Goal: Task Accomplishment & Management: Use online tool/utility

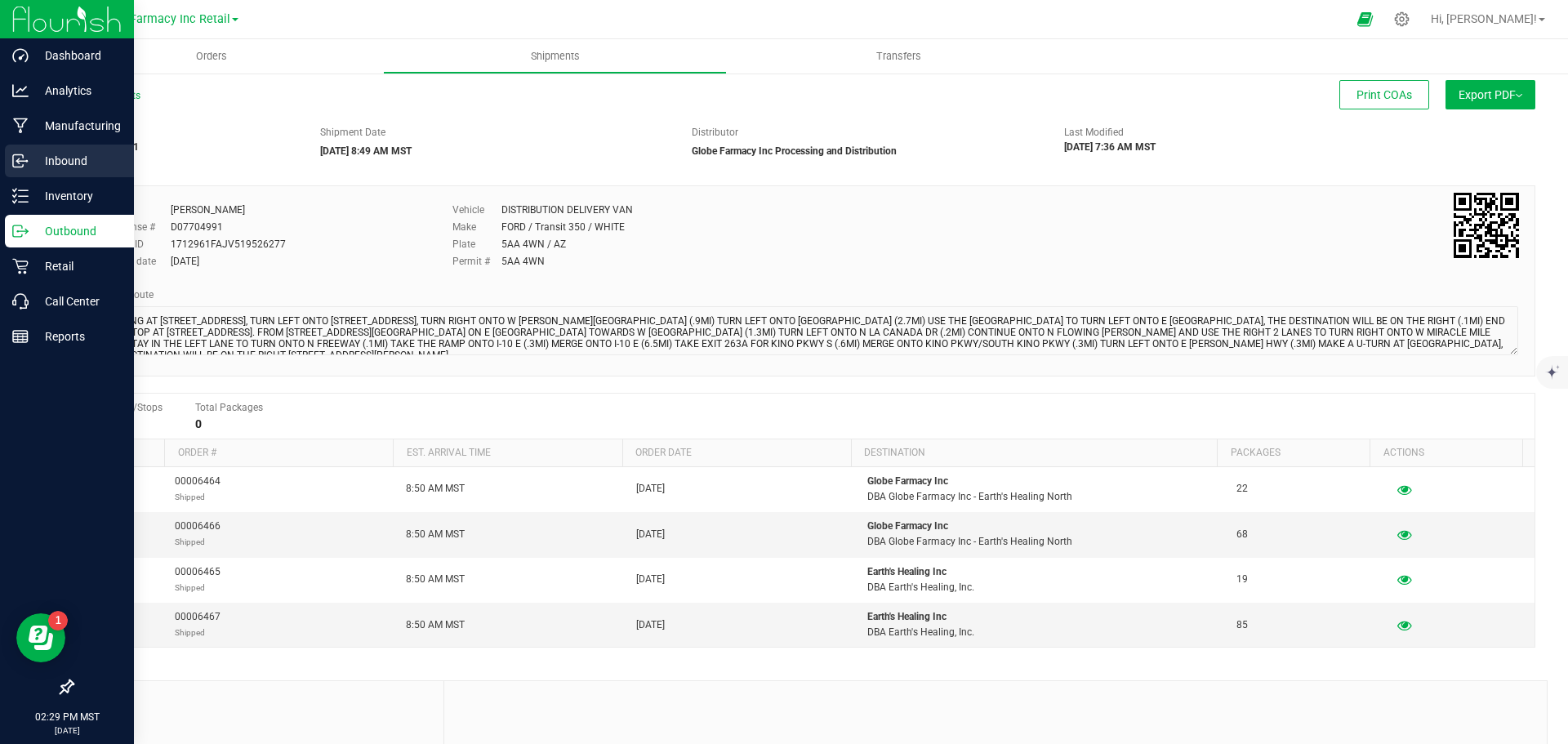
click at [31, 162] on p "Inbound" at bounding box center [77, 161] width 98 height 20
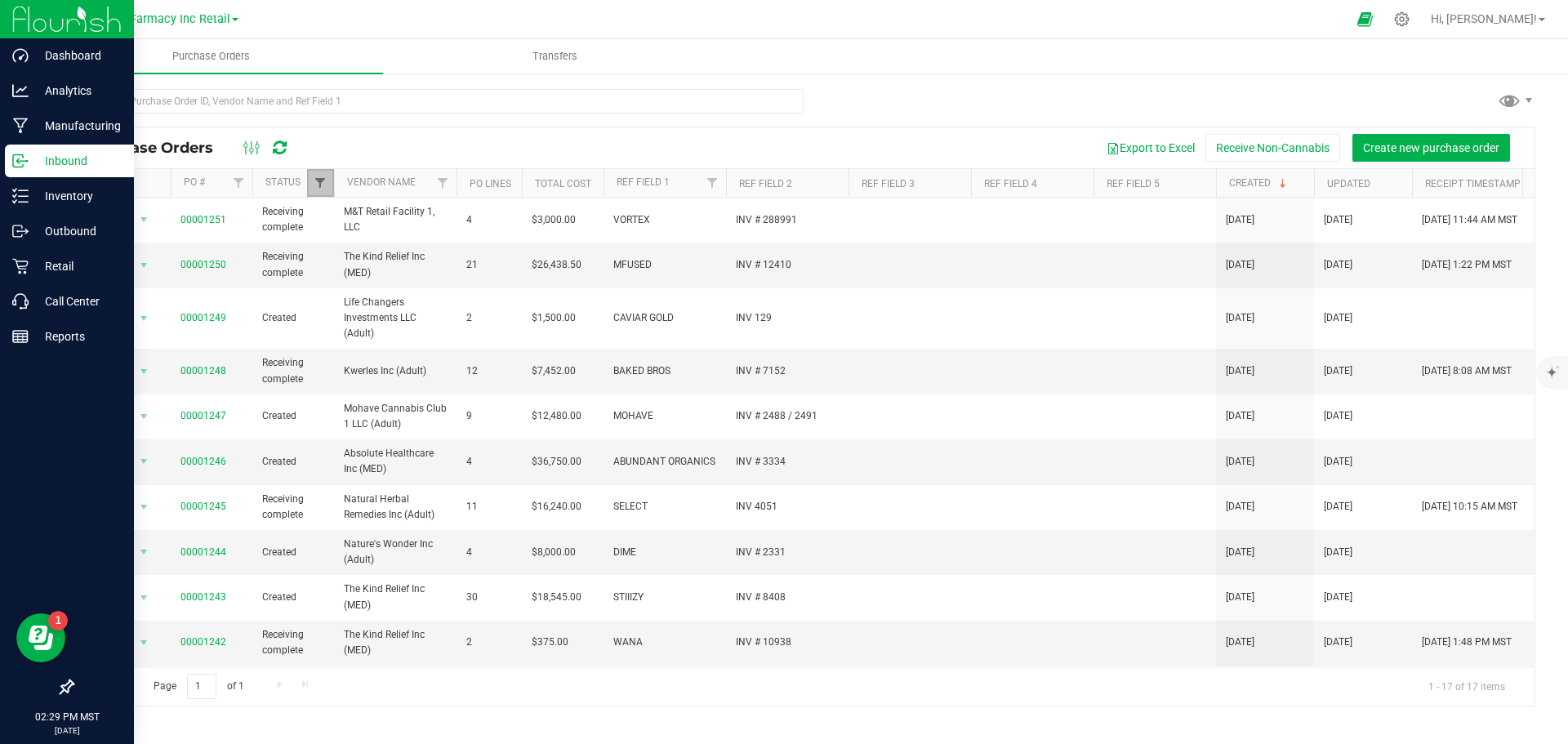
click at [315, 183] on span "Filter" at bounding box center [320, 182] width 13 height 13
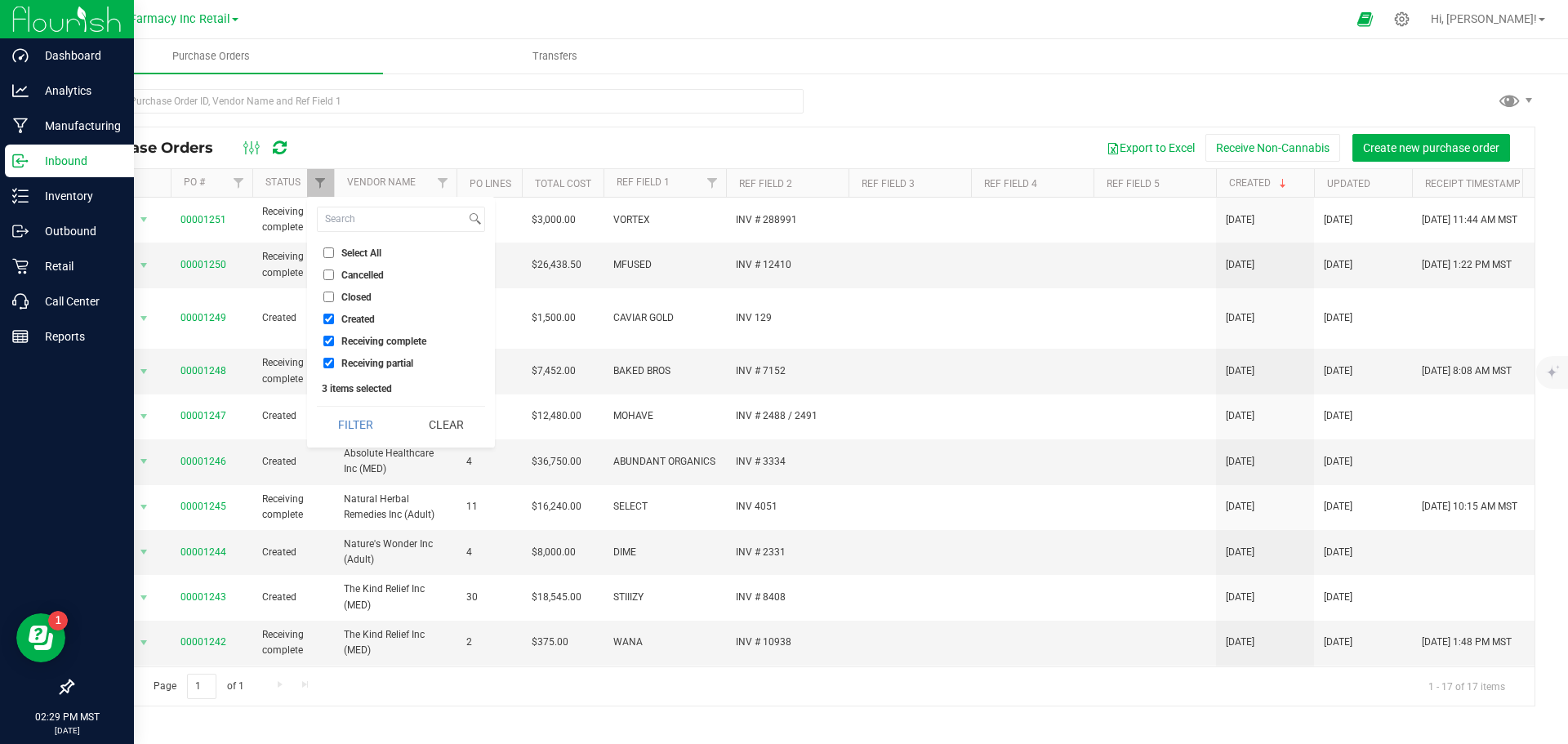
click at [44, 230] on div "Purchase Orders Export to Excel Receive Non-Cannabis Create new purchase order …" at bounding box center [804, 398] width 1529 height 651
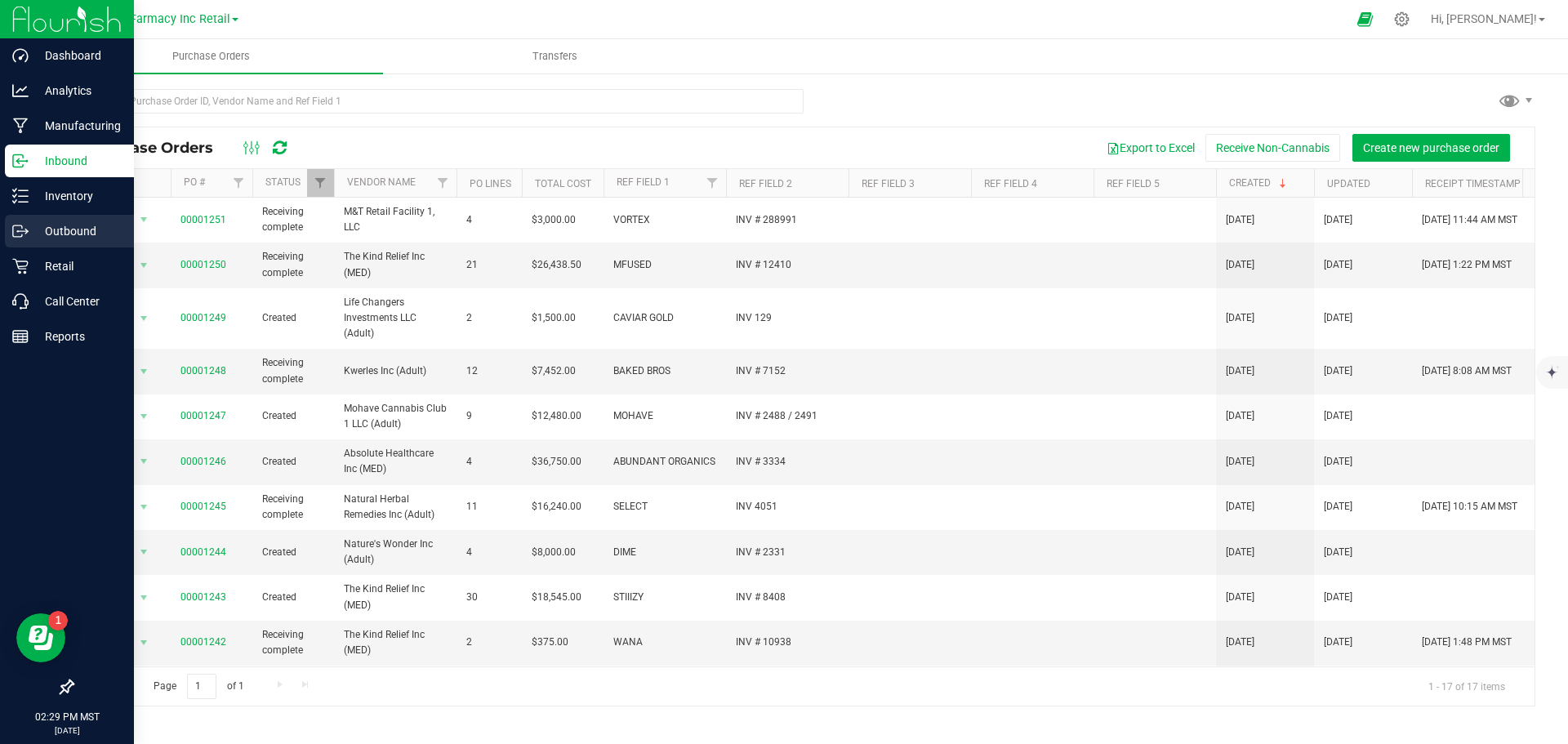
click at [28, 227] on icon at bounding box center [20, 230] width 16 height 16
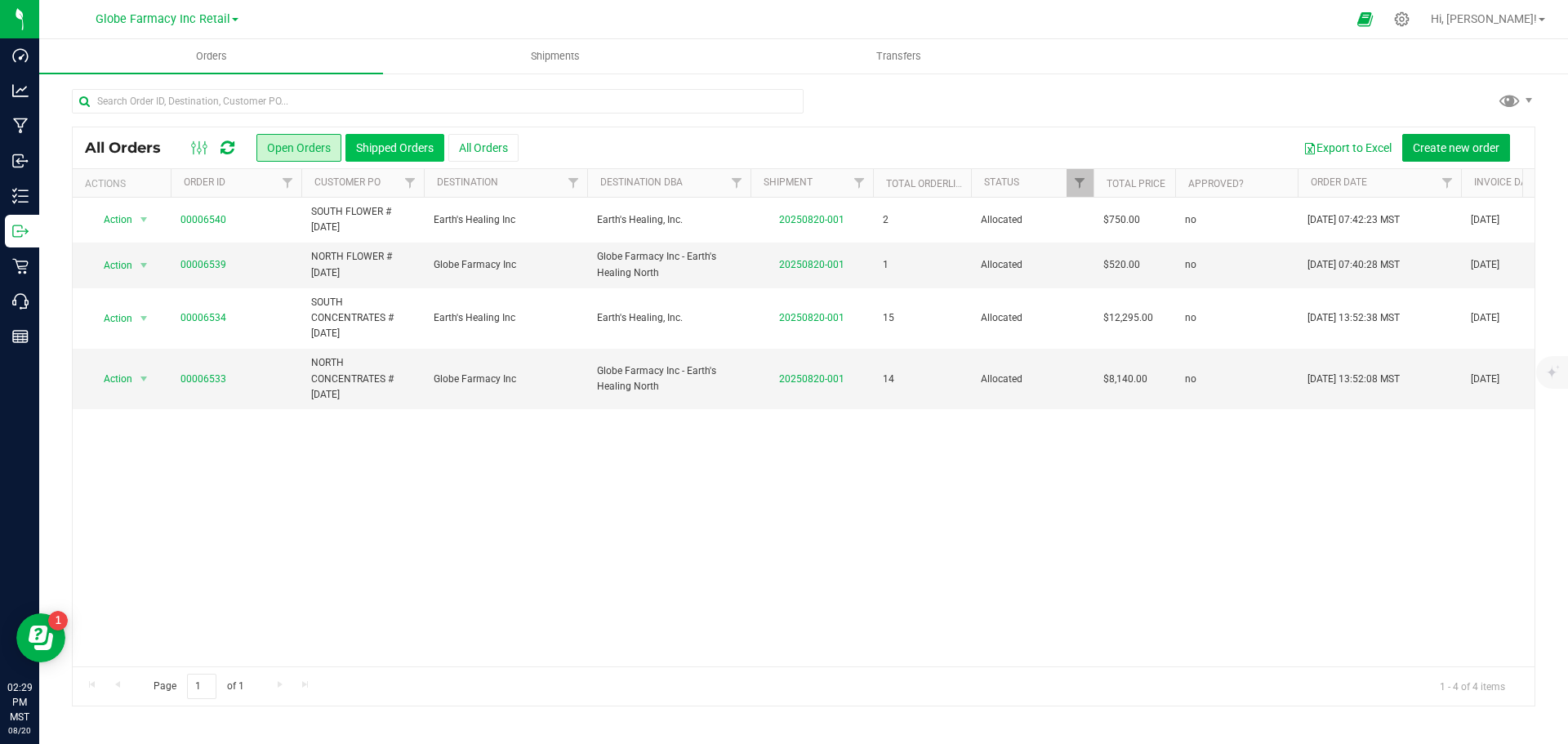
click at [385, 147] on button "Shipped Orders" at bounding box center [395, 148] width 99 height 28
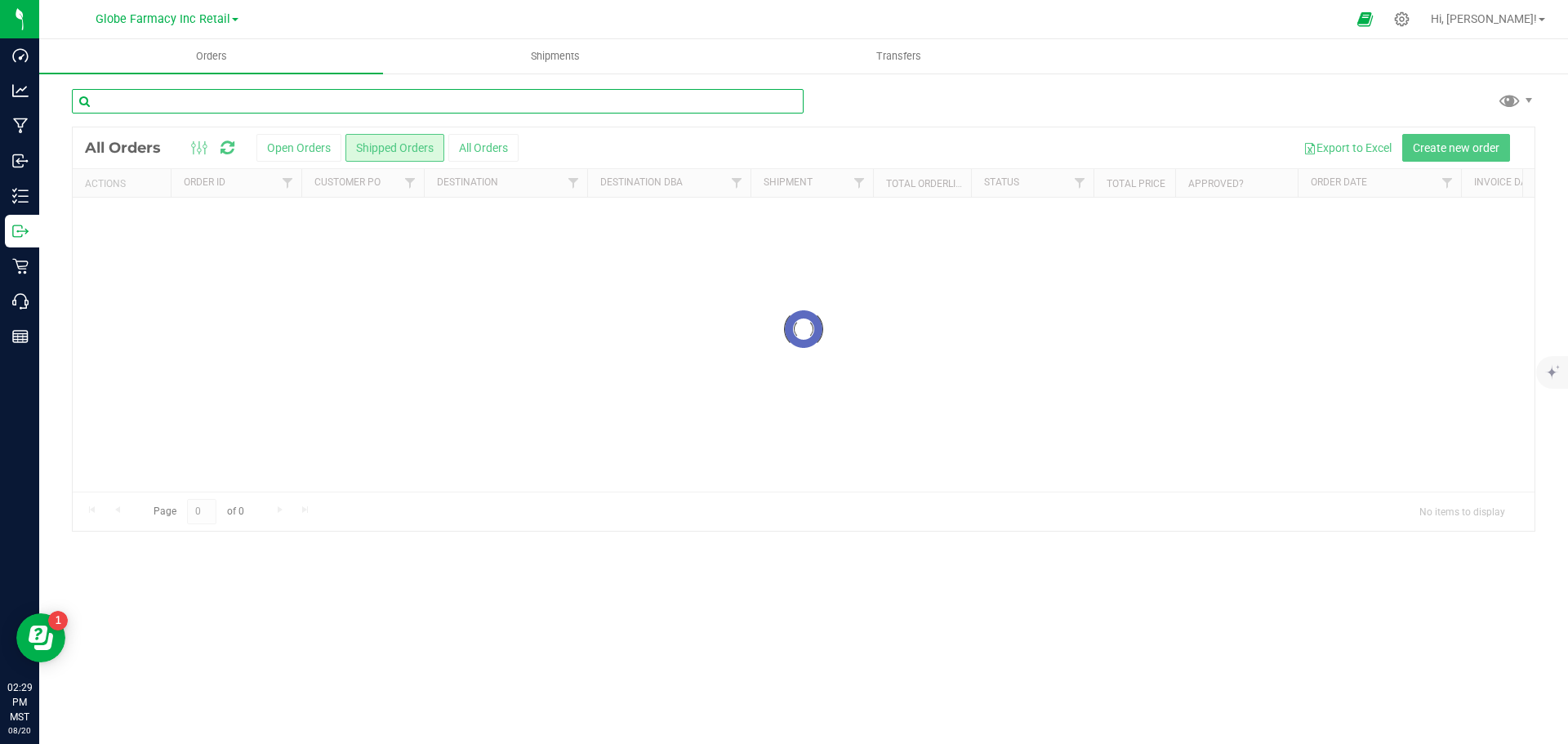
click at [237, 94] on input "text" at bounding box center [438, 101] width 732 height 25
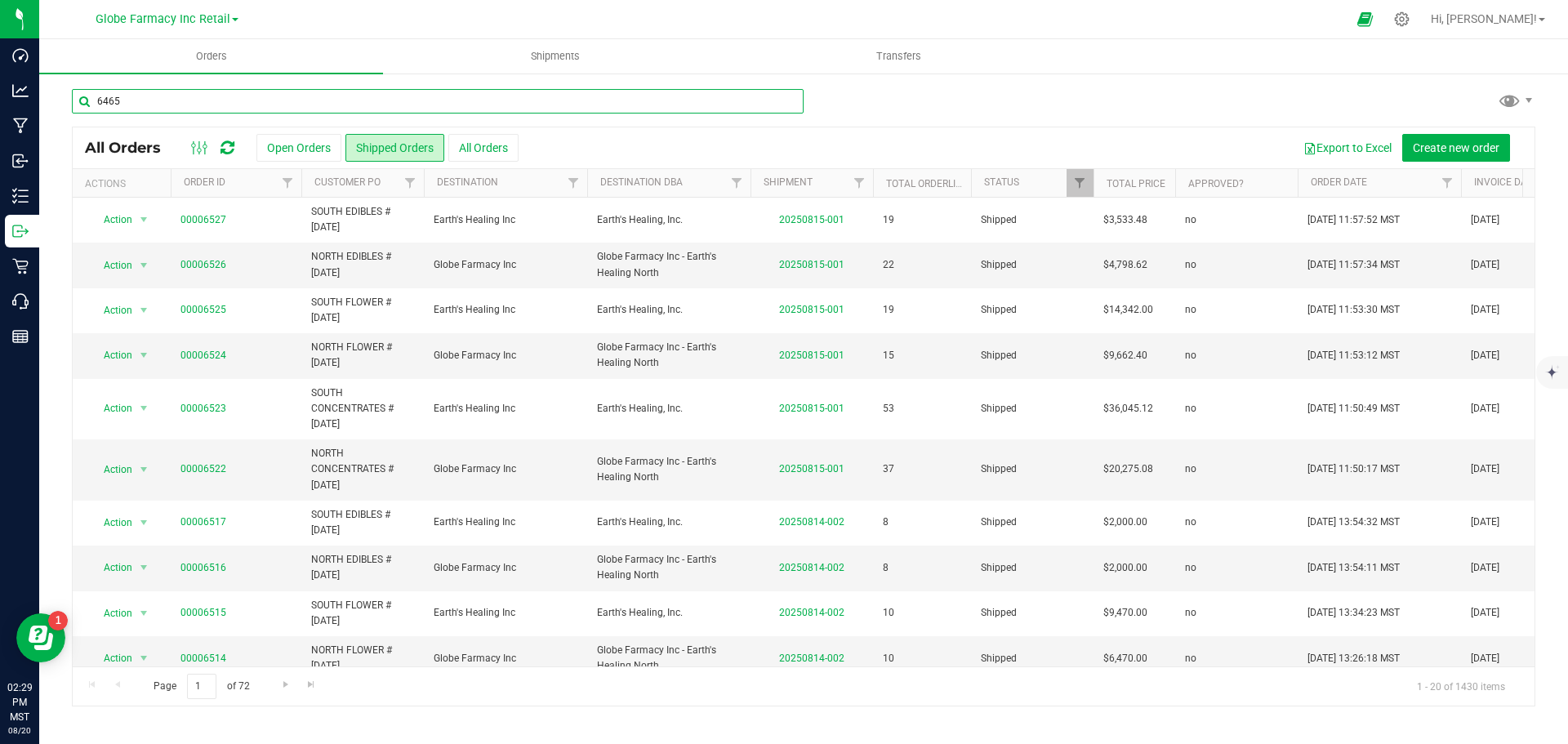
type input "6465"
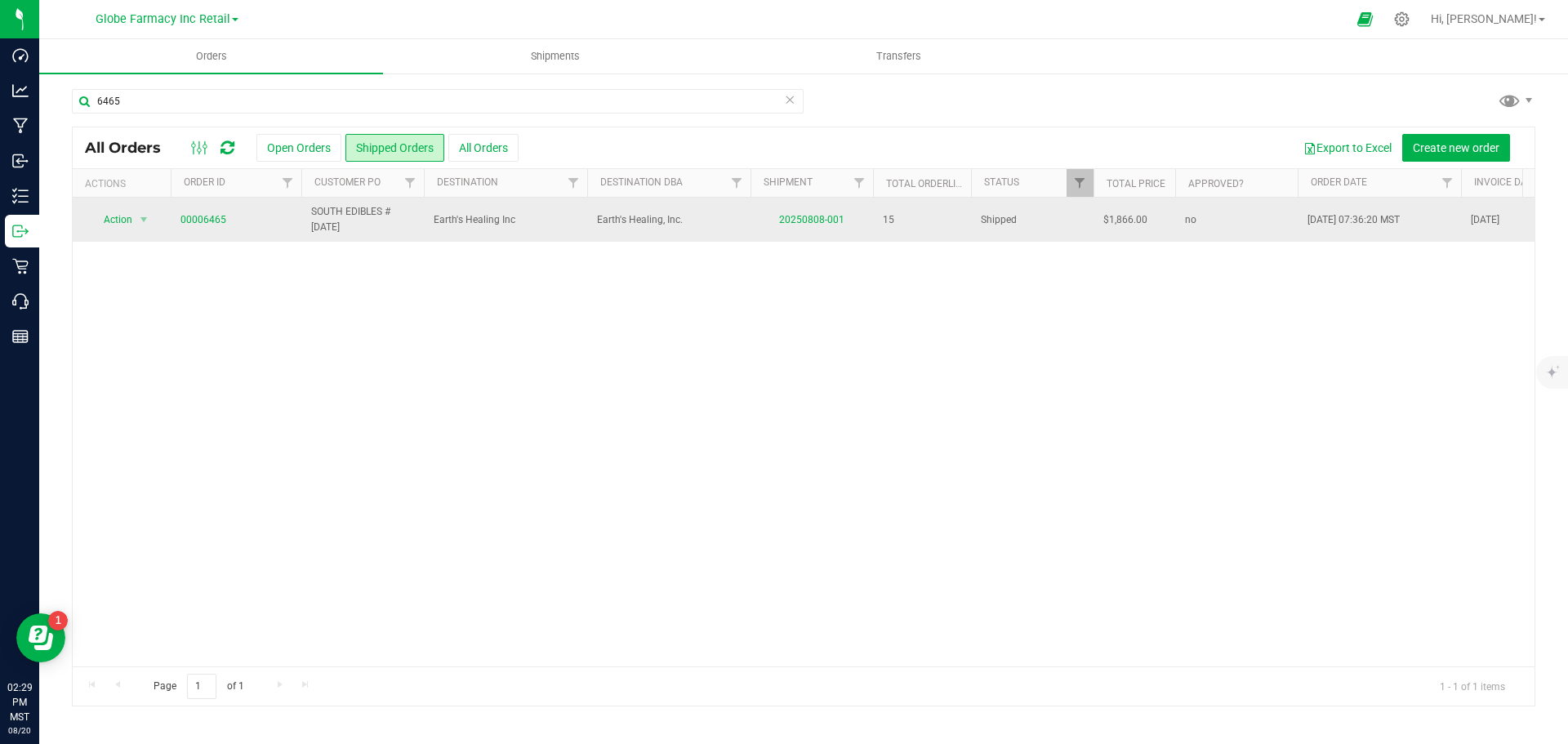
click at [185, 211] on td "00006465" at bounding box center [236, 219] width 131 height 44
click at [224, 213] on span "00006465" at bounding box center [236, 220] width 111 height 15
click at [213, 216] on link "00006465" at bounding box center [203, 220] width 46 height 15
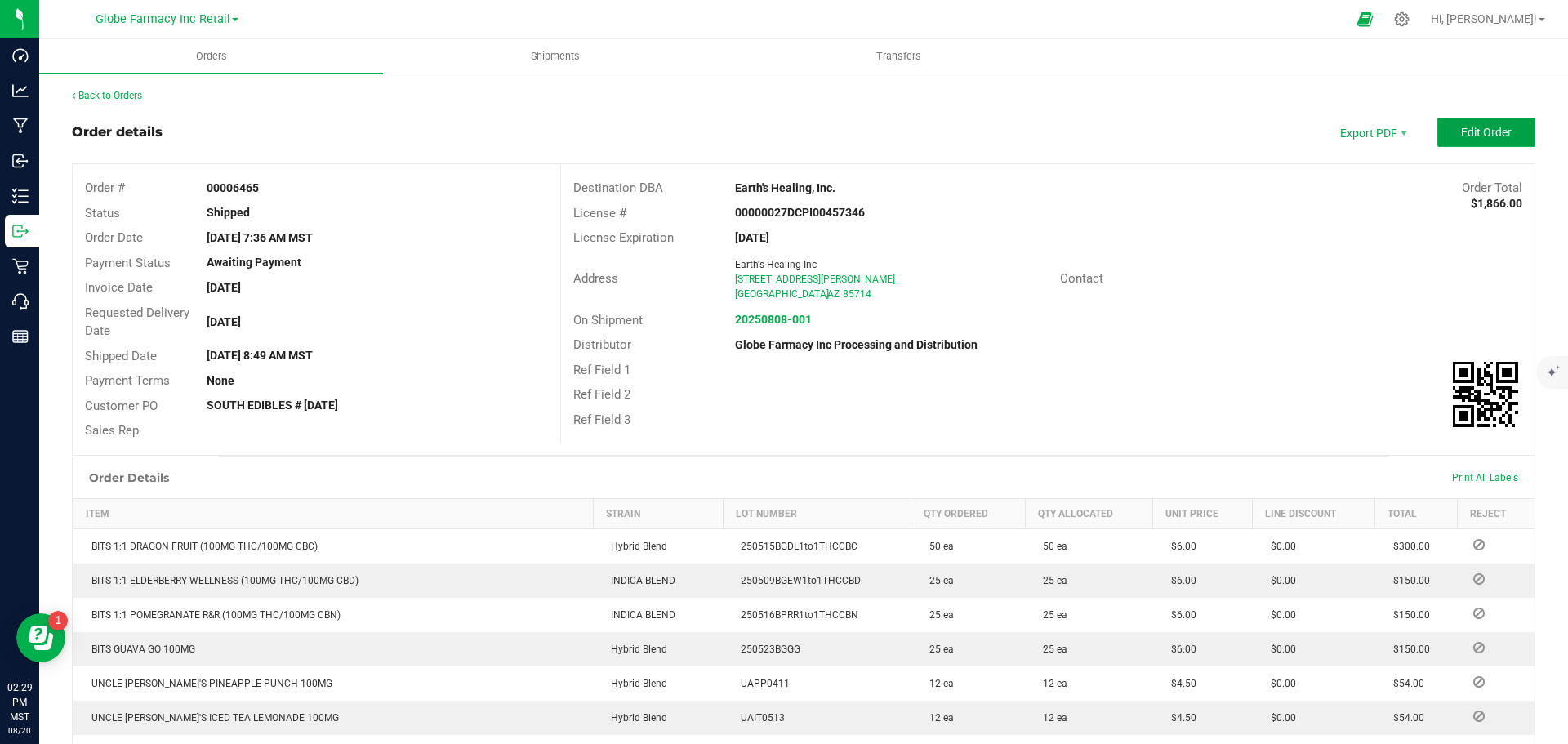
click at [1481, 128] on span "Edit Order" at bounding box center [1486, 132] width 51 height 13
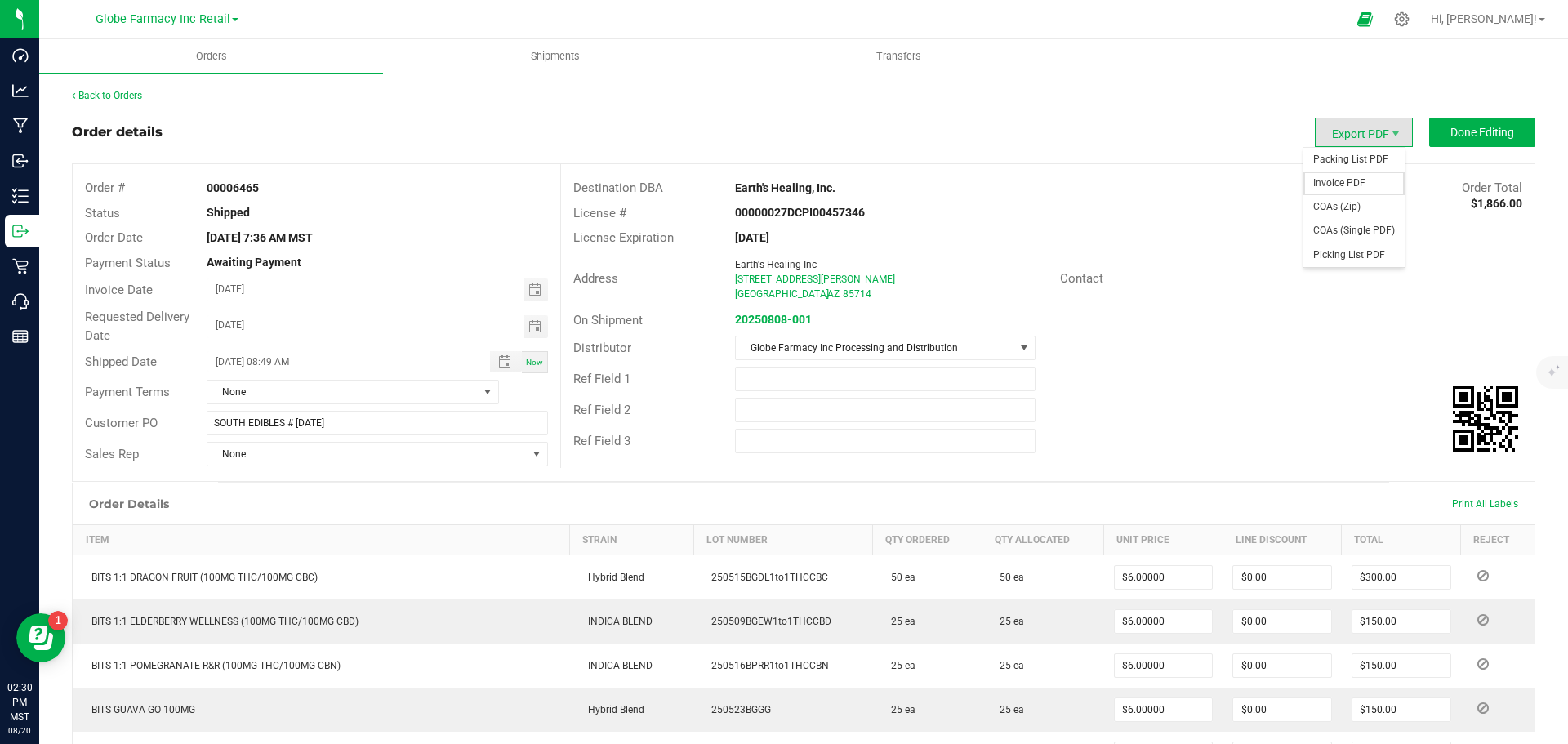
click at [1346, 178] on span "Invoice PDF" at bounding box center [1354, 184] width 101 height 24
click at [556, 57] on span "Shipments" at bounding box center [554, 56] width 93 height 14
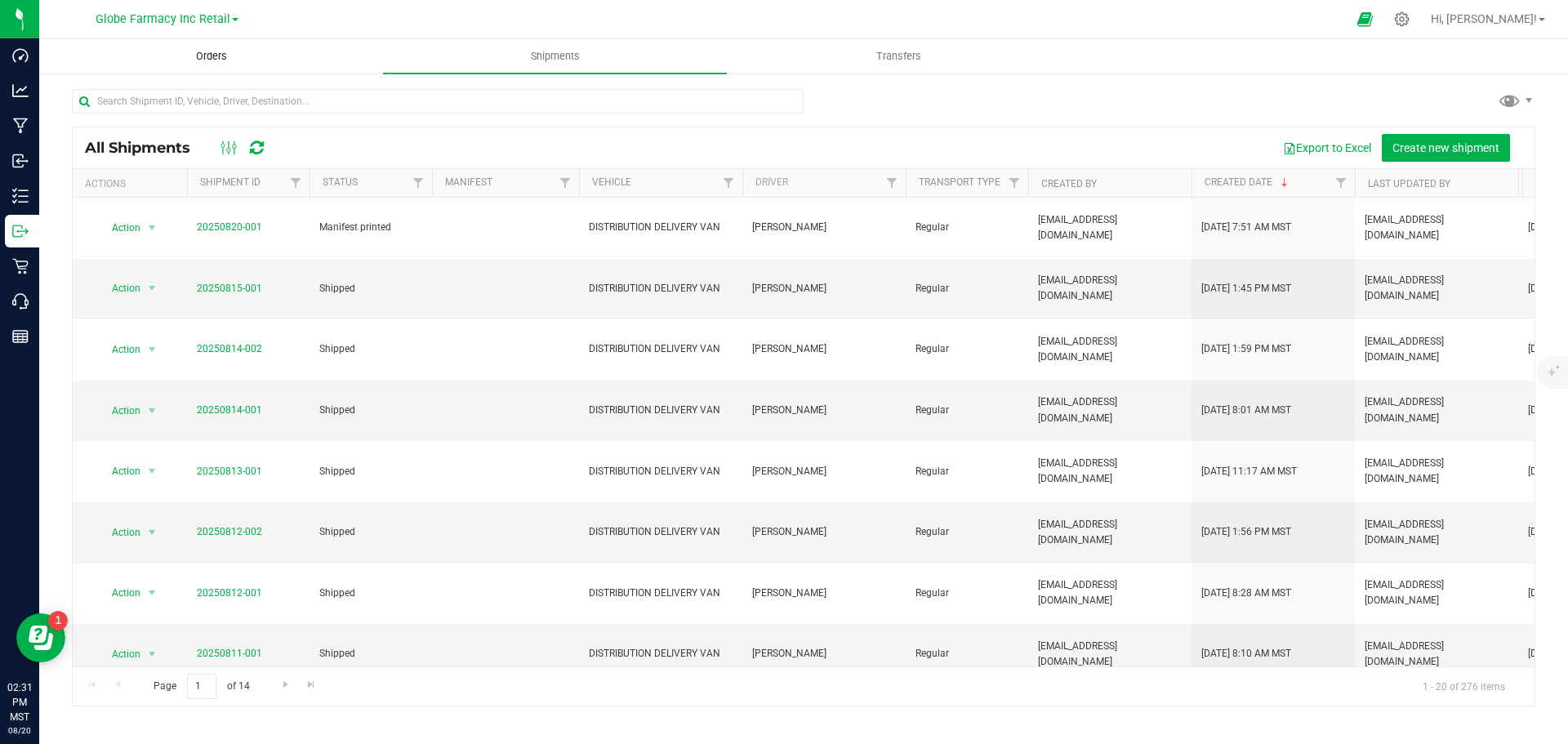
click at [219, 65] on uib-tab-heading "Orders" at bounding box center [211, 56] width 342 height 32
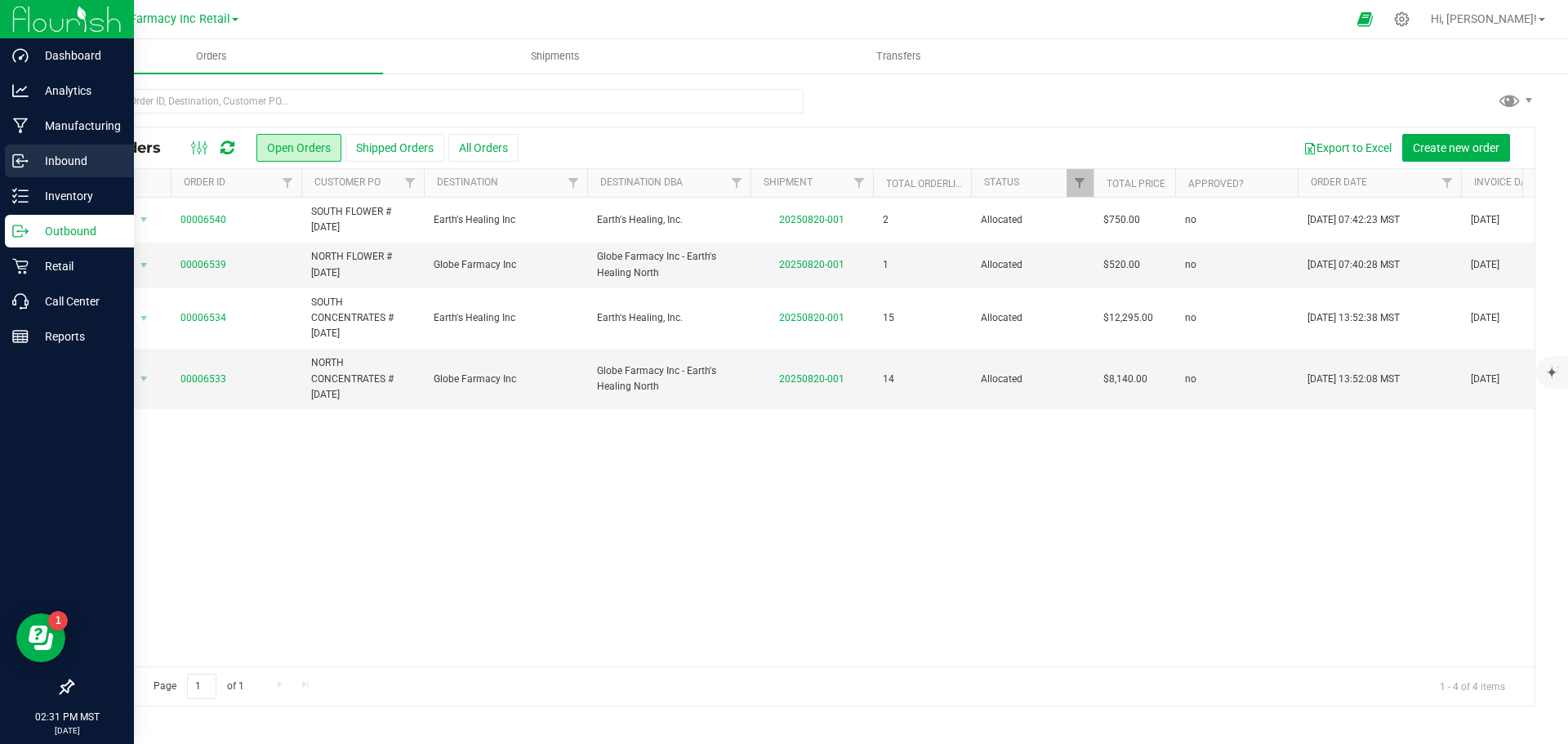
click at [12, 165] on icon at bounding box center [20, 161] width 16 height 16
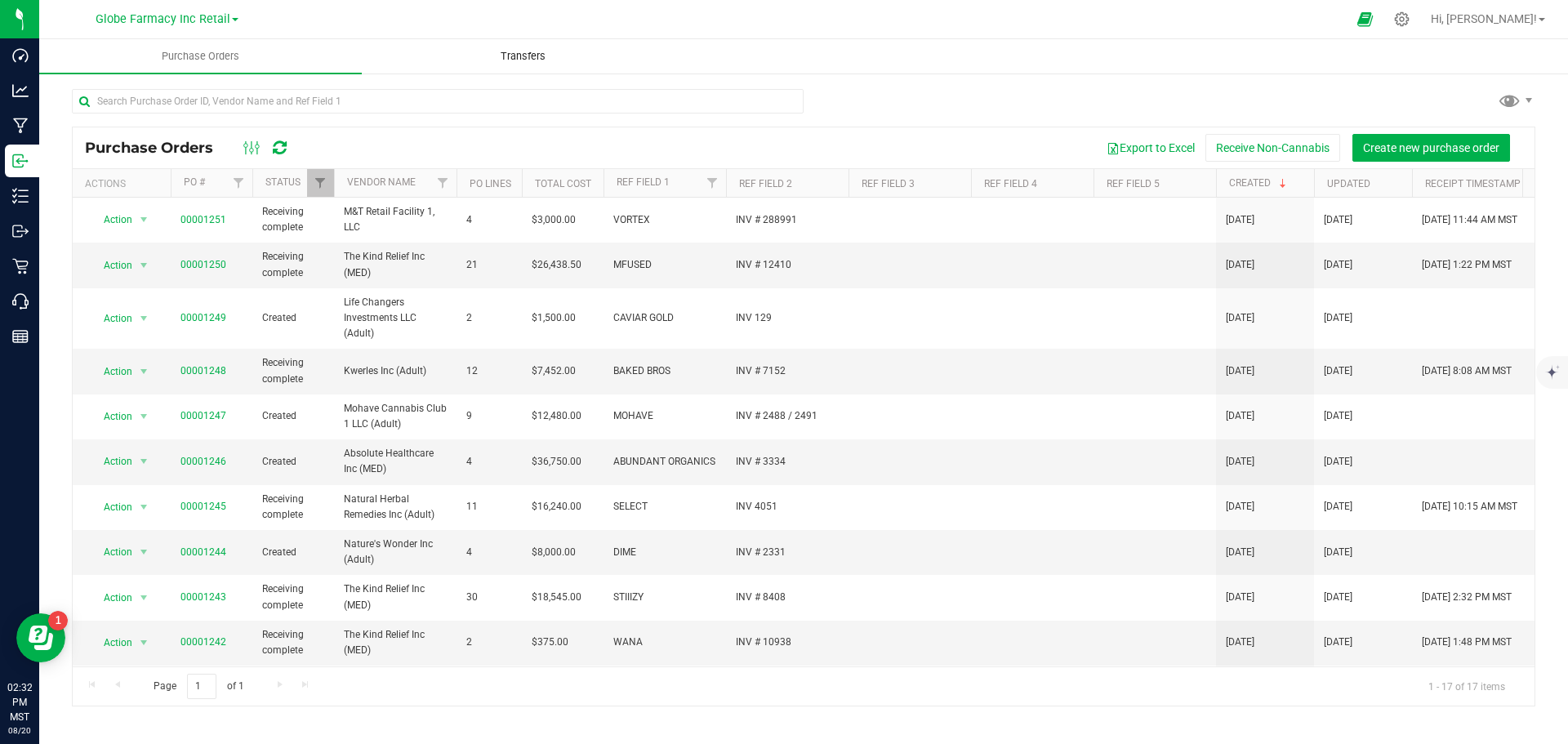
click at [522, 60] on span "Transfers" at bounding box center [523, 56] width 89 height 14
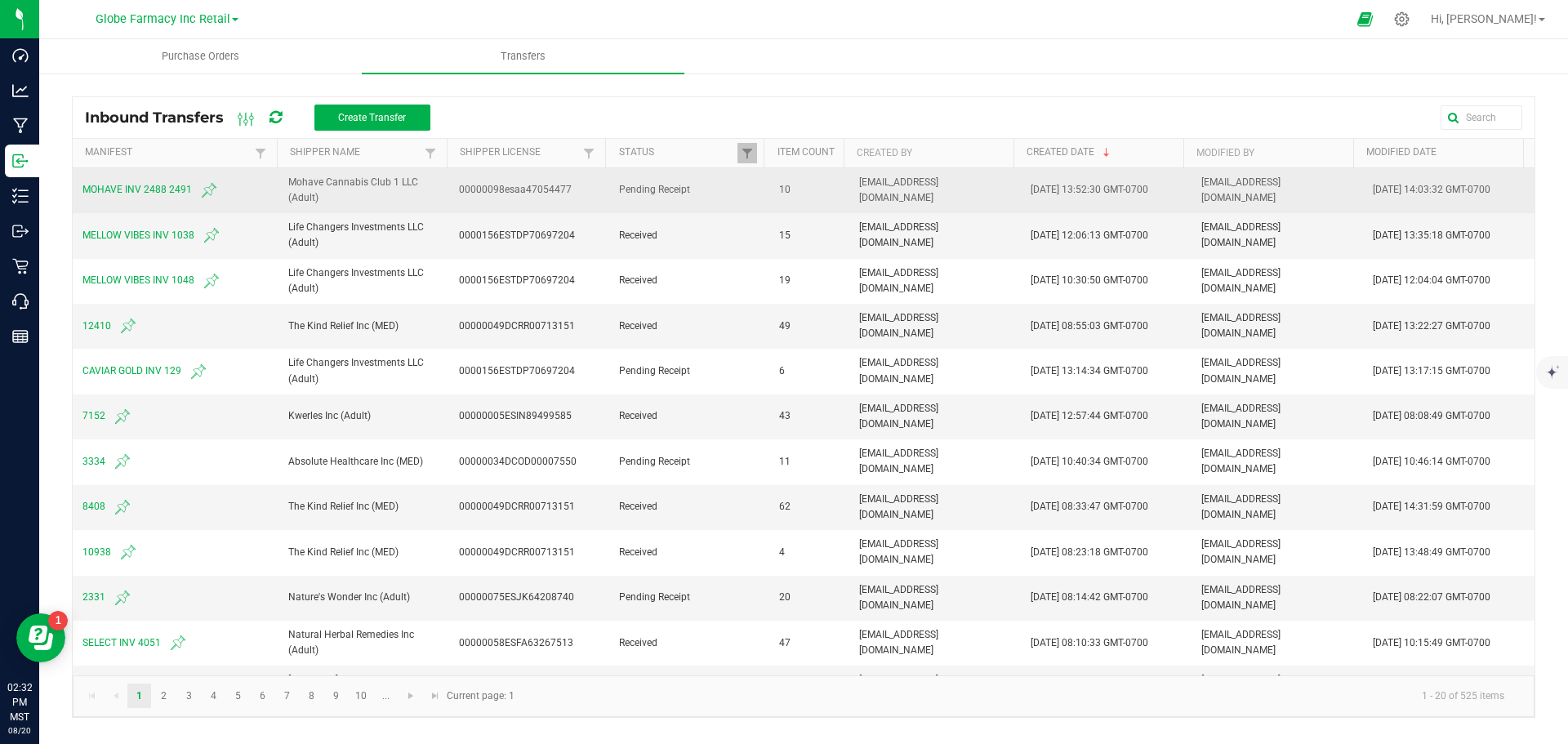
click at [139, 193] on span "MOHAVE INV 2488 2491" at bounding box center [175, 190] width 186 height 20
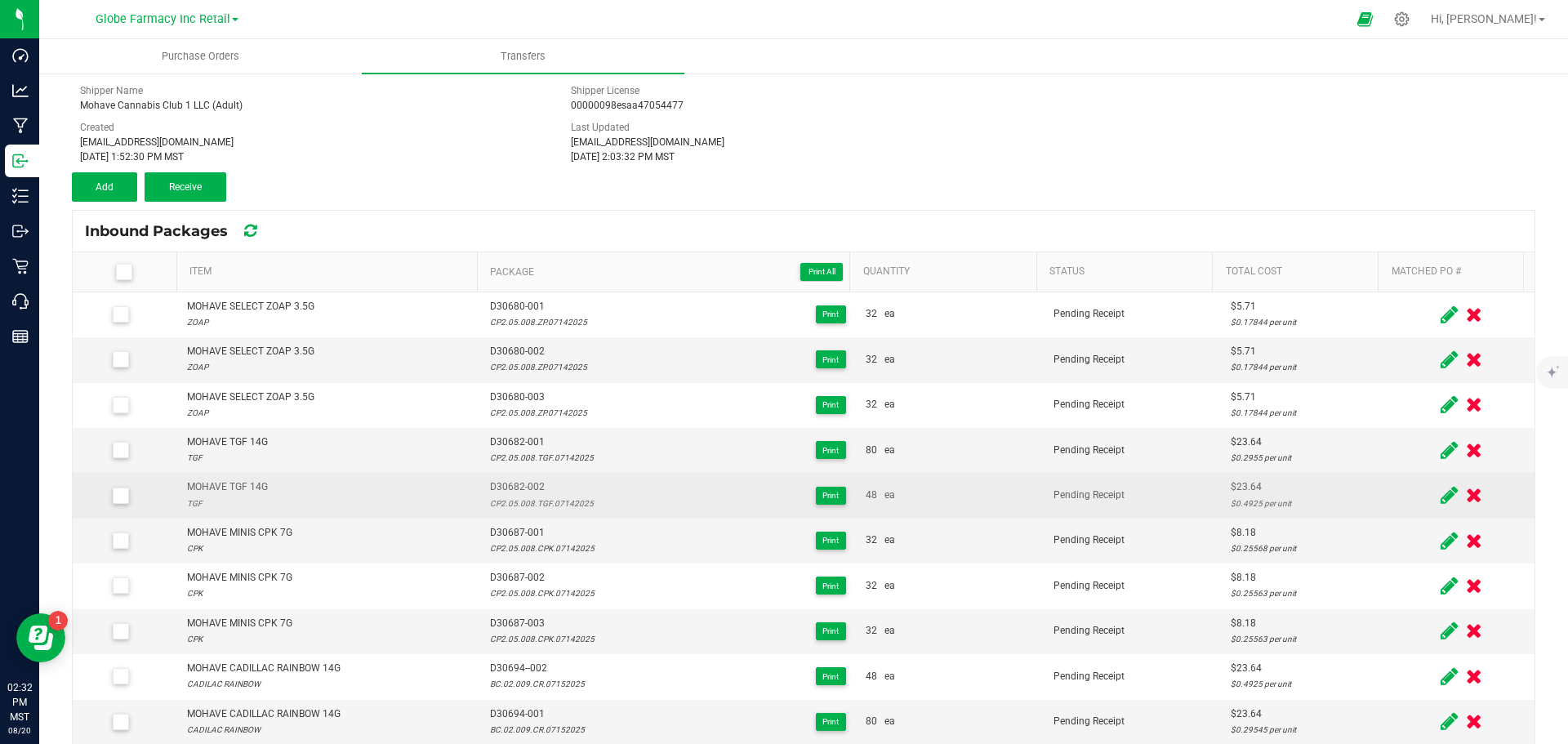
scroll to position [163, 0]
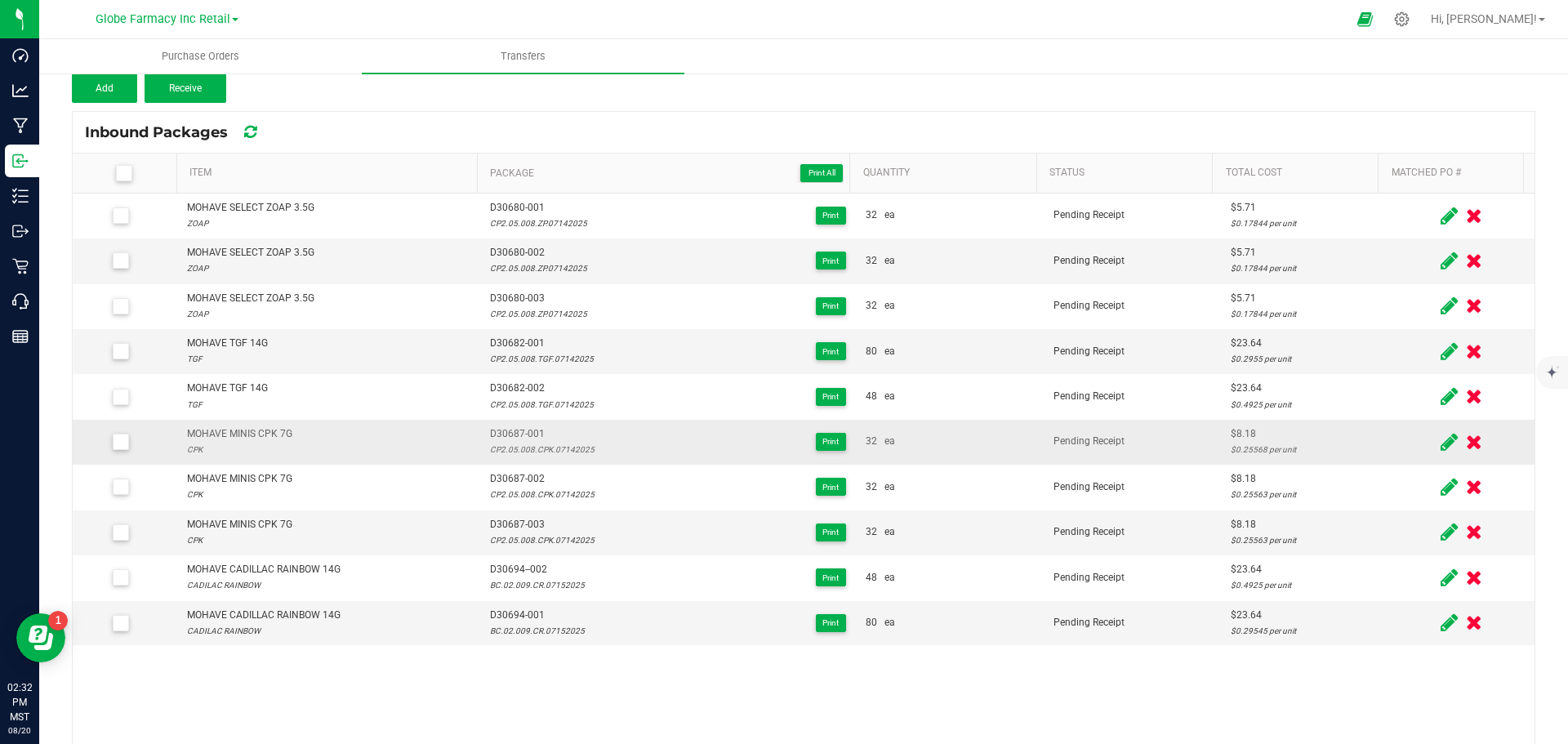
click at [357, 446] on div "MOHAVE MINIS CPK 7G CPK" at bounding box center [328, 441] width 283 height 31
click at [264, 431] on div "MOHAVE MINIS CPK 7G" at bounding box center [240, 434] width 105 height 15
copy div "MOHAVE MINIS CPK 7G"
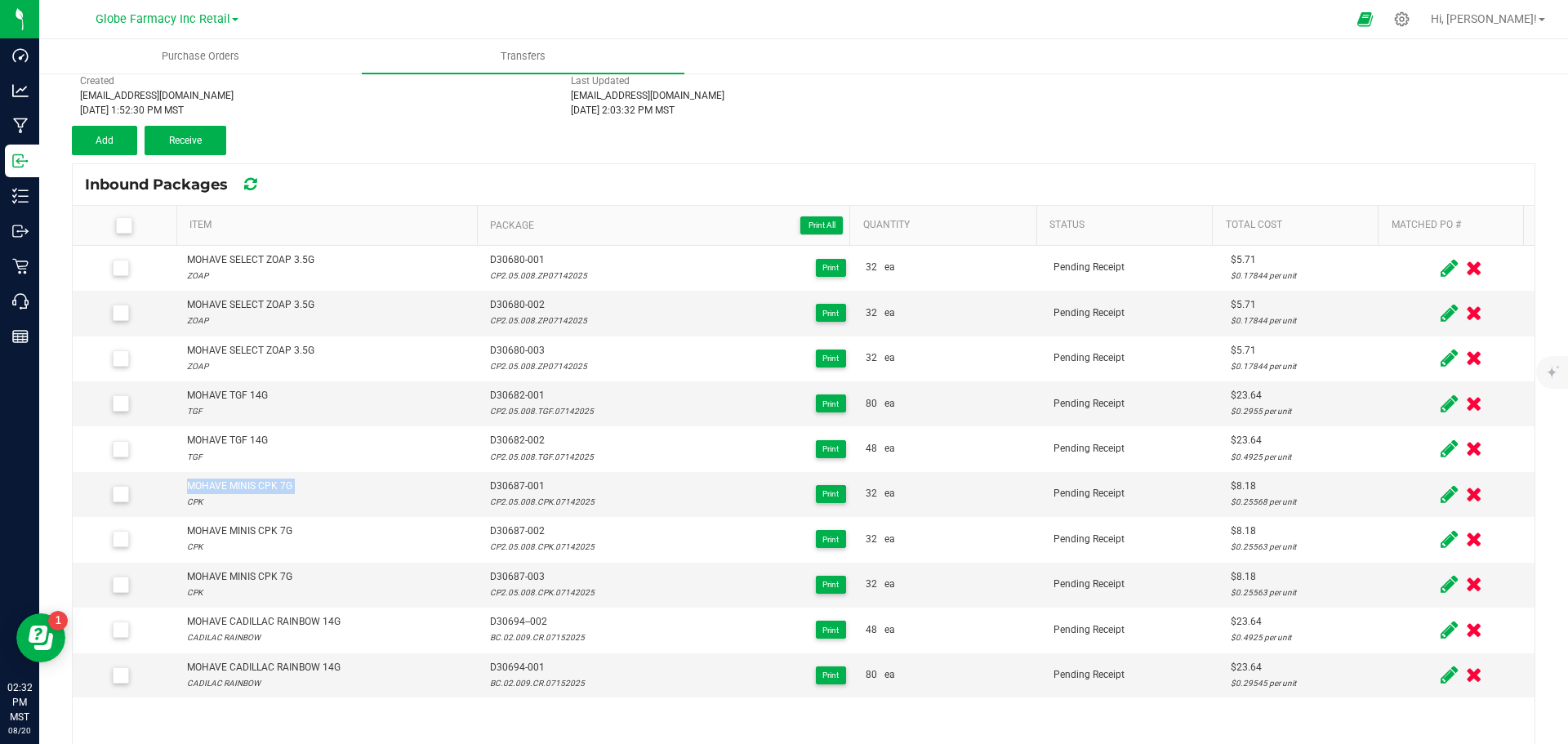
scroll to position [82, 0]
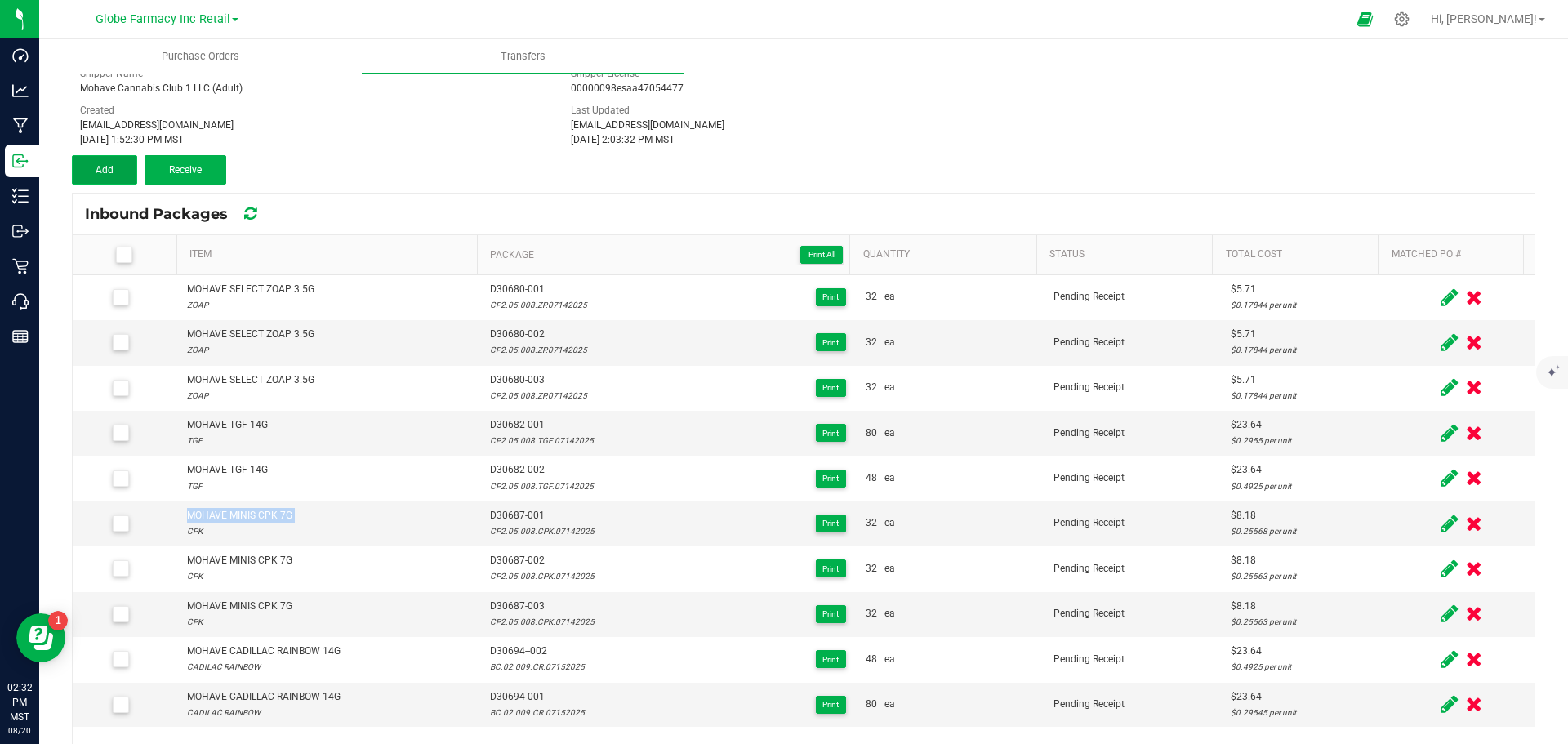
click at [99, 168] on span "Add" at bounding box center [104, 169] width 18 height 11
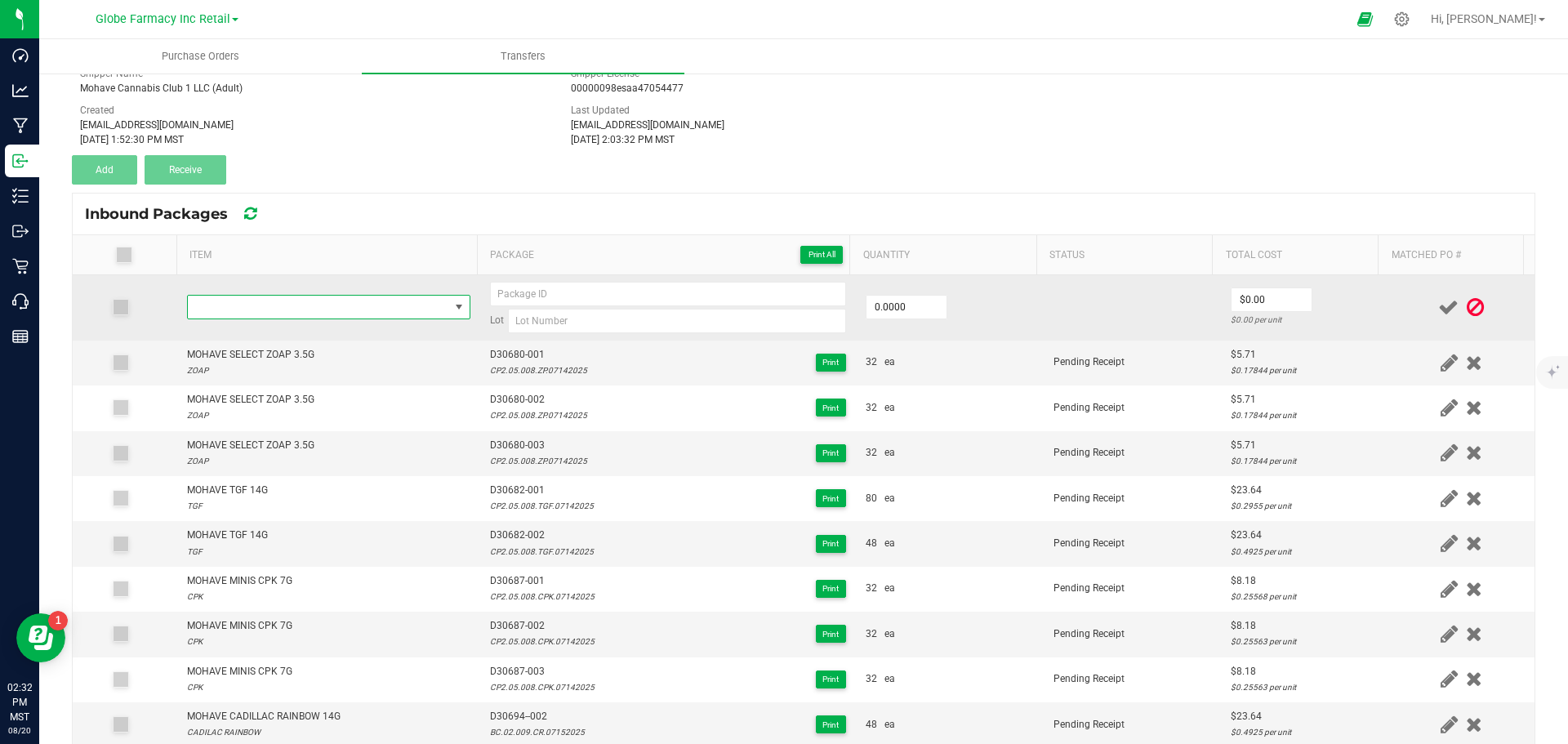
click at [243, 307] on span "NO DATA FOUND" at bounding box center [318, 307] width 261 height 23
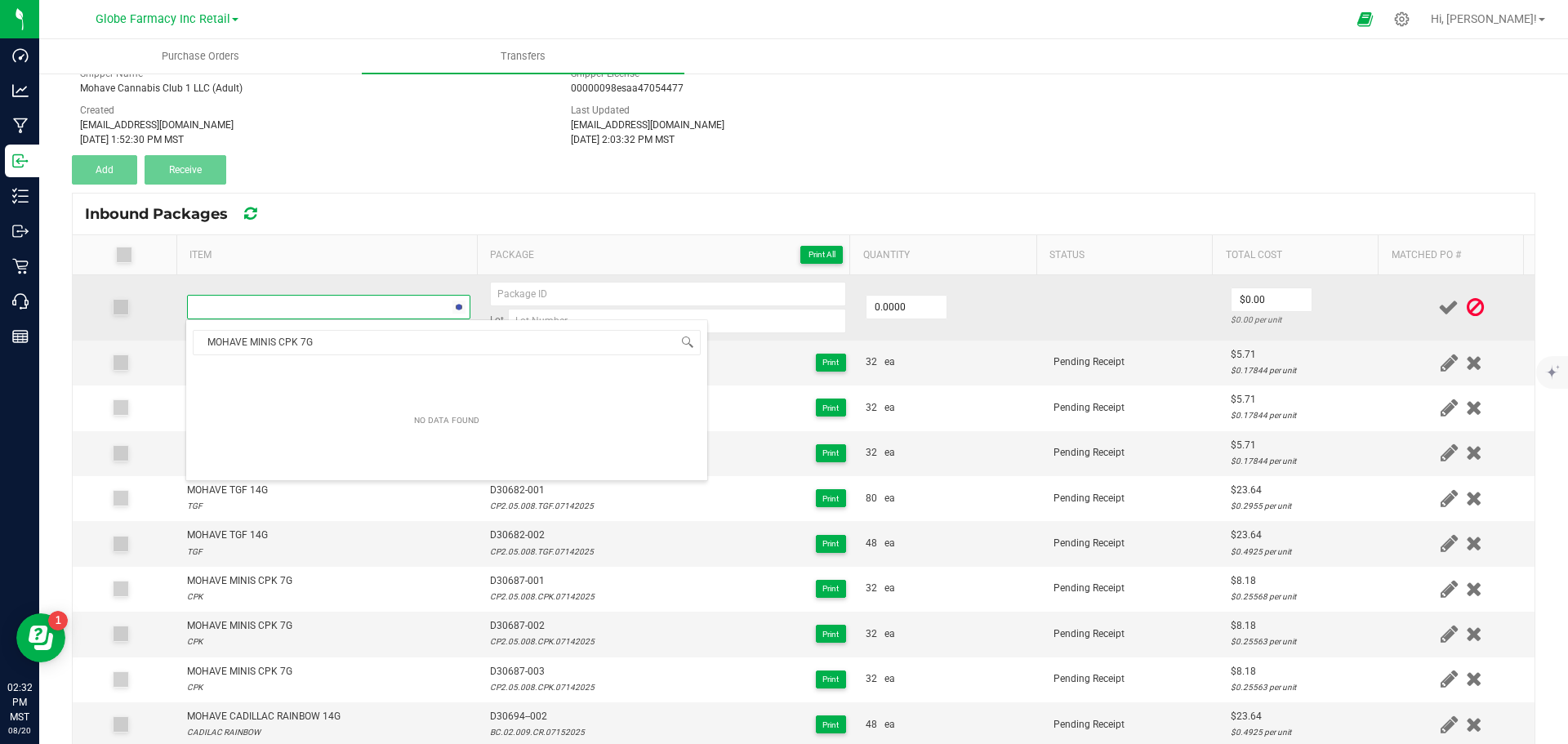
scroll to position [25, 278]
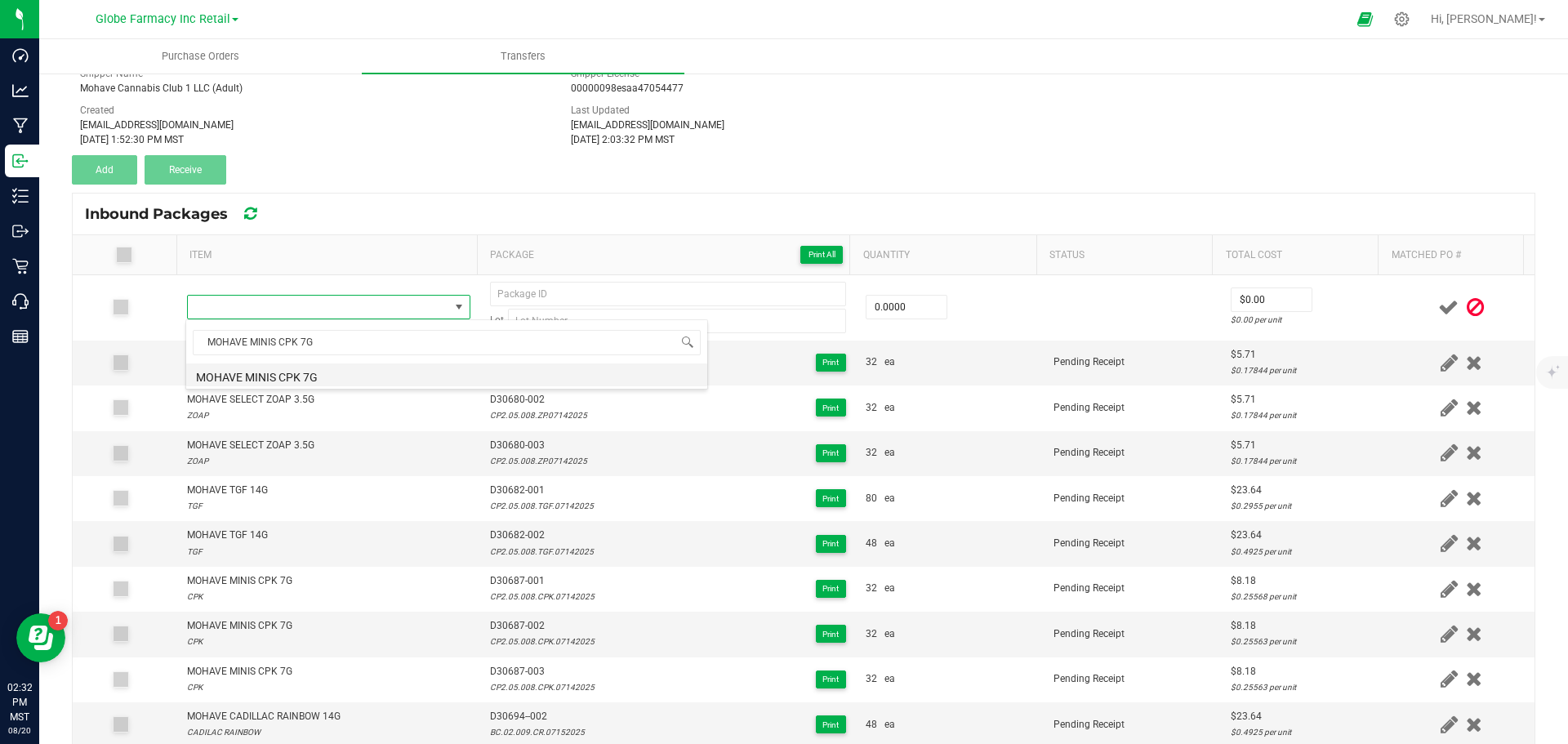
click at [257, 372] on li "MOHAVE MINIS CPK 7G" at bounding box center [446, 374] width 521 height 23
type input "0 ea"
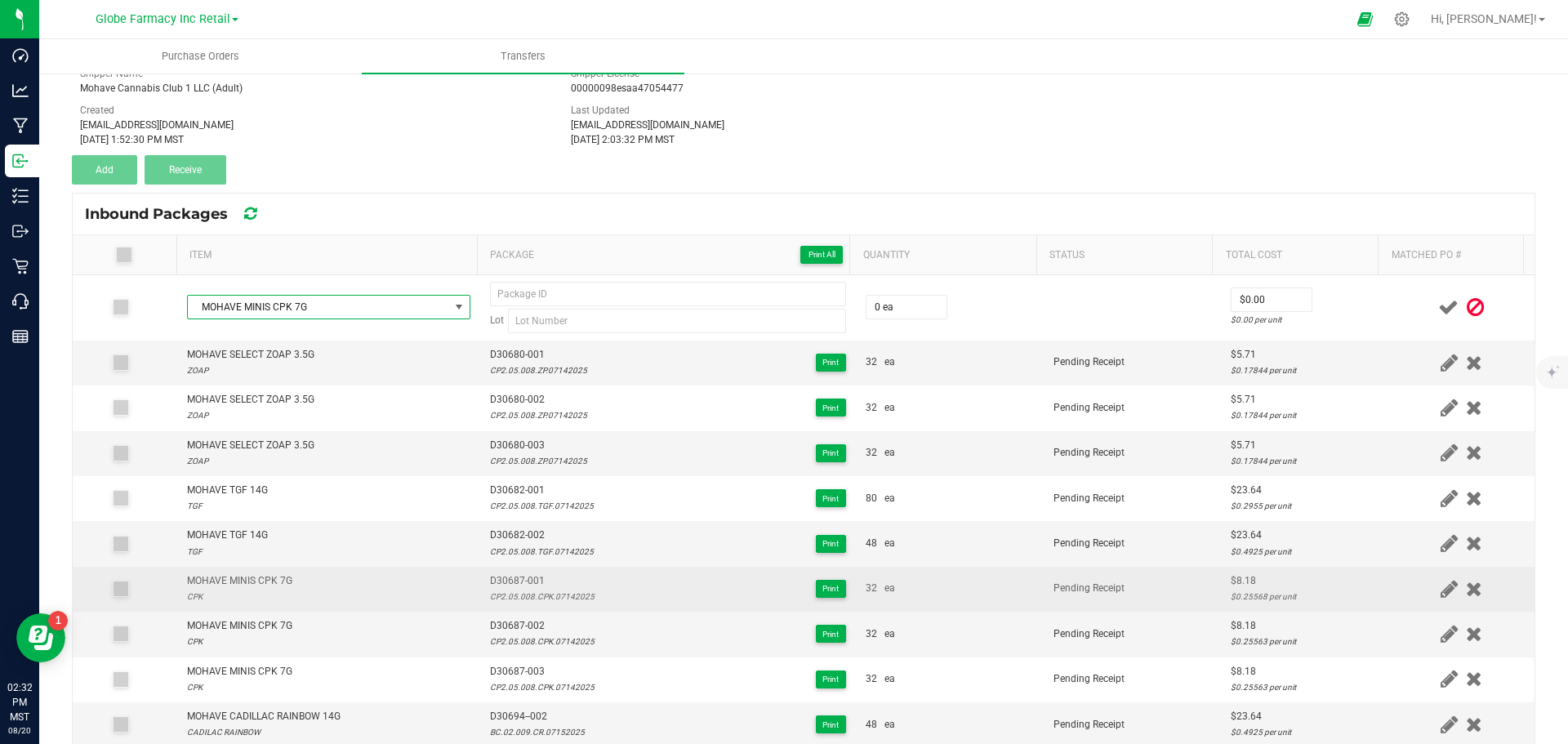
click at [517, 599] on div "CP2.05.008.CPK.07142025" at bounding box center [542, 597] width 105 height 15
copy div "CP2.05.008.CPK.07142025"
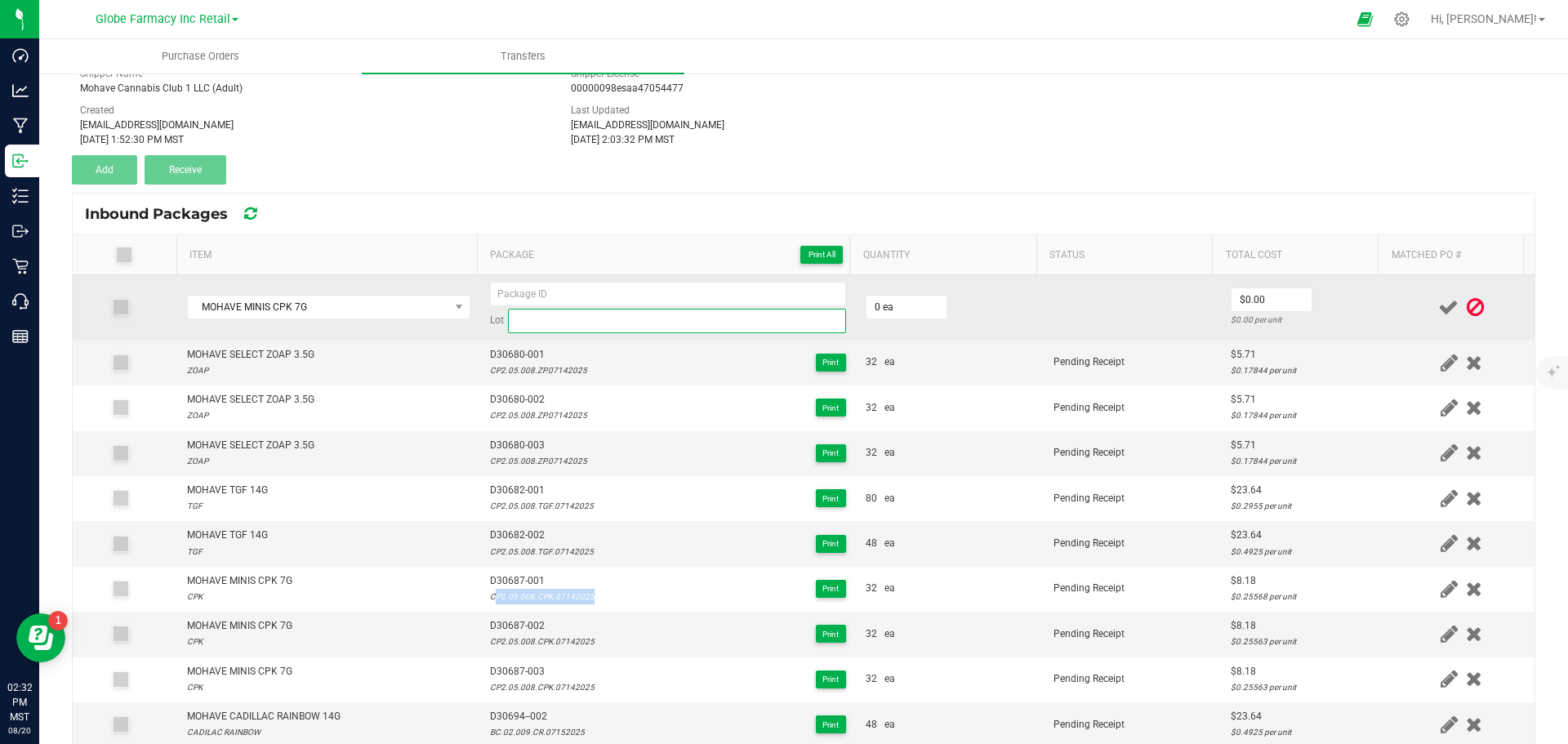
click at [555, 318] on input at bounding box center [677, 321] width 338 height 25
paste input "CP2.05.008.CPK.07142025"
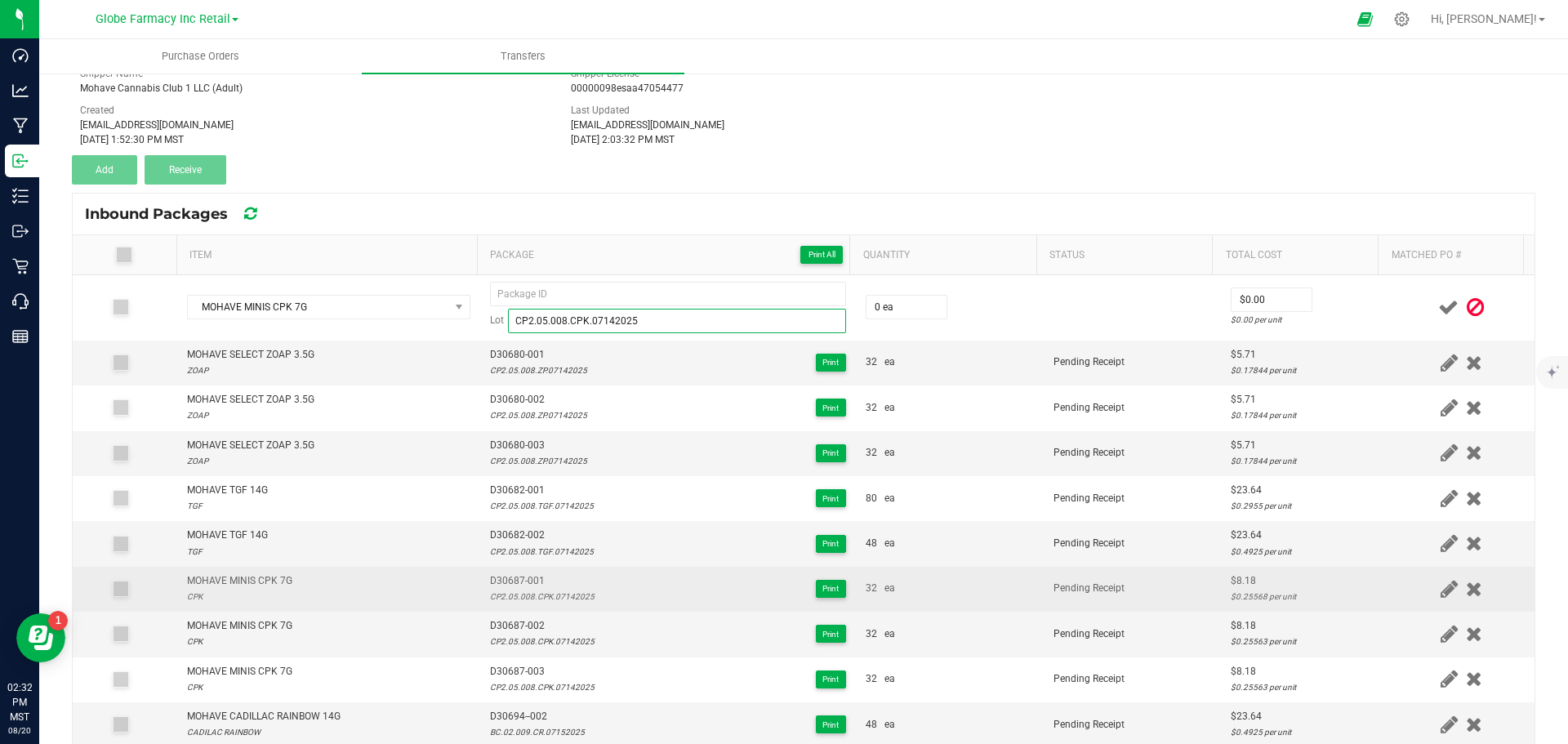
type input "CP2.05.008.CPK.07142025"
click at [534, 578] on span "D30687-001" at bounding box center [542, 581] width 105 height 15
copy span "D30687-001"
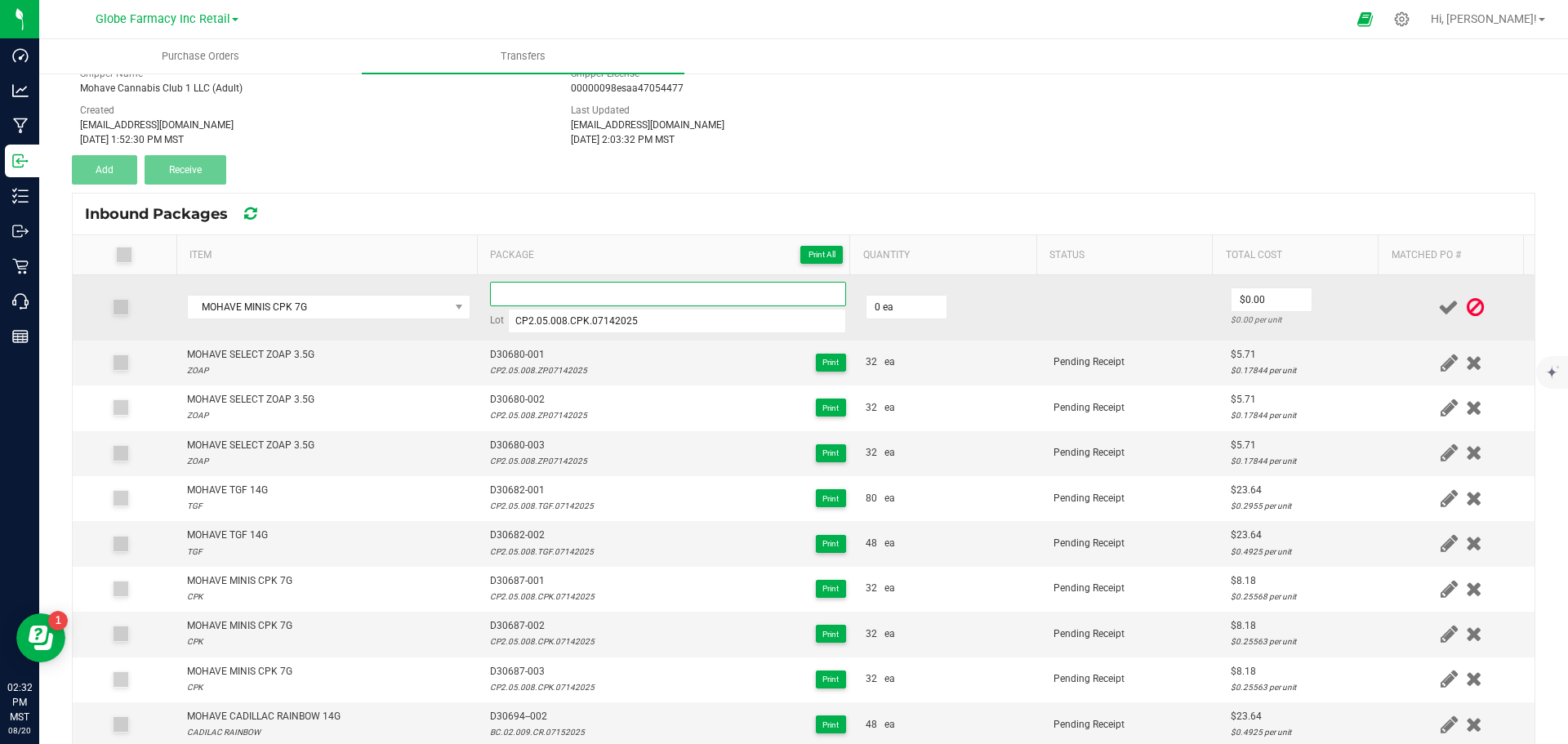
paste input "D30687-001"
click at [551, 296] on input "D30687-001" at bounding box center [668, 293] width 356 height 25
type input "D30687-004"
click at [889, 311] on input "0" at bounding box center [906, 307] width 80 height 23
type input "32 ea"
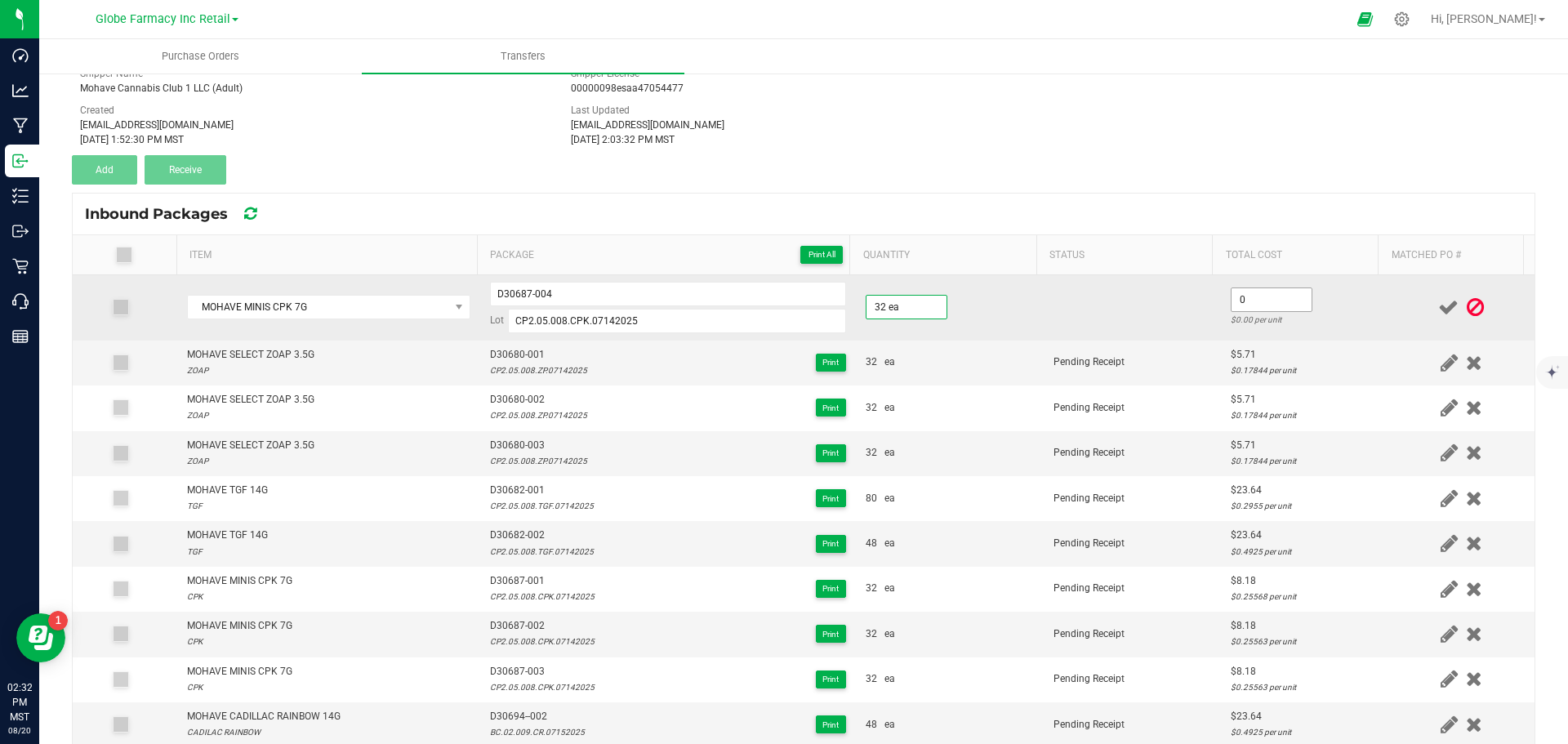
click at [1247, 305] on input "0" at bounding box center [1271, 299] width 80 height 23
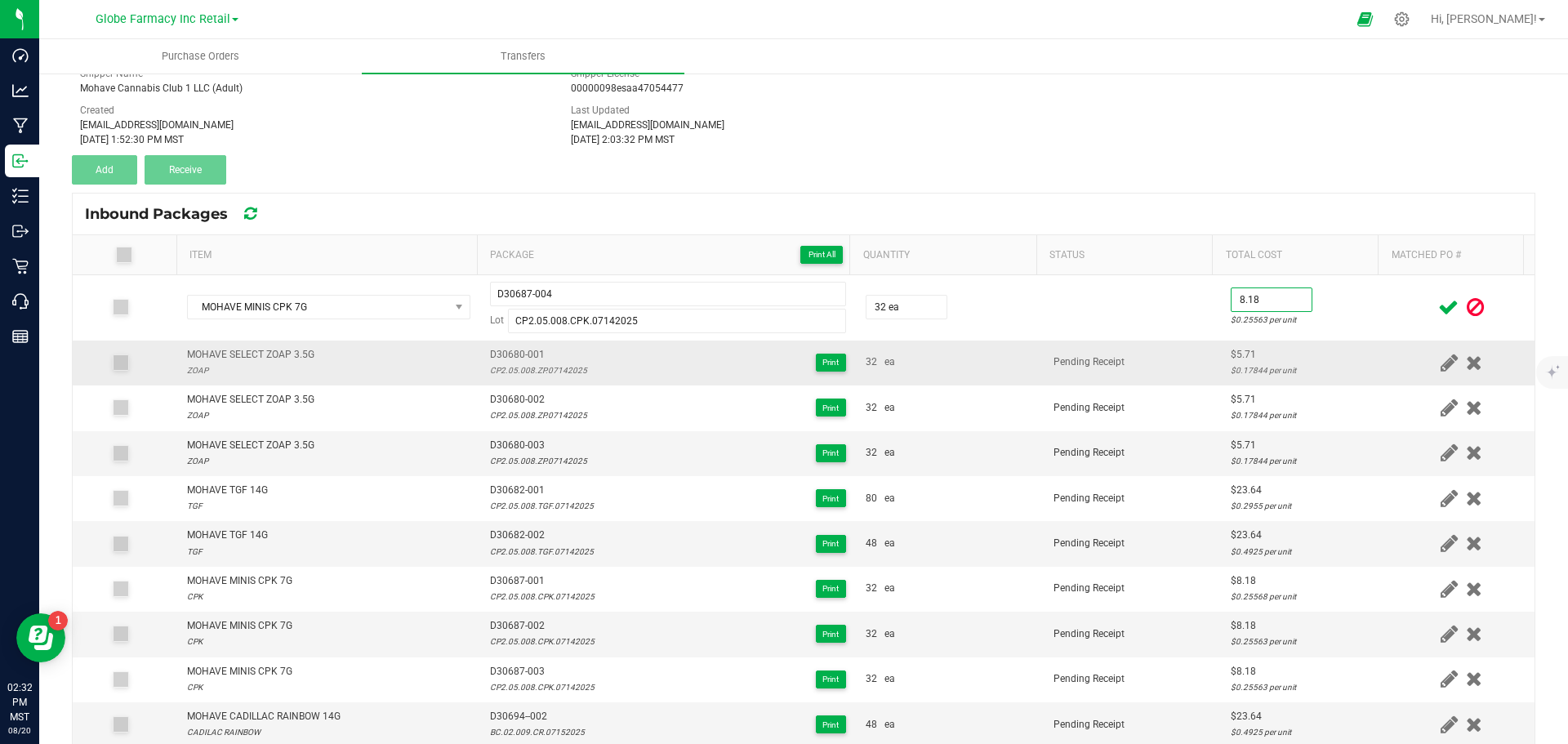
type input "$8.18"
click at [1177, 360] on td "Pending Receipt" at bounding box center [1133, 363] width 177 height 45
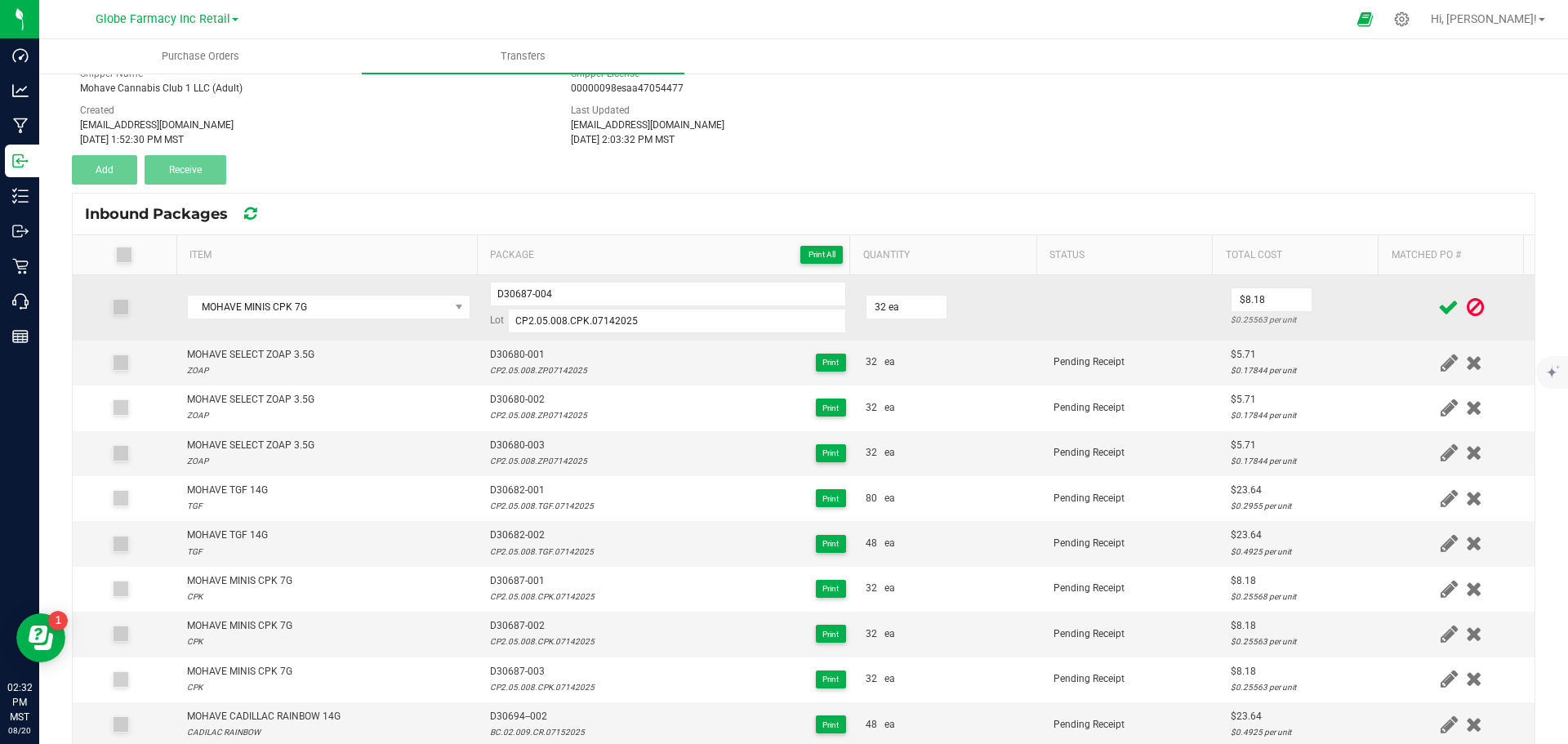
click at [1438, 299] on icon at bounding box center [1448, 308] width 20 height 20
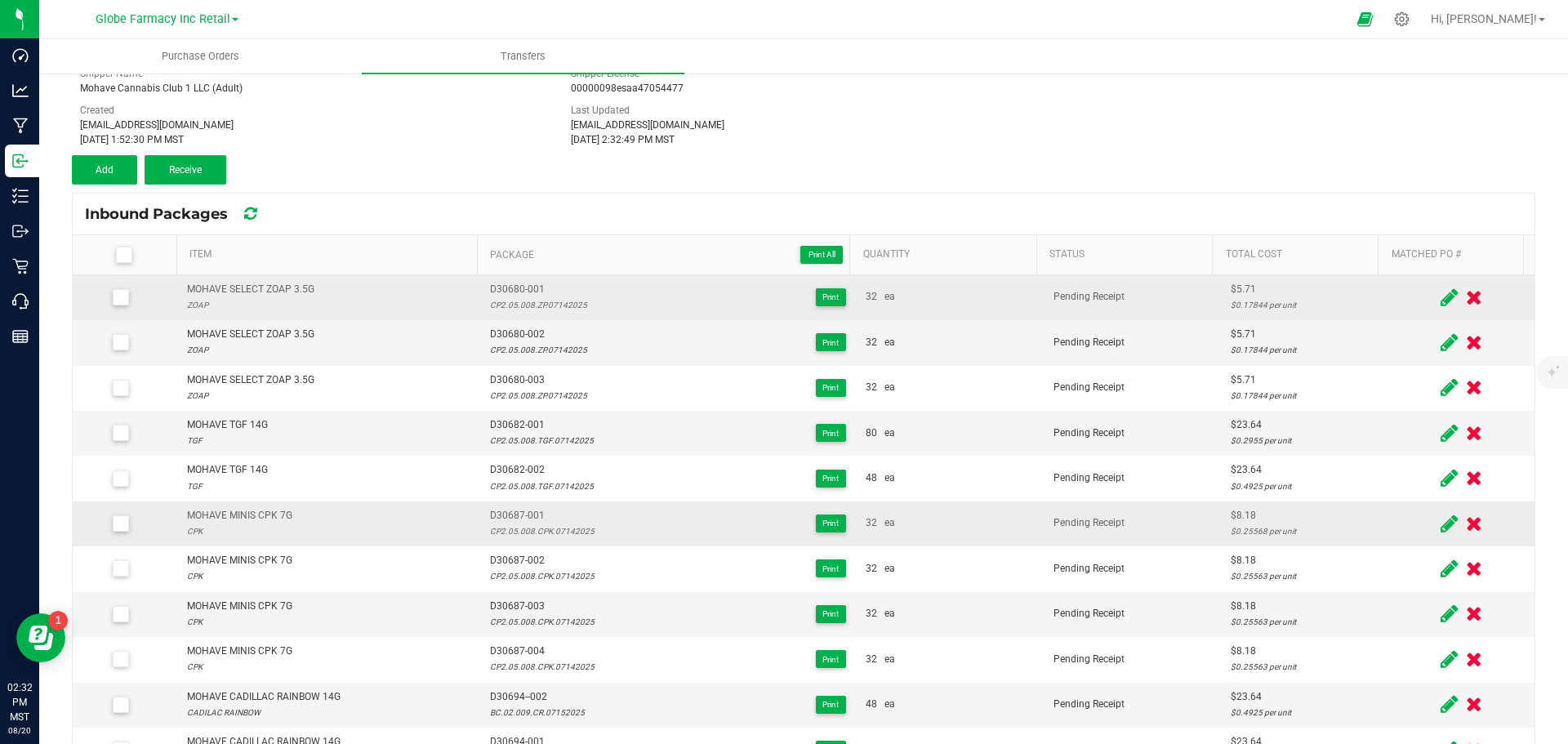
click at [225, 513] on div "MOHAVE MINIS CPK 7G" at bounding box center [240, 515] width 105 height 15
copy div "MOHAVE MINIS CPK 7G"
click at [118, 174] on button "Add" at bounding box center [105, 169] width 65 height 30
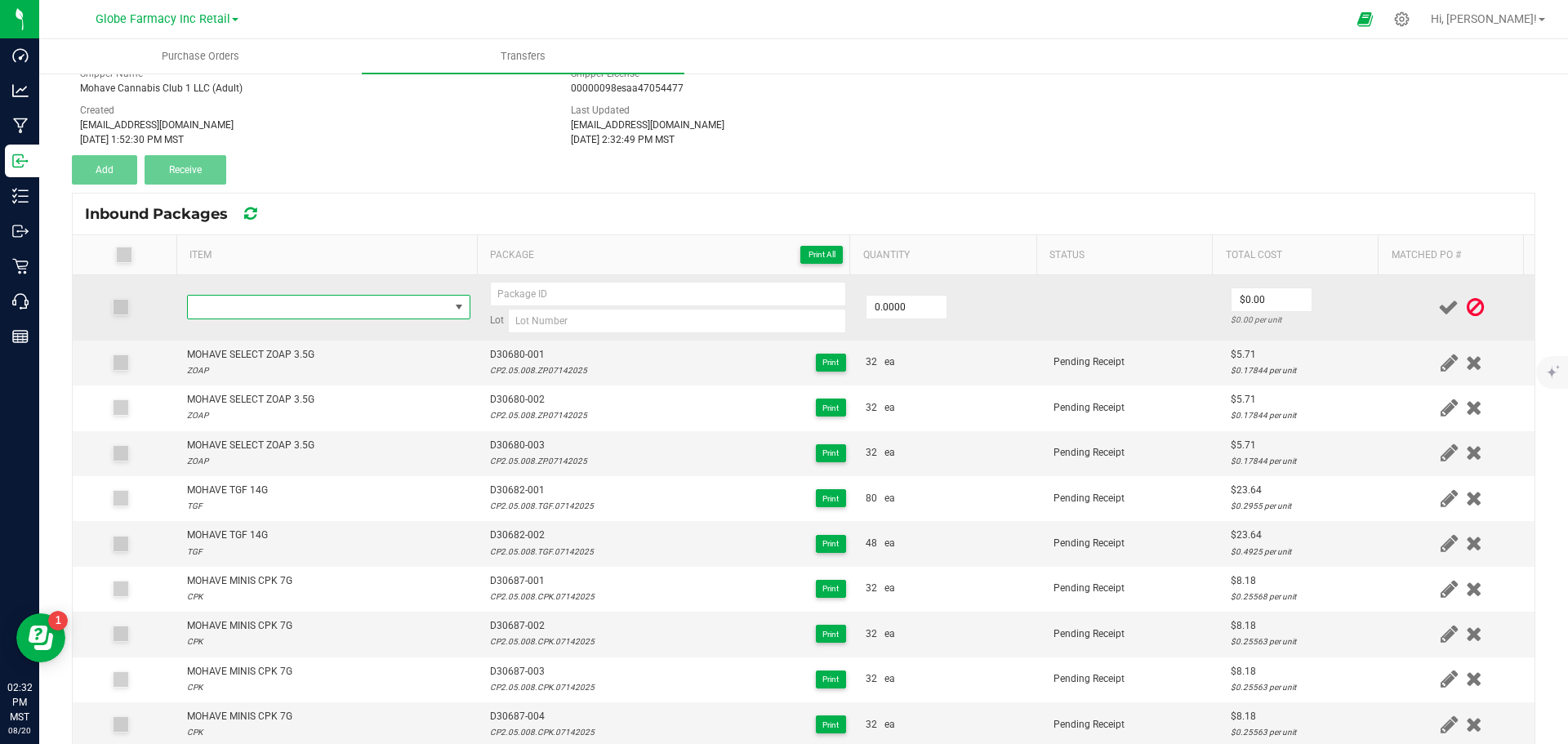
click at [354, 308] on span "NO DATA FOUND" at bounding box center [318, 307] width 261 height 23
type input "0 ea"
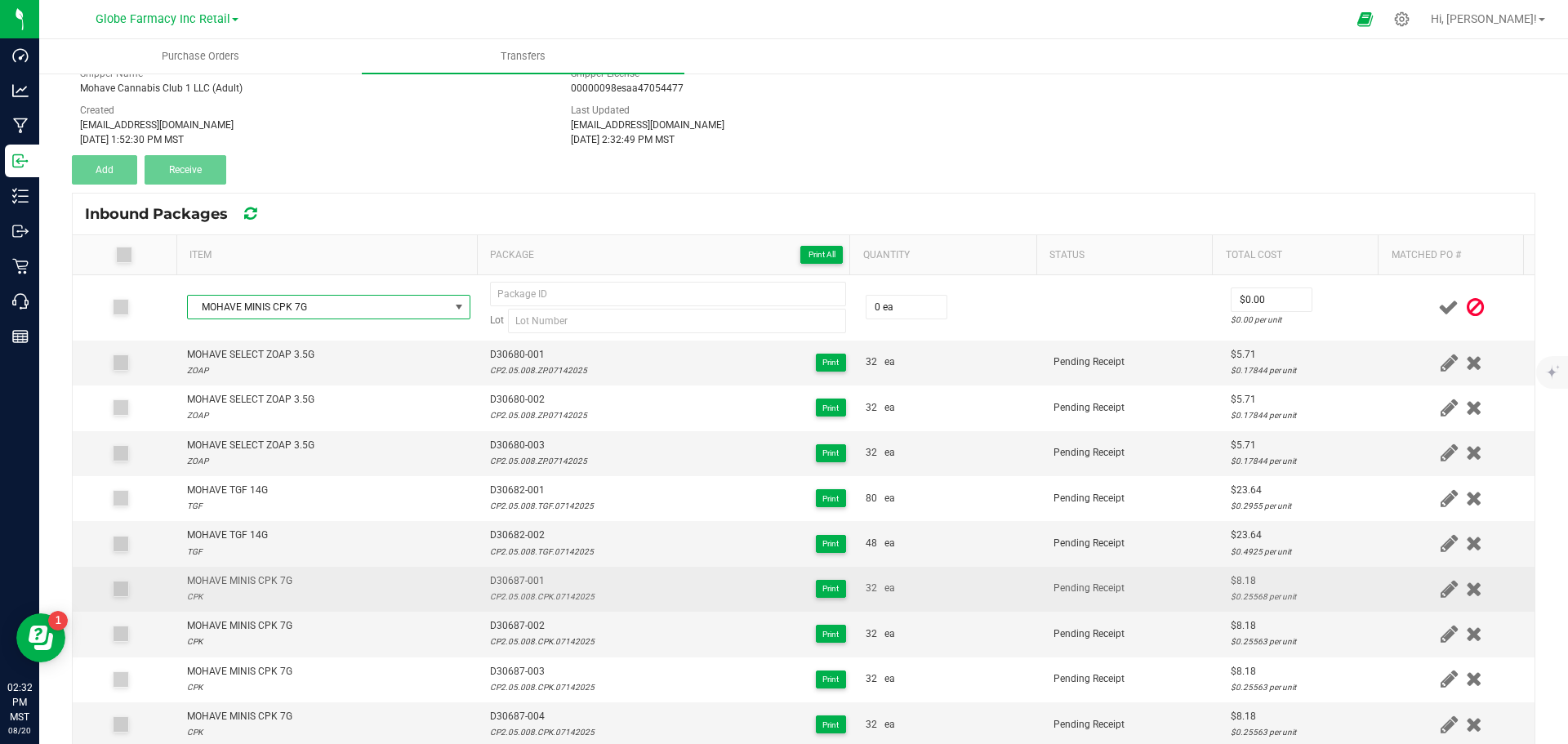
click at [544, 597] on div "CP2.05.008.CPK.07142025" at bounding box center [542, 597] width 105 height 15
copy div "CP2.05.008.CPK.07142025"
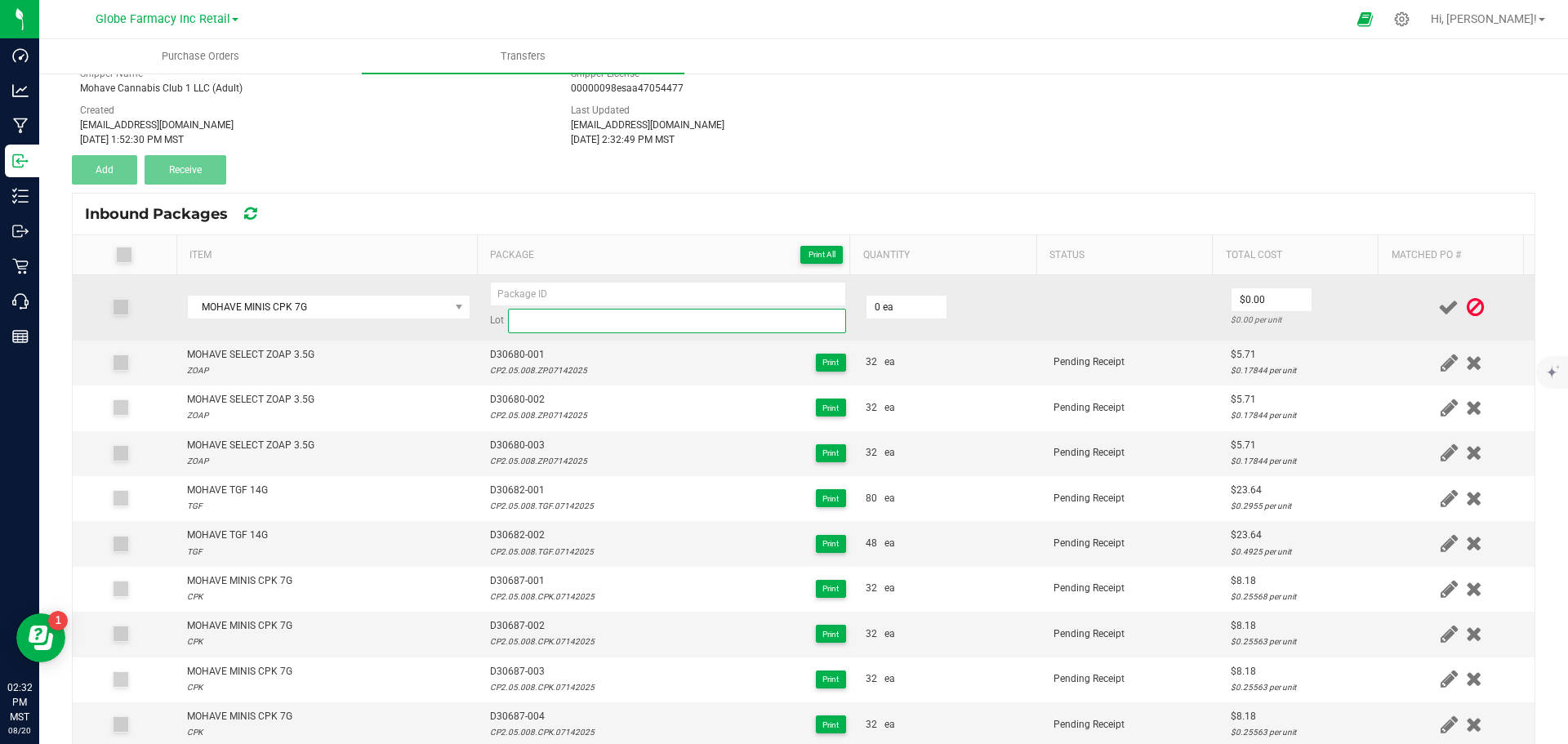
click at [553, 323] on input at bounding box center [677, 321] width 338 height 25
paste input "CP2.05.008.CPK.07142025"
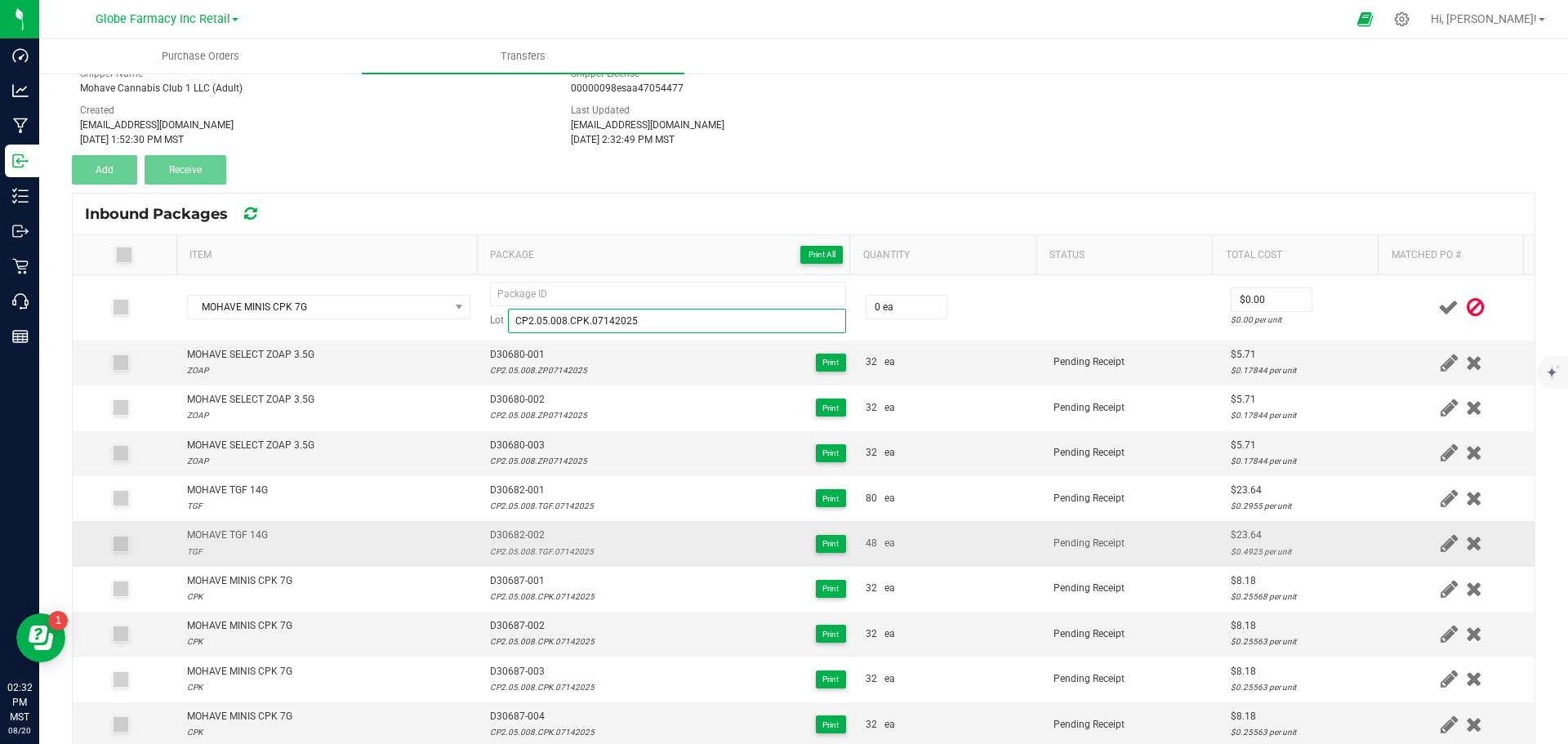
type input "CP2.05.008.CPK.07142025"
click at [573, 531] on span "D30682-002" at bounding box center [542, 535] width 104 height 15
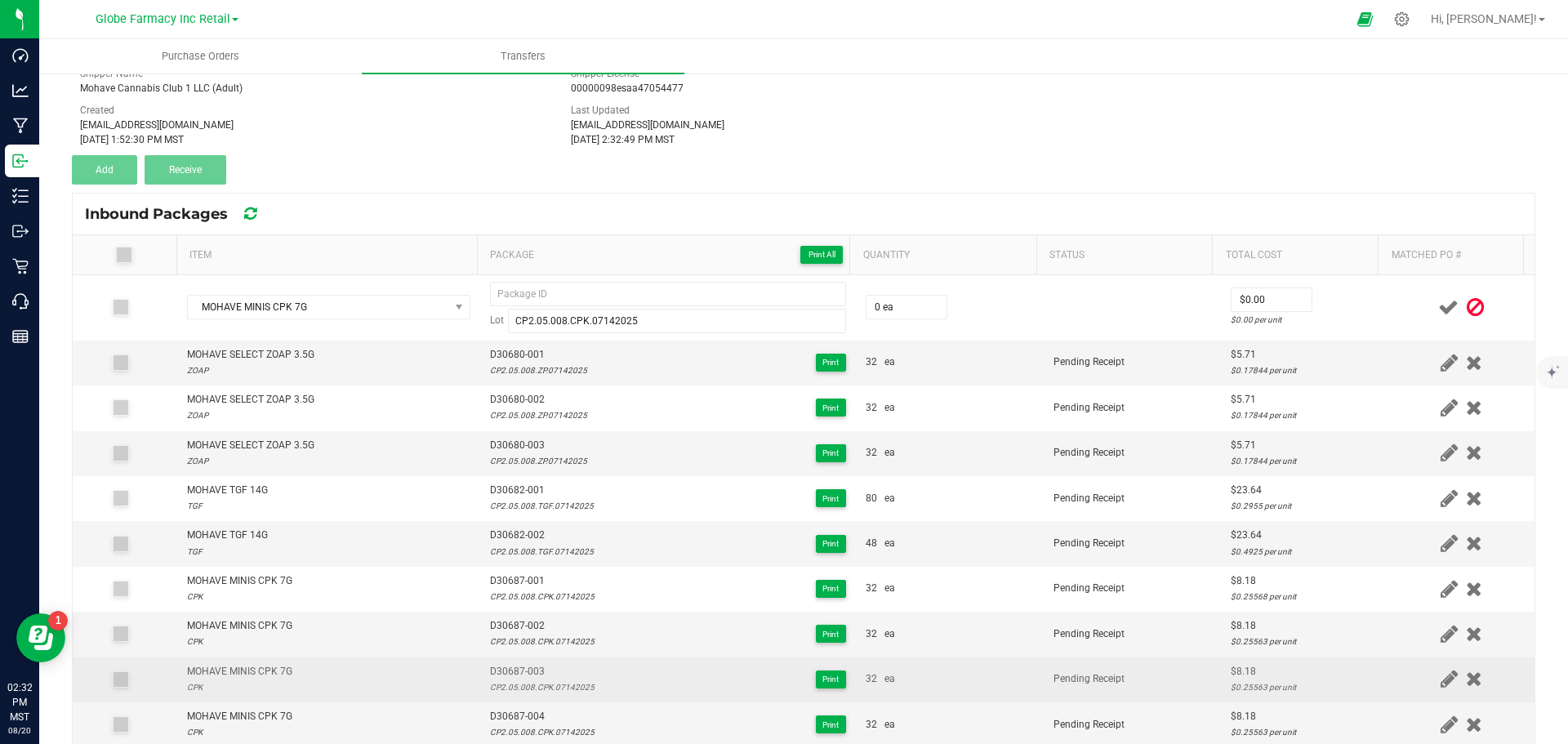
scroll to position [8, 0]
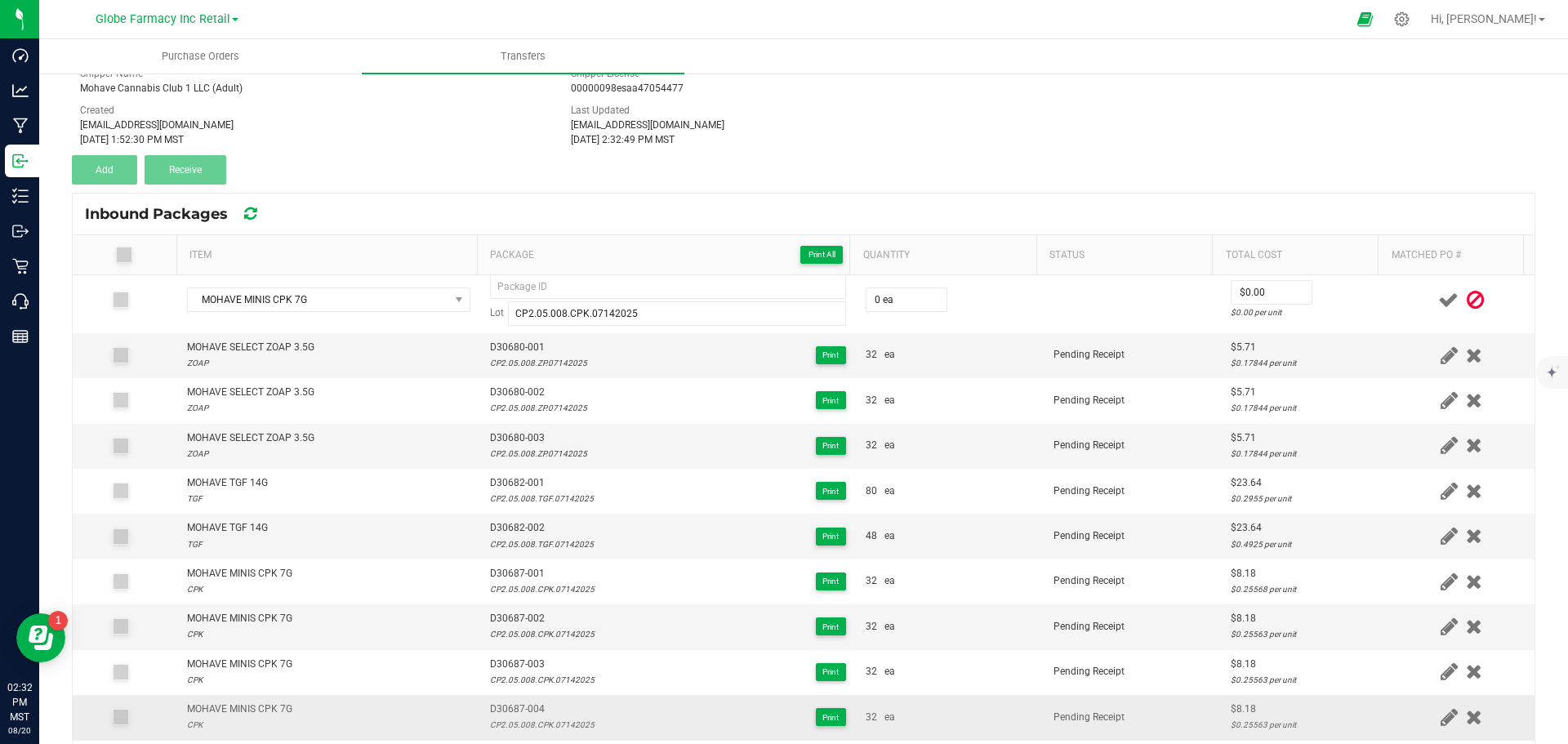
click at [519, 711] on span "D30687-004" at bounding box center [542, 709] width 105 height 15
copy span "D30687-004"
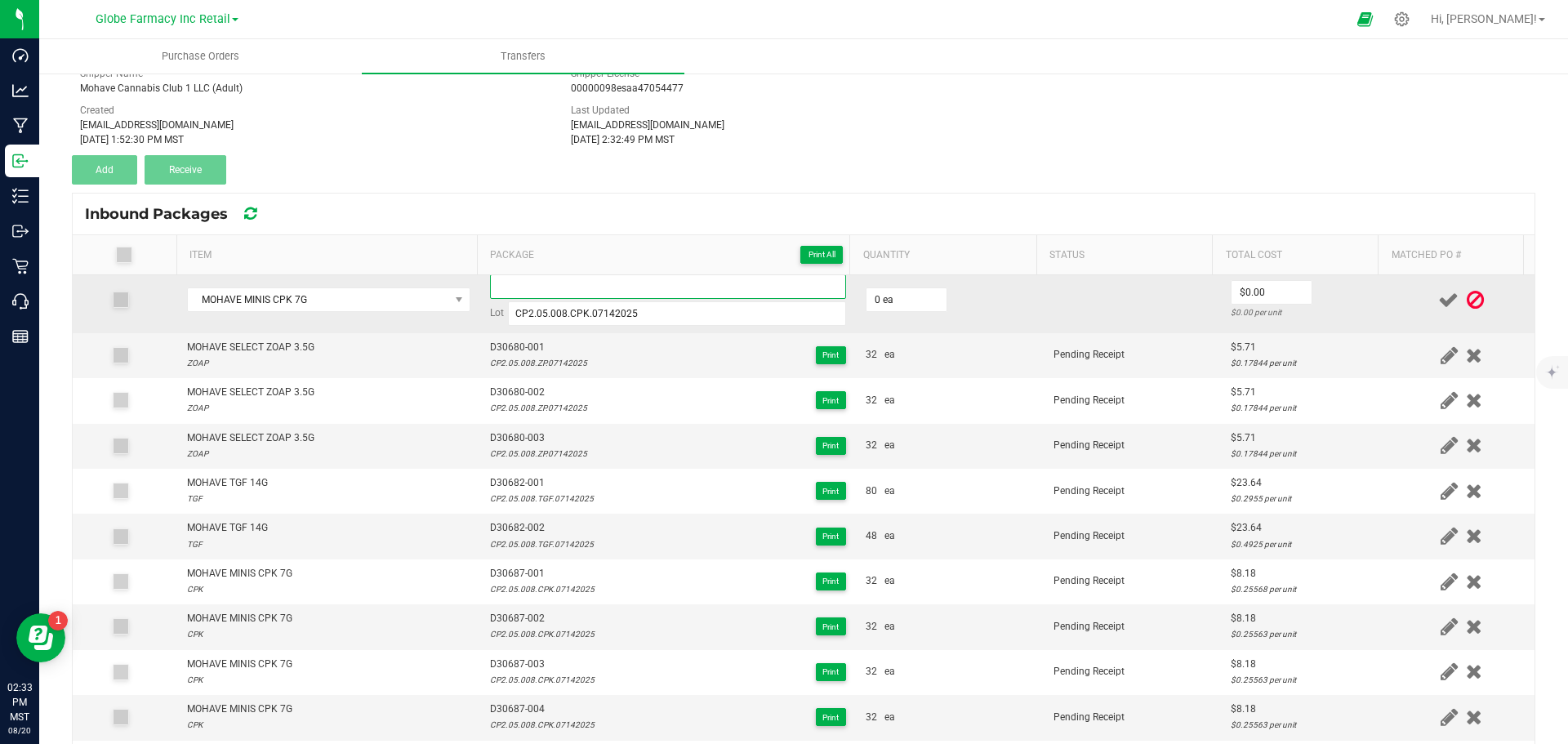
paste input "D30687-004"
click at [565, 288] on input "D30687-004" at bounding box center [668, 287] width 356 height 25
type input "D30687-005"
click at [921, 297] on input "0" at bounding box center [906, 299] width 80 height 23
type input "32 ea"
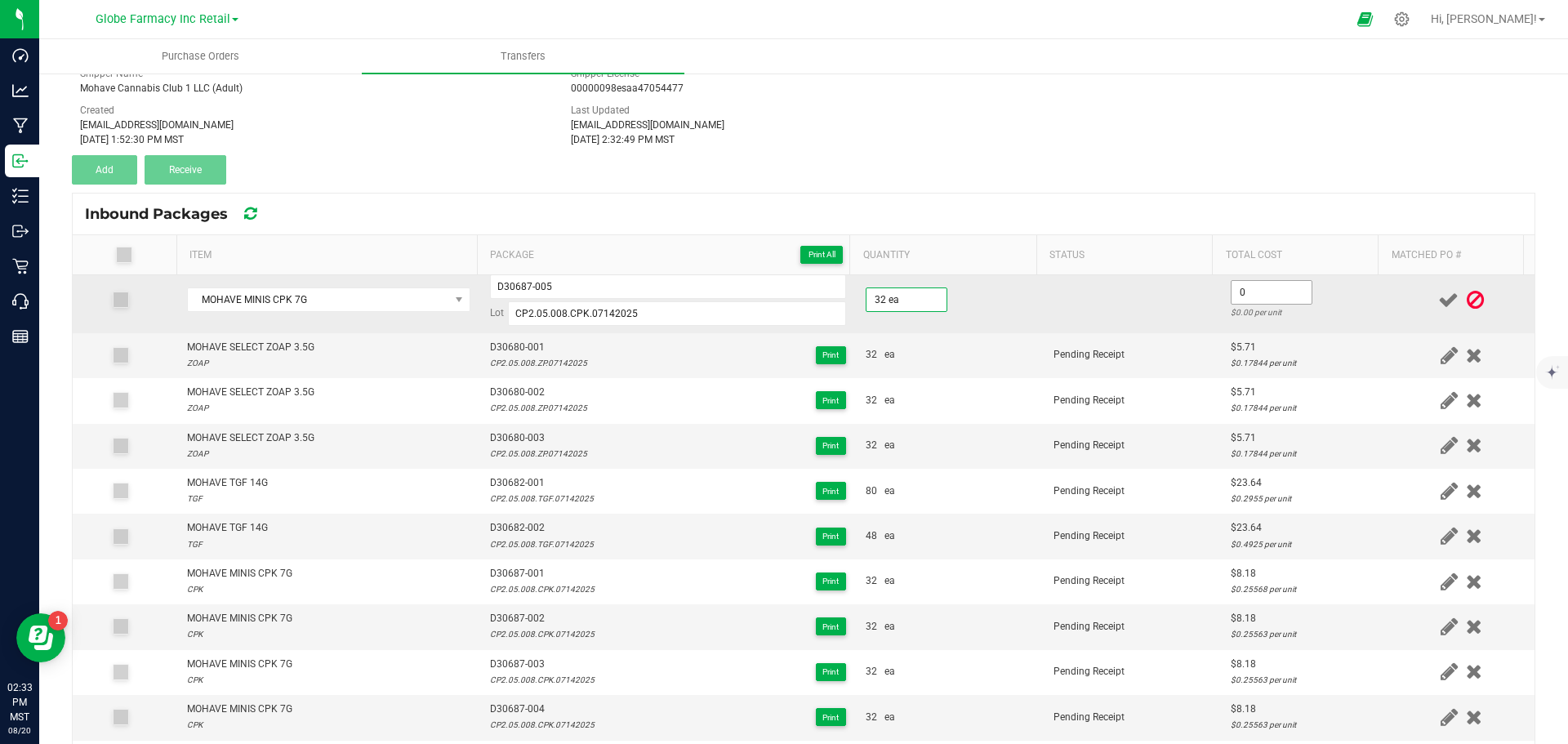
click at [1273, 284] on input "0" at bounding box center [1271, 292] width 80 height 23
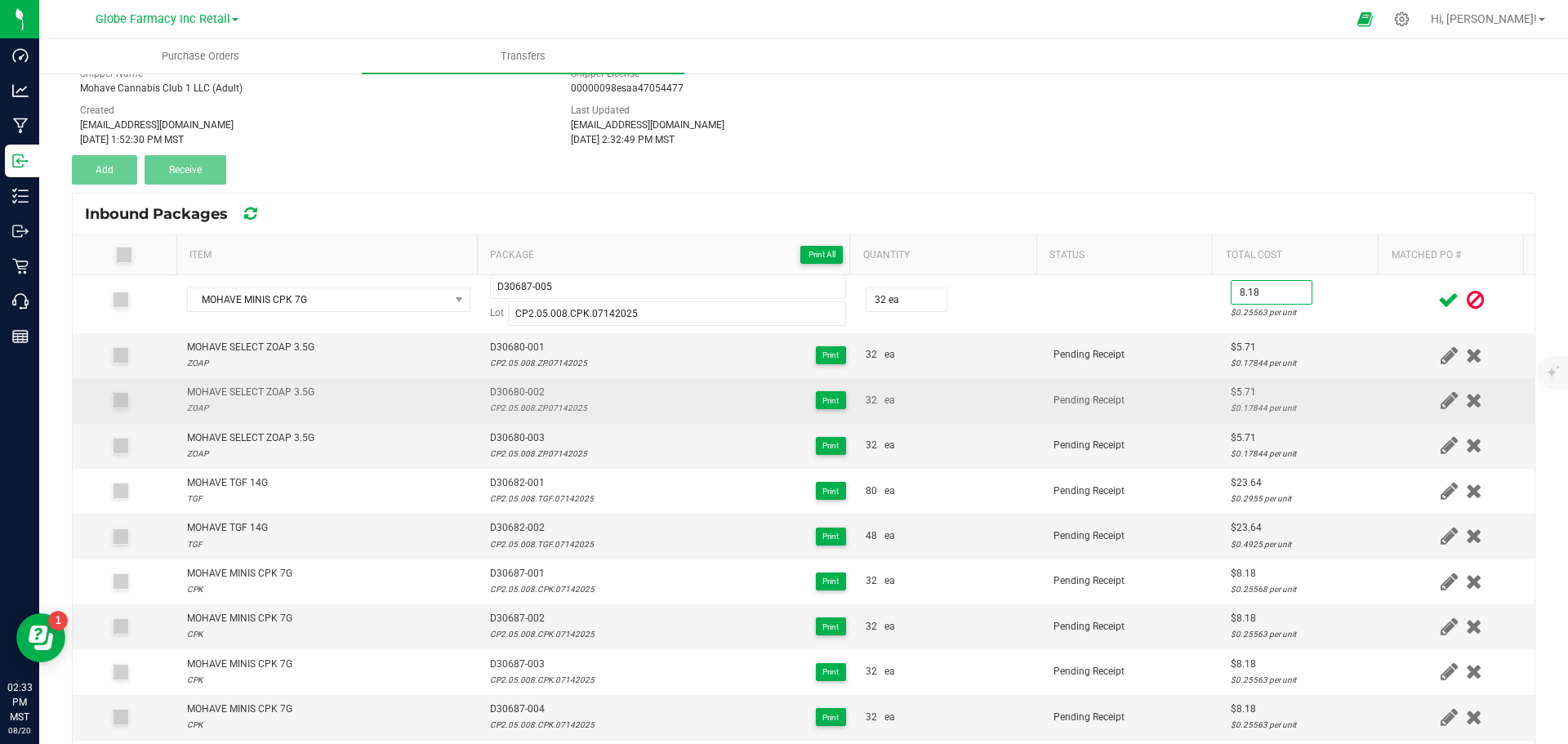
type input "$8.18"
click at [1191, 400] on td "Pending Receipt" at bounding box center [1133, 400] width 177 height 45
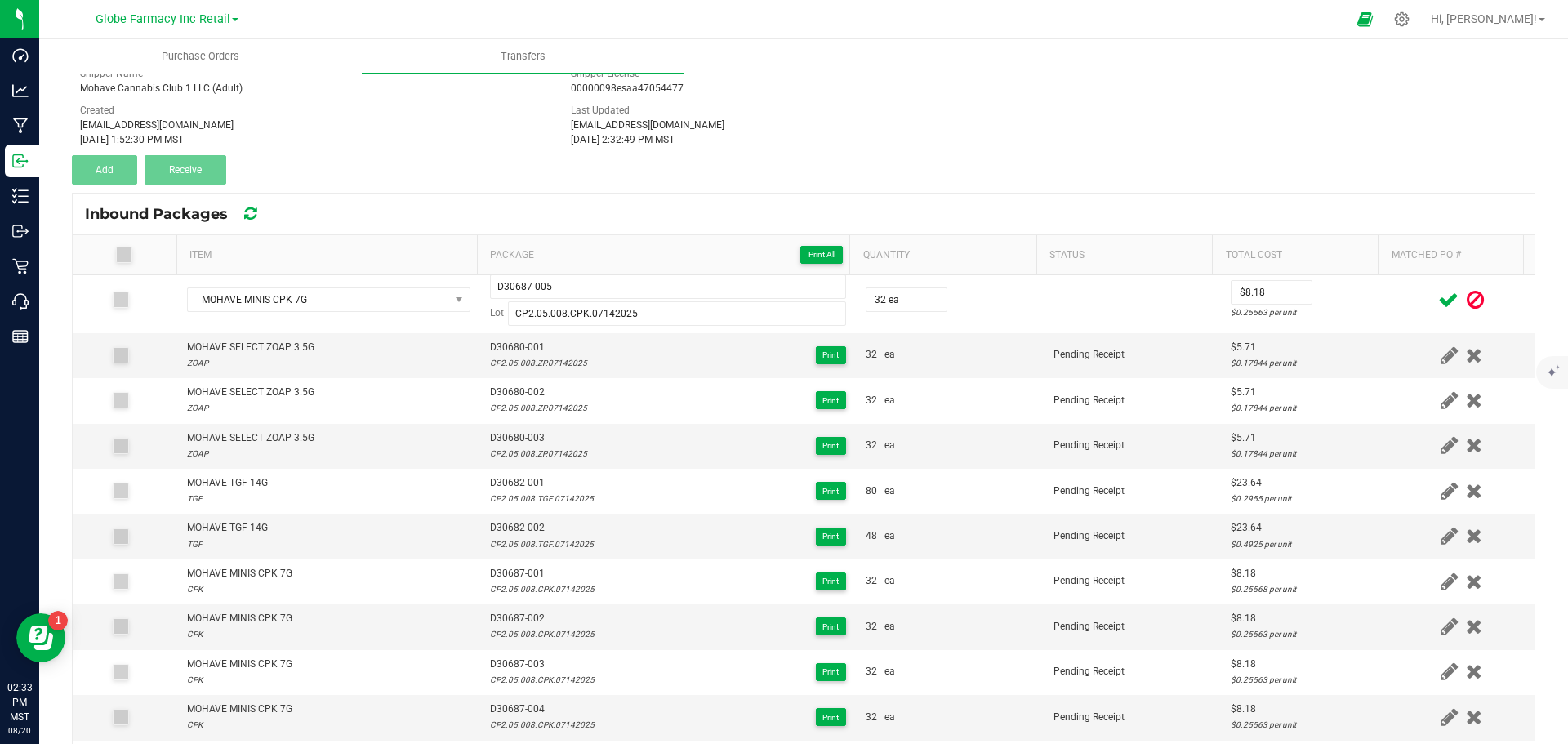
click at [1438, 298] on icon at bounding box center [1448, 300] width 20 height 20
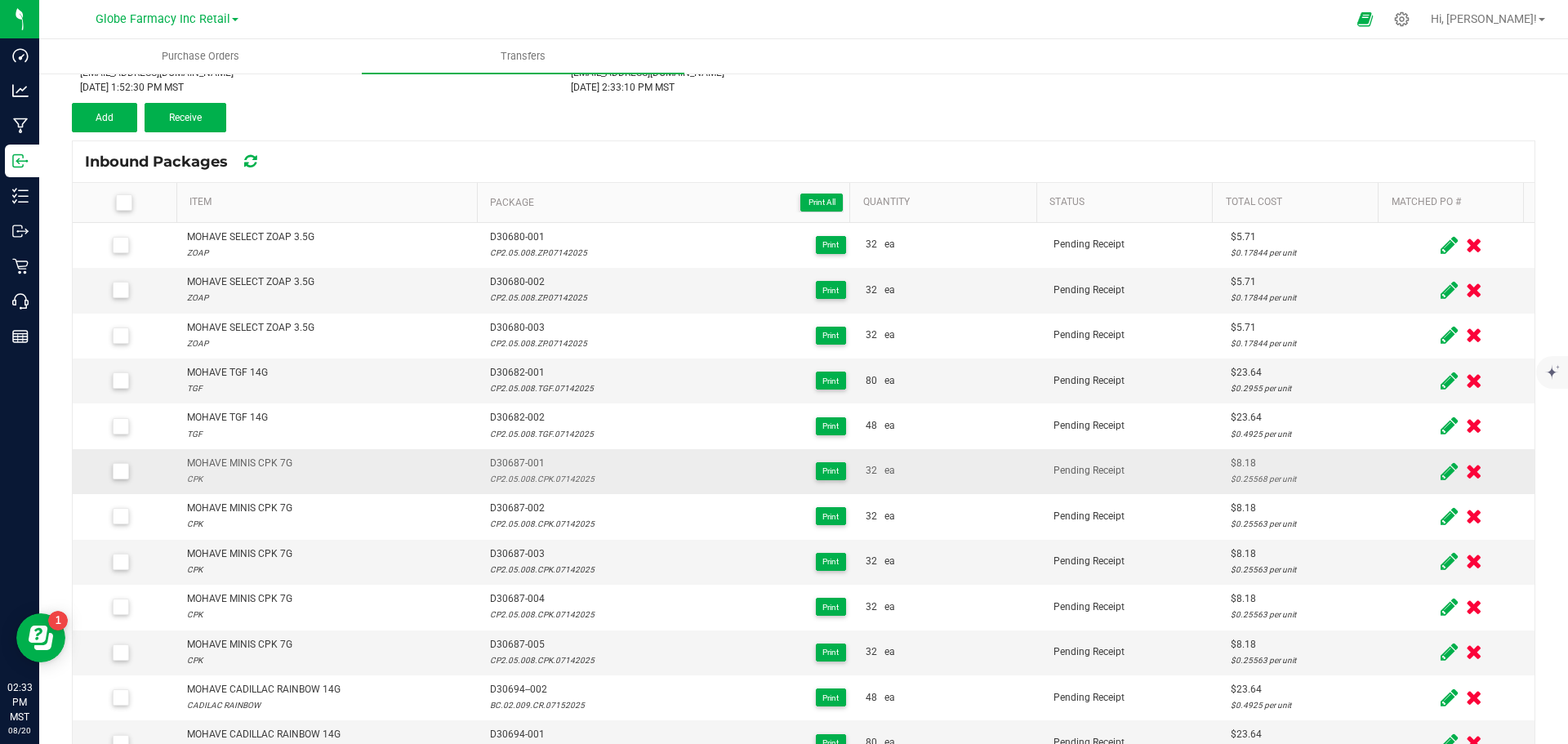
scroll to position [163, 0]
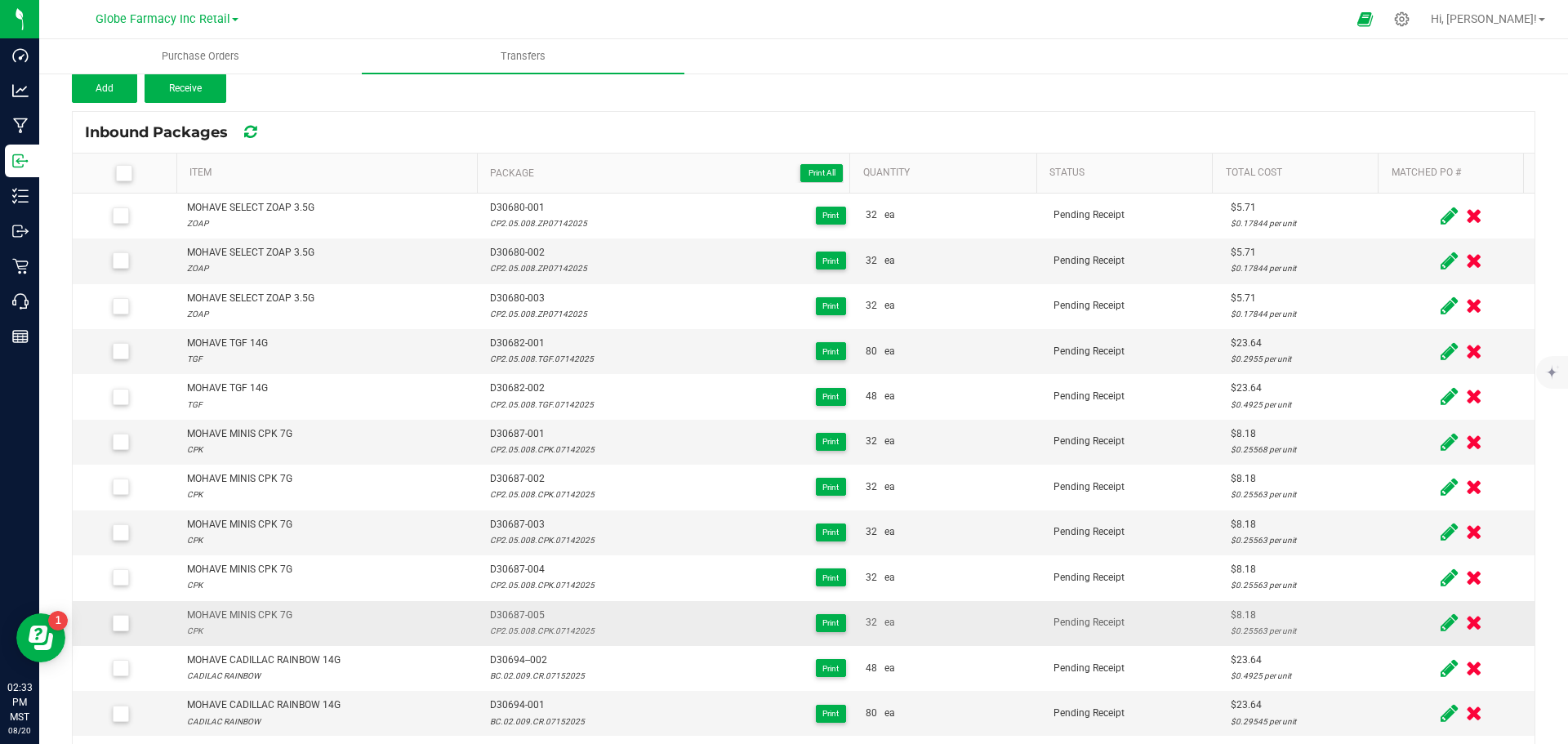
click at [273, 615] on div "MOHAVE MINIS CPK 7G" at bounding box center [240, 616] width 105 height 15
copy div "MOHAVE MINIS CPK 7G"
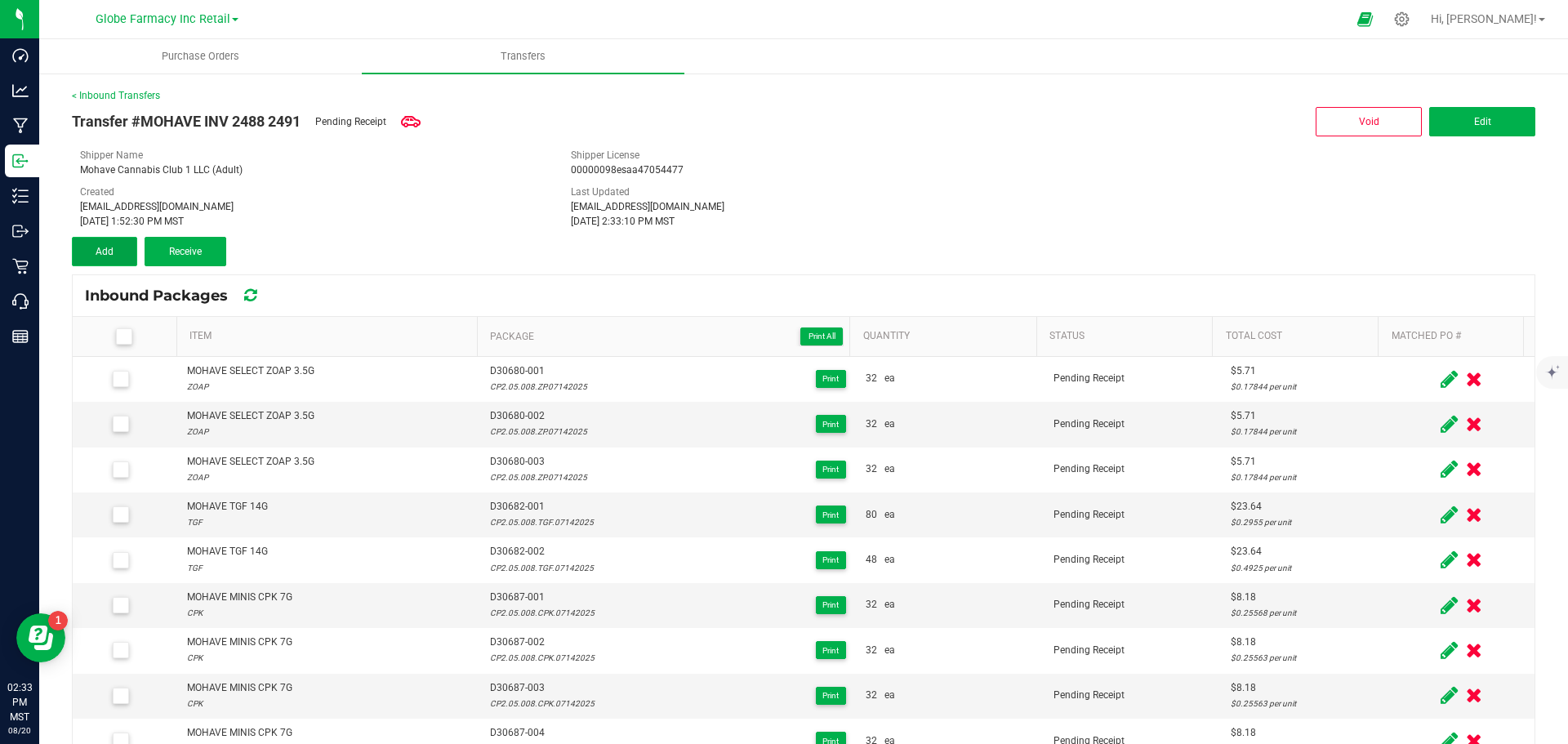
click at [106, 247] on span "Add" at bounding box center [104, 251] width 18 height 11
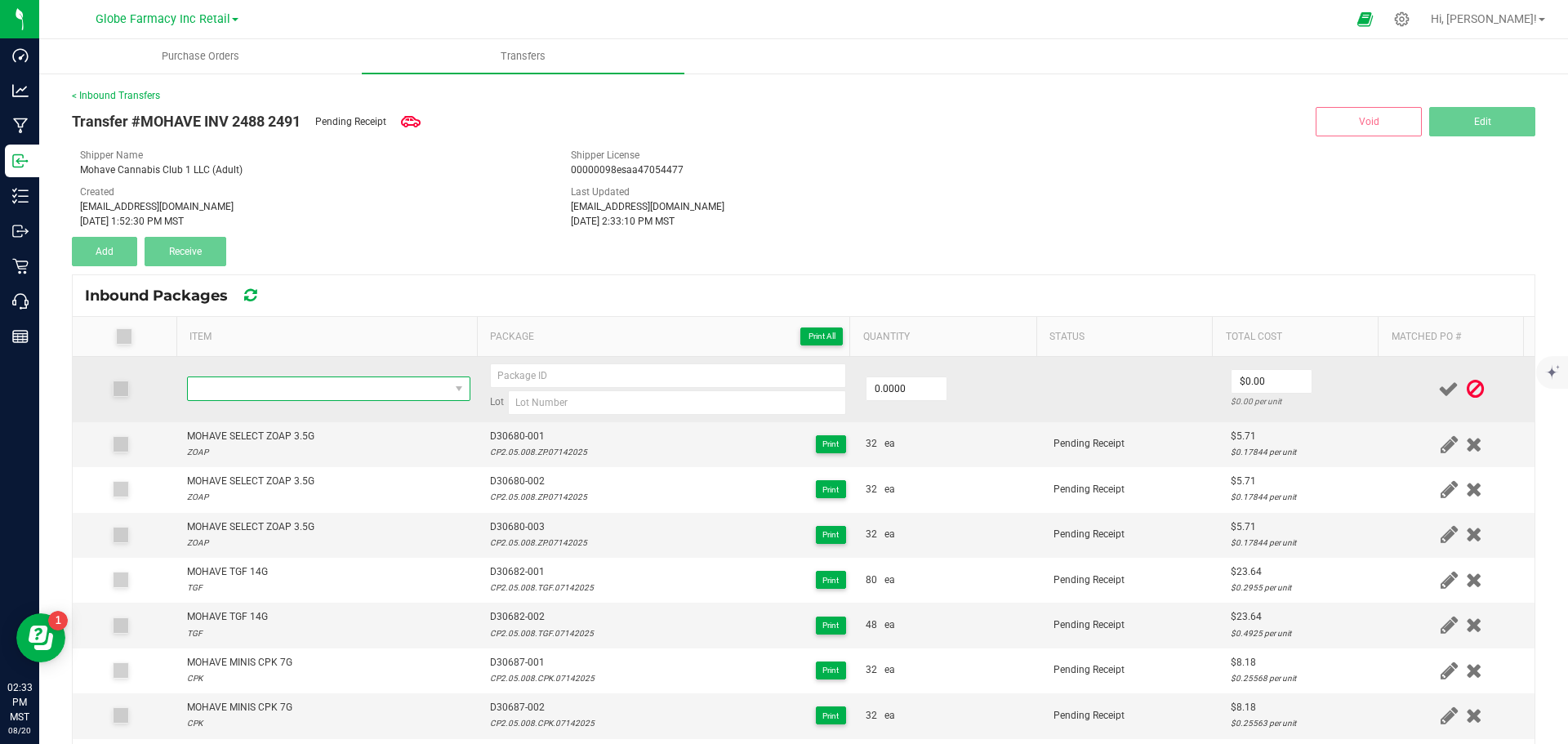
click at [295, 393] on span "NO DATA FOUND" at bounding box center [318, 389] width 261 height 23
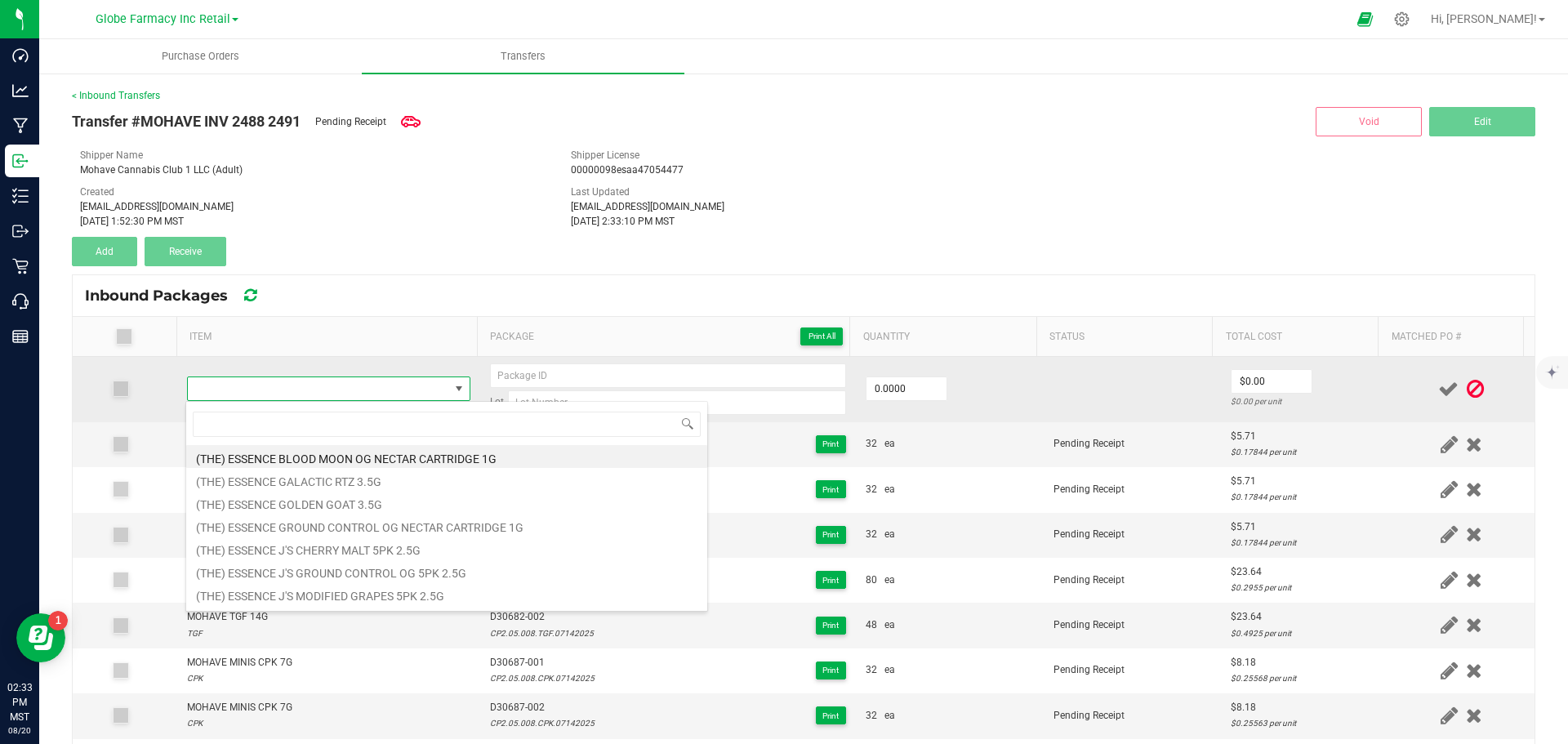
type input "MOHAVE MINIS CPK 7G"
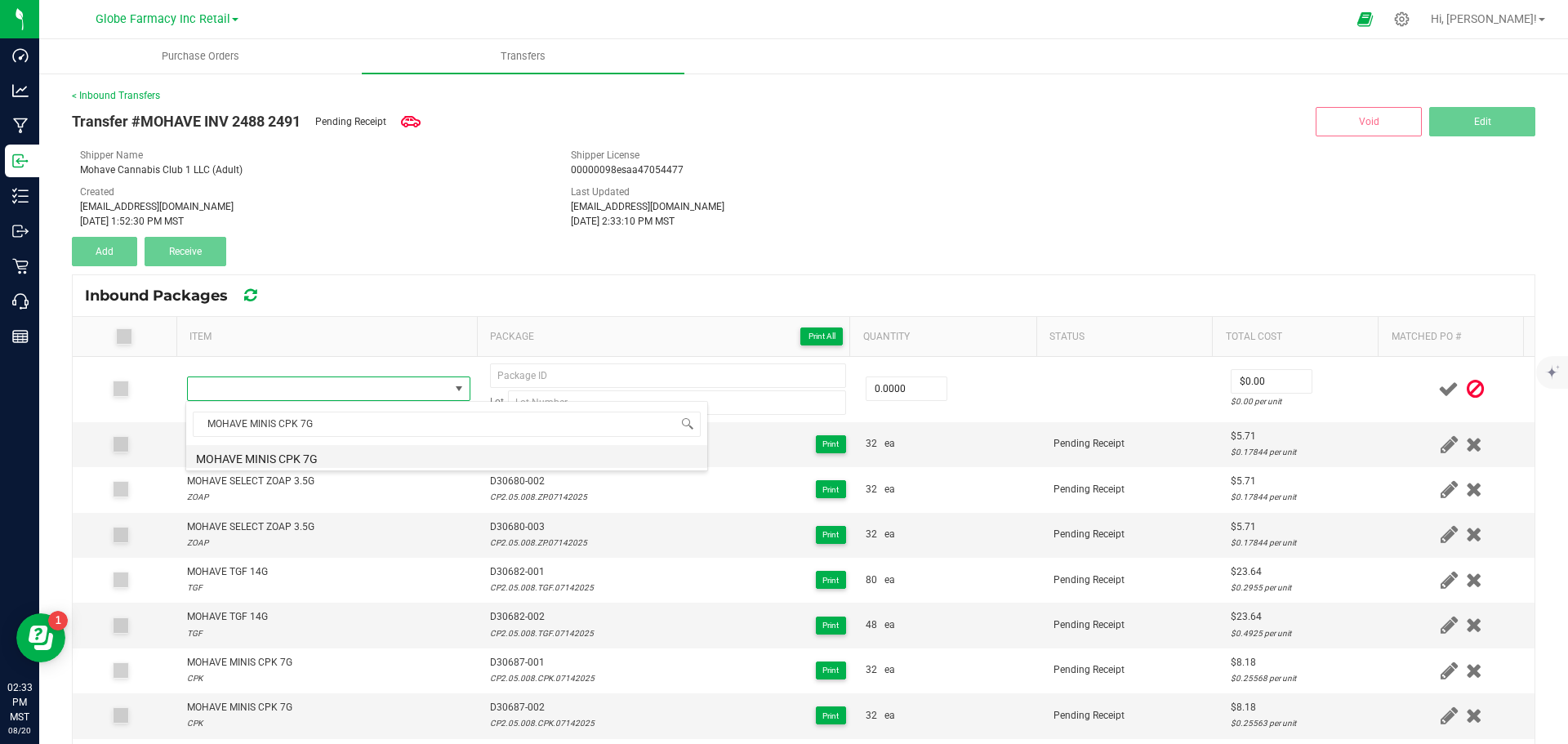
click at [276, 462] on li "MOHAVE MINIS CPK 7G" at bounding box center [446, 456] width 521 height 23
type input "0 ea"
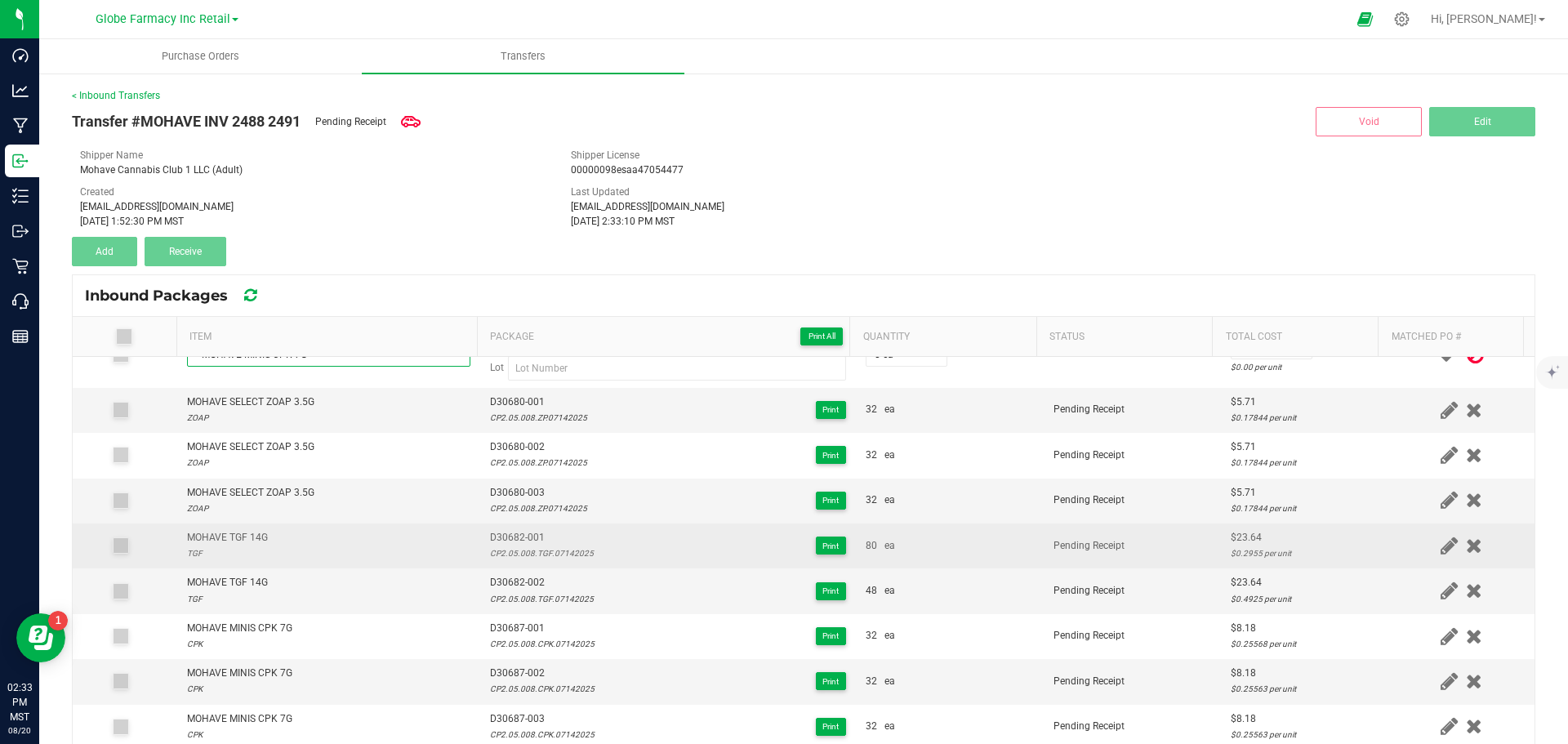
scroll to position [53, 0]
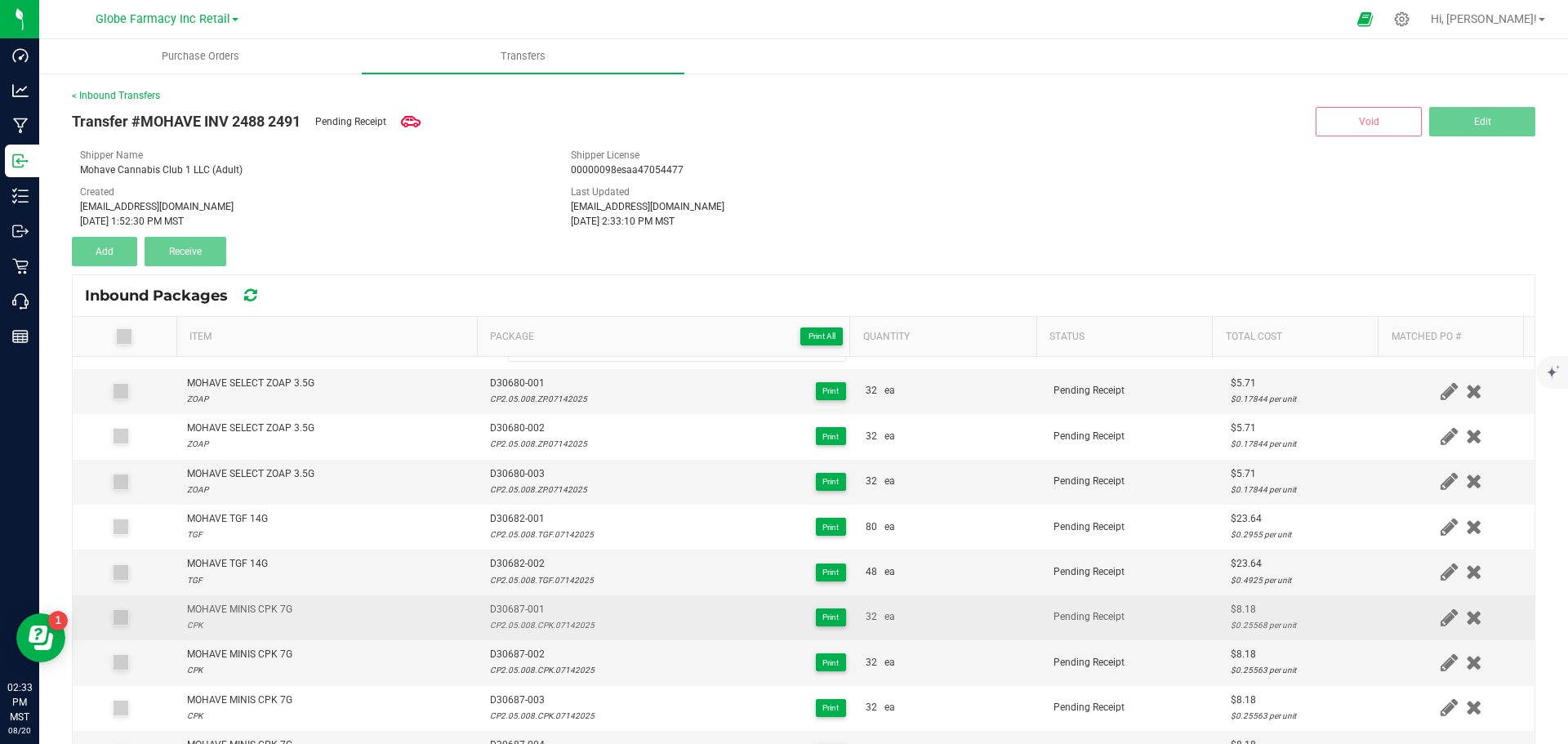
click at [526, 624] on div "CP2.05.008.CPK.07142025" at bounding box center [542, 625] width 105 height 15
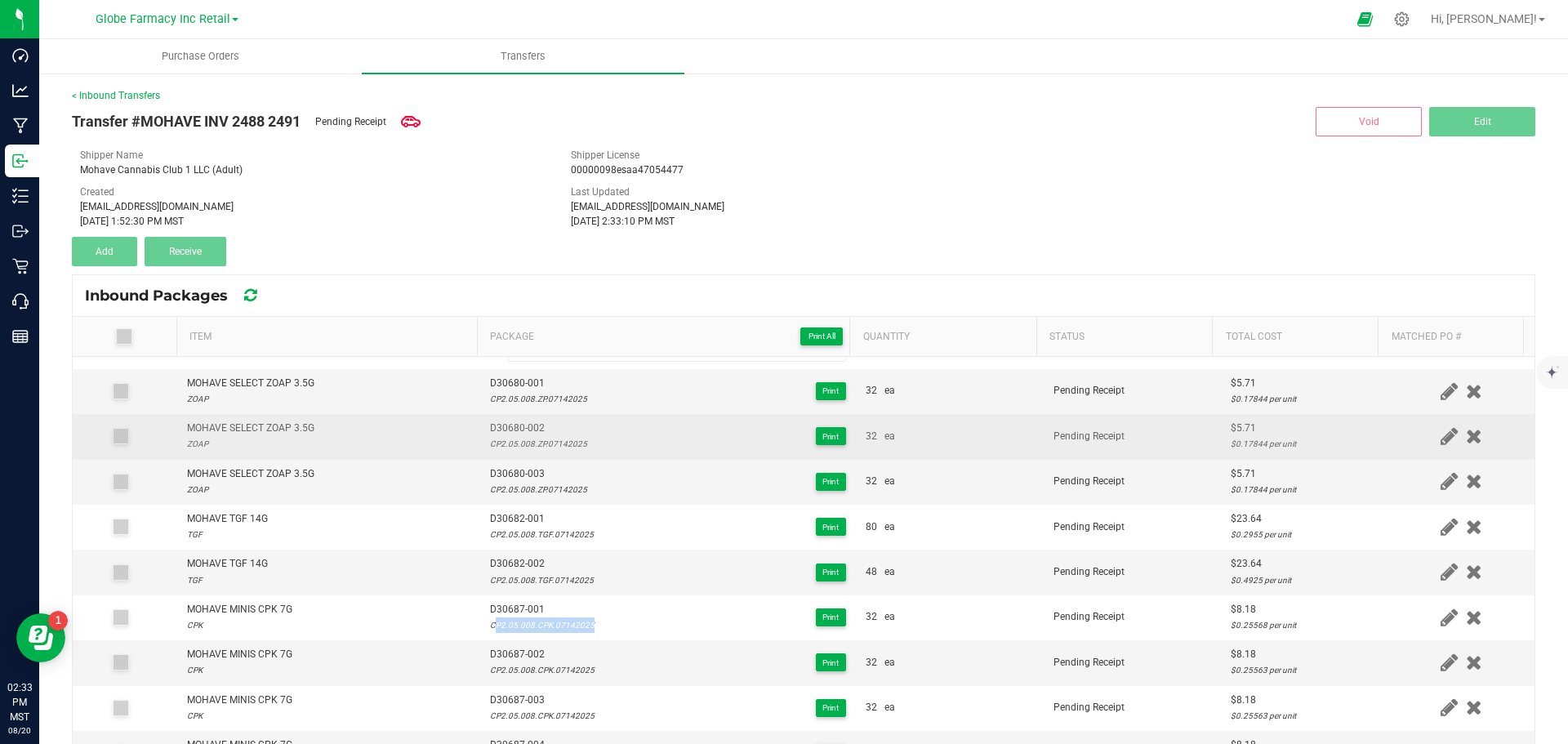
copy div "CP2.05.008.CPK.07142025"
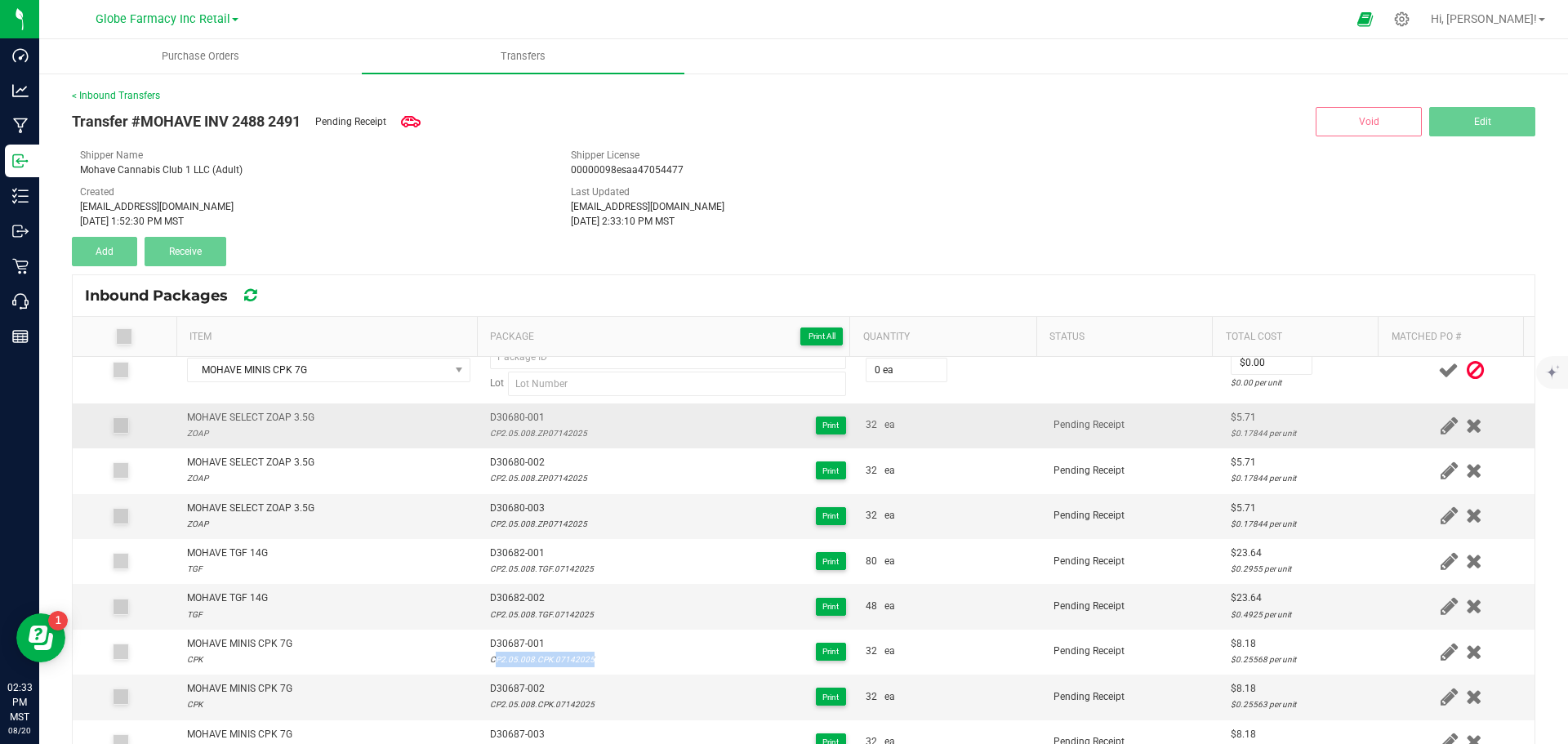
scroll to position [0, 0]
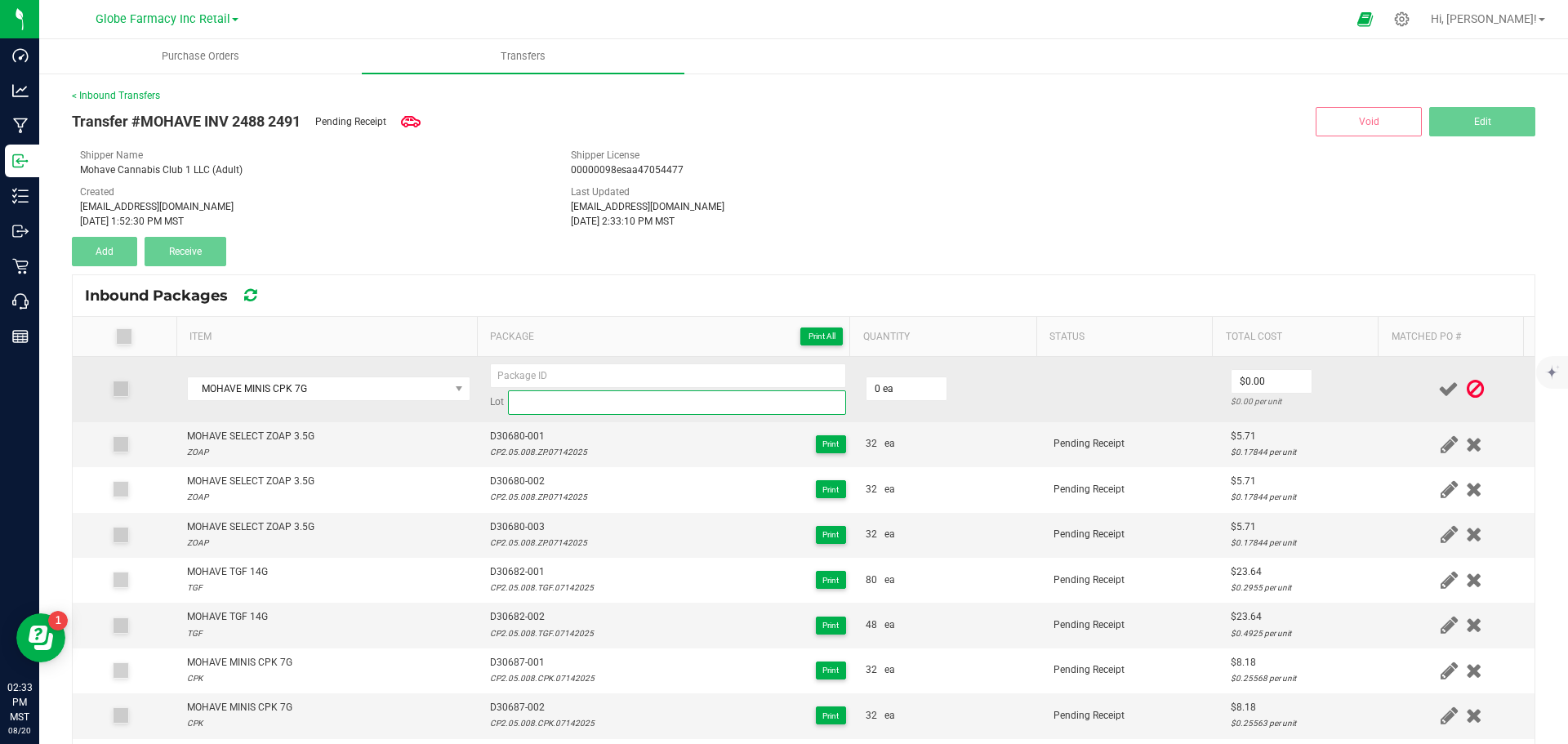
paste input "CP2.05.008.CPK.07142025"
click at [559, 403] on input at bounding box center [677, 402] width 338 height 25
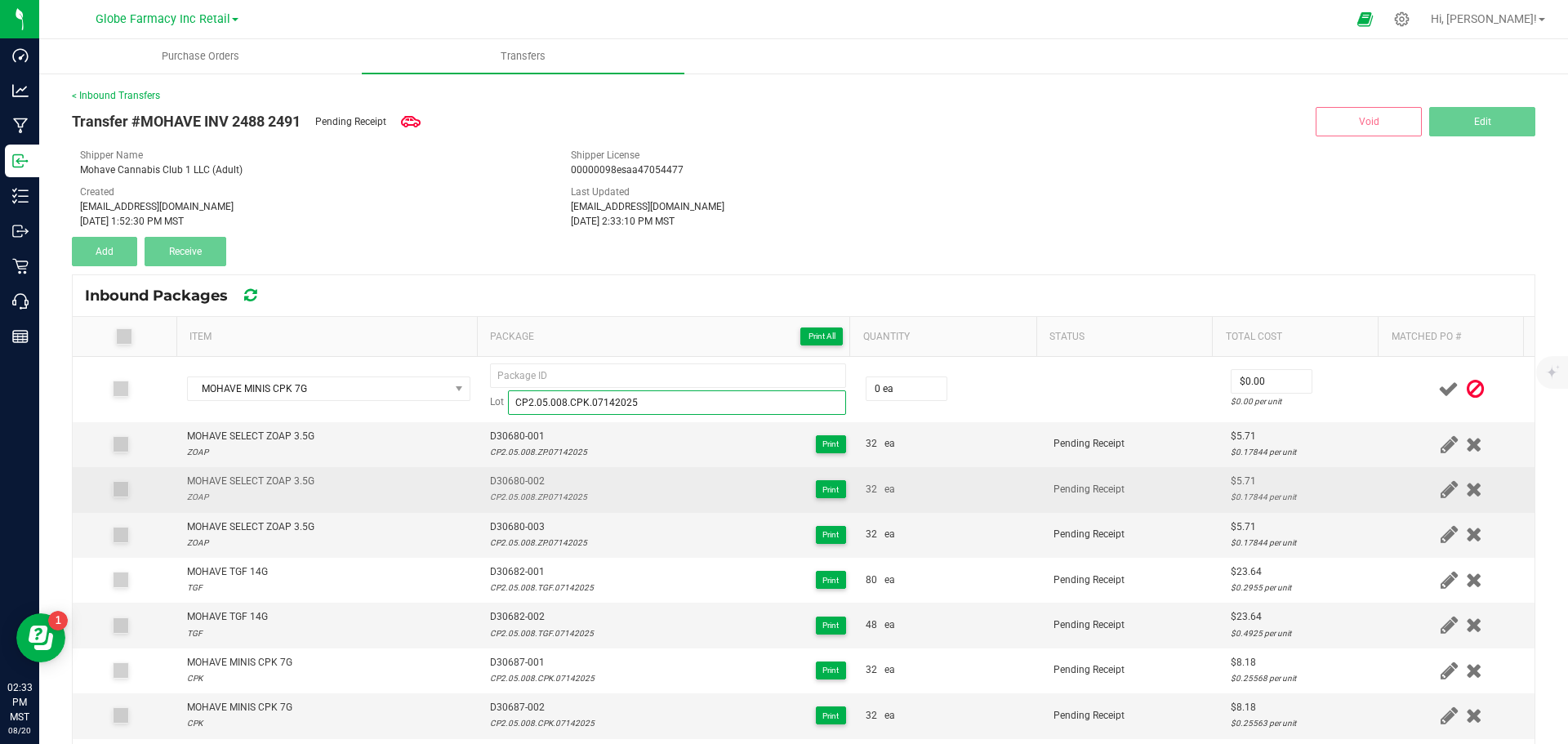
type input "CP2.05.008.CPK.07142025"
click at [480, 493] on td "D30680-002 CP2.05.008.ZP.07142025 Print" at bounding box center [668, 489] width 376 height 45
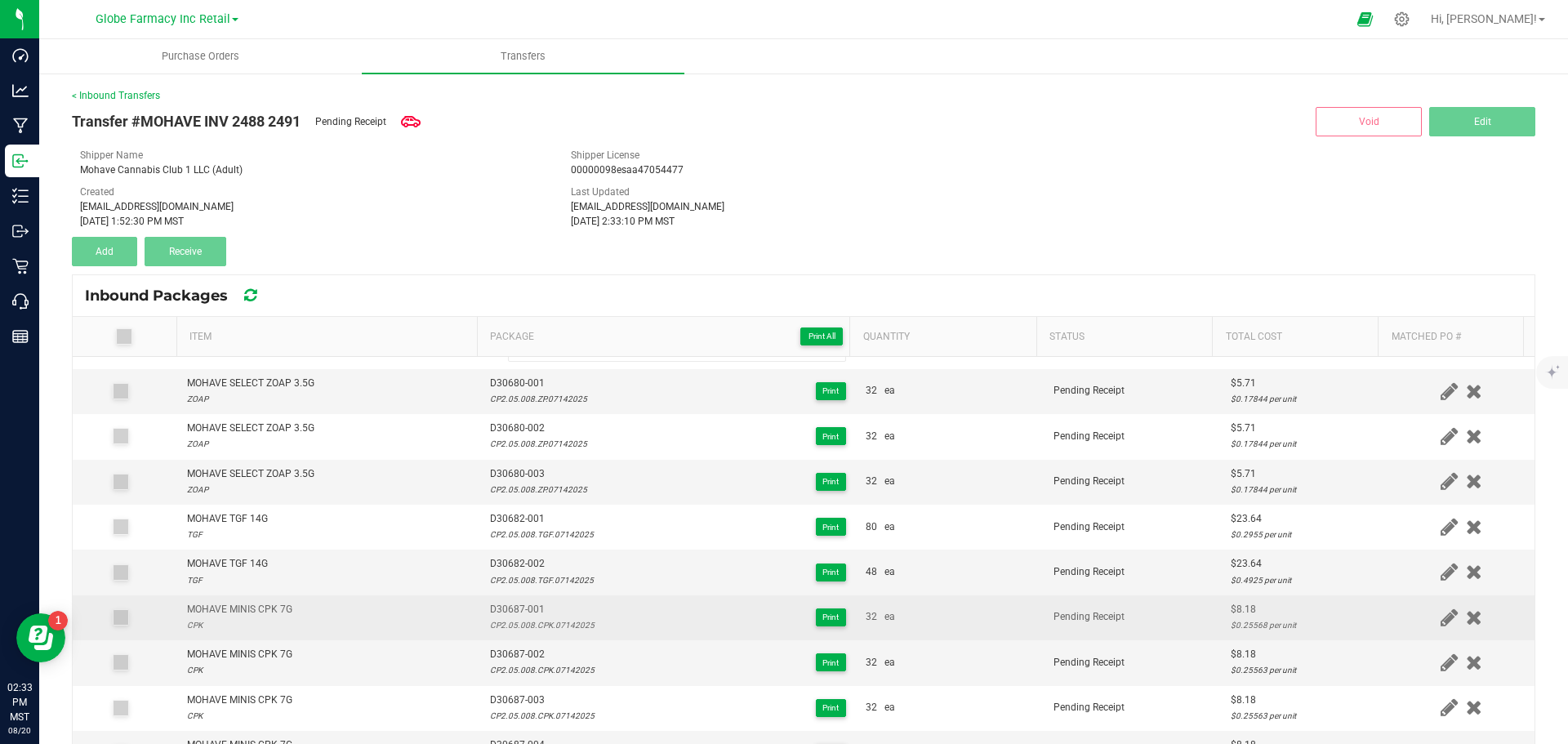
click at [528, 603] on span "D30687-001" at bounding box center [542, 610] width 105 height 15
copy span "D30687-001"
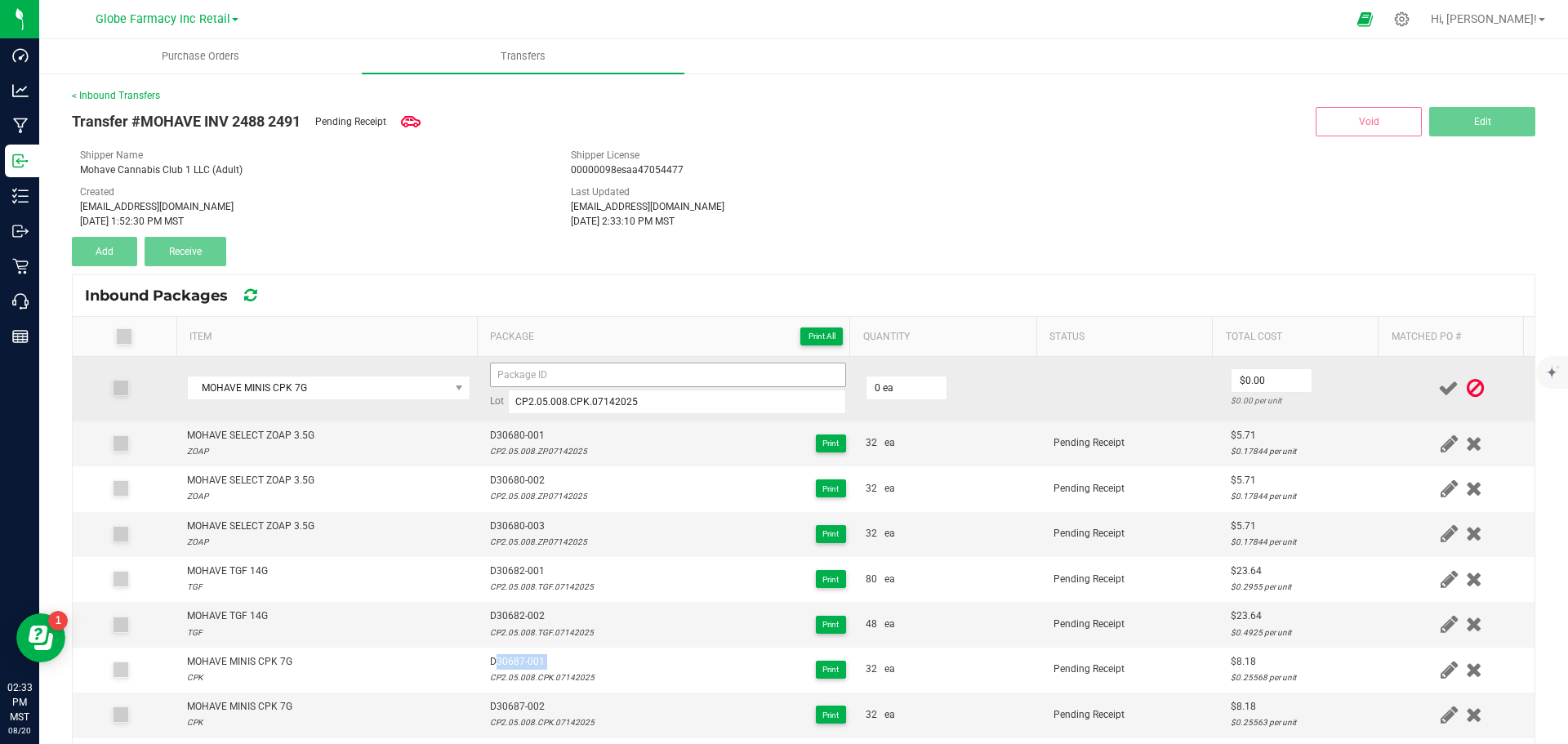
scroll to position [0, 0]
click at [503, 378] on input at bounding box center [668, 375] width 356 height 25
paste input "D30687-001"
type input "D30687-006"
click at [902, 385] on input "0" at bounding box center [906, 389] width 80 height 23
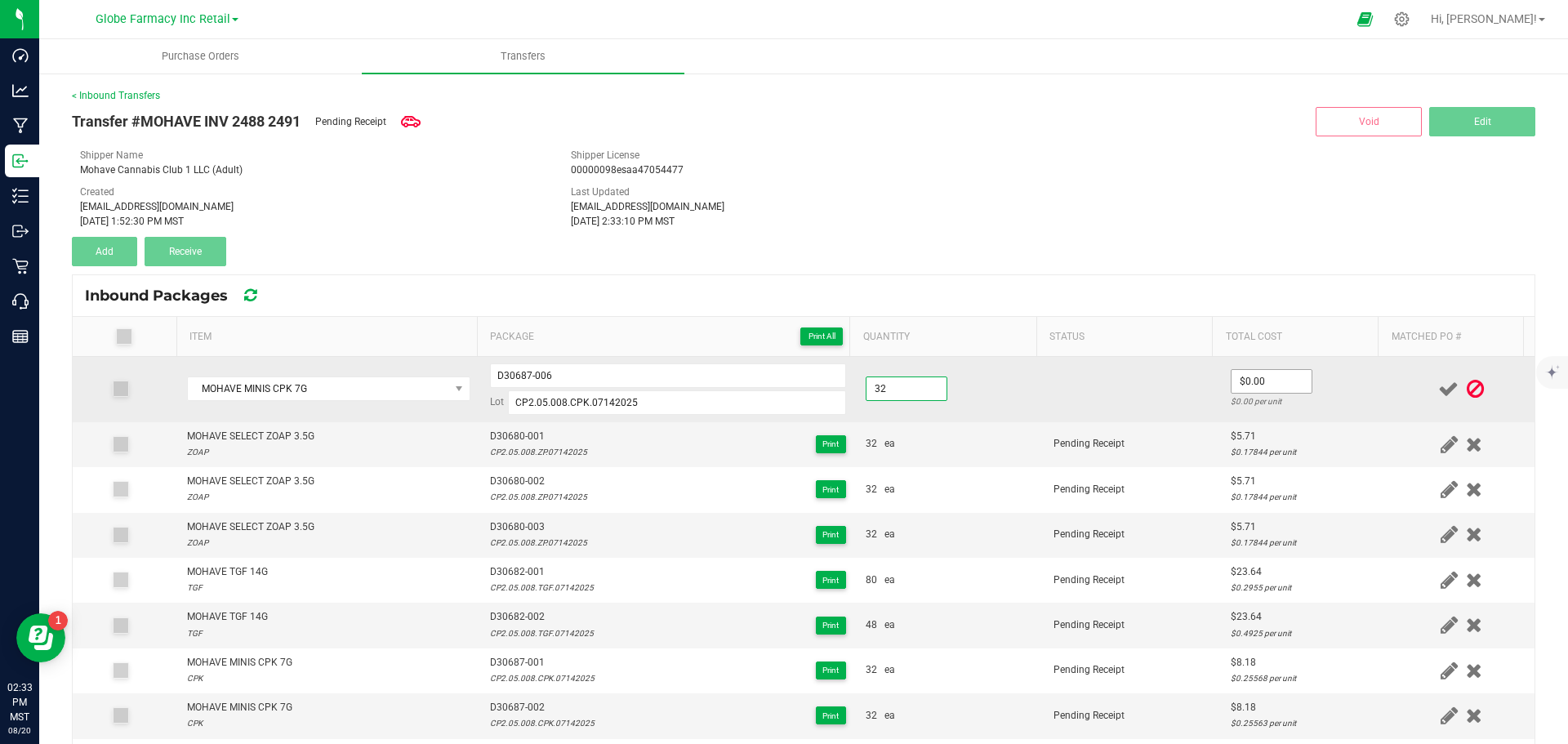
type input "32 ea"
click at [1245, 391] on input "0" at bounding box center [1271, 381] width 80 height 23
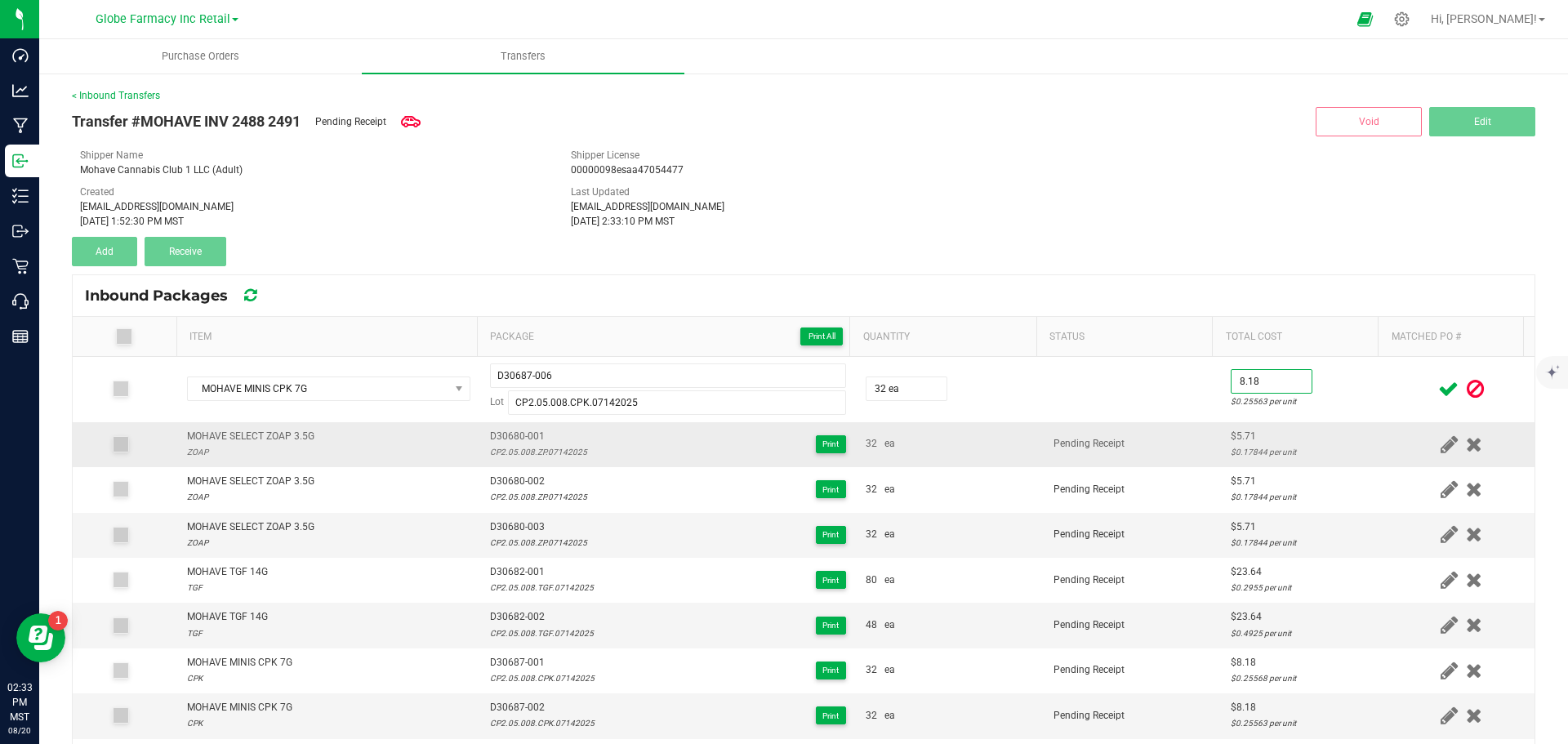
type input "$8.18"
click at [1126, 434] on td "Pending Receipt" at bounding box center [1133, 445] width 177 height 45
click at [1438, 388] on icon at bounding box center [1448, 389] width 20 height 20
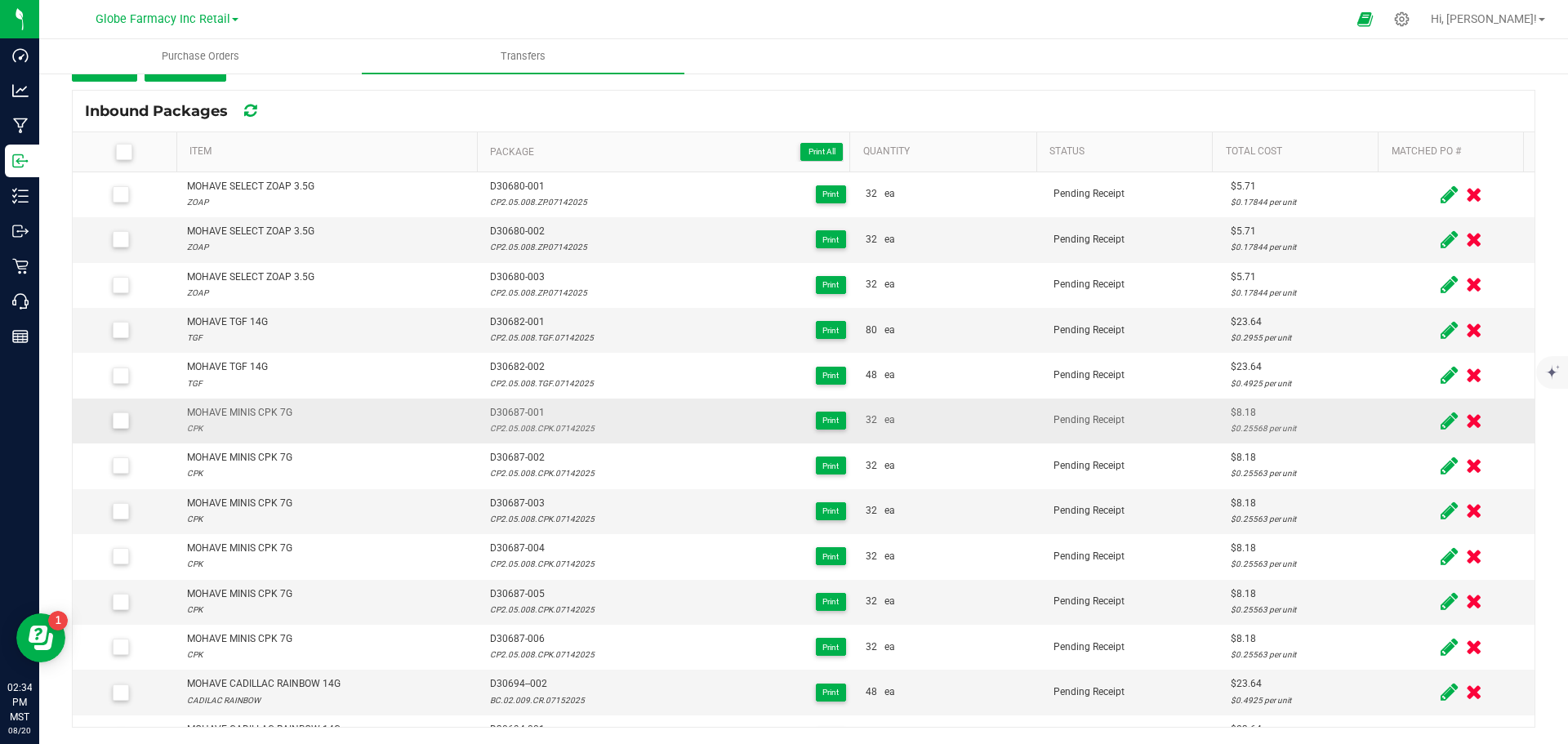
click at [355, 424] on div "MOHAVE MINIS CPK 7G CPK" at bounding box center [328, 420] width 283 height 31
drag, startPoint x: 383, startPoint y: 324, endPoint x: 253, endPoint y: 226, distance: 162.8
click at [378, 321] on div "MOHAVE TGF 14G TGF" at bounding box center [328, 330] width 283 height 31
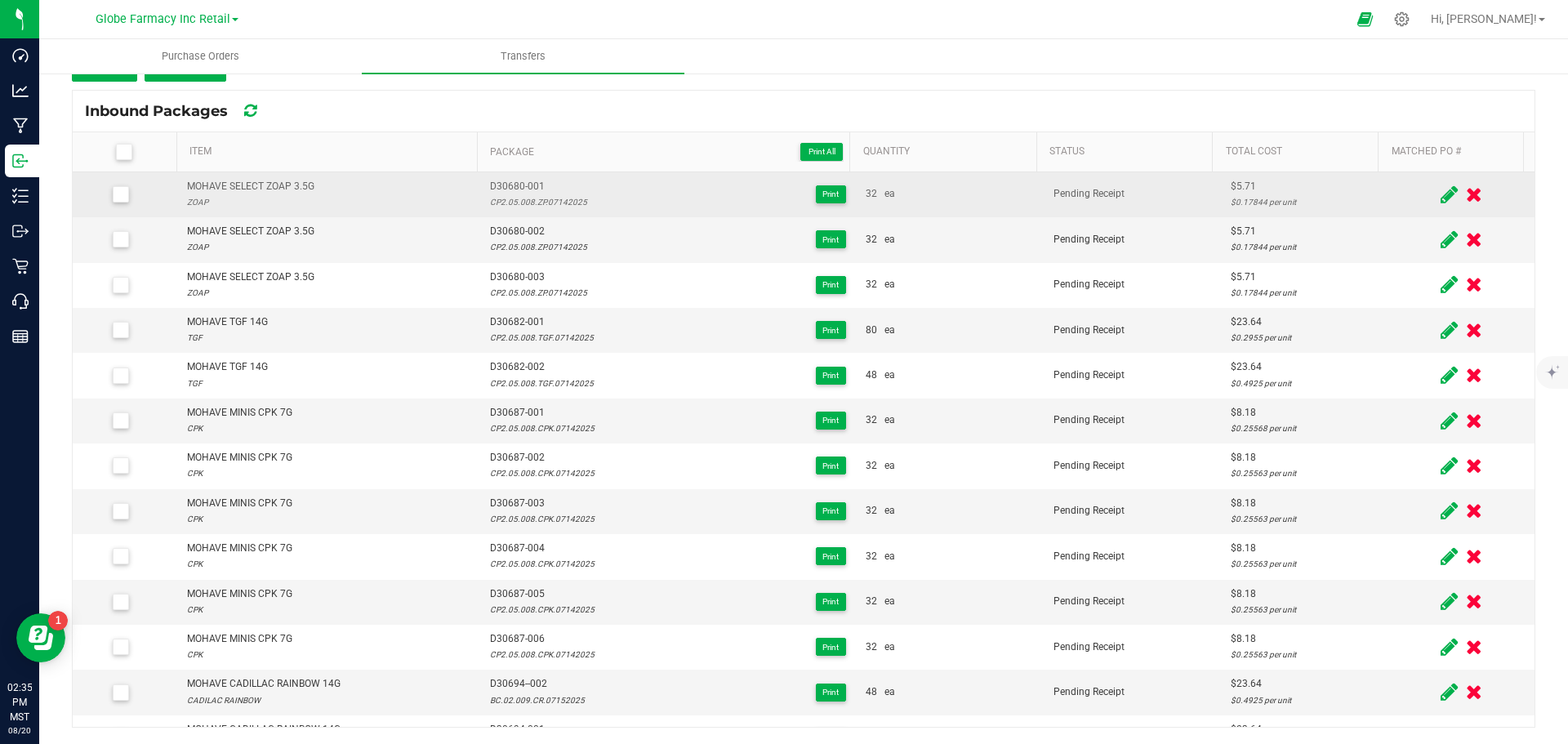
click at [247, 185] on div "MOHAVE SELECT ZOAP 3.5G" at bounding box center [251, 186] width 128 height 15
copy div "MOHAVE SELECT ZOAP 3.5G"
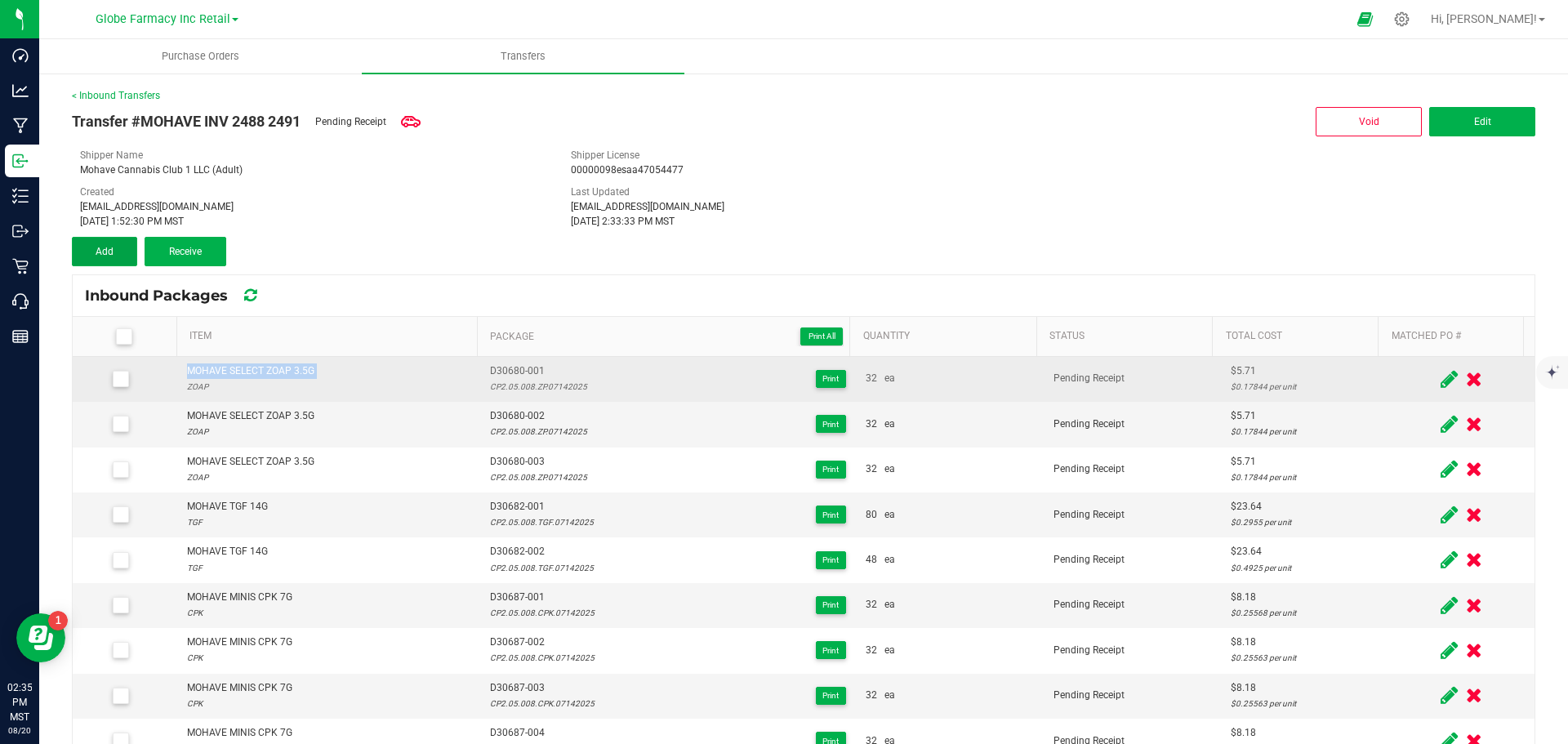
drag, startPoint x: 111, startPoint y: 250, endPoint x: 241, endPoint y: 358, distance: 169.0
click at [111, 250] on span "Add" at bounding box center [104, 251] width 18 height 11
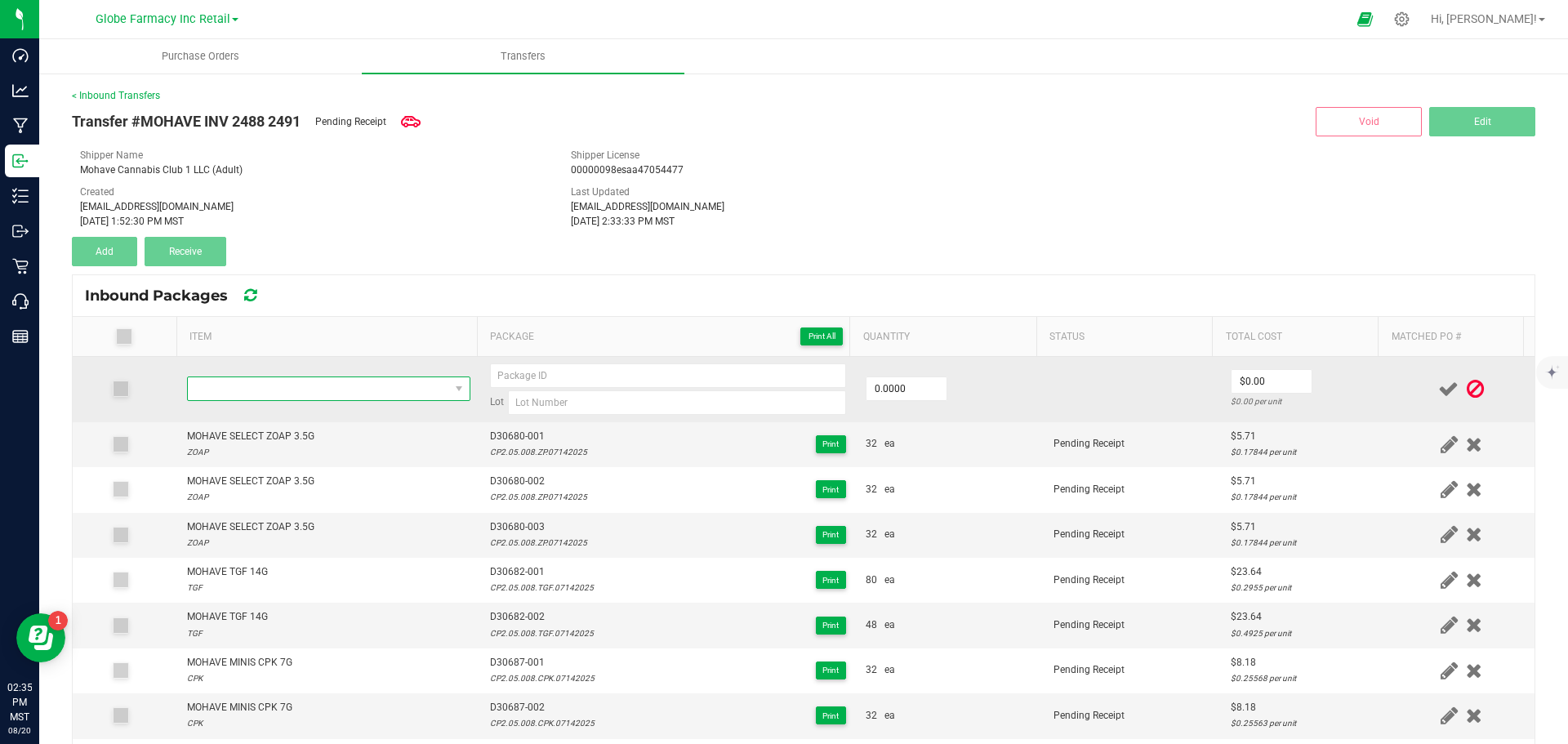
click at [294, 394] on span "NO DATA FOUND" at bounding box center [318, 389] width 261 height 23
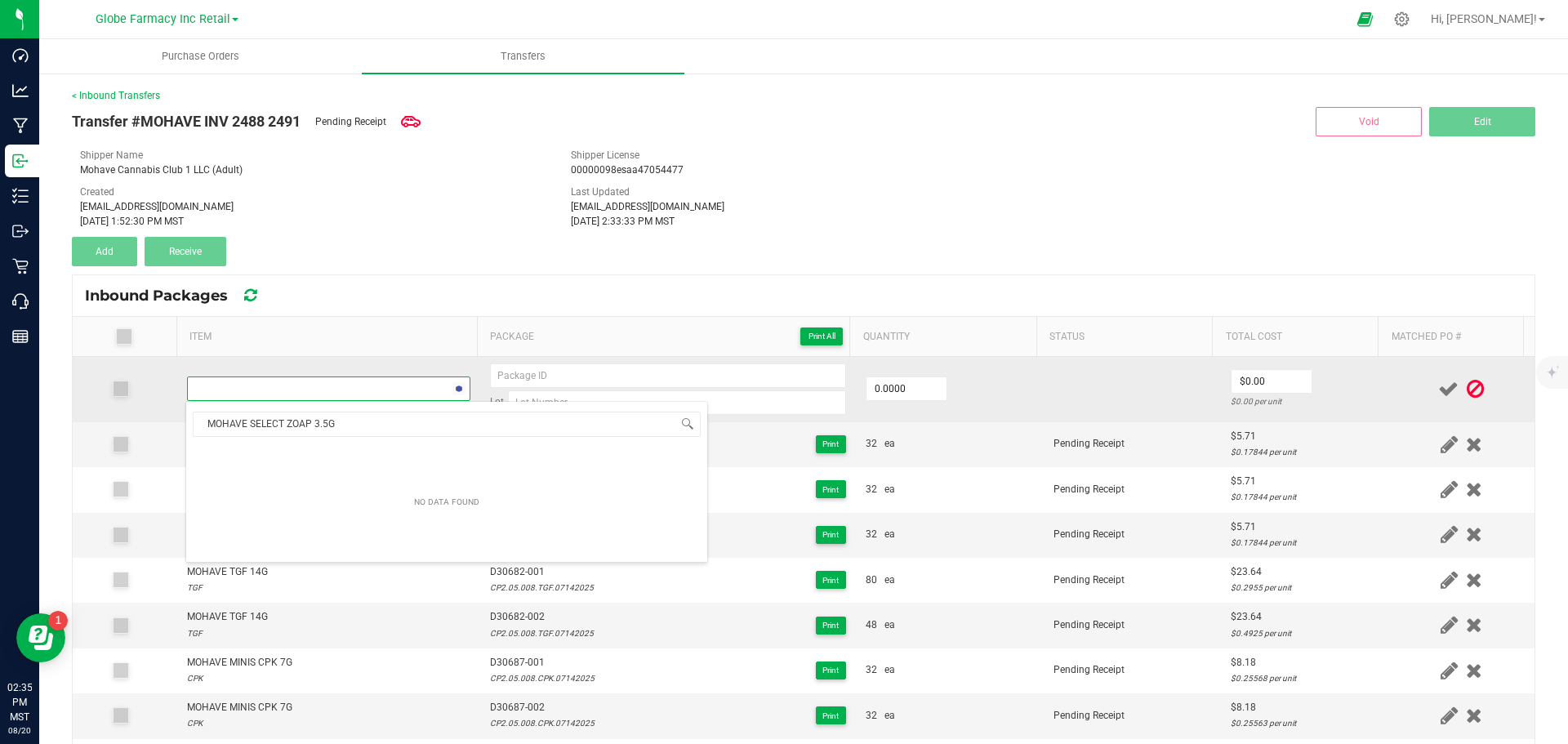
scroll to position [25, 278]
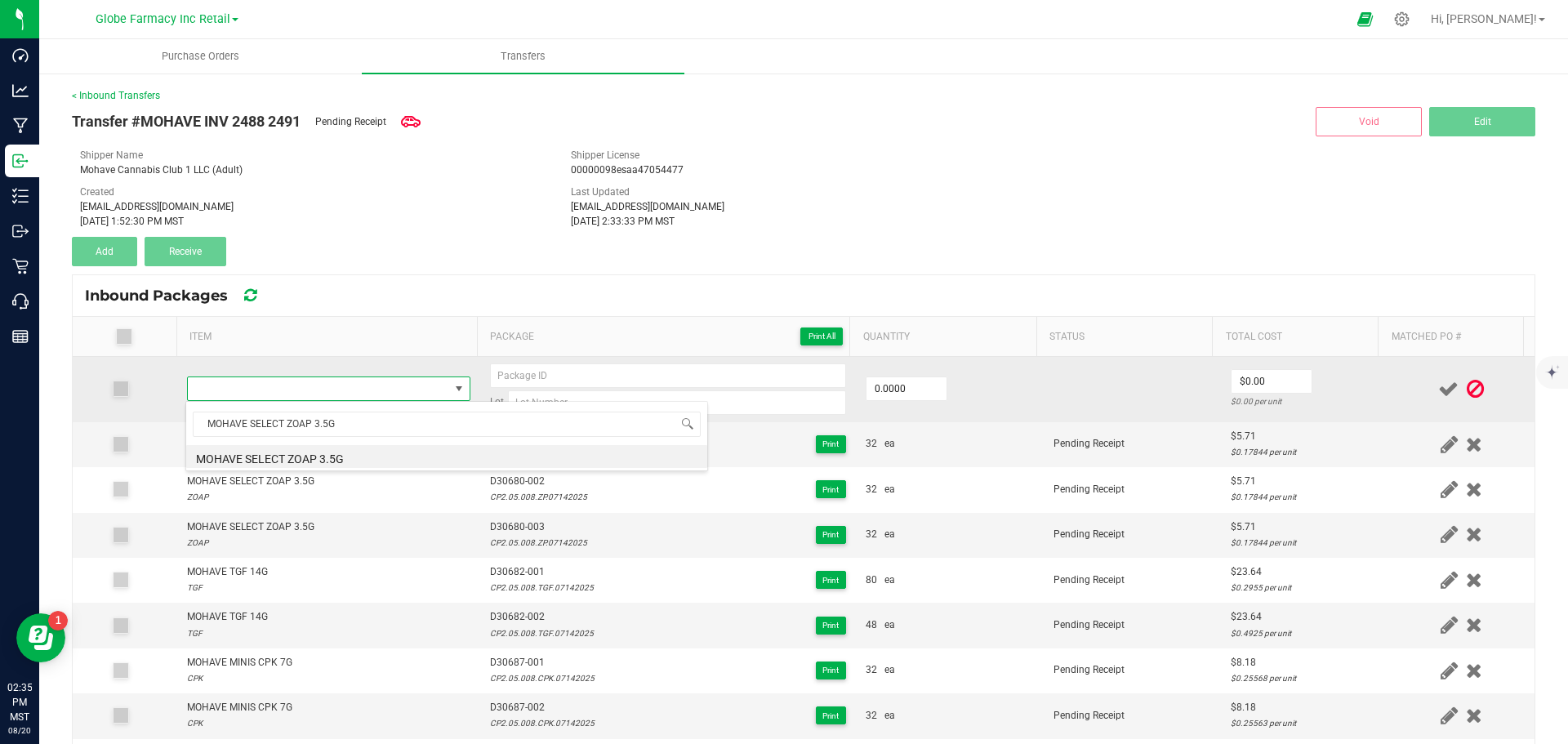
type input "0 ea"
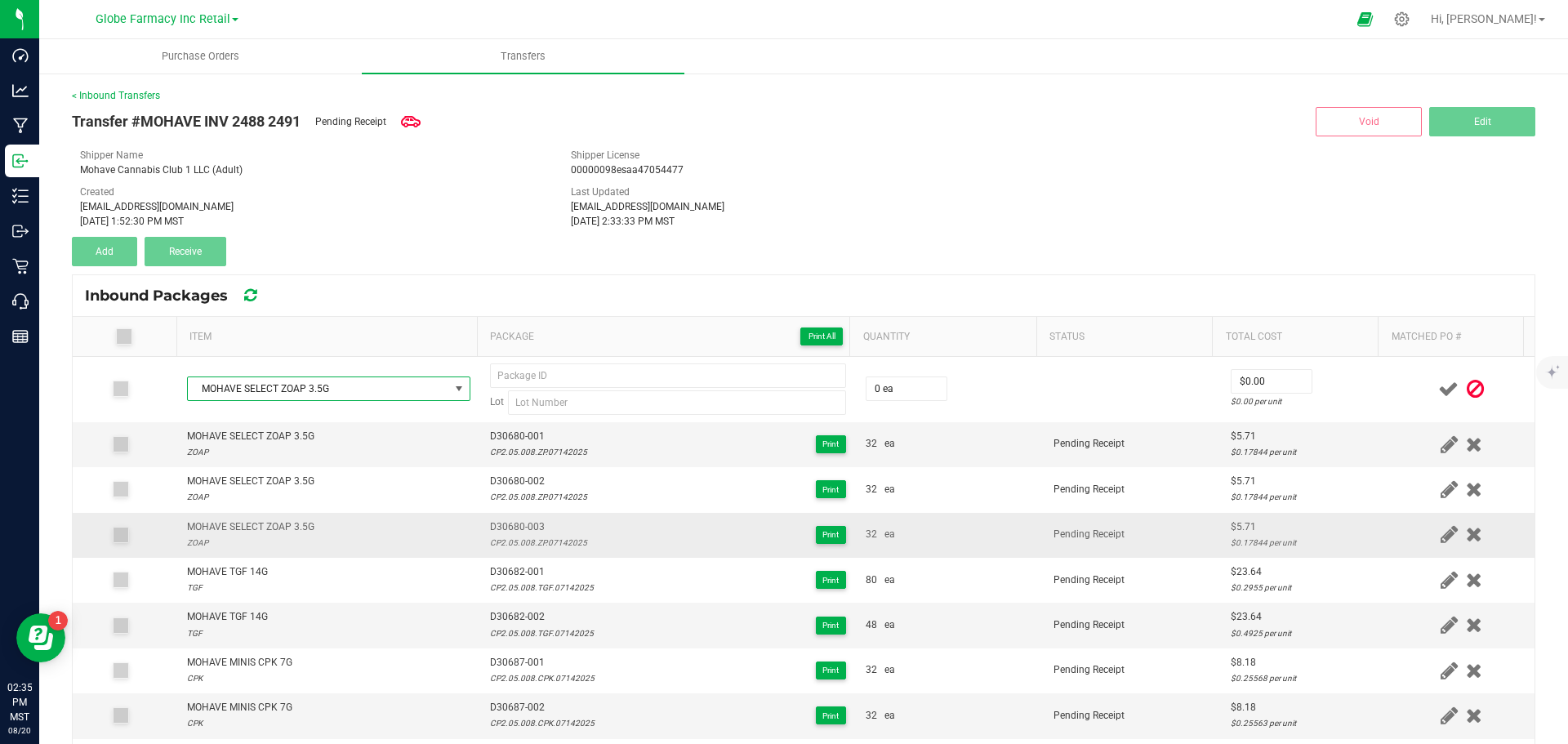
click at [514, 522] on span "D30680-003" at bounding box center [538, 527] width 97 height 15
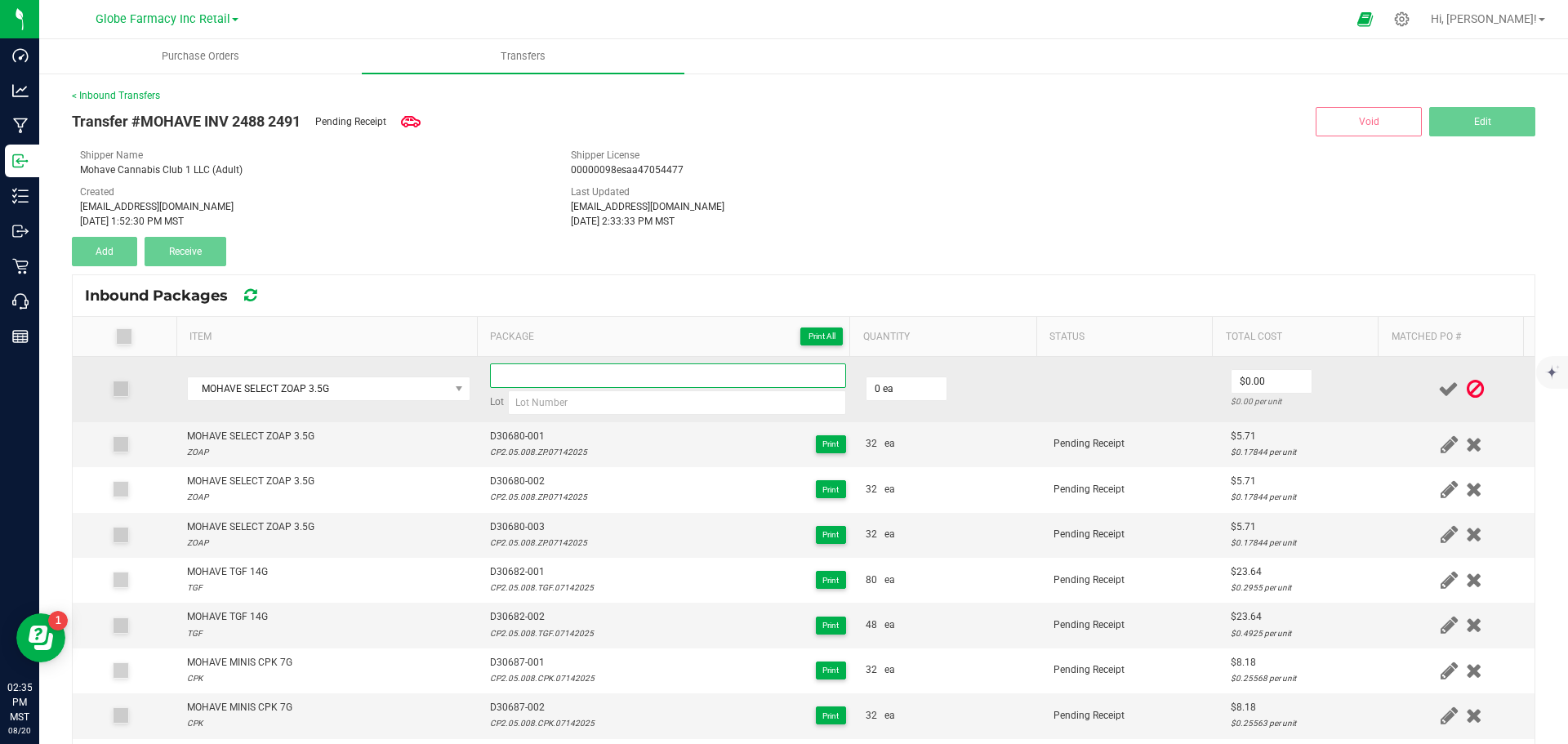
paste input "D30680-003"
click at [549, 367] on input at bounding box center [668, 375] width 356 height 25
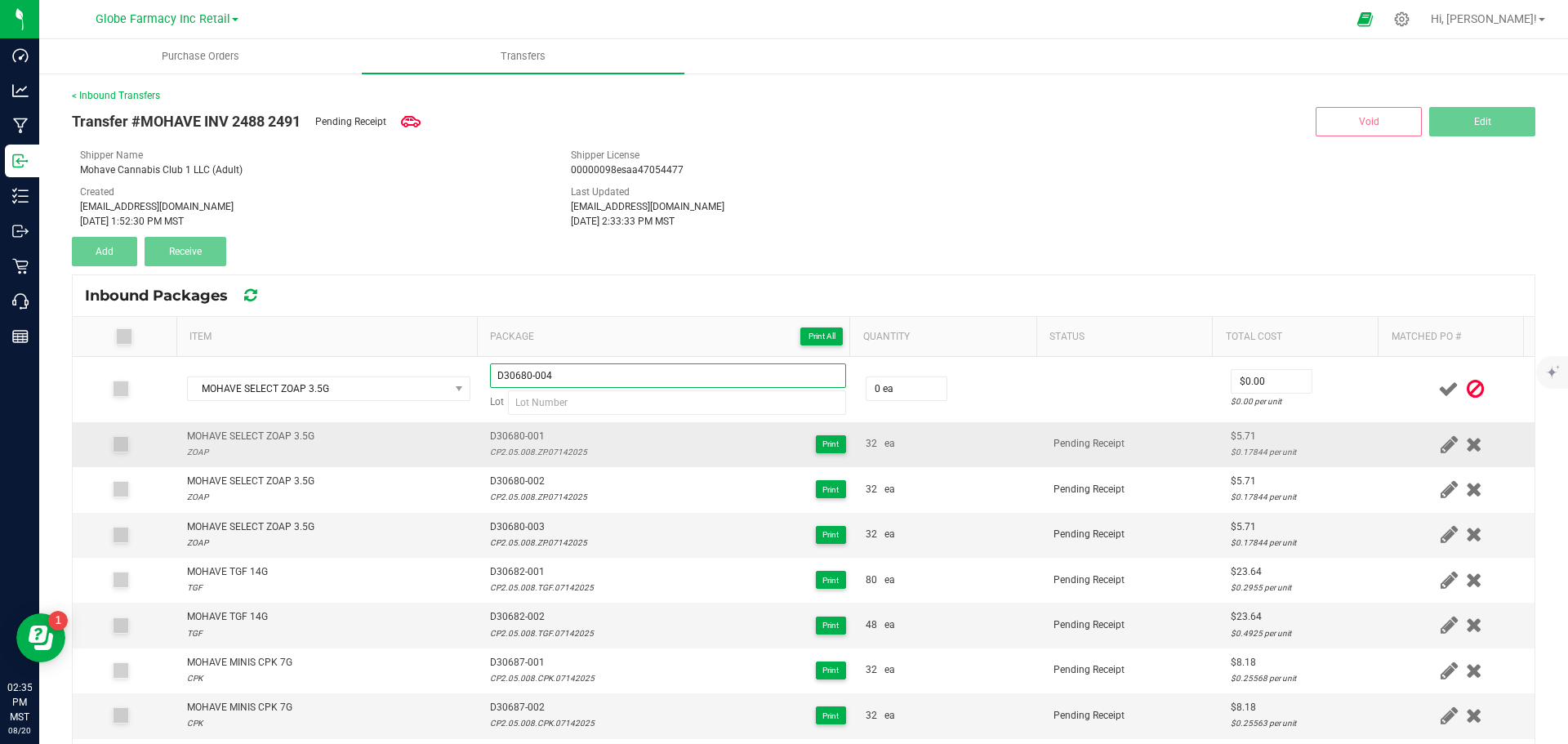
type input "D30680-004"
click at [531, 449] on div "CP2.05.008.ZP.07142025" at bounding box center [538, 452] width 97 height 15
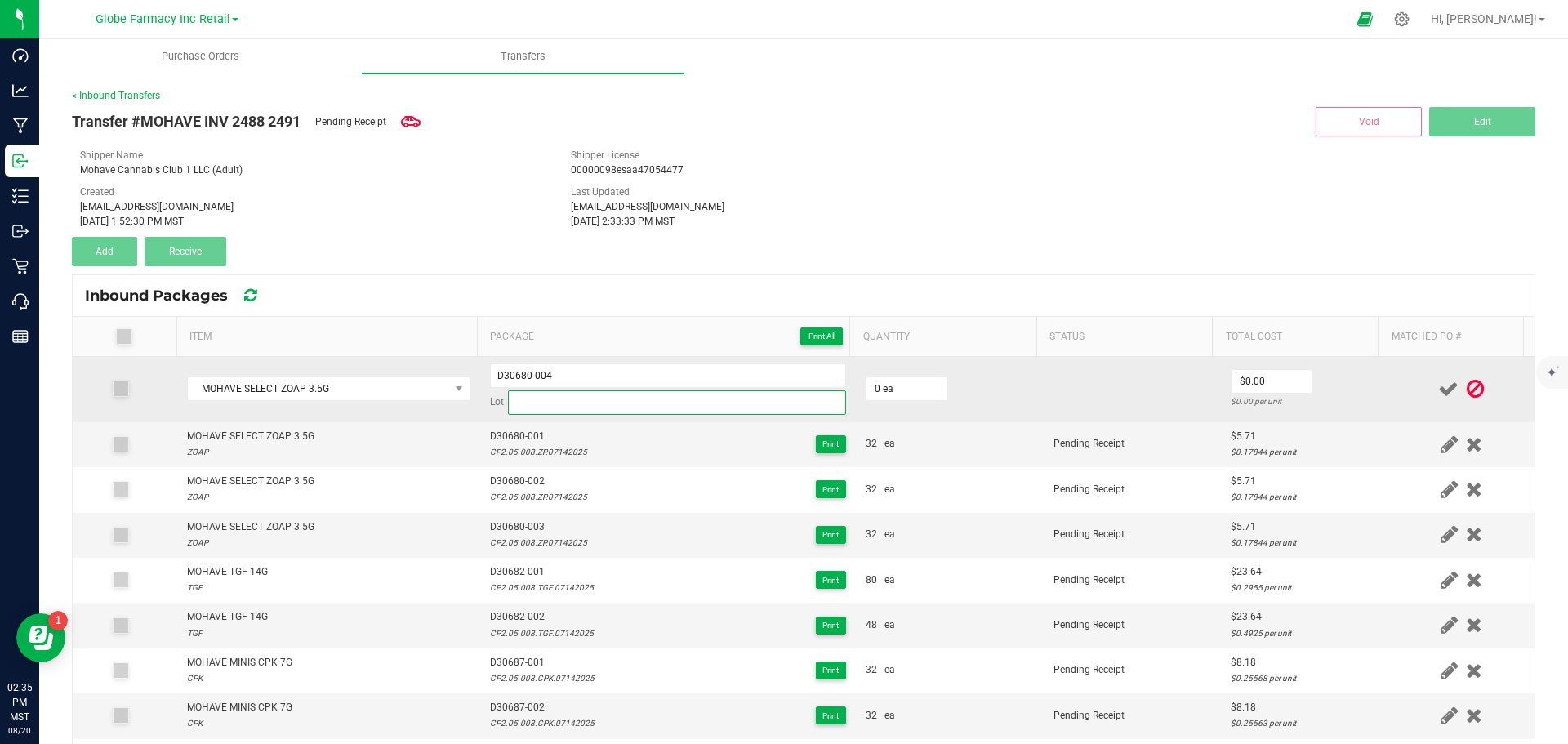
click at [618, 399] on input at bounding box center [677, 402] width 338 height 25
paste input "CP2.05.008.ZP.07142025"
type input "CP2.05.008.ZP.07142025"
click at [879, 397] on input "0" at bounding box center [906, 389] width 80 height 23
type input "32 ea"
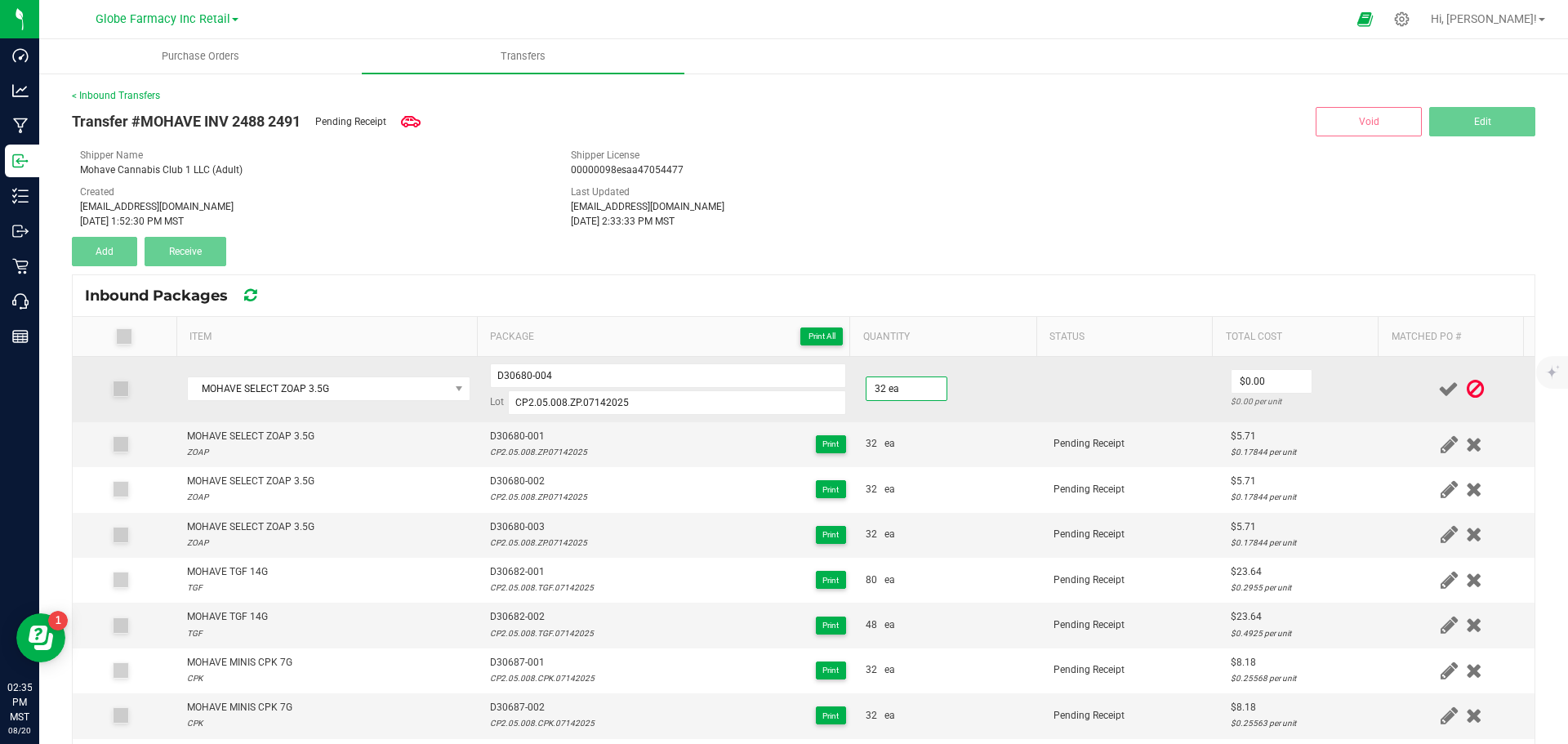
click at [1253, 394] on div "$0.00 per unit" at bounding box center [1304, 401] width 148 height 15
click at [1250, 385] on input "0" at bounding box center [1271, 381] width 80 height 23
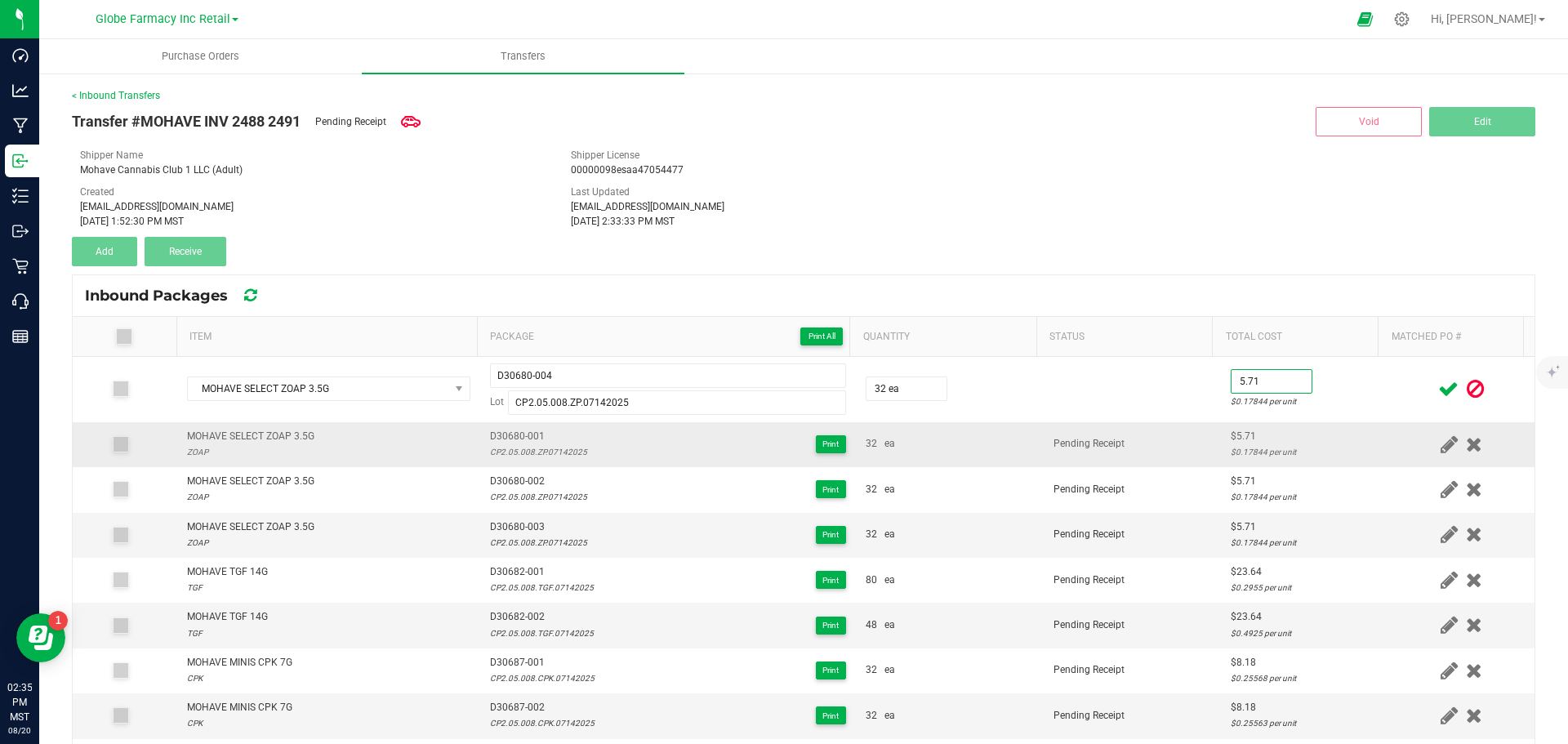
type input "$5.71"
click at [1146, 440] on td "Pending Receipt" at bounding box center [1133, 445] width 177 height 45
click at [1438, 390] on icon at bounding box center [1448, 389] width 20 height 20
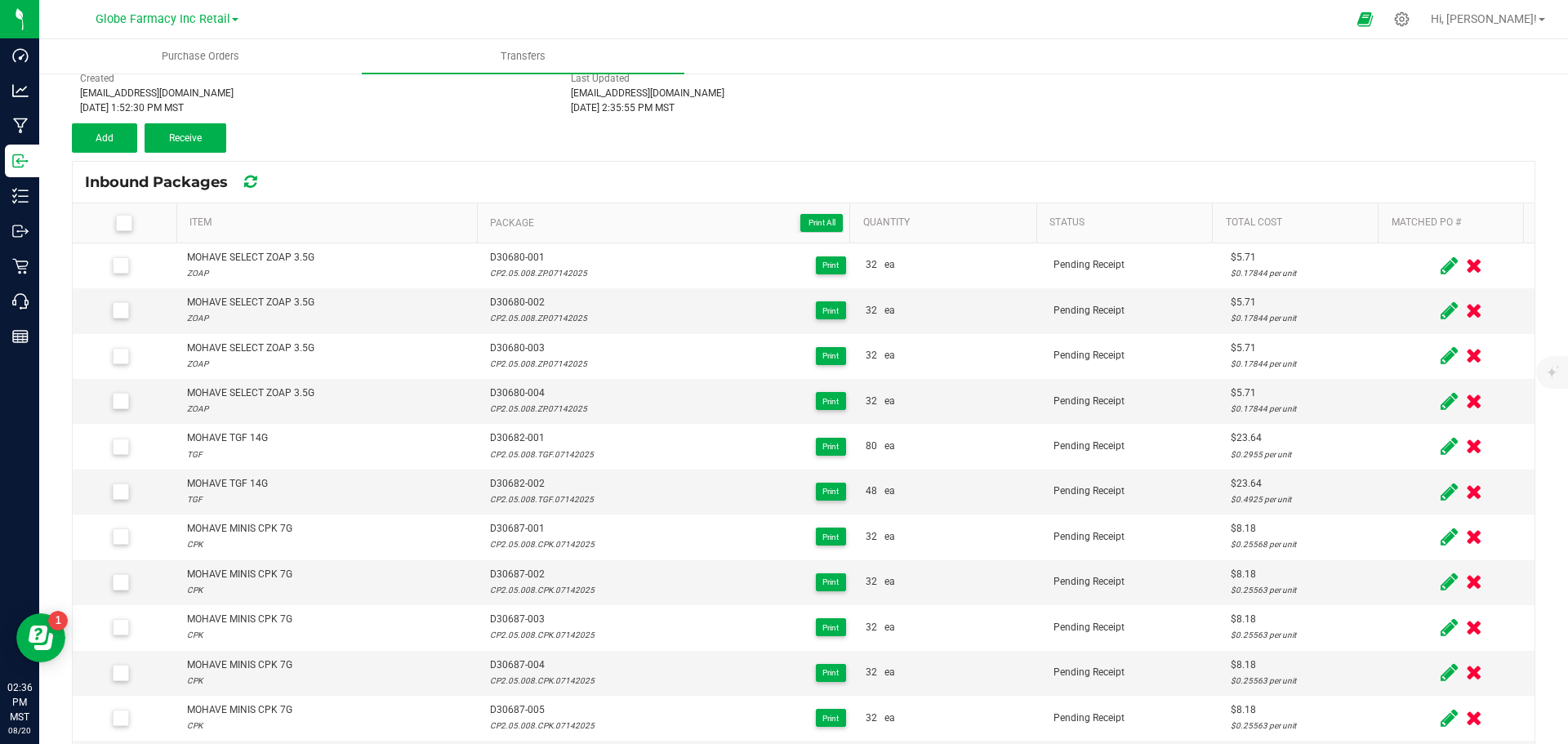
scroll to position [0, 0]
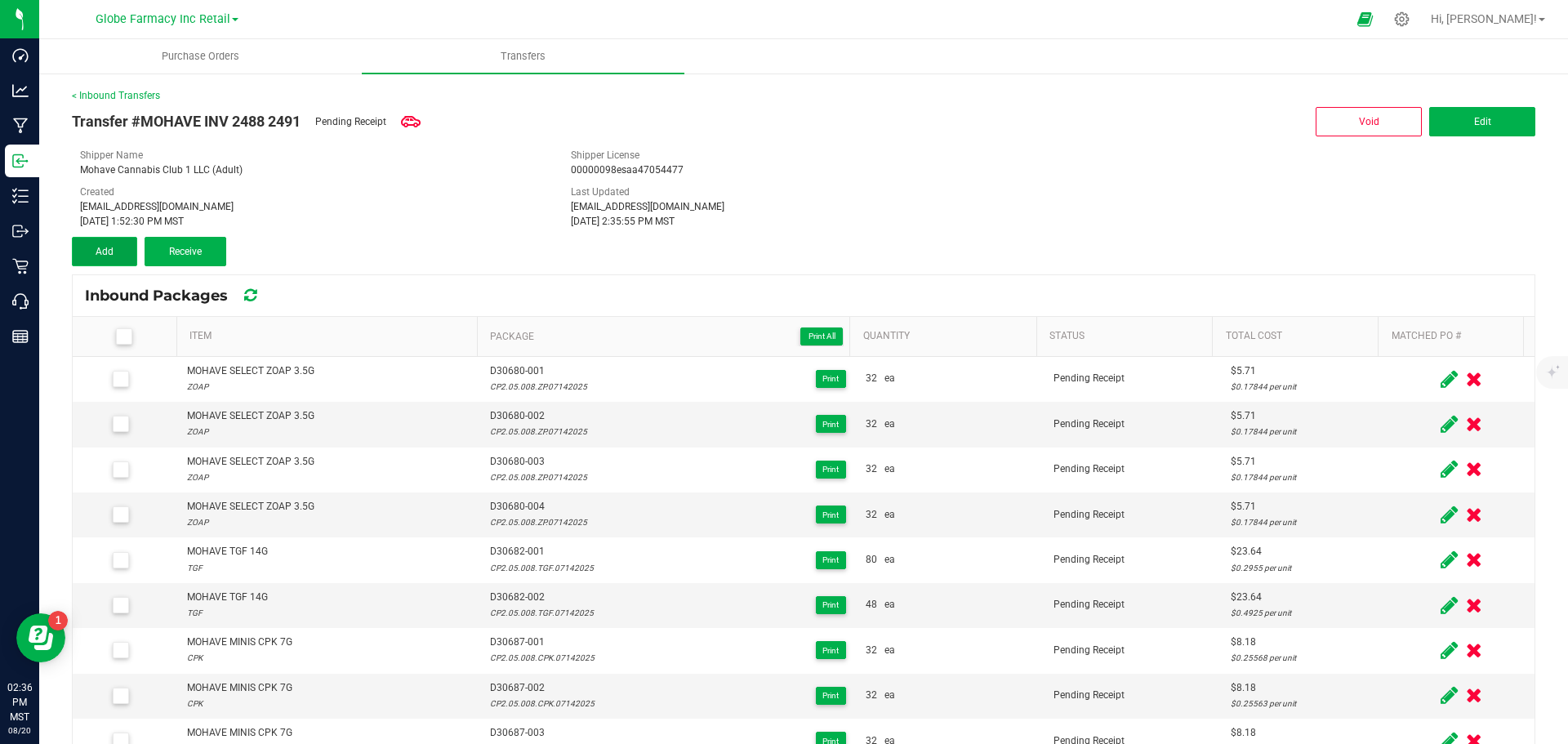
drag, startPoint x: 101, startPoint y: 258, endPoint x: 121, endPoint y: 264, distance: 20.9
click at [102, 258] on button "Add" at bounding box center [105, 252] width 65 height 30
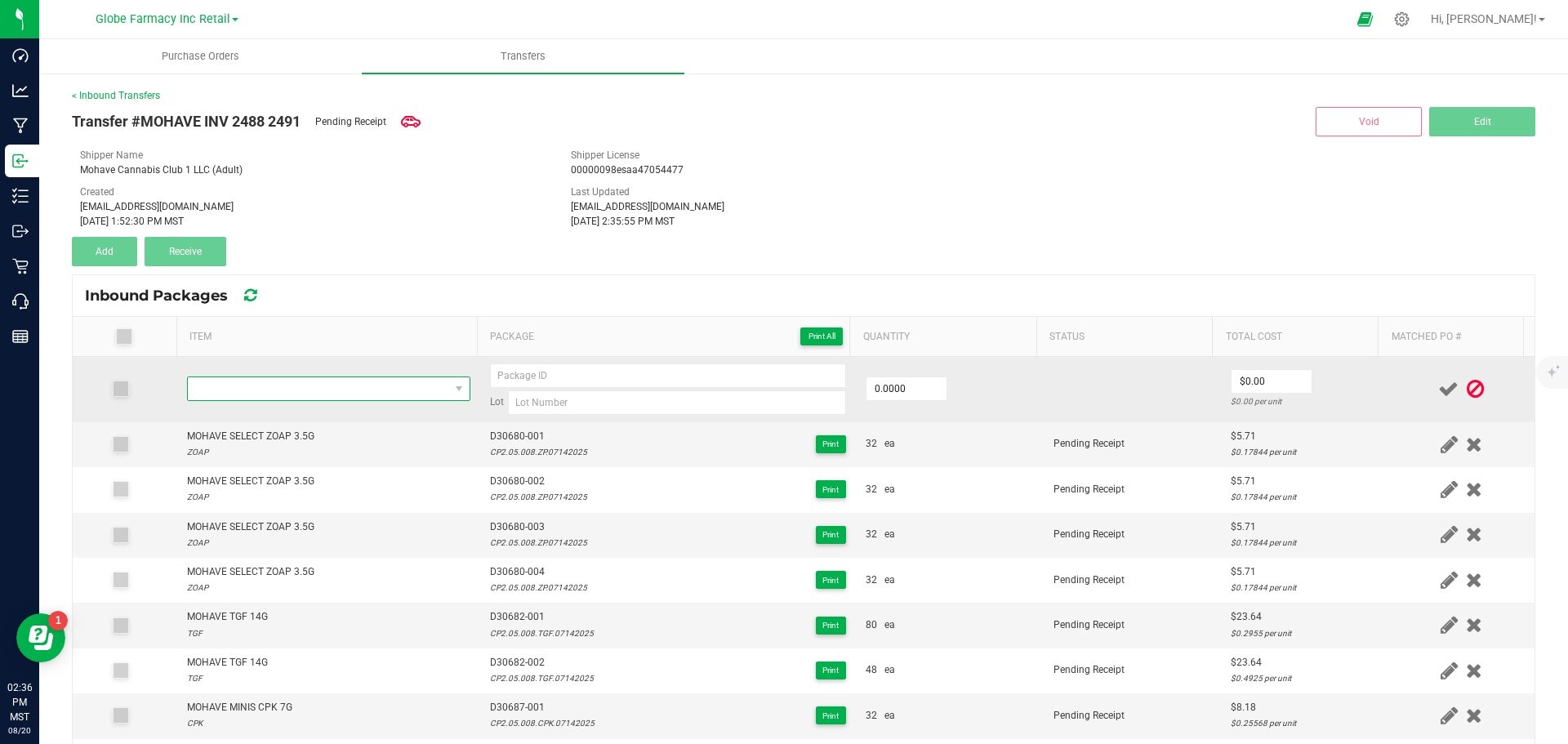
click at [341, 386] on span "NO DATA FOUND" at bounding box center [318, 389] width 261 height 23
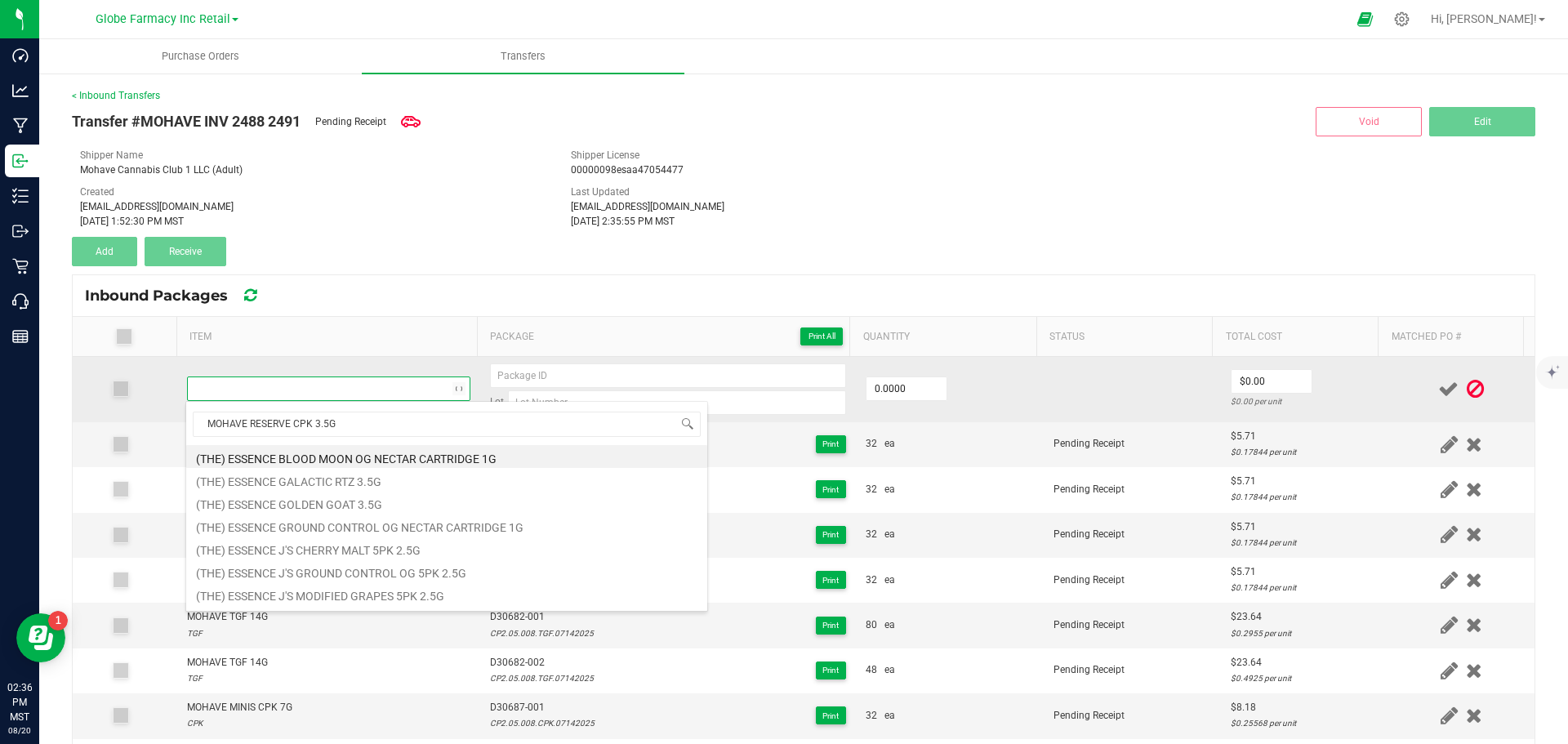
scroll to position [25, 278]
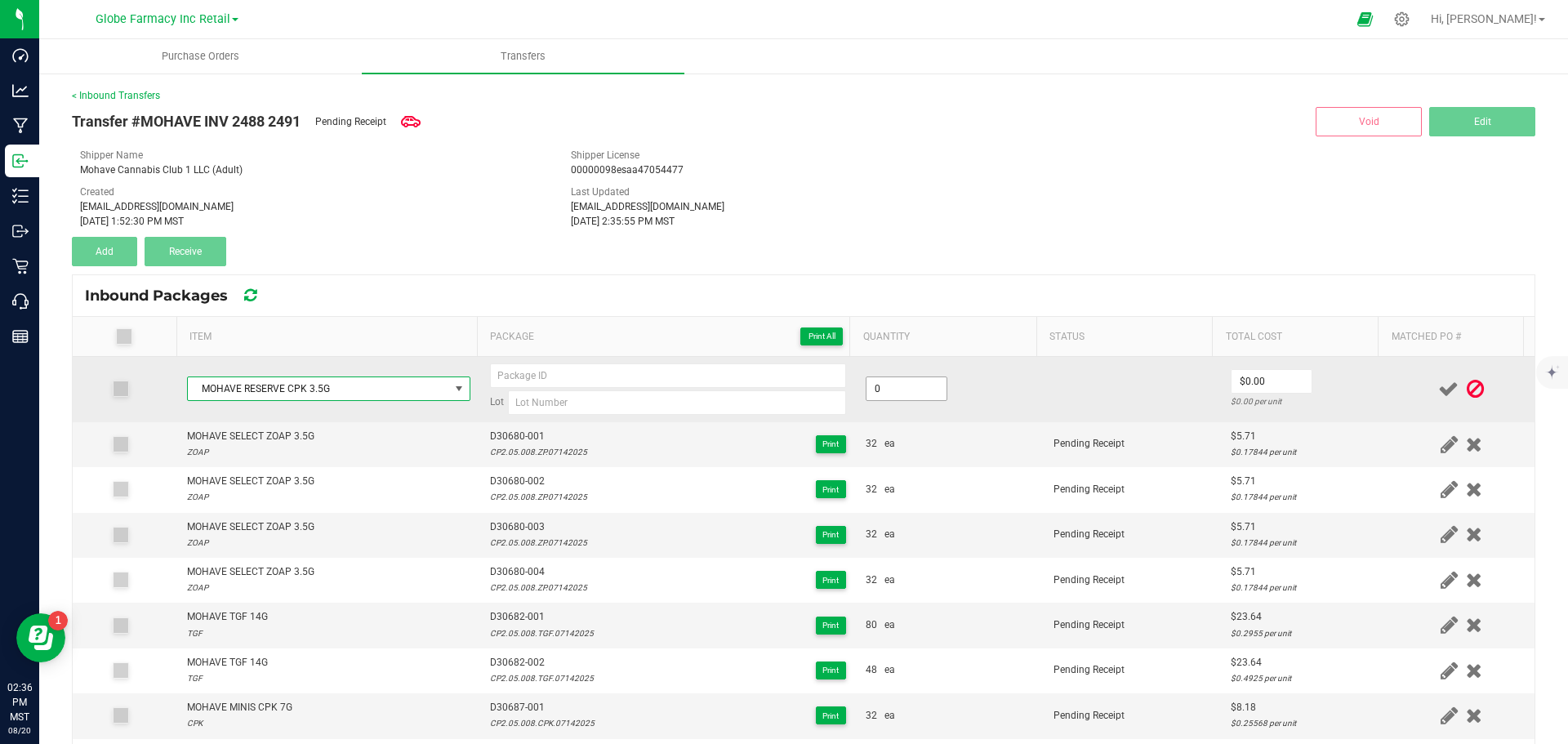
click at [869, 382] on input "0" at bounding box center [906, 389] width 80 height 23
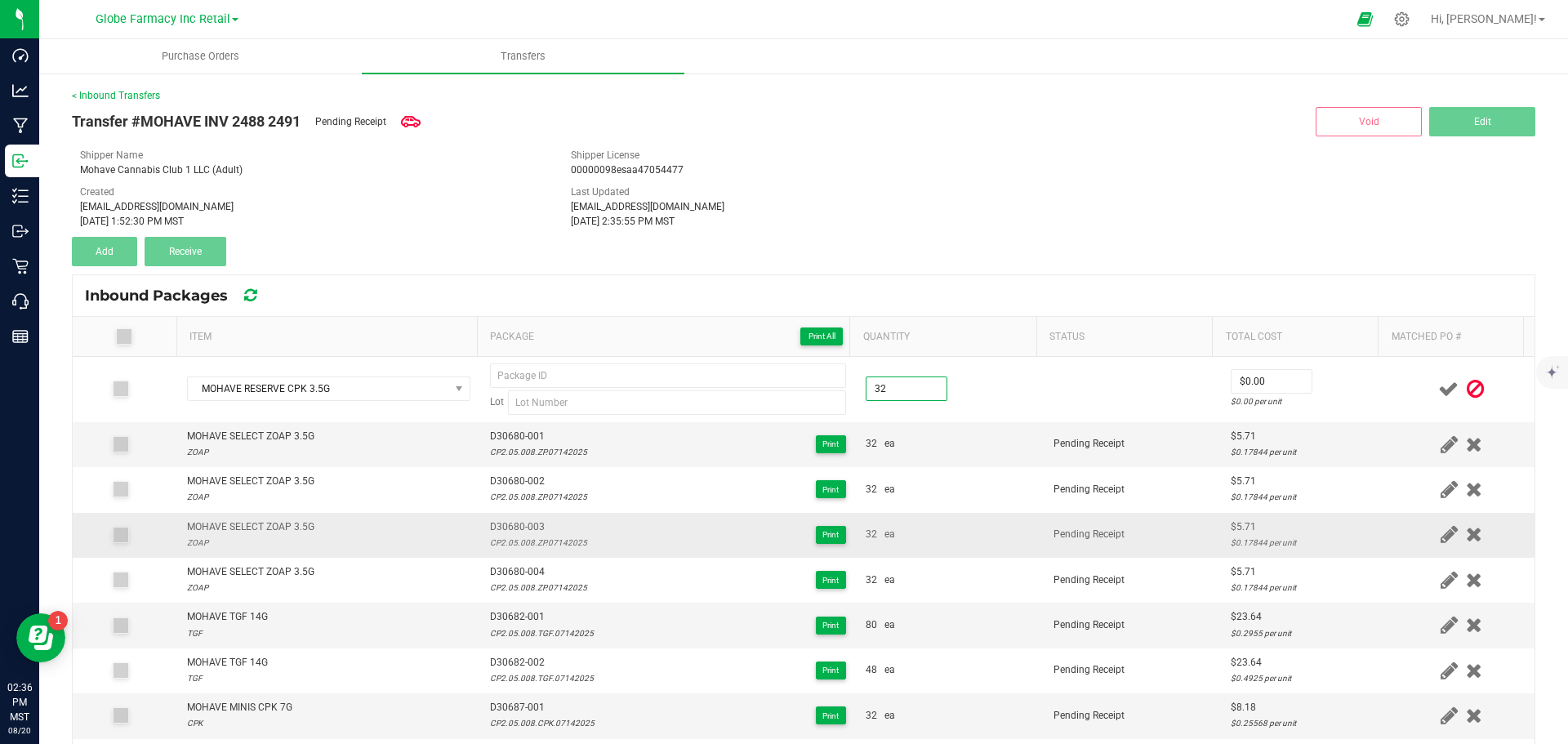
type input "32 ea"
click at [1003, 527] on div "32 ea" at bounding box center [950, 535] width 168 height 15
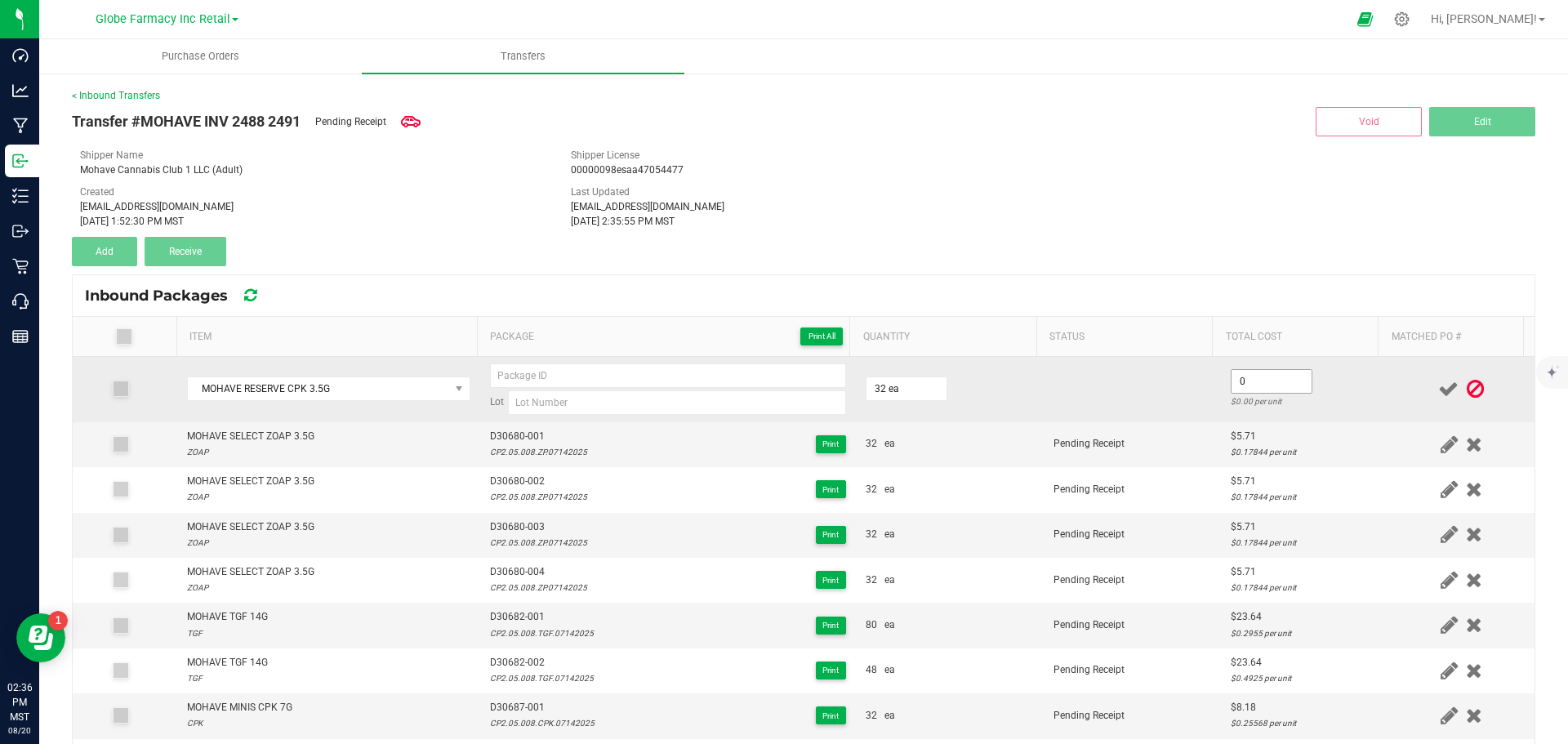
click at [1244, 378] on input "0" at bounding box center [1271, 381] width 80 height 23
type input "$5.71"
click at [529, 408] on input at bounding box center [677, 402] width 338 height 25
type input "c"
click at [581, 402] on input "CP2.05.008.CPK,07142025" at bounding box center [677, 402] width 338 height 25
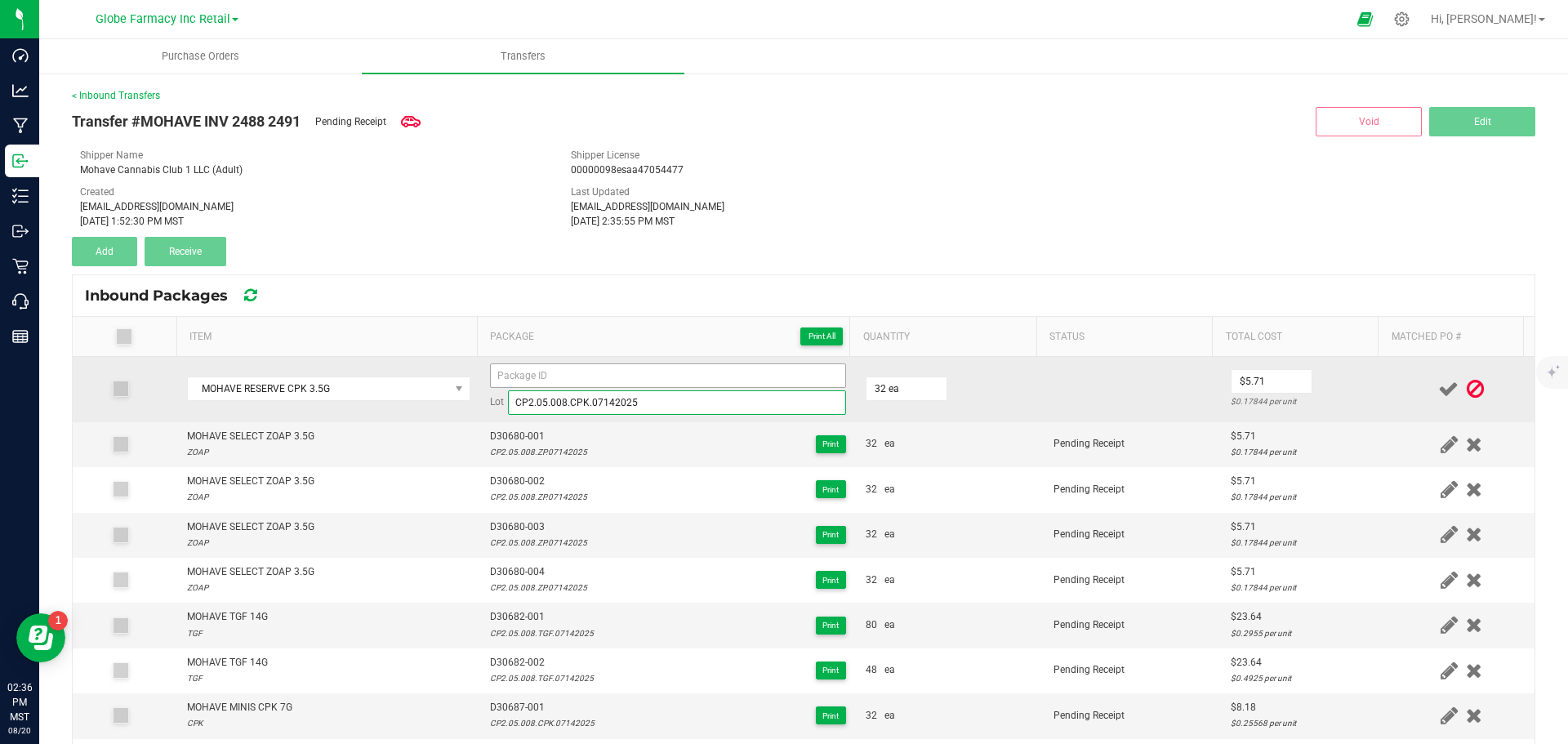
type input "CP2.05.008.CPK.07142025"
click at [569, 372] on input at bounding box center [668, 375] width 356 height 25
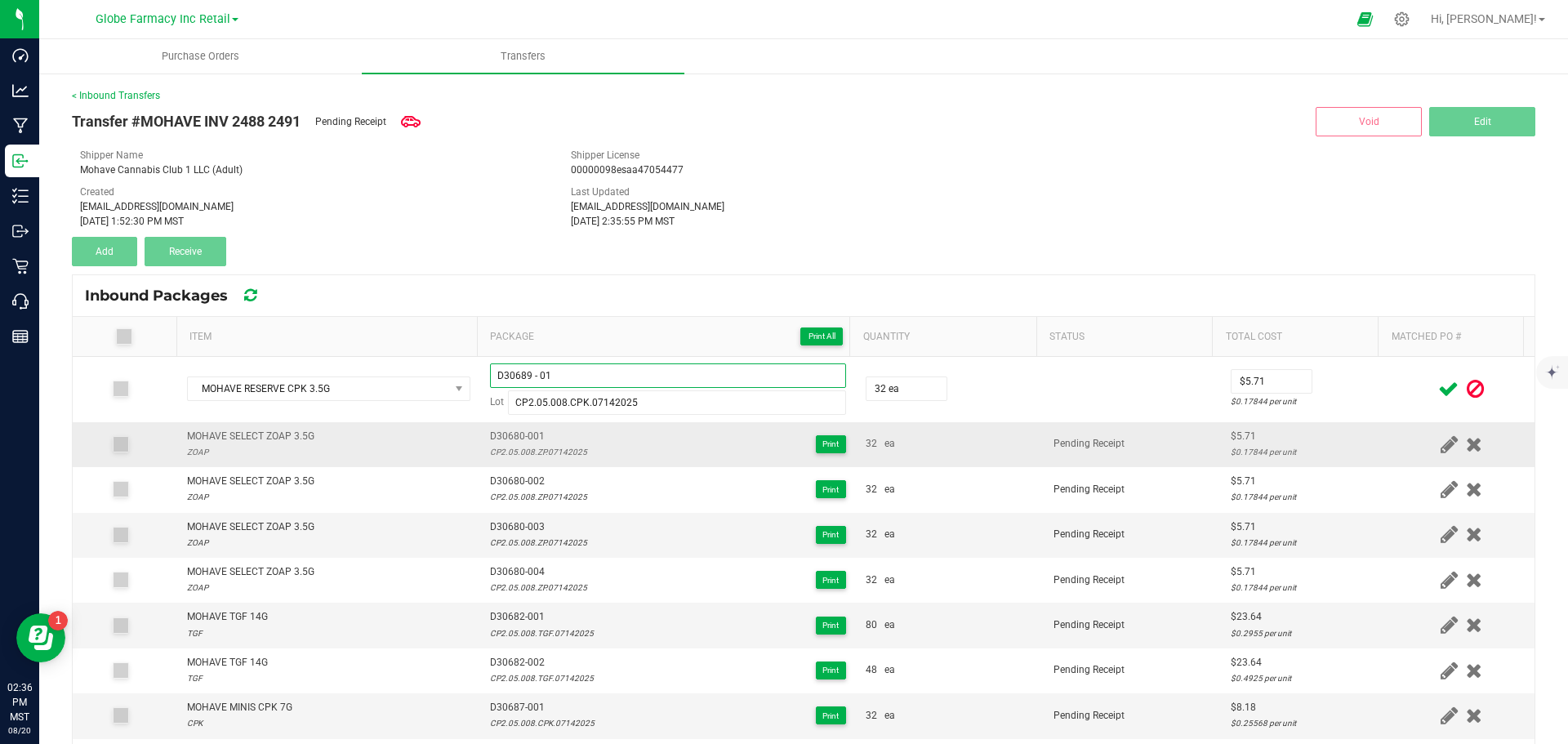
type input "D30689 - 01"
drag, startPoint x: 1072, startPoint y: 441, endPoint x: 1370, endPoint y: 417, distance: 299.0
click at [1075, 440] on span "Pending Receipt" at bounding box center [1089, 443] width 71 height 11
click at [1438, 392] on icon at bounding box center [1448, 389] width 20 height 20
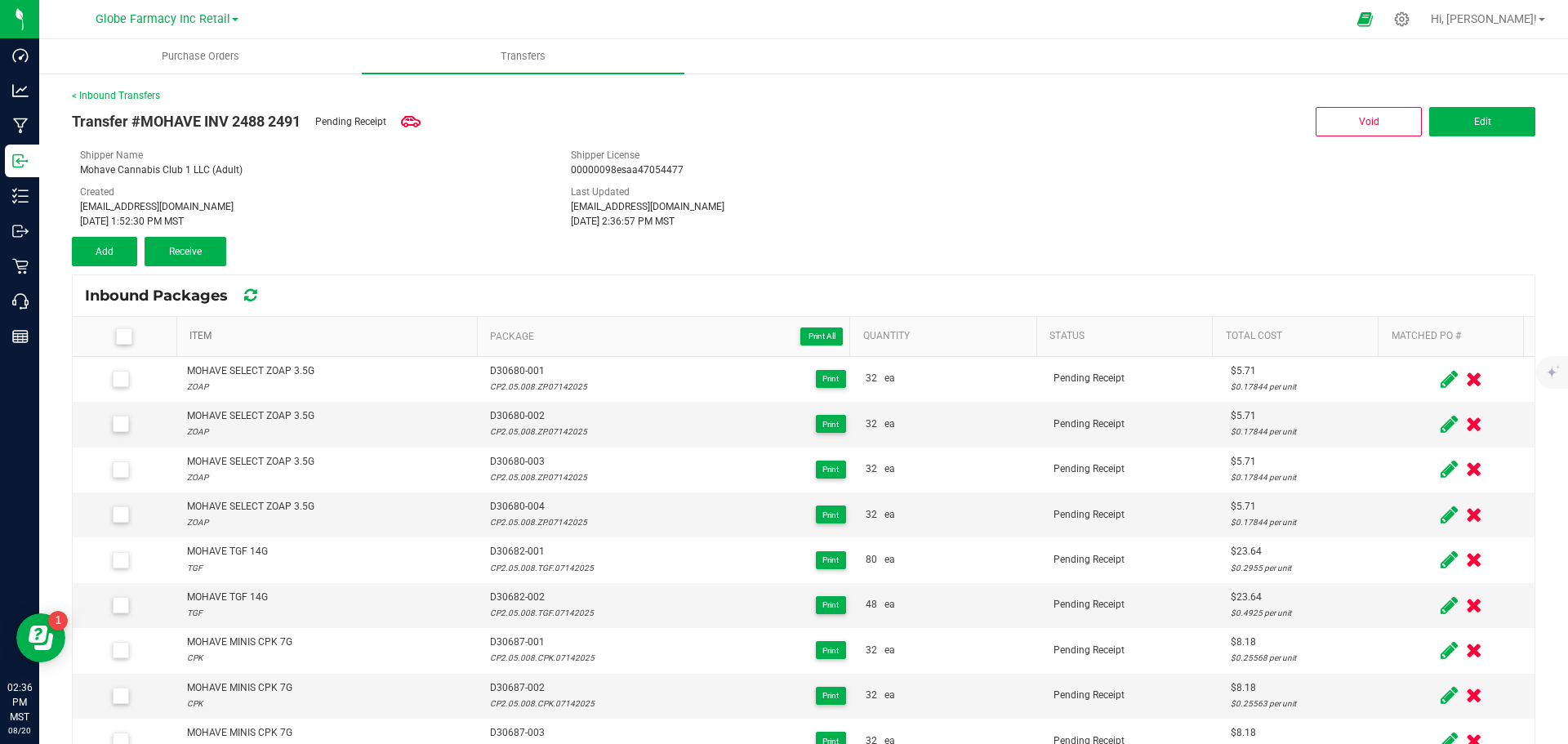
click at [202, 335] on link "Item" at bounding box center [330, 336] width 281 height 13
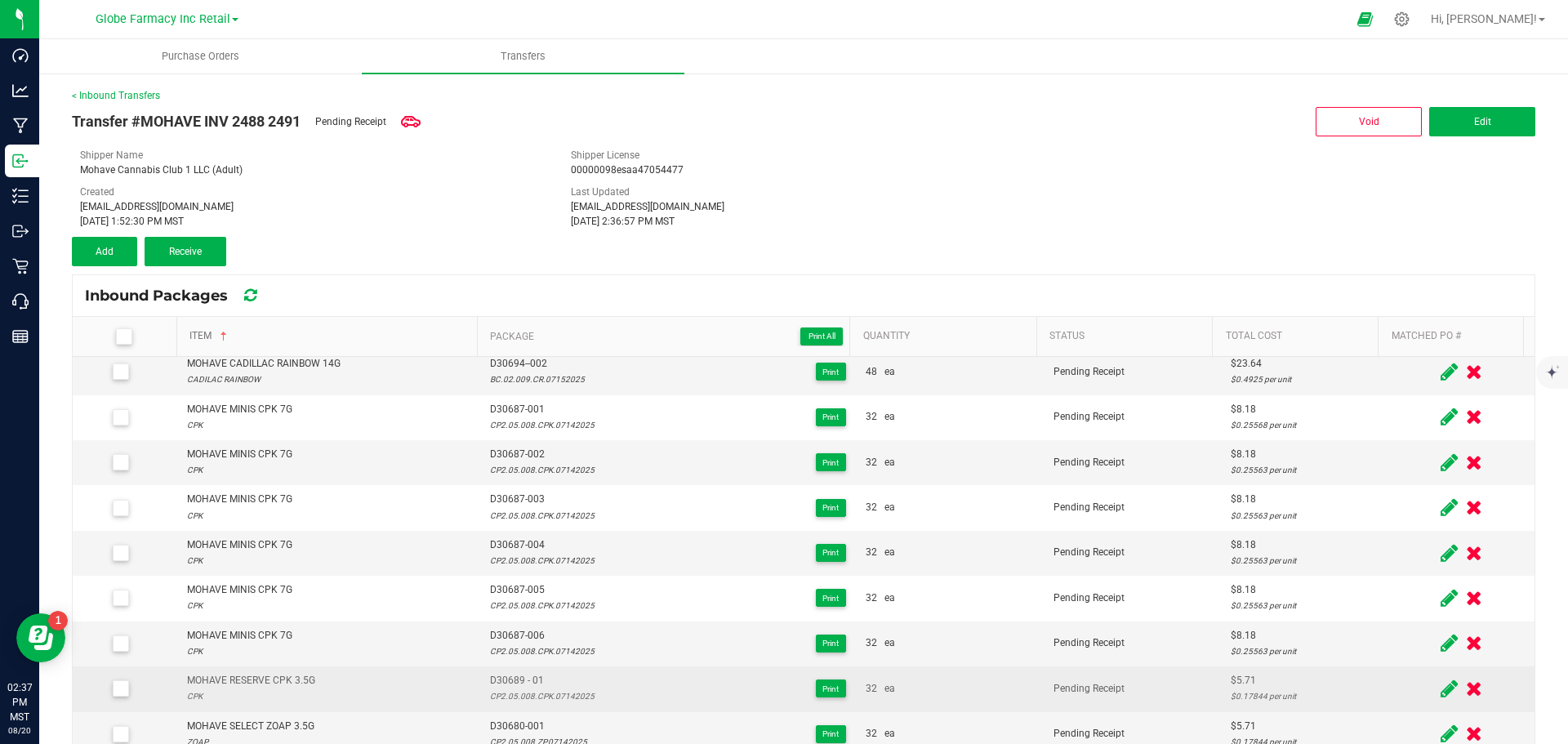
scroll to position [82, 0]
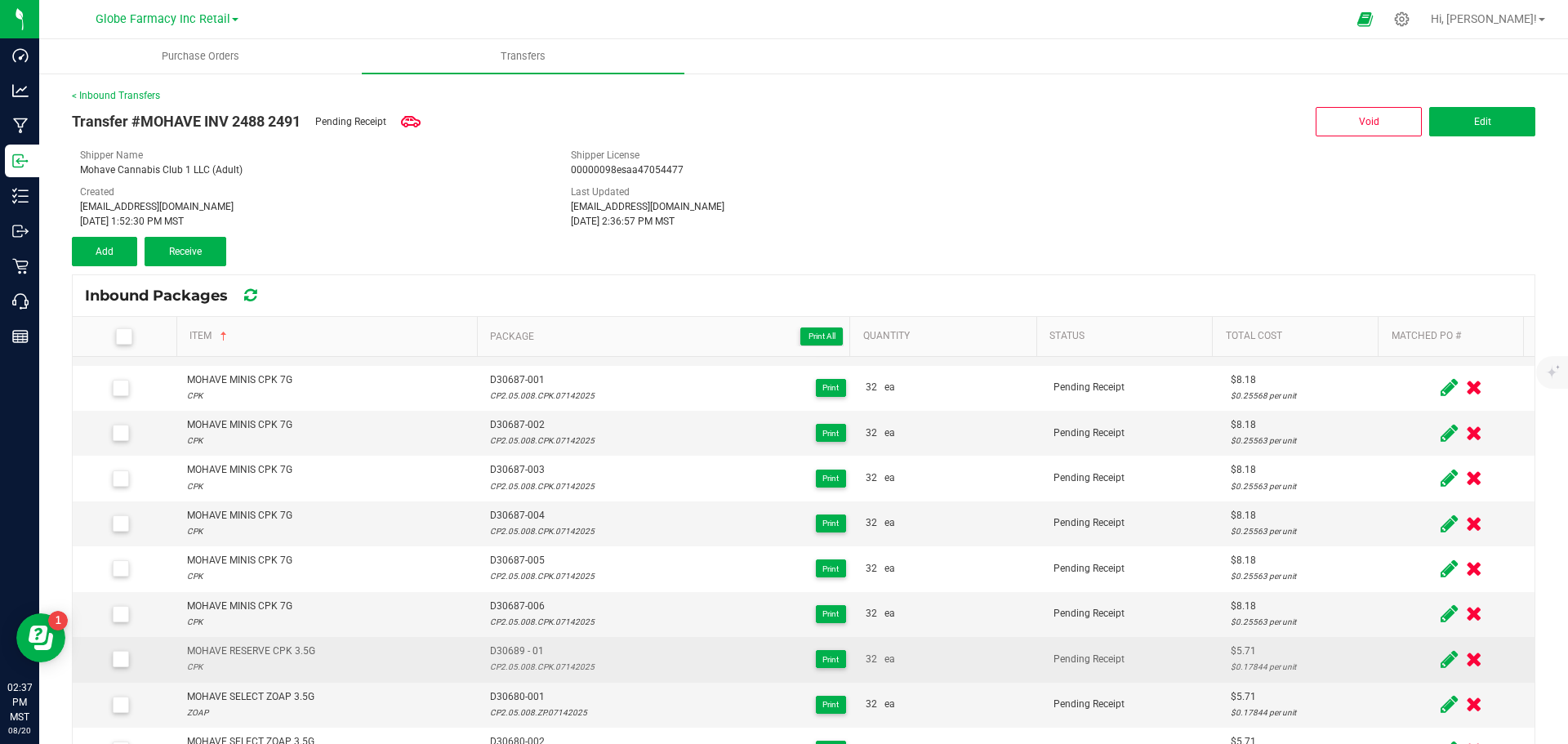
click at [279, 651] on div "MOHAVE RESERVE CPK 3.5G" at bounding box center [251, 651] width 128 height 15
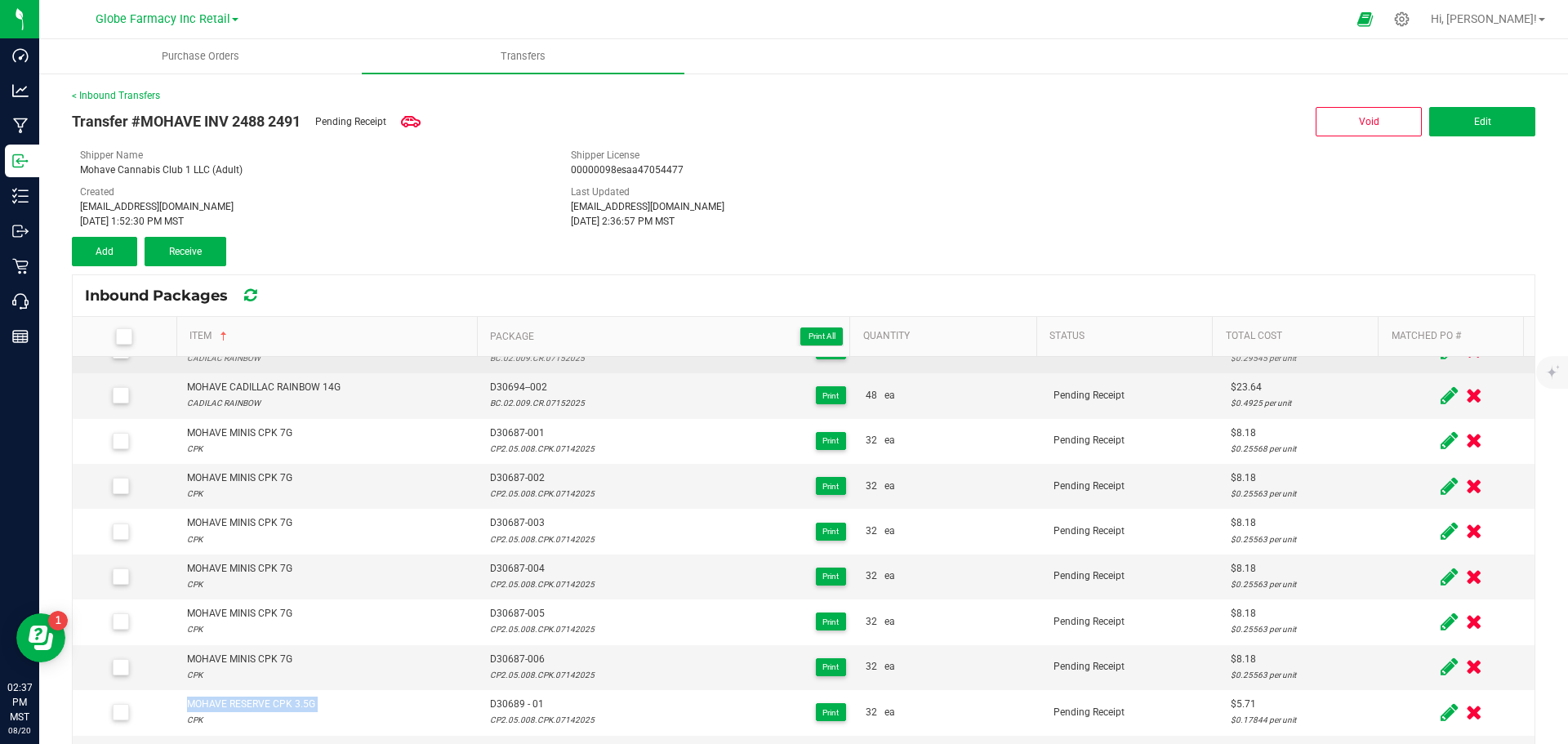
scroll to position [0, 0]
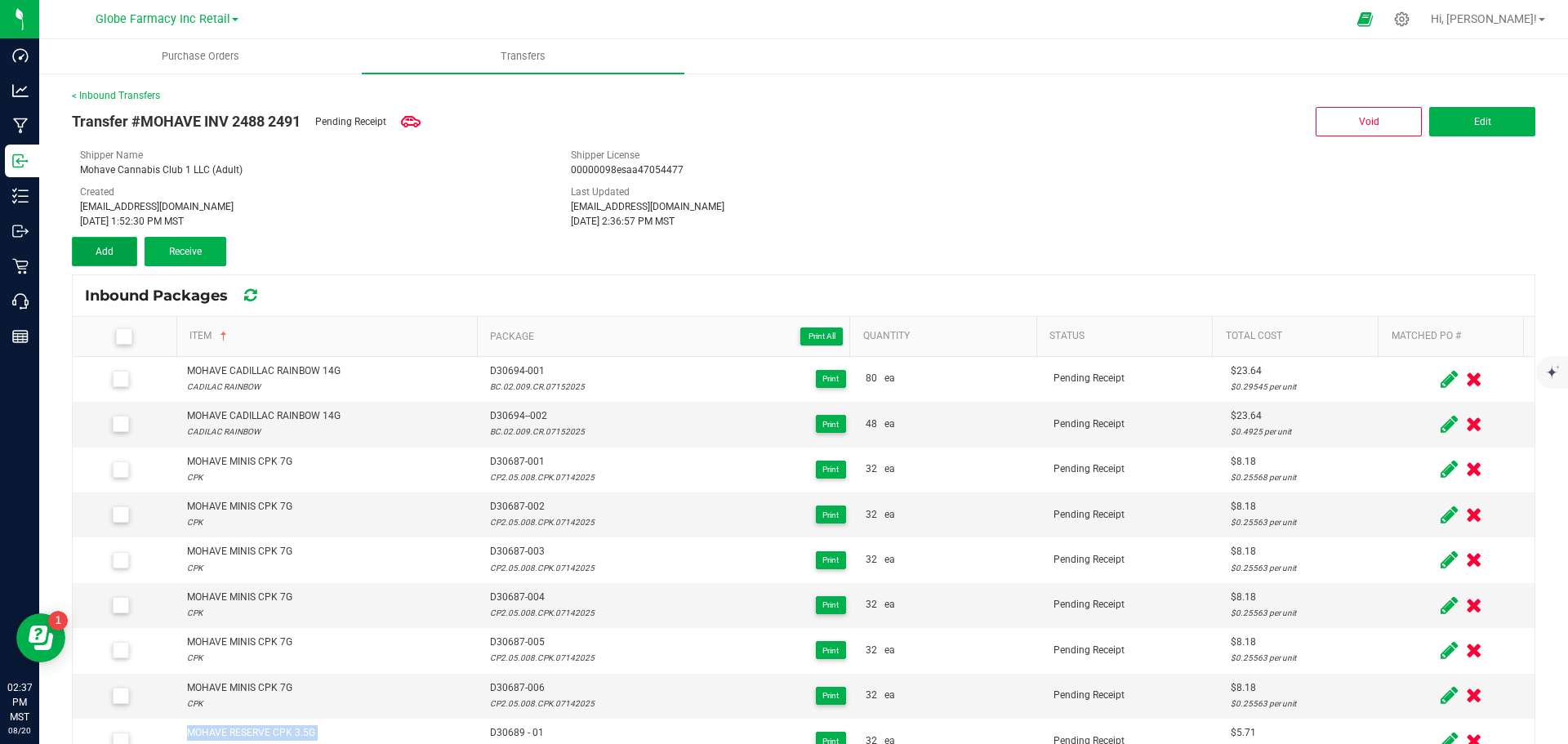
click at [117, 250] on button "Add" at bounding box center [105, 252] width 65 height 30
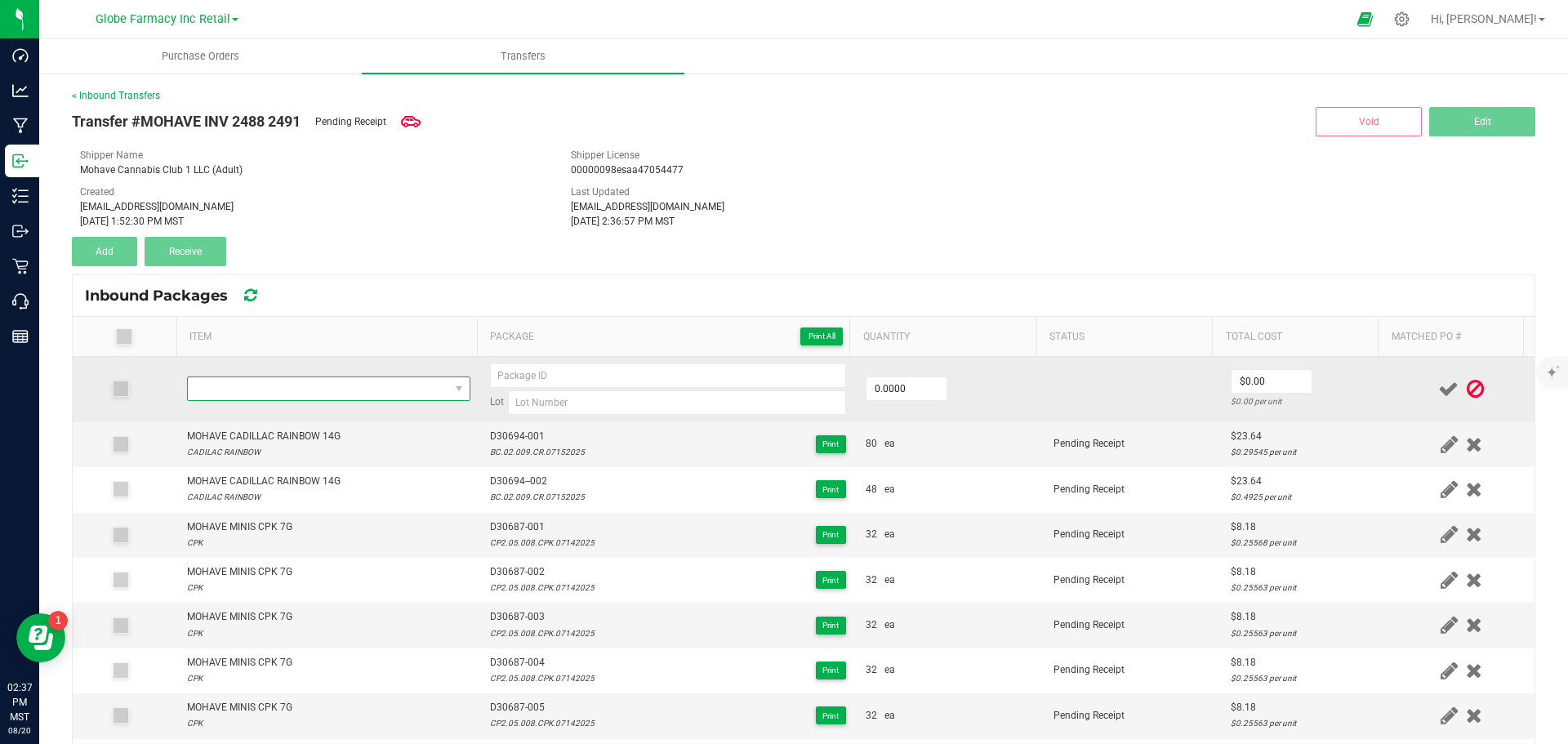
click at [260, 390] on span "NO DATA FOUND" at bounding box center [318, 389] width 261 height 23
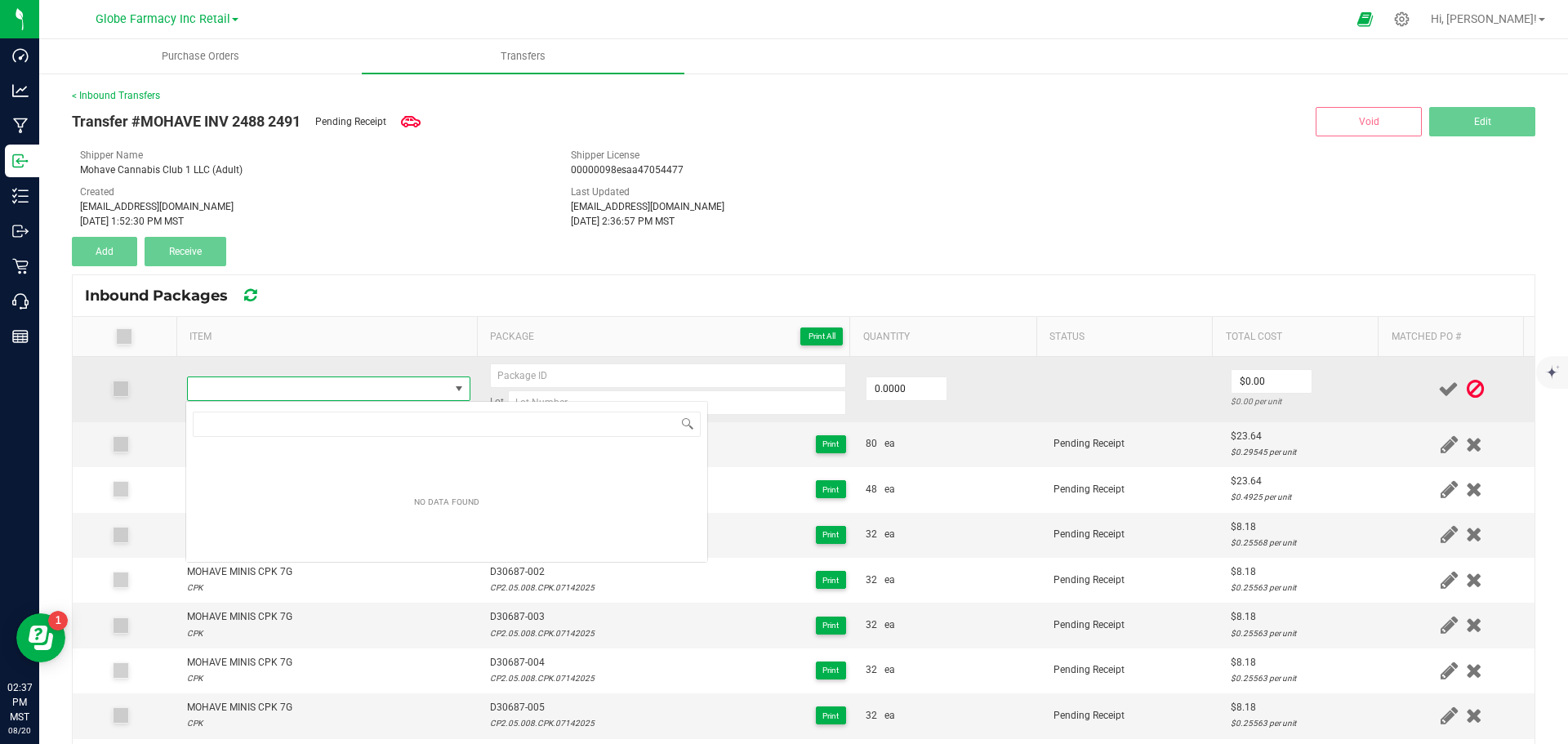
scroll to position [25, 278]
type input "MOHAVE RESERVE CPK 3.5G"
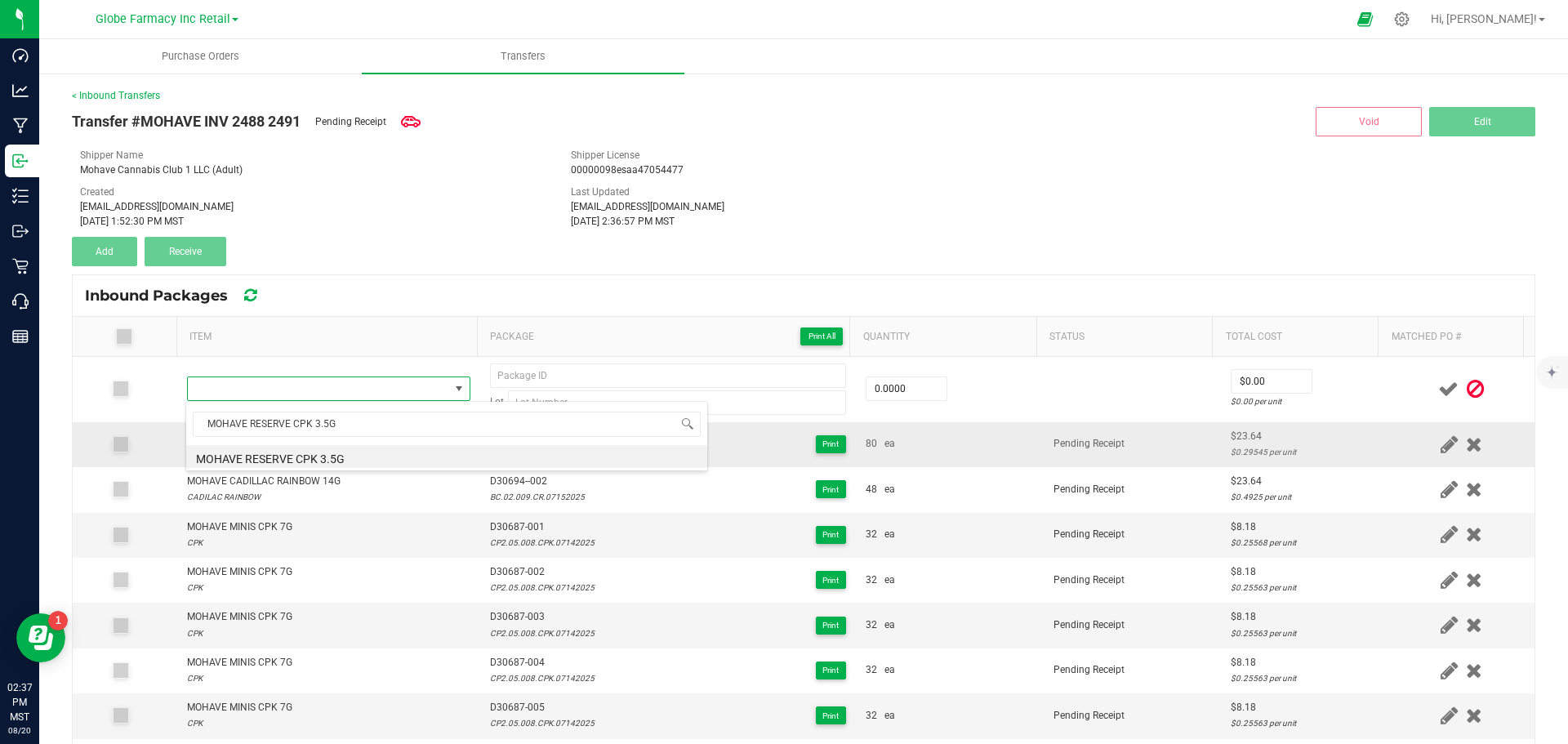
click at [279, 463] on li "MOHAVE RESERVE CPK 3.5G" at bounding box center [446, 456] width 521 height 23
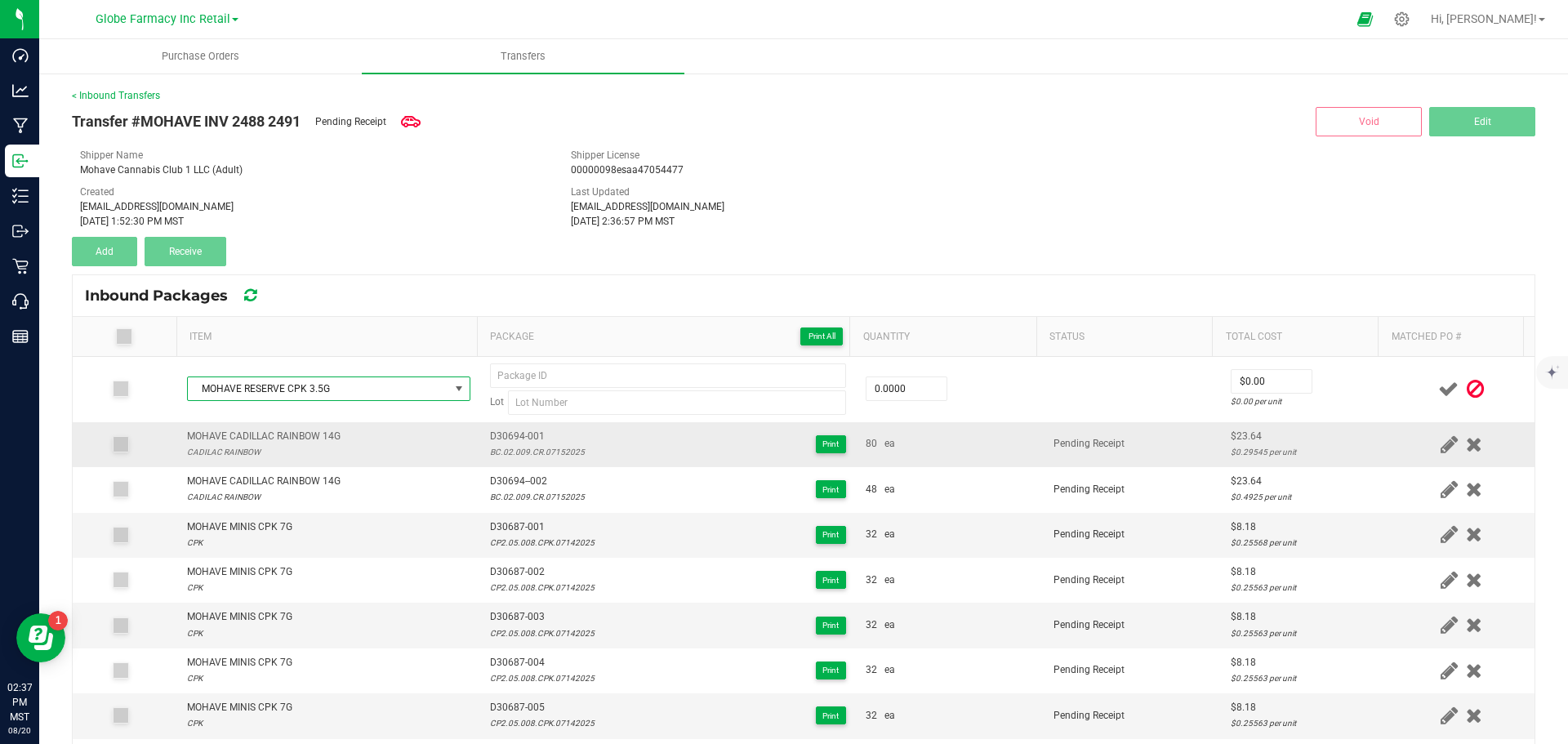
type input "0 ea"
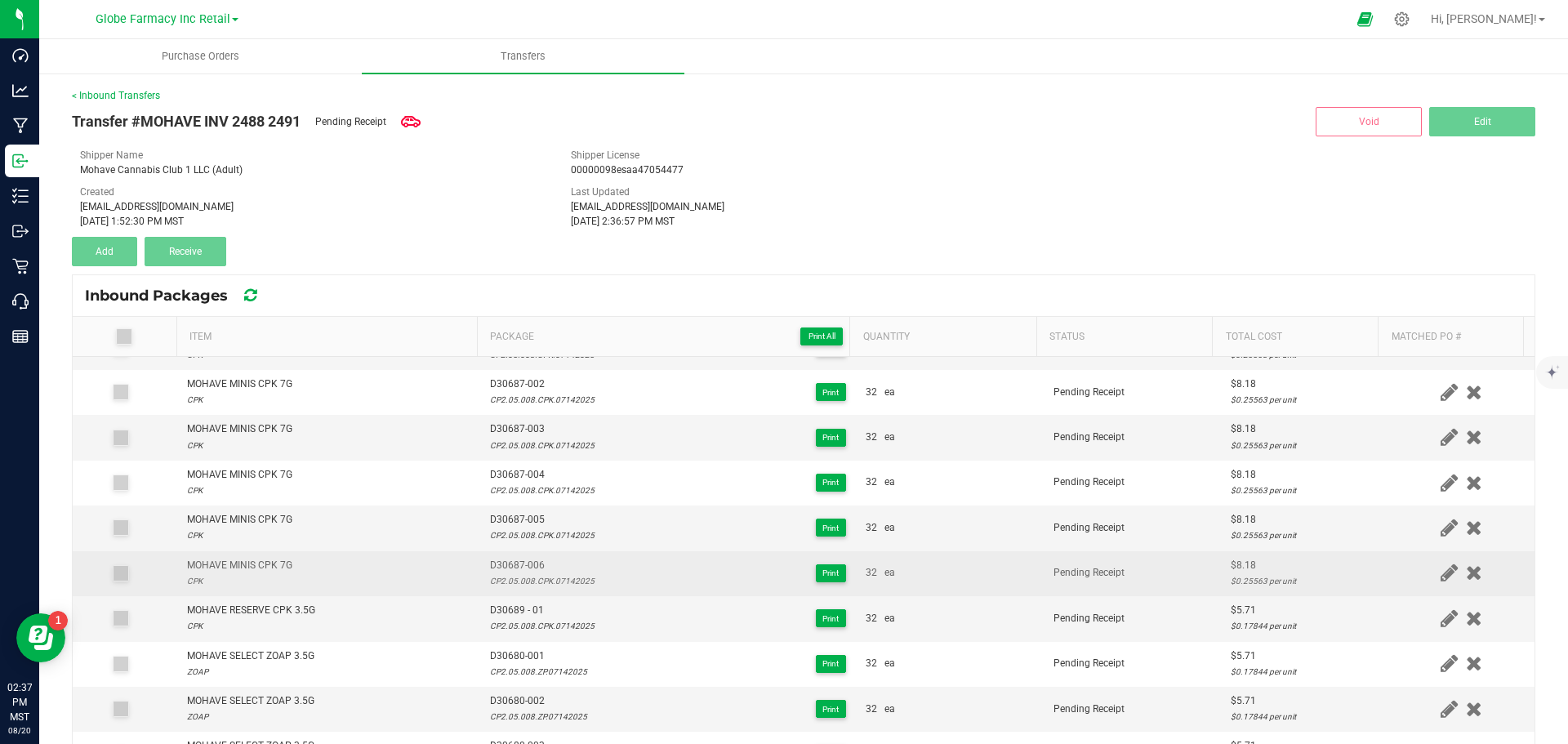
scroll to position [189, 0]
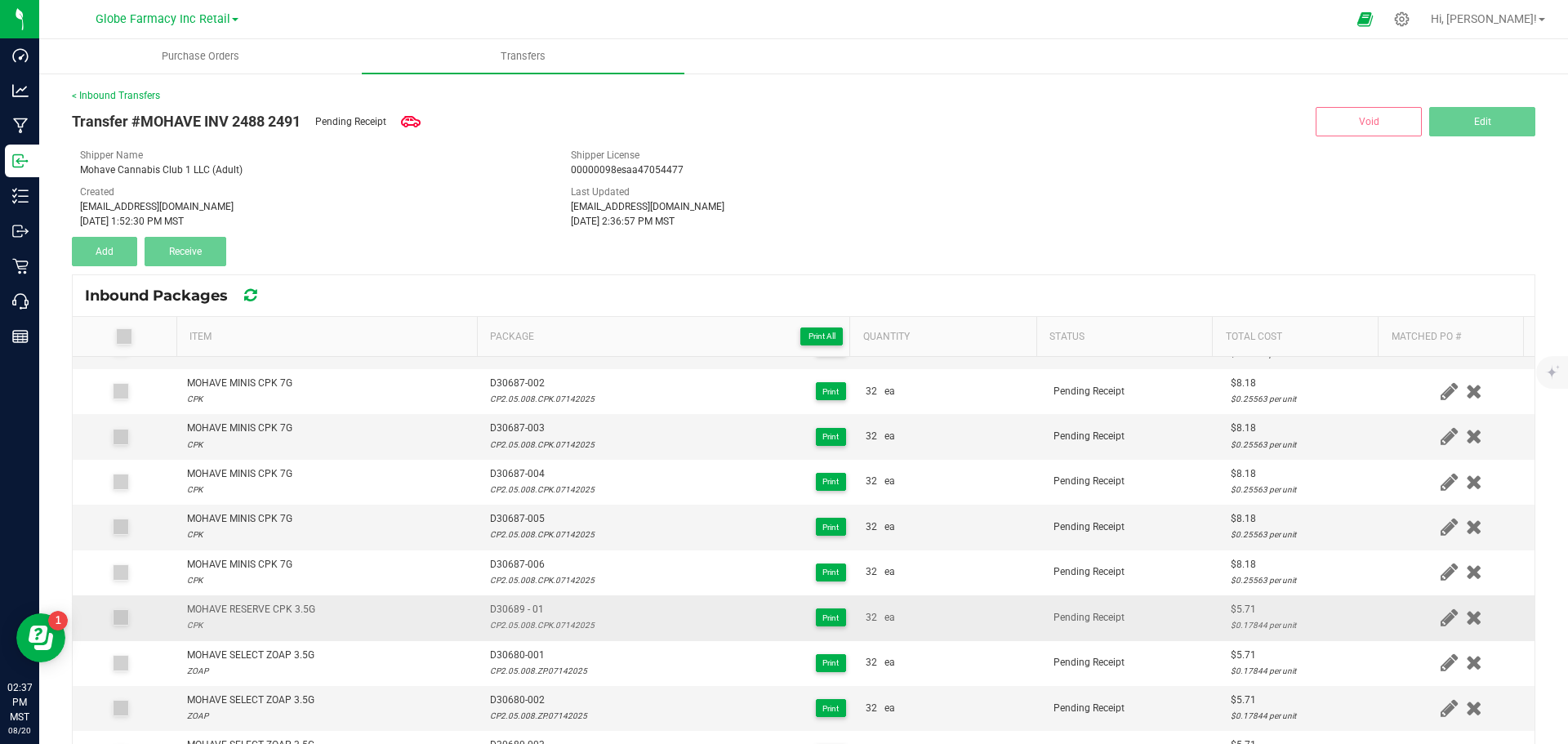
click at [520, 602] on span "D30689 - 01" at bounding box center [542, 610] width 105 height 15
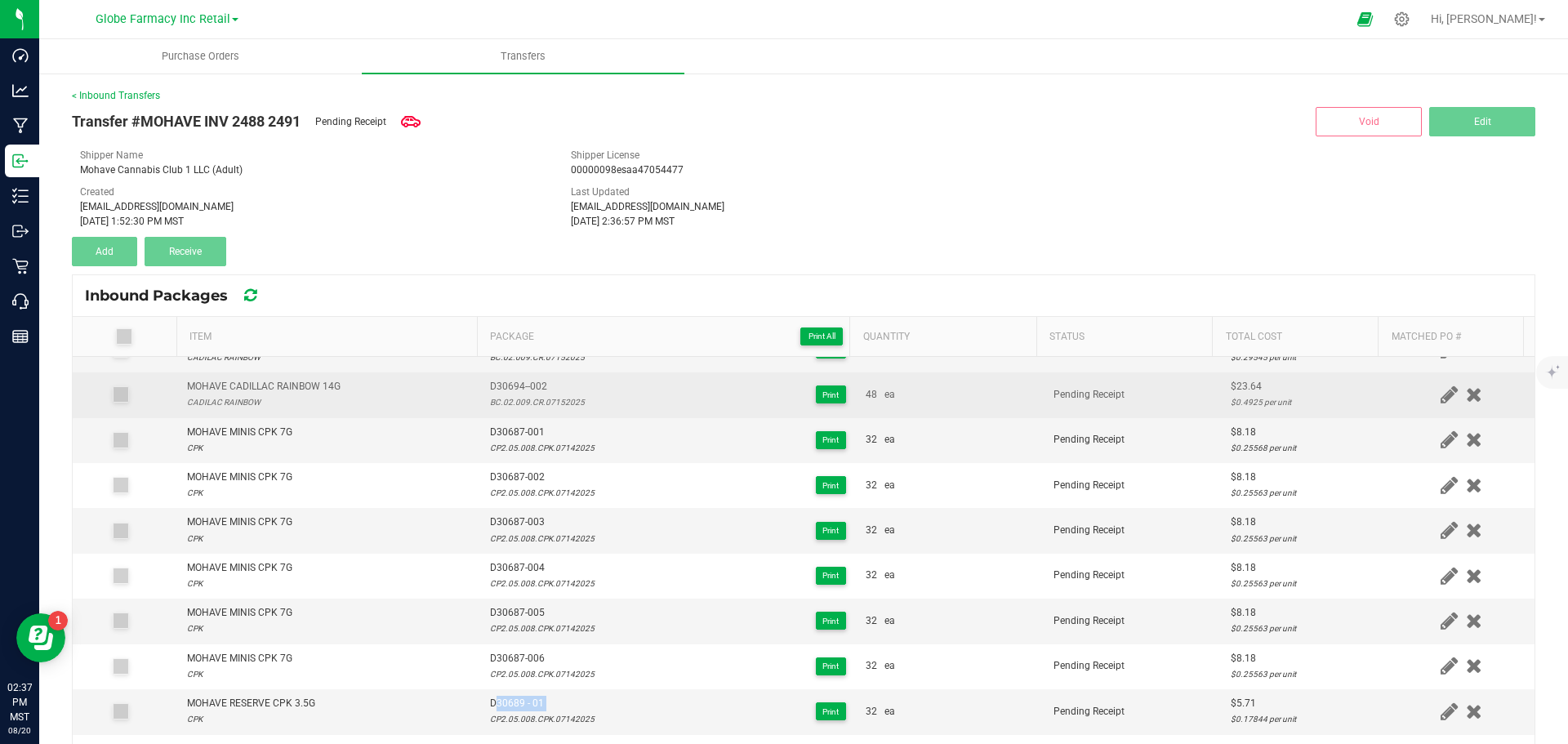
scroll to position [0, 0]
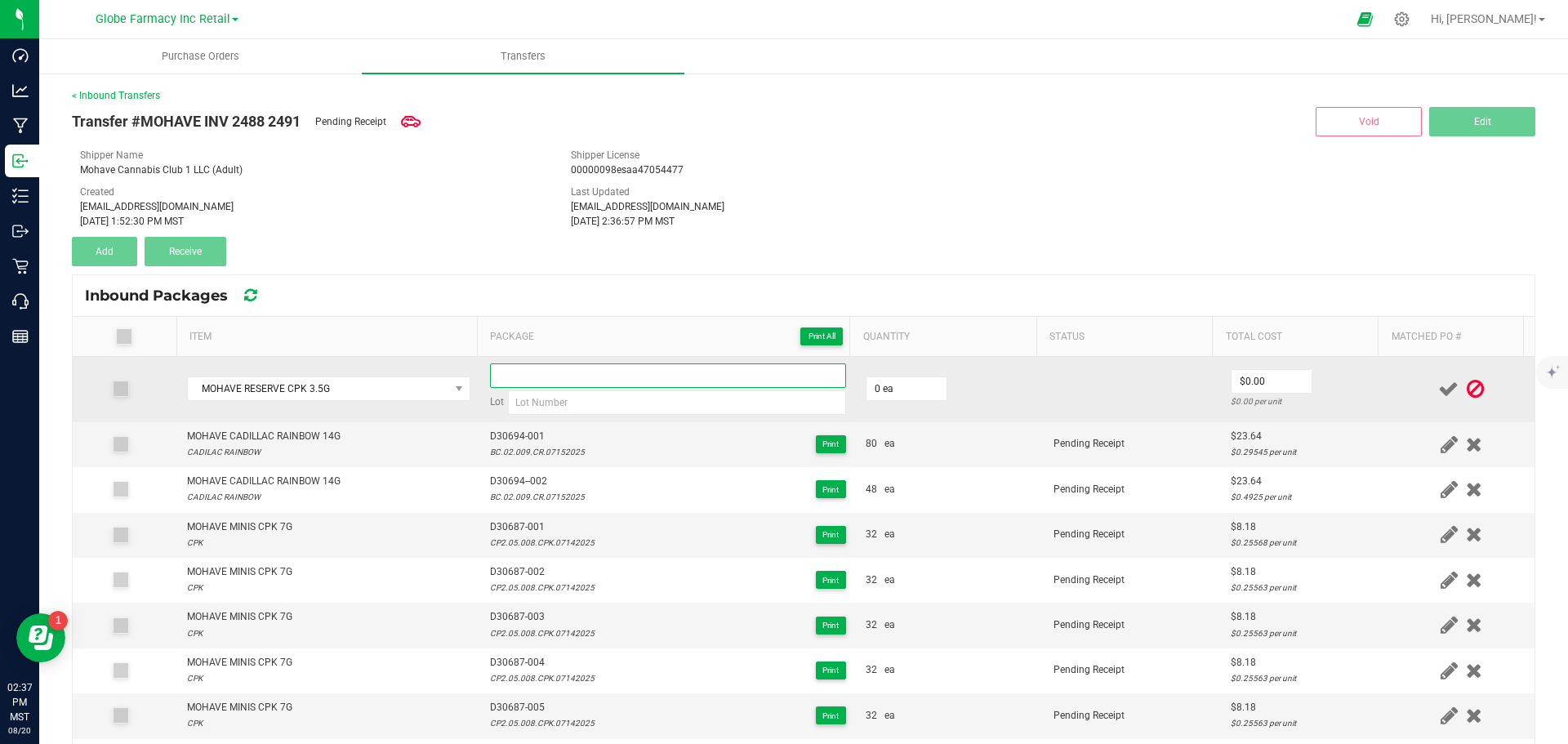
paste input "D30689 - 01"
click at [526, 378] on input at bounding box center [668, 375] width 356 height 25
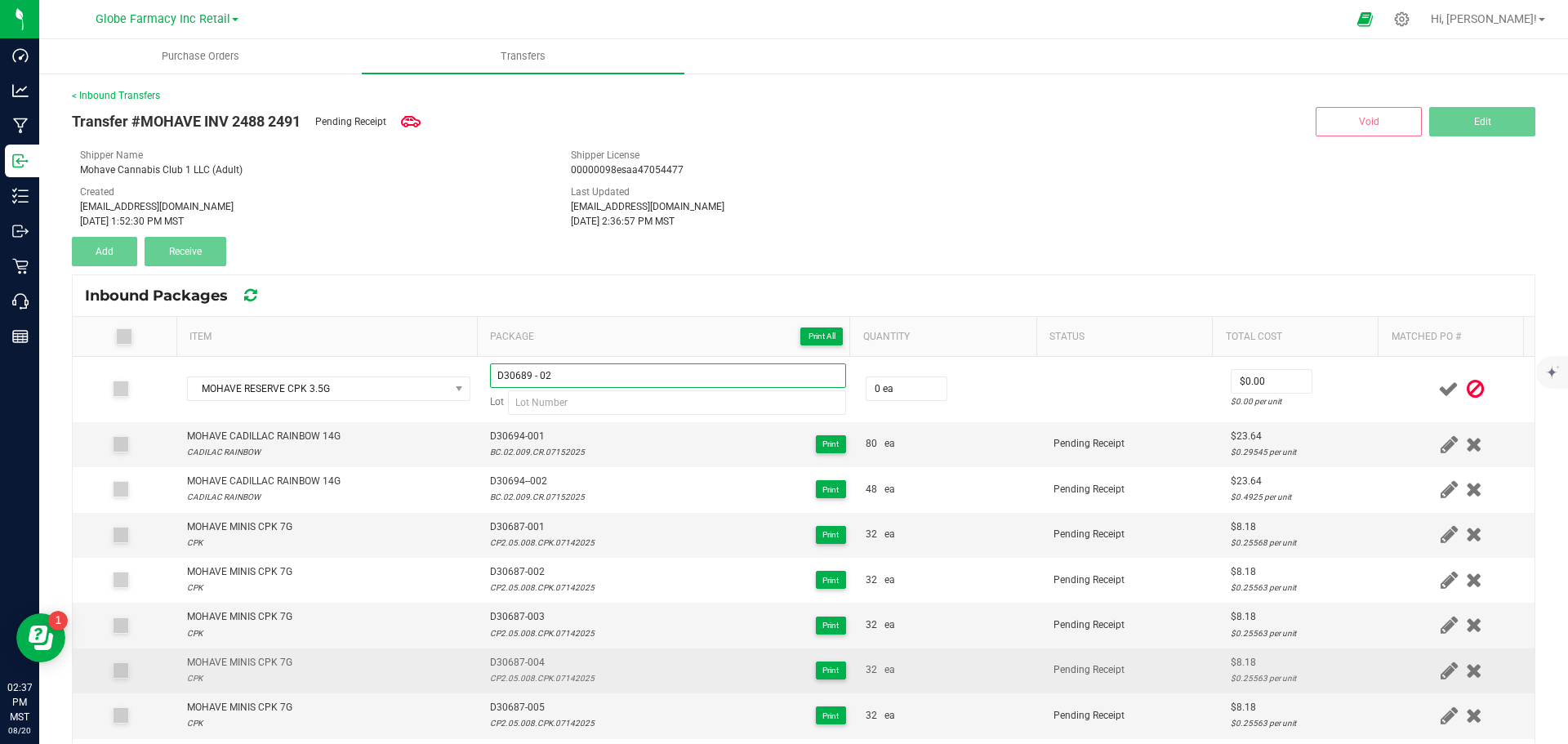
type input "D30689 - 02"
click at [592, 662] on div "D30687-004 CP2.05.008.CPK.07142025 Print" at bounding box center [668, 670] width 356 height 31
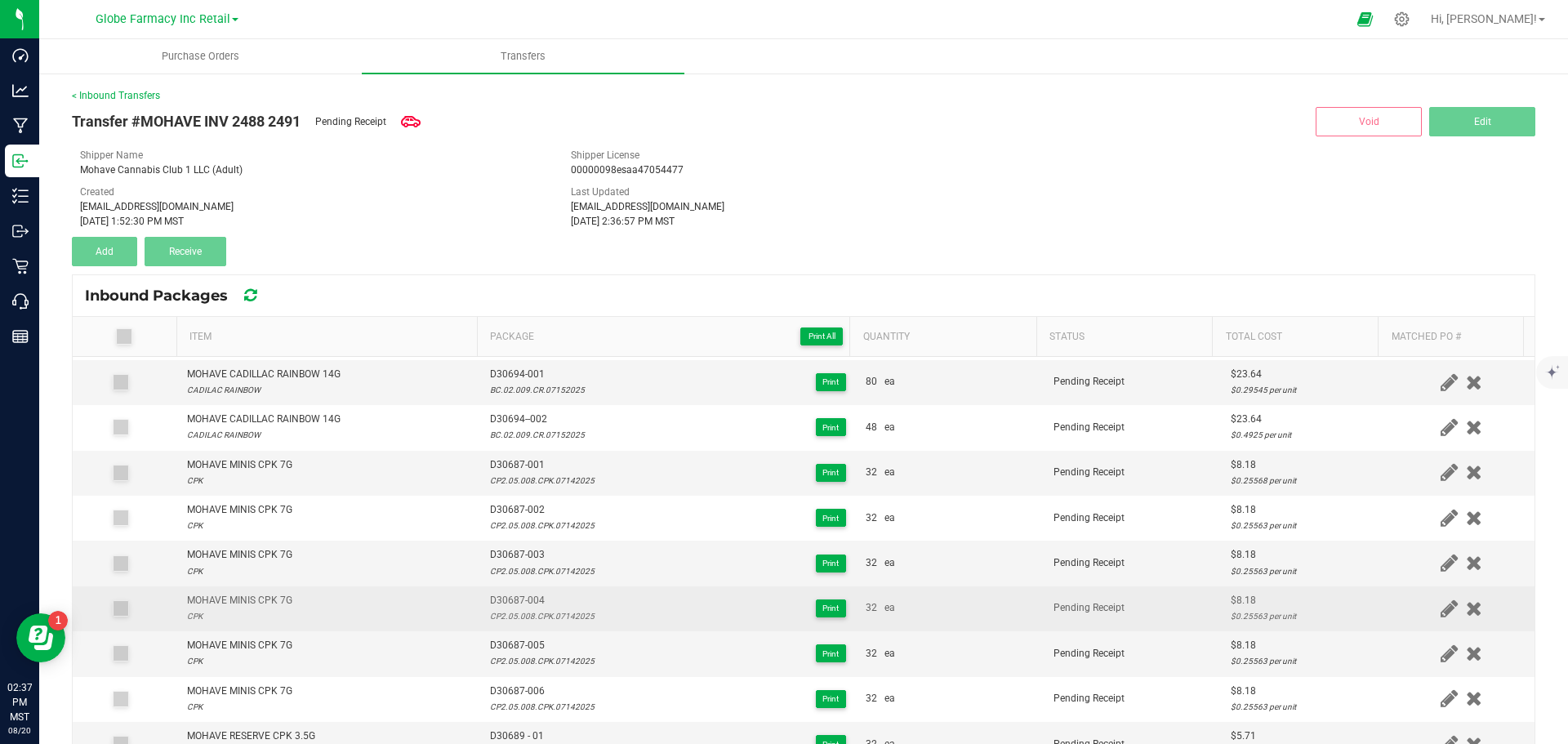
scroll to position [189, 0]
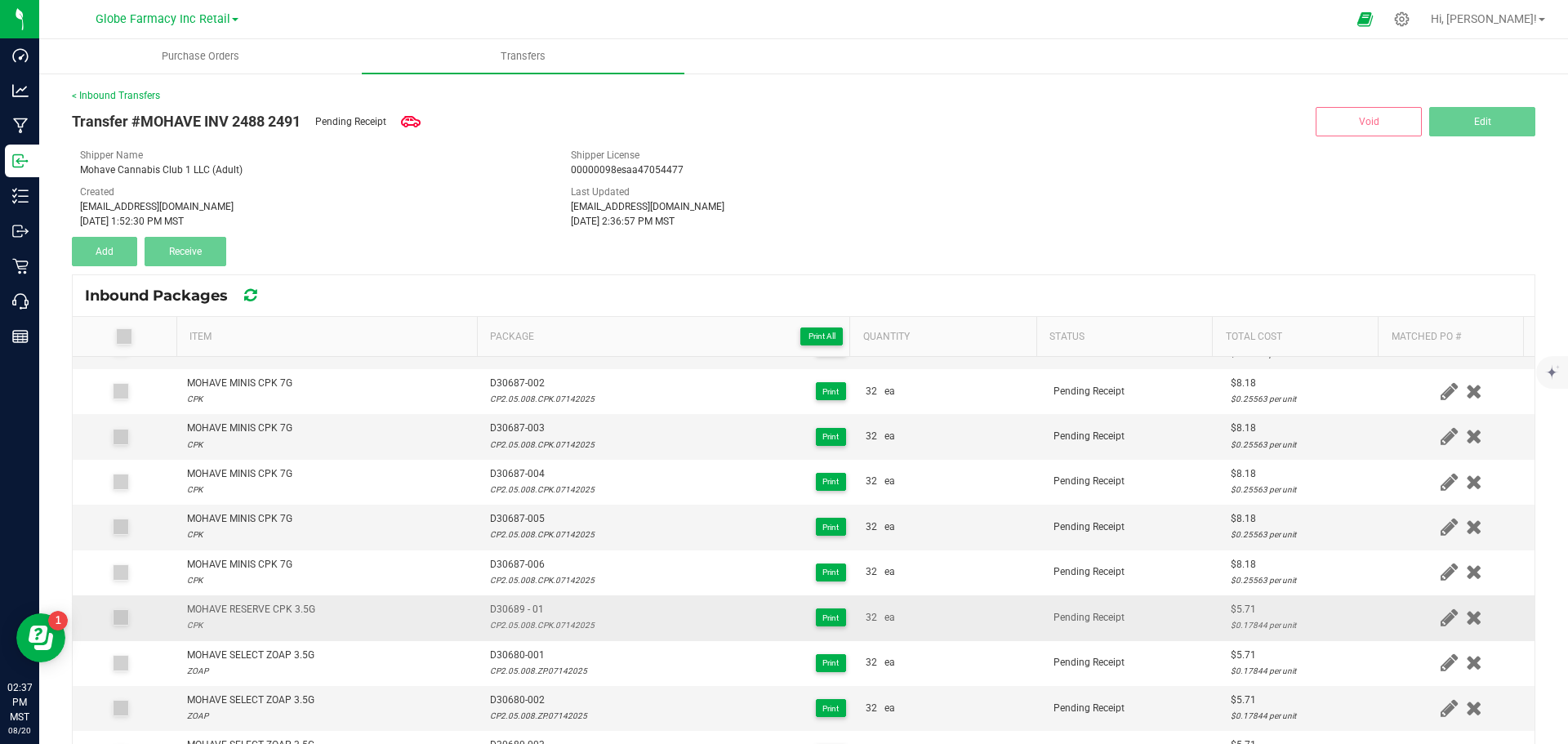
click at [531, 628] on div "CP2.05.008.CPK.07142025" at bounding box center [542, 625] width 105 height 15
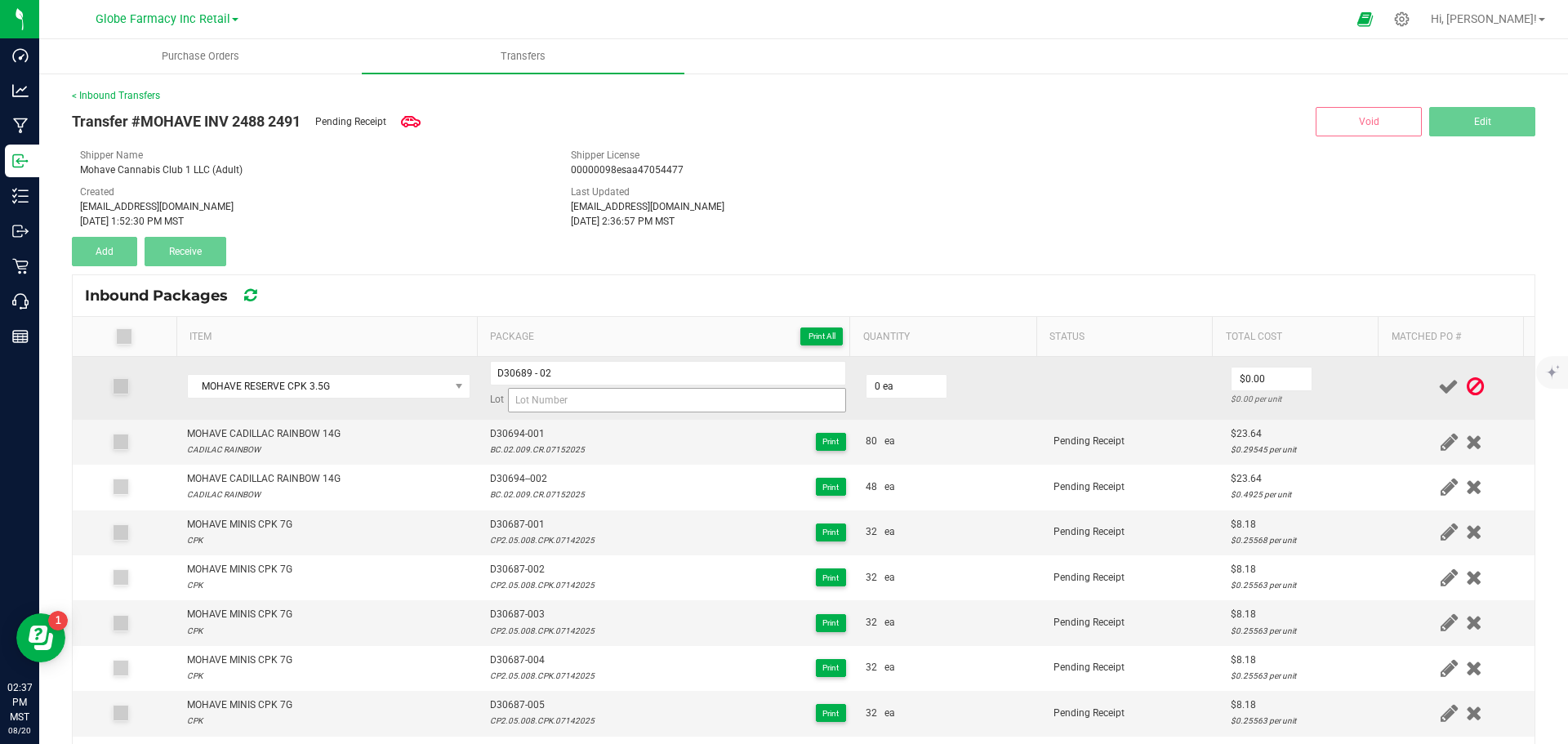
scroll to position [0, 0]
drag, startPoint x: 559, startPoint y: 405, endPoint x: 582, endPoint y: 406, distance: 23.0
click at [559, 405] on input at bounding box center [677, 402] width 338 height 25
paste input "CP2.05.008.CPK.07142025"
type input "CP2.05.008.CPK.07142025"
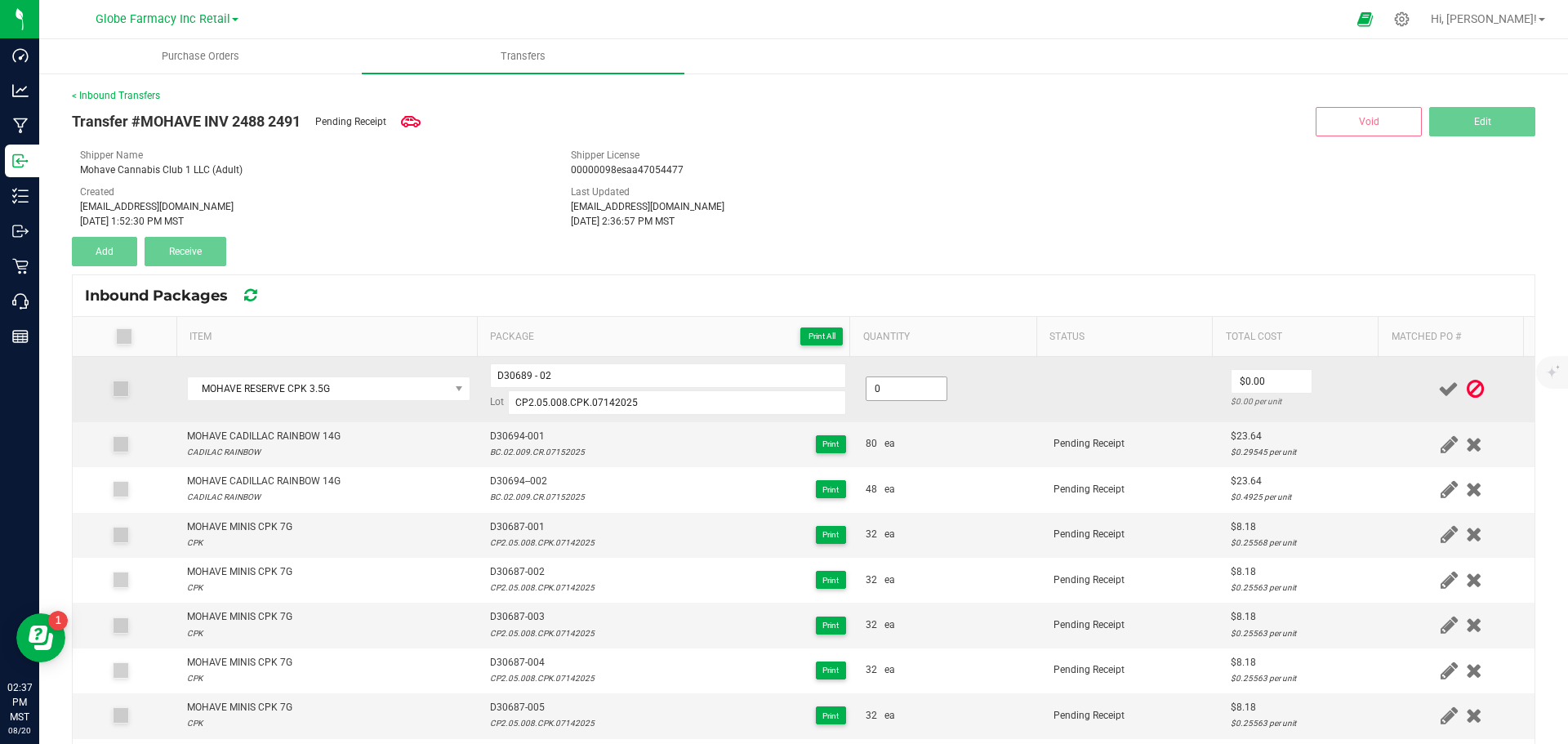
click at [911, 394] on input "0" at bounding box center [906, 389] width 80 height 23
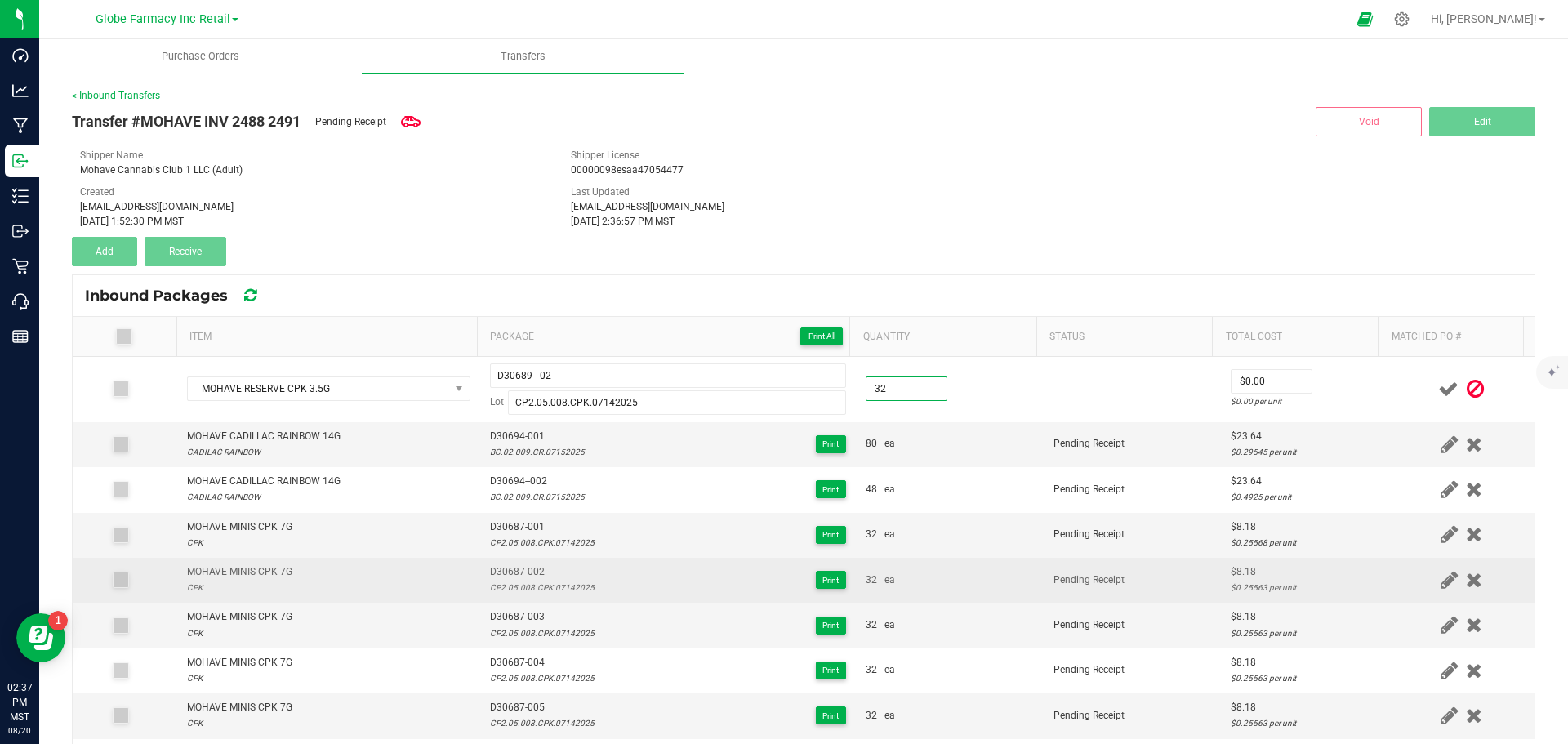
type input "32 ea"
click at [1361, 561] on tr "MOHAVE MINIS CPK 7G CPK D30687-002 CP2.05.008.CPK.07142025 Print 32 ea Pending …" at bounding box center [803, 580] width 1462 height 45
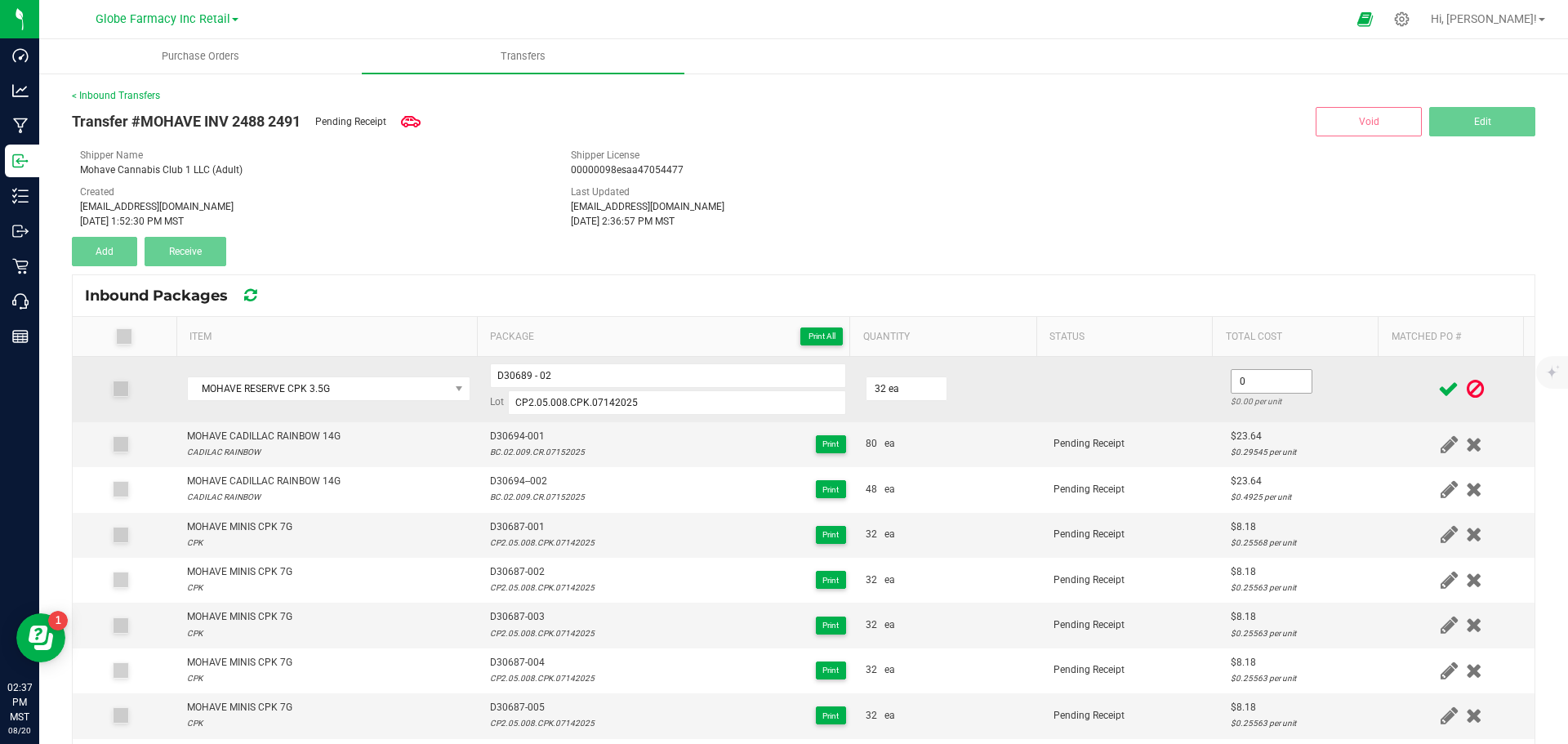
click at [1242, 383] on input "0" at bounding box center [1271, 381] width 80 height 23
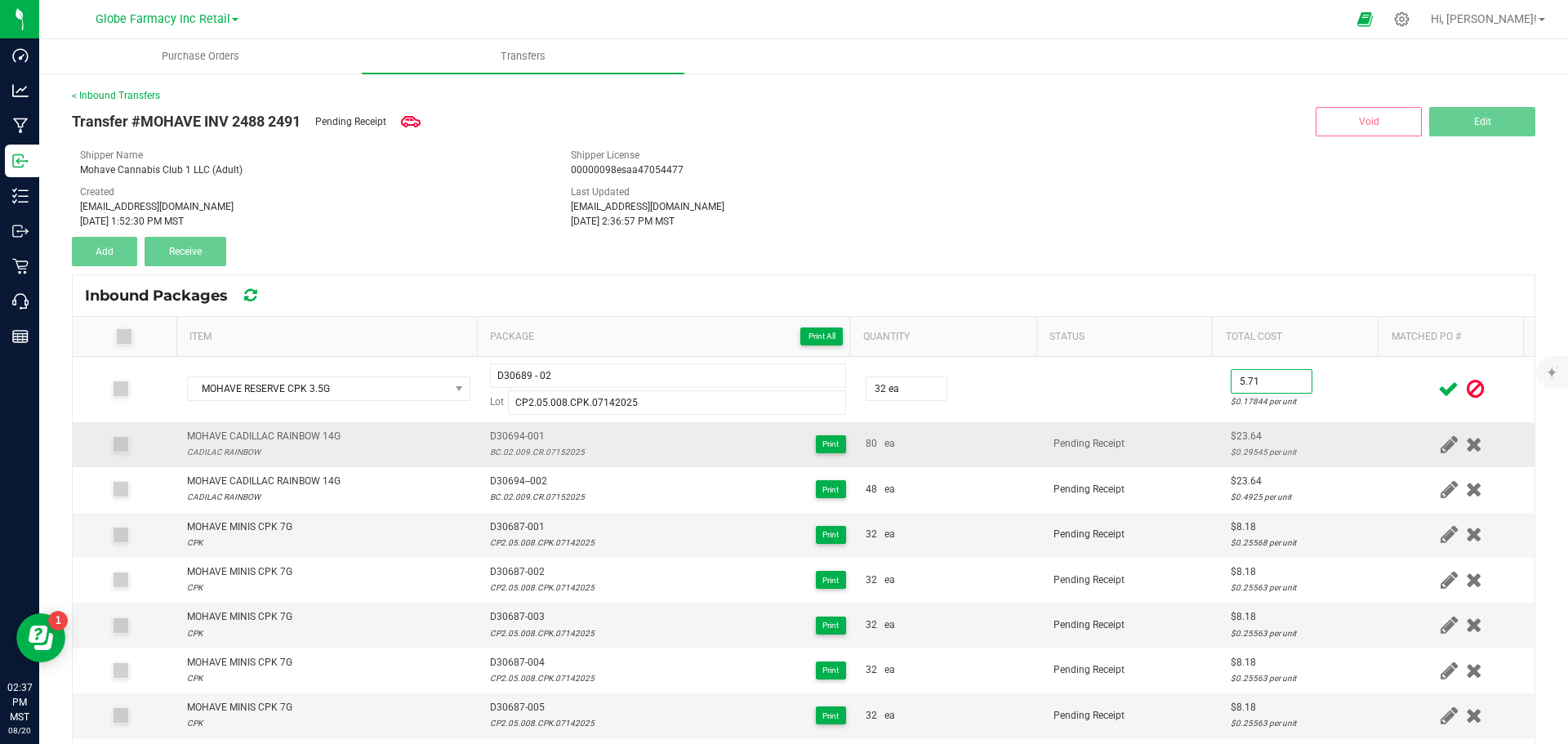
type input "$5.71"
click at [1179, 445] on td "Pending Receipt" at bounding box center [1133, 445] width 177 height 45
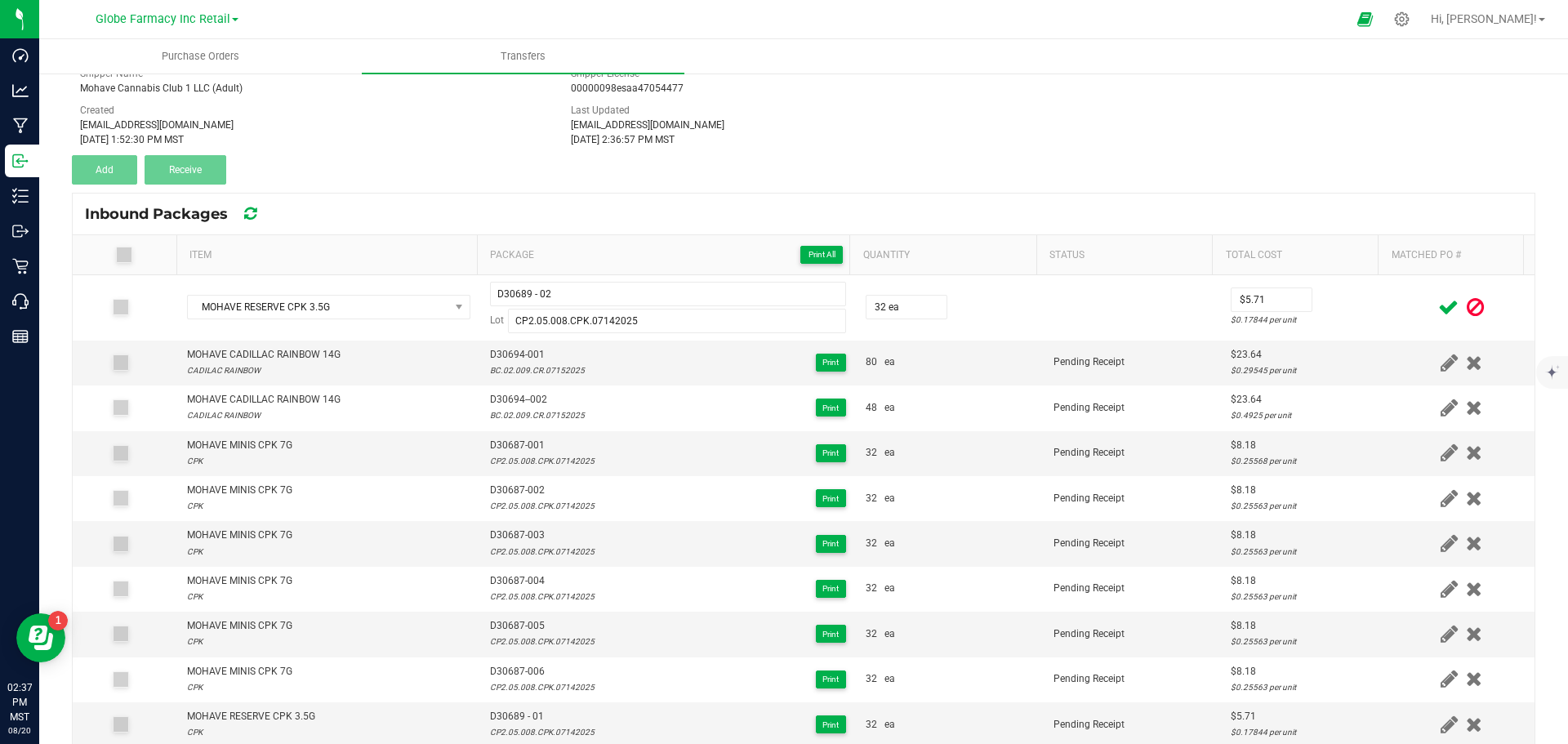
click at [1438, 309] on icon at bounding box center [1448, 308] width 20 height 20
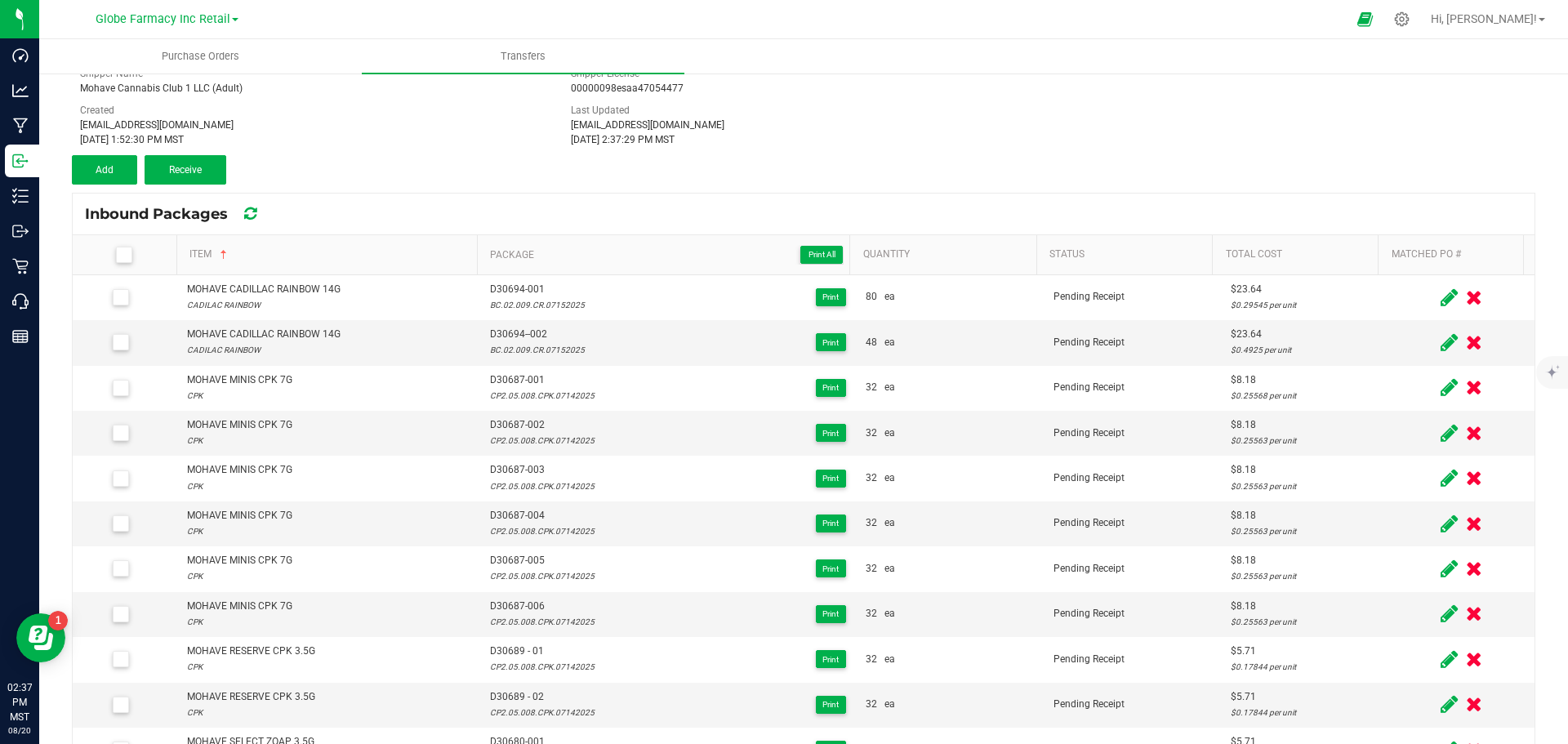
click at [192, 245] on th "Item Sorted Ascending" at bounding box center [326, 255] width 300 height 40
click at [192, 249] on link "Item" at bounding box center [330, 254] width 281 height 13
click at [224, 256] on span "Sortable" at bounding box center [223, 254] width 13 height 13
click at [224, 256] on link "Item" at bounding box center [330, 254] width 281 height 13
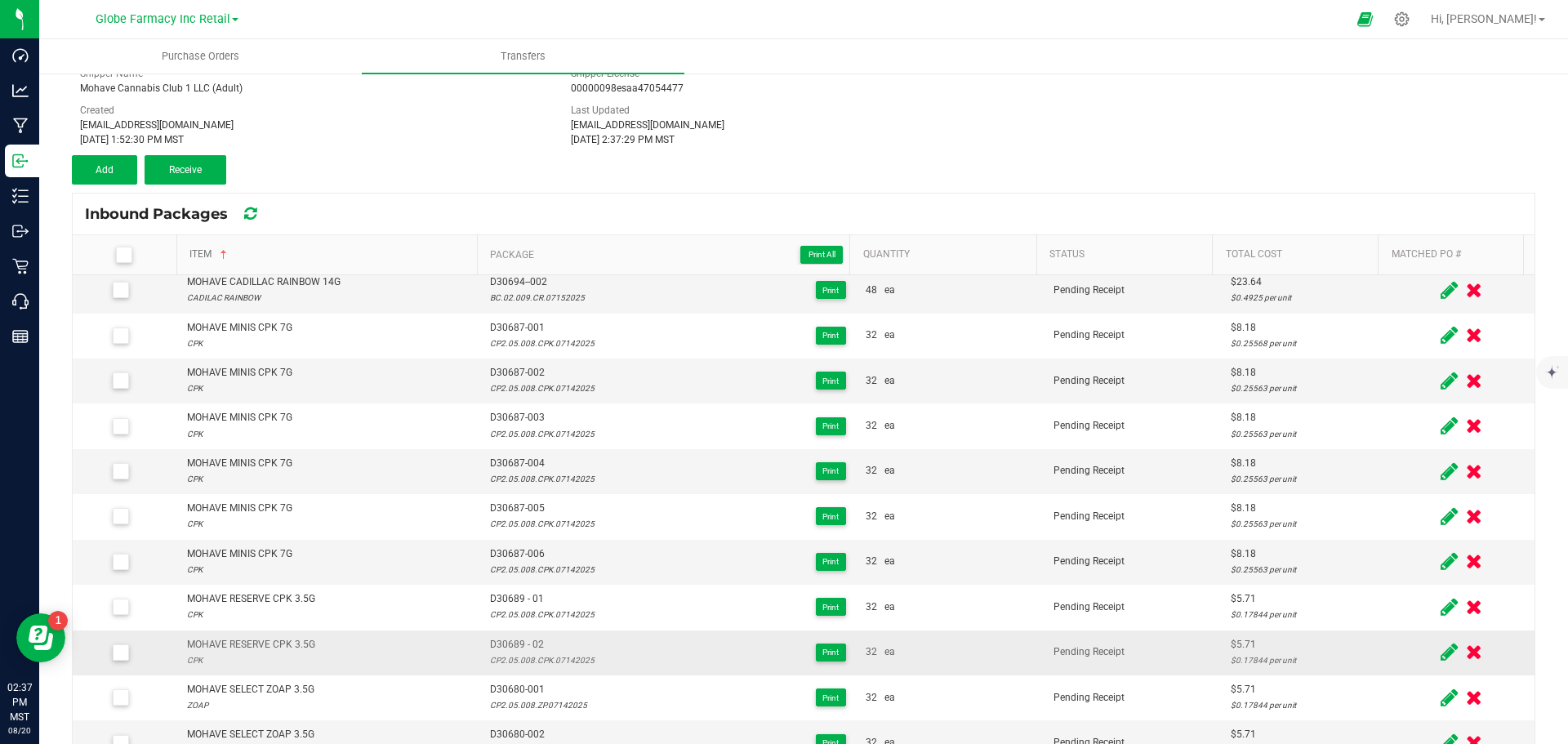
scroll to position [82, 0]
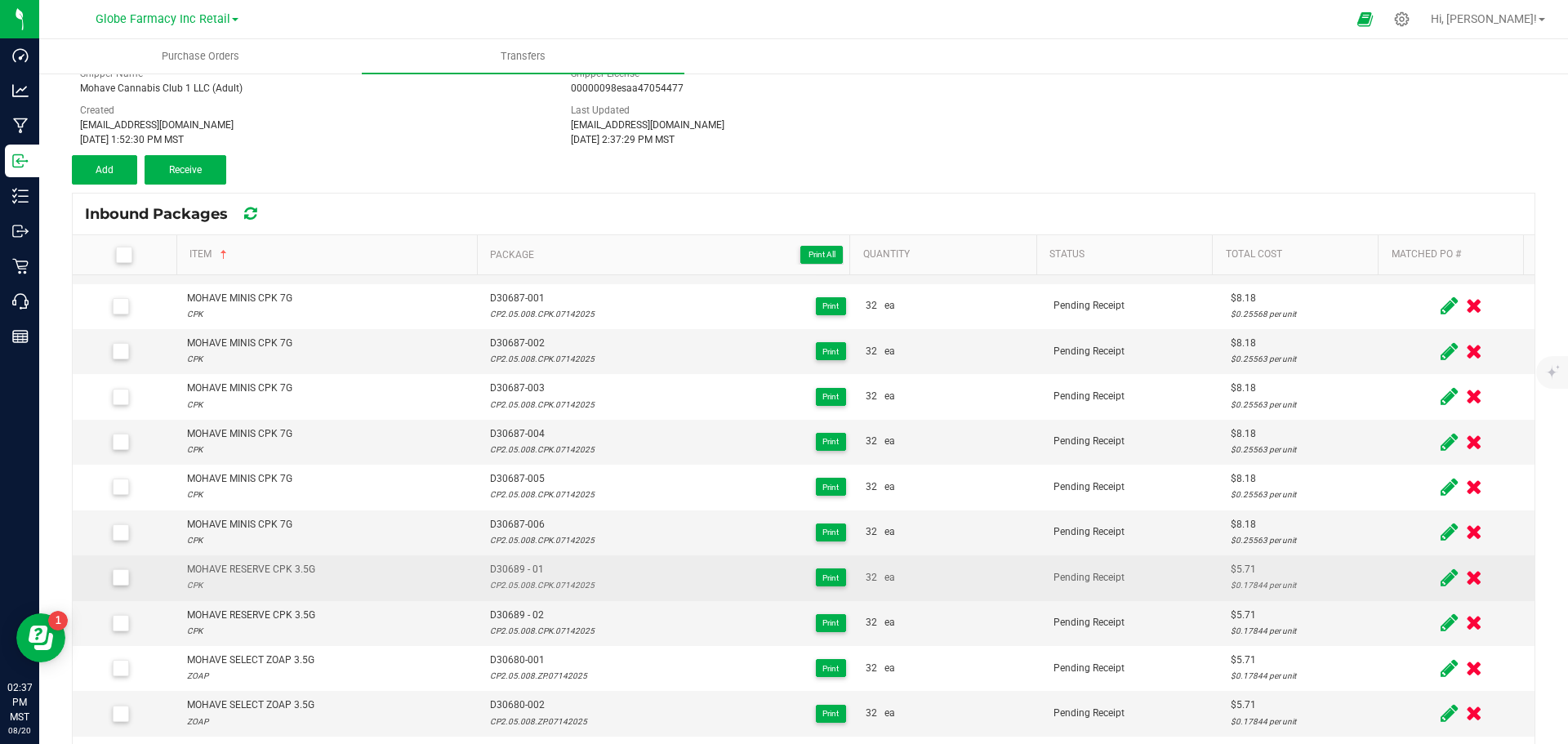
click at [272, 563] on div "MOHAVE RESERVE CPK 3.5G" at bounding box center [251, 570] width 128 height 15
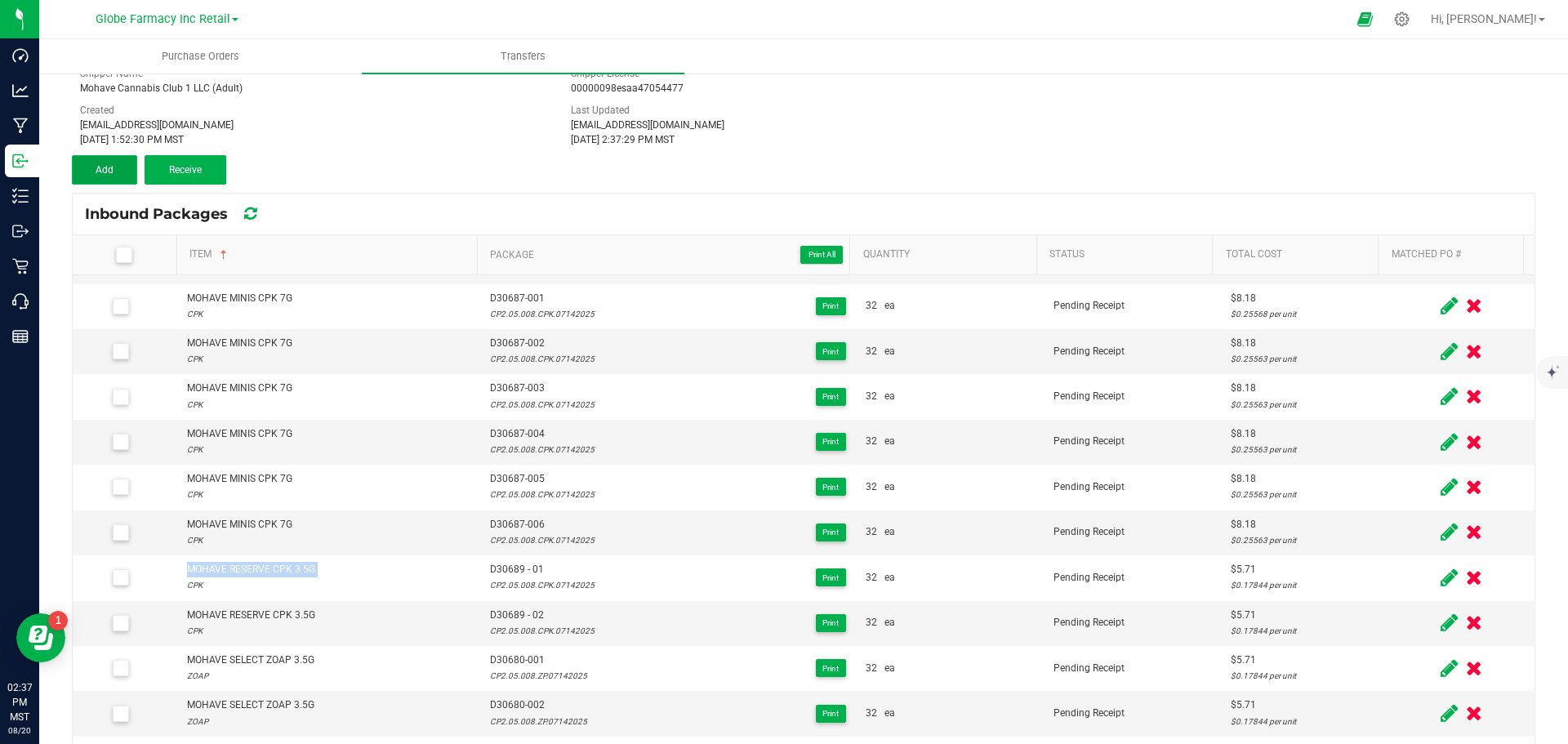
click at [128, 160] on button "Add" at bounding box center [105, 169] width 65 height 30
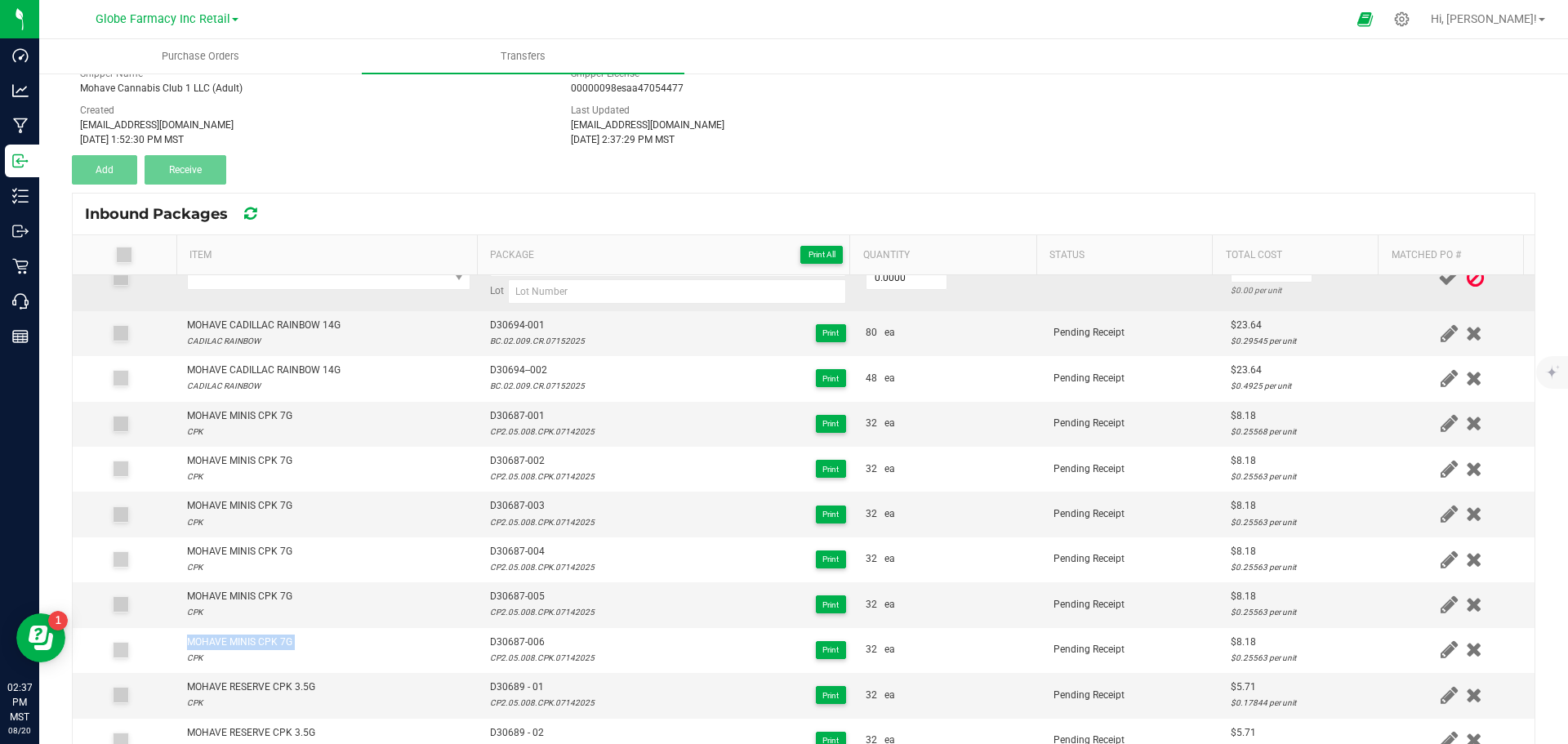
scroll to position [0, 0]
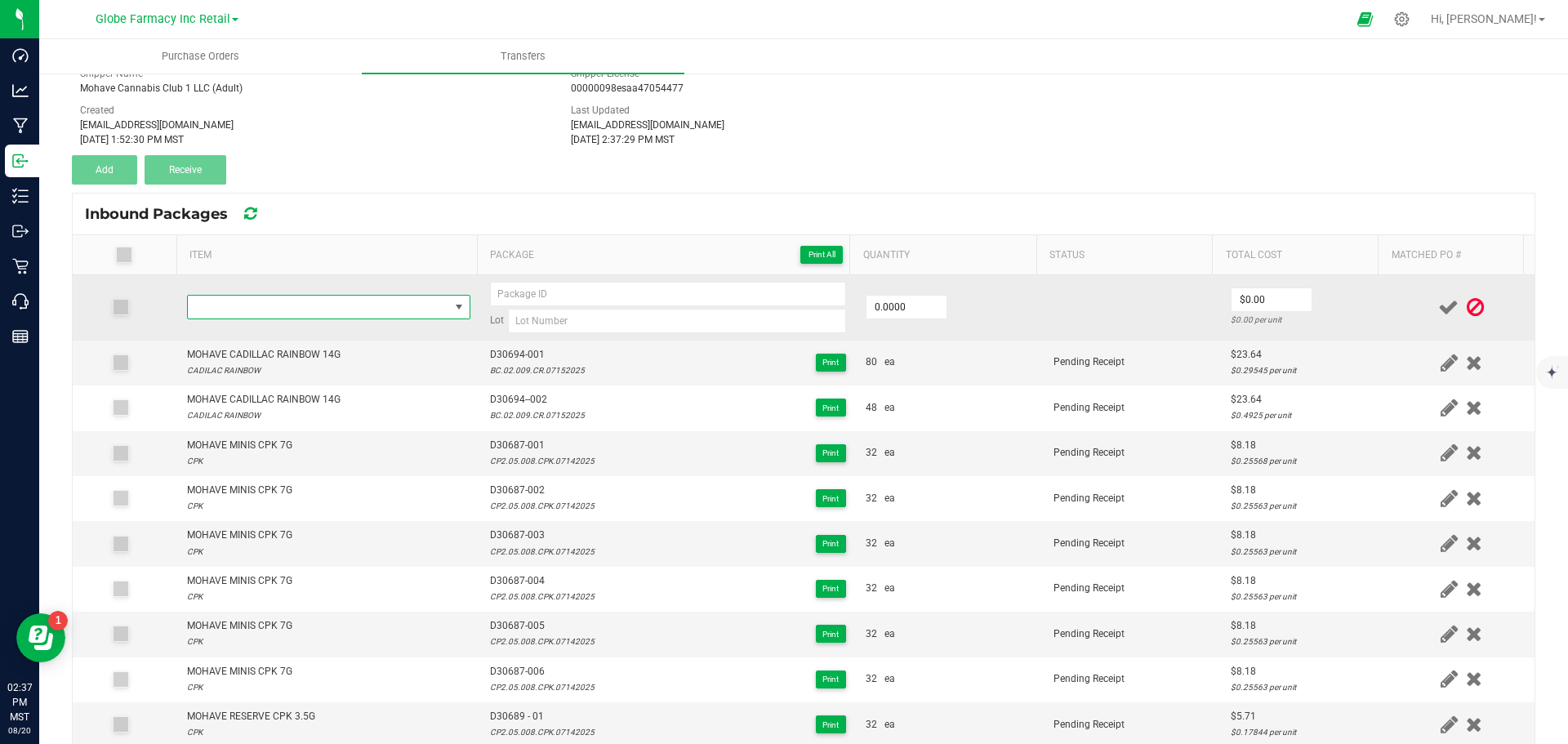
click at [318, 304] on span "NO DATA FOUND" at bounding box center [318, 307] width 261 height 23
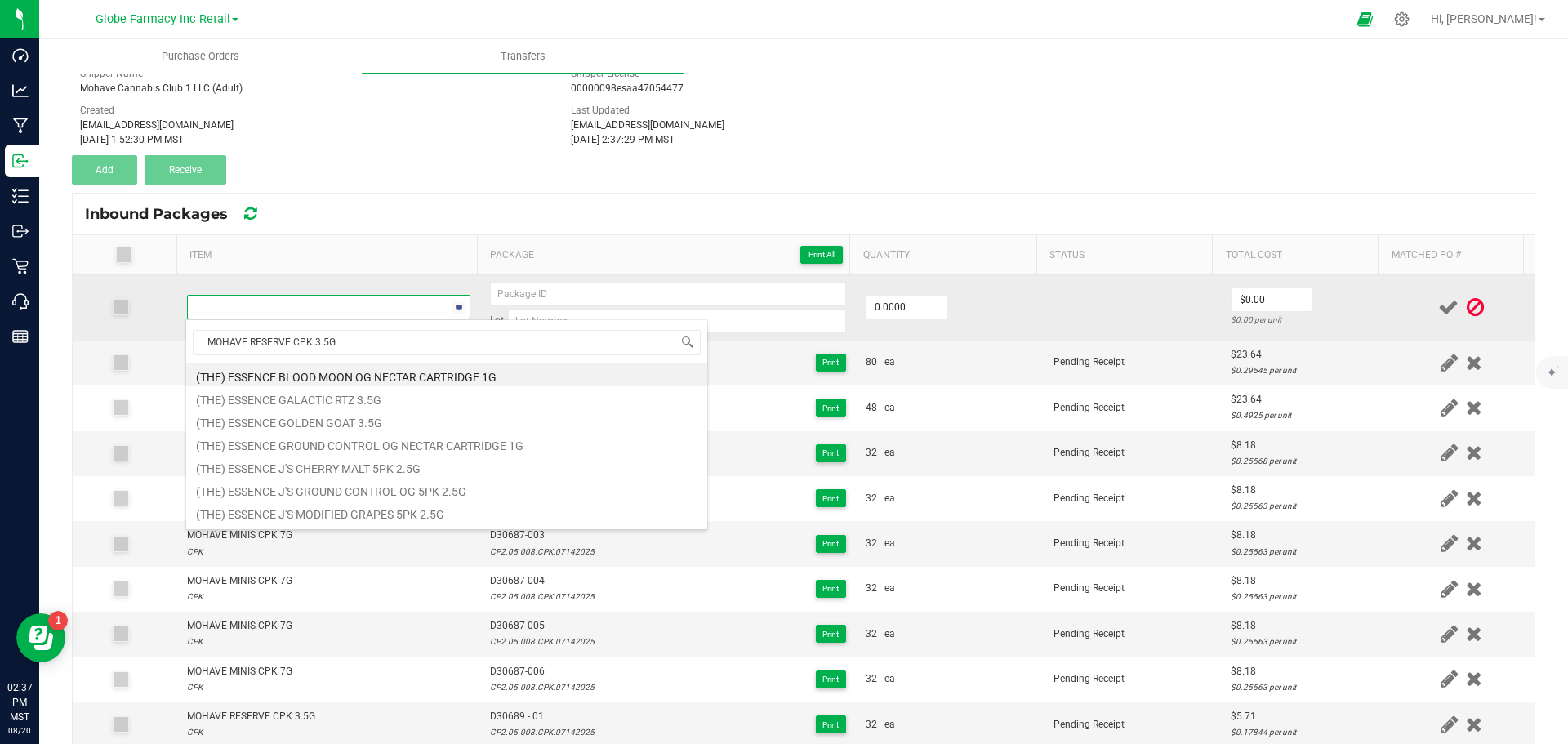
scroll to position [25, 278]
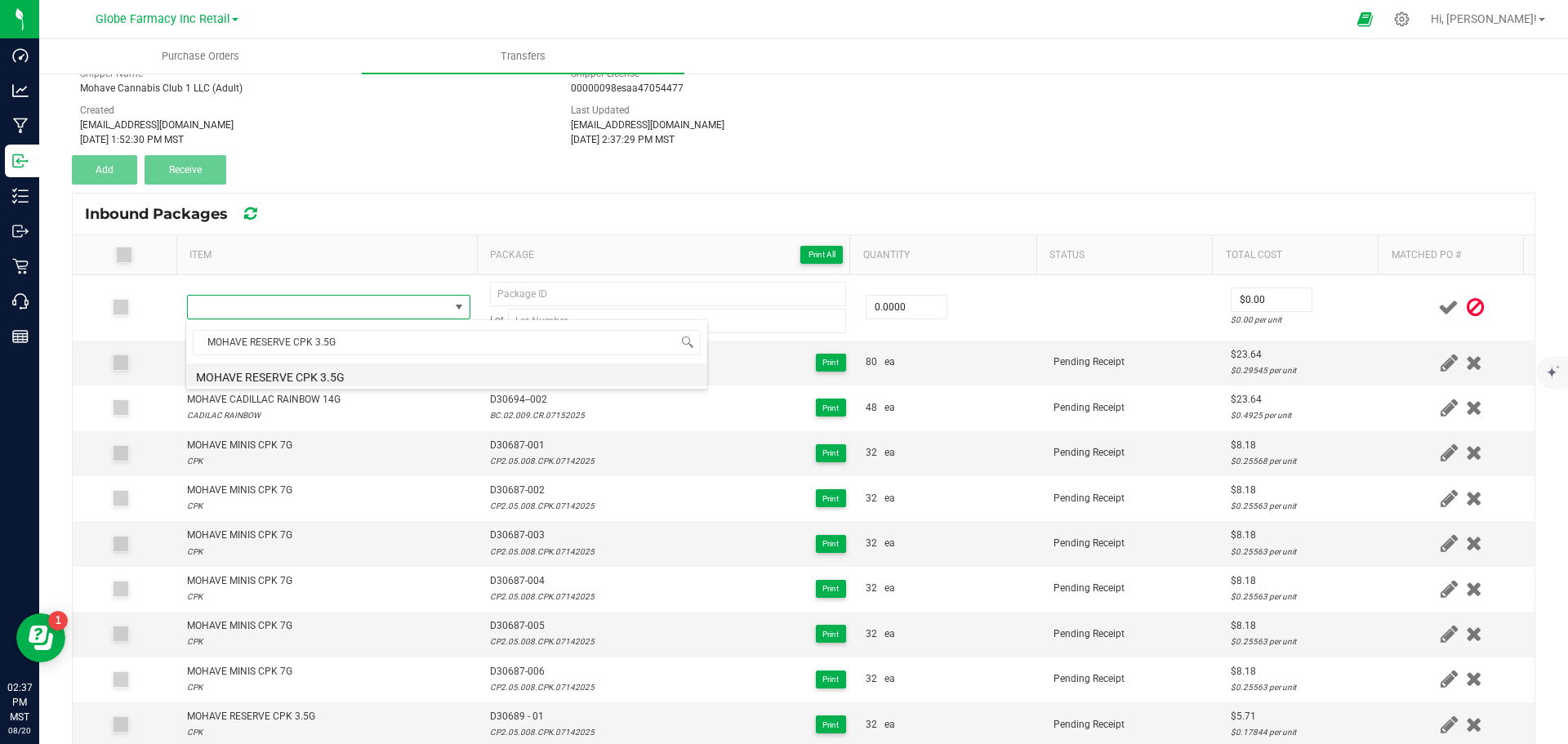
click at [310, 375] on li "MOHAVE RESERVE CPK 3.5G" at bounding box center [446, 374] width 521 height 23
type input "0 ea"
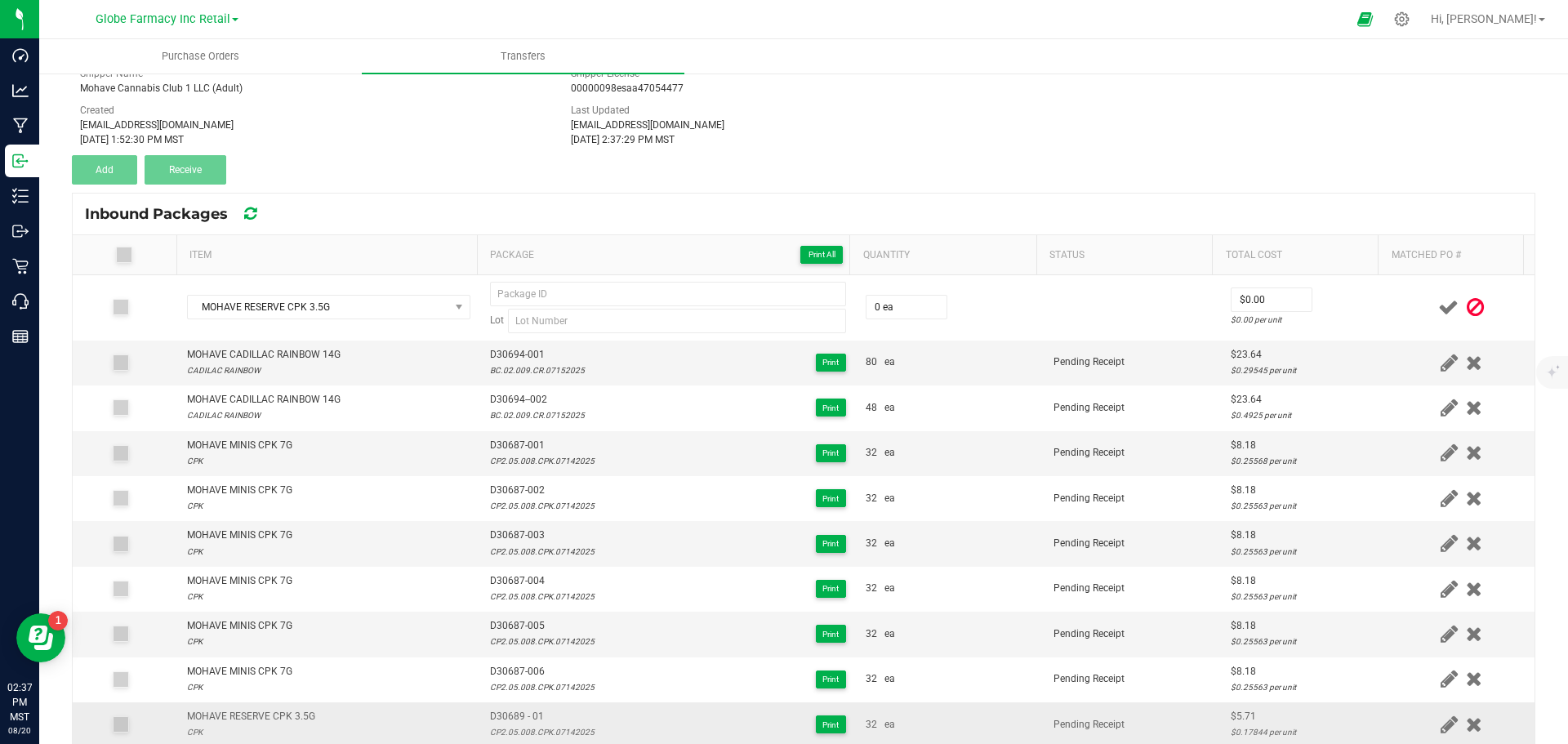
click at [523, 711] on span "D30689 - 01" at bounding box center [542, 717] width 105 height 15
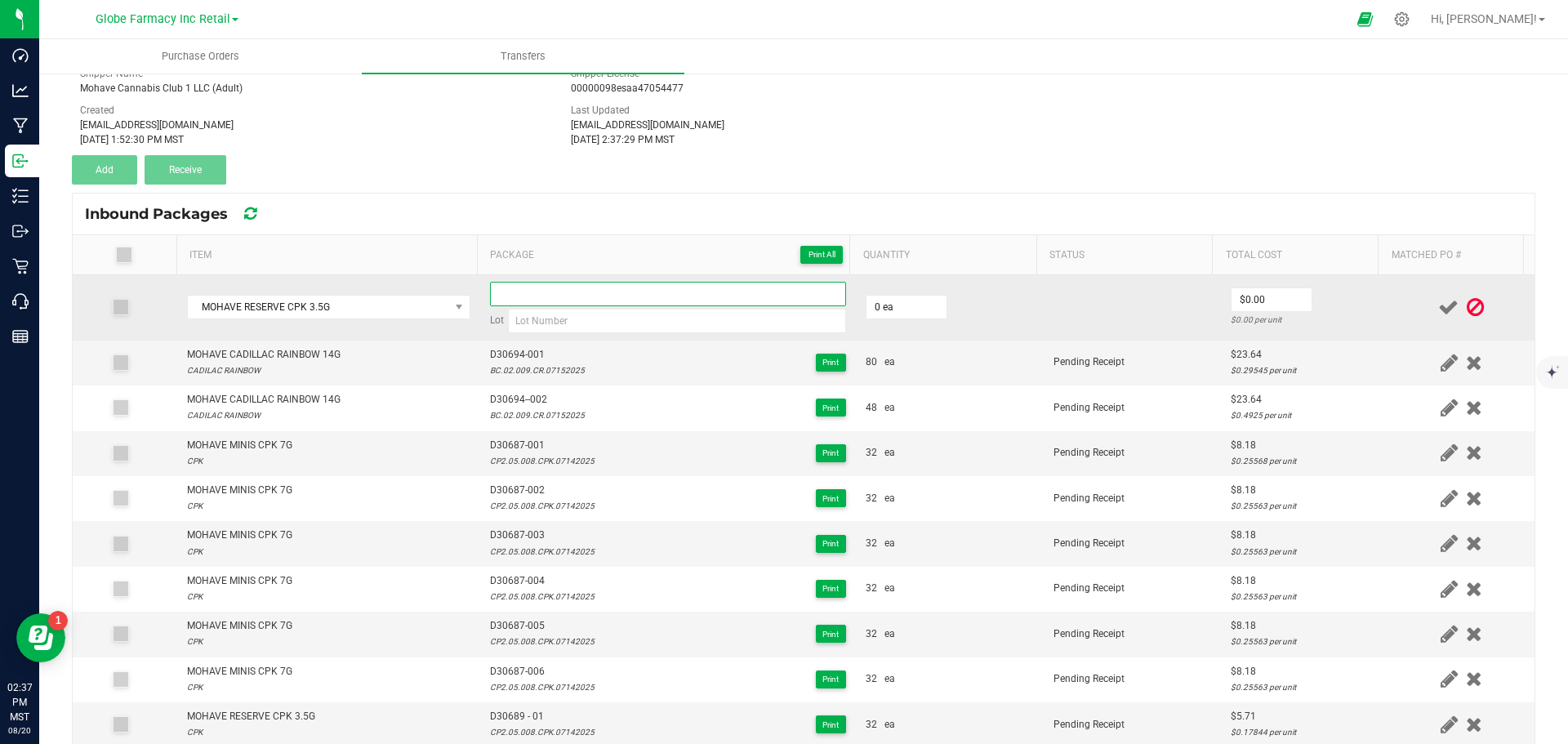
click at [520, 288] on input at bounding box center [668, 293] width 356 height 25
paste input "D30689 - 01"
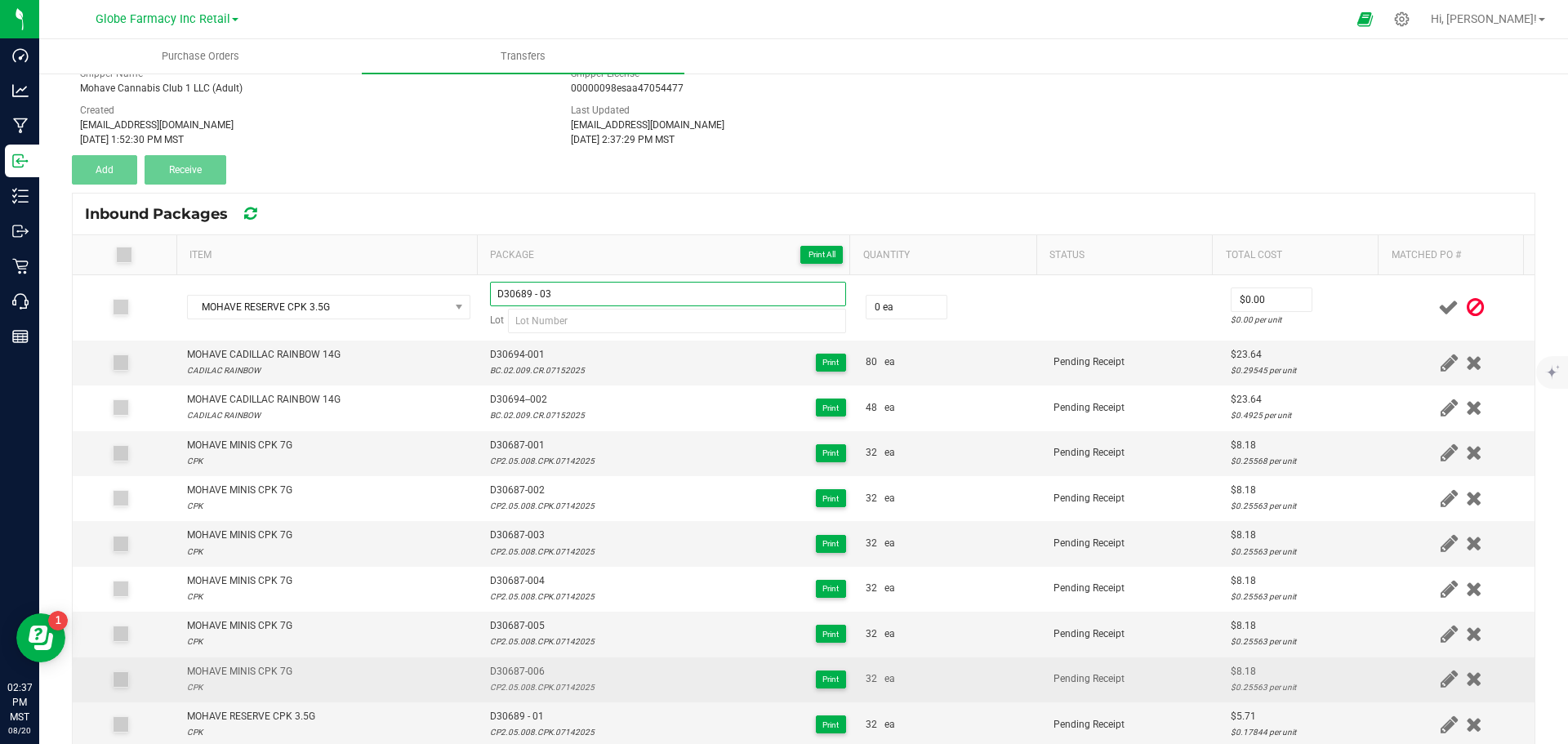
type input "D30689 - 03"
click at [545, 681] on div "CP2.05.008.CPK.07142025" at bounding box center [542, 687] width 105 height 15
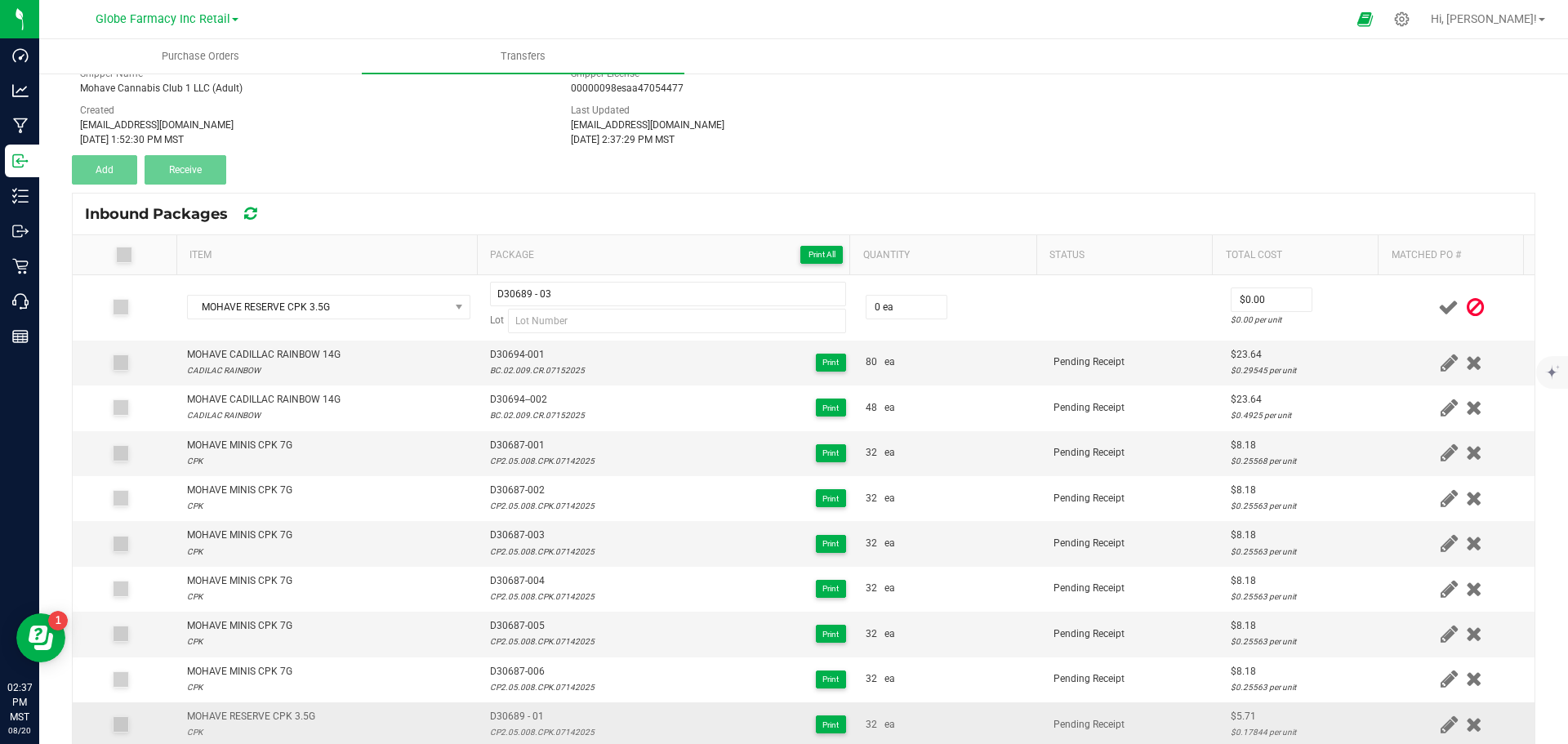
click at [549, 734] on div "CP2.05.008.CPK.07142025" at bounding box center [542, 732] width 105 height 15
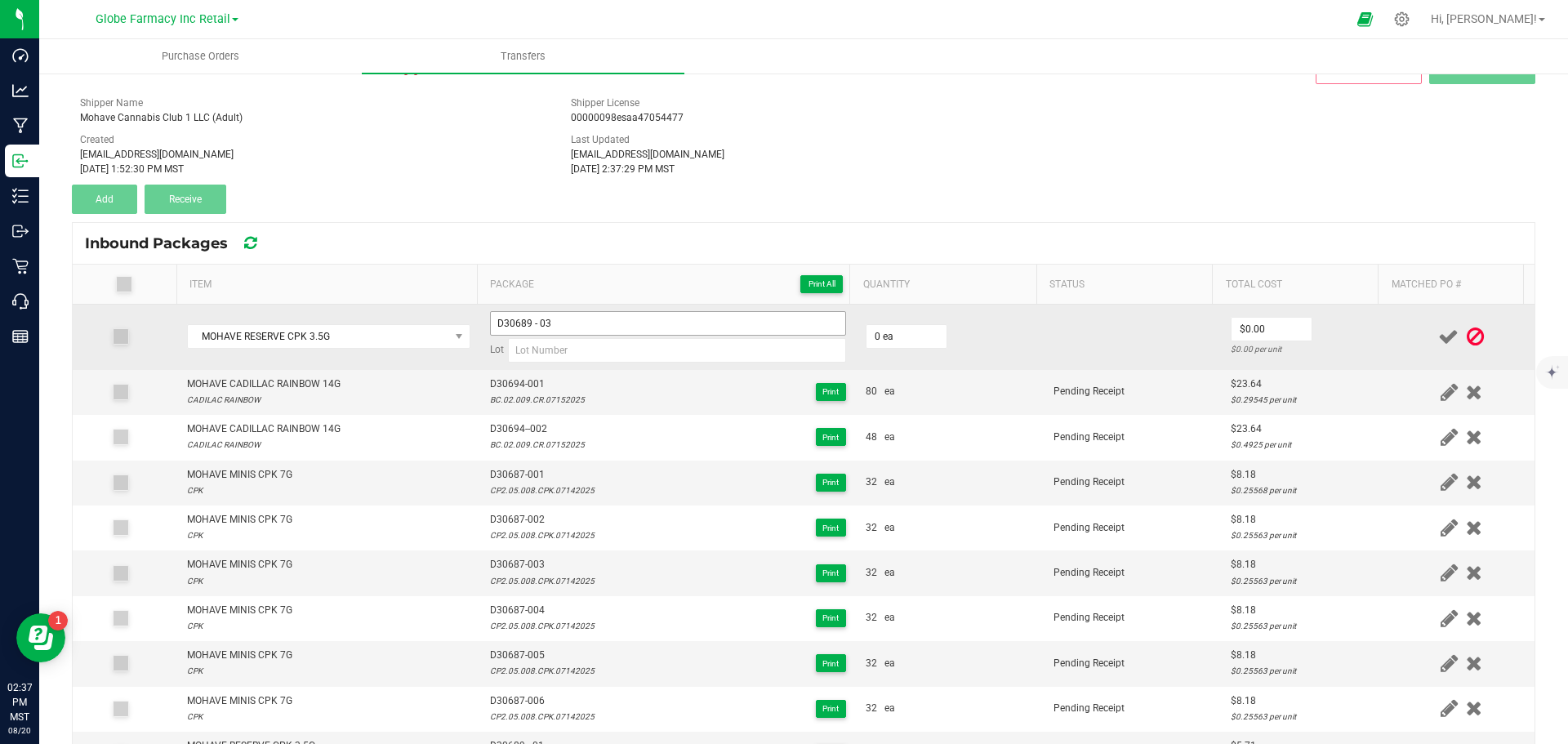
scroll to position [0, 0]
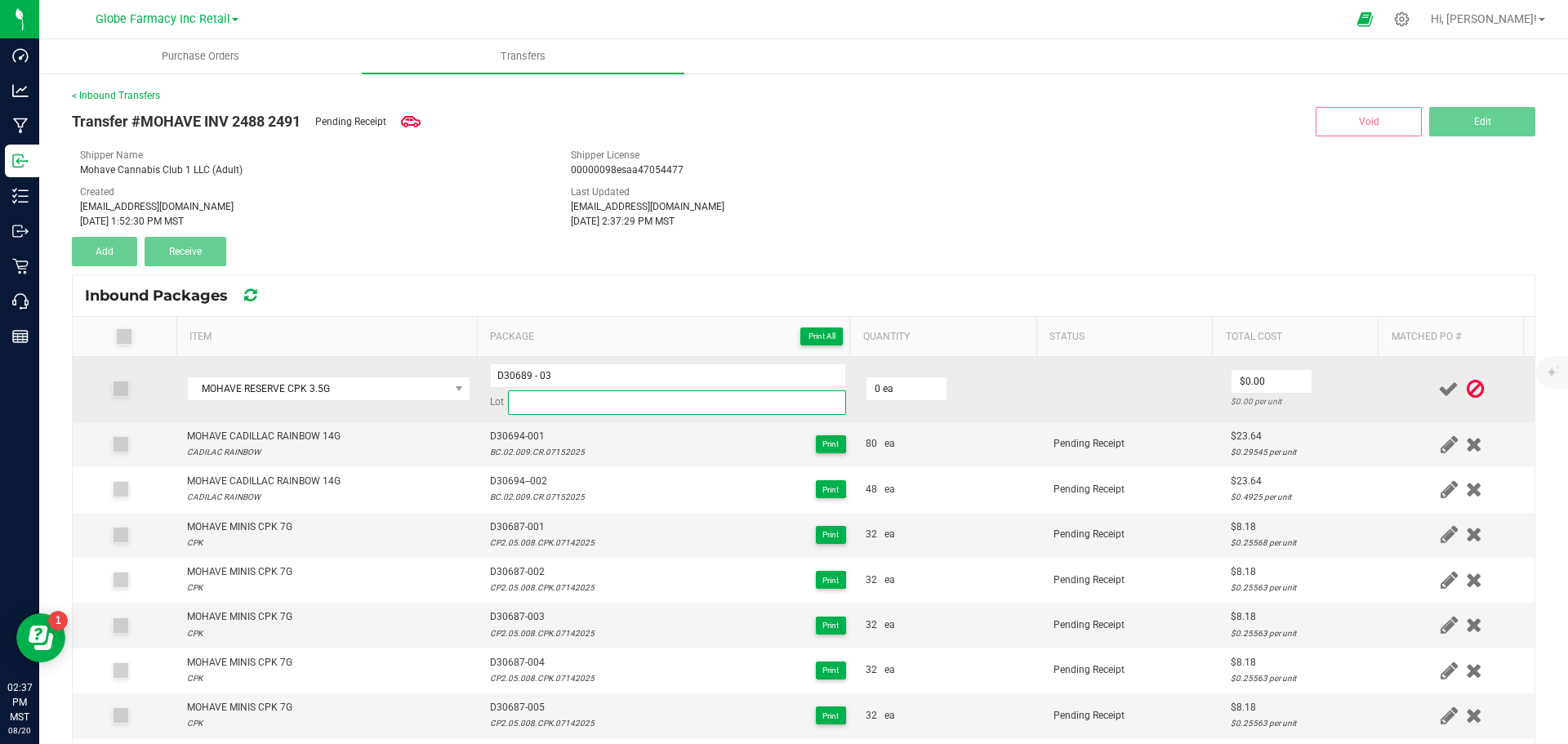
paste input "CP2.05.008.CPK.07142025"
click at [548, 412] on input "CP2.05.008.CPK.07142025" at bounding box center [677, 402] width 338 height 25
type input "CP2.05.008.CPK.07142025"
click at [906, 392] on input "0" at bounding box center [906, 389] width 80 height 23
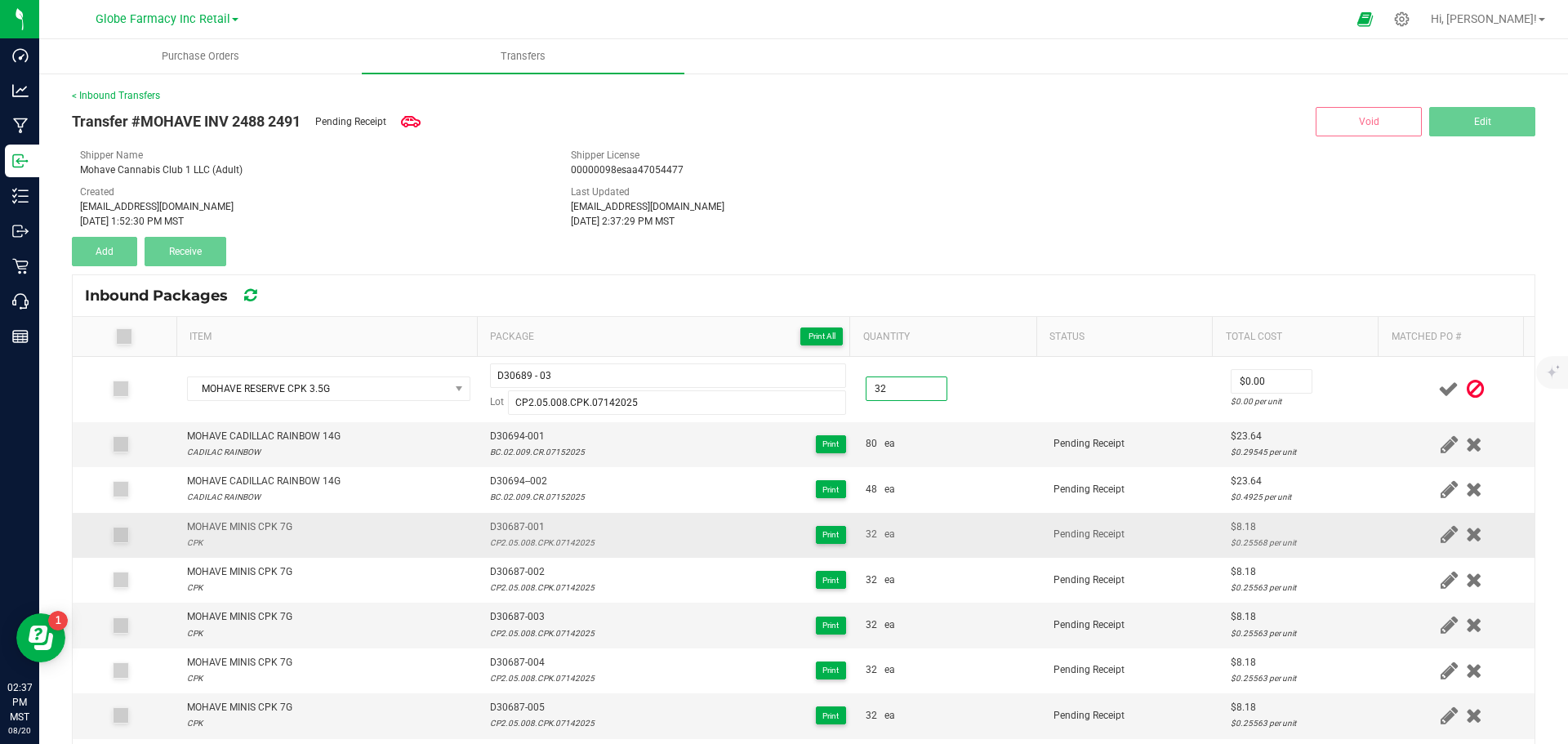
type input "32 ea"
click at [1101, 544] on td "Pending Receipt" at bounding box center [1133, 535] width 177 height 45
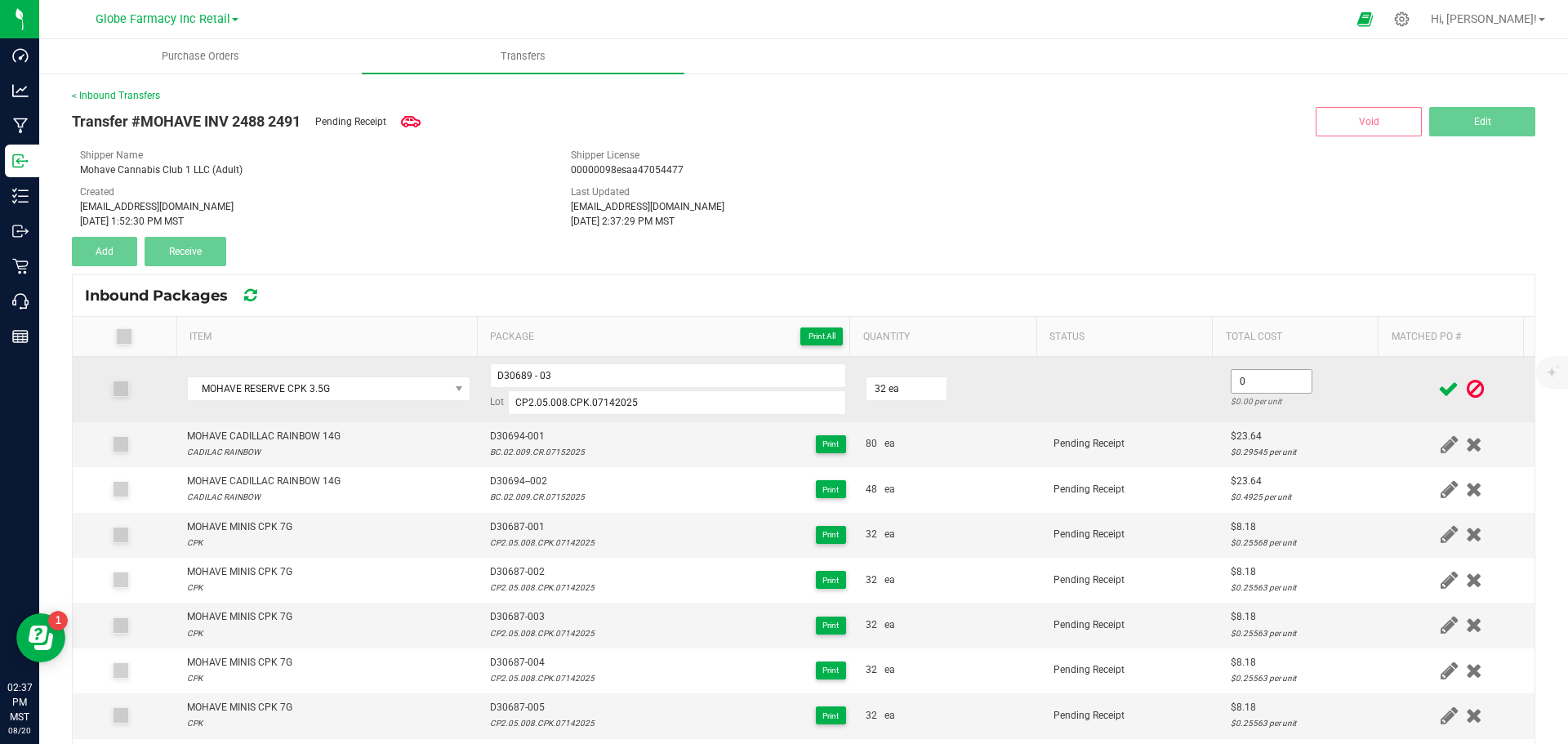
click at [1272, 375] on input "0" at bounding box center [1271, 381] width 80 height 23
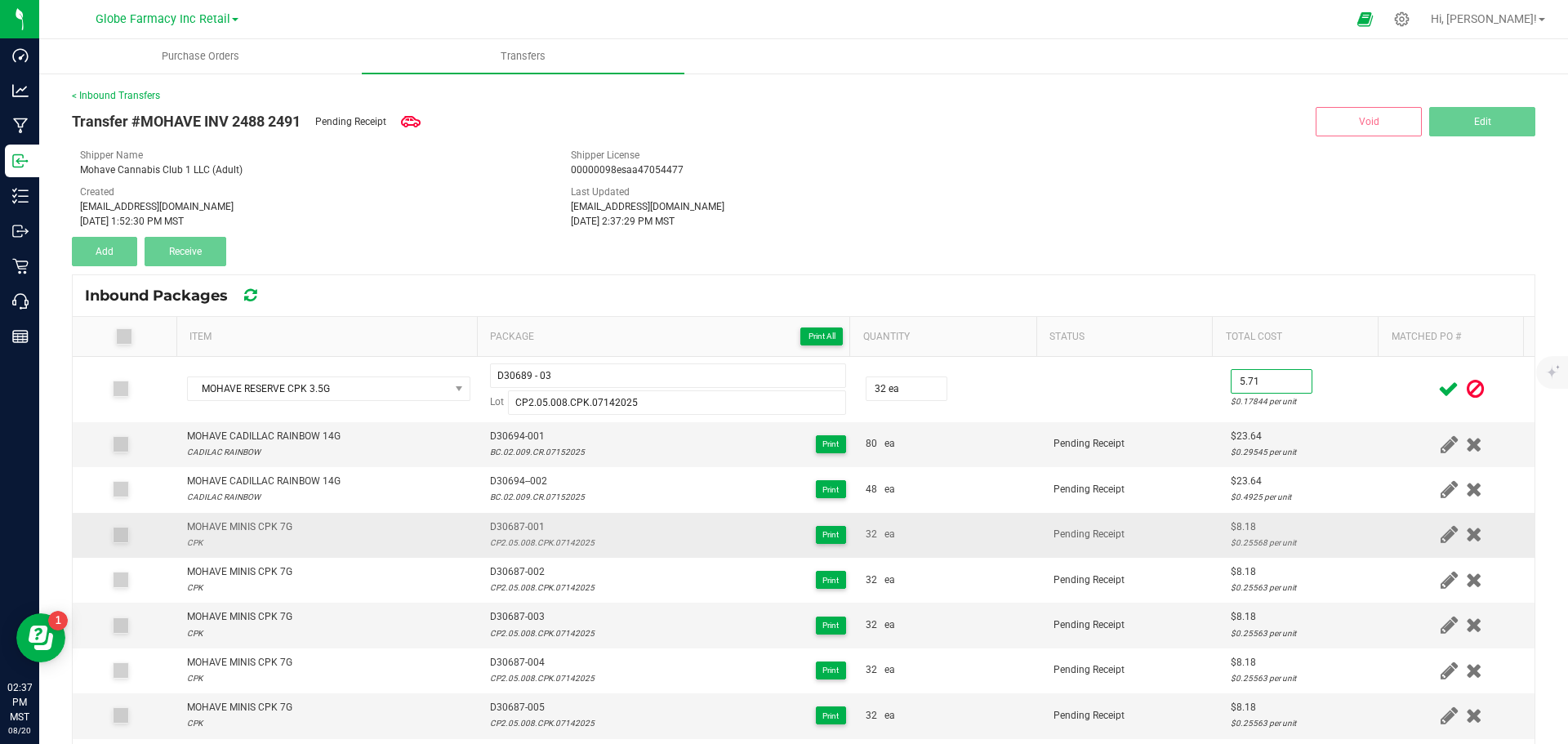
type input "$5.71"
click at [1173, 526] on td "Pending Receipt" at bounding box center [1133, 535] width 177 height 45
click at [1438, 385] on icon at bounding box center [1448, 389] width 20 height 20
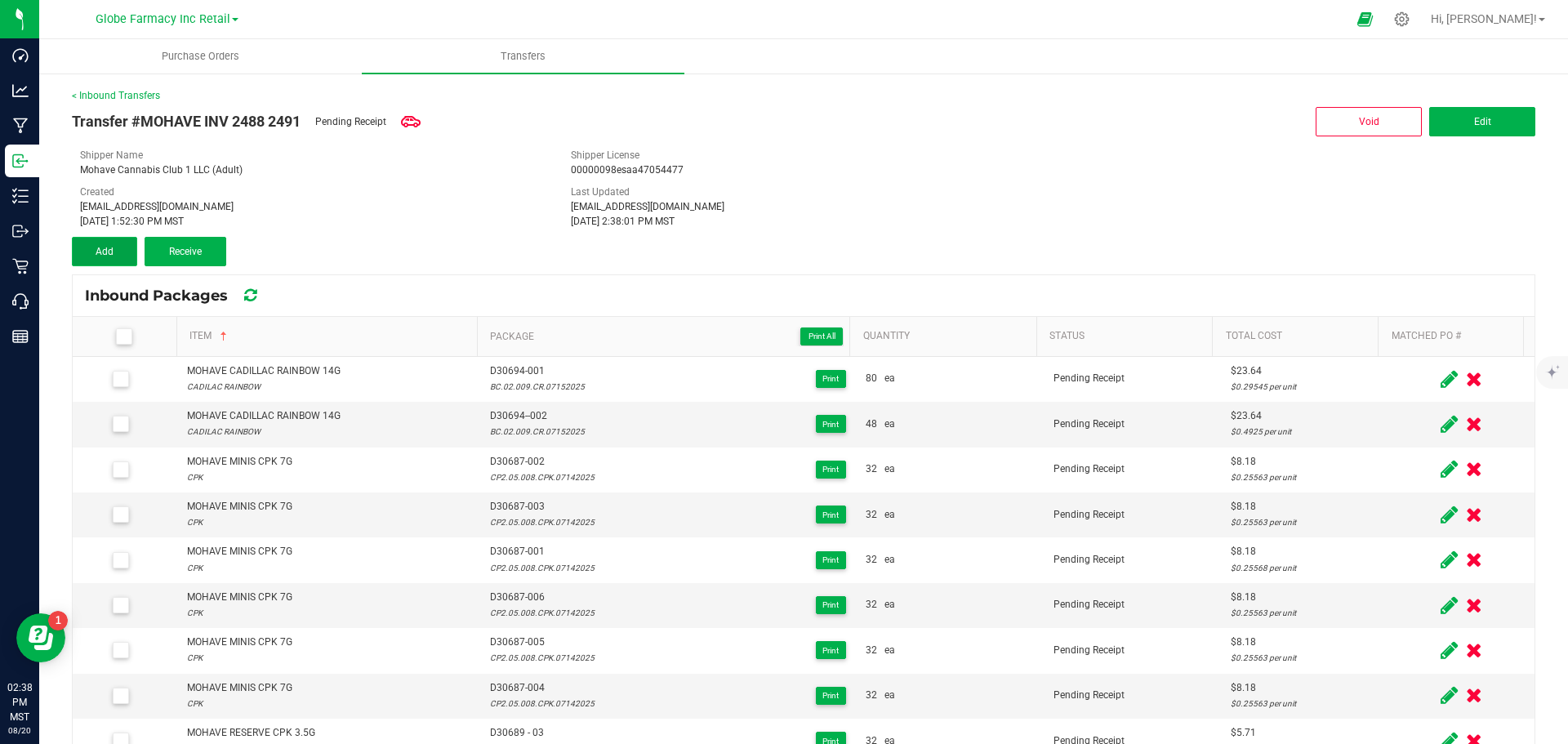
click at [108, 258] on button "Add" at bounding box center [105, 252] width 65 height 30
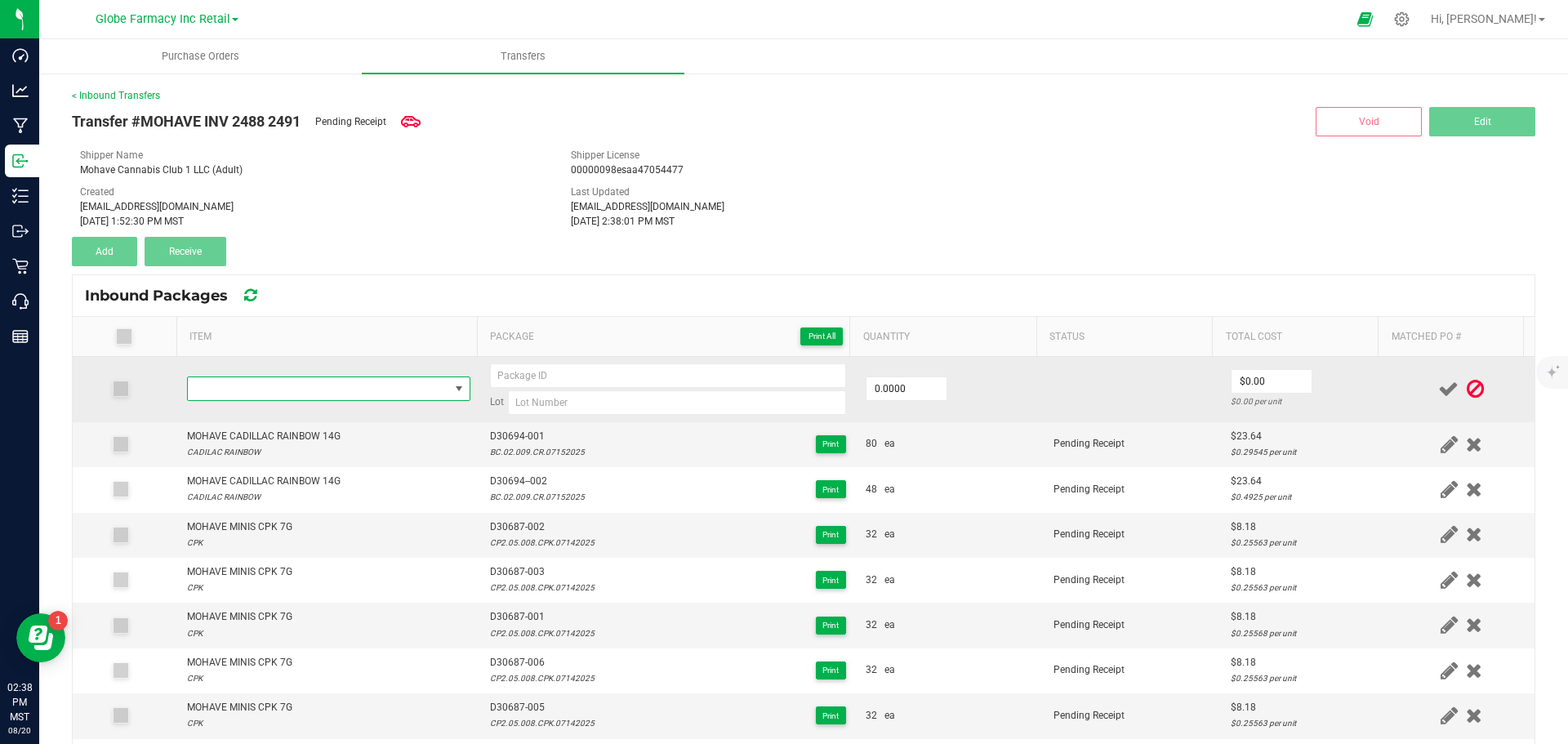
click at [353, 385] on span "NO DATA FOUND" at bounding box center [318, 389] width 261 height 23
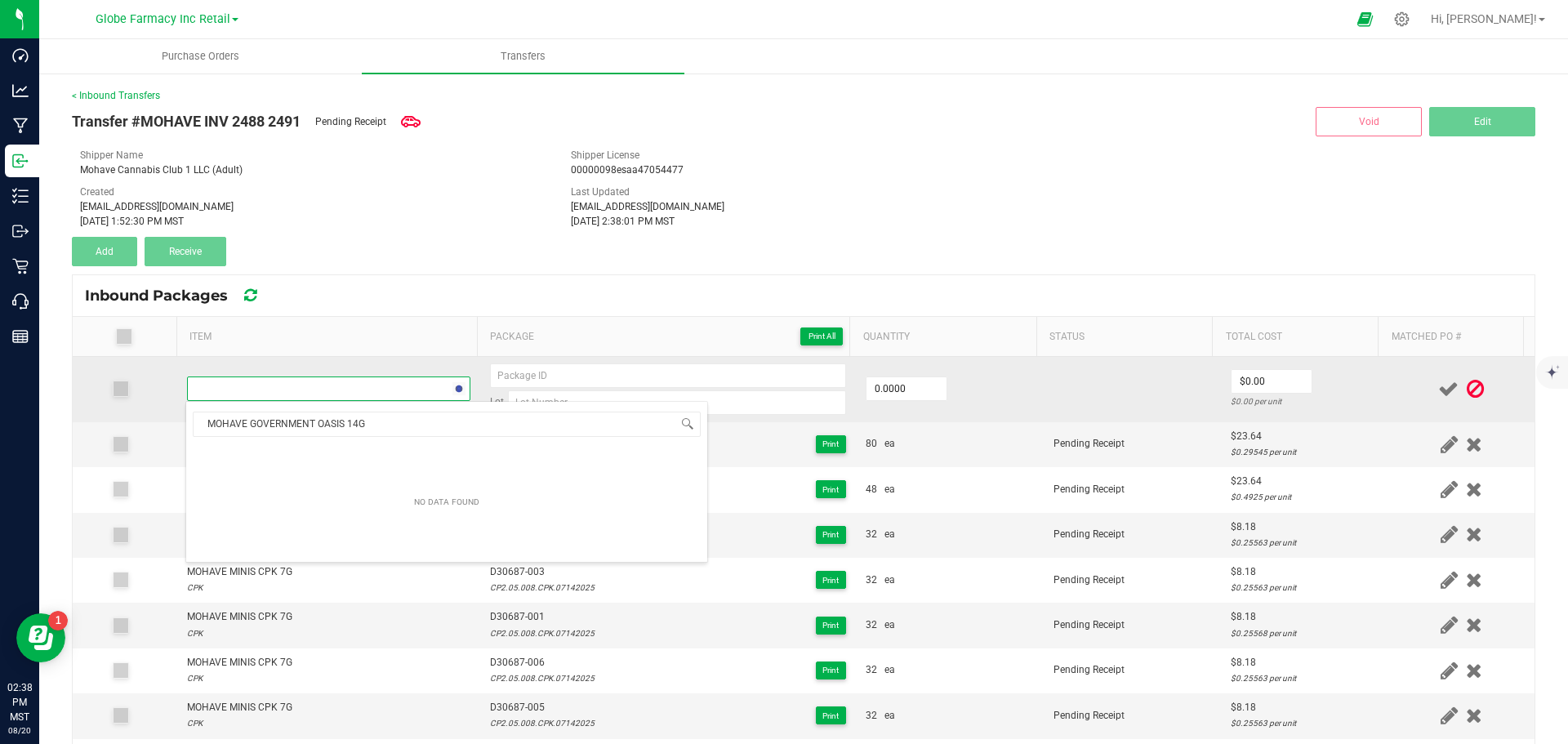
scroll to position [25, 278]
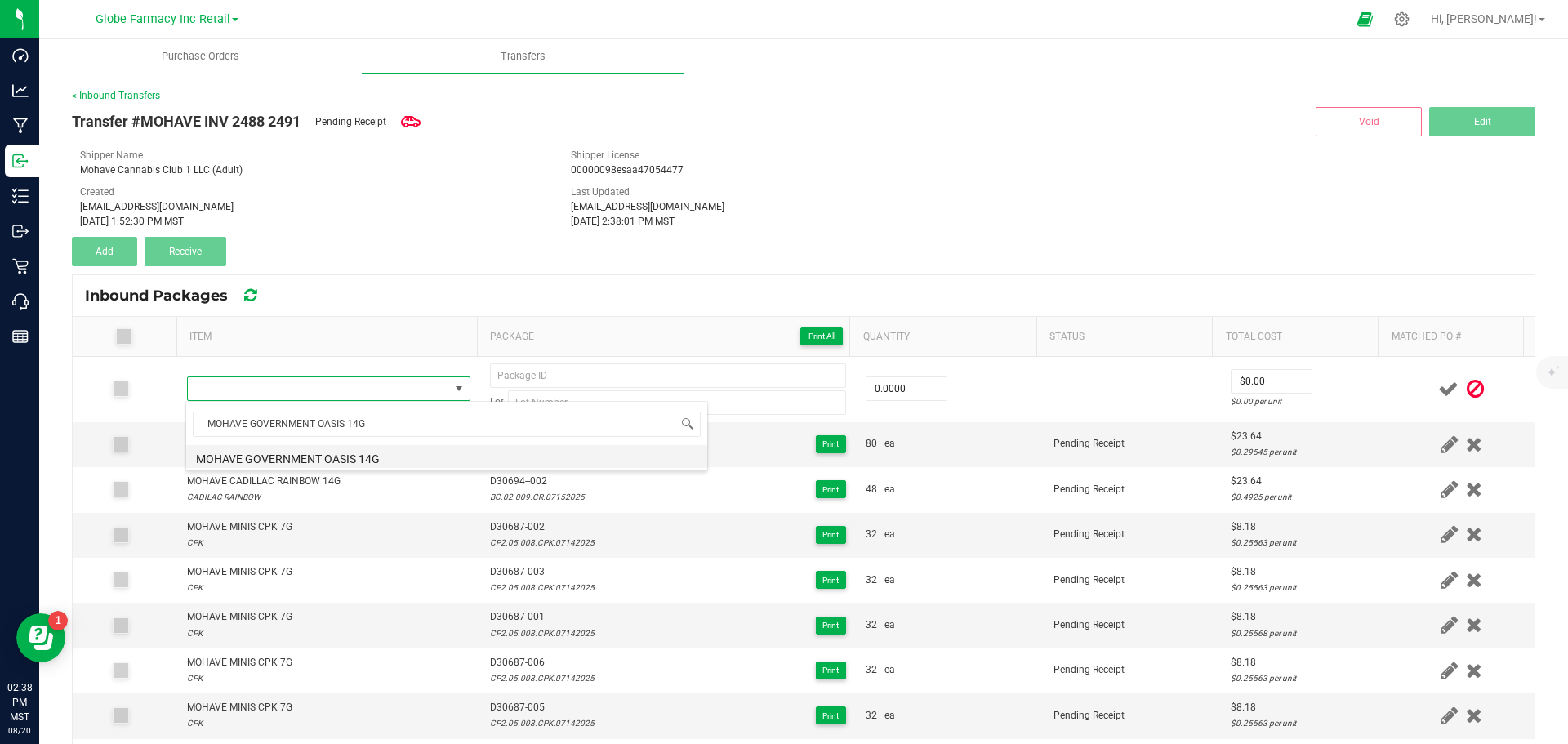
click at [332, 452] on li "MOHAVE GOVERNMENT OASIS 14G" at bounding box center [446, 456] width 521 height 23
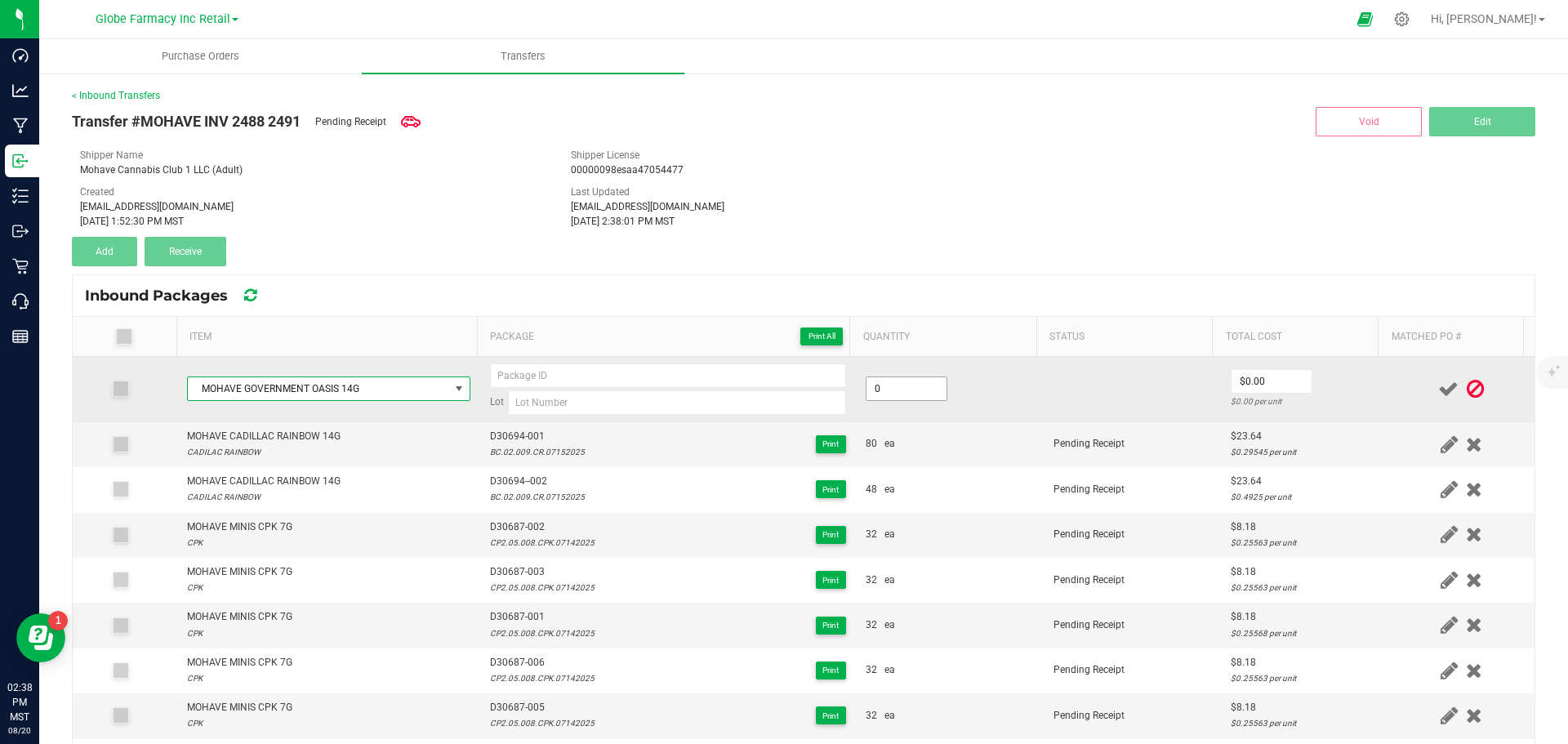
click at [889, 386] on input "0" at bounding box center [906, 389] width 80 height 23
type input "48 ea"
drag, startPoint x: 961, startPoint y: 396, endPoint x: 1072, endPoint y: 422, distance: 114.0
click at [962, 397] on td "48 ea" at bounding box center [950, 389] width 188 height 65
click at [1231, 383] on input "0" at bounding box center [1271, 381] width 80 height 23
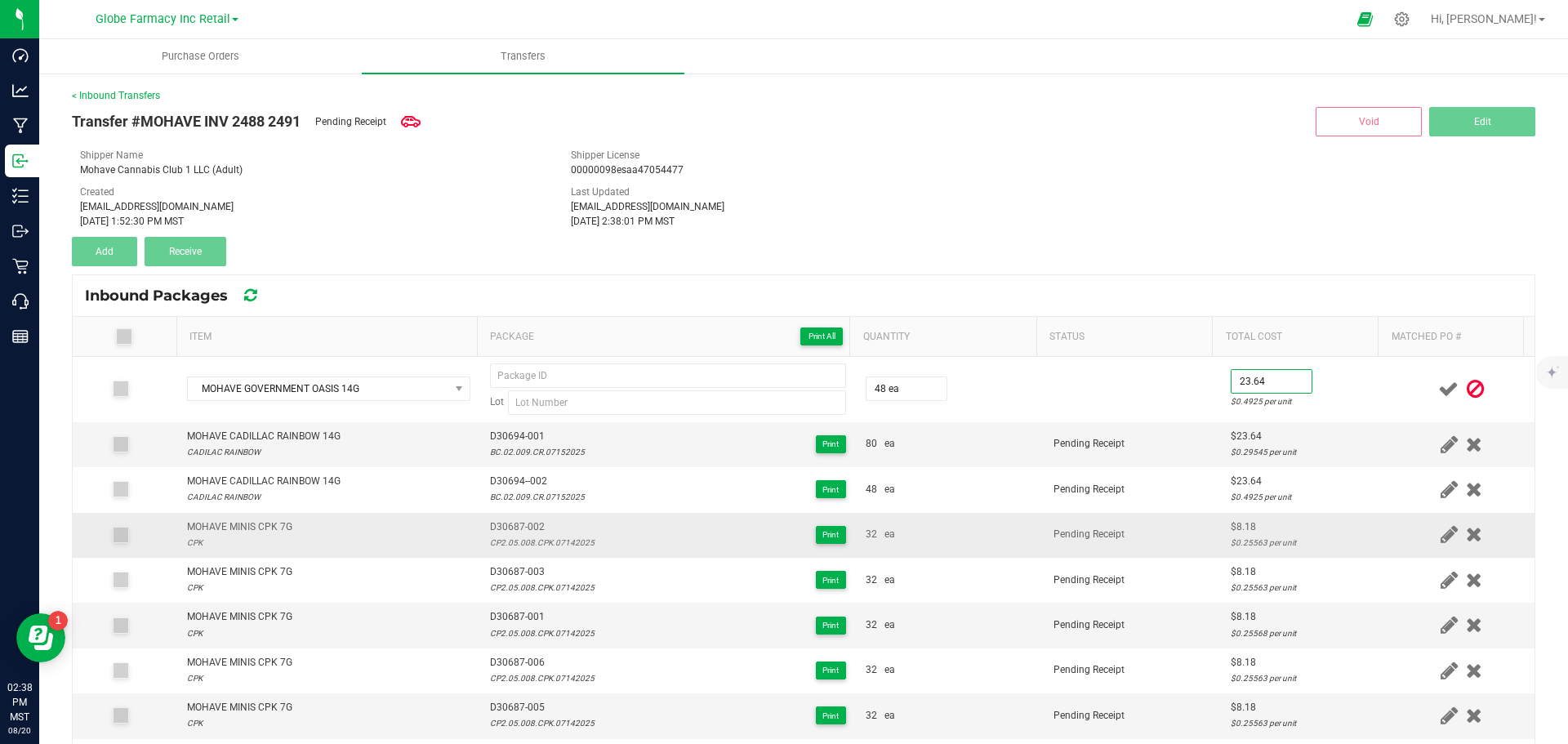
type input "$23.64"
click at [593, 554] on td "D30687-002 CP2.05.008.CPK.07142025 Print" at bounding box center [668, 535] width 376 height 45
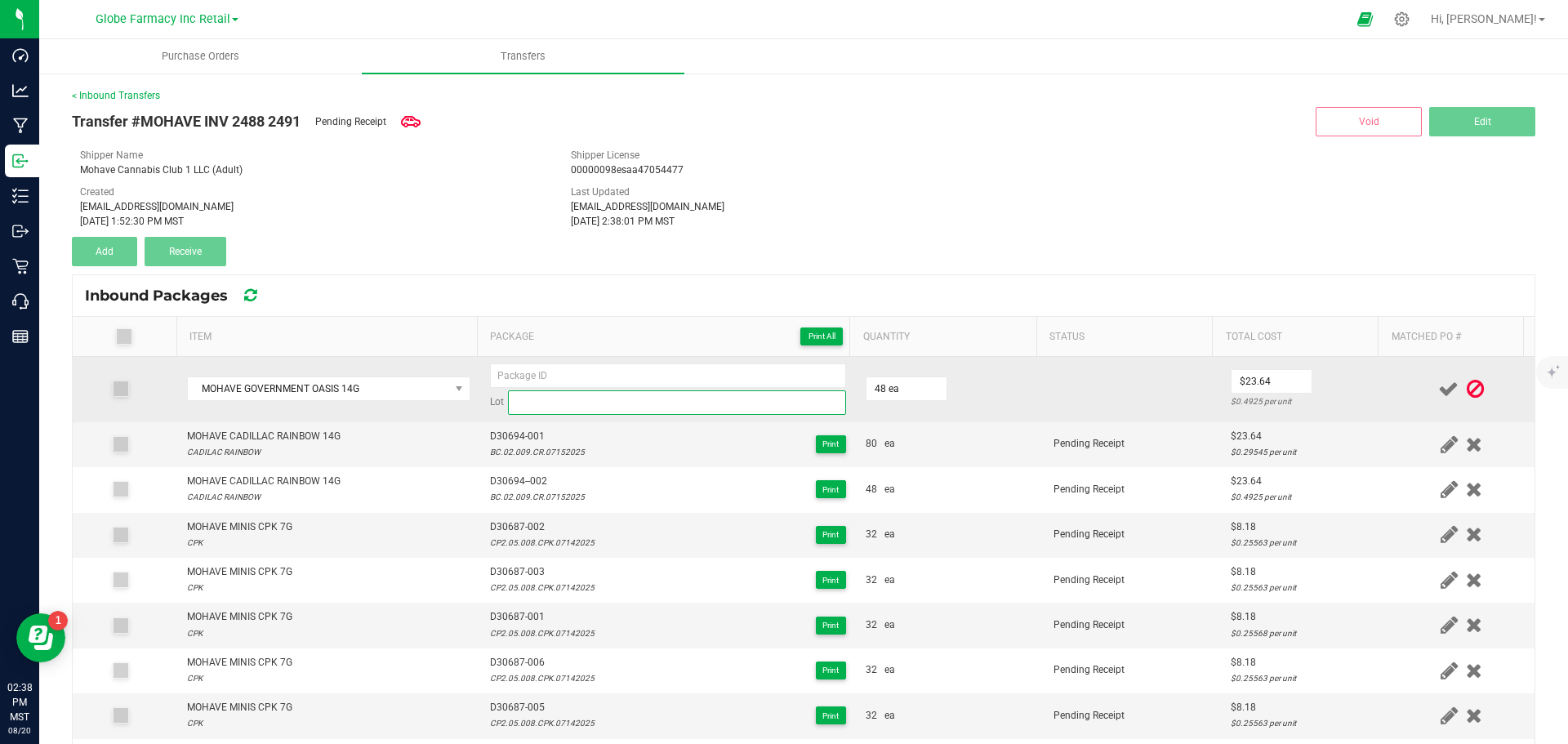
click at [525, 404] on input at bounding box center [677, 402] width 338 height 25
type input "CP2.06.008.GO.07072025"
click at [516, 380] on input at bounding box center [668, 375] width 356 height 25
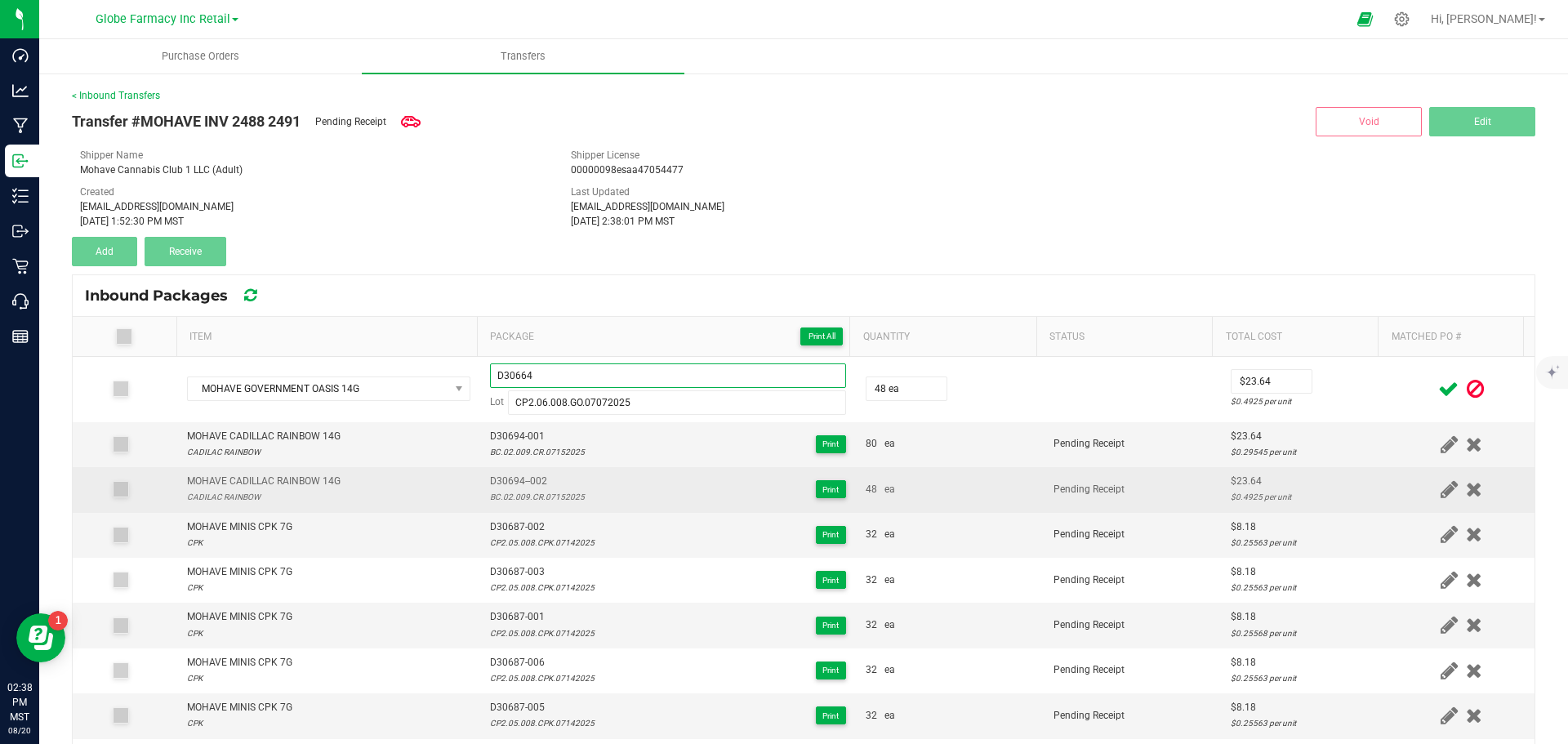
type input "D30664"
click at [611, 478] on div "D30694--002 BC.02.009.CR.07152025 Print" at bounding box center [668, 489] width 356 height 31
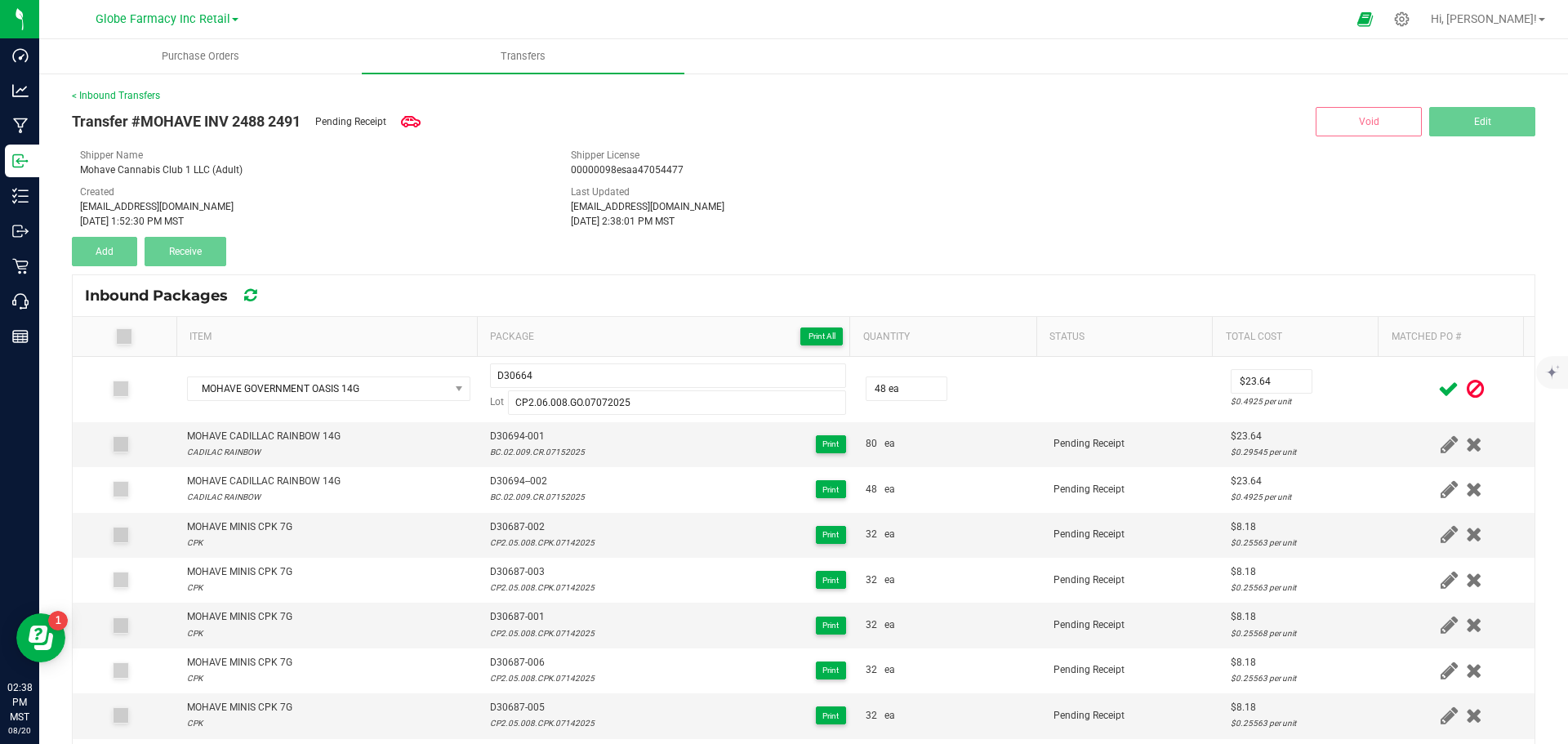
click at [1438, 394] on icon at bounding box center [1448, 389] width 20 height 20
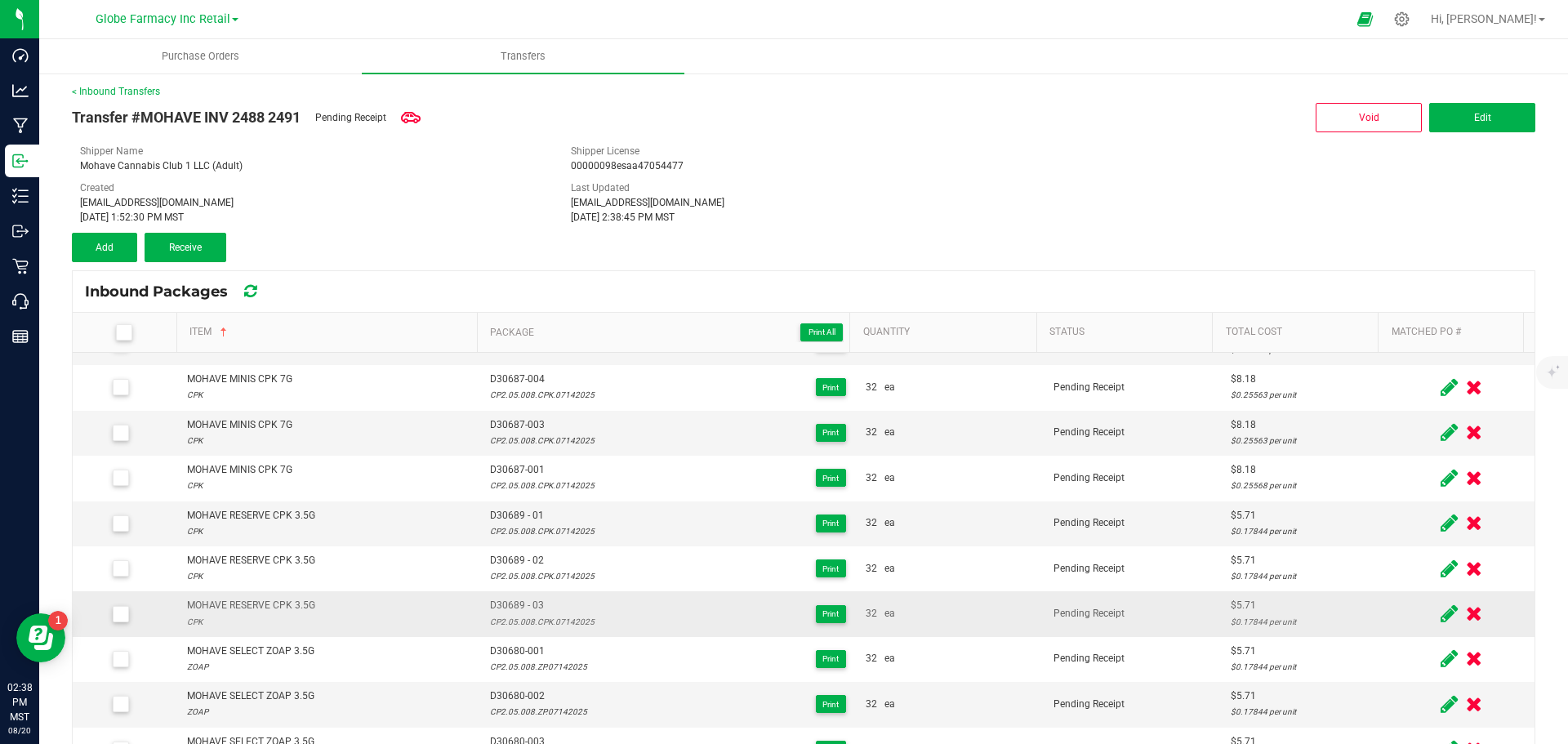
scroll to position [0, 0]
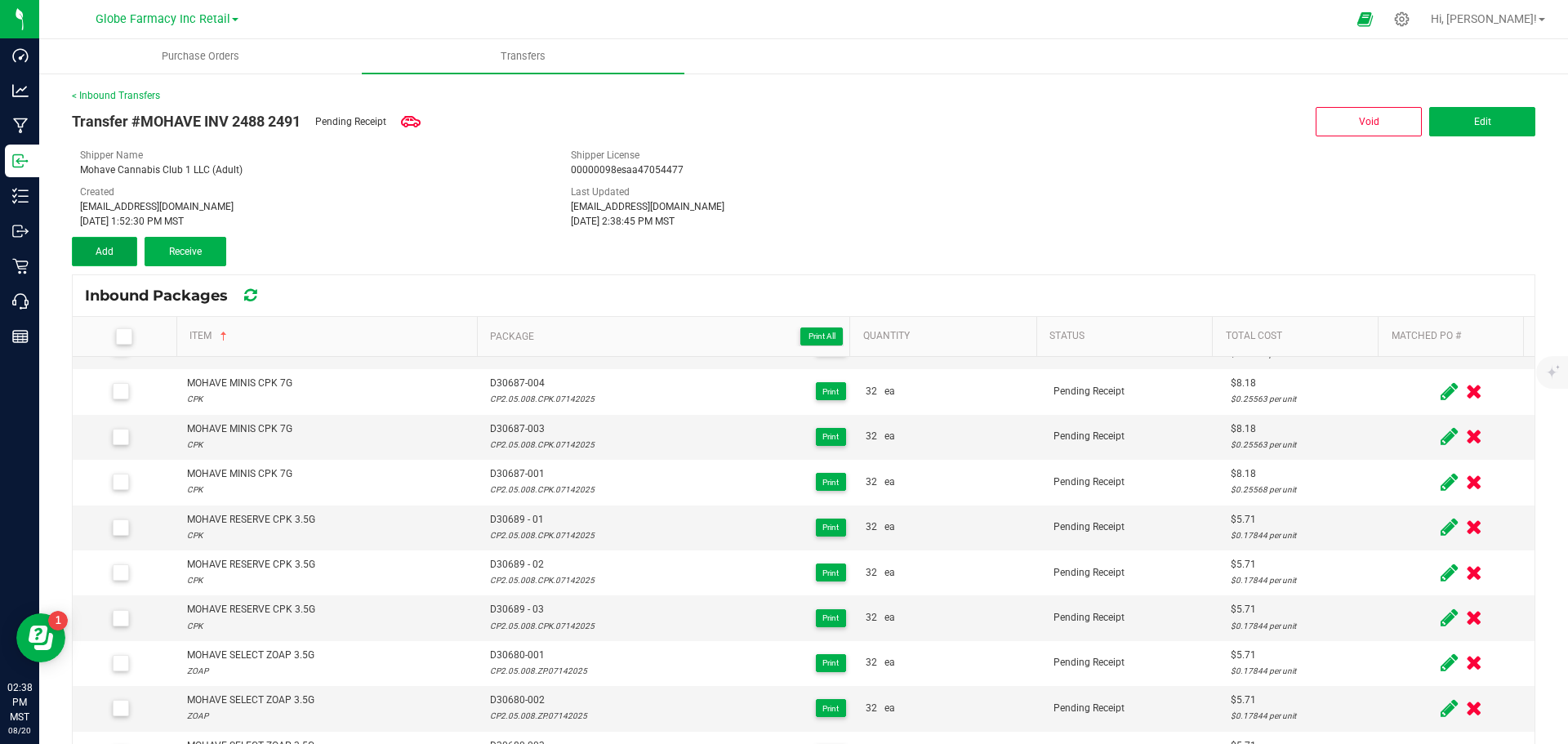
click at [93, 258] on button "Add" at bounding box center [105, 252] width 65 height 30
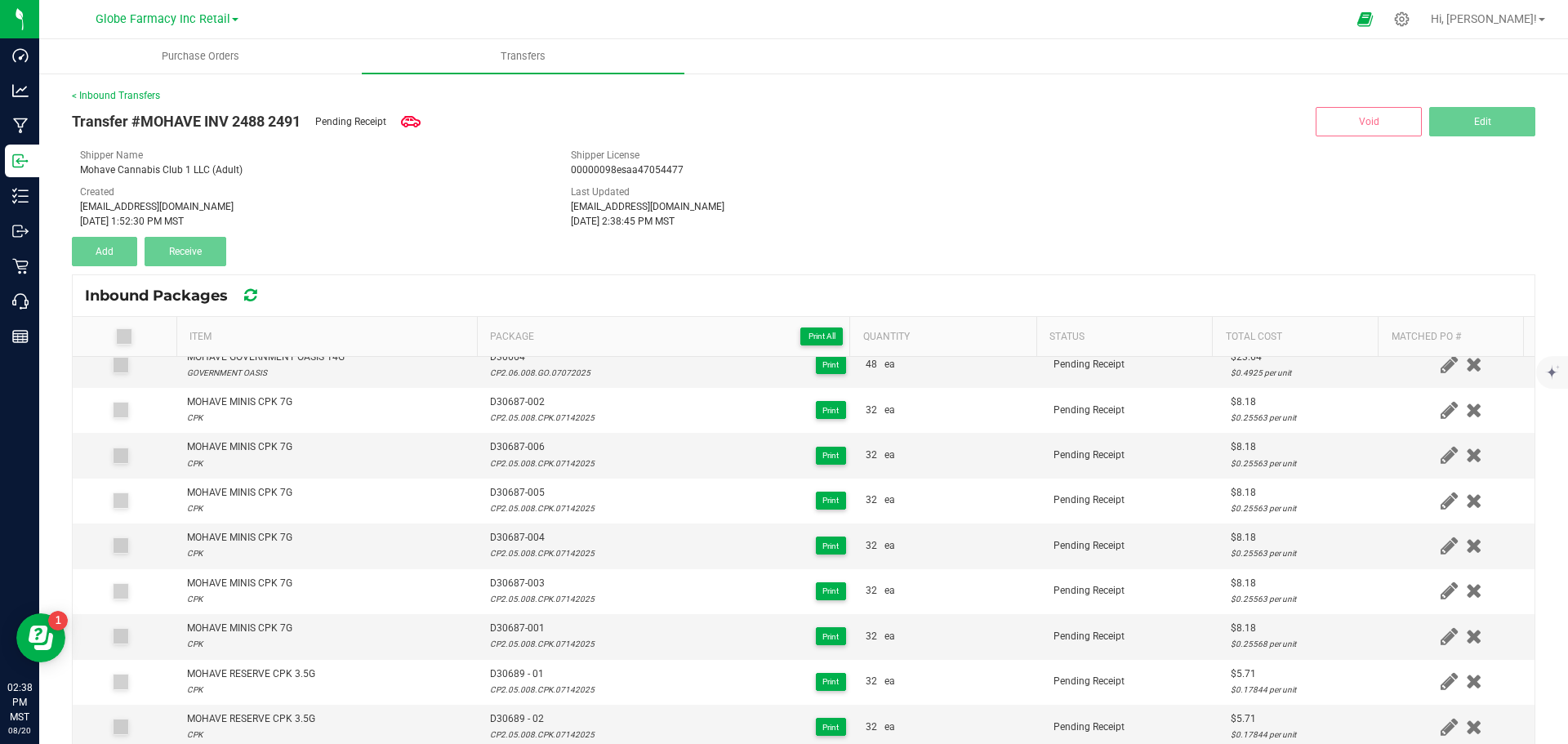
scroll to position [14, 0]
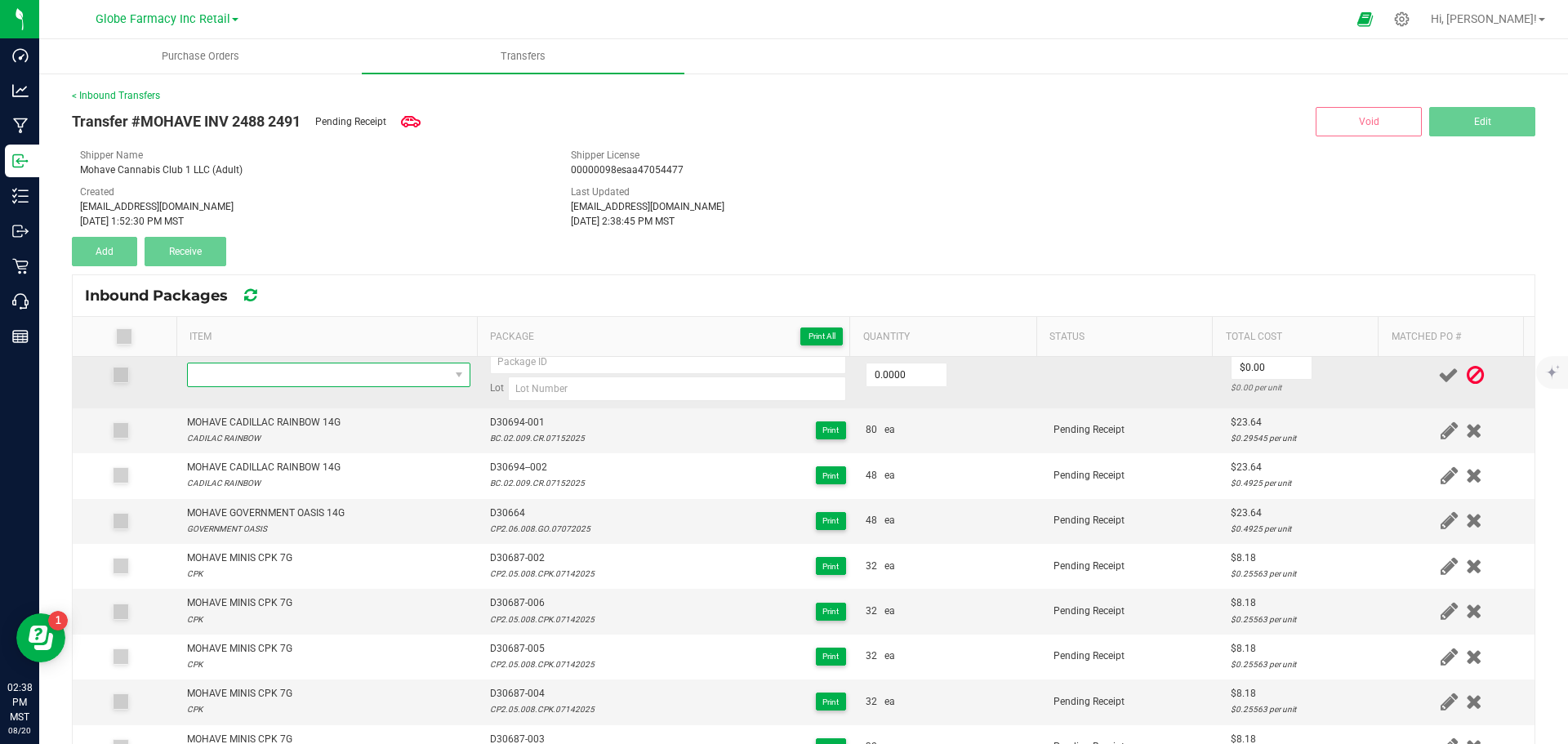
click at [306, 376] on span "NO DATA FOUND" at bounding box center [318, 374] width 261 height 23
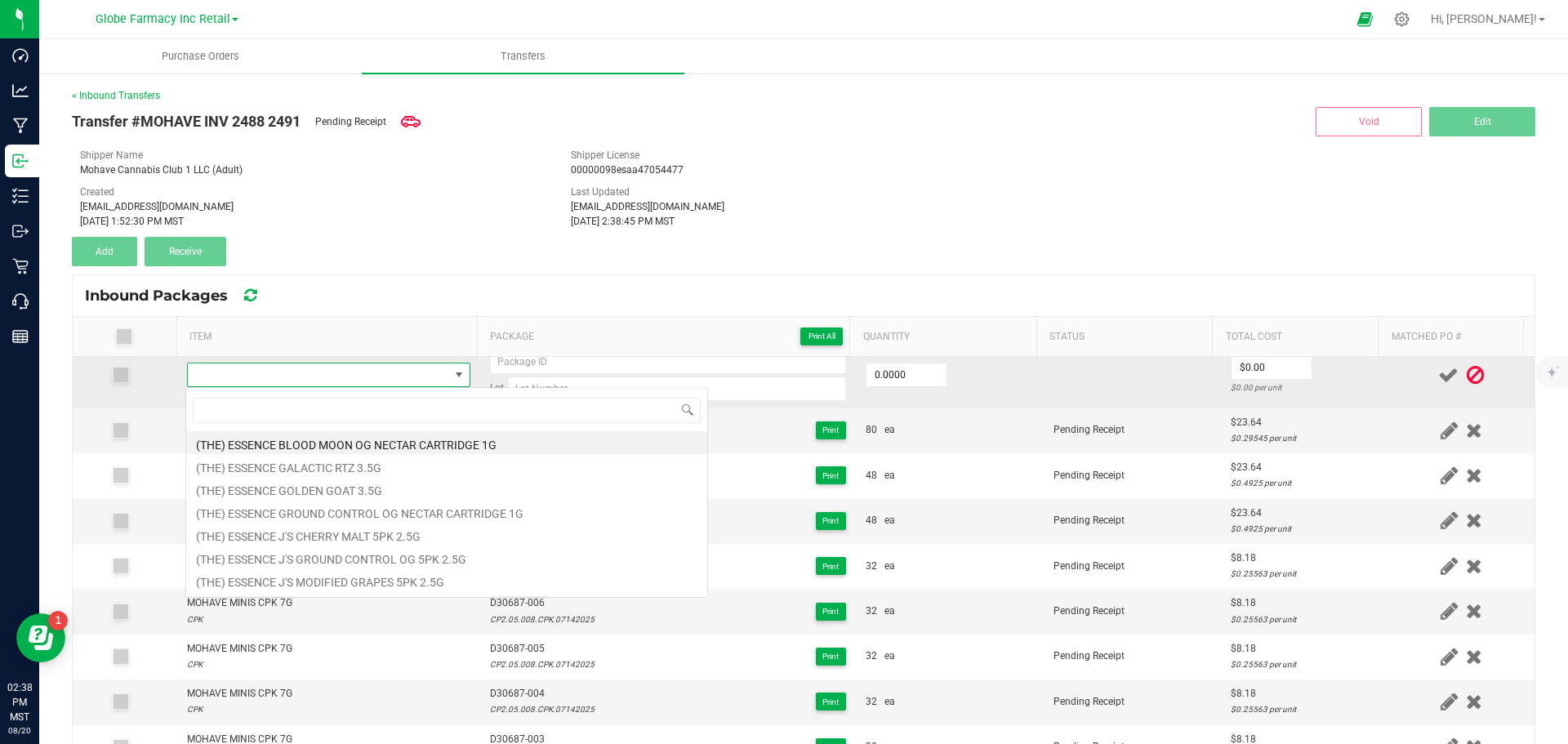
type input "MOHAVE MINIS LIBERTY FUEL 7G"
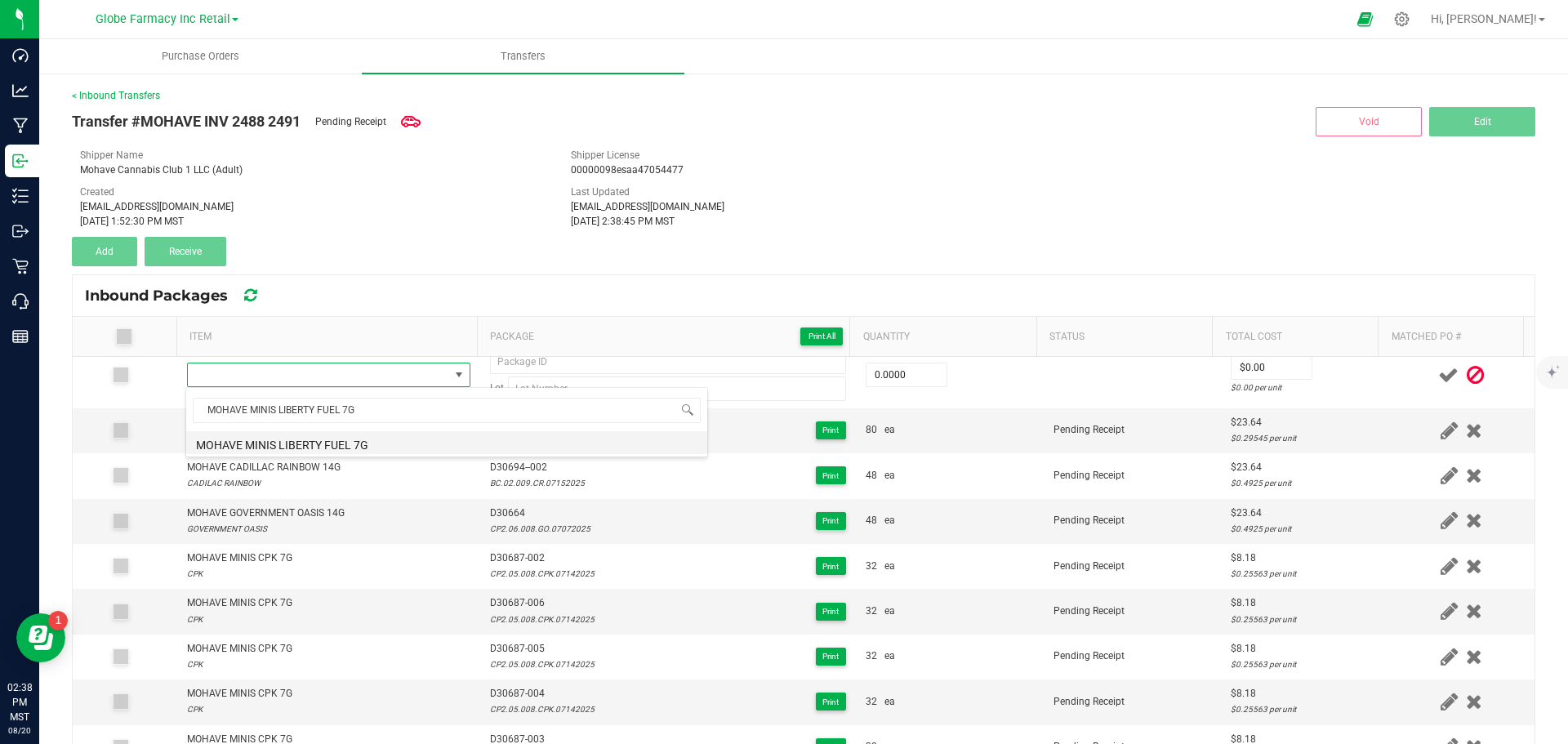
click at [330, 449] on li "MOHAVE MINIS LIBERTY FUEL 7G" at bounding box center [446, 442] width 521 height 23
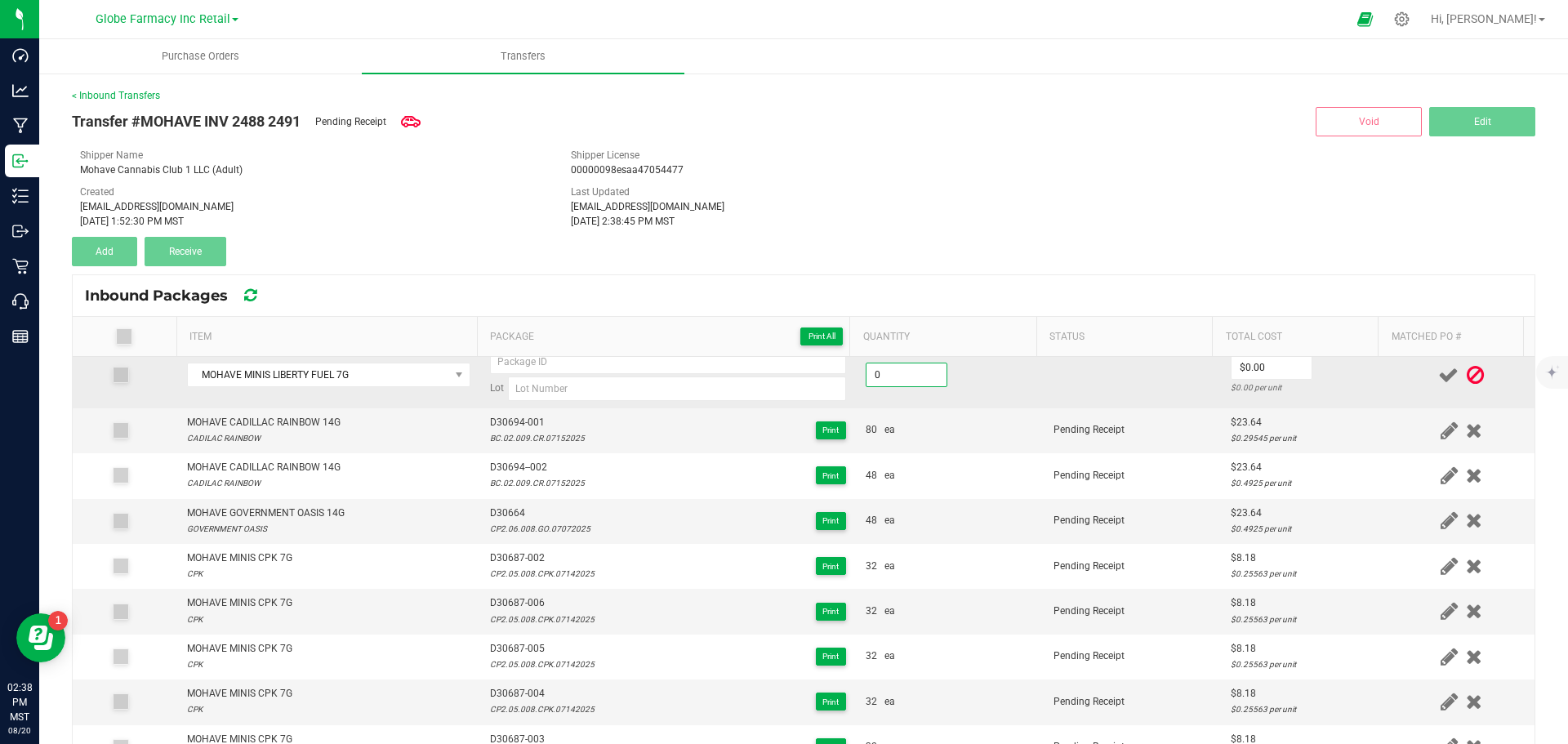
click at [912, 367] on input "0" at bounding box center [906, 374] width 80 height 23
type input "32 ea"
click at [1262, 366] on input "0" at bounding box center [1271, 367] width 80 height 23
type input "$8.18"
click at [594, 383] on input at bounding box center [677, 389] width 338 height 25
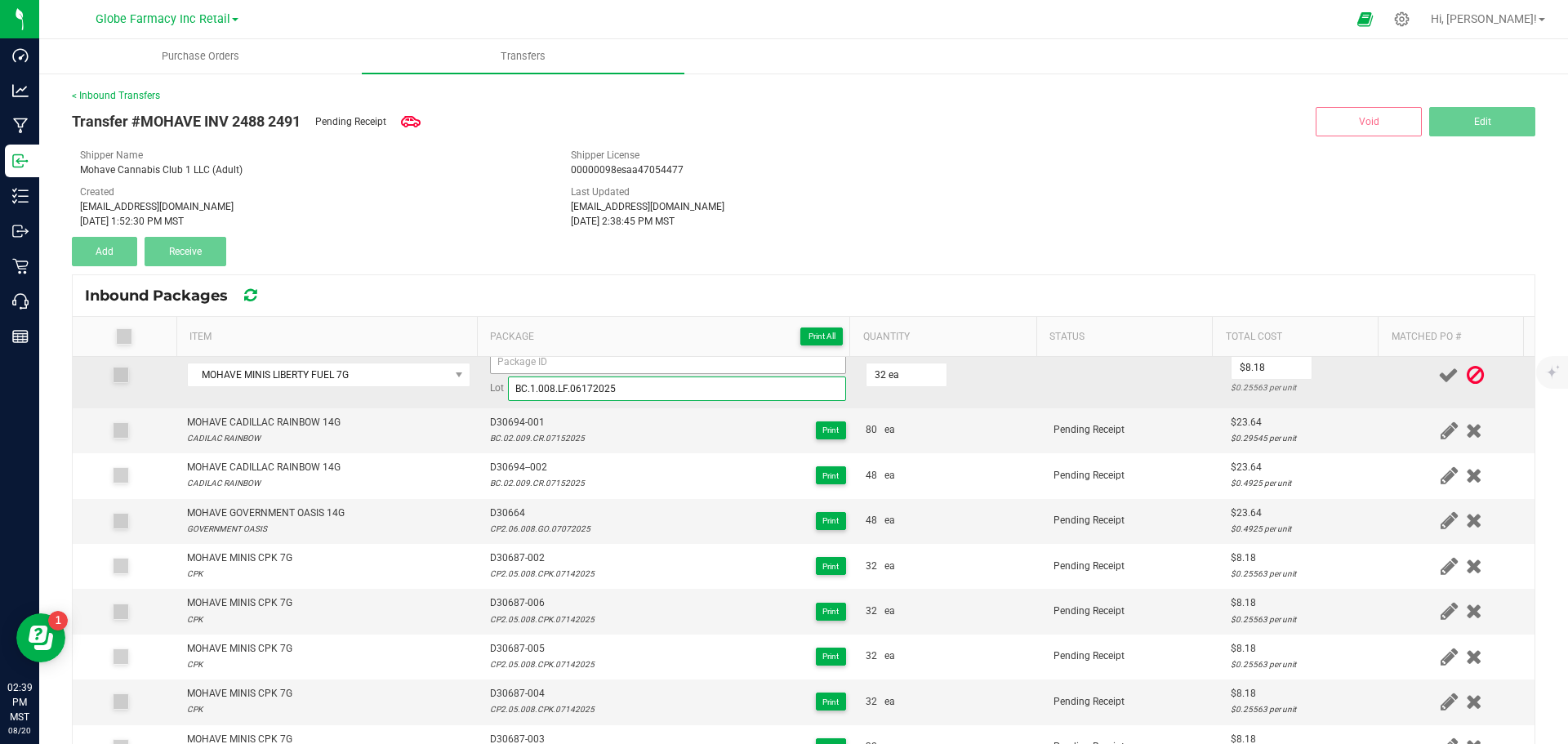
type input "BC.1.008.LF.06172025"
click at [616, 361] on input at bounding box center [668, 361] width 356 height 25
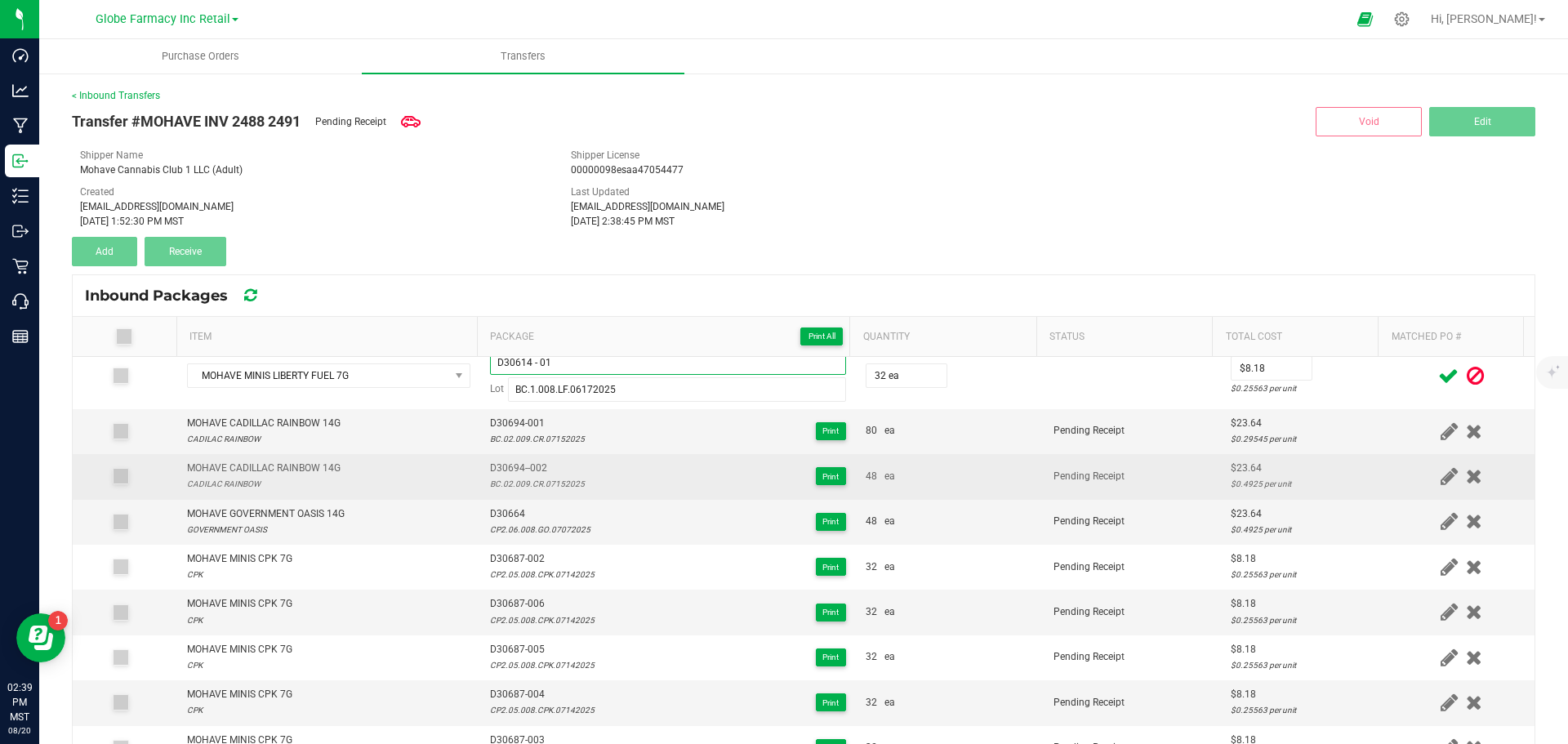
type input "D30614 - 01"
click at [1053, 463] on td "Pending Receipt" at bounding box center [1133, 476] width 177 height 45
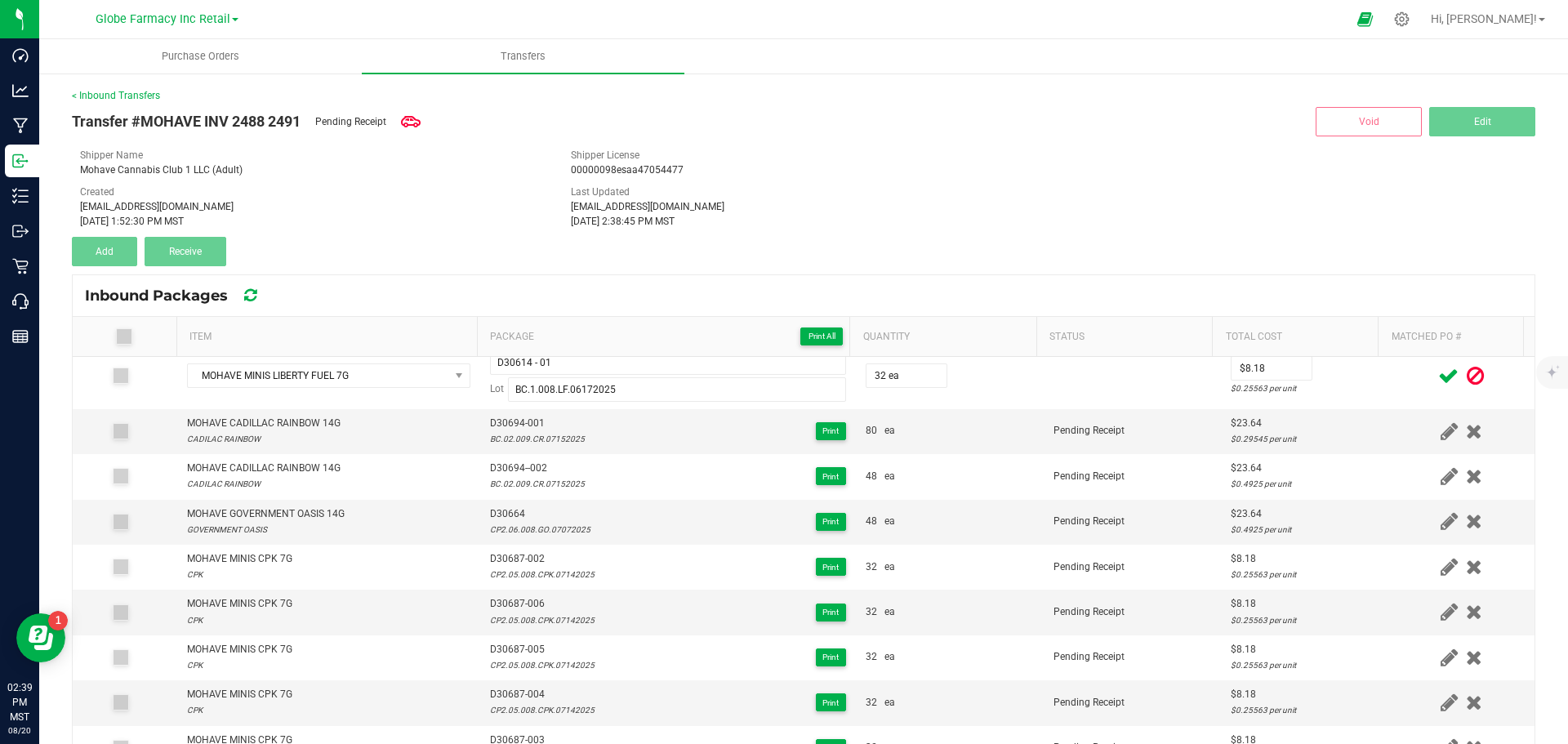
click at [1438, 378] on icon at bounding box center [1448, 376] width 20 height 20
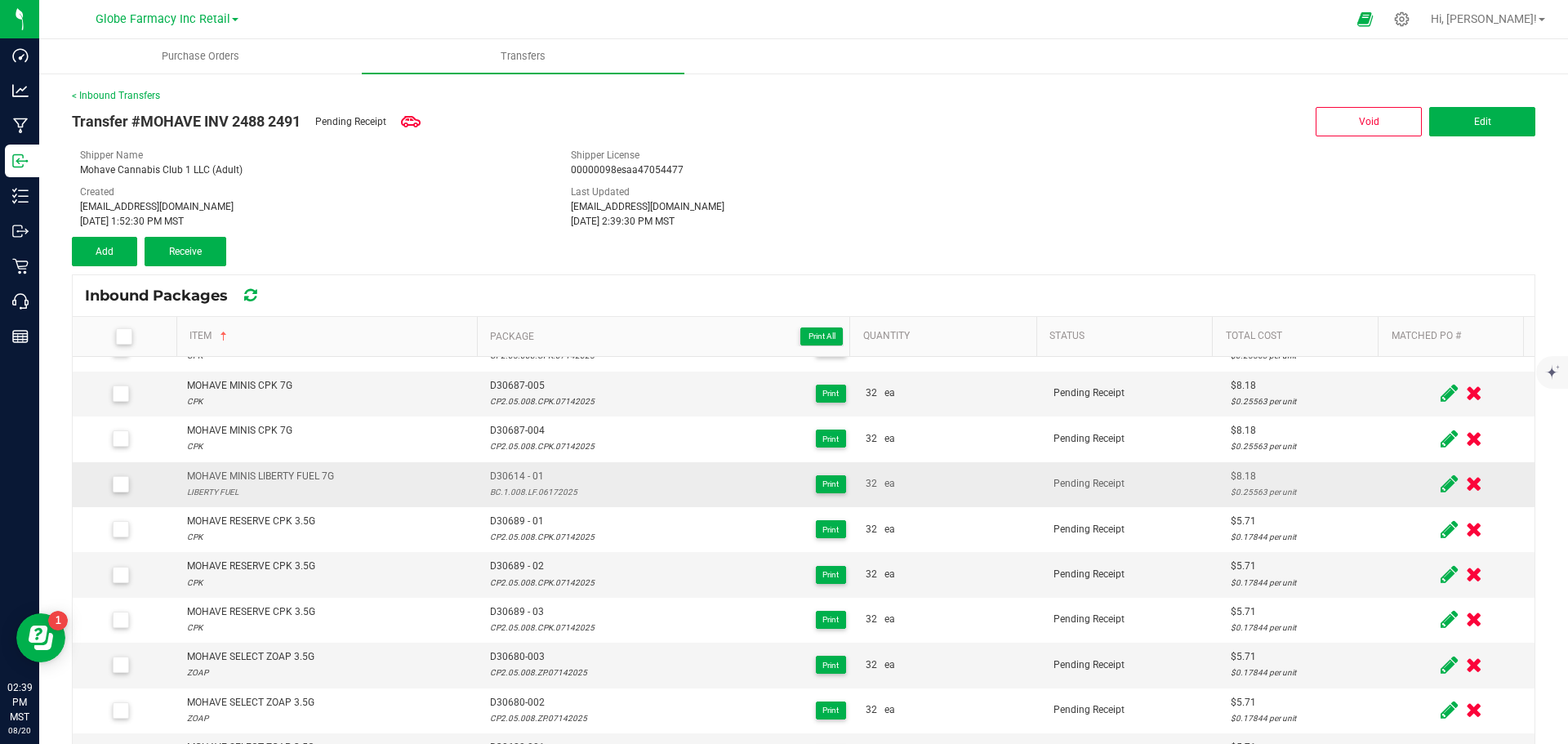
scroll to position [304, 0]
click at [266, 475] on div "MOHAVE MINIS LIBERTY FUEL 7G" at bounding box center [260, 474] width 147 height 15
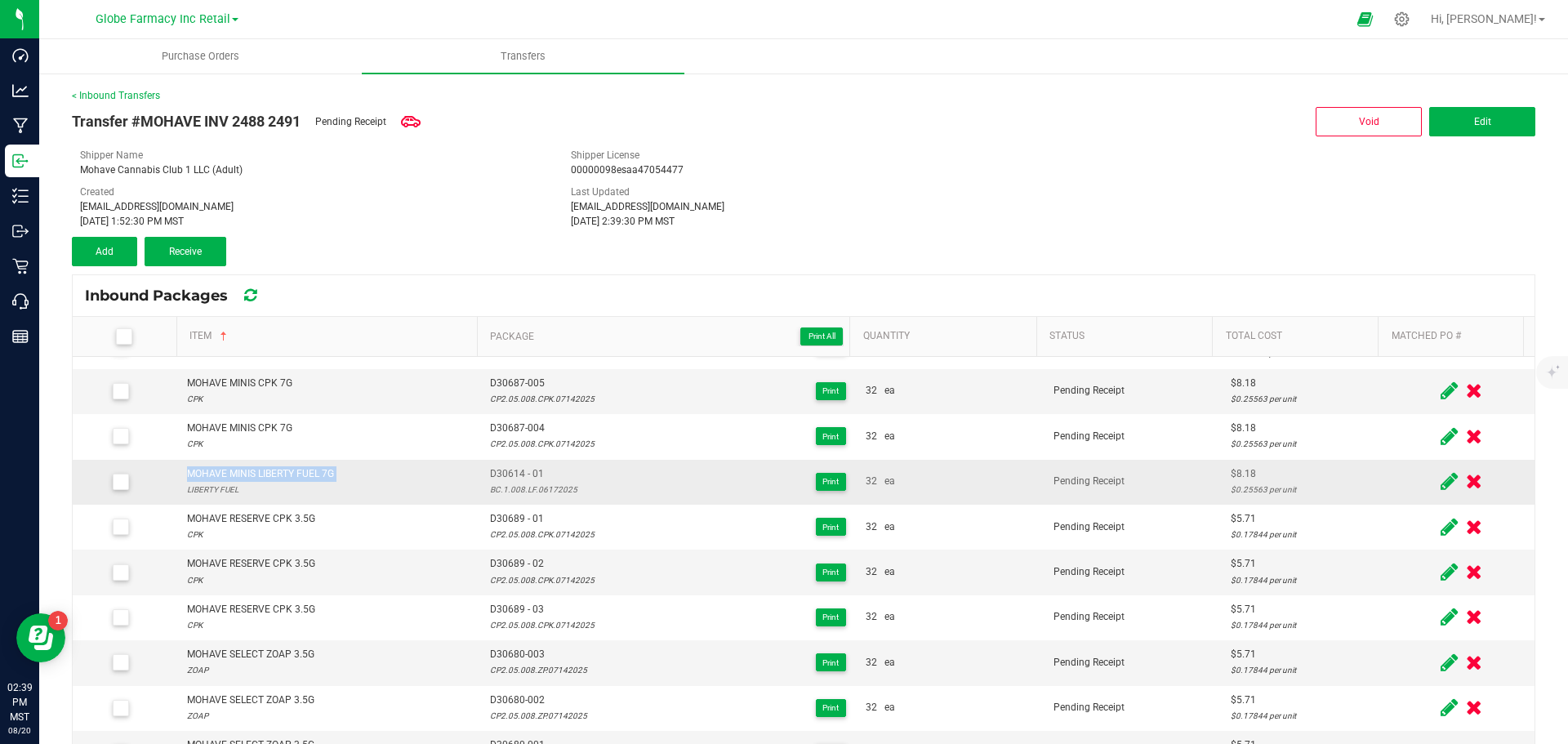
click at [266, 475] on div "MOHAVE MINIS LIBERTY FUEL 7G" at bounding box center [260, 474] width 147 height 15
click at [118, 261] on button "Add" at bounding box center [105, 252] width 65 height 30
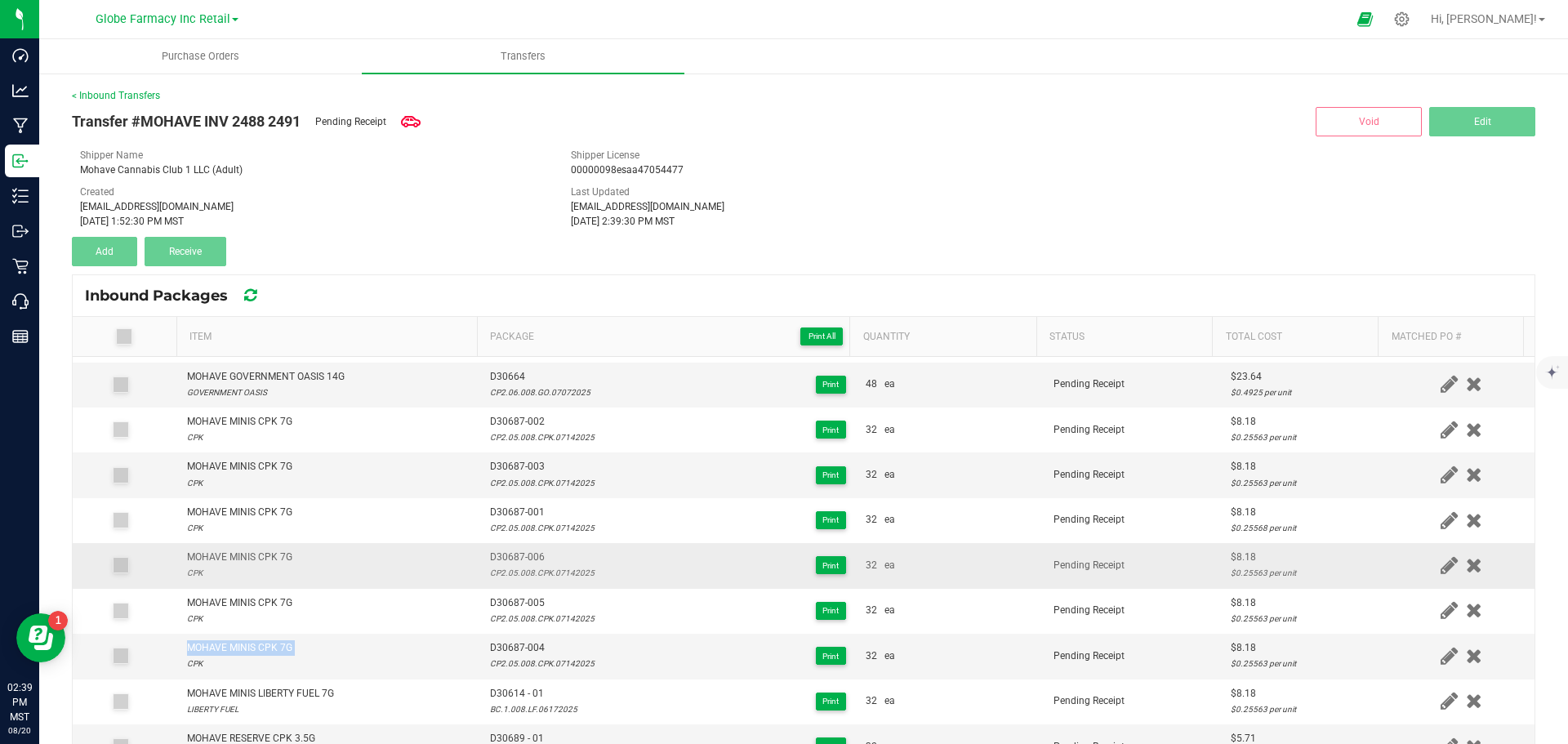
scroll to position [0, 0]
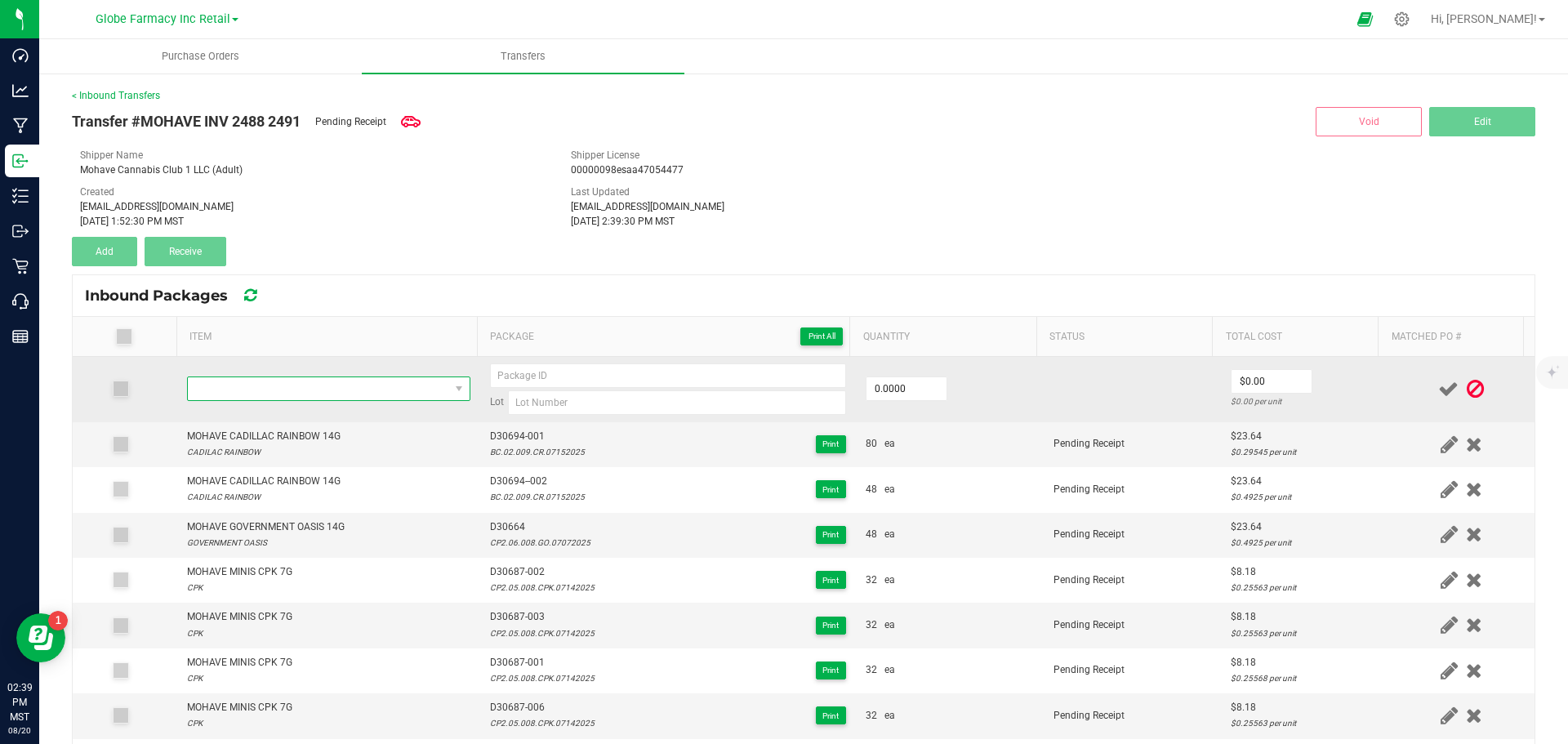
click at [304, 387] on span "NO DATA FOUND" at bounding box center [318, 389] width 261 height 23
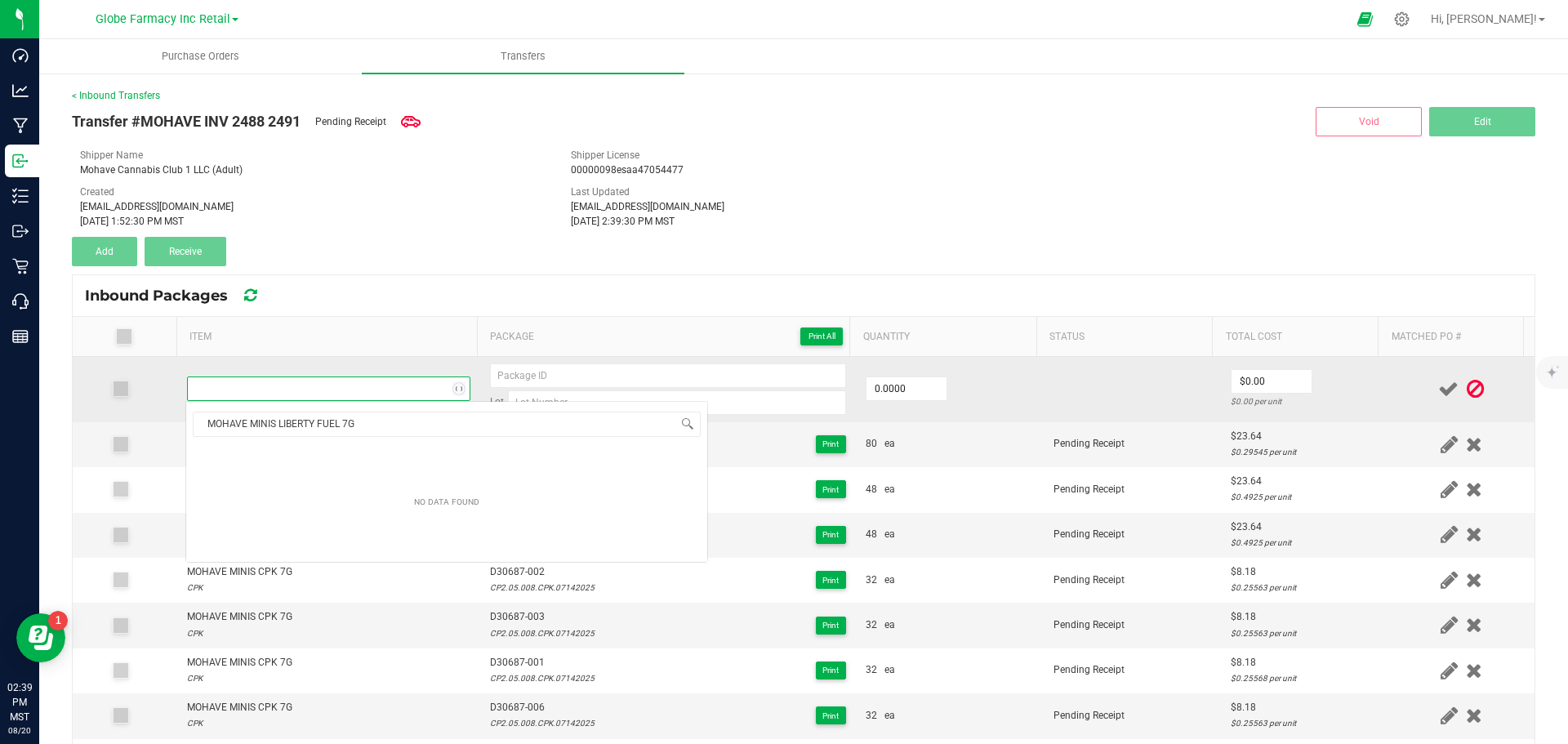
scroll to position [25, 278]
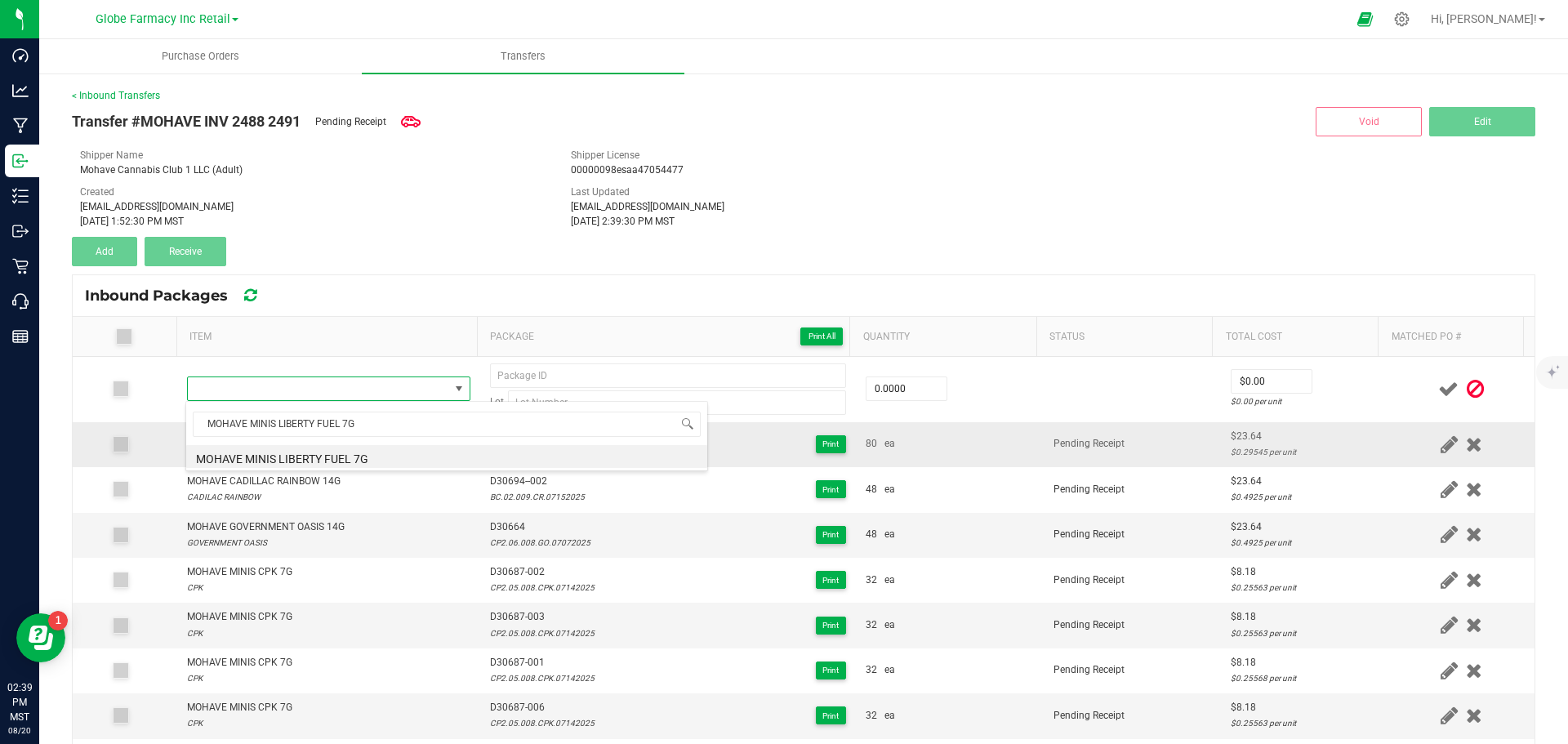
drag, startPoint x: 287, startPoint y: 456, endPoint x: 310, endPoint y: 463, distance: 24.0
click at [287, 454] on li "MOHAVE MINIS LIBERTY FUEL 7G" at bounding box center [446, 456] width 521 height 23
type input "0 ea"
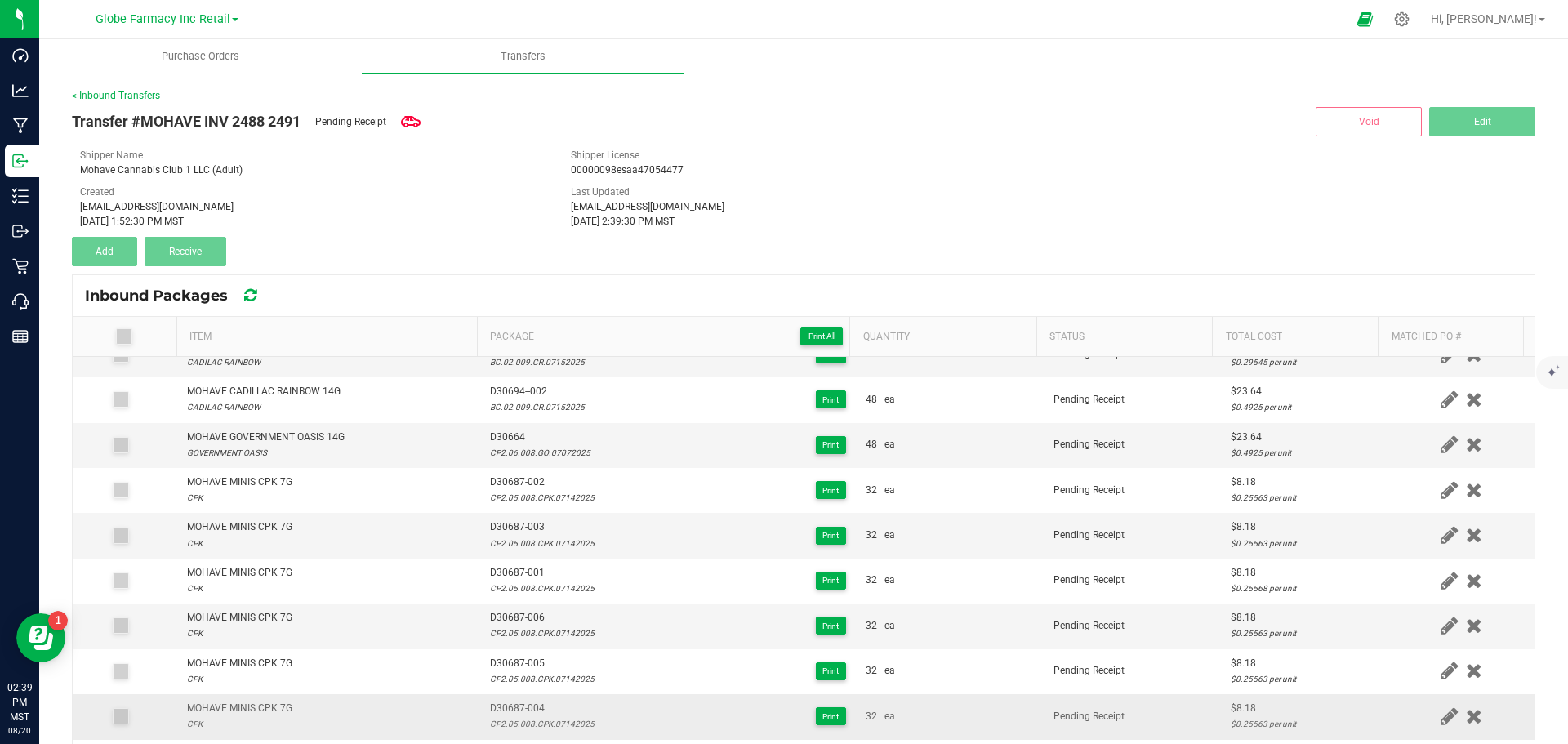
scroll to position [245, 0]
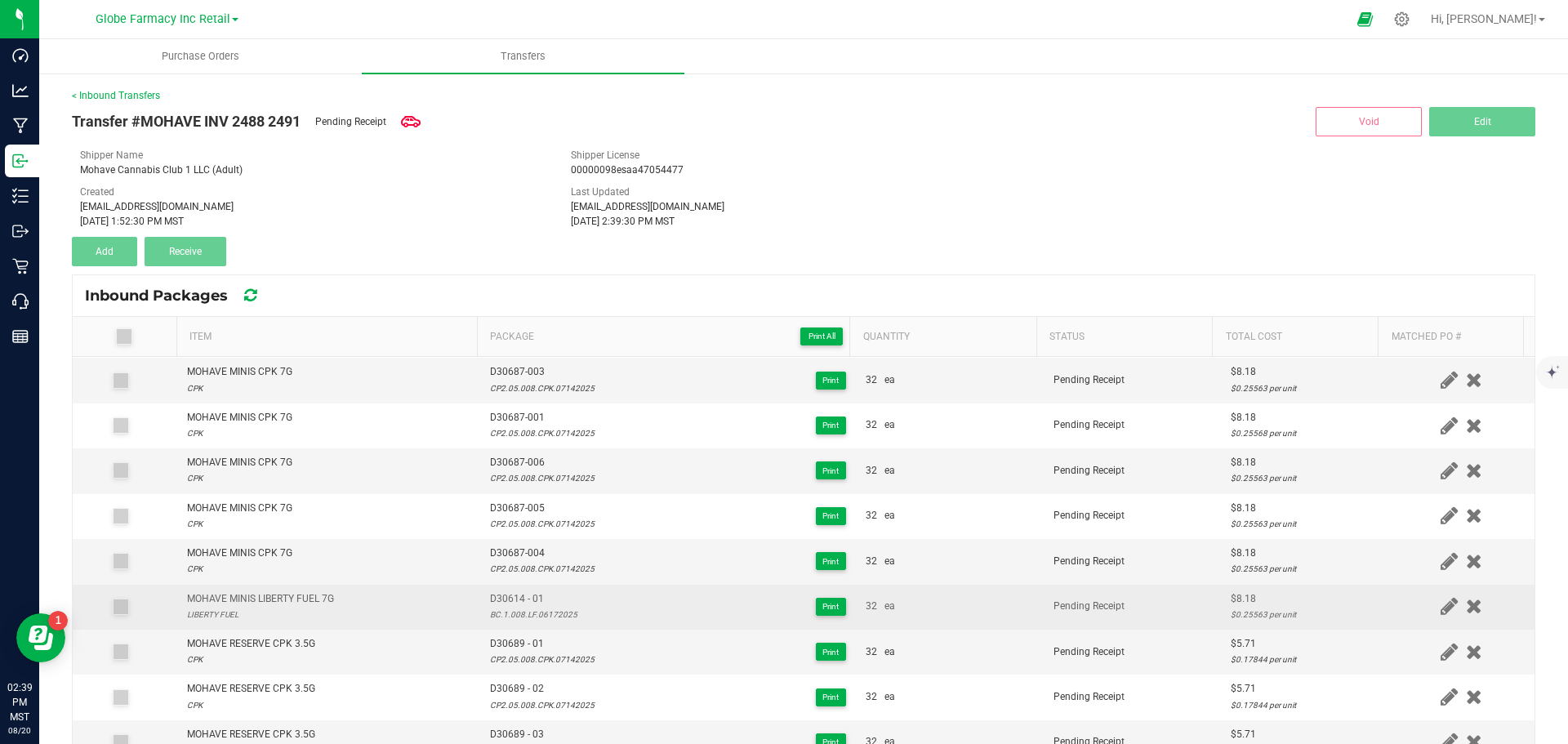
click at [509, 594] on span "D30614 - 01" at bounding box center [533, 599] width 88 height 15
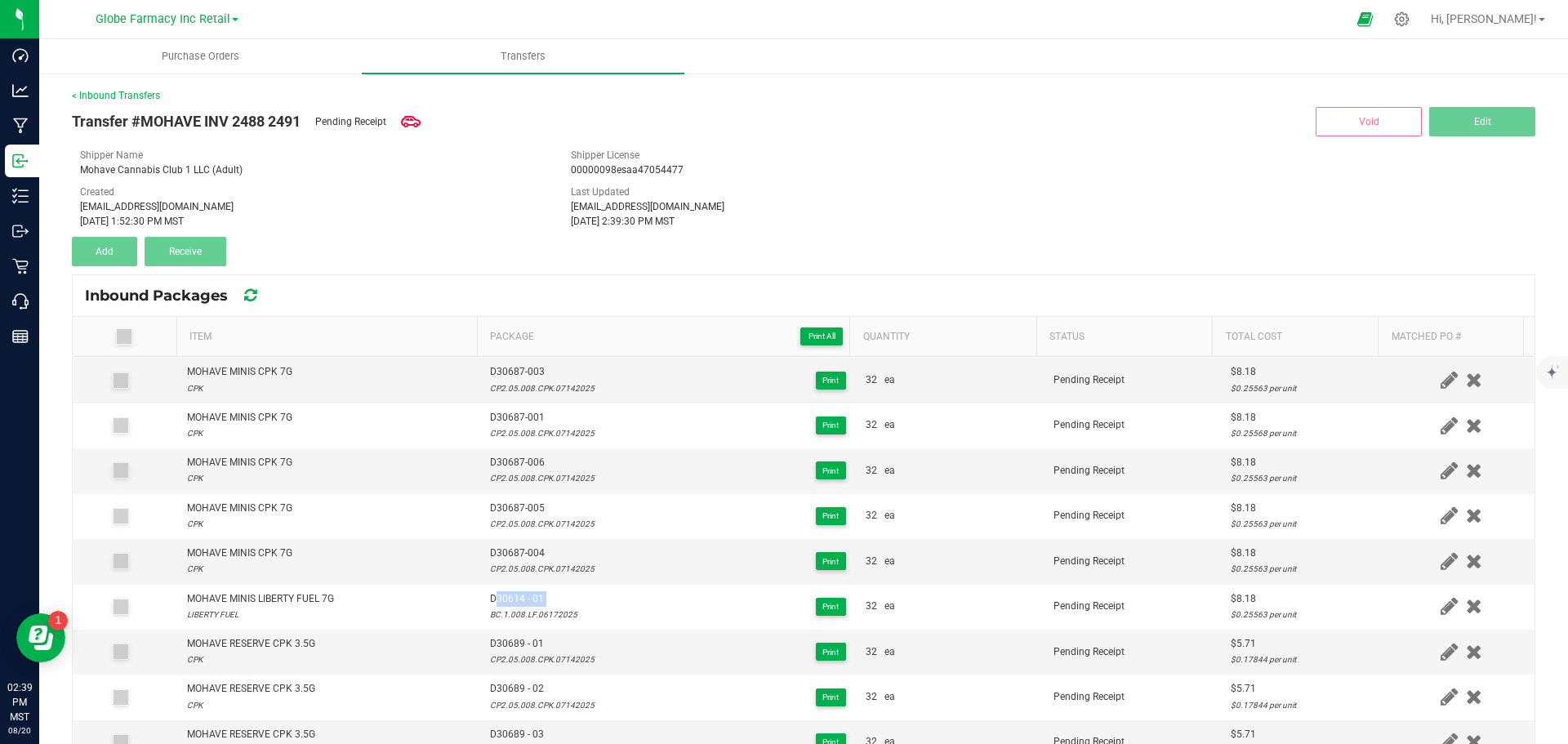
scroll to position [0, 0]
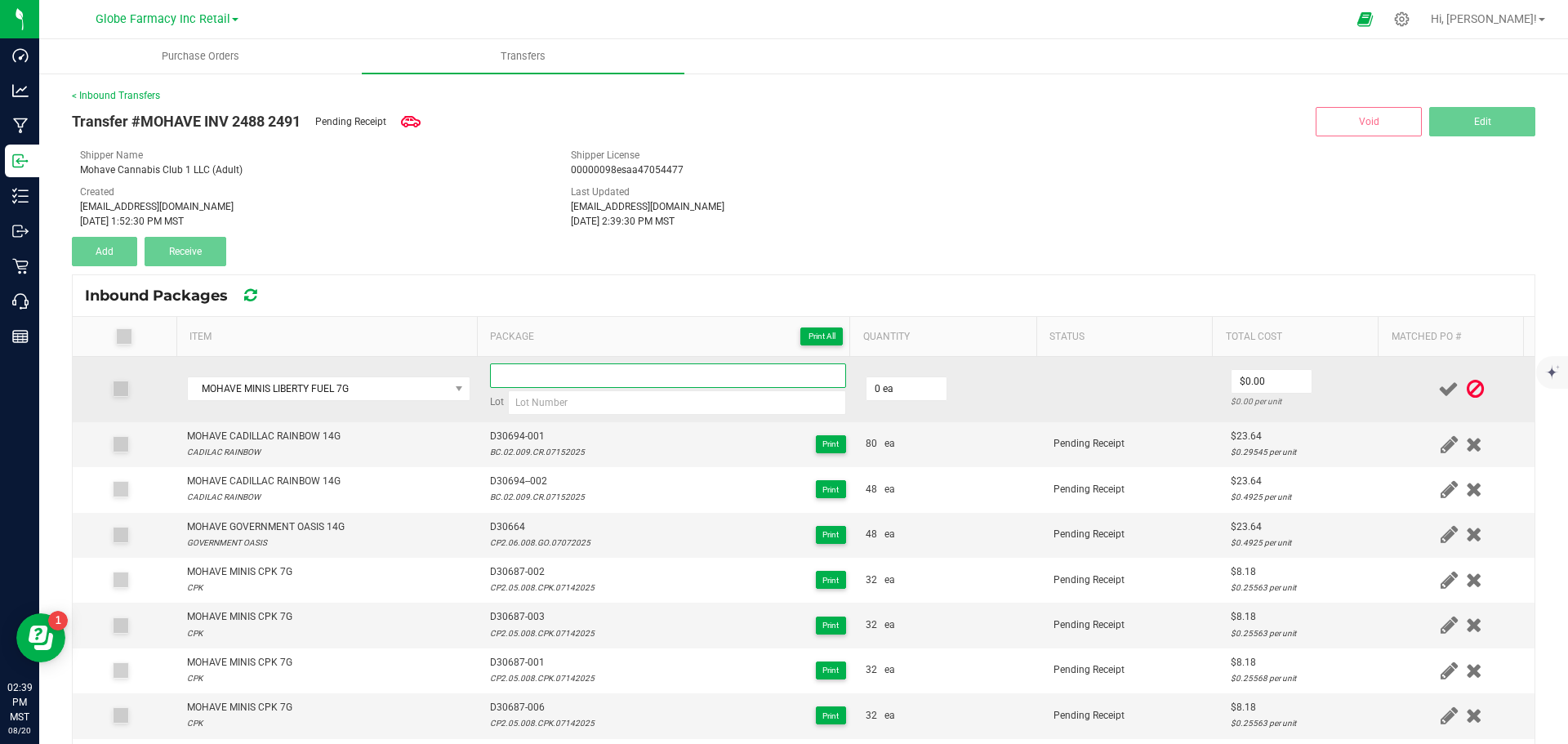
click at [529, 386] on input at bounding box center [668, 375] width 356 height 25
paste input "D30614 - 01"
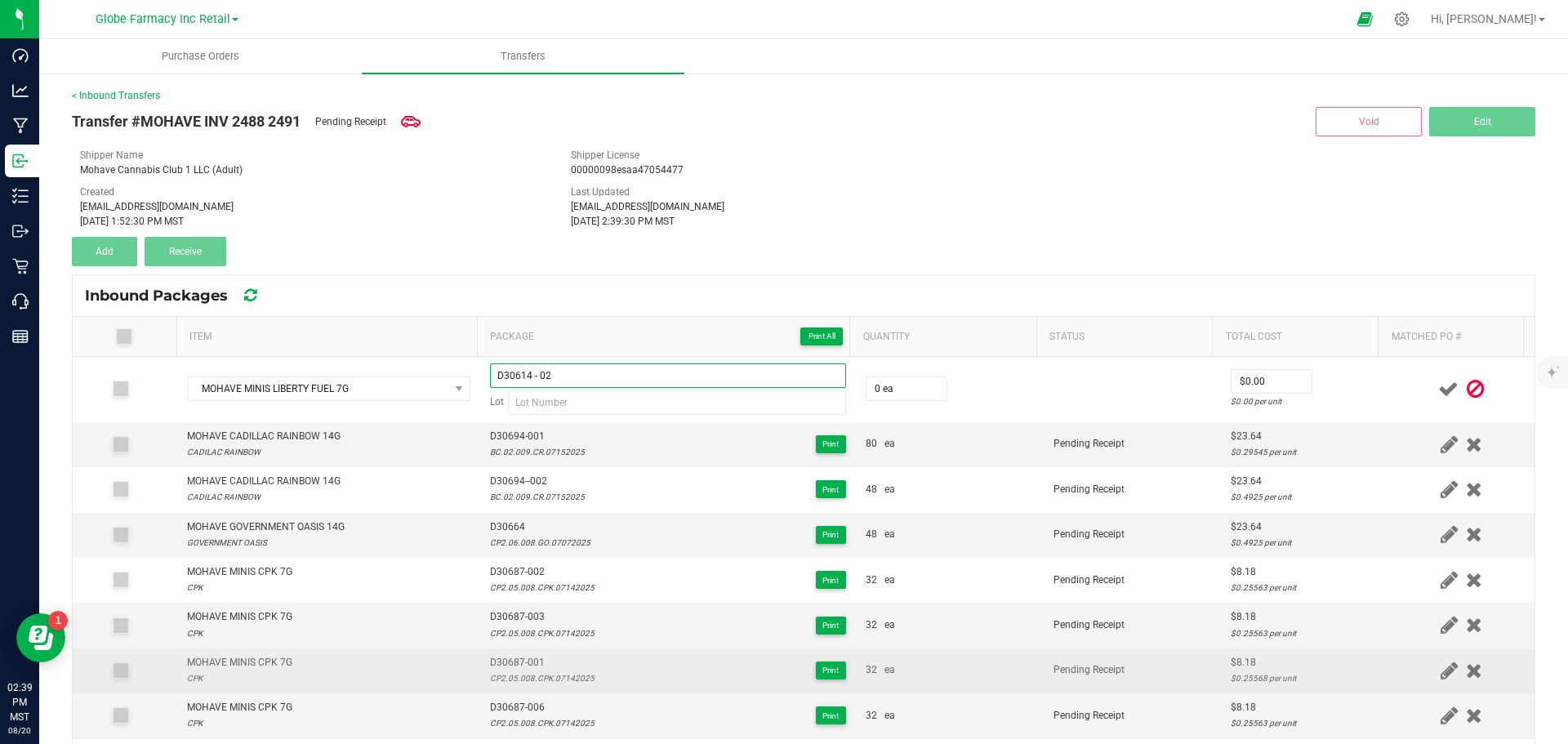
type input "D30614 - 02"
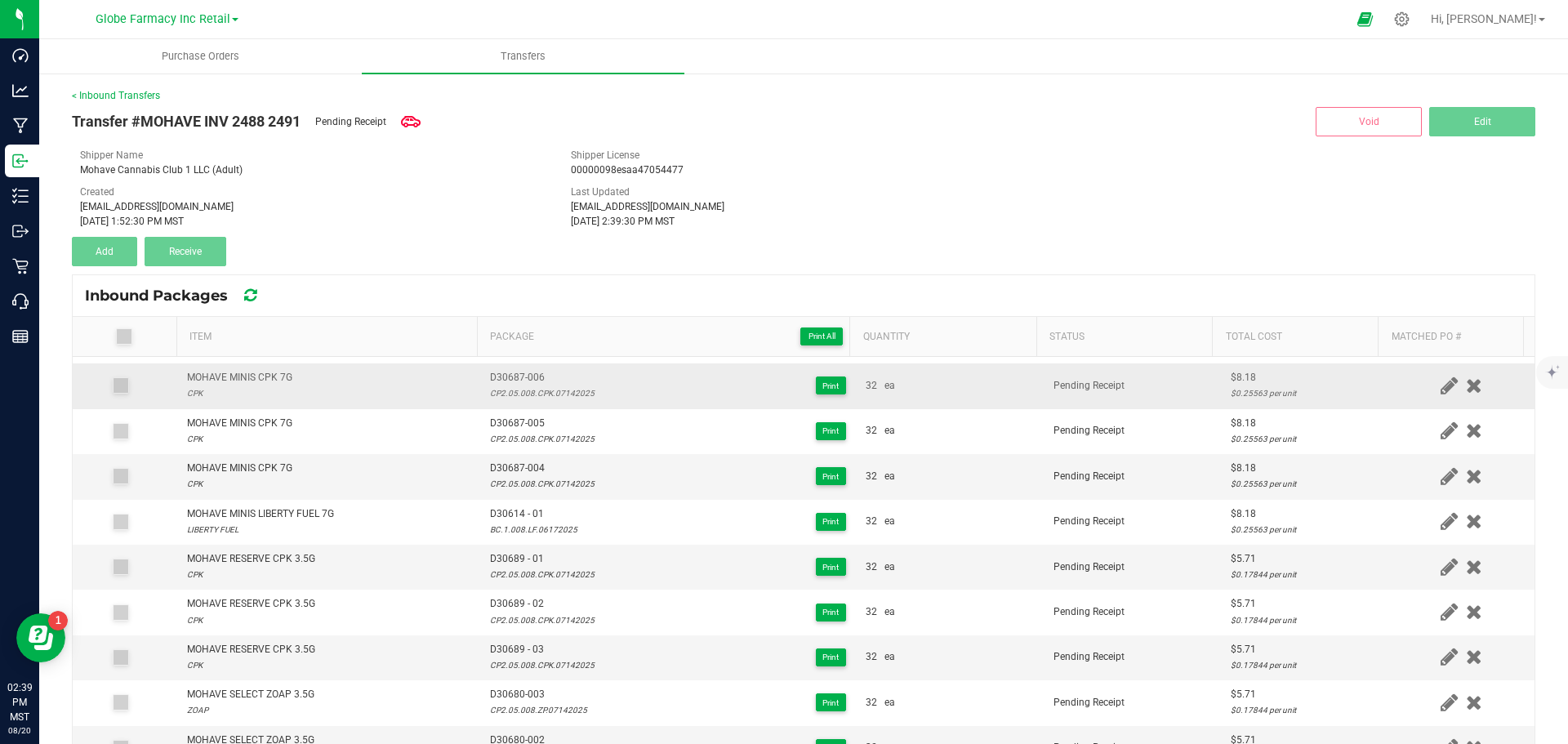
scroll to position [370, 0]
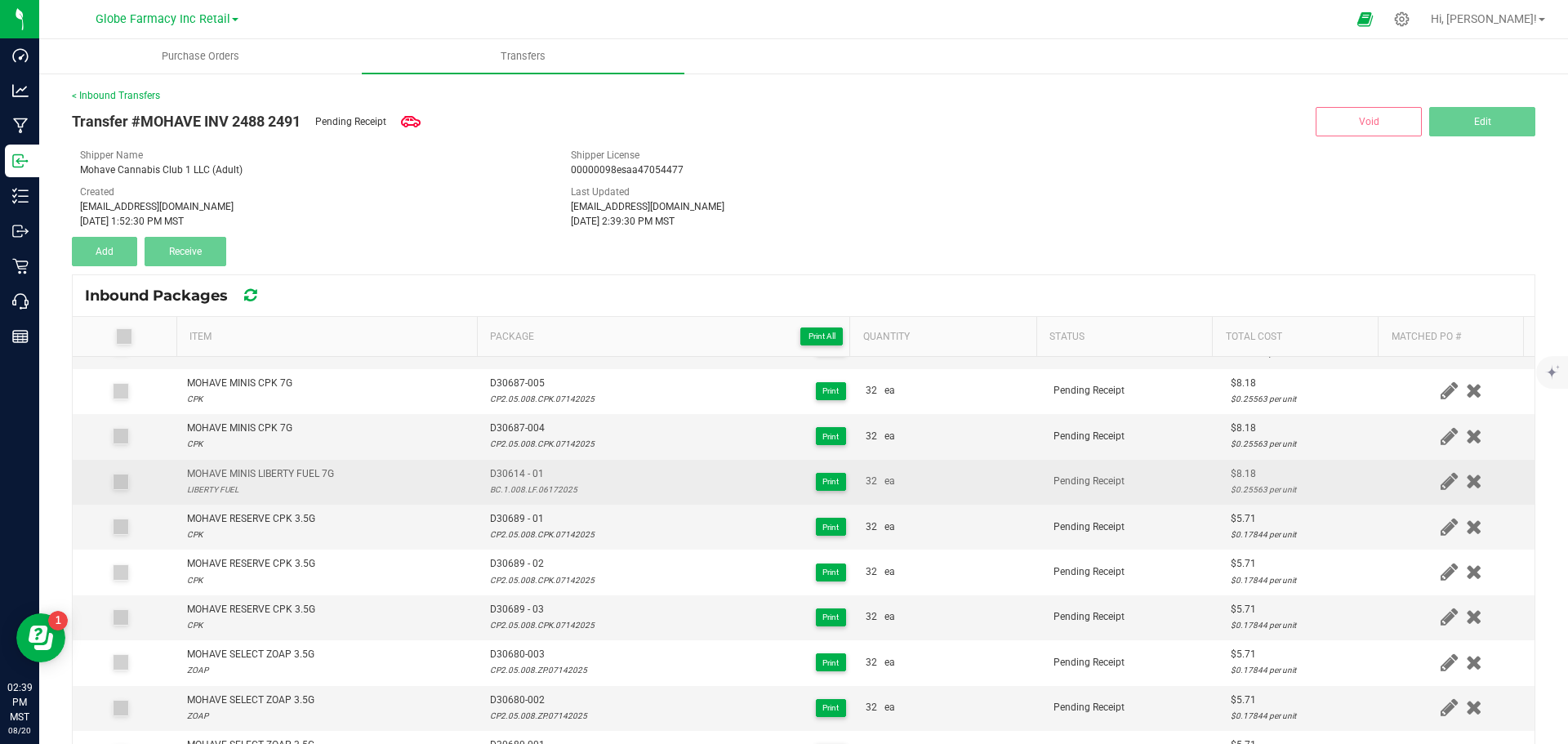
click at [526, 485] on div "BC.1.008.LF.06172025" at bounding box center [533, 490] width 88 height 15
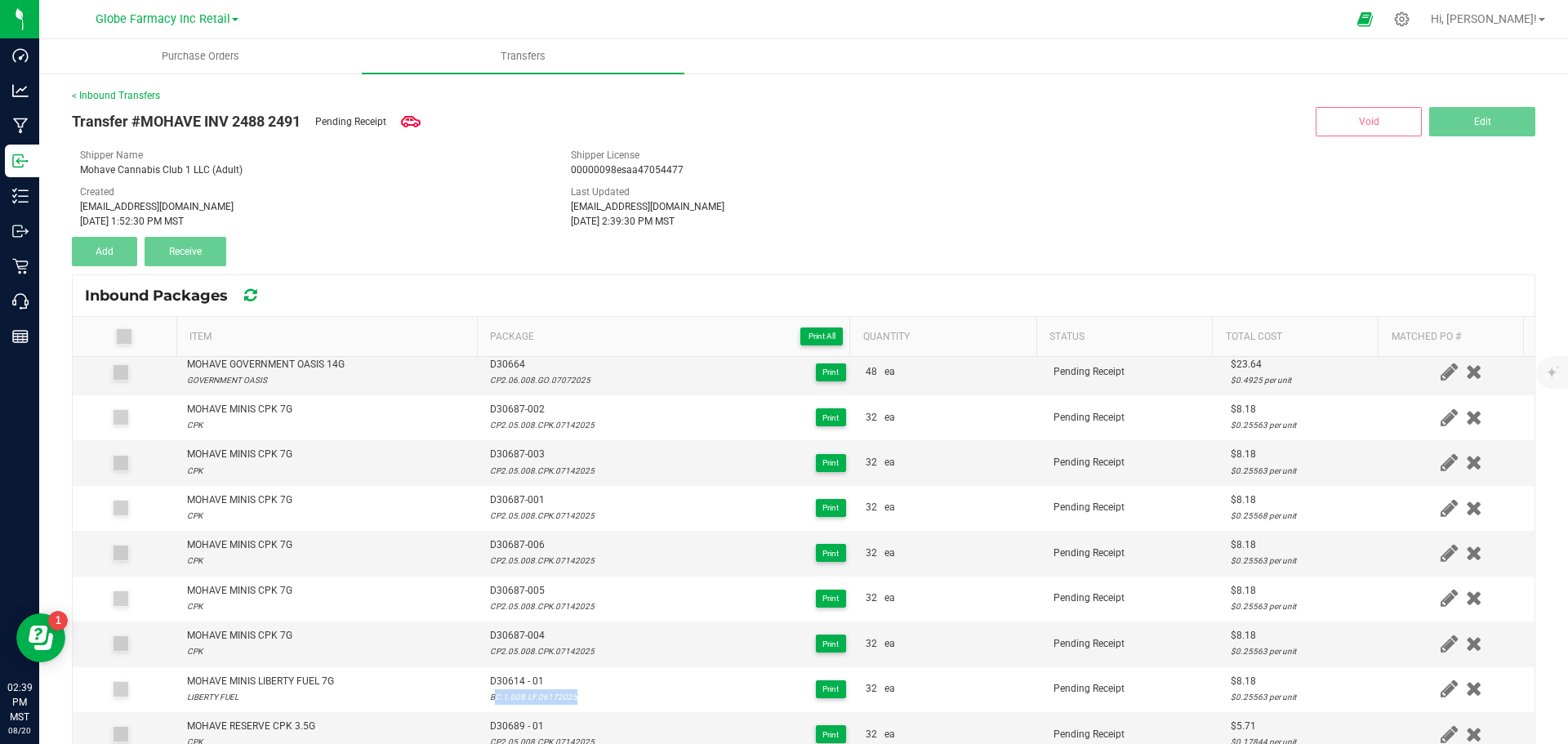
scroll to position [0, 0]
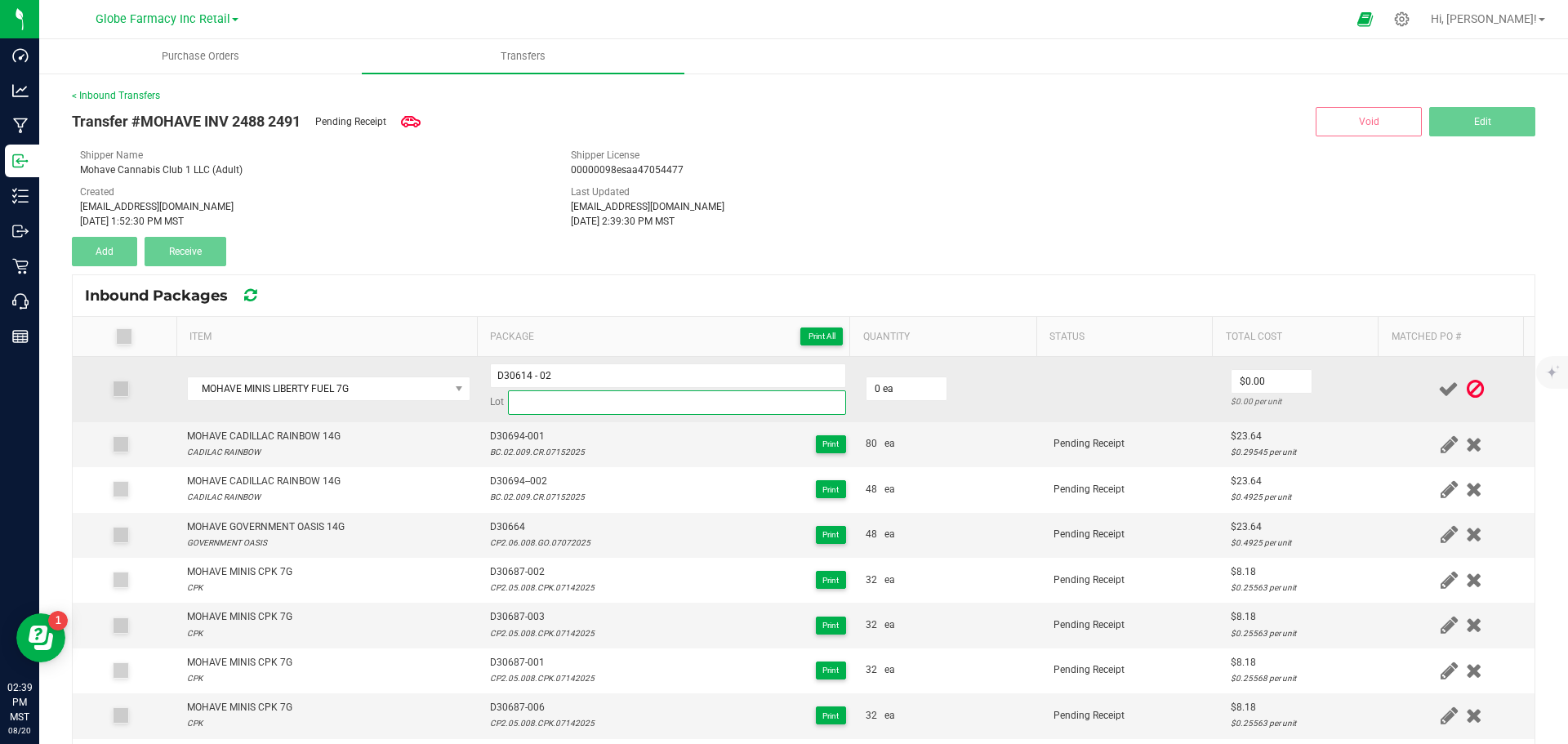
drag, startPoint x: 553, startPoint y: 395, endPoint x: 654, endPoint y: 397, distance: 101.0
click at [553, 395] on input at bounding box center [677, 402] width 338 height 25
paste input "BC.1.008.LF.06172025"
type input "BC.1.008.LF.06172025"
click at [875, 384] on input "0" at bounding box center [906, 389] width 80 height 23
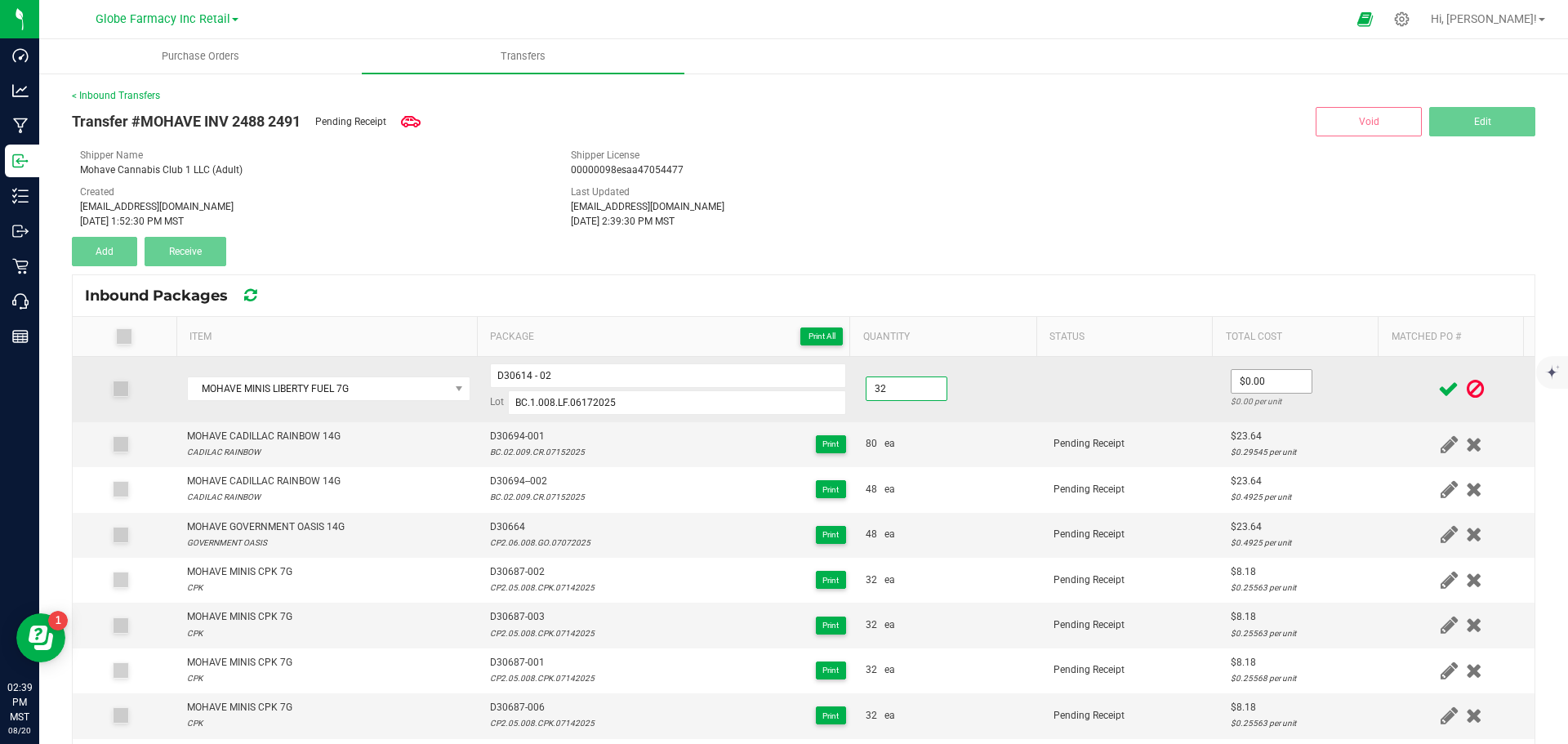
type input "32 ea"
click at [1250, 383] on input "0" at bounding box center [1271, 381] width 80 height 23
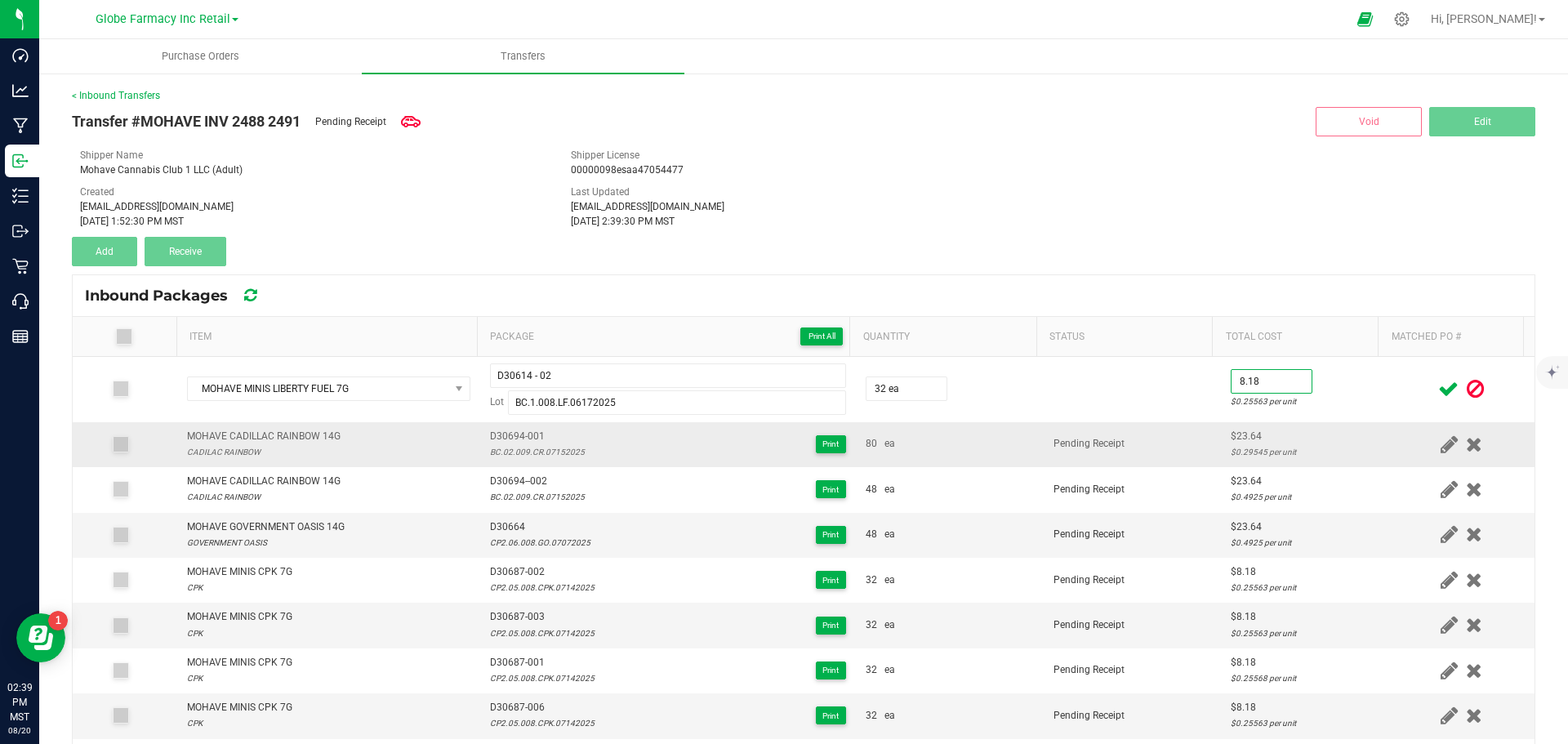
type input "$8.18"
click at [1159, 449] on td "Pending Receipt" at bounding box center [1133, 445] width 177 height 45
click at [1438, 391] on icon at bounding box center [1448, 389] width 20 height 20
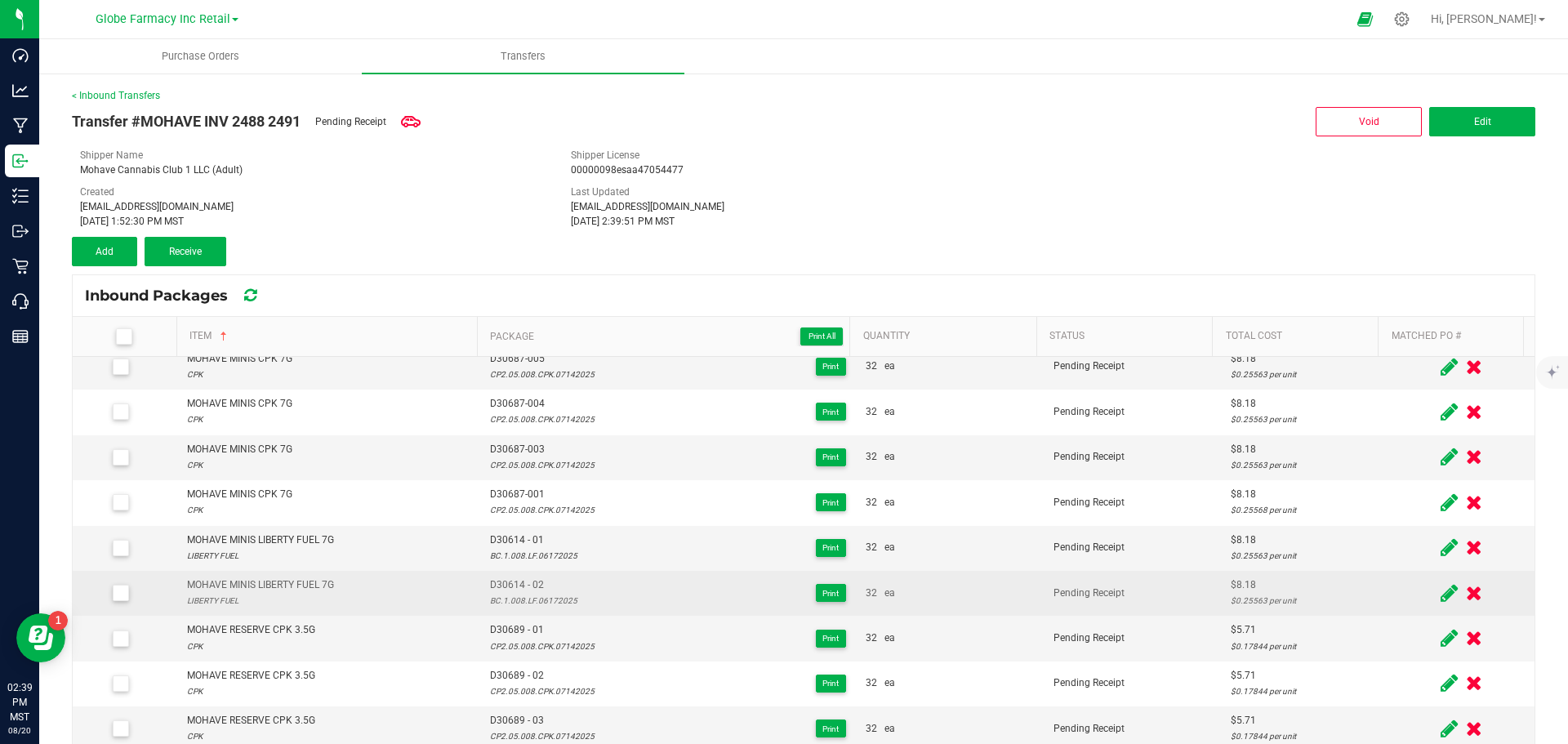
scroll to position [245, 0]
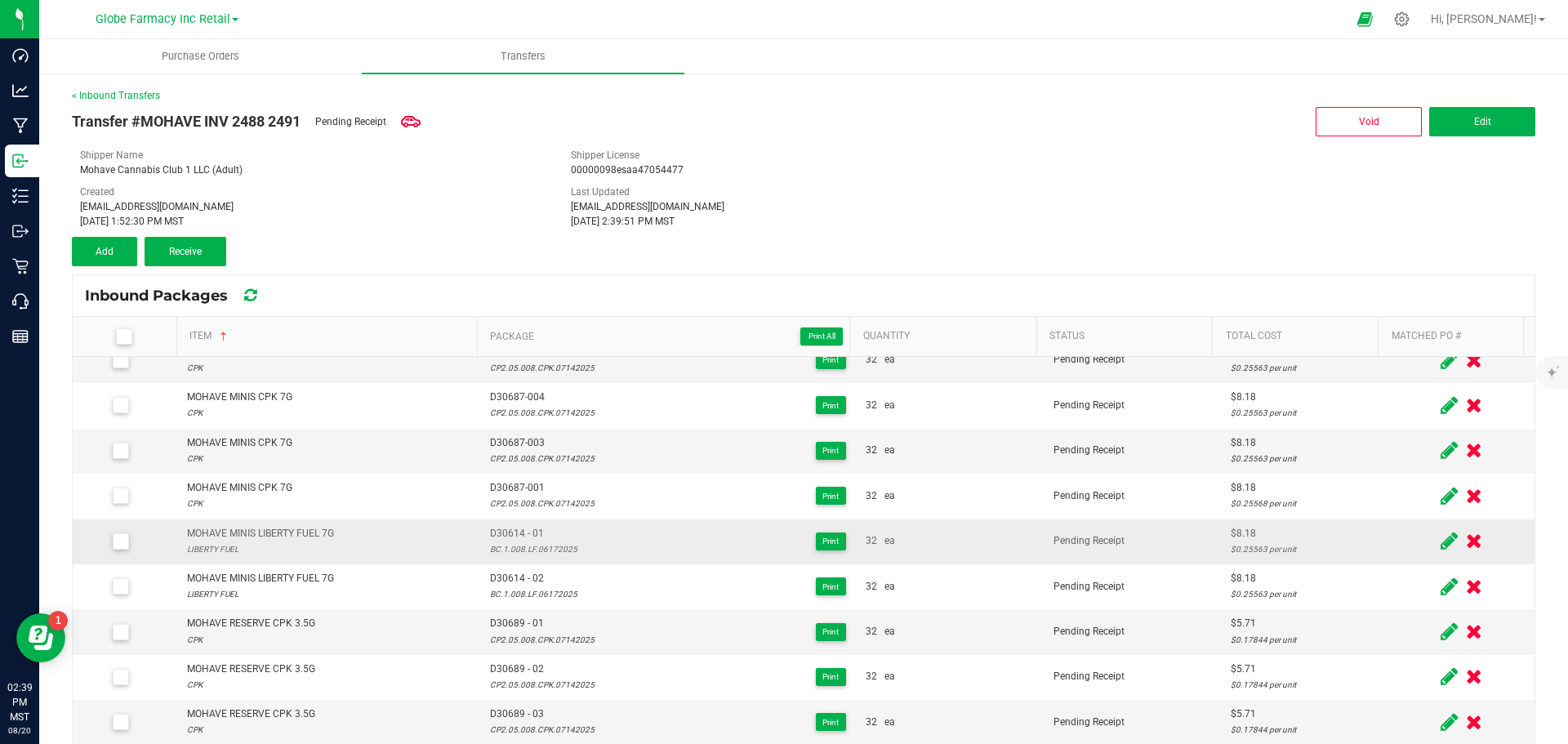
click at [291, 535] on div "MOHAVE MINIS LIBERTY FUEL 7G" at bounding box center [260, 534] width 147 height 15
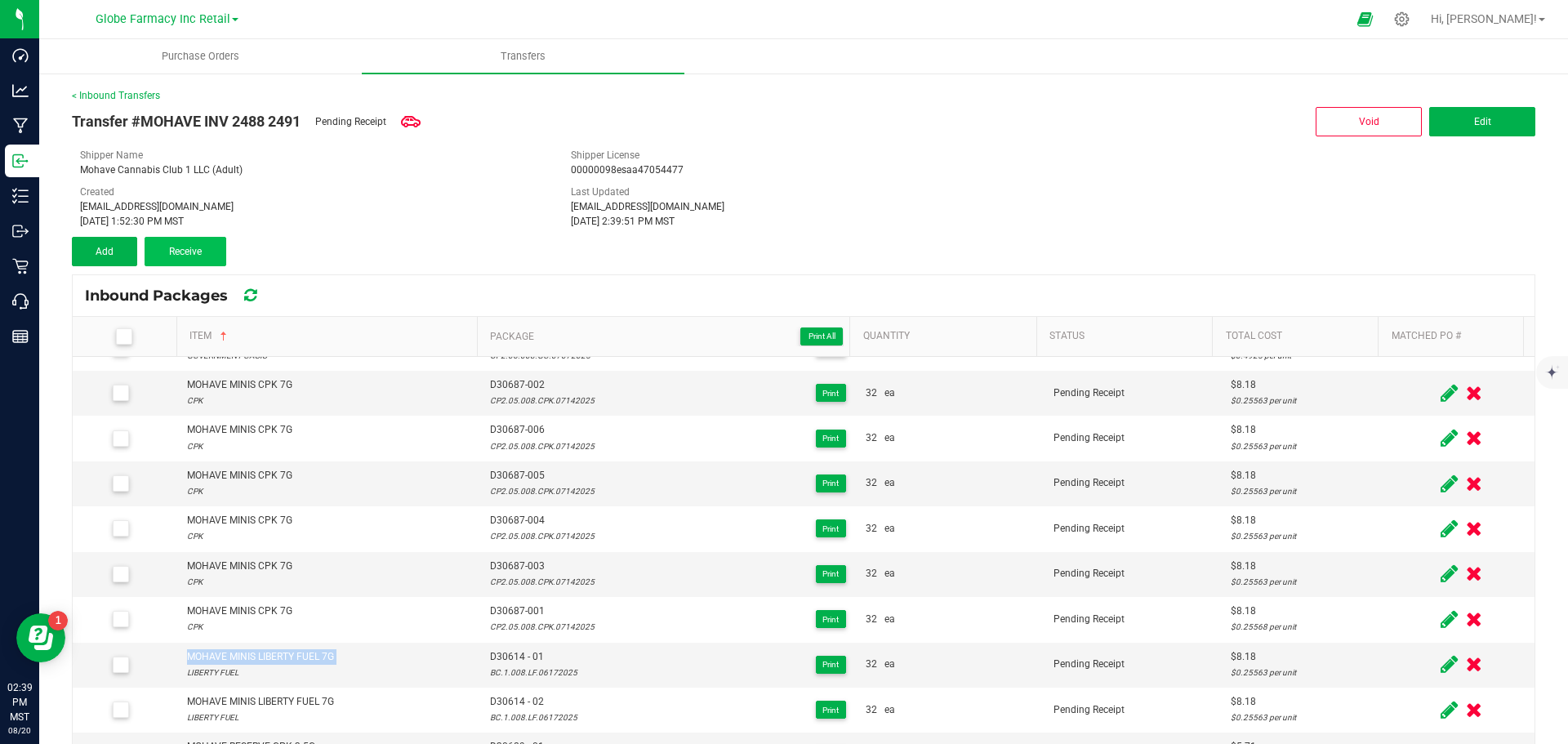
scroll to position [0, 0]
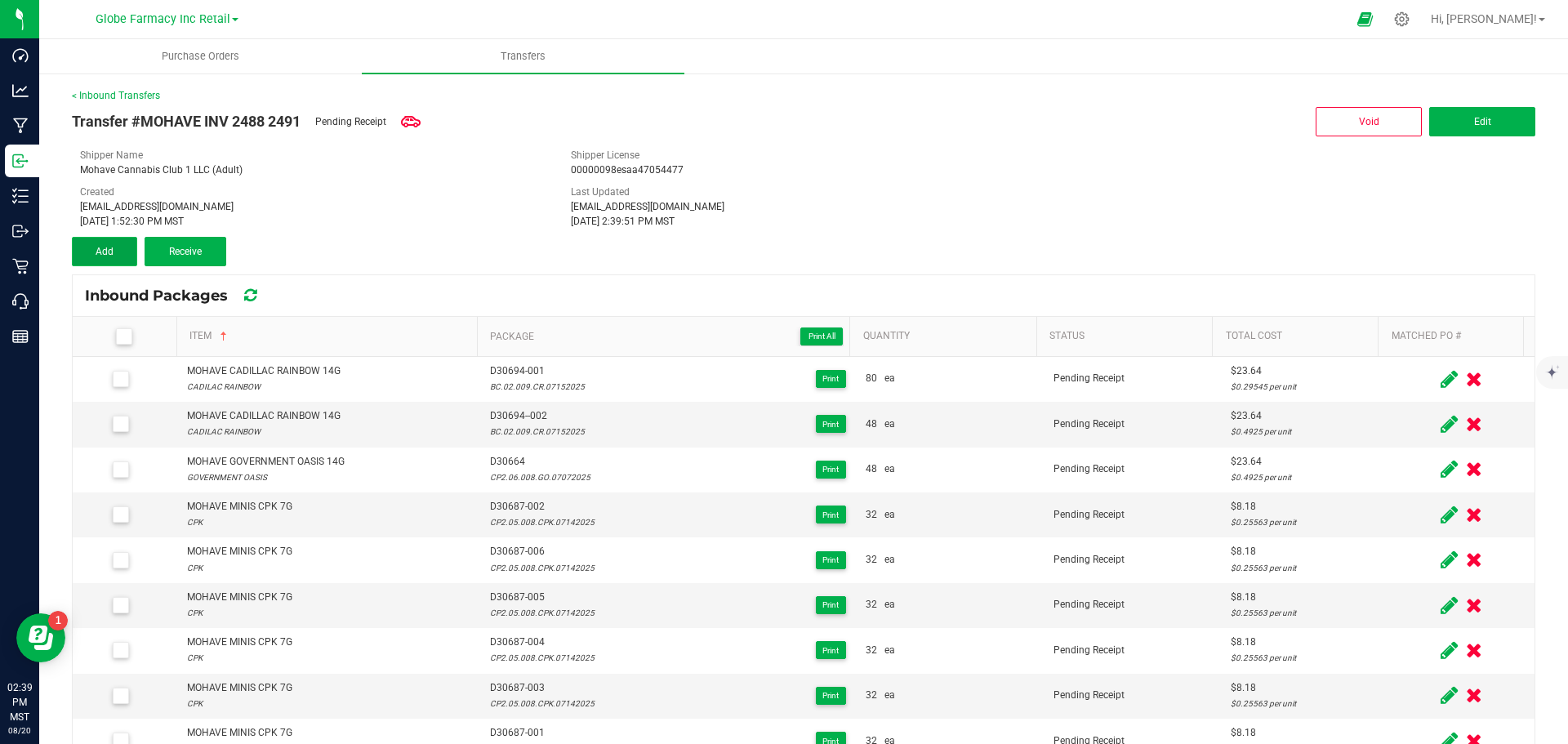
click at [124, 249] on button "Add" at bounding box center [105, 252] width 65 height 30
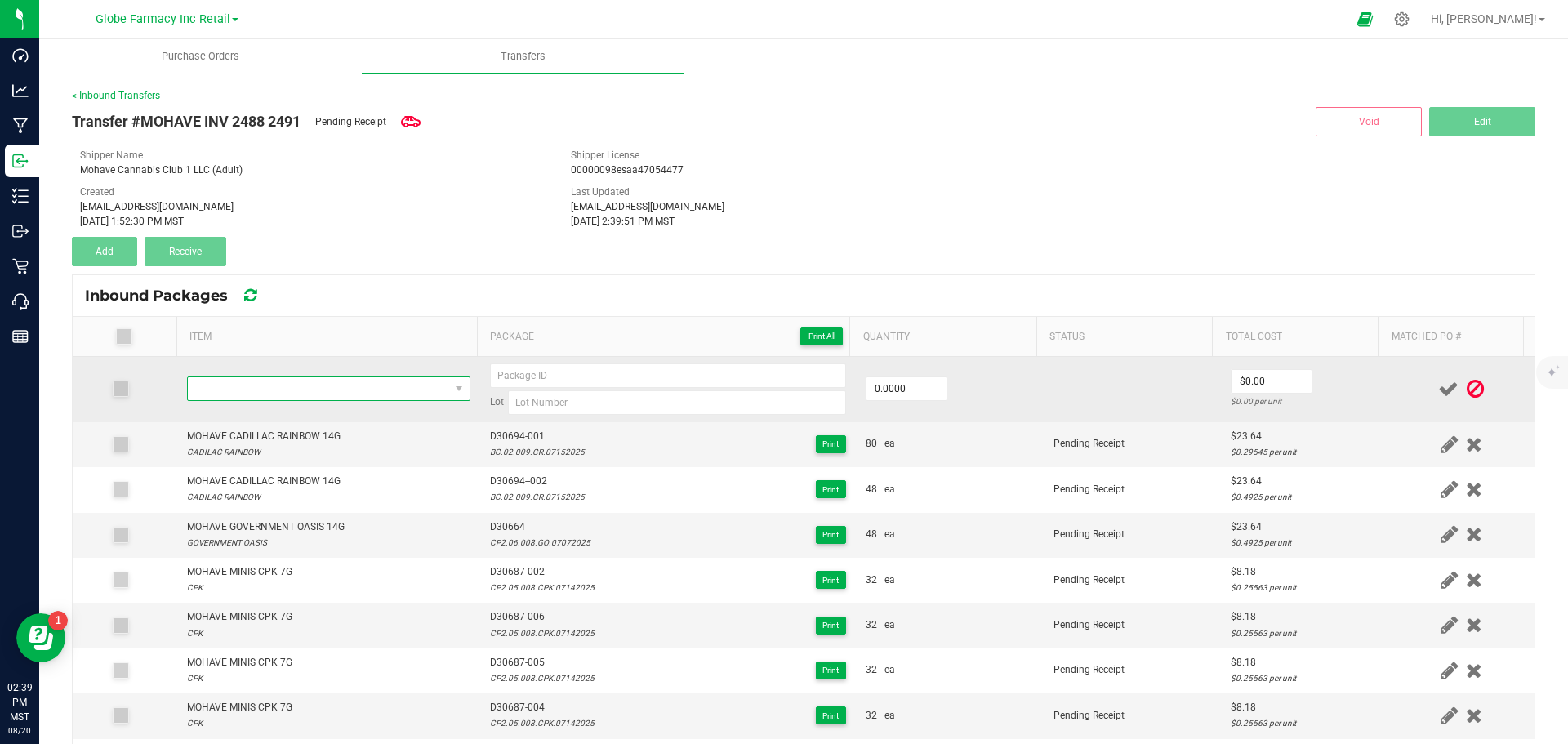
click at [296, 384] on span "NO DATA FOUND" at bounding box center [318, 389] width 261 height 23
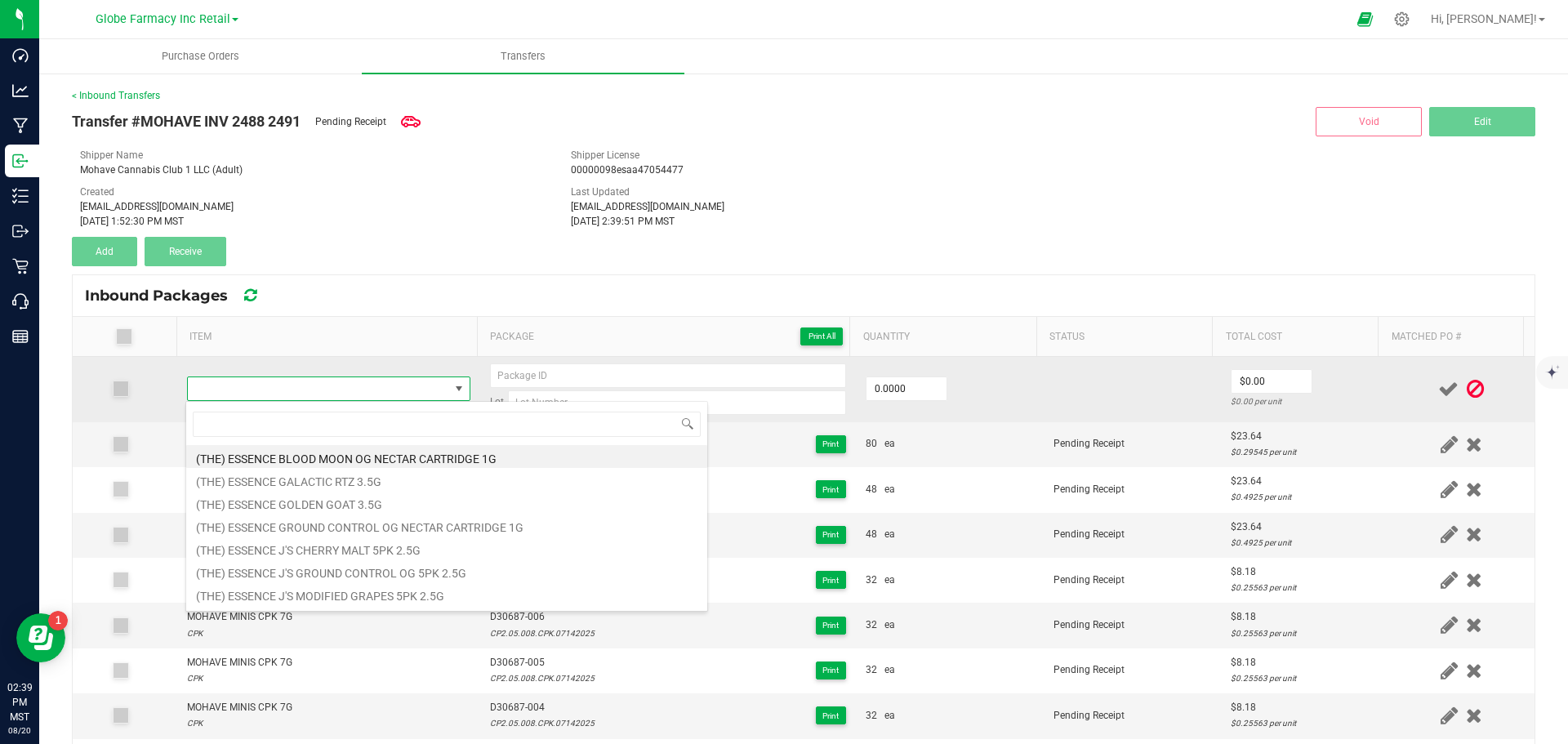
type input "MOHAVE MINIS LIBERTY FUEL 7G"
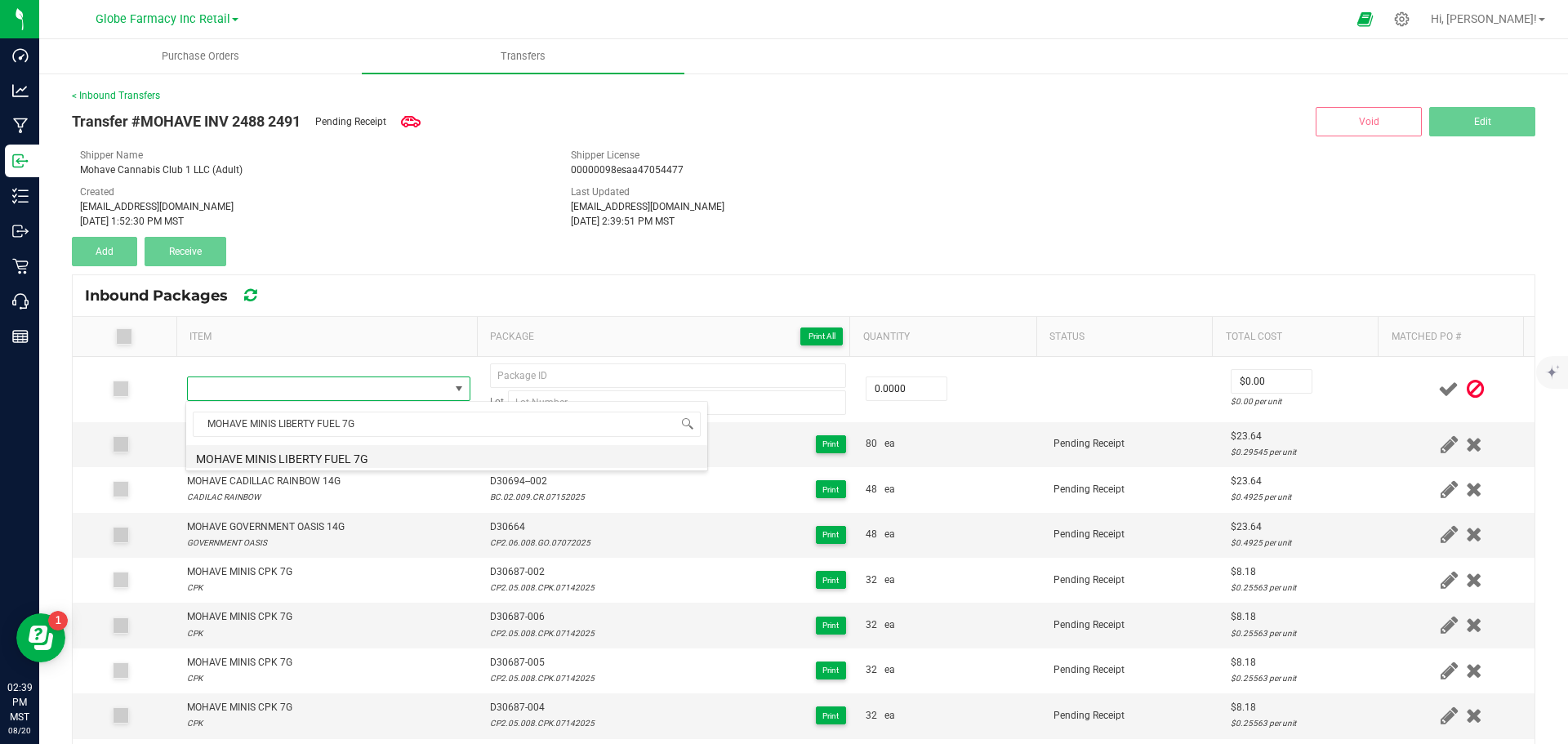
click at [300, 452] on li "MOHAVE MINIS LIBERTY FUEL 7G" at bounding box center [446, 456] width 521 height 23
type input "0 ea"
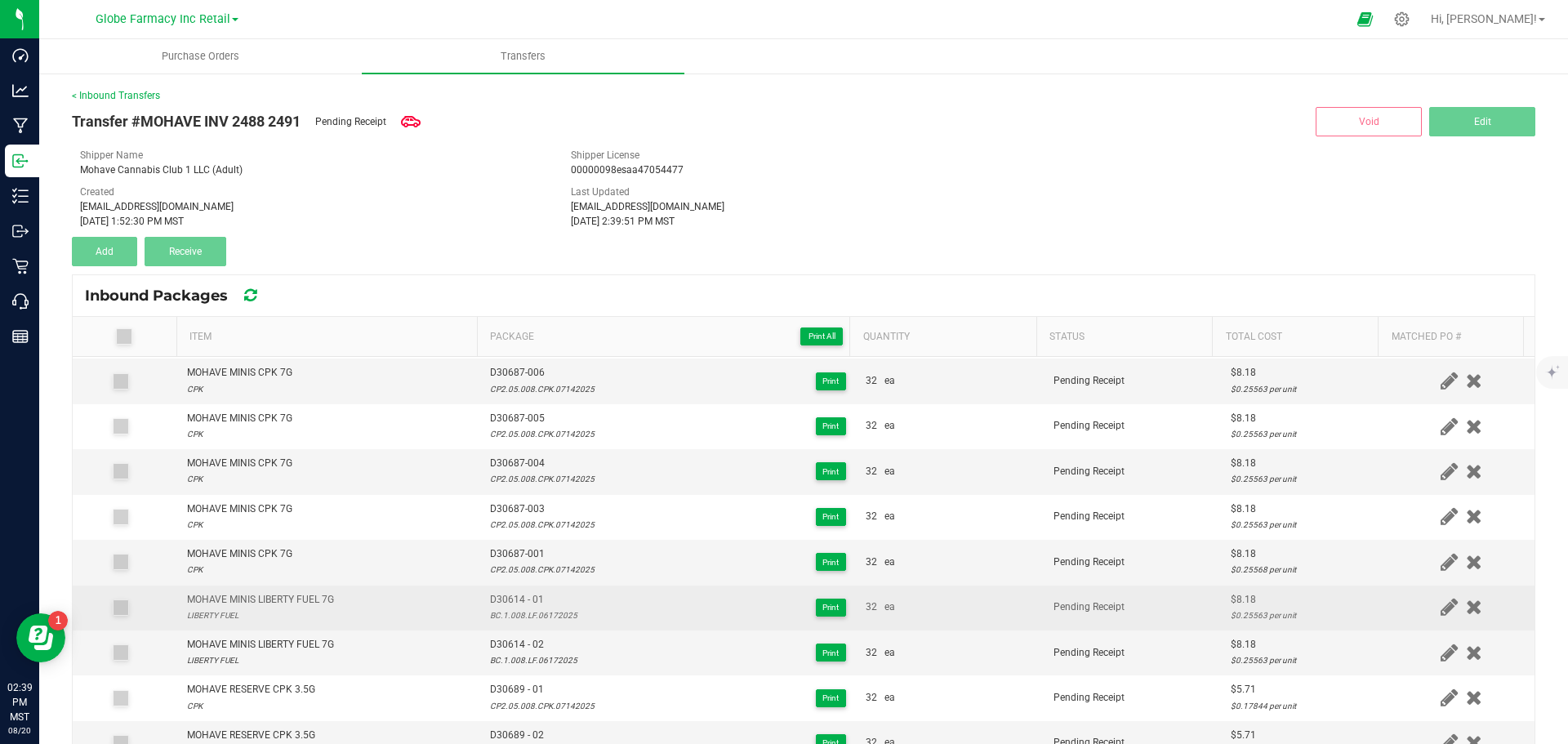
scroll to position [245, 0]
click at [513, 604] on span "D30614 - 01" at bounding box center [533, 599] width 88 height 15
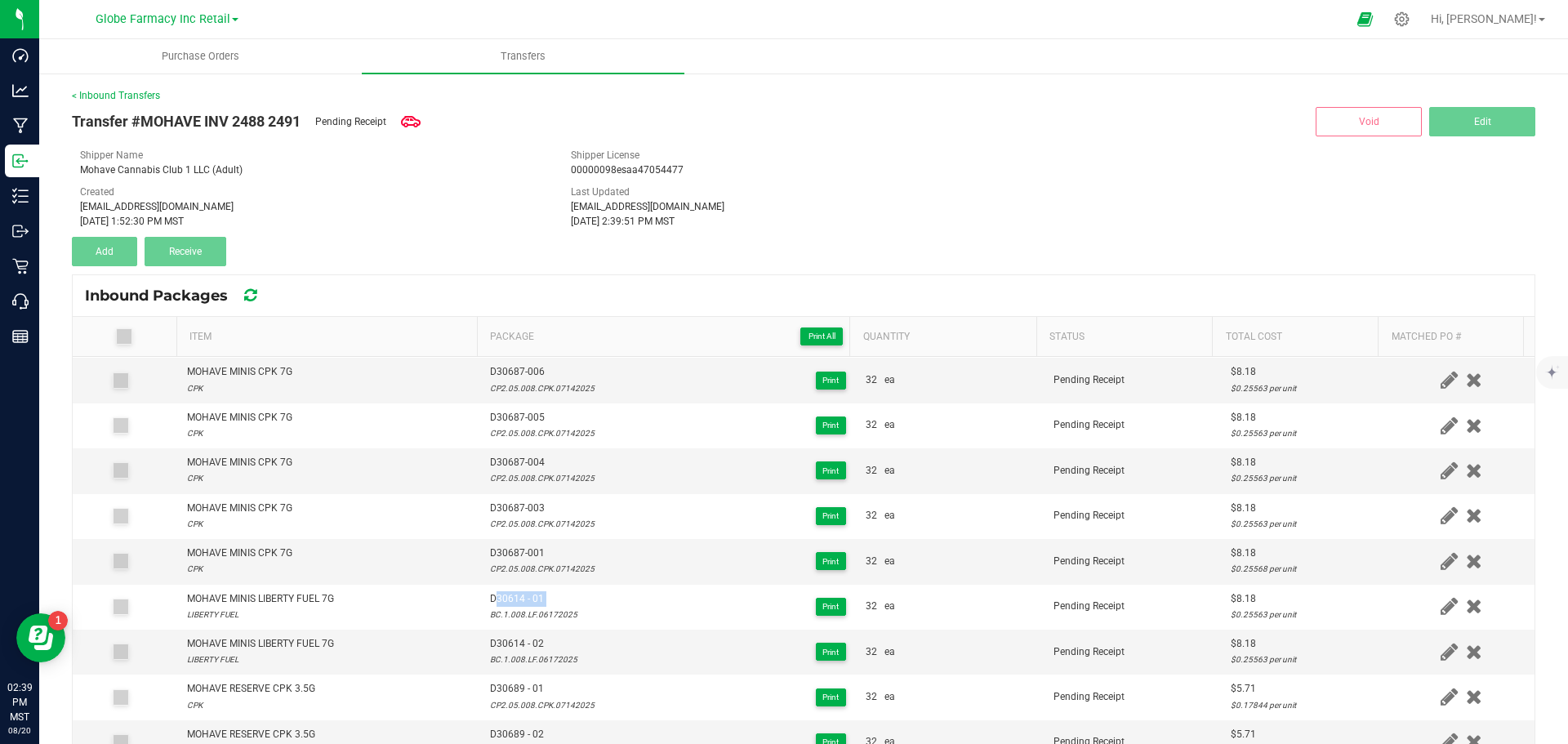
scroll to position [0, 0]
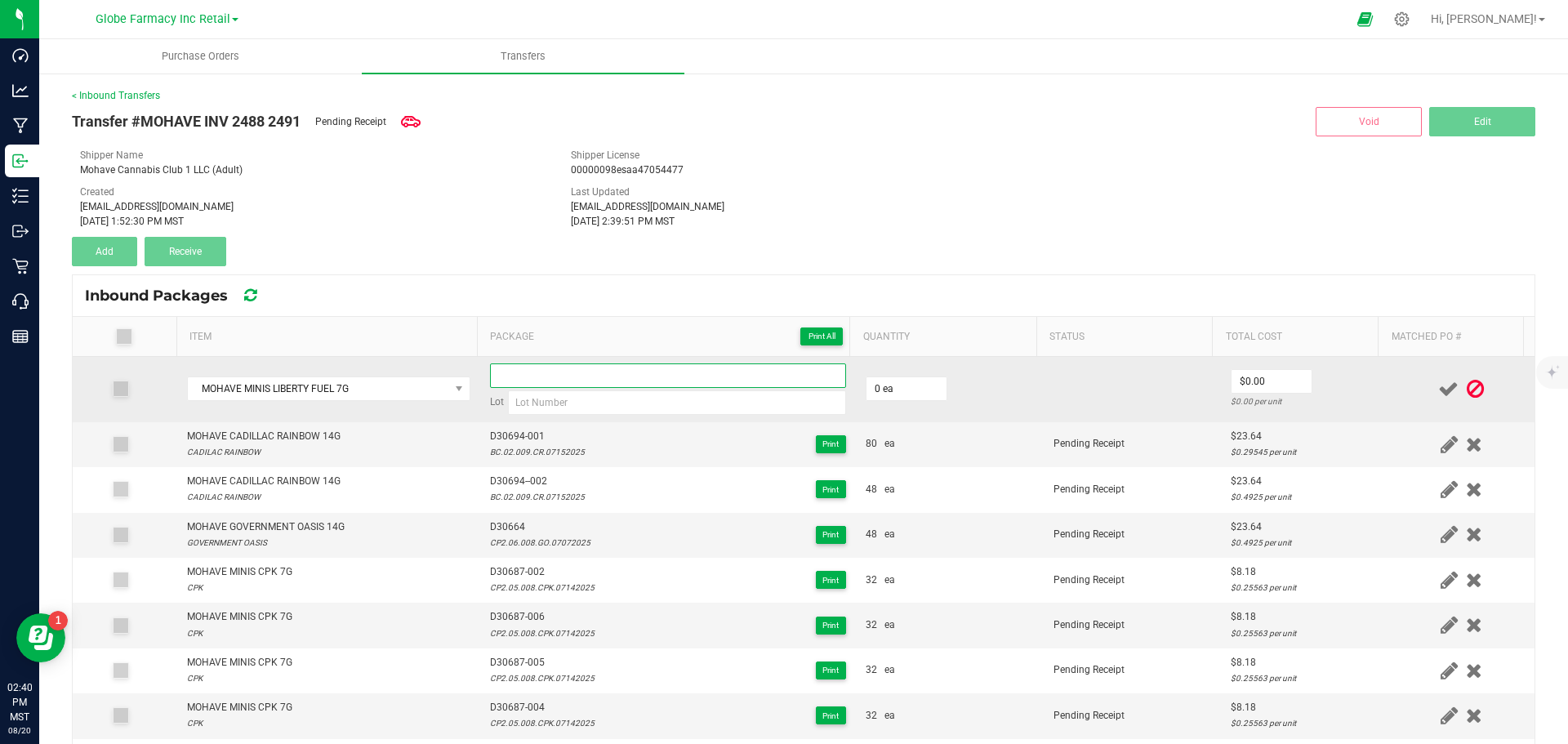
click at [538, 368] on input at bounding box center [668, 375] width 356 height 25
paste input "D30614 - 01"
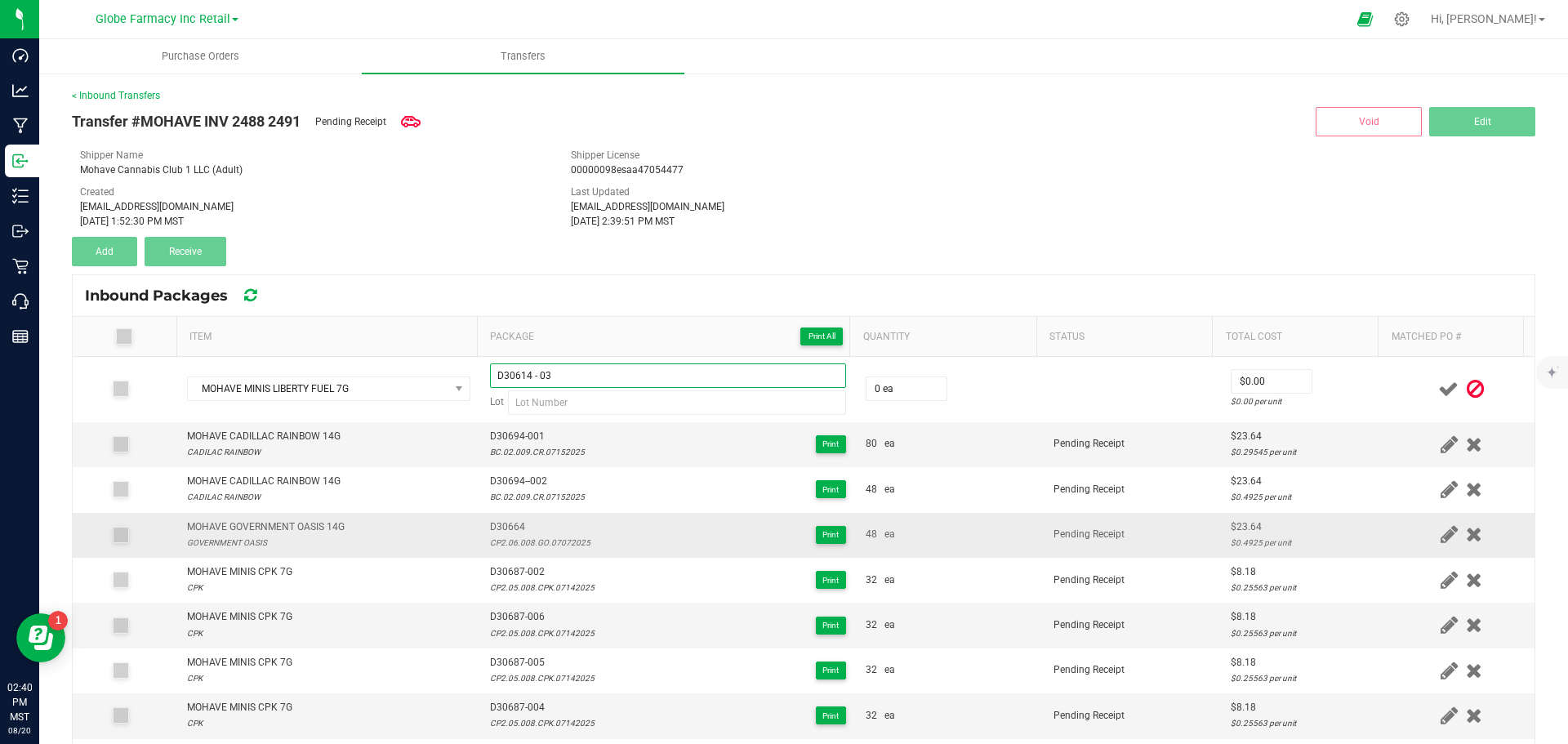
type input "D30614 - 03"
click at [503, 518] on td "D30664 CP2.06.008.GO.07072025 Print" at bounding box center [668, 535] width 376 height 45
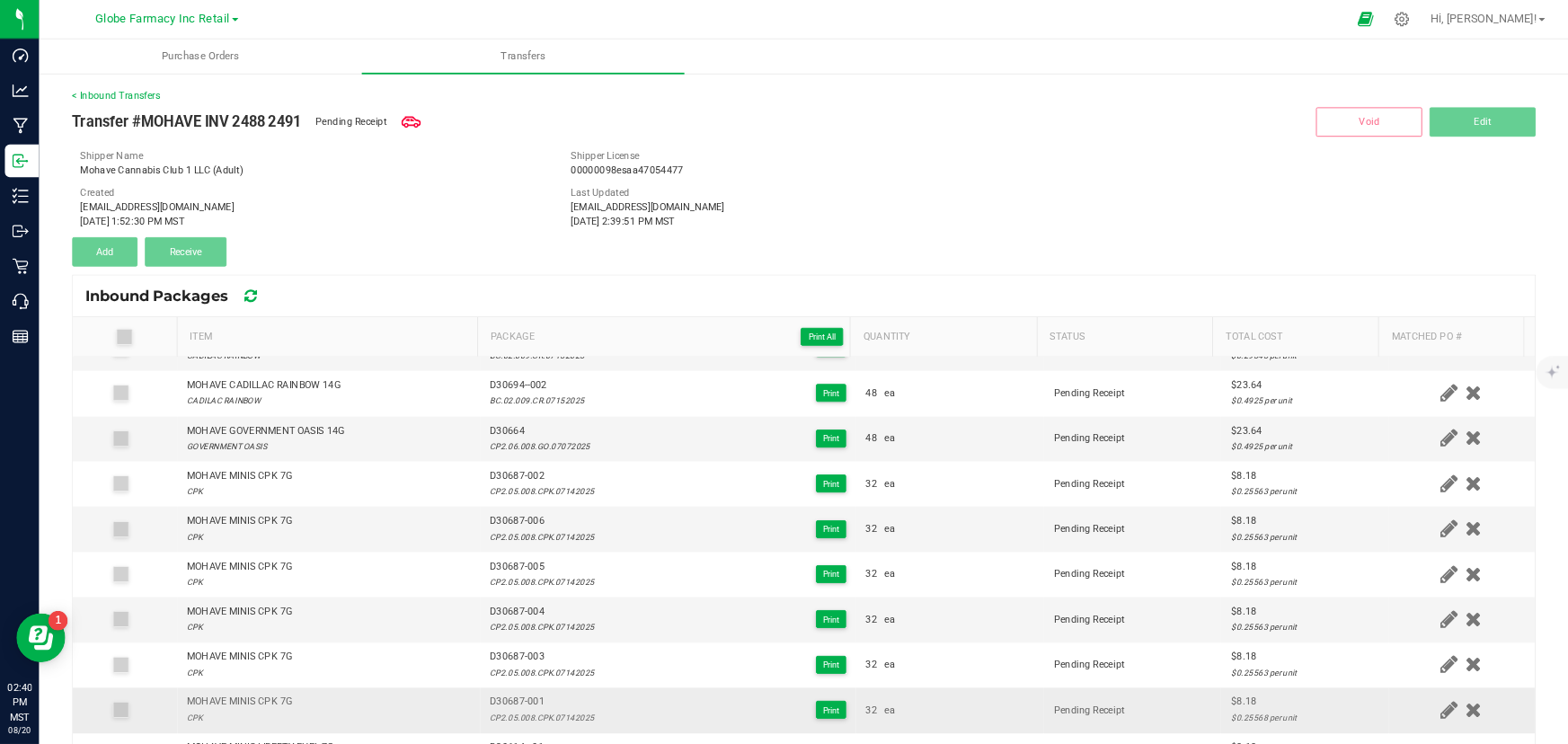
scroll to position [270, 0]
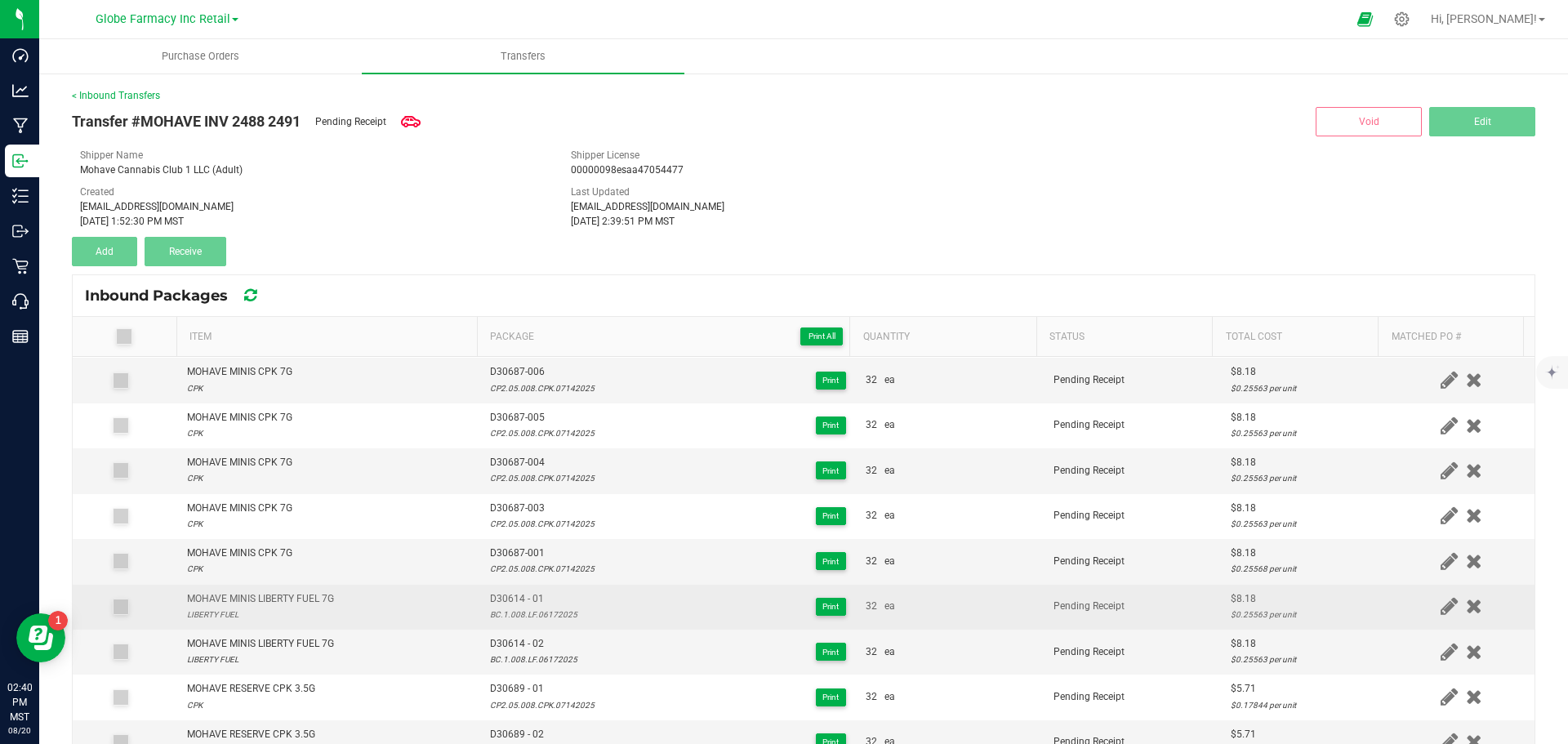
click at [518, 614] on div "BC.1.008.LF.06172025" at bounding box center [533, 615] width 88 height 15
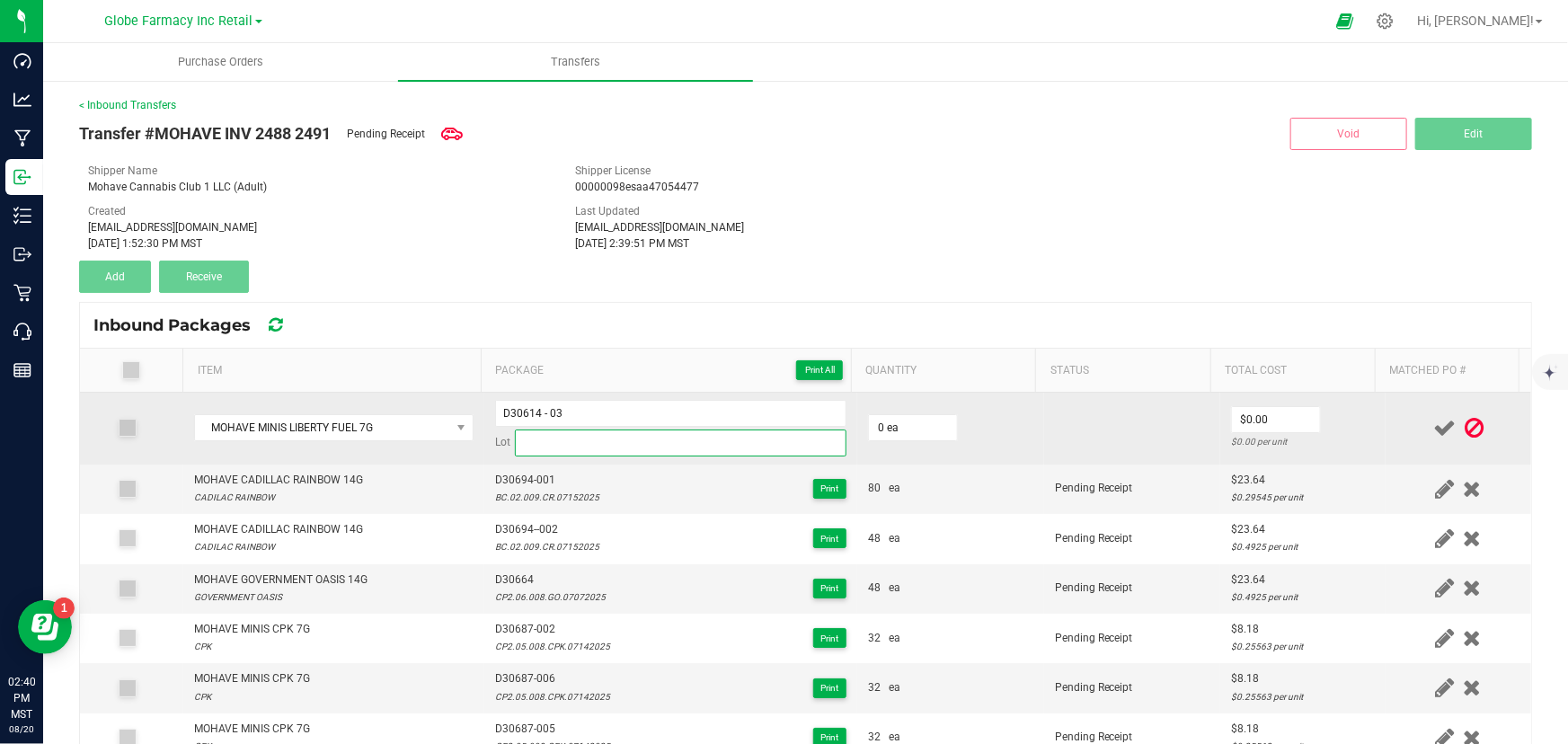
paste input "BC.1.008.LF.06172025"
click at [584, 441] on input at bounding box center [680, 443] width 331 height 27
type input "BC.1.008.LF.06172025"
click at [888, 415] on span "0 ea" at bounding box center [913, 428] width 90 height 27
click at [889, 417] on input "0" at bounding box center [913, 428] width 88 height 25
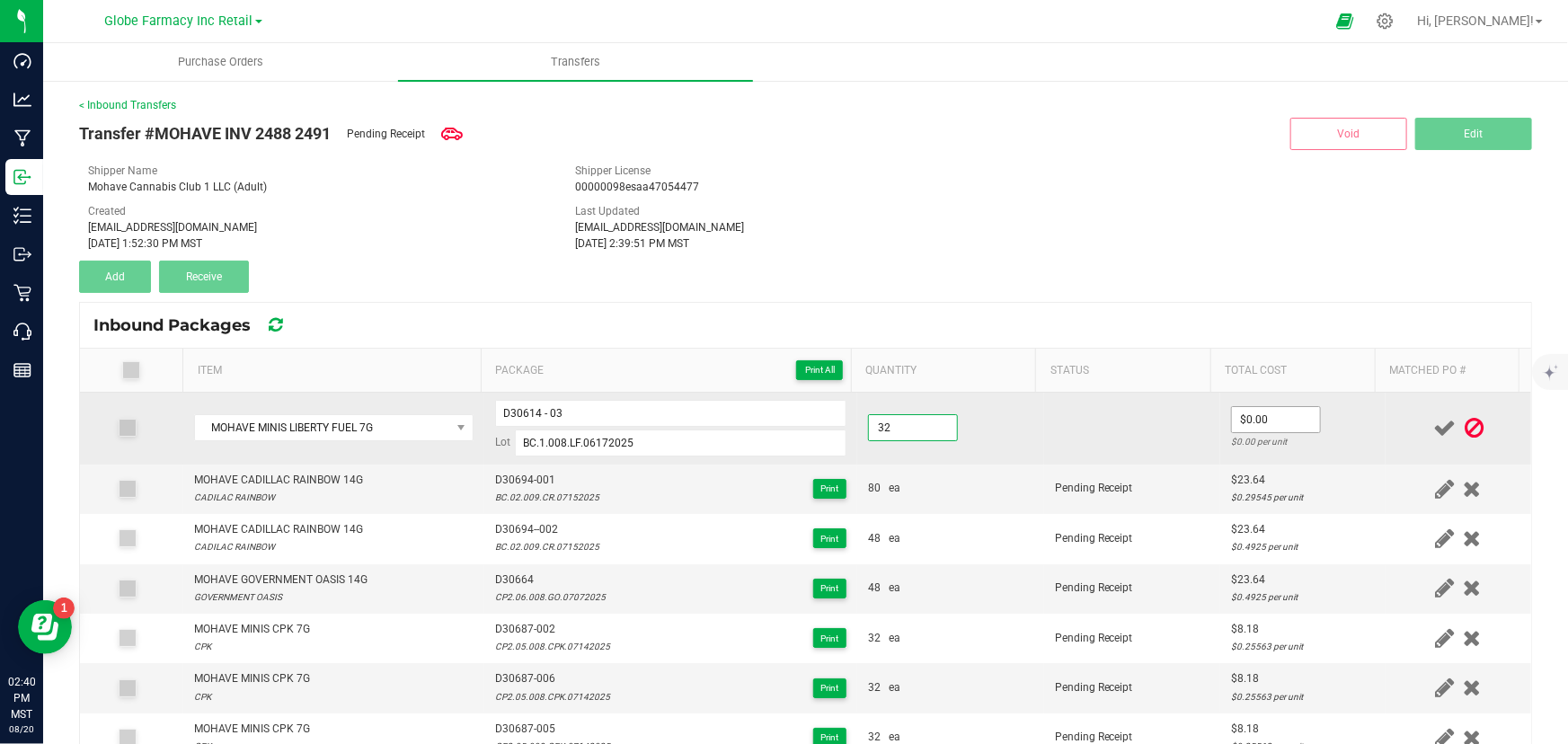
type input "32 ea"
type input "6"
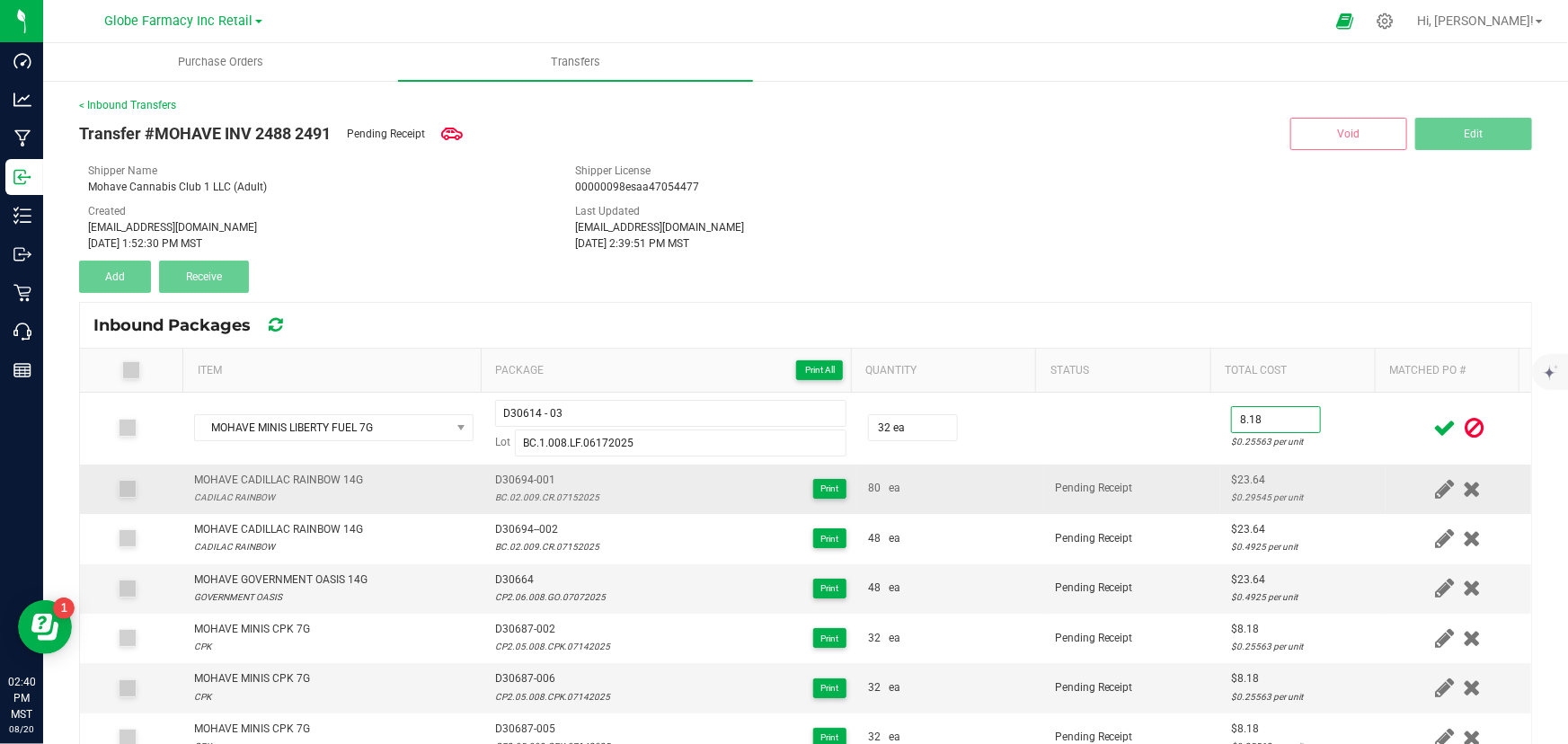
type input "$8.18"
click at [1121, 506] on td "Pending Receipt" at bounding box center [1132, 489] width 176 height 50
click at [1433, 427] on icon at bounding box center [1445, 429] width 22 height 22
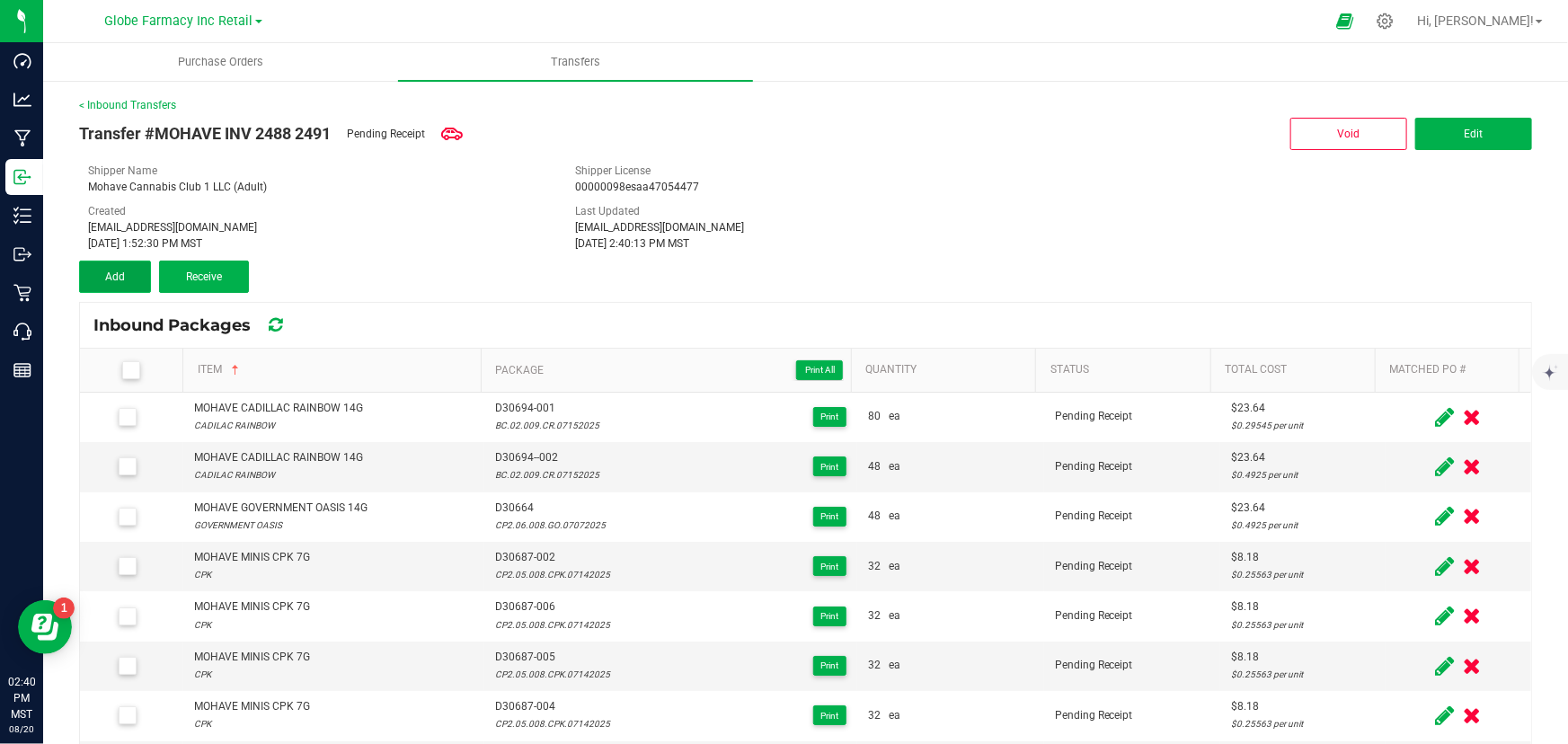
click at [105, 283] on button "Add" at bounding box center [115, 277] width 72 height 33
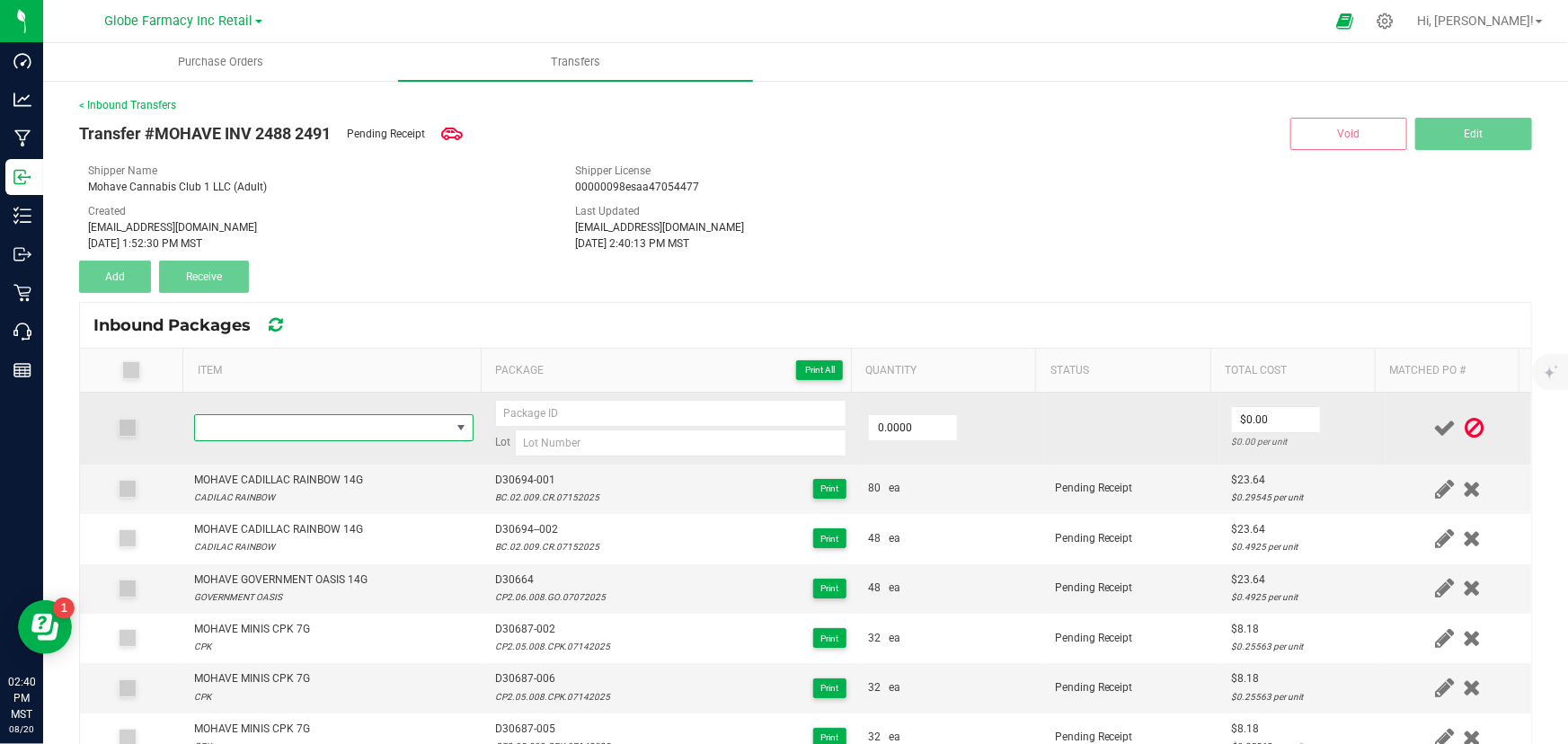
click at [325, 428] on span "NO DATA FOUND" at bounding box center [322, 428] width 255 height 25
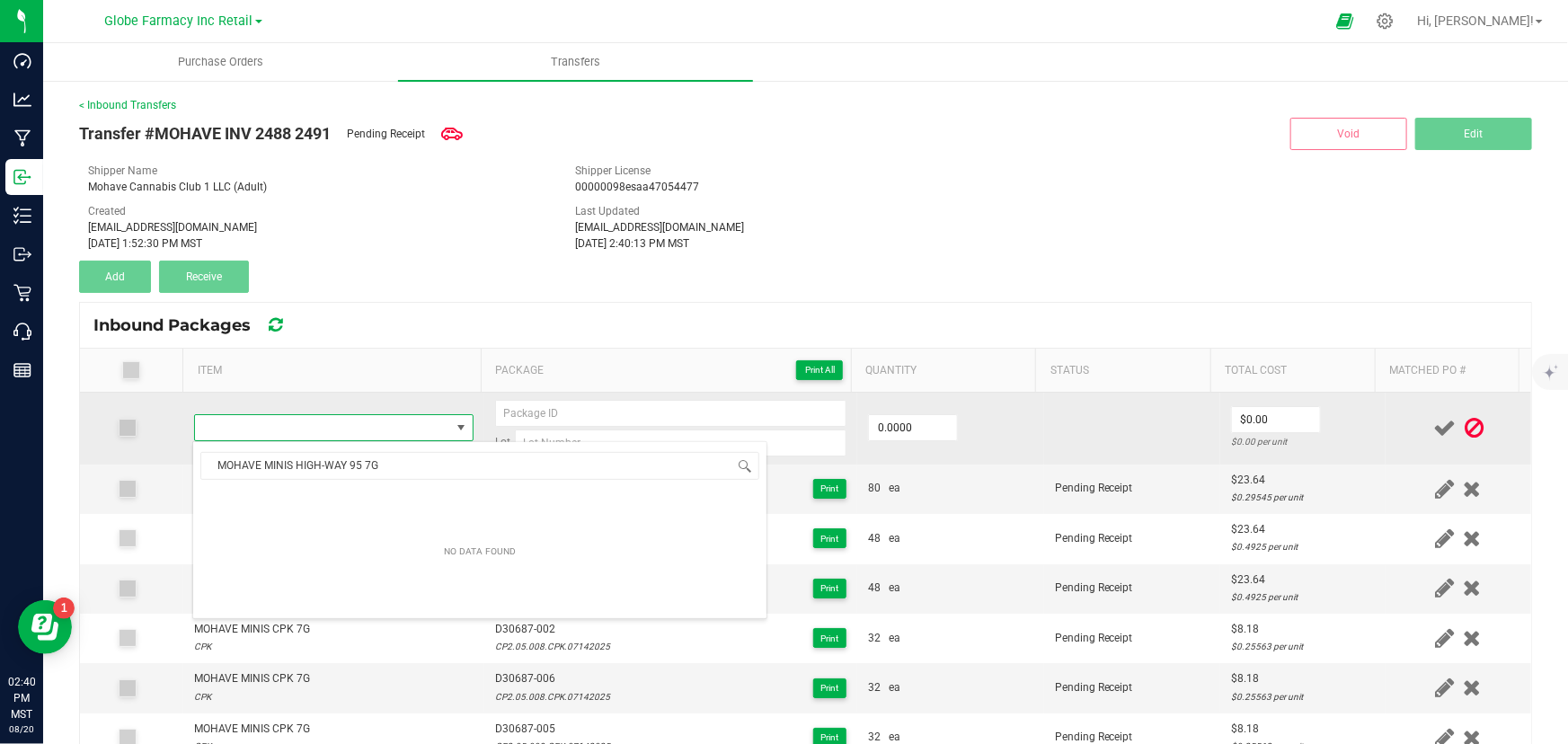
scroll to position [27, 271]
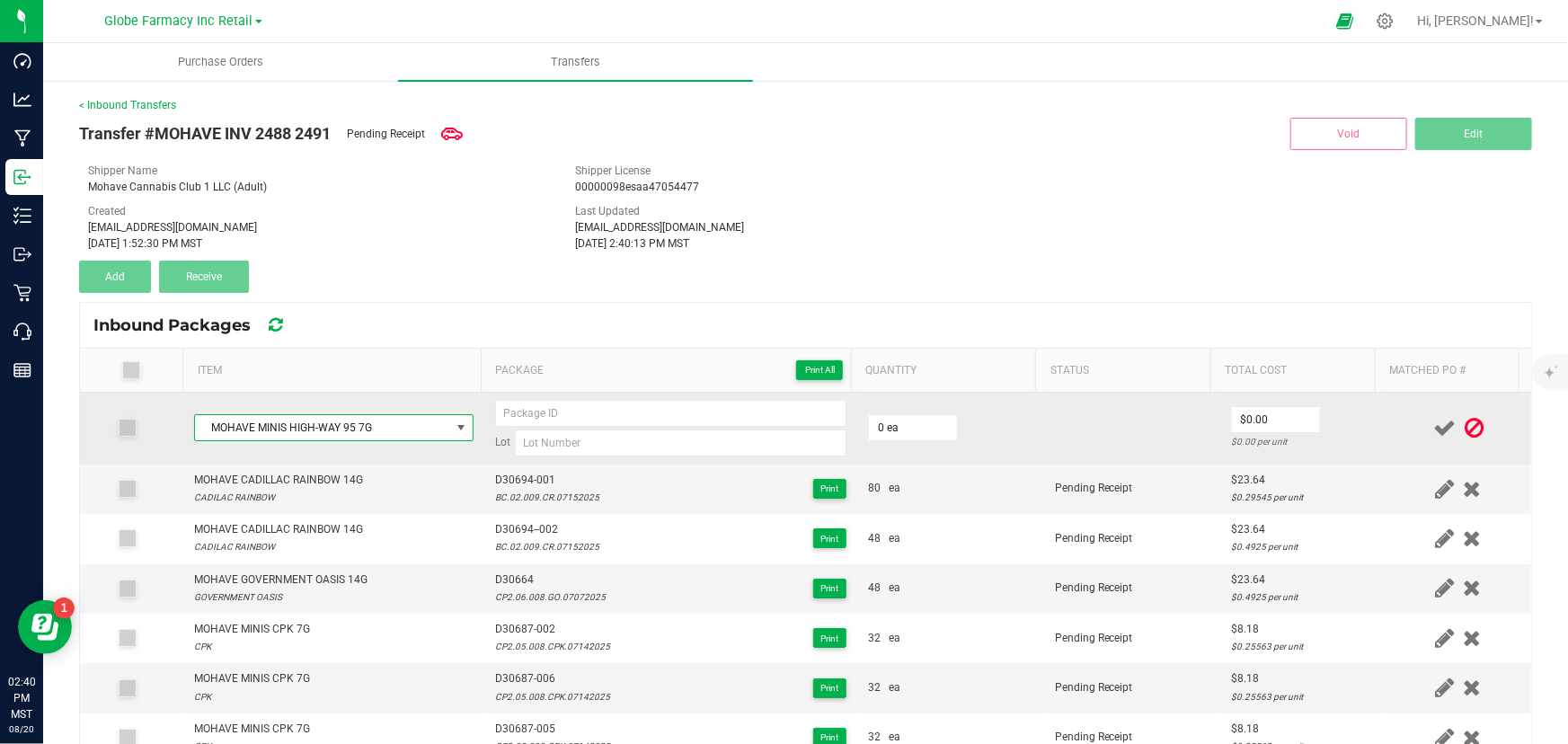
click at [922, 413] on td "0 ea" at bounding box center [951, 429] width 187 height 72
click at [904, 412] on td "0 ea" at bounding box center [951, 429] width 187 height 72
click at [903, 416] on input "0" at bounding box center [913, 428] width 88 height 25
type input "32 ea"
click at [1250, 423] on input "0" at bounding box center [1276, 419] width 88 height 25
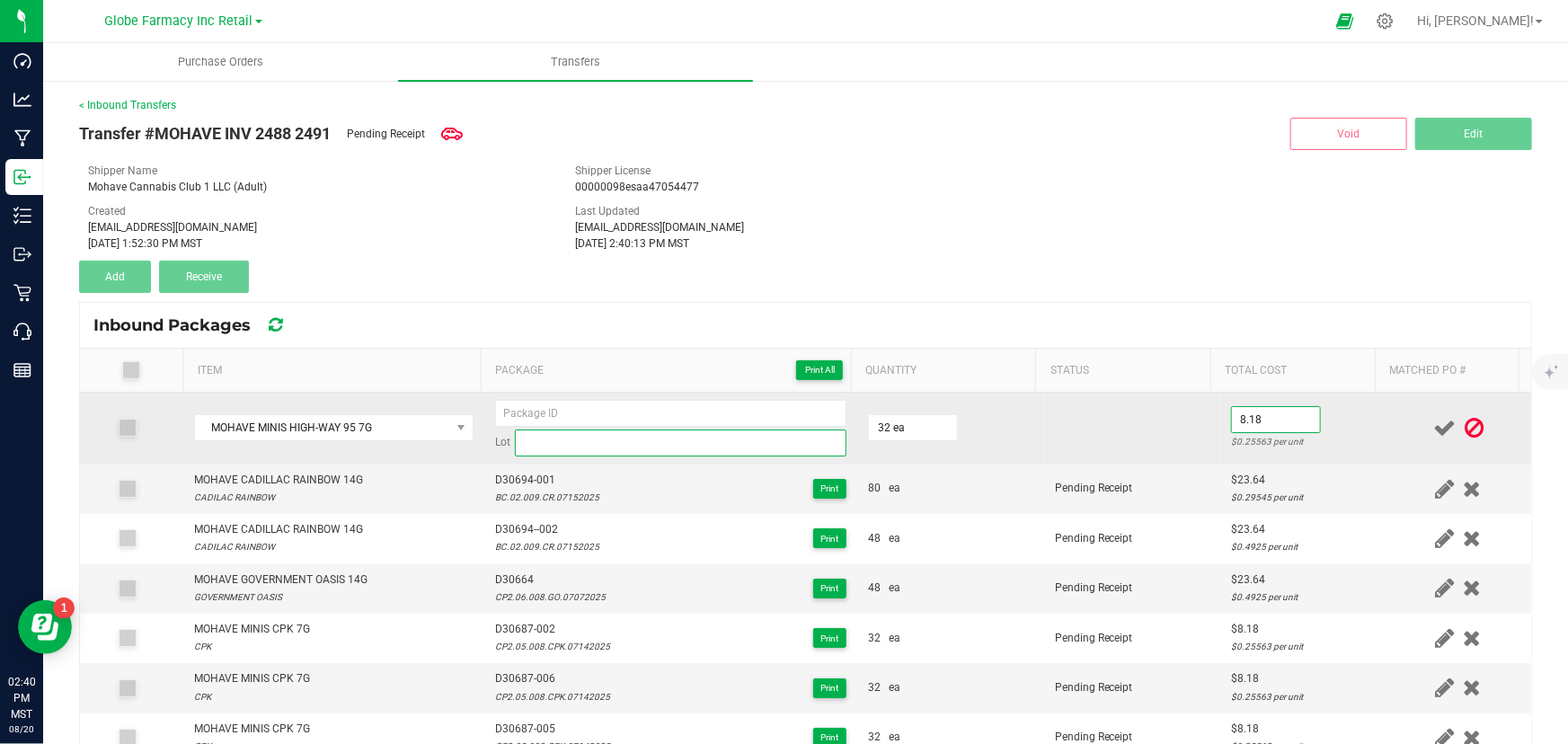
type input "$8.18"
click at [540, 445] on input at bounding box center [680, 443] width 331 height 27
type input "BC.02.009.H95.07152025"
click at [542, 412] on input at bounding box center [671, 413] width 352 height 27
type input "D30690 - 01"
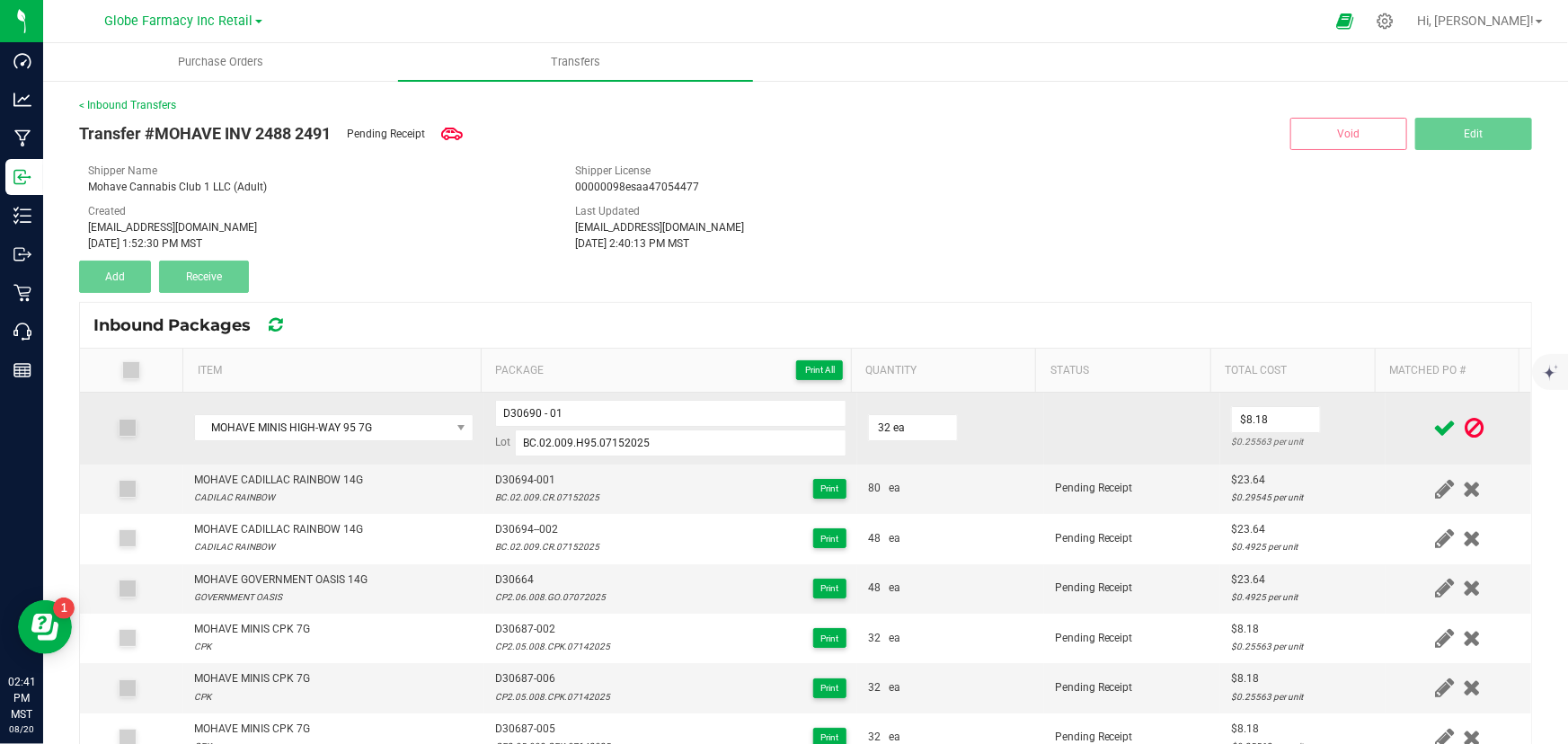
click at [1082, 442] on td at bounding box center [1132, 429] width 176 height 72
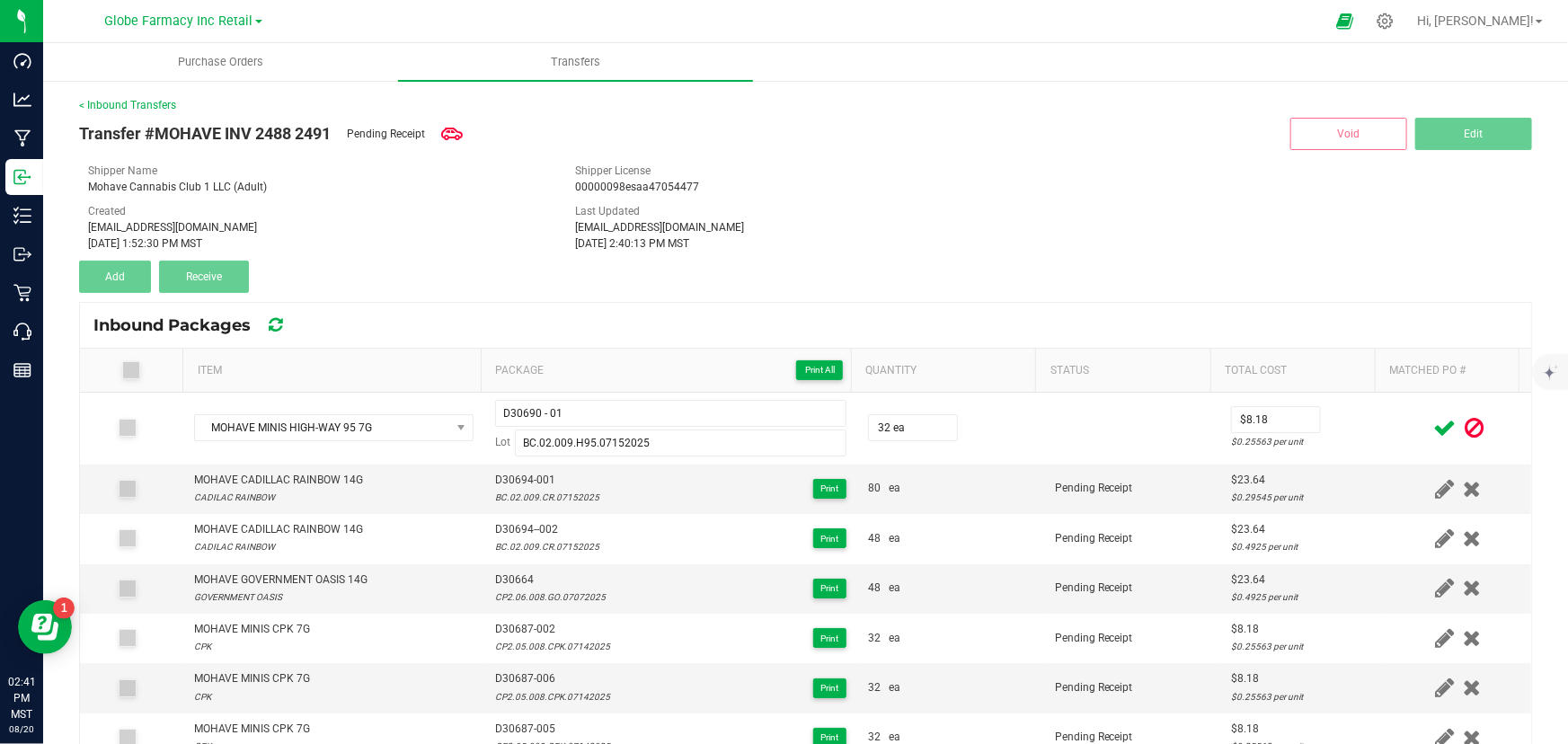
click at [1433, 429] on icon at bounding box center [1445, 429] width 22 height 22
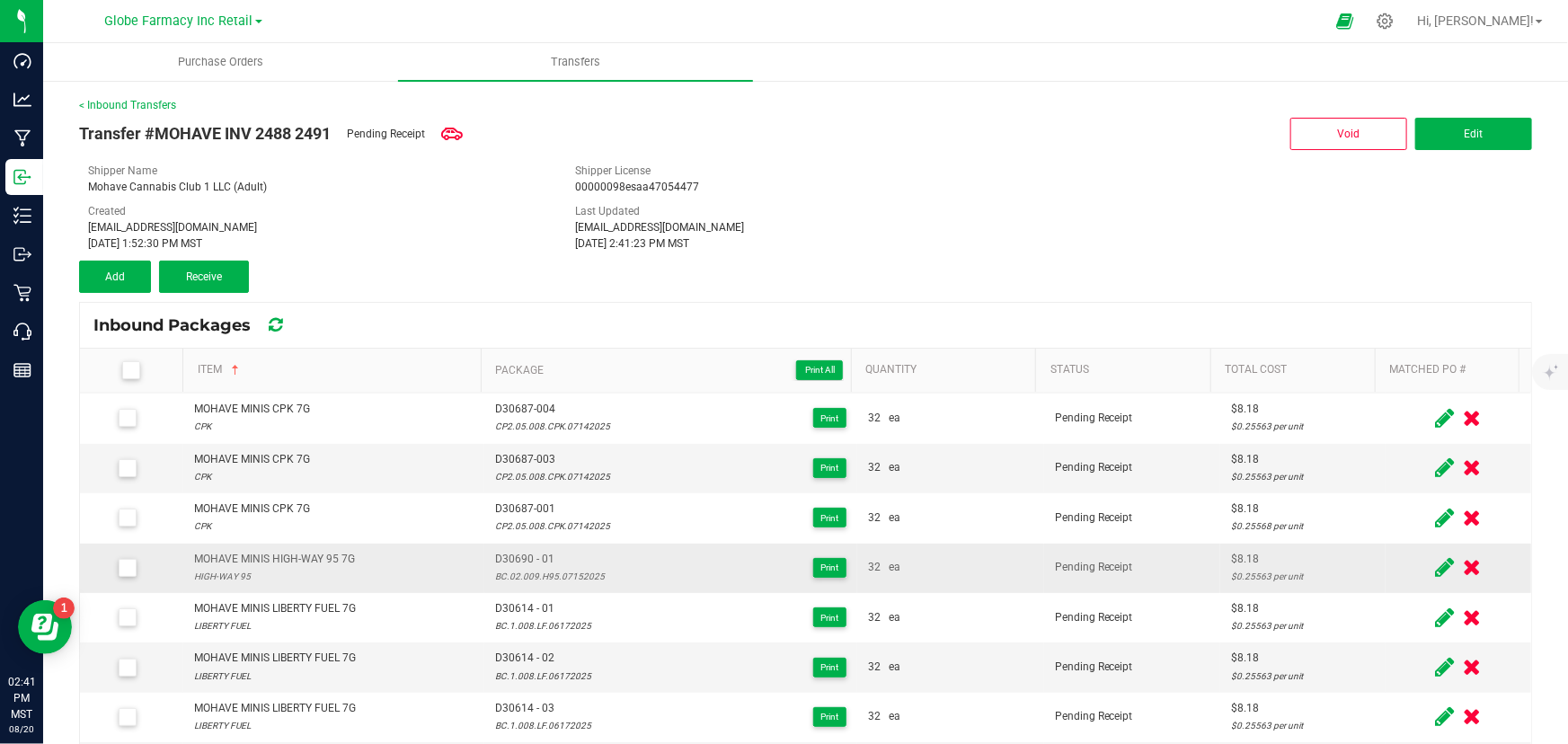
scroll to position [327, 0]
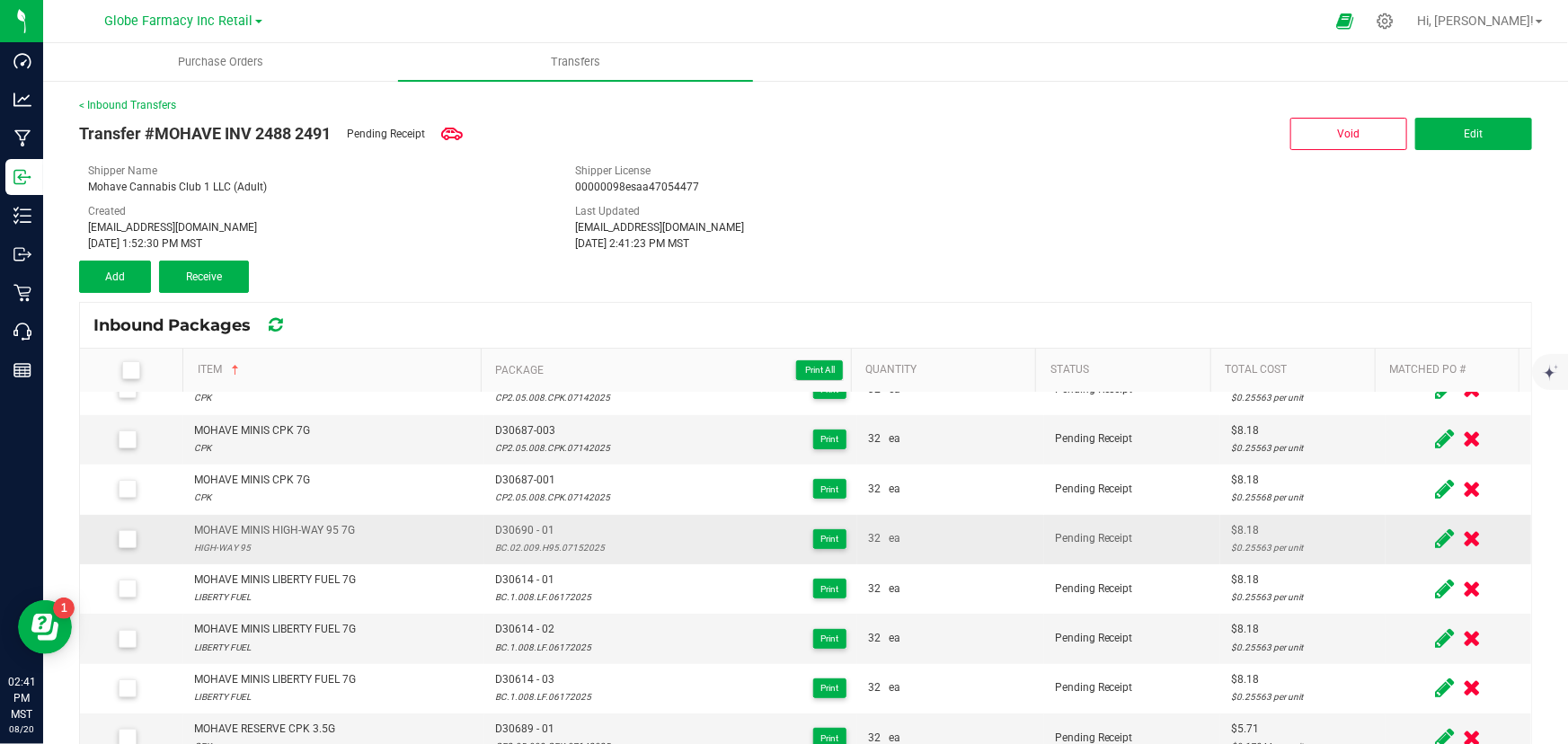
click at [307, 534] on div "MOHAVE MINIS HIGH-WAY 95 7G" at bounding box center [274, 531] width 161 height 17
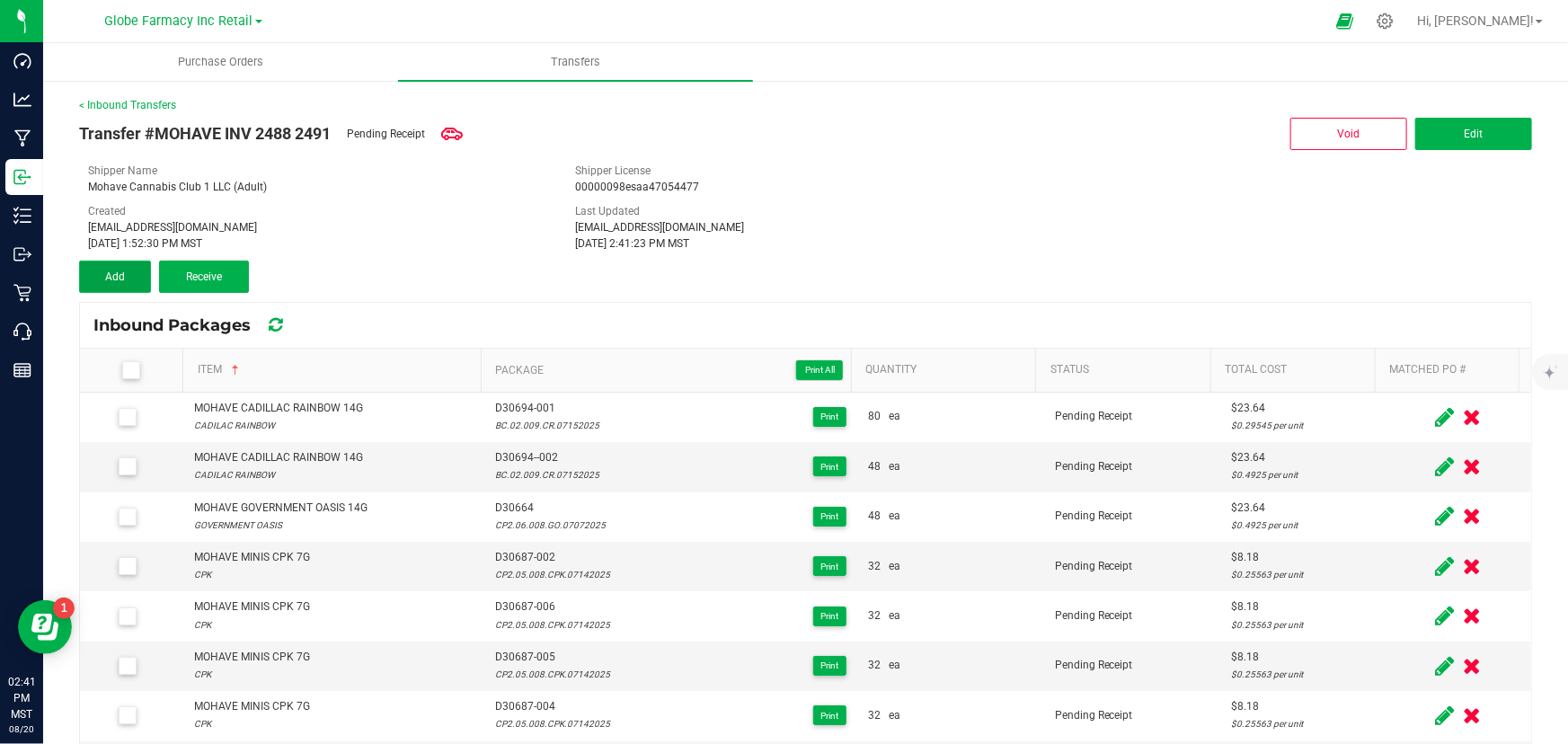
click at [135, 280] on button "Add" at bounding box center [115, 277] width 72 height 33
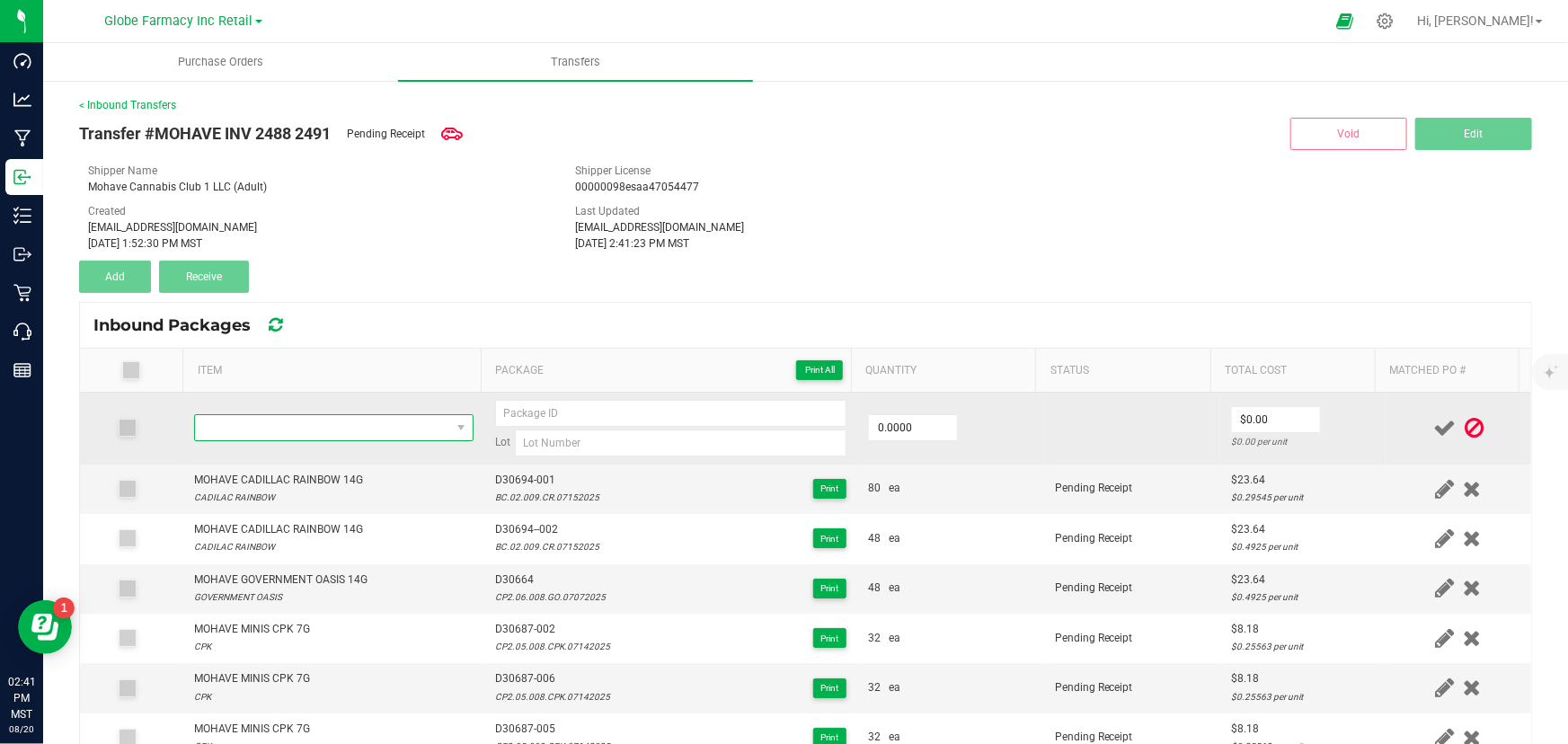
click at [340, 424] on span "NO DATA FOUND" at bounding box center [322, 428] width 255 height 25
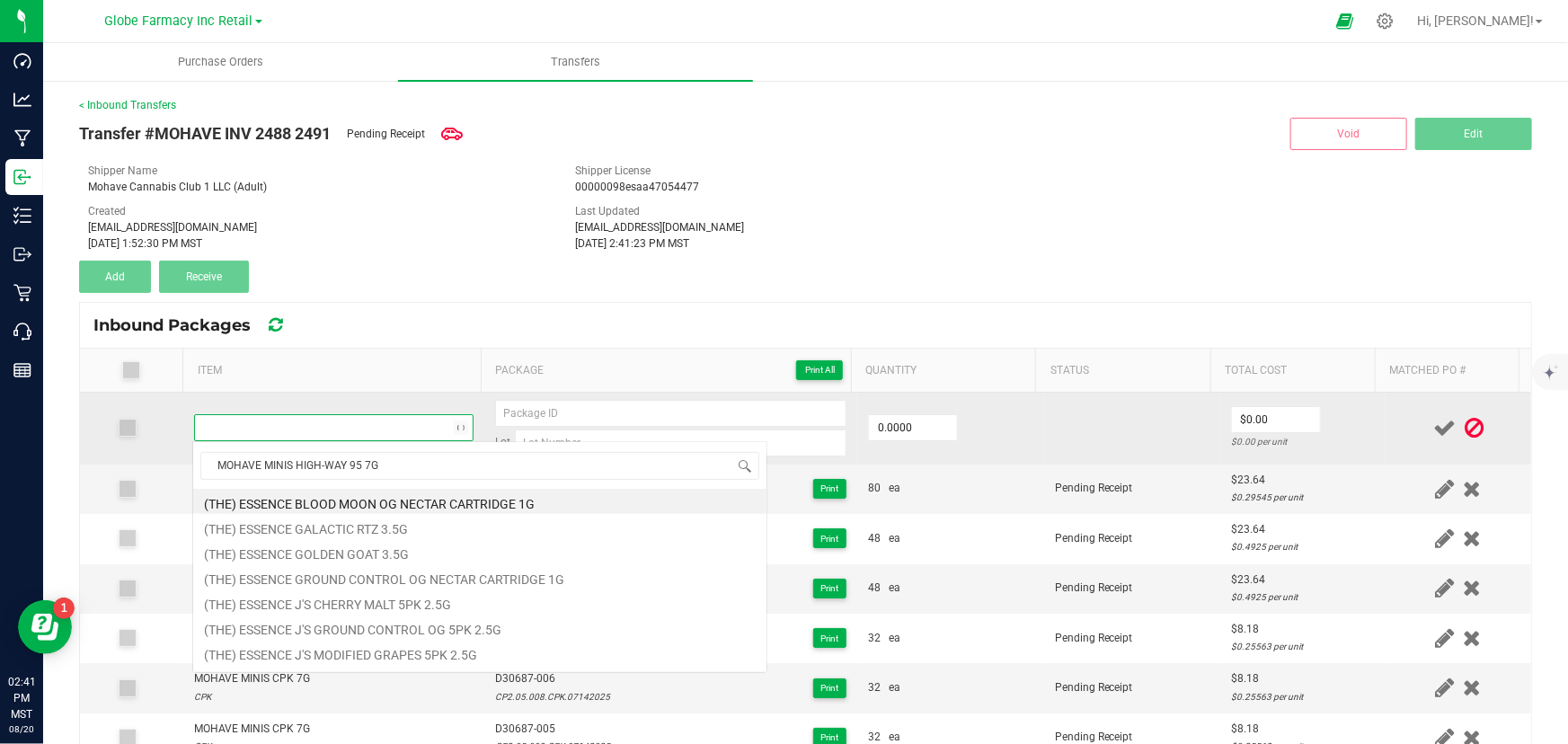
scroll to position [27, 271]
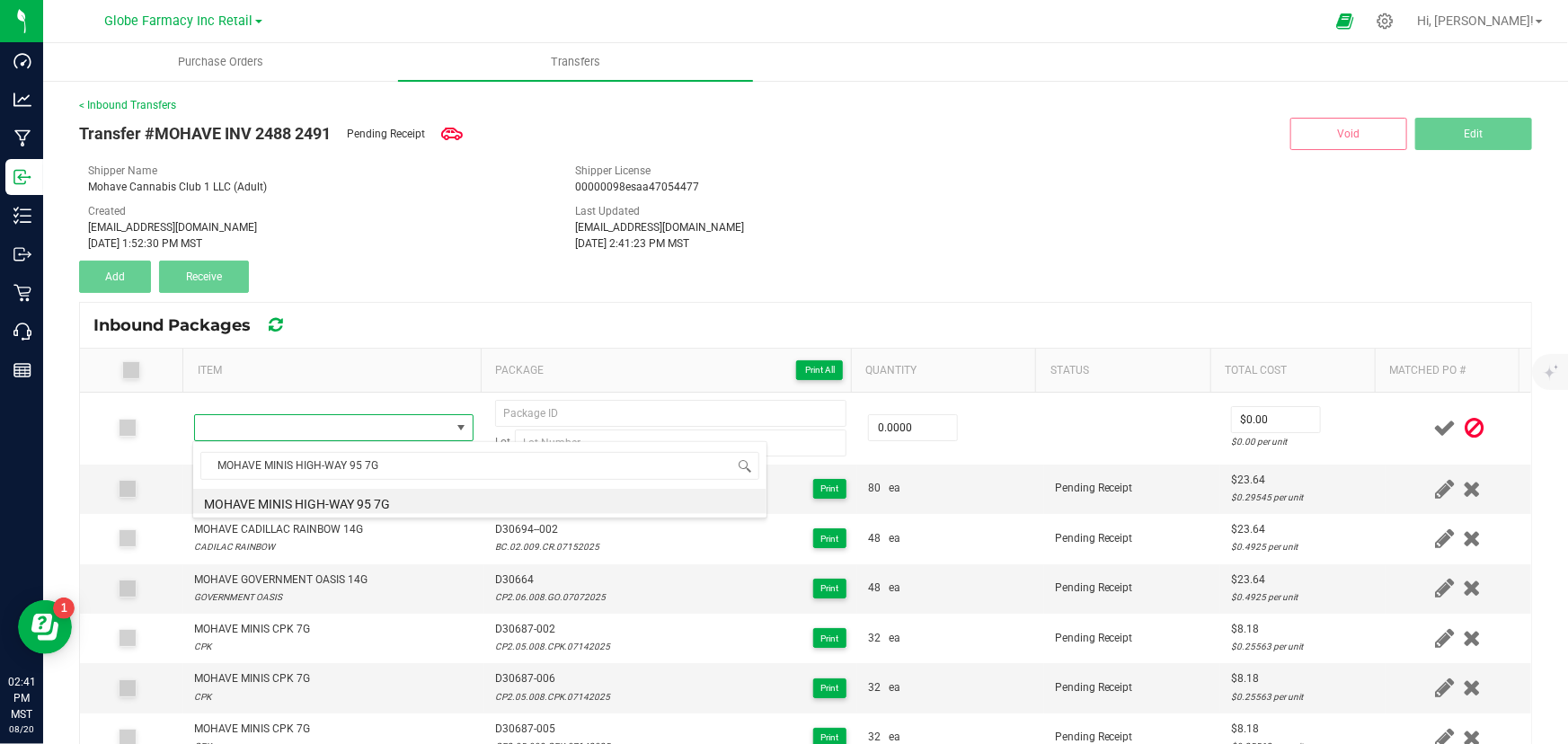
click at [325, 499] on li "MOHAVE MINIS HIGH-WAY 95 7G" at bounding box center [480, 502] width 573 height 25
type input "0 ea"
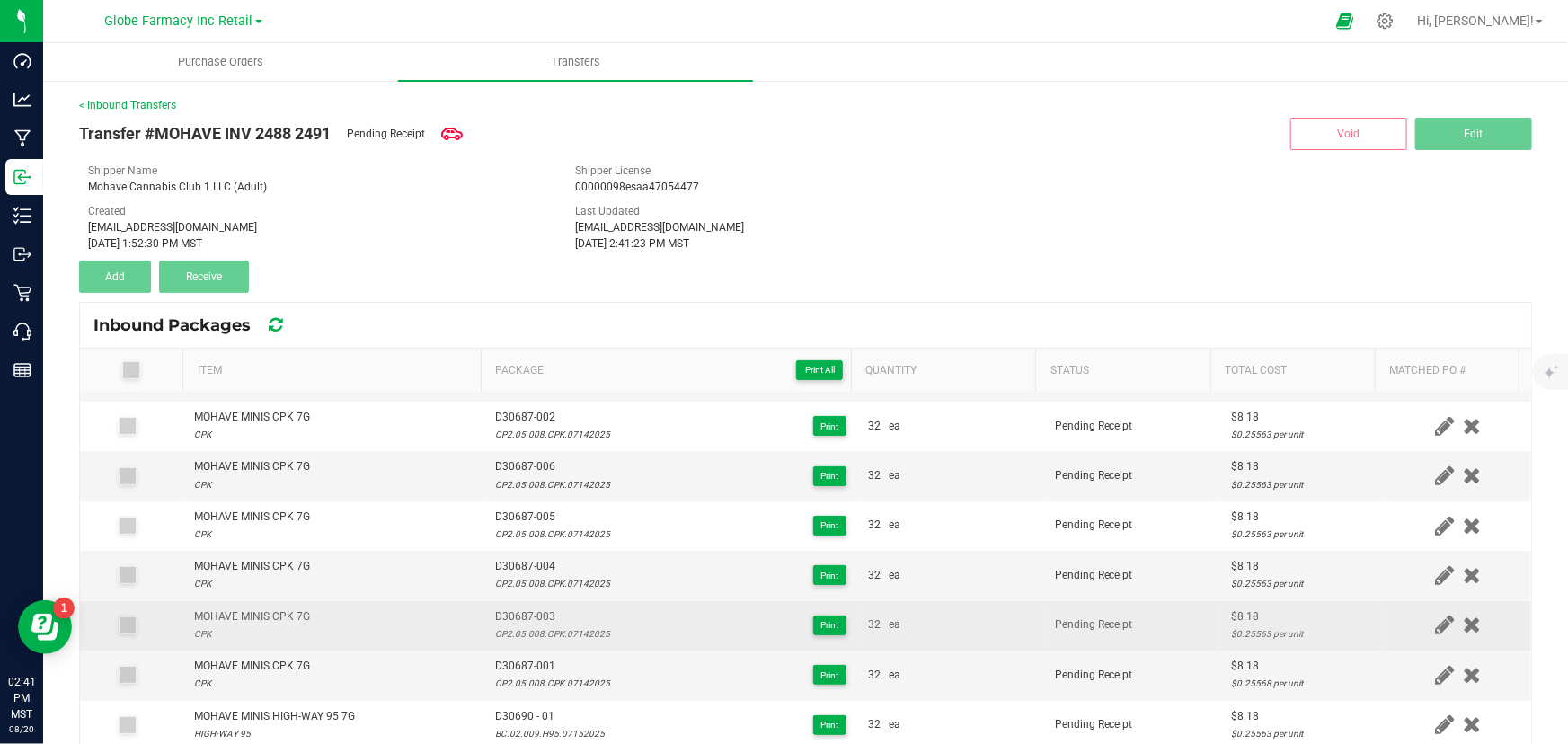
scroll to position [244, 0]
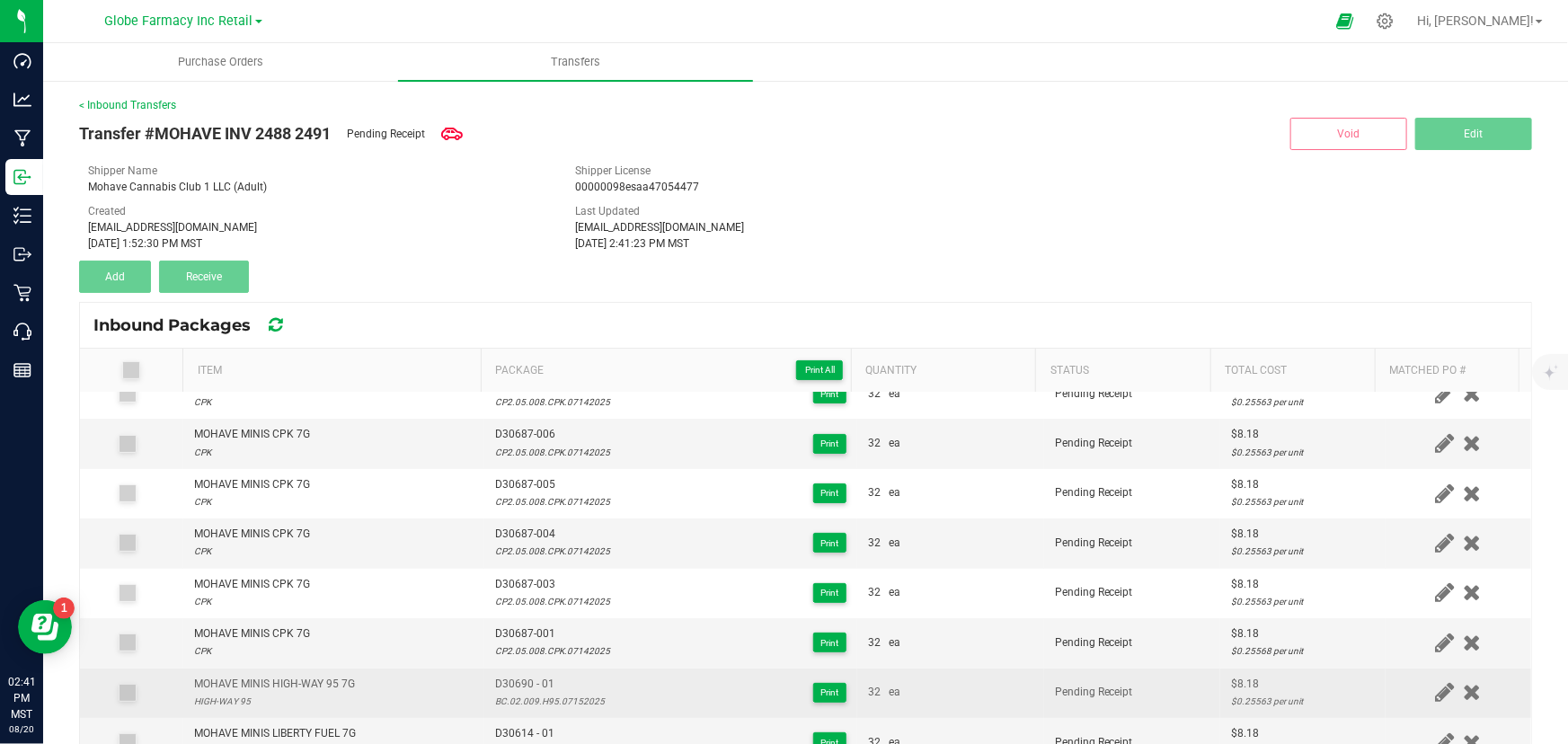
click at [539, 680] on span "D30690 - 01" at bounding box center [549, 684] width 109 height 17
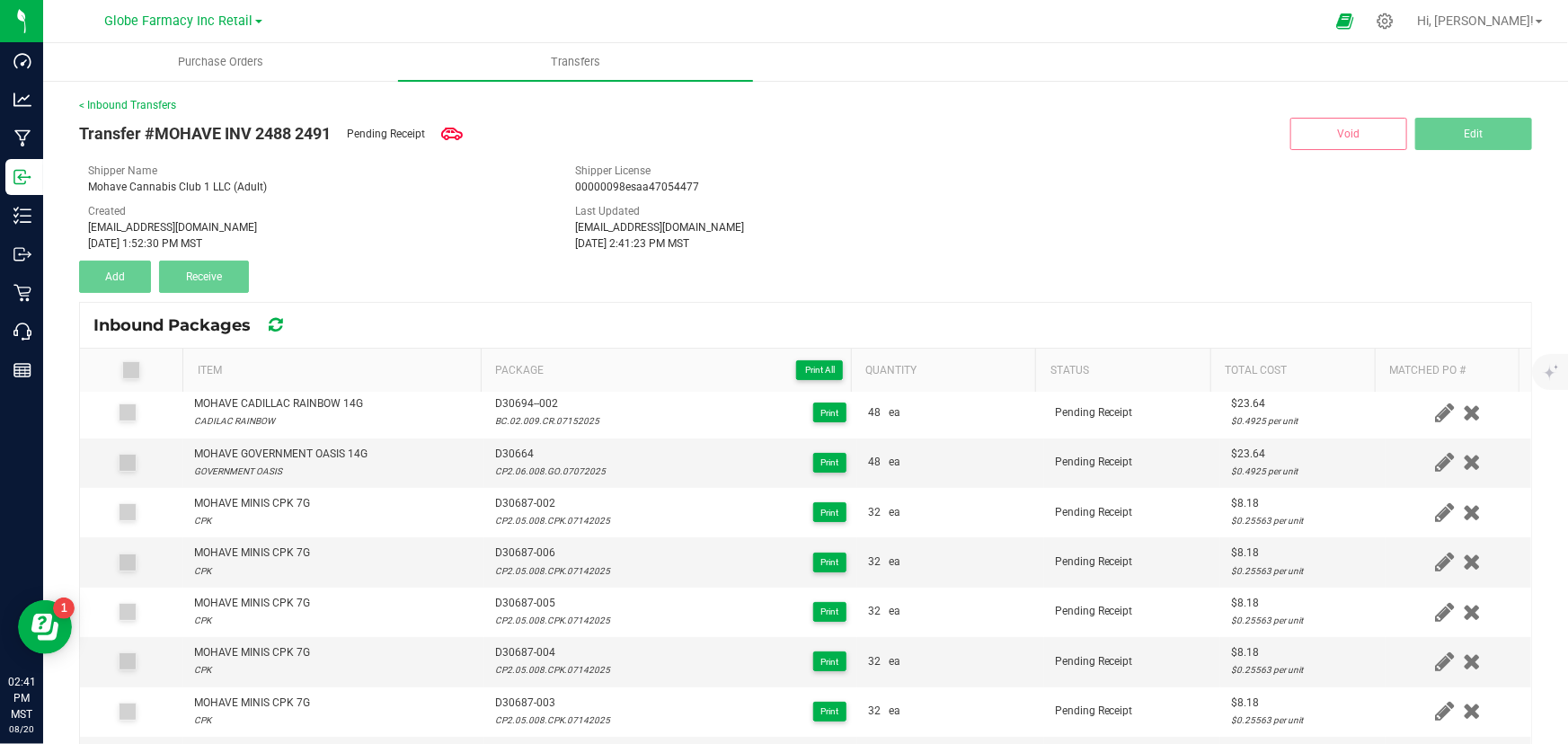
scroll to position [0, 0]
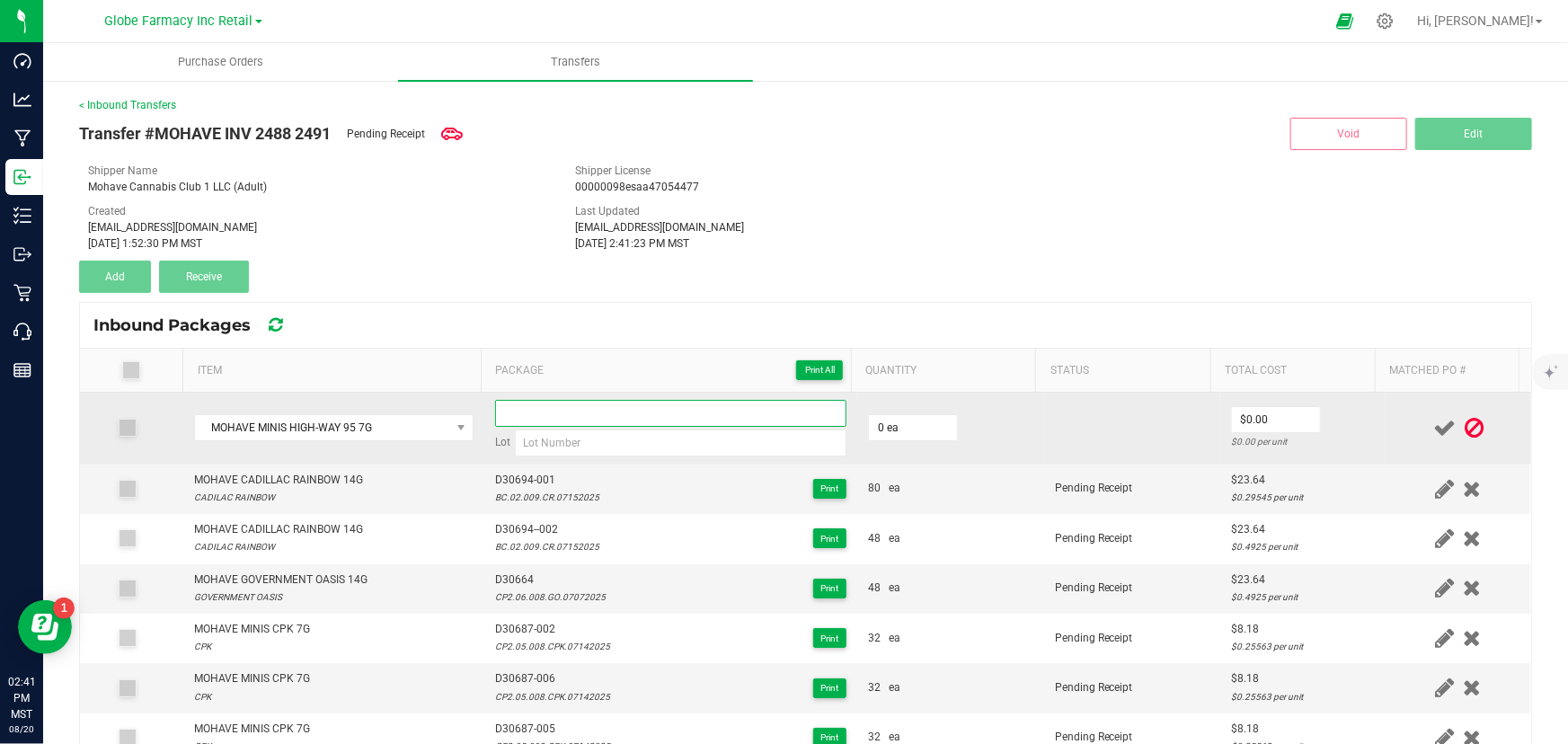
click at [530, 412] on input at bounding box center [671, 413] width 352 height 27
paste input "D30690 - 01"
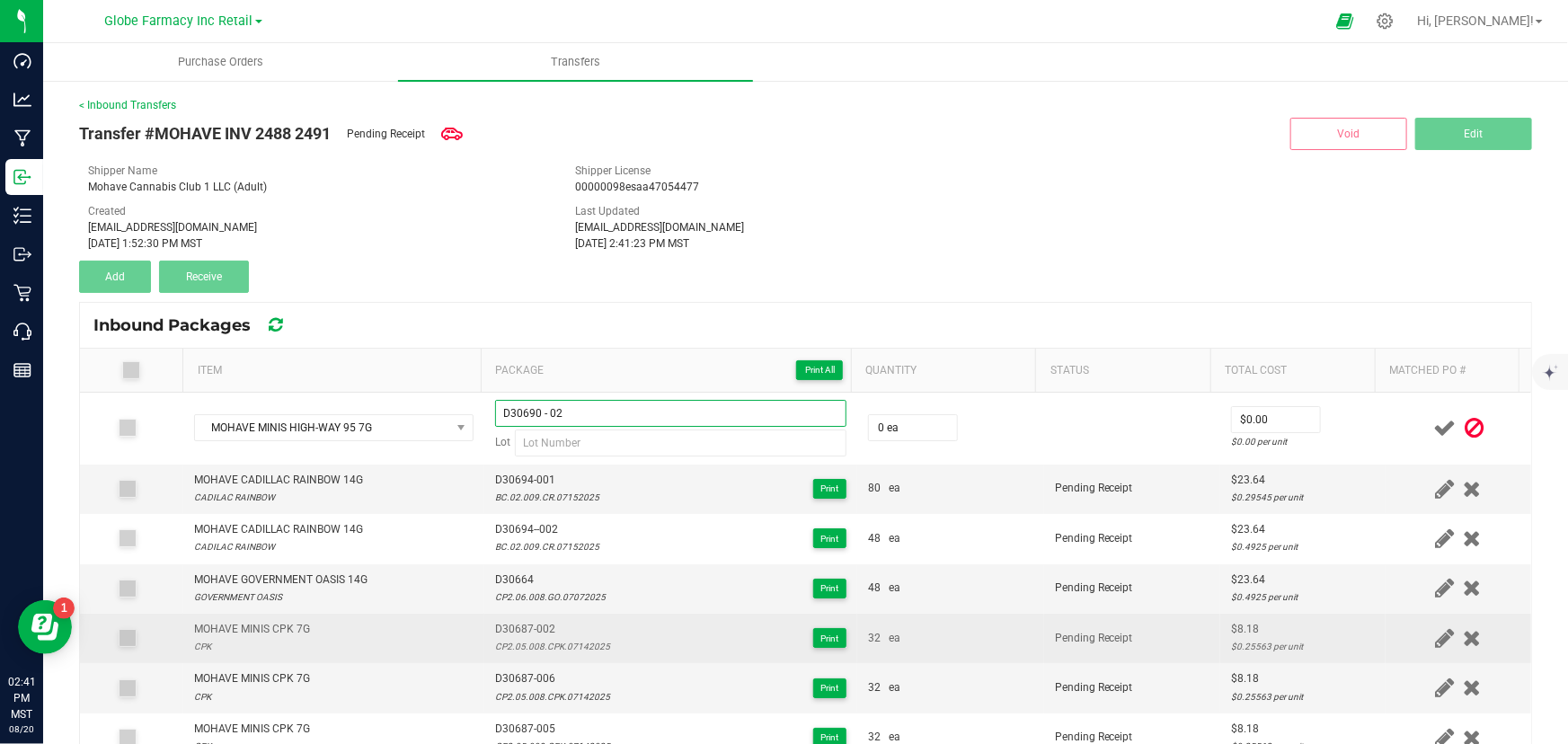
type input "D30690 - 02"
click at [510, 654] on div "CP2.05.008.CPK.07142025" at bounding box center [552, 647] width 115 height 17
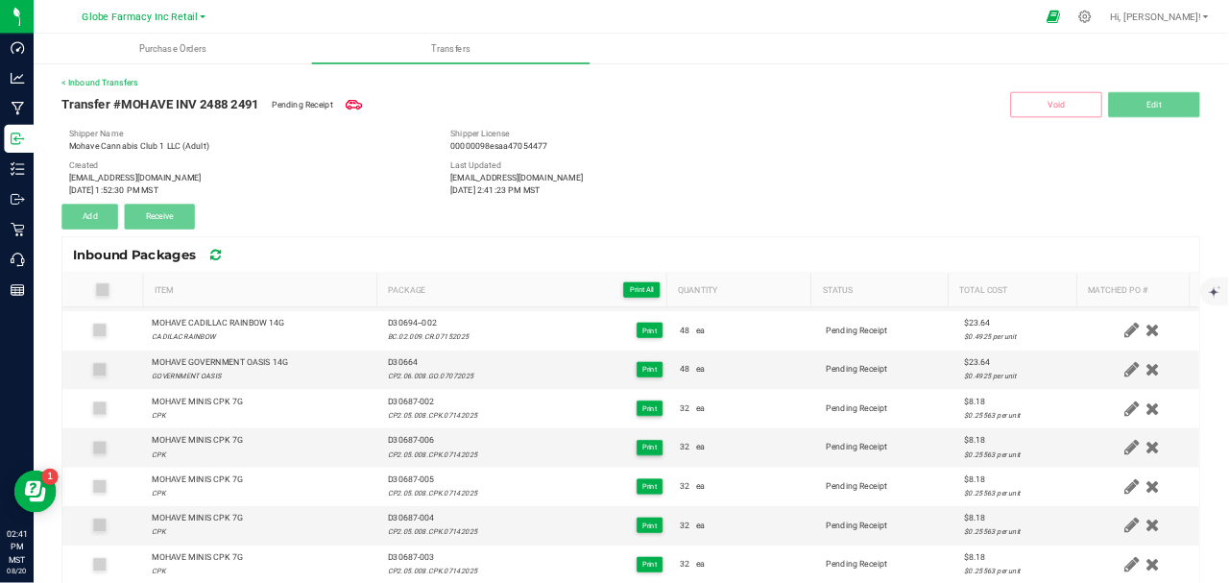
scroll to position [261, 0]
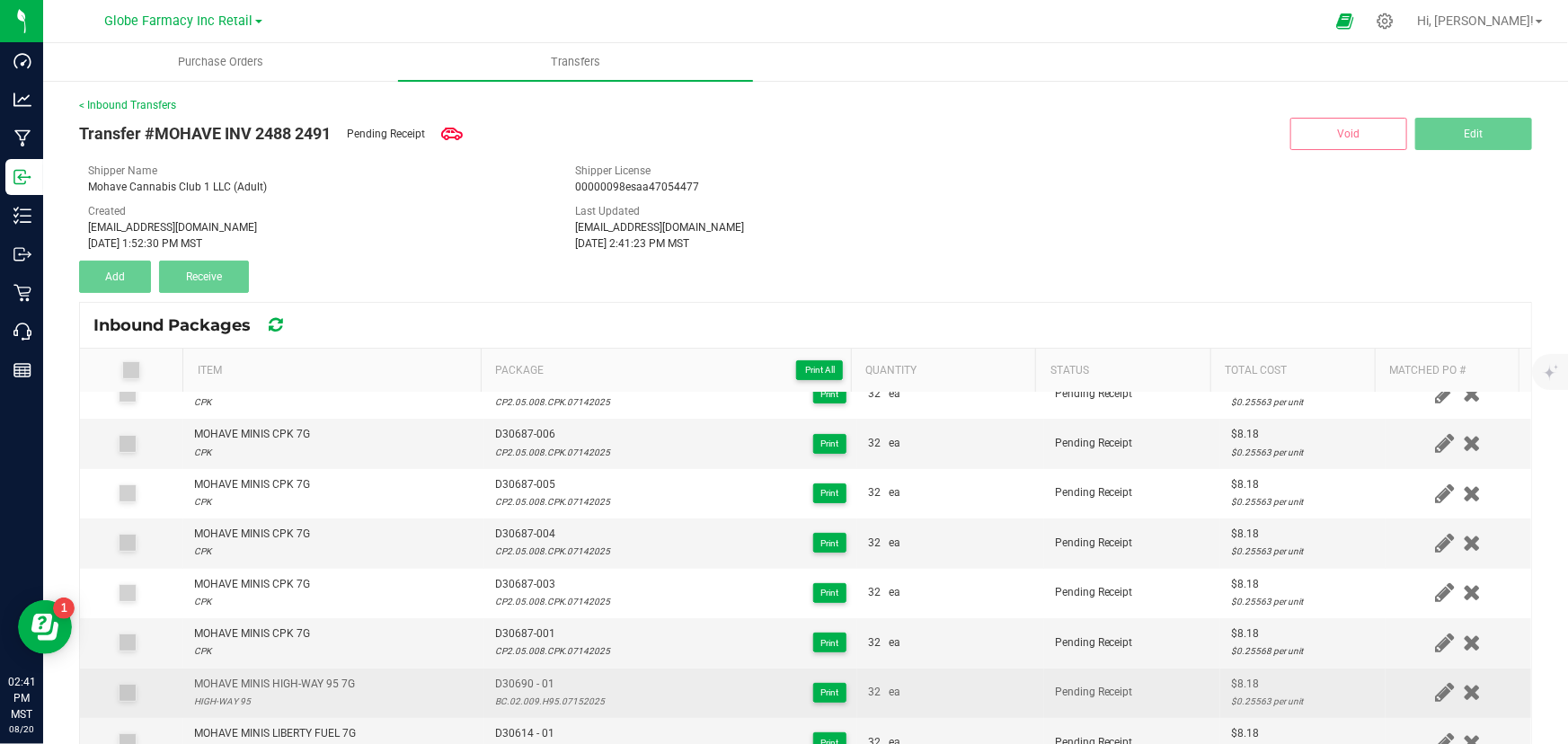
click at [555, 700] on div "BC.02.009.H95.07152025" at bounding box center [549, 702] width 109 height 17
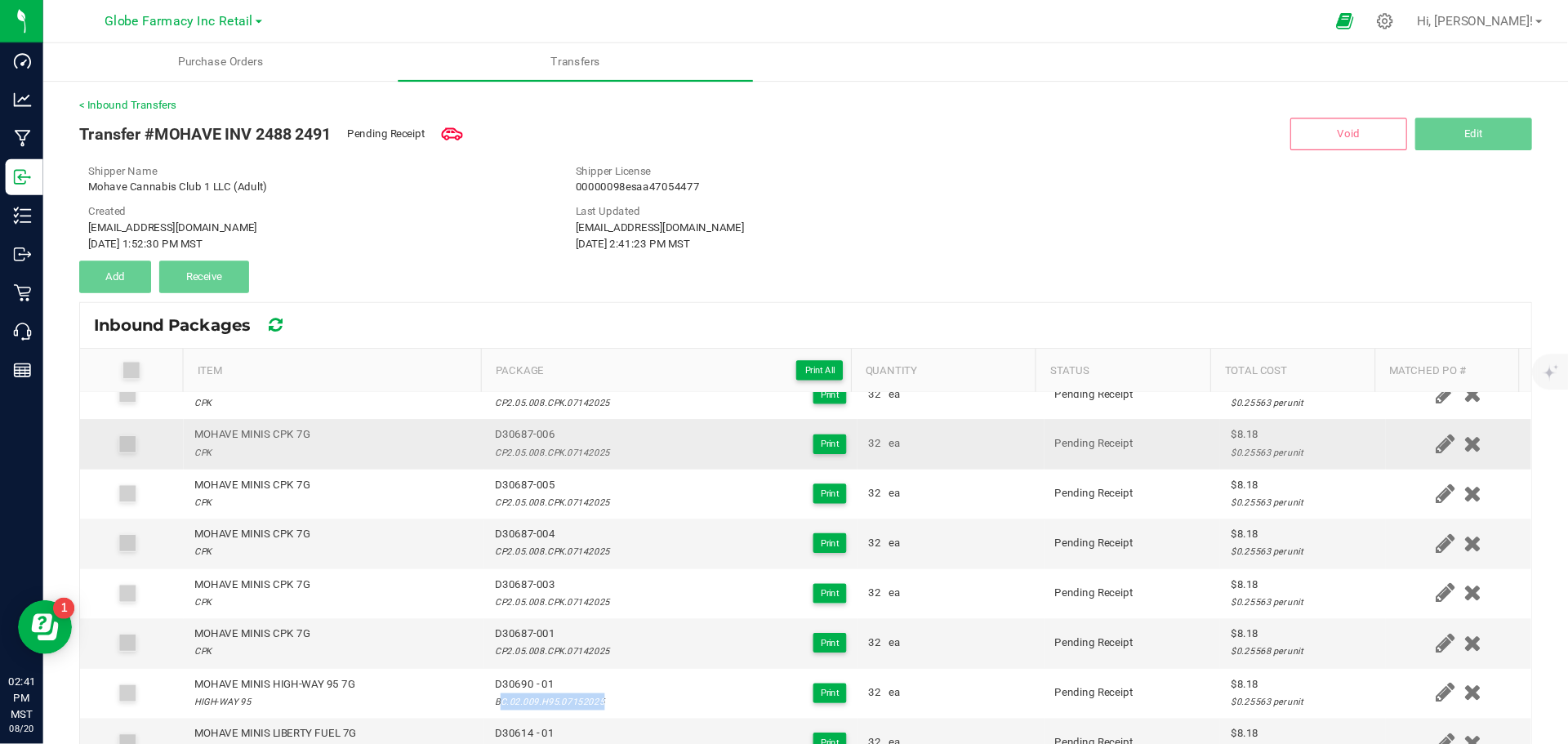
scroll to position [0, 0]
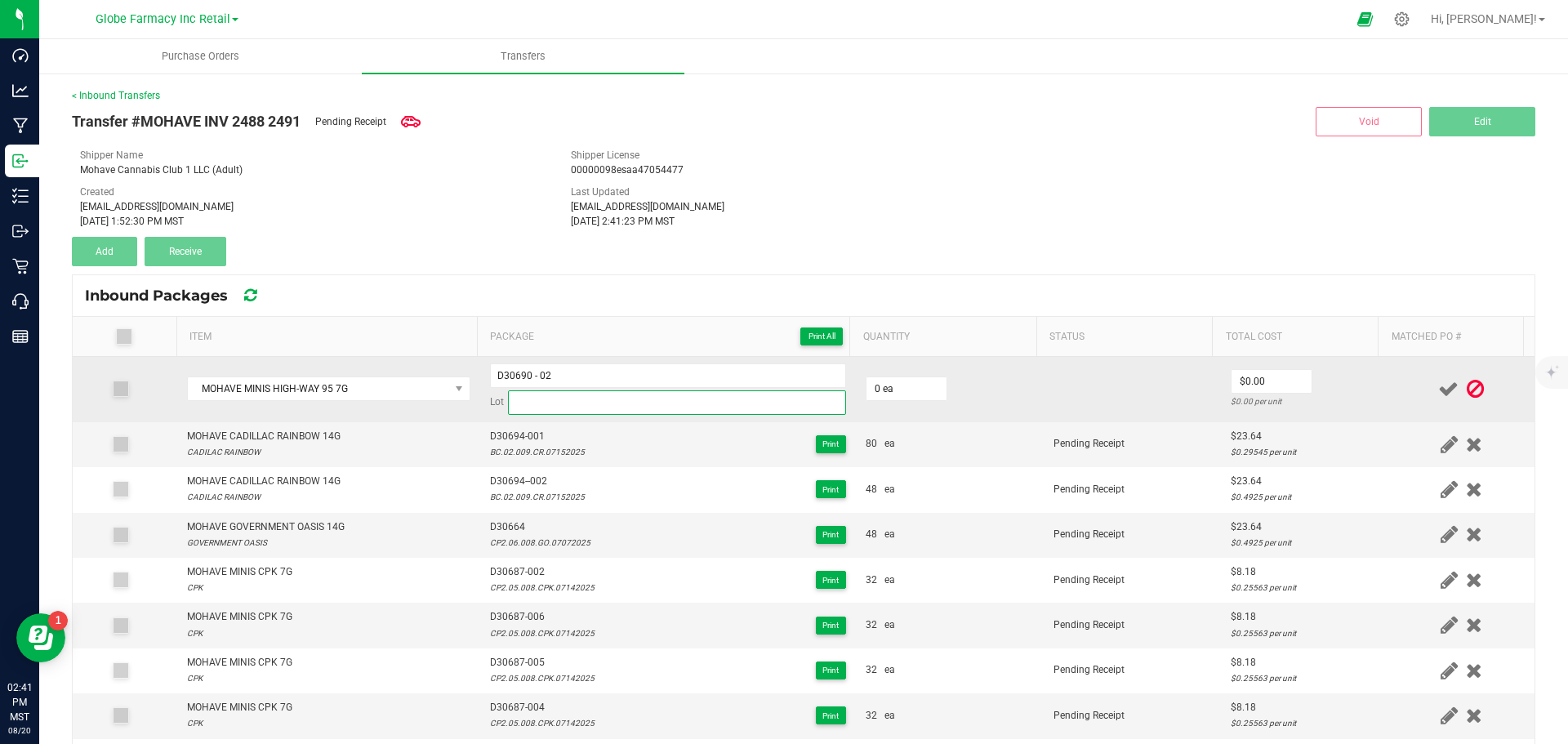
paste input "BC.02.009.H95.07152025"
click at [652, 400] on input at bounding box center [677, 402] width 338 height 25
type input "BC.02.009.H95.07152025"
click at [899, 386] on input "0" at bounding box center [906, 389] width 80 height 23
type input "32 ea"
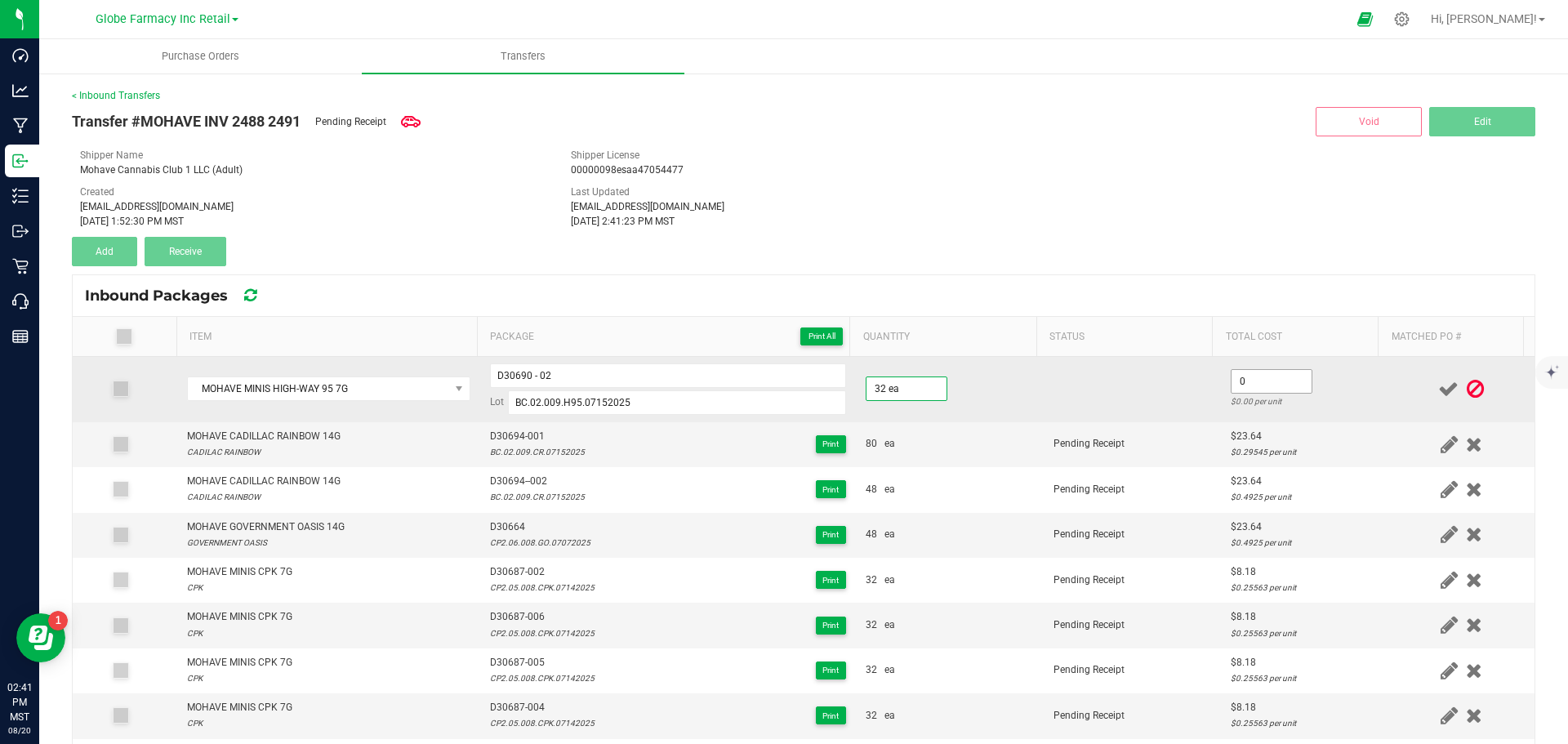
click at [1280, 385] on input "0" at bounding box center [1271, 381] width 80 height 23
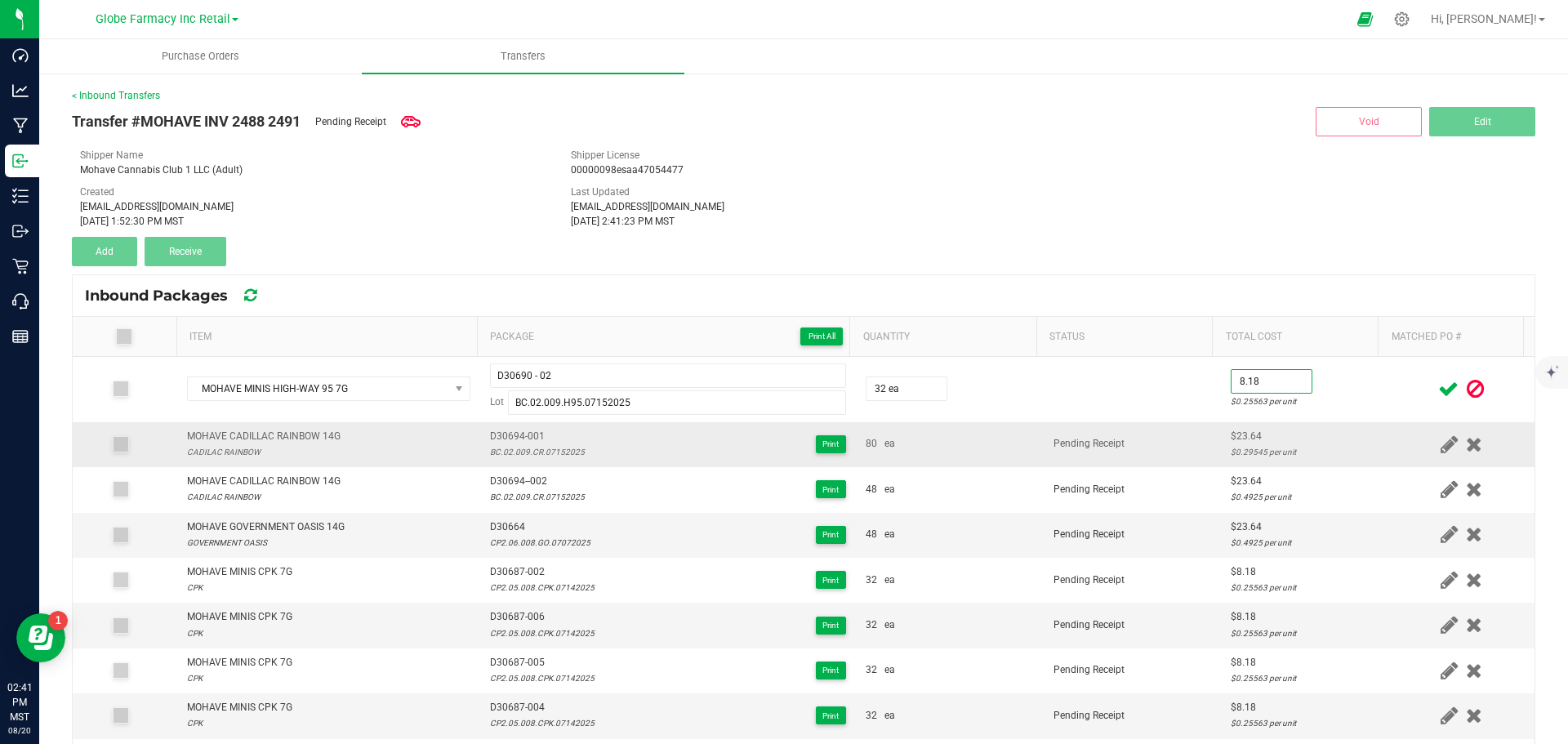
type input "$8.18"
click at [1158, 440] on td "Pending Receipt" at bounding box center [1133, 445] width 177 height 45
click at [1438, 386] on icon at bounding box center [1448, 389] width 20 height 20
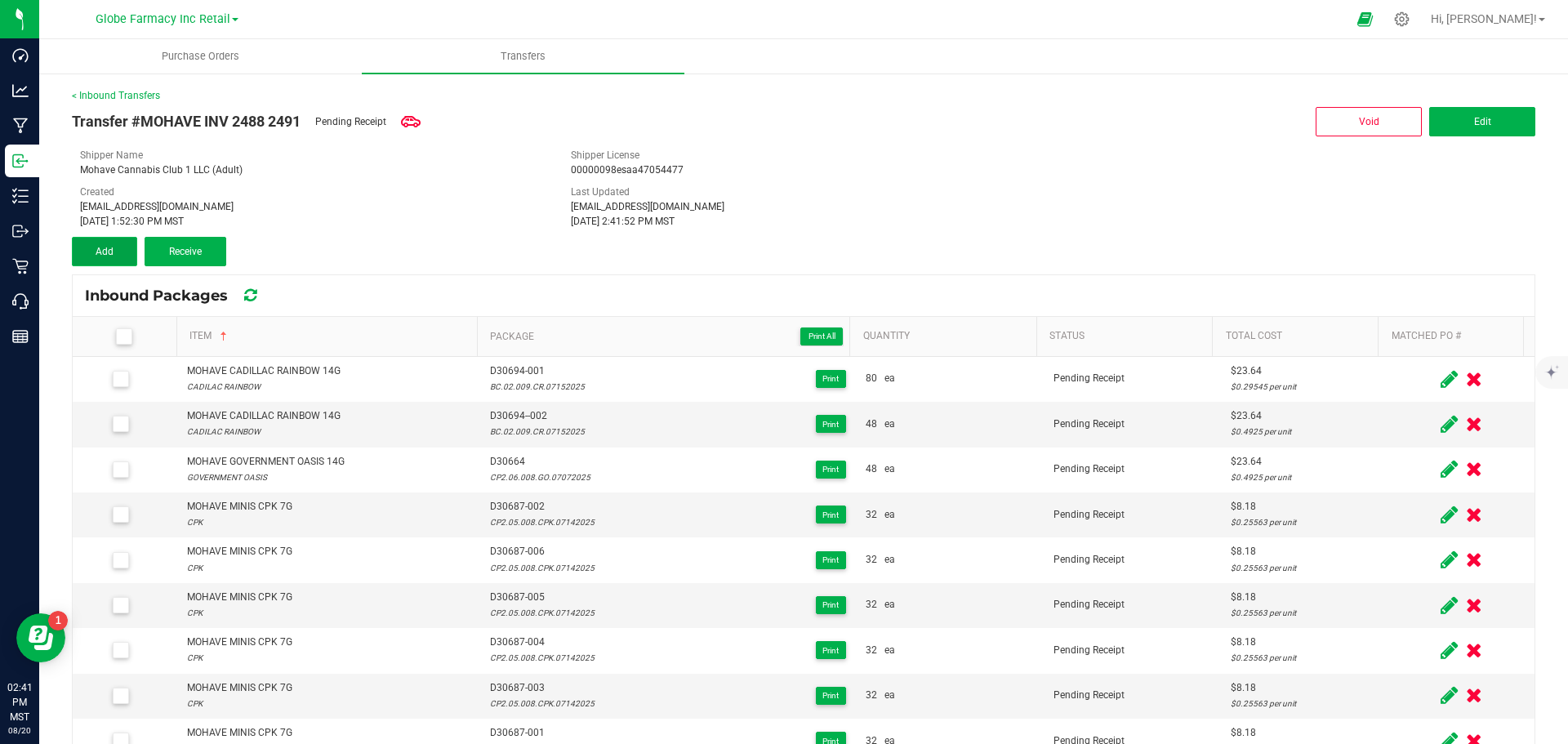
click at [110, 253] on span "Add" at bounding box center [104, 251] width 18 height 11
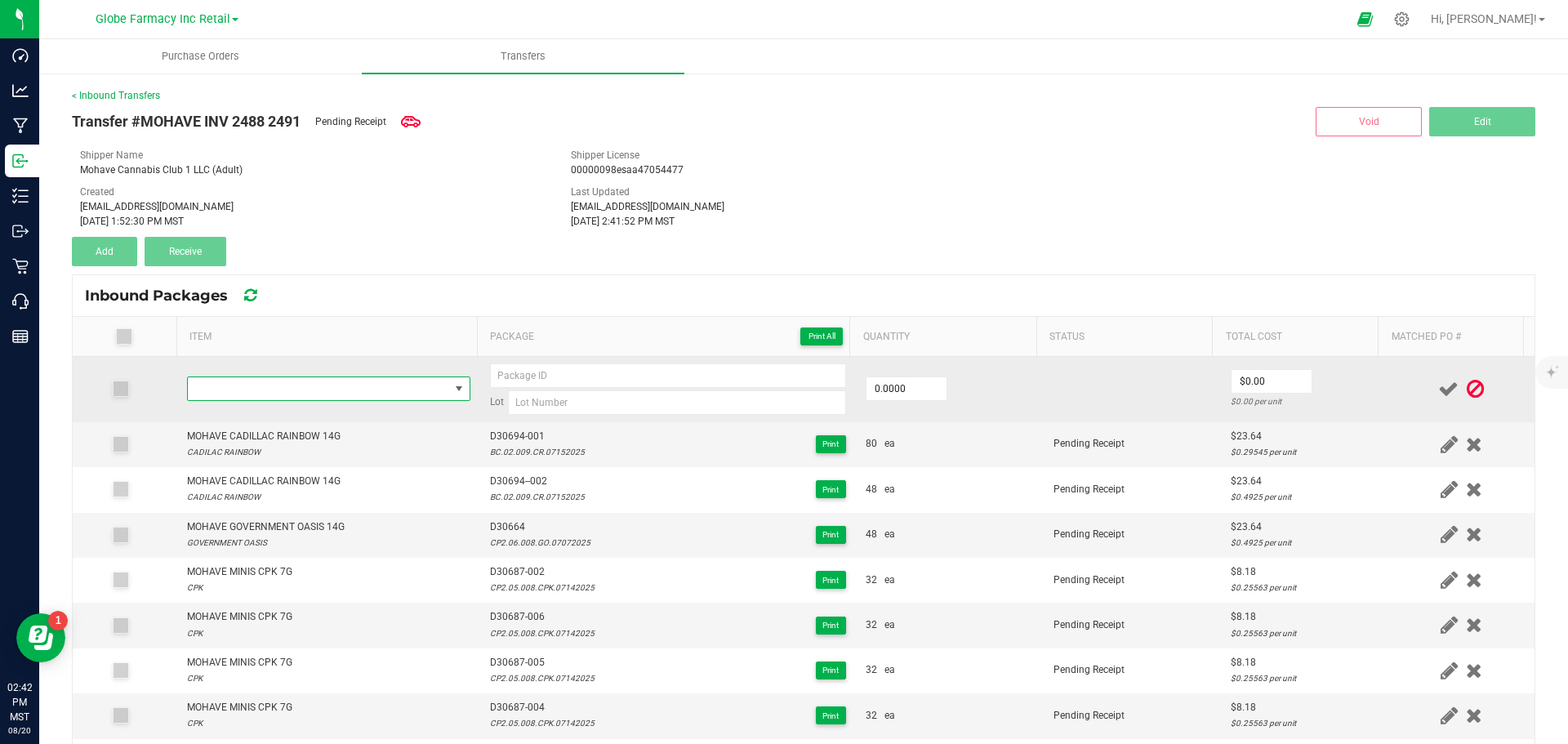
click at [304, 387] on span "NO DATA FOUND" at bounding box center [318, 389] width 261 height 23
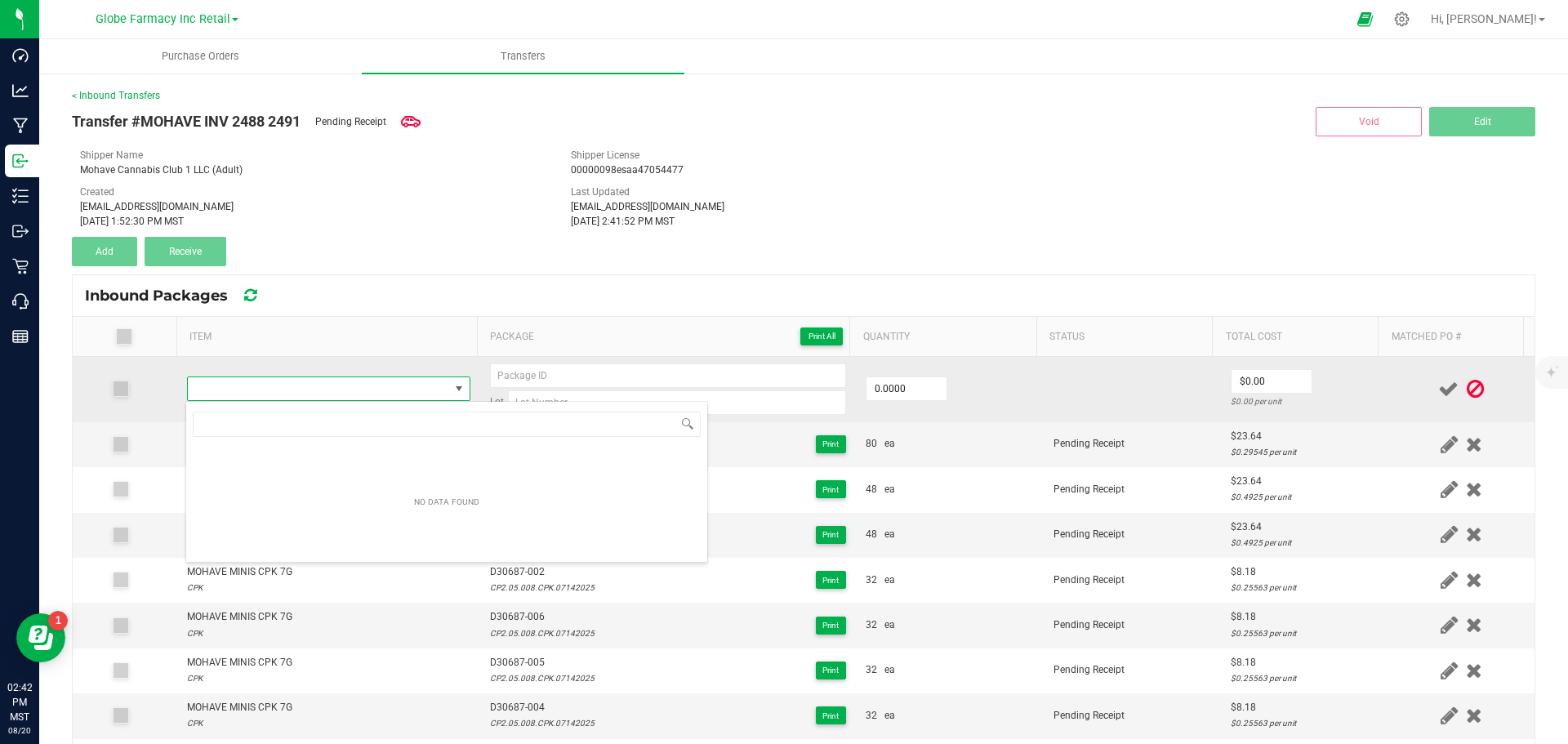
scroll to position [25, 278]
type input "MOHAVE HAWAIIAN NIGHTS 14G"
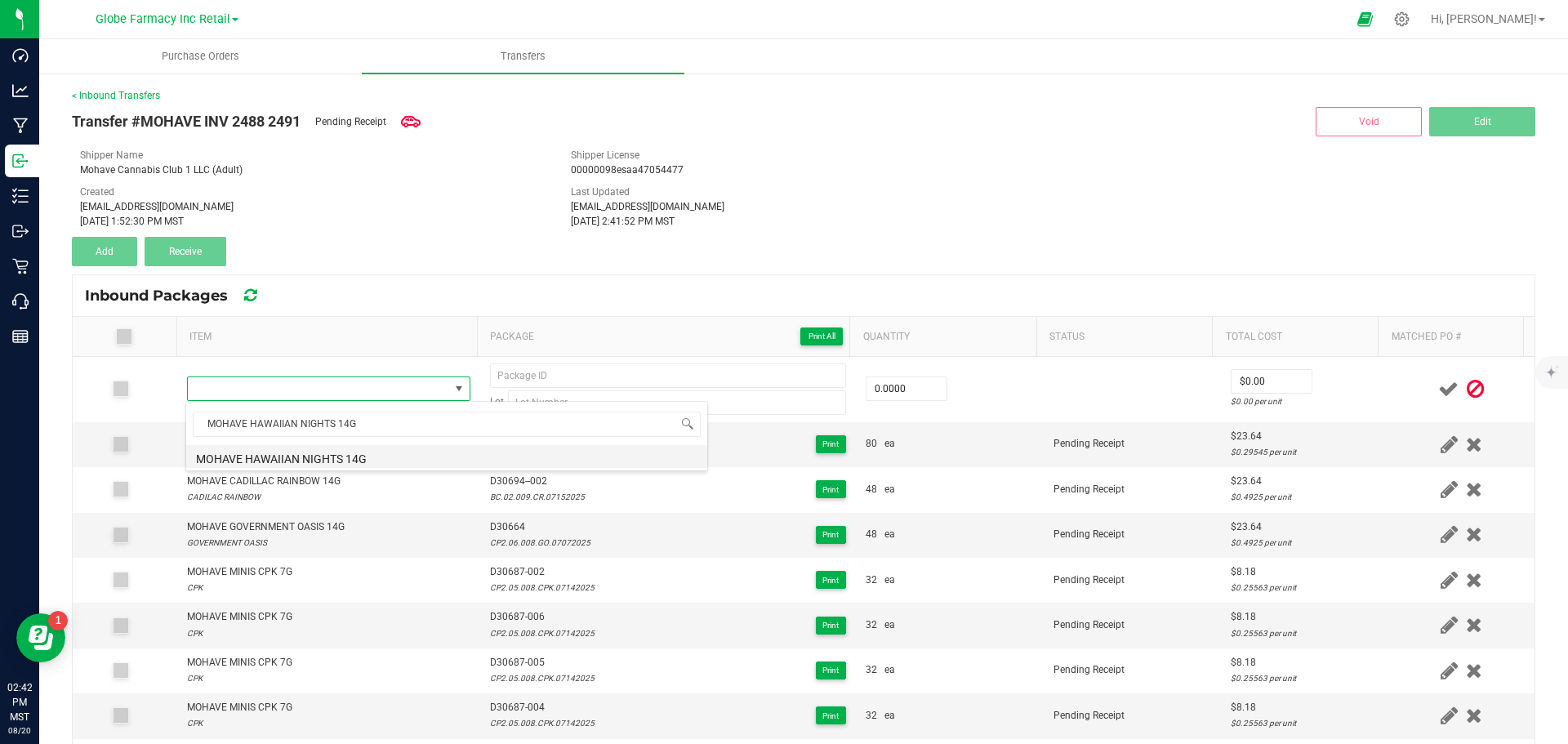
click at [275, 451] on li "MOHAVE HAWAIIAN NIGHTS 14G" at bounding box center [446, 456] width 521 height 23
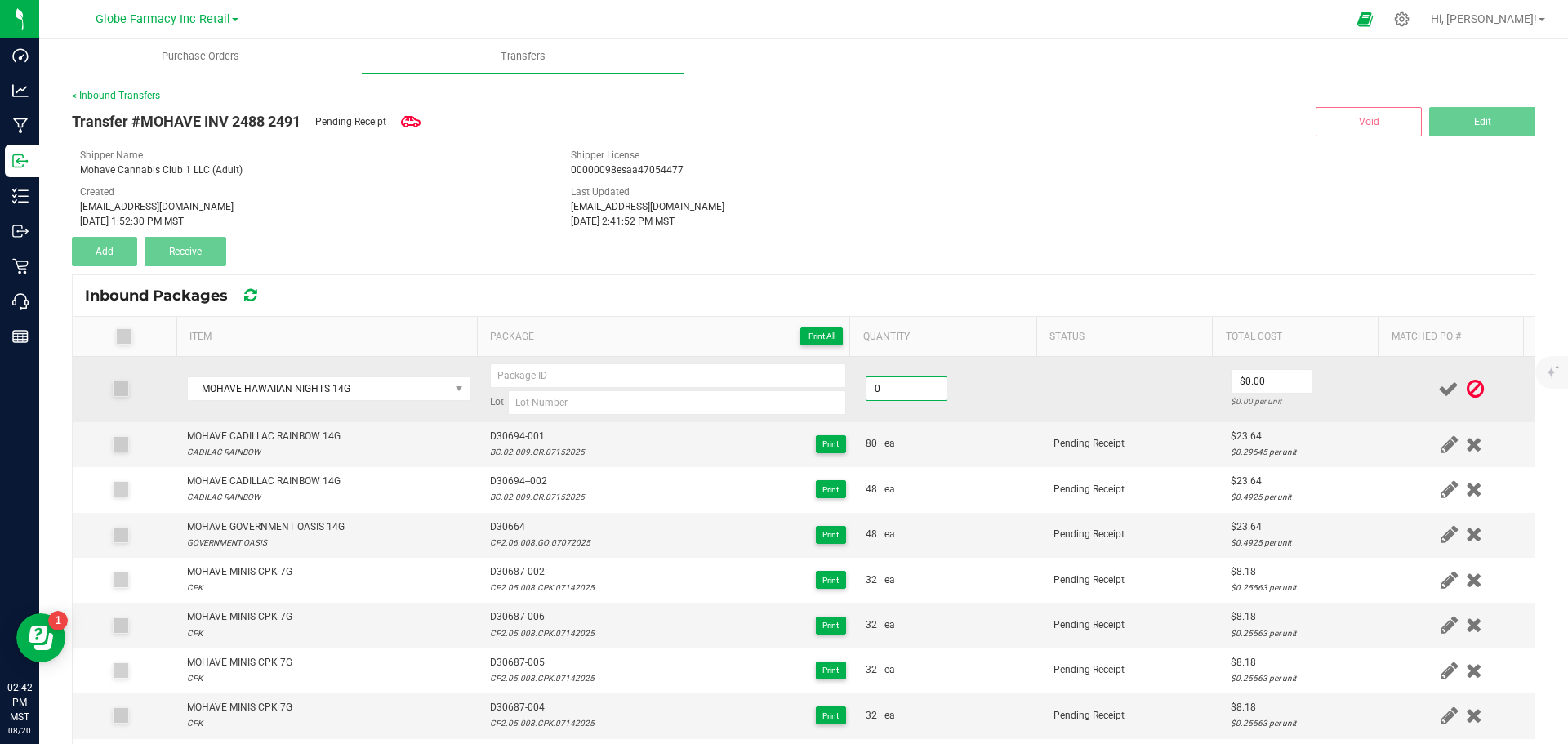
click at [866, 393] on input "0" at bounding box center [906, 389] width 80 height 23
type input "48 ea"
click at [1235, 374] on input "0" at bounding box center [1271, 381] width 80 height 23
type input "$23.64"
click at [538, 372] on input at bounding box center [668, 375] width 356 height 25
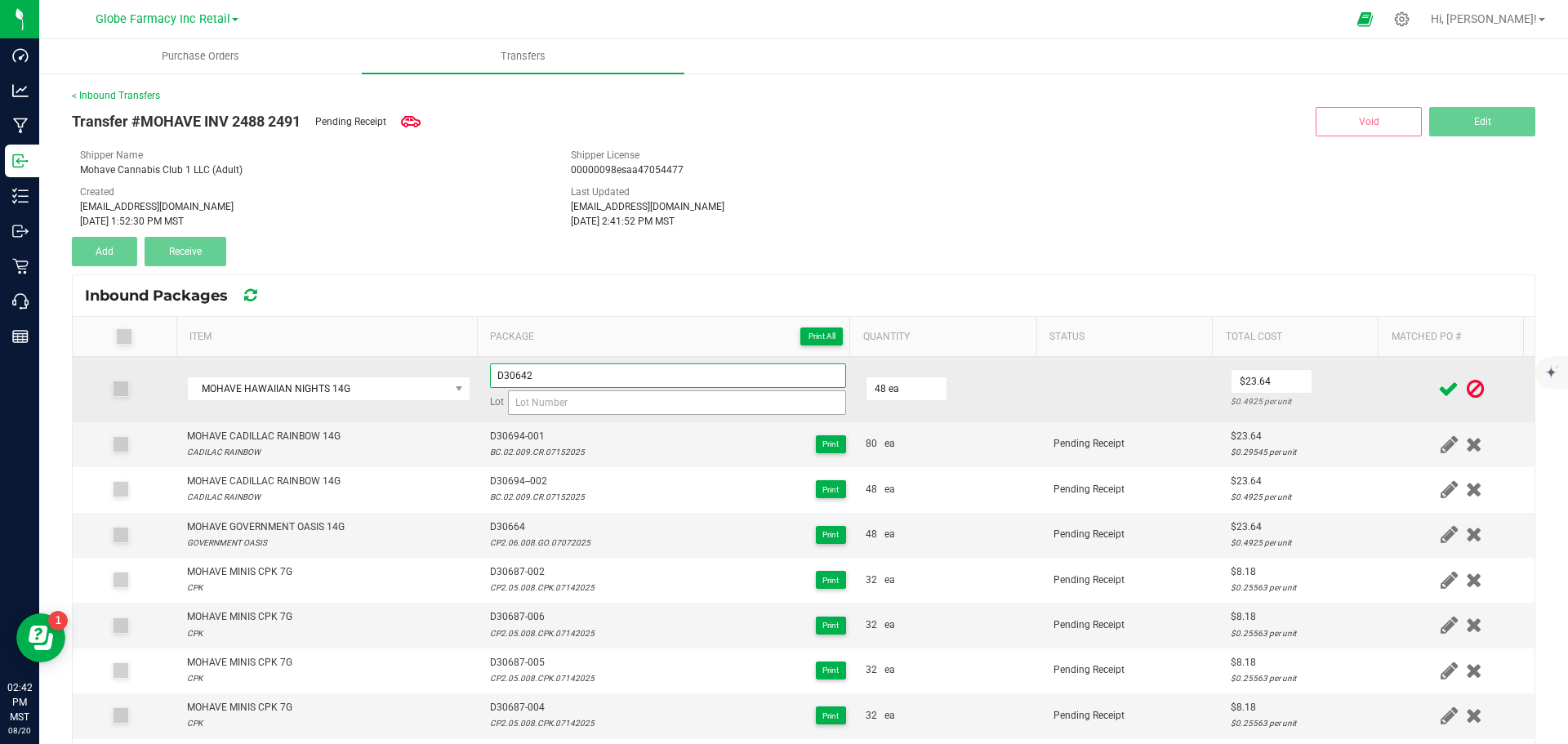
type input "D30642"
click at [532, 402] on input at bounding box center [677, 402] width 338 height 25
type input "BC.05.008.HN.07012025"
click at [1104, 400] on td at bounding box center [1133, 389] width 177 height 65
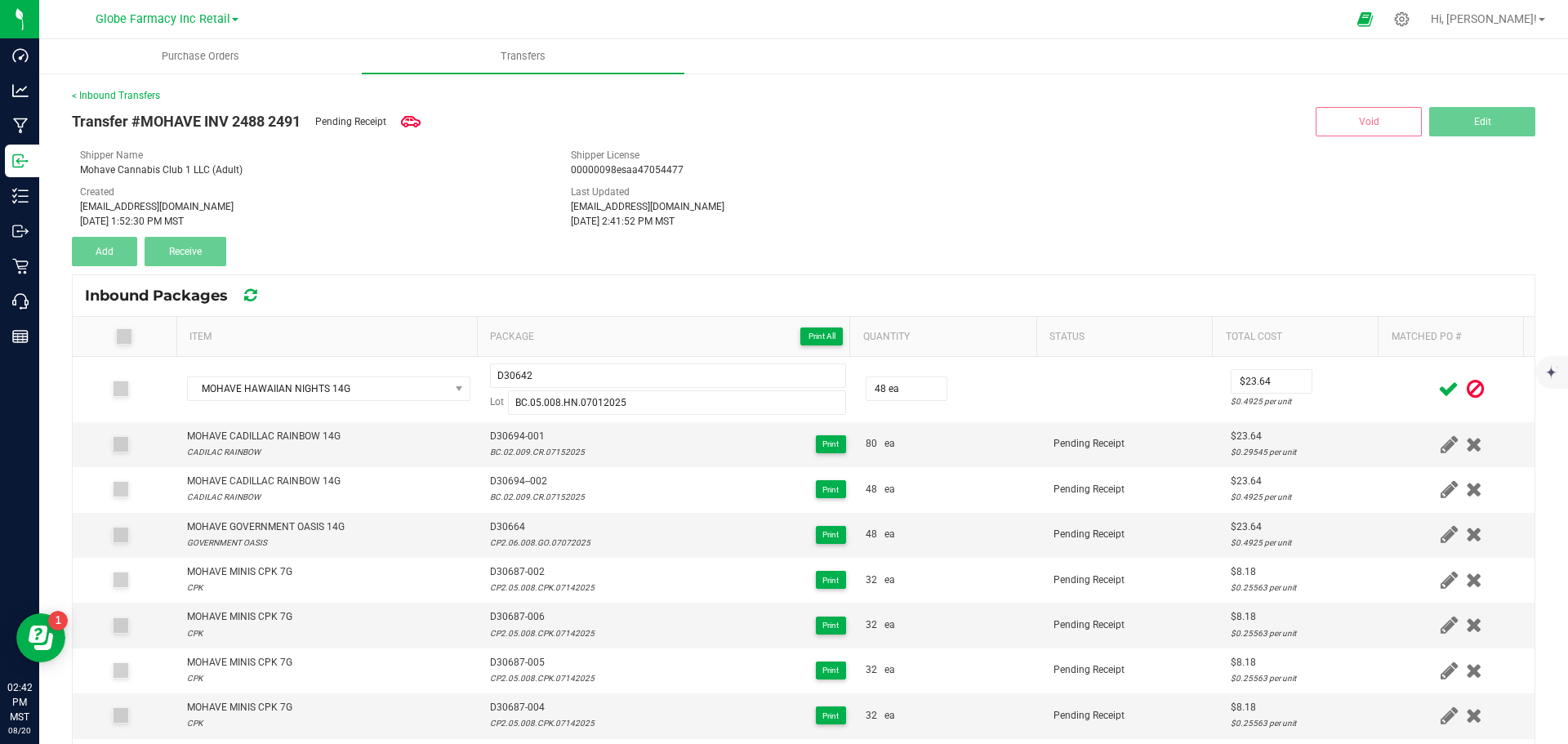
click at [1438, 386] on icon at bounding box center [1448, 389] width 20 height 20
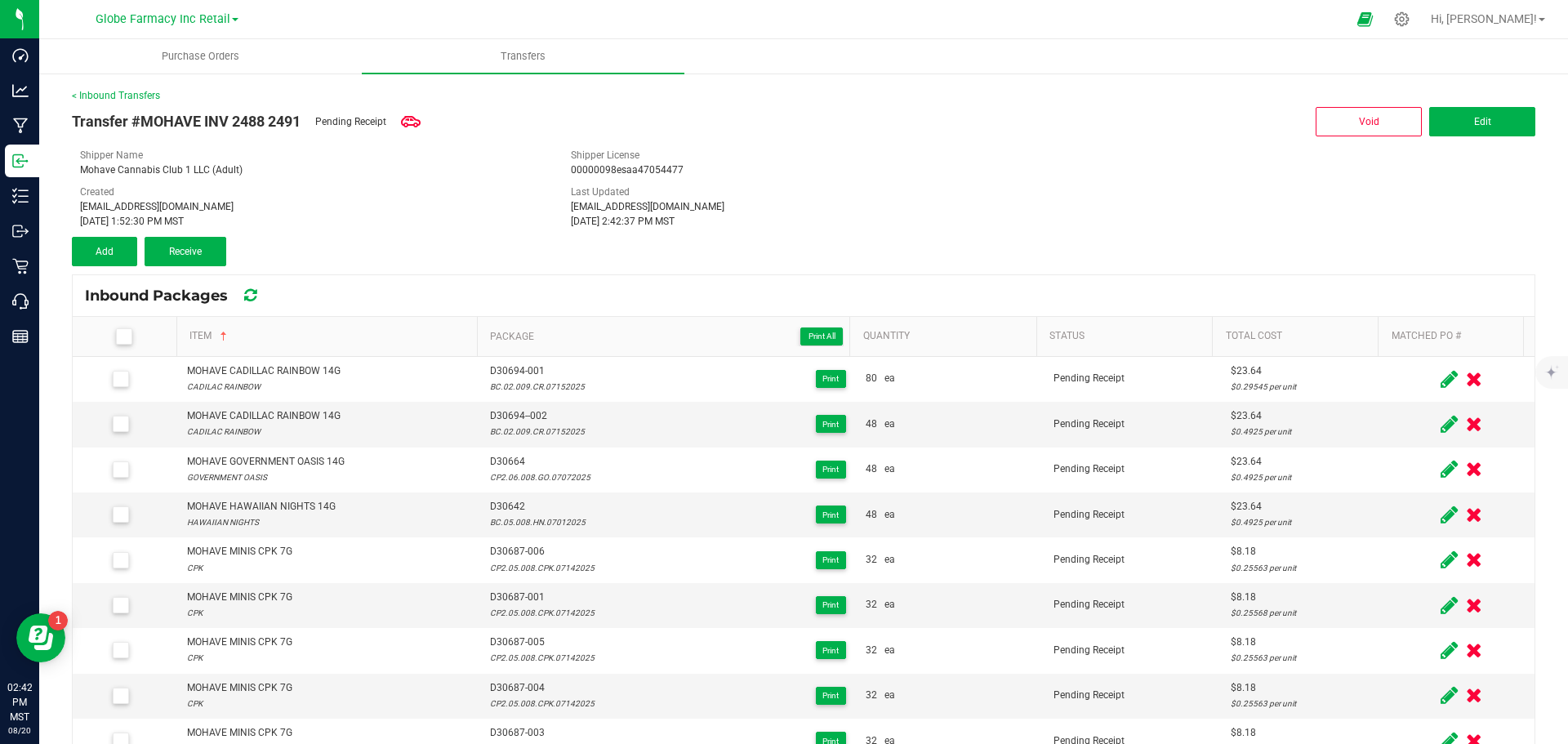
drag, startPoint x: 124, startPoint y: 332, endPoint x: 187, endPoint y: 267, distance: 90.5
click at [130, 332] on span at bounding box center [123, 336] width 16 height 16
click at [187, 253] on span "Receive" at bounding box center [185, 251] width 32 height 11
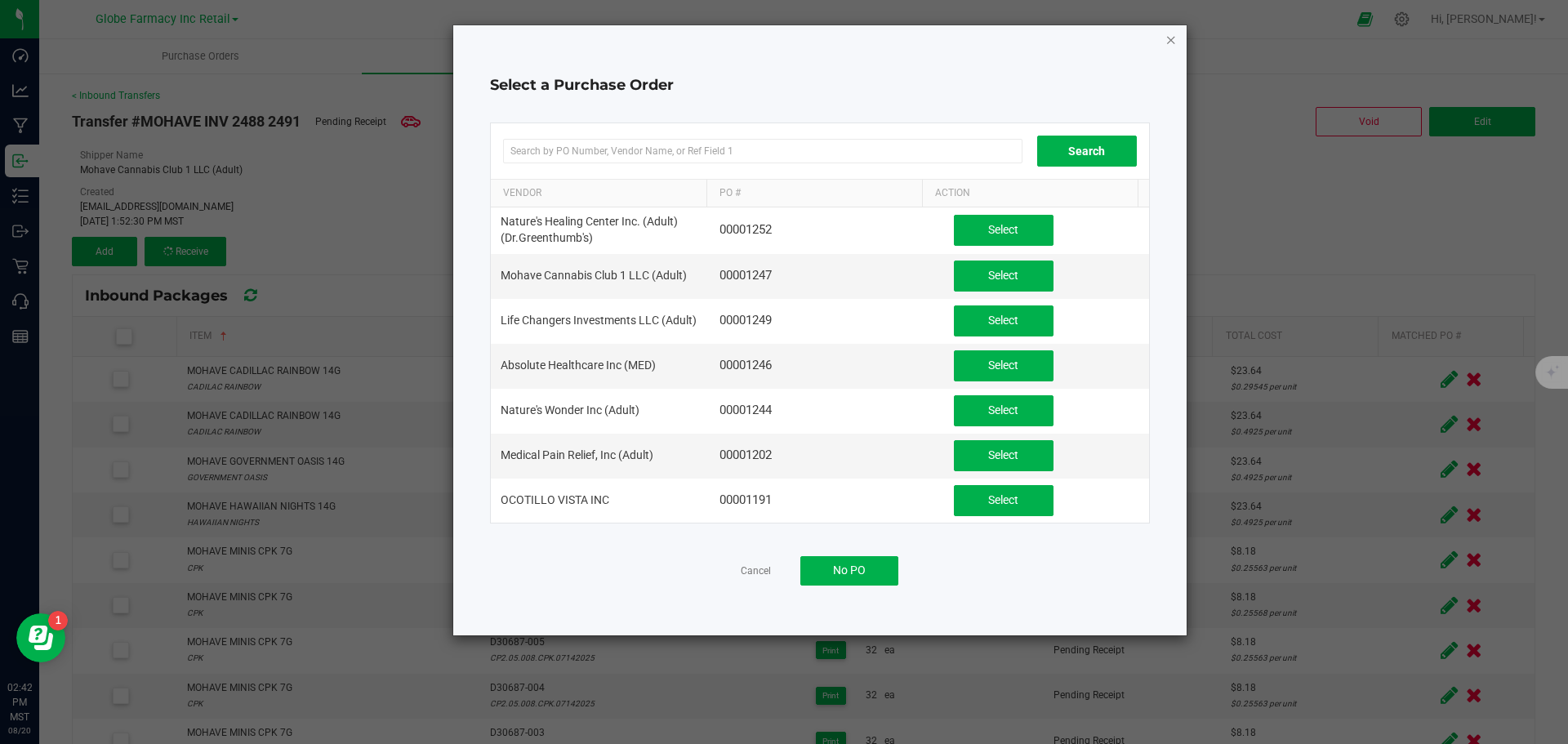
click at [1174, 40] on icon "button" at bounding box center [1171, 39] width 11 height 20
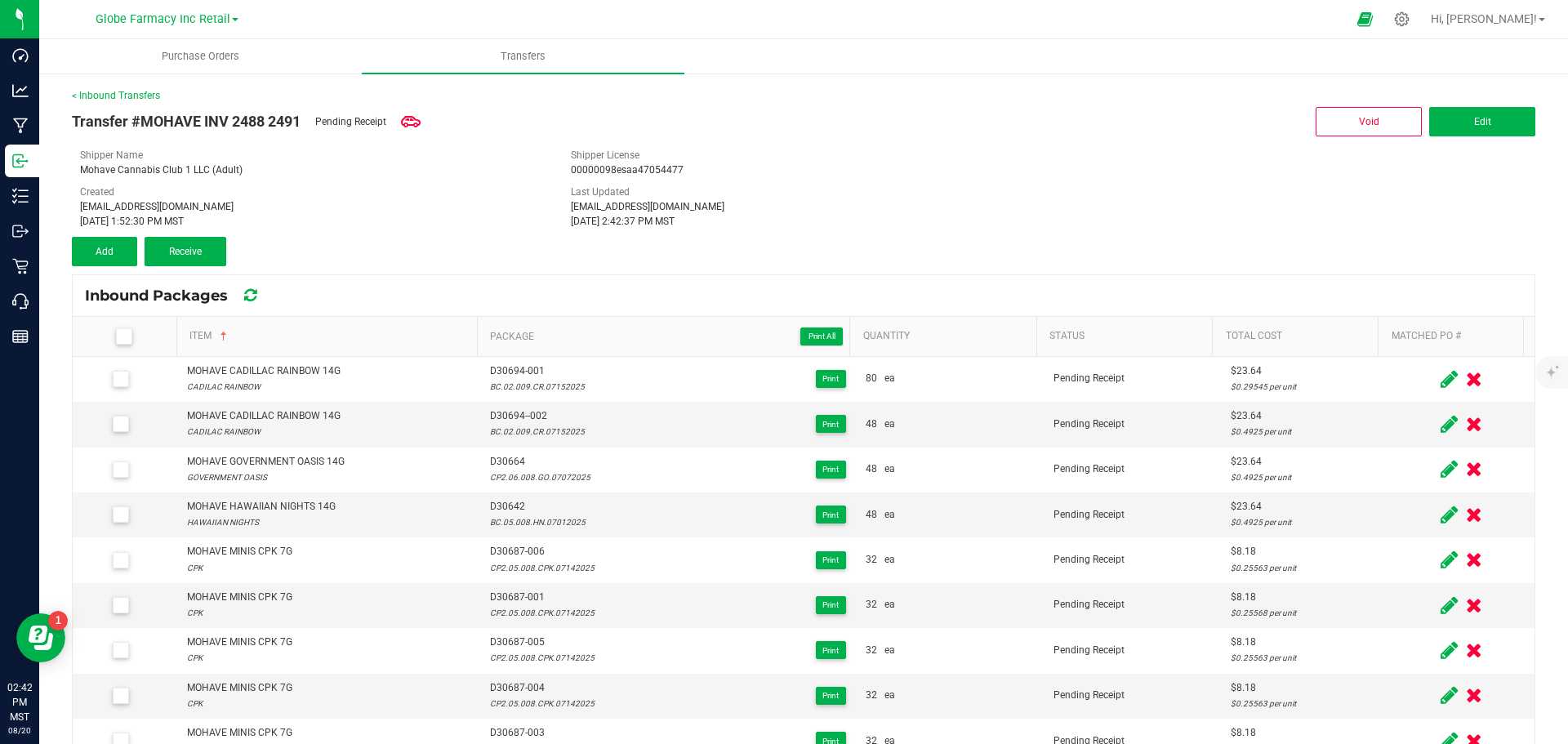
drag, startPoint x: 128, startPoint y: 335, endPoint x: 152, endPoint y: 334, distance: 24.0
click at [129, 335] on span at bounding box center [123, 336] width 16 height 16
click at [0, 0] on input "checkbox" at bounding box center [0, 0] width 0 height 0
click at [199, 235] on div "Transfer #MOHAVE INV 2488 2491 Pending Receipt Void Edit Shipper Name Mohave Ca…" at bounding box center [804, 185] width 1463 height 163
click at [202, 247] on span "Receive (24)" at bounding box center [185, 251] width 53 height 11
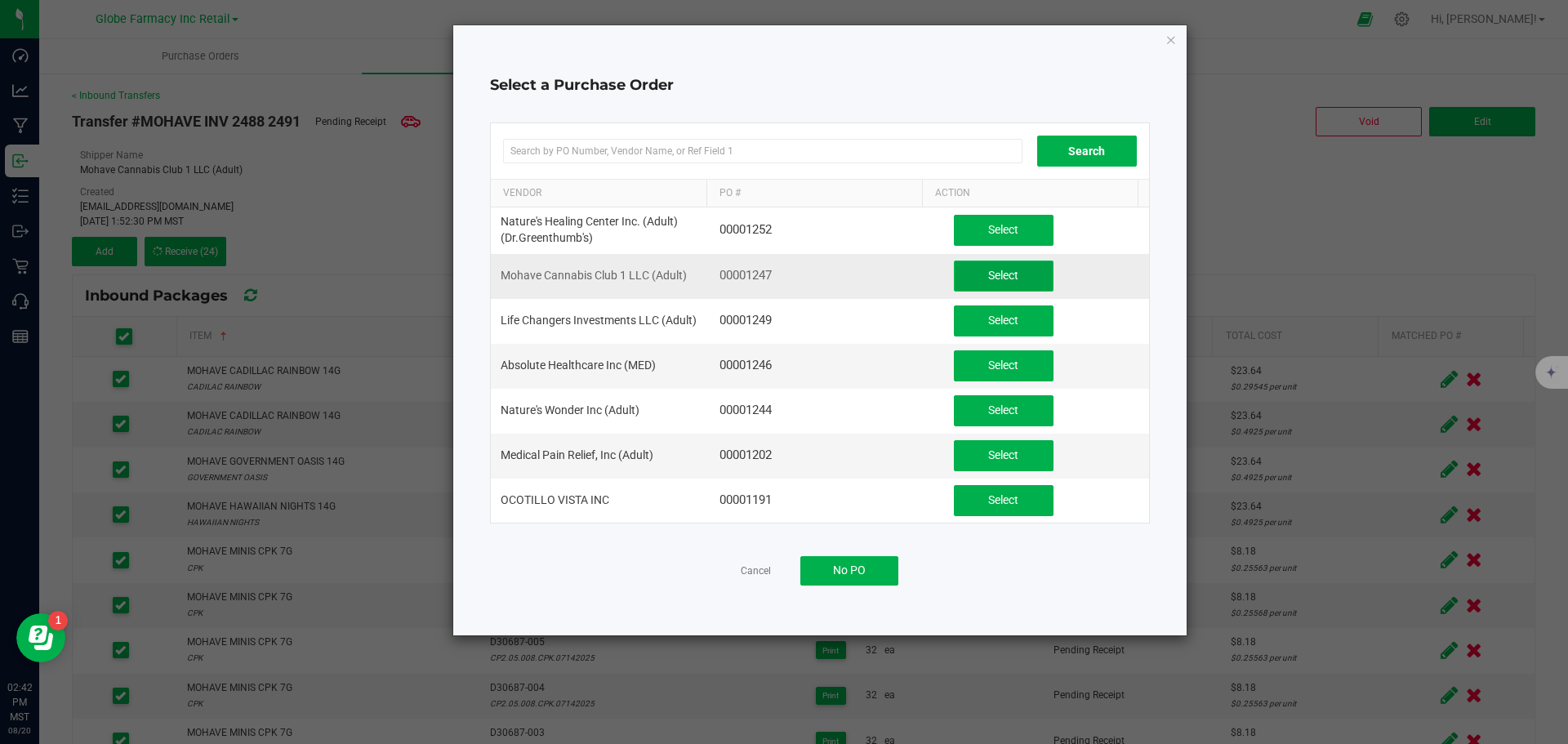
click at [996, 273] on span "Select" at bounding box center [1003, 275] width 31 height 13
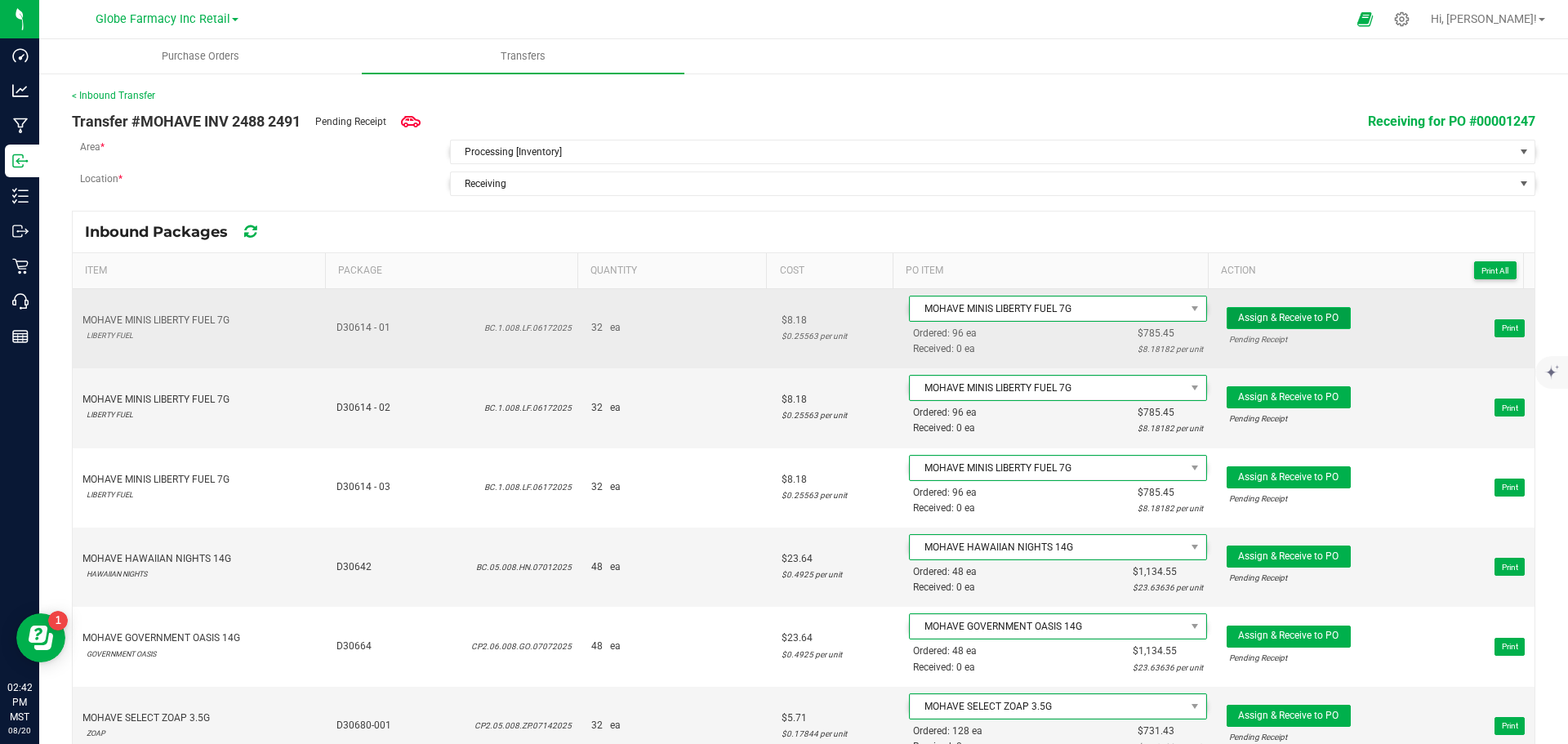
click at [1302, 321] on span "Assign & Receive to PO" at bounding box center [1288, 317] width 100 height 11
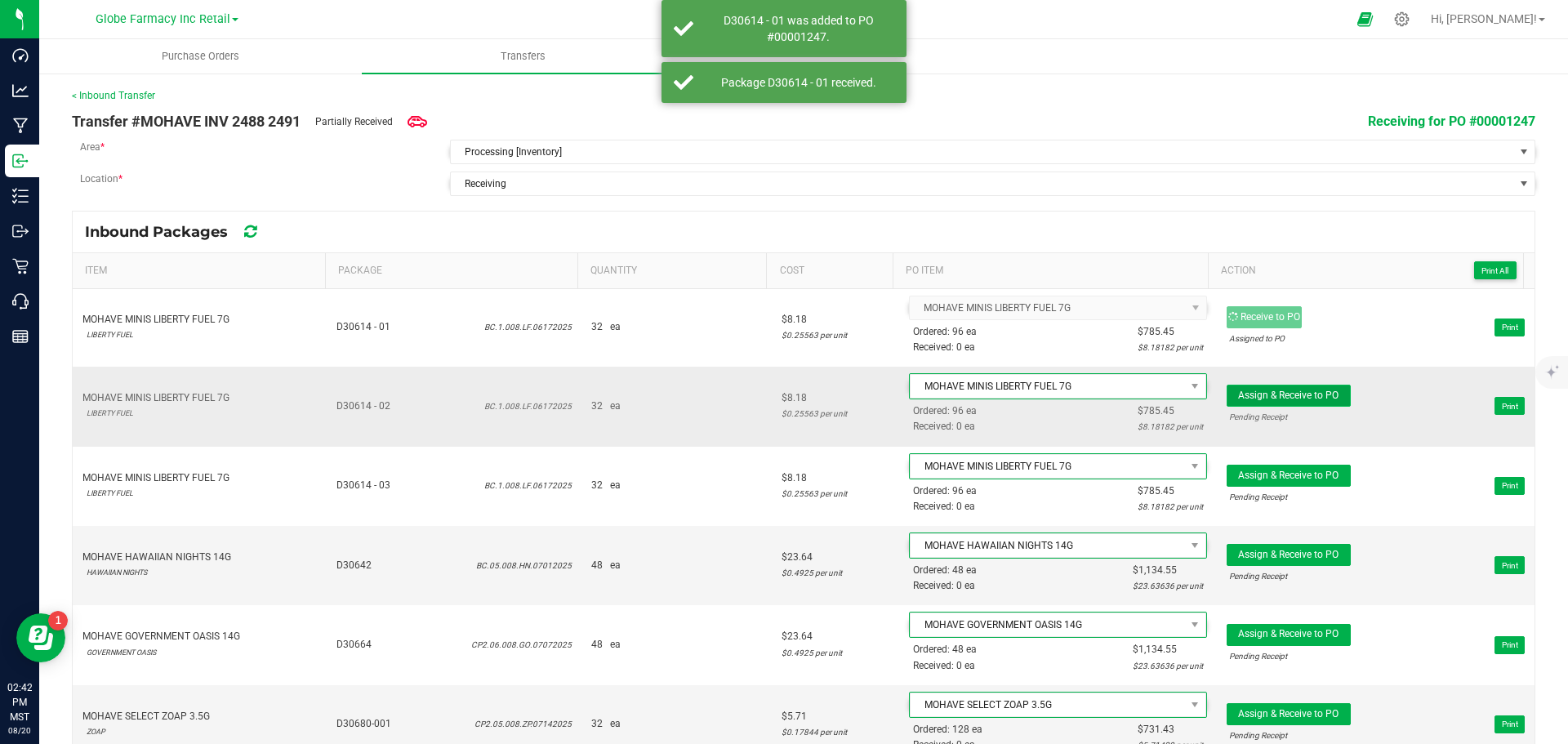
click at [1294, 400] on span "Assign & Receive to PO" at bounding box center [1288, 395] width 100 height 11
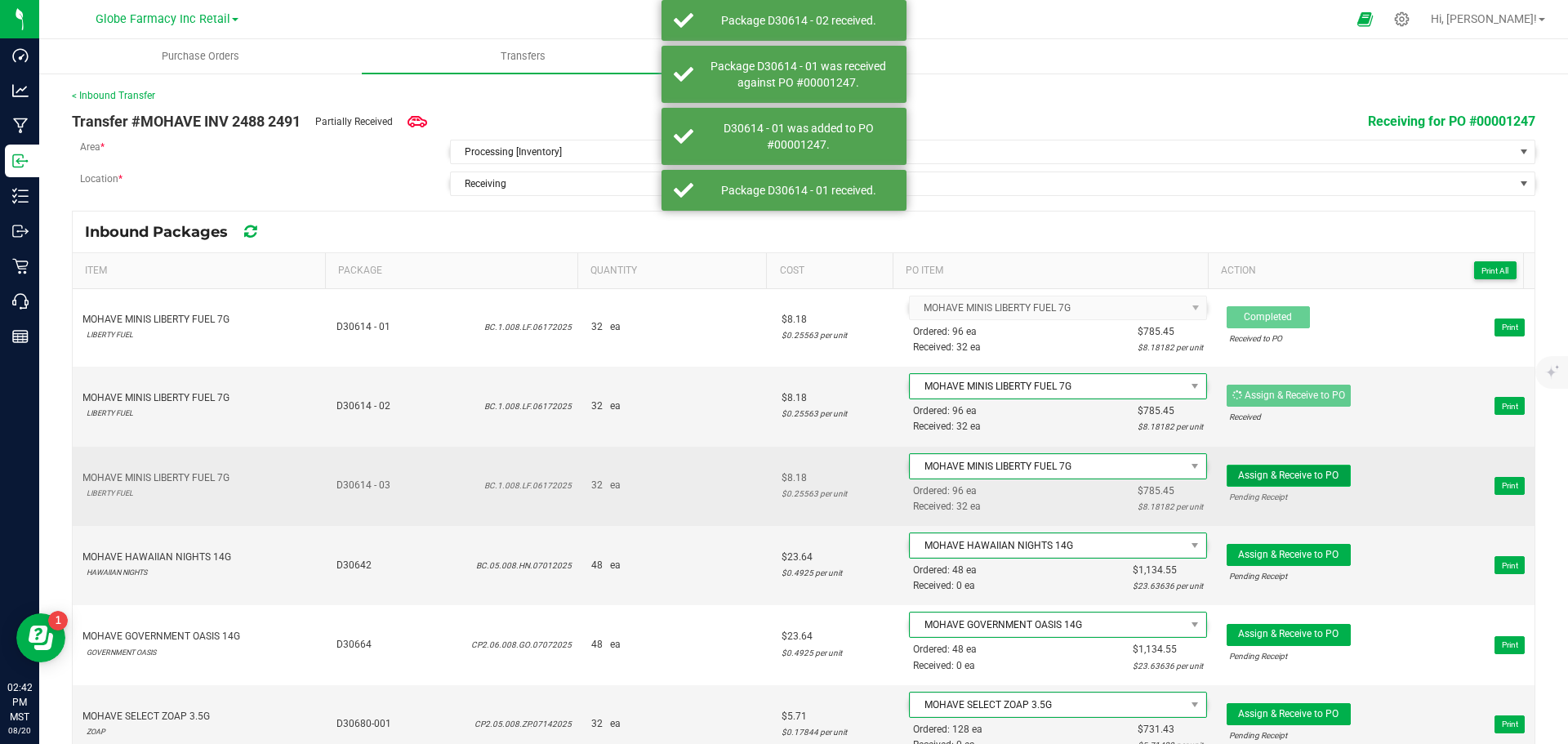
click at [1301, 472] on span "Assign & Receive to PO" at bounding box center [1288, 474] width 100 height 11
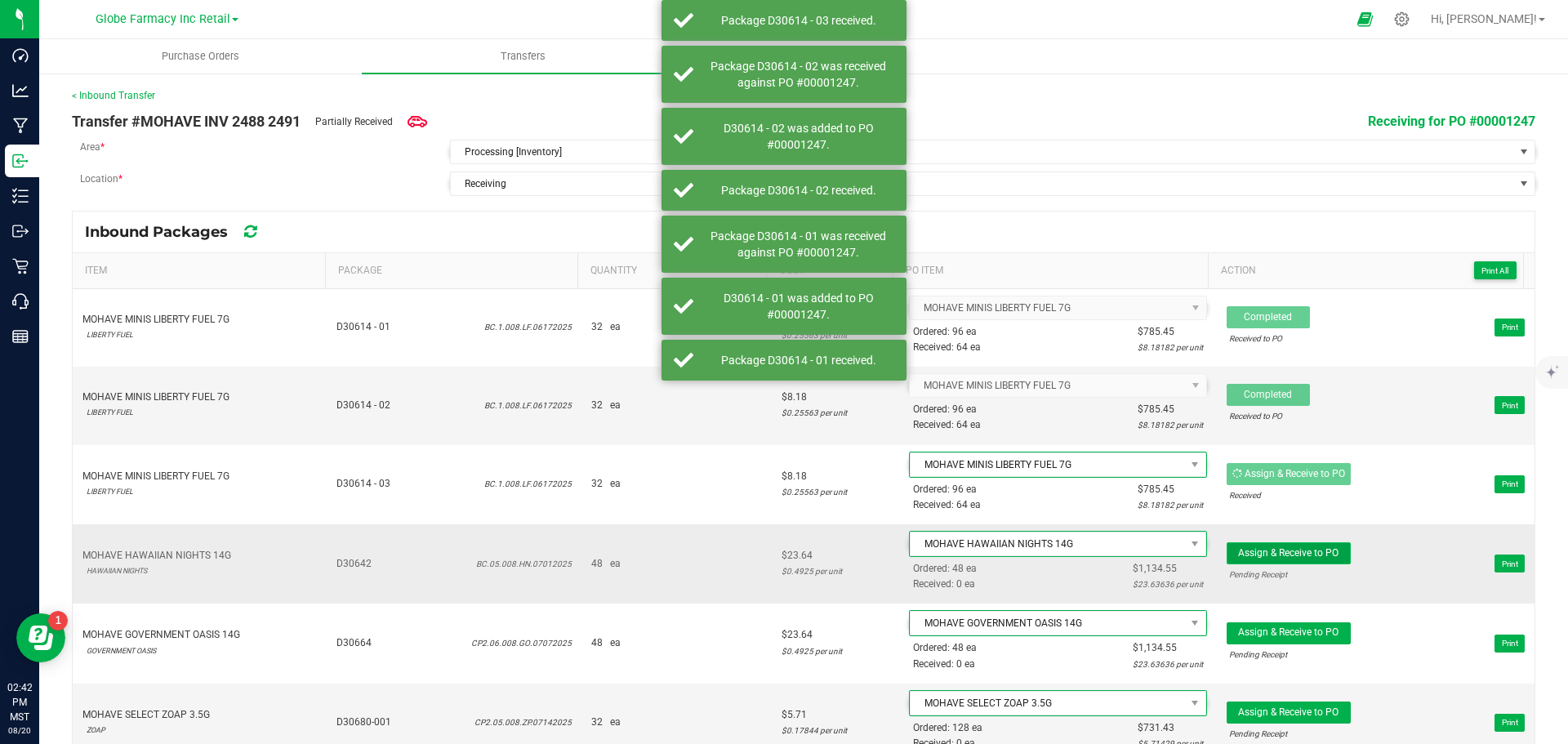
click at [1315, 554] on span "Assign & Receive to PO" at bounding box center [1288, 553] width 100 height 11
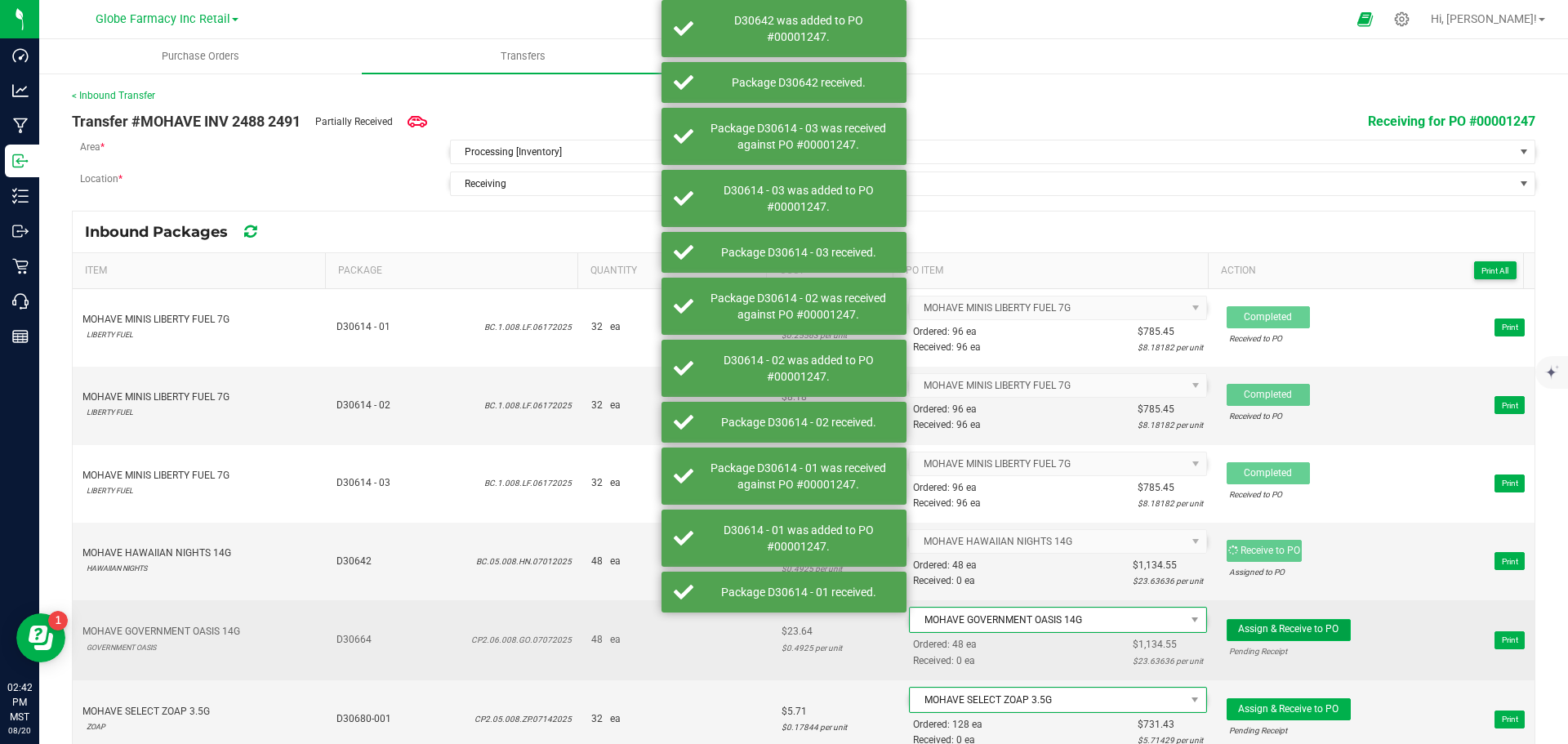
click at [1304, 633] on span "Assign & Receive to PO" at bounding box center [1288, 628] width 100 height 11
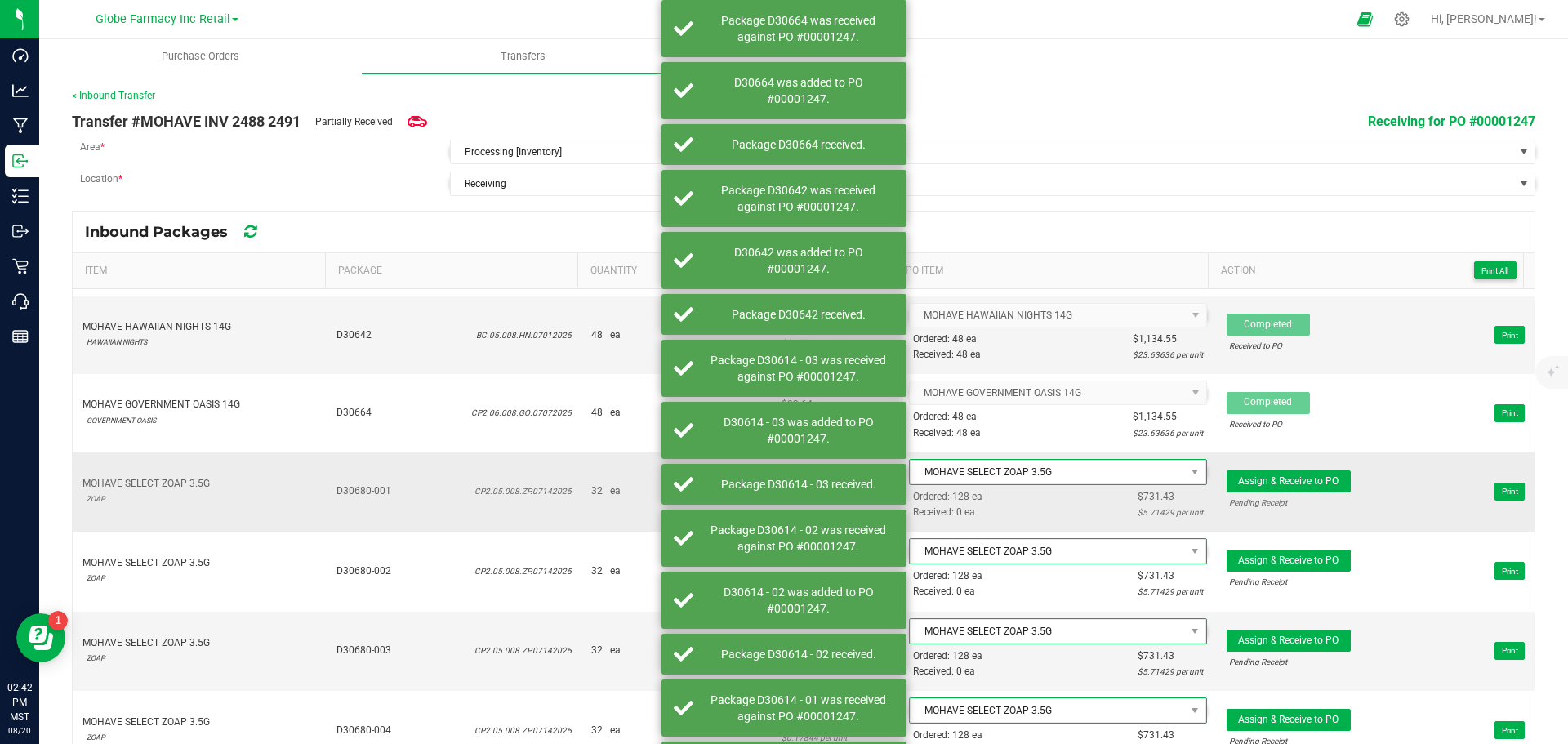
scroll to position [245, 0]
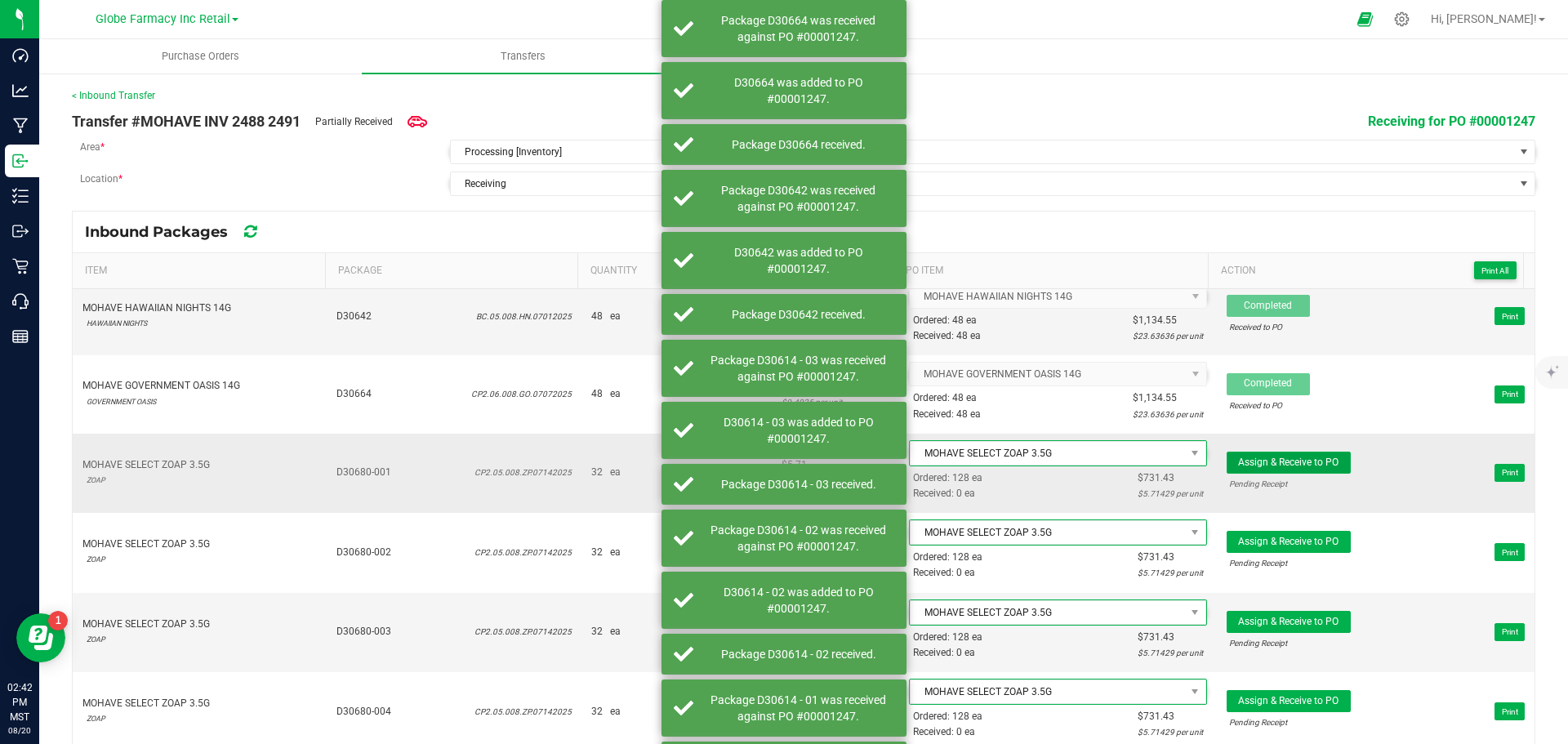
drag, startPoint x: 1275, startPoint y: 460, endPoint x: 1275, endPoint y: 487, distance: 27.0
click at [1275, 459] on span "Assign & Receive to PO" at bounding box center [1288, 462] width 100 height 11
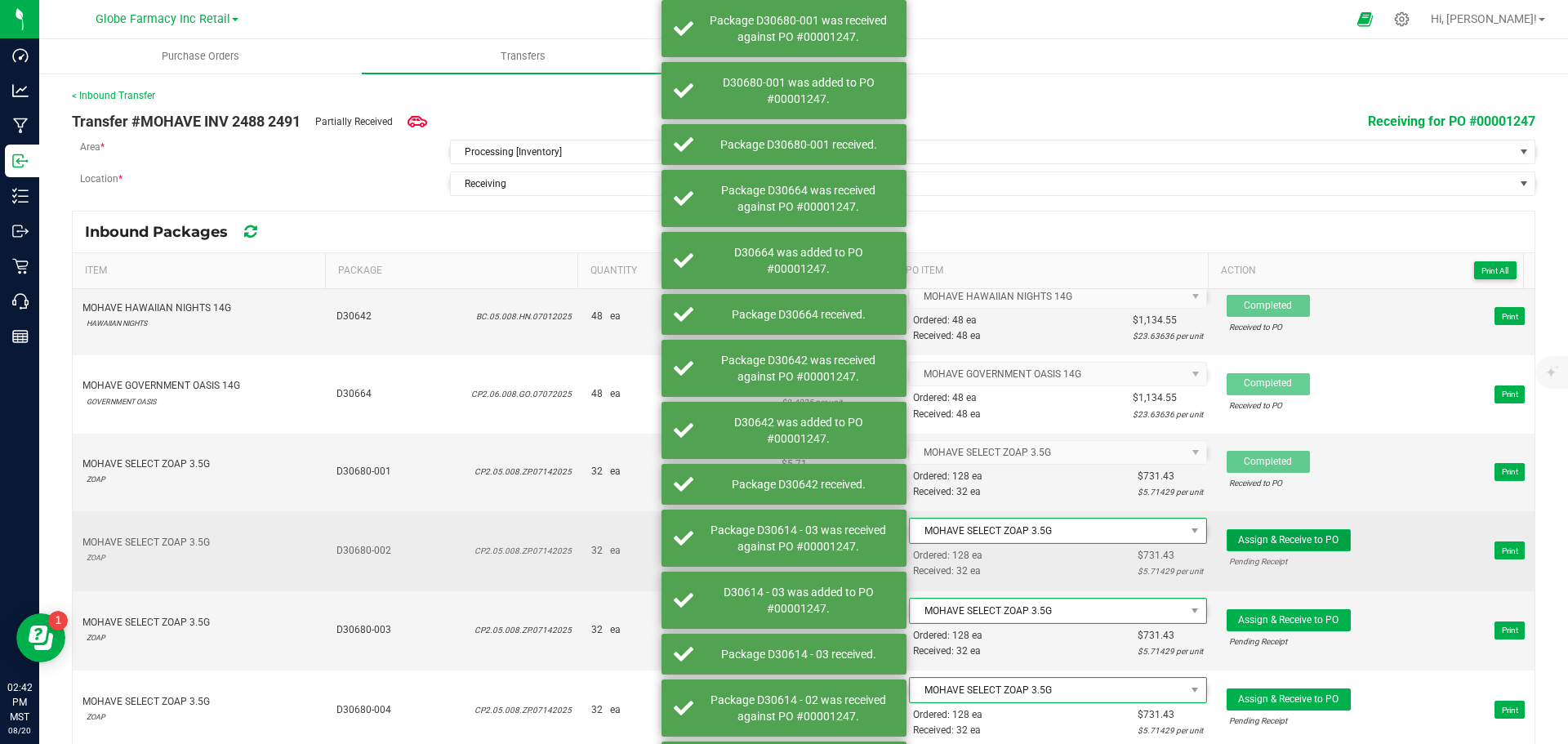
click at [1287, 540] on span "Assign & Receive to PO" at bounding box center [1288, 539] width 100 height 11
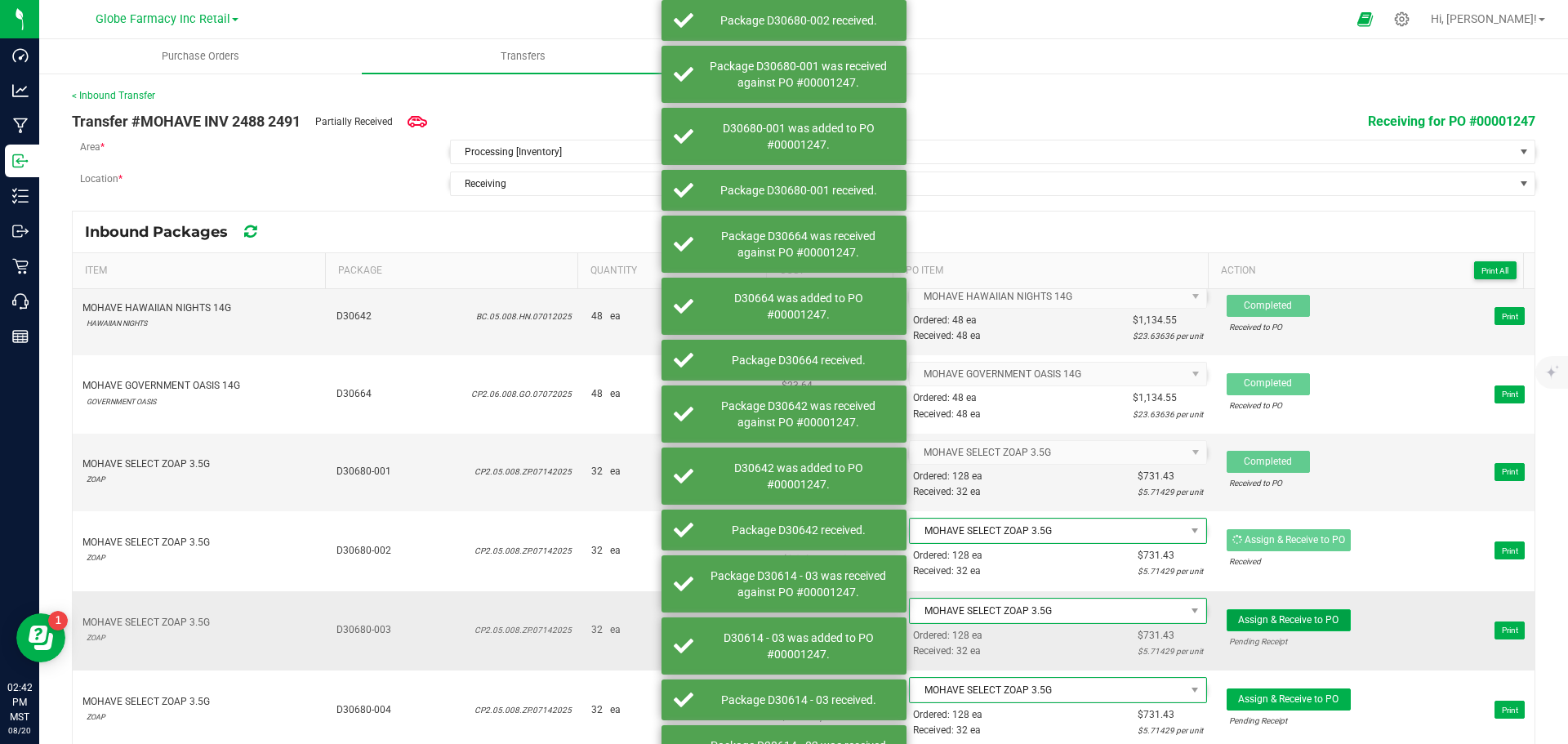
click at [1298, 614] on span "Assign & Receive to PO" at bounding box center [1288, 619] width 100 height 11
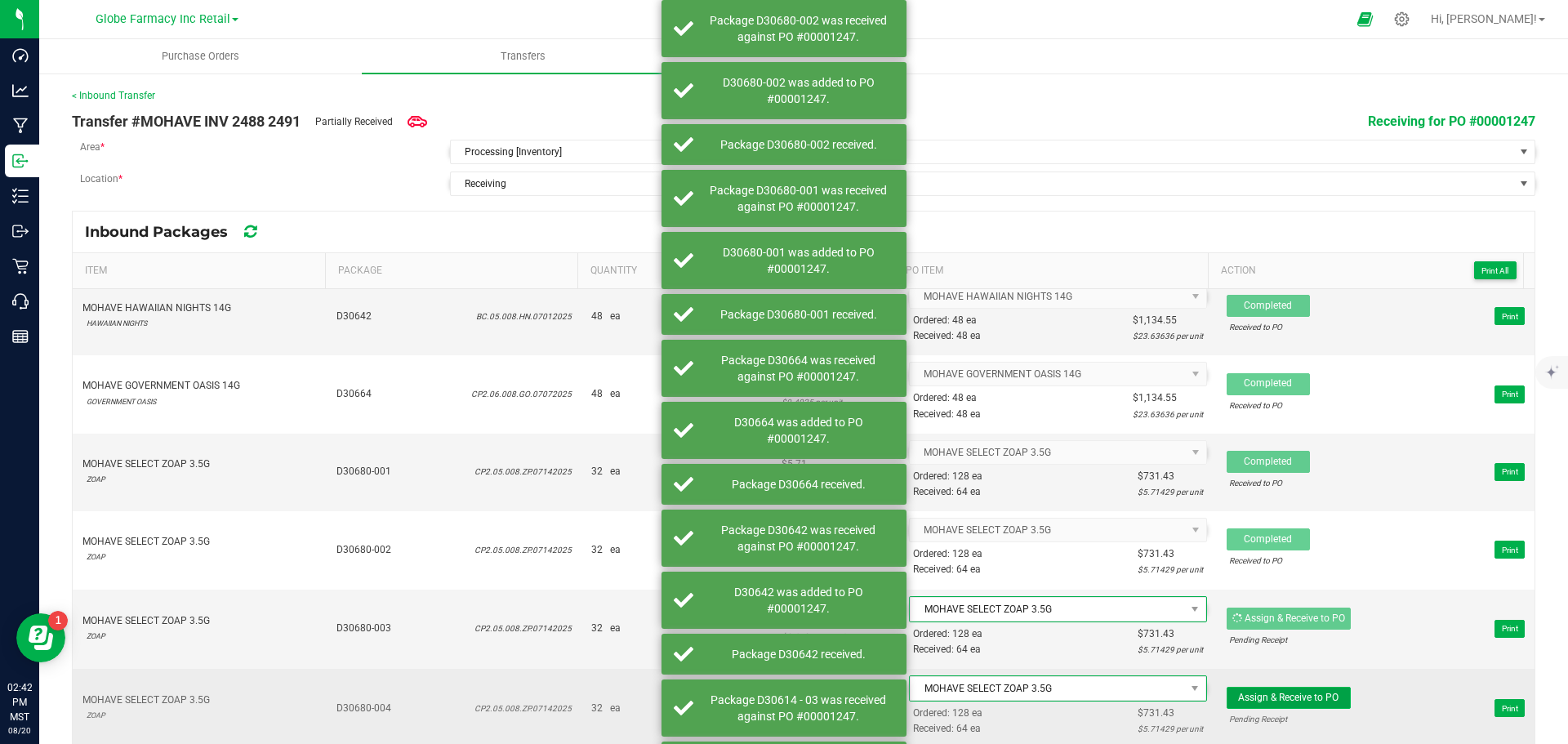
click at [1307, 693] on span "Assign & Receive to PO" at bounding box center [1288, 697] width 100 height 11
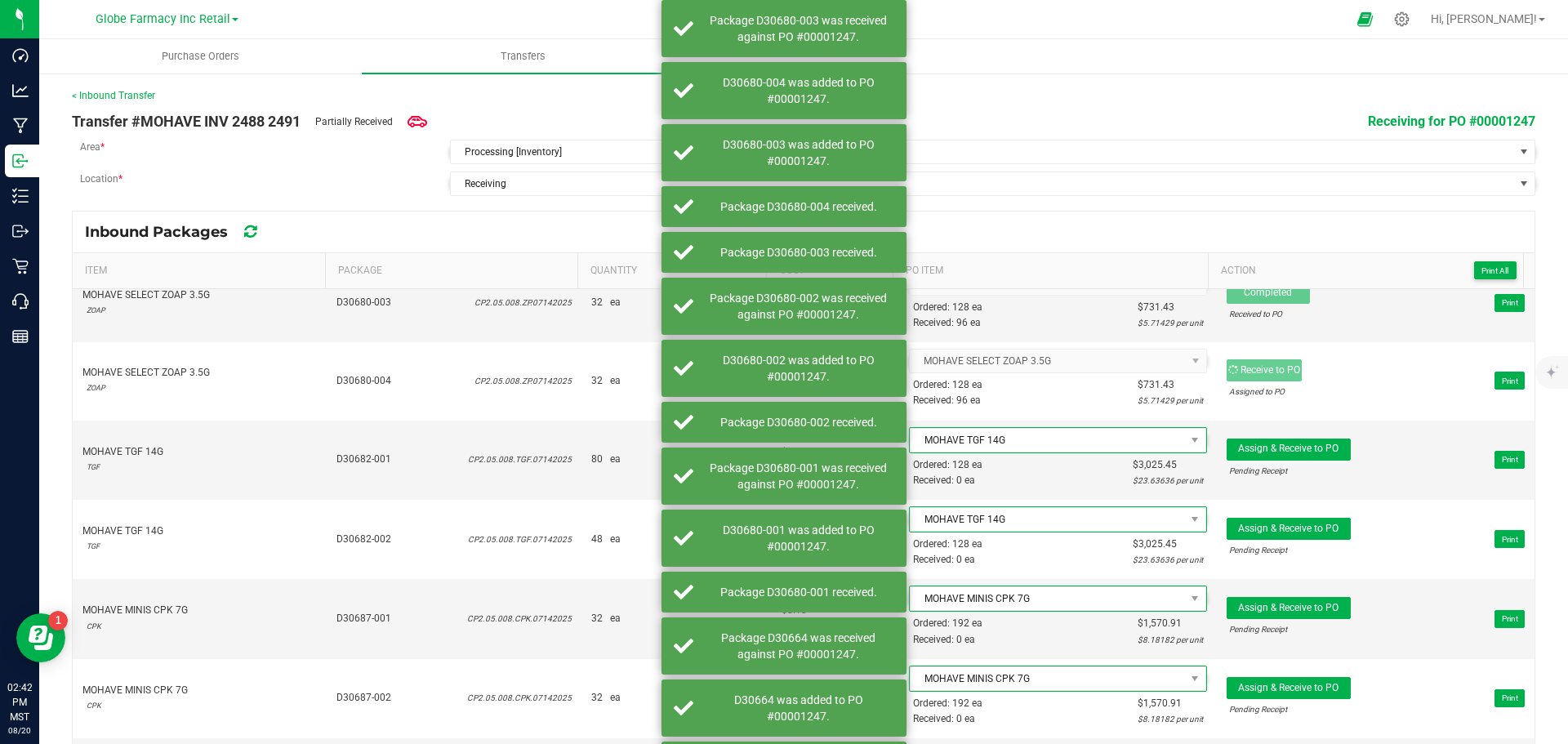
scroll to position [571, 0]
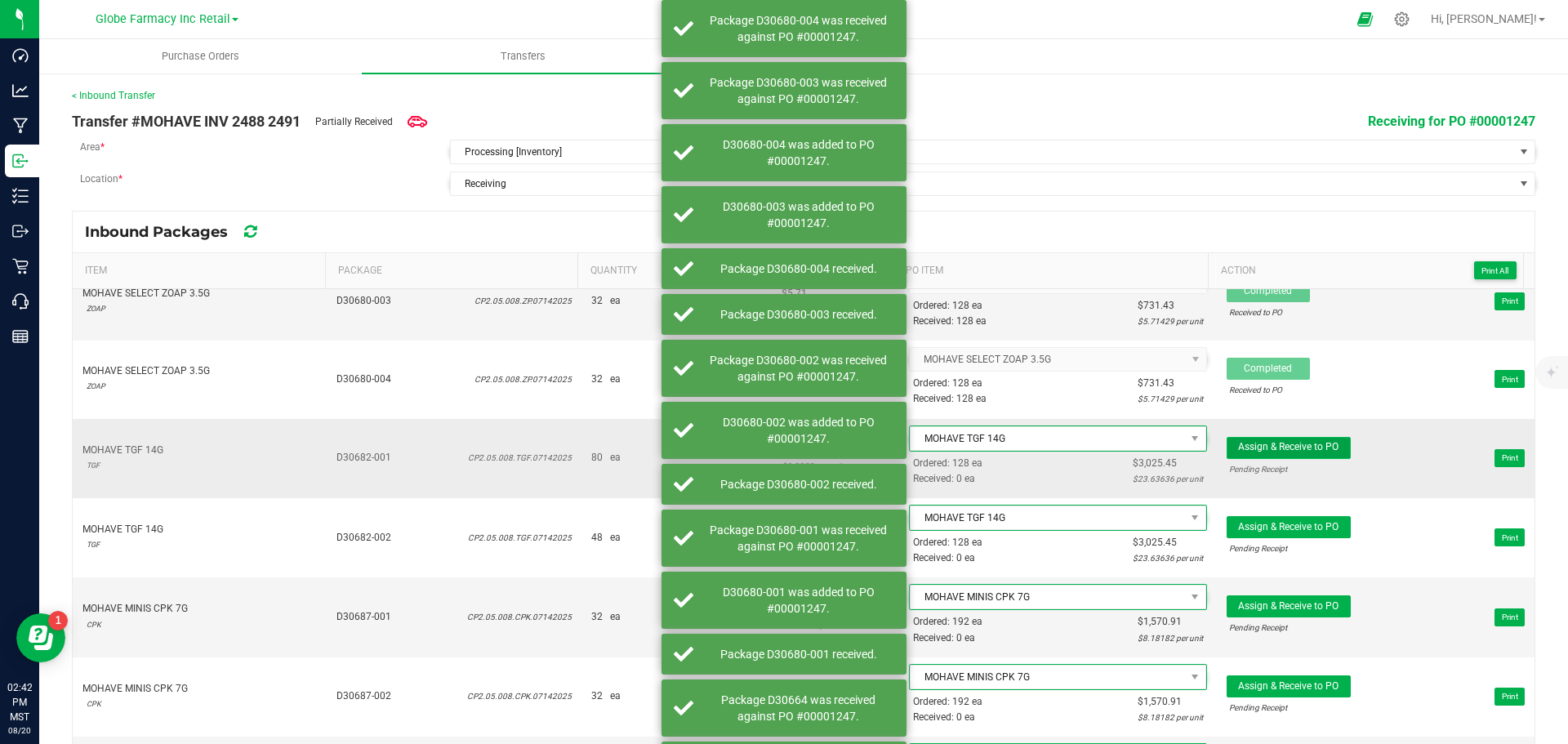
click at [1294, 456] on button "Assign & Receive to PO" at bounding box center [1289, 448] width 124 height 22
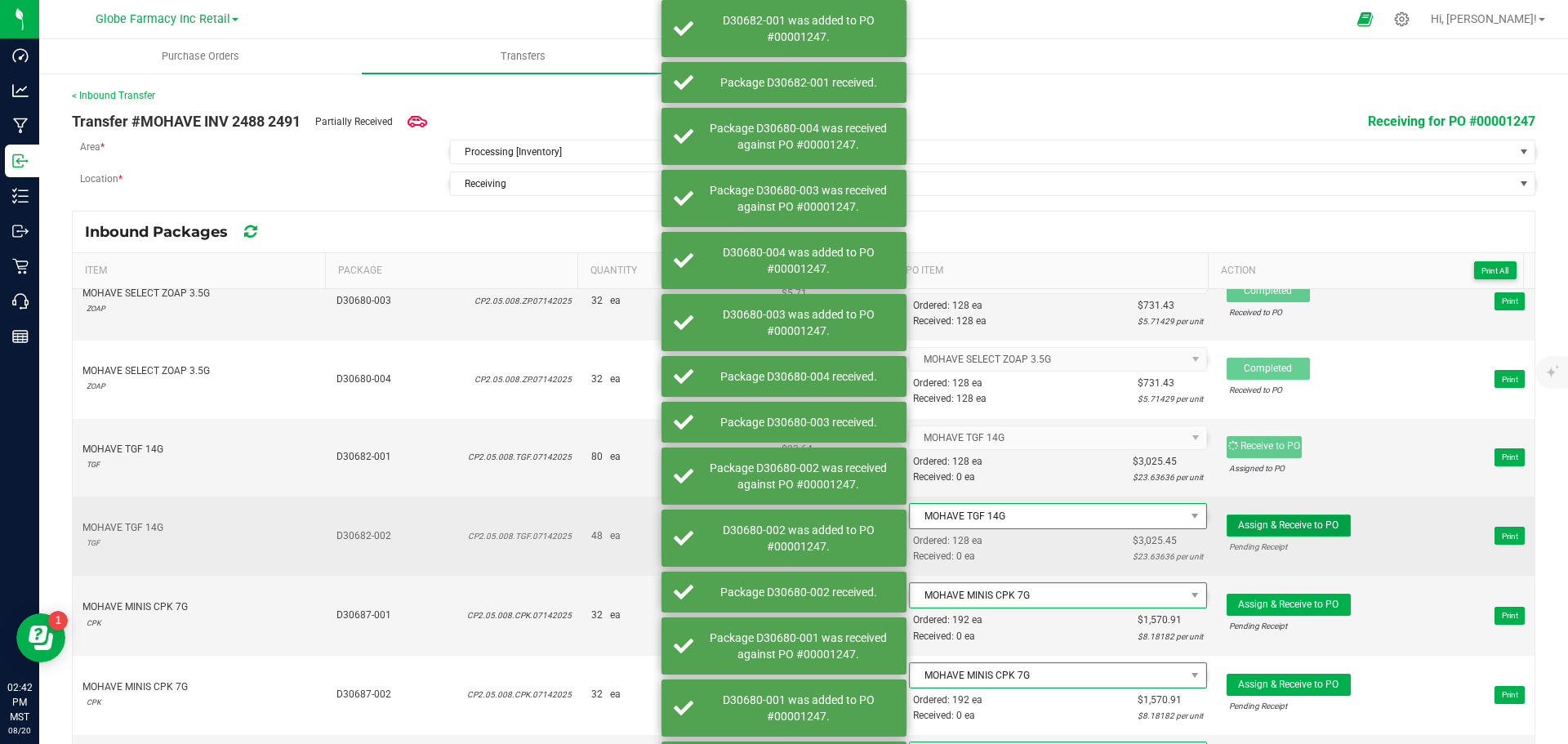
click at [1295, 523] on span "Assign & Receive to PO" at bounding box center [1288, 525] width 100 height 11
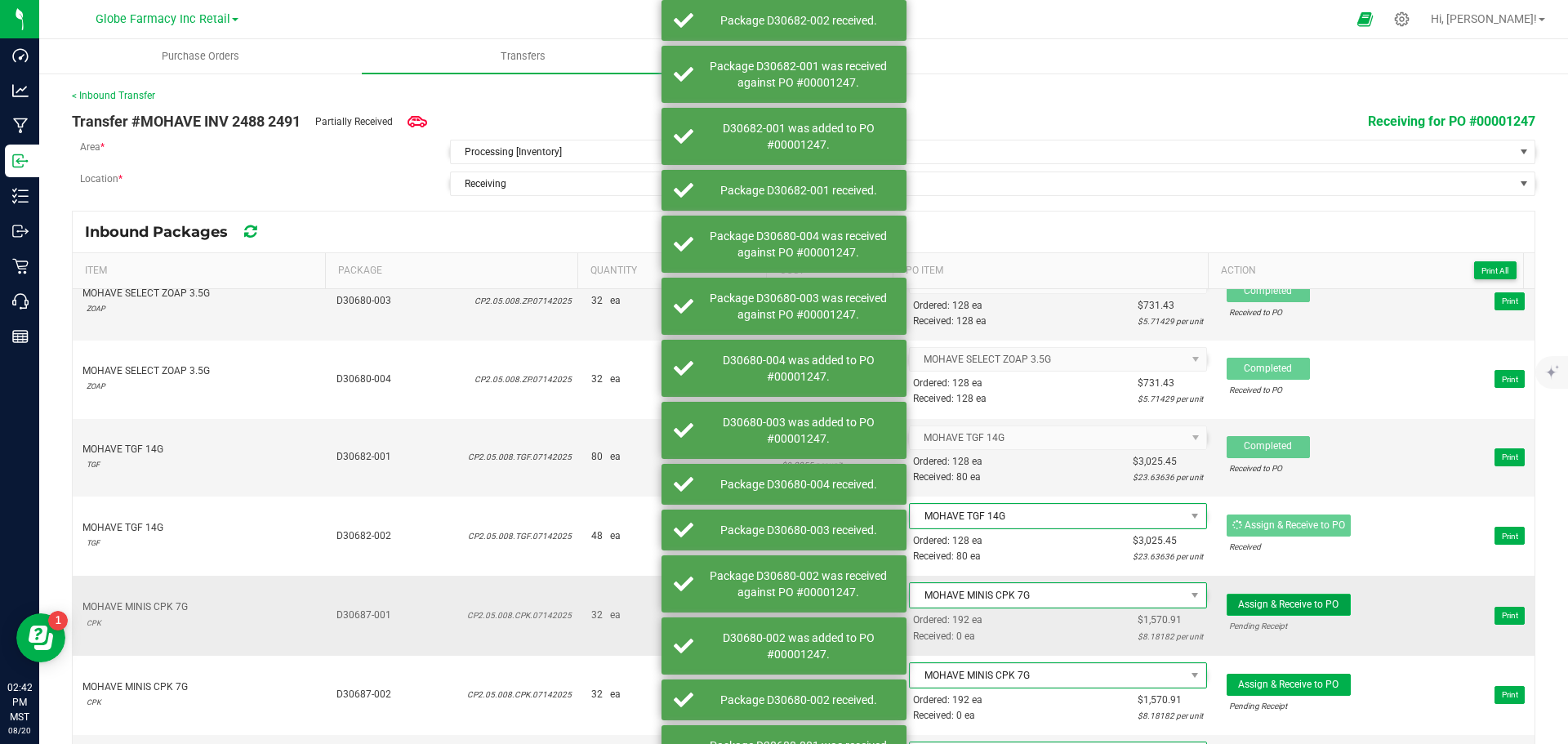
click at [1293, 599] on span "Assign & Receive to PO" at bounding box center [1288, 604] width 100 height 11
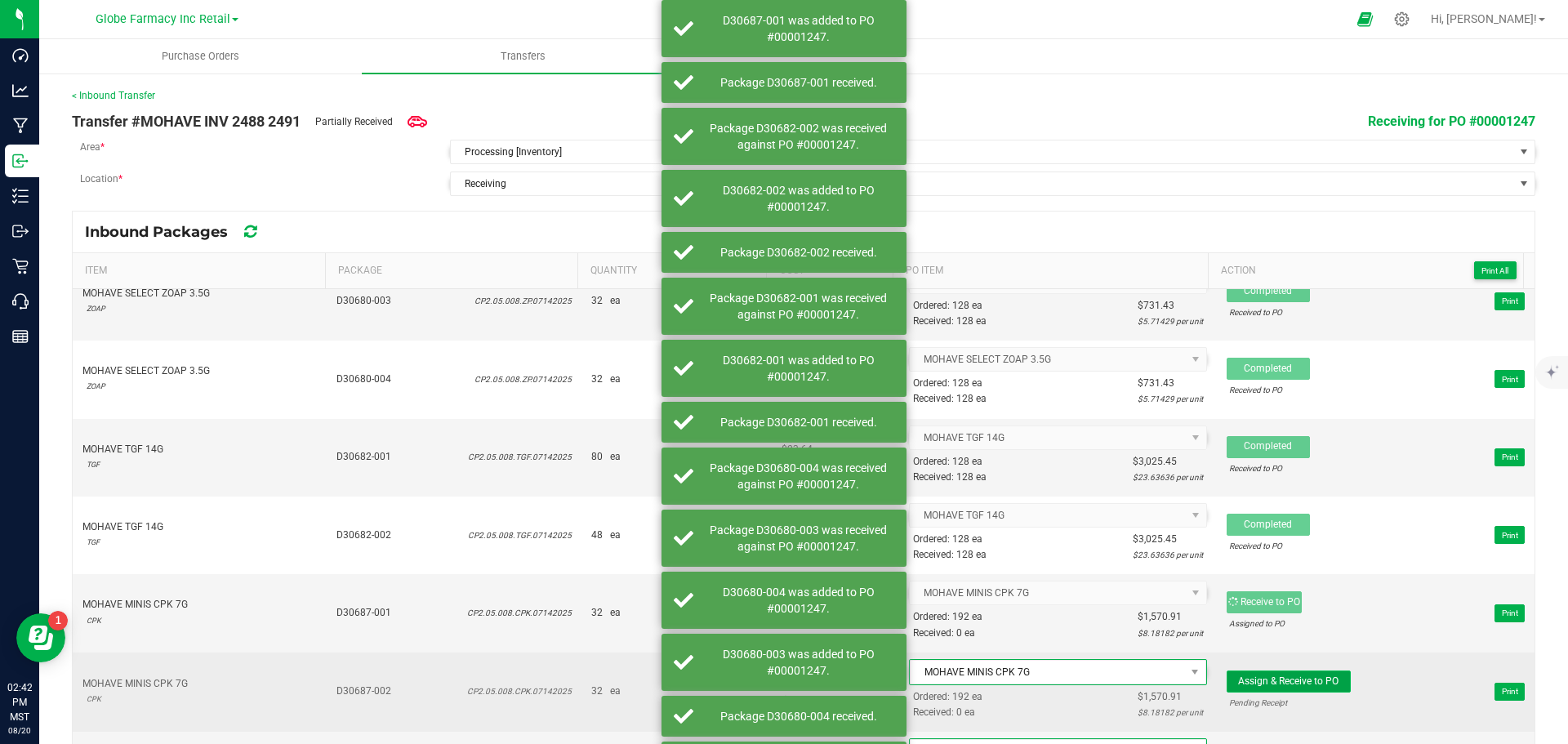
click at [1291, 684] on span "Assign & Receive to PO" at bounding box center [1288, 680] width 100 height 11
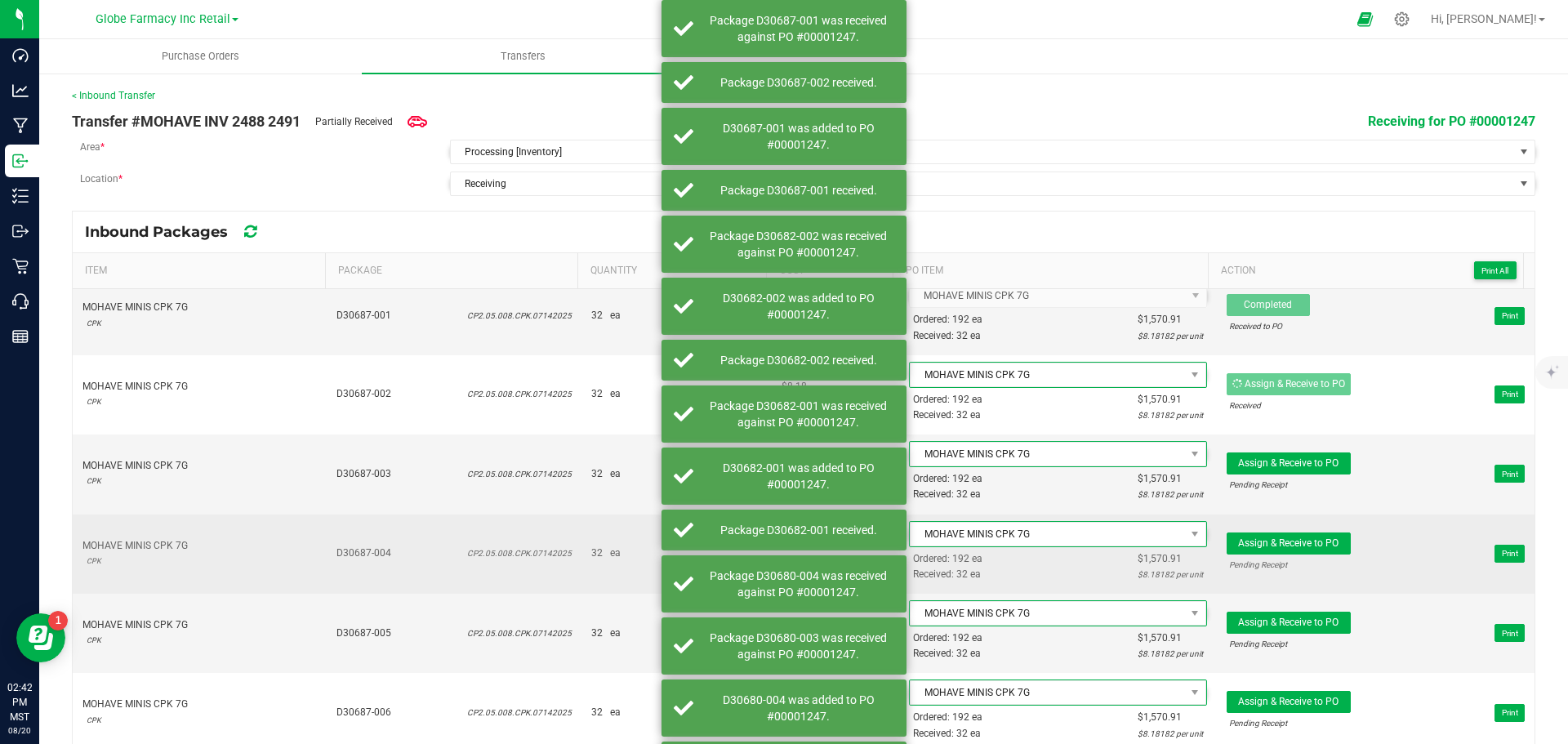
scroll to position [899, 0]
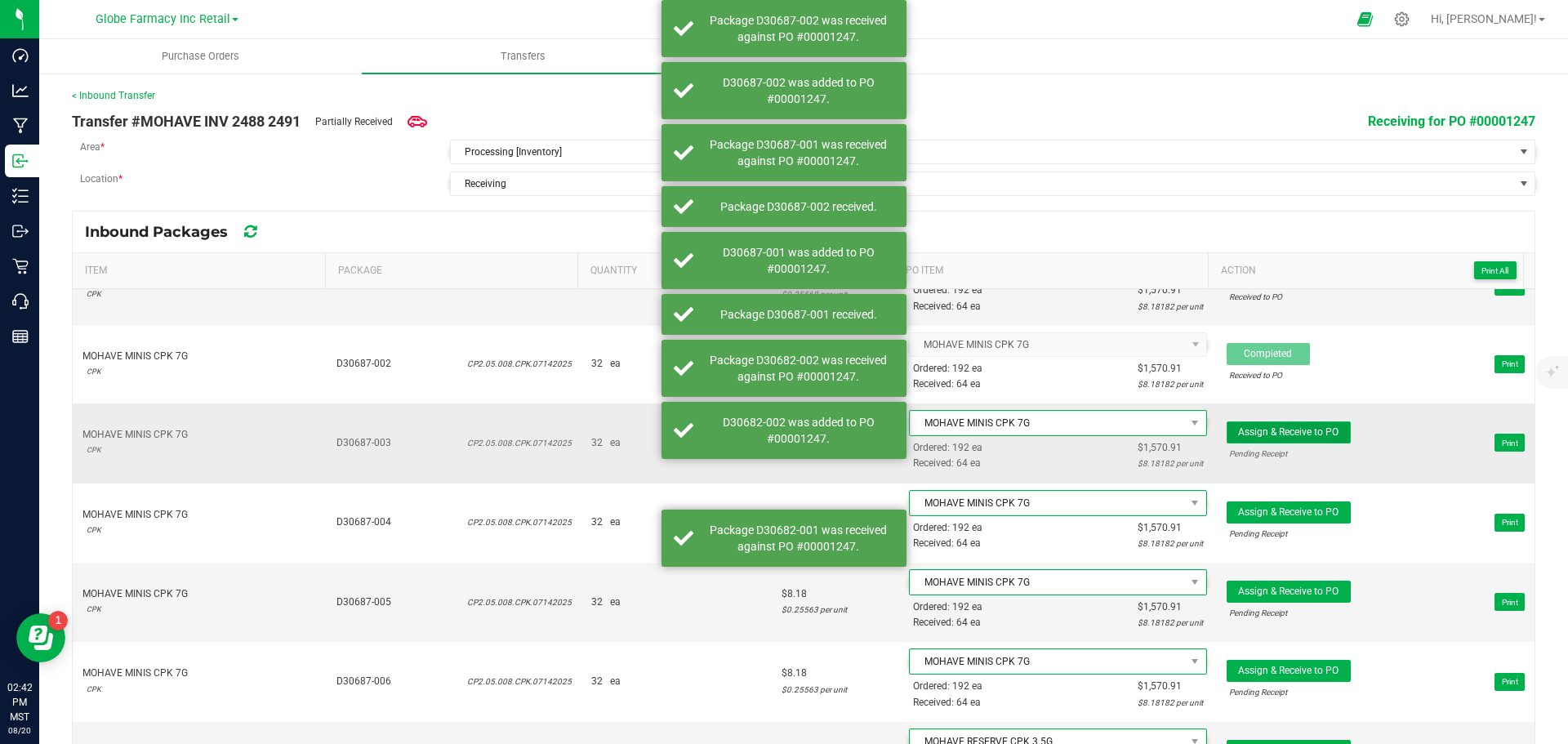
click at [1307, 432] on span "Assign & Receive to PO" at bounding box center [1288, 431] width 100 height 11
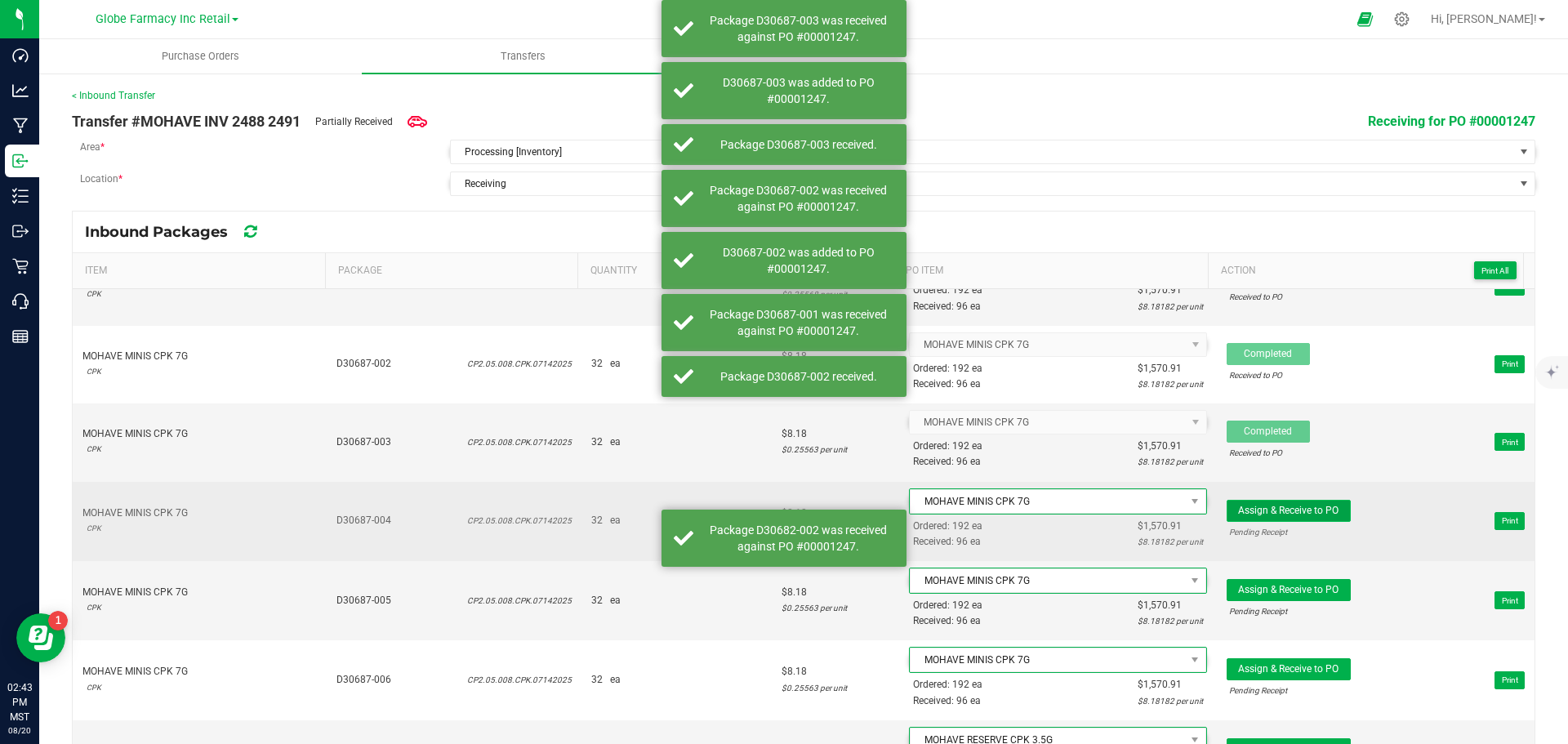
click at [1296, 510] on span "Assign & Receive to PO" at bounding box center [1288, 510] width 100 height 11
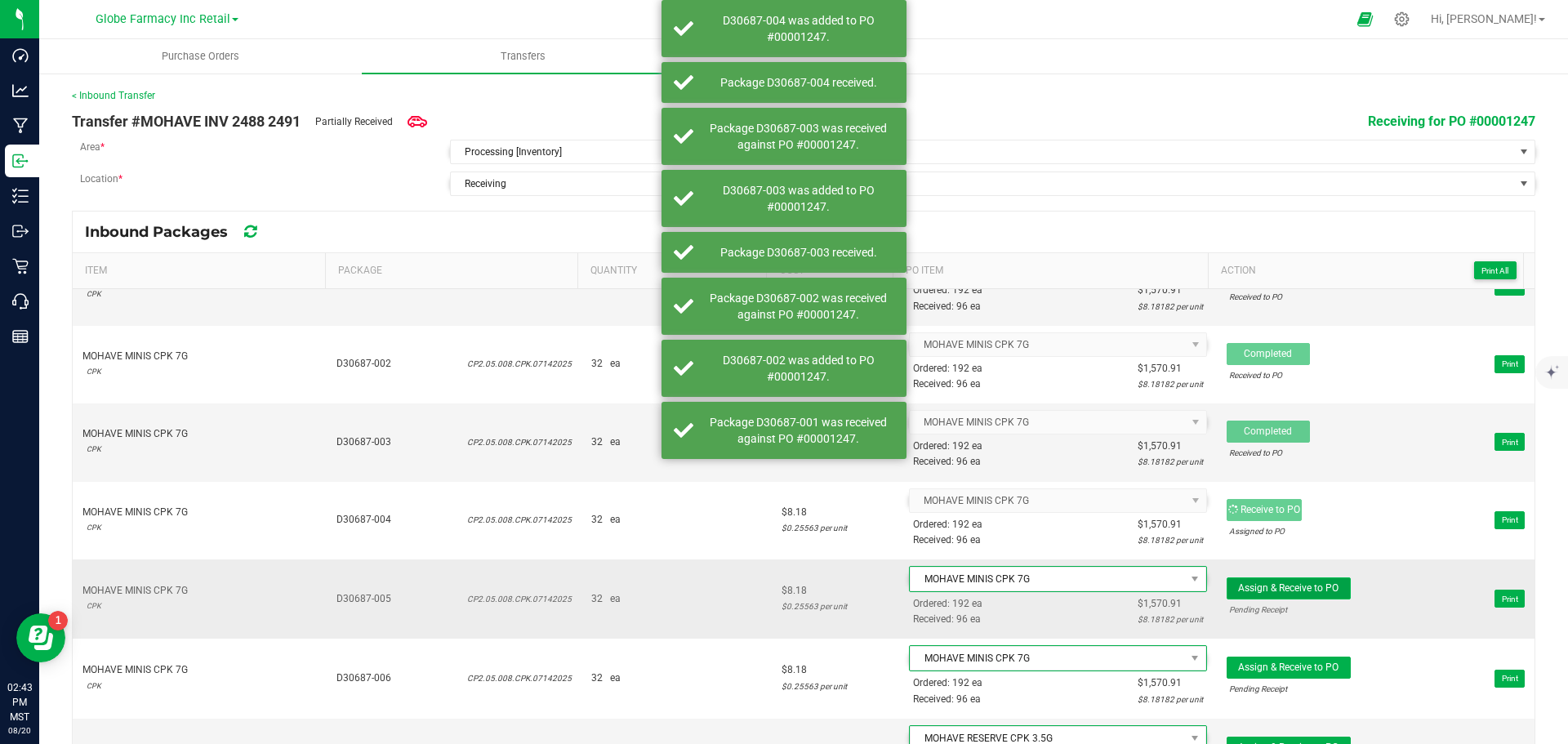
click at [1305, 593] on button "Assign & Receive to PO" at bounding box center [1289, 588] width 124 height 22
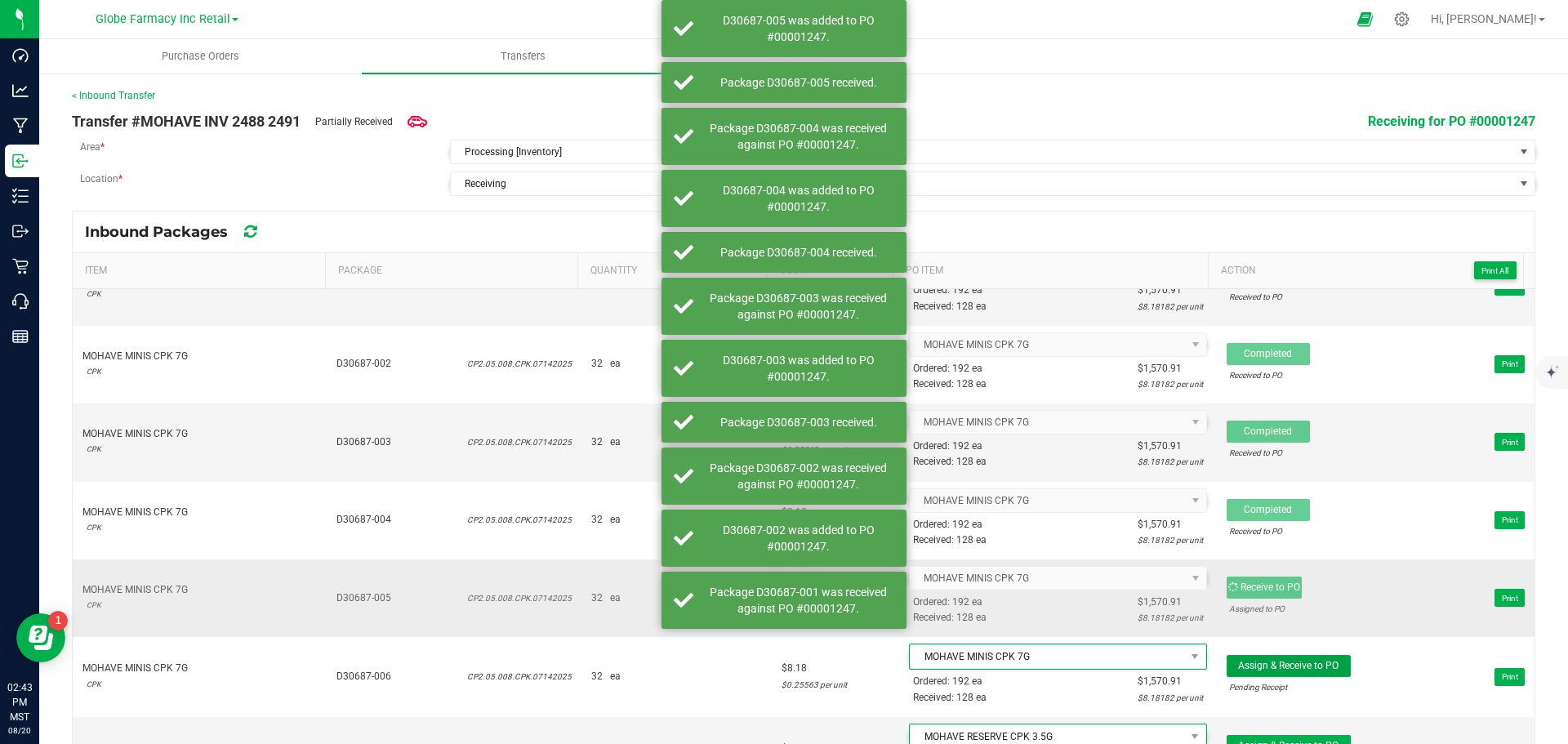
drag, startPoint x: 1301, startPoint y: 663, endPoint x: 1347, endPoint y: 588, distance: 88.0
click at [1300, 663] on span "Assign & Receive to PO" at bounding box center [1288, 665] width 100 height 11
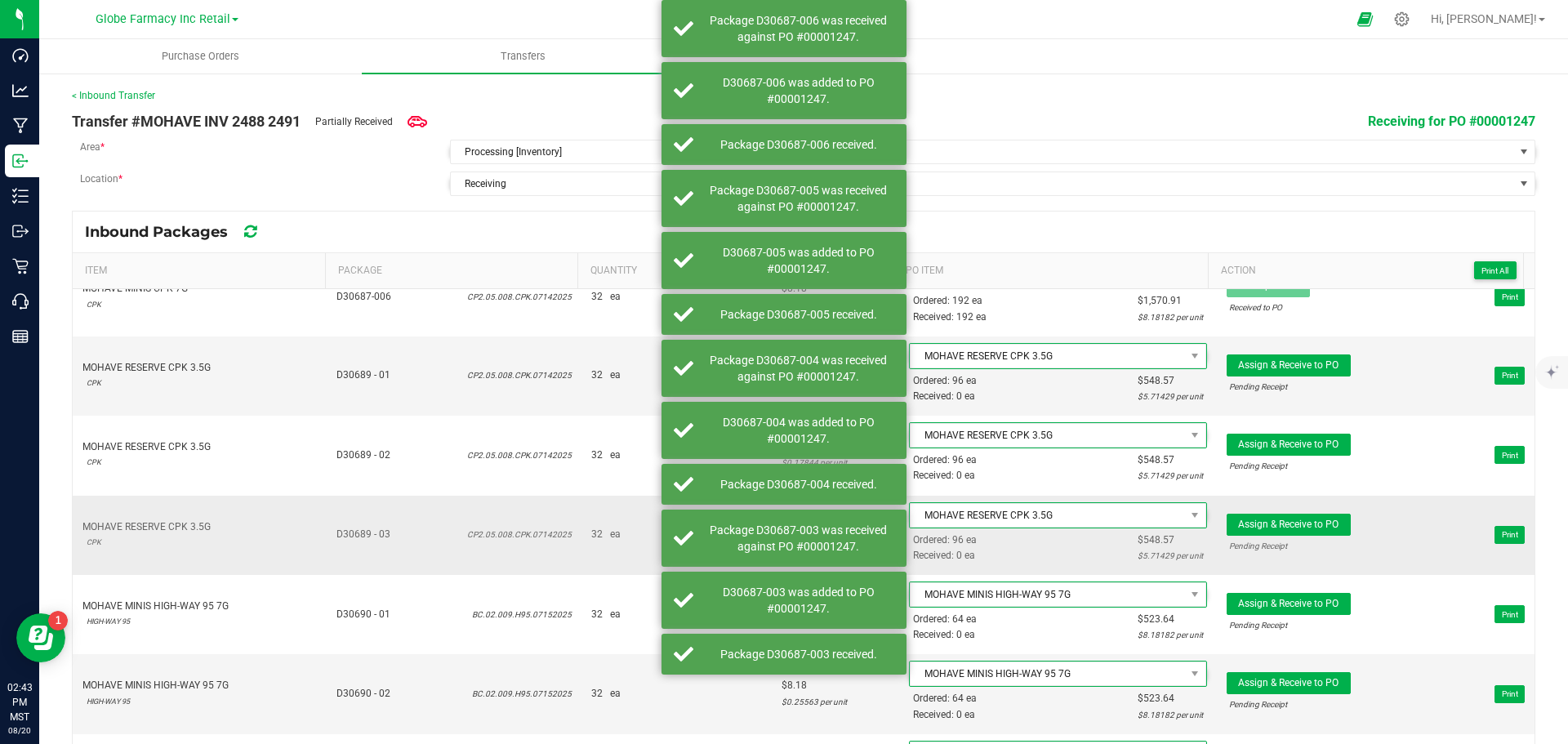
scroll to position [1307, 0]
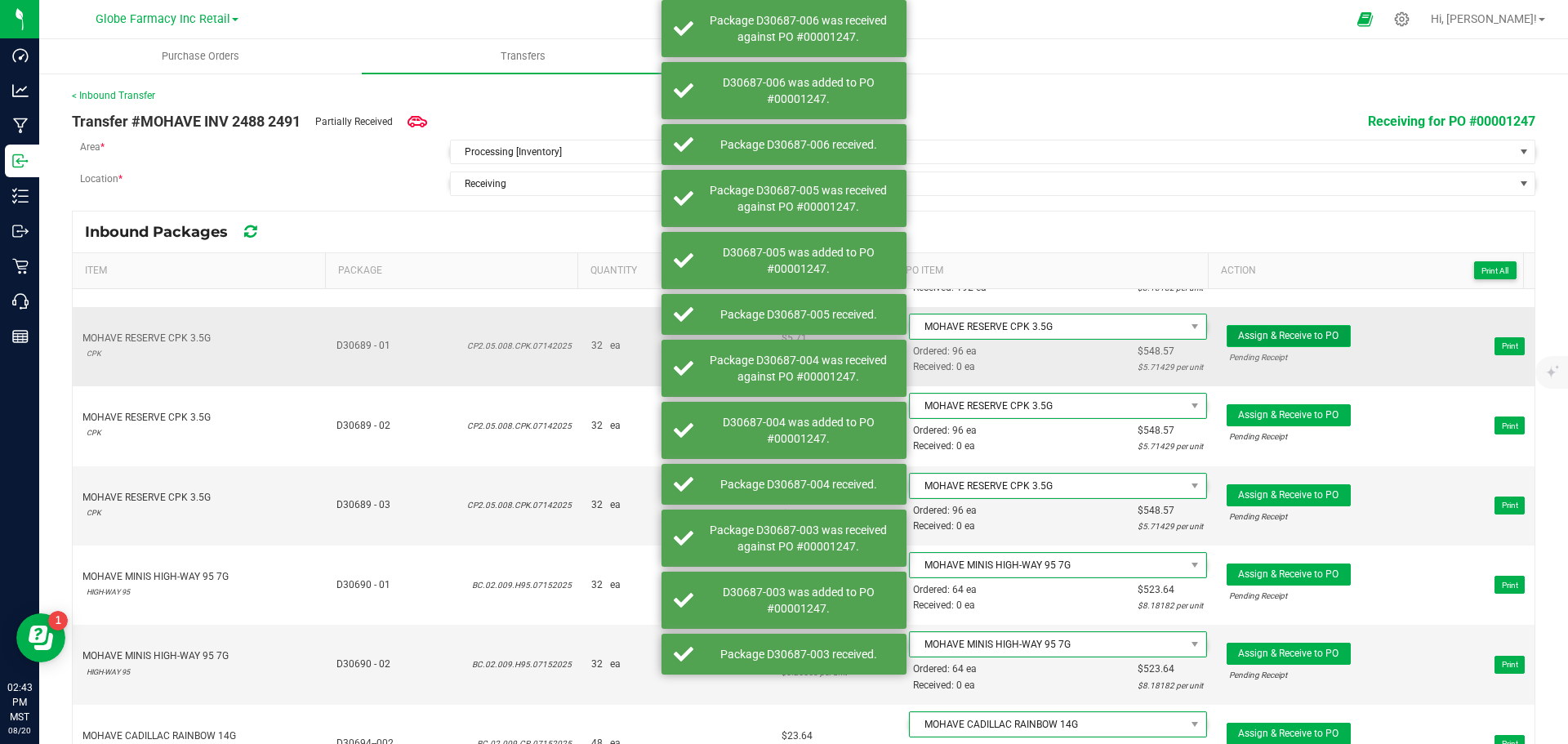
click at [1281, 327] on button "Assign & Receive to PO" at bounding box center [1289, 336] width 124 height 22
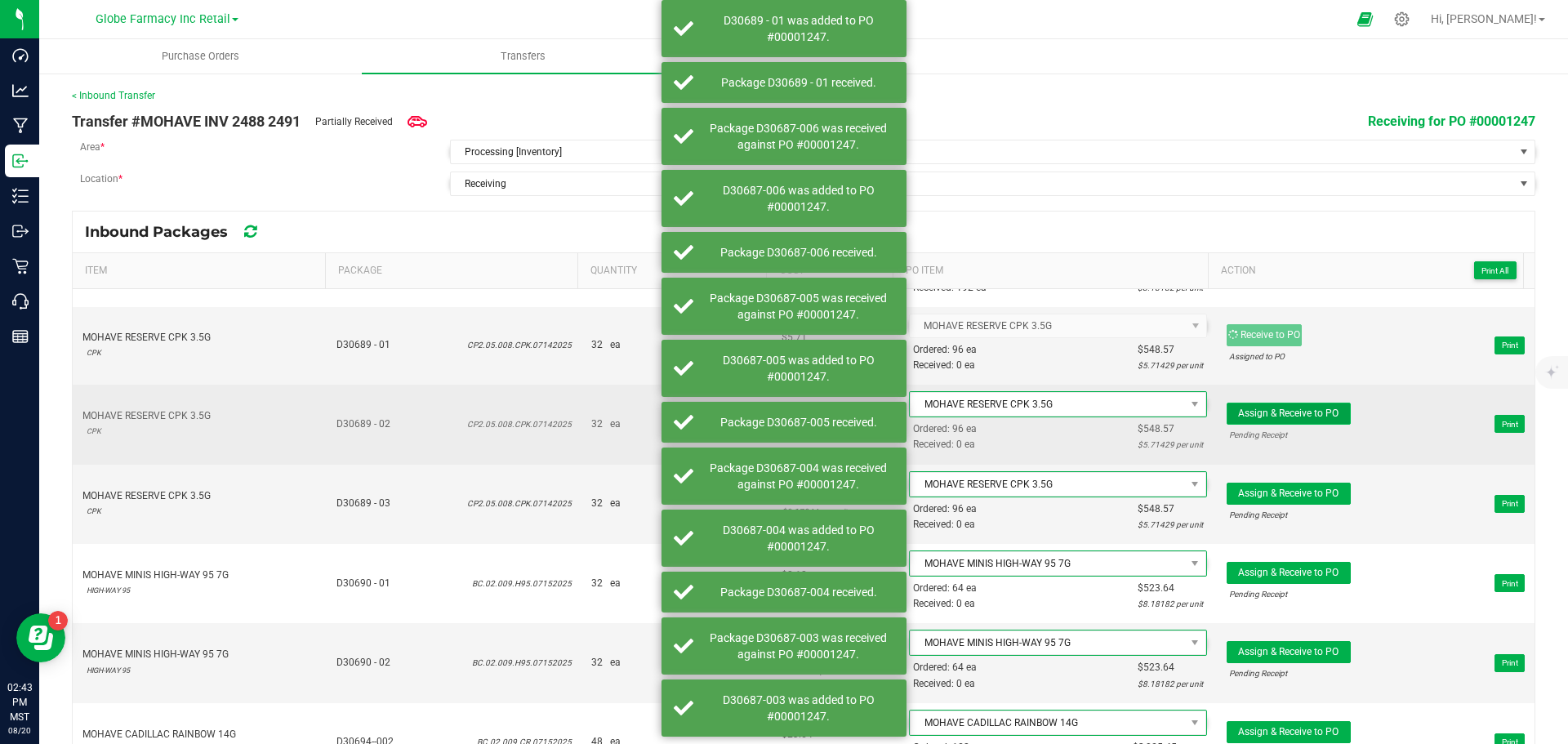
click at [1289, 417] on span "Assign & Receive to PO" at bounding box center [1288, 412] width 100 height 11
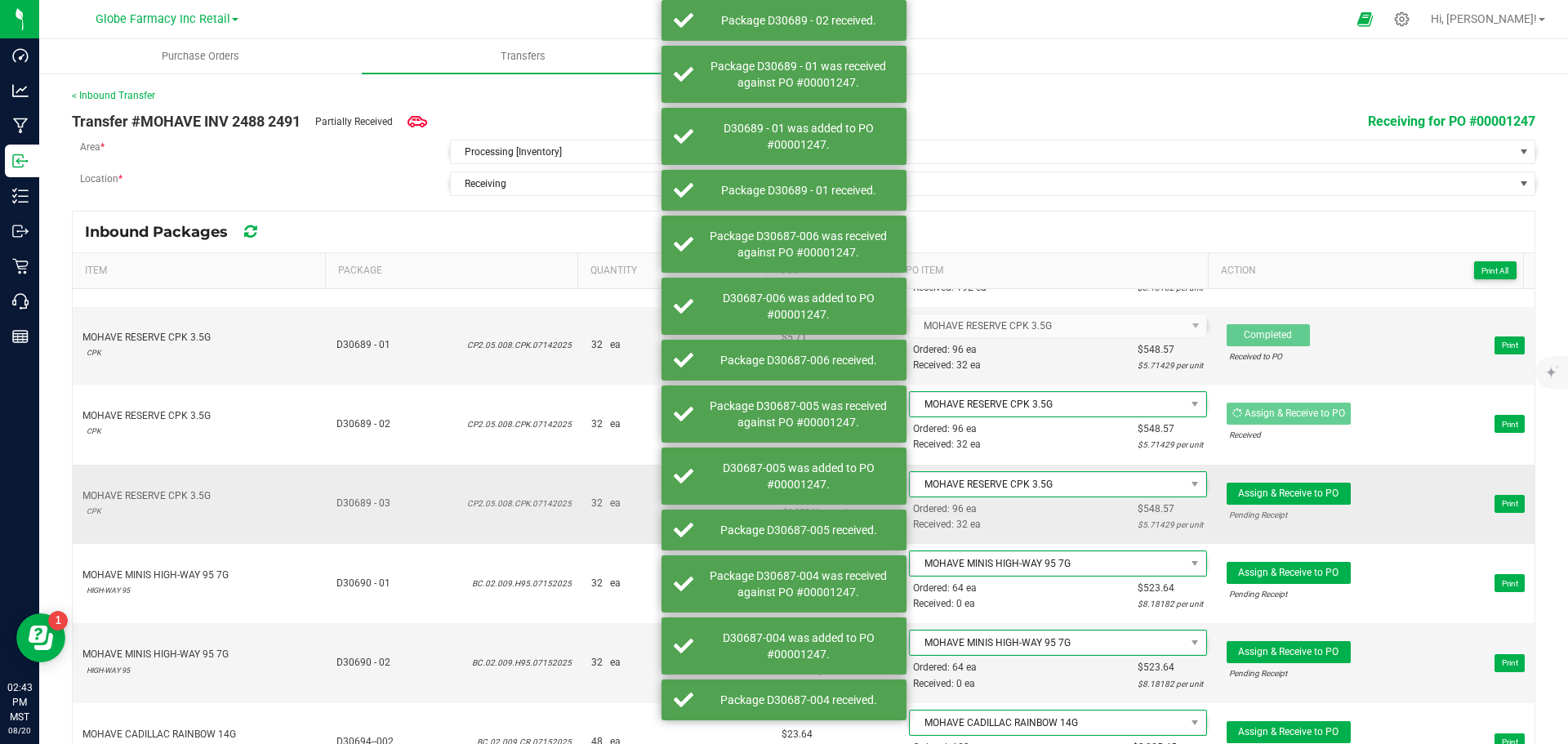
click at [1297, 507] on div "Pending Receipt" at bounding box center [1289, 514] width 119 height 15
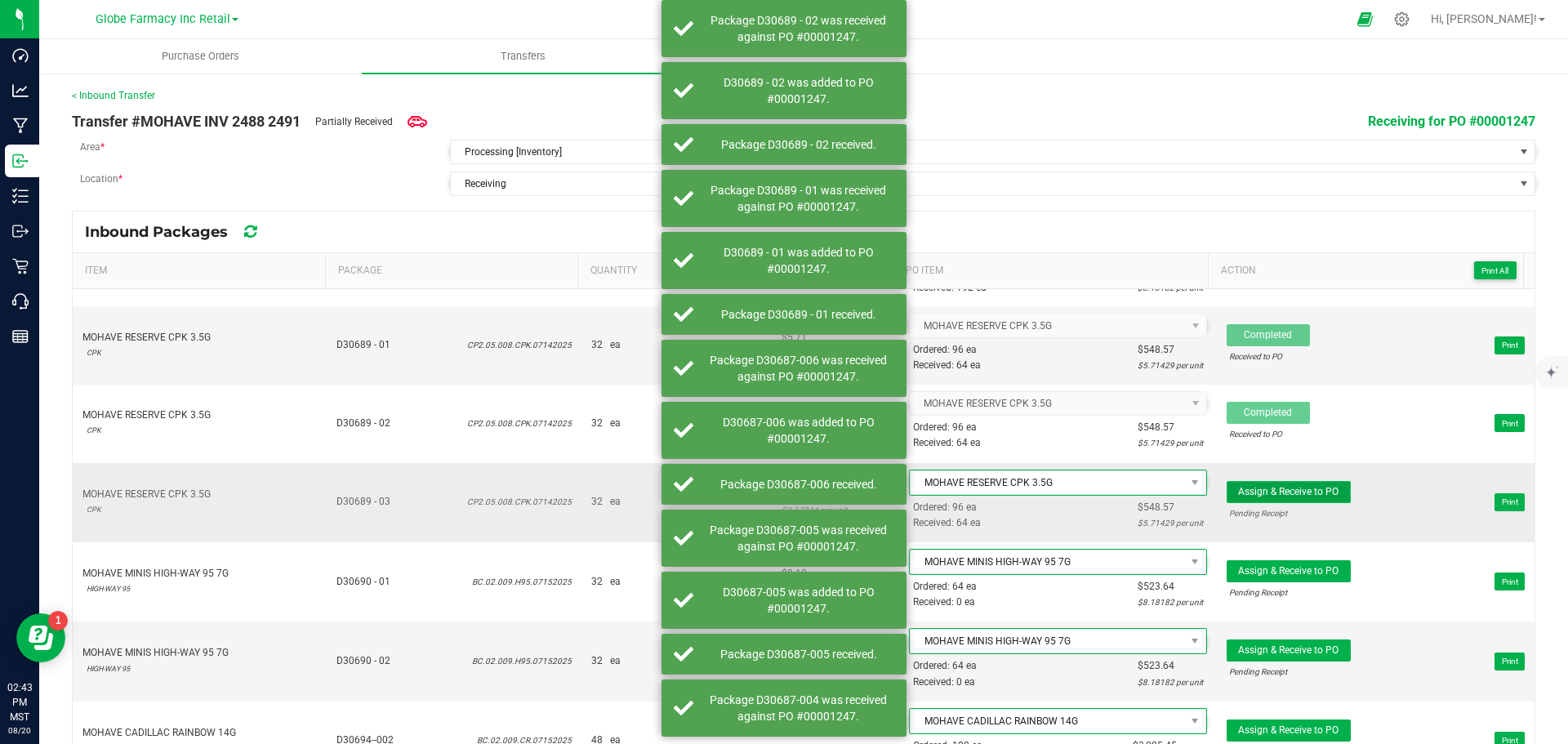
click at [1292, 491] on span "Assign & Receive to PO" at bounding box center [1288, 491] width 100 height 11
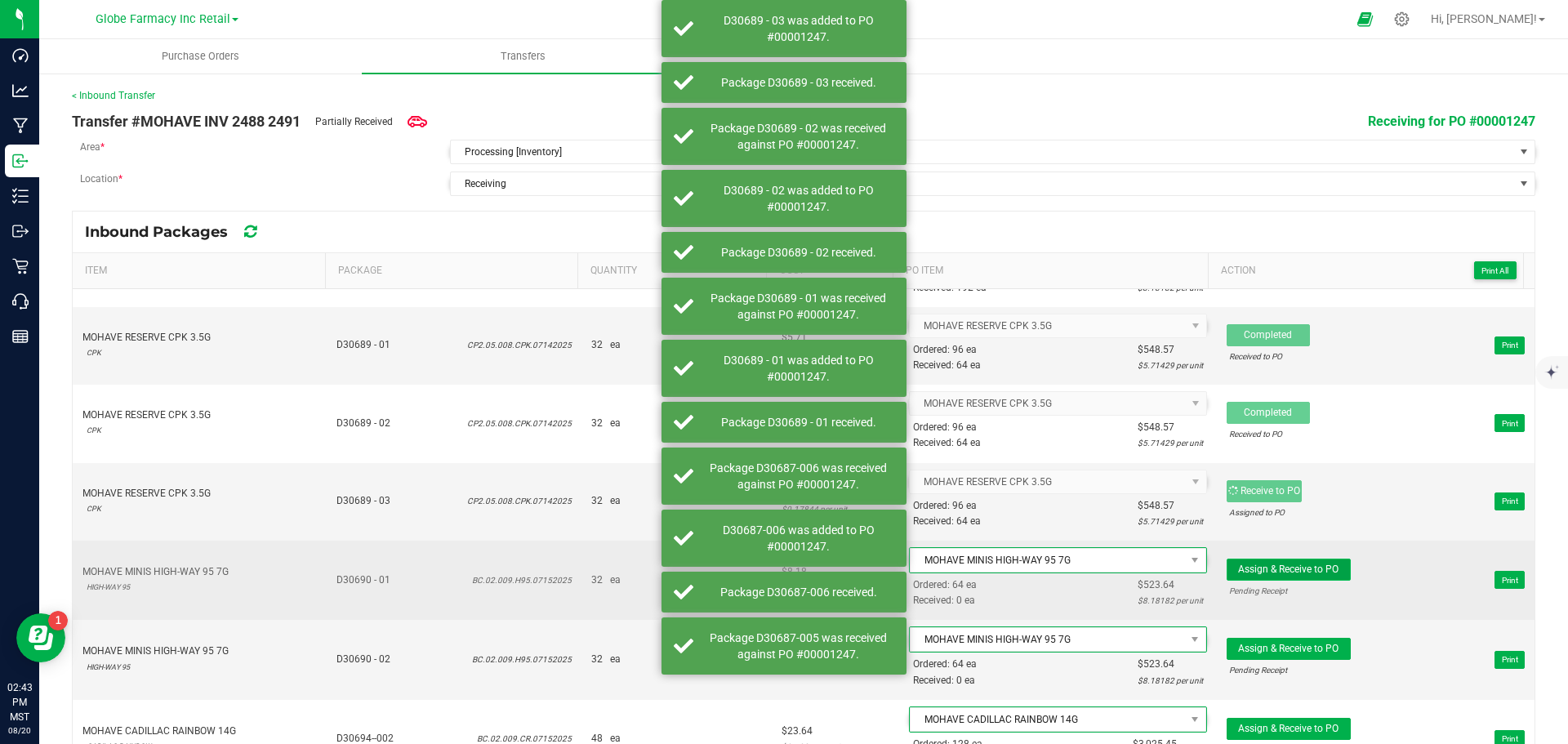
click at [1301, 577] on button "Assign & Receive to PO" at bounding box center [1289, 570] width 124 height 22
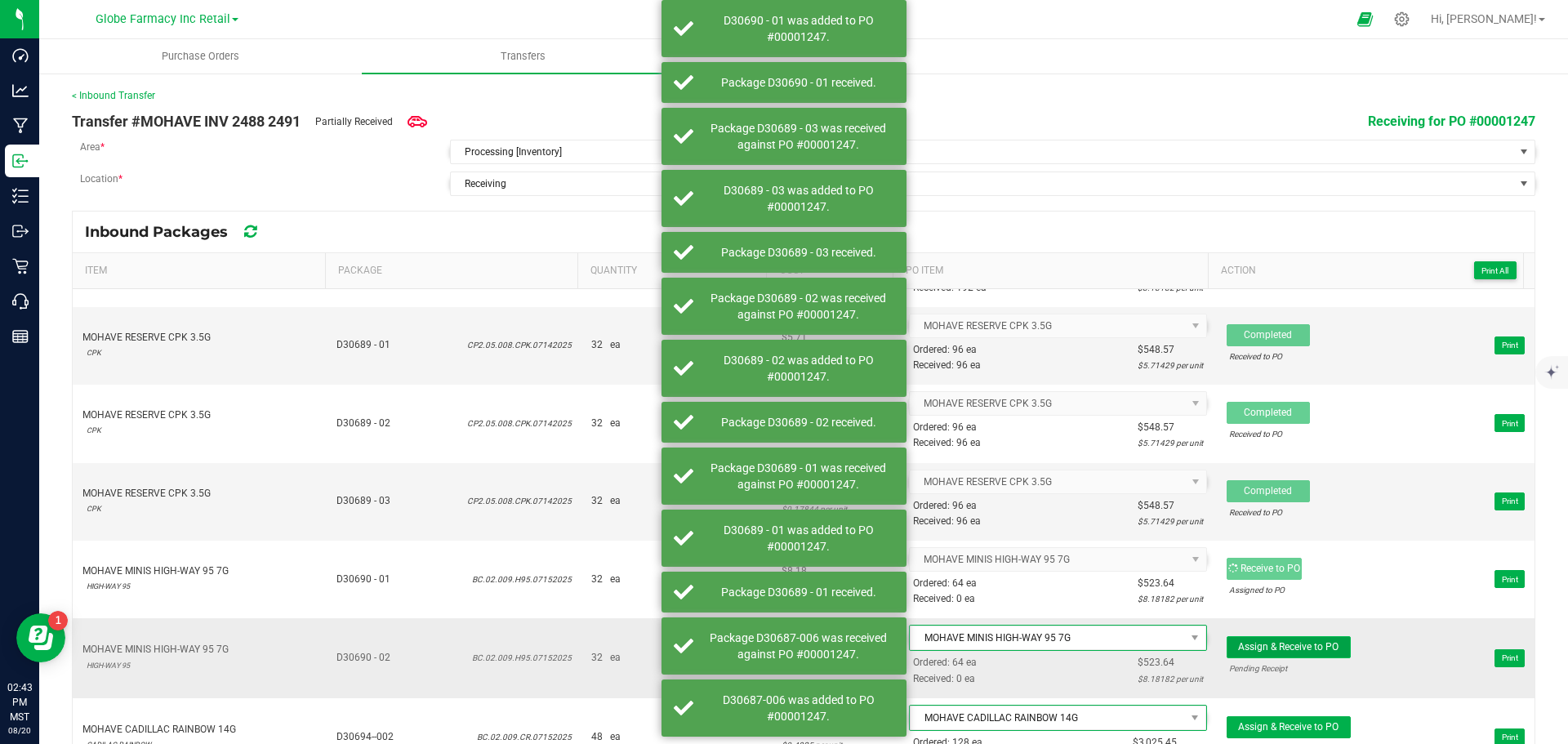
click at [1296, 645] on span "Assign & Receive to PO" at bounding box center [1288, 646] width 100 height 11
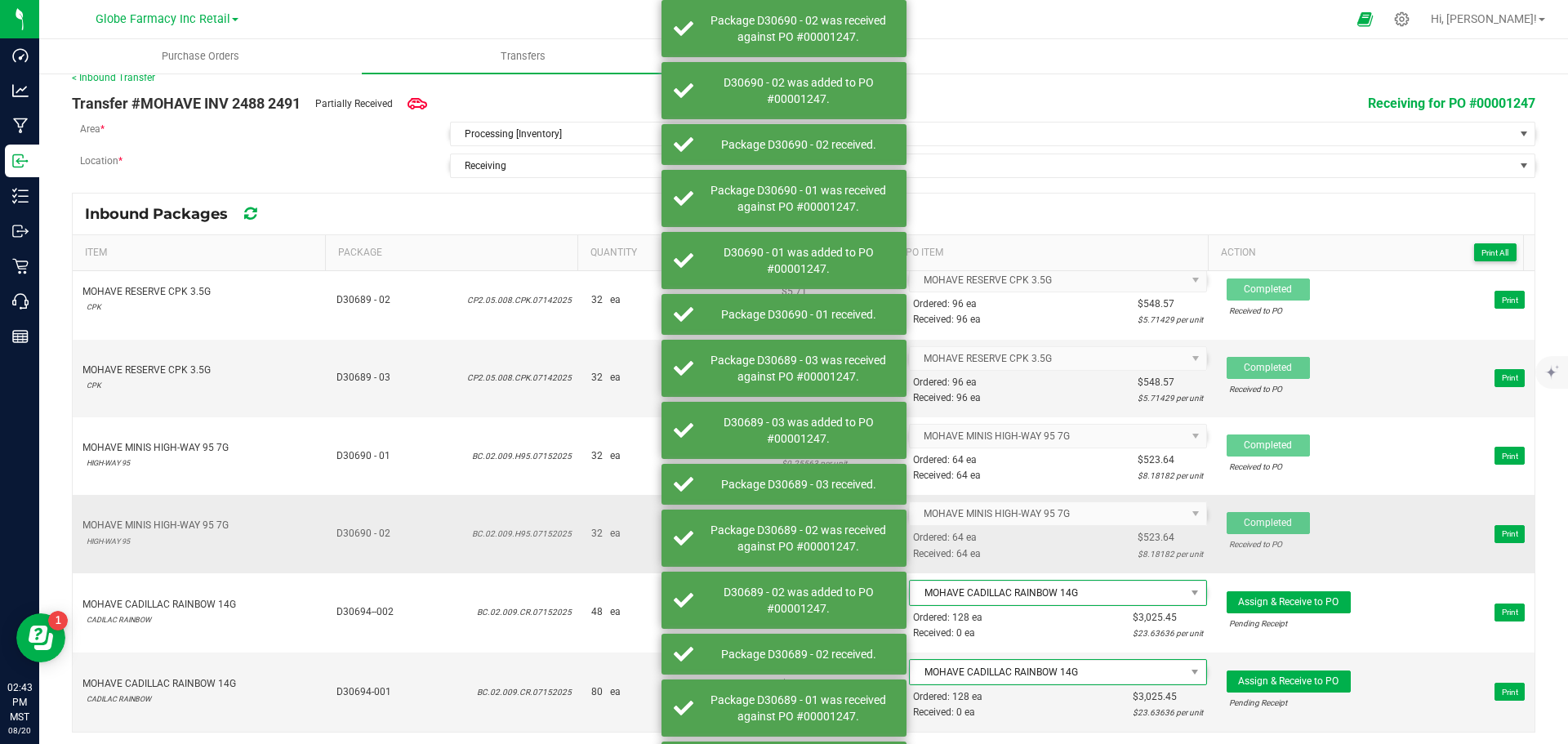
scroll to position [23, 0]
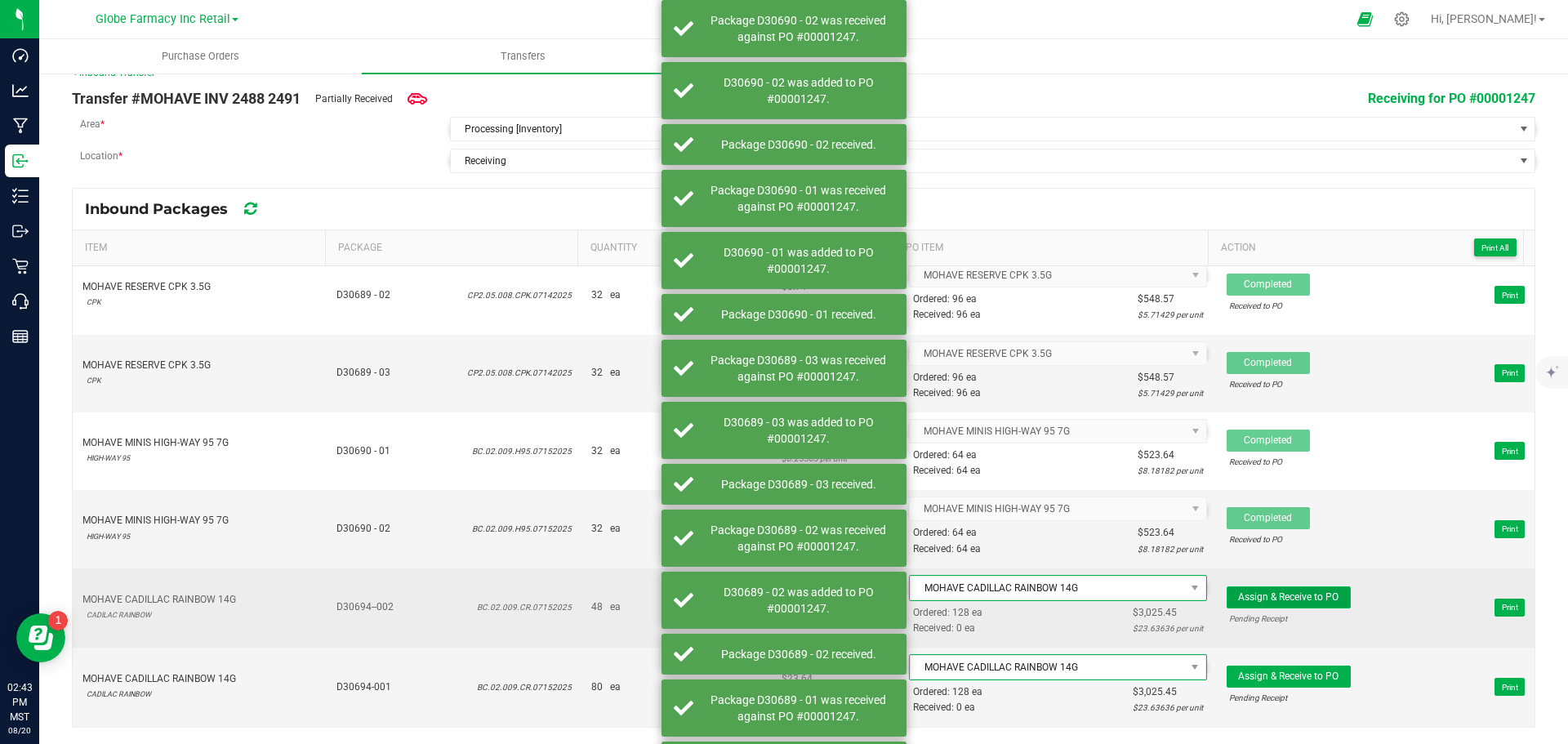
click at [1298, 607] on button "Assign & Receive to PO" at bounding box center [1289, 598] width 124 height 22
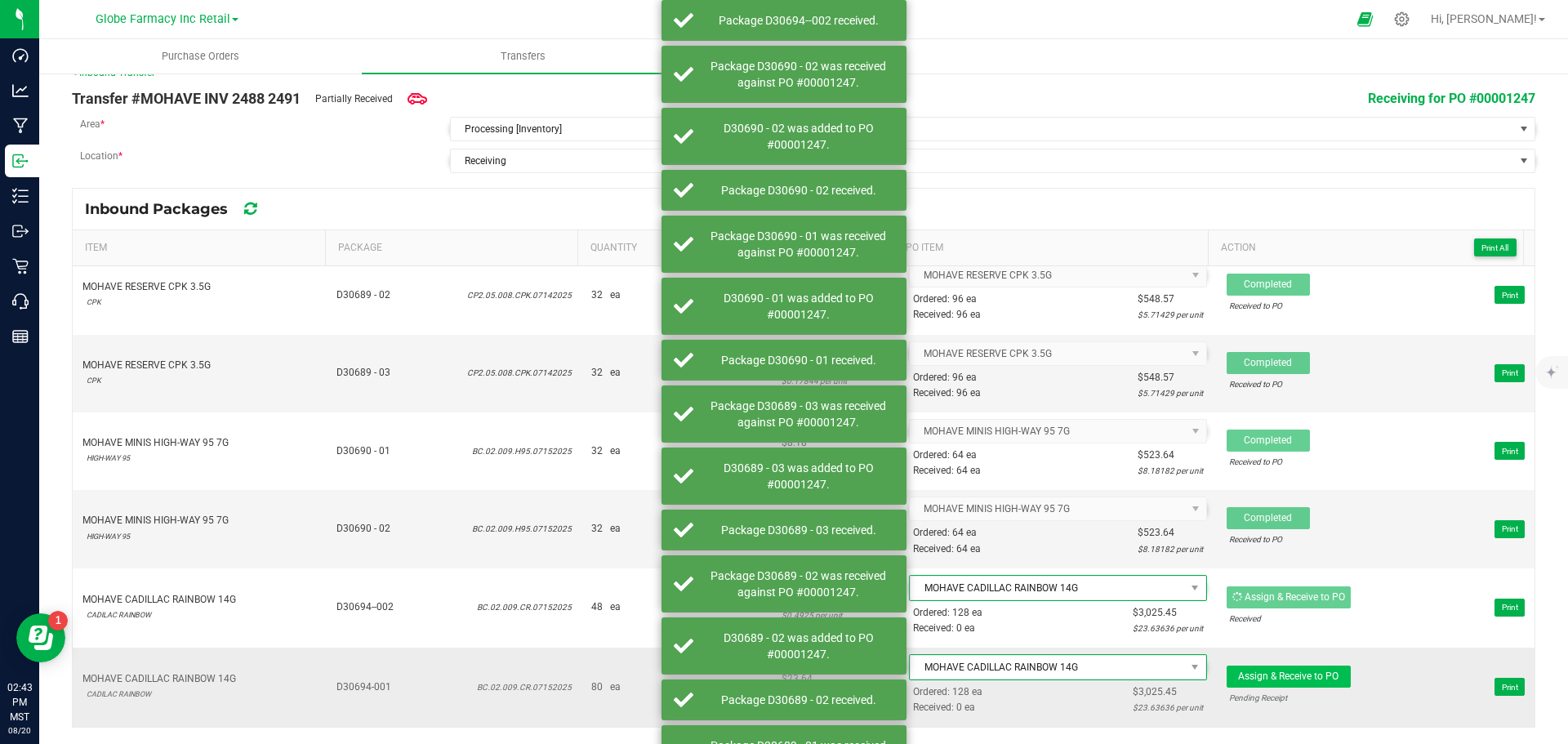
scroll to position [1411, 0]
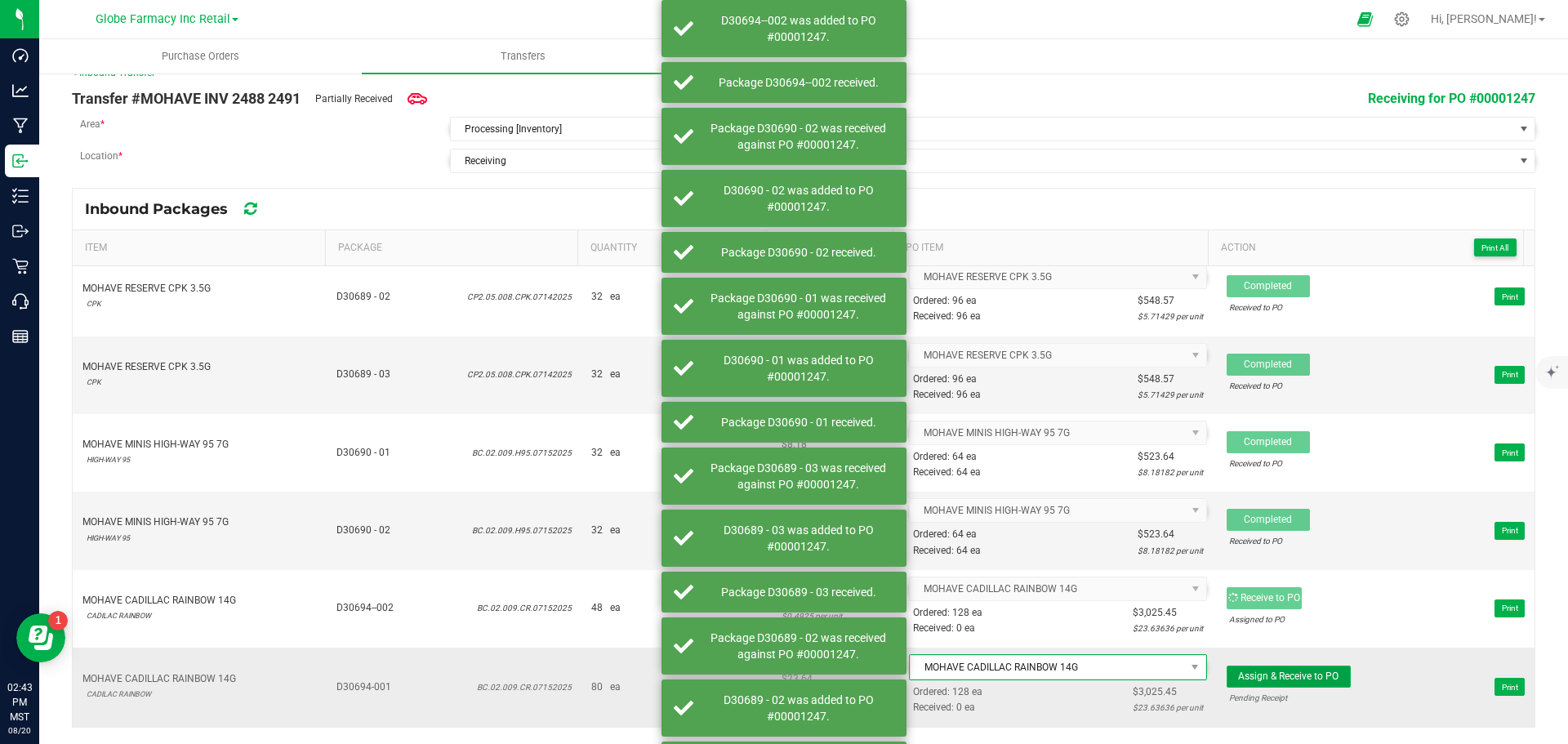
click at [1298, 674] on span "Assign & Receive to PO" at bounding box center [1288, 676] width 100 height 11
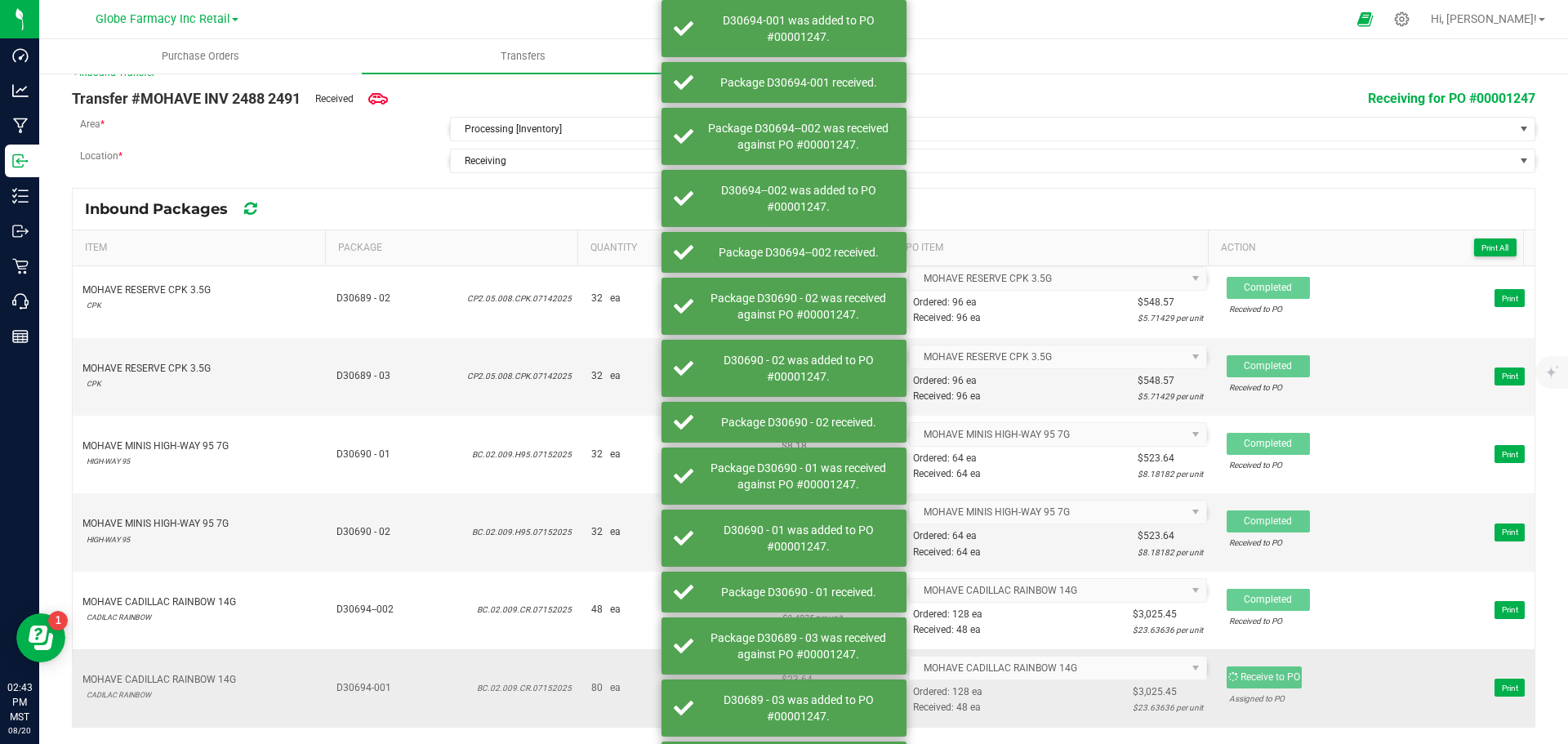
scroll to position [1409, 0]
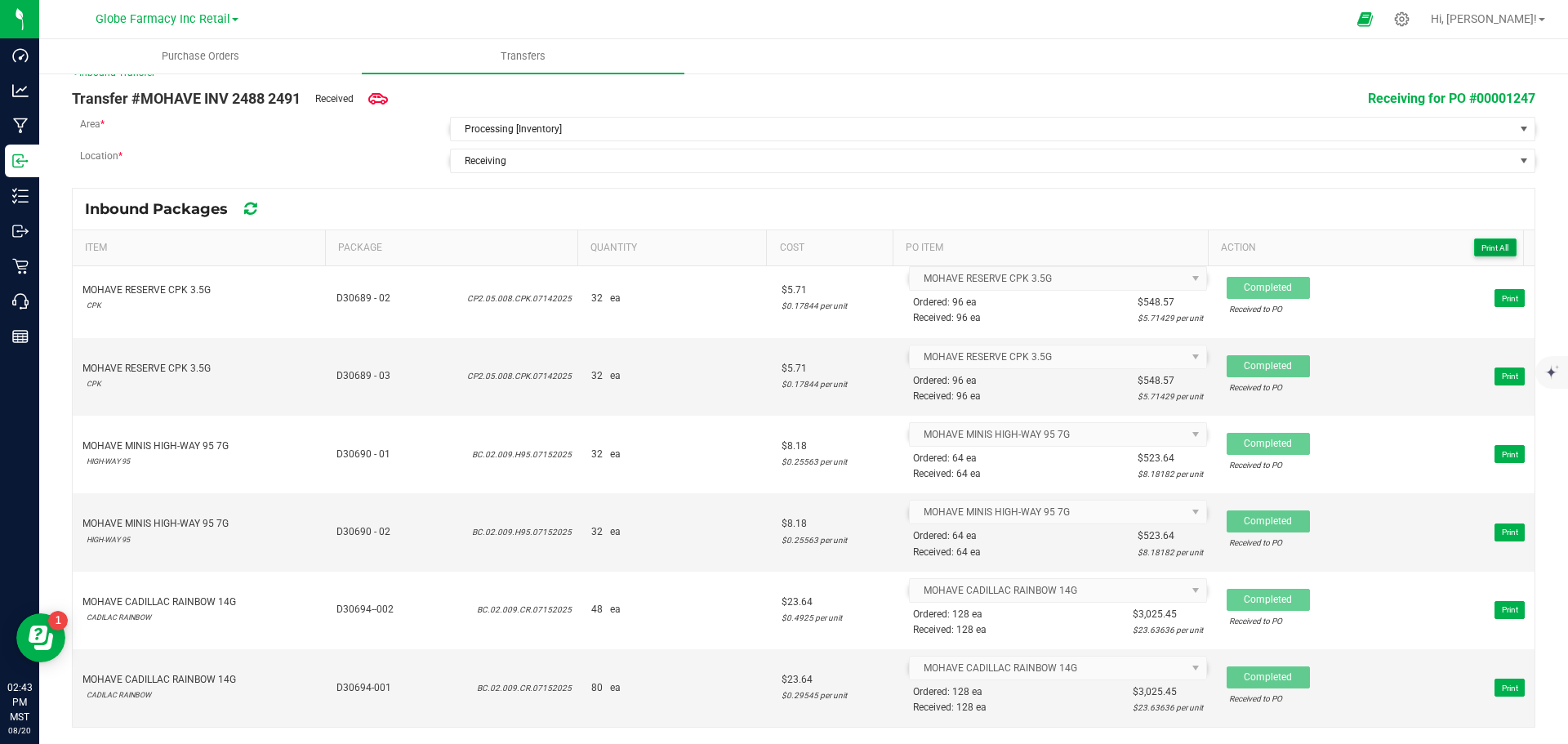
click at [1474, 238] on button "Print All" at bounding box center [1496, 247] width 43 height 18
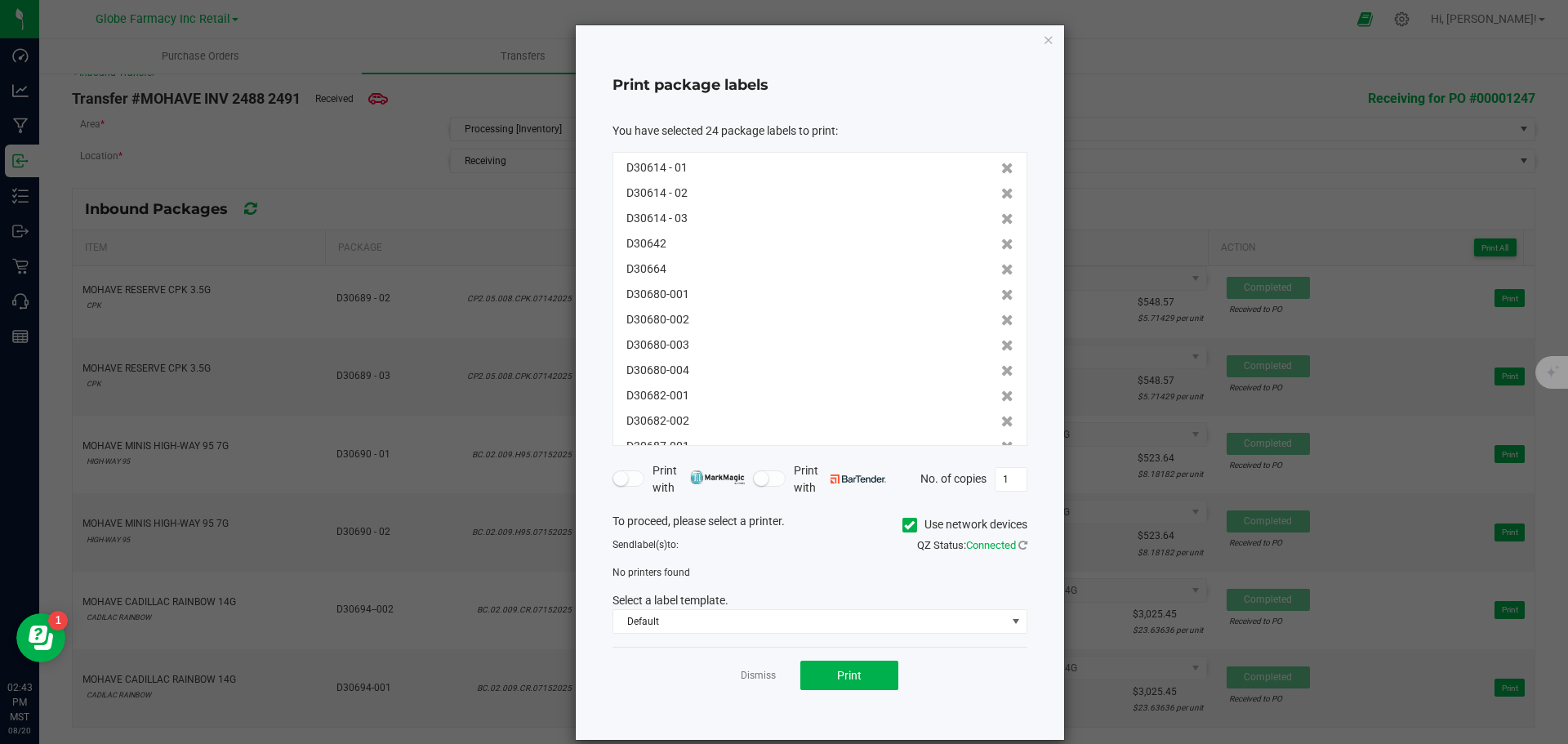
click at [902, 529] on span at bounding box center [909, 525] width 14 height 14
click at [904, 525] on icon at bounding box center [909, 525] width 10 height 0
click at [0, 0] on input "Use network devices" at bounding box center [0, 0] width 0 height 0
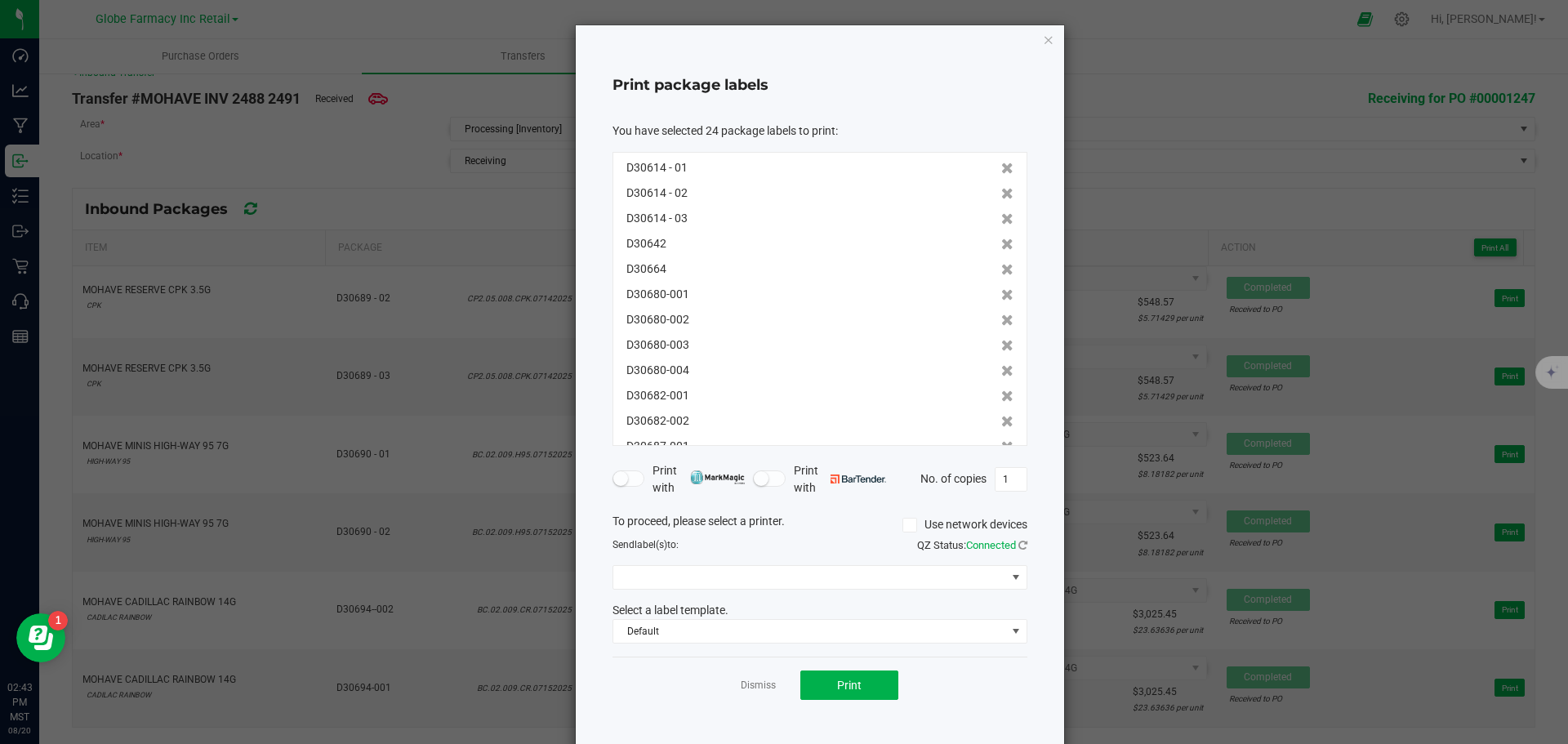
click at [740, 560] on div "To proceed, please select a printer. Use network devices Send label(s) to: QZ S…" at bounding box center [820, 578] width 415 height 132
click at [730, 574] on span at bounding box center [810, 577] width 393 height 23
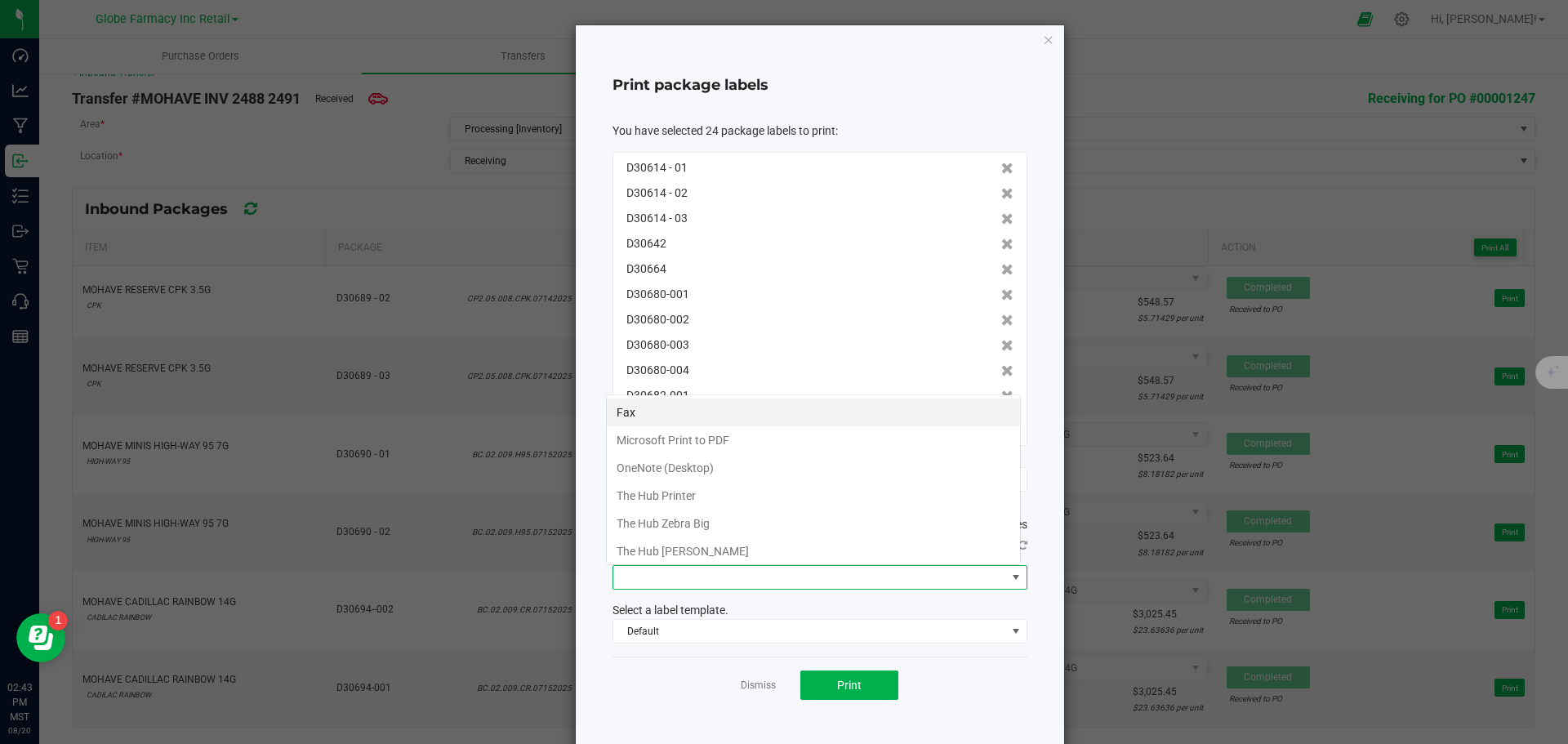
scroll to position [25, 415]
click at [690, 523] on Big "The Hub Zebra Big" at bounding box center [814, 523] width 413 height 28
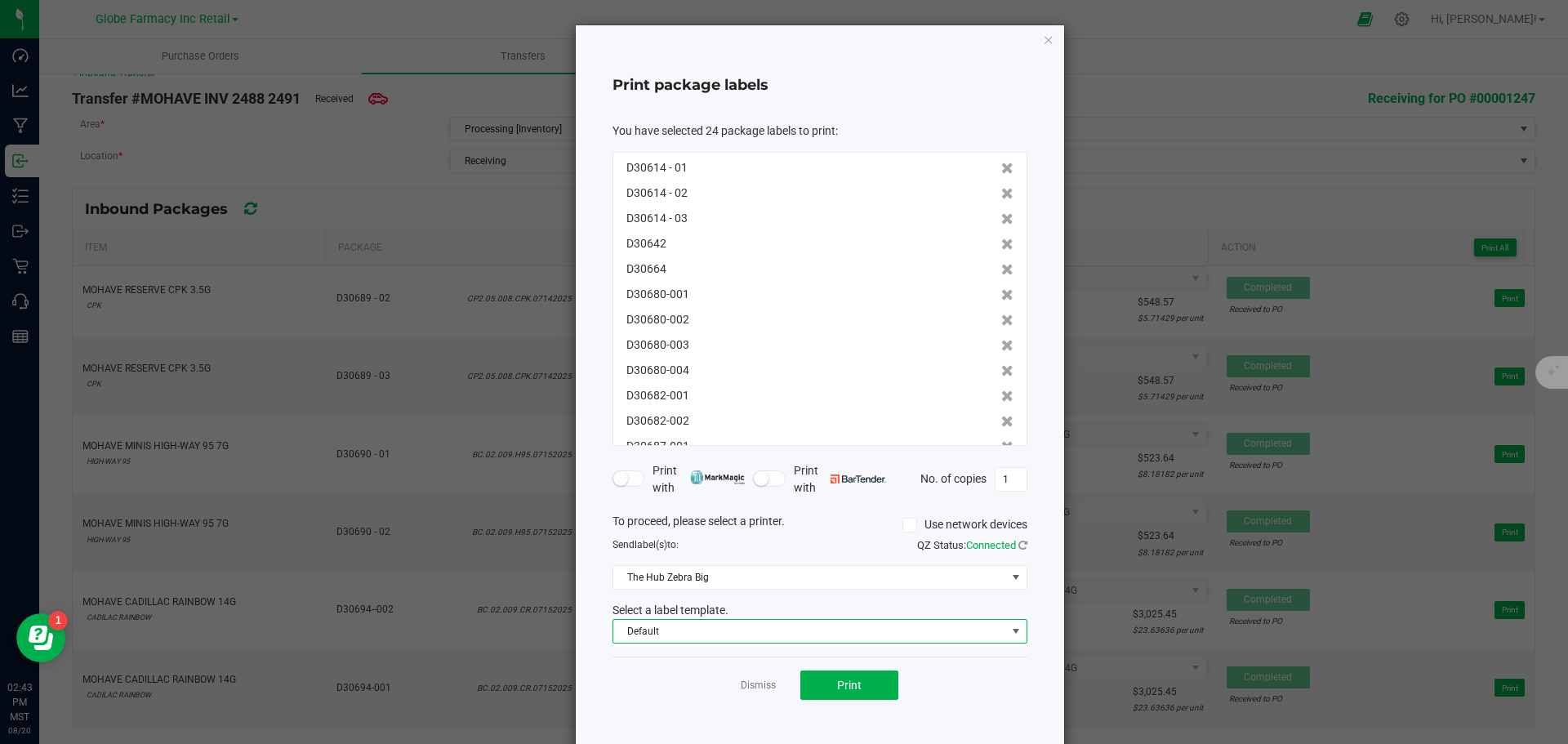
click at [691, 634] on span "Default" at bounding box center [810, 631] width 393 height 23
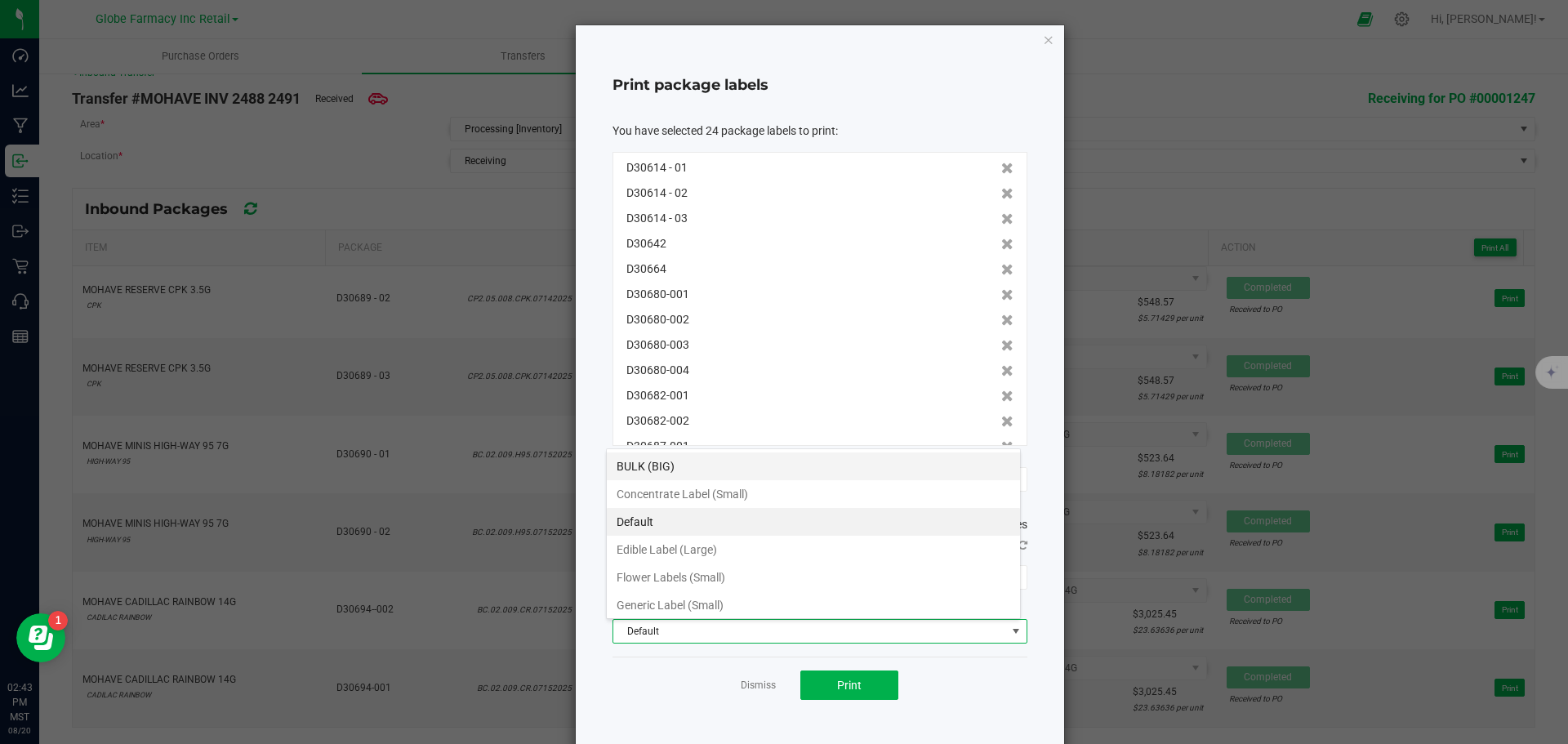
click at [648, 463] on li "BULK (BIG)" at bounding box center [814, 466] width 413 height 28
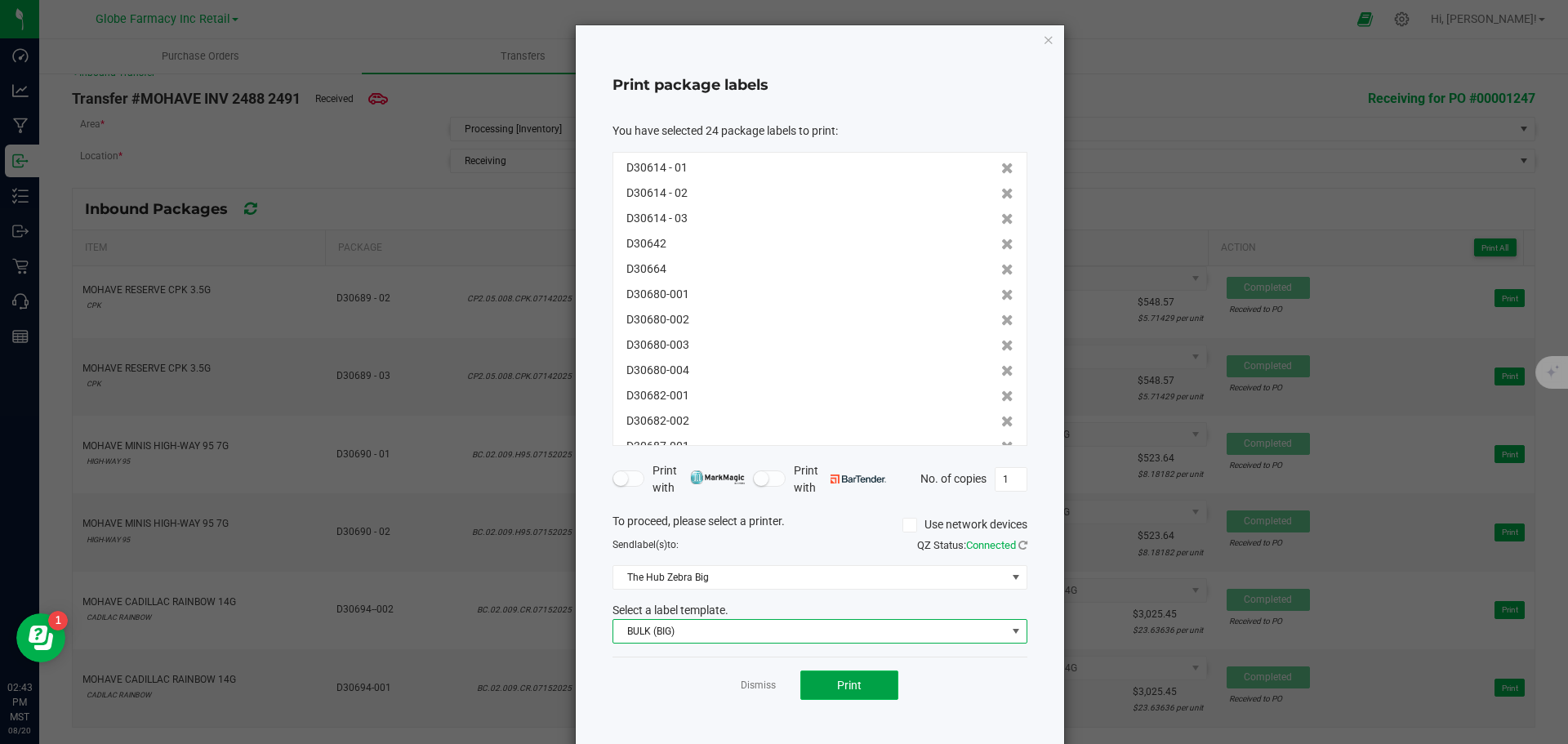
click at [841, 686] on span "Print" at bounding box center [849, 684] width 25 height 13
click at [1043, 40] on icon "button" at bounding box center [1048, 39] width 11 height 20
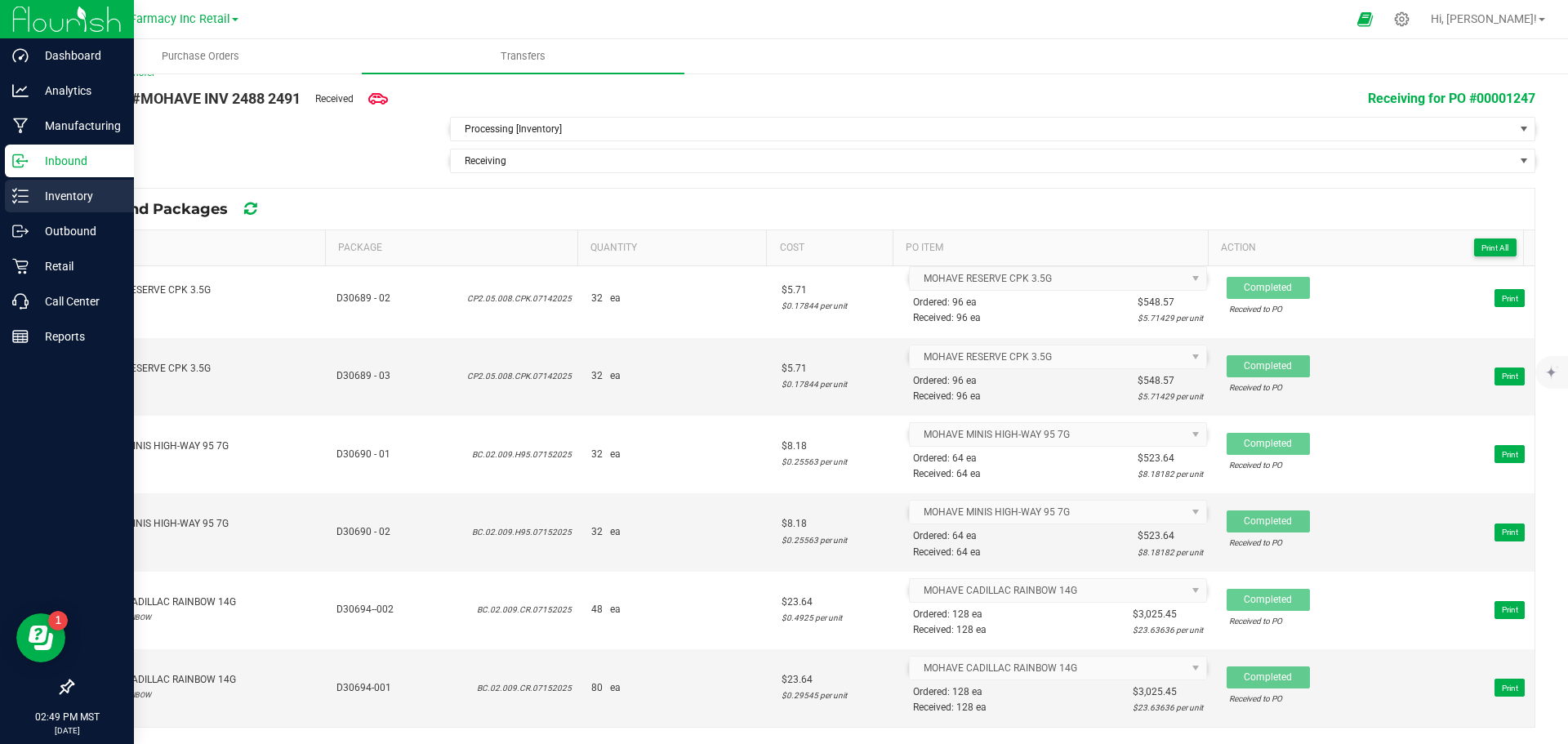
click at [30, 197] on p "Inventory" at bounding box center [77, 196] width 98 height 20
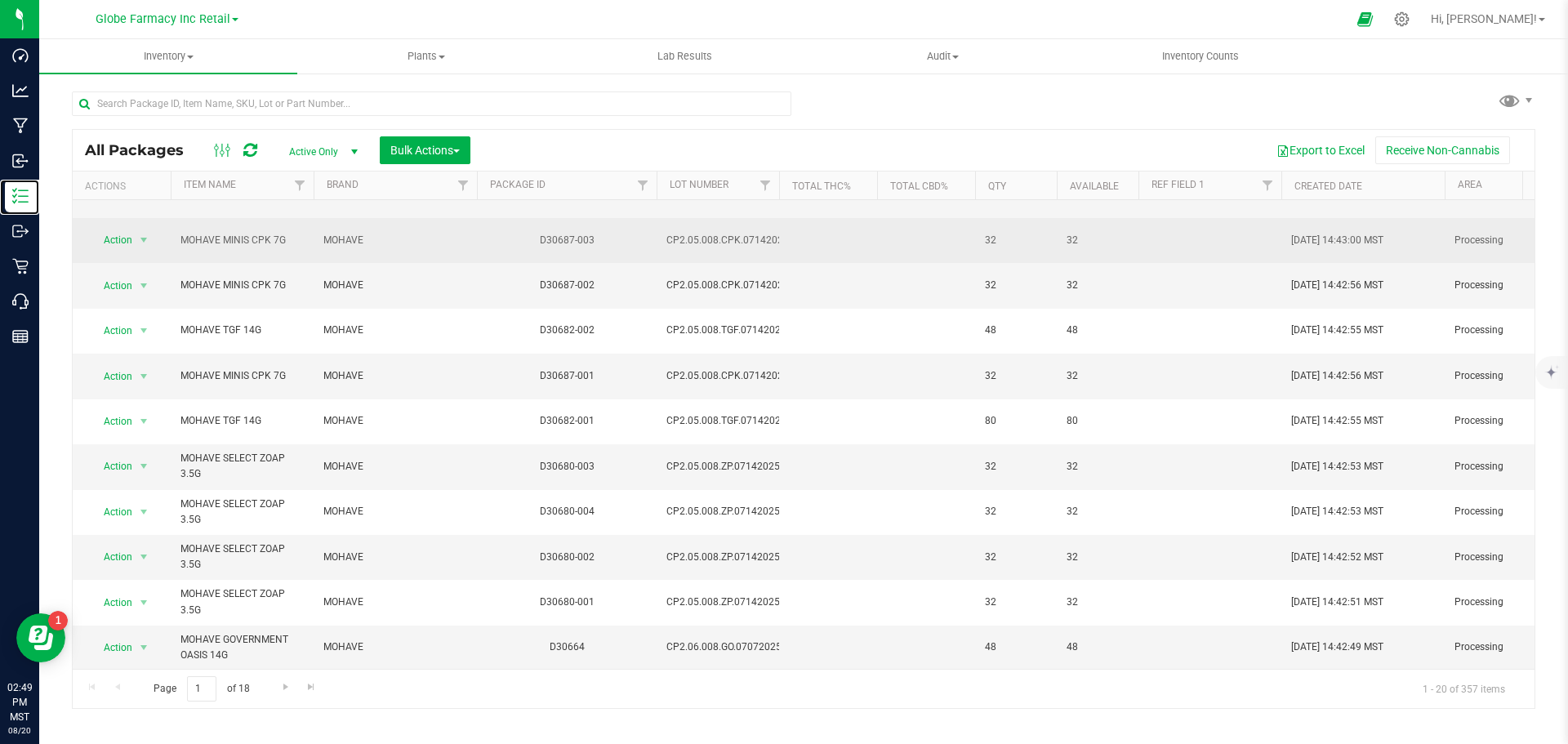
scroll to position [447, 0]
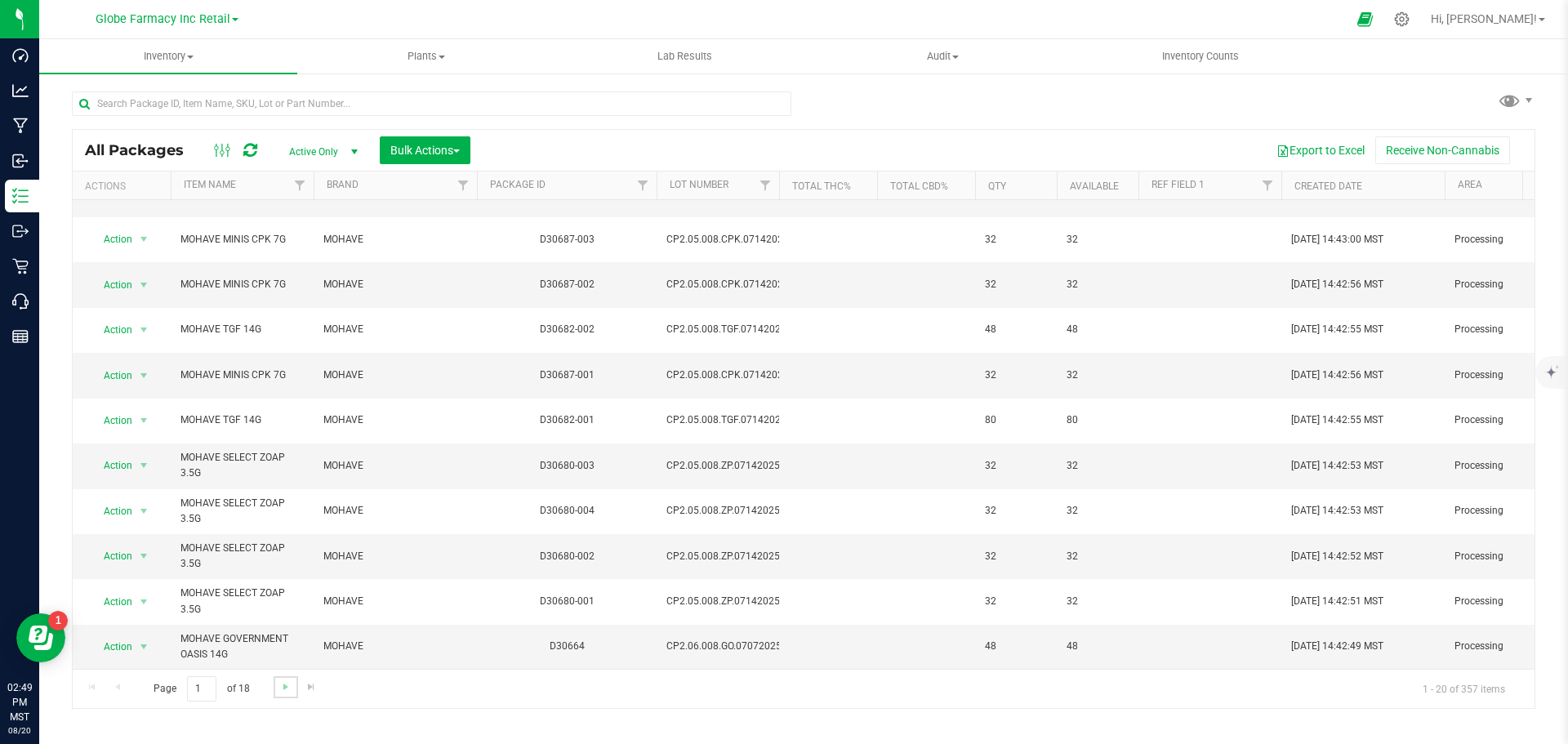
click at [280, 695] on link "Go to the next page" at bounding box center [286, 687] width 24 height 22
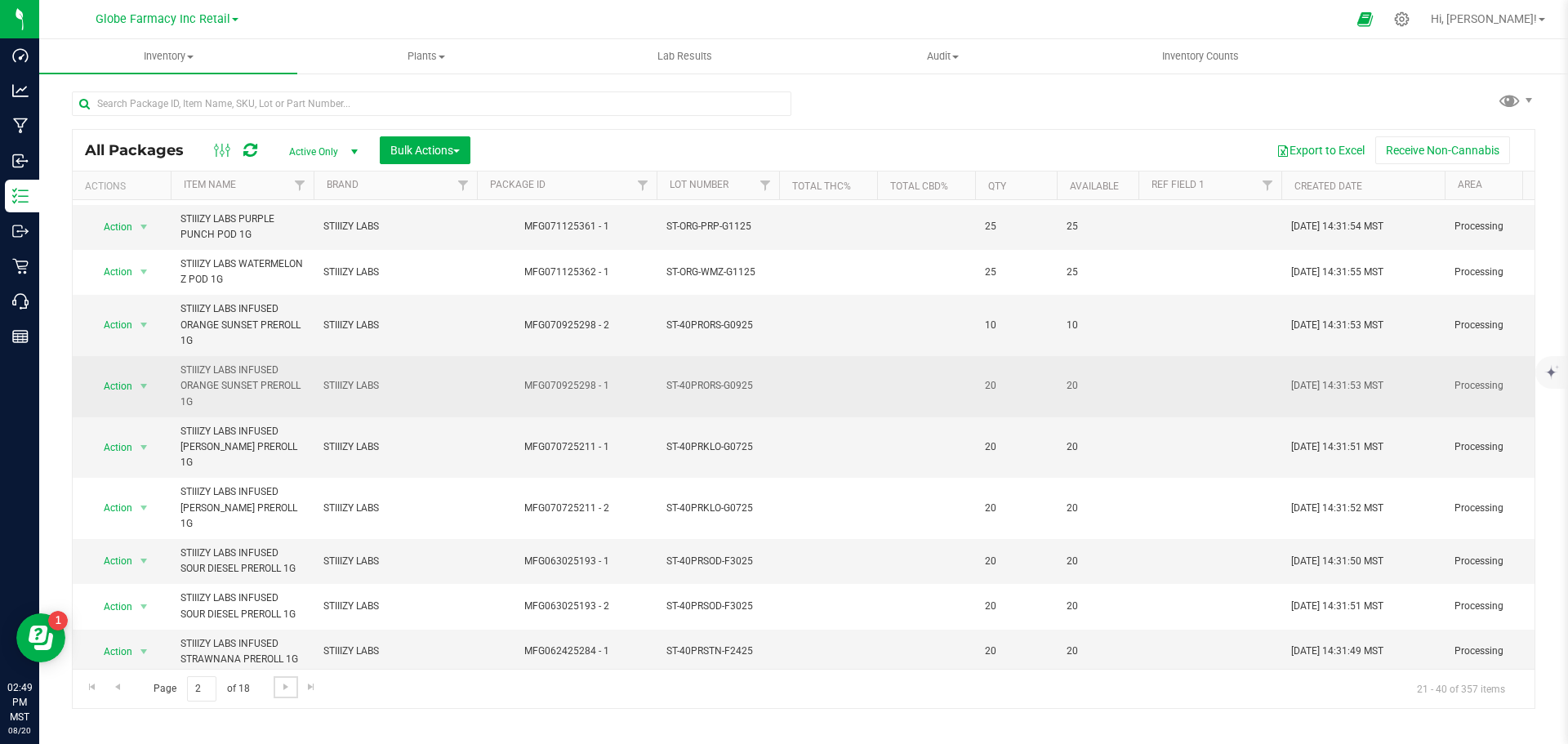
scroll to position [510, 0]
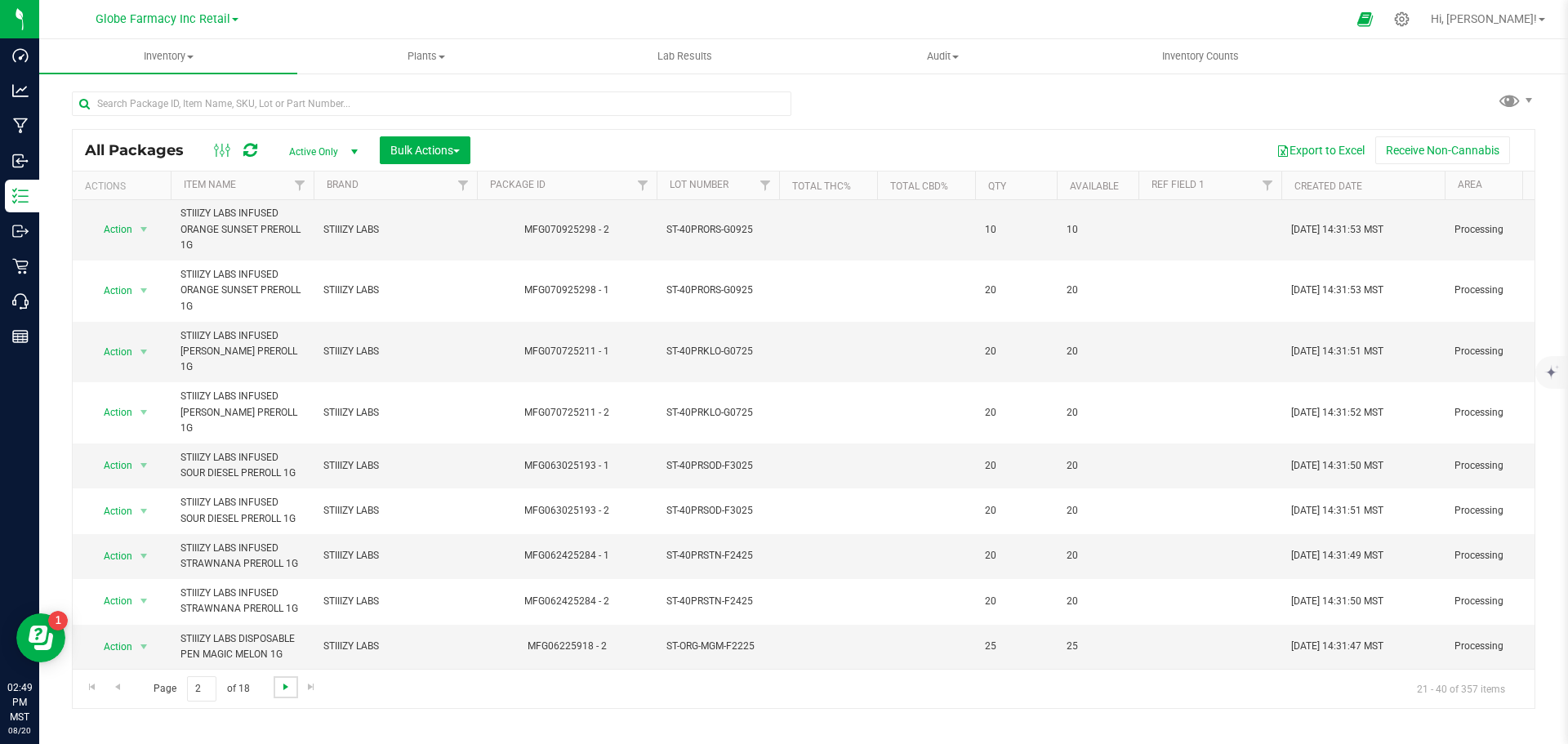
click at [280, 686] on span "Go to the next page" at bounding box center [285, 686] width 13 height 13
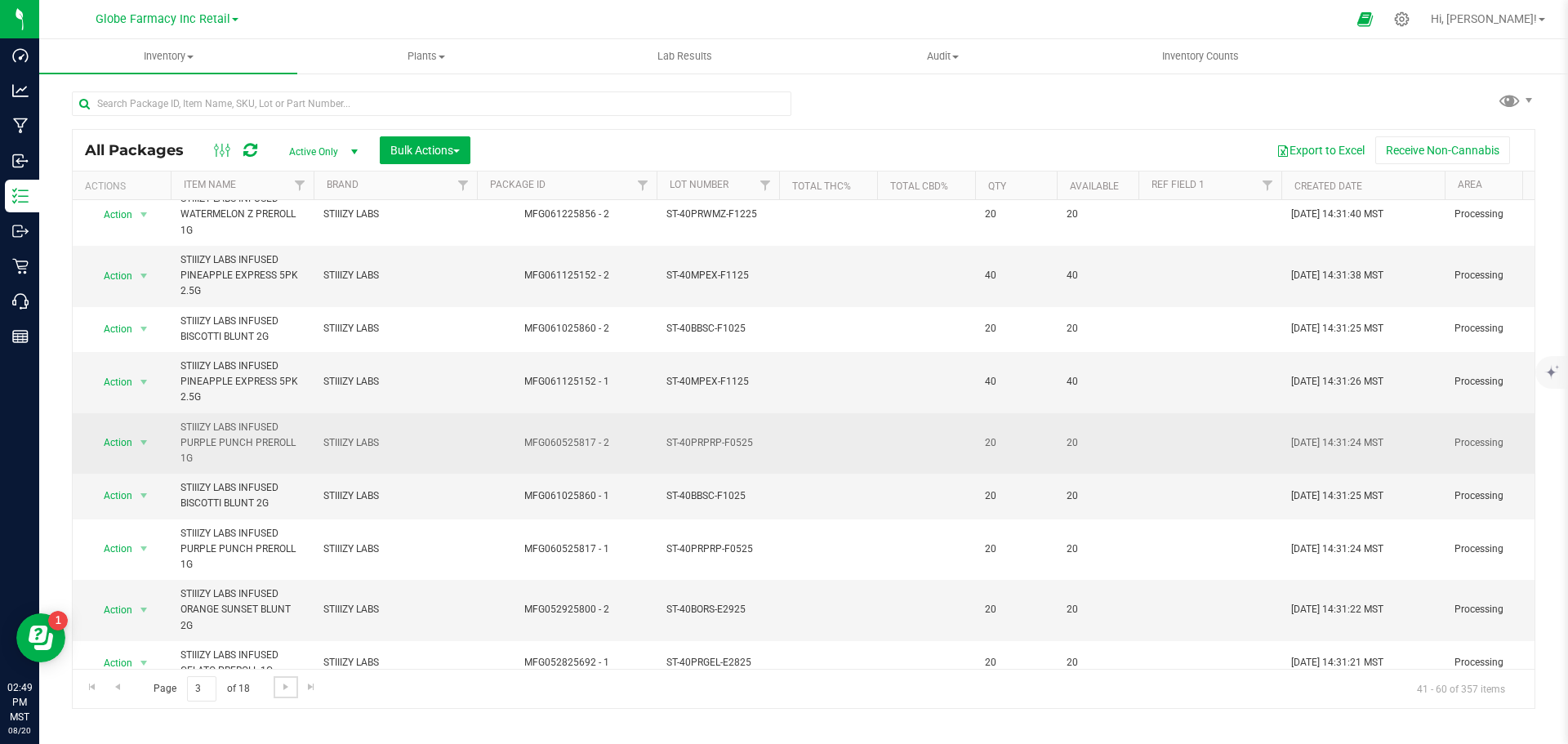
scroll to position [558, 0]
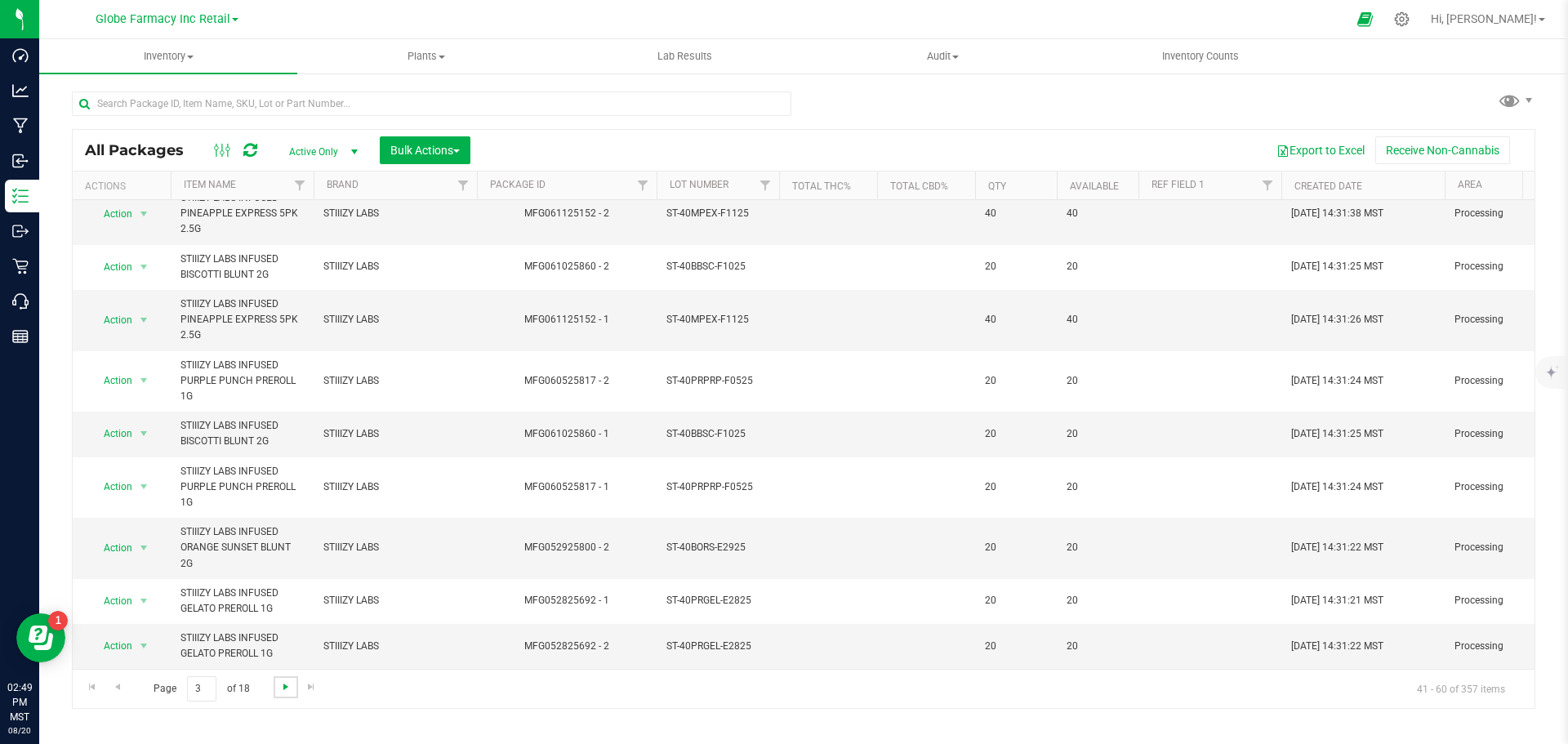
click at [281, 693] on span "Go to the next page" at bounding box center [285, 686] width 13 height 13
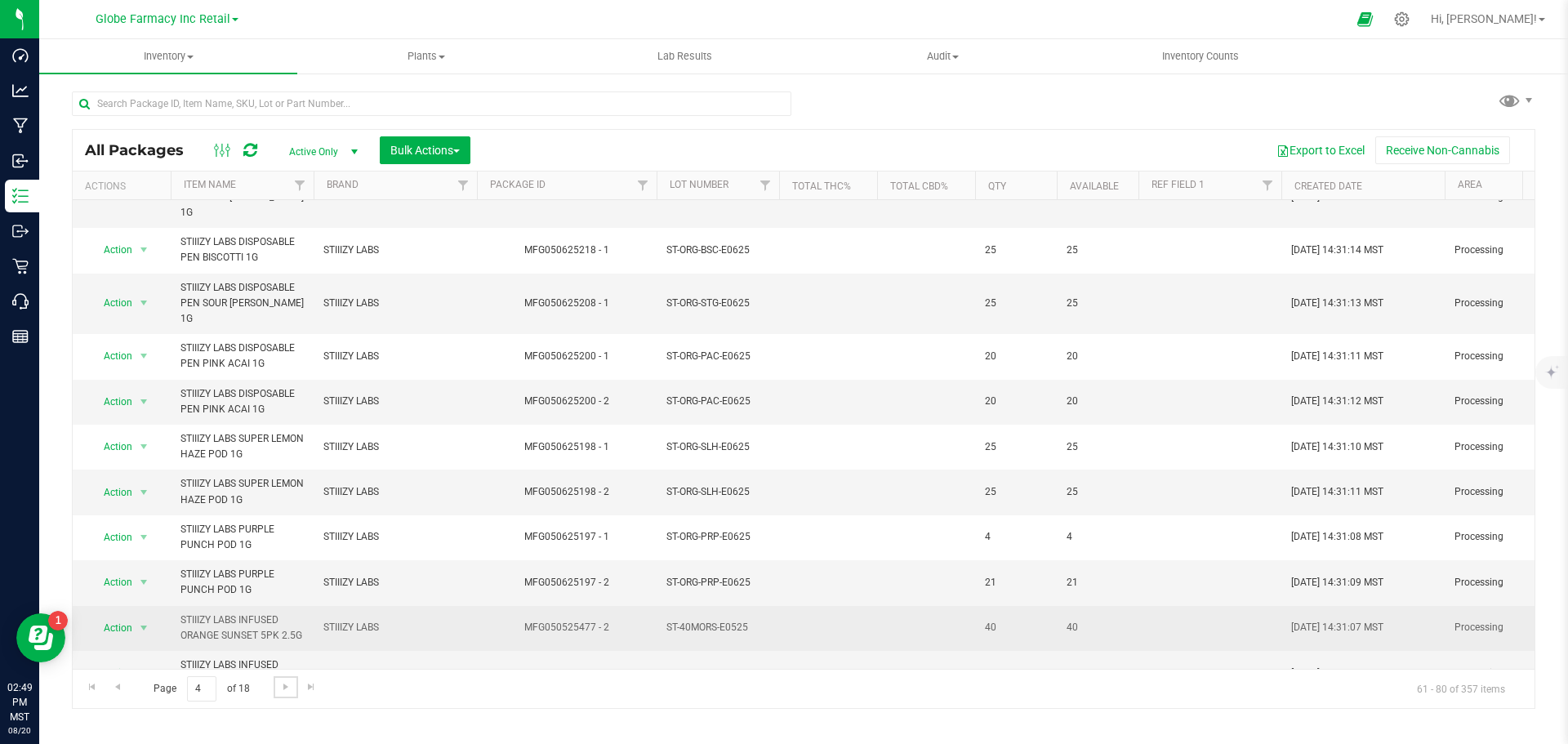
scroll to position [510, 0]
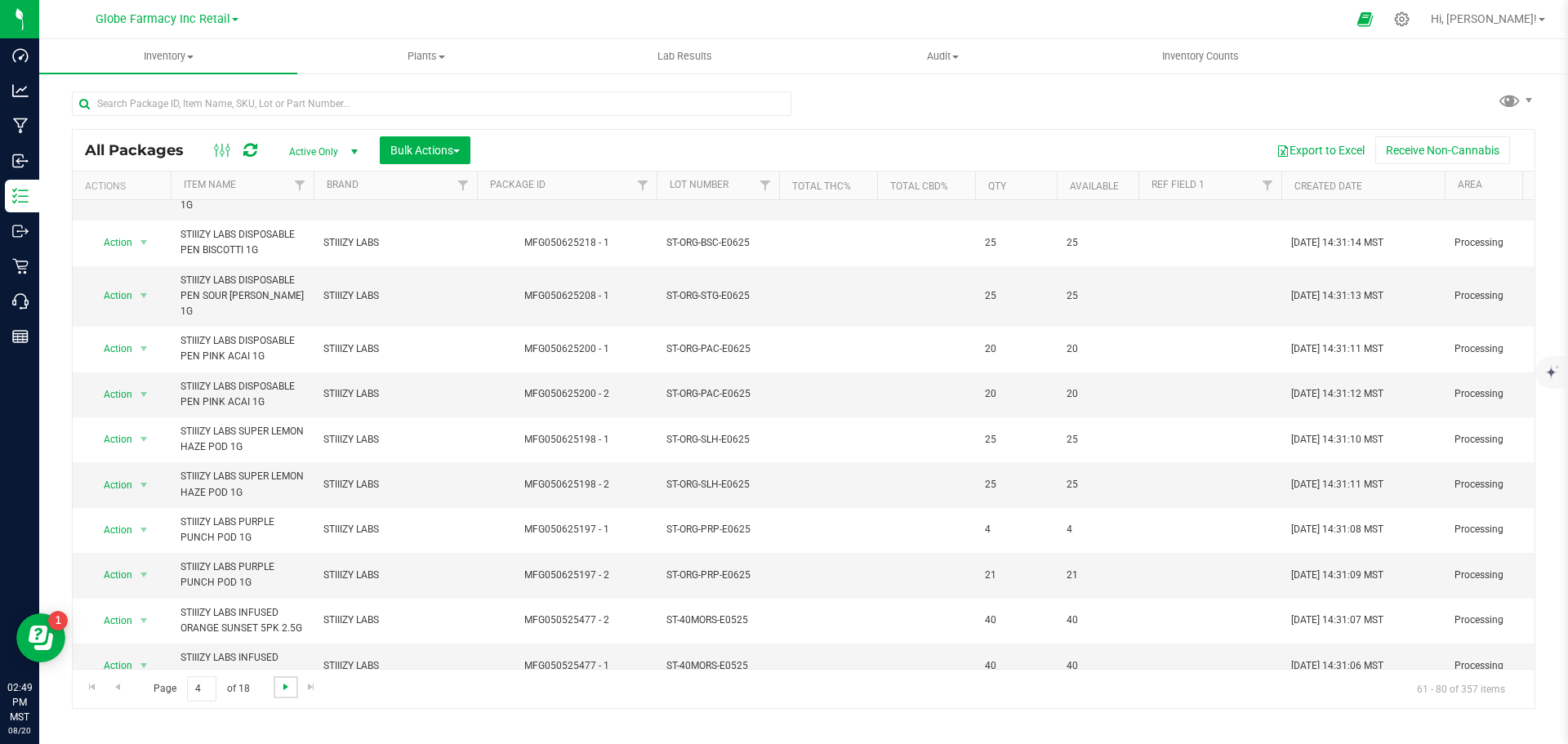
click at [280, 688] on span "Go to the next page" at bounding box center [285, 686] width 13 height 13
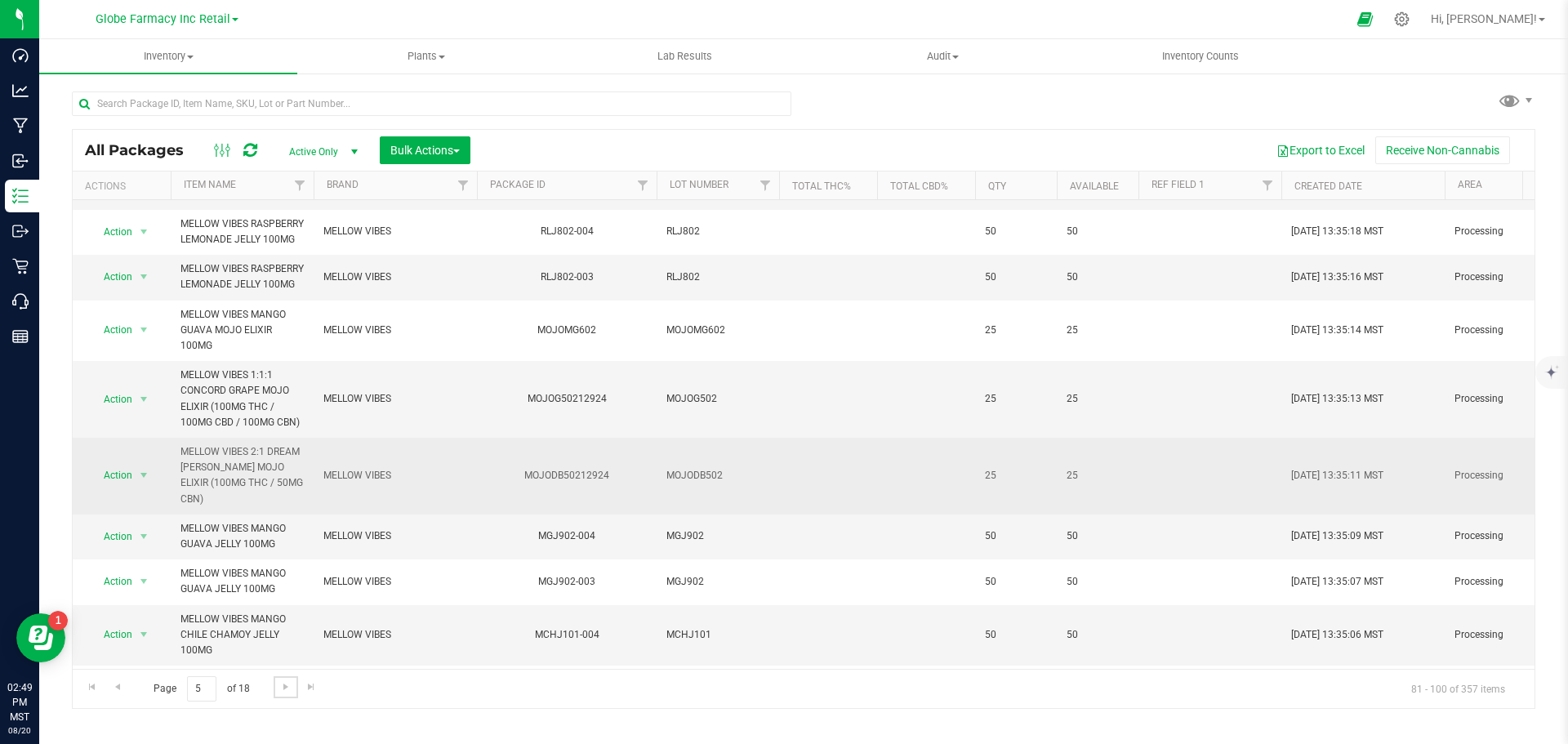
scroll to position [620, 0]
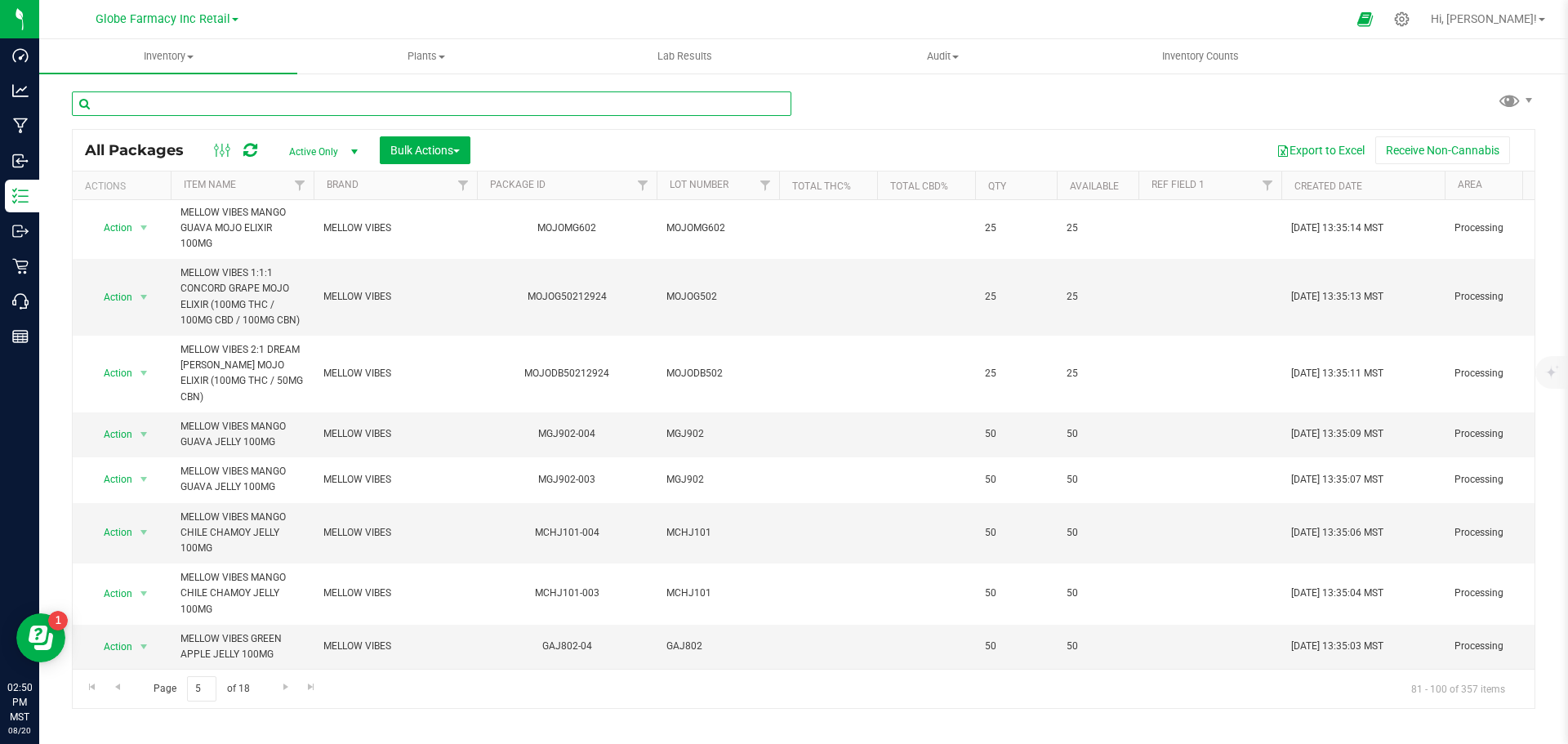
paste input "CP2.05.008.CPK.07142025"
click at [518, 115] on input "CP2.05.008.CPK.07142025" at bounding box center [432, 104] width 719 height 25
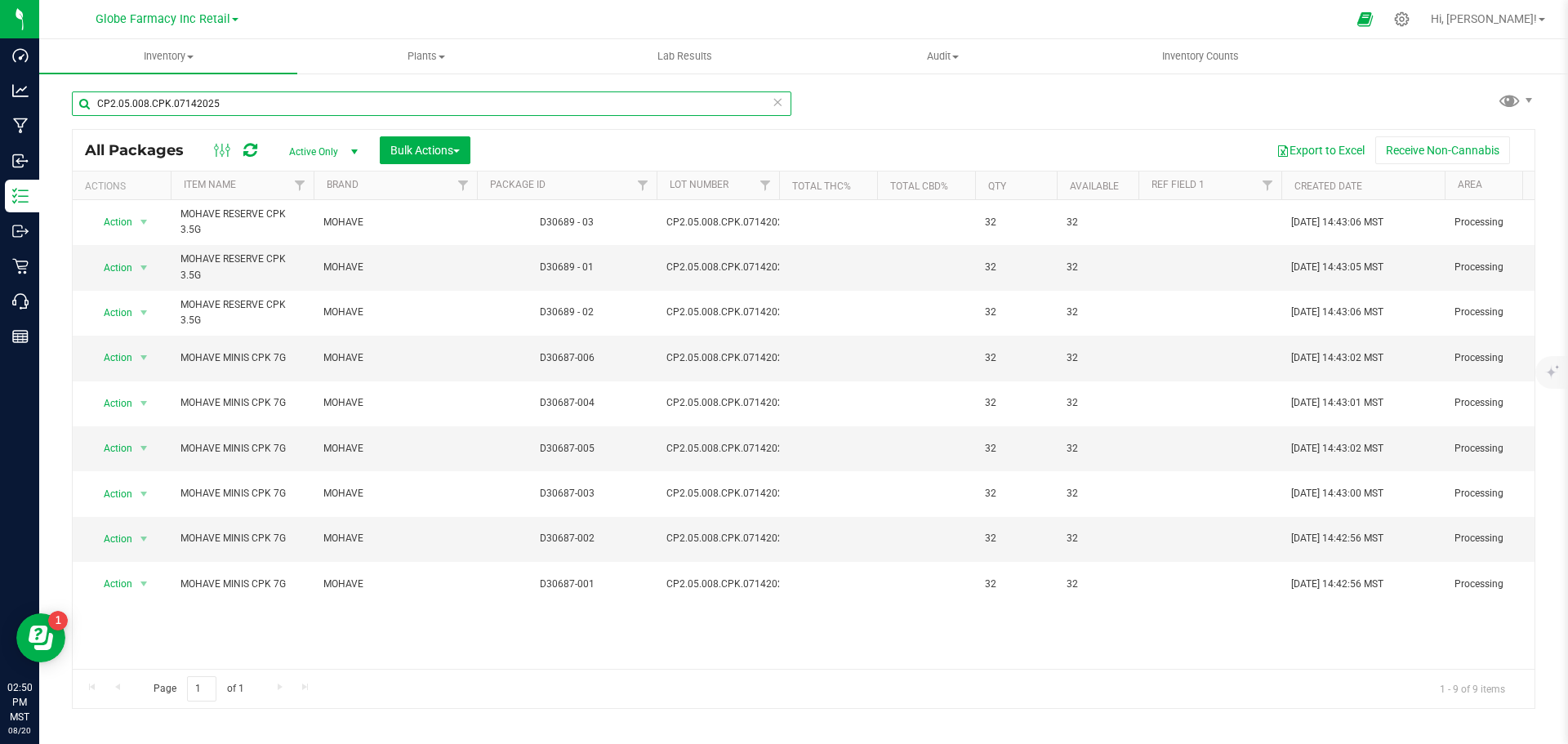
type input "CP2.05.008.CPK.07142025"
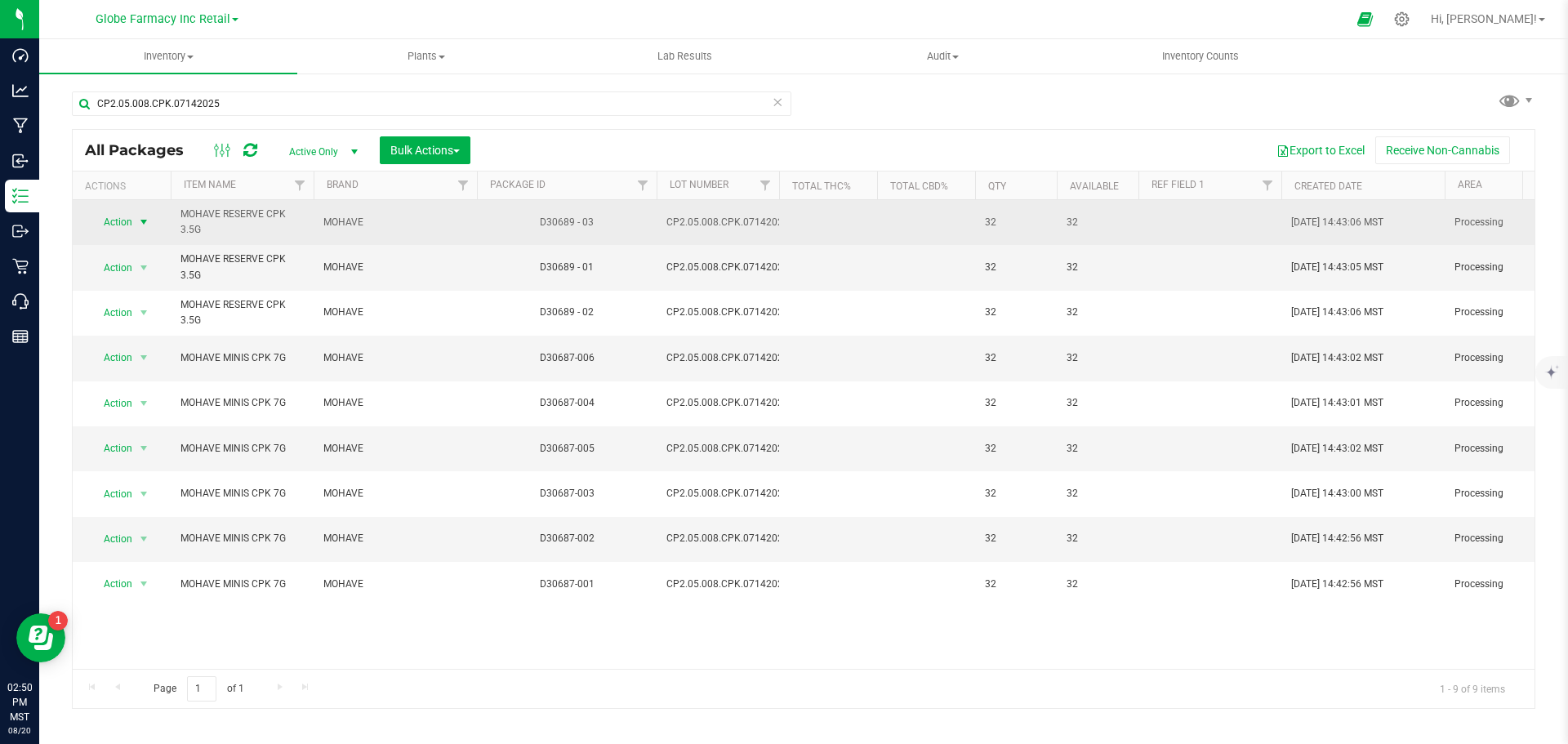
click at [126, 217] on span "Action" at bounding box center [111, 222] width 44 height 23
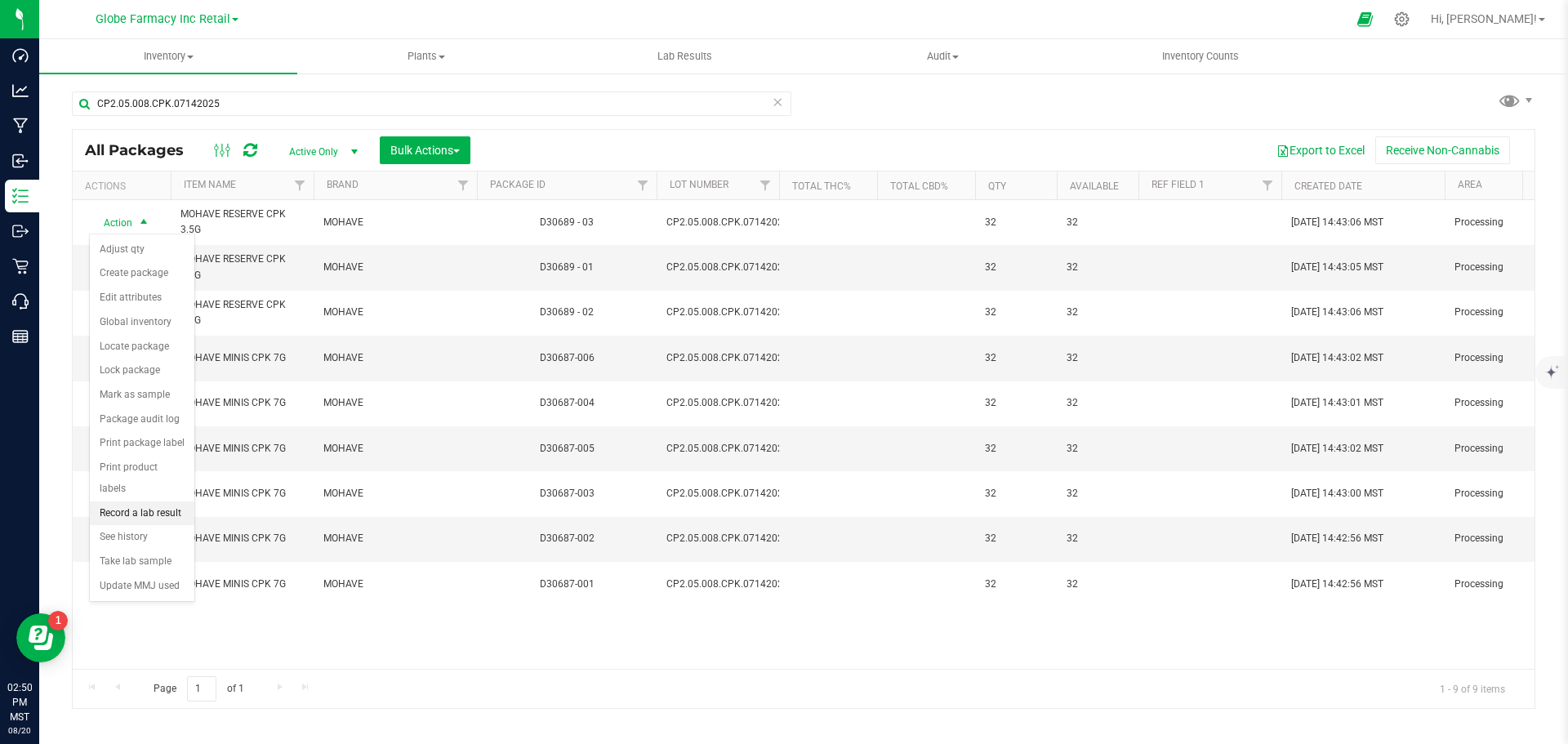
click at [156, 502] on li "Record a lab result" at bounding box center [142, 514] width 105 height 25
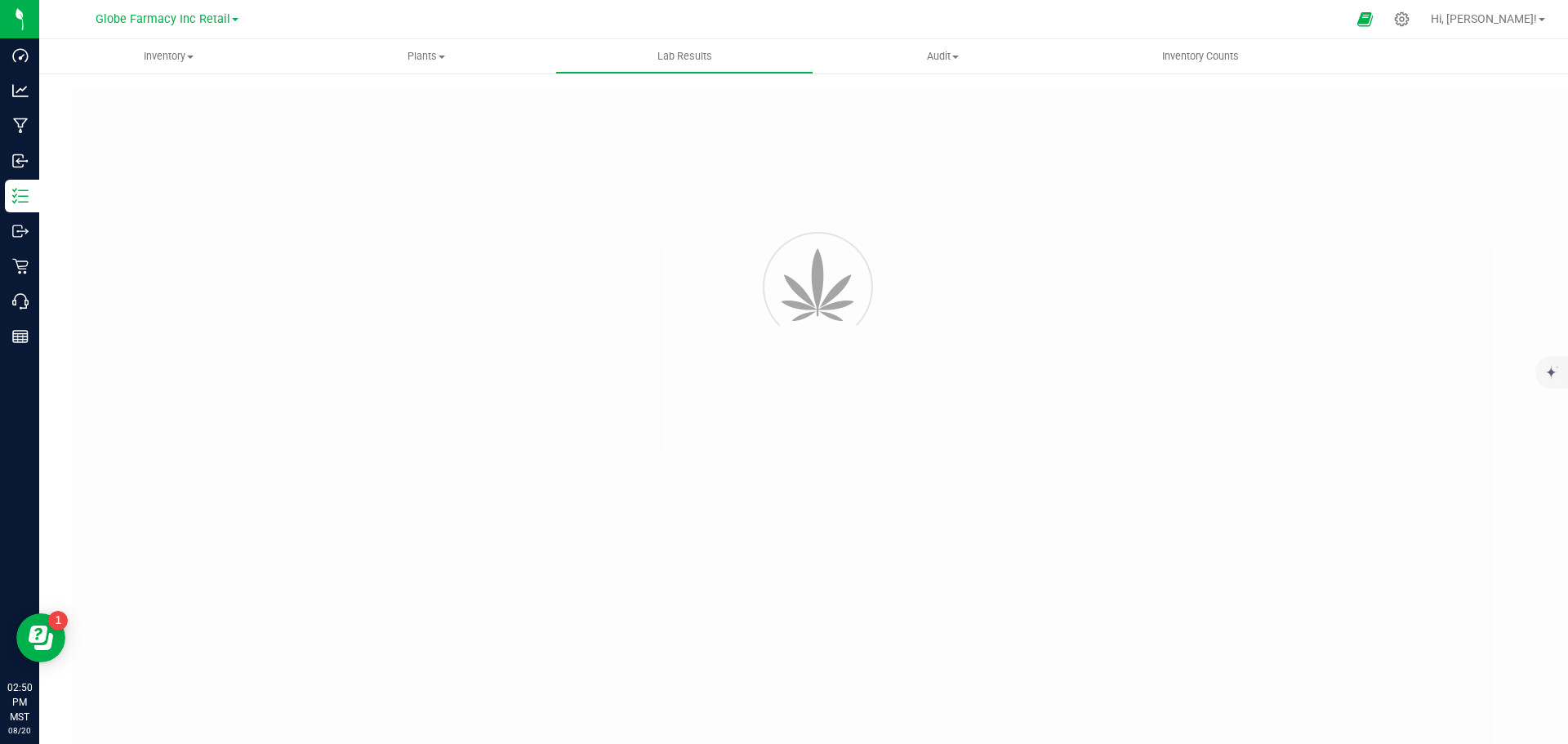
type input "D30689 - 03"
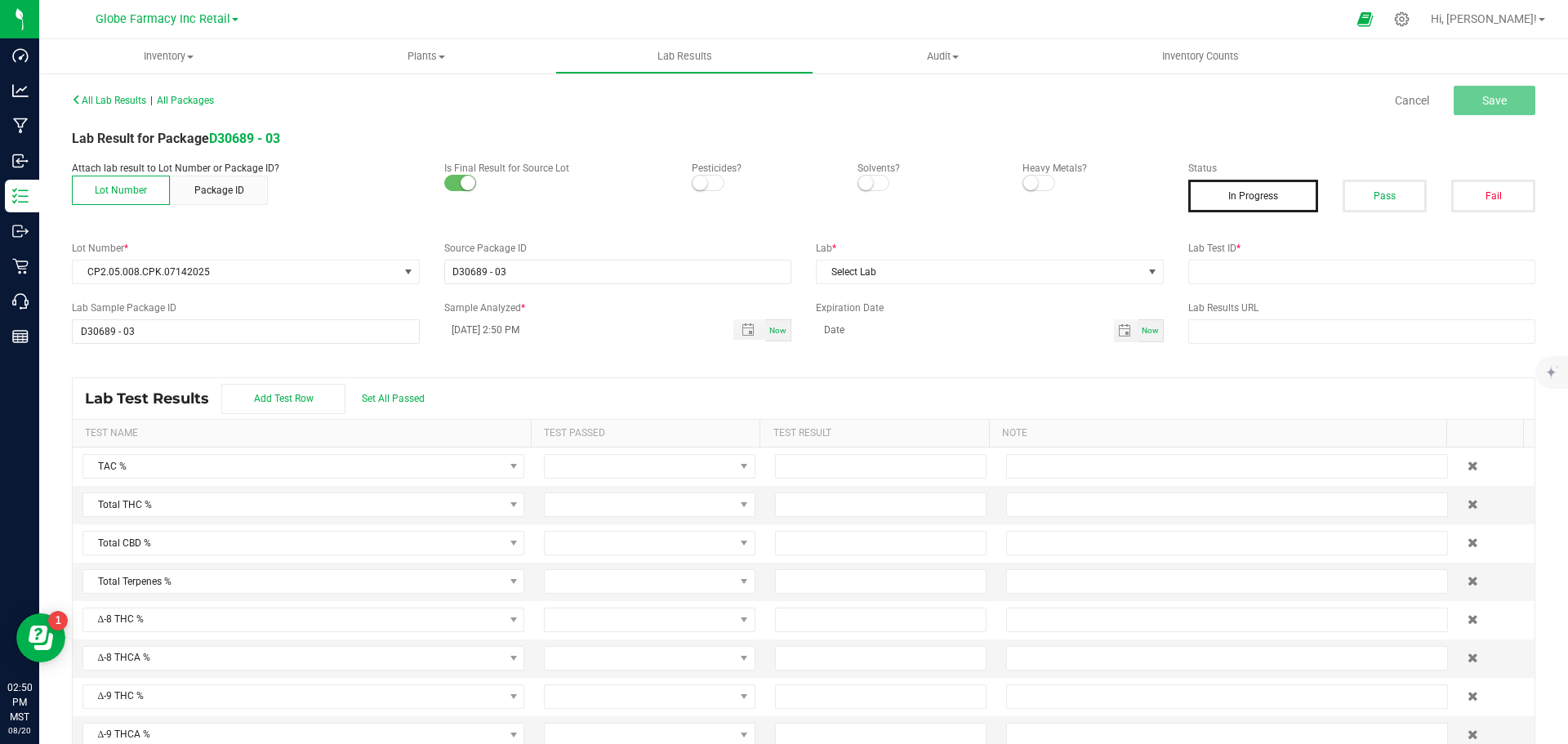
drag, startPoint x: 1406, startPoint y: 195, endPoint x: 1375, endPoint y: 241, distance: 55.5
click at [1404, 195] on button "Pass" at bounding box center [1384, 196] width 84 height 32
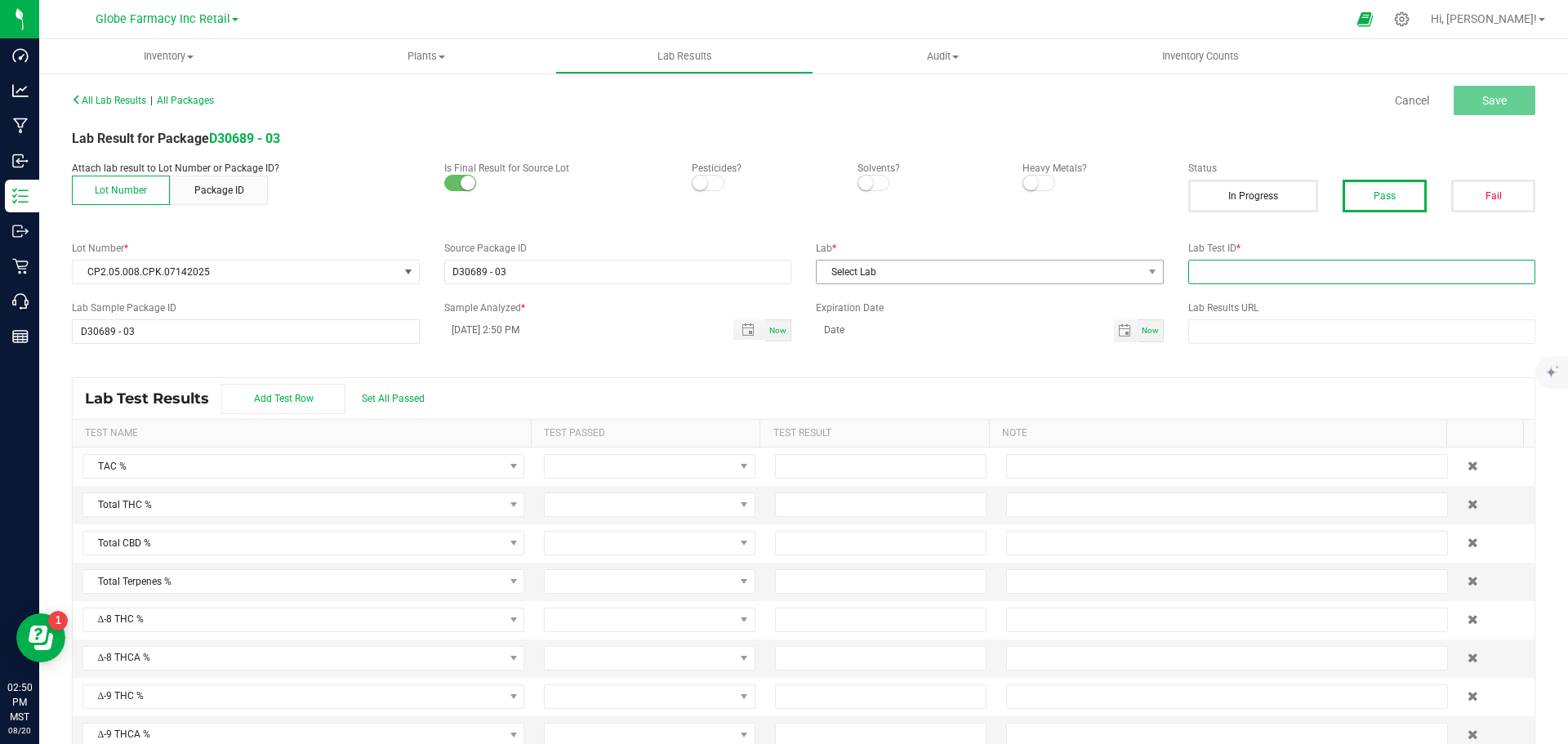
click at [1334, 275] on input "text" at bounding box center [1362, 271] width 348 height 25
paste input "2507APO3352.16858"
type input "2507APO3352.16858"
click at [986, 247] on label "Lab *" at bounding box center [990, 247] width 348 height 14
click at [973, 266] on span "Select Lab" at bounding box center [980, 271] width 326 height 23
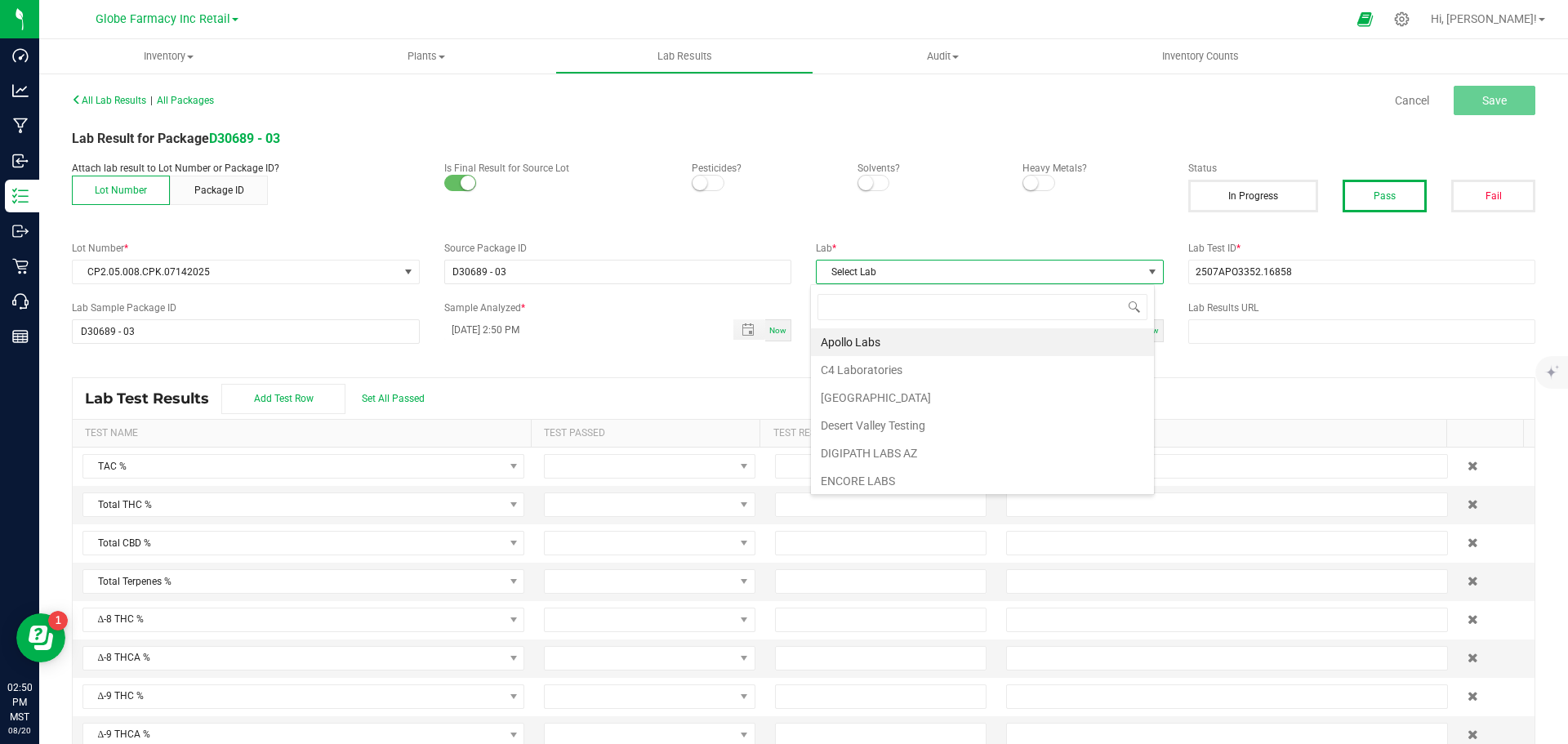
scroll to position [25, 344]
click at [900, 335] on div "Apollo Labs C4 Laboratories Delta Verde Laboratory Desert Valley Testing DIGIPA…" at bounding box center [982, 389] width 344 height 211
click at [900, 338] on li "Apollo Labs" at bounding box center [982, 342] width 343 height 28
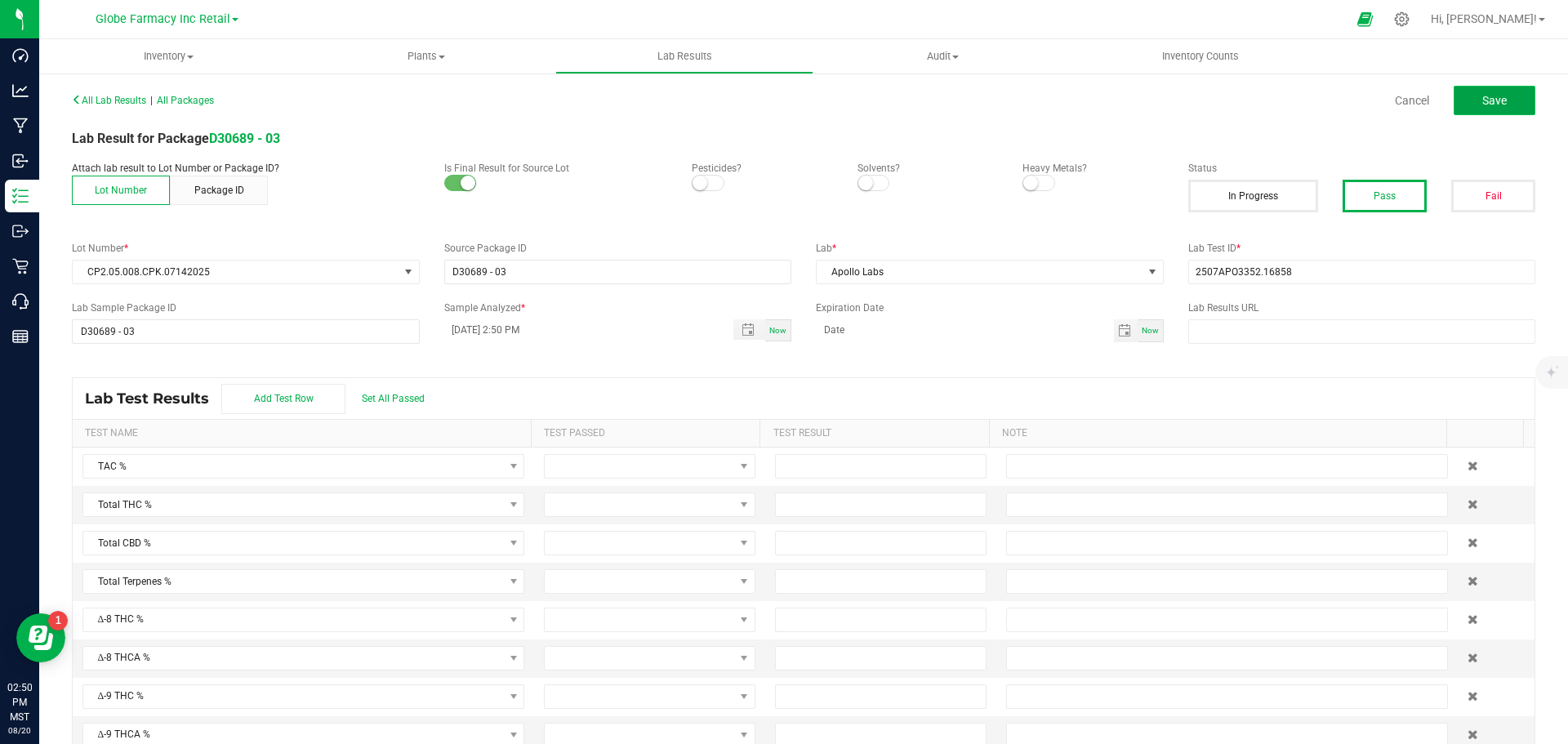
click at [1454, 104] on button "Save" at bounding box center [1495, 100] width 82 height 30
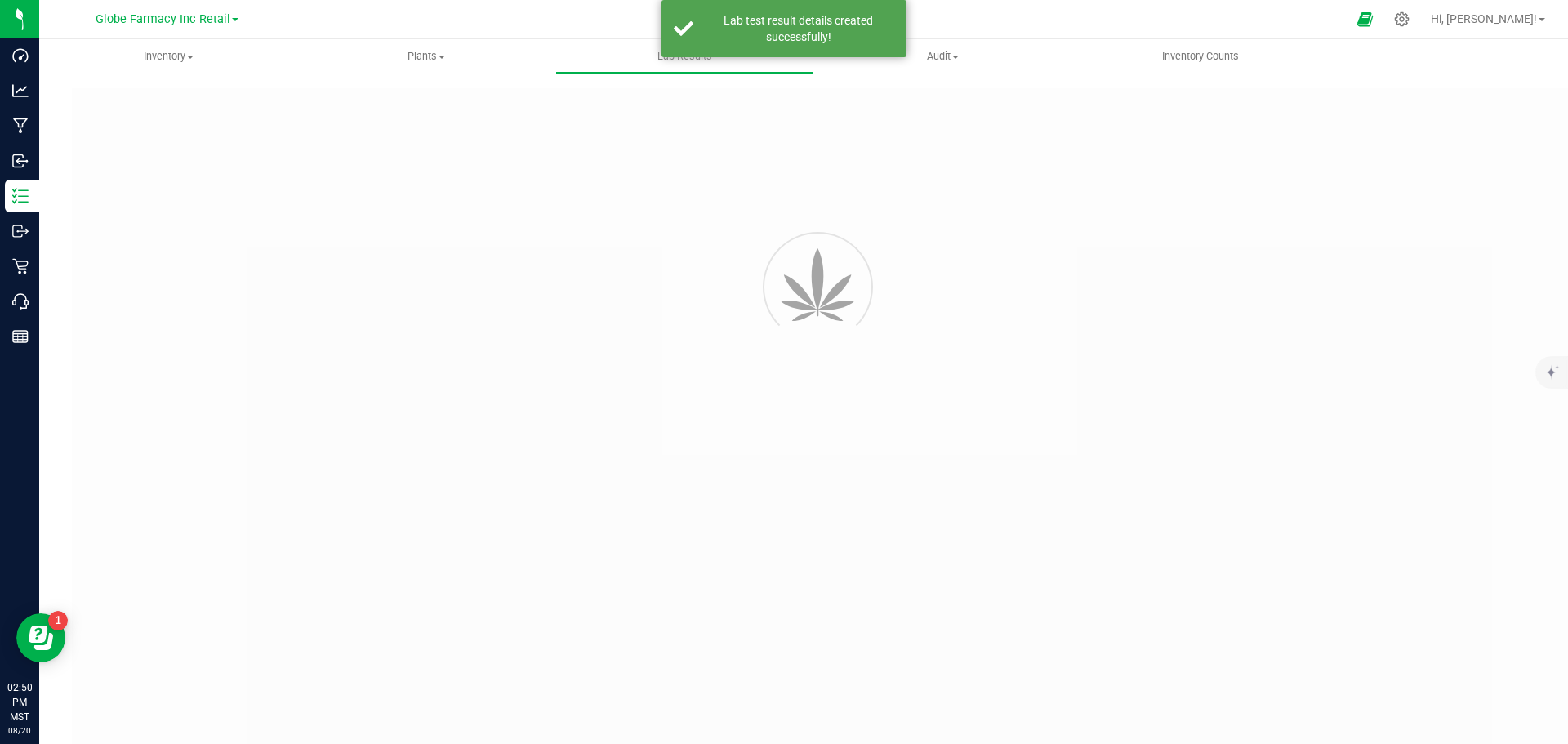
type input "D30689 - 03"
type input "2507APO3352.16858"
type input "D30689 - 03"
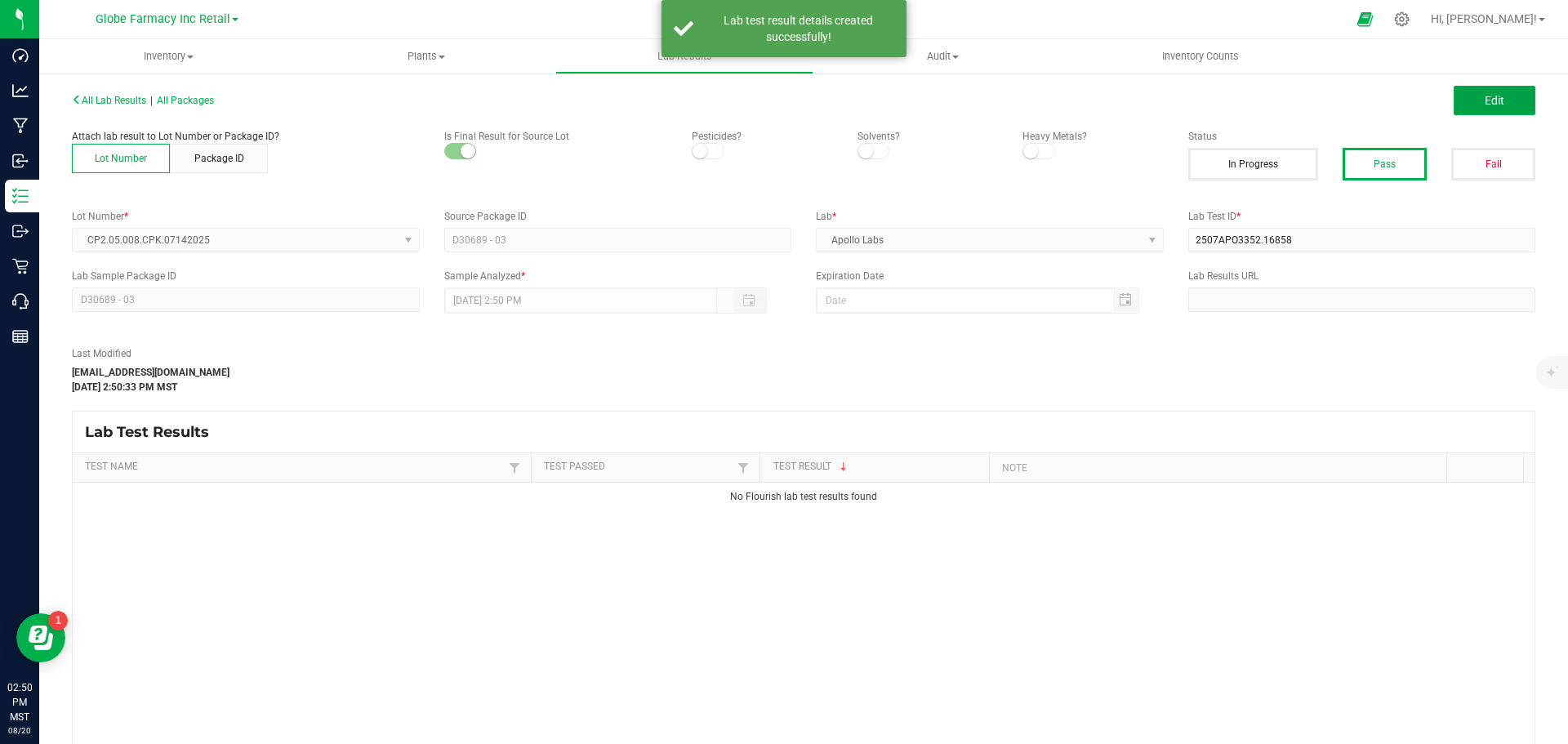
drag, startPoint x: 1475, startPoint y: 97, endPoint x: 1226, endPoint y: 315, distance: 330.9
click at [1485, 95] on span "Edit" at bounding box center [1494, 99] width 20 height 13
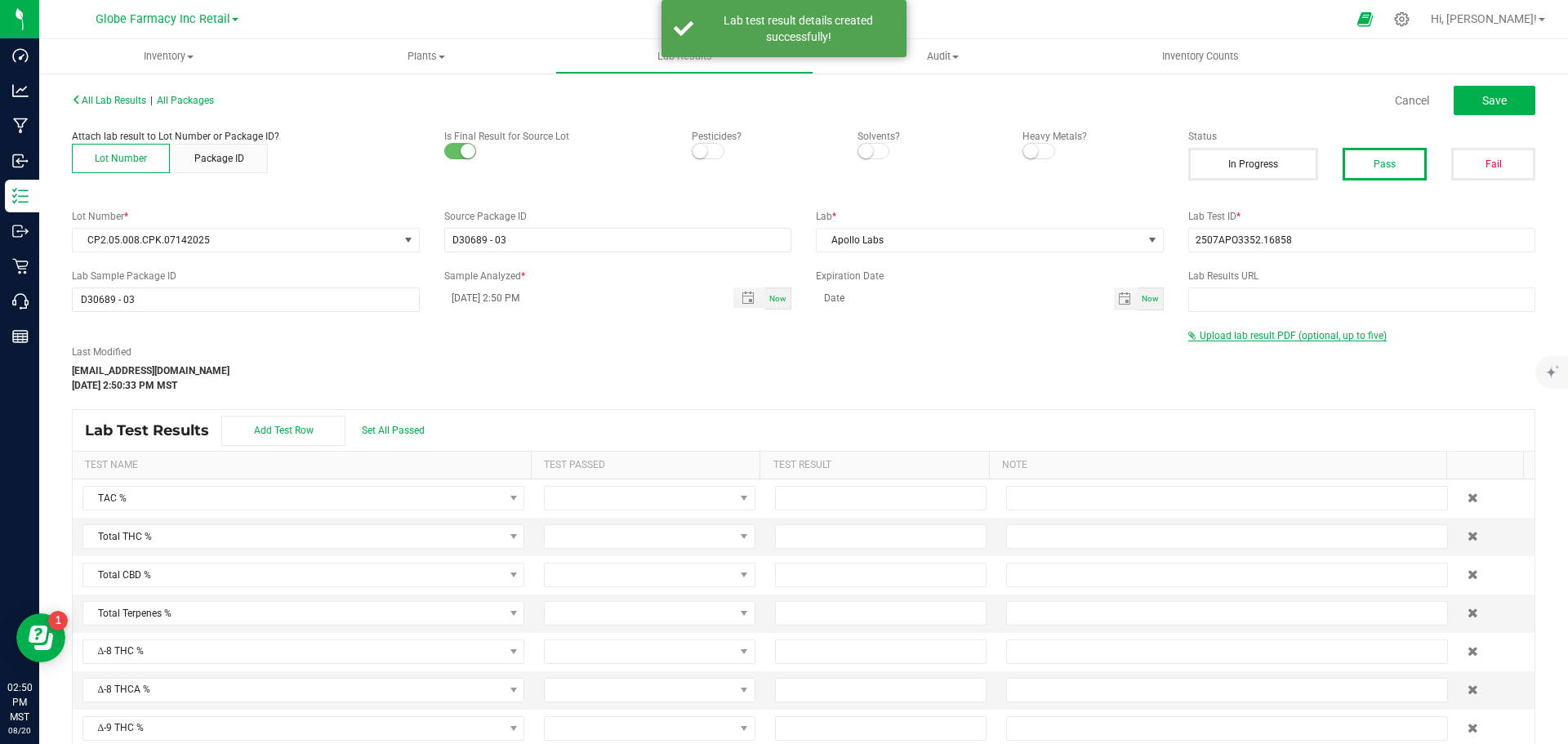
click at [1221, 332] on span "Upload lab result PDF (optional, up to five)" at bounding box center [1293, 335] width 187 height 11
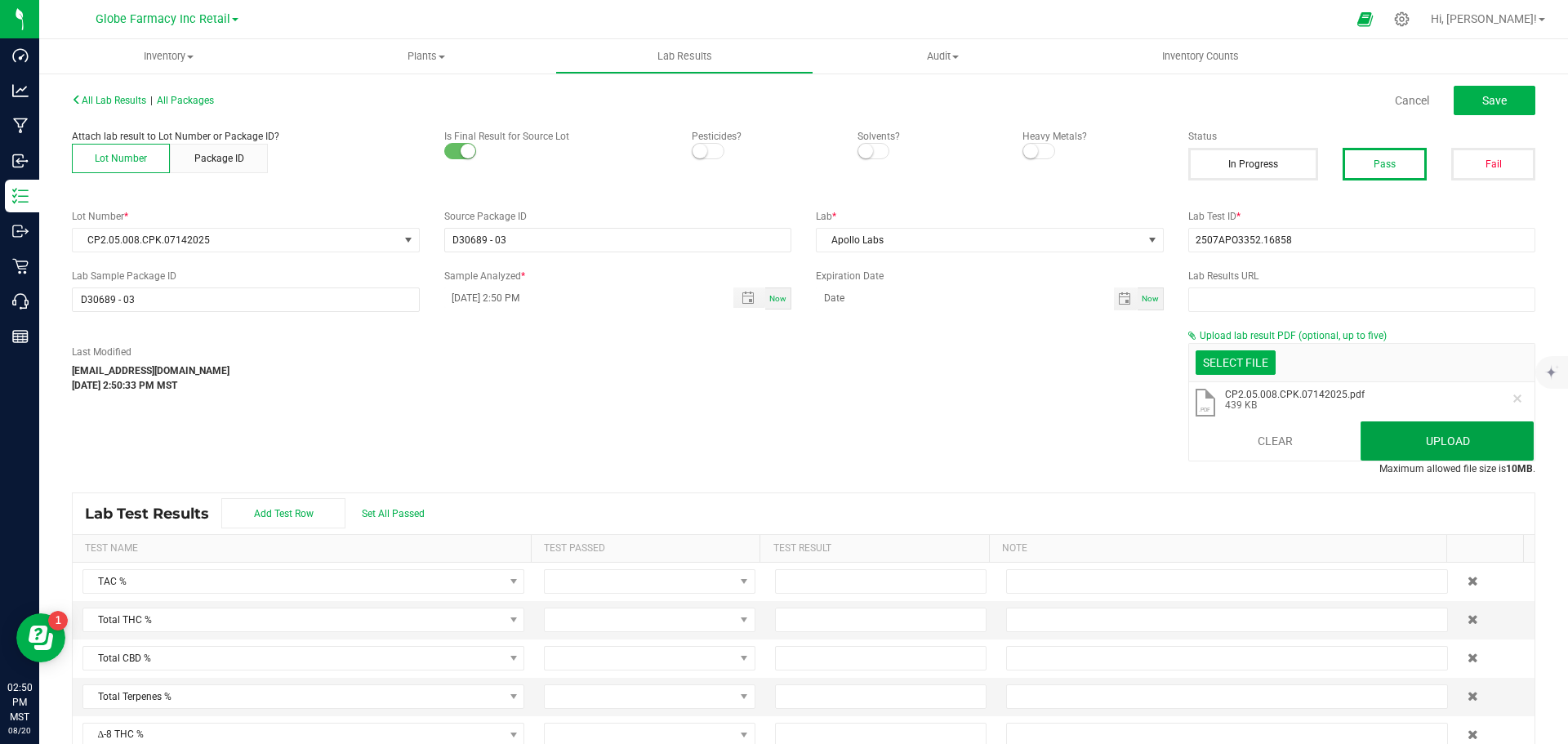
click at [1425, 433] on button "Upload" at bounding box center [1447, 441] width 173 height 39
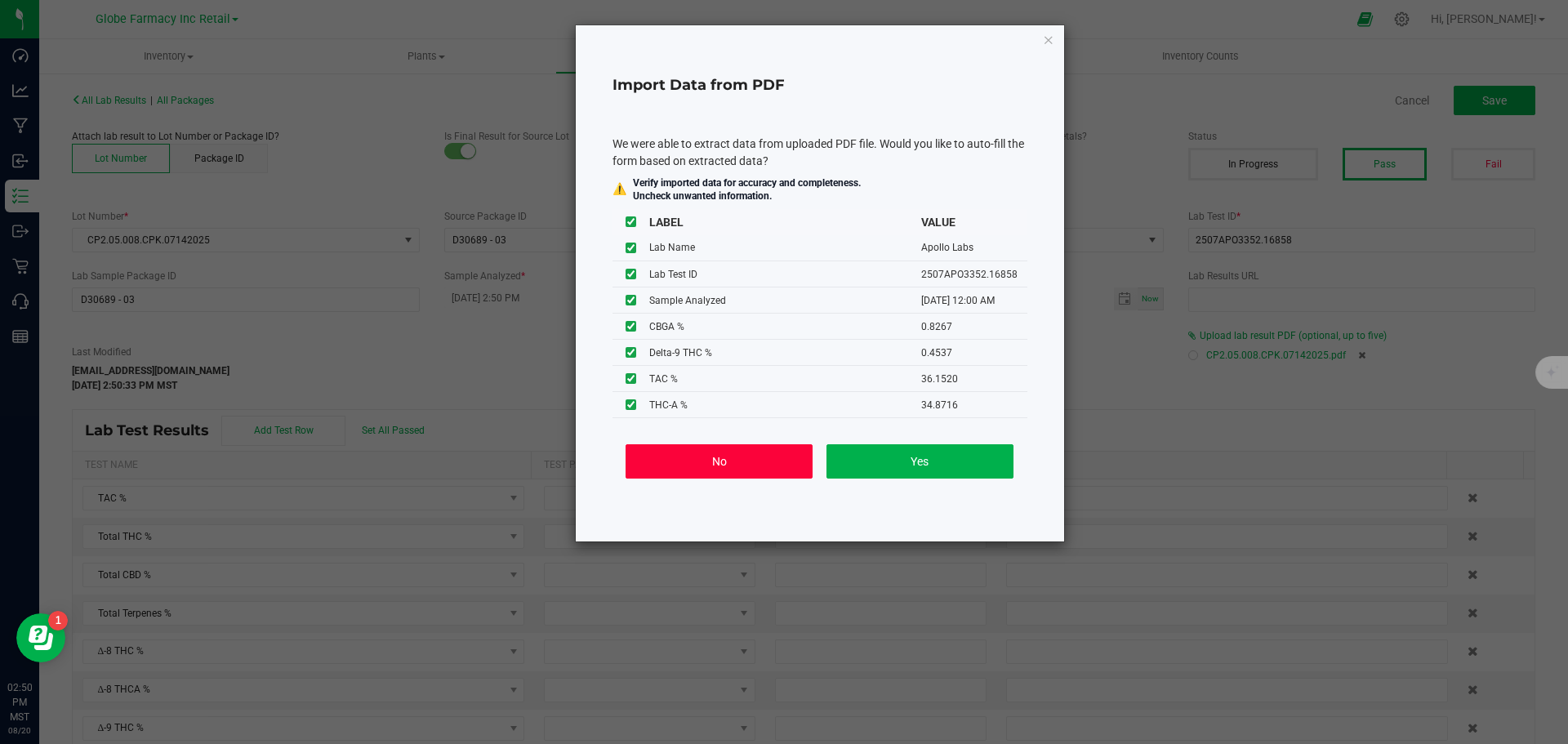
click at [713, 459] on button "No" at bounding box center [719, 462] width 187 height 34
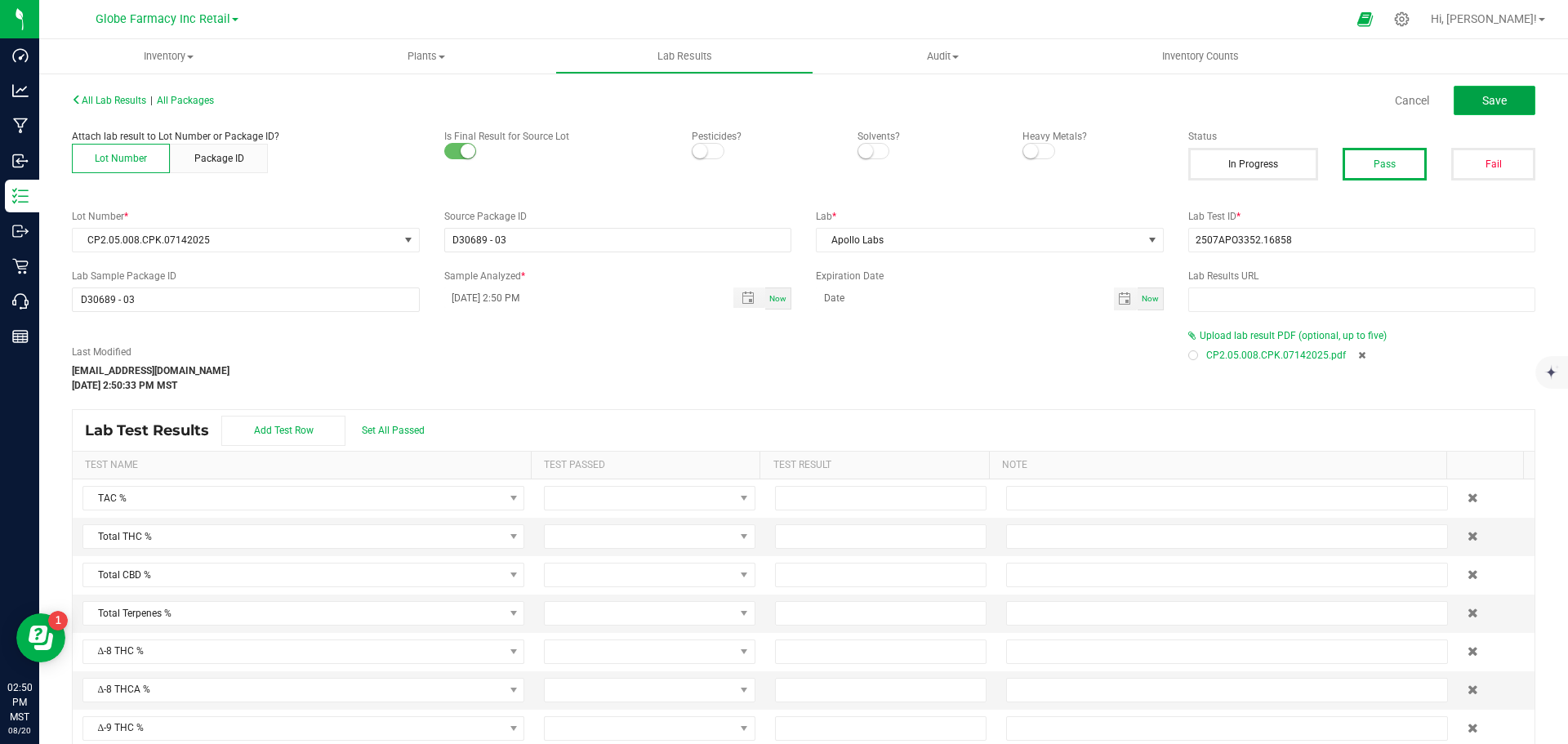
click at [1492, 112] on button "Save" at bounding box center [1495, 100] width 82 height 30
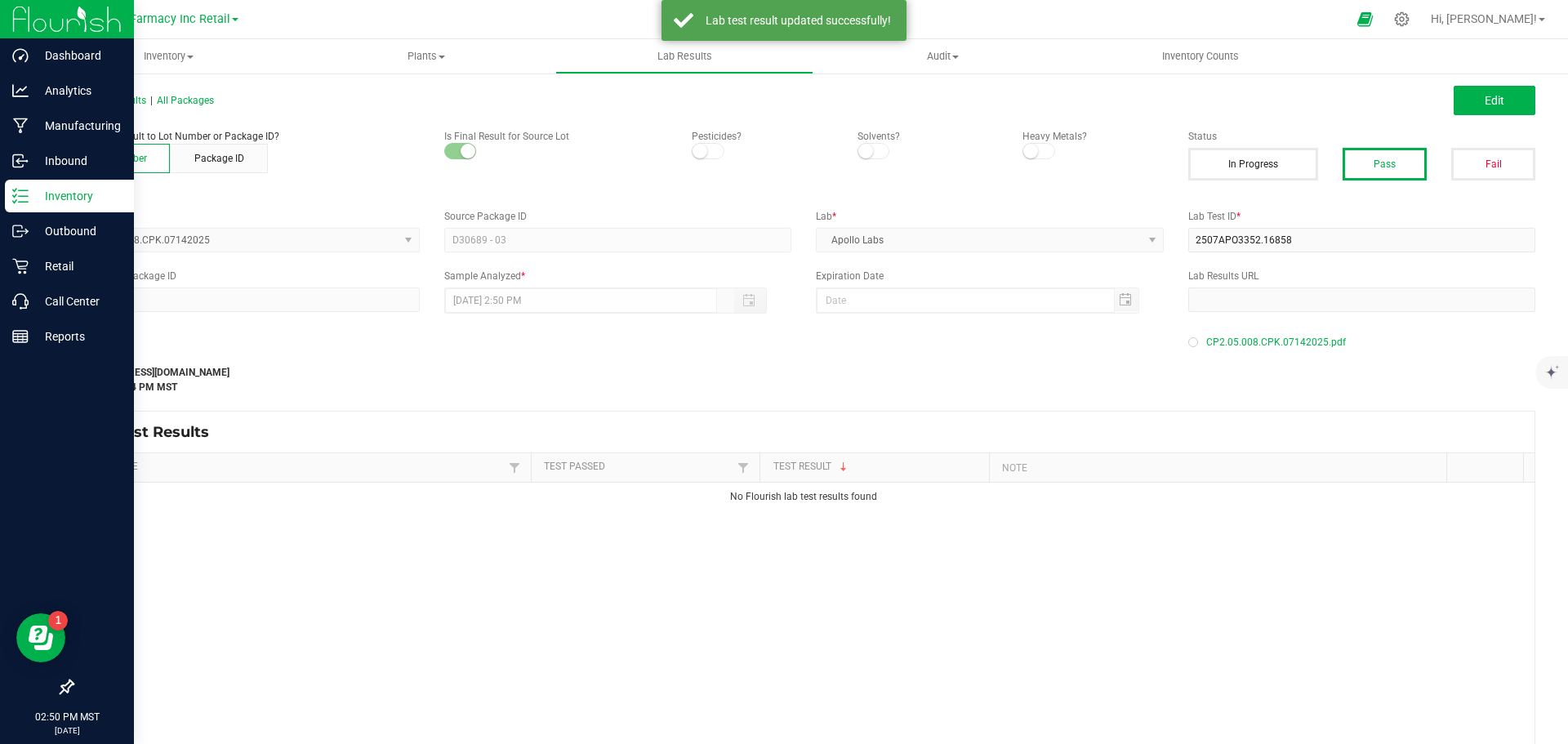
click at [29, 193] on p "Inventory" at bounding box center [77, 196] width 98 height 20
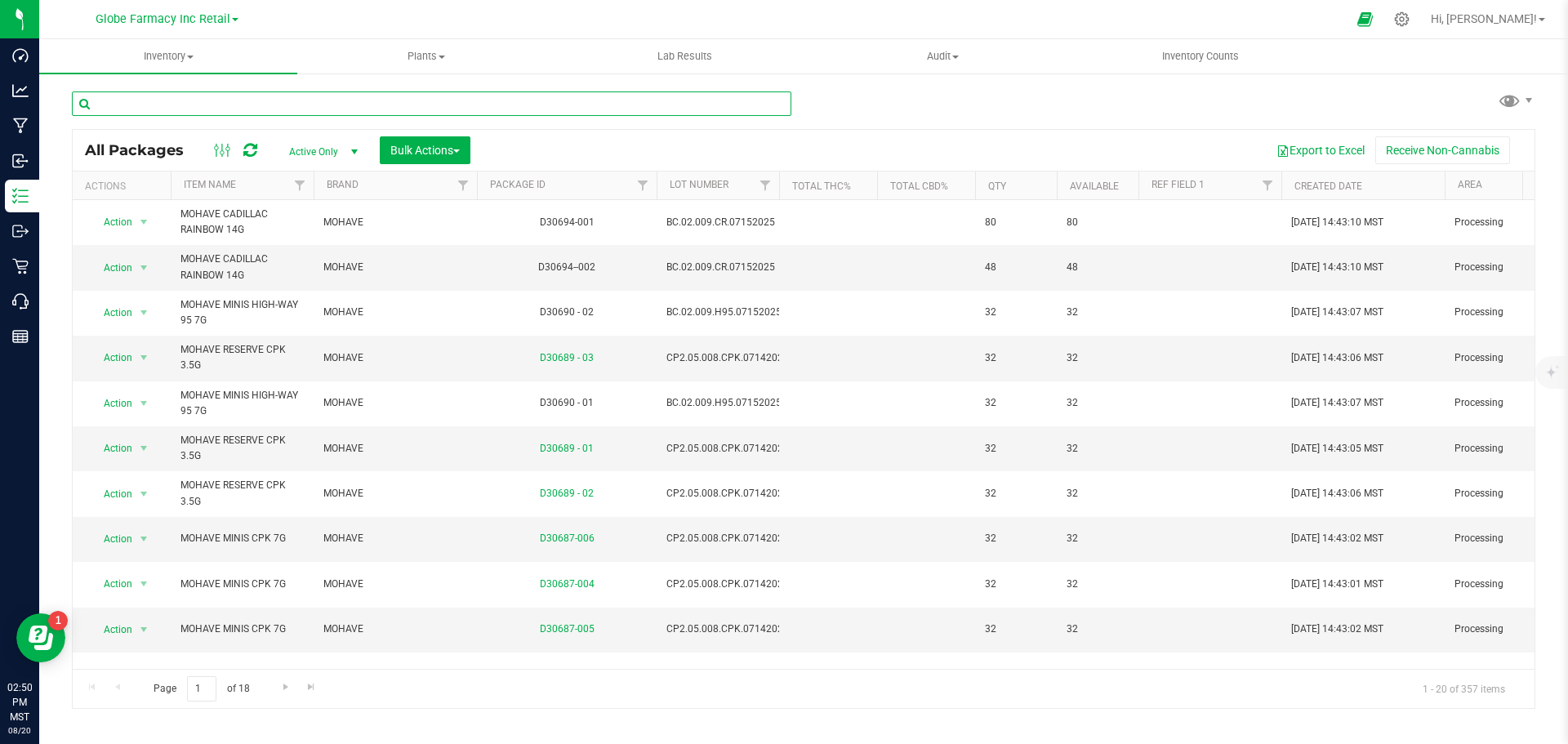
drag, startPoint x: 270, startPoint y: 111, endPoint x: 262, endPoint y: 105, distance: 10.0
click at [266, 108] on input "text" at bounding box center [432, 104] width 719 height 25
paste input "BC.05.008.HN.07012025"
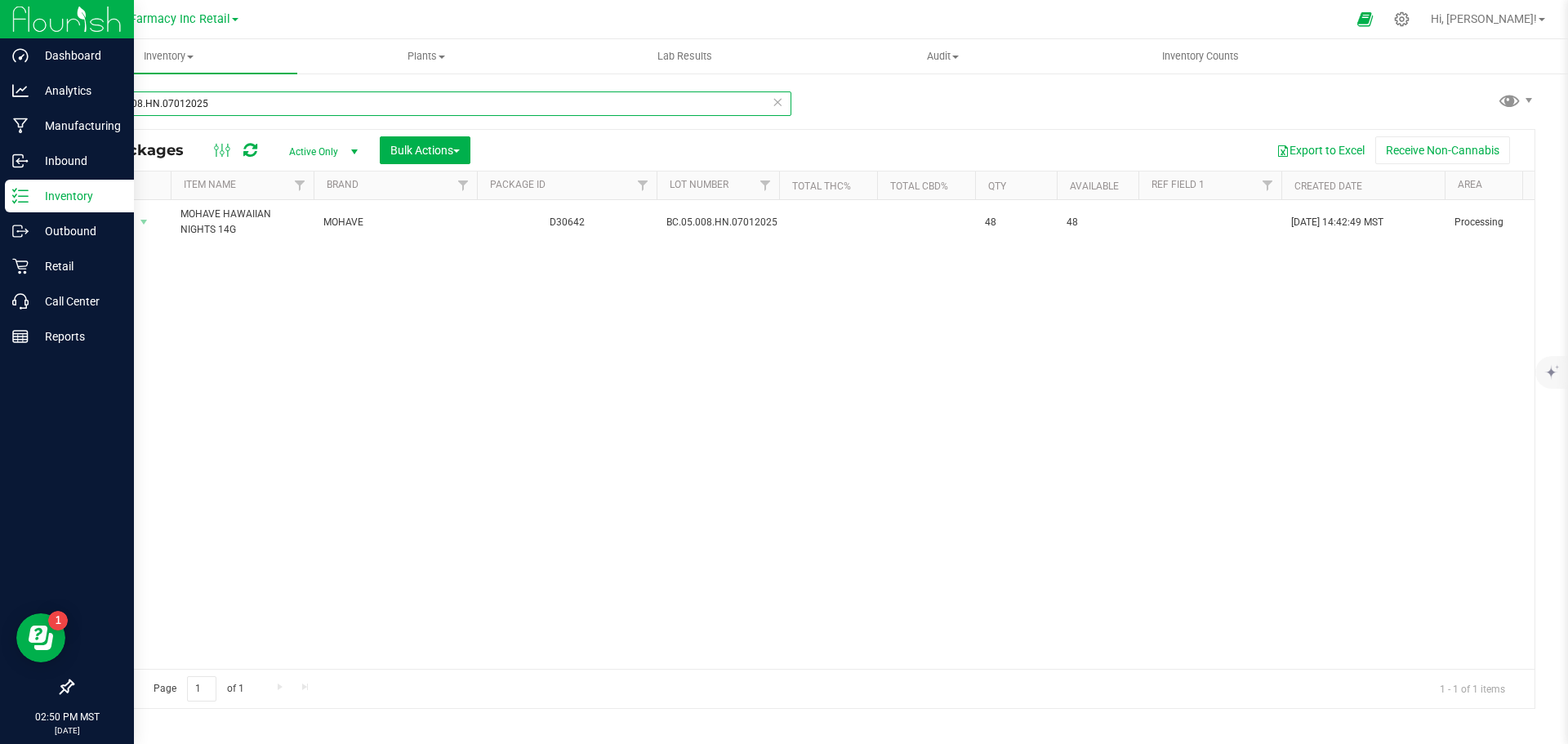
type input "BC.05.008.HN.07012025"
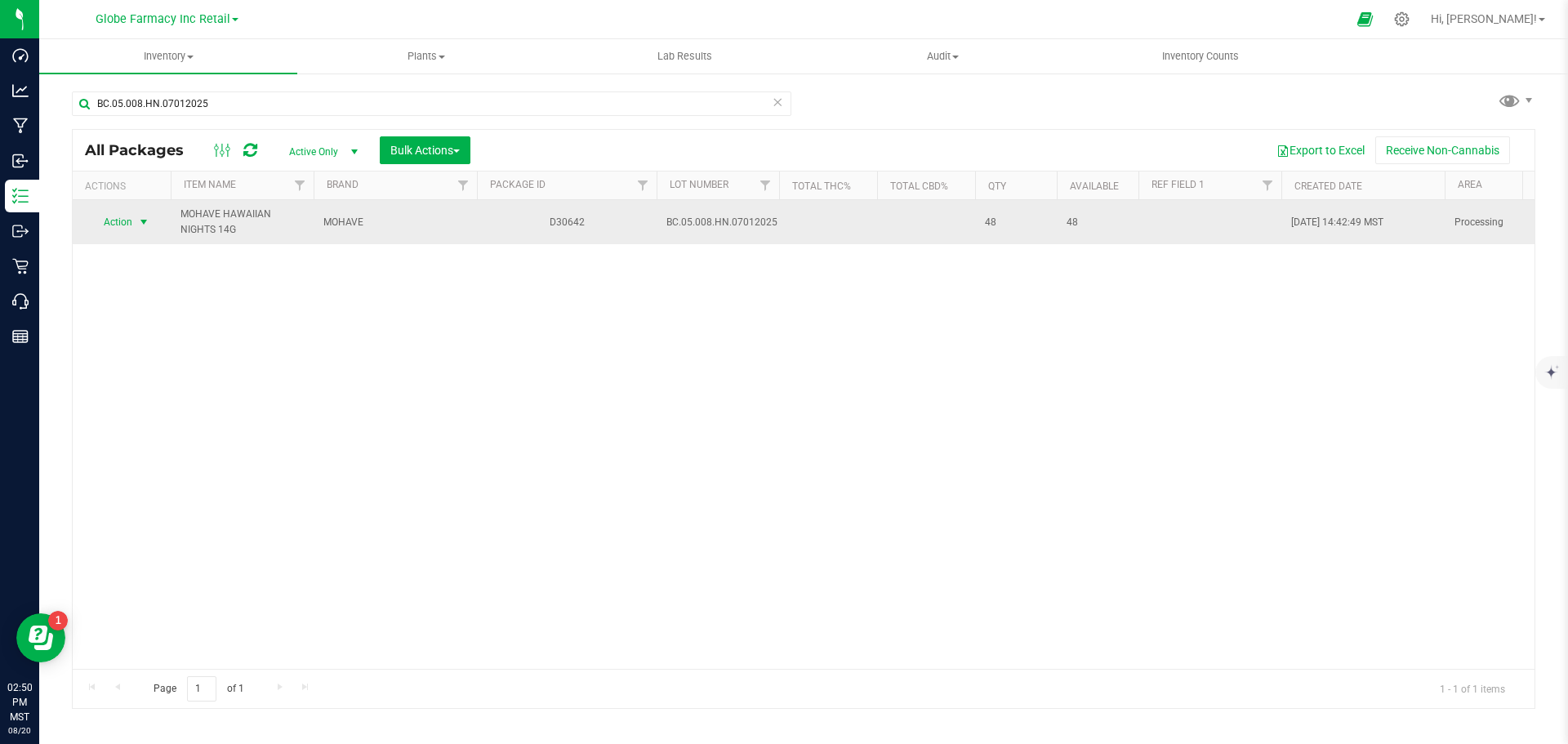
click at [125, 221] on span "Action" at bounding box center [111, 222] width 44 height 23
click at [133, 221] on span "Action" at bounding box center [111, 222] width 44 height 23
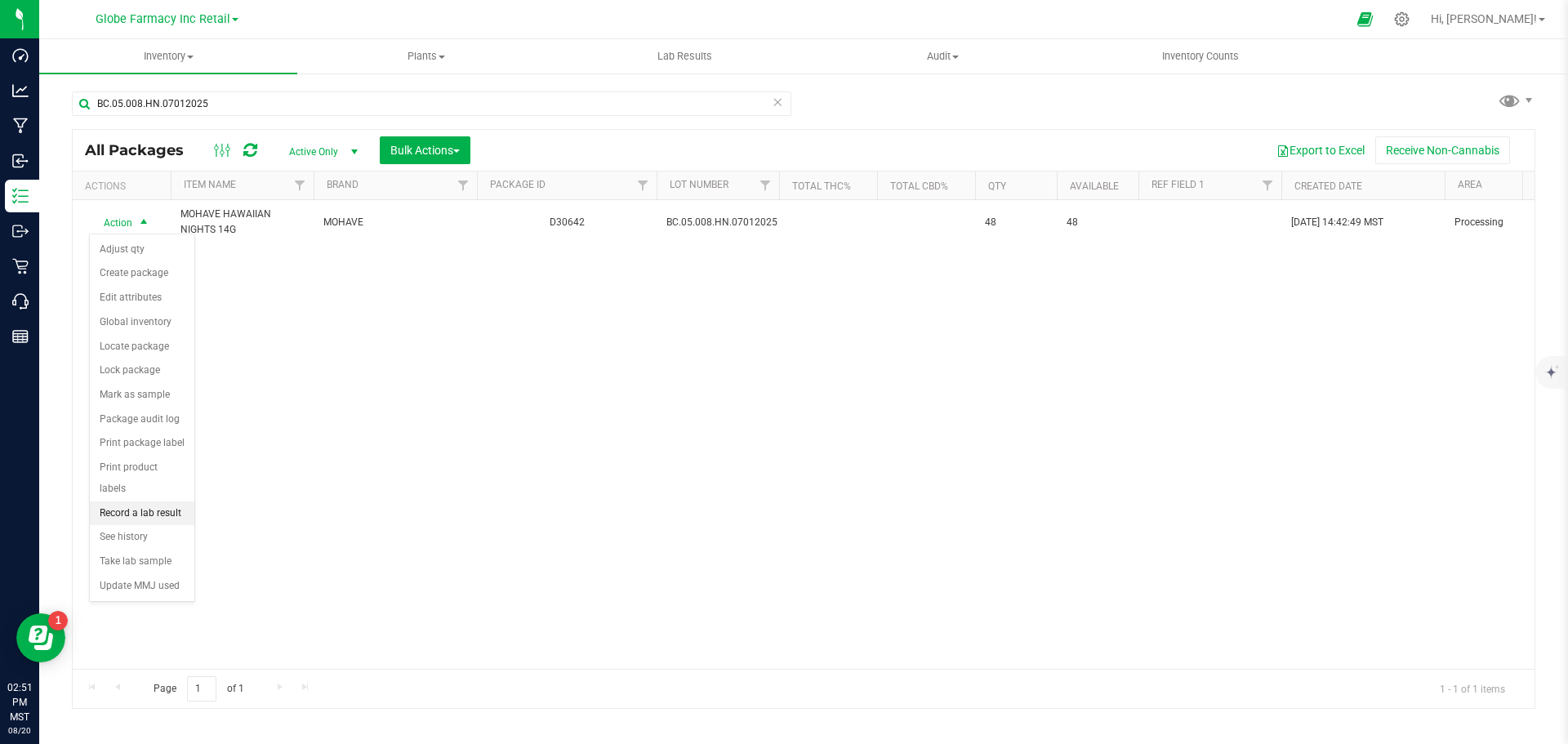
click at [134, 502] on li "Record a lab result" at bounding box center [142, 514] width 105 height 25
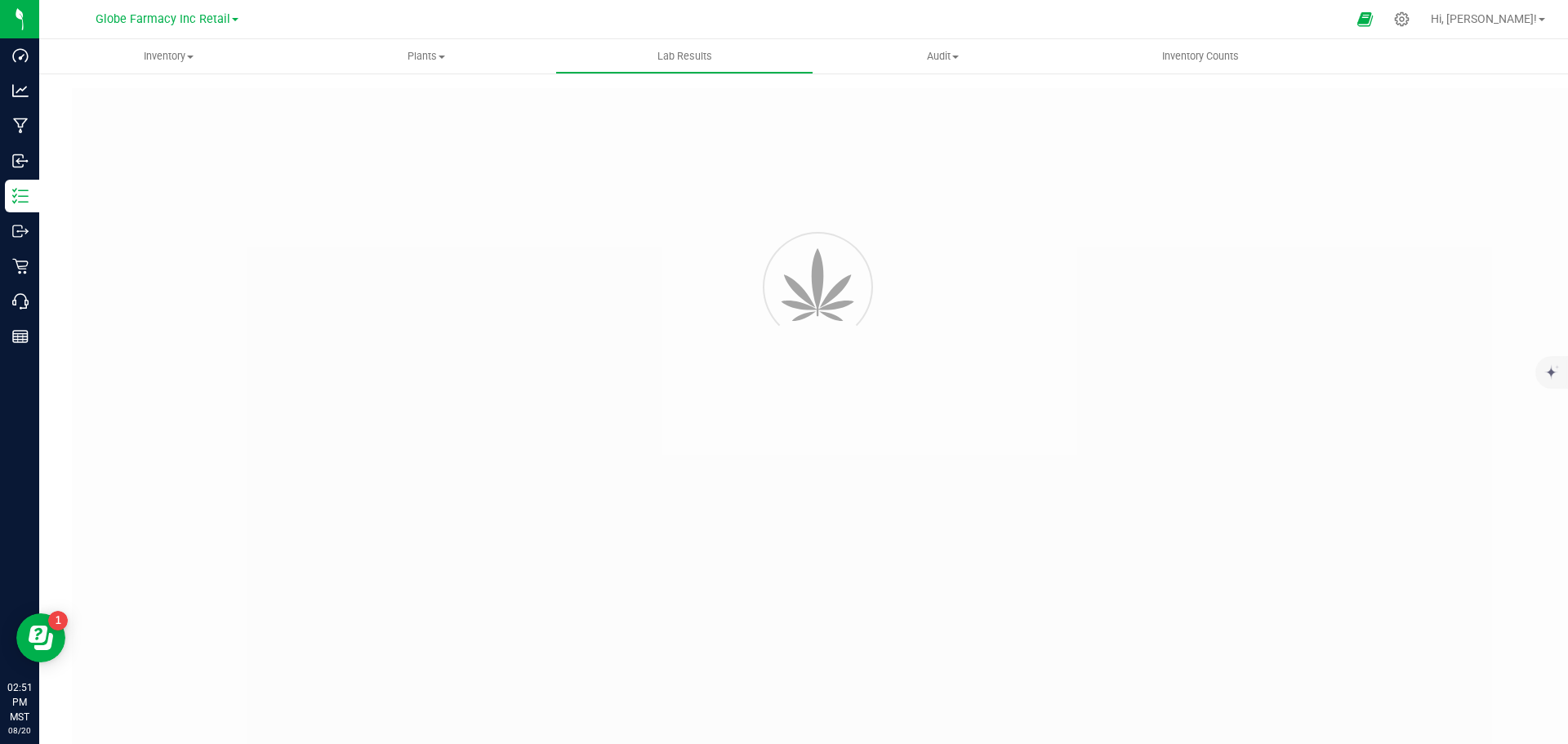
type input "D30642"
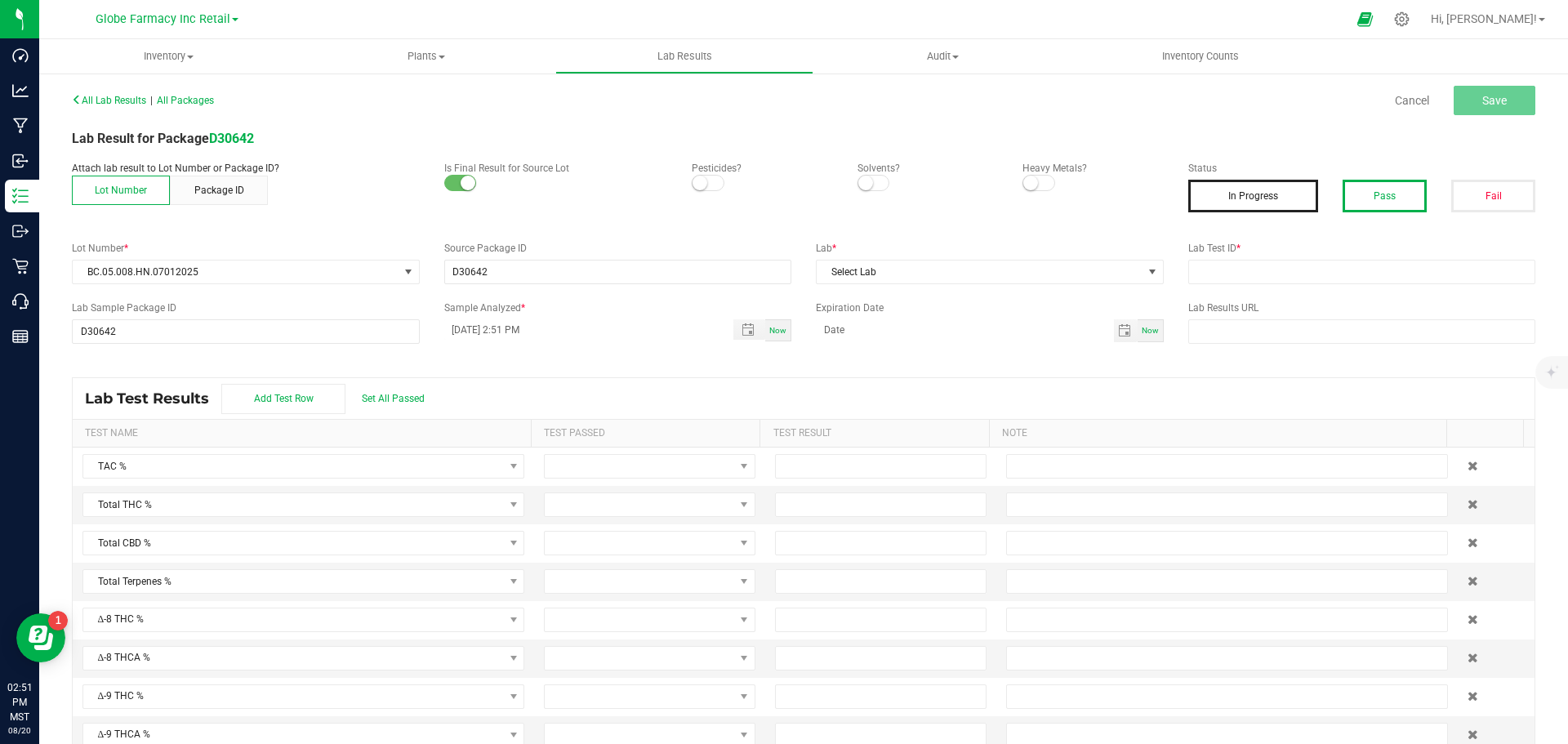
click at [1386, 196] on button "Pass" at bounding box center [1384, 196] width 84 height 32
drag, startPoint x: 1349, startPoint y: 280, endPoint x: 1116, endPoint y: 272, distance: 233.1
click at [1349, 280] on input "text" at bounding box center [1362, 271] width 348 height 25
paste input "2507APO3107.15821"
type input "2507APO3107.15821"
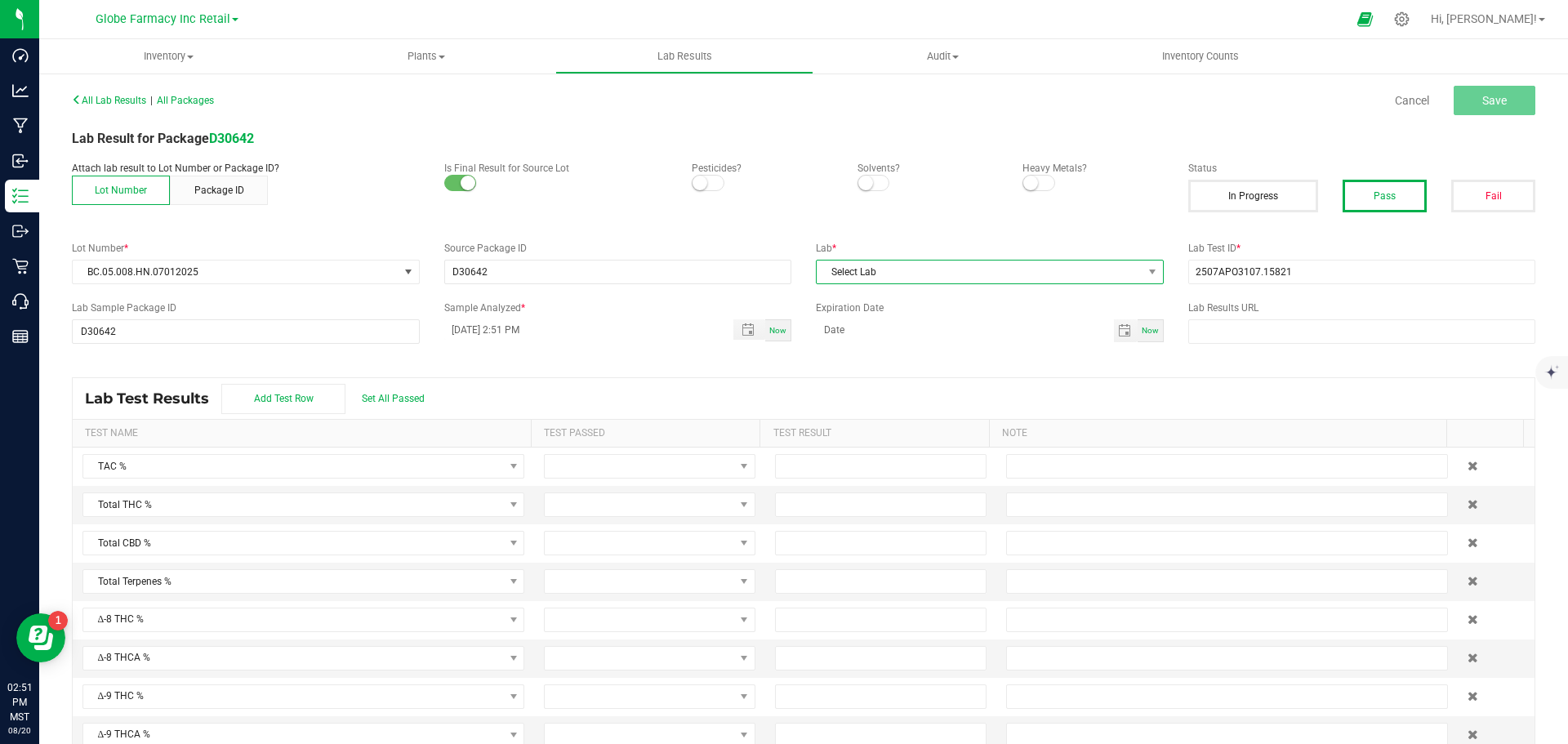
click at [975, 281] on span "Select Lab" at bounding box center [980, 271] width 326 height 23
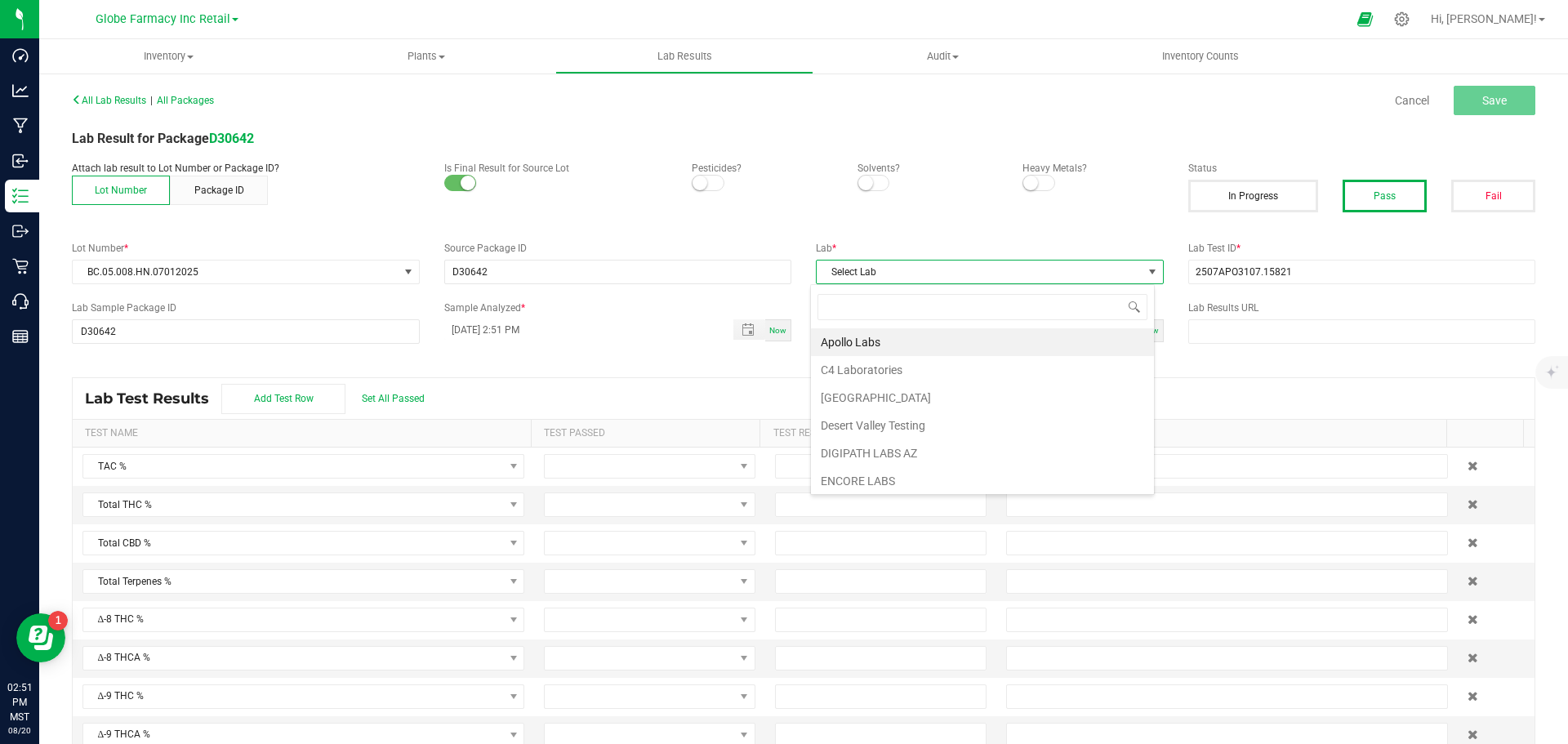
click at [857, 336] on li "Apollo Labs" at bounding box center [982, 342] width 343 height 28
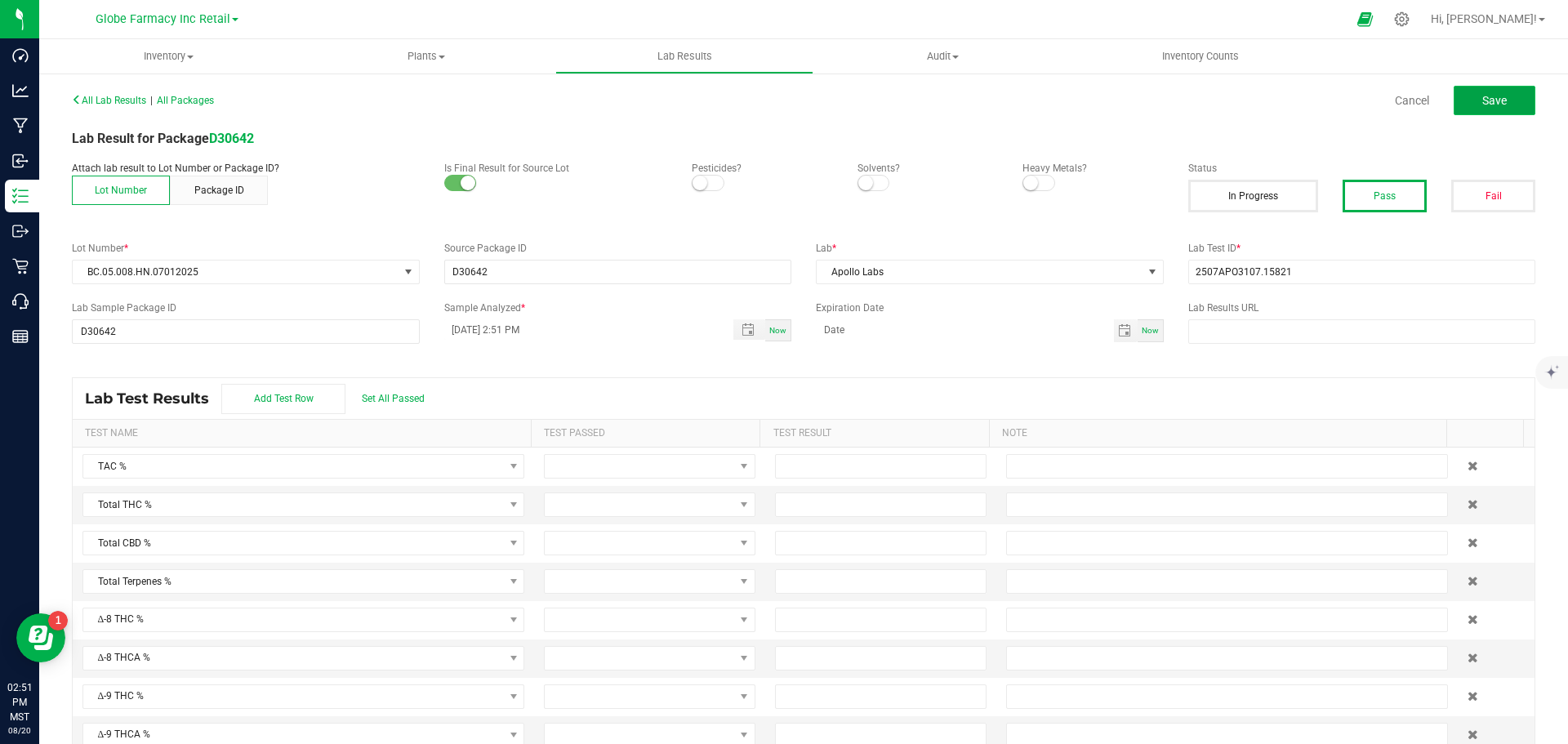
click at [1468, 108] on button "Save" at bounding box center [1495, 100] width 82 height 30
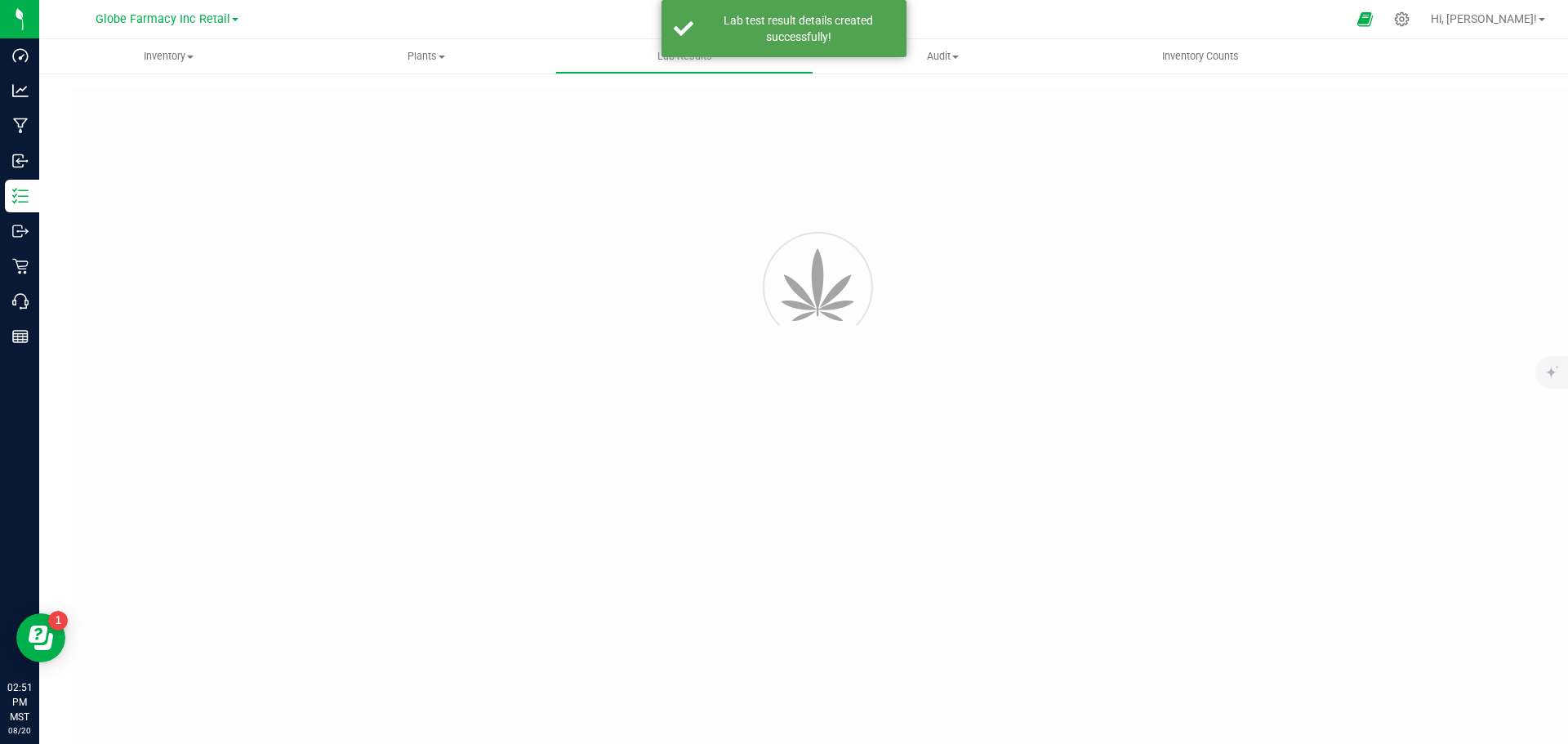
type input "D30642"
type input "2507APO3107.15821"
type input "D30642"
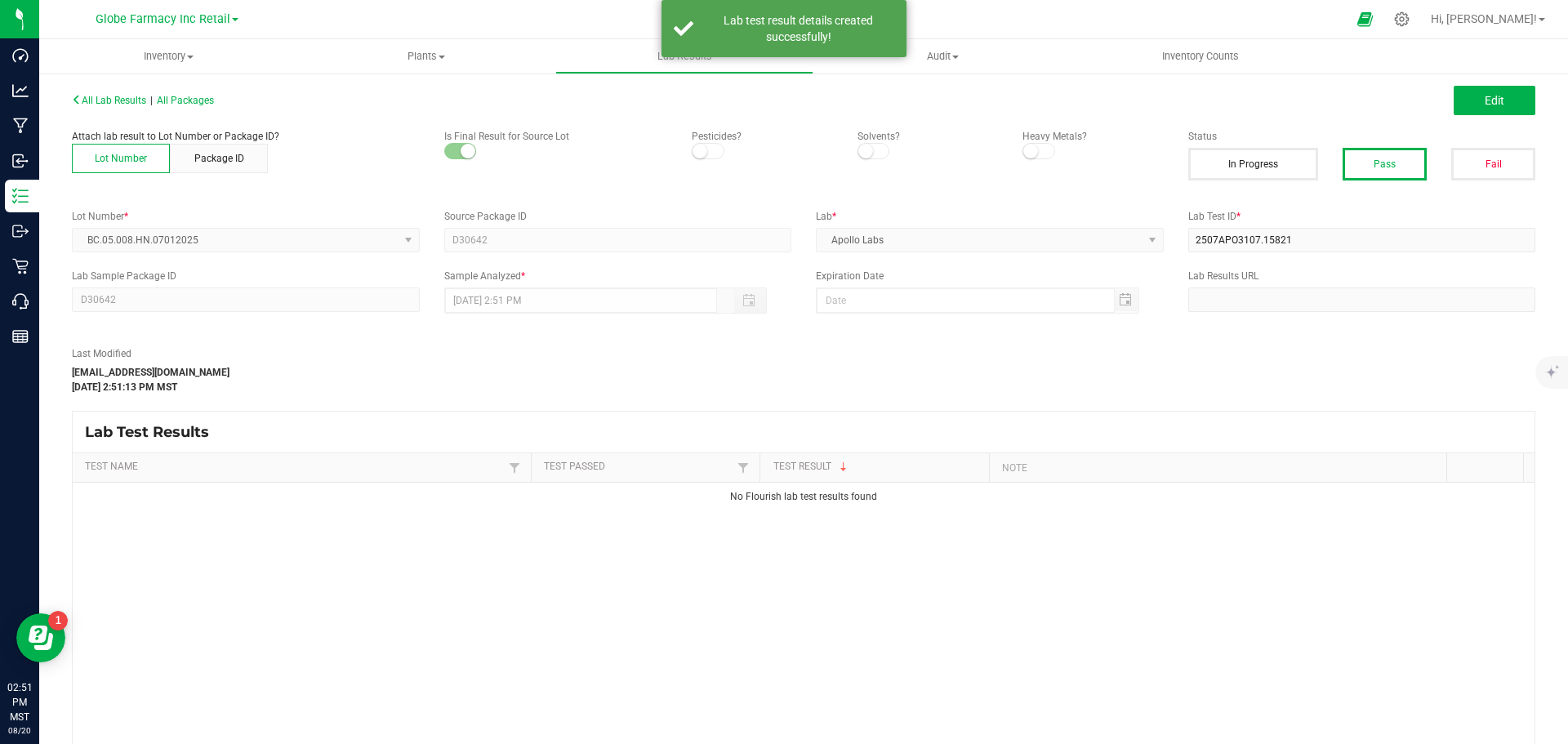
click at [1468, 108] on button "Edit" at bounding box center [1495, 100] width 82 height 30
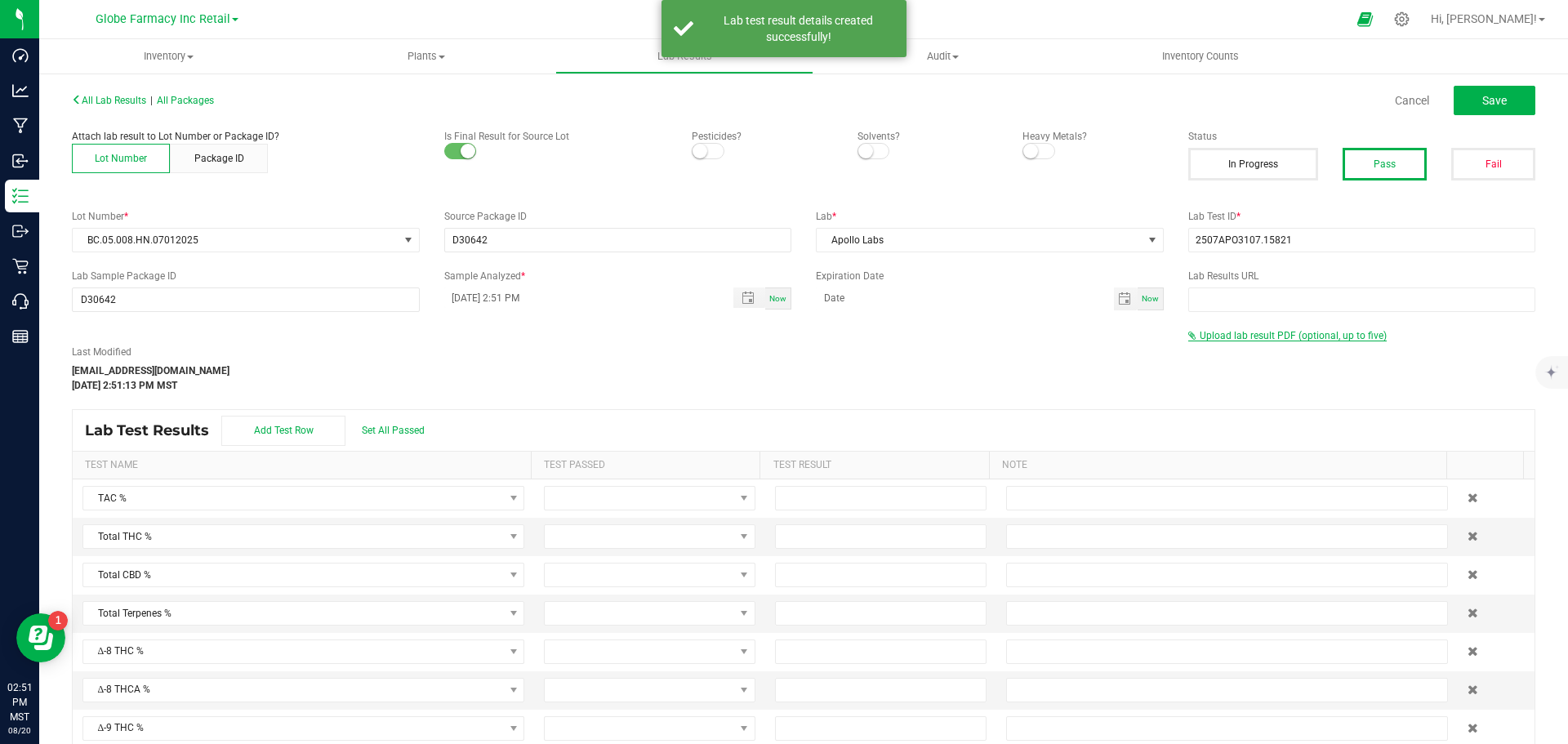
click at [1276, 331] on span "Upload lab result PDF (optional, up to five)" at bounding box center [1293, 335] width 187 height 11
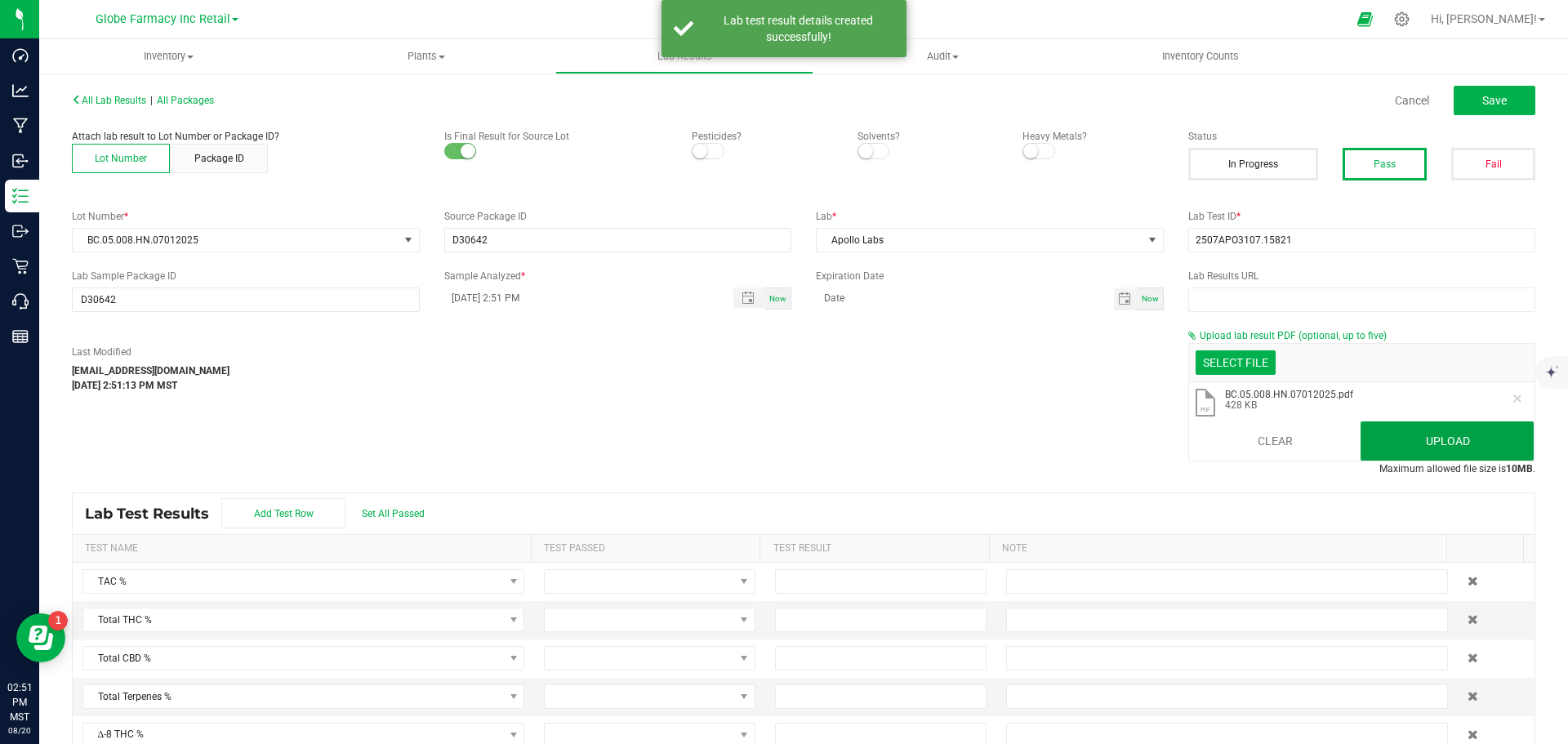
click at [1436, 429] on button "Upload" at bounding box center [1447, 441] width 173 height 39
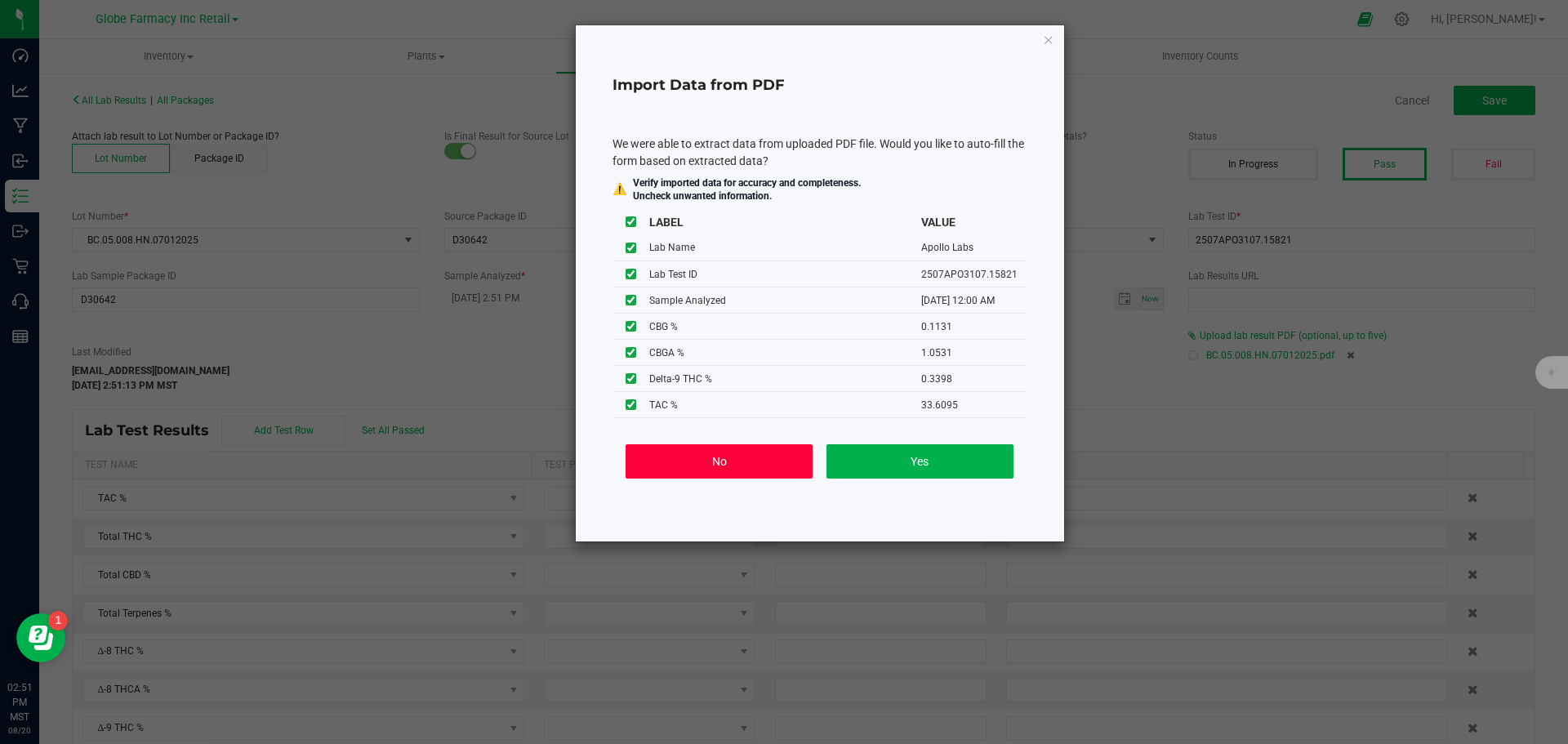
click at [662, 471] on button "No" at bounding box center [719, 462] width 187 height 34
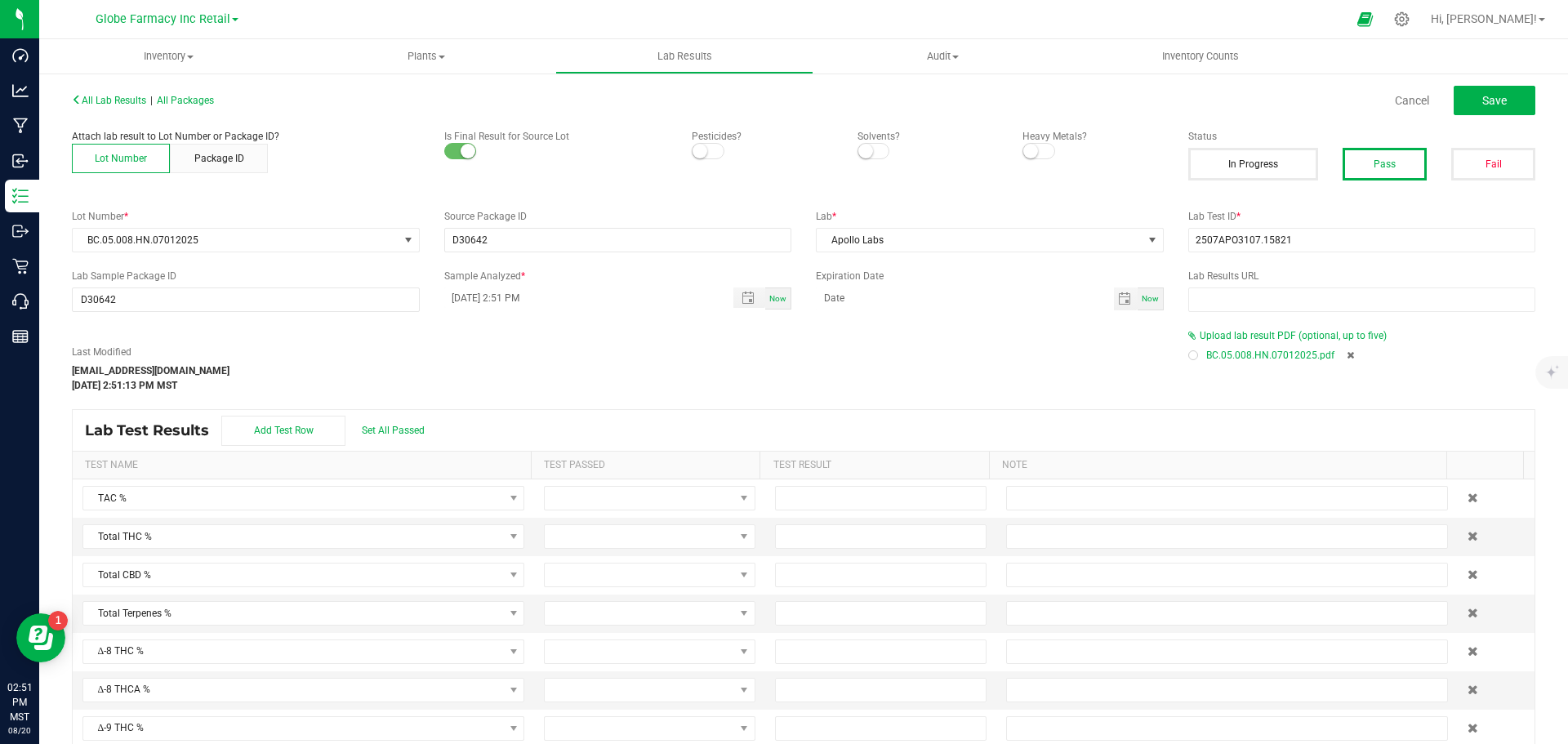
click at [1464, 85] on div "All Lab Results | All Packages Cancel Save" at bounding box center [804, 100] width 1488 height 41
click at [1463, 94] on button "Save" at bounding box center [1495, 100] width 82 height 30
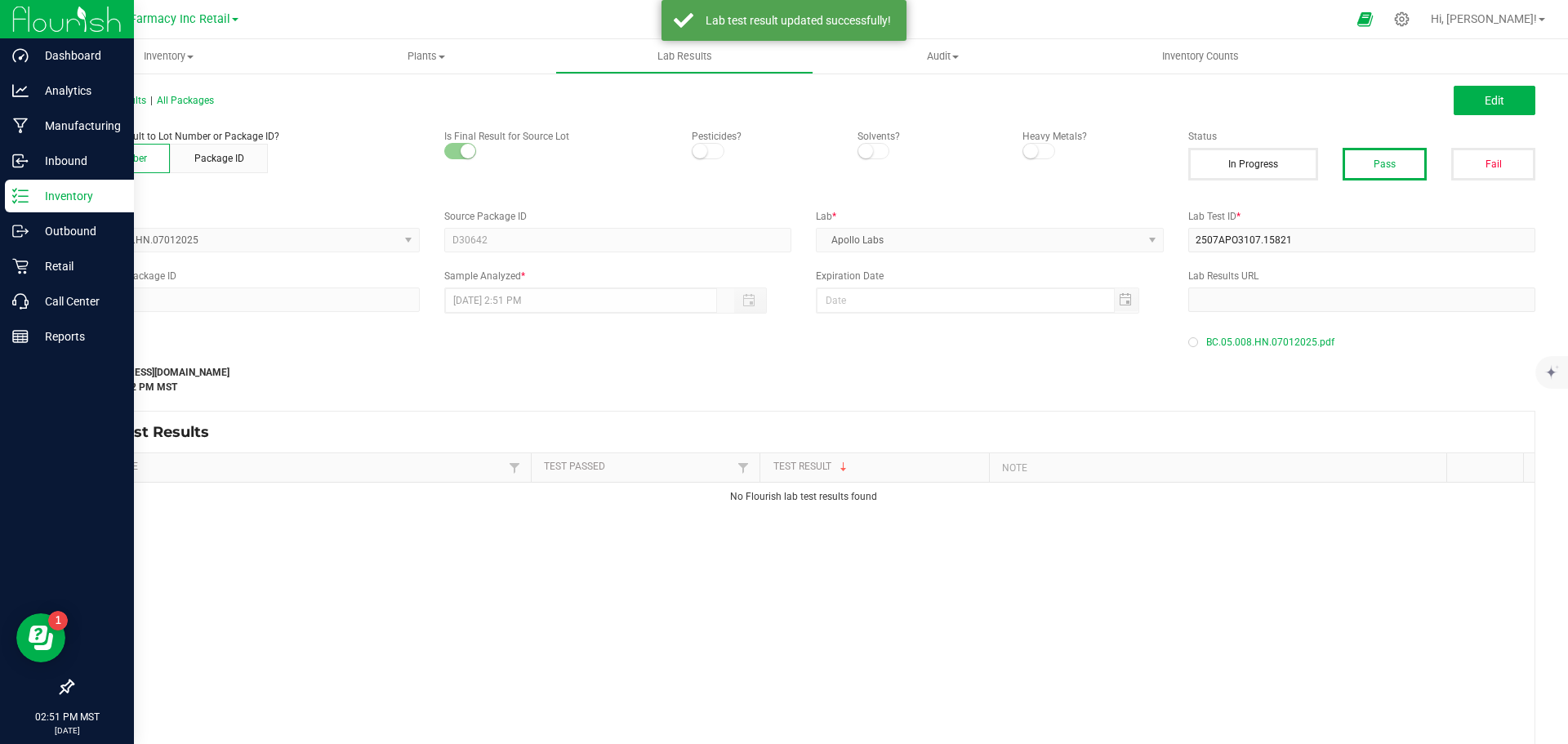
drag, startPoint x: 37, startPoint y: 202, endPoint x: 13, endPoint y: 203, distance: 24.0
click at [37, 202] on p "Inventory" at bounding box center [77, 196] width 98 height 20
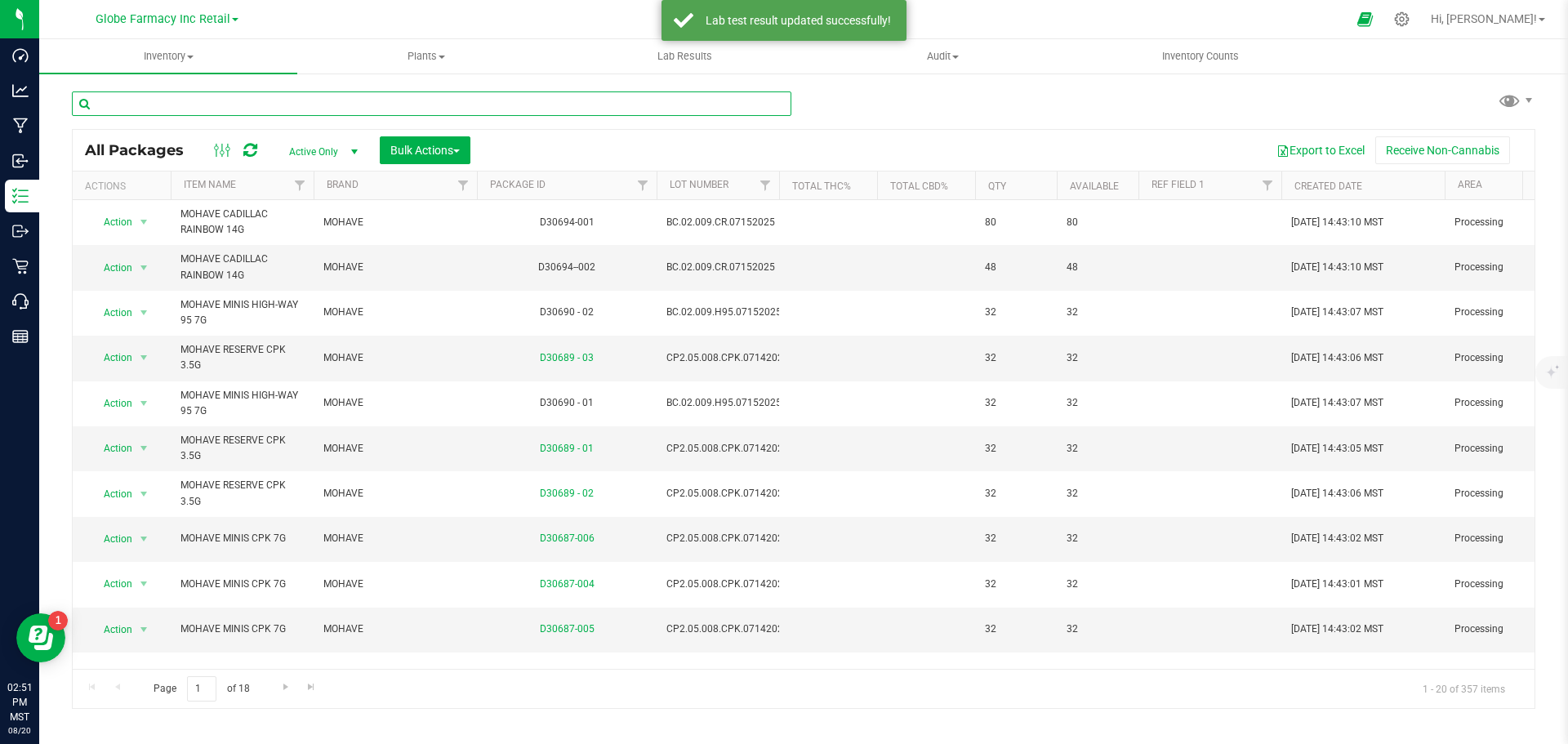
paste input "BC.02.009.CR.07152025"
click at [294, 105] on input "text" at bounding box center [432, 104] width 719 height 25
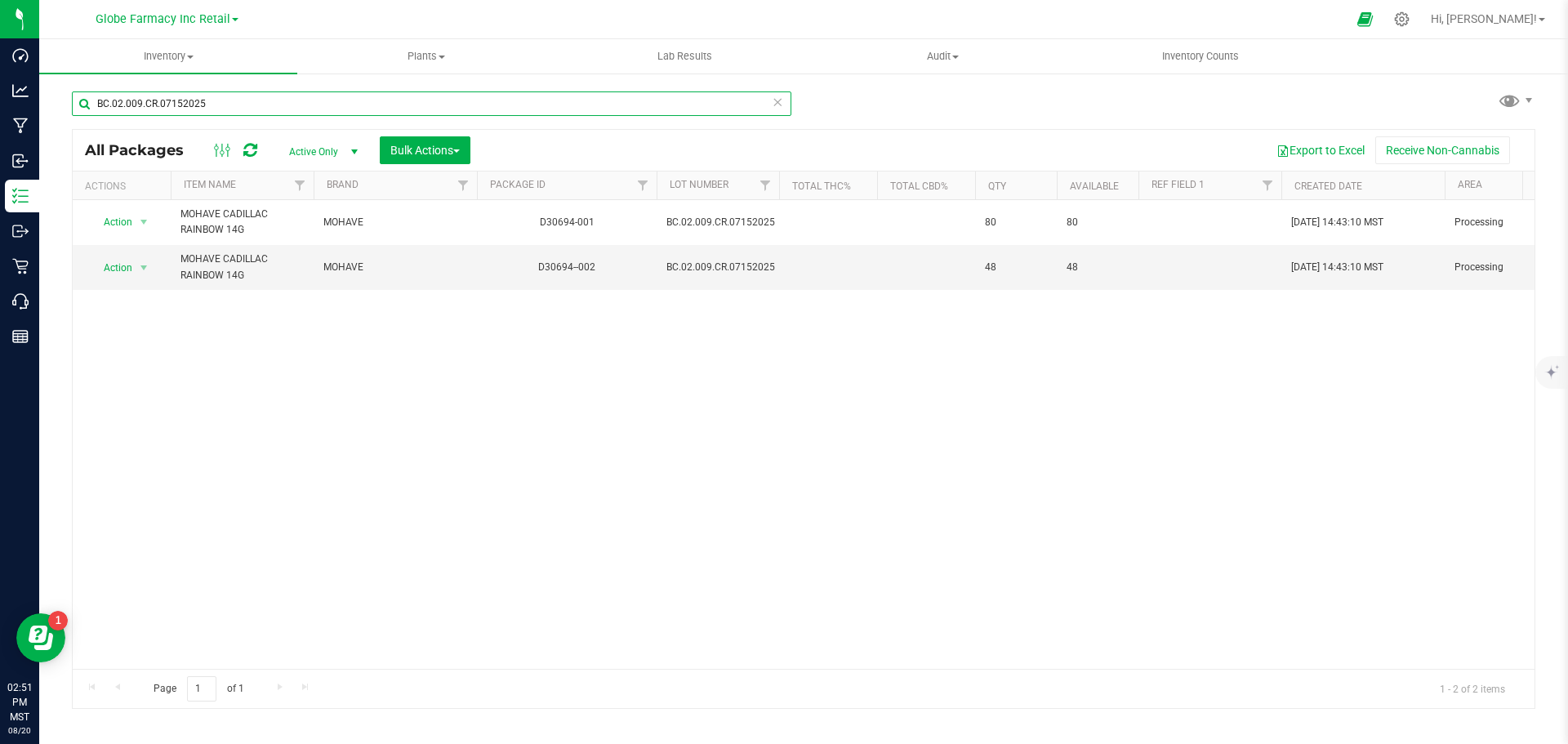
type input "BC.02.009.CR.07152025"
drag, startPoint x: 133, startPoint y: 227, endPoint x: 131, endPoint y: 239, distance: 12.2
click at [133, 227] on span "Action" at bounding box center [111, 222] width 44 height 23
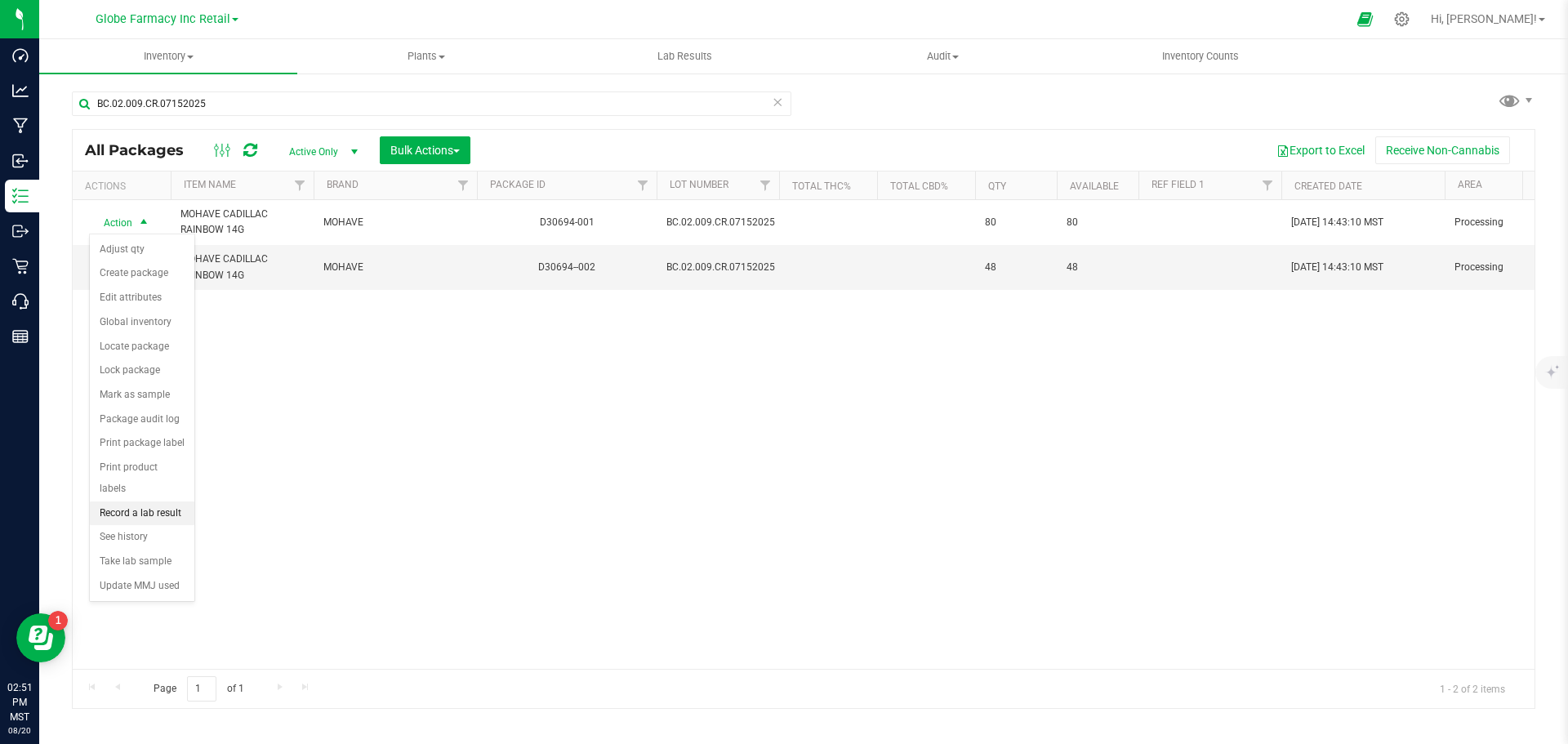
click at [153, 502] on li "Record a lab result" at bounding box center [142, 514] width 105 height 25
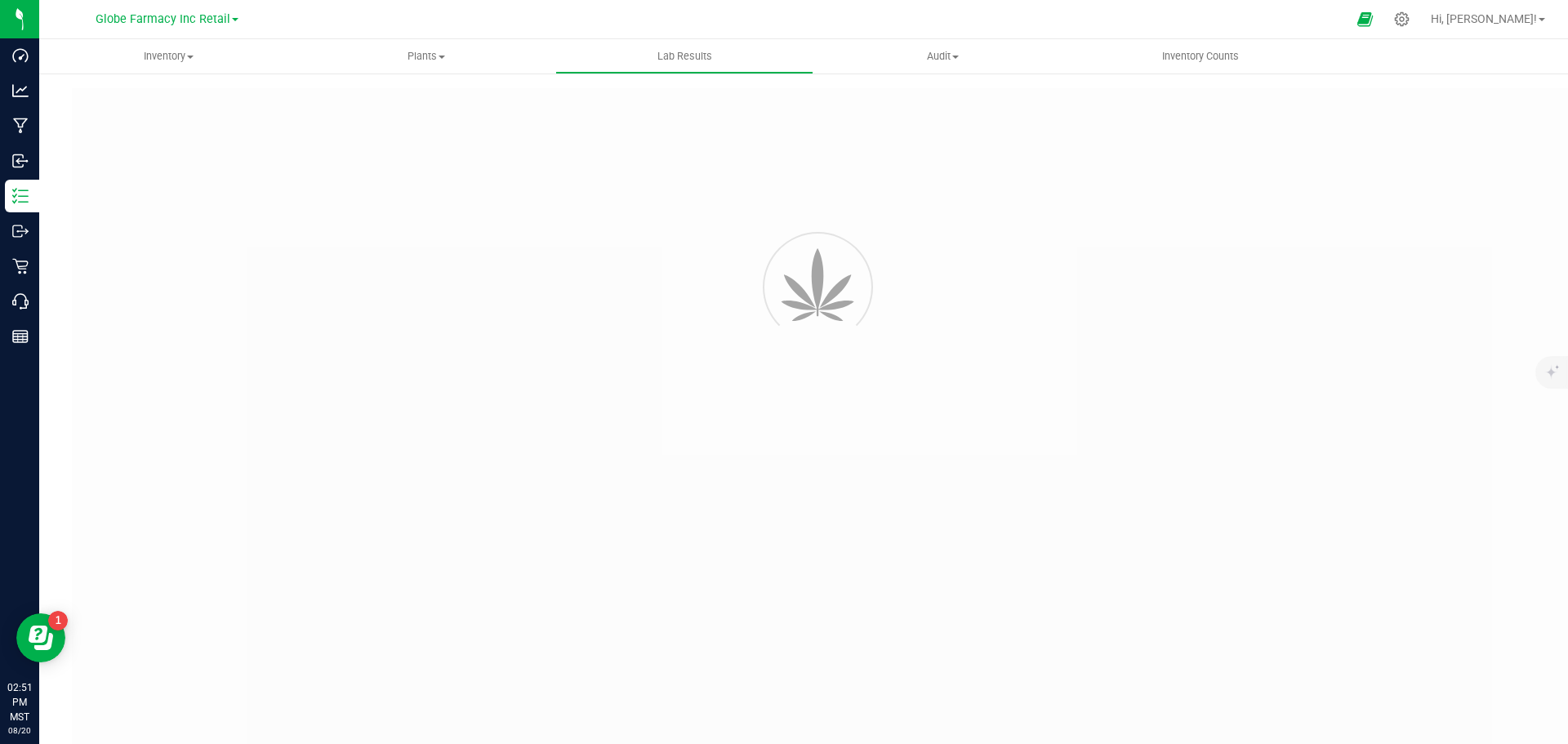
type input "D30694-001"
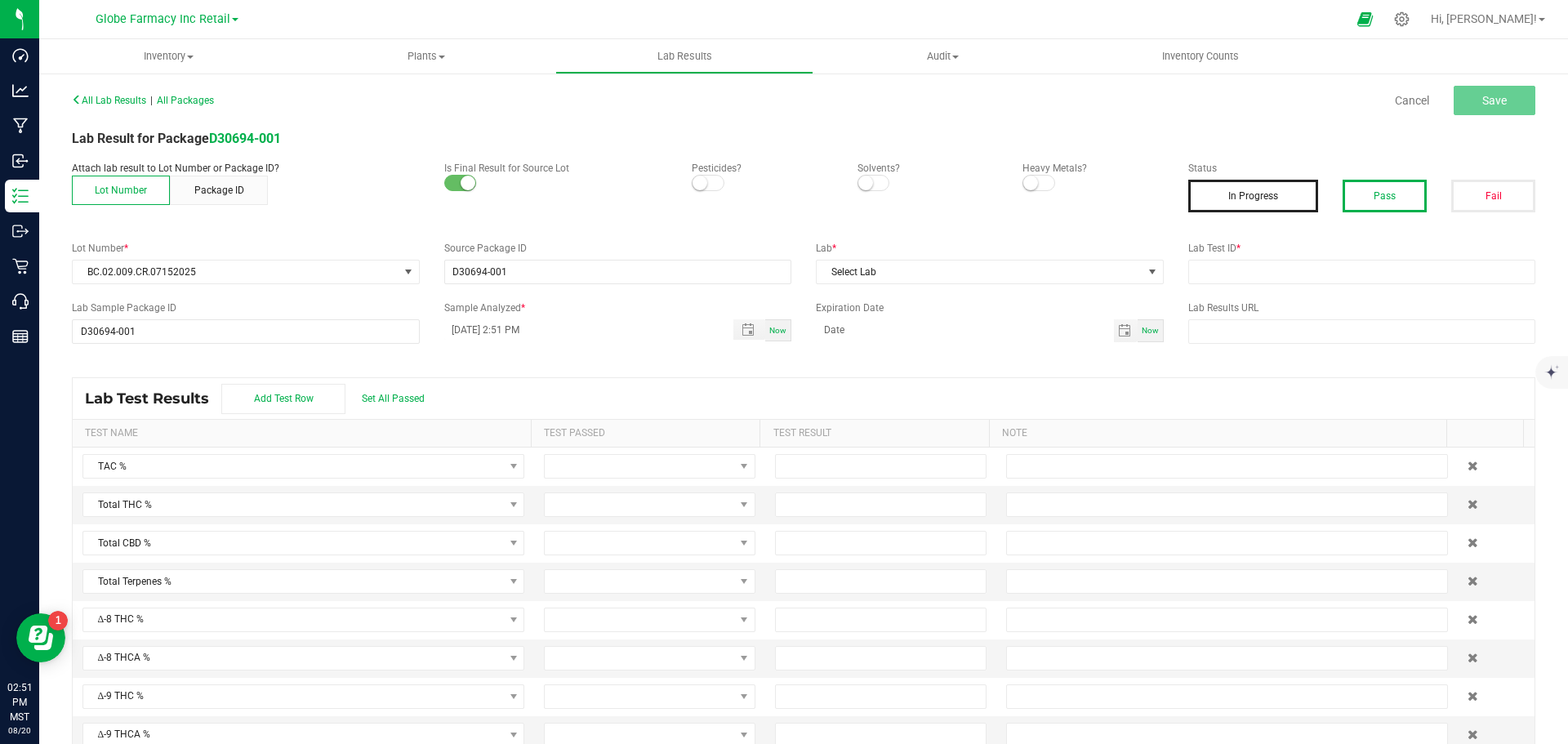
click at [1367, 195] on button "Pass" at bounding box center [1384, 196] width 84 height 32
paste input "2507APO3351.16854"
drag, startPoint x: 1289, startPoint y: 264, endPoint x: 1279, endPoint y: 264, distance: 10.0
click at [1289, 264] on input "text" at bounding box center [1362, 271] width 348 height 25
type input "2507APO3351.16854"
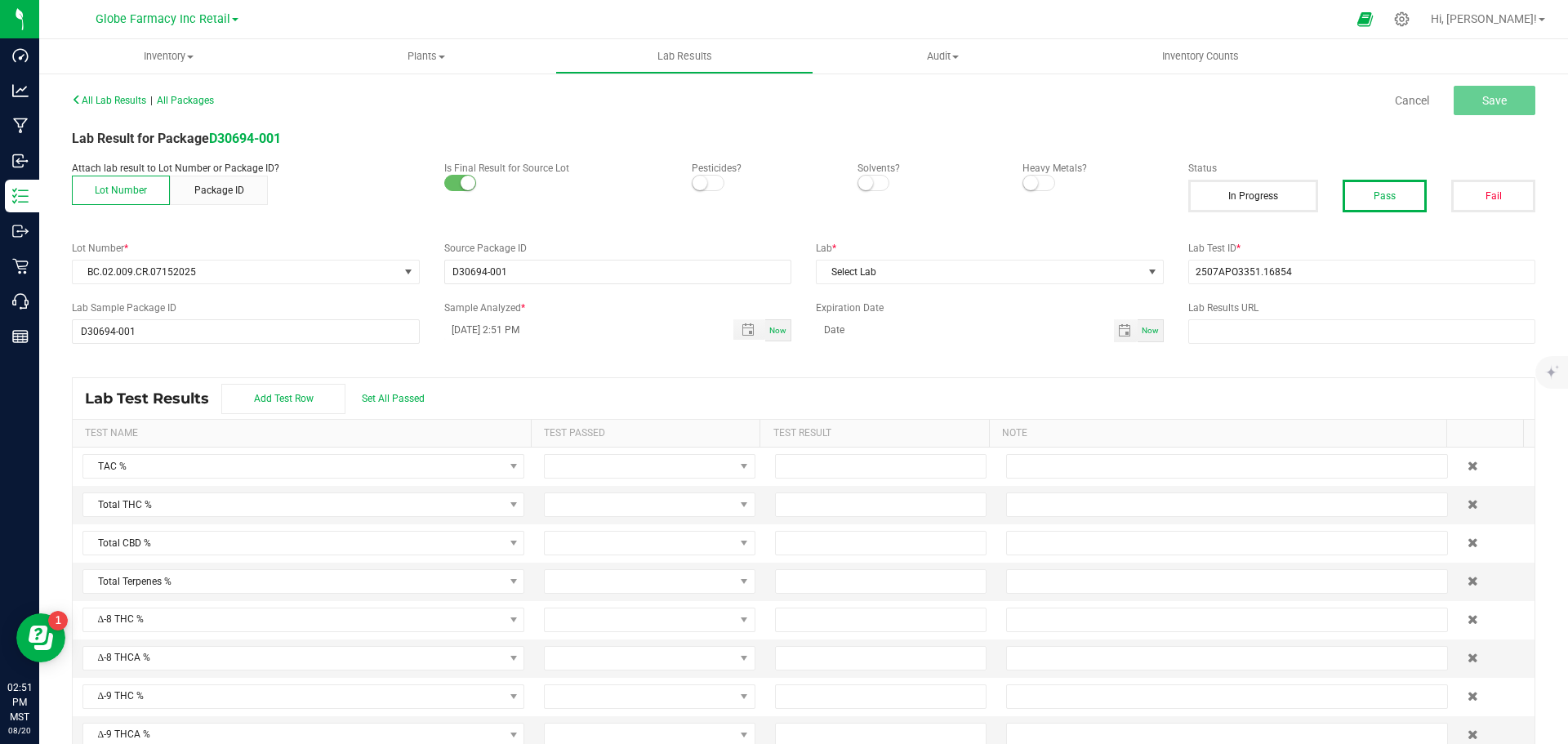
click at [945, 256] on div "Lab * Select Lab" at bounding box center [990, 262] width 372 height 43
click at [940, 276] on span "Select Lab" at bounding box center [980, 271] width 326 height 23
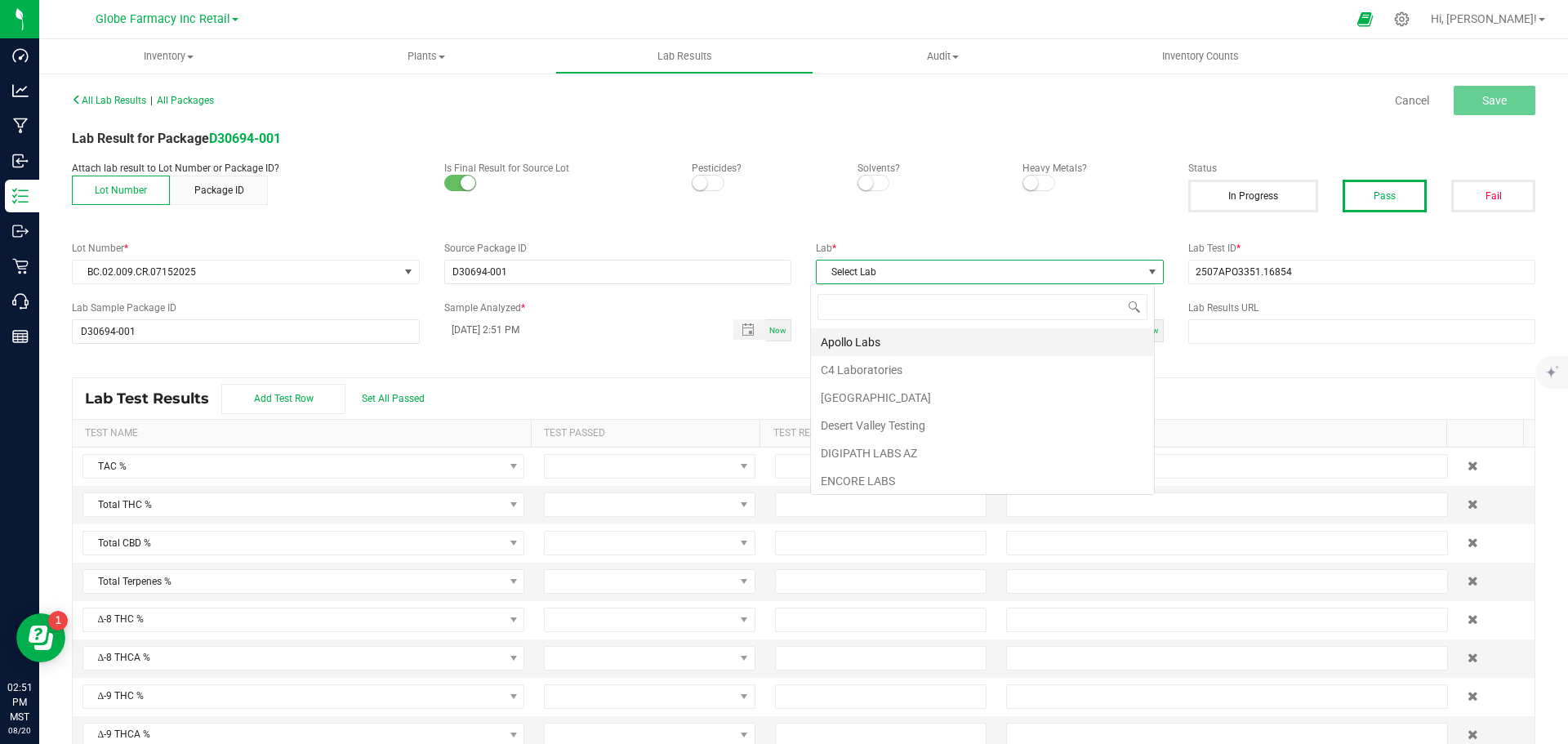
scroll to position [25, 344]
click at [914, 338] on li "Apollo Labs" at bounding box center [982, 342] width 343 height 28
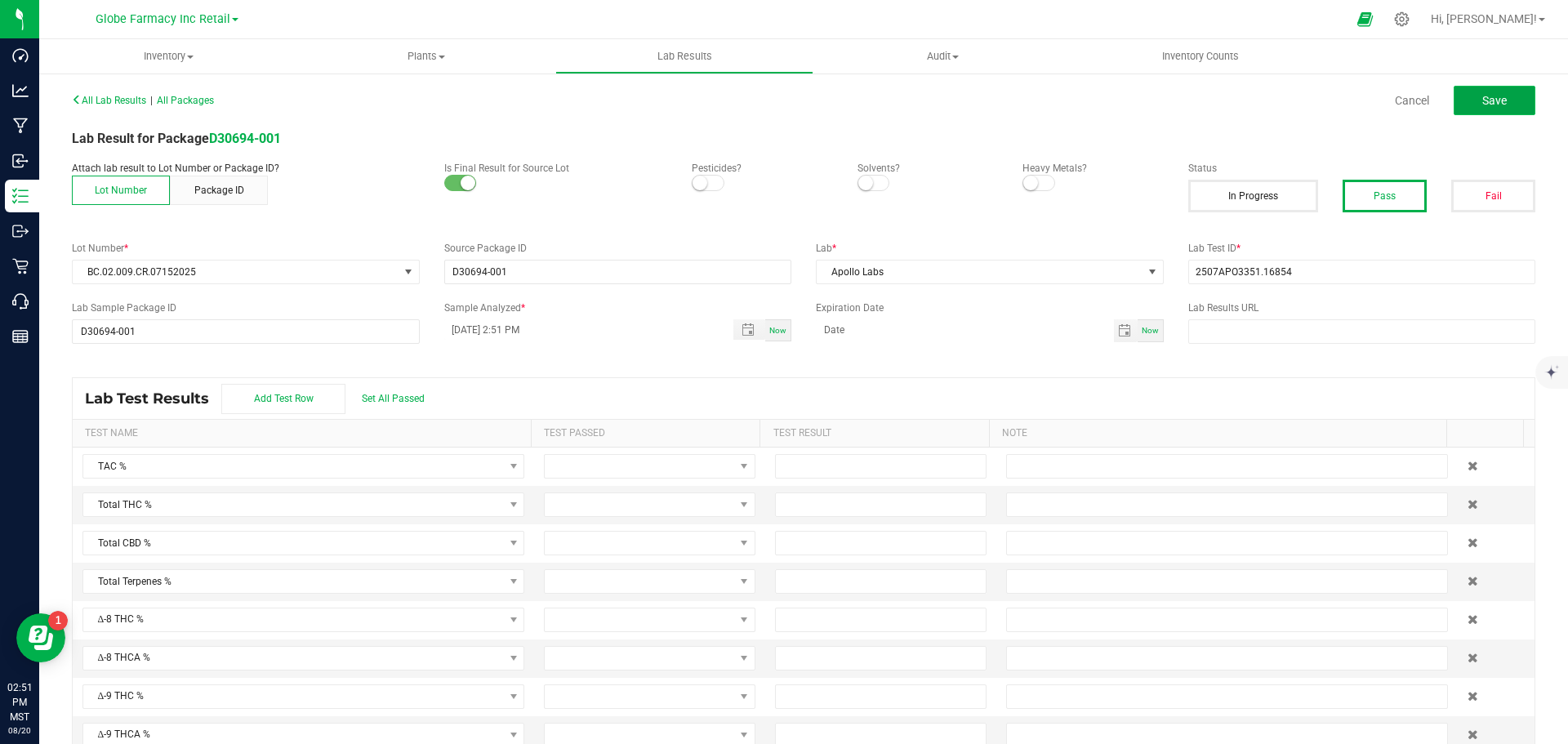
click at [1482, 95] on span "Save" at bounding box center [1494, 99] width 25 height 13
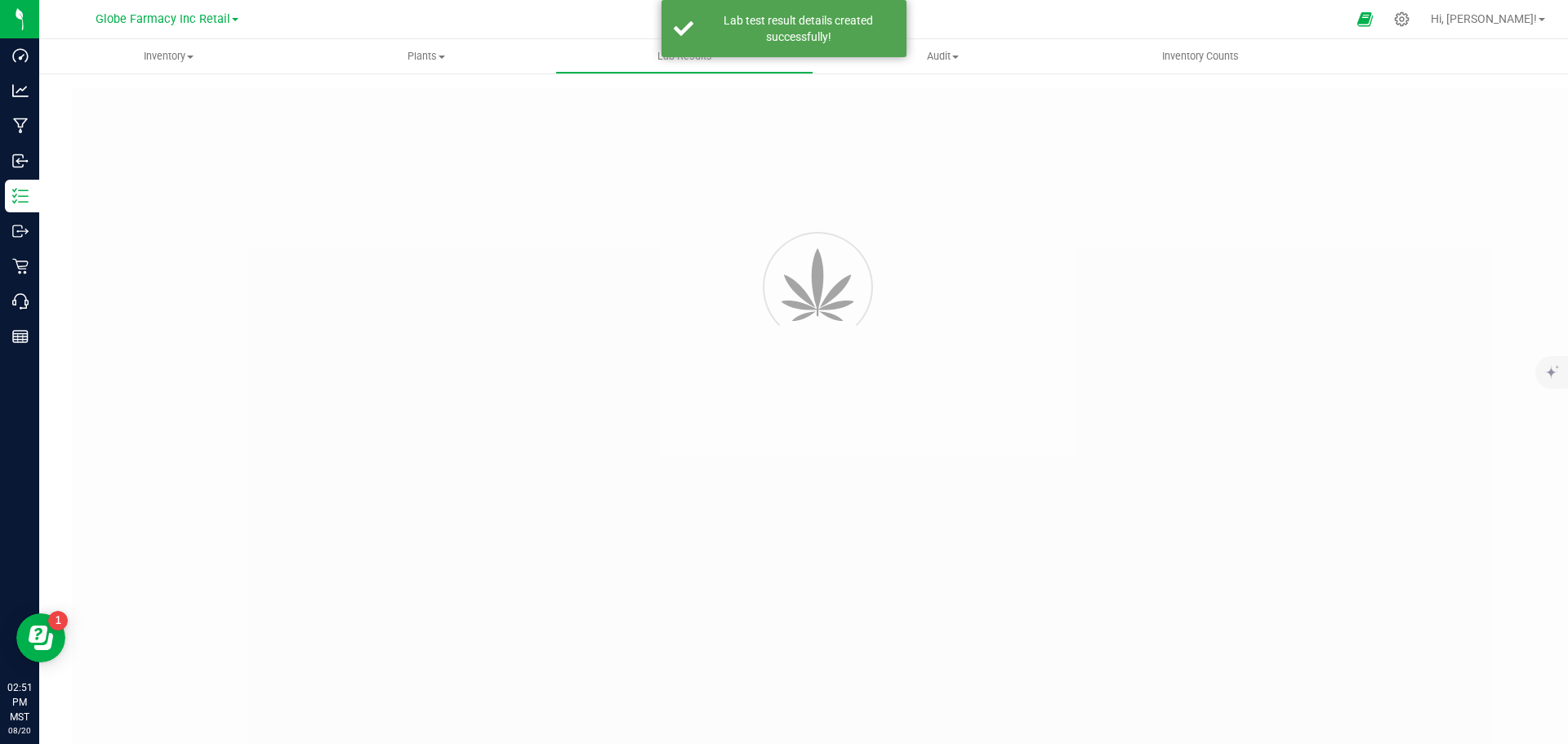
type input "D30694-001"
type input "2507APO3351.16854"
type input "D30694-001"
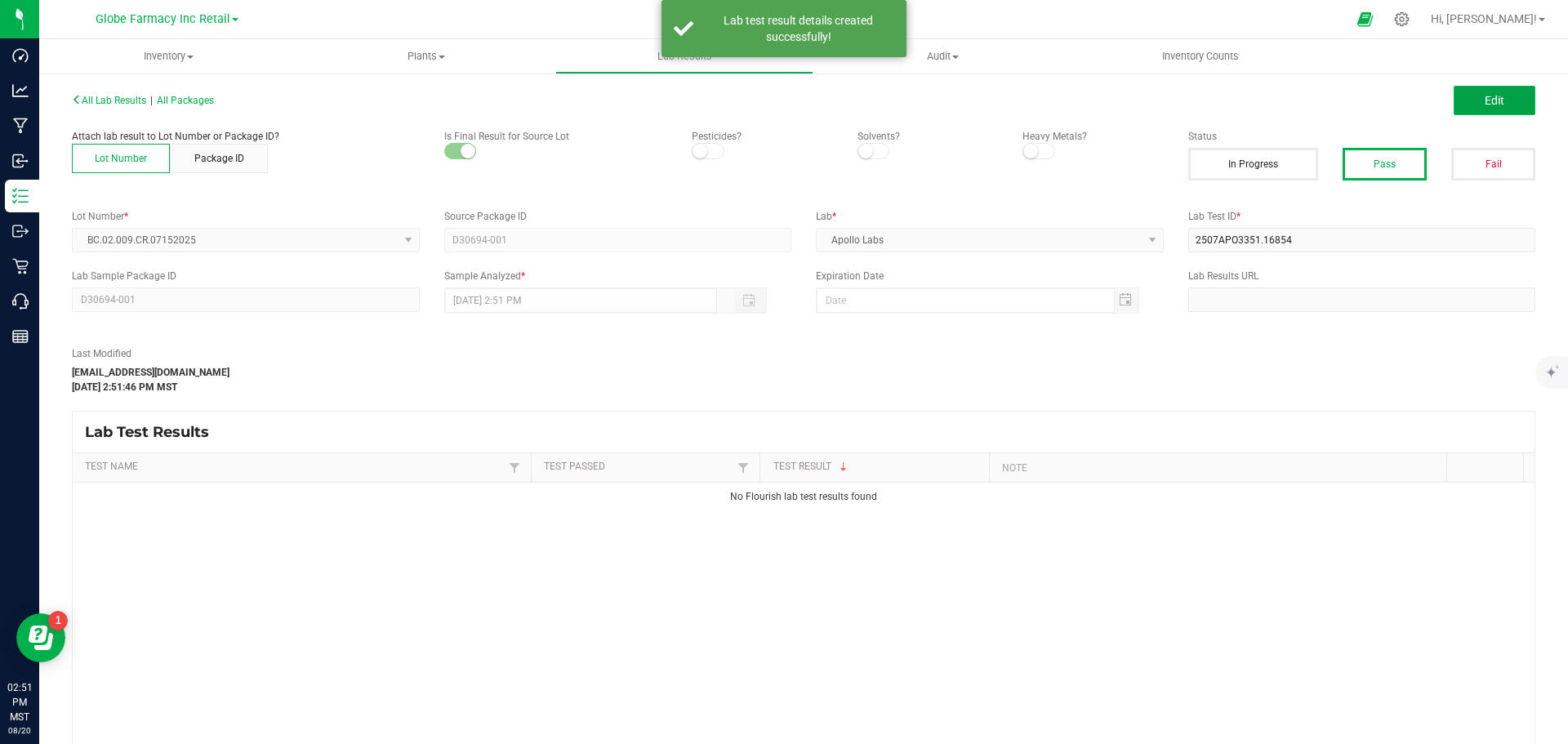
click at [1485, 101] on span "Edit" at bounding box center [1494, 99] width 20 height 13
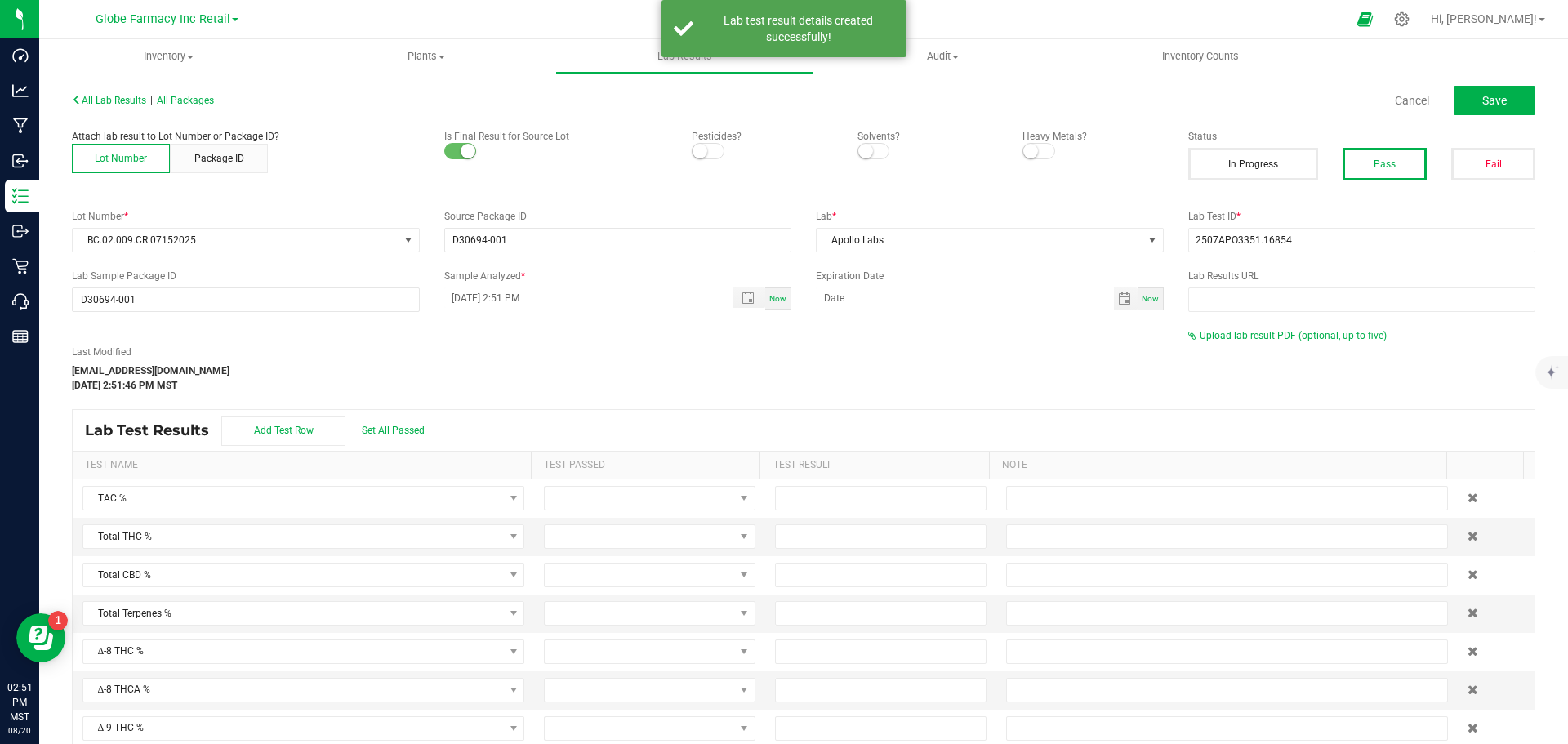
click at [1261, 347] on div "Last Modified alexar@earthshealing.org Aug 20, 2025 2:51:46 PM MST Upload lab r…" at bounding box center [804, 361] width 1488 height 65
click at [1256, 337] on span "Upload lab result PDF (optional, up to five)" at bounding box center [1293, 335] width 187 height 11
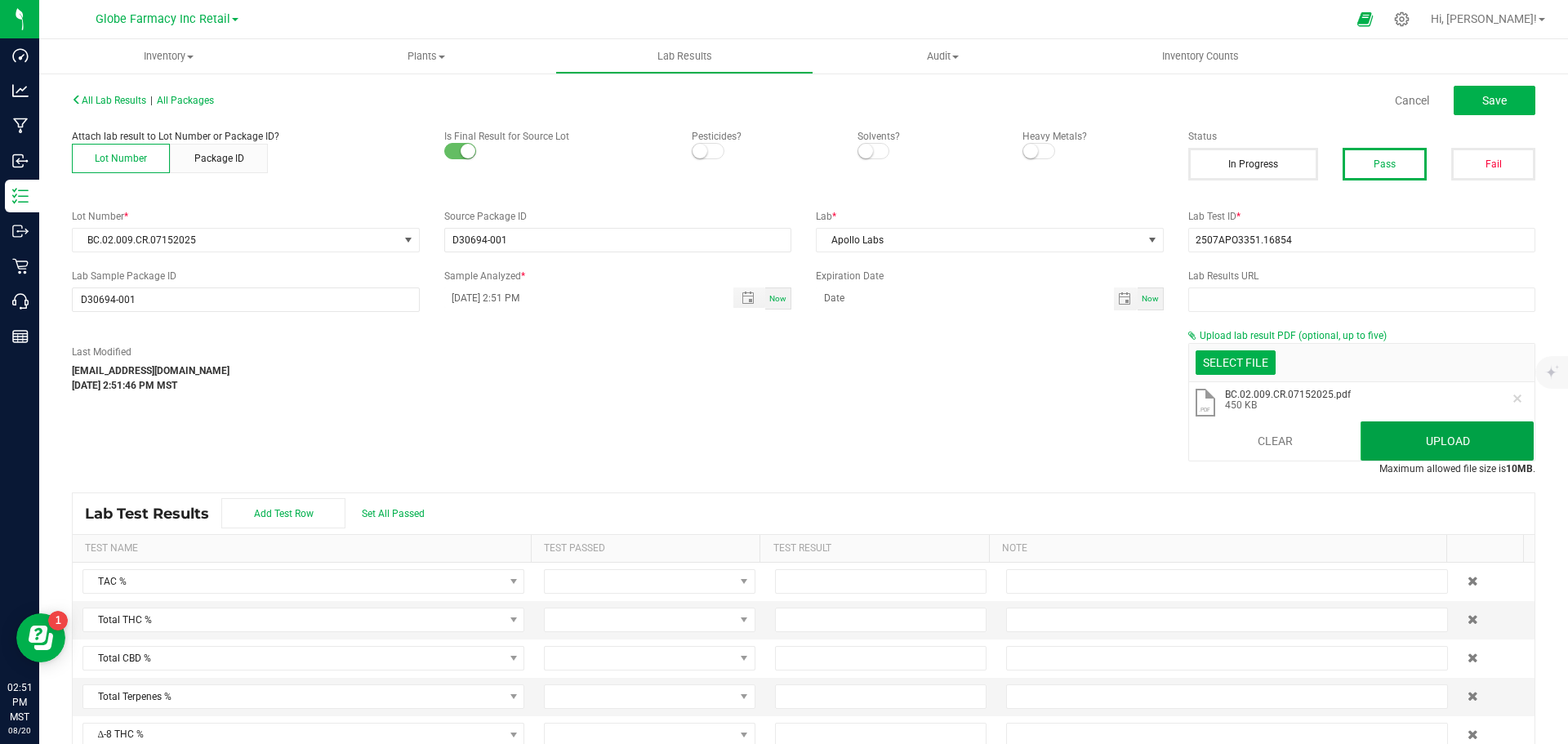
drag, startPoint x: 1414, startPoint y: 429, endPoint x: 1394, endPoint y: 425, distance: 20.4
click at [1413, 428] on button "Upload" at bounding box center [1447, 441] width 173 height 39
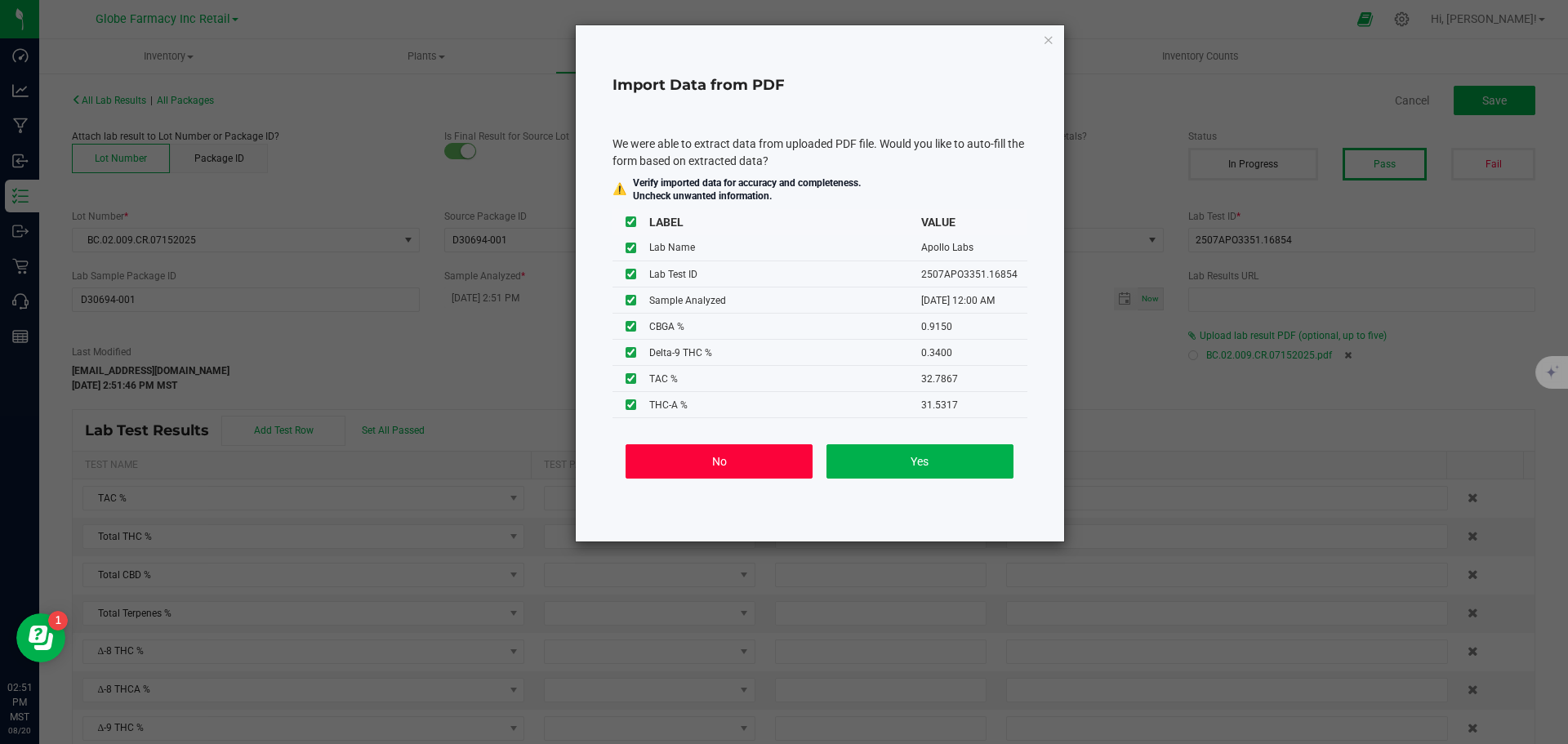
drag, startPoint x: 718, startPoint y: 457, endPoint x: 804, endPoint y: 430, distance: 90.1
click at [716, 457] on button "No" at bounding box center [719, 462] width 187 height 34
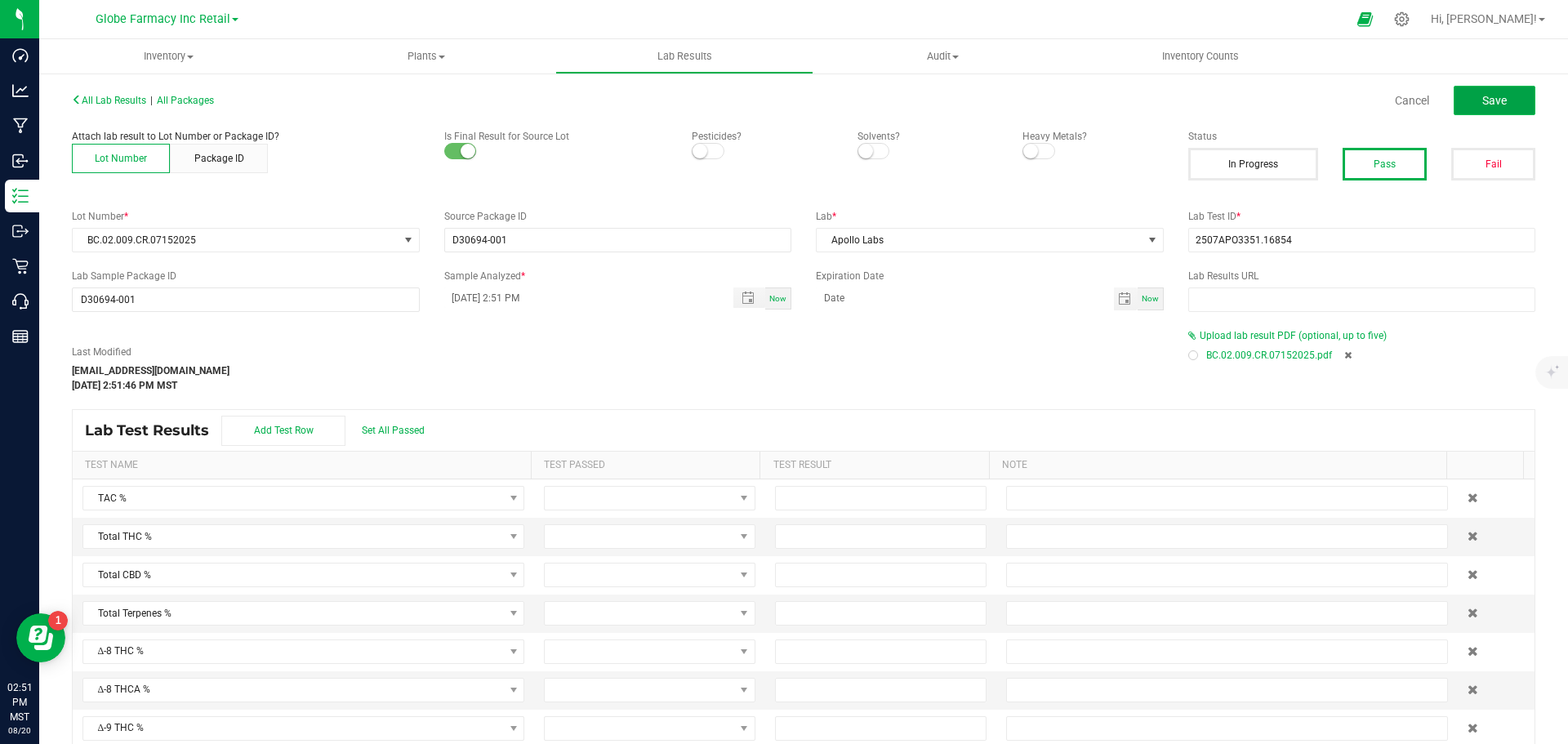
click at [1482, 101] on span "Save" at bounding box center [1494, 99] width 25 height 13
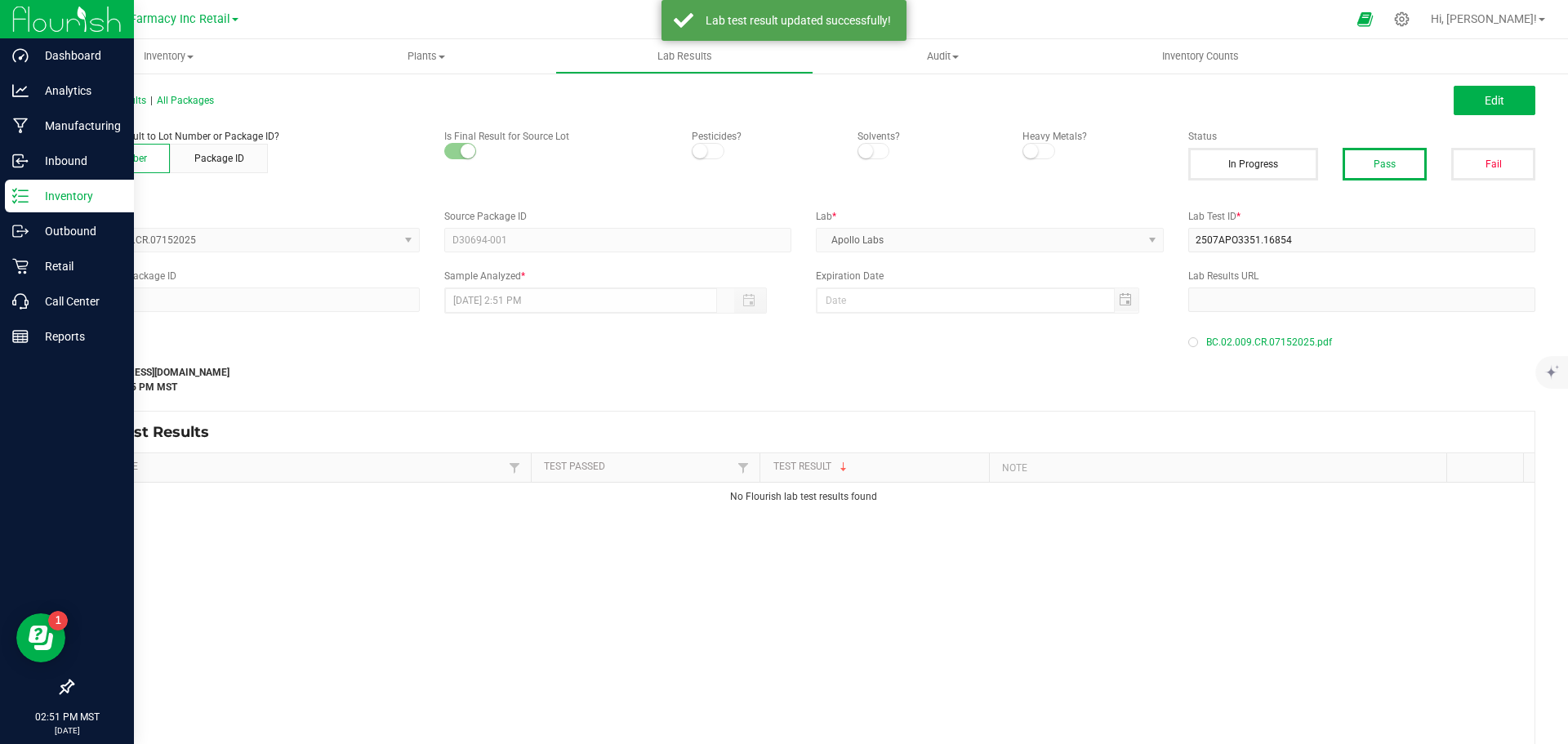
click at [29, 190] on p "Inventory" at bounding box center [77, 196] width 98 height 20
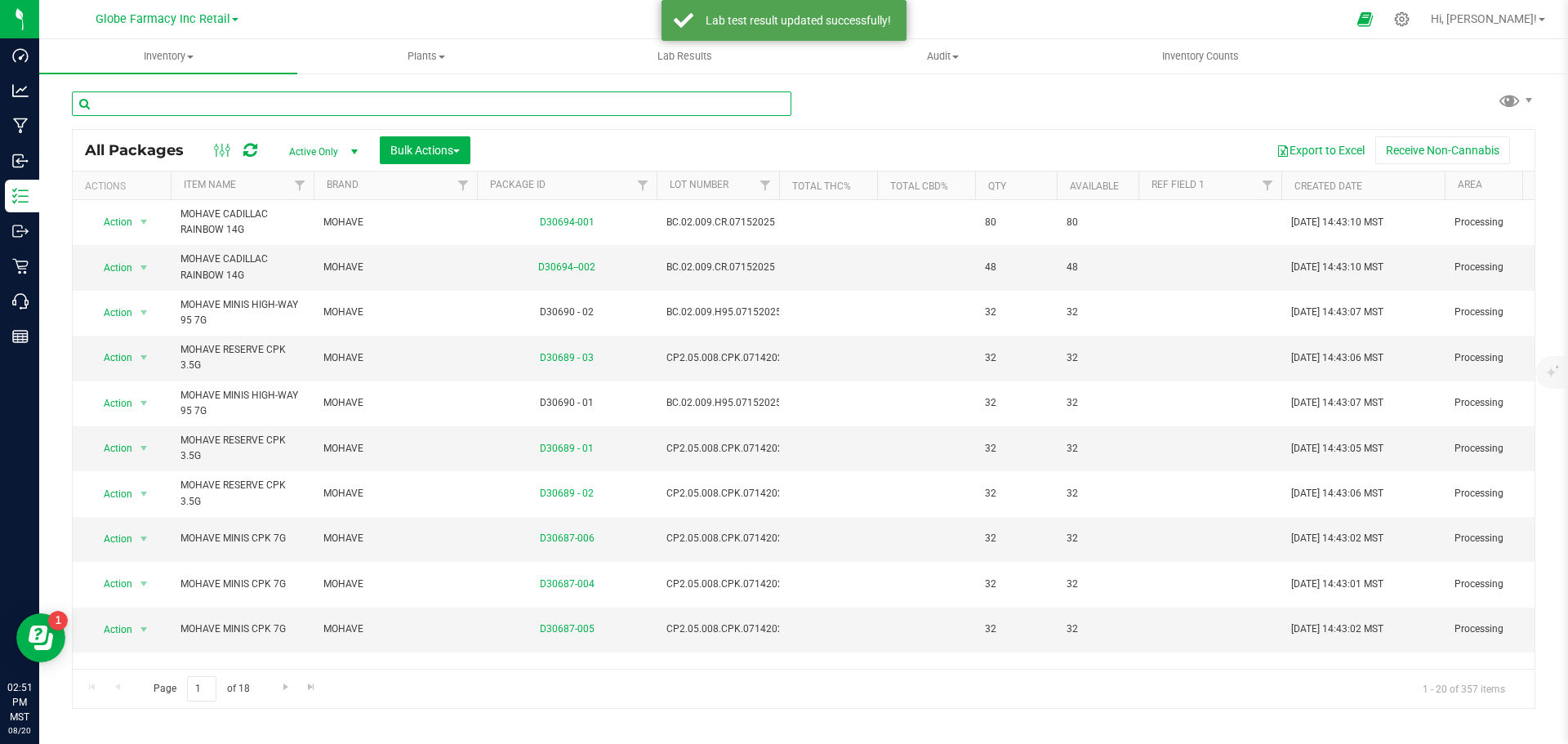
paste input "BC.1.008.LF.06172025"
click at [287, 104] on input "BC.1.008.LF.06172025" at bounding box center [432, 104] width 719 height 25
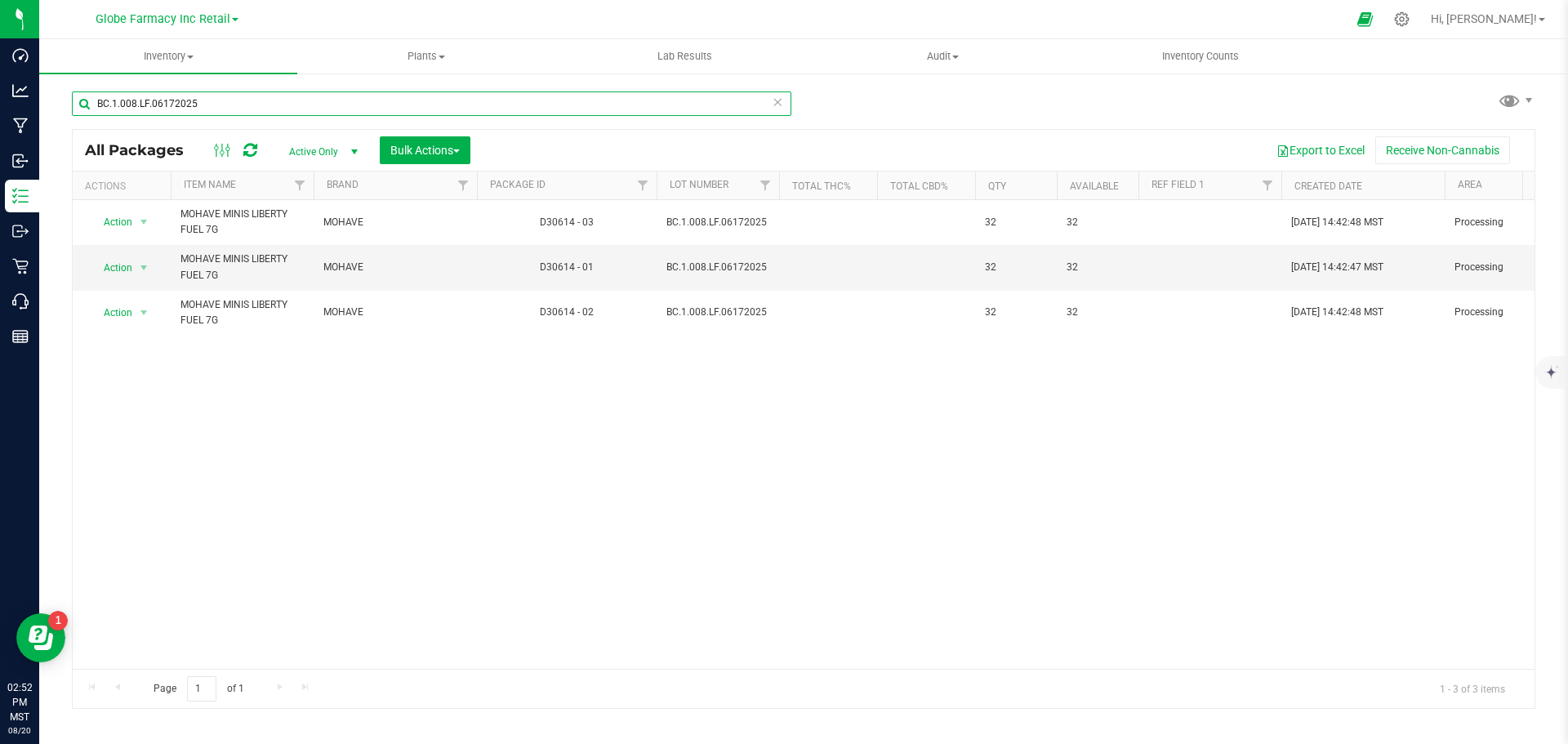
type input "BC.1.008.LF.06172025"
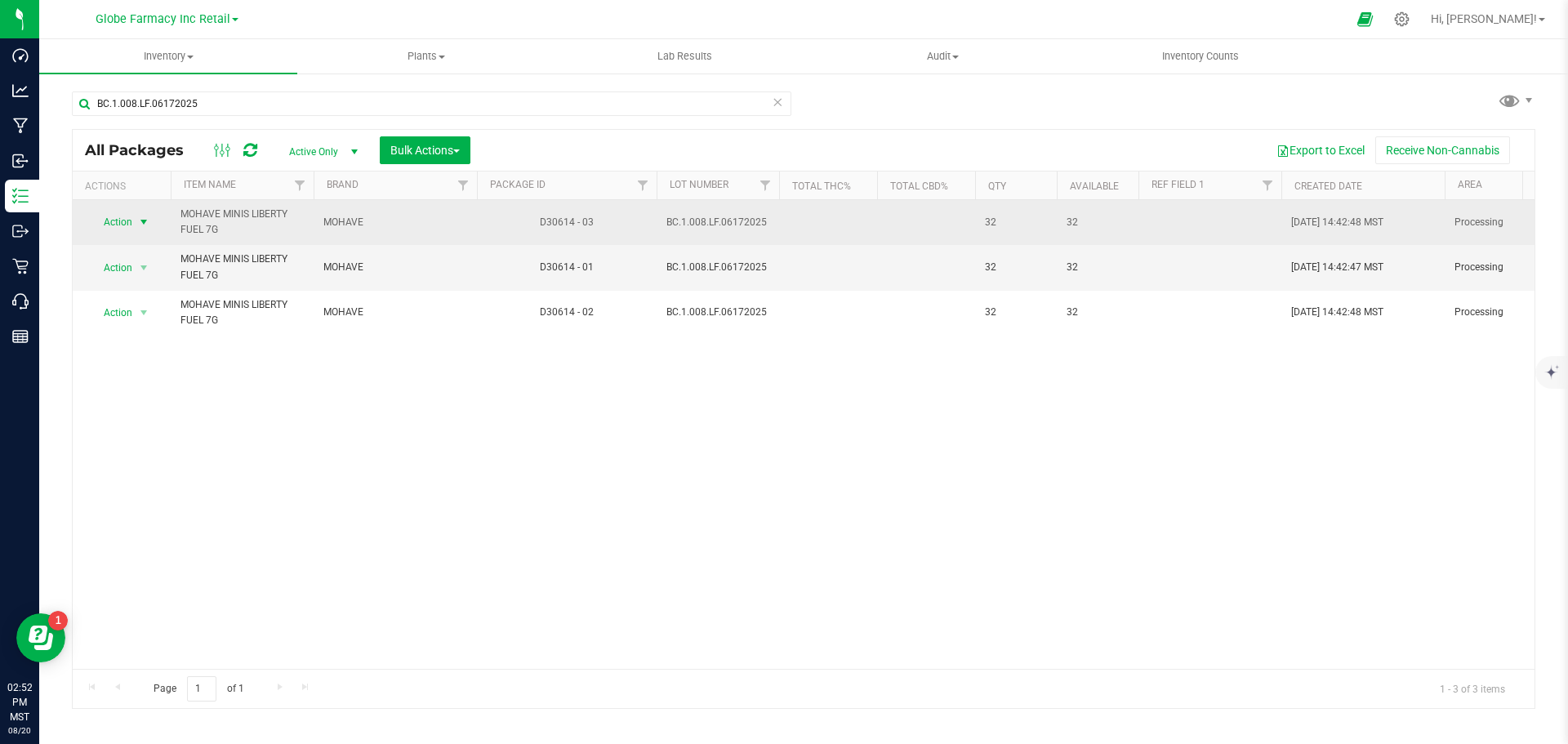
click at [125, 221] on span "Action" at bounding box center [111, 222] width 44 height 23
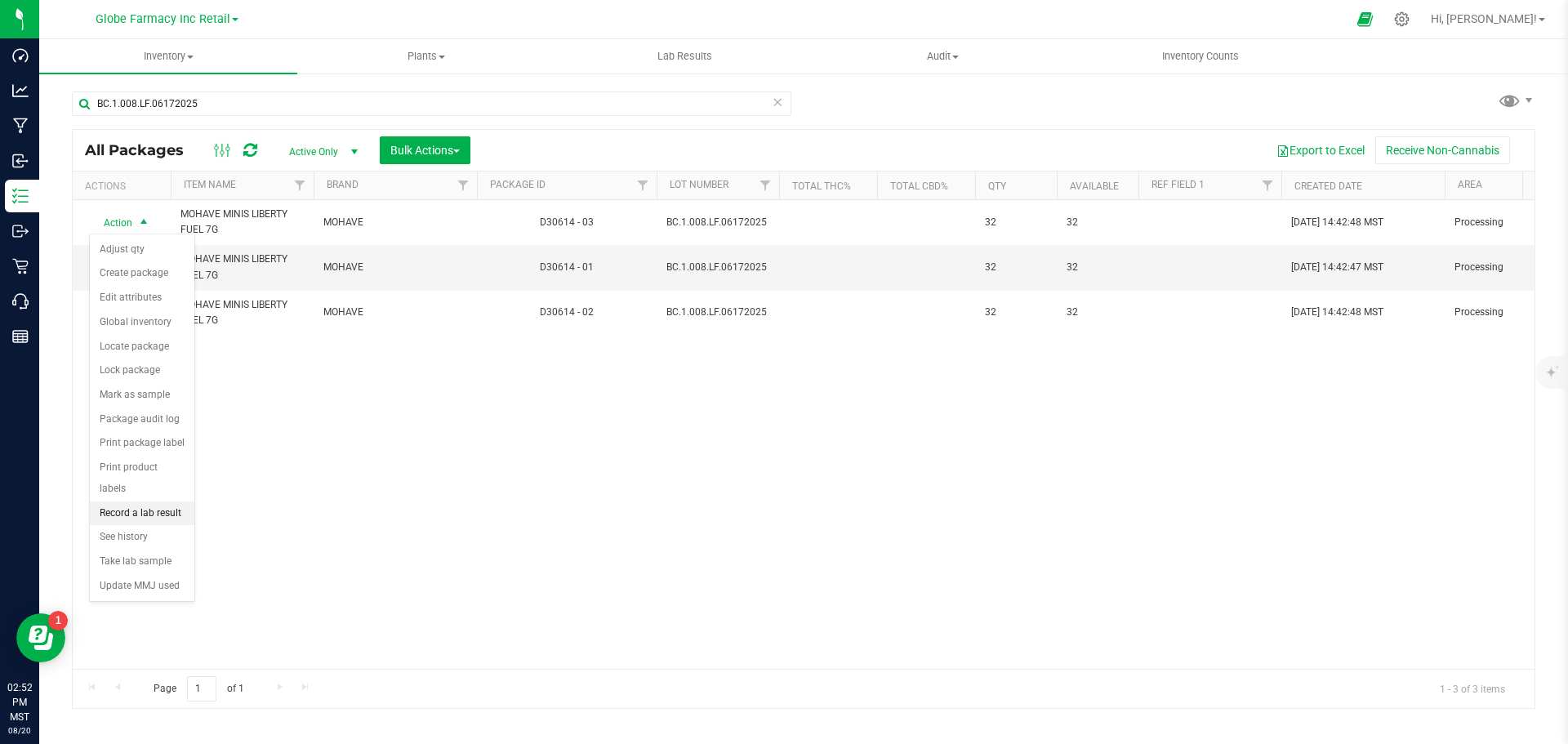
click at [143, 480] on ul "Adjust qty Create package Edit attributes Global inventory Locate package Lock …" at bounding box center [142, 418] width 105 height 361
click at [142, 502] on li "Record a lab result" at bounding box center [142, 514] width 105 height 25
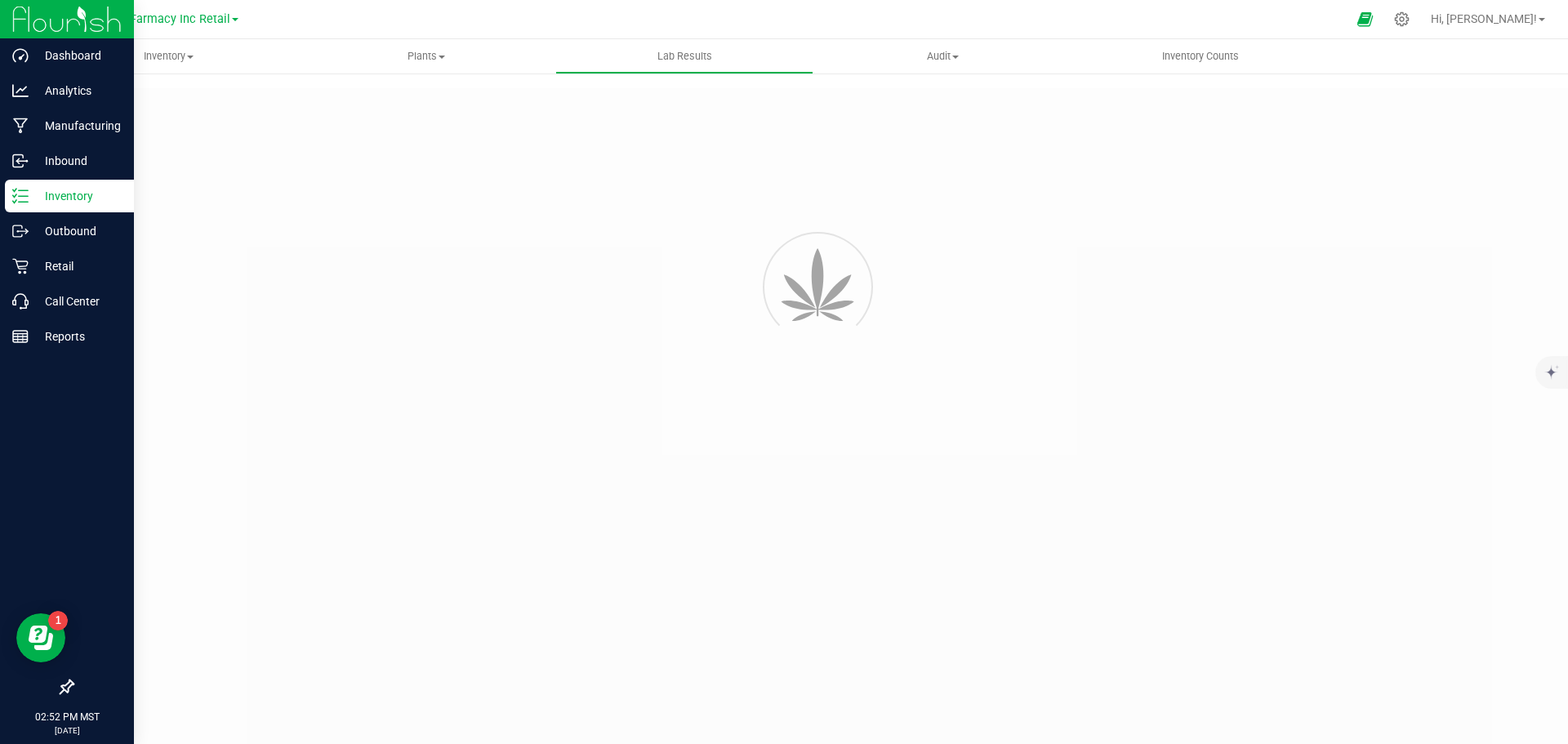
type input "D30614 - 03"
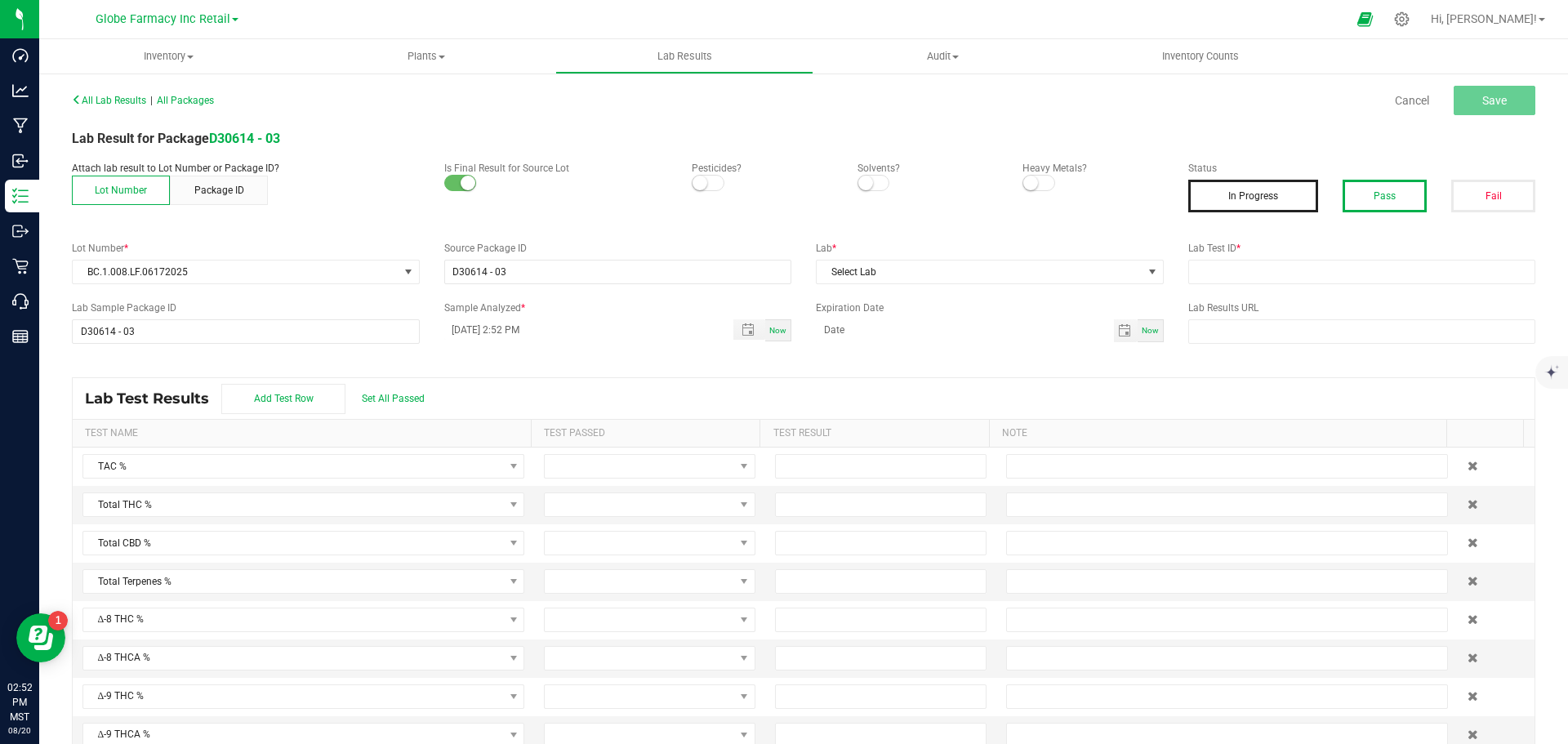
drag, startPoint x: 1406, startPoint y: 190, endPoint x: 1395, endPoint y: 194, distance: 11.7
click at [1403, 190] on button "Pass" at bounding box center [1384, 196] width 84 height 32
click at [1353, 259] on input "text" at bounding box center [1362, 271] width 348 height 25
paste input "2507APO2901.14873"
type input "2507APO2901.14873"
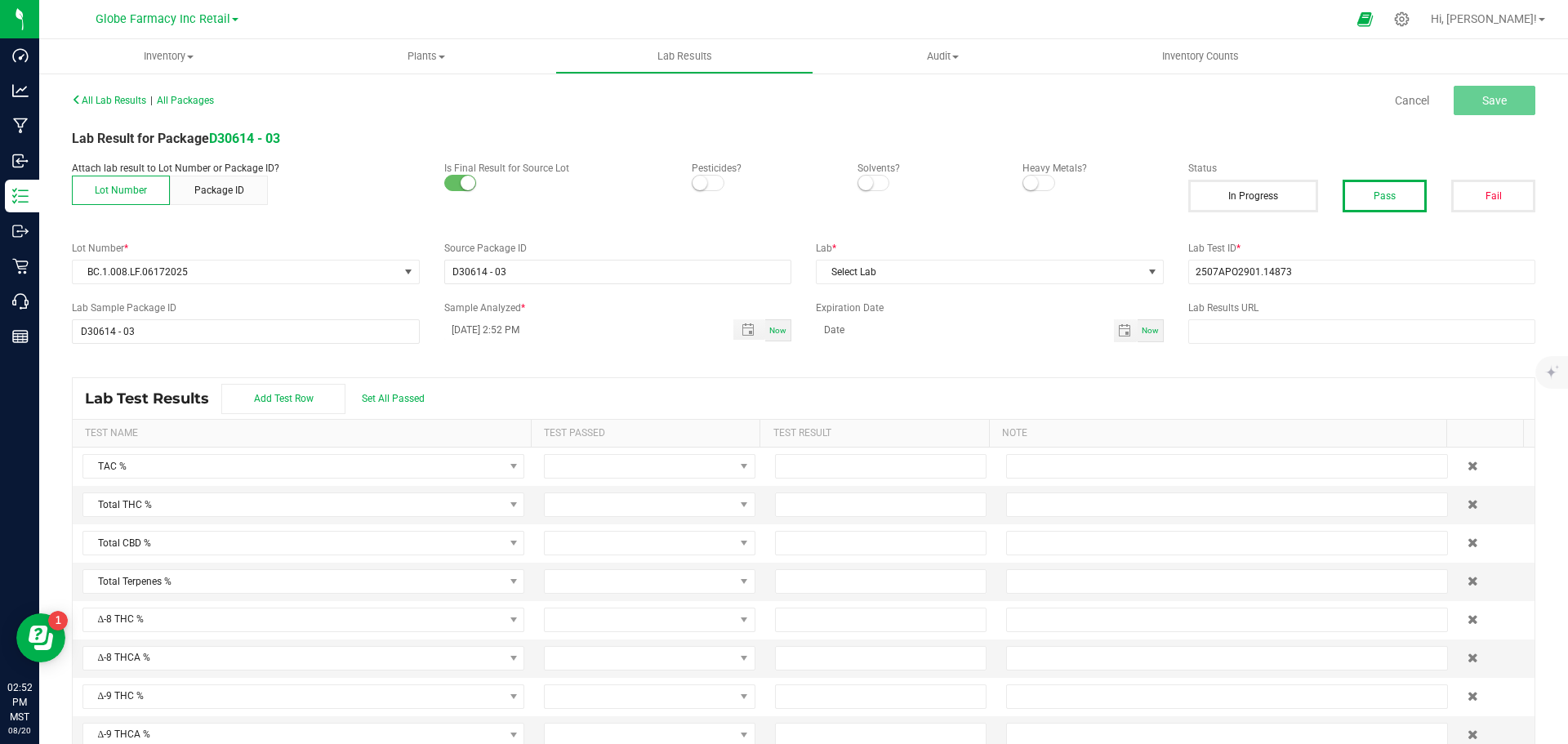
click at [890, 257] on div "Lab * Select Lab" at bounding box center [990, 262] width 372 height 43
click at [889, 272] on span "Select Lab" at bounding box center [980, 271] width 326 height 23
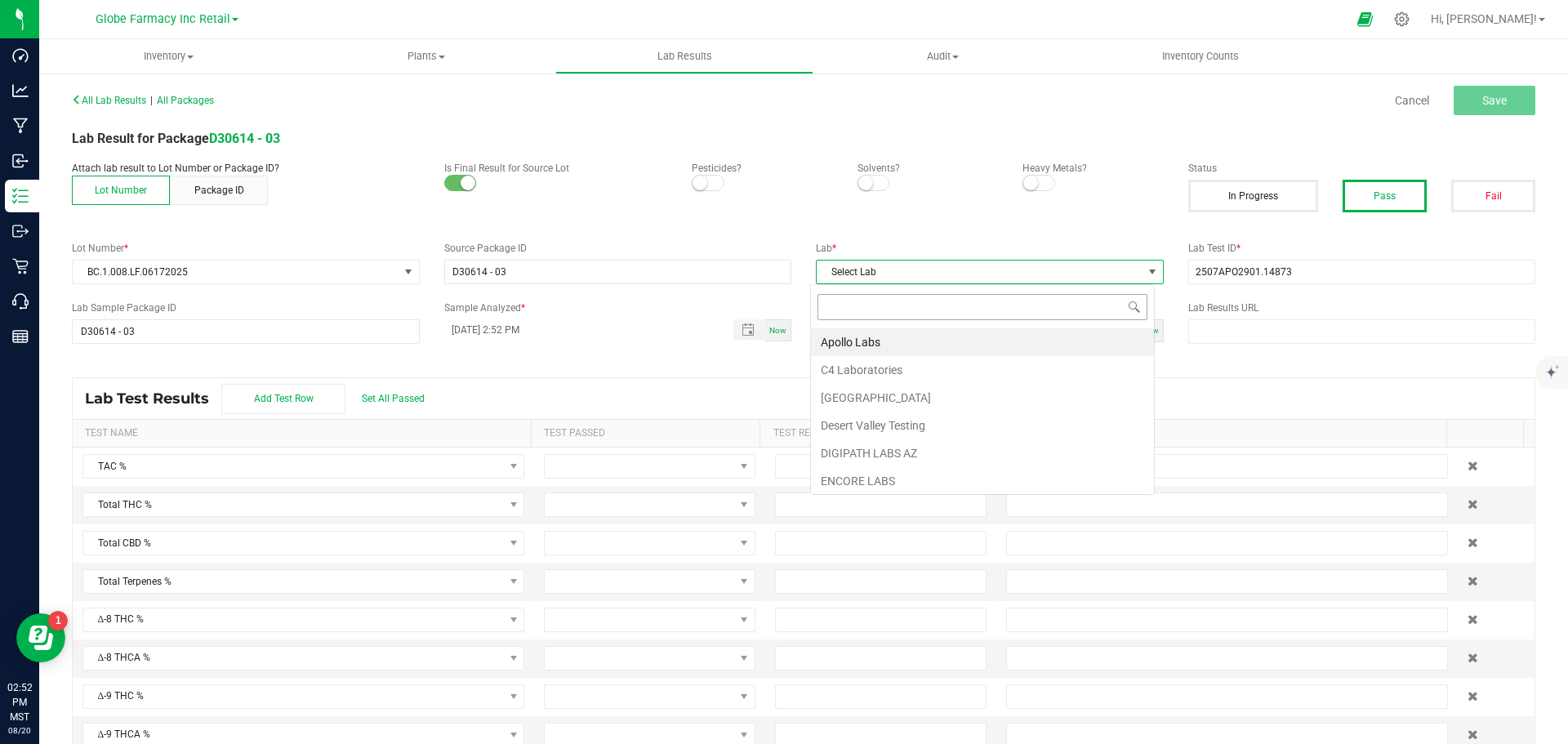
scroll to position [25, 344]
click at [872, 343] on li "Apollo Labs" at bounding box center [982, 342] width 343 height 28
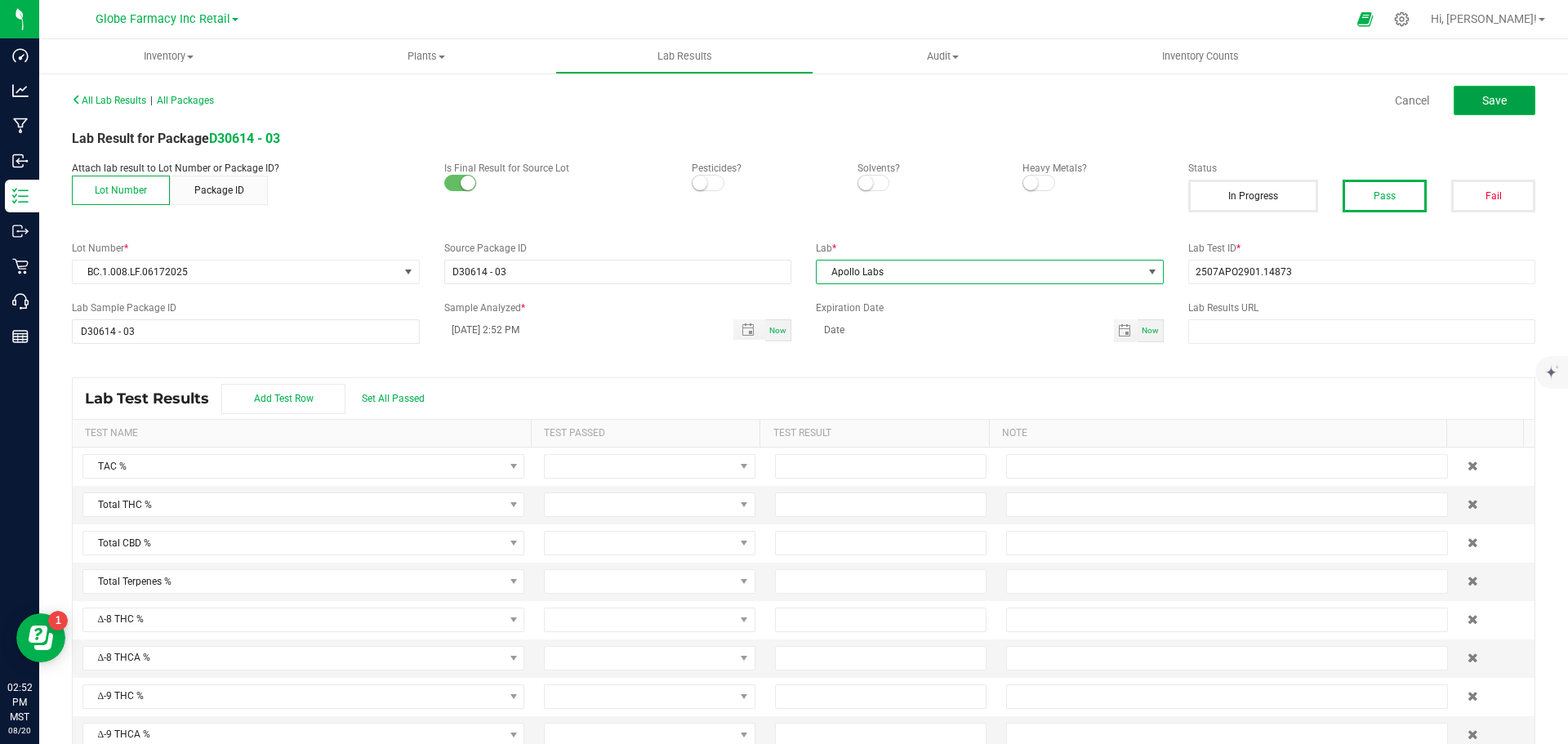
click at [1497, 97] on button "Save" at bounding box center [1495, 100] width 82 height 30
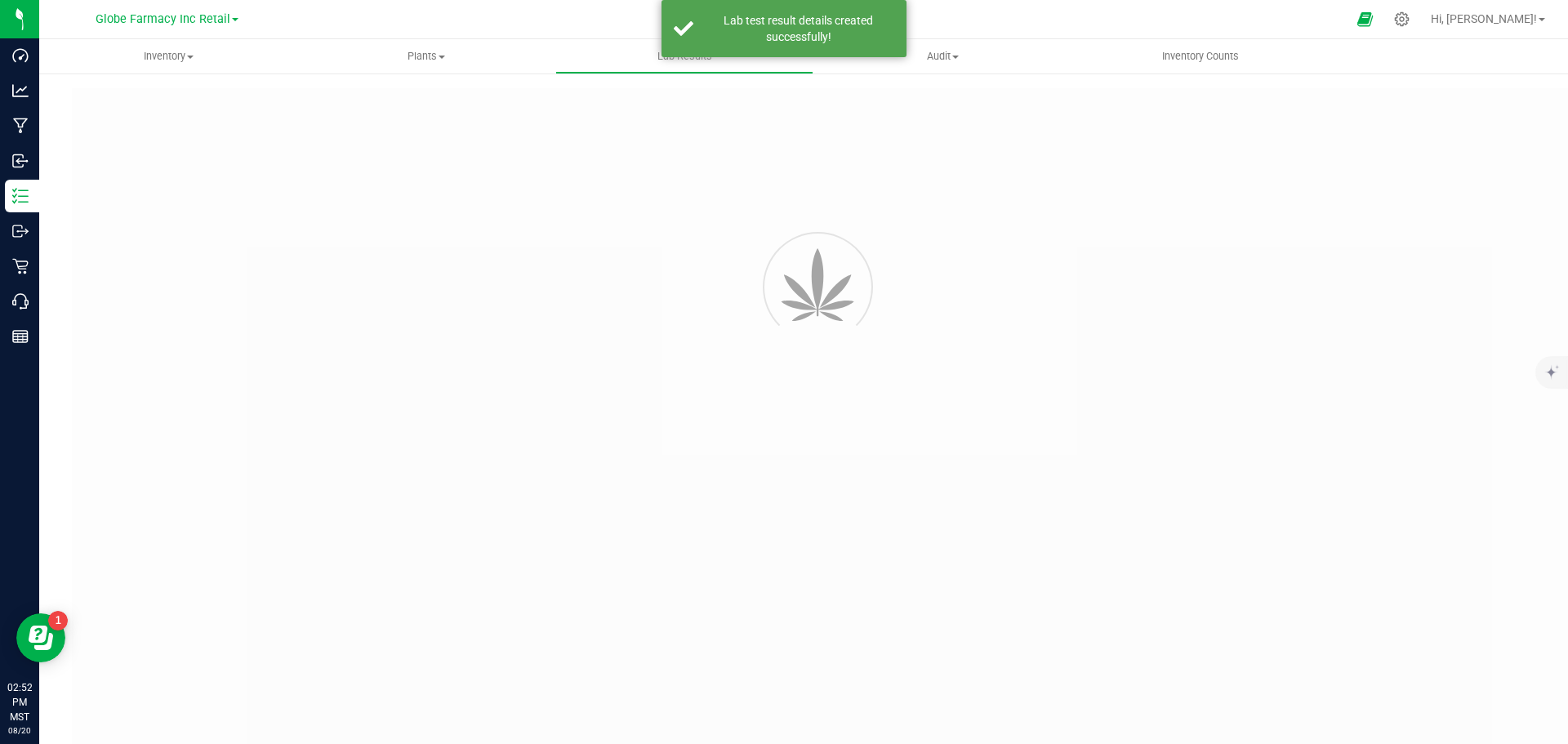
type input "D30614 - 03"
type input "2507APO2901.14873"
type input "D30614 - 03"
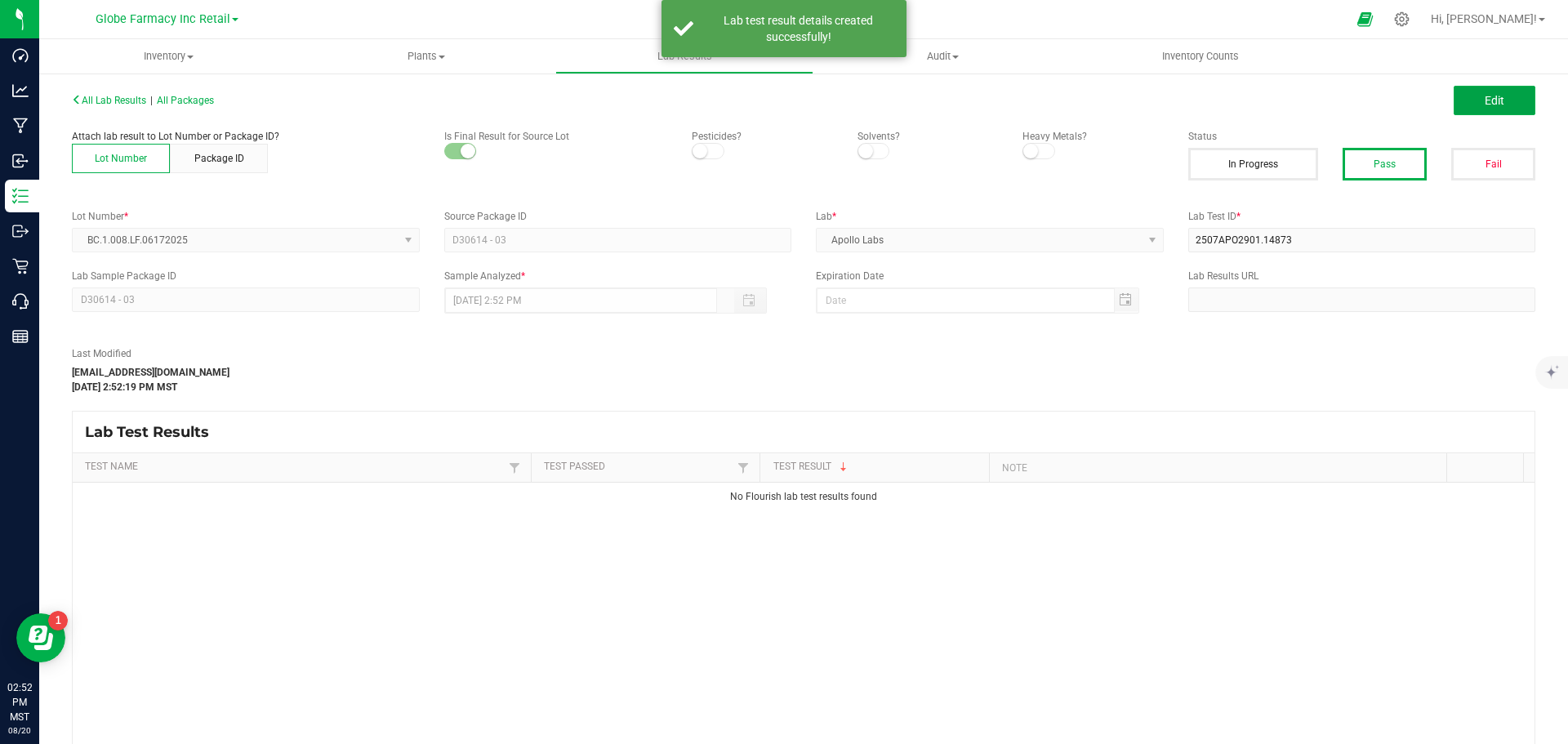
click at [1496, 98] on button "Edit" at bounding box center [1495, 100] width 82 height 30
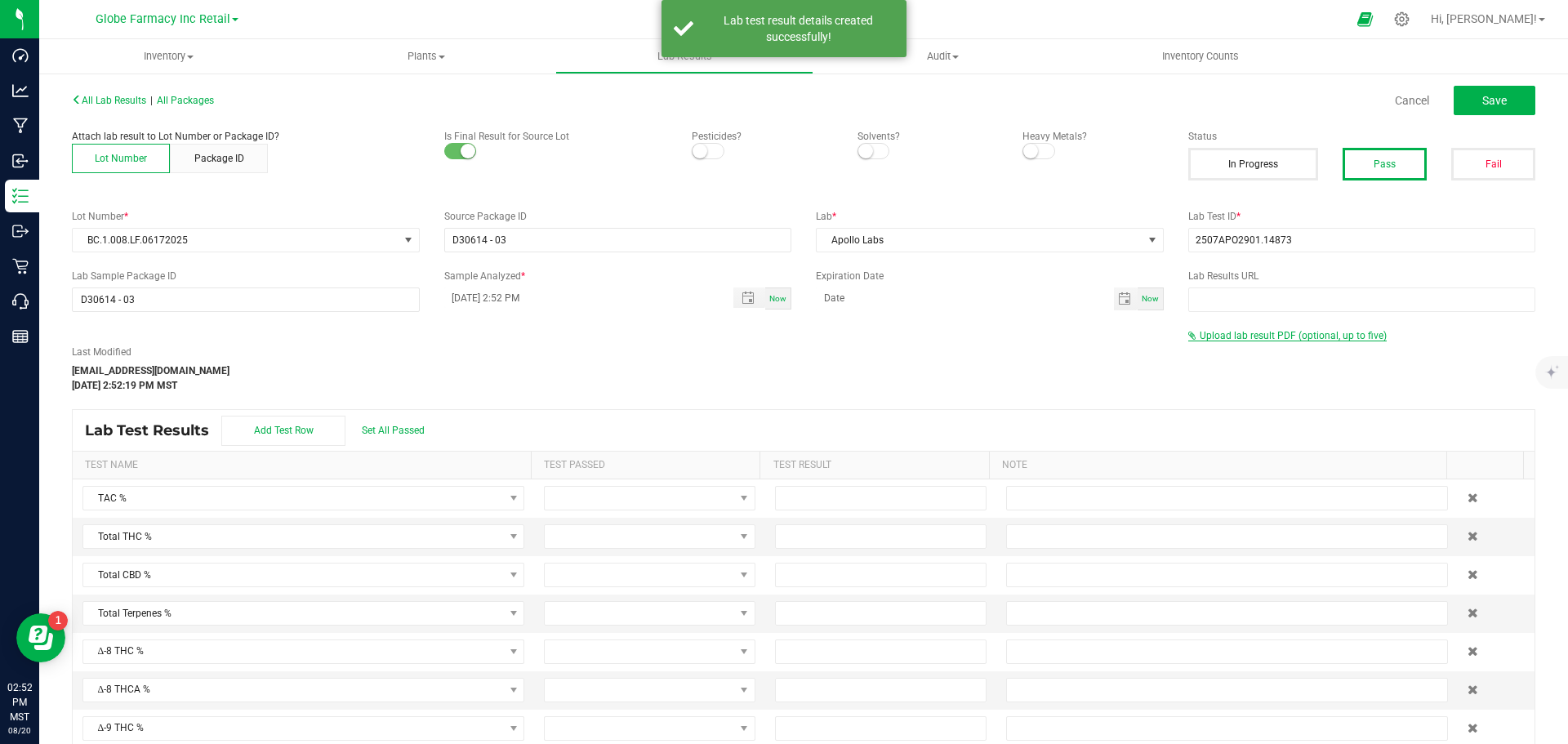
click at [1283, 332] on span "Upload lab result PDF (optional, up to five)" at bounding box center [1293, 335] width 187 height 11
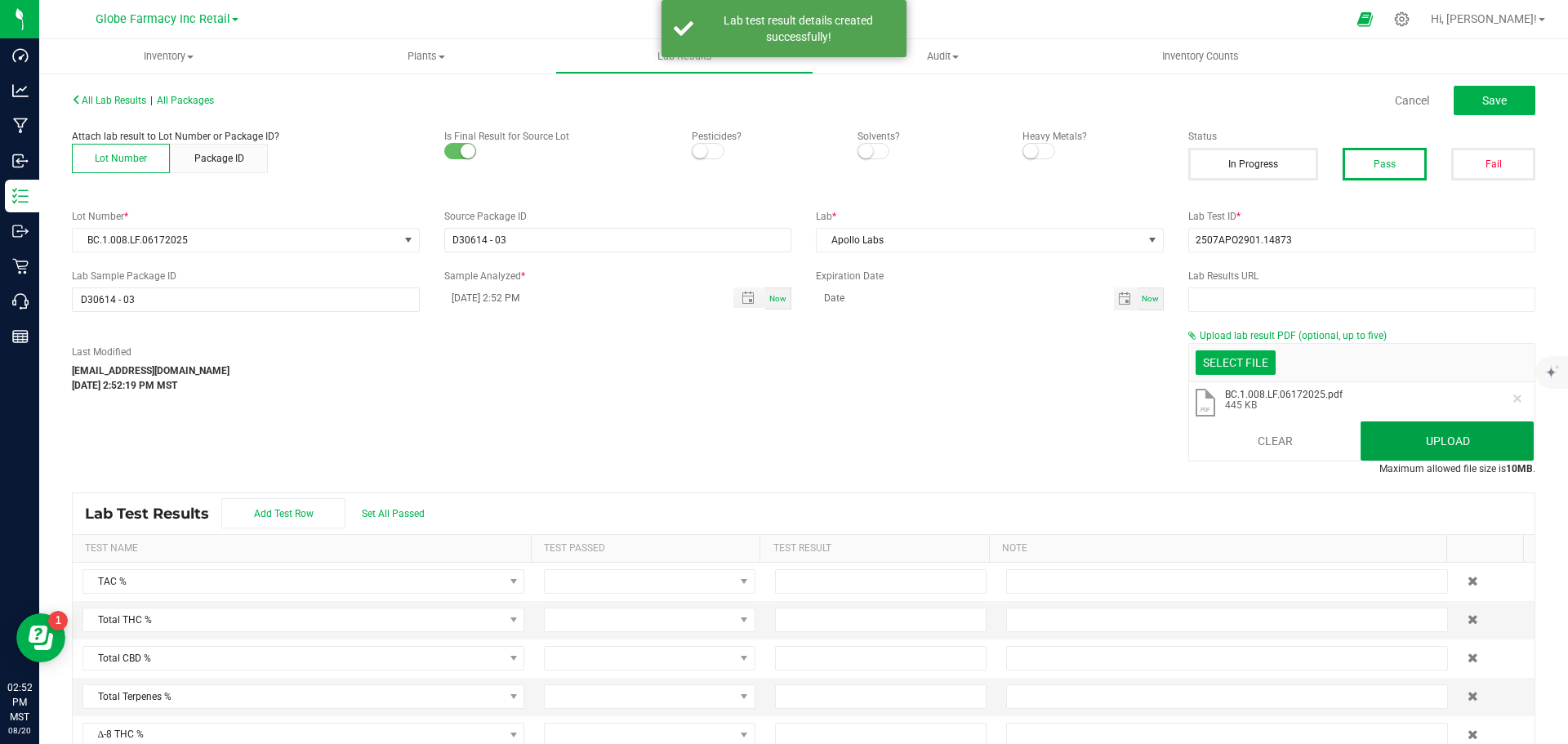
click at [1446, 446] on button "Upload" at bounding box center [1447, 441] width 173 height 39
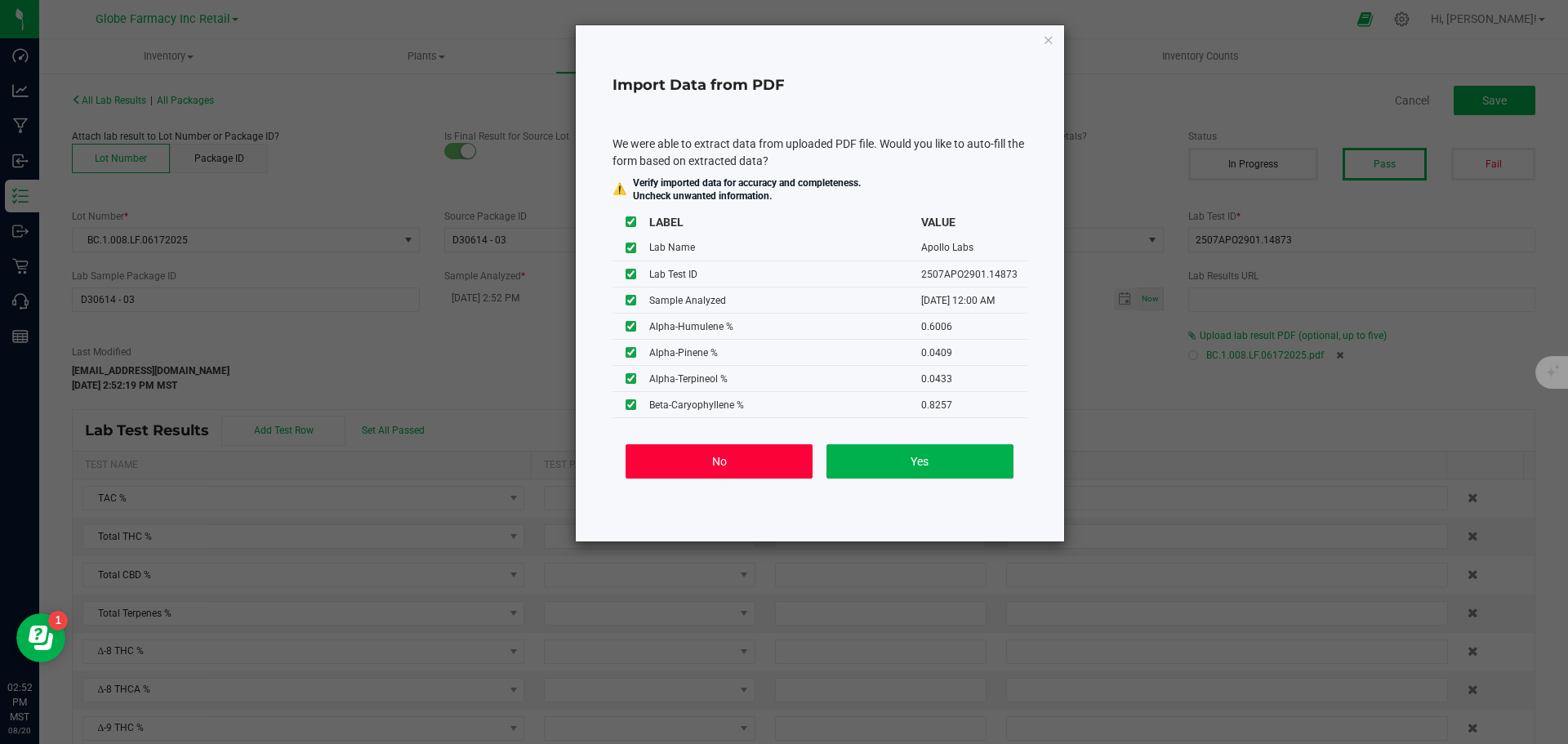
click at [696, 459] on button "No" at bounding box center [719, 462] width 187 height 34
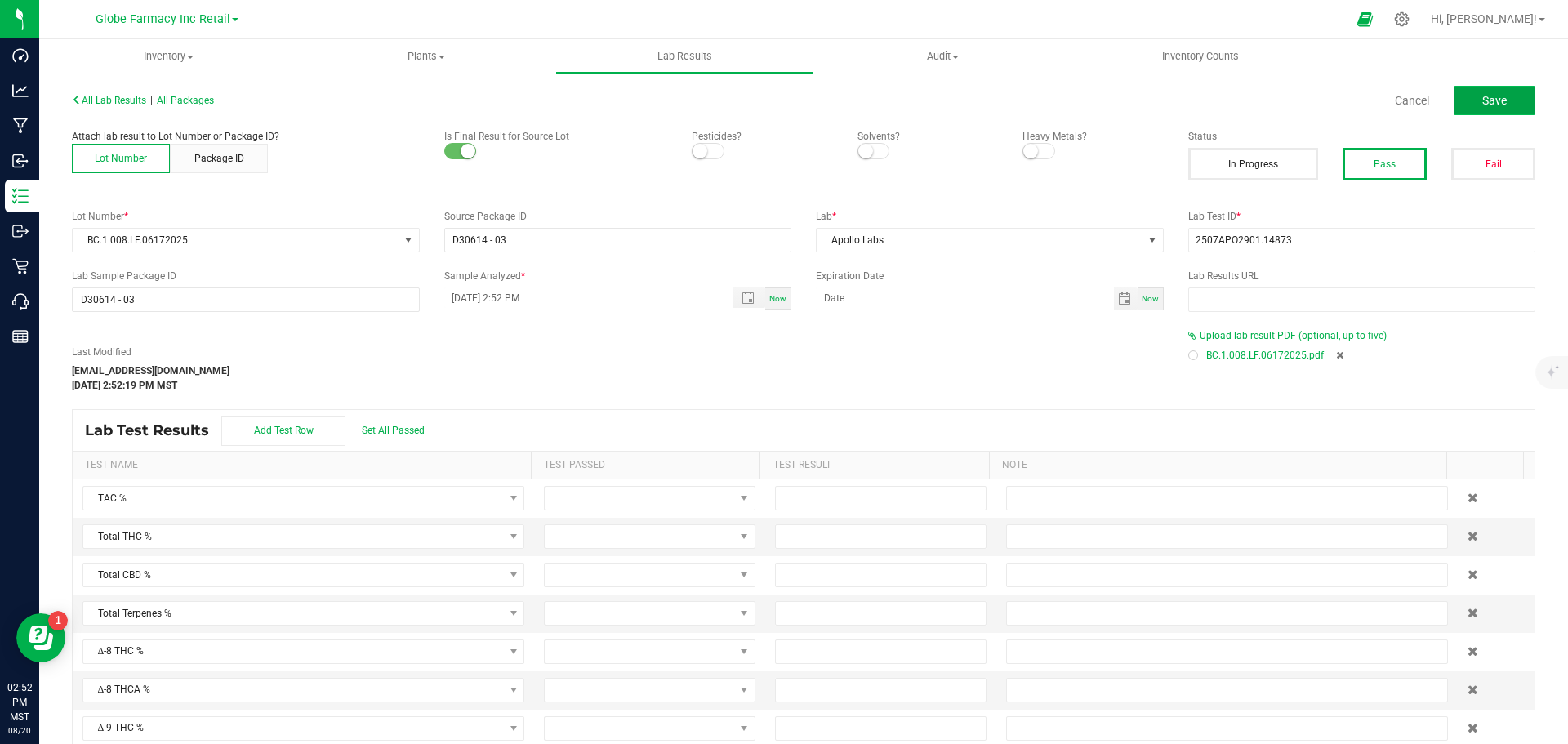
click at [1505, 97] on button "Save" at bounding box center [1495, 100] width 82 height 30
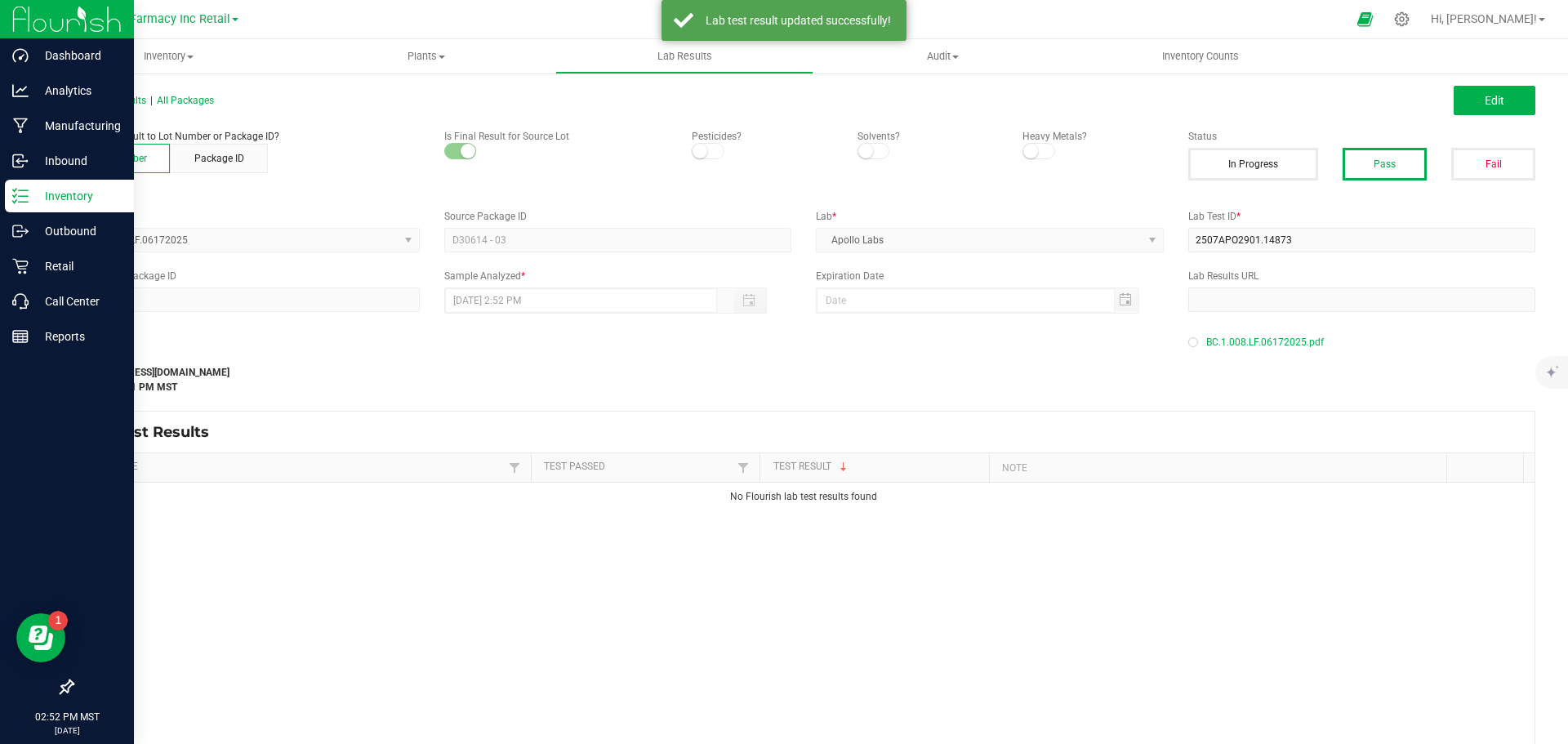
drag, startPoint x: 71, startPoint y: 202, endPoint x: 17, endPoint y: 204, distance: 54.0
click at [71, 202] on p "Inventory" at bounding box center [77, 196] width 98 height 20
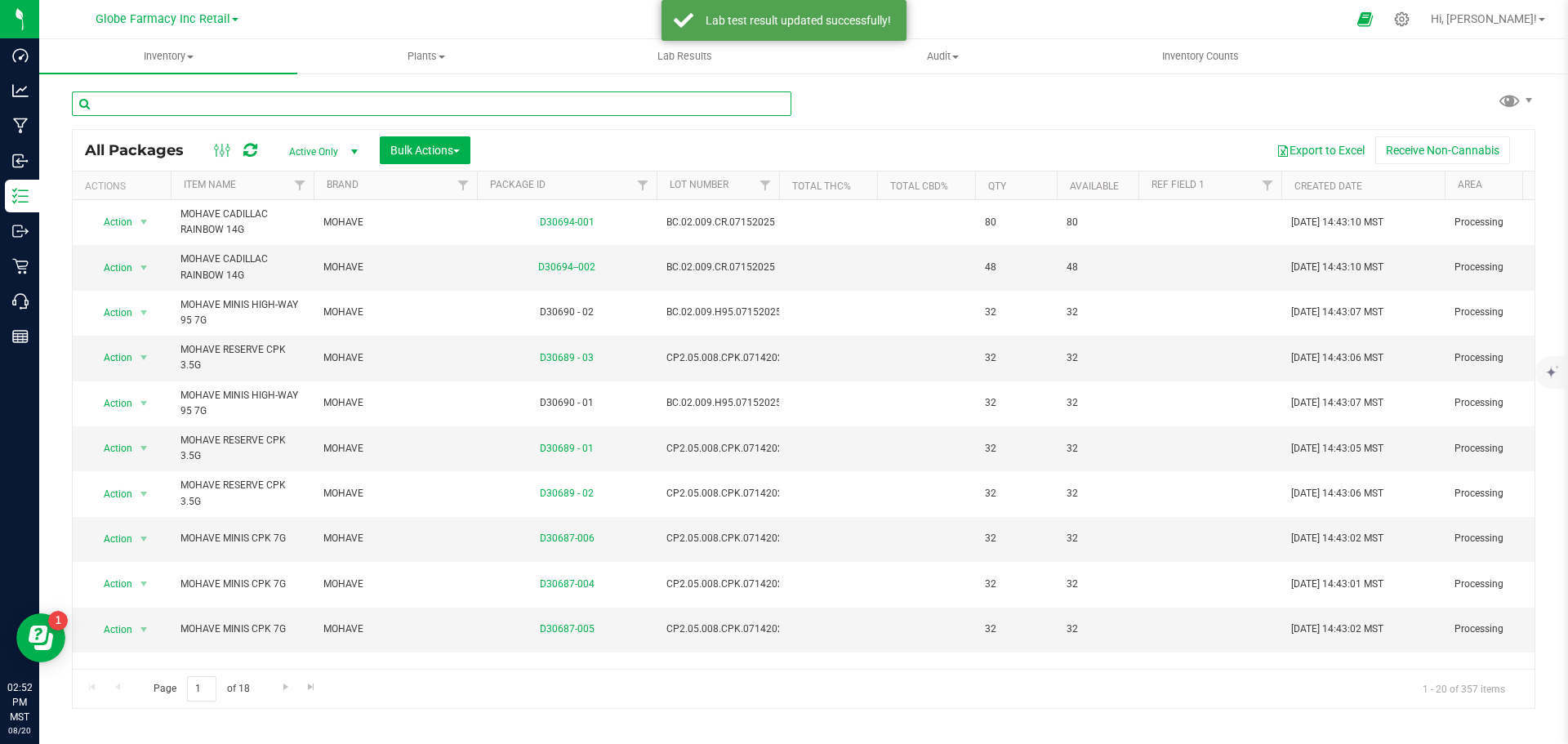
paste input "BC.02.009.H95.07152025"
click at [181, 112] on input "BC.02.009.H95.07152025" at bounding box center [432, 104] width 719 height 25
type input "BC.02.009.H95.07152025"
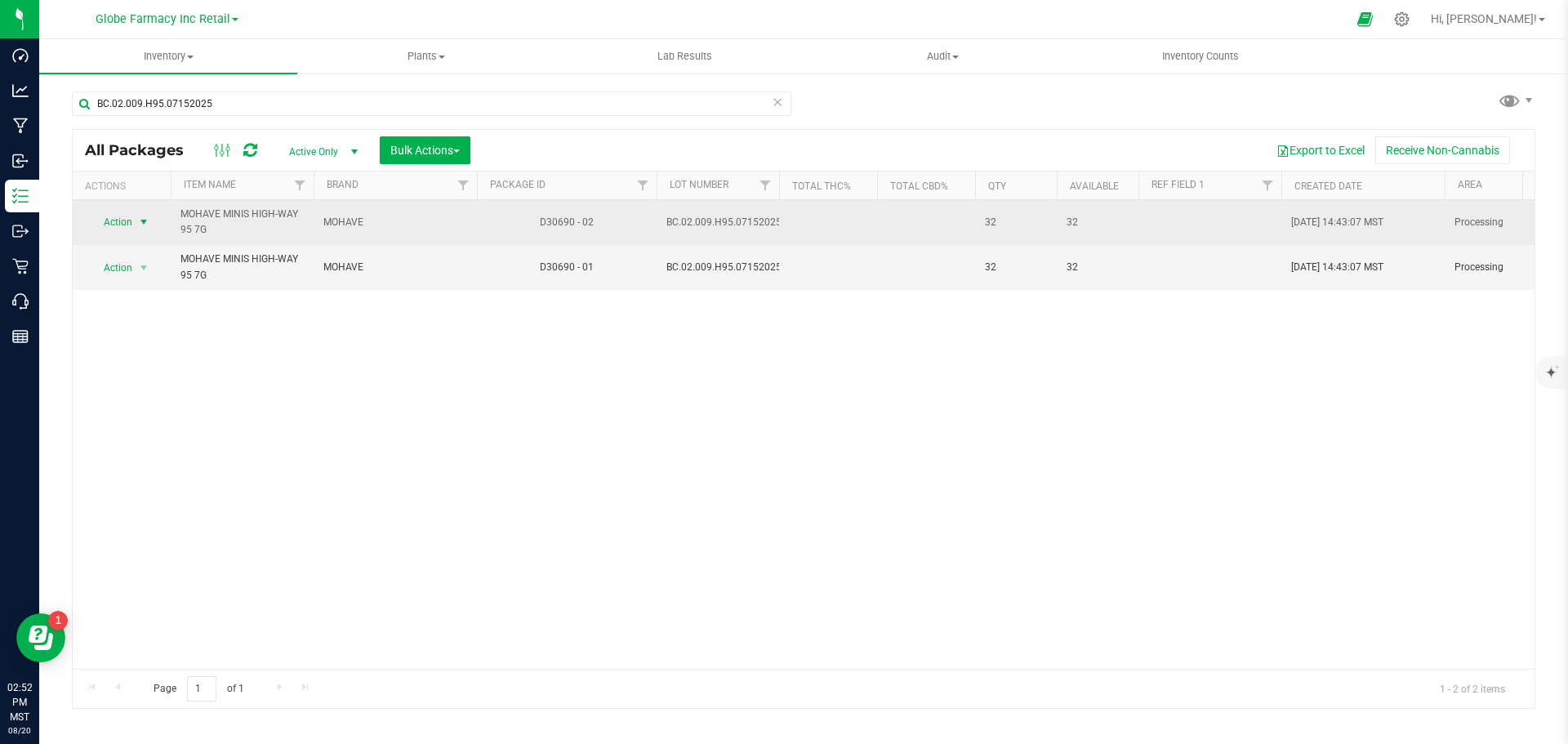
click at [139, 219] on span "select" at bounding box center [143, 222] width 13 height 13
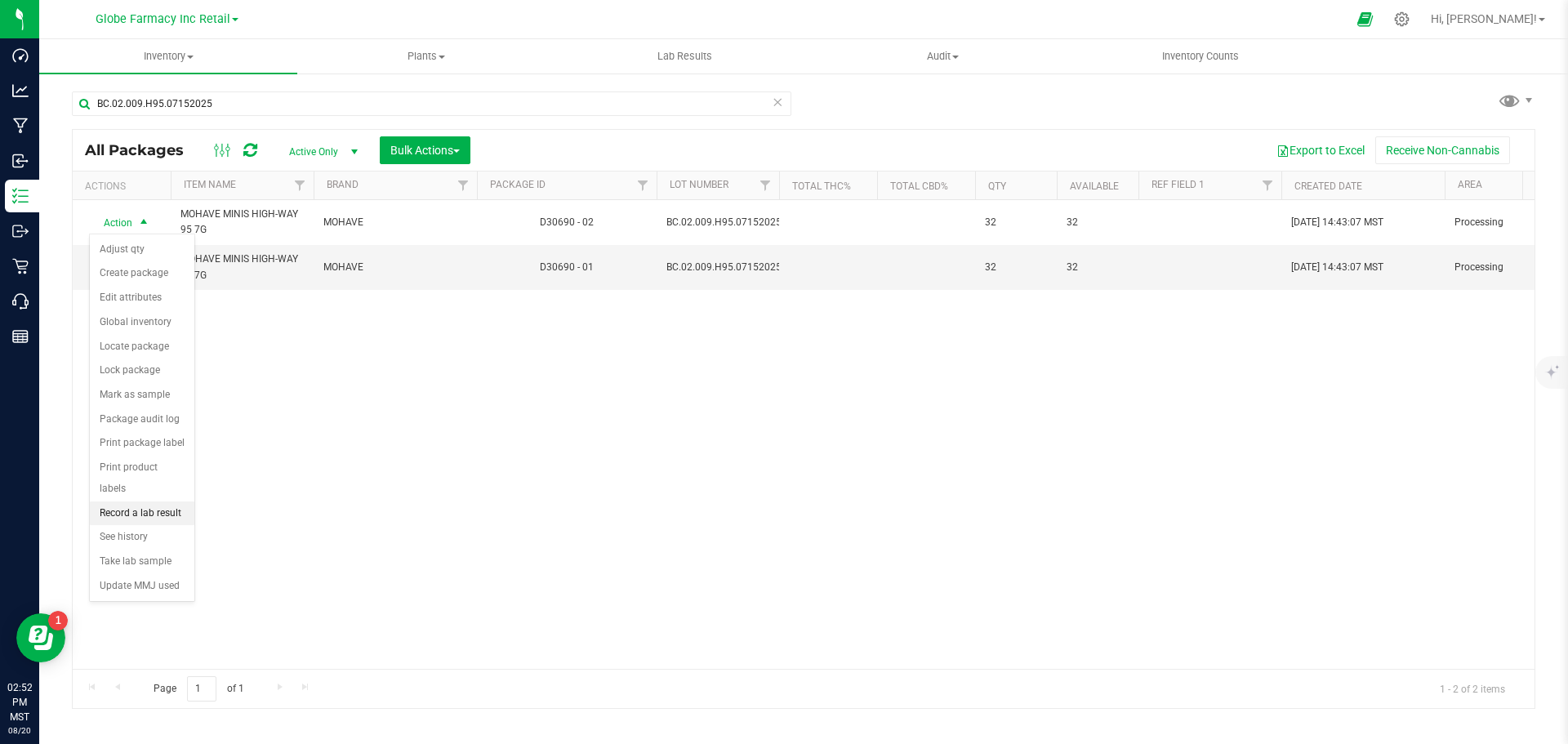
click at [162, 502] on li "Record a lab result" at bounding box center [142, 514] width 105 height 25
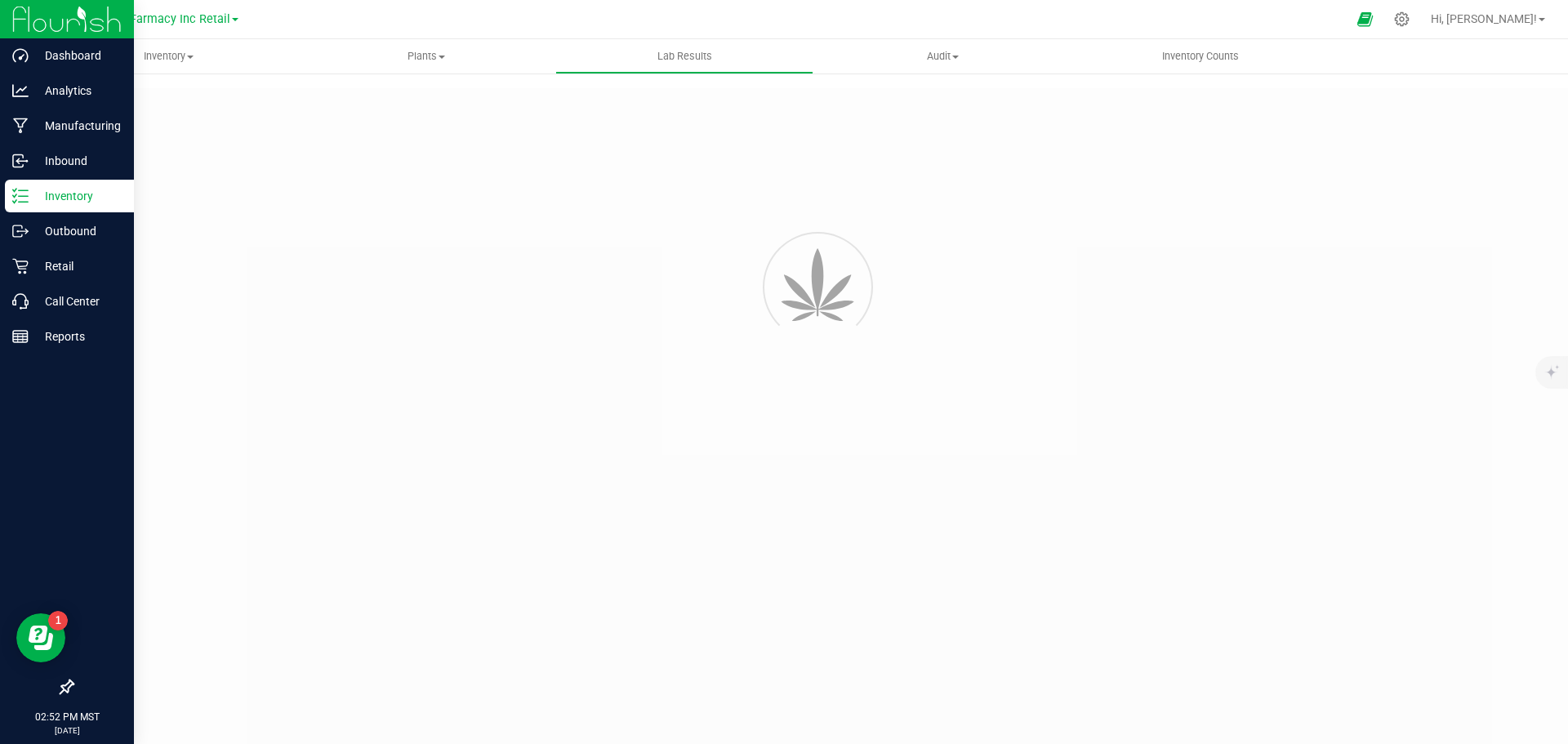
type input "D30690 - 02"
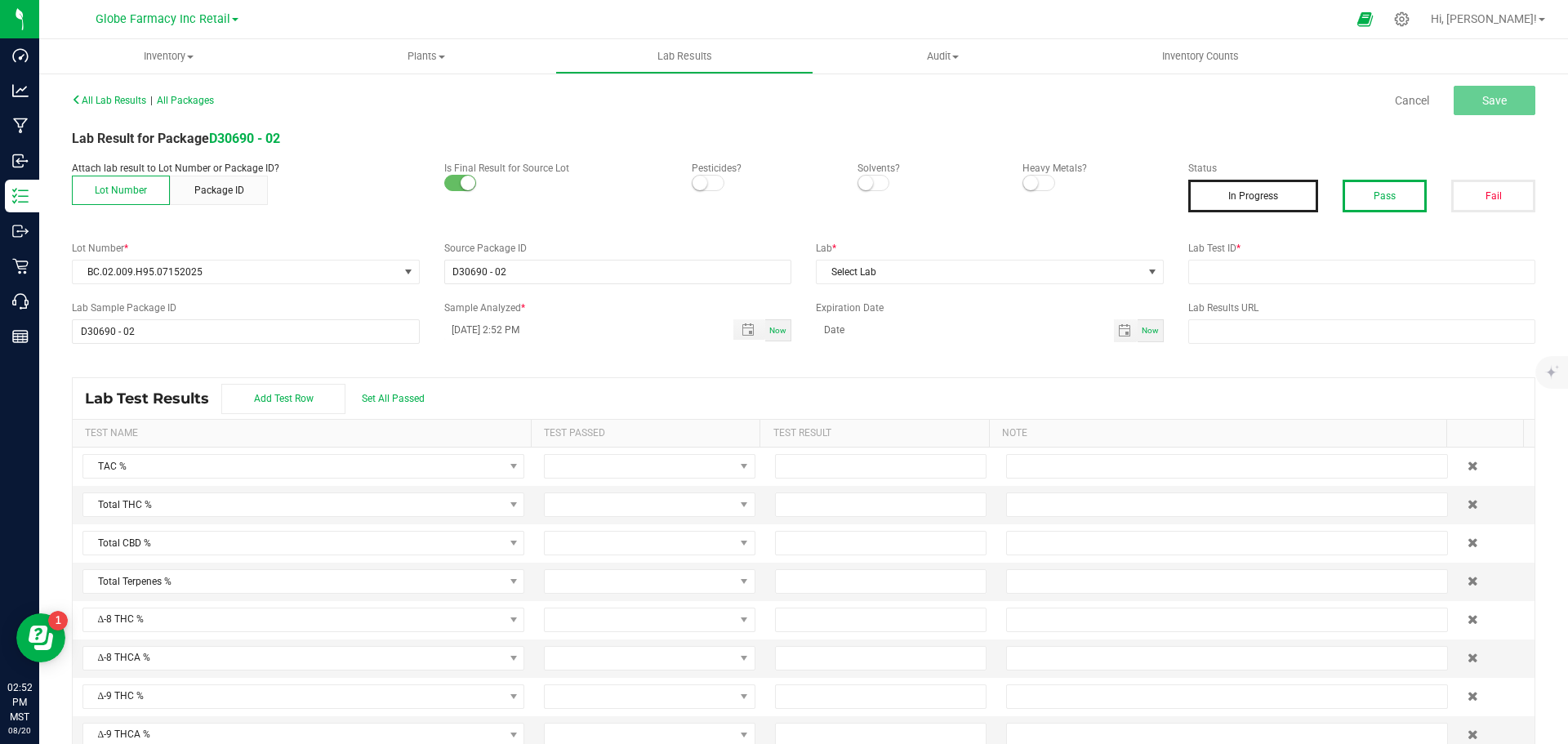
drag, startPoint x: 1398, startPoint y: 202, endPoint x: 1388, endPoint y: 204, distance: 10.2
click at [1395, 202] on button "Pass" at bounding box center [1384, 196] width 84 height 32
drag, startPoint x: 1307, startPoint y: 276, endPoint x: 1017, endPoint y: 292, distance: 290.4
click at [1304, 276] on input "text" at bounding box center [1362, 271] width 348 height 25
paste input ": 2507APO3351.16855"
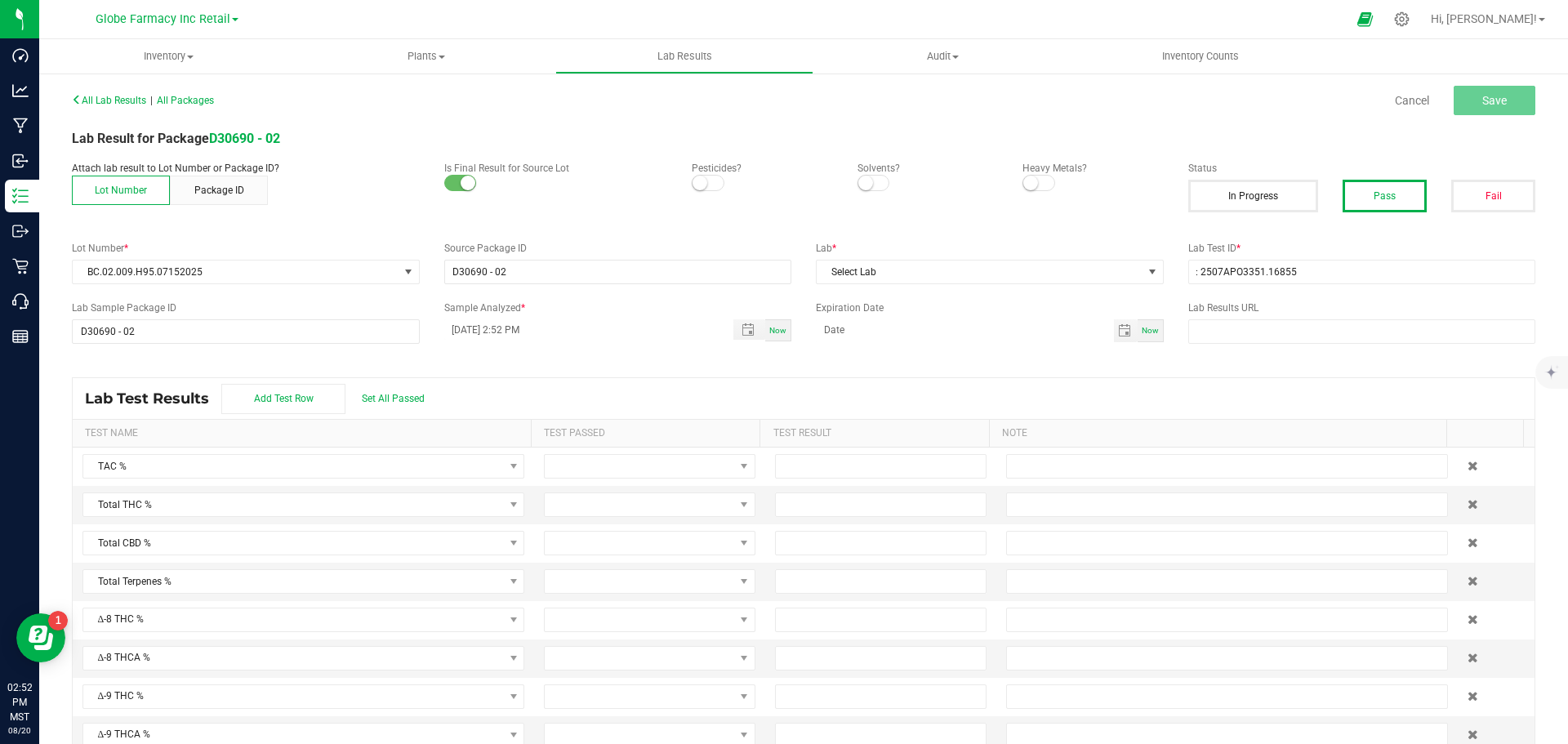
click at [994, 291] on div "All Lab Results | All Packages Cancel Save Lab Result for Package D30690 - 02 A…" at bounding box center [804, 425] width 1463 height 673
click at [963, 272] on span "Select Lab" at bounding box center [980, 271] width 326 height 23
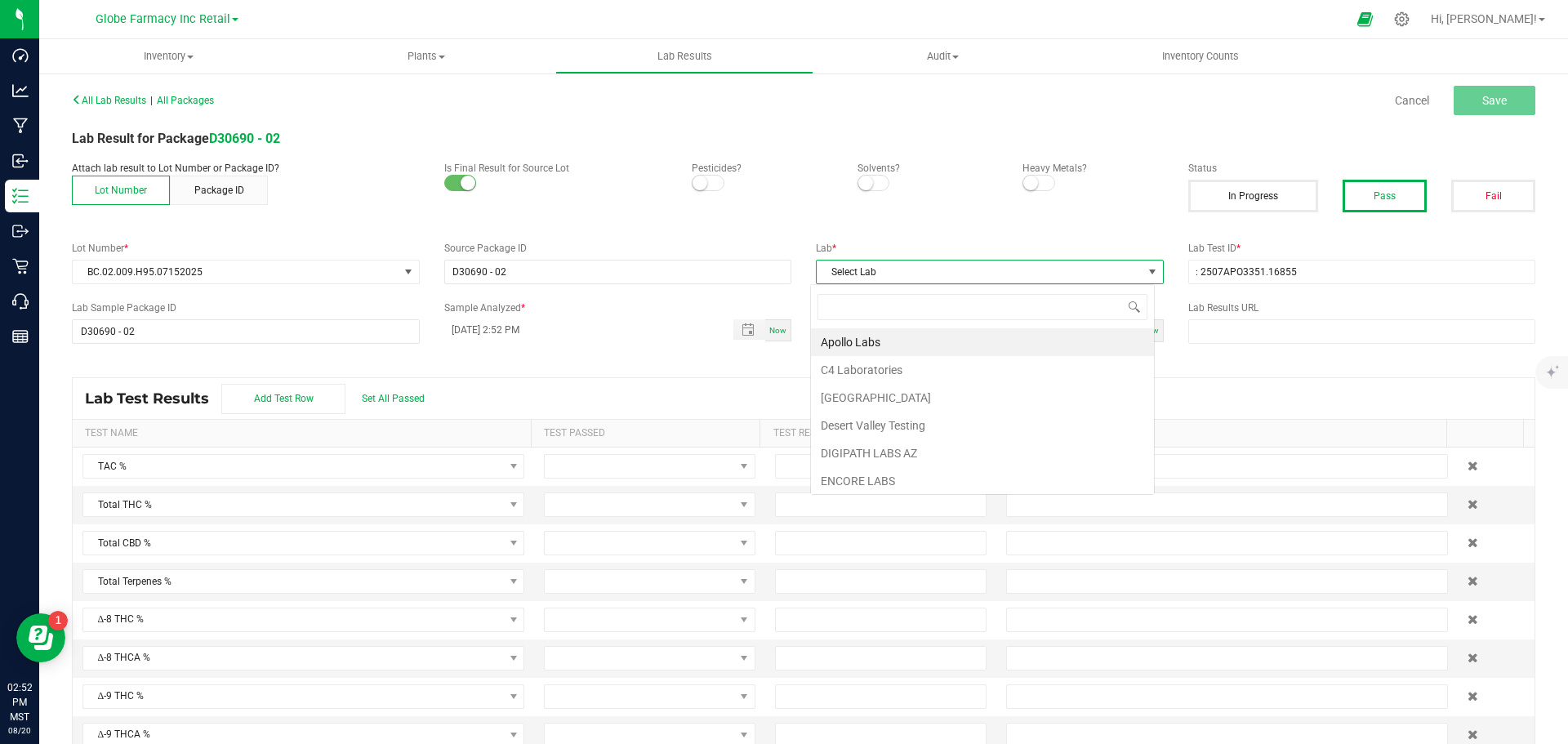
scroll to position [25, 344]
click at [879, 336] on li "Apollo Labs" at bounding box center [982, 342] width 343 height 28
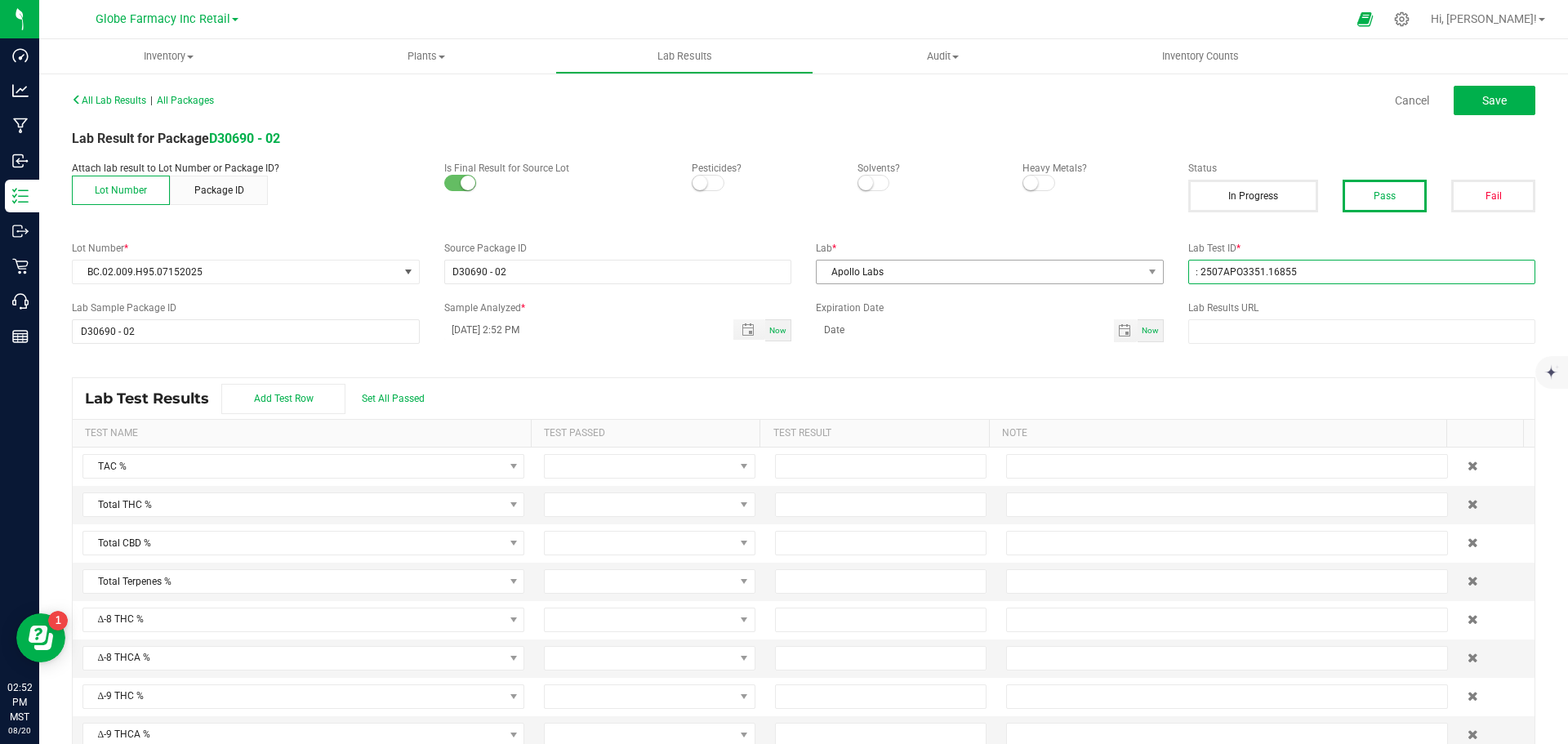
drag, startPoint x: 1193, startPoint y: 270, endPoint x: 934, endPoint y: 262, distance: 259.1
click at [974, 262] on div "Lot Number * BC.02.009.H95.07152025 Source Package ID D30690 - 02 Lab * Apollo …" at bounding box center [804, 262] width 1488 height 43
type input "2507APO3351.16855"
click at [1469, 94] on button "Save" at bounding box center [1495, 100] width 82 height 30
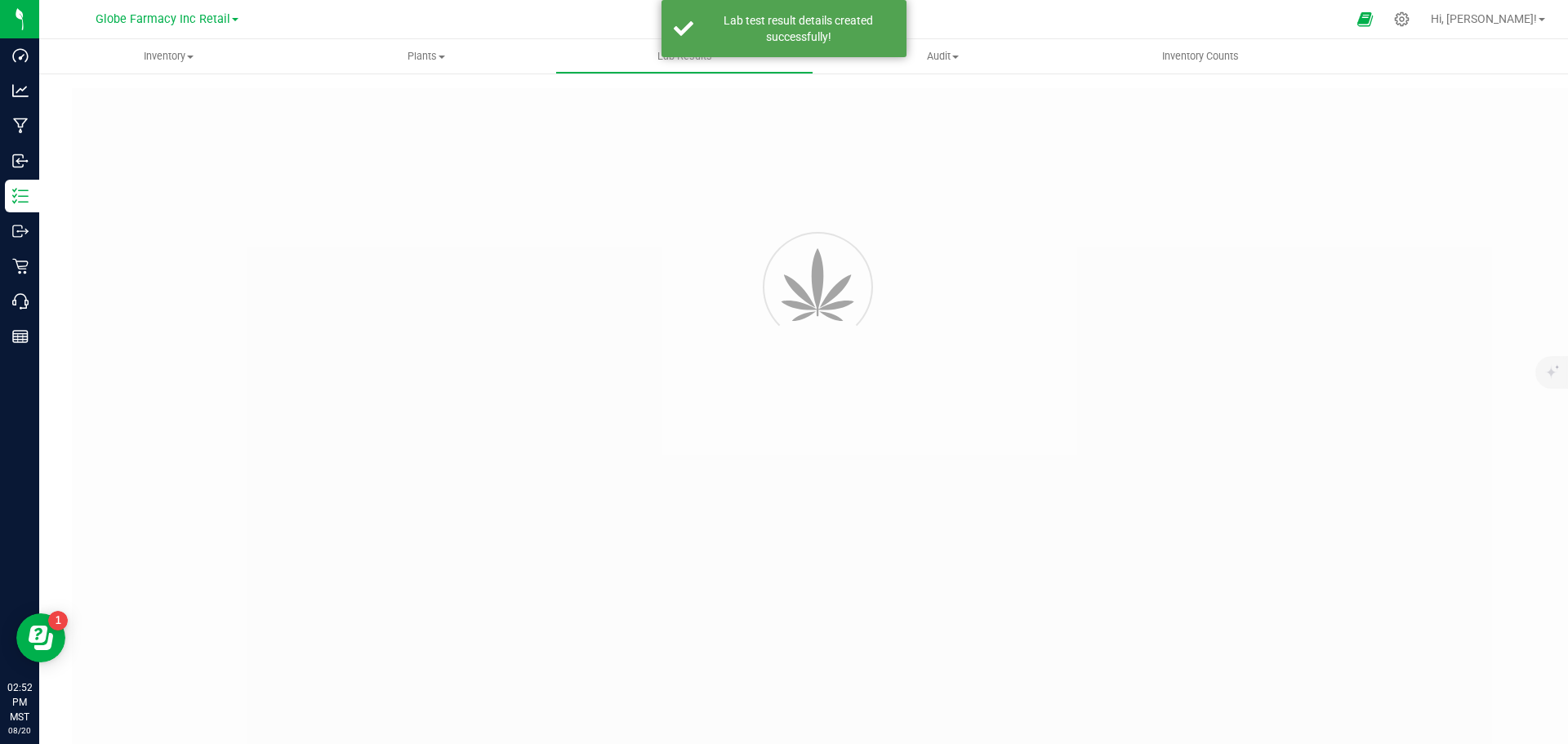
type input "D30690 - 02"
type input "2507APO3351.16855"
type input "D30690 - 02"
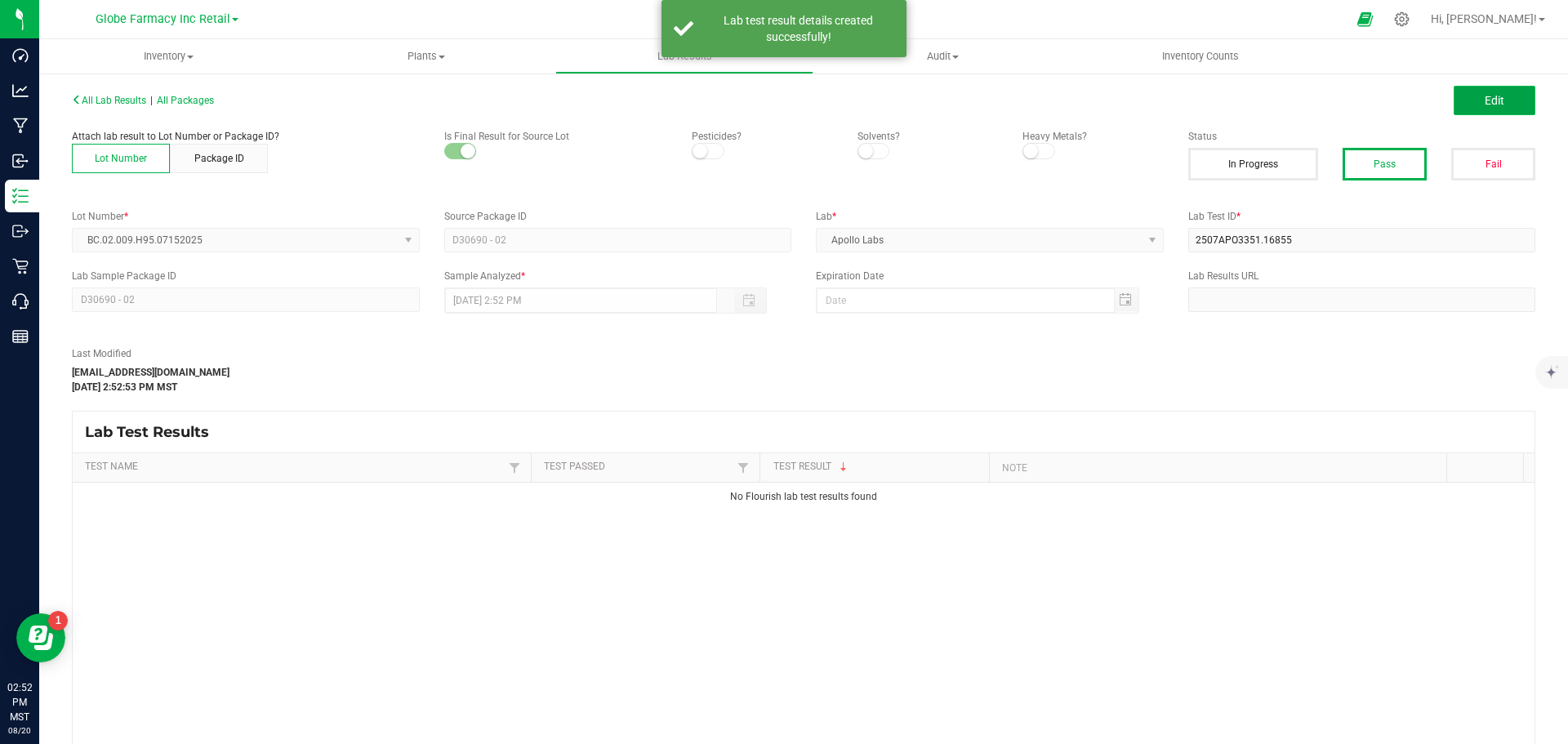
click at [1466, 97] on button "Edit" at bounding box center [1495, 100] width 82 height 30
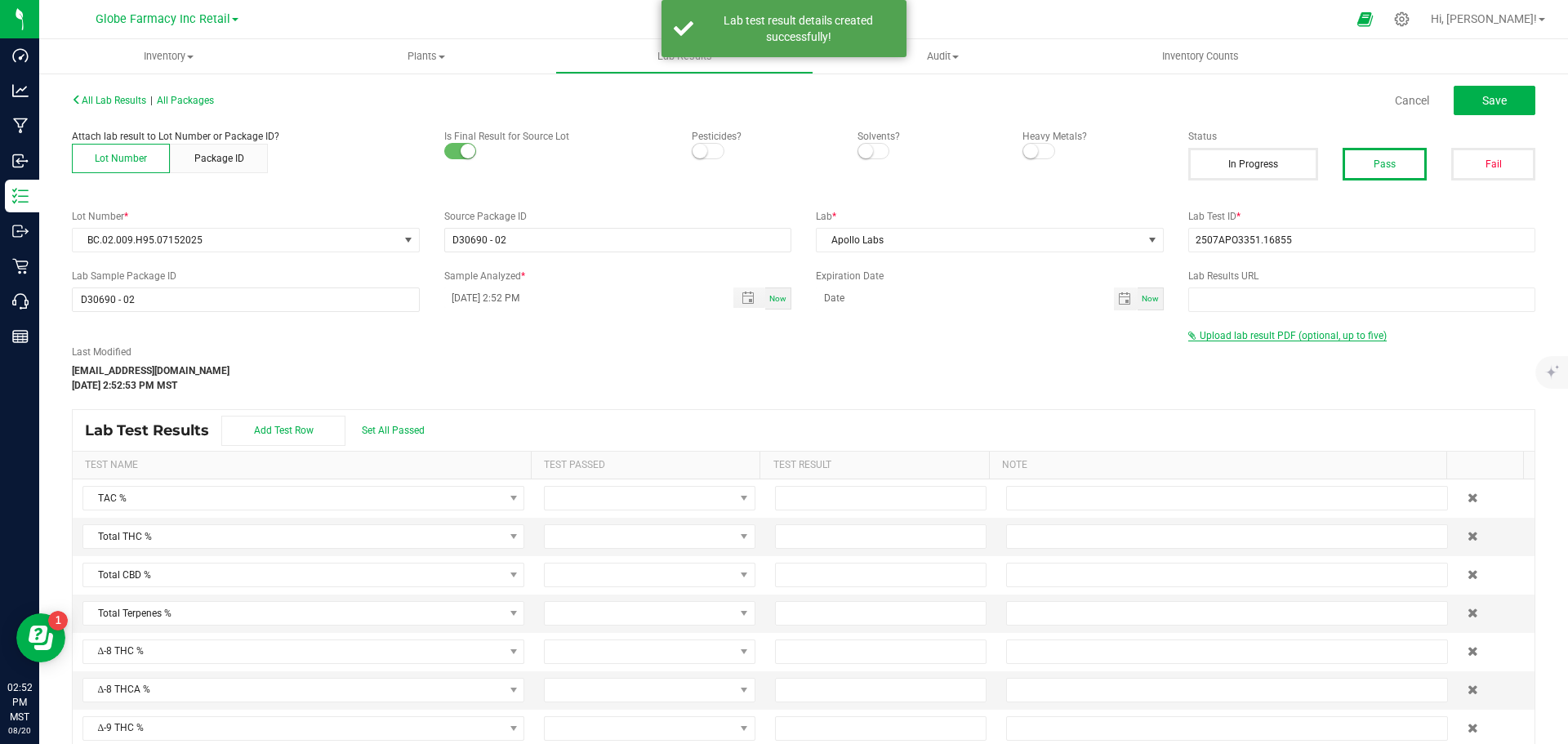
click at [1236, 335] on span "Upload lab result PDF (optional, up to five)" at bounding box center [1293, 335] width 187 height 11
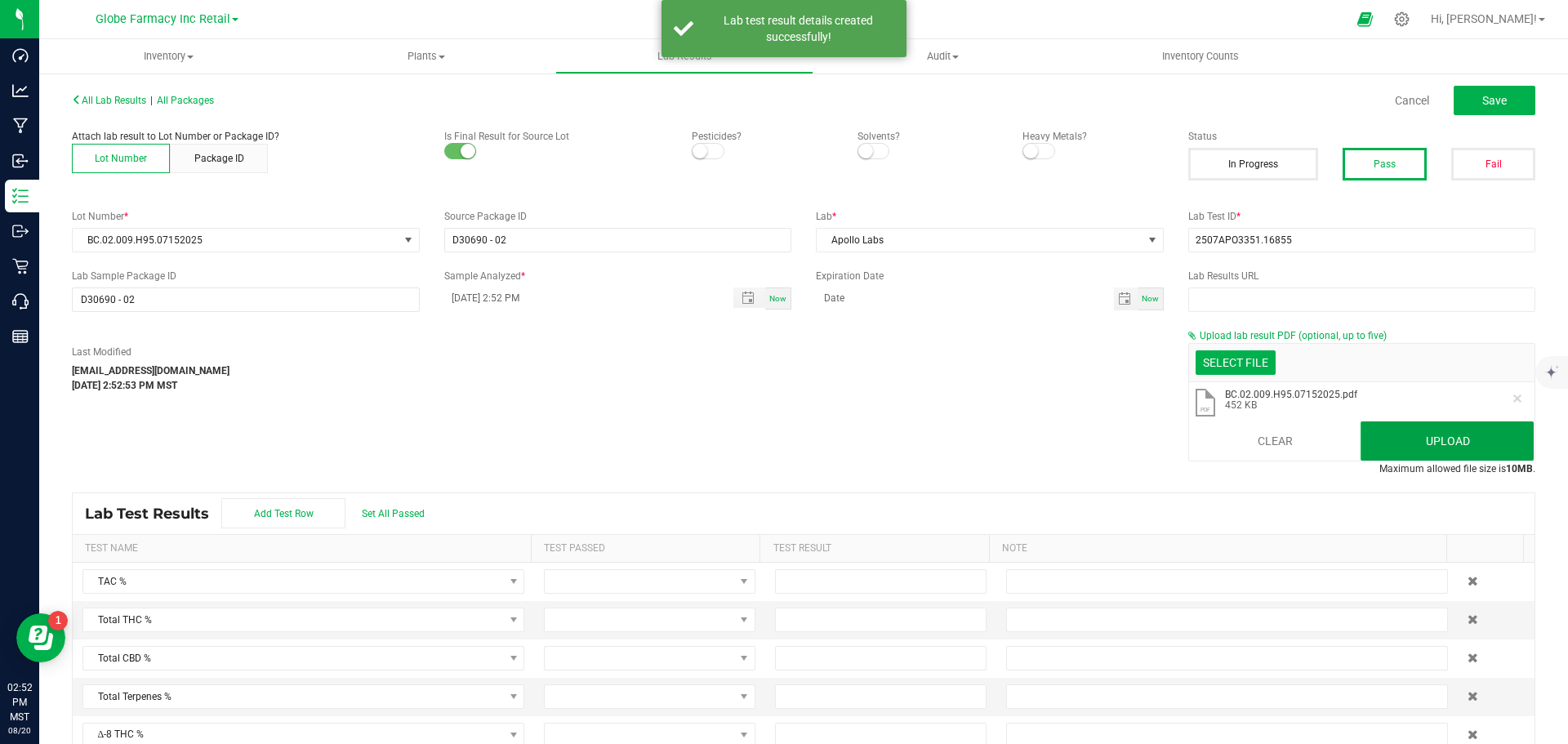
click at [1411, 451] on button "Upload" at bounding box center [1447, 441] width 173 height 39
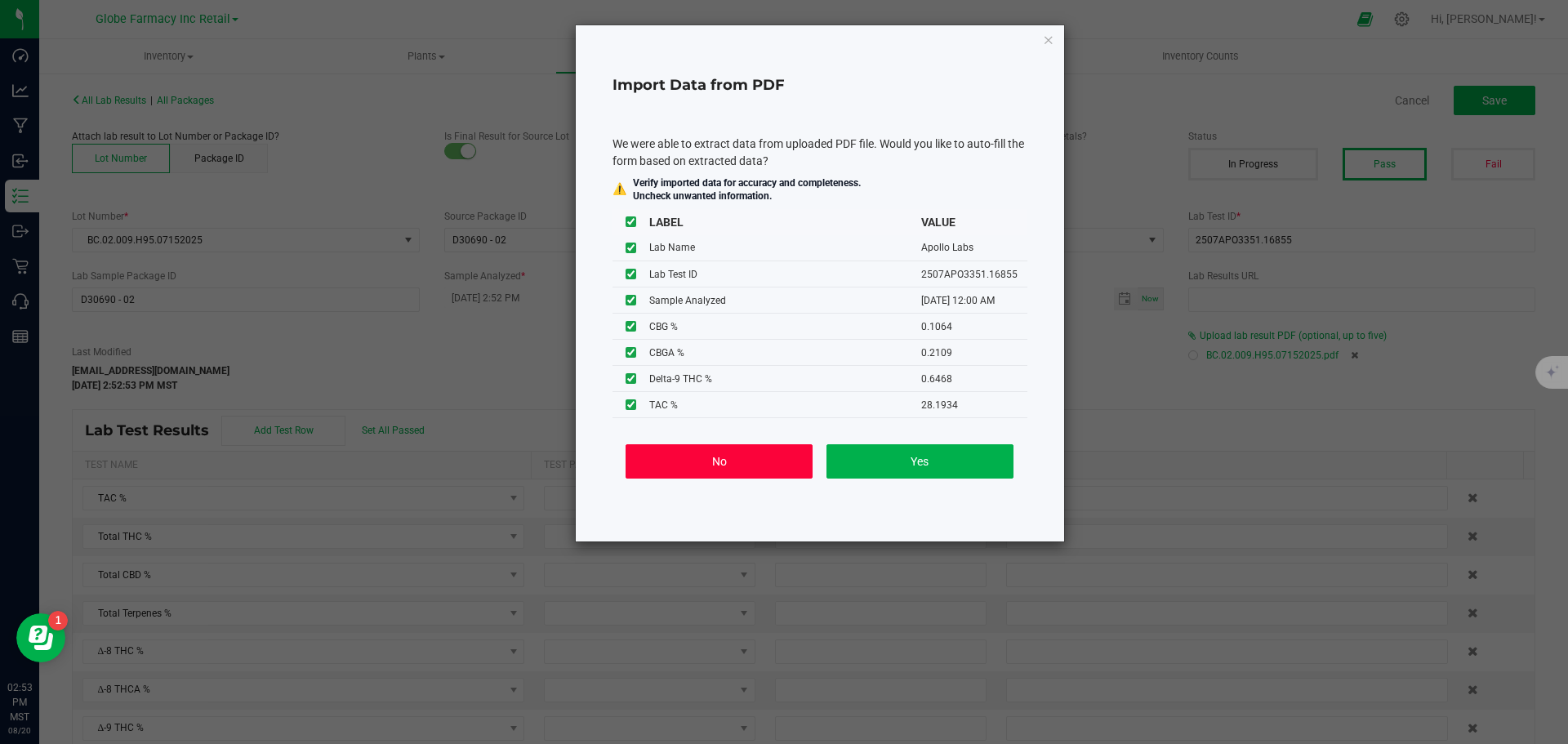
click at [729, 462] on button "No" at bounding box center [719, 462] width 187 height 34
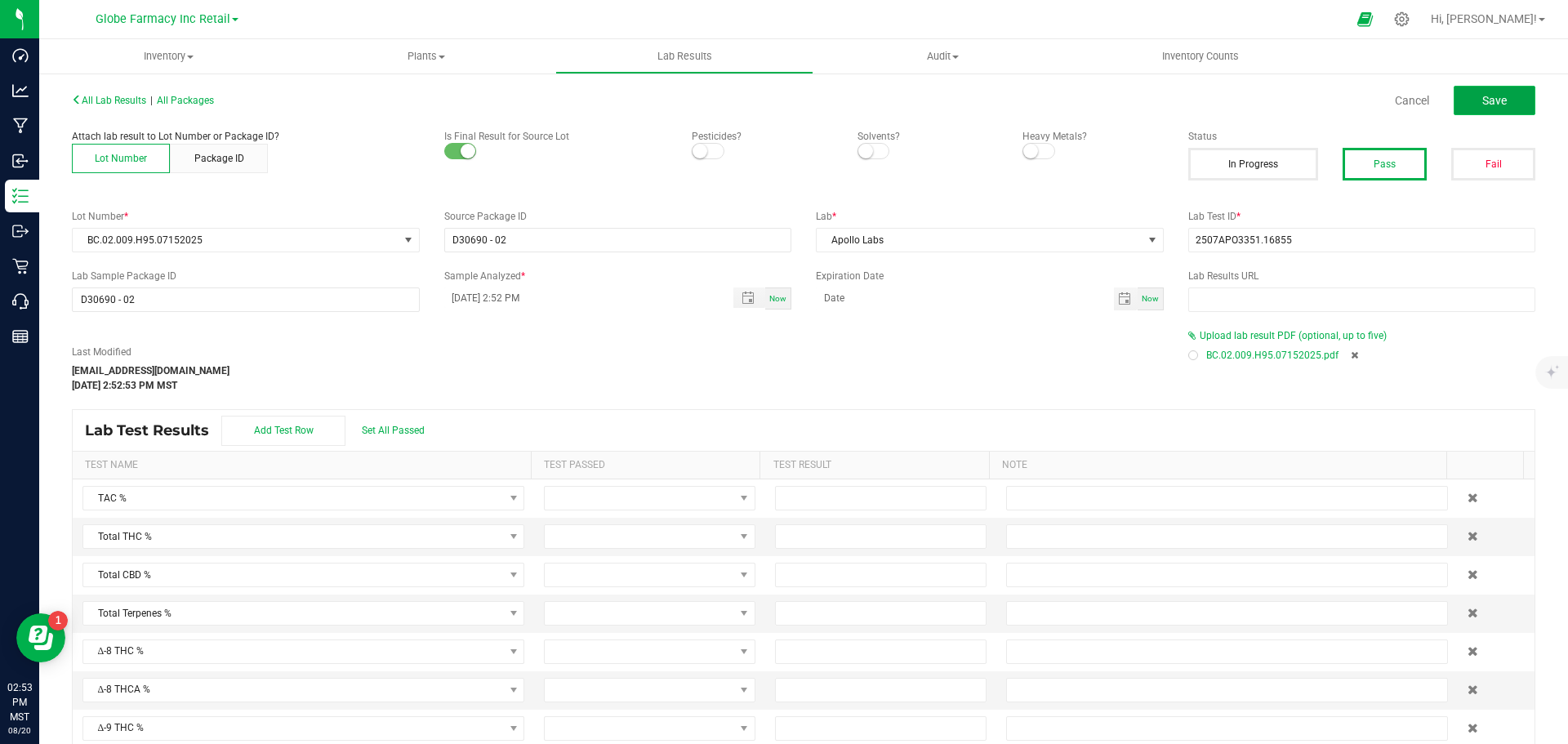
click at [1474, 92] on button "Save" at bounding box center [1495, 100] width 82 height 30
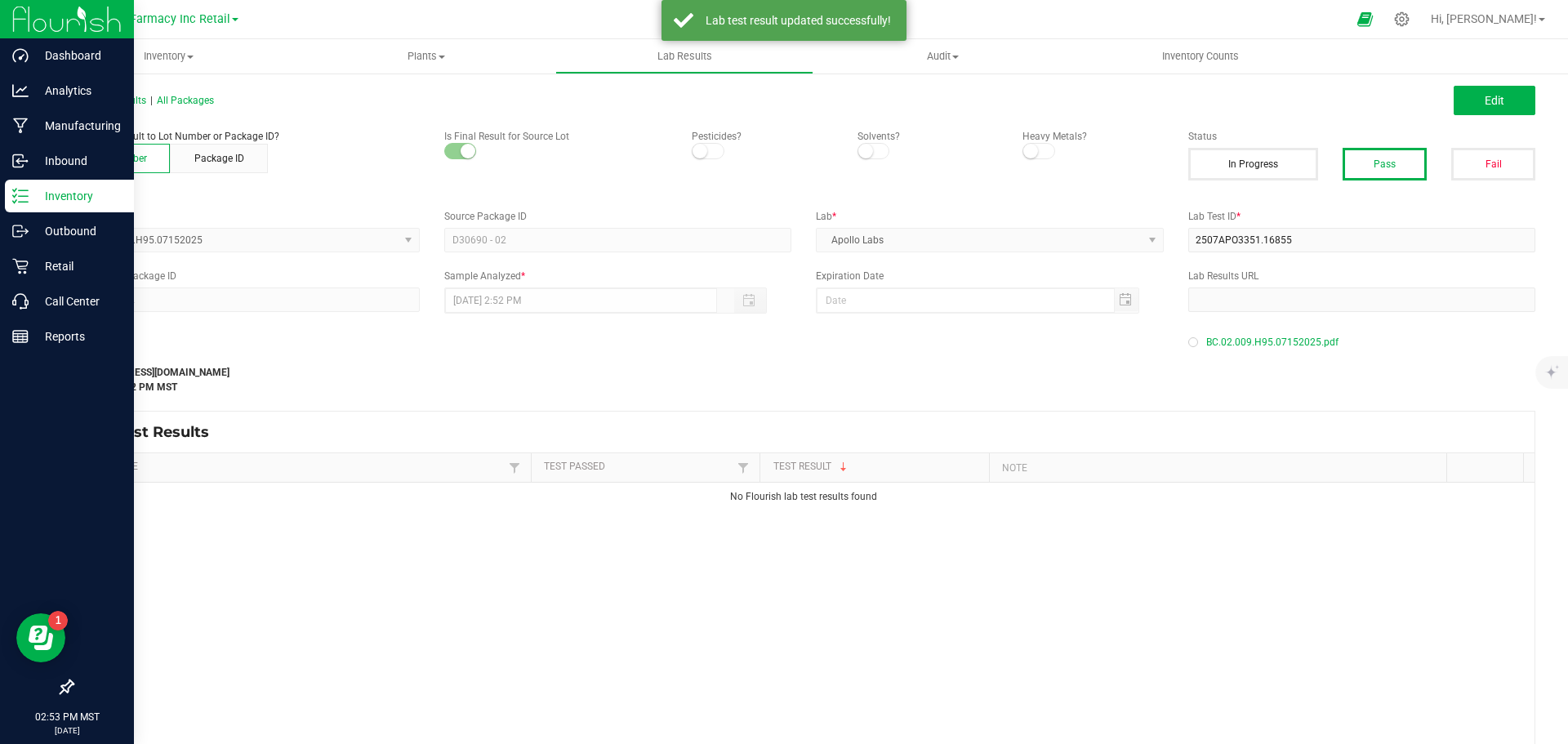
click at [29, 202] on p "Inventory" at bounding box center [77, 196] width 98 height 20
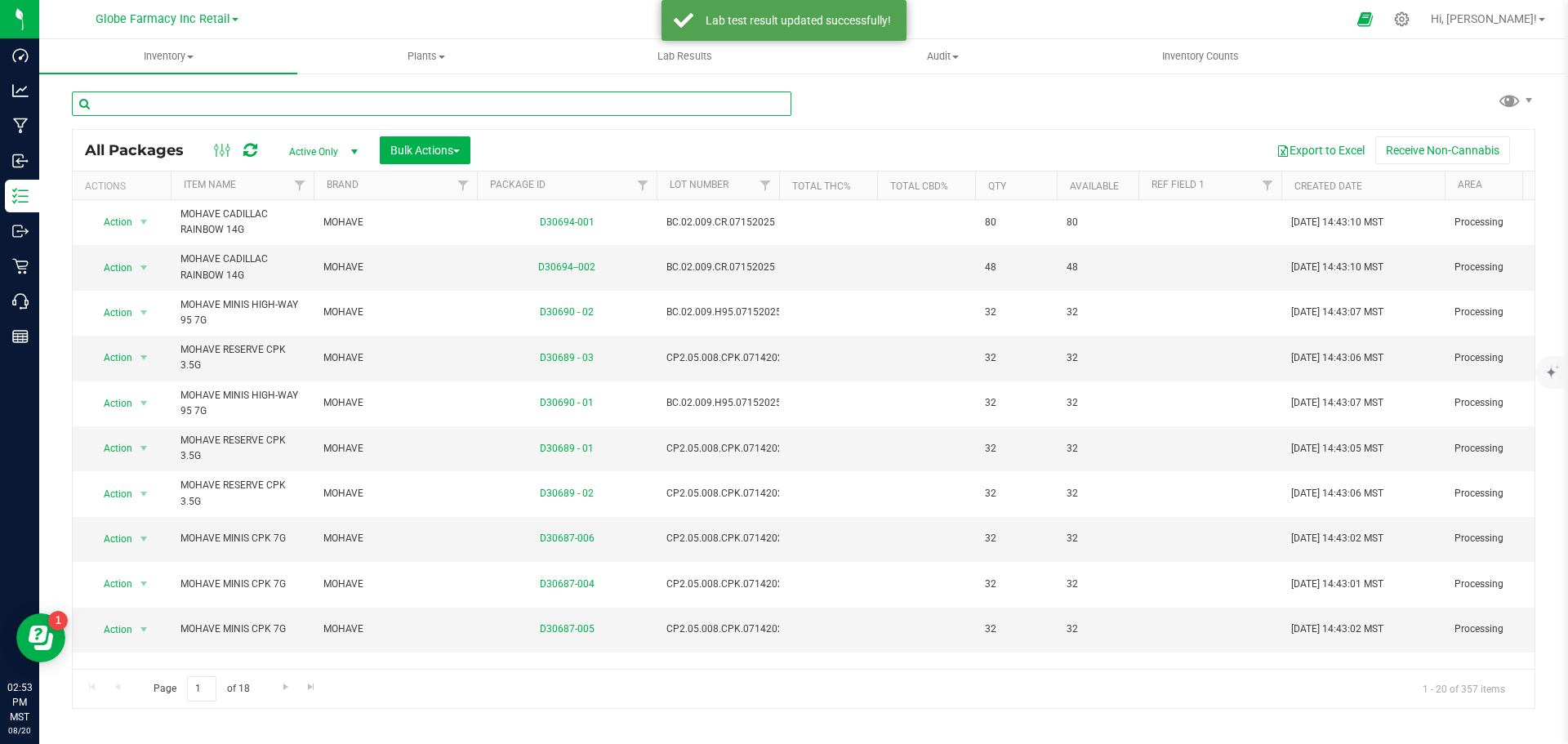
click at [362, 115] on input "text" at bounding box center [432, 104] width 719 height 25
paste input "CP2.05.008.TGF.07142025"
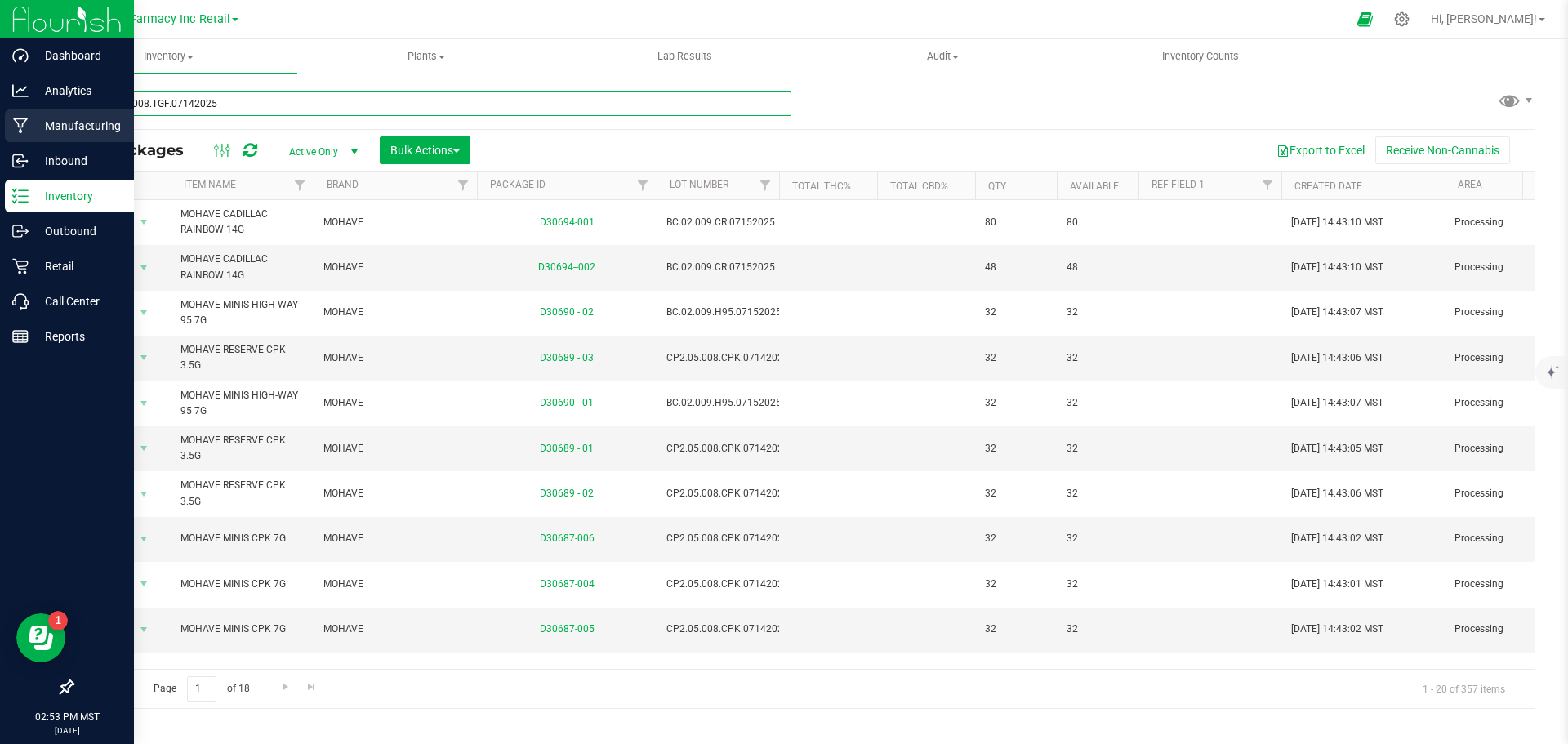
type input "CP2.05.008.TGF.07142025"
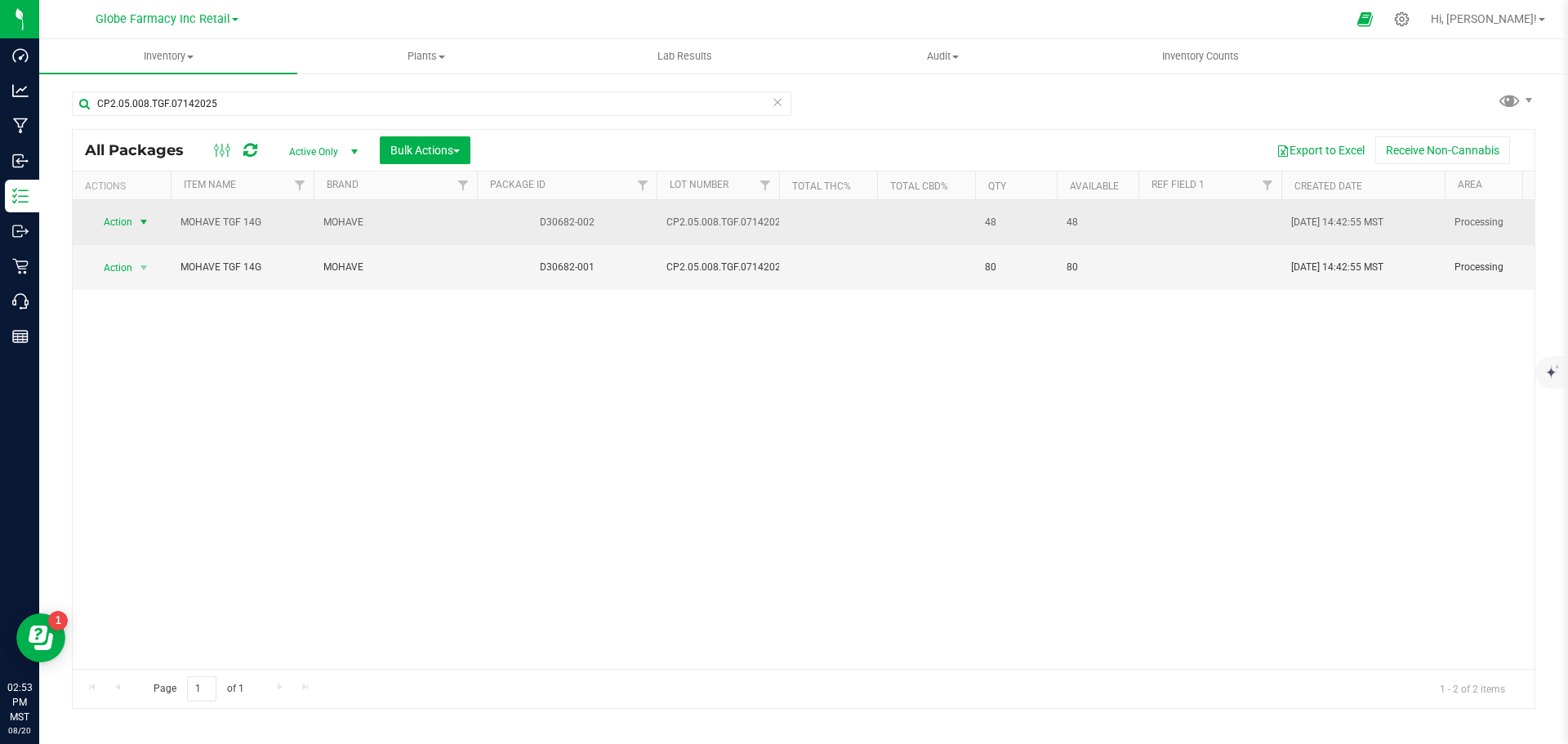
click at [134, 215] on span "select" at bounding box center [145, 222] width 20 height 23
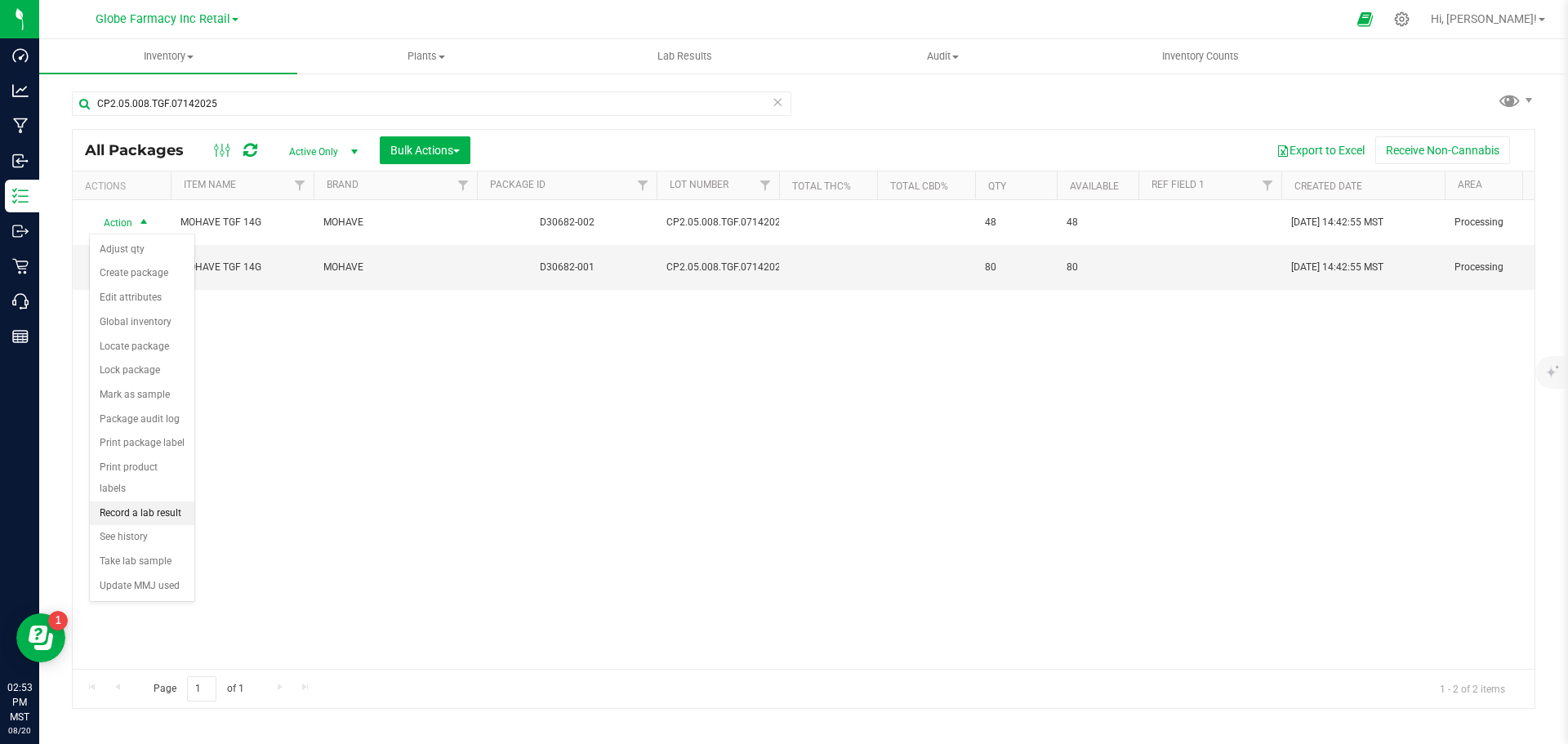
click at [149, 502] on li "Record a lab result" at bounding box center [142, 514] width 105 height 25
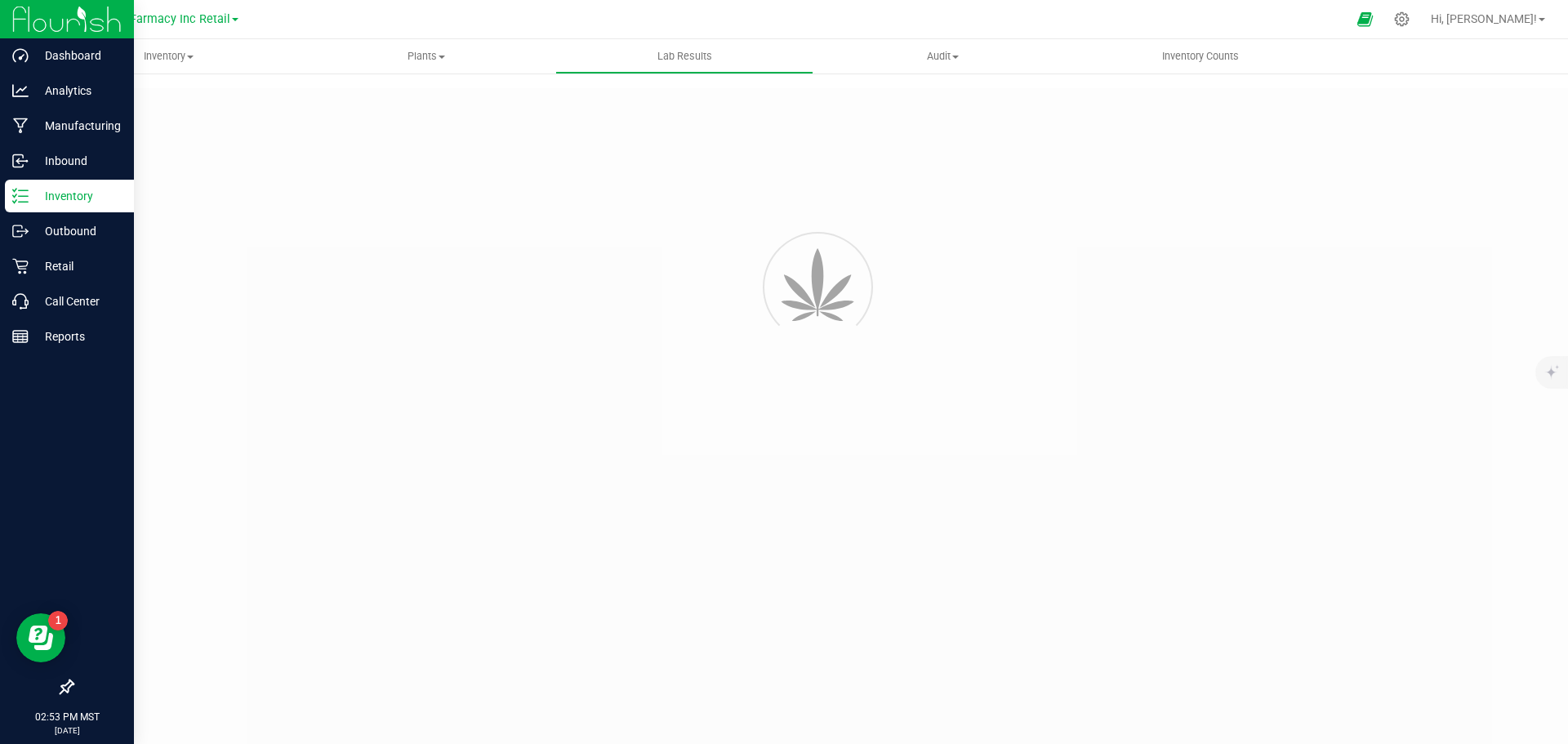
type input "D30682-002"
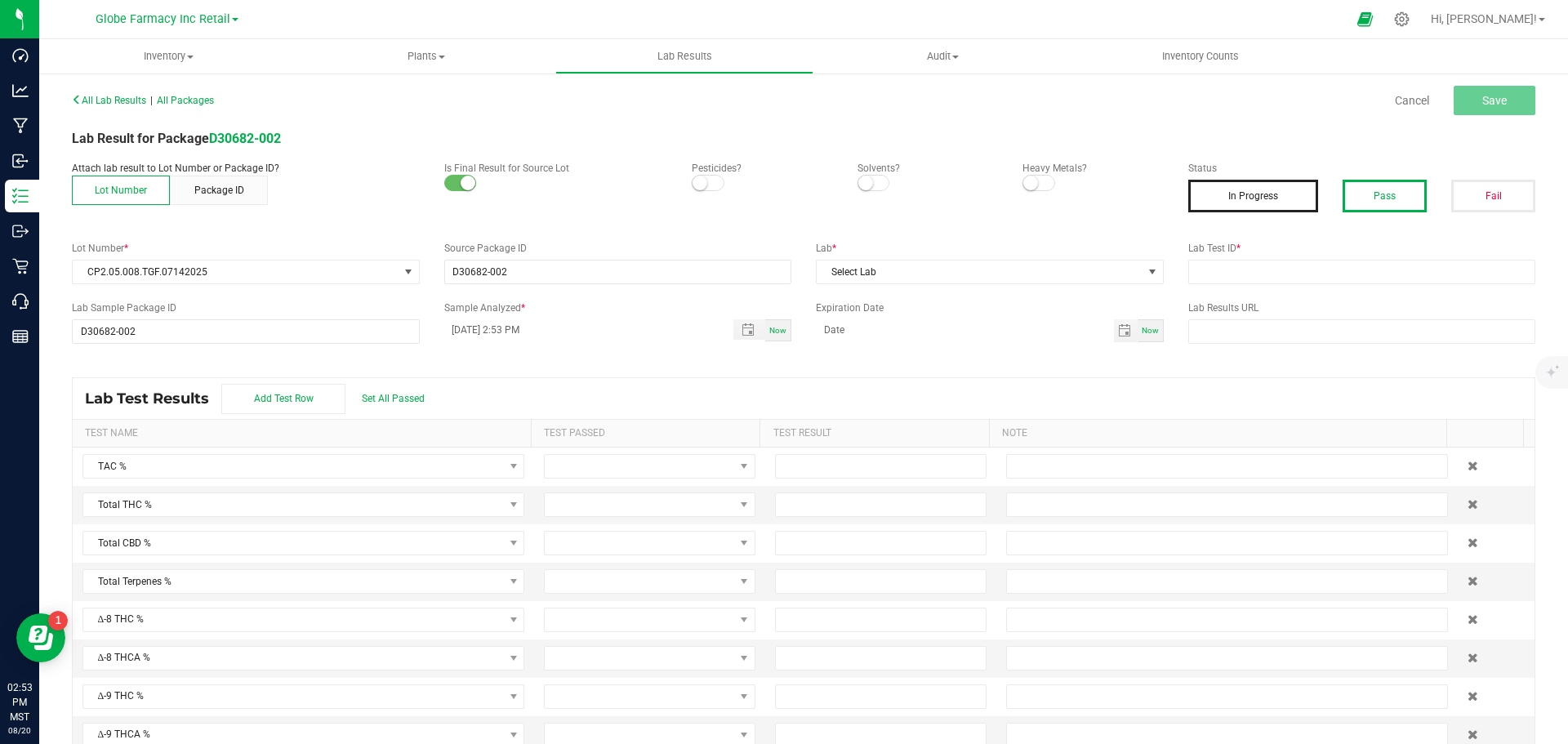
click at [1366, 196] on button "Pass" at bounding box center [1384, 196] width 84 height 32
click at [1292, 262] on input "text" at bounding box center [1362, 271] width 348 height 25
paste input "2507APO3352.16857"
type input "2507APO3352.16857"
click at [1032, 272] on span "Select Lab" at bounding box center [980, 271] width 326 height 23
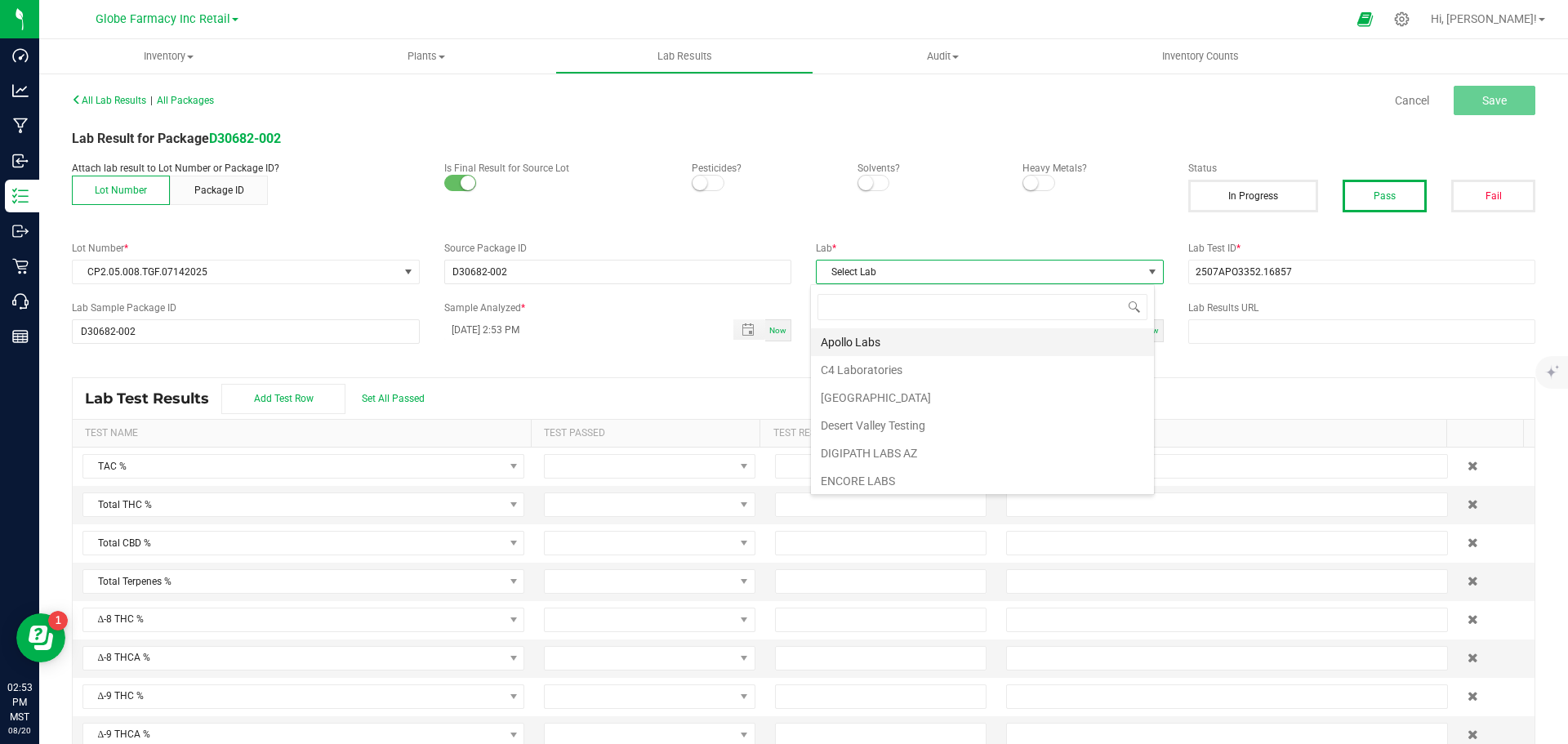
scroll to position [25, 344]
click at [955, 340] on li "Apollo Labs" at bounding box center [982, 342] width 343 height 28
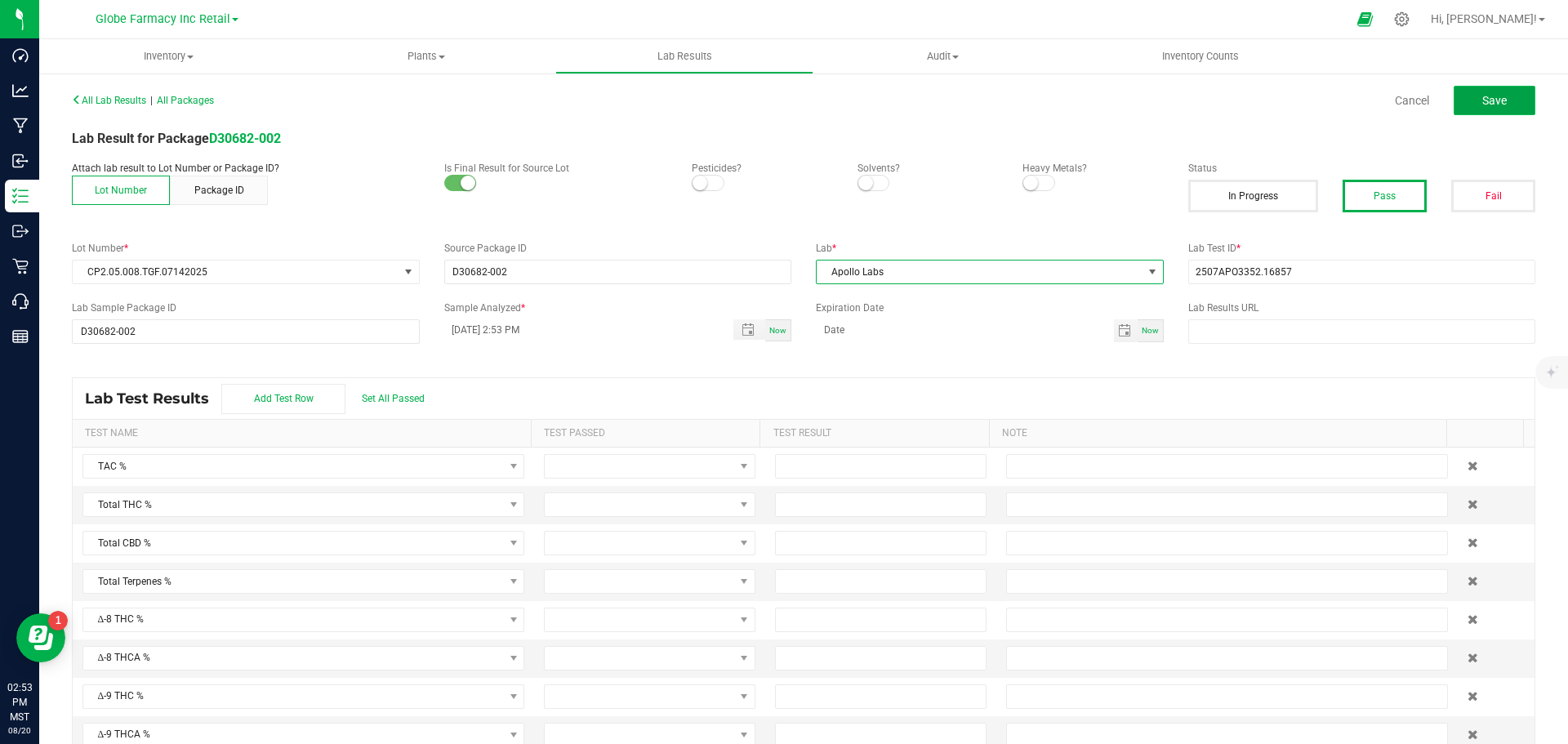
click at [1476, 110] on button "Save" at bounding box center [1495, 100] width 82 height 30
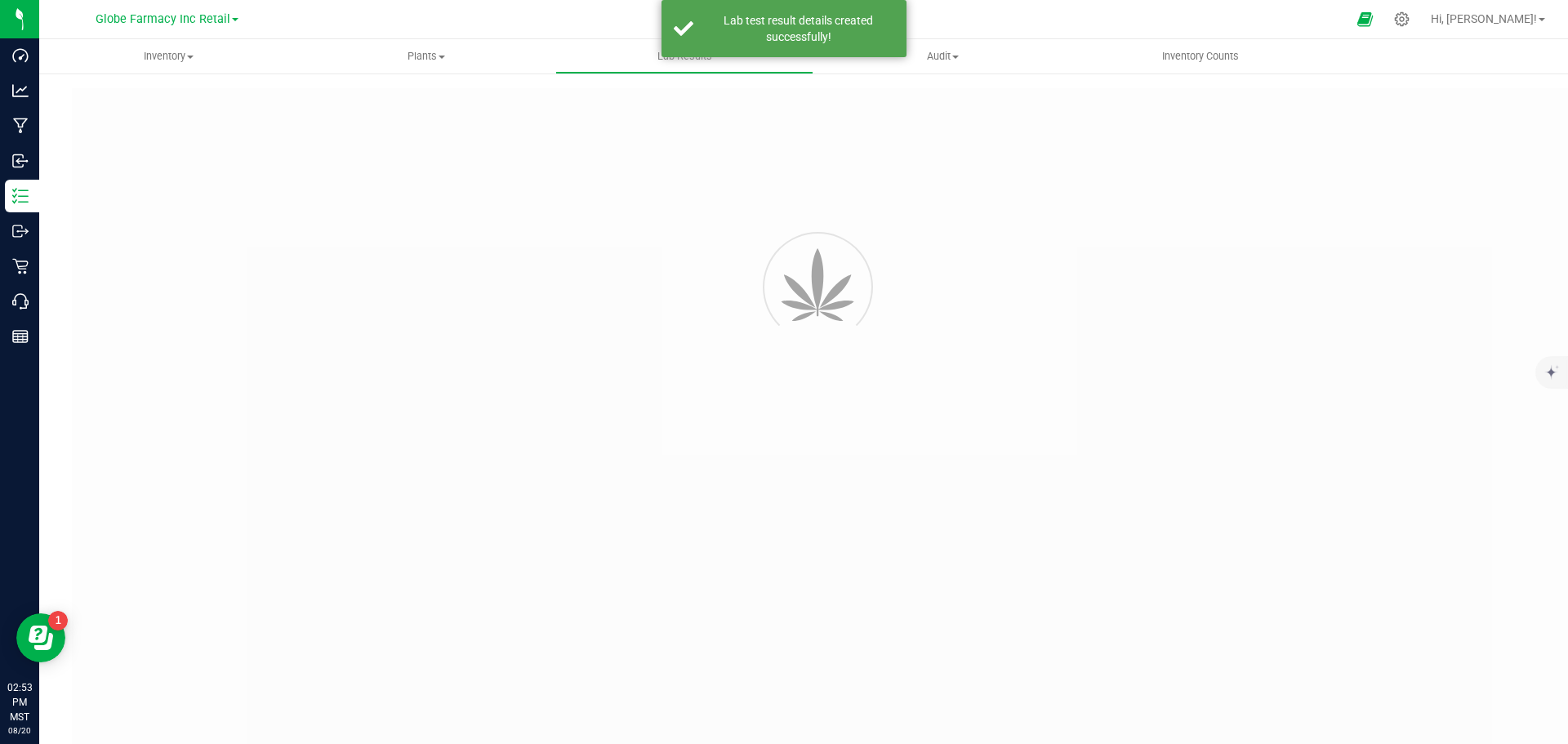
click at [1472, 100] on div at bounding box center [837, 440] width 1529 height 705
type input "D30682-002"
type input "2507APO3352.16857"
type input "D30682-002"
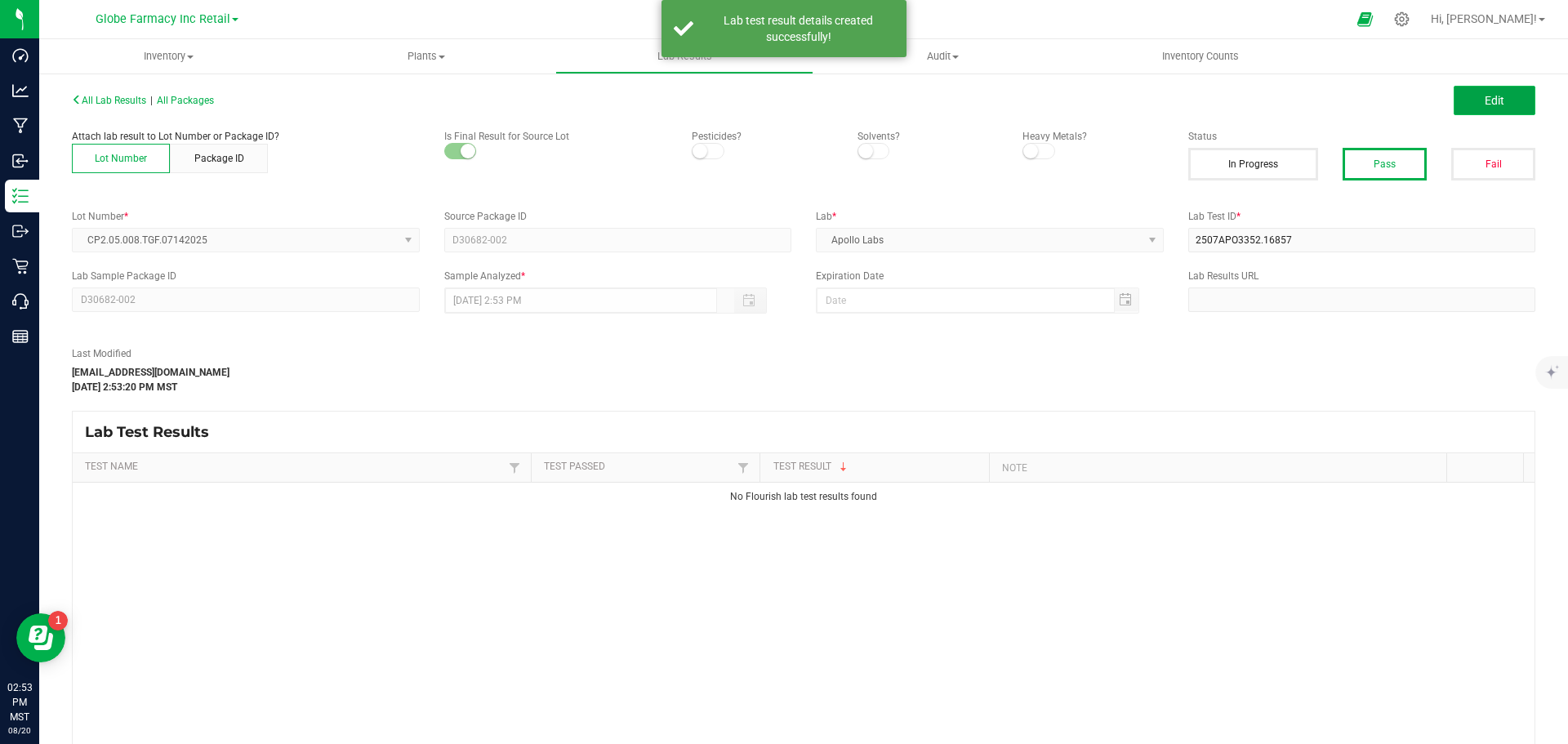
click at [1469, 88] on button "Edit" at bounding box center [1495, 100] width 82 height 30
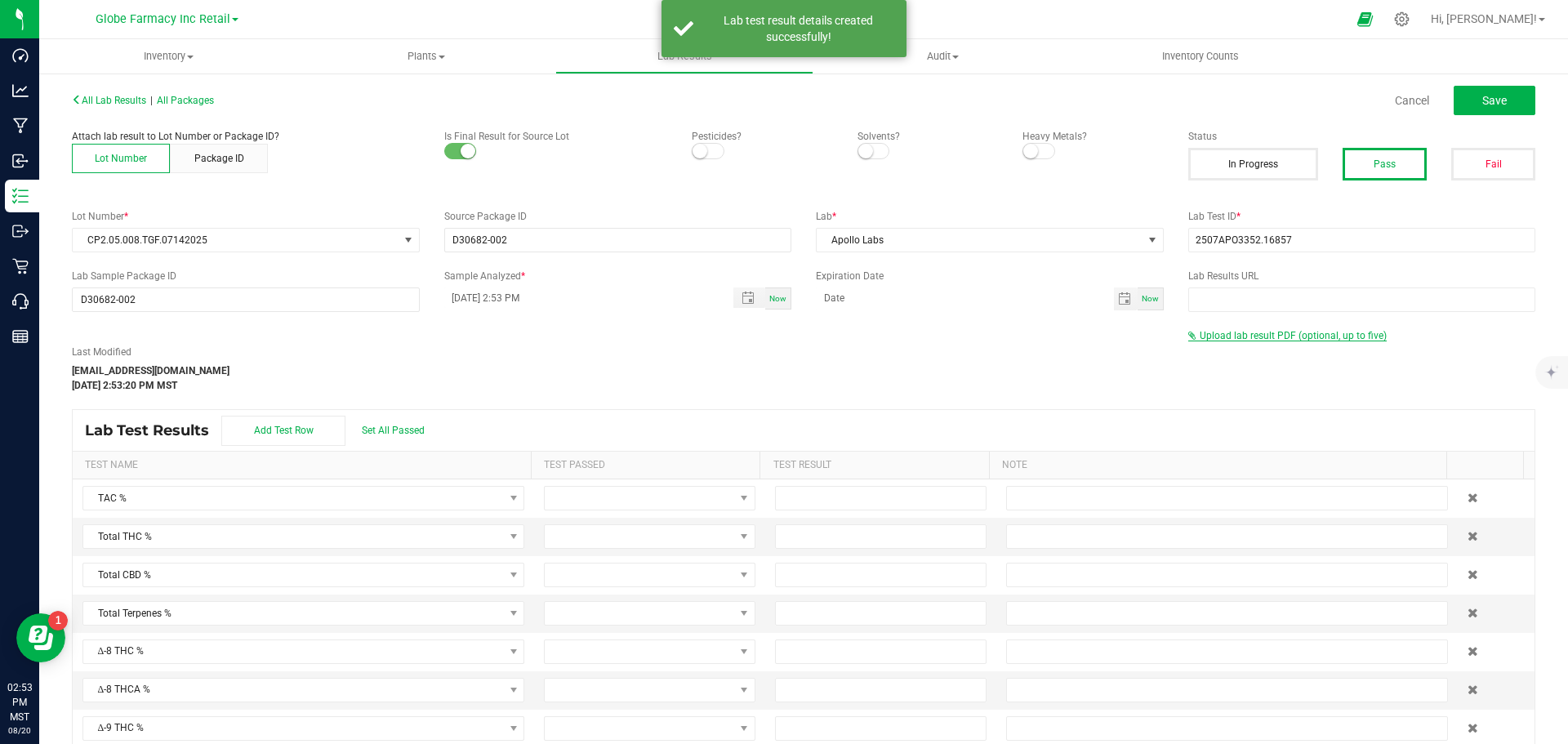
click at [1231, 332] on span "Upload lab result PDF (optional, up to five)" at bounding box center [1293, 335] width 187 height 11
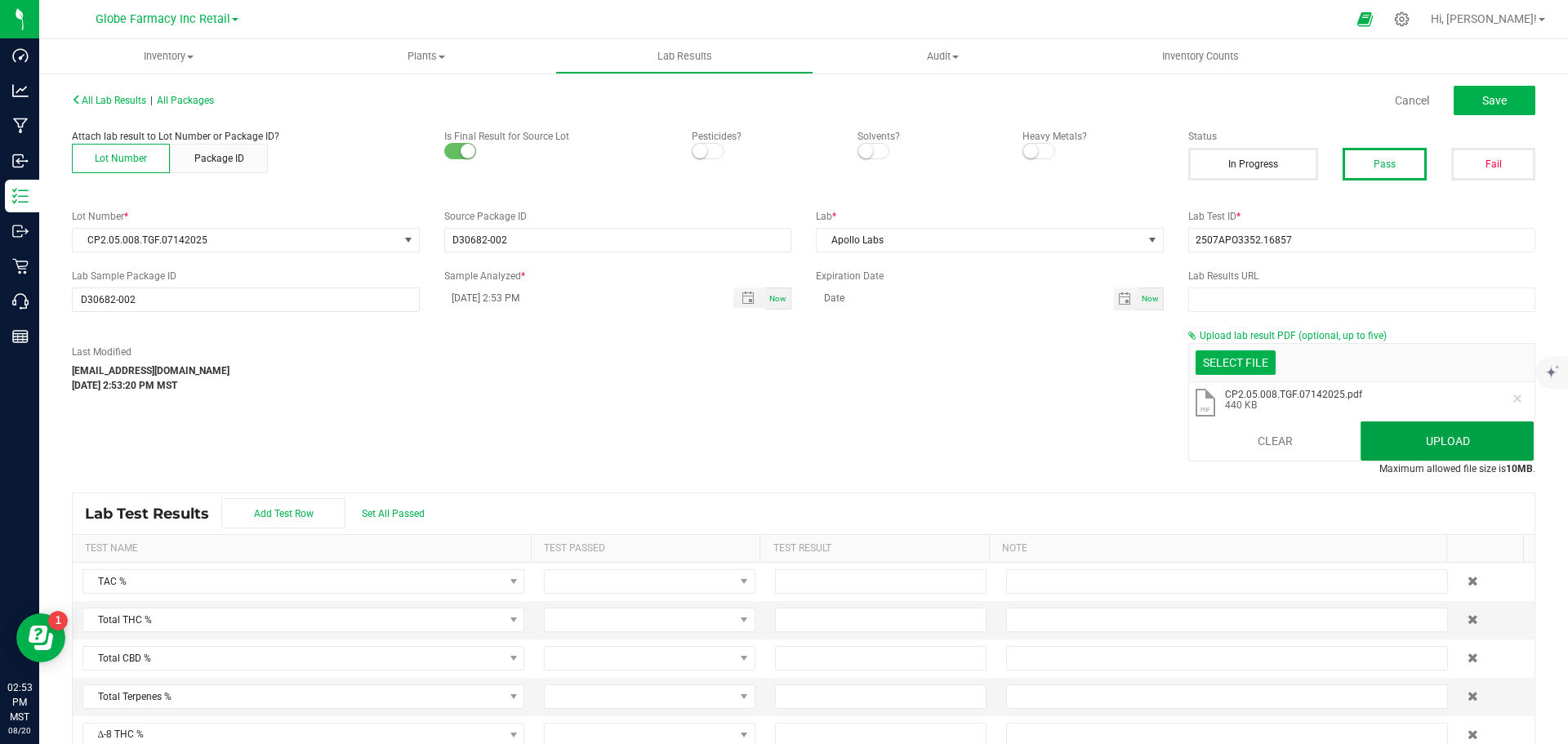
click at [1457, 434] on button "Upload" at bounding box center [1447, 441] width 173 height 39
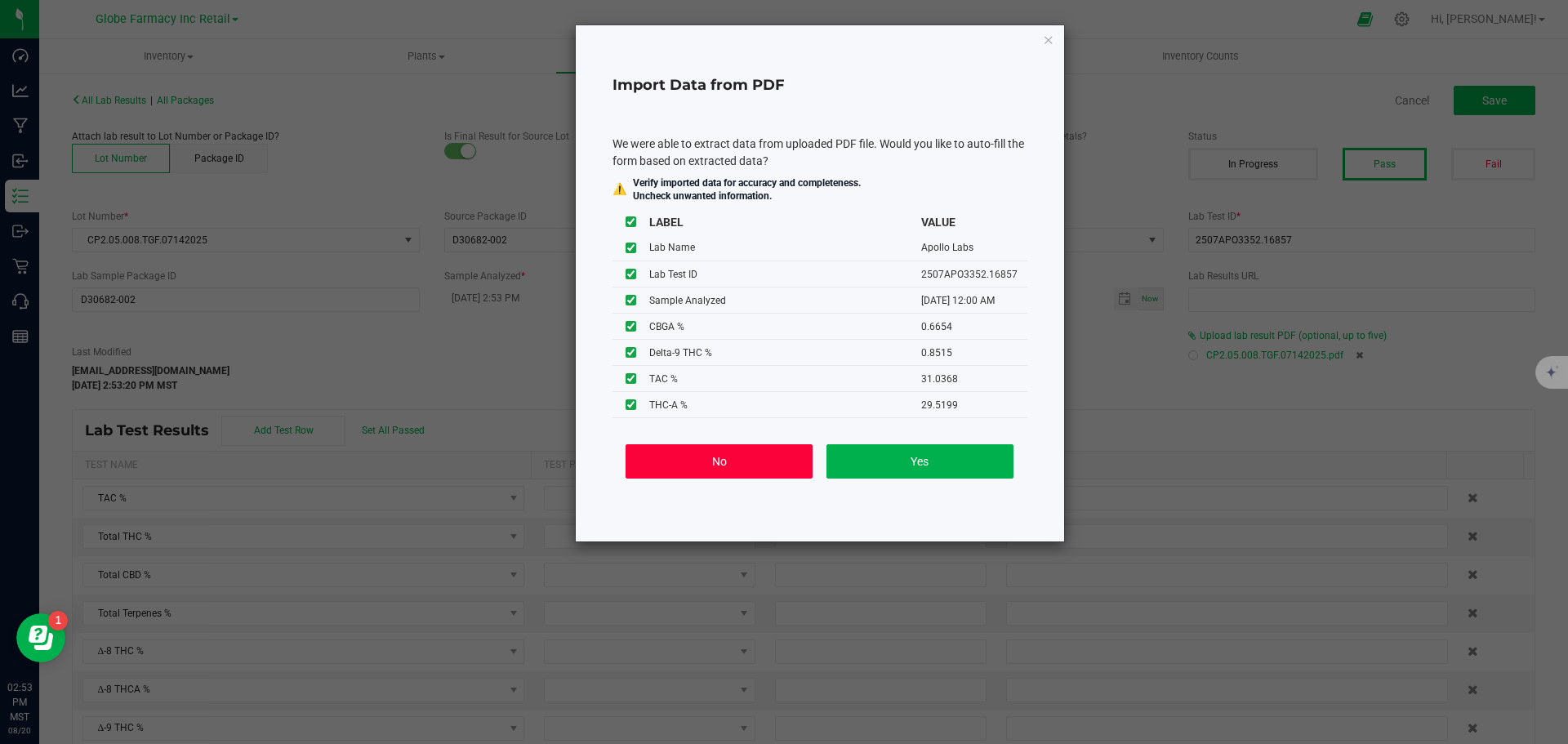
click at [741, 464] on button "No" at bounding box center [719, 462] width 187 height 34
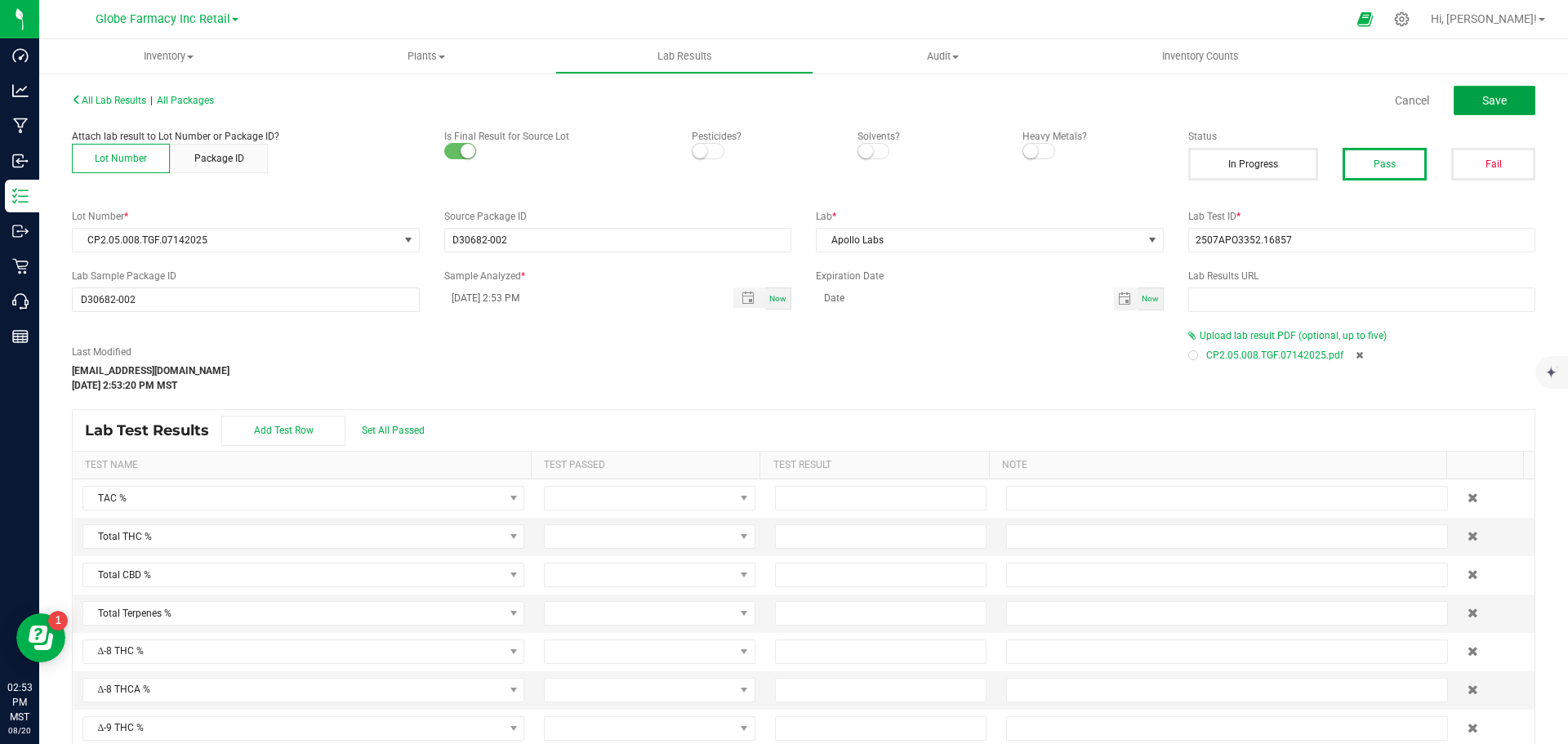
click at [1462, 99] on button "Save" at bounding box center [1495, 100] width 82 height 30
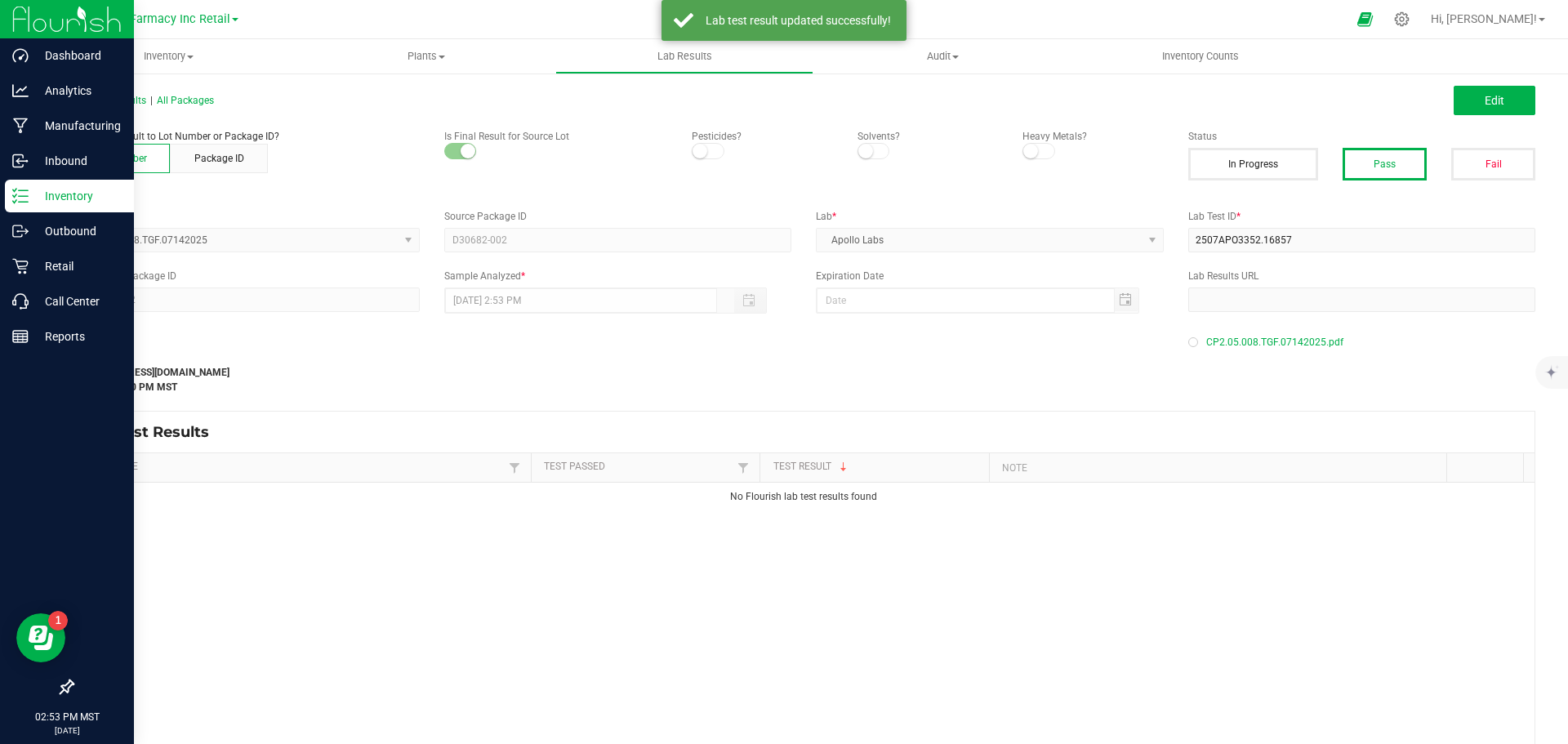
click at [26, 186] on div "Inventory" at bounding box center [70, 196] width 129 height 32
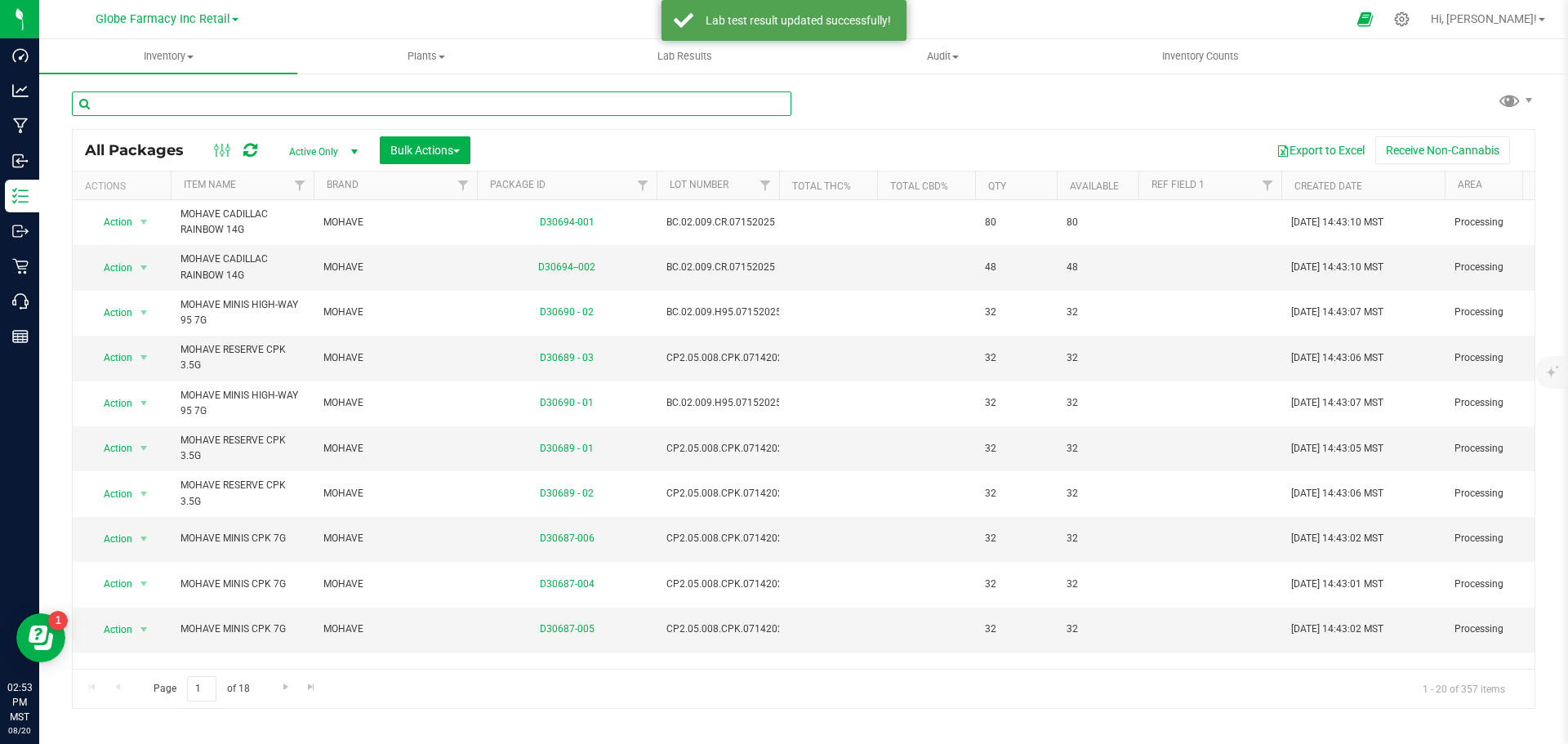
click at [256, 110] on input "text" at bounding box center [432, 104] width 719 height 25
paste input "CP2.05.008.ZP.07142025"
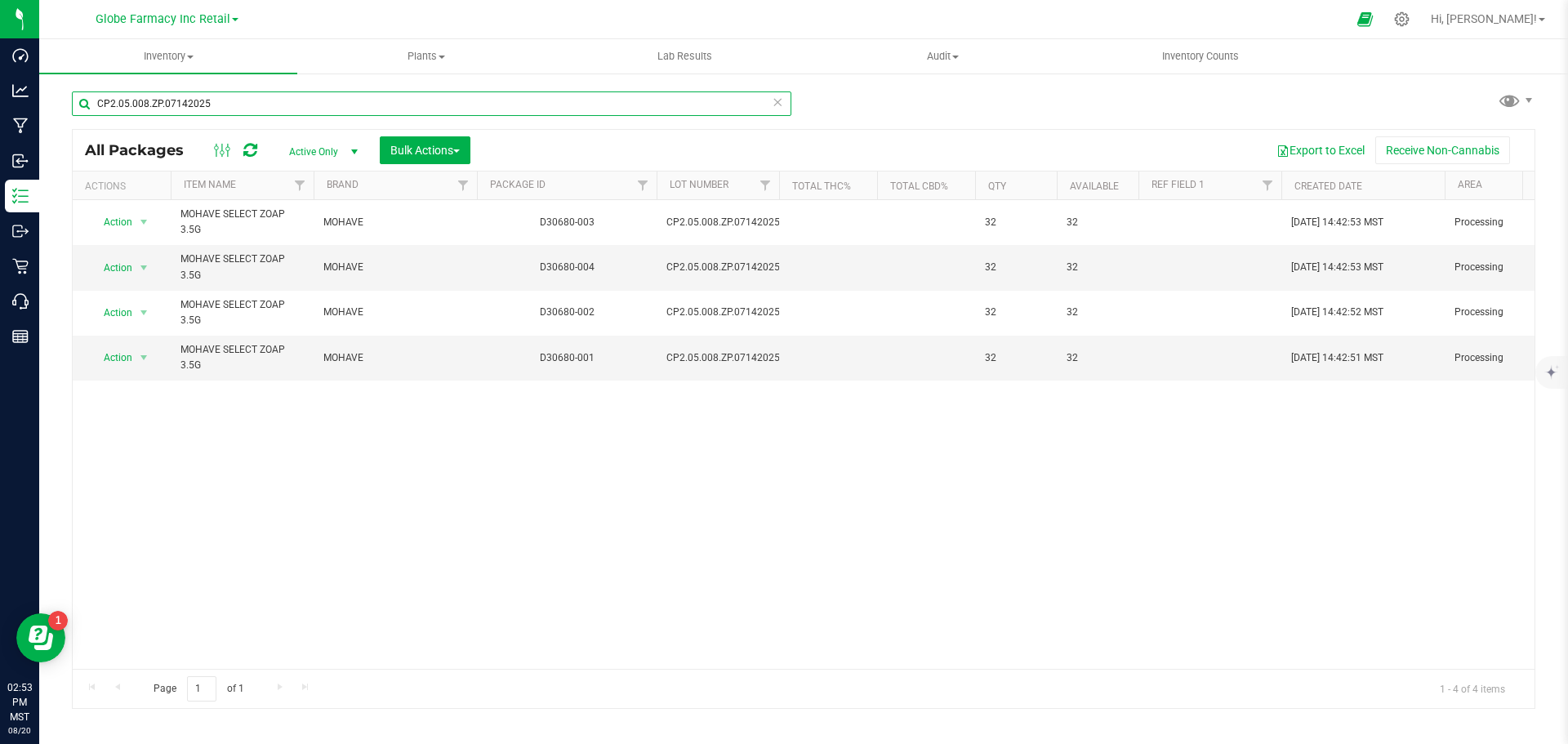
type input "CP2.05.008.ZP.07142025"
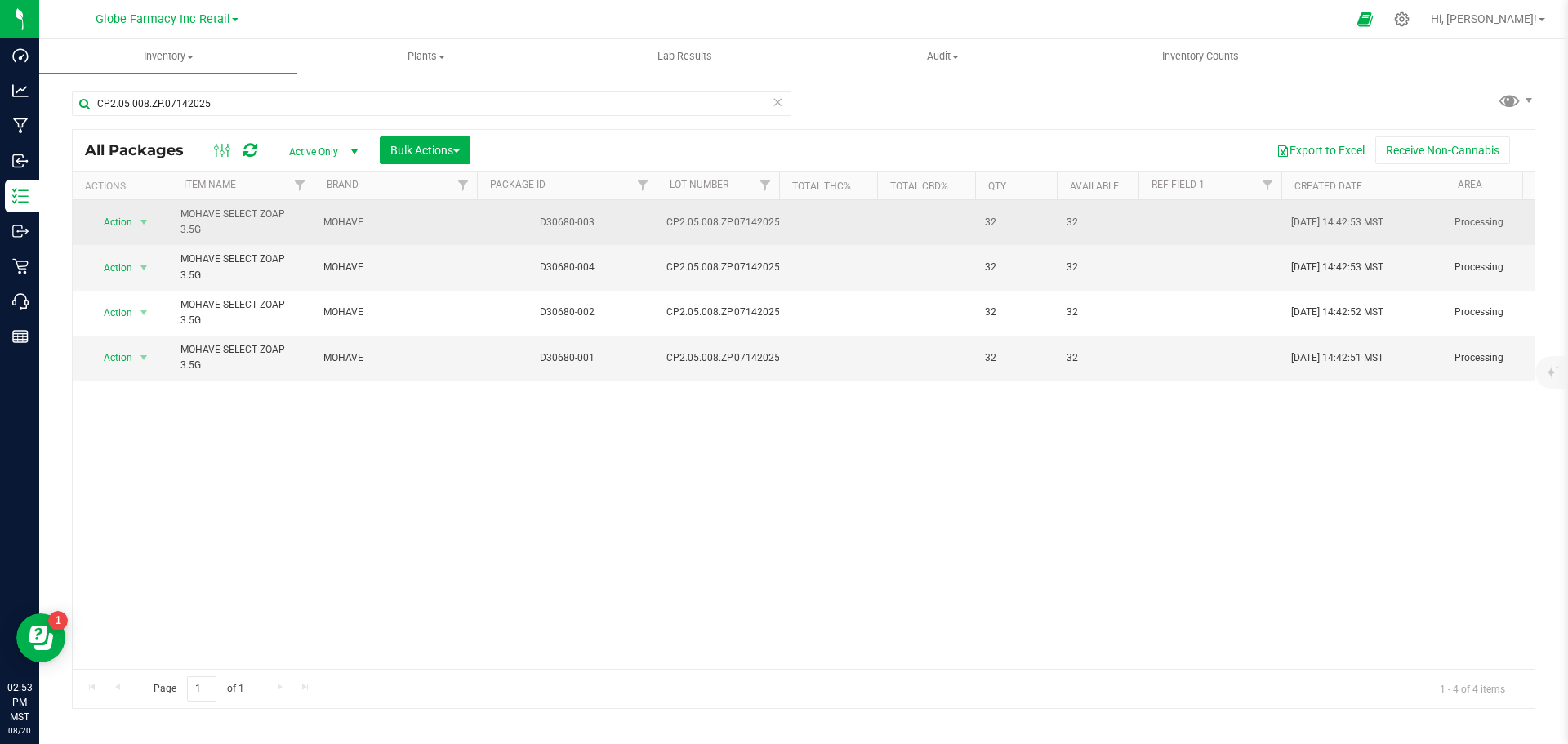
click at [126, 222] on span "Action" at bounding box center [111, 222] width 44 height 23
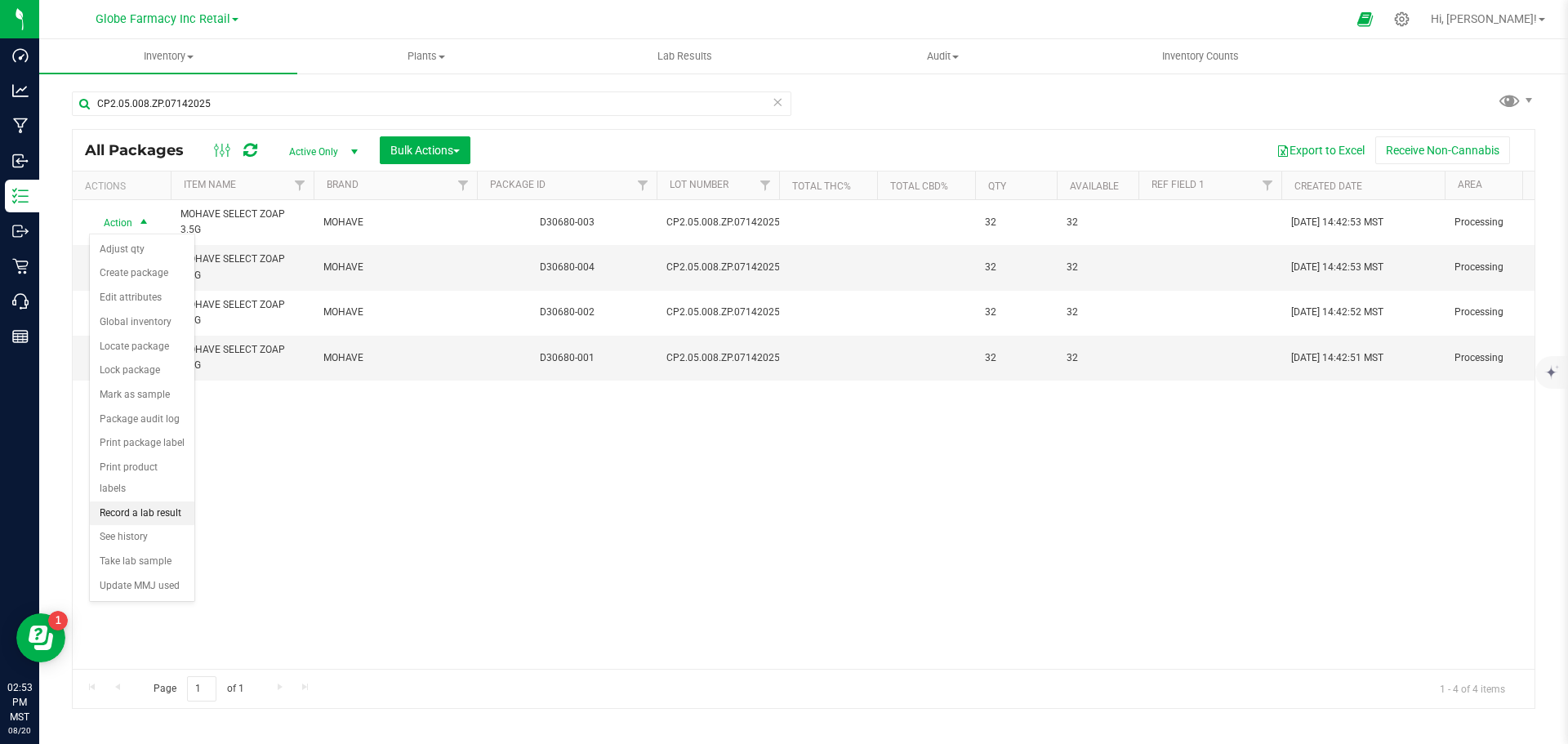
click at [170, 502] on li "Record a lab result" at bounding box center [142, 514] width 105 height 25
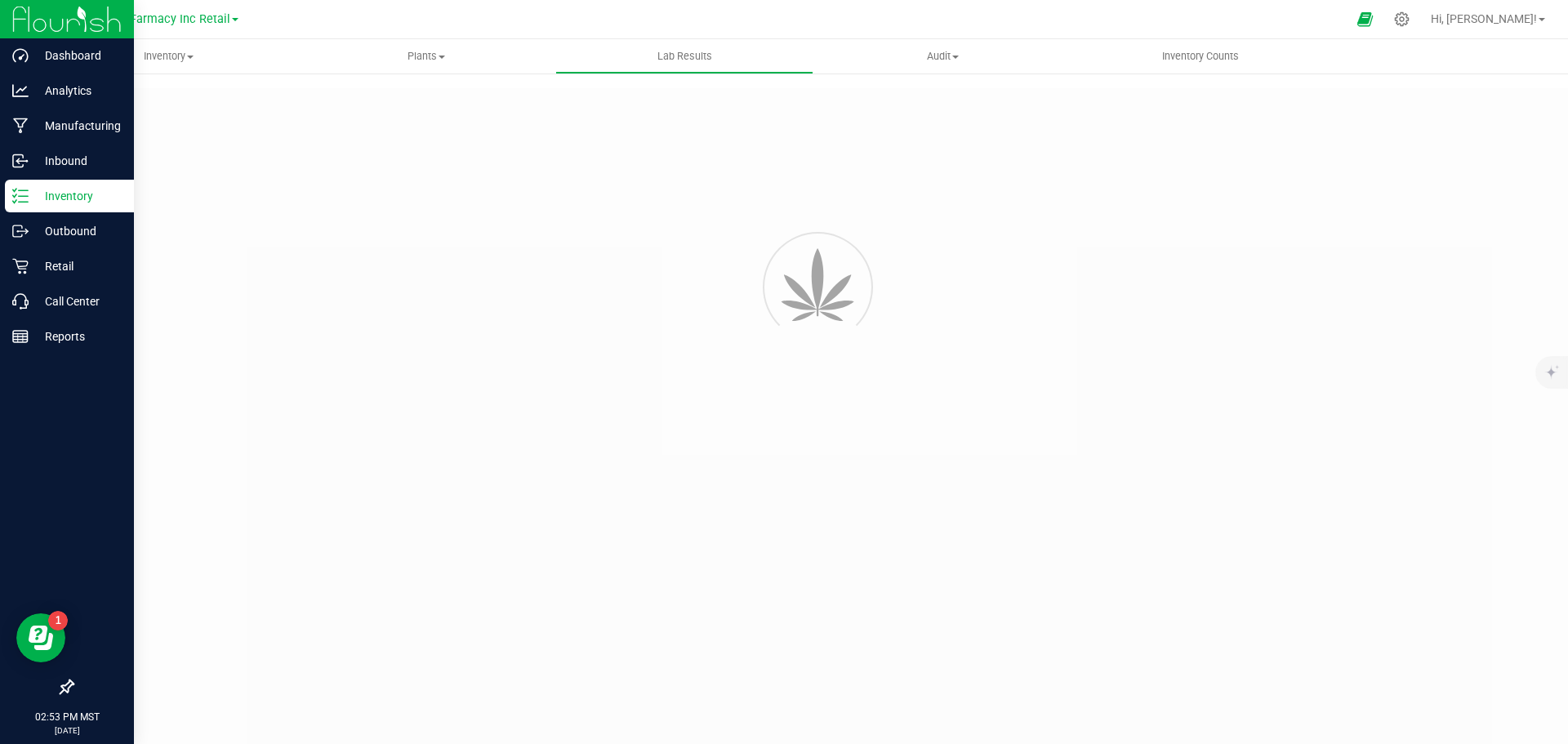
type input "D30680-003"
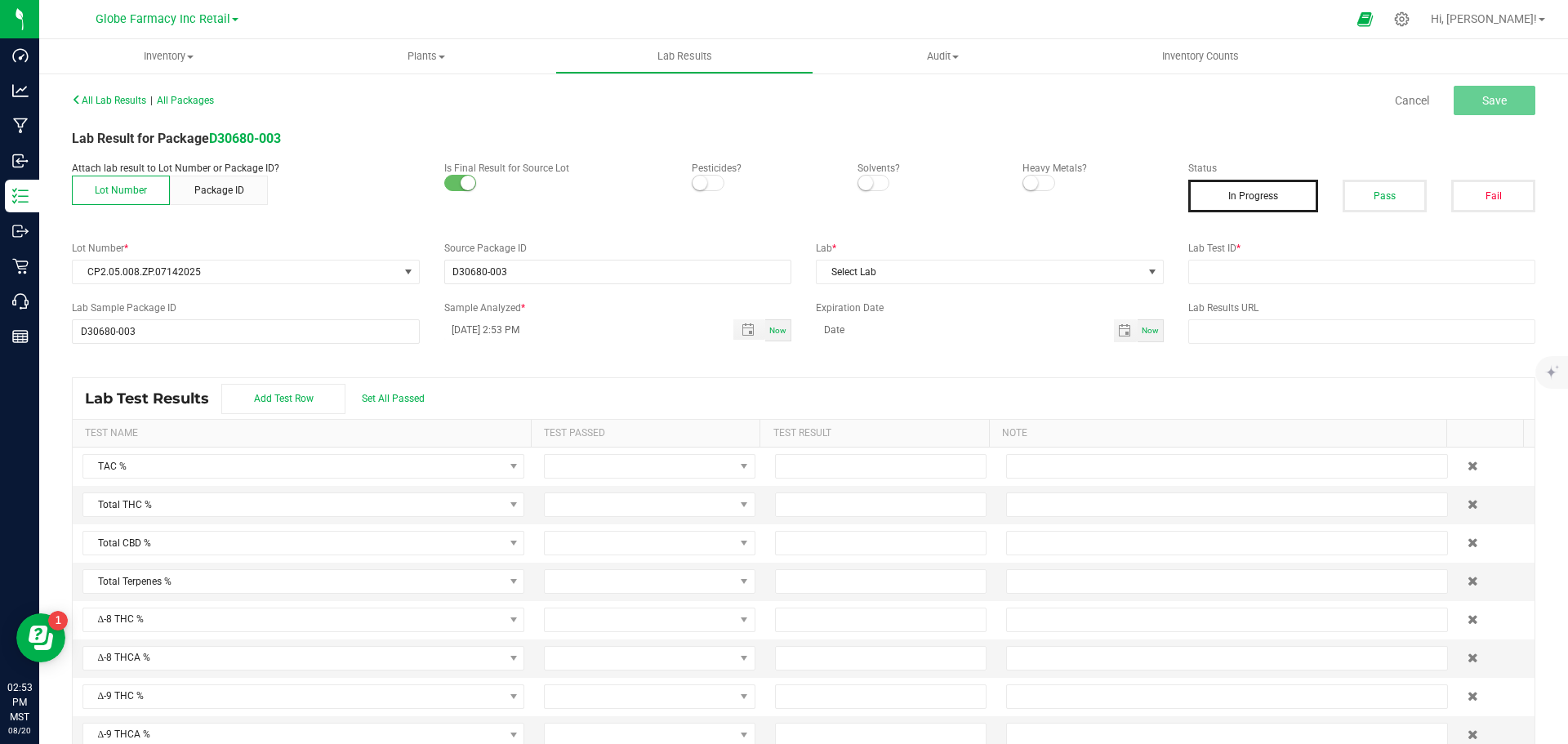
drag, startPoint x: 1362, startPoint y: 199, endPoint x: 1310, endPoint y: 253, distance: 75.0
click at [1362, 200] on button "Pass" at bounding box center [1384, 196] width 84 height 32
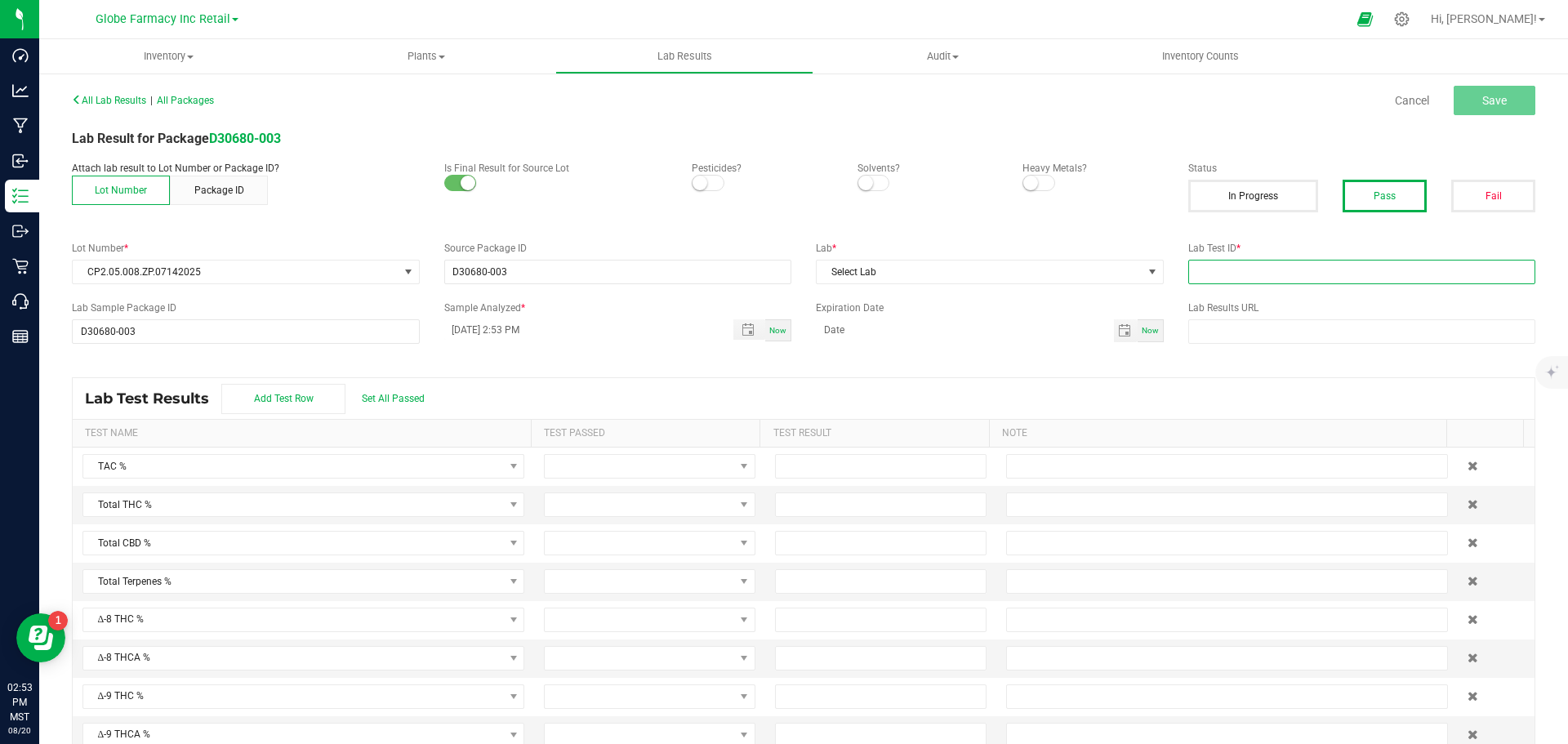
drag, startPoint x: 1292, startPoint y: 266, endPoint x: 969, endPoint y: 299, distance: 324.7
click at [1291, 266] on input "text" at bounding box center [1362, 271] width 348 height 25
paste input "2507APO3352.16859"
type input "2507APO3352.16859"
click at [919, 269] on span "Select Lab" at bounding box center [980, 271] width 326 height 23
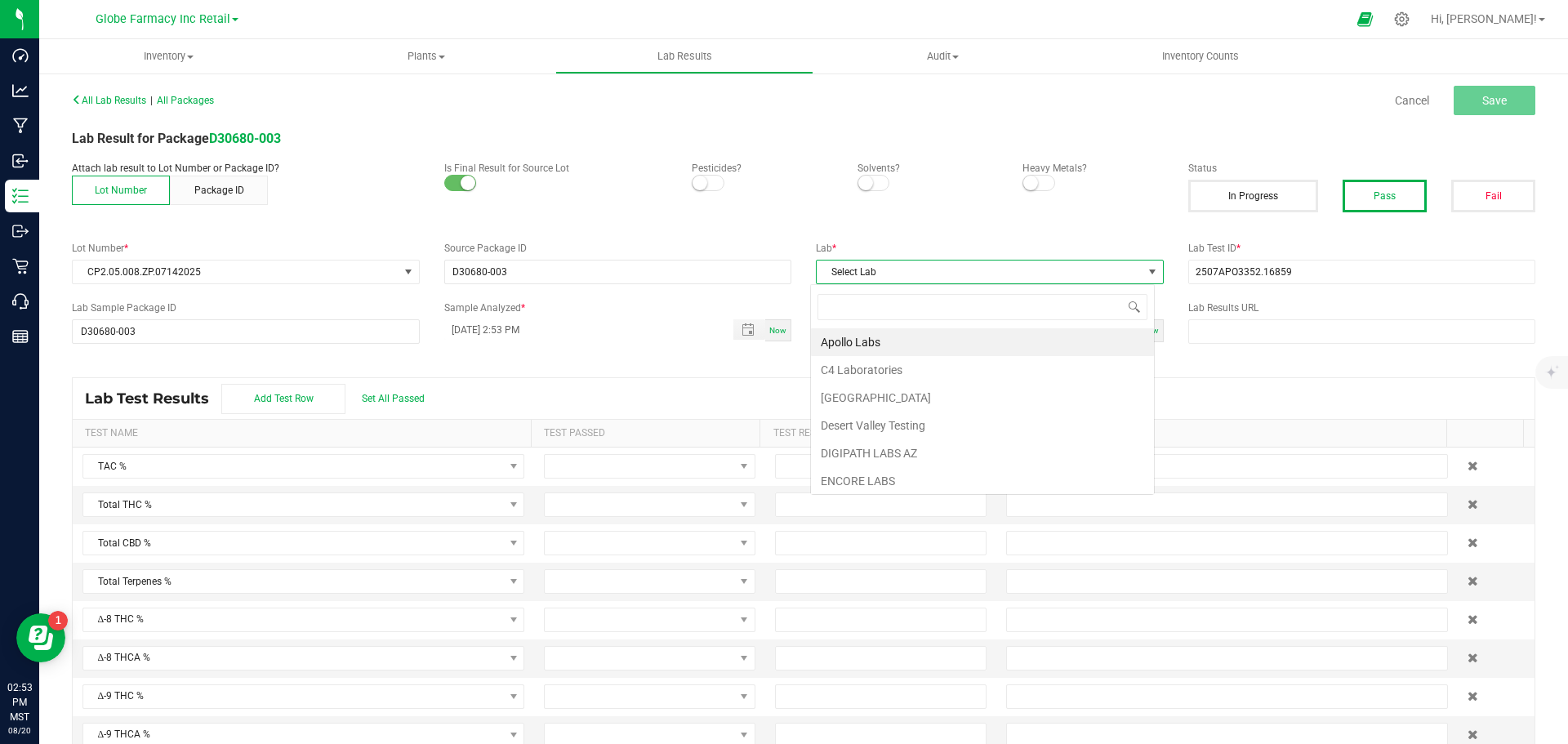
scroll to position [25, 344]
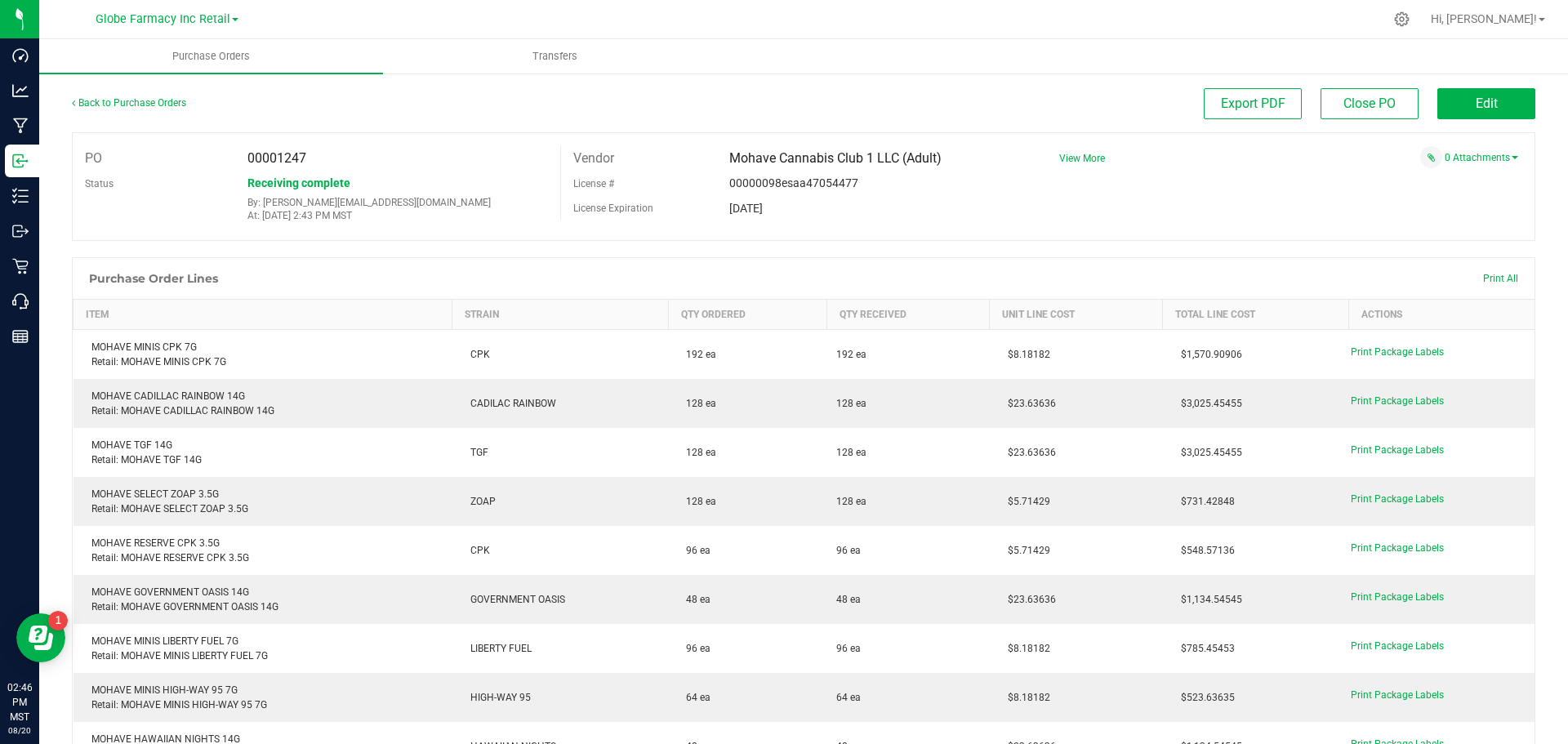
click at [1446, 165] on div "0 Attachments" at bounding box center [1282, 157] width 471 height 22
click at [1446, 162] on link "0 Attachments" at bounding box center [1481, 157] width 73 height 11
click at [1418, 178] on button "Attach new document" at bounding box center [1465, 179] width 107 height 14
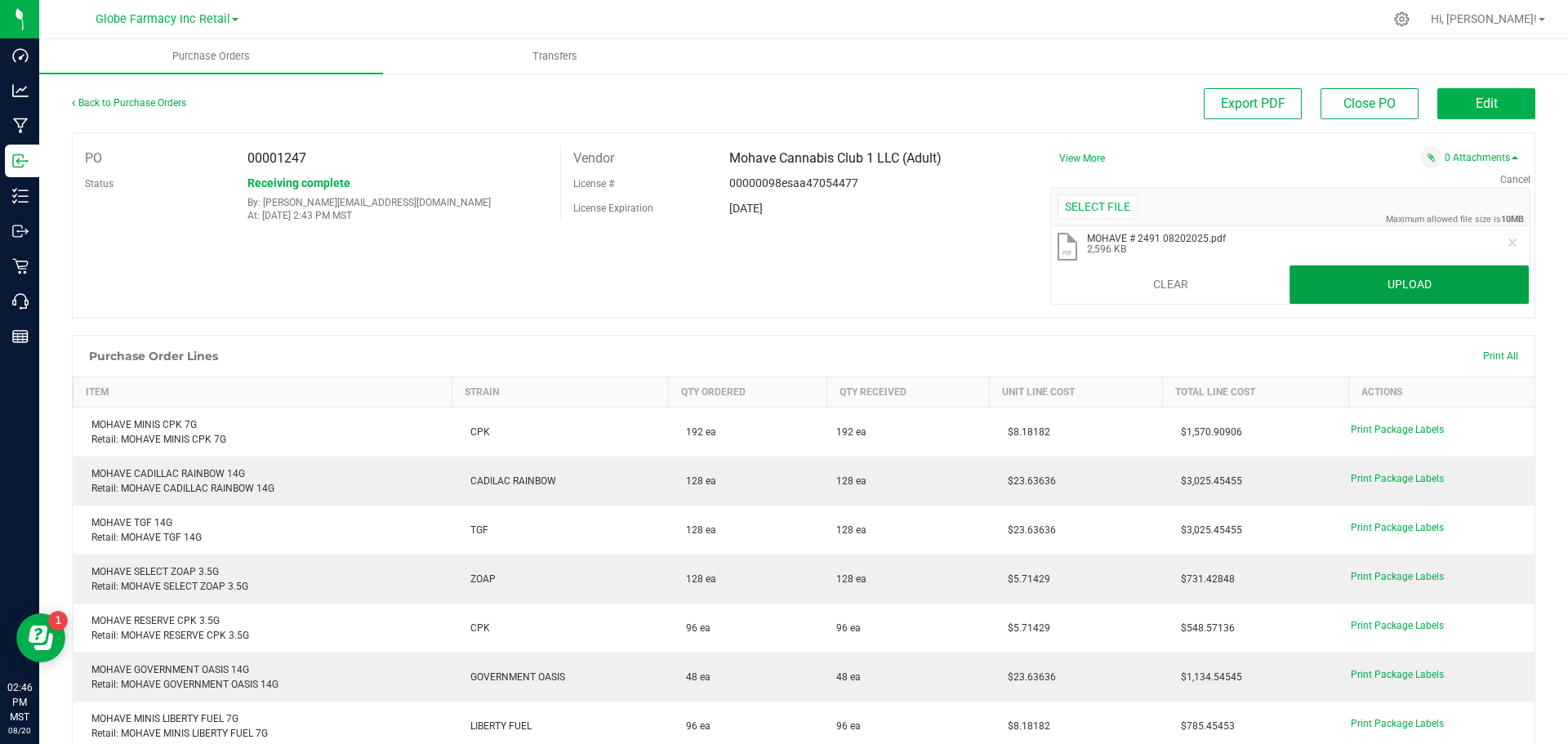
click at [1386, 282] on button "Upload" at bounding box center [1409, 285] width 239 height 39
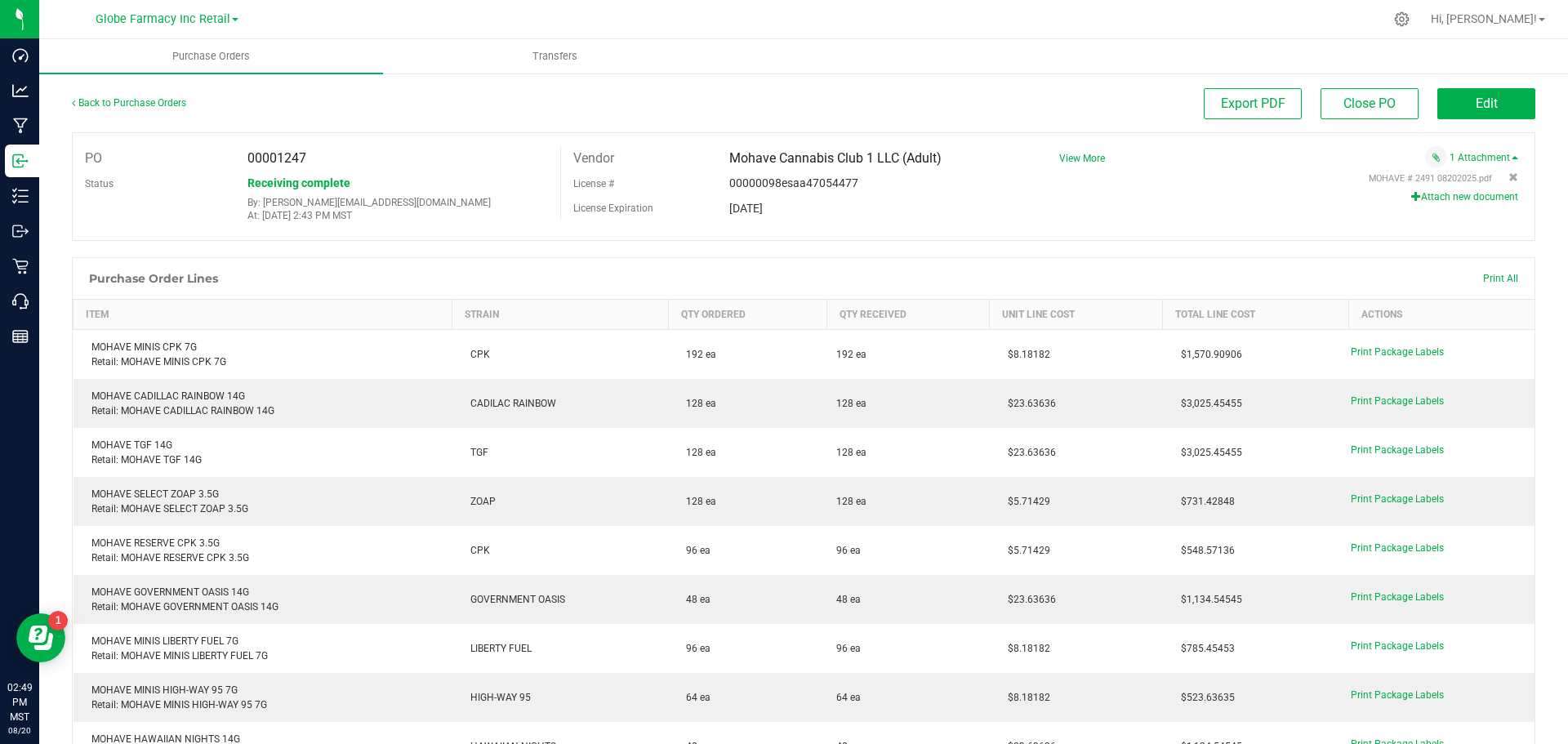
click at [1446, 196] on button "Attach new document" at bounding box center [1465, 196] width 107 height 14
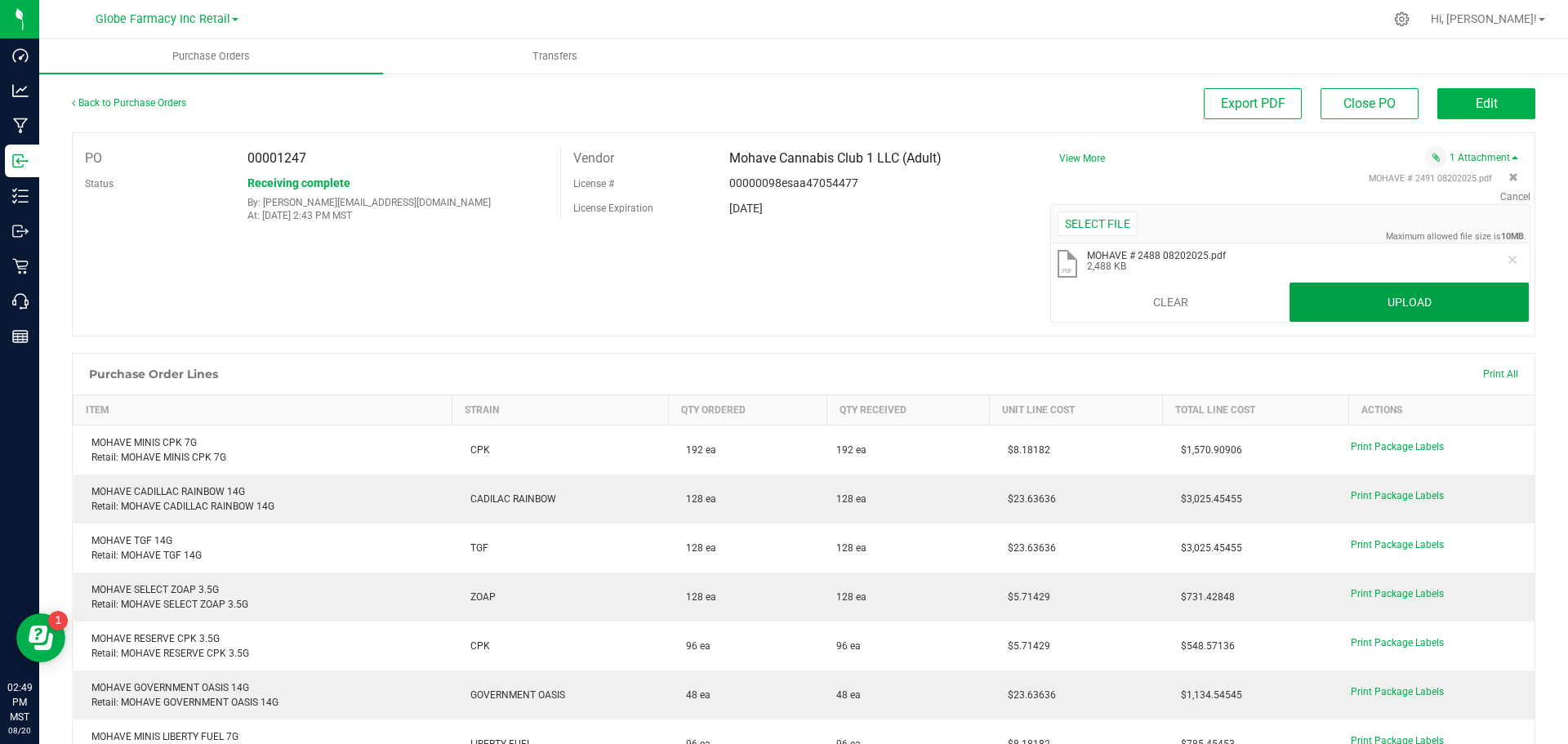
click at [1357, 287] on button "Upload" at bounding box center [1409, 302] width 239 height 39
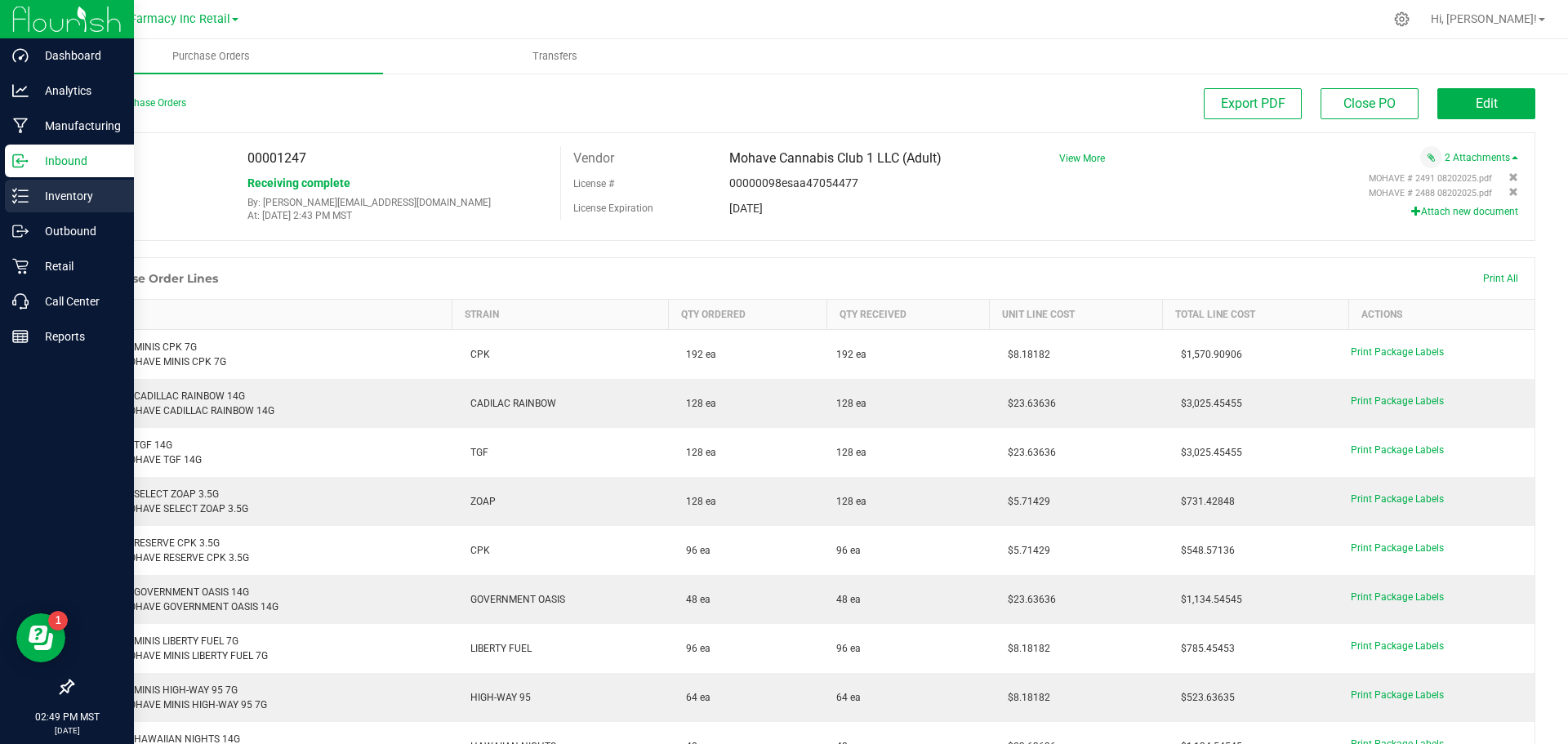
click at [16, 196] on icon at bounding box center [20, 196] width 16 height 16
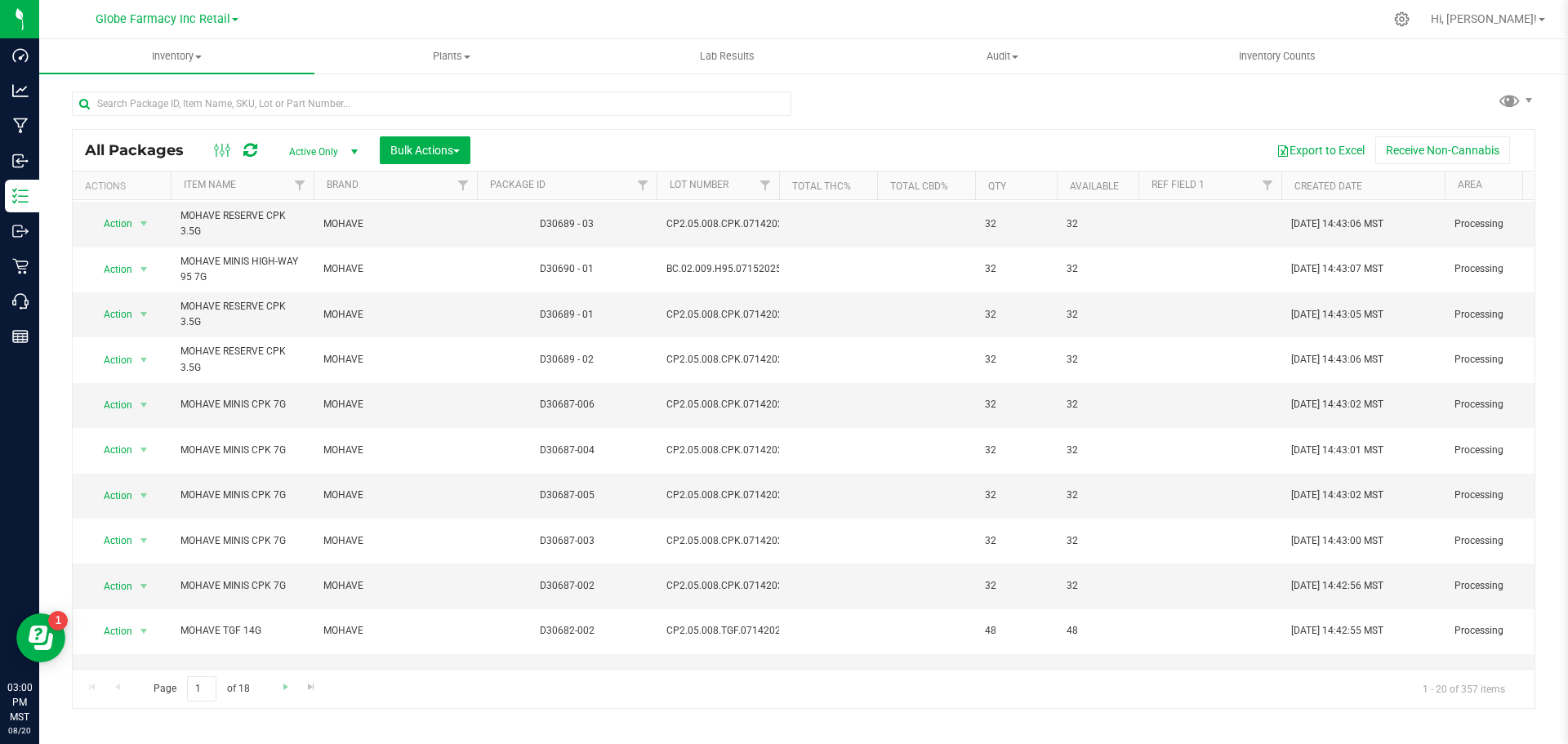
scroll to position [163, 0]
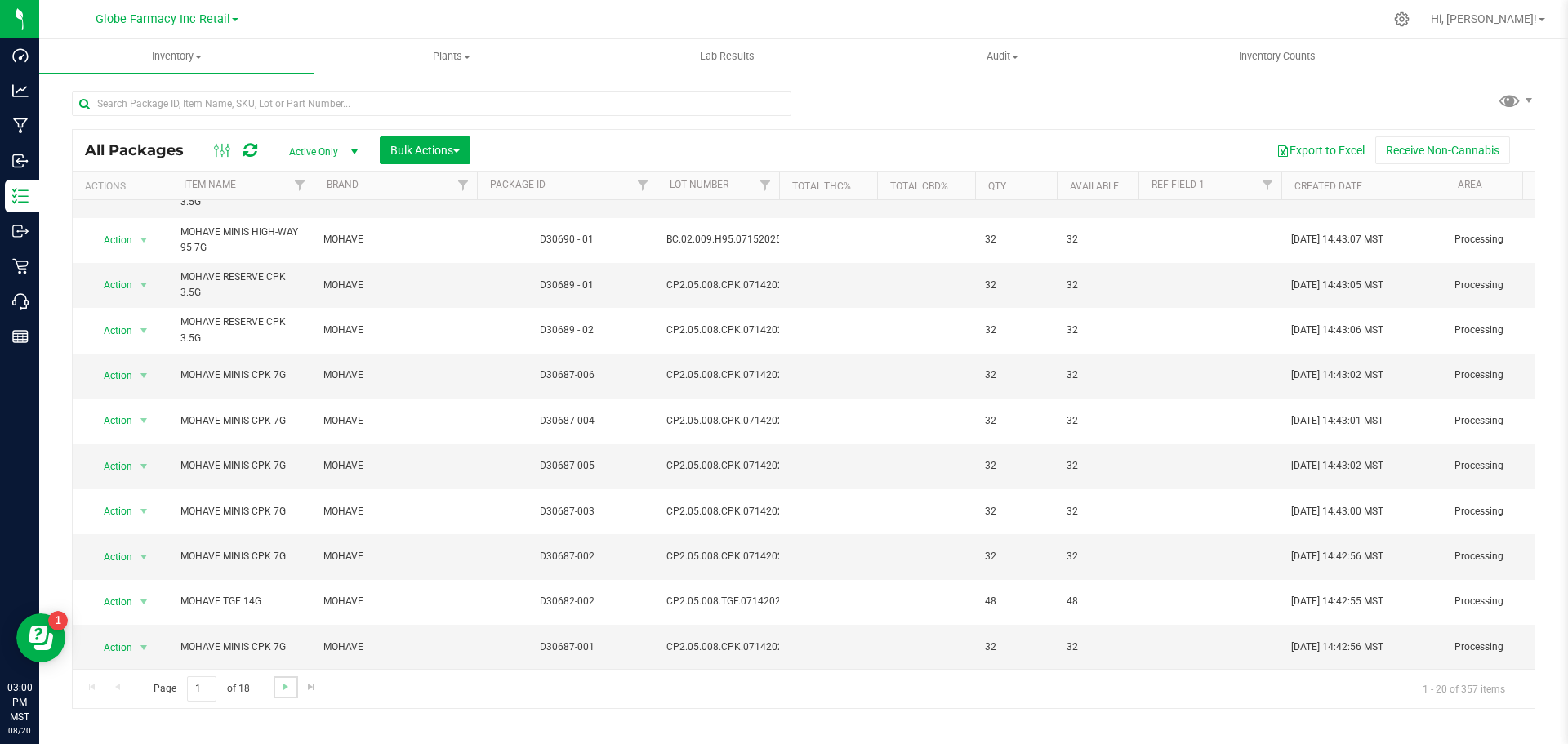
click at [288, 694] on link "Go to the next page" at bounding box center [286, 687] width 24 height 22
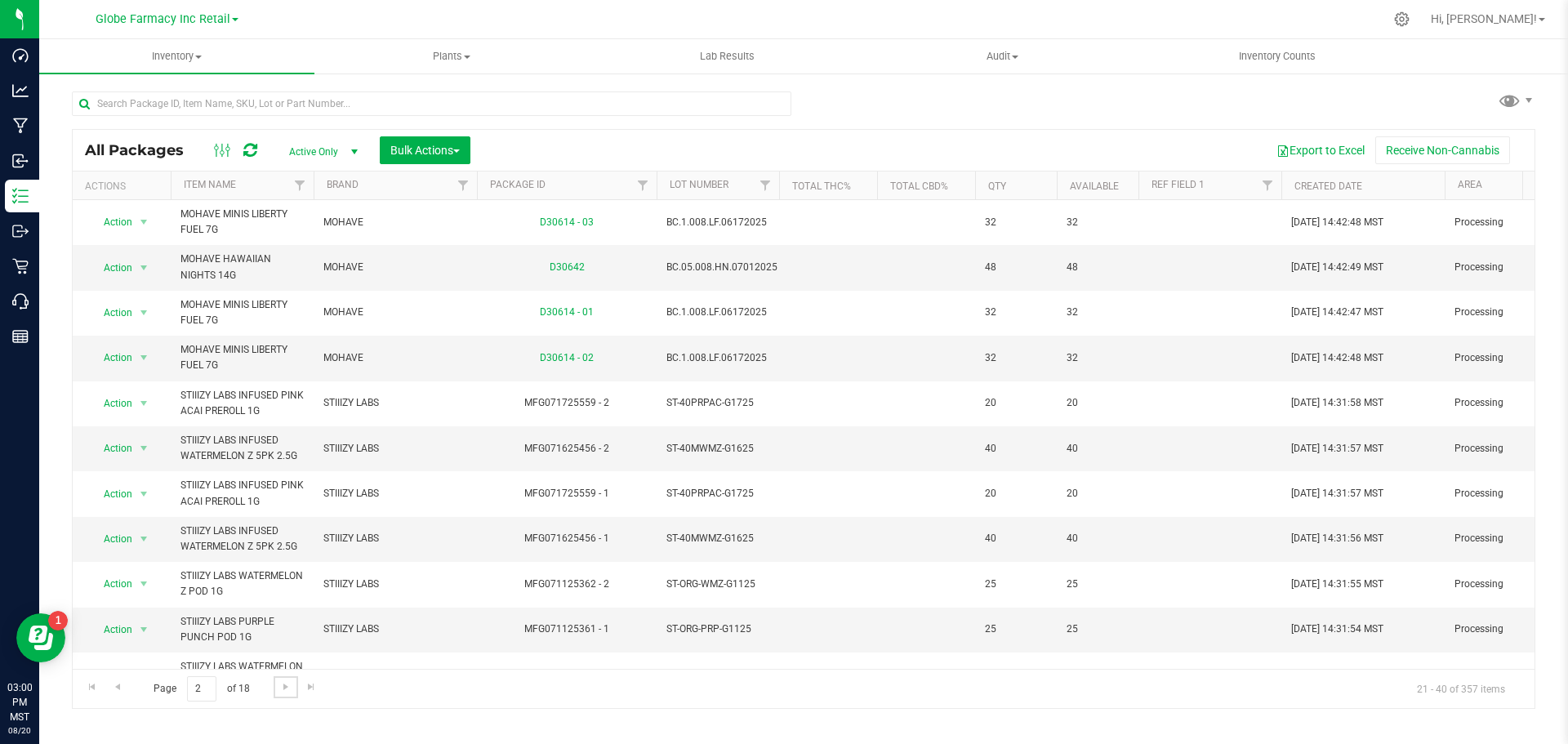
click at [280, 690] on span "Go to the next page" at bounding box center [285, 686] width 13 height 13
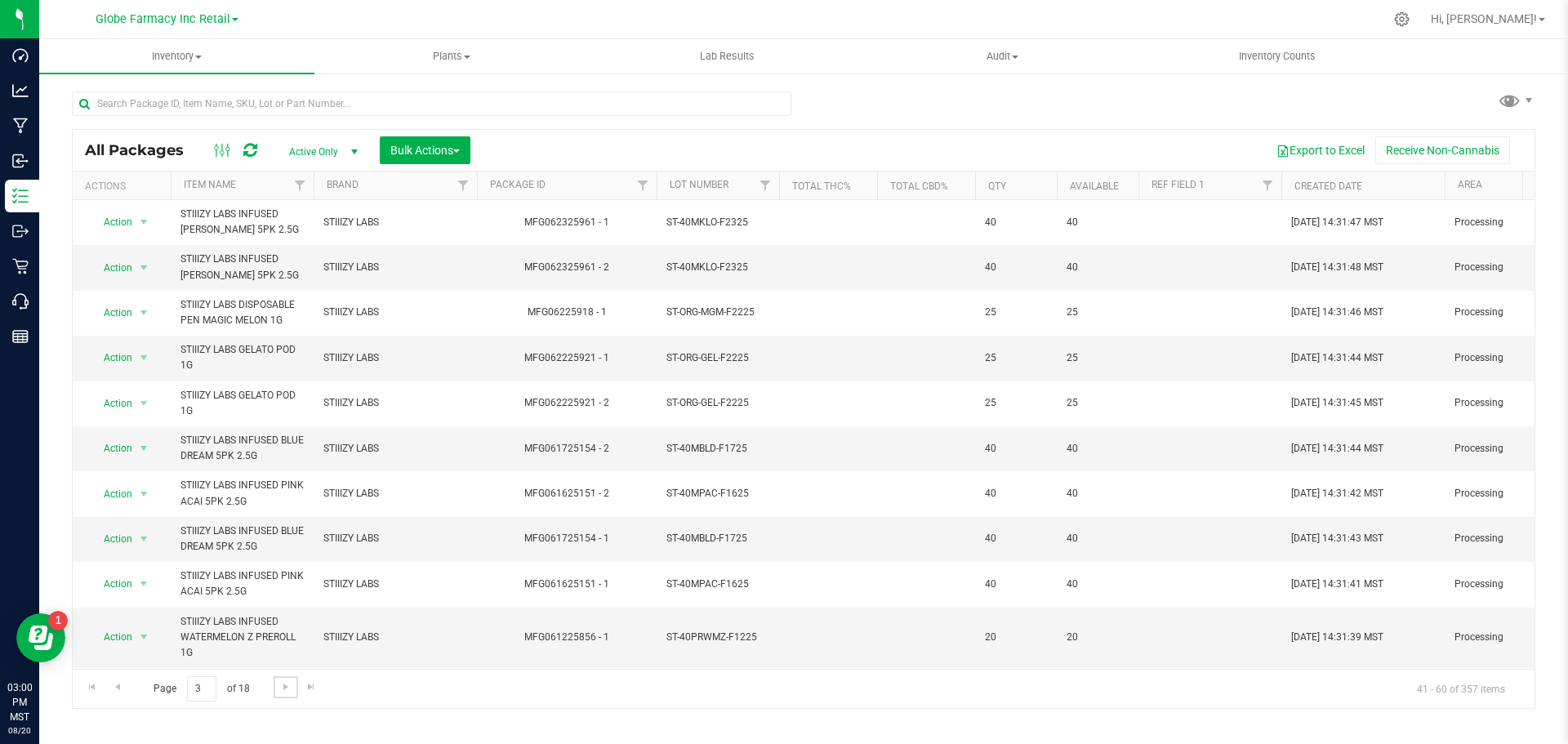
click at [280, 690] on span "Go to the next page" at bounding box center [285, 686] width 13 height 13
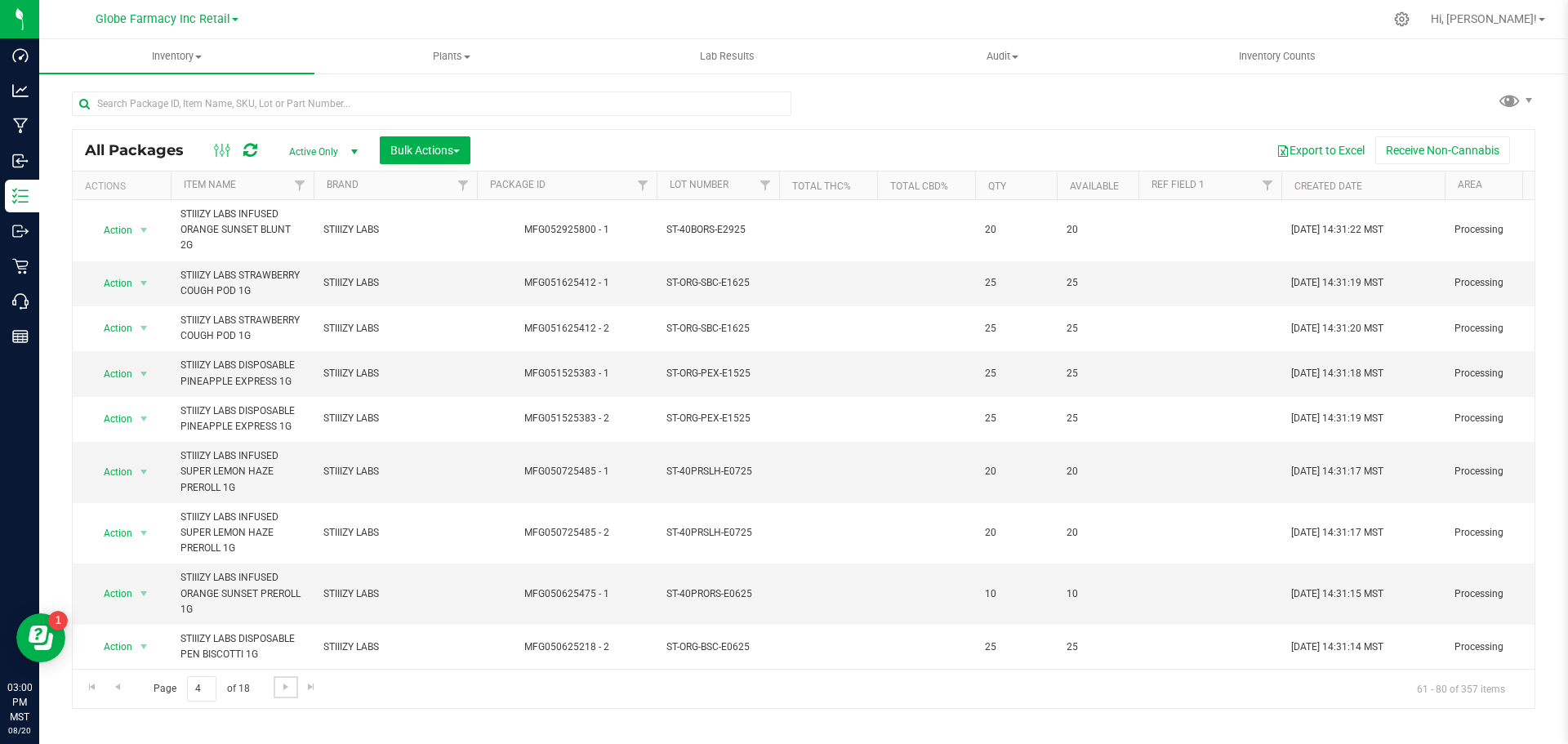
click at [280, 690] on span "Go to the next page" at bounding box center [285, 686] width 13 height 13
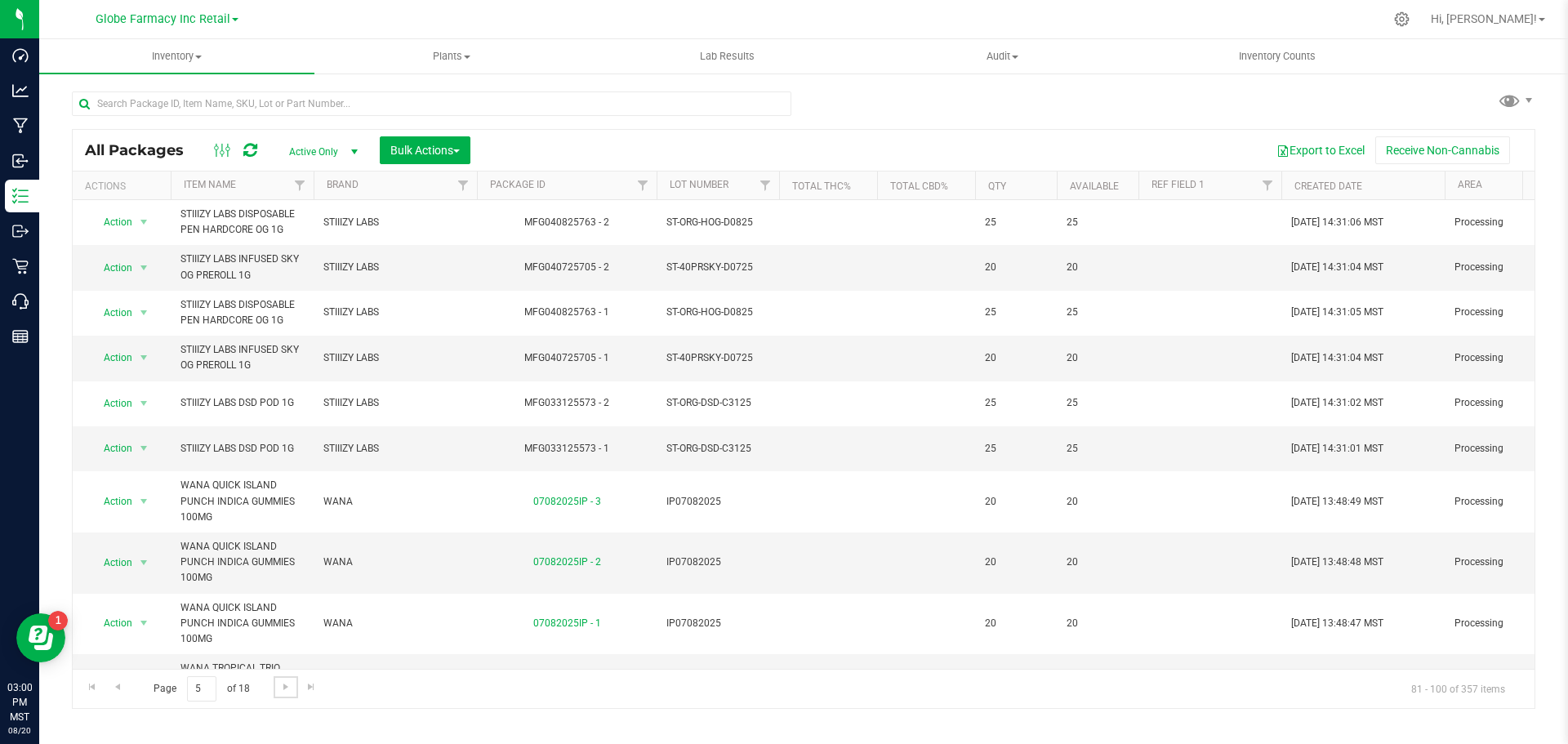
click at [280, 690] on span "Go to the next page" at bounding box center [285, 686] width 13 height 13
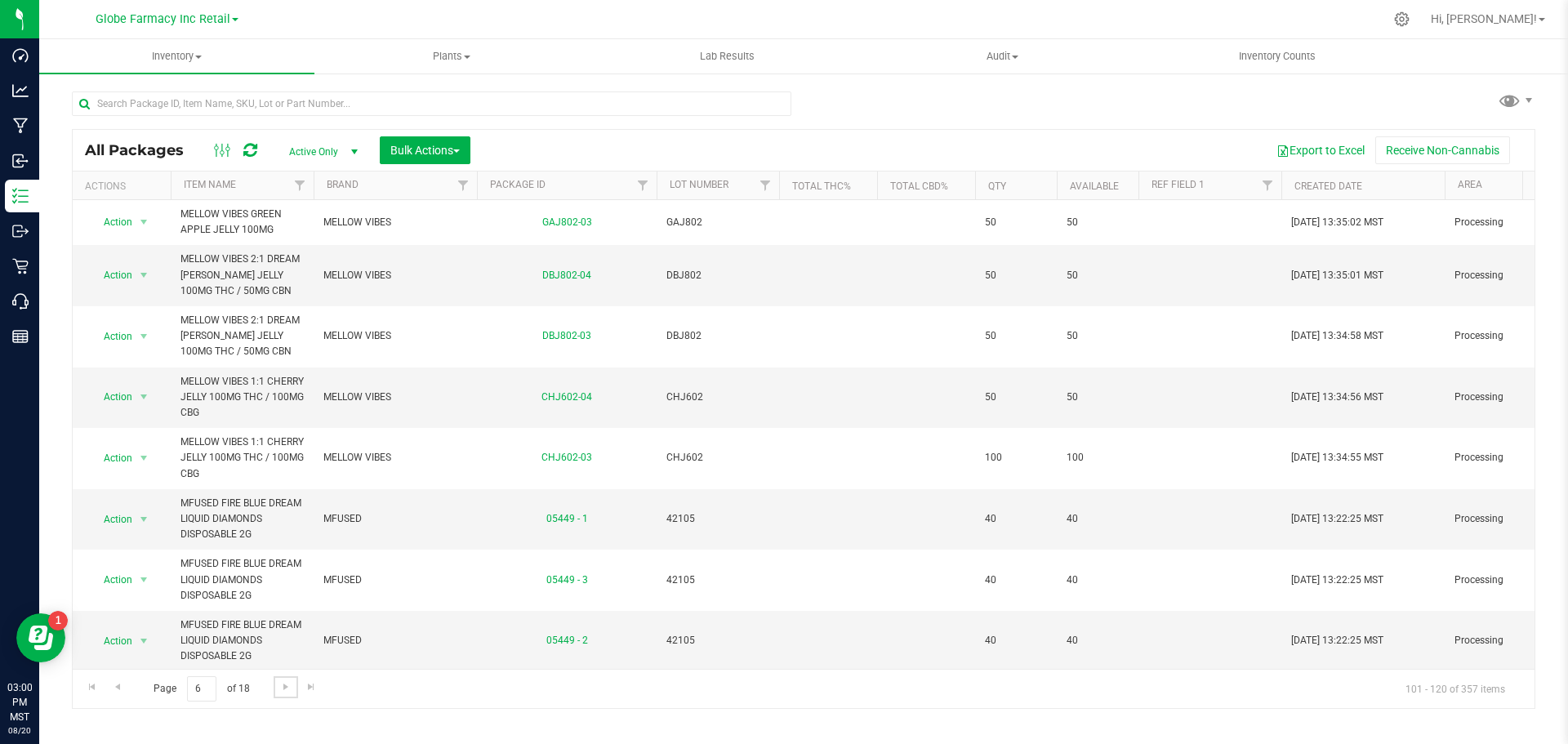
click at [280, 690] on span "Go to the next page" at bounding box center [285, 686] width 13 height 13
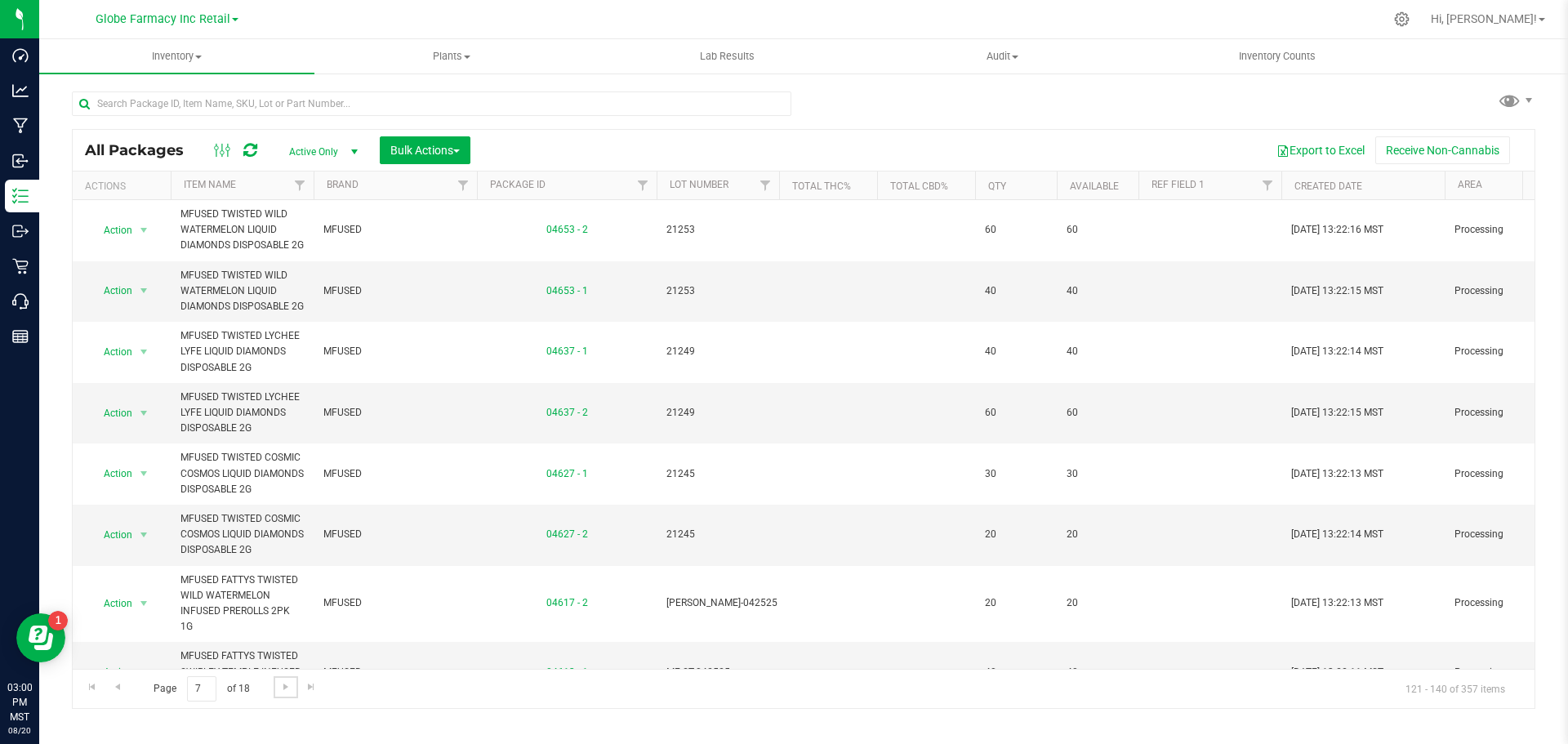
click at [280, 690] on span "Go to the next page" at bounding box center [285, 686] width 13 height 13
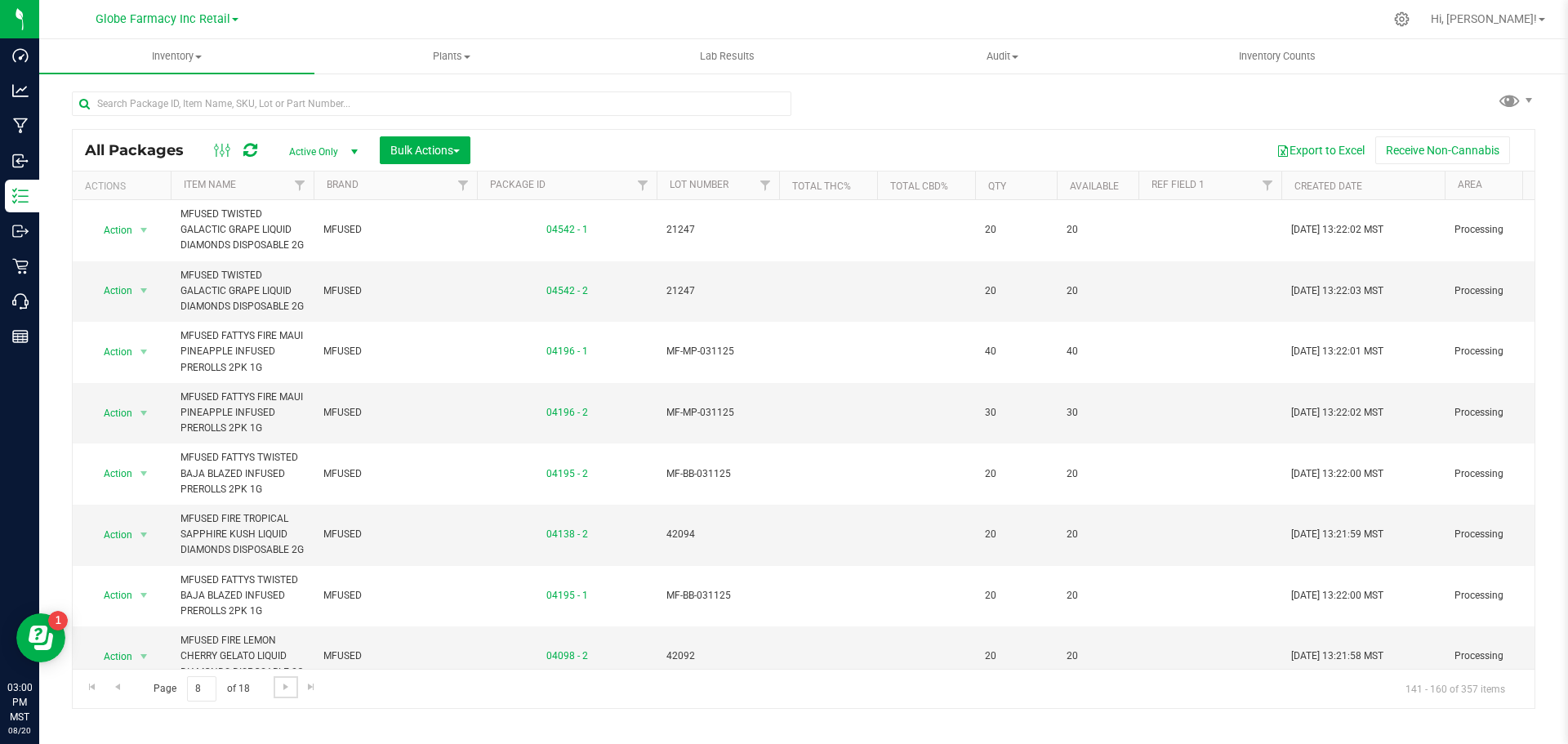
click at [280, 690] on span "Go to the next page" at bounding box center [285, 686] width 13 height 13
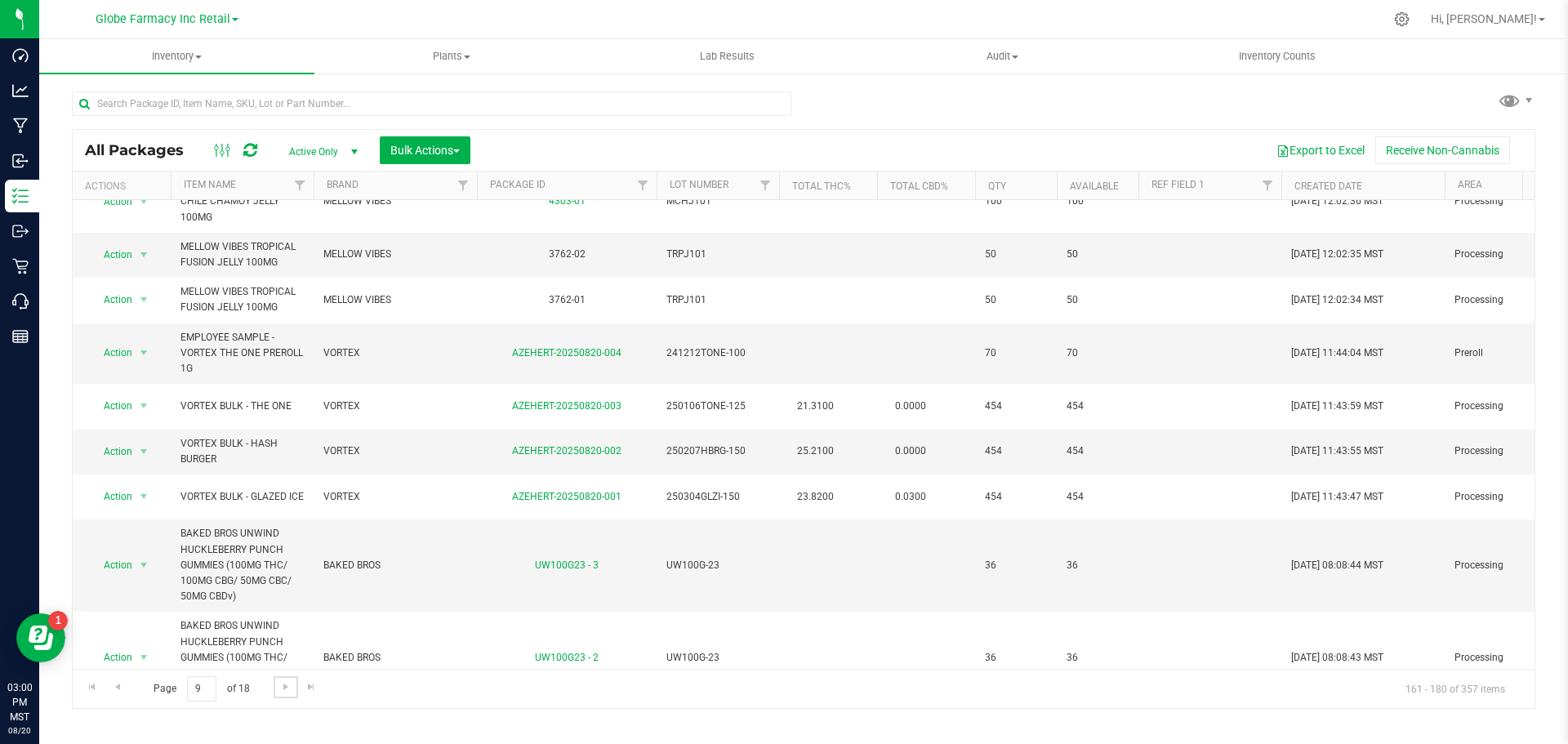
scroll to position [723, 0]
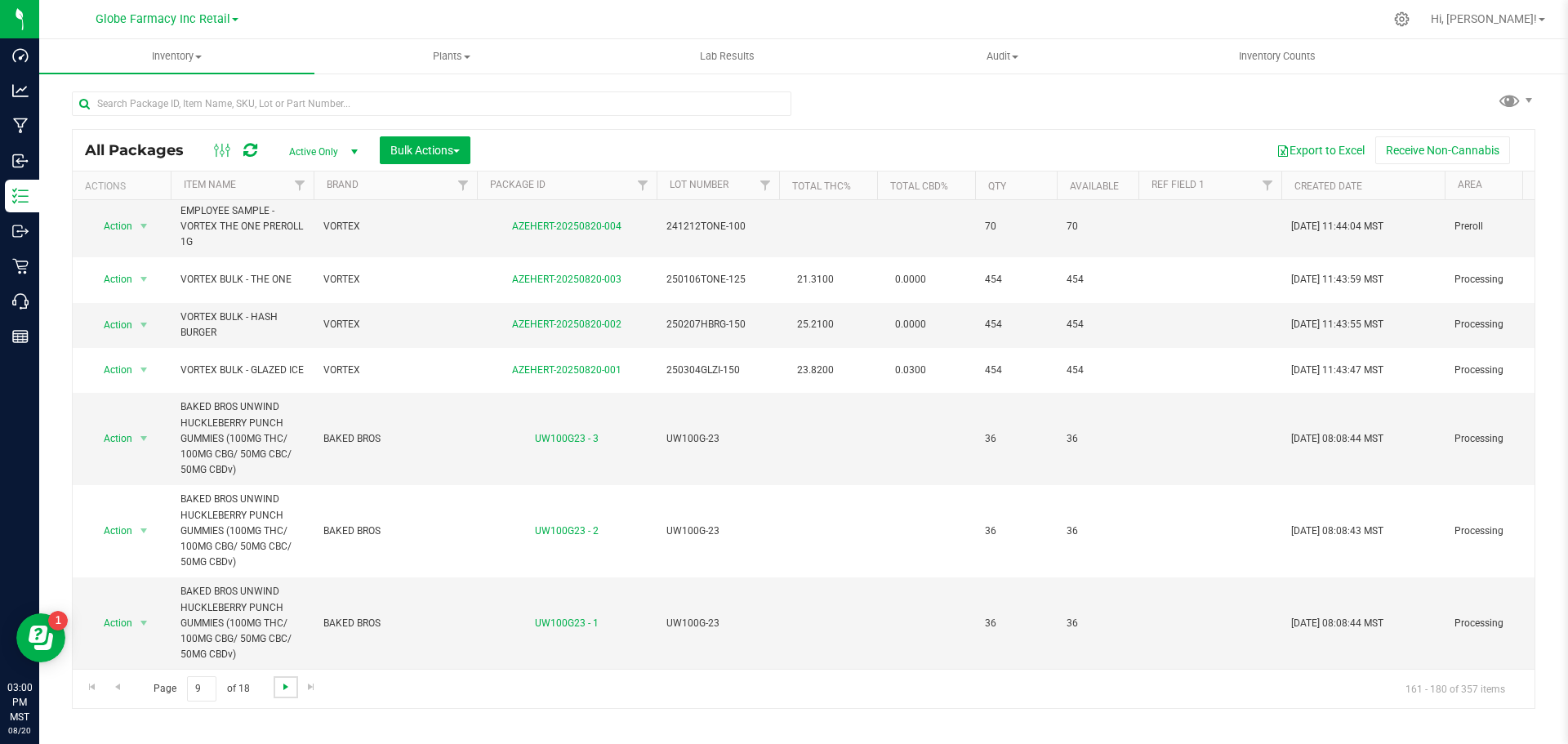
click at [287, 693] on span "Go to the next page" at bounding box center [285, 686] width 13 height 13
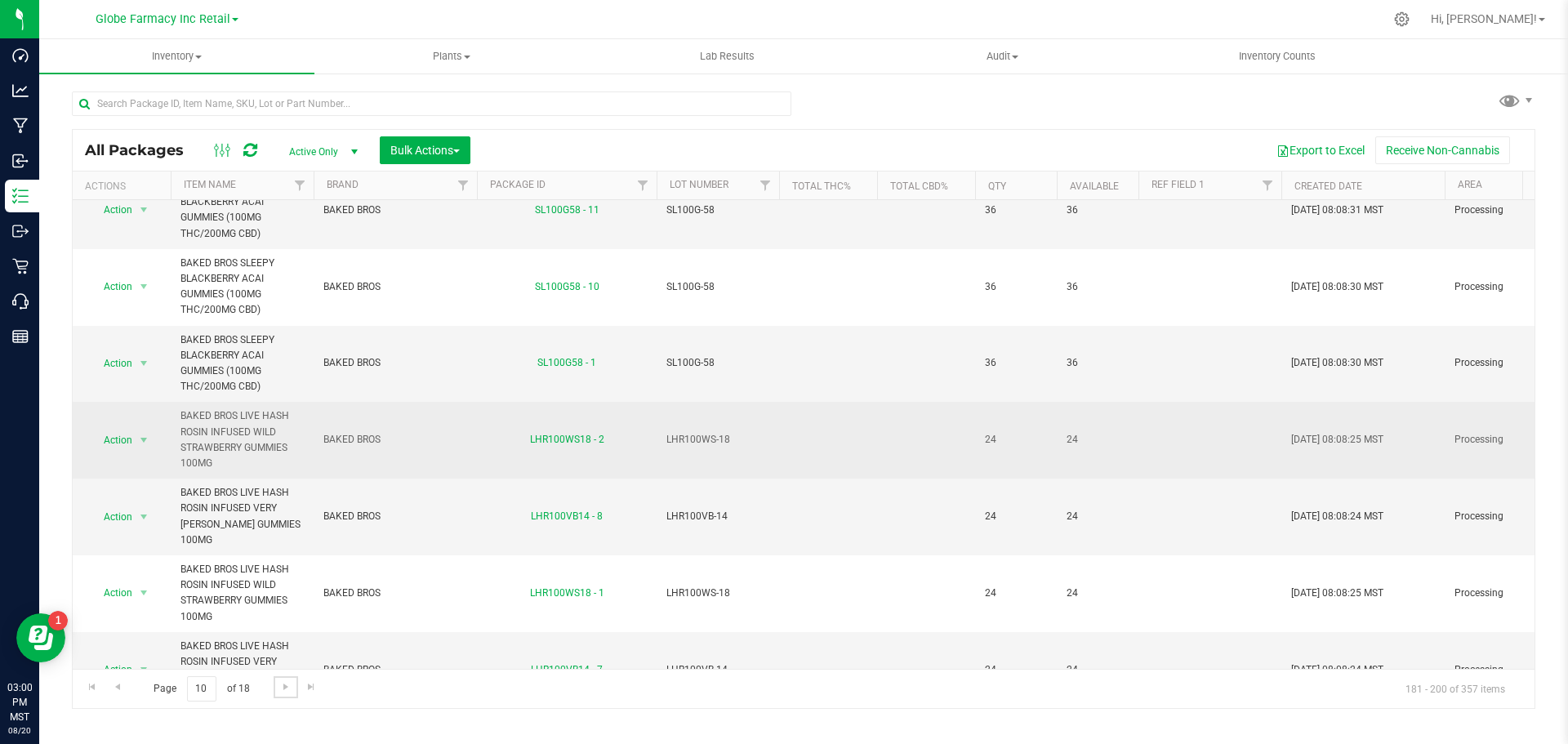
scroll to position [1012, 0]
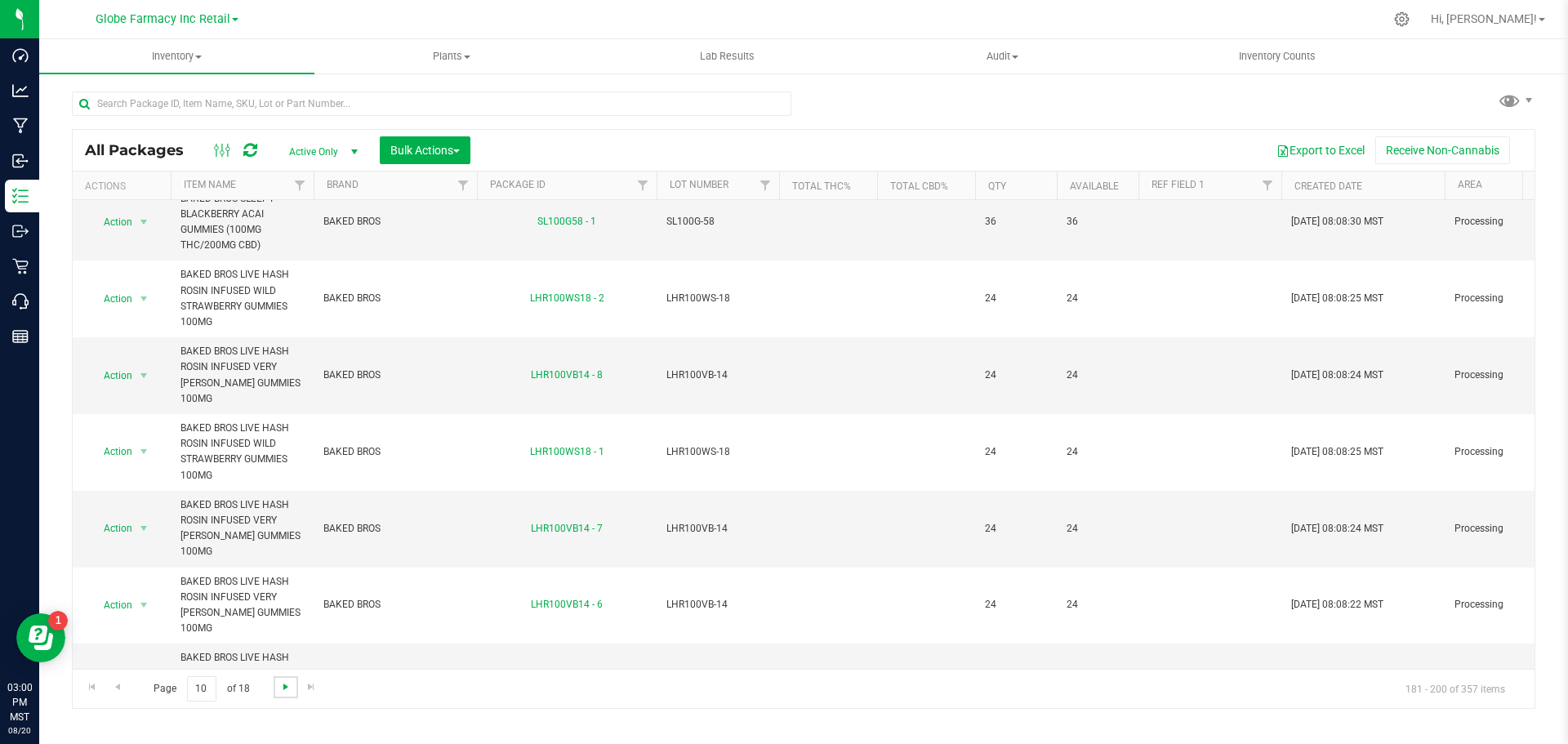
click at [287, 690] on span "Go to the next page" at bounding box center [285, 686] width 13 height 13
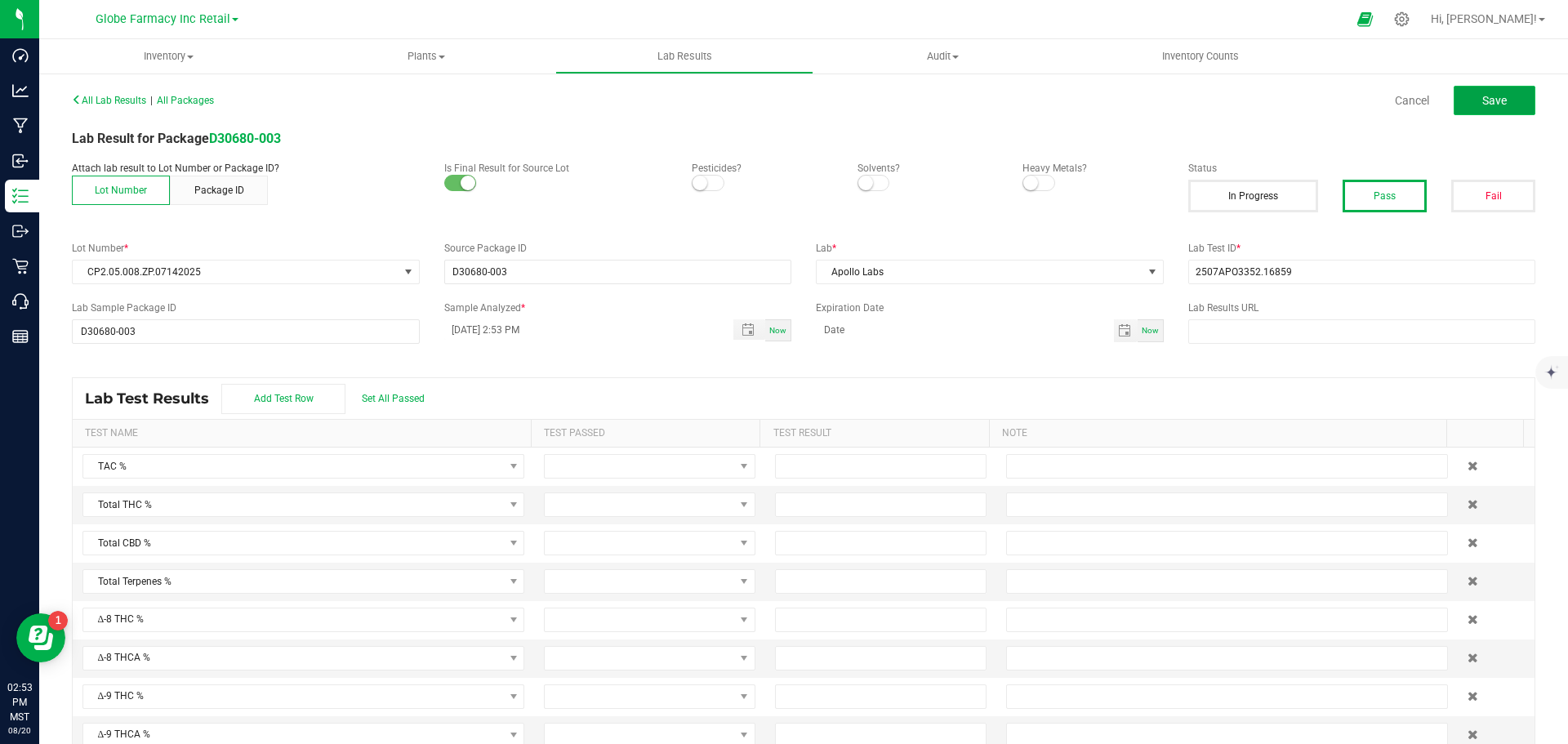
click at [1463, 97] on button "Save" at bounding box center [1495, 100] width 82 height 30
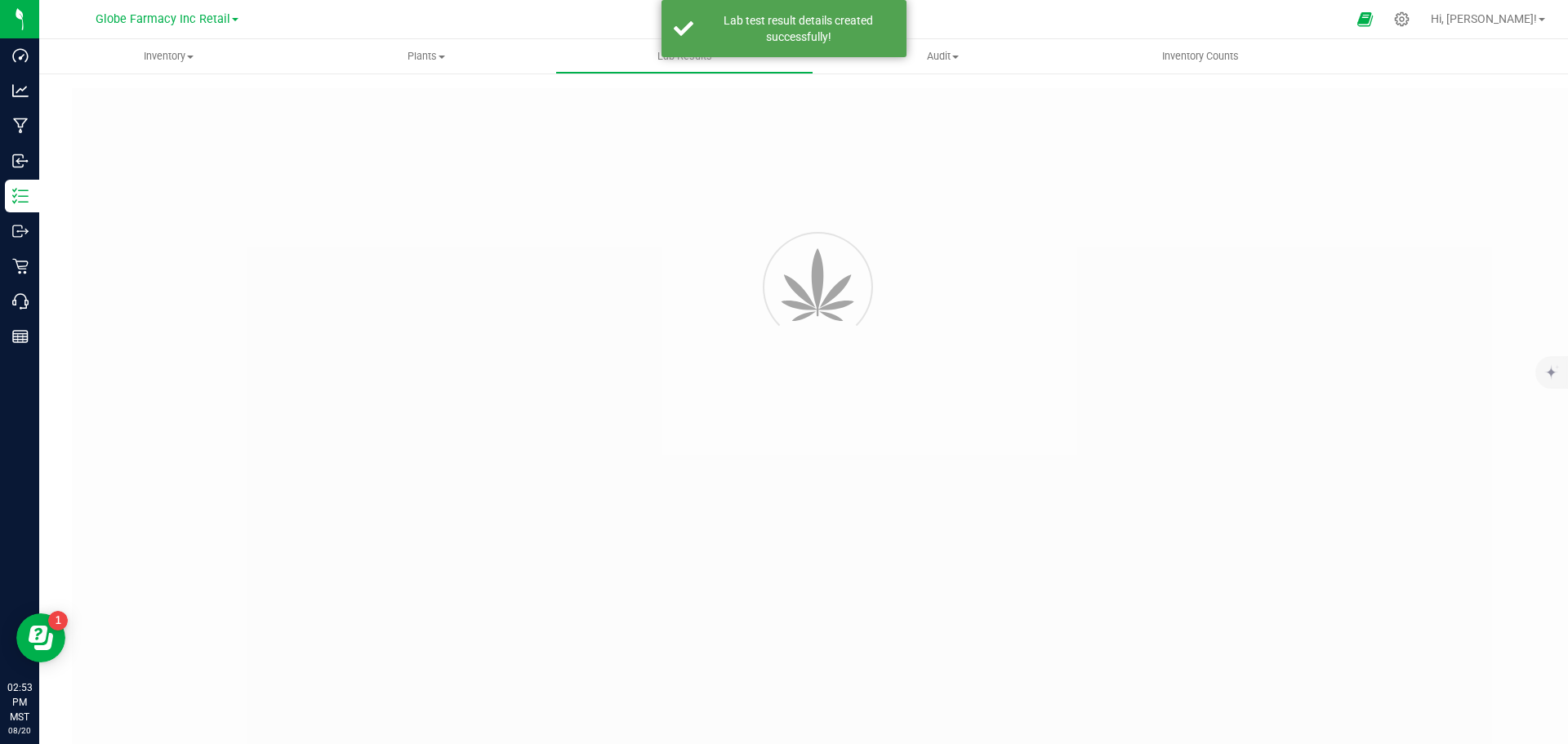
type input "D30680-003"
type input "2507APO3352.16859"
type input "D30680-003"
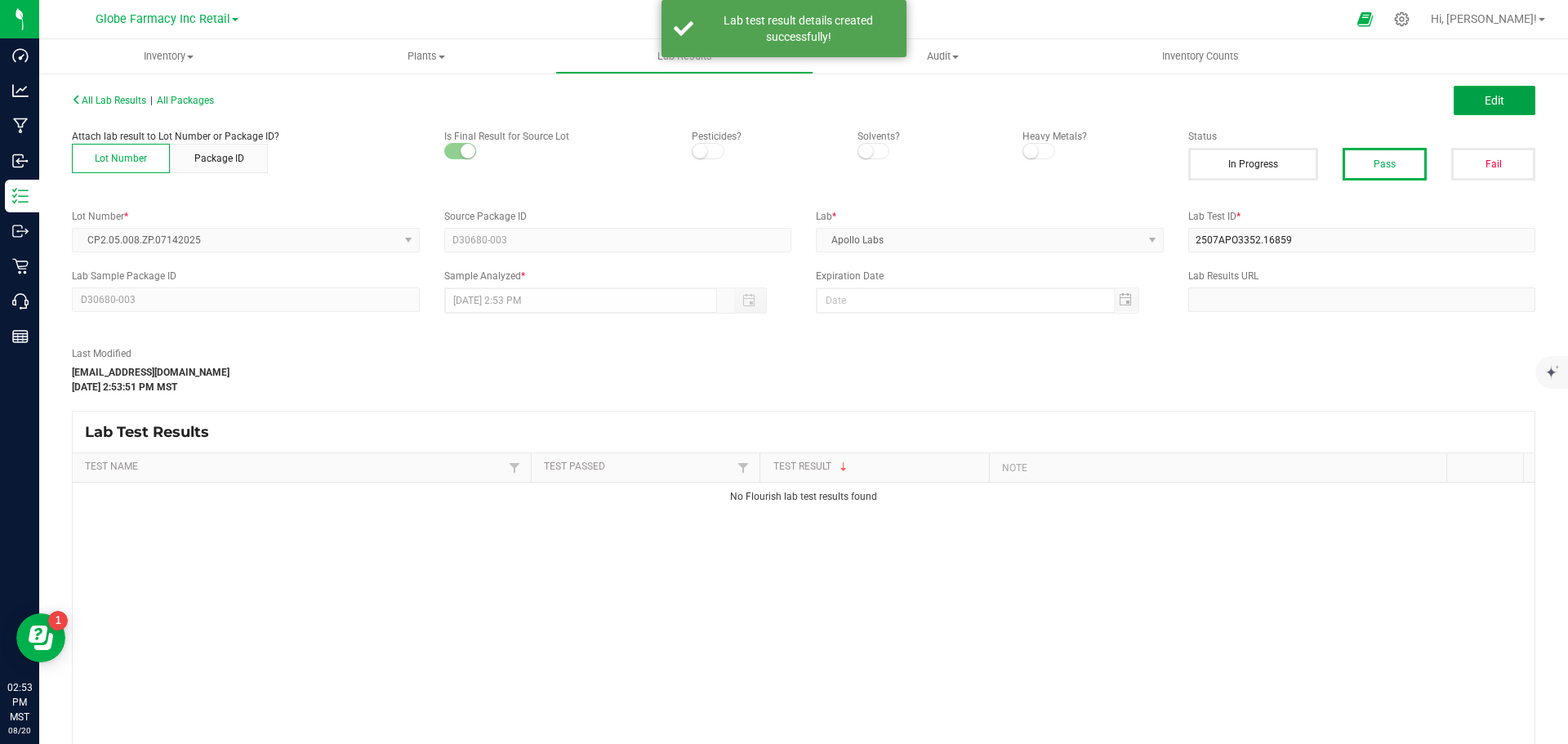
drag, startPoint x: 1469, startPoint y: 104, endPoint x: 1293, endPoint y: 353, distance: 304.9
click at [1469, 103] on button "Edit" at bounding box center [1495, 100] width 82 height 30
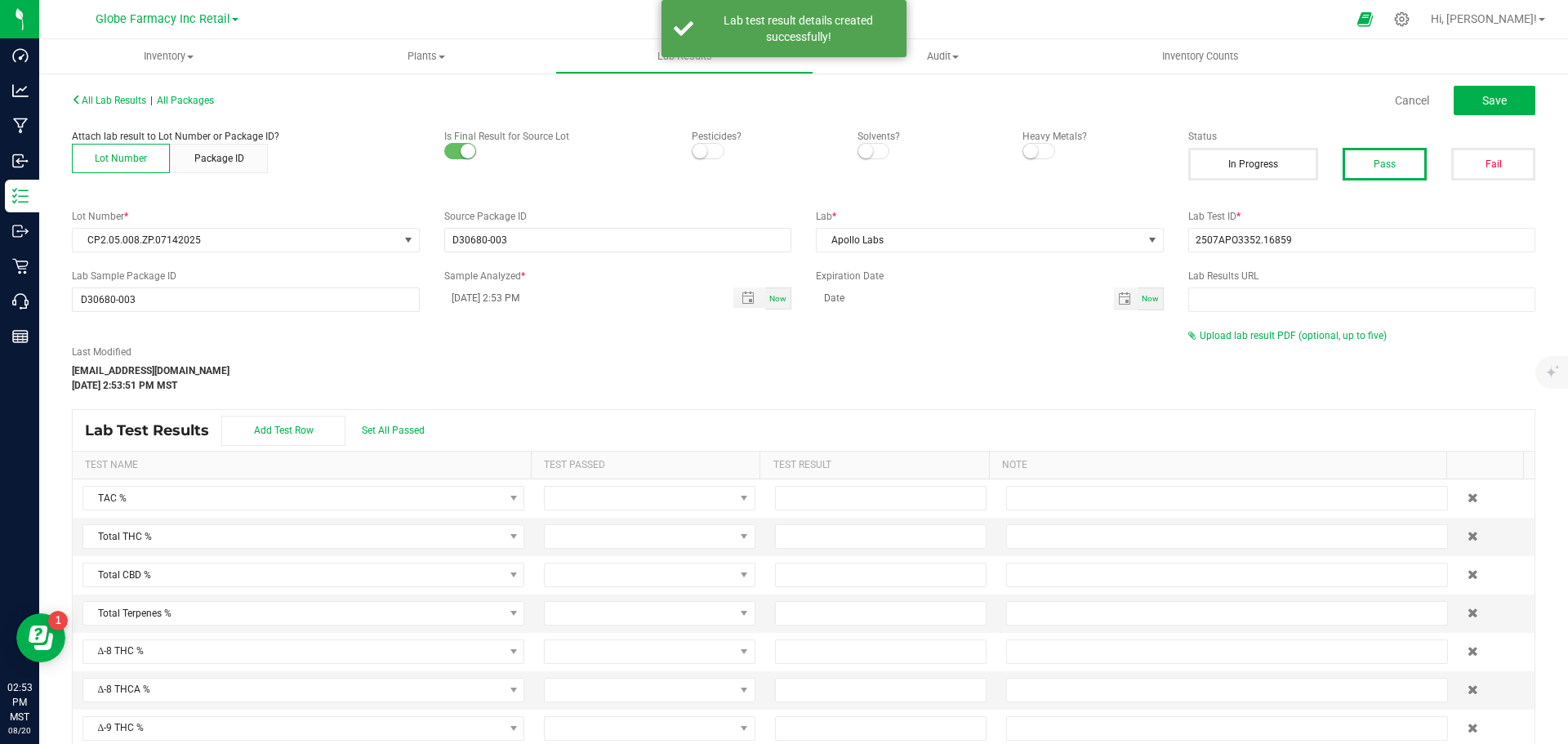
click at [1270, 329] on div "Upload lab result PDF (optional, up to five)" at bounding box center [1362, 335] width 348 height 14
click at [1258, 338] on span "Upload lab result PDF (optional, up to five)" at bounding box center [1293, 335] width 187 height 11
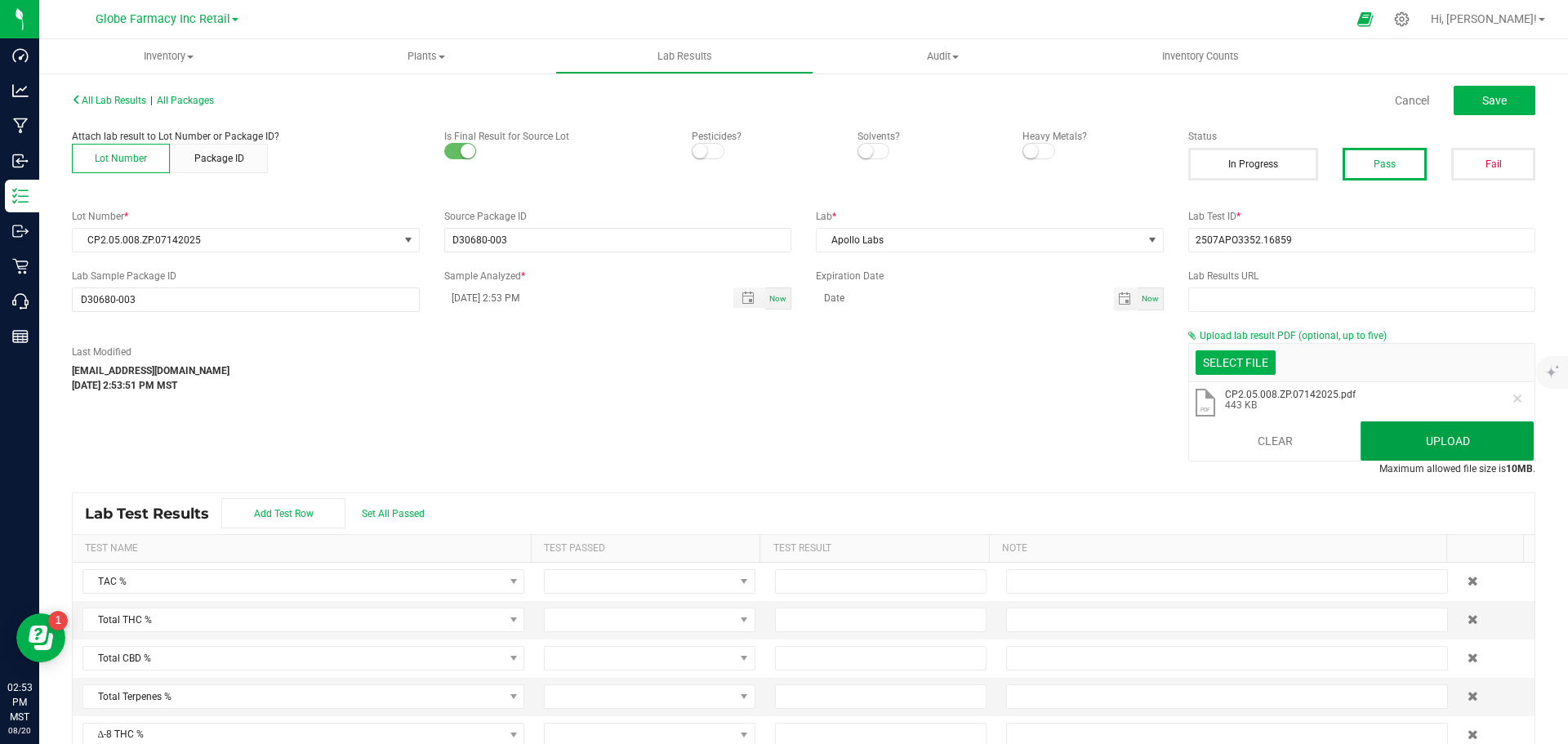
click at [1417, 435] on button "Upload" at bounding box center [1447, 441] width 173 height 39
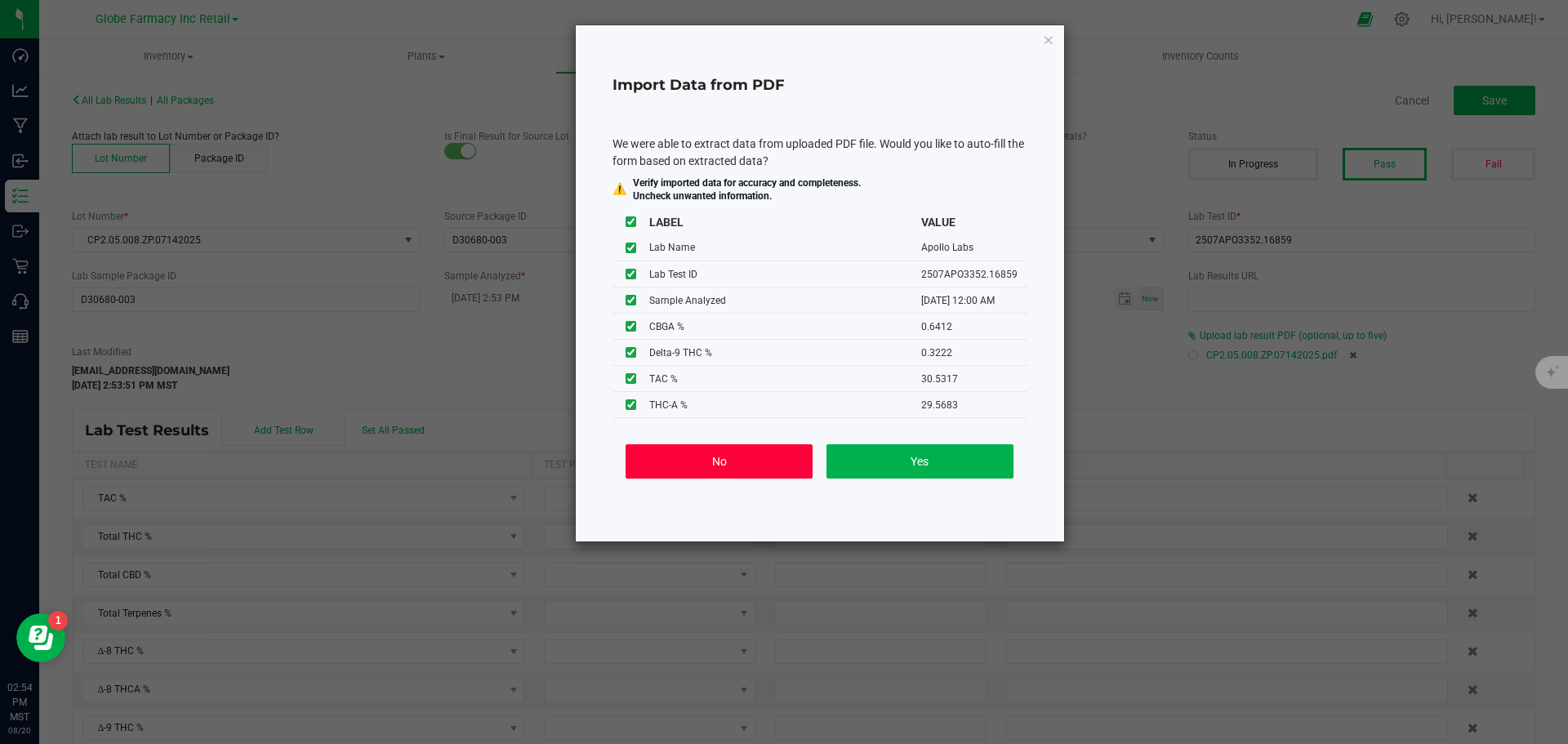
click at [678, 468] on button "No" at bounding box center [719, 462] width 187 height 34
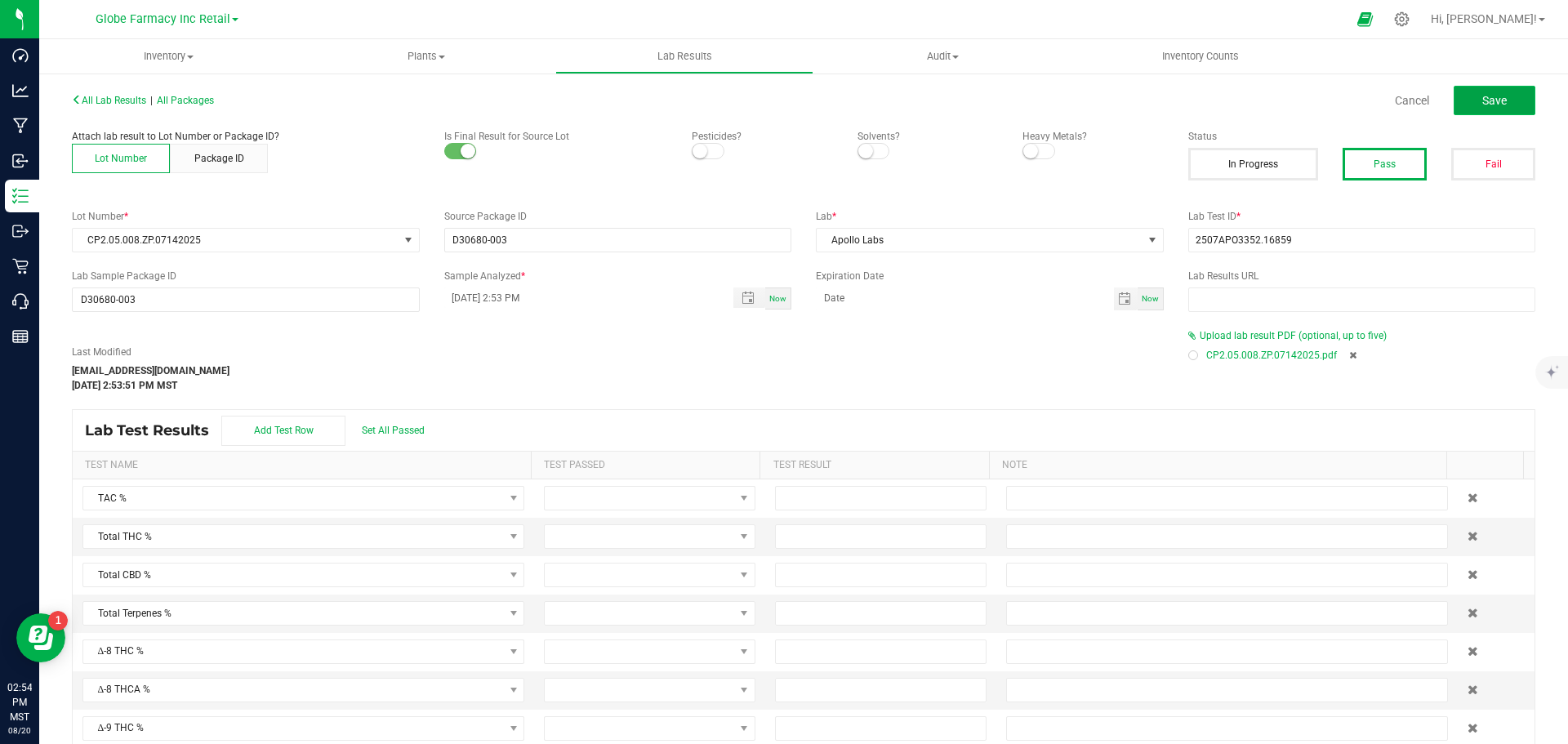
click at [1470, 89] on button "Save" at bounding box center [1495, 100] width 82 height 30
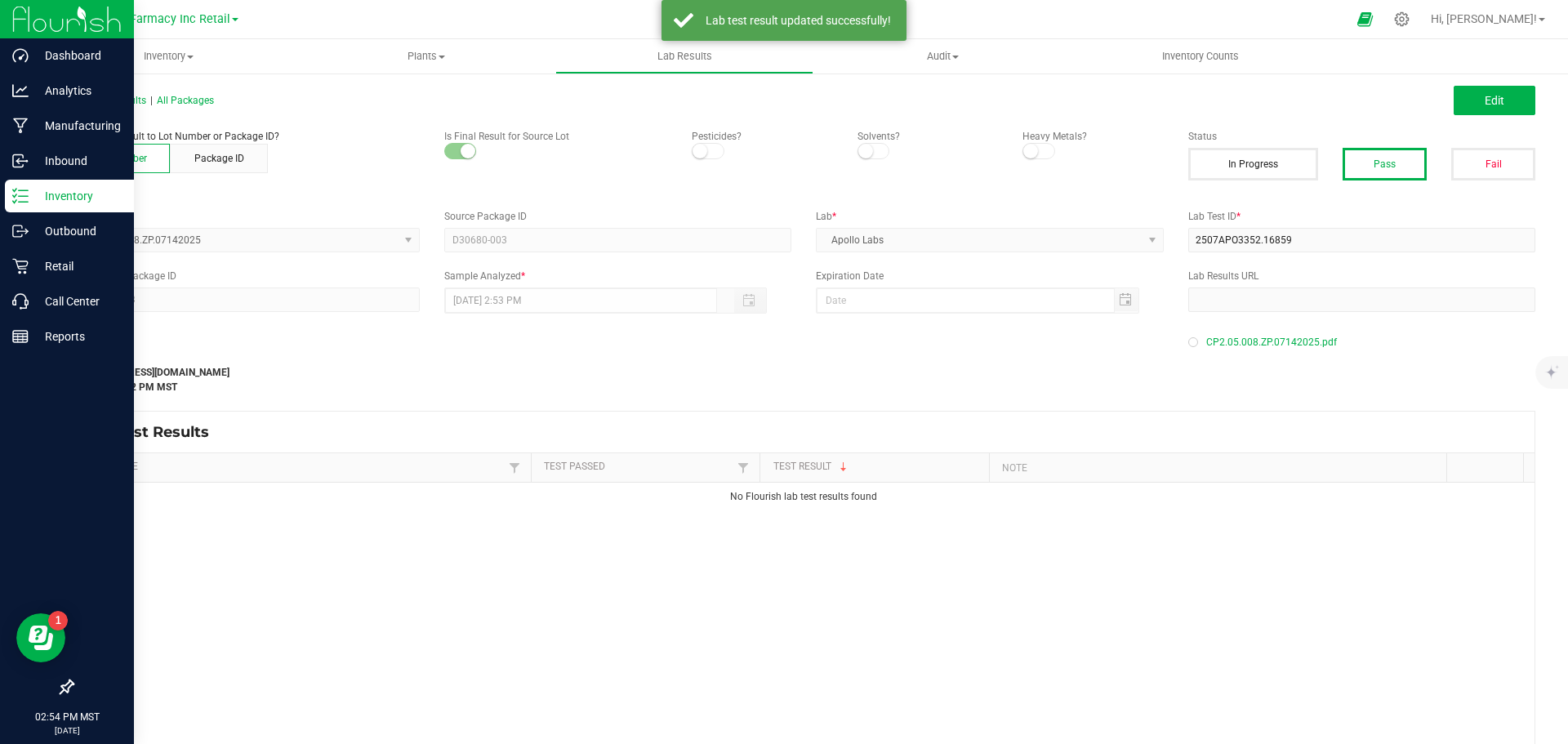
click at [14, 200] on icon at bounding box center [20, 196] width 16 height 16
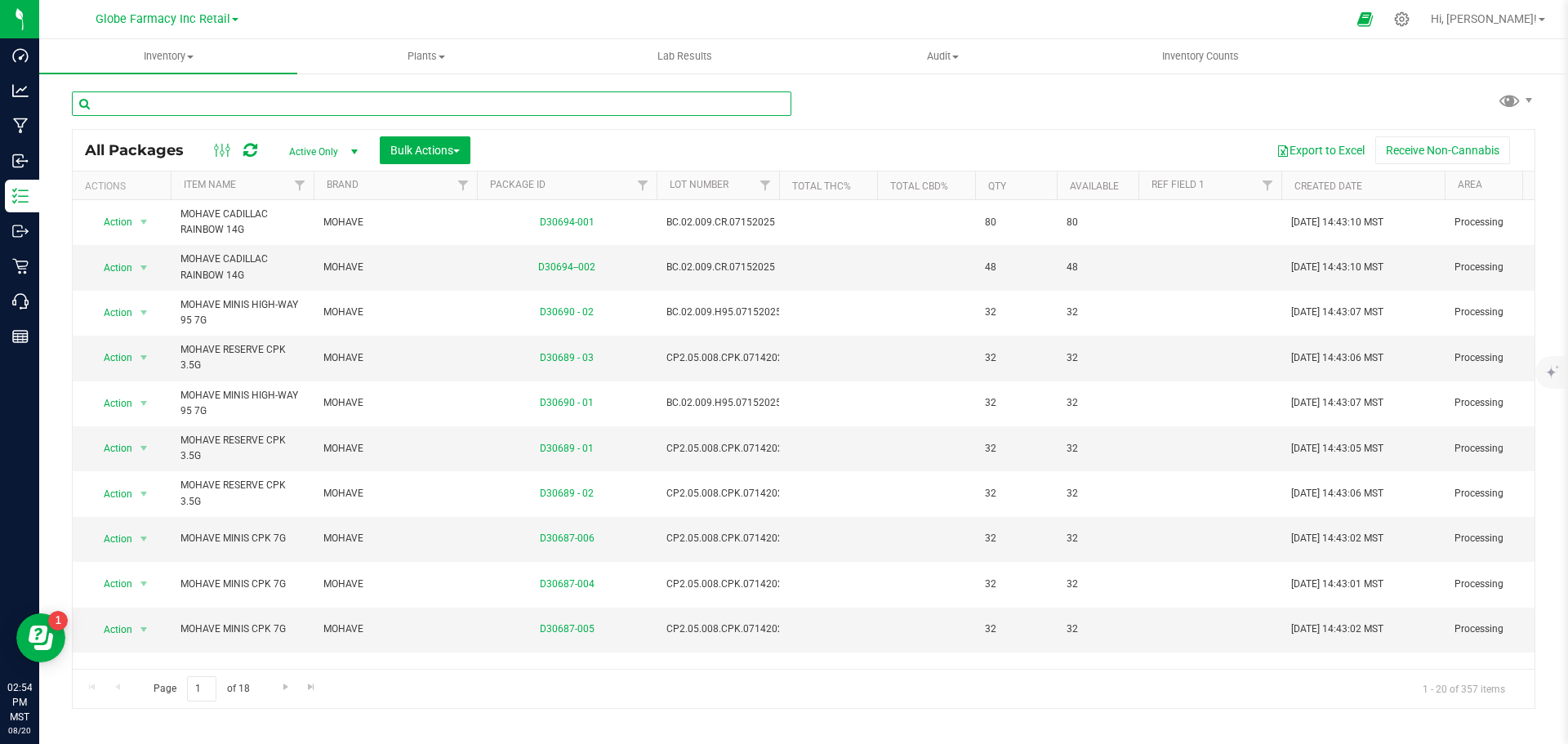
paste input "CP2.06.008.GO.07072025"
click at [503, 109] on input "CP2.06.008.GO.07072025" at bounding box center [432, 104] width 719 height 25
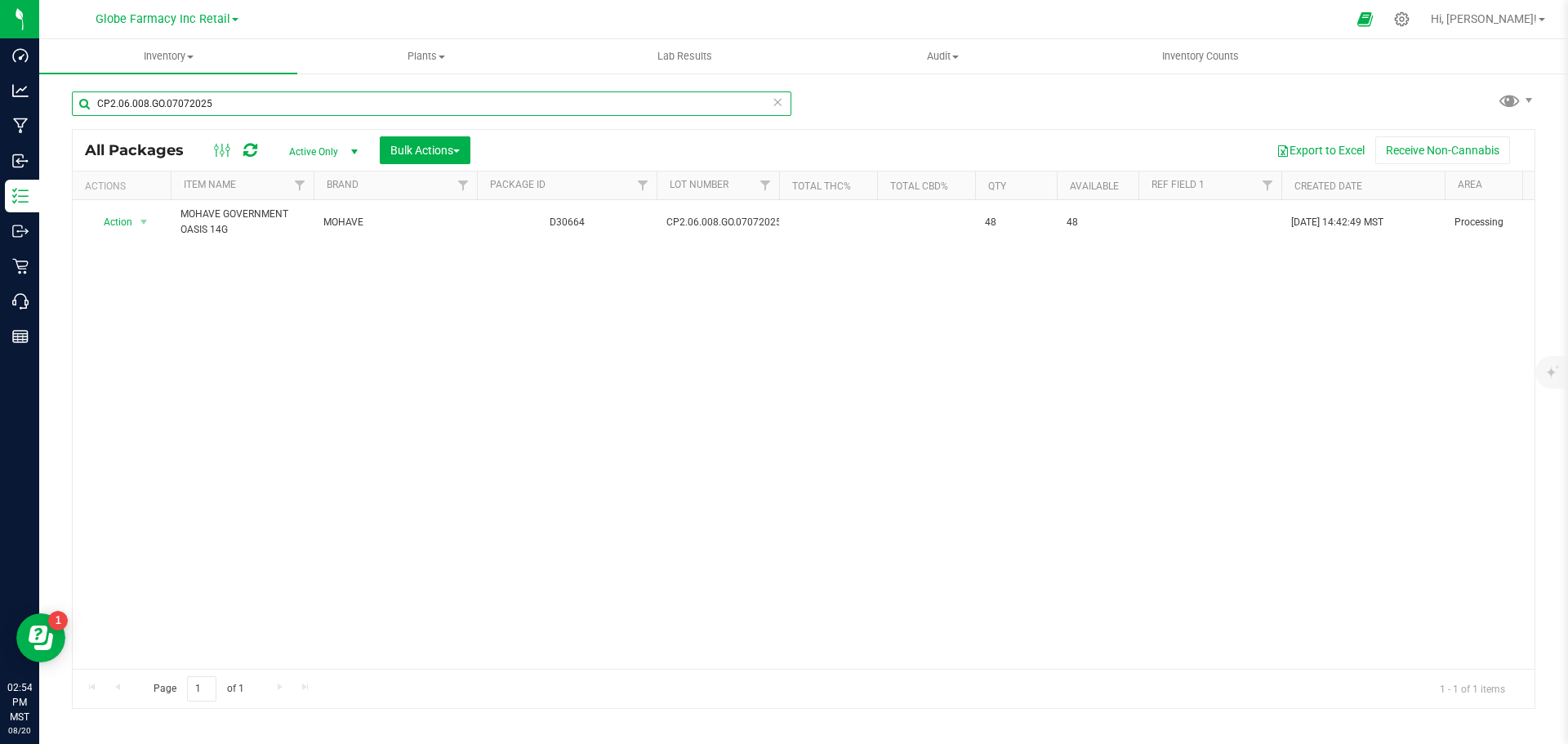
type input "CP2.06.008.GO.07072025"
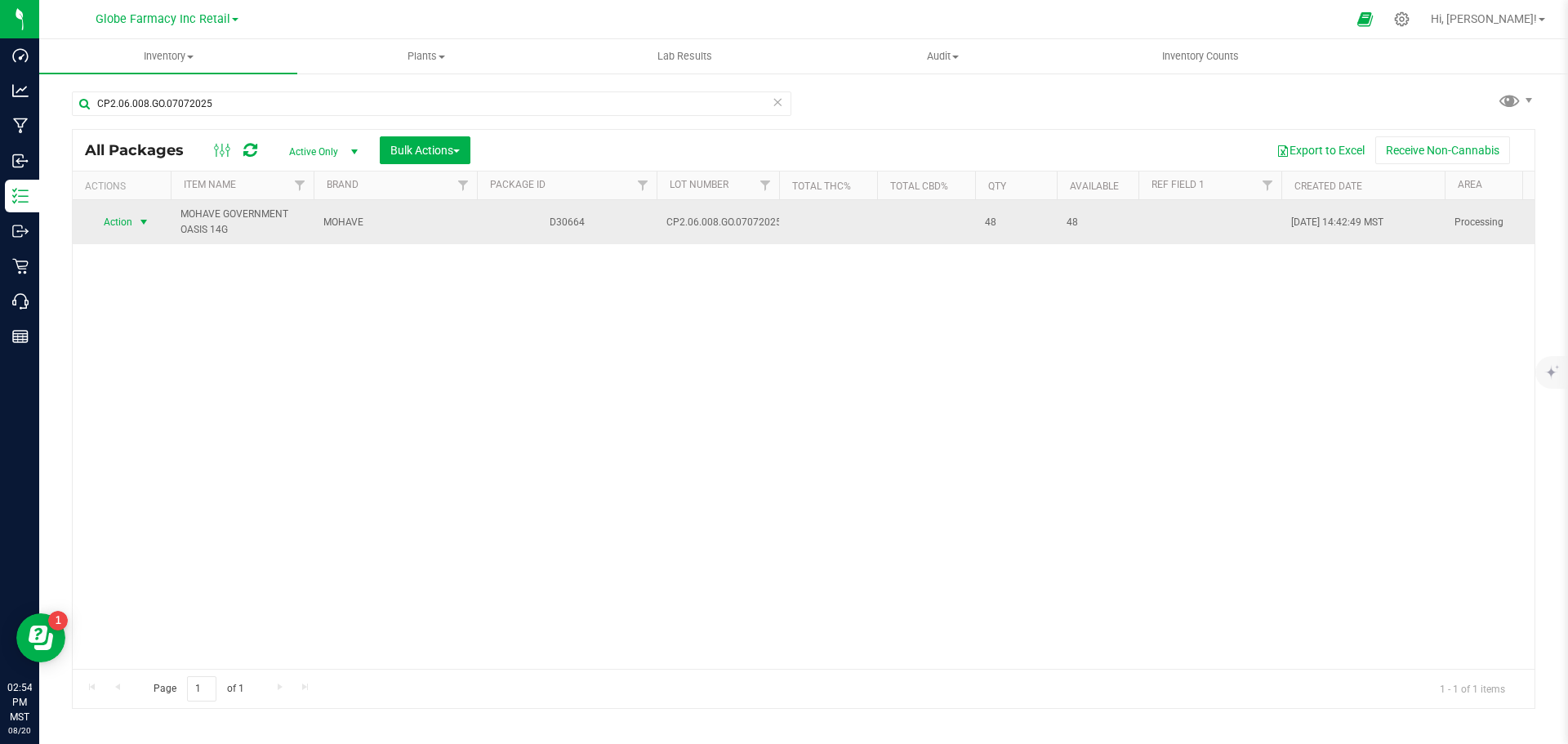
click at [128, 226] on span "Action" at bounding box center [111, 222] width 44 height 23
click at [125, 219] on span "Action" at bounding box center [111, 222] width 44 height 23
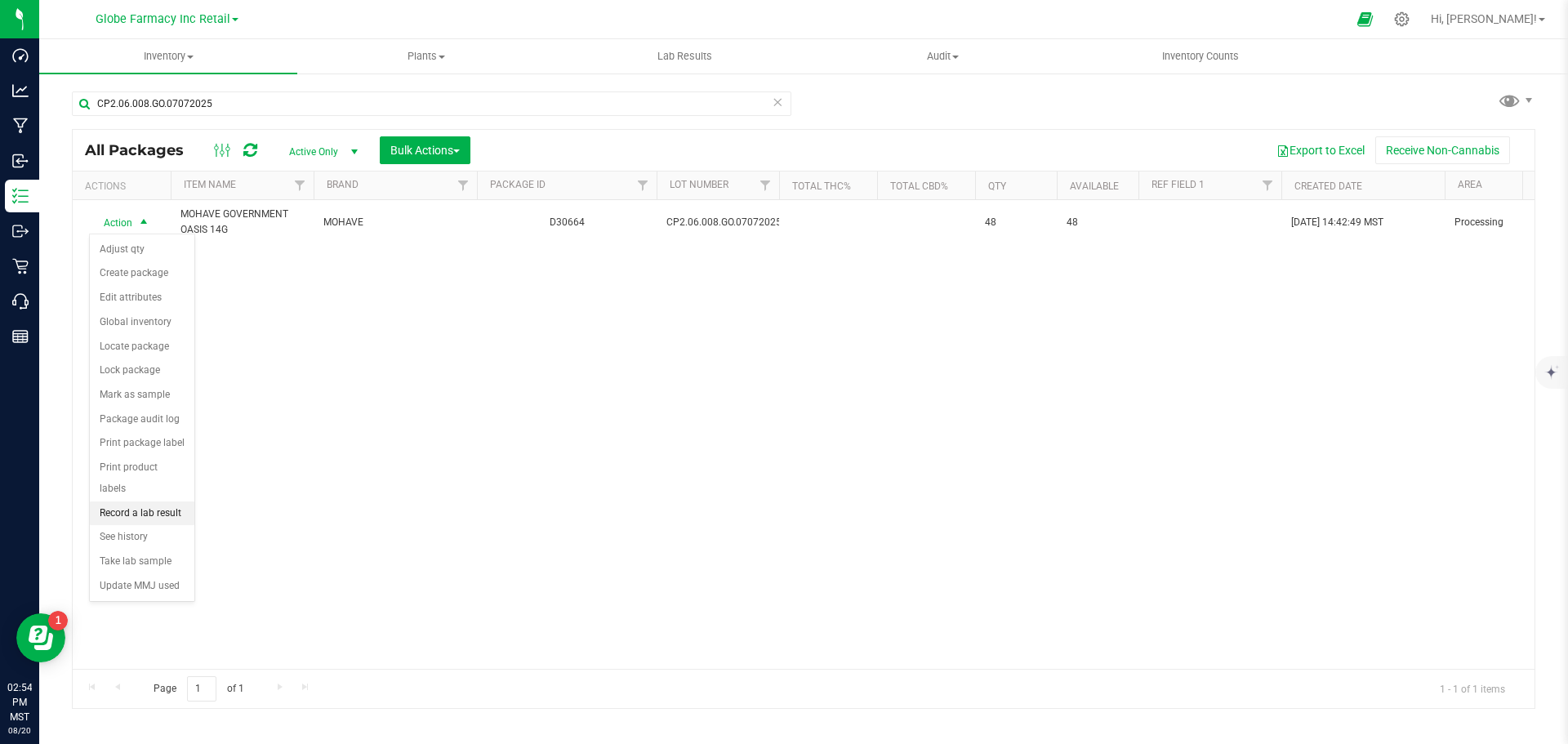
click at [155, 502] on li "Record a lab result" at bounding box center [142, 514] width 105 height 25
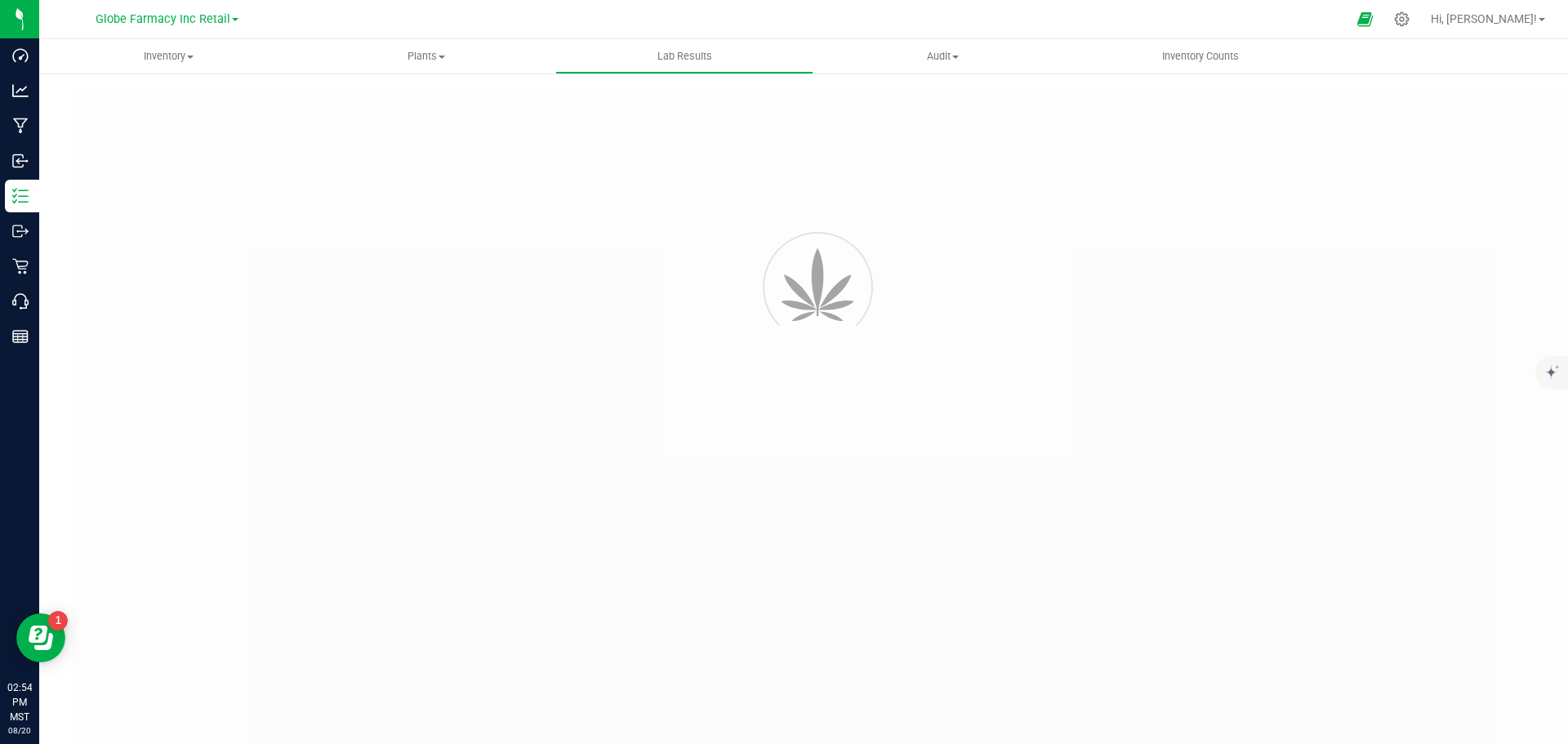
type input "D30664"
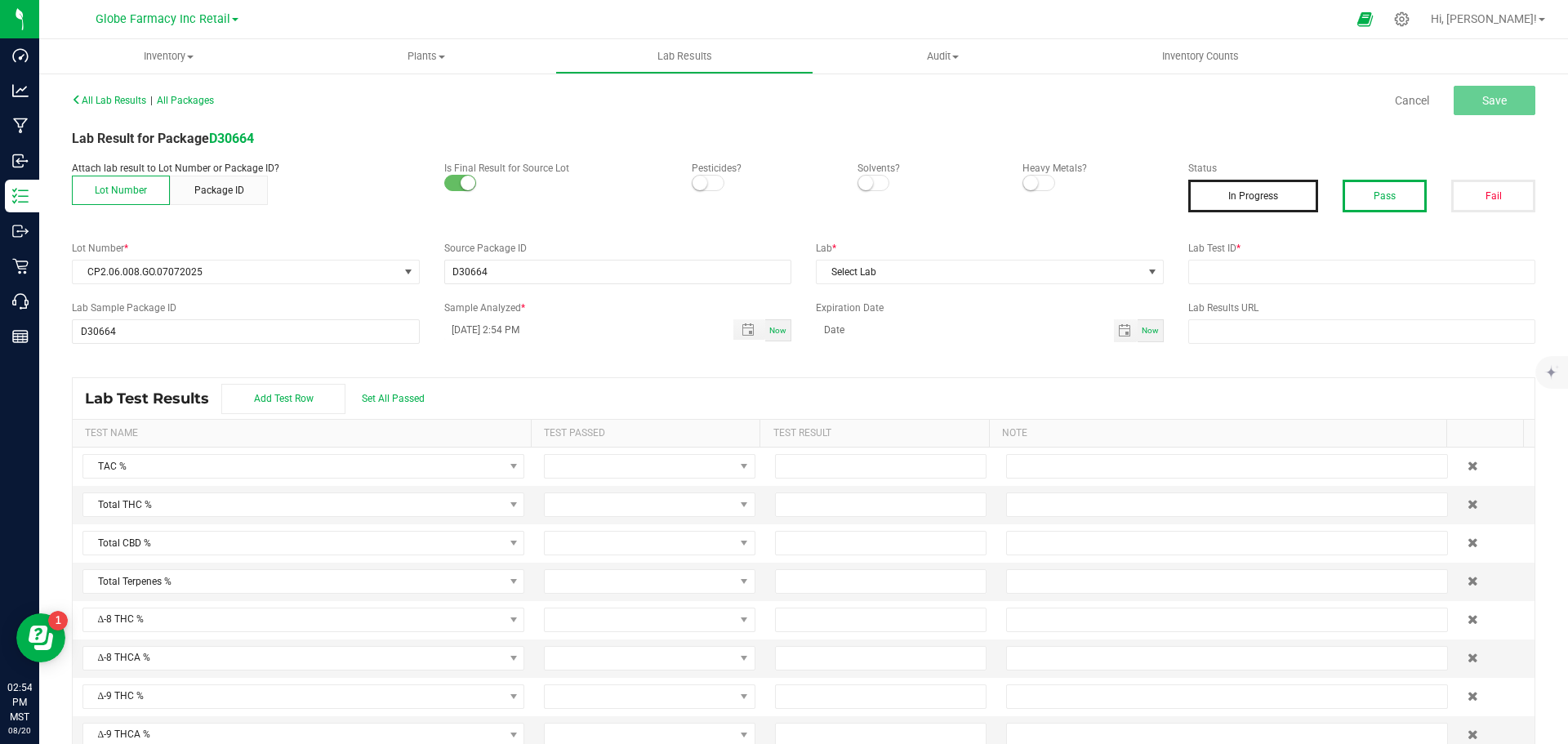
click at [1394, 190] on button "Pass" at bounding box center [1384, 196] width 84 height 32
click at [1243, 273] on input "text" at bounding box center [1362, 271] width 348 height 25
paste input "2507APO3232.16419"
type input "2507APO3232.16419"
click at [932, 279] on span "Select Lab" at bounding box center [980, 271] width 326 height 23
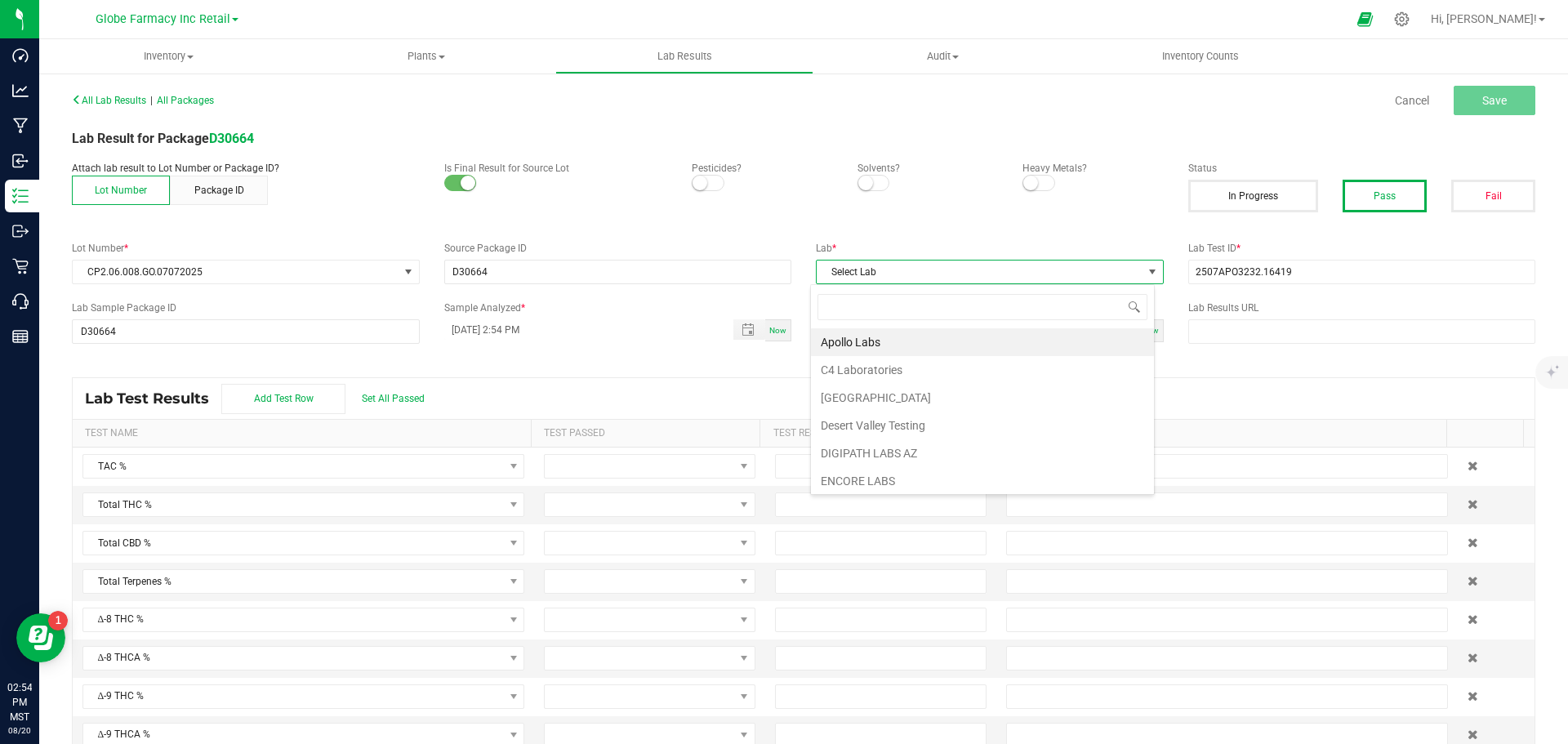
scroll to position [25, 344]
click at [871, 328] on li "Apollo Labs" at bounding box center [982, 342] width 343 height 28
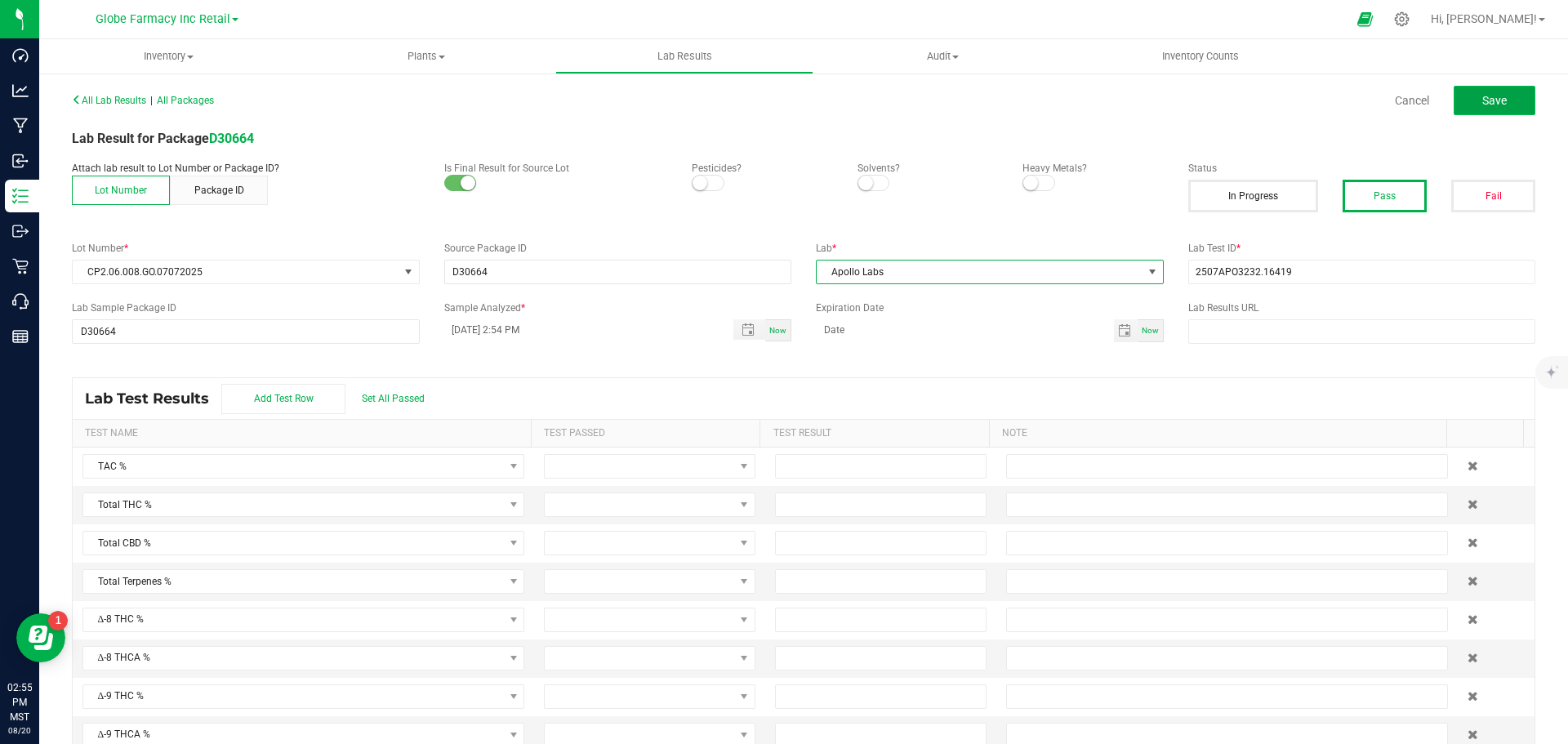
click at [1484, 94] on span "Save" at bounding box center [1494, 99] width 25 height 13
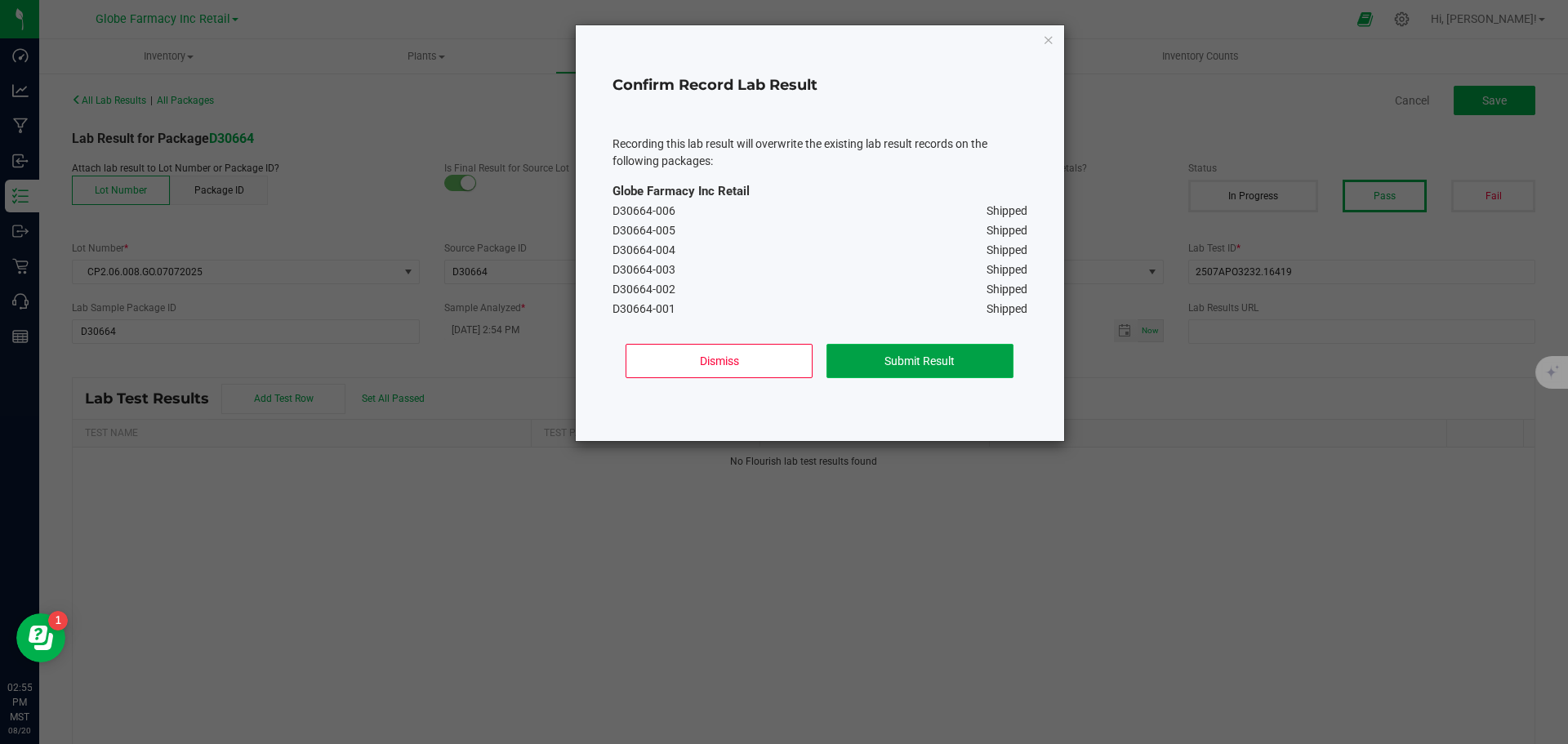
click at [923, 378] on button "Submit Result" at bounding box center [920, 361] width 187 height 34
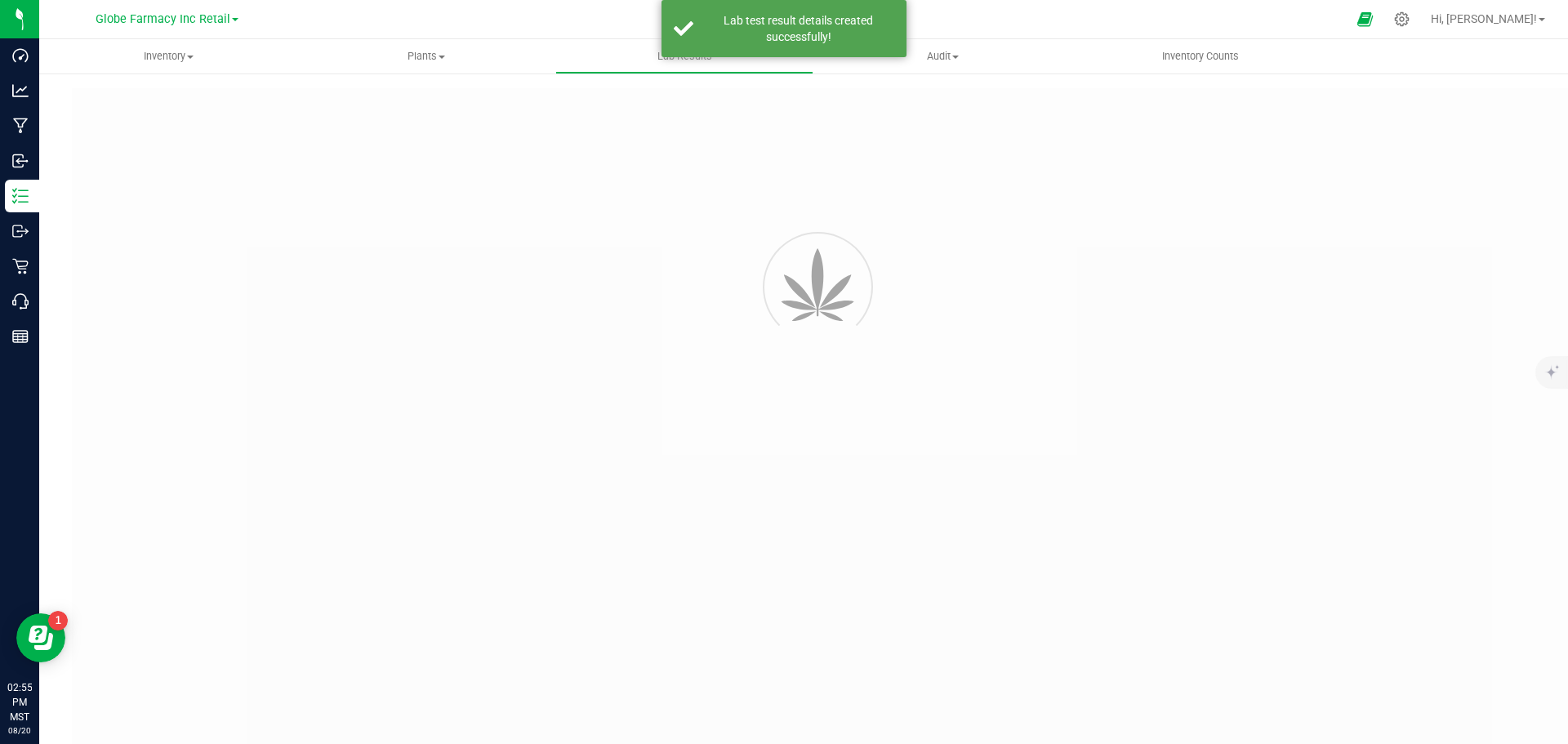
click at [920, 372] on div at bounding box center [837, 440] width 1529 height 705
type input "D30664"
type input "2507APO3232.16419"
type input "D30664"
type input "08/20/2025 2:54 PM"
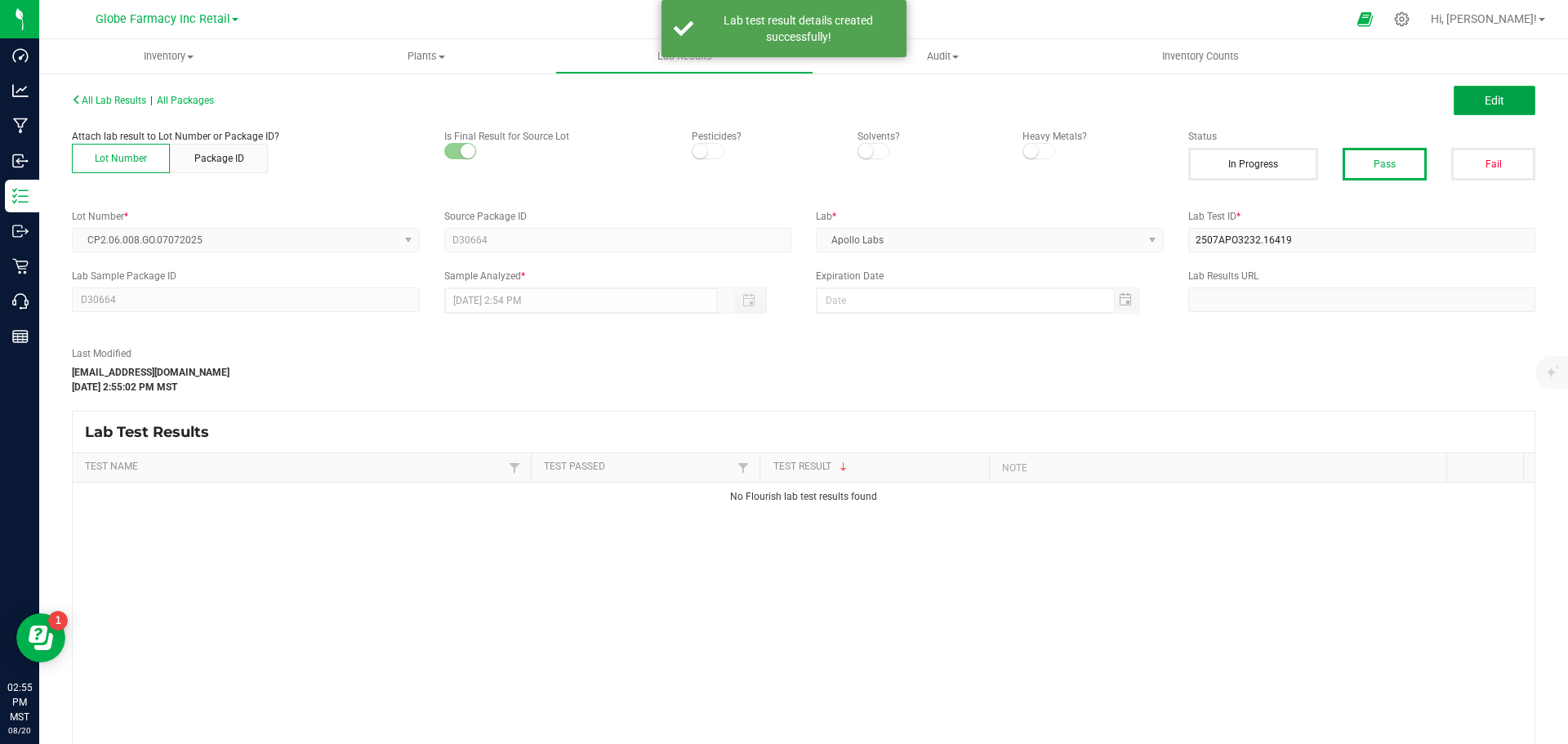
click at [1487, 114] on button "Edit" at bounding box center [1495, 100] width 82 height 30
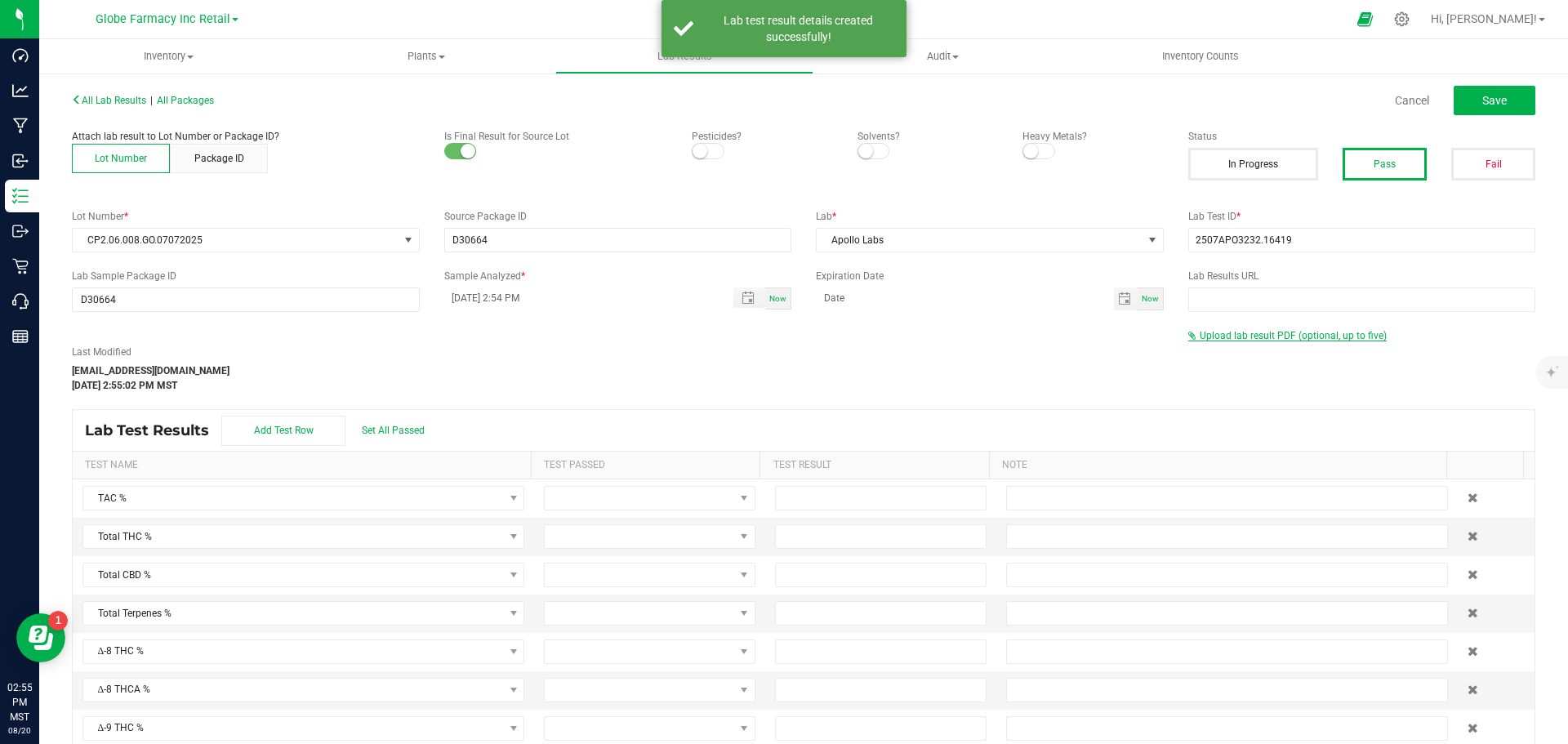
click at [1224, 336] on span "Upload lab result PDF (optional, up to five)" at bounding box center [1293, 335] width 187 height 11
click at [1219, 376] on div "Select file Drop files here to upload" at bounding box center [1361, 362] width 346 height 37
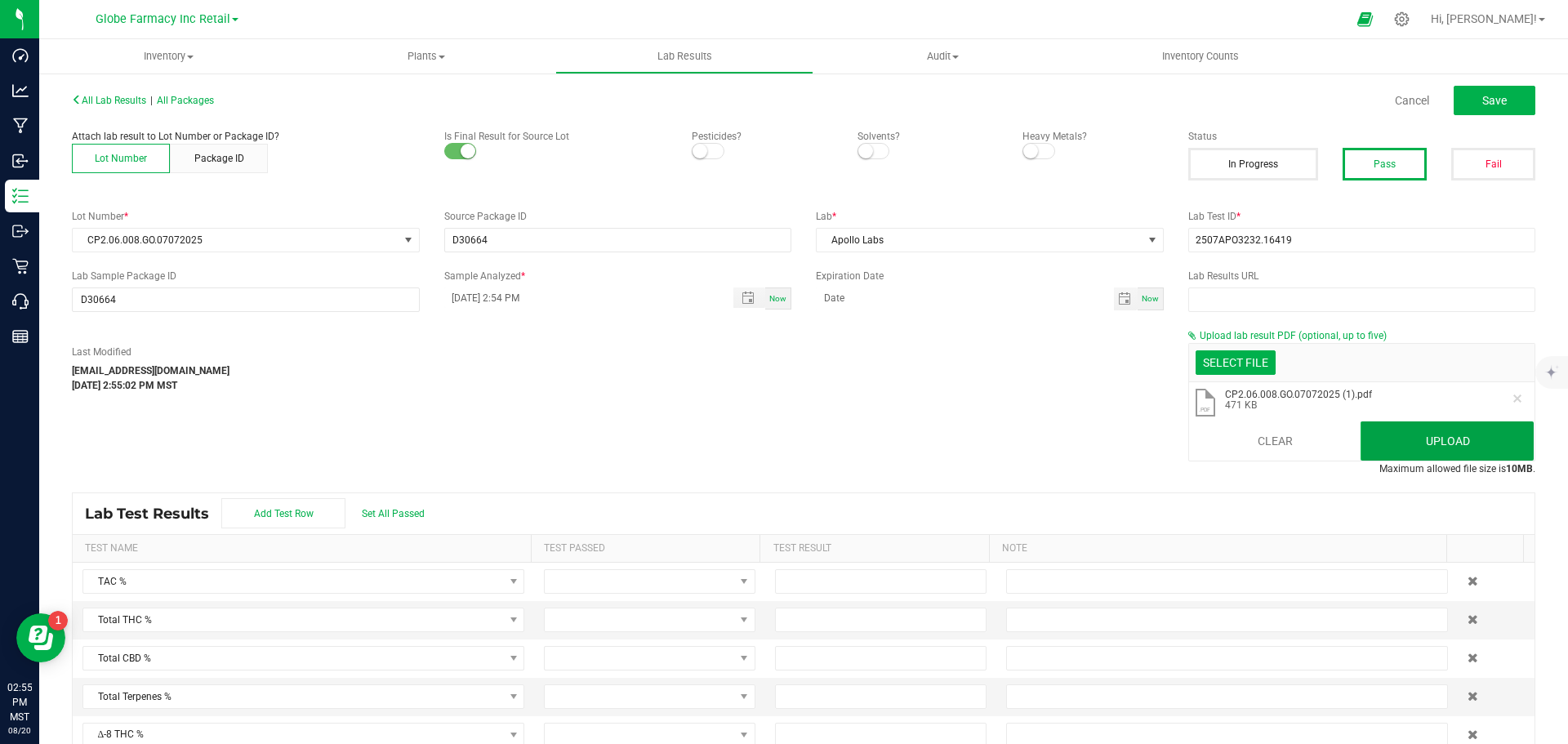
click at [1381, 431] on button "Upload" at bounding box center [1447, 441] width 173 height 39
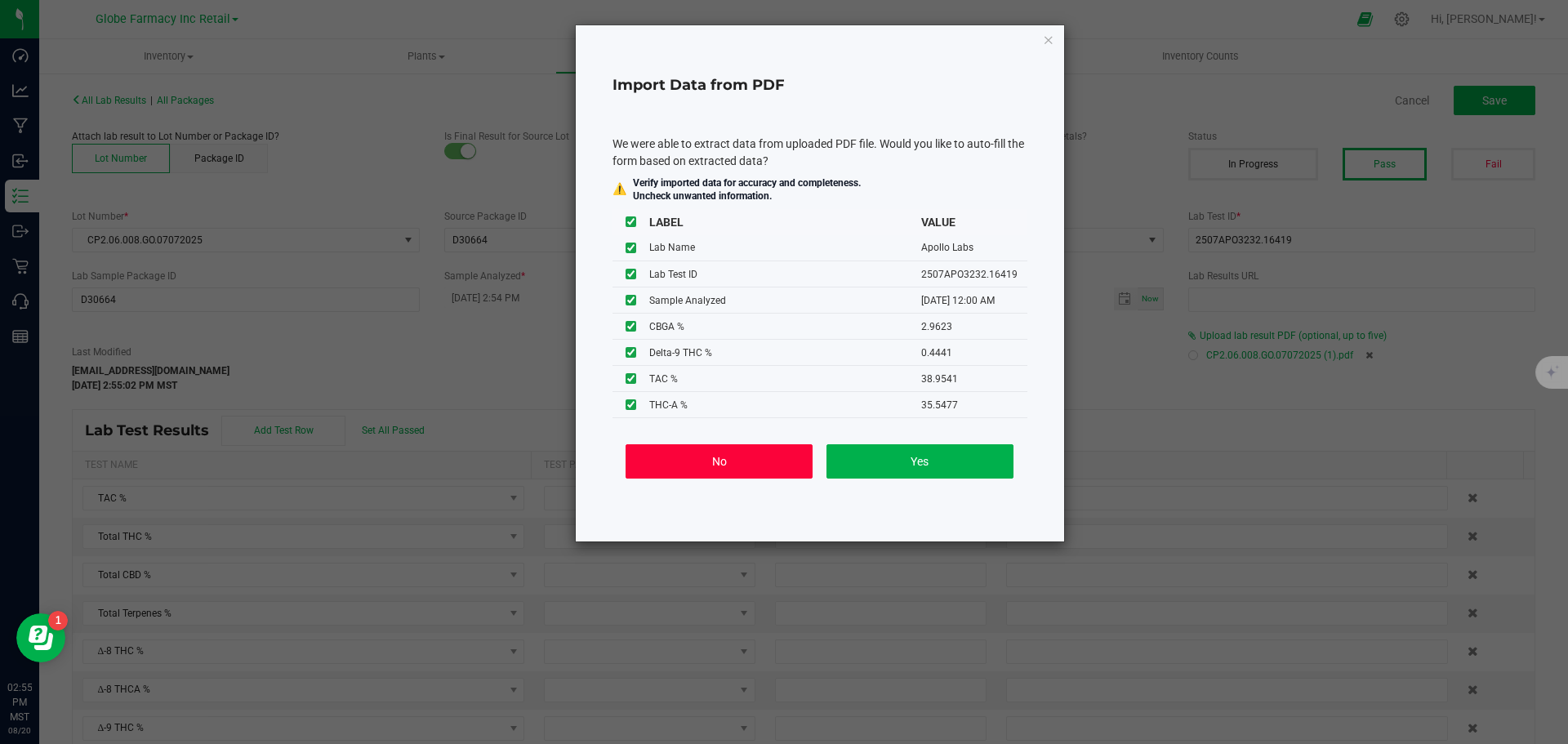
drag, startPoint x: 696, startPoint y: 468, endPoint x: 1537, endPoint y: 106, distance: 915.6
click at [697, 463] on button "No" at bounding box center [719, 462] width 187 height 34
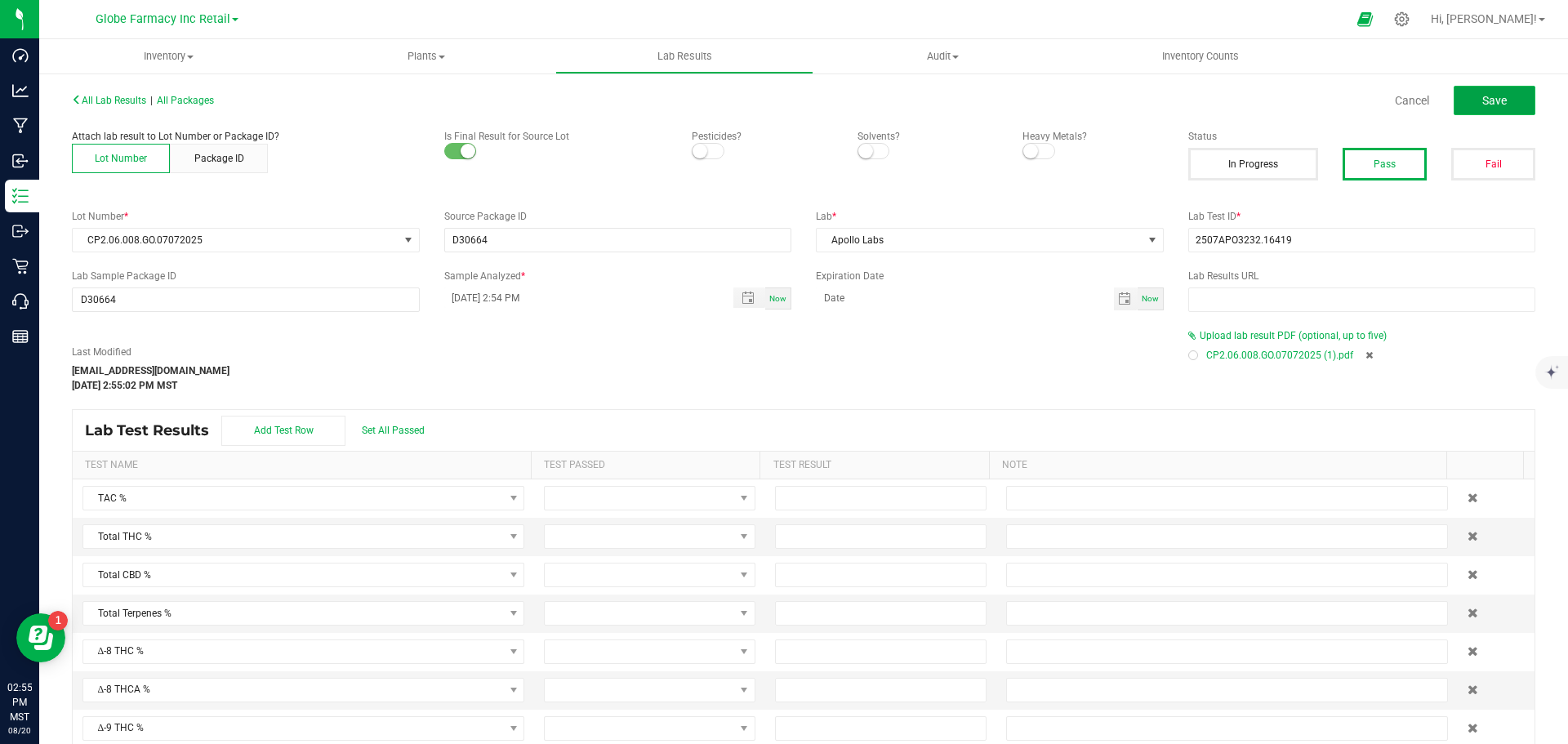
click at [1500, 95] on button "Save" at bounding box center [1495, 100] width 82 height 30
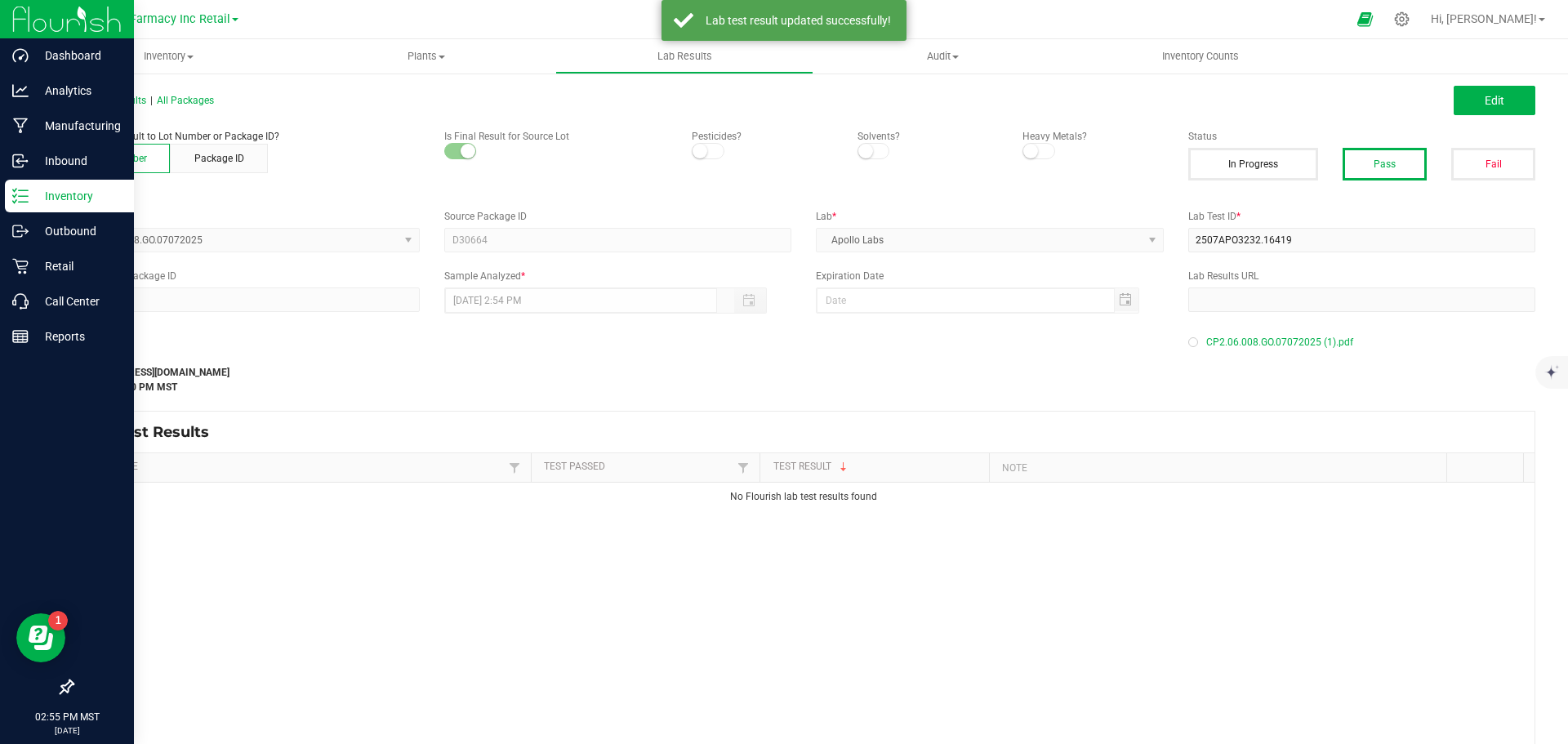
click at [52, 199] on p "Inventory" at bounding box center [77, 196] width 98 height 20
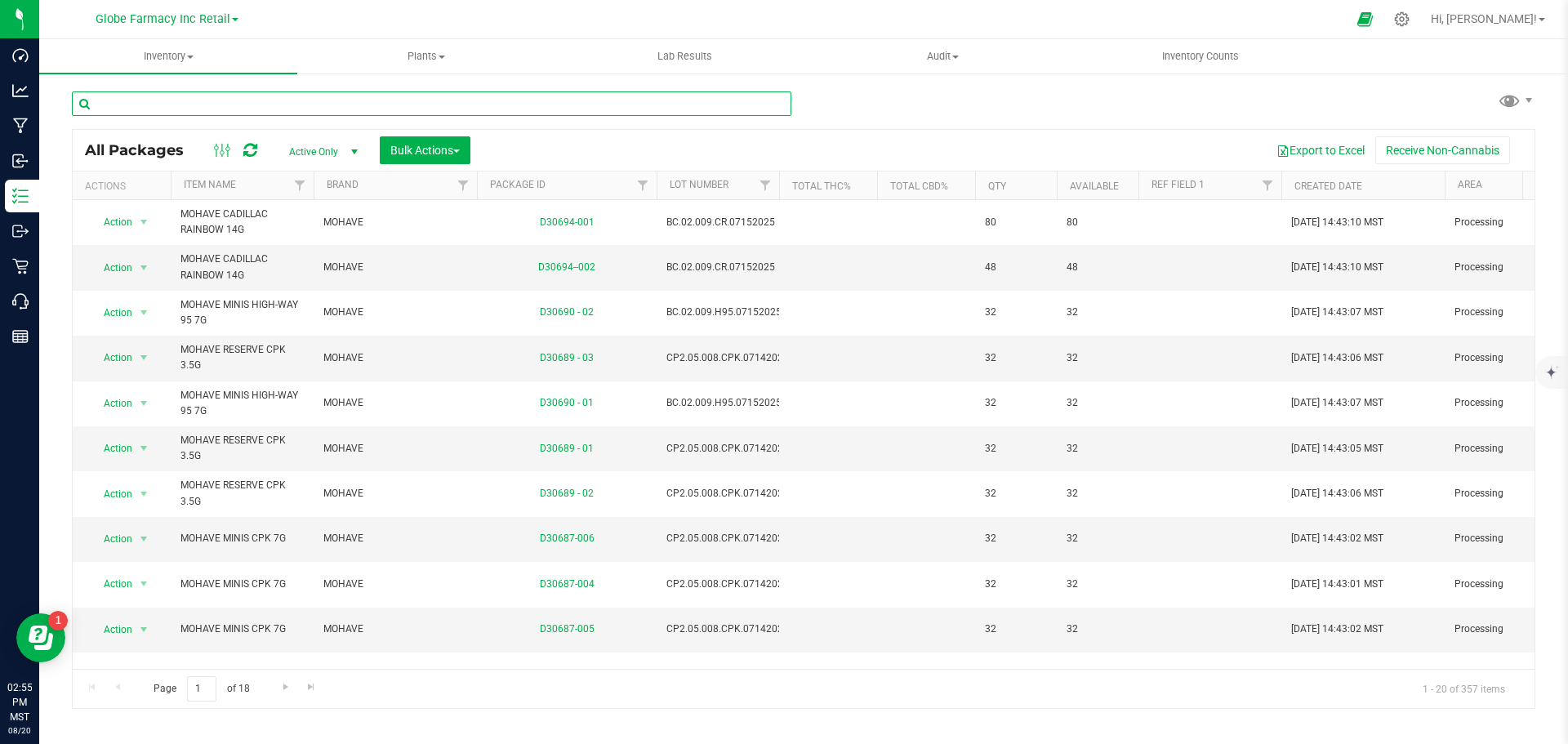
click at [112, 109] on input "text" at bounding box center [432, 104] width 719 height 25
paste input "MCHJ101"
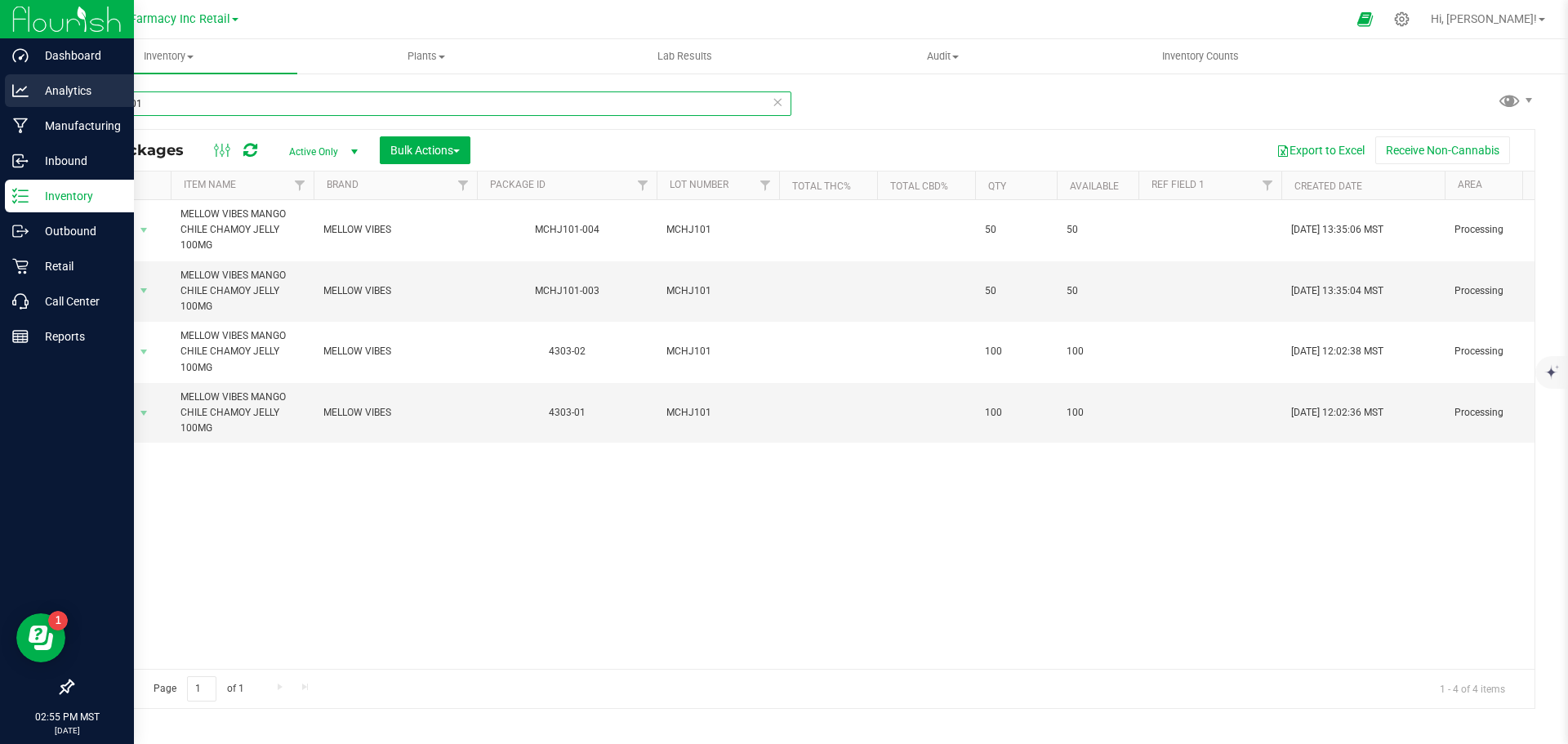
type input "MCHJ101"
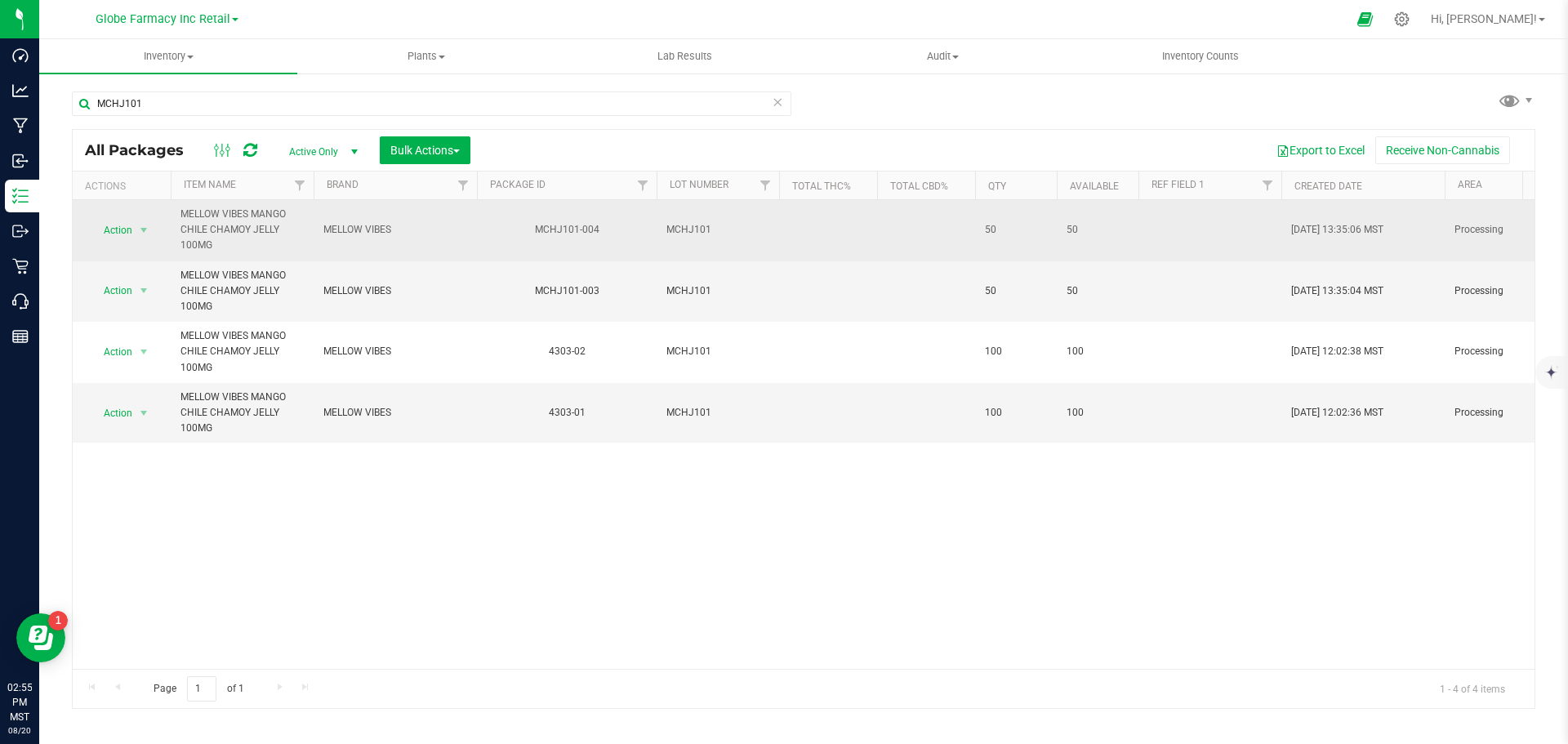
click at [122, 223] on span "Action" at bounding box center [111, 230] width 44 height 23
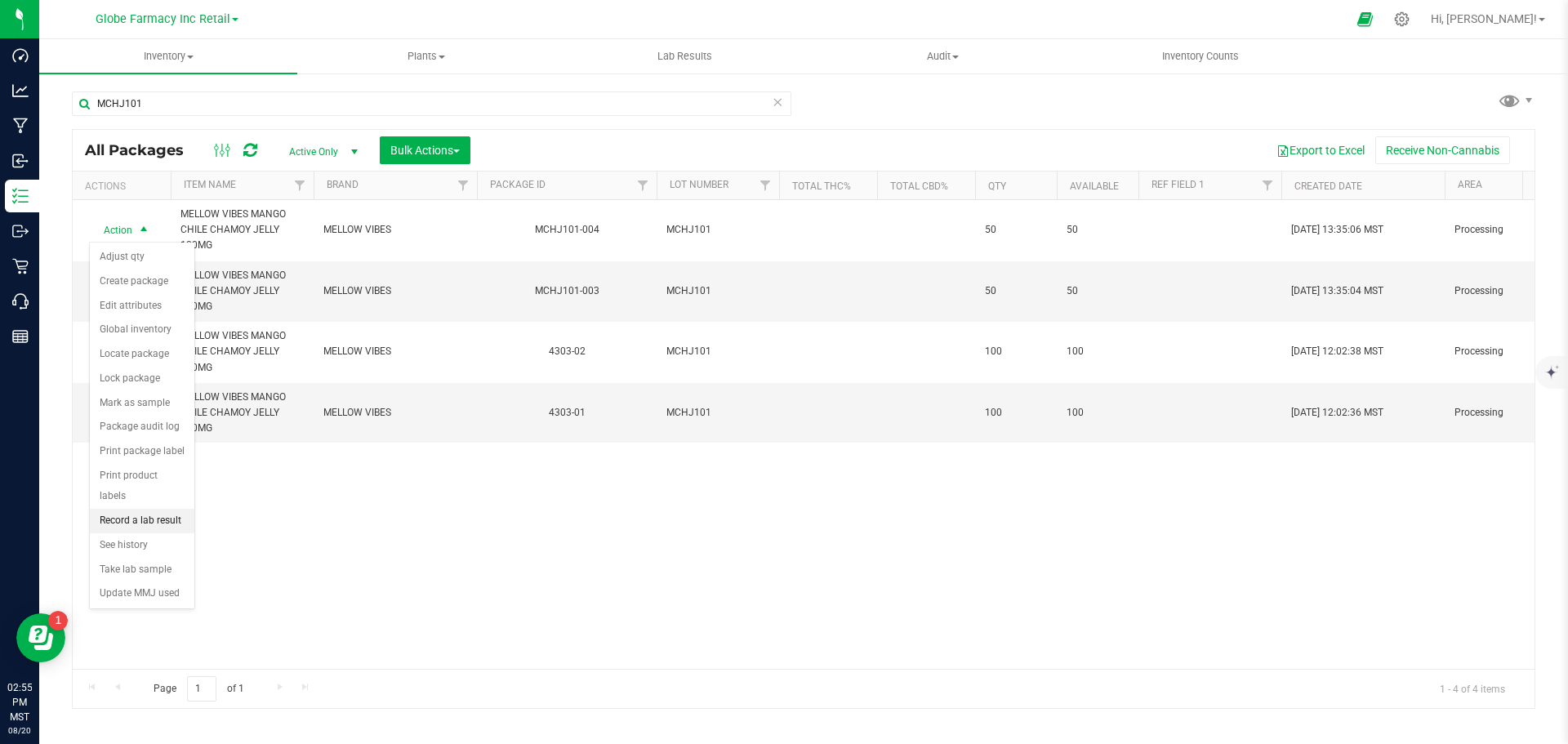
click at [139, 508] on li "Record a lab result" at bounding box center [142, 520] width 105 height 25
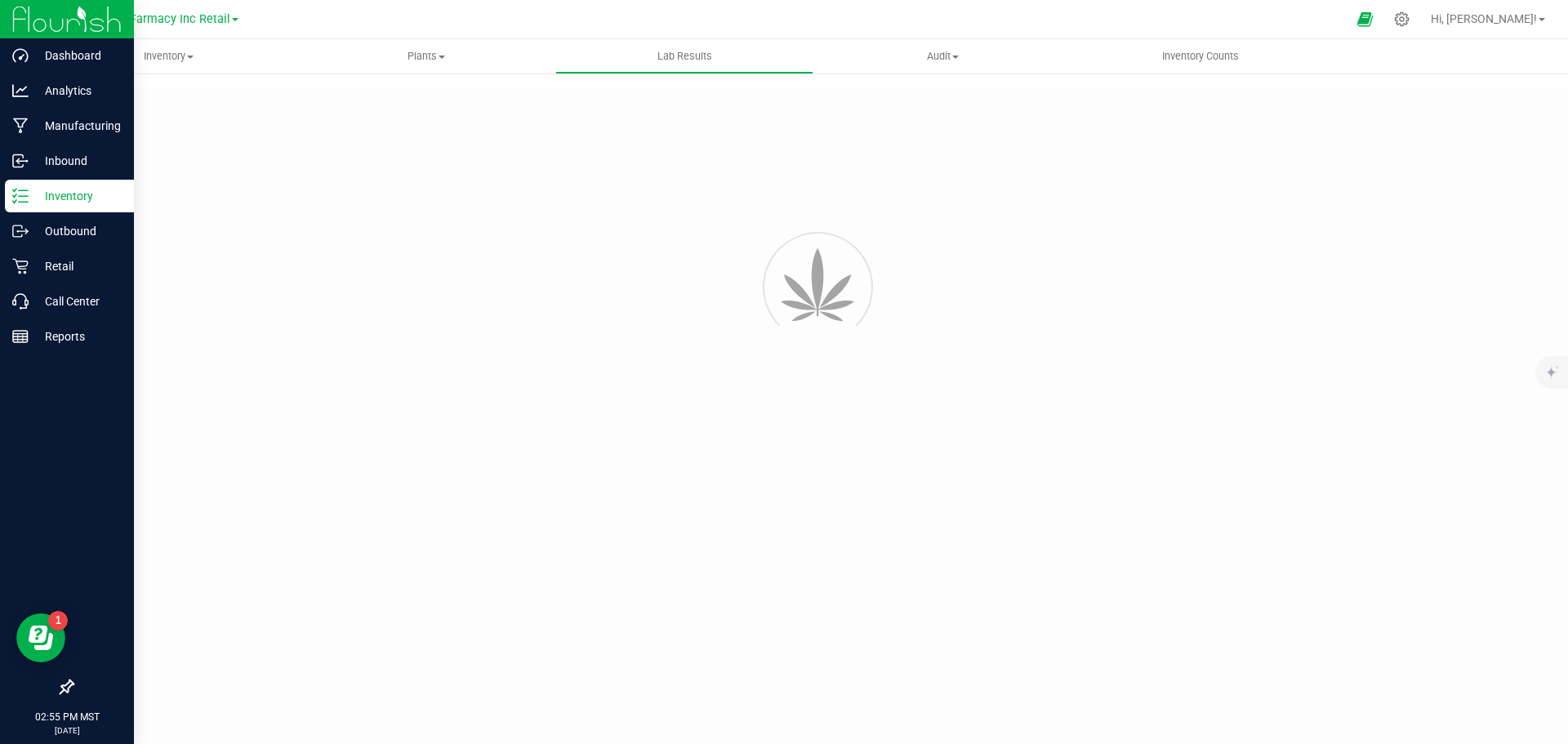
type input "MCHJ101-004"
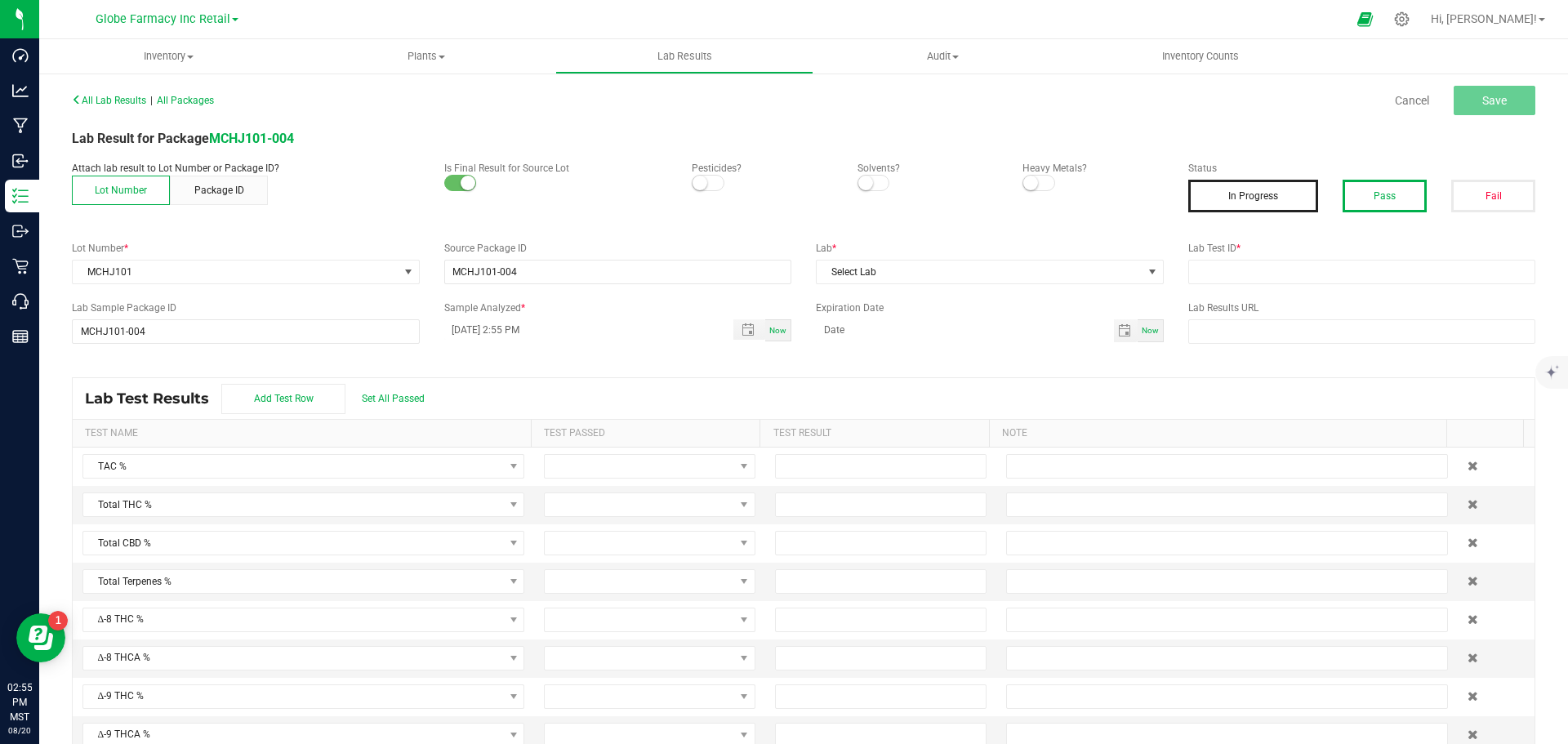
click at [1372, 199] on button "Pass" at bounding box center [1384, 196] width 84 height 32
drag, startPoint x: 1307, startPoint y: 263, endPoint x: 1105, endPoint y: 314, distance: 208.3
click at [1307, 263] on input "text" at bounding box center [1362, 271] width 348 height 25
paste input "2504EAZ0231.1101"
type input "2504EAZ0231.1101"
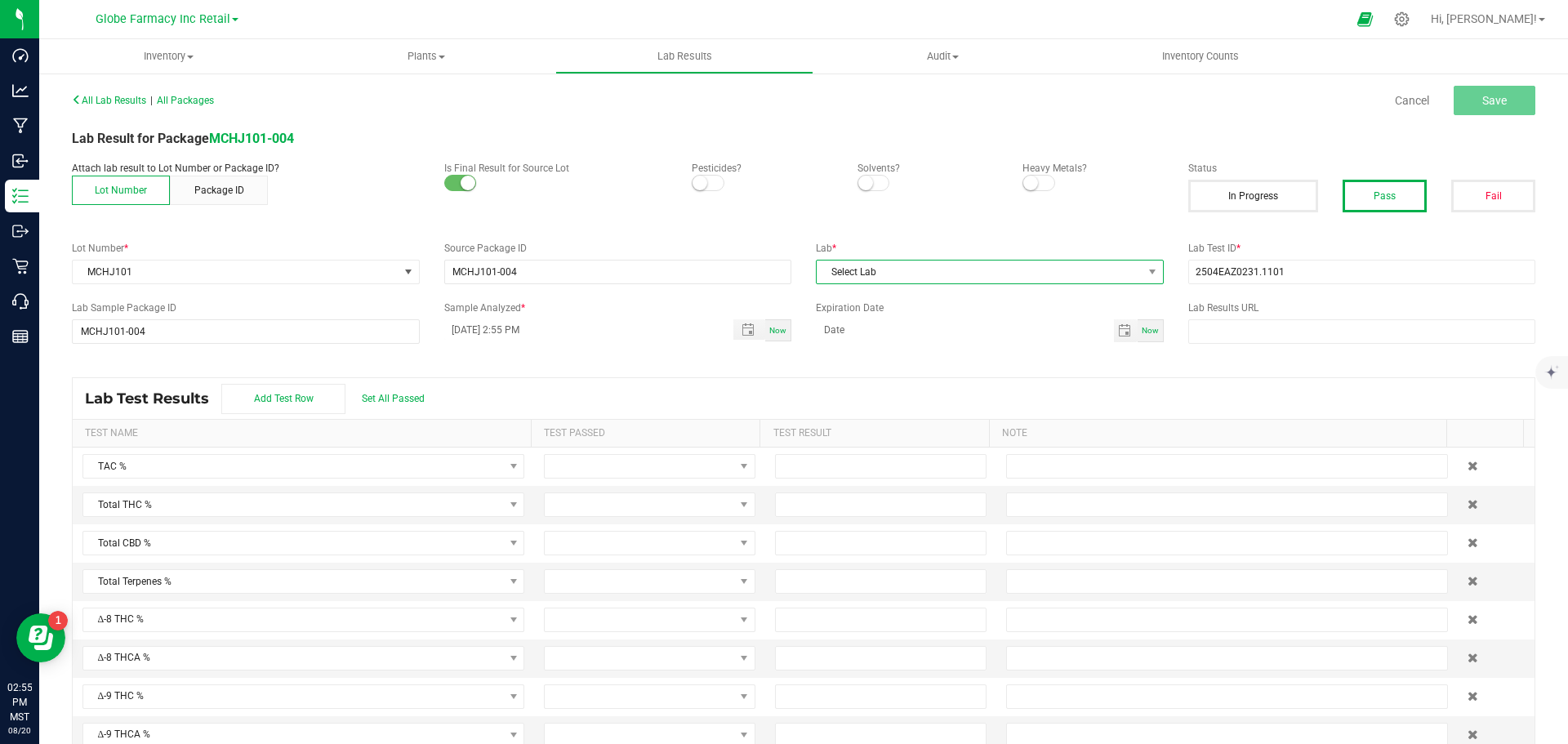
click at [948, 280] on span "Select Lab" at bounding box center [980, 271] width 326 height 23
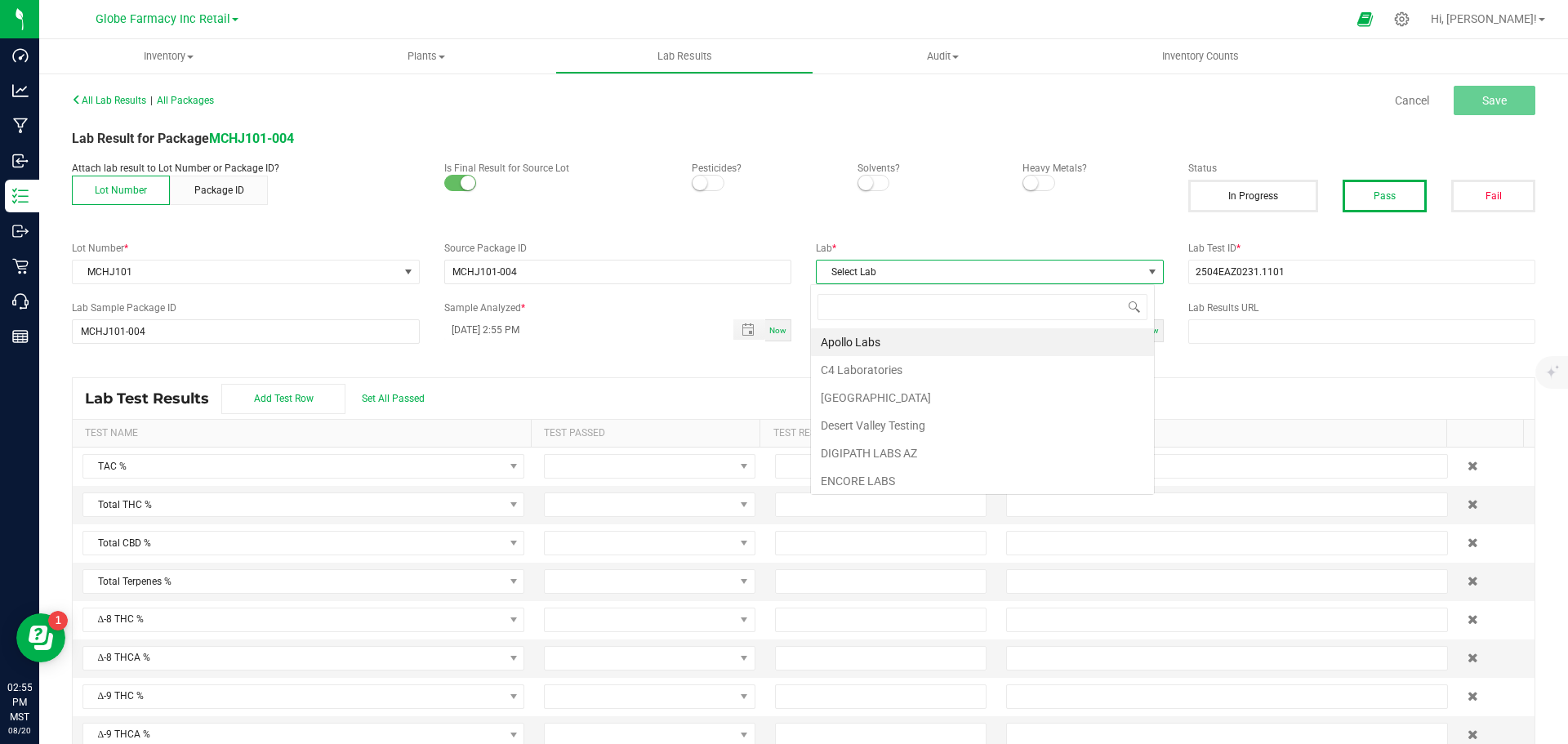
scroll to position [25, 344]
click at [846, 482] on li "ENCORE LABS" at bounding box center [982, 480] width 343 height 28
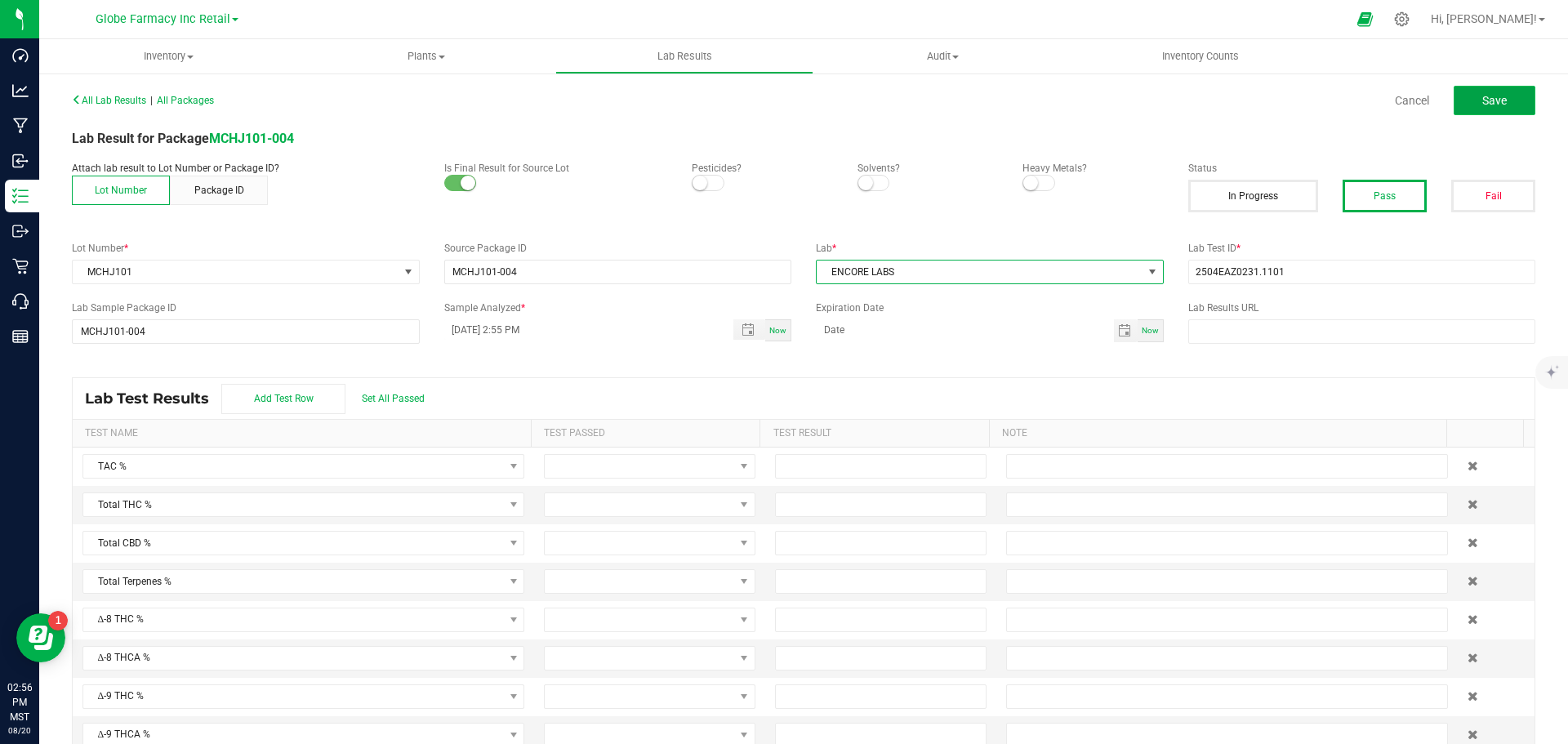
click at [1478, 93] on button "Save" at bounding box center [1495, 100] width 82 height 30
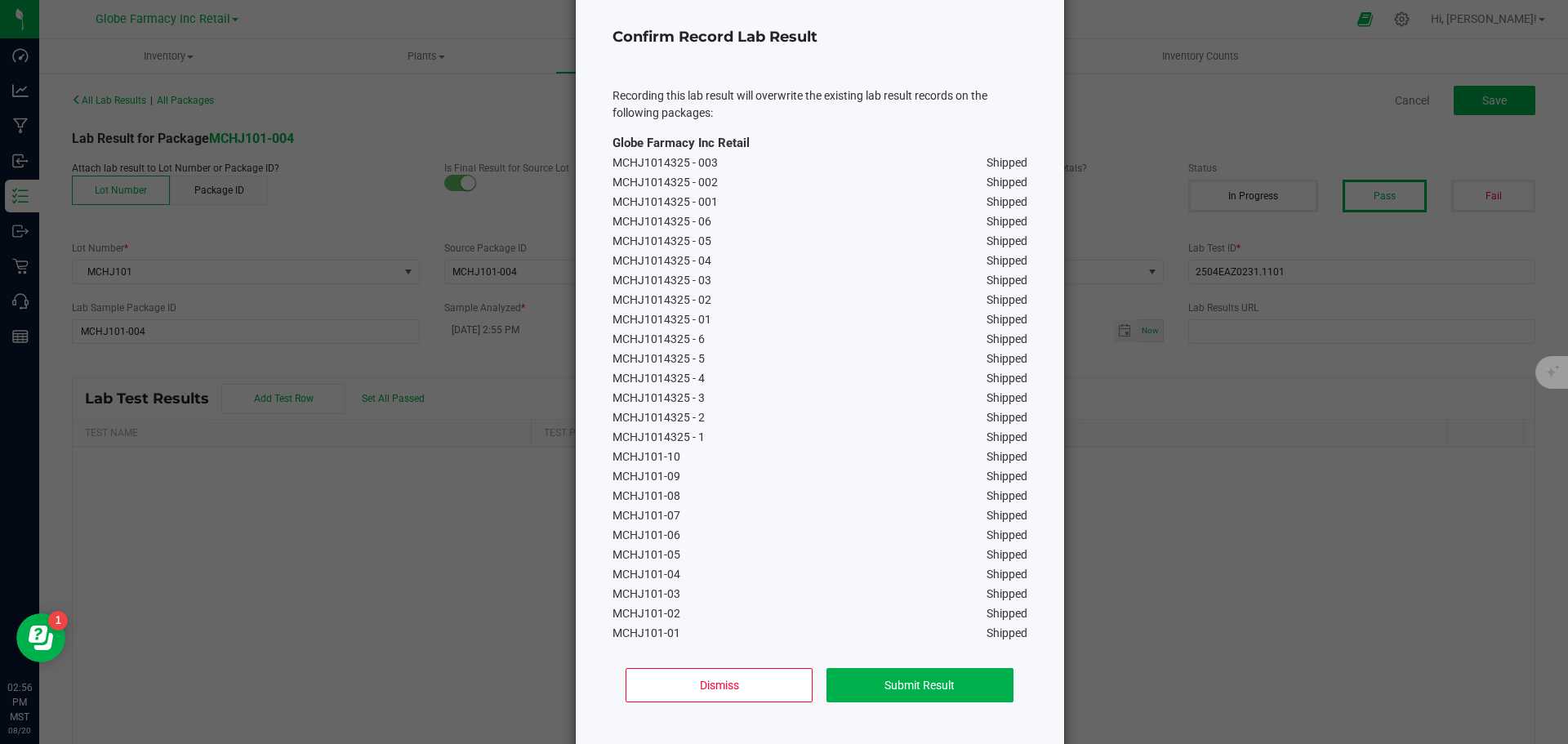
scroll to position [94, 0]
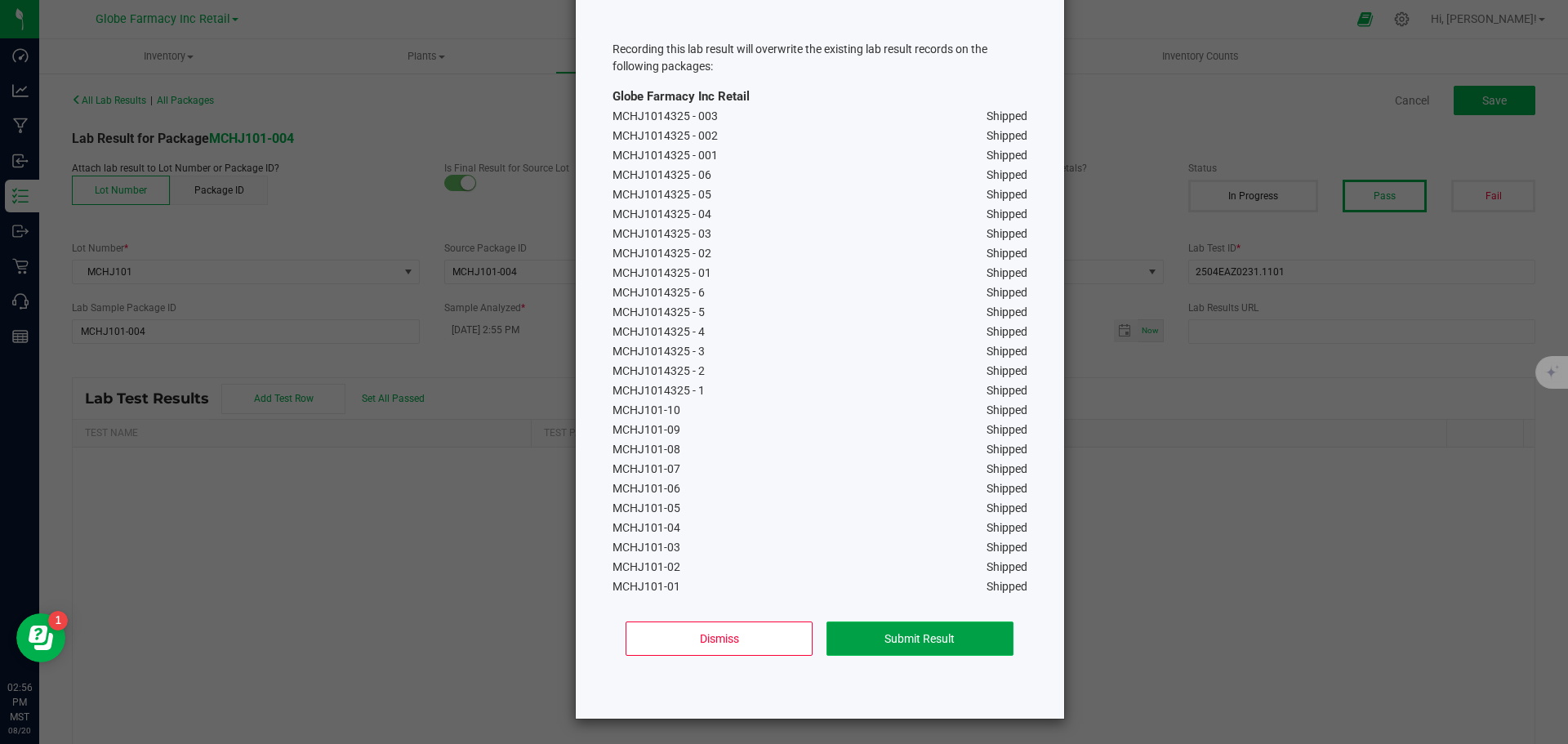
click at [914, 639] on button "Submit Result" at bounding box center [920, 639] width 187 height 34
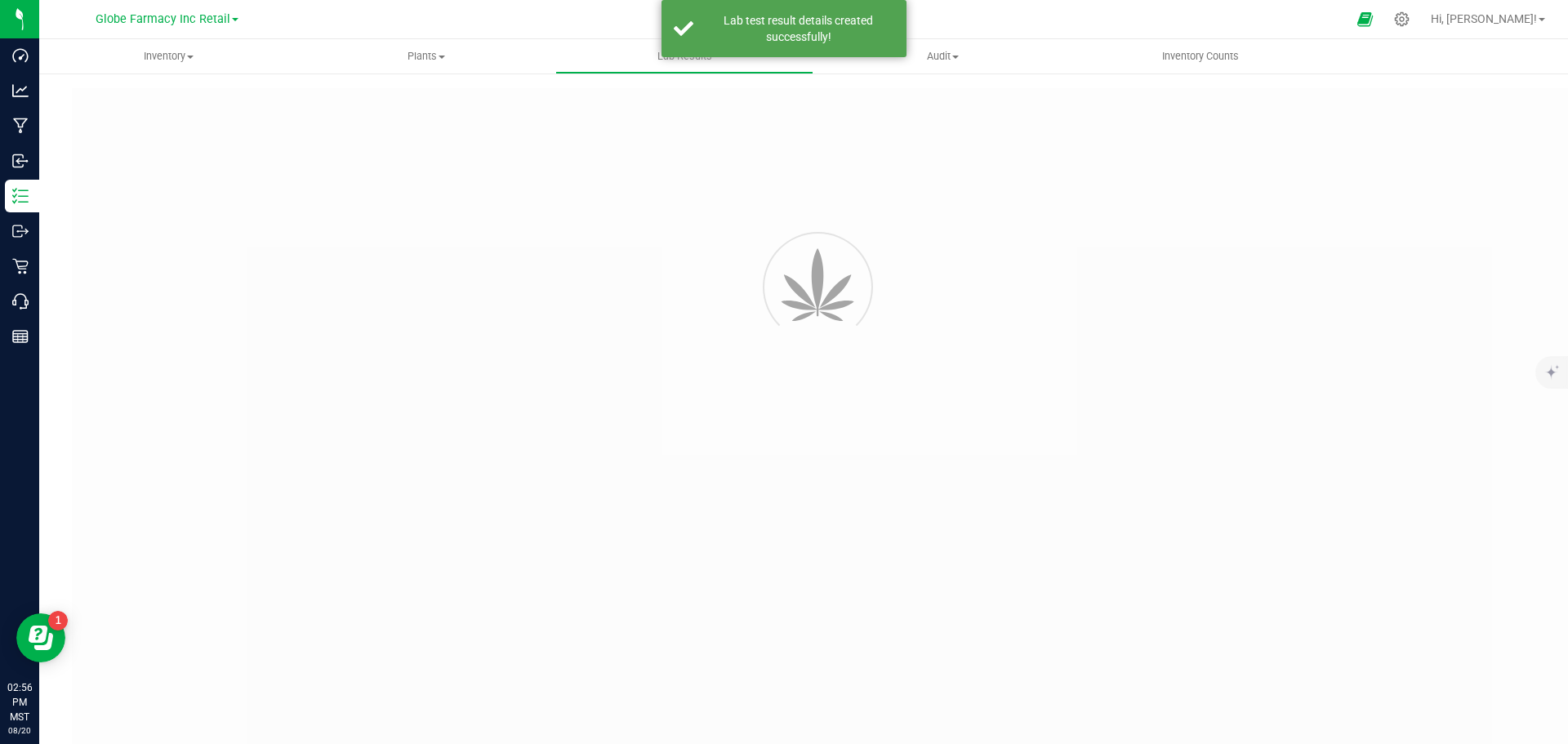
type input "MCHJ101-004"
type input "2504EAZ0231.1101"
type input "MCHJ101-004"
type input "08/20/2025 2:55 PM"
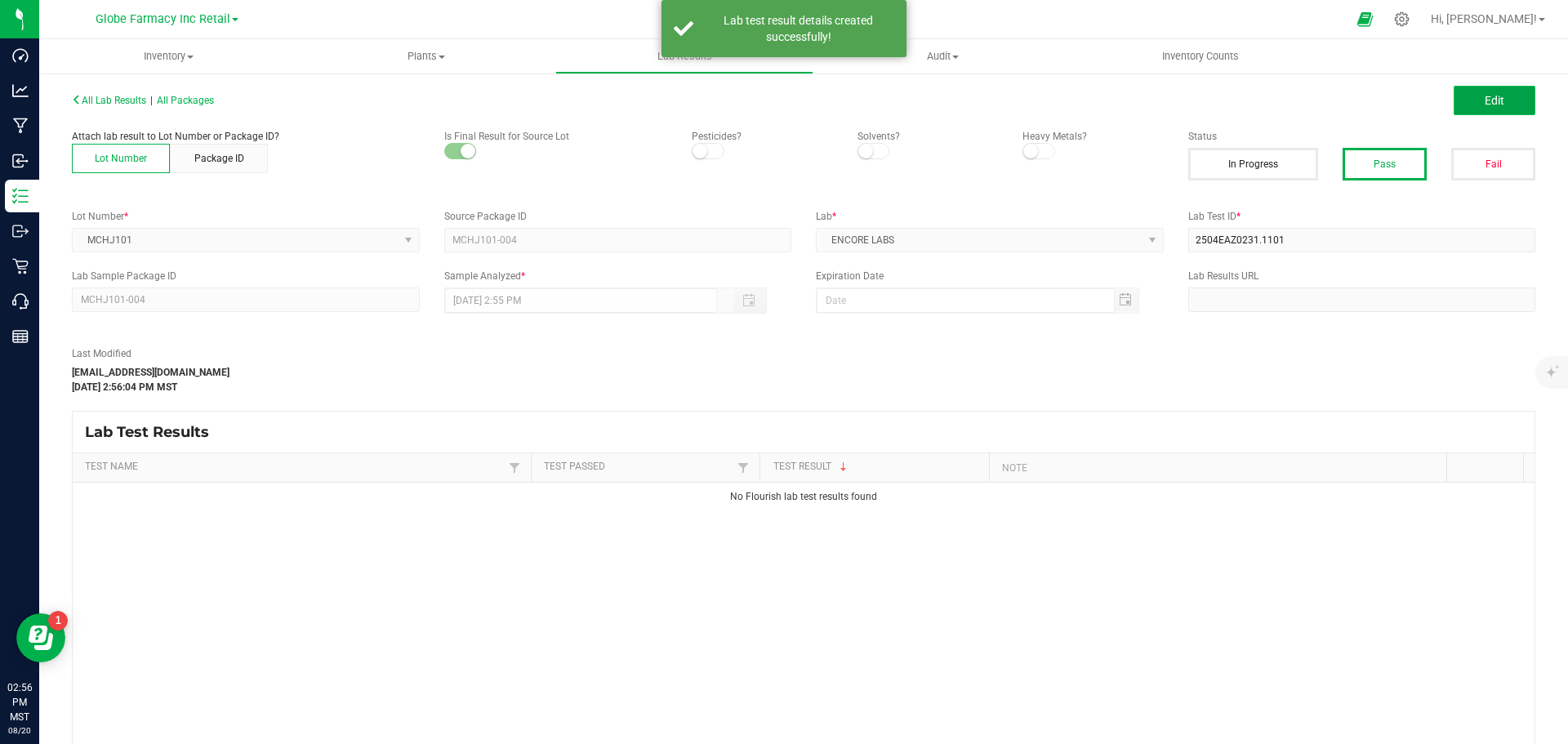
click at [1485, 103] on span "Edit" at bounding box center [1494, 99] width 20 height 13
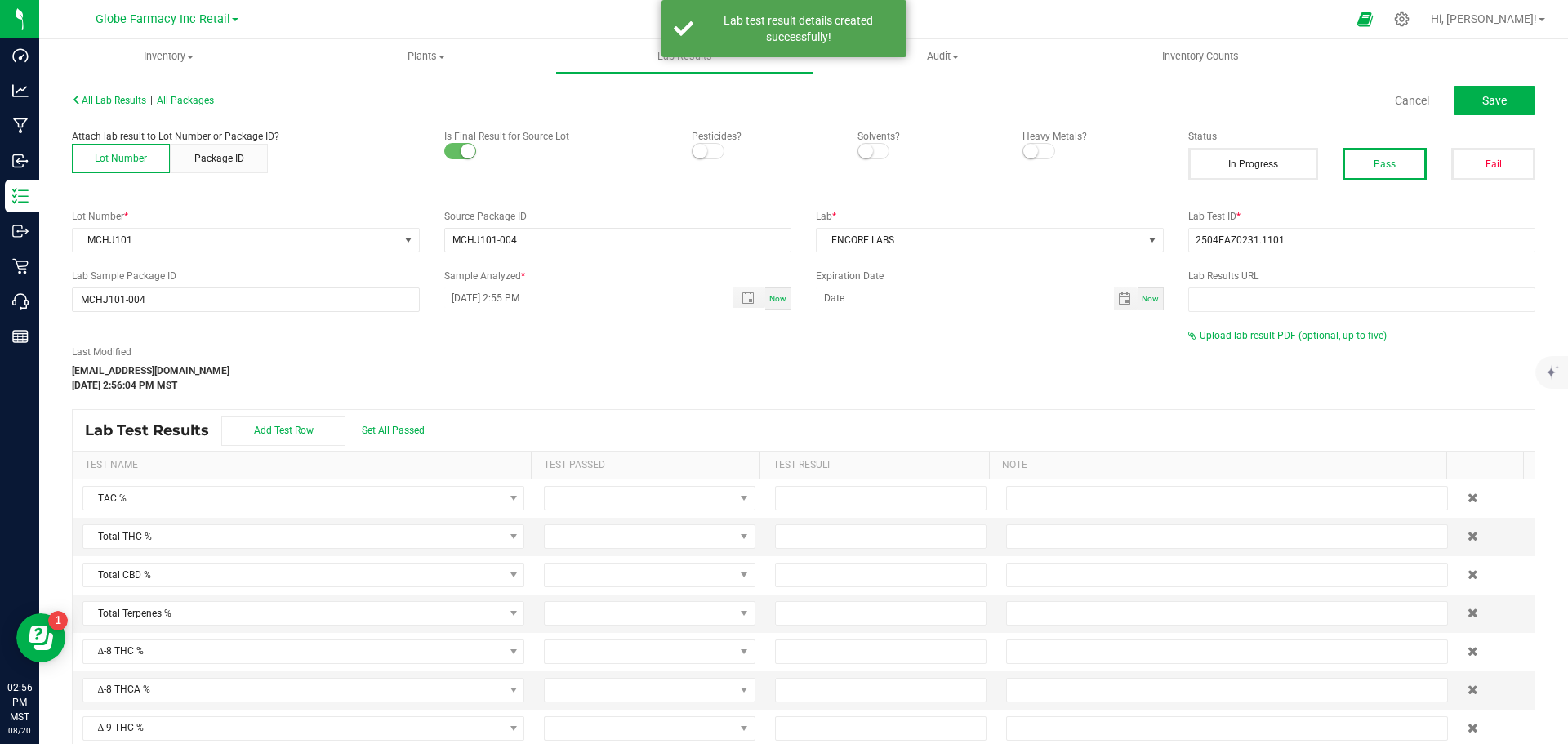
click at [1211, 341] on span "Upload lab result PDF (optional, up to five)" at bounding box center [1287, 335] width 198 height 11
click at [1222, 386] on div "Maximum allowed file size is 10MB ." at bounding box center [1362, 389] width 348 height 14
click at [1222, 377] on div "Select file Drop files here to upload" at bounding box center [1361, 362] width 346 height 37
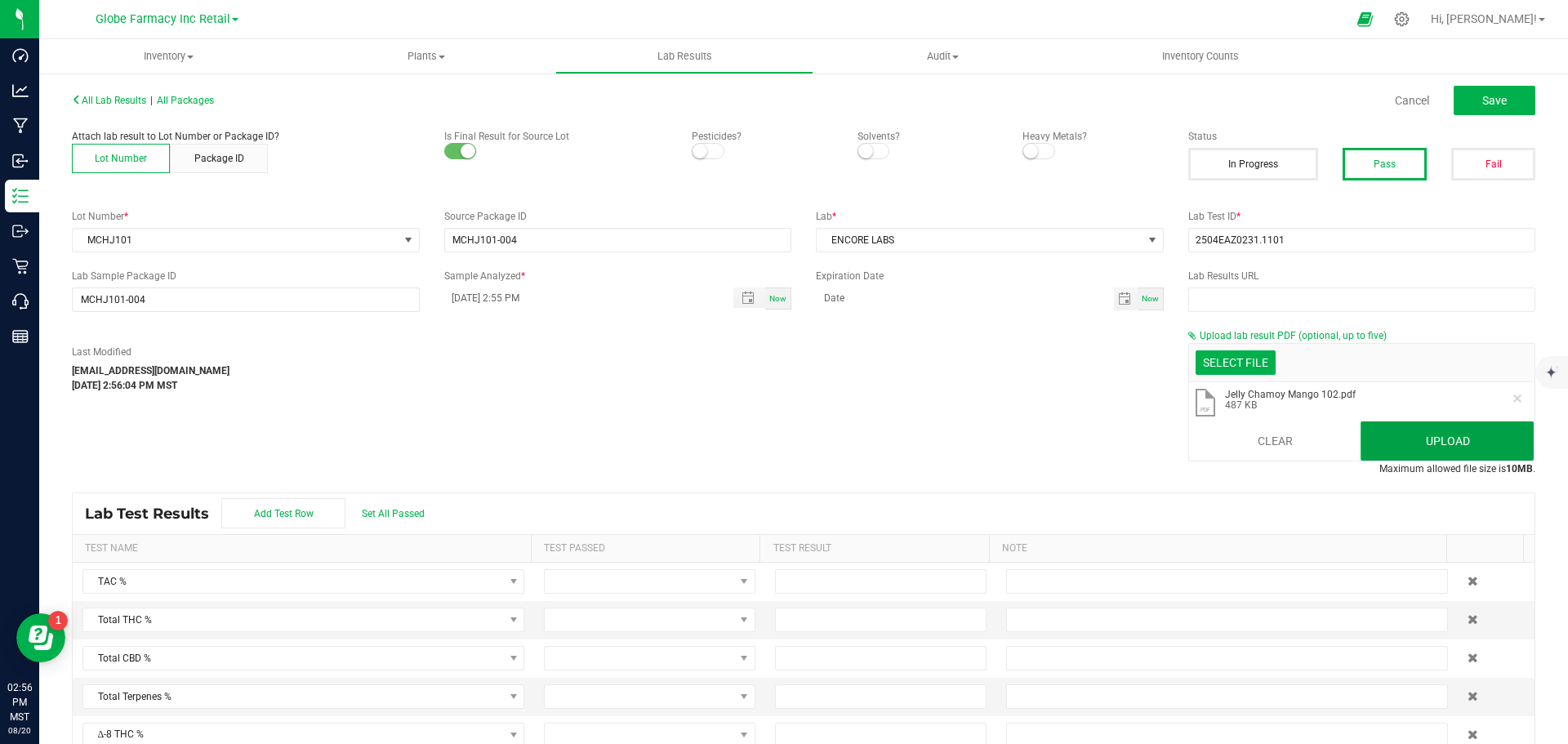
click at [1374, 435] on button "Upload" at bounding box center [1447, 441] width 173 height 39
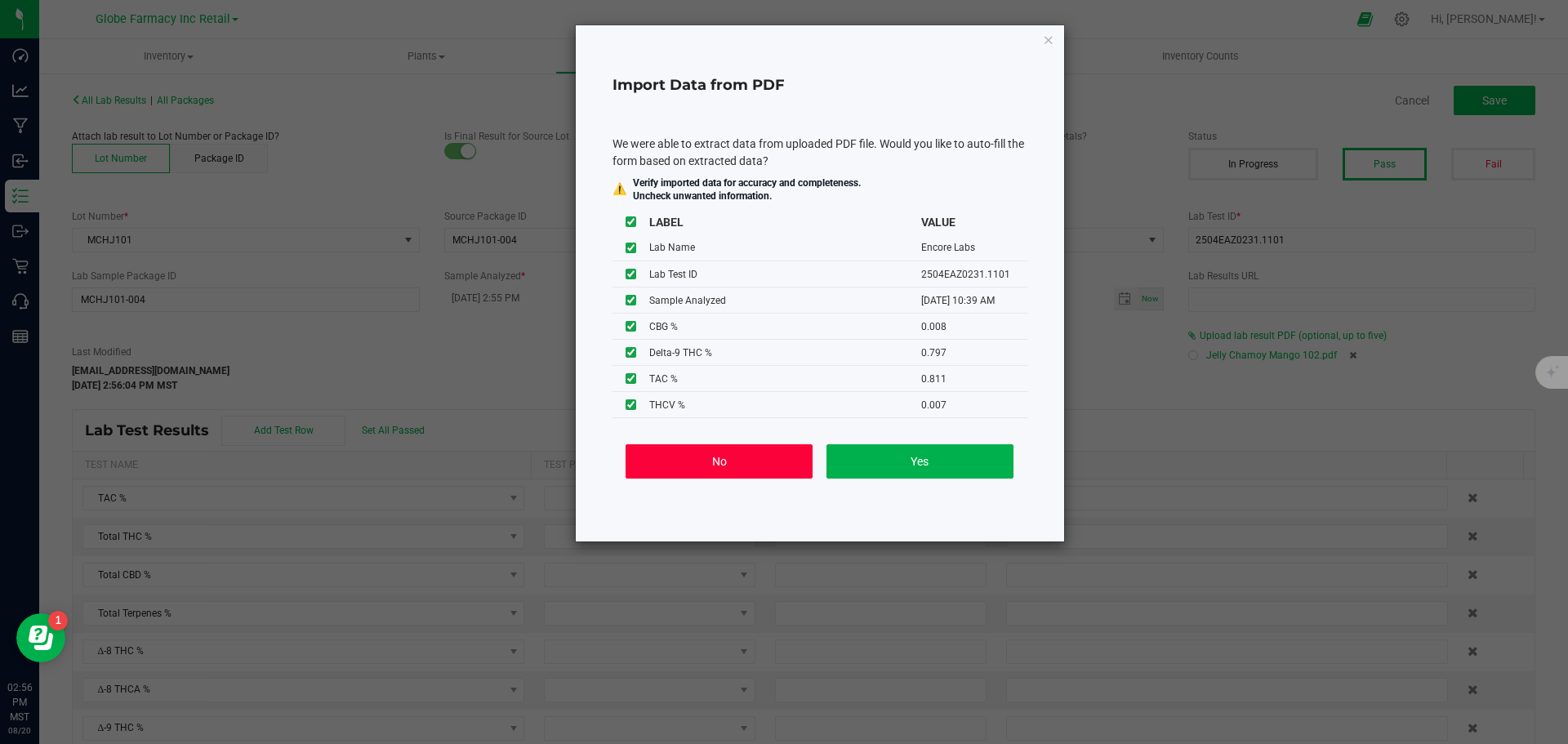
click at [740, 462] on button "No" at bounding box center [719, 462] width 187 height 34
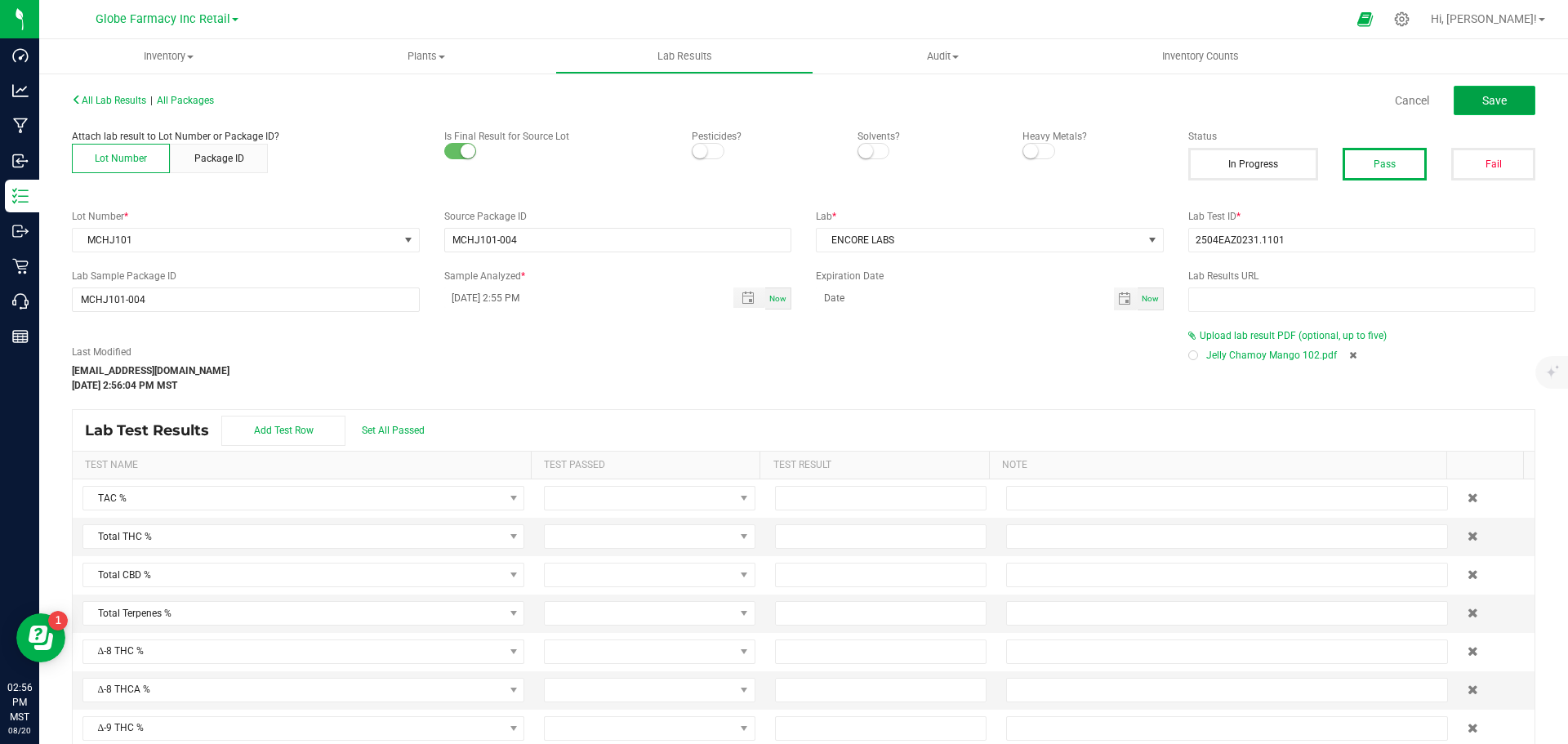
click at [1490, 90] on button "Save" at bounding box center [1495, 100] width 82 height 30
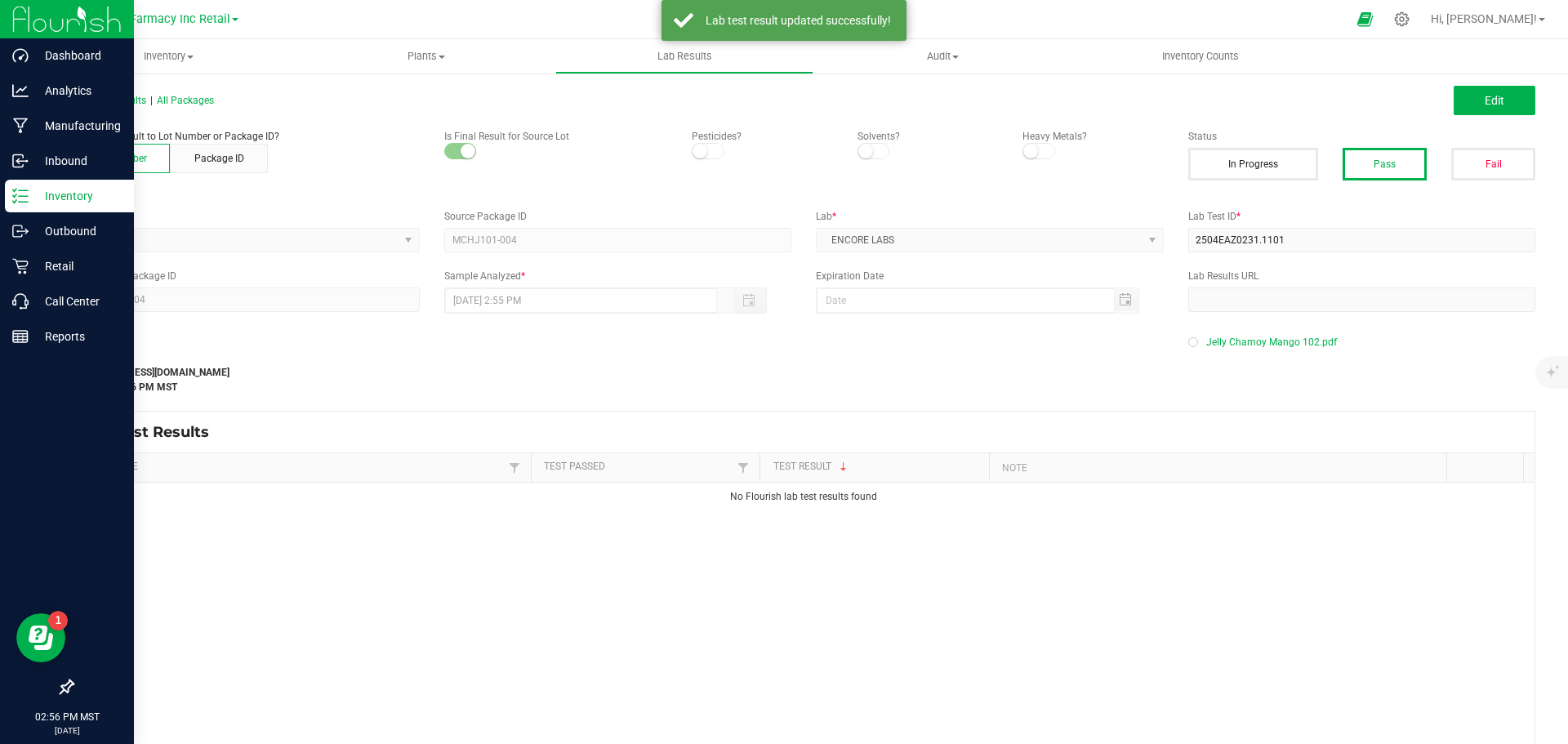
click at [33, 189] on p "Inventory" at bounding box center [77, 196] width 98 height 20
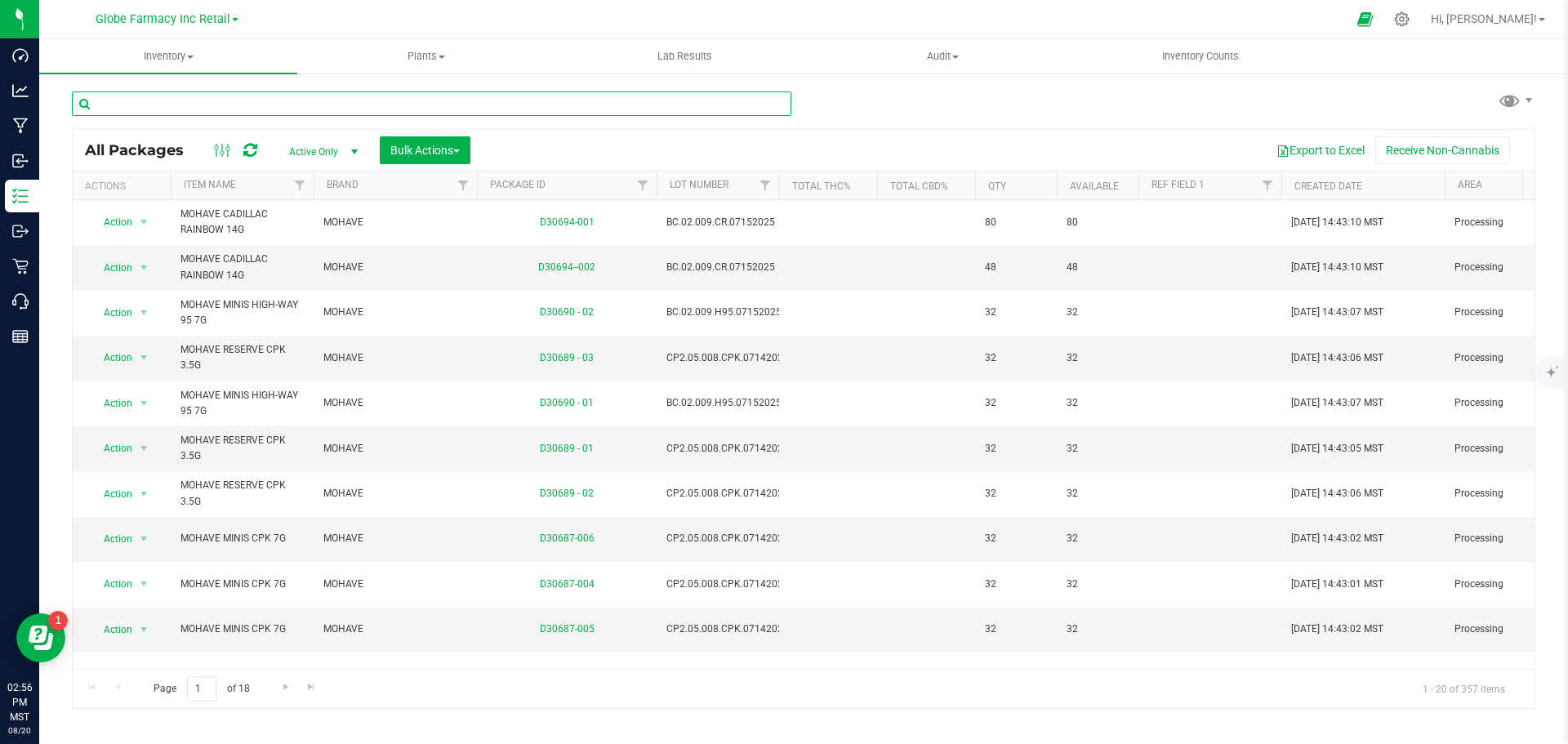
paste input "CHJ602"
click at [459, 106] on input "CHJ602" at bounding box center [432, 104] width 719 height 25
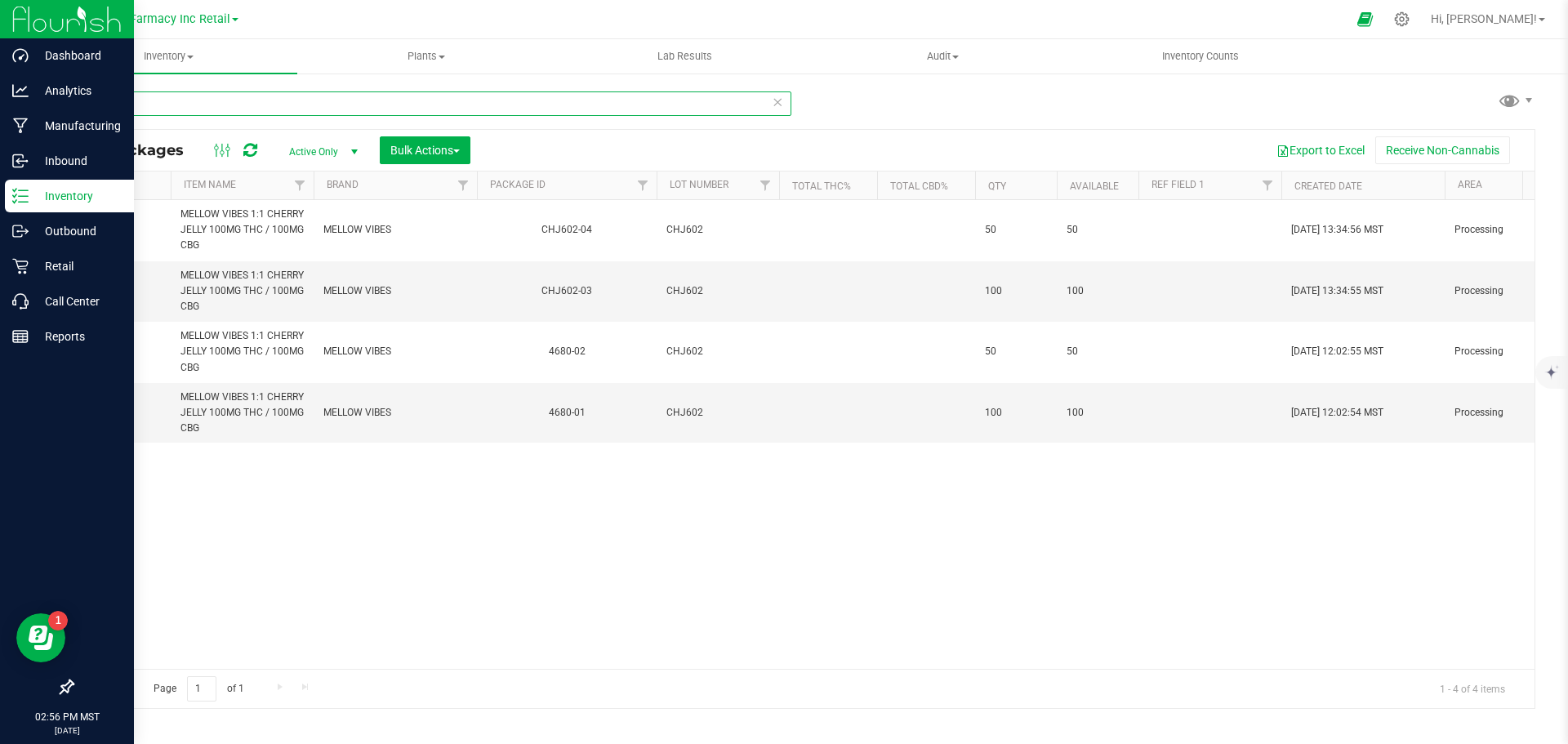
type input "CHJ602"
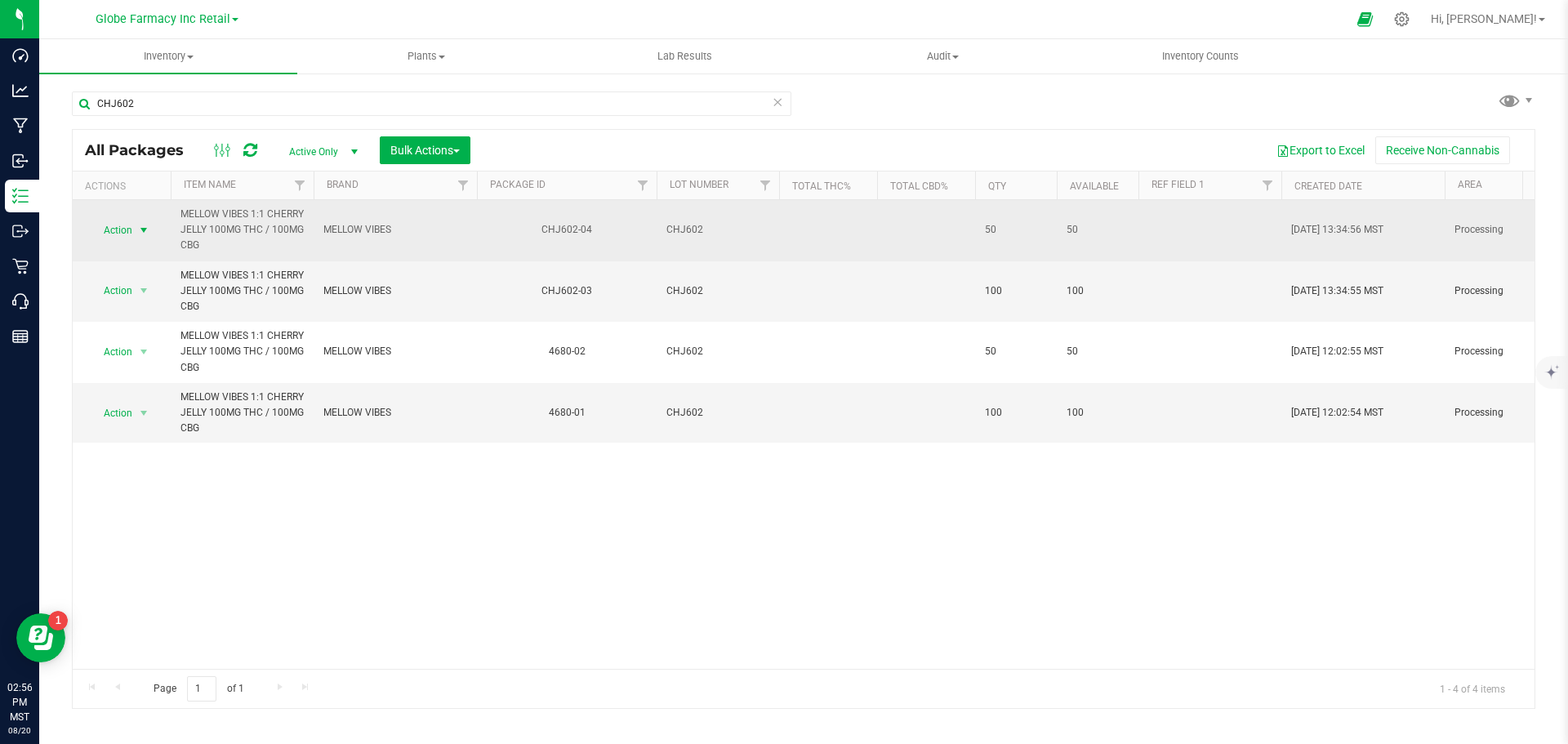
click at [111, 231] on span "Action" at bounding box center [111, 230] width 44 height 23
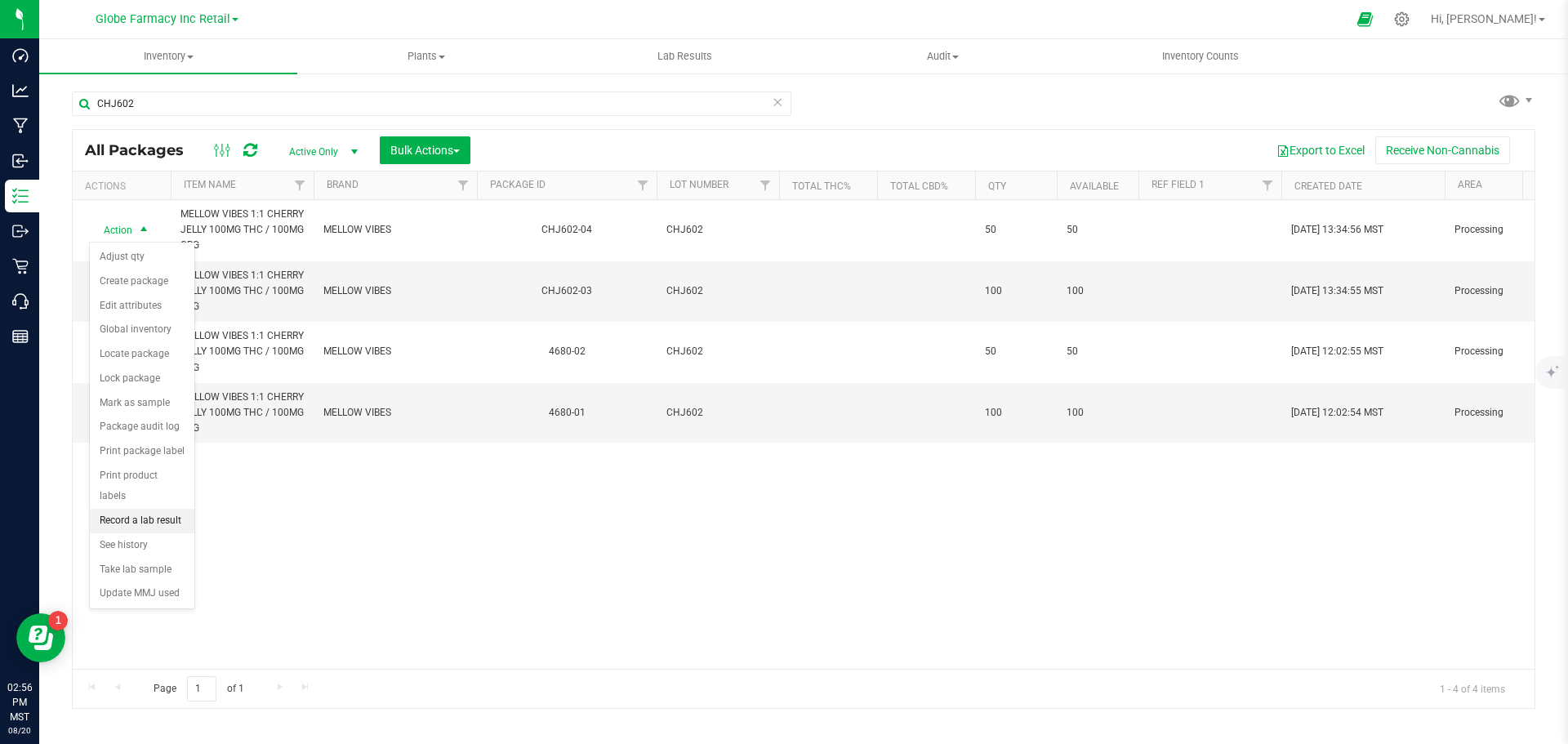
click at [134, 508] on li "Record a lab result" at bounding box center [142, 520] width 105 height 25
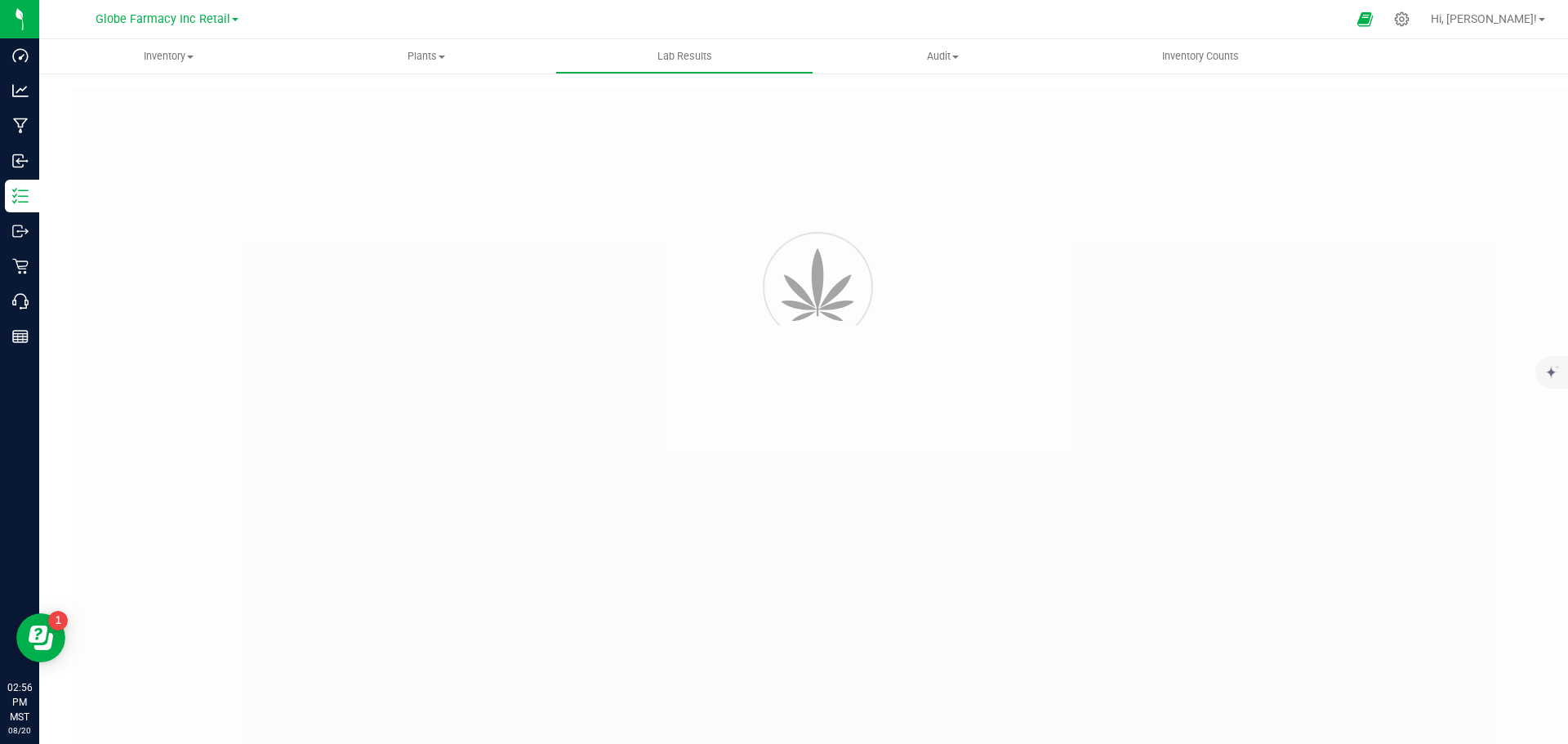
type input "CHJ602-04"
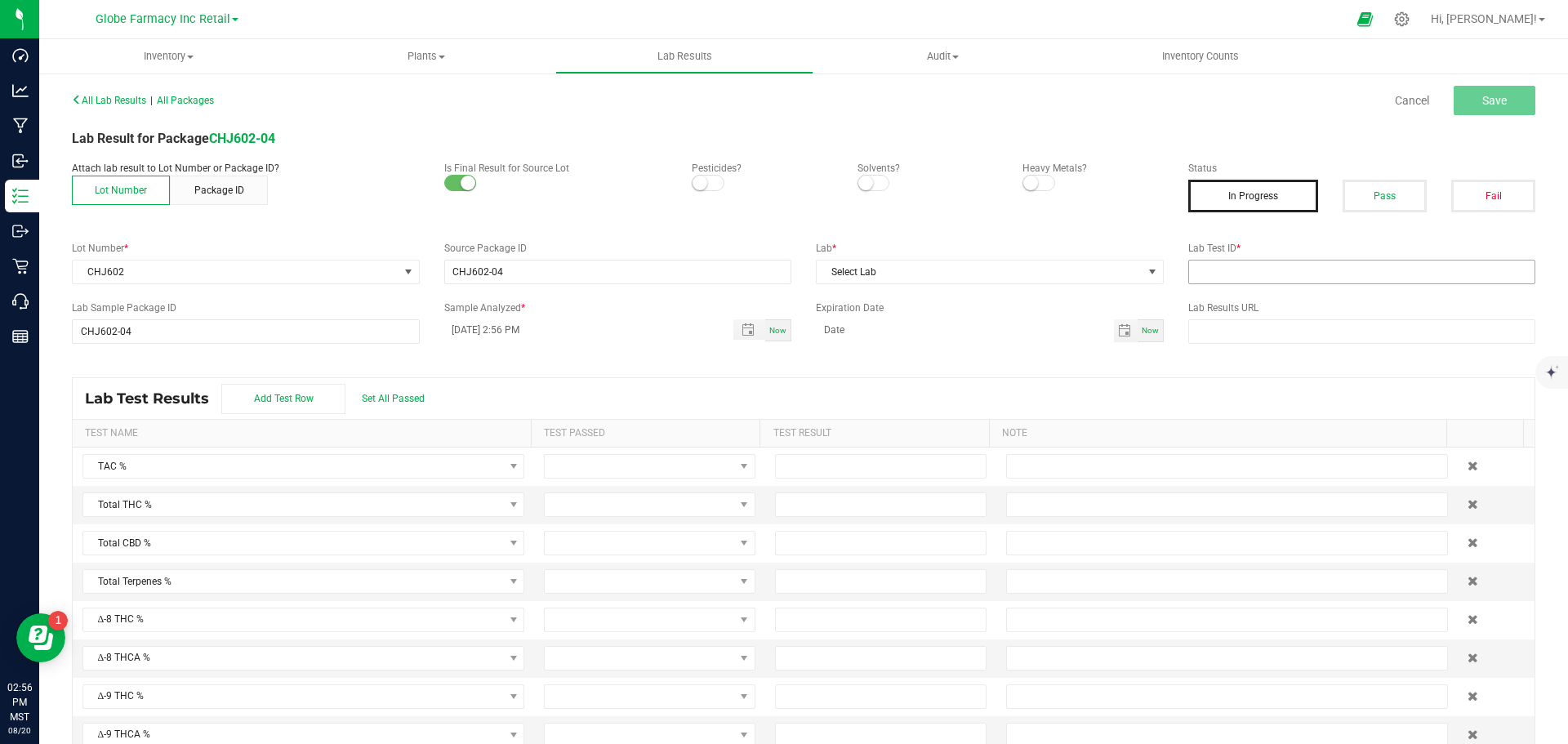
drag, startPoint x: 1368, startPoint y: 187, endPoint x: 1343, endPoint y: 268, distance: 84.8
click at [1372, 190] on button "Pass" at bounding box center [1384, 196] width 84 height 32
paste input "2506SHZ0060.0228"
drag, startPoint x: 1343, startPoint y: 268, endPoint x: 1319, endPoint y: 272, distance: 24.3
click at [1343, 268] on input "text" at bounding box center [1362, 271] width 348 height 25
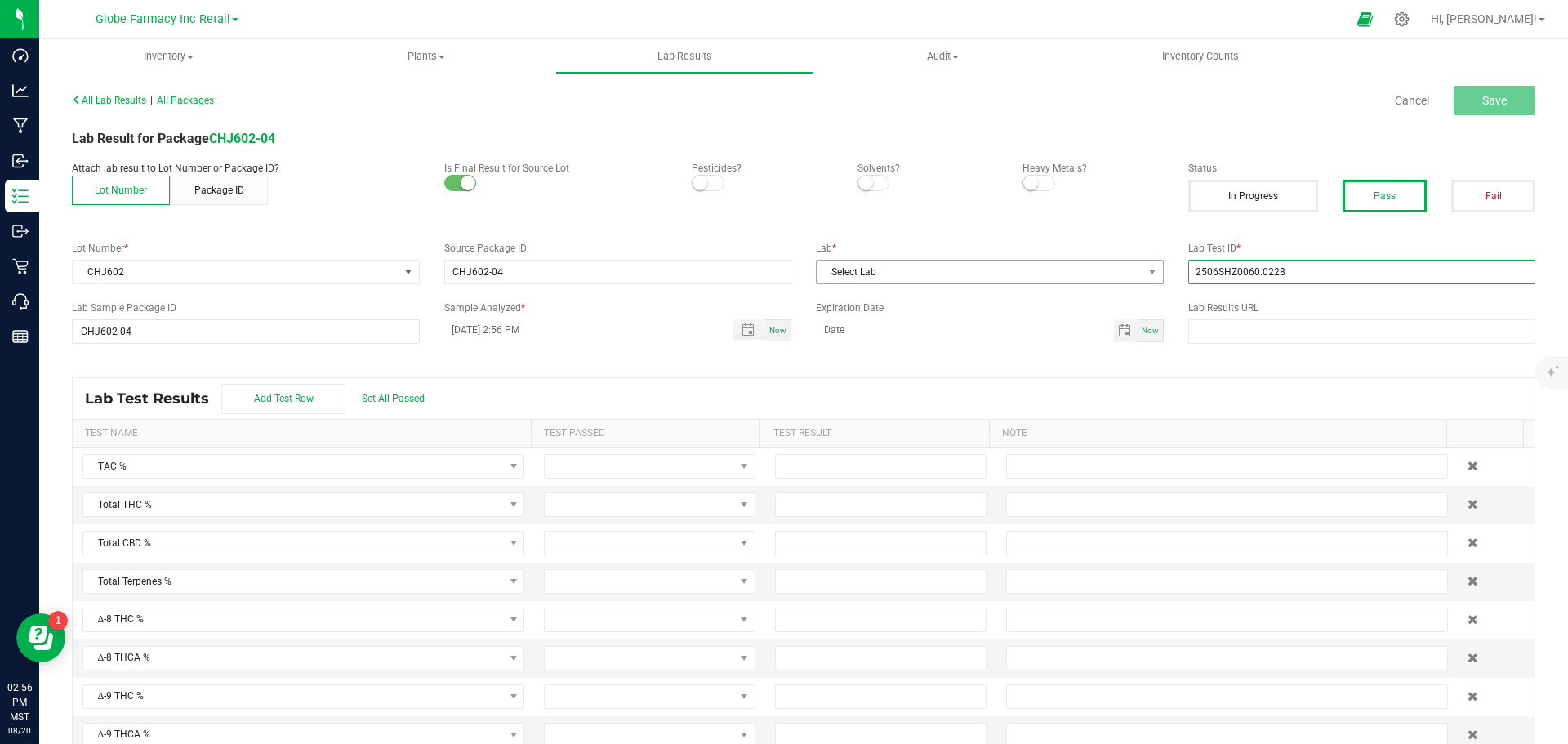
type input "2506SHZ0060.0228"
click at [1012, 270] on span "Select Lab" at bounding box center [980, 271] width 326 height 23
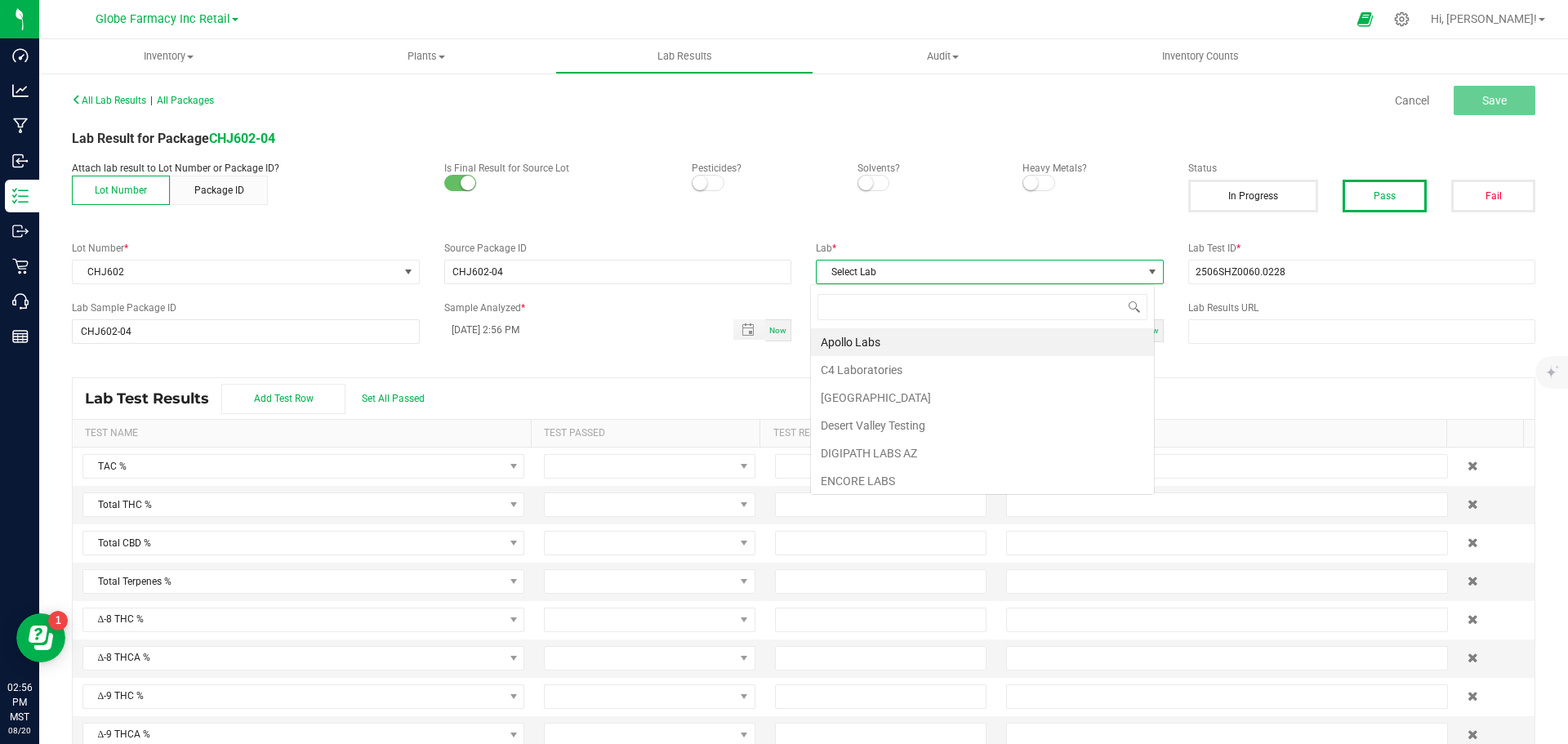
scroll to position [25, 344]
type input "STEE"
click at [912, 339] on li "Steep Hill Arizona Lab" at bounding box center [982, 342] width 343 height 28
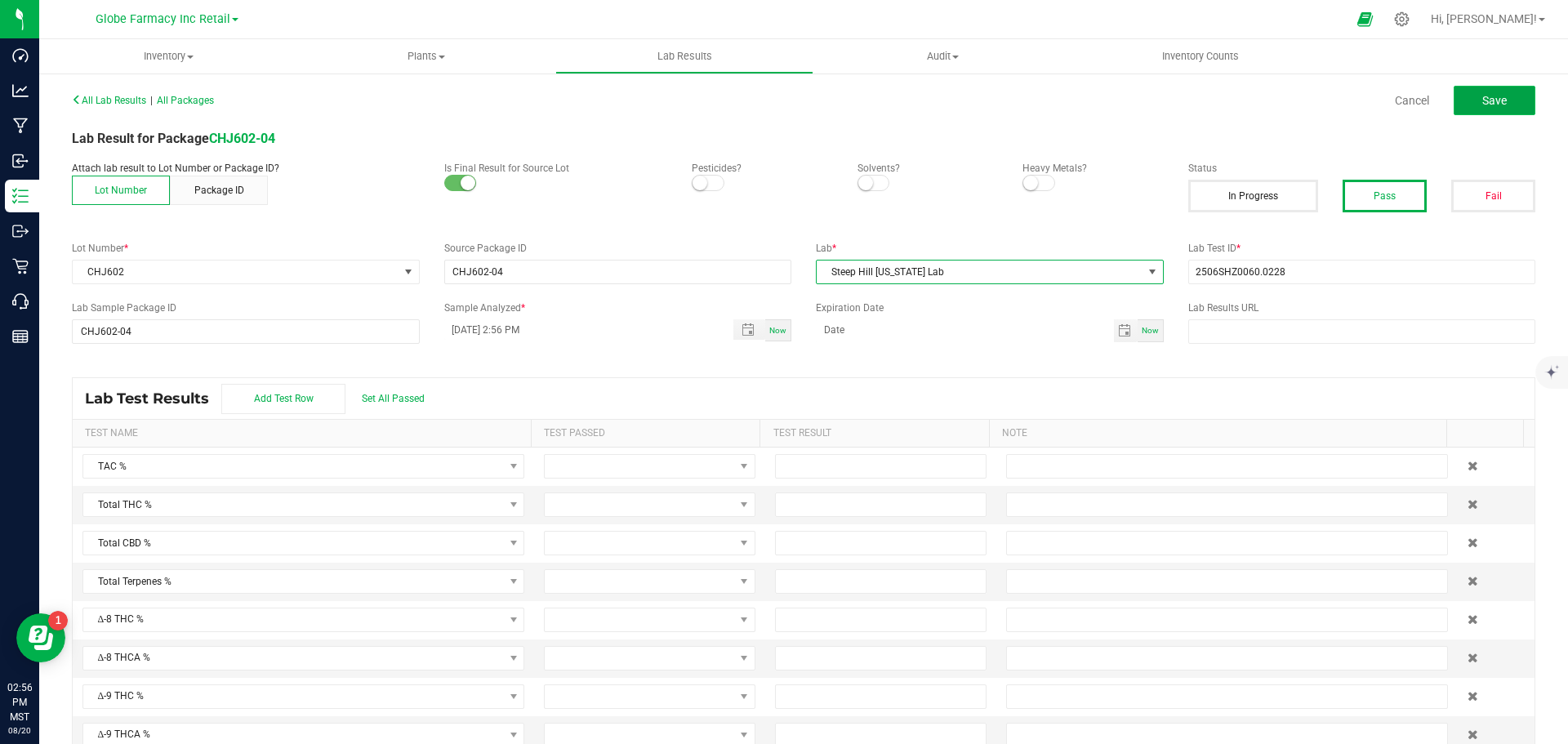
click at [1491, 99] on span "Save" at bounding box center [1494, 99] width 25 height 13
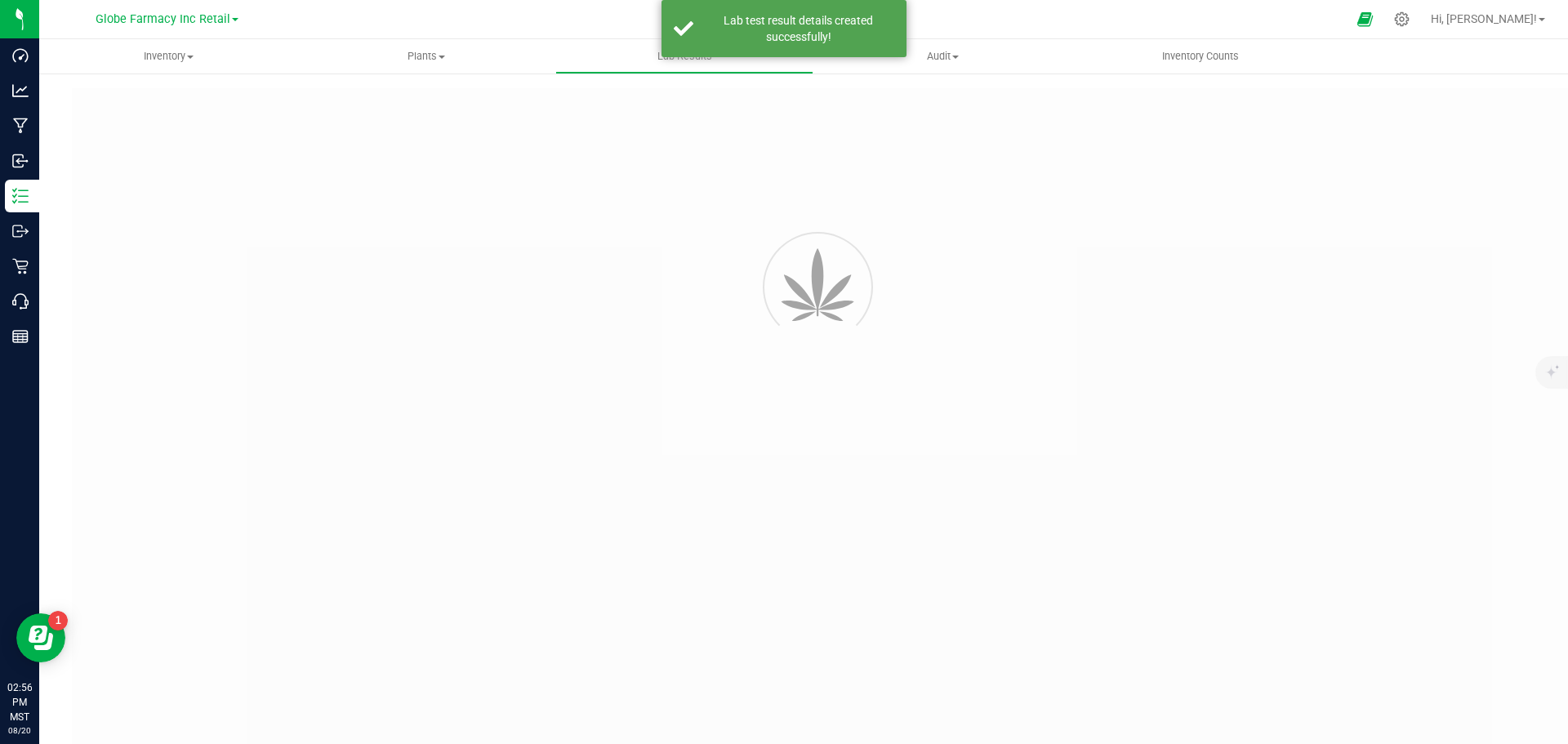
type input "CHJ602-04"
type input "2506SHZ0060.0228"
type input "CHJ602-04"
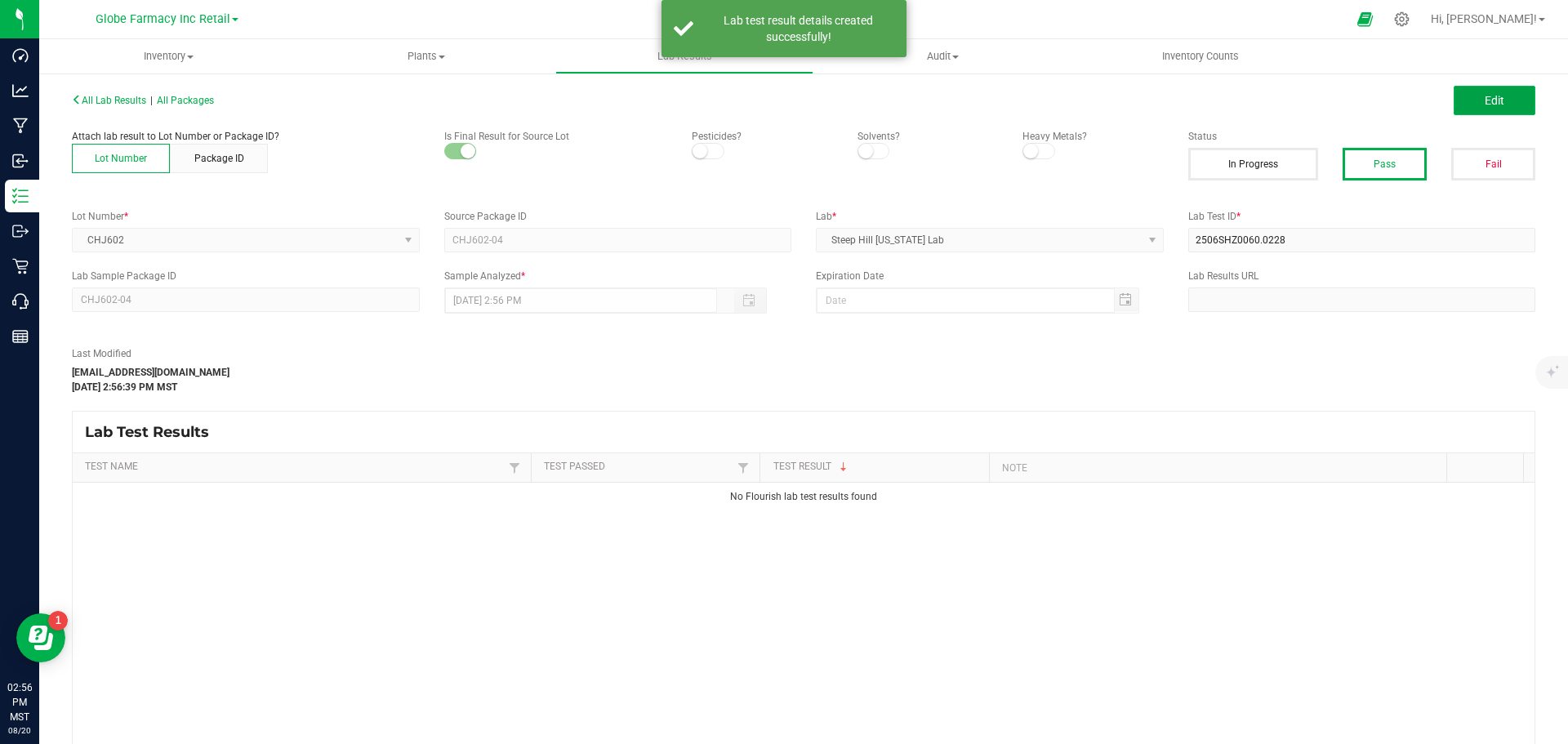
click at [1485, 95] on span "Edit" at bounding box center [1494, 99] width 20 height 13
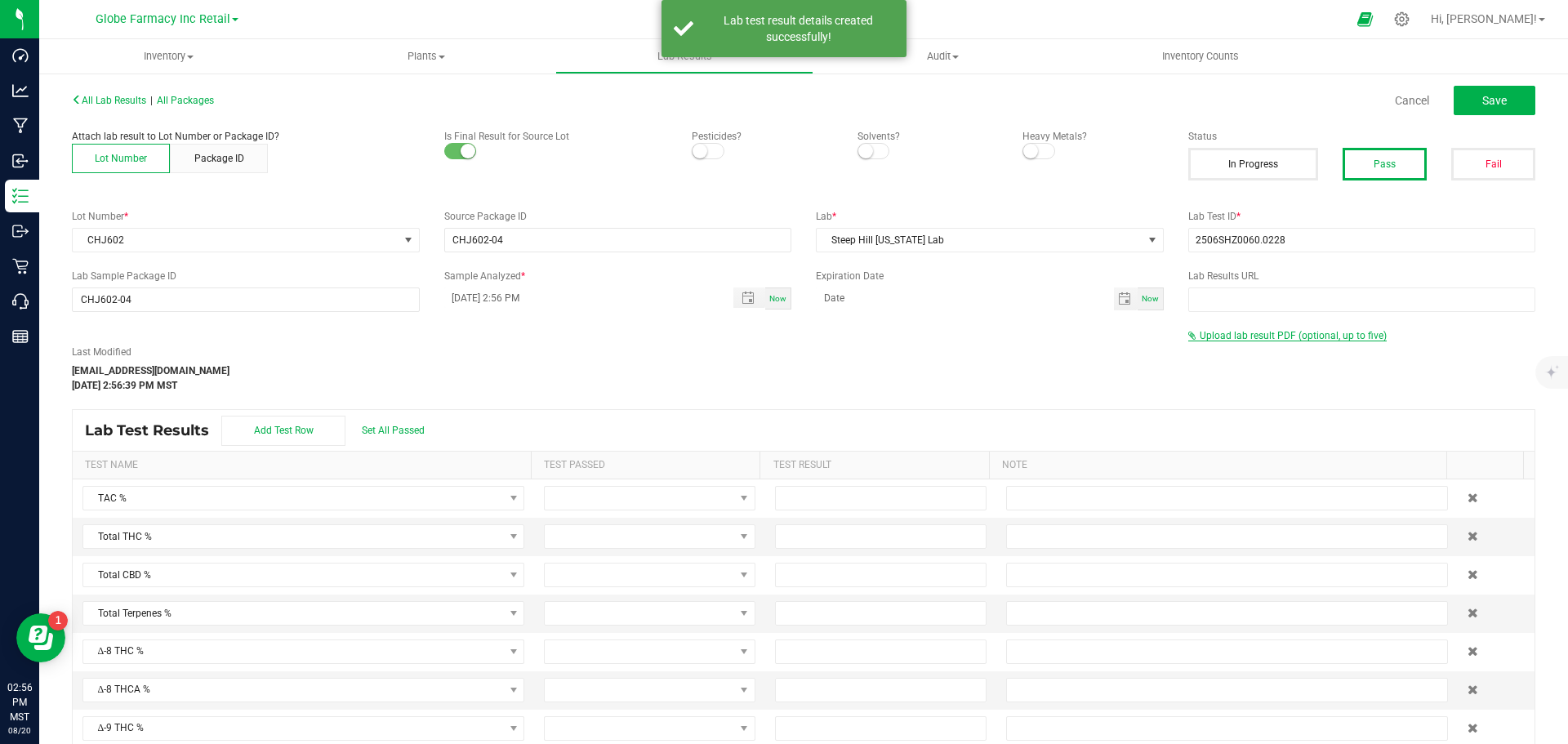
click at [1256, 332] on span "Upload lab result PDF (optional, up to five)" at bounding box center [1293, 335] width 187 height 11
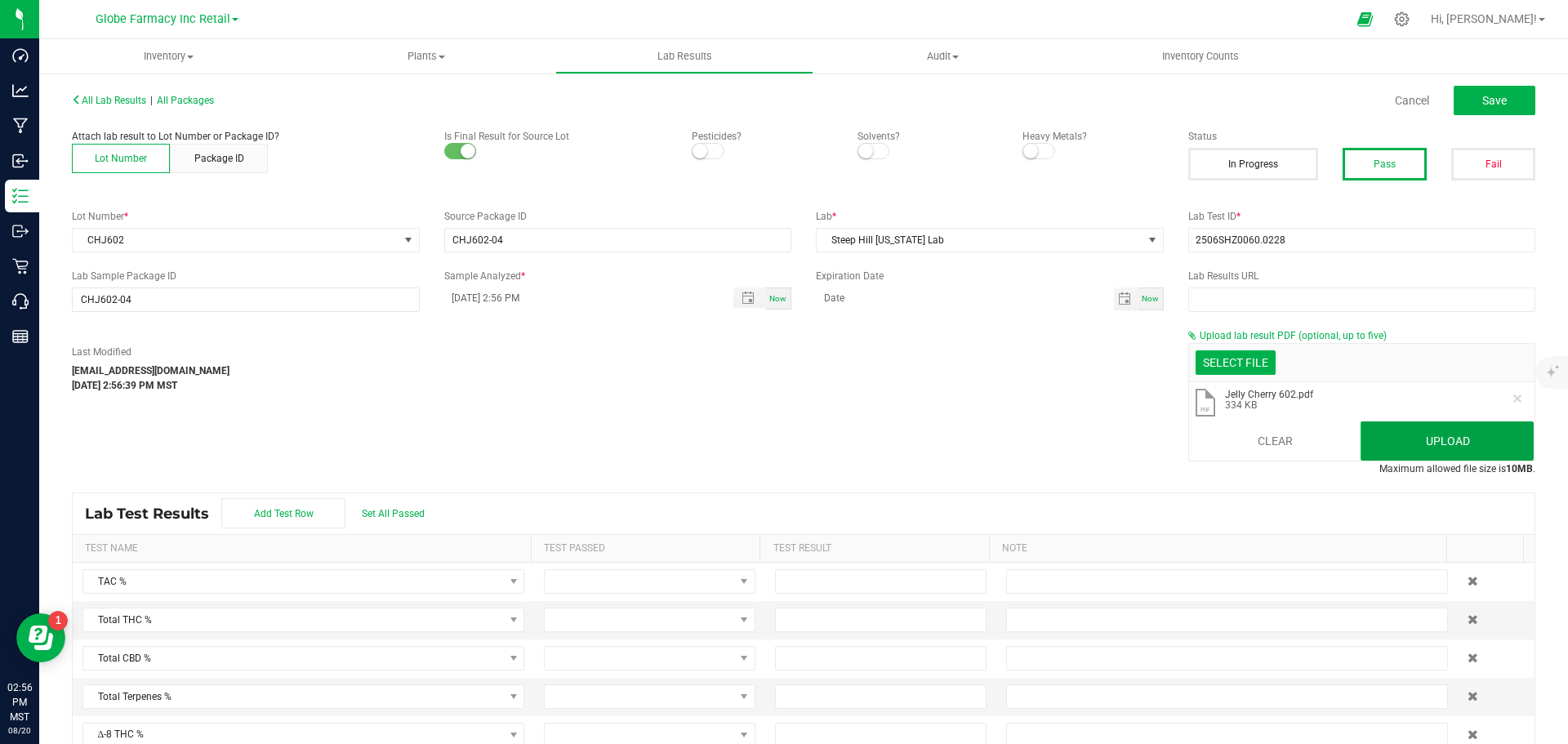
click at [1430, 439] on button "Upload" at bounding box center [1447, 441] width 173 height 39
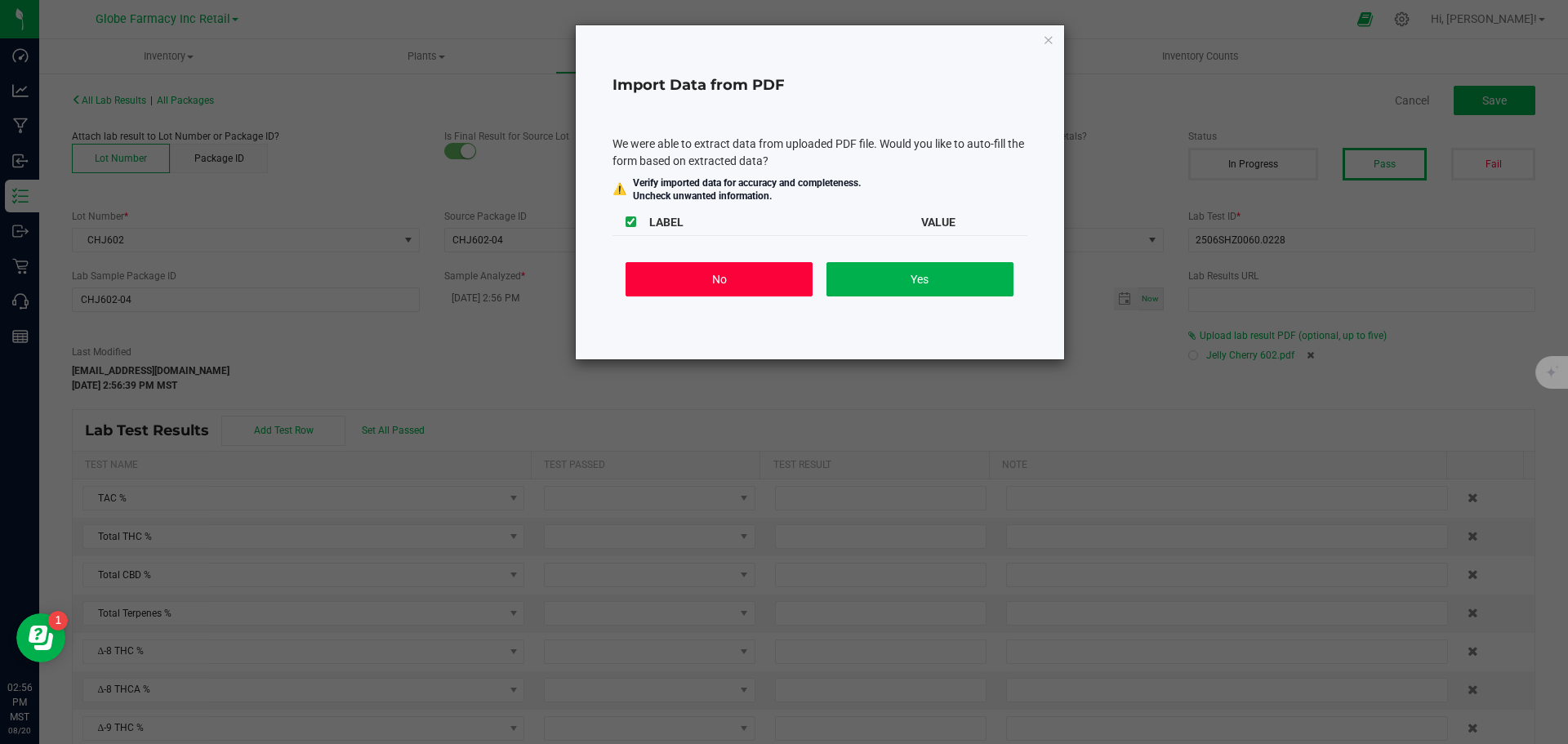
drag, startPoint x: 718, startPoint y: 282, endPoint x: 1182, endPoint y: 173, distance: 476.6
click at [718, 281] on button "No" at bounding box center [719, 279] width 187 height 34
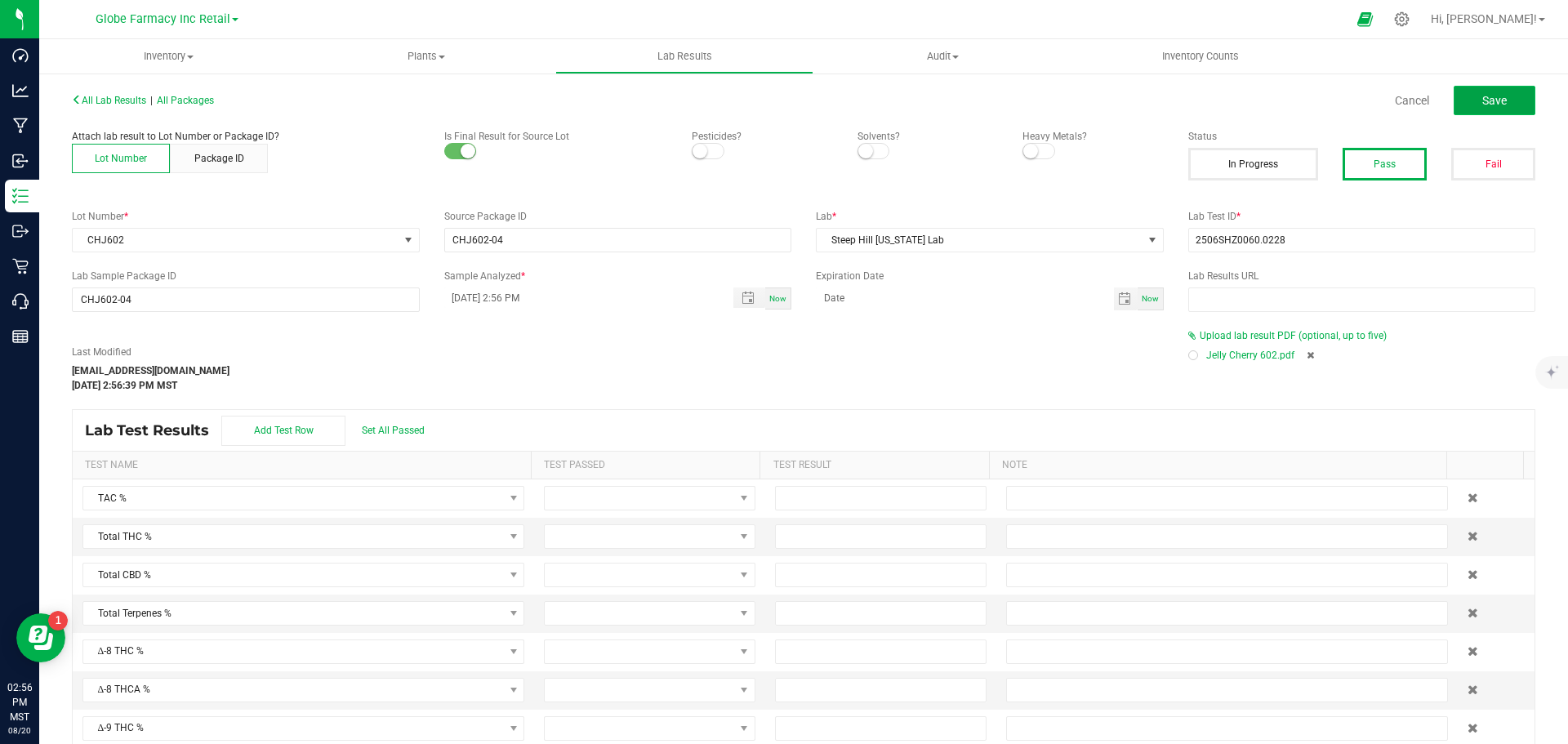
click at [1482, 94] on span "Save" at bounding box center [1494, 99] width 25 height 13
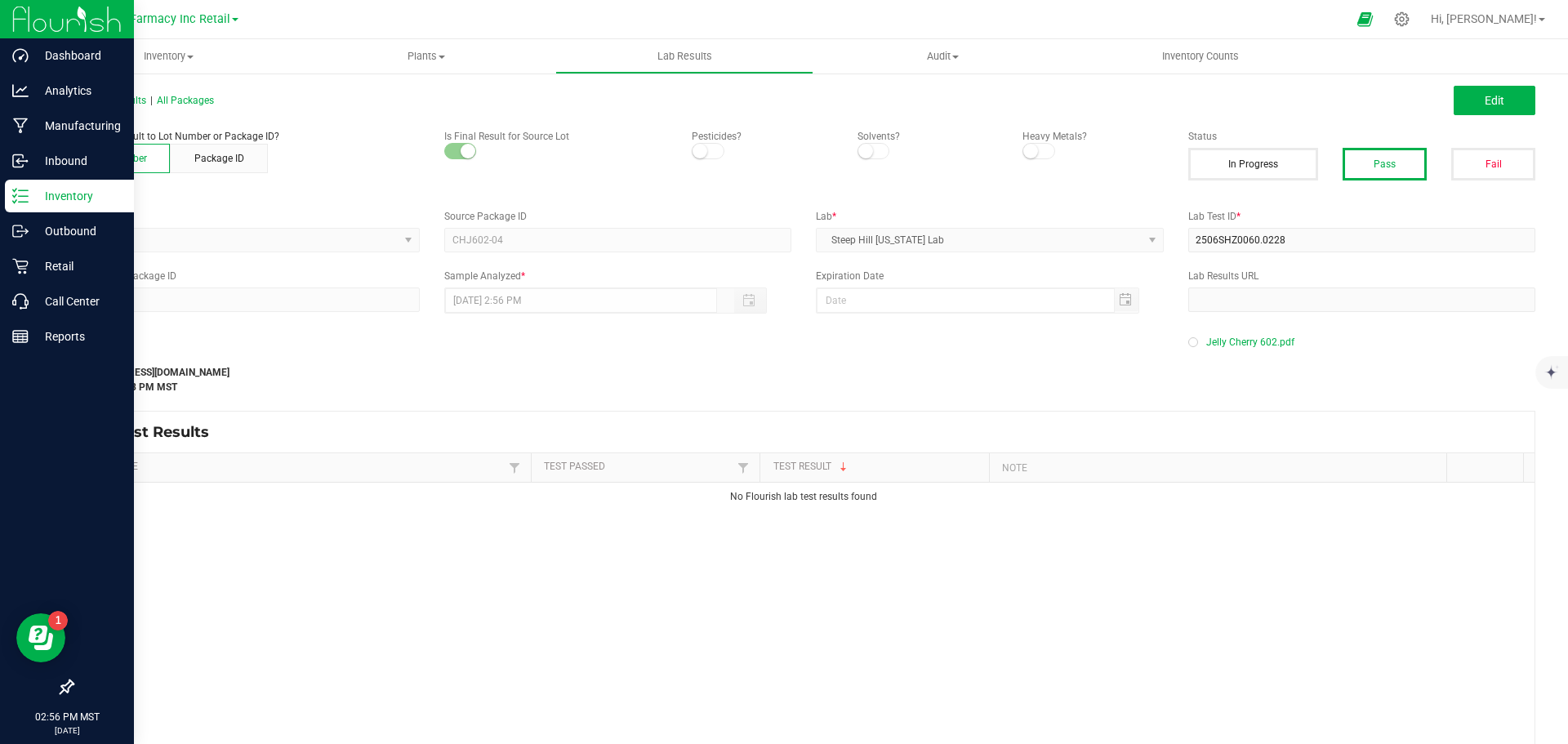
click at [21, 194] on icon at bounding box center [20, 196] width 16 height 16
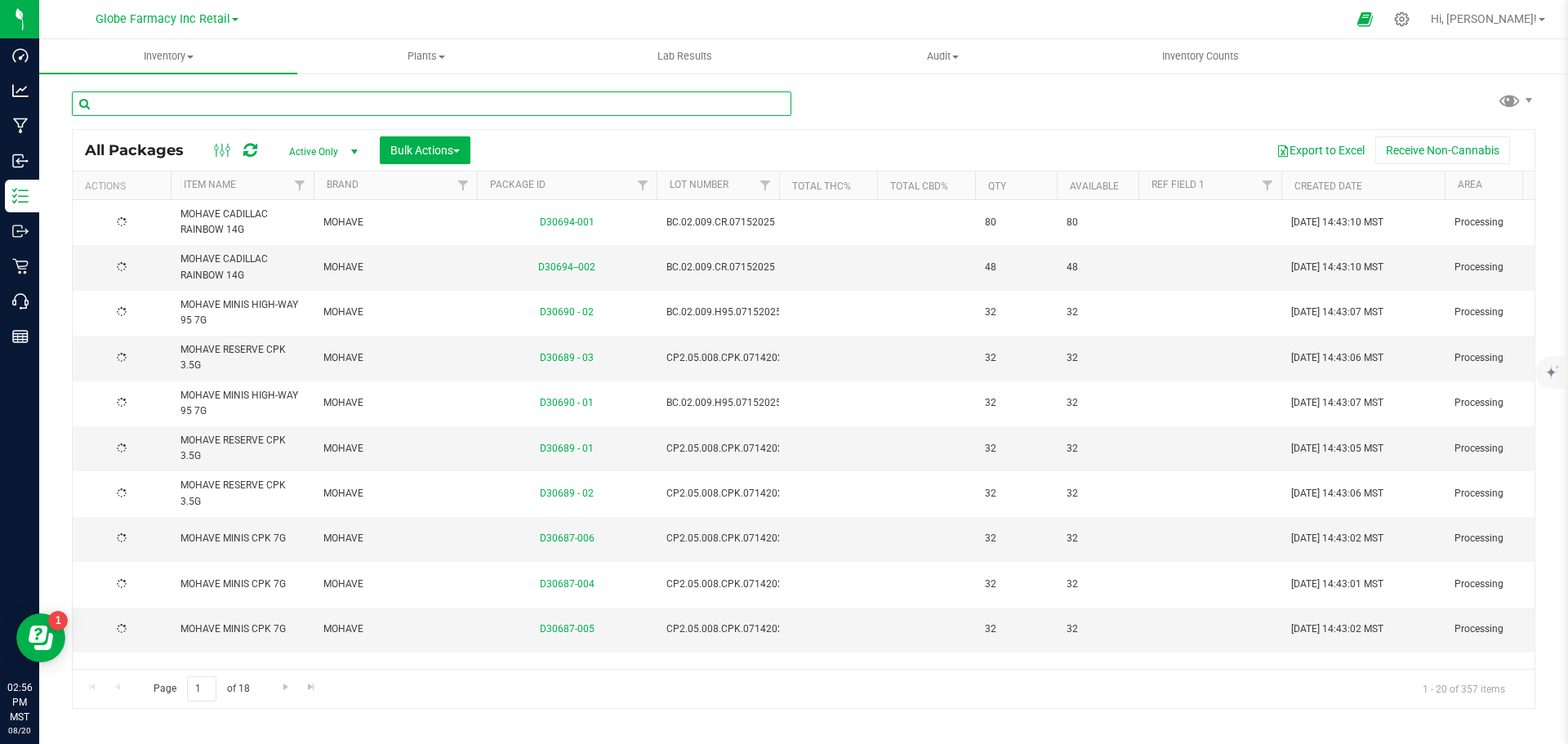
click at [270, 106] on input "text" at bounding box center [432, 104] width 719 height 25
paste input "DBJ802"
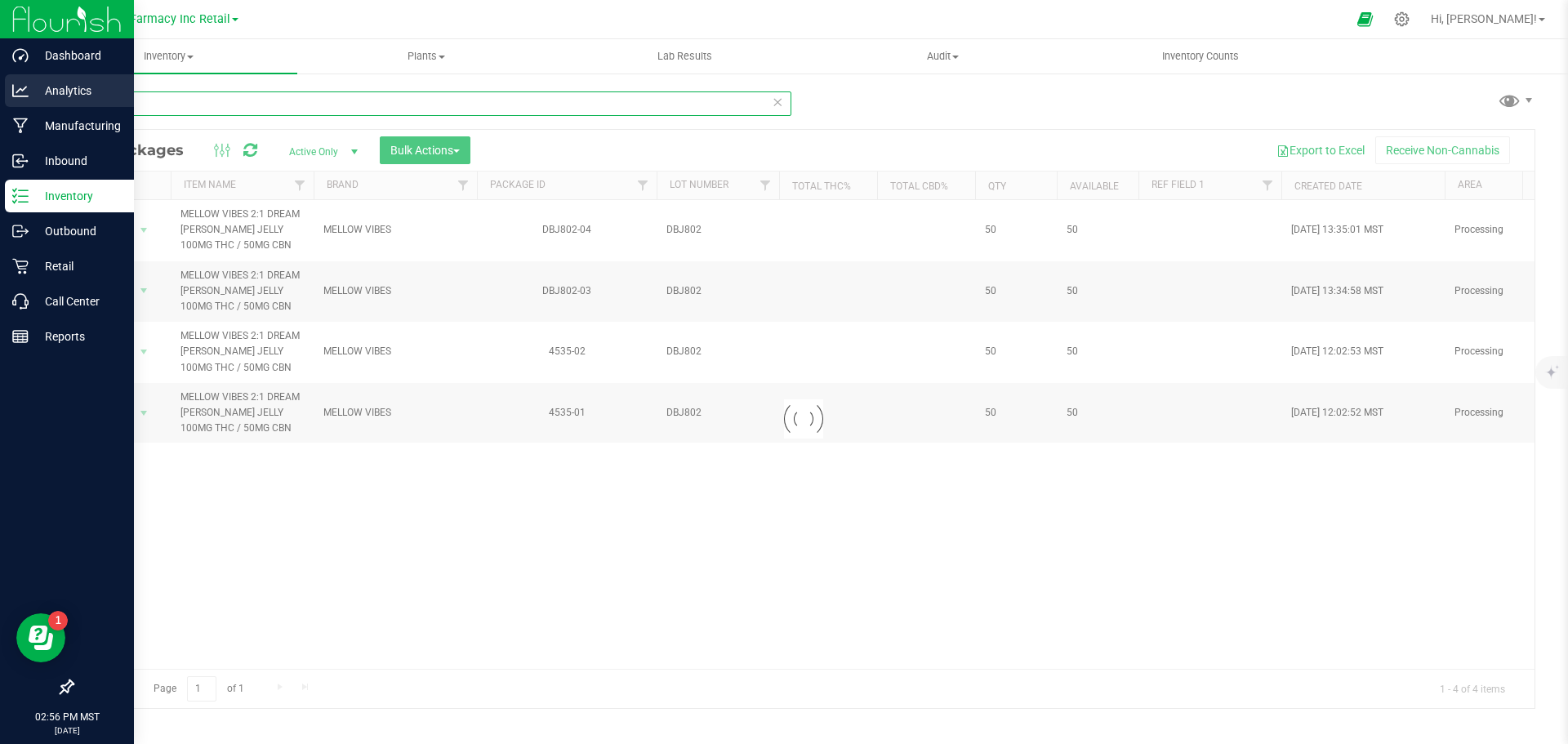
type input "DBJ802"
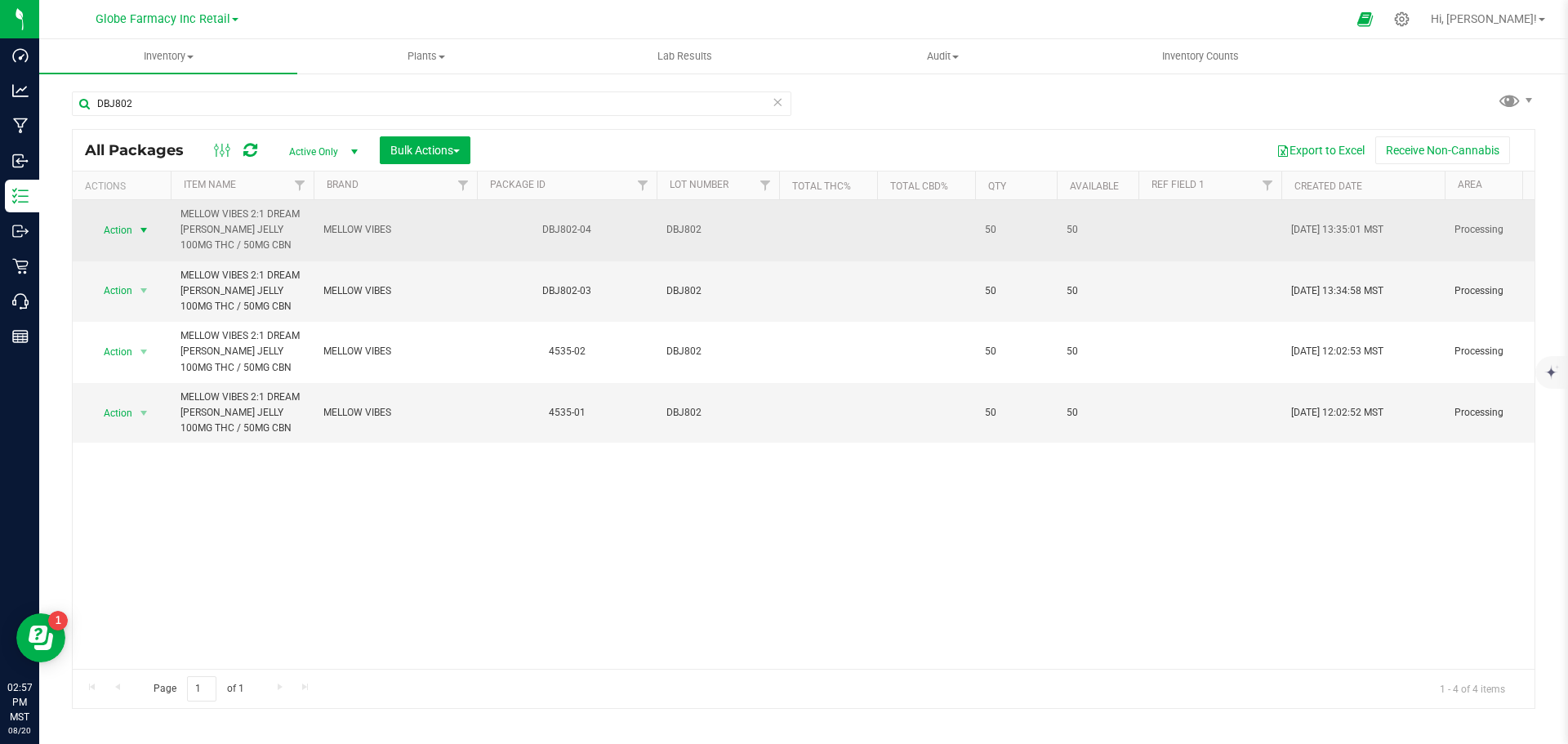
click at [134, 231] on span "select" at bounding box center [145, 230] width 20 height 23
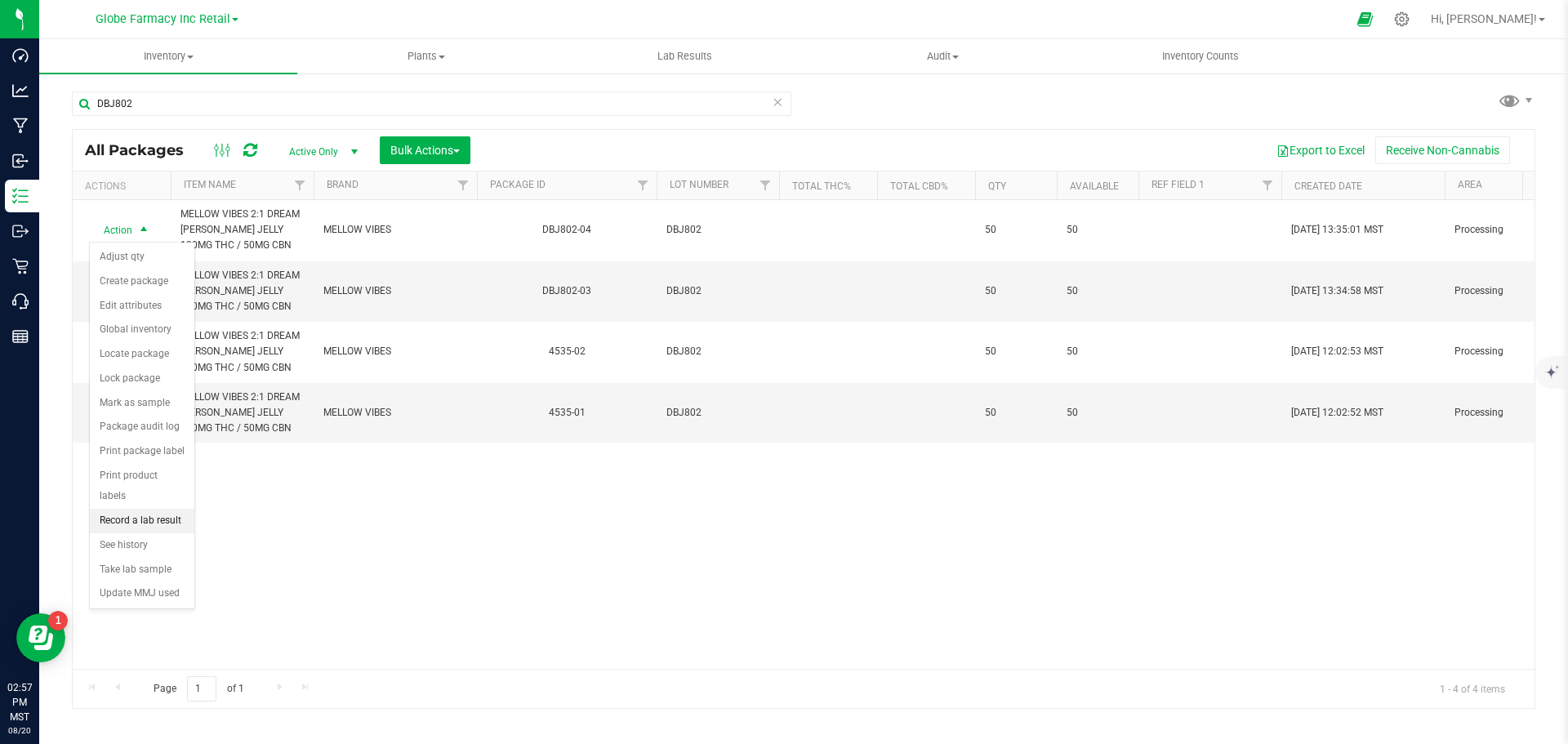
click at [155, 508] on li "Record a lab result" at bounding box center [142, 520] width 105 height 25
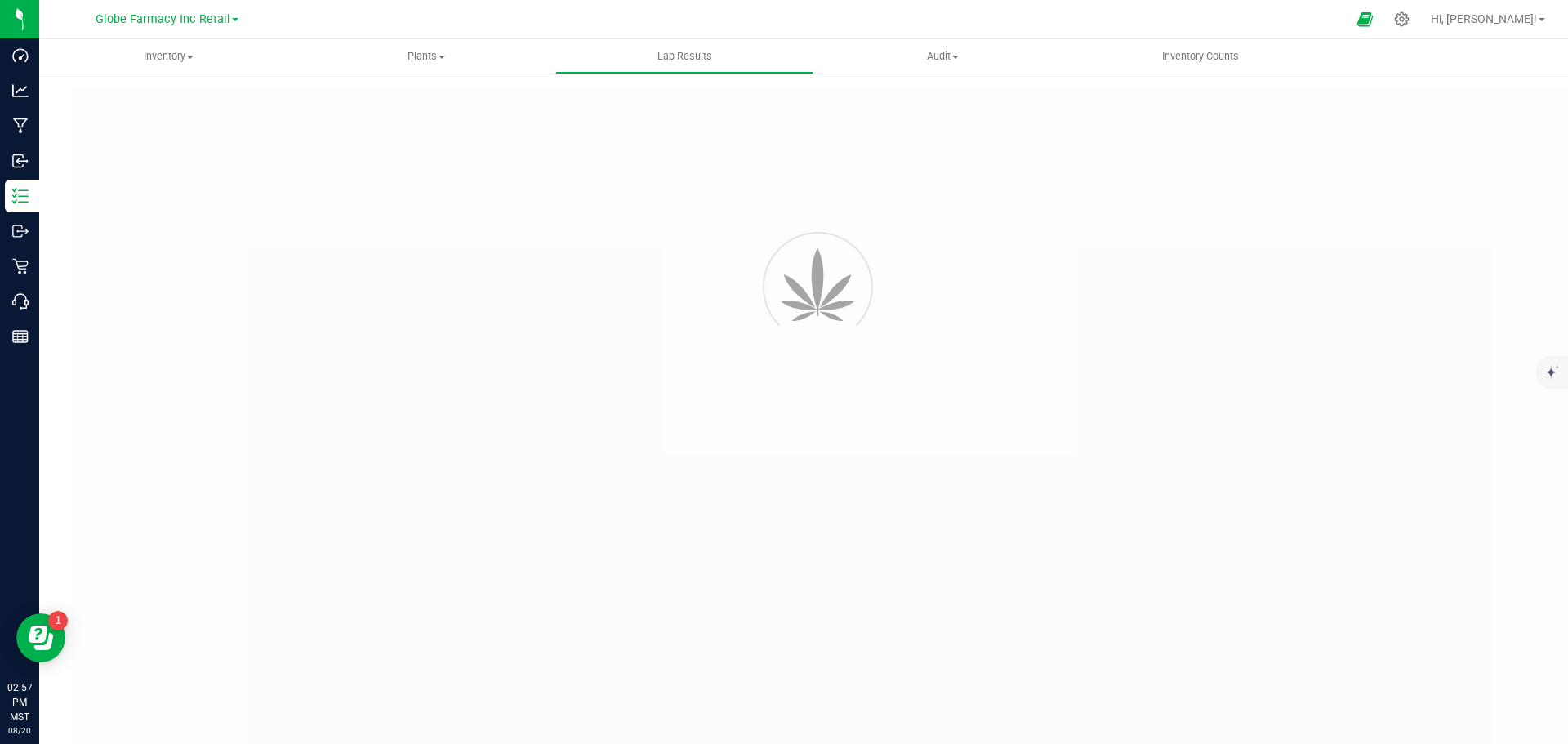
type input "DBJ802-04"
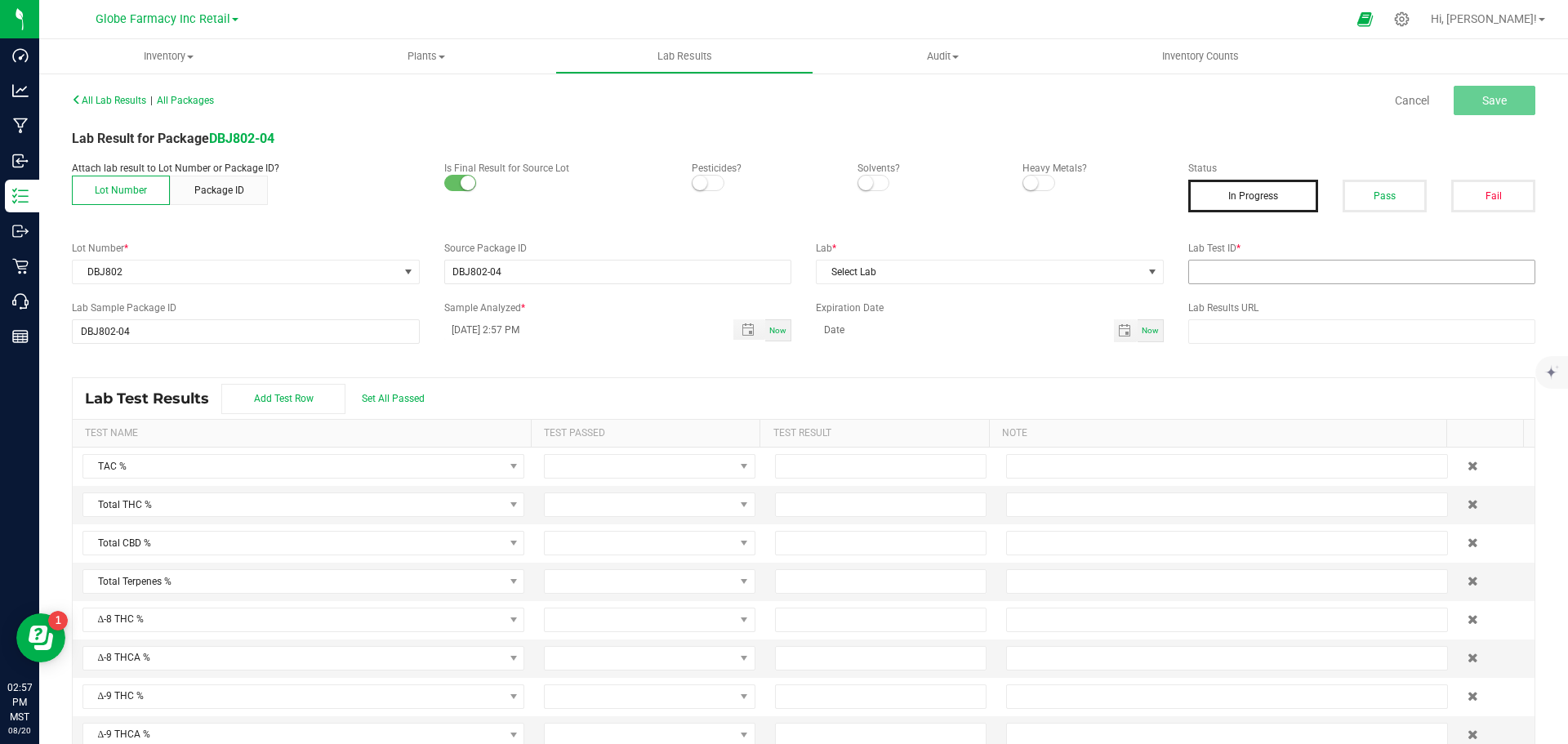
drag, startPoint x: 1363, startPoint y: 193, endPoint x: 1329, endPoint y: 270, distance: 84.2
click at [1364, 197] on button "Pass" at bounding box center [1384, 196] width 84 height 32
drag, startPoint x: 1324, startPoint y: 275, endPoint x: 1178, endPoint y: 283, distance: 146.2
click at [1322, 276] on input "text" at bounding box center [1362, 271] width 348 height 25
paste input "2506SHZ0039.0134"
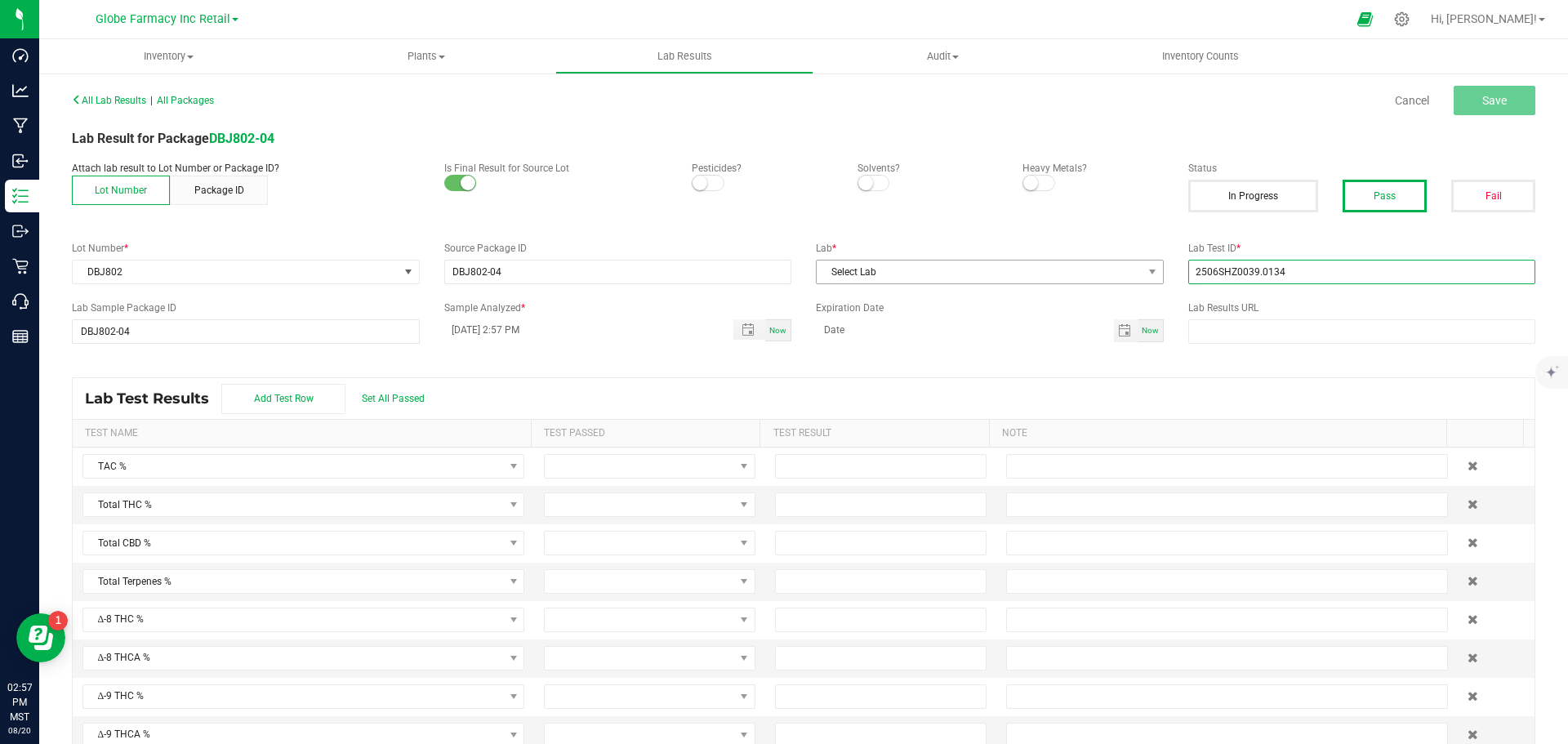
type input "2506SHZ0039.0134"
click at [1002, 264] on span "Select Lab" at bounding box center [980, 271] width 326 height 23
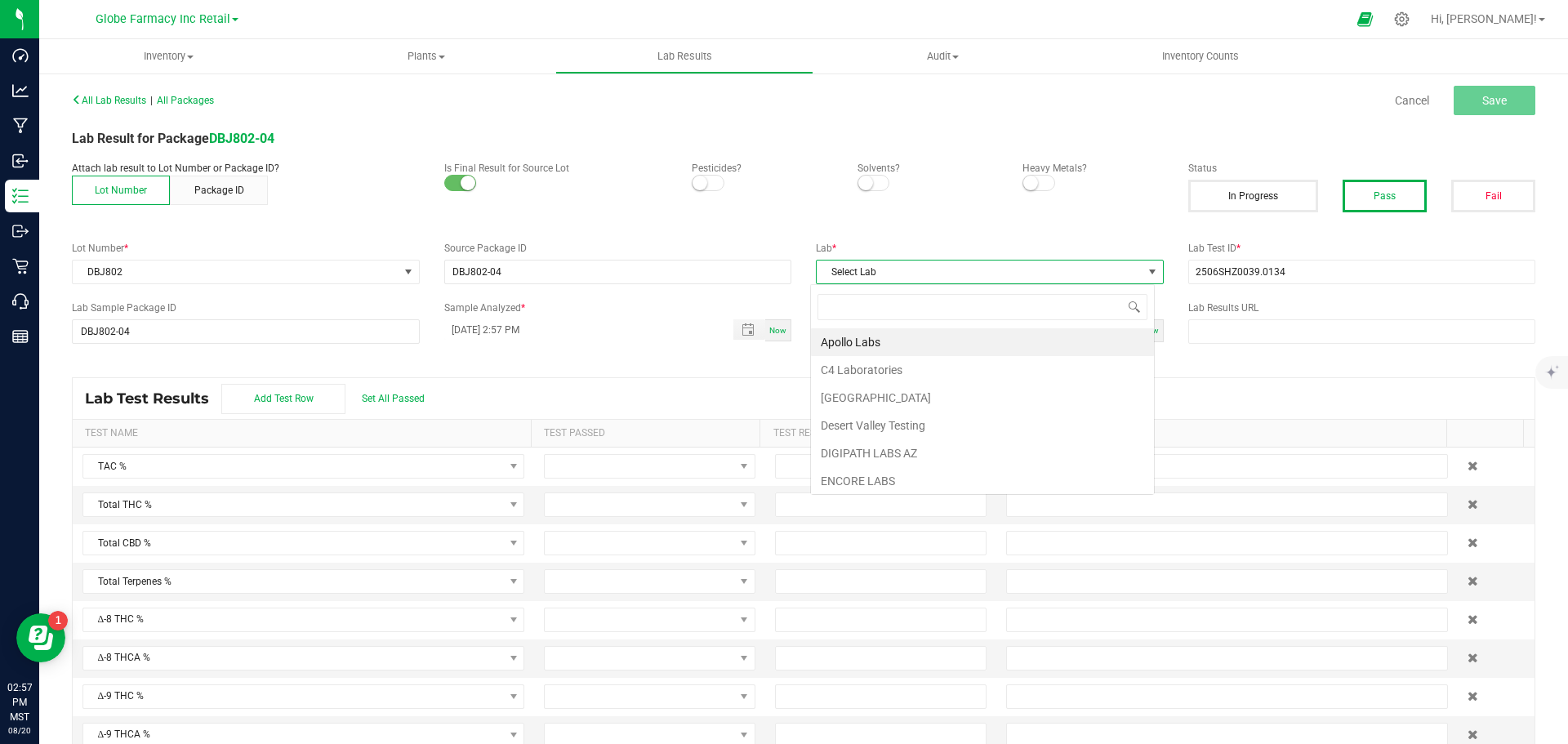
scroll to position [25, 344]
type input "STEE"
click at [900, 338] on li "Steep Hill Arizona Lab" at bounding box center [982, 342] width 343 height 28
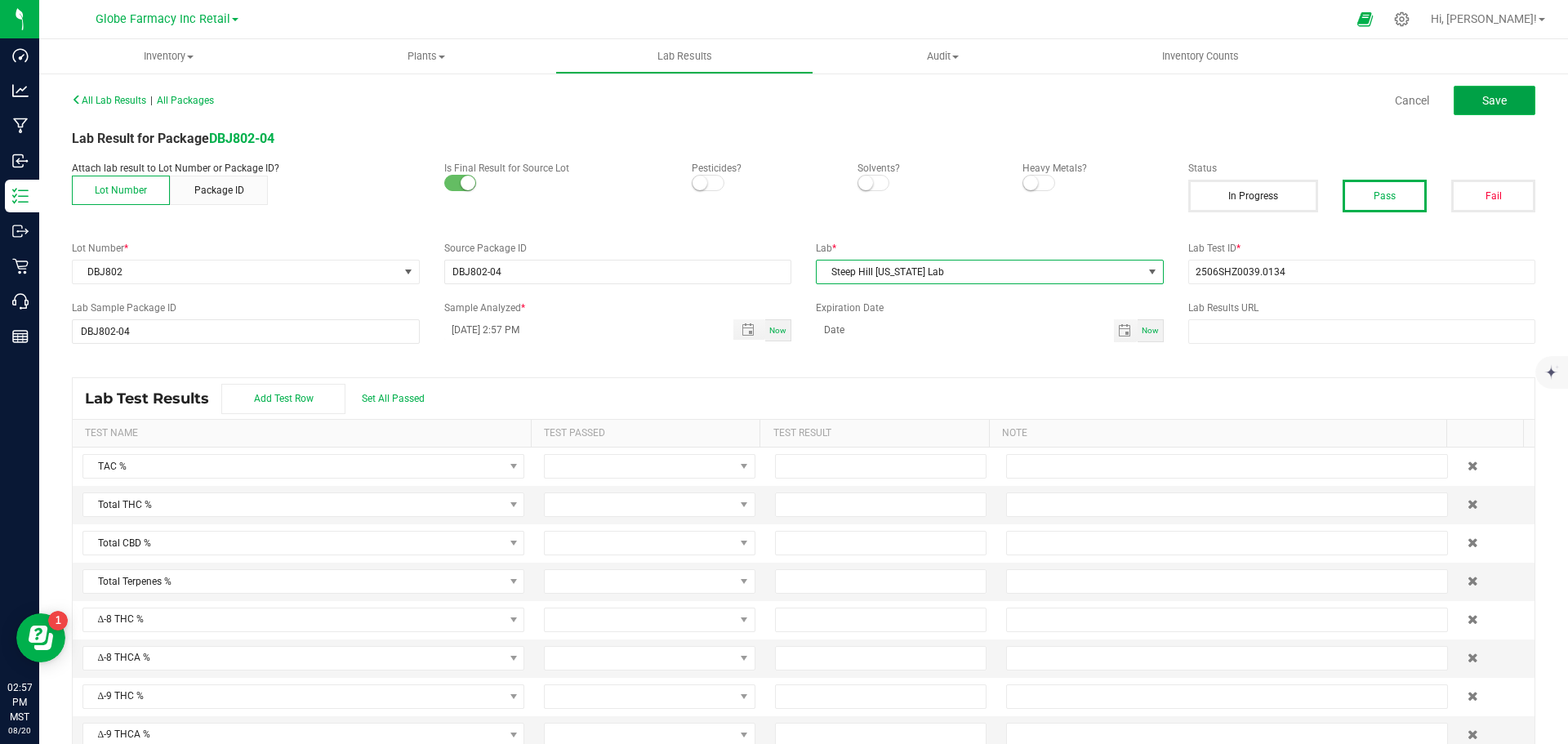
click at [1488, 99] on span "Save" at bounding box center [1494, 99] width 25 height 13
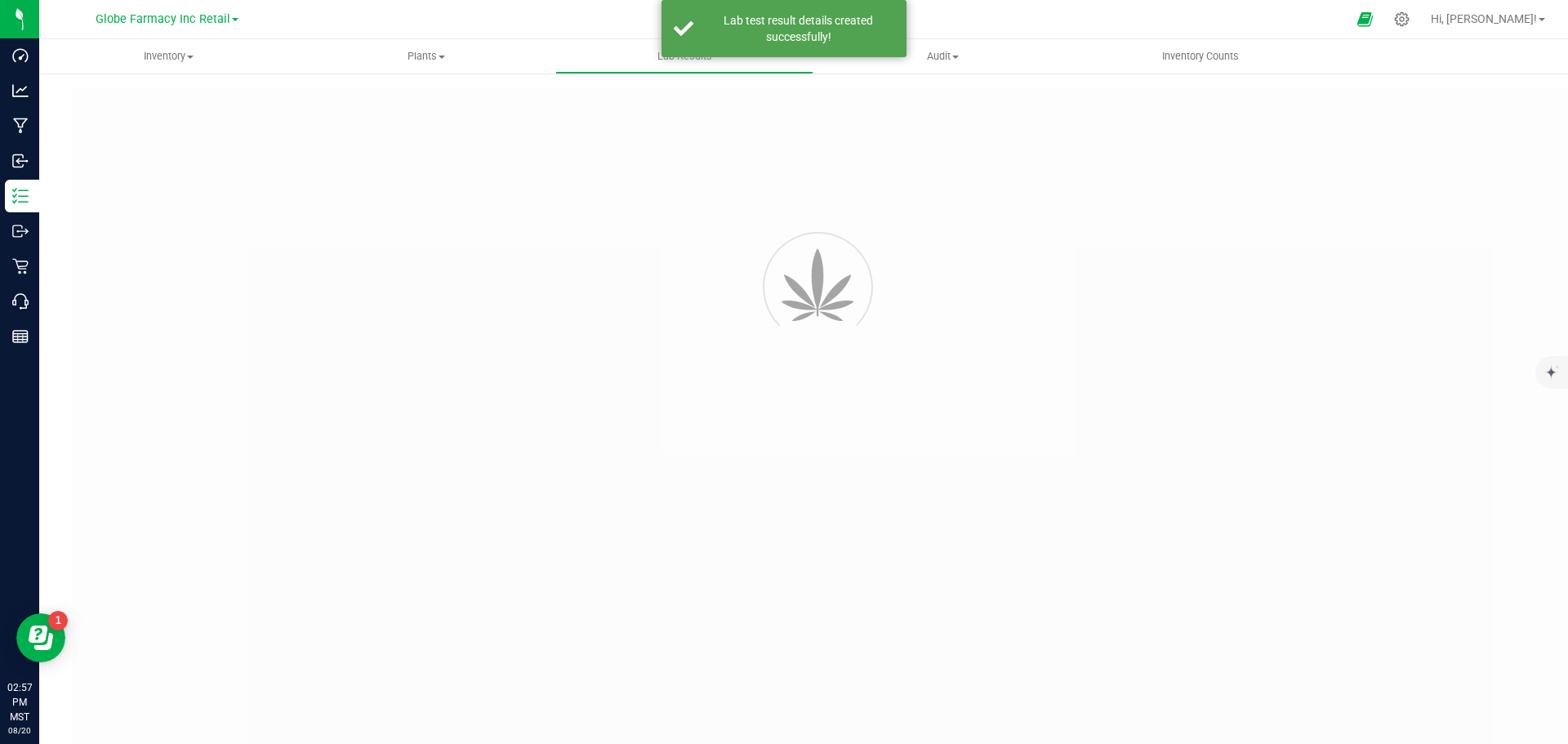
type input "DBJ802-04"
type input "2506SHZ0039.0134"
type input "DBJ802-04"
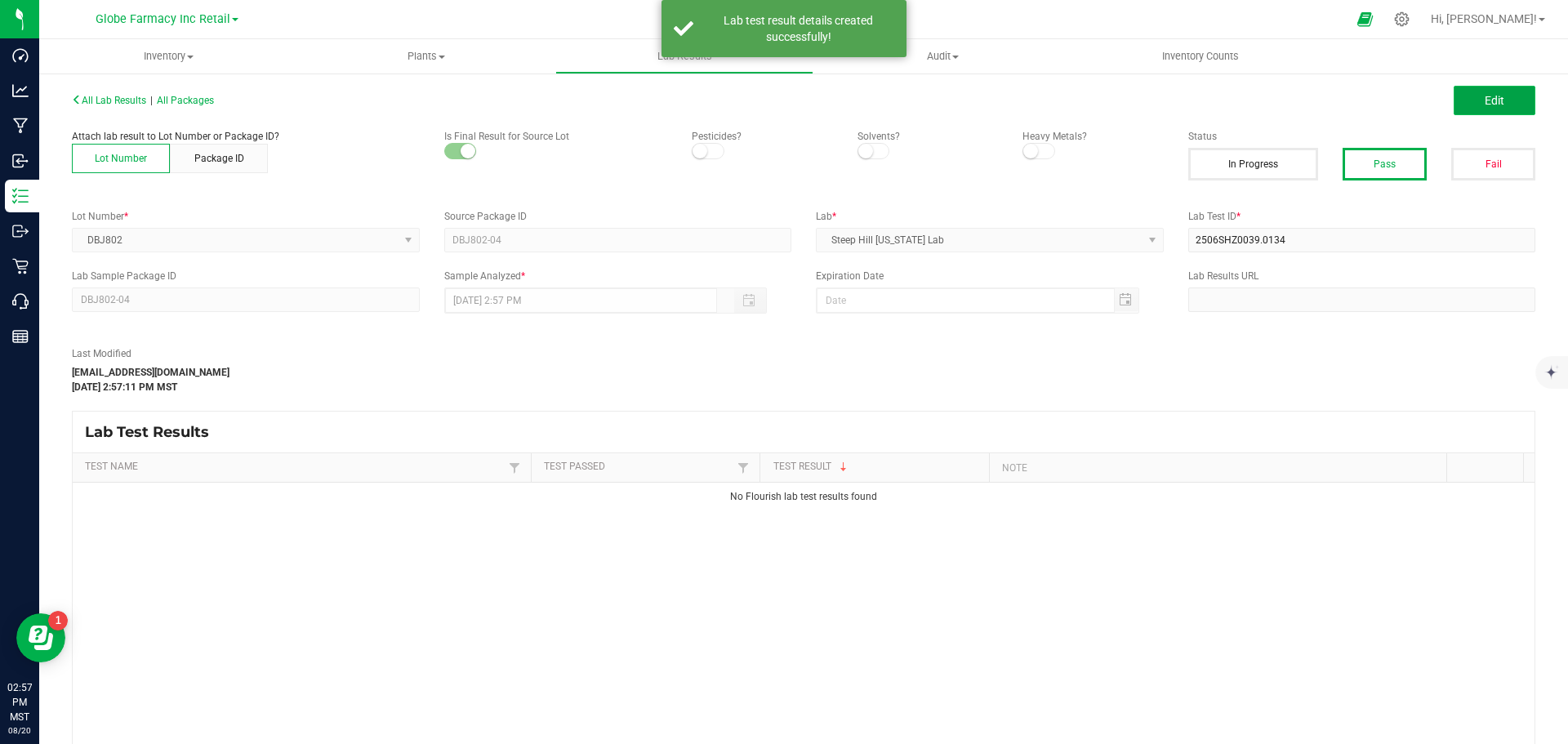
click at [1486, 99] on span "Edit" at bounding box center [1494, 99] width 20 height 13
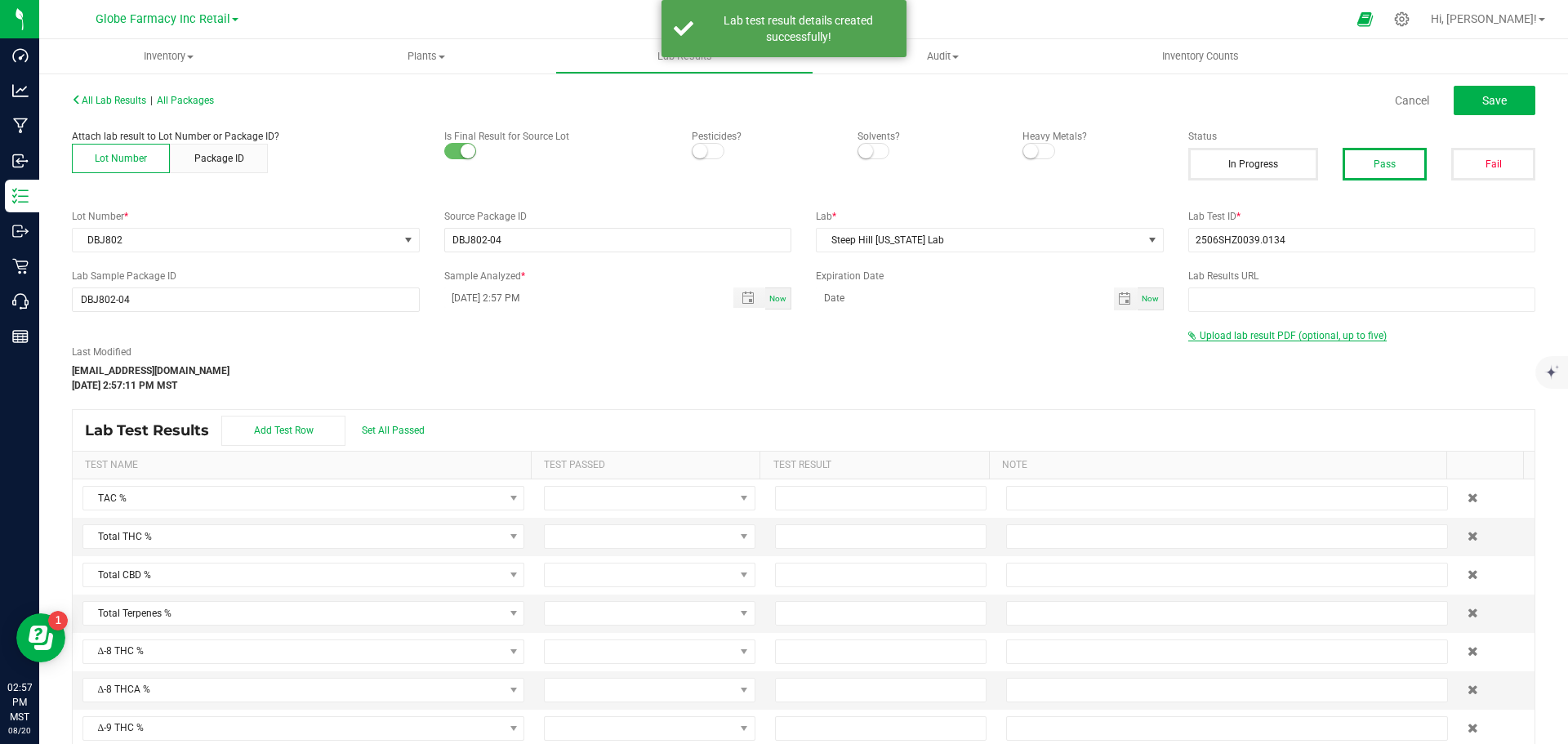
click at [1243, 337] on span "Upload lab result PDF (optional, up to five)" at bounding box center [1293, 335] width 187 height 11
click at [1230, 349] on div "Select file Drop files here to upload" at bounding box center [1361, 362] width 346 height 37
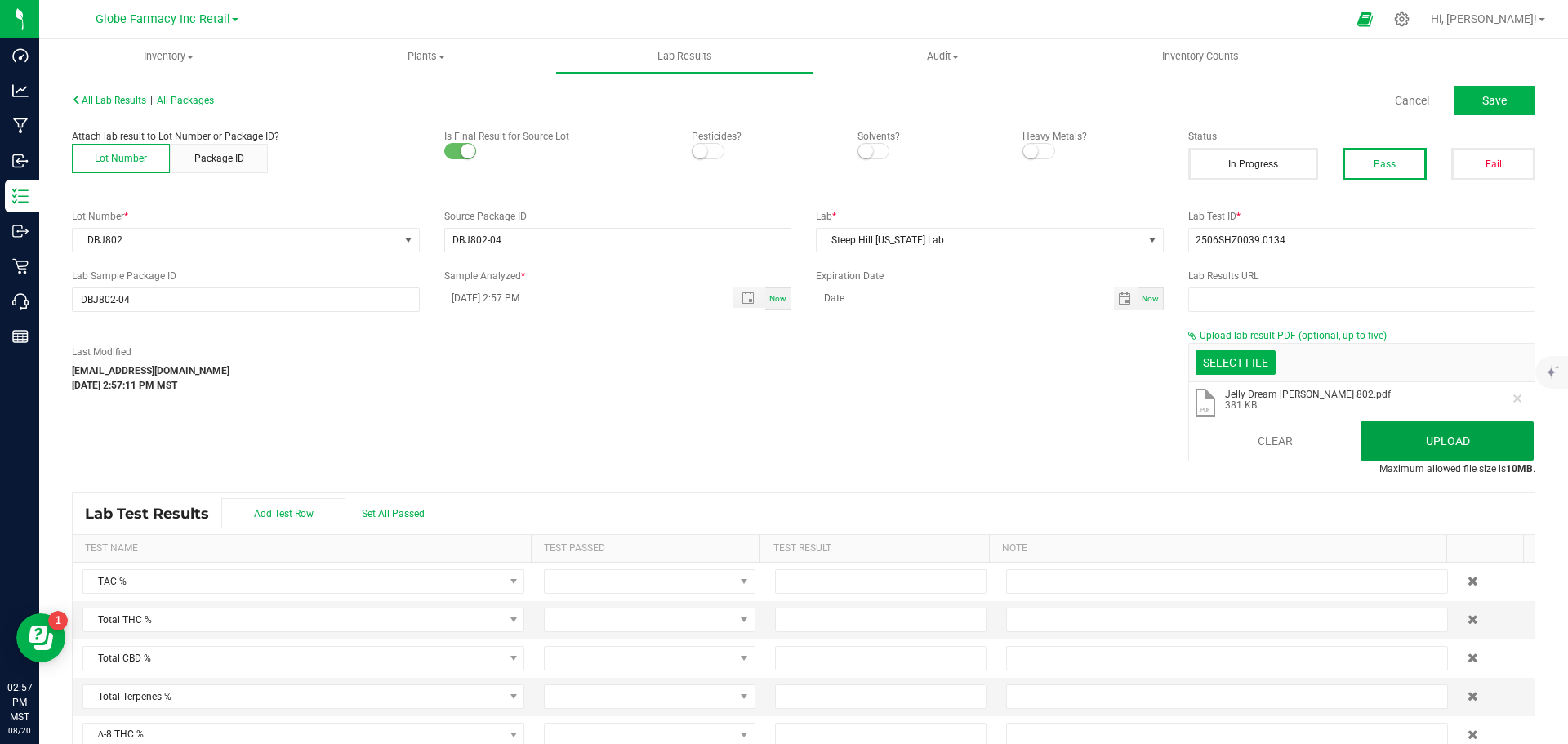
drag, startPoint x: 1397, startPoint y: 427, endPoint x: 1132, endPoint y: 375, distance: 270.1
click at [1397, 427] on button "Upload" at bounding box center [1447, 441] width 173 height 39
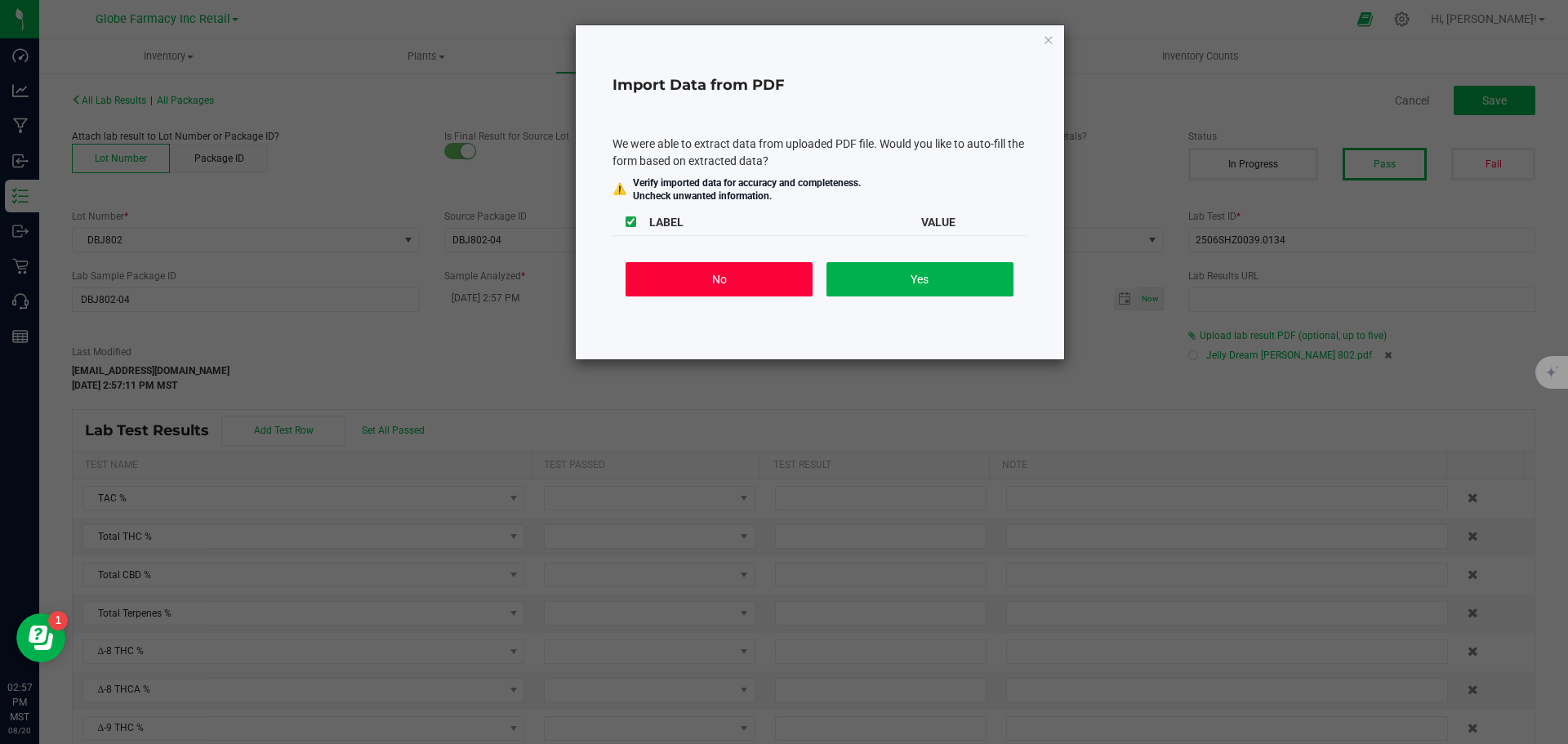
drag, startPoint x: 689, startPoint y: 276, endPoint x: 708, endPoint y: 276, distance: 19.0
click at [690, 276] on button "No" at bounding box center [719, 279] width 187 height 34
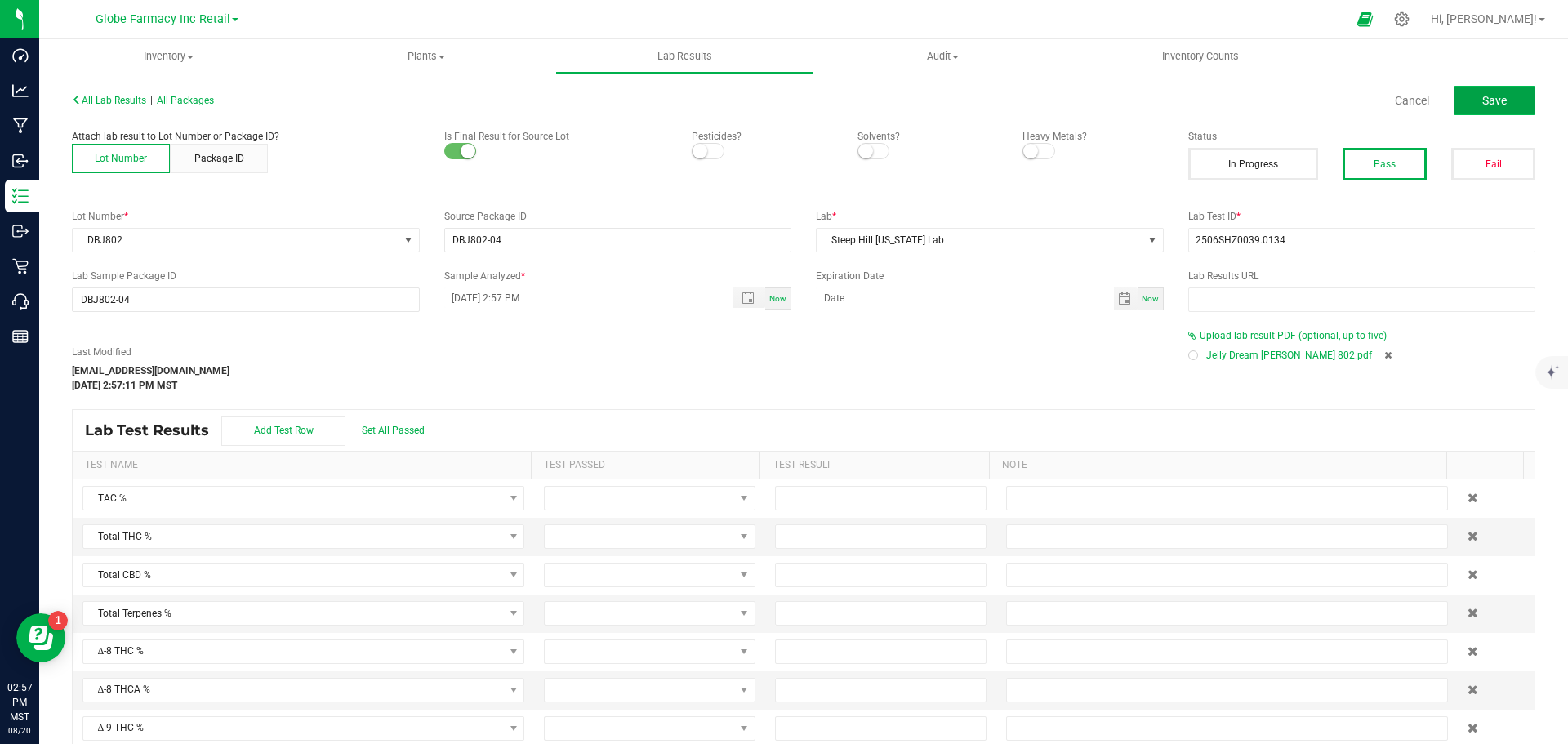
click at [1466, 99] on button "Save" at bounding box center [1495, 100] width 82 height 30
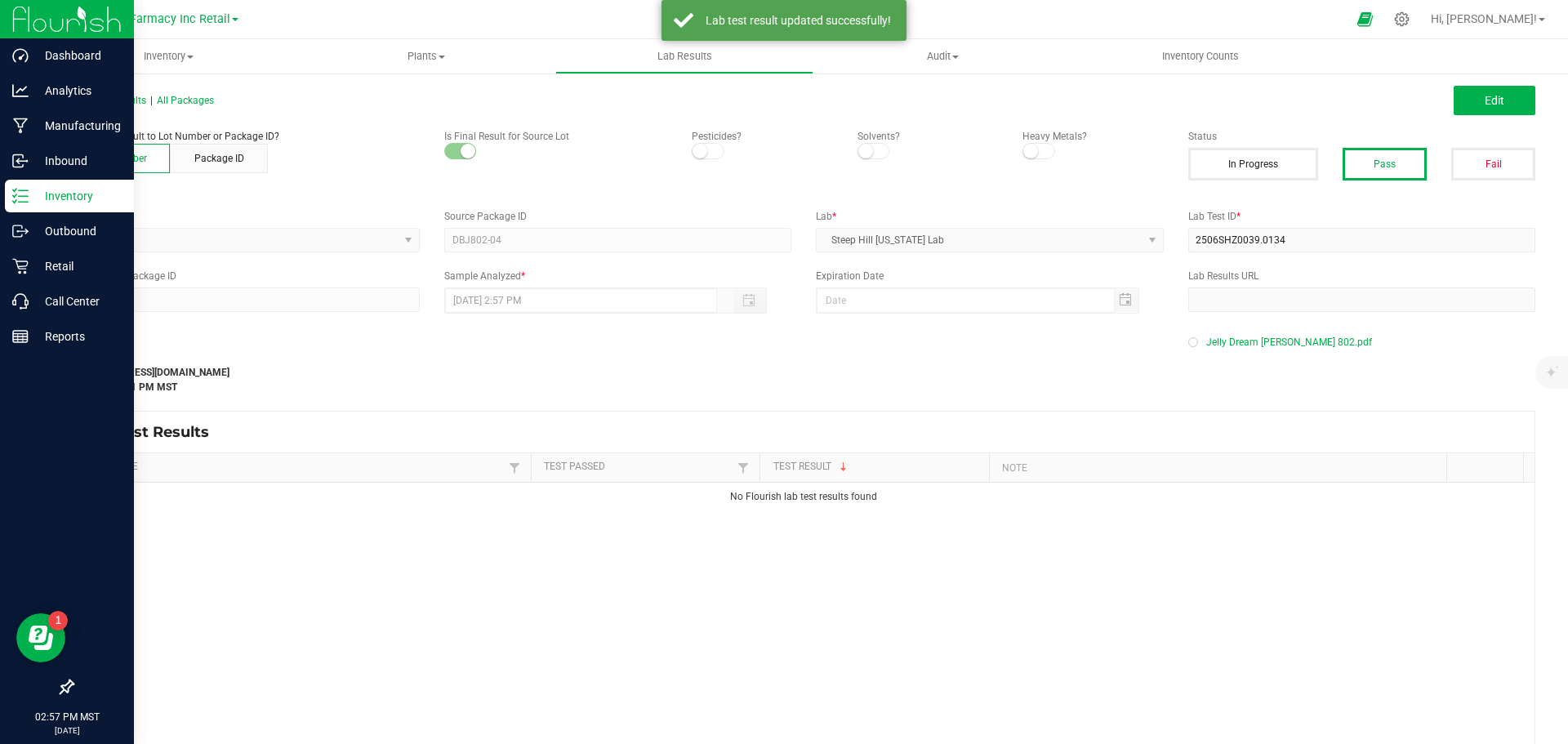
click at [32, 202] on p "Inventory" at bounding box center [77, 196] width 98 height 20
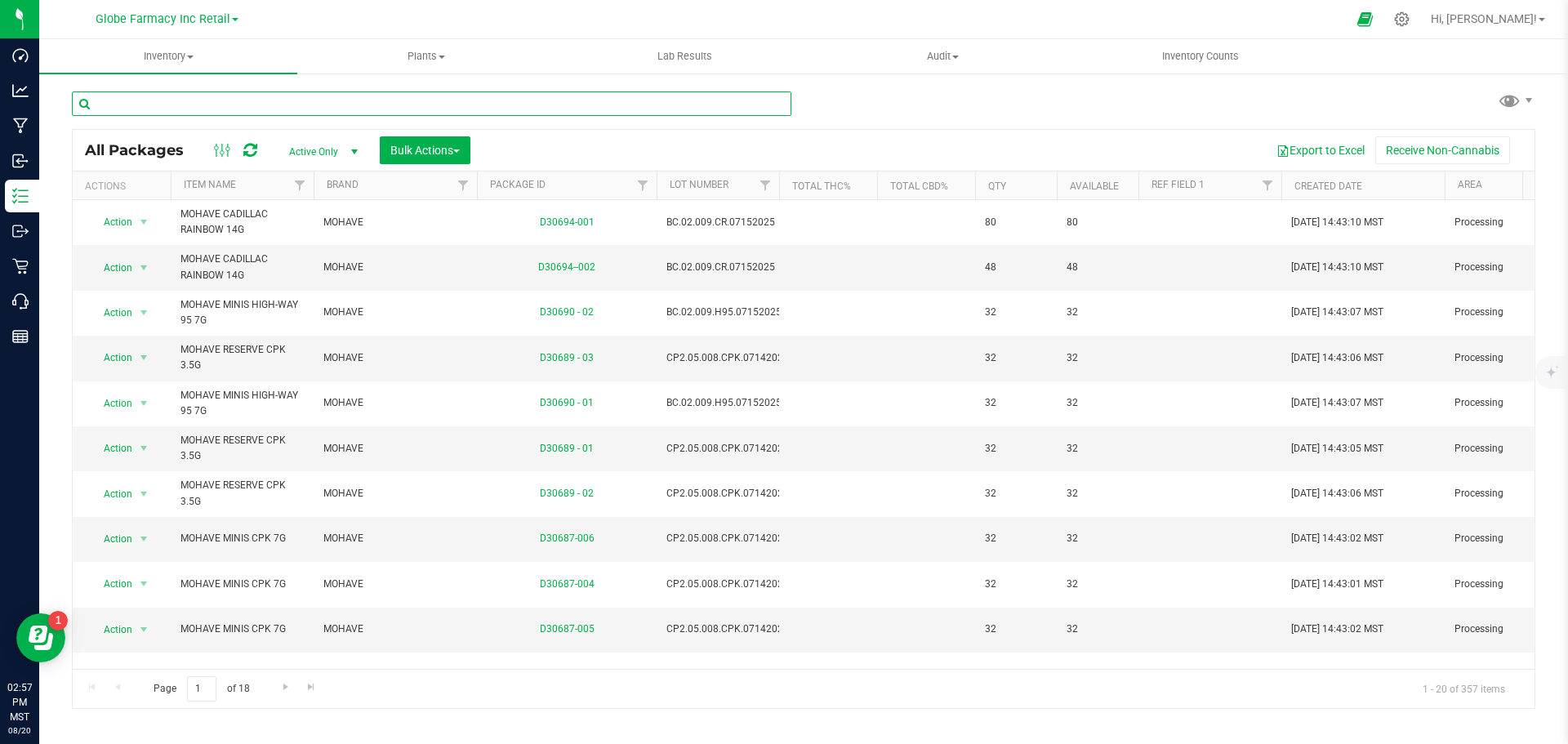
click at [257, 103] on input "text" at bounding box center [432, 104] width 719 height 25
paste input "GAJ802"
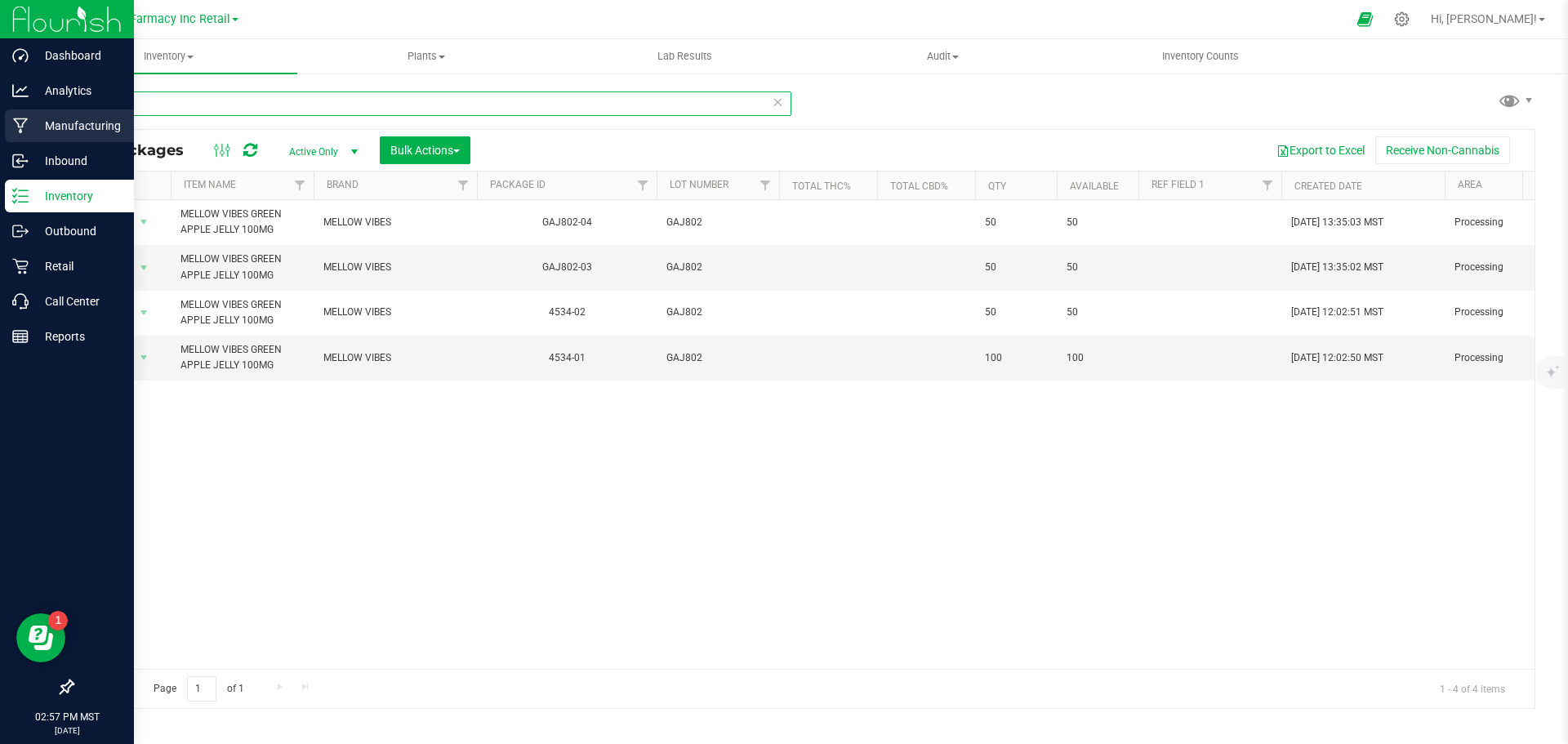
type input "GAJ802"
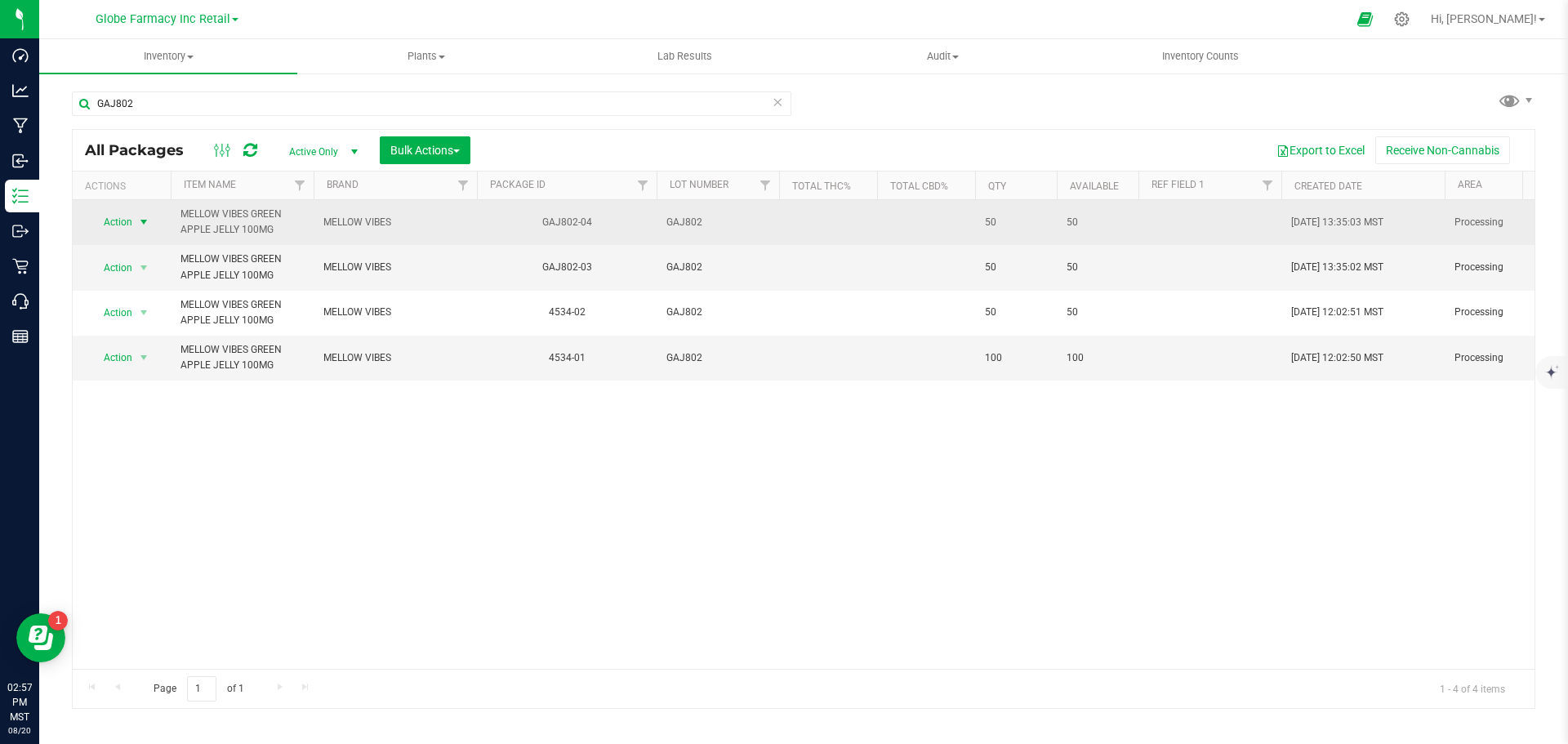
click at [122, 219] on span "Action" at bounding box center [111, 222] width 44 height 23
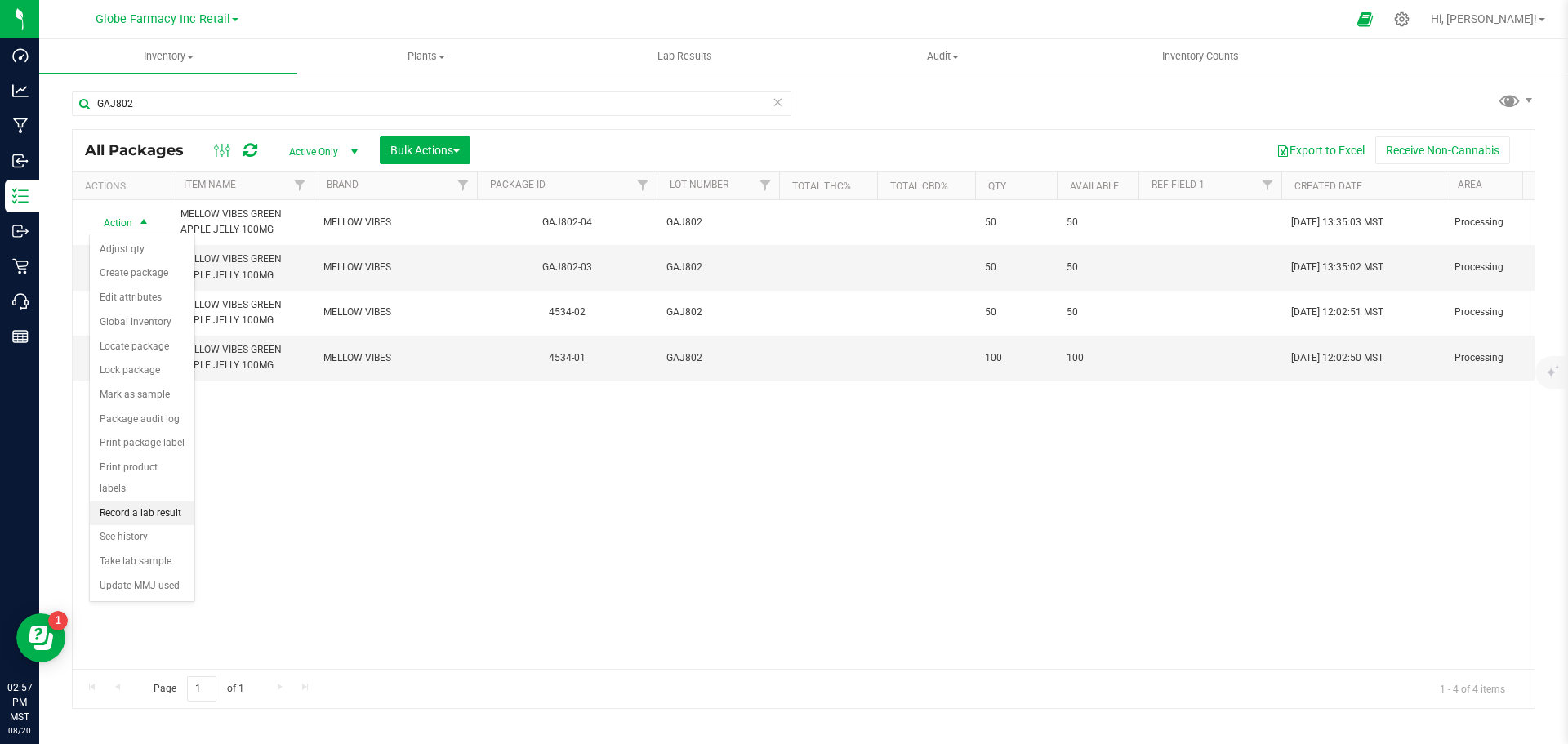
click at [161, 502] on li "Record a lab result" at bounding box center [142, 514] width 105 height 25
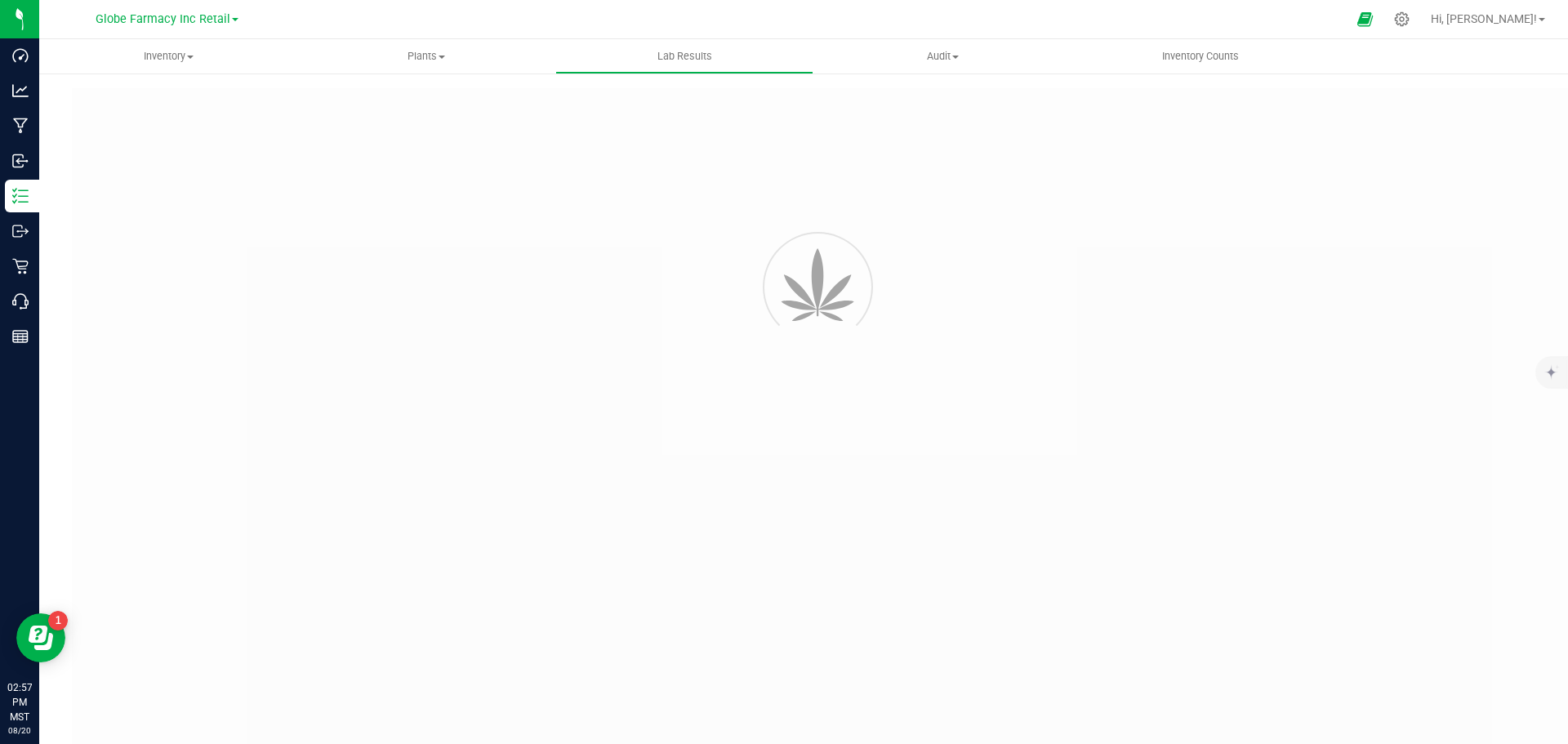
type input "GAJ802-04"
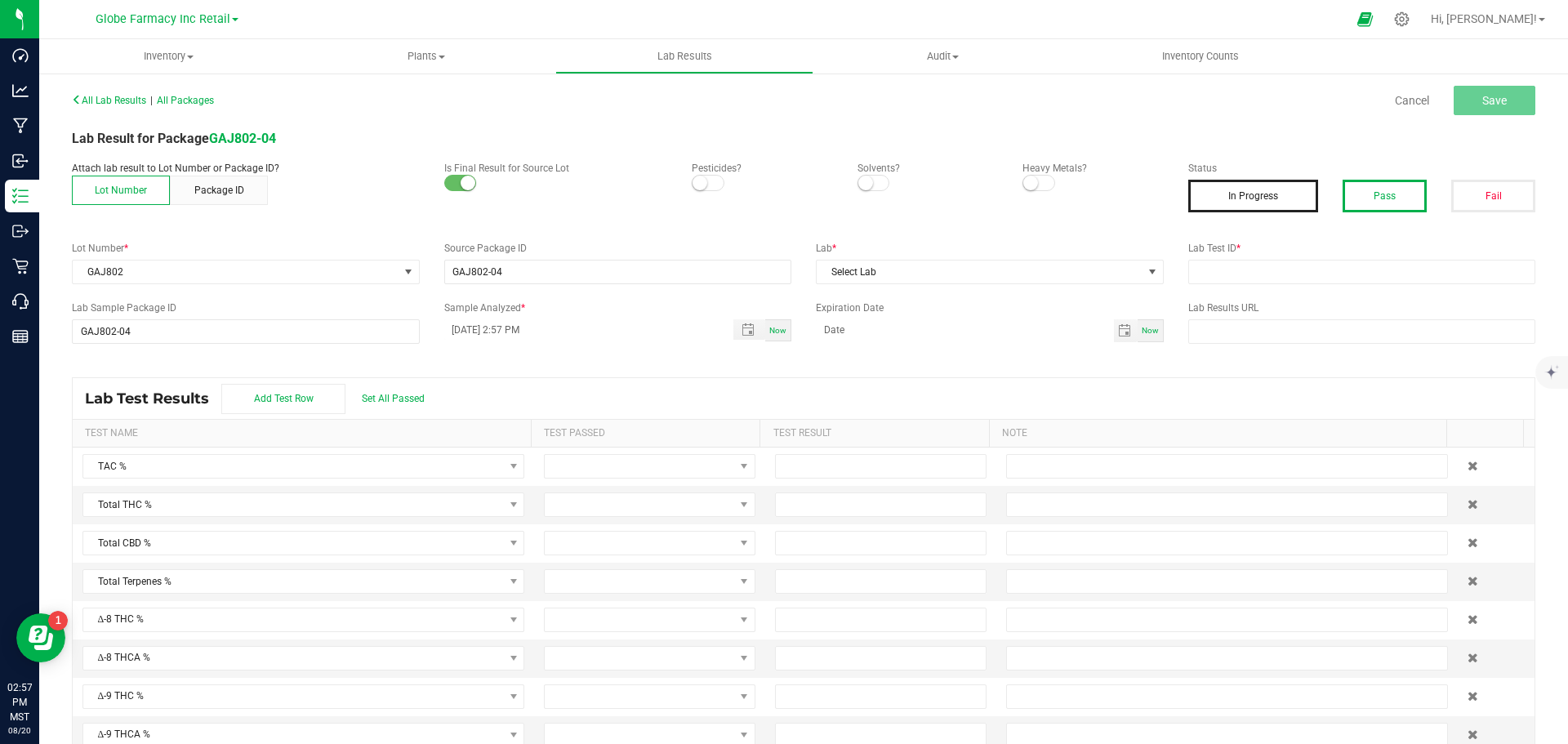
click at [1372, 190] on button "Pass" at bounding box center [1384, 196] width 84 height 32
drag, startPoint x: 1317, startPoint y: 261, endPoint x: 1201, endPoint y: 290, distance: 119.6
click at [1317, 261] on input "text" at bounding box center [1362, 271] width 348 height 25
paste input "2506SHZ0039.0132"
type input "2506SHZ0039.0132"
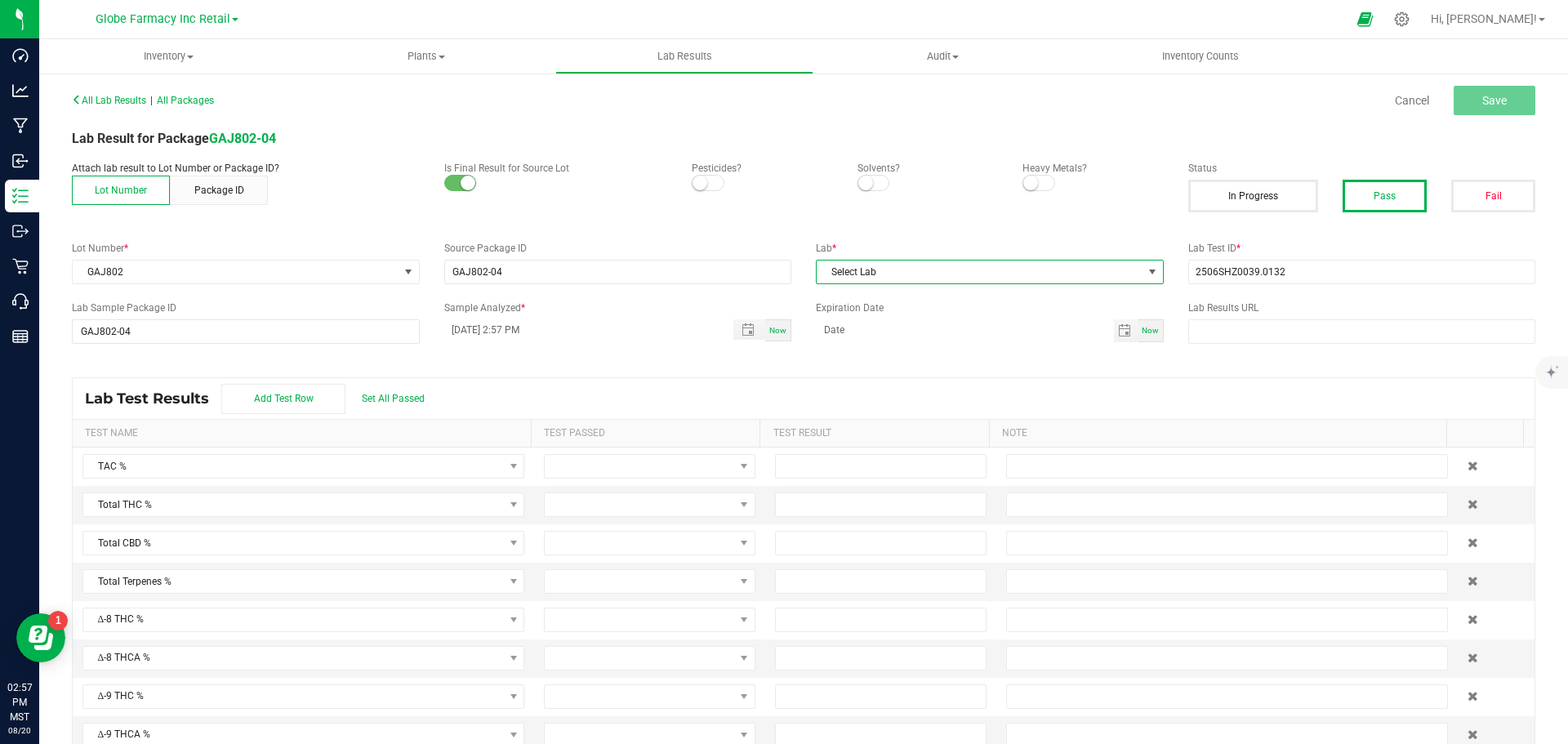
click at [1025, 277] on span "Select Lab" at bounding box center [980, 271] width 326 height 23
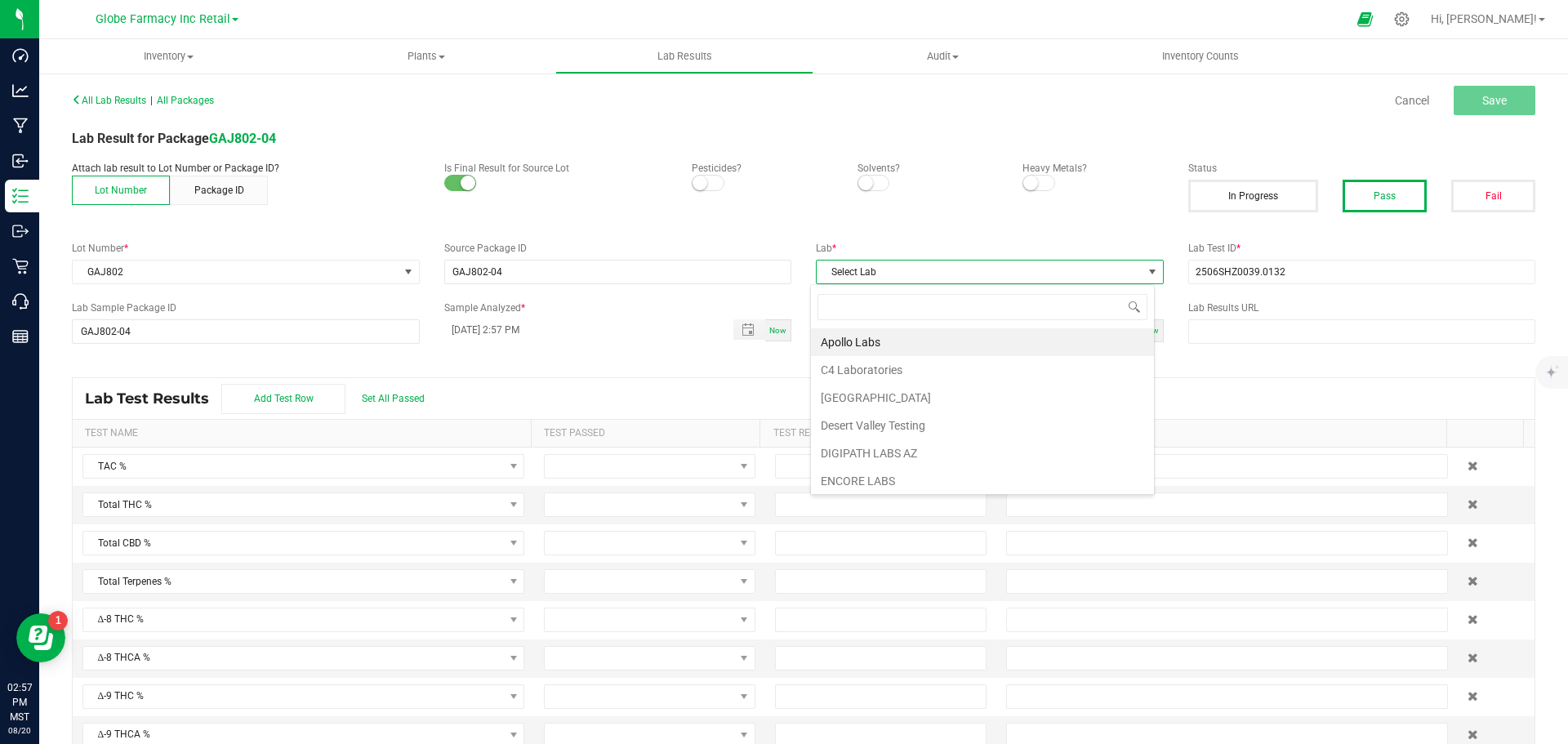
scroll to position [25, 344]
type input "STEE"
click at [901, 339] on li "Steep Hill Arizona Lab" at bounding box center [982, 342] width 343 height 28
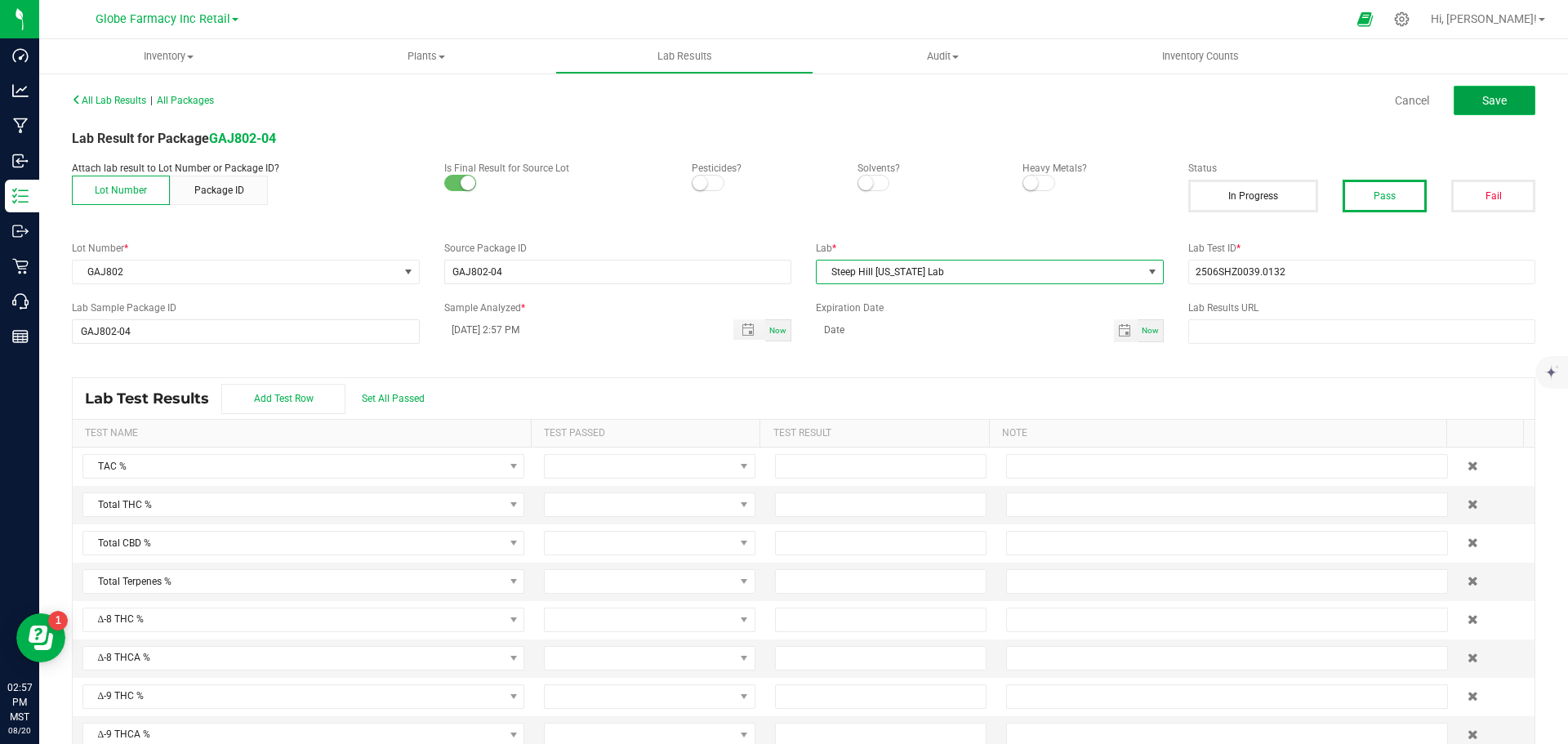
click at [1482, 99] on span "Save" at bounding box center [1494, 99] width 25 height 13
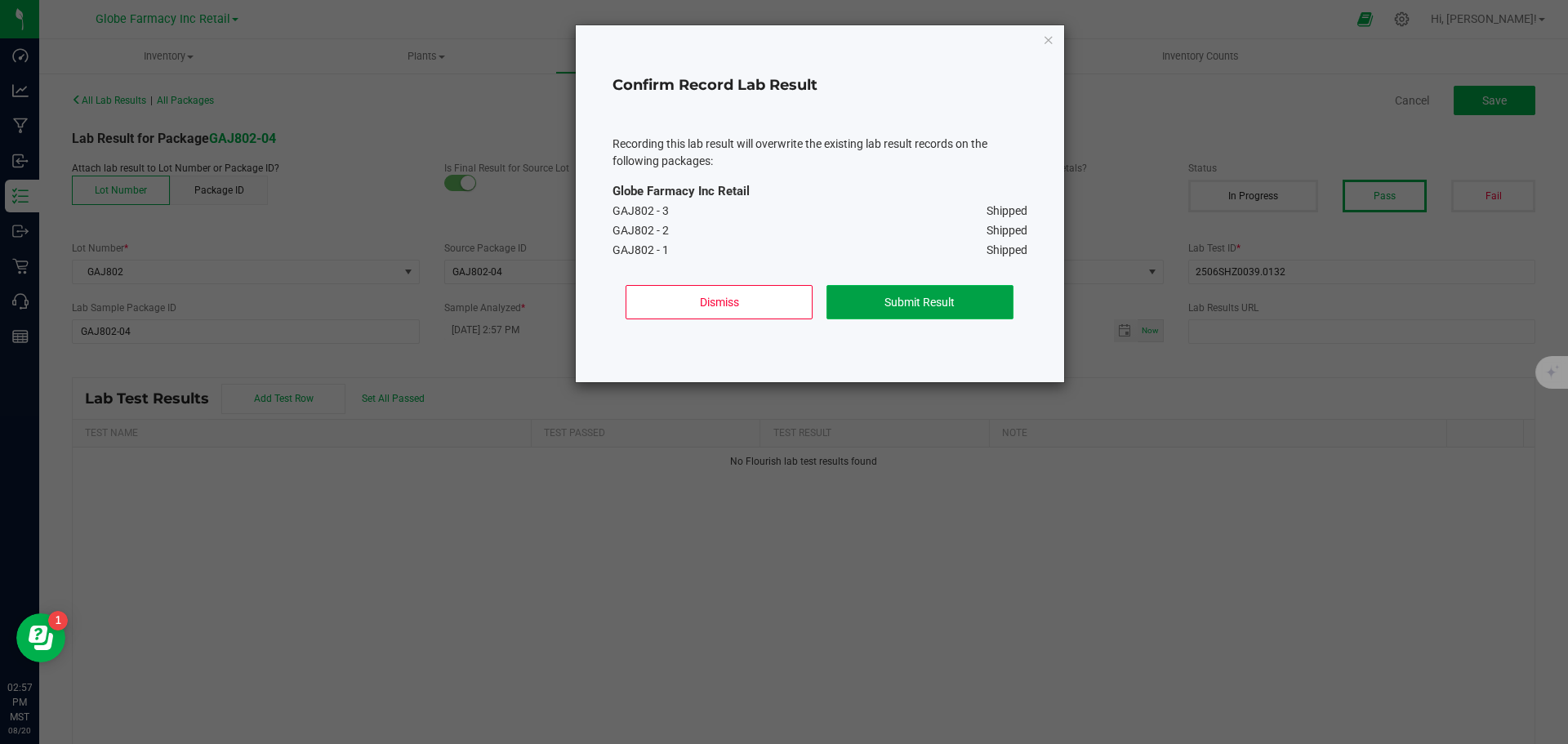
click at [956, 285] on button "Submit Result" at bounding box center [920, 302] width 187 height 34
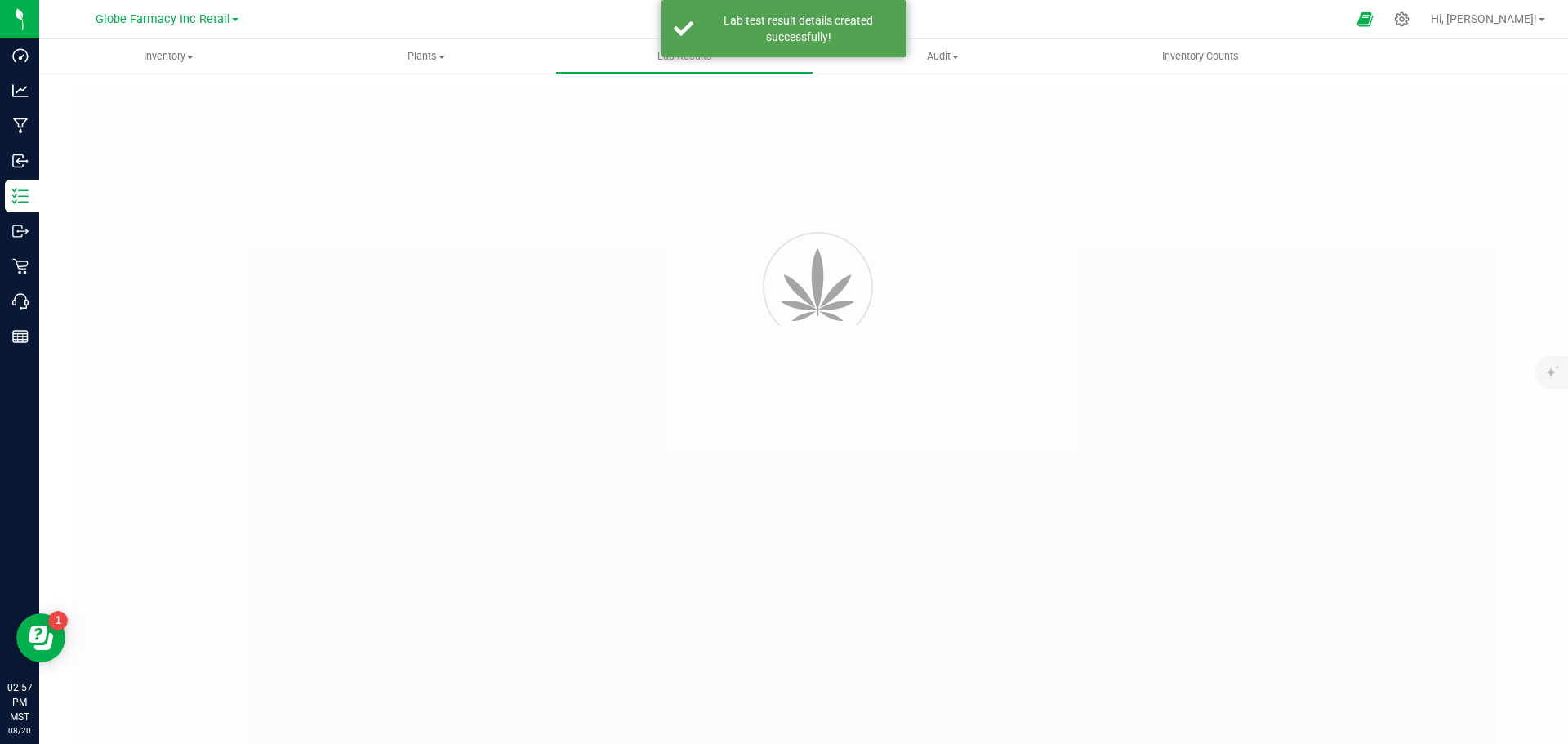
type input "GAJ802-04"
type input "2506SHZ0039.0132"
type input "GAJ802-04"
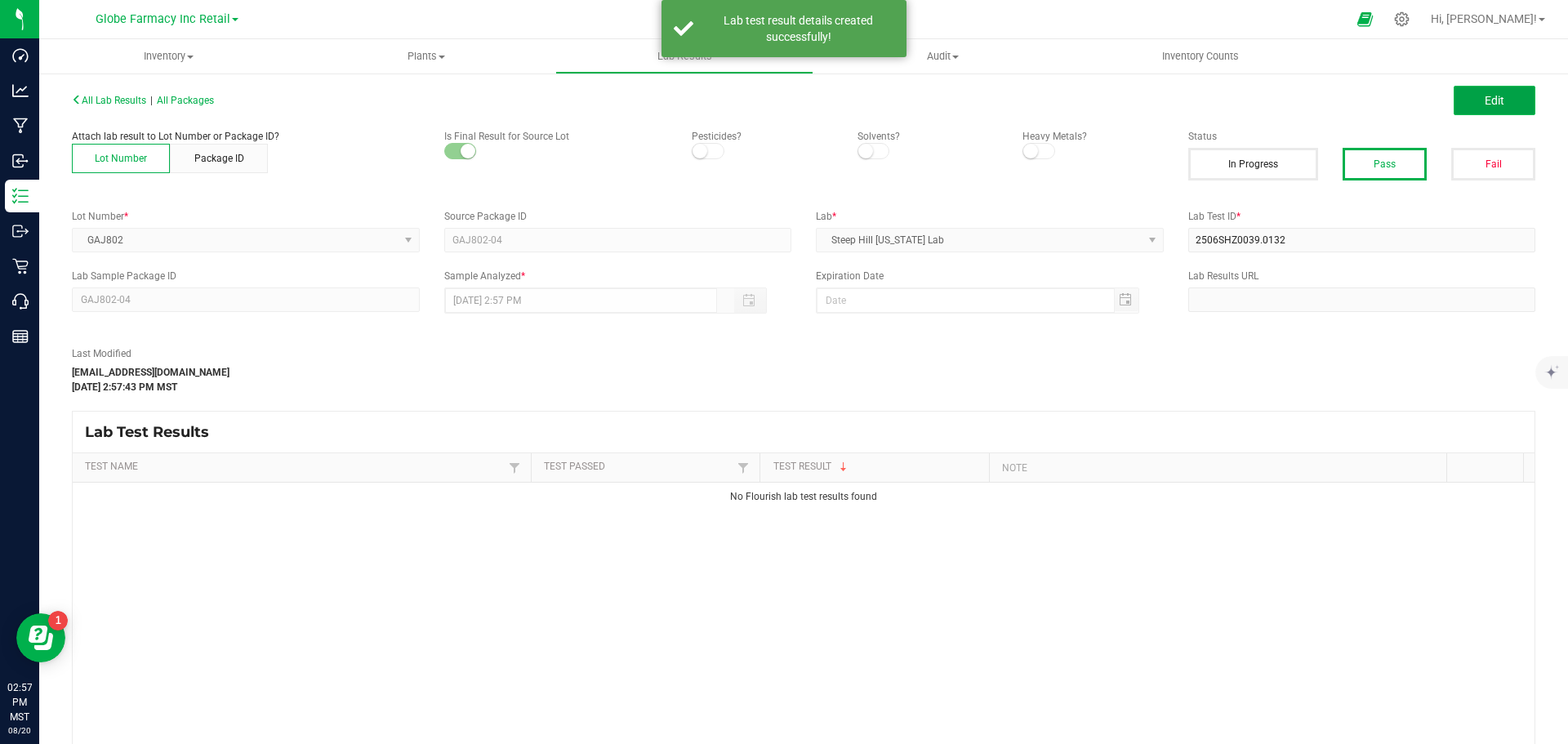
click at [1486, 98] on span "Edit" at bounding box center [1494, 99] width 20 height 13
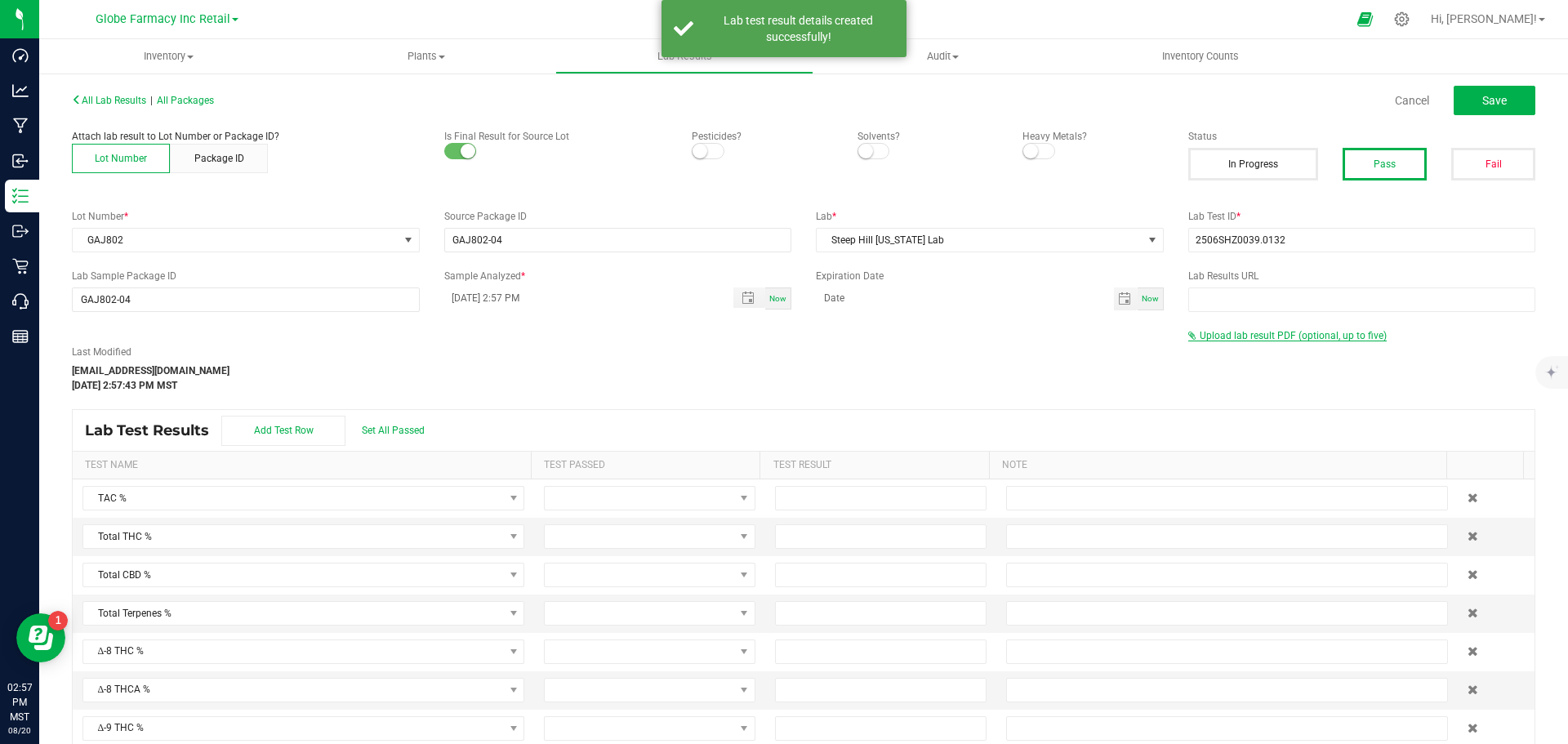
click at [1270, 338] on span "Upload lab result PDF (optional, up to five)" at bounding box center [1293, 335] width 187 height 11
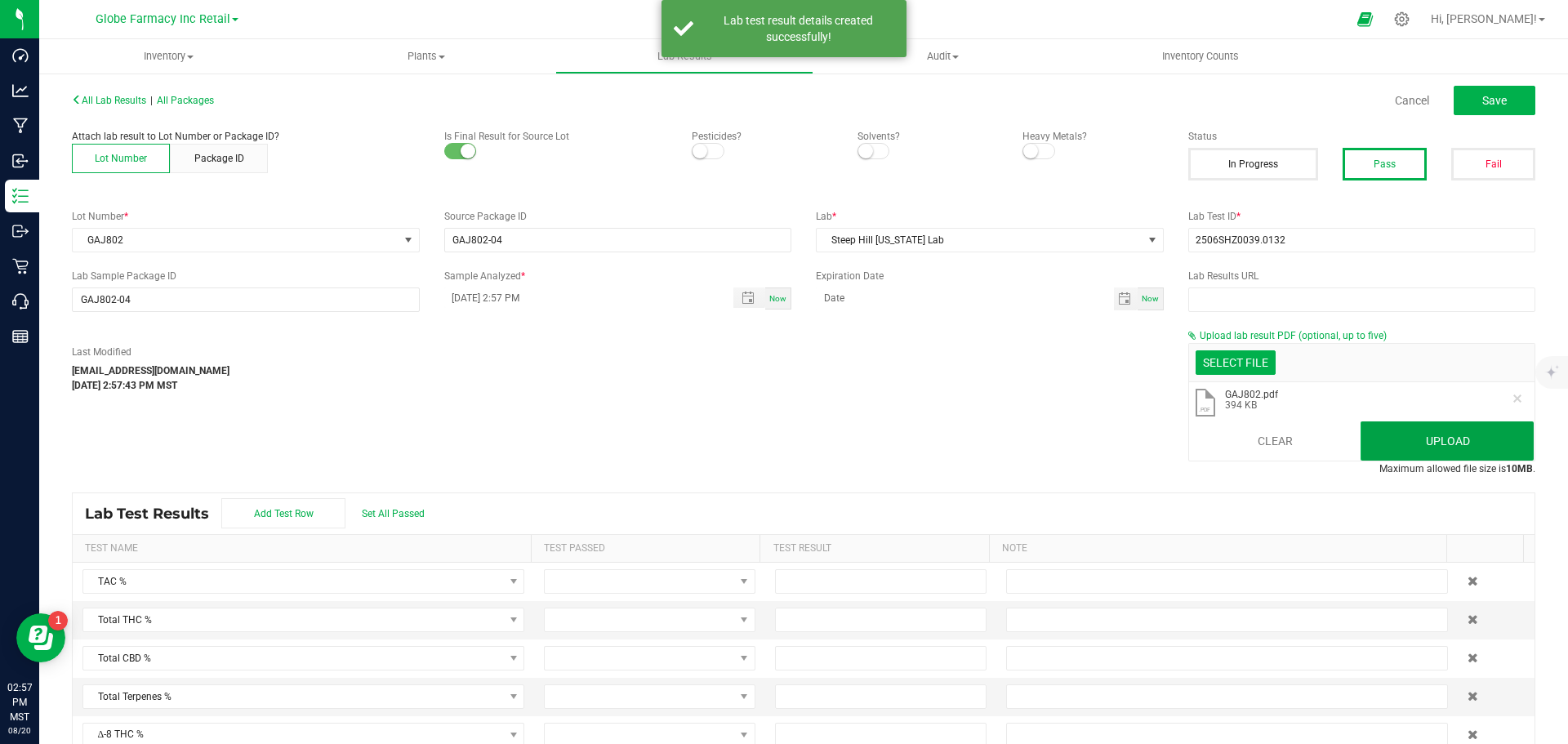
click at [1395, 428] on button "Upload" at bounding box center [1447, 441] width 173 height 39
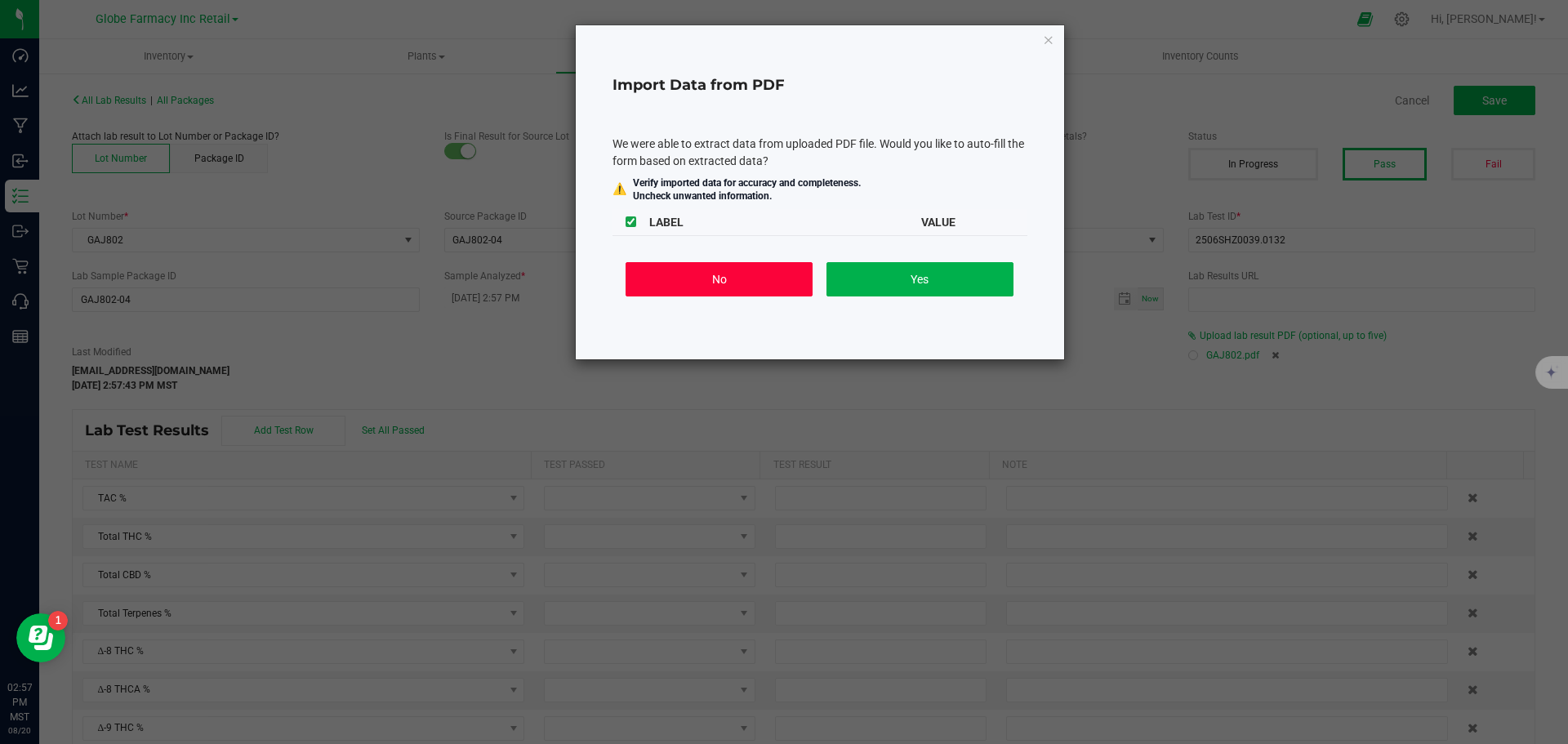
drag, startPoint x: 694, startPoint y: 281, endPoint x: 1207, endPoint y: 196, distance: 520.0
click at [697, 280] on button "No" at bounding box center [719, 279] width 187 height 34
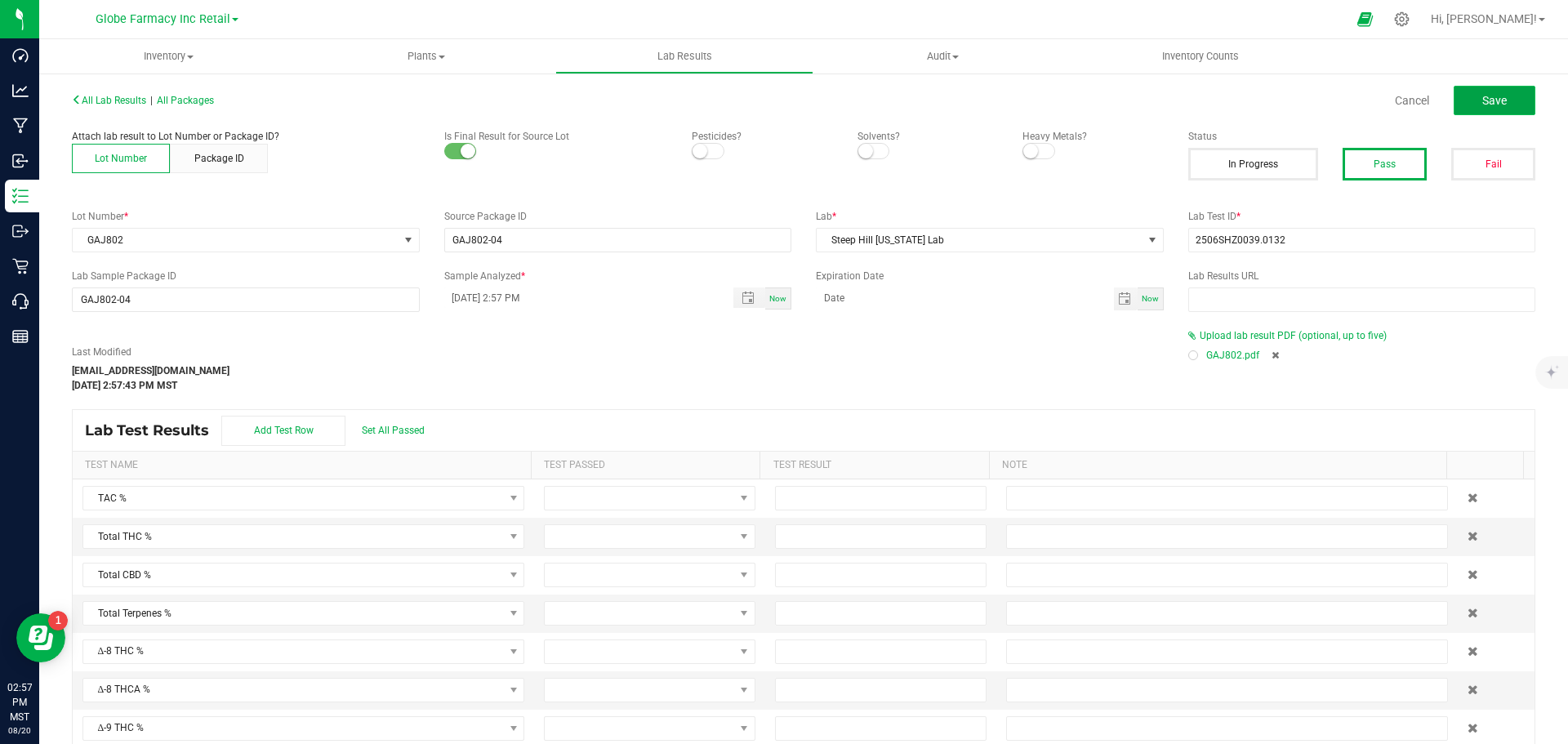
click at [1482, 102] on span "Save" at bounding box center [1494, 99] width 25 height 13
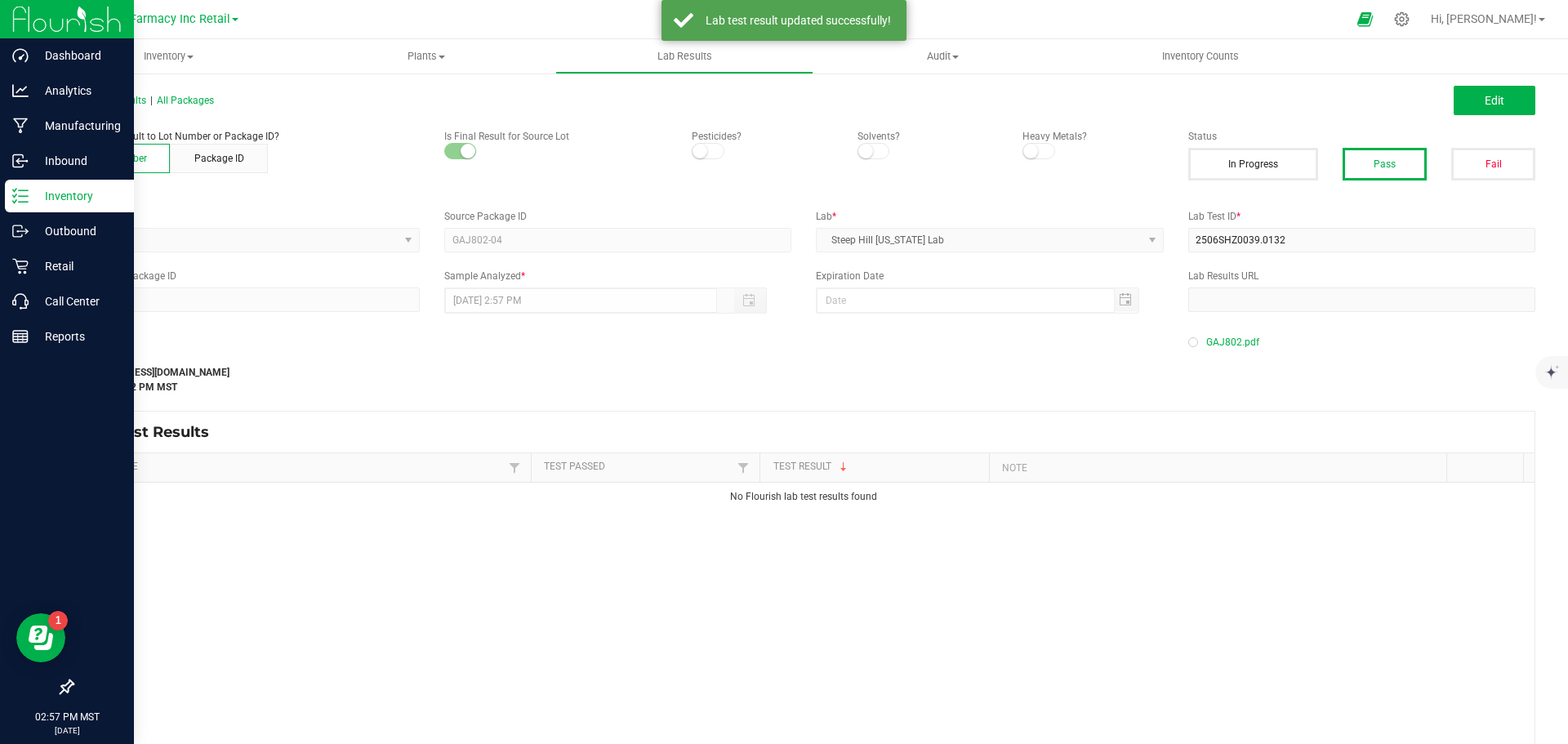
drag, startPoint x: 19, startPoint y: 201, endPoint x: 2, endPoint y: 204, distance: 17.3
click at [19, 200] on icon at bounding box center [20, 196] width 16 height 16
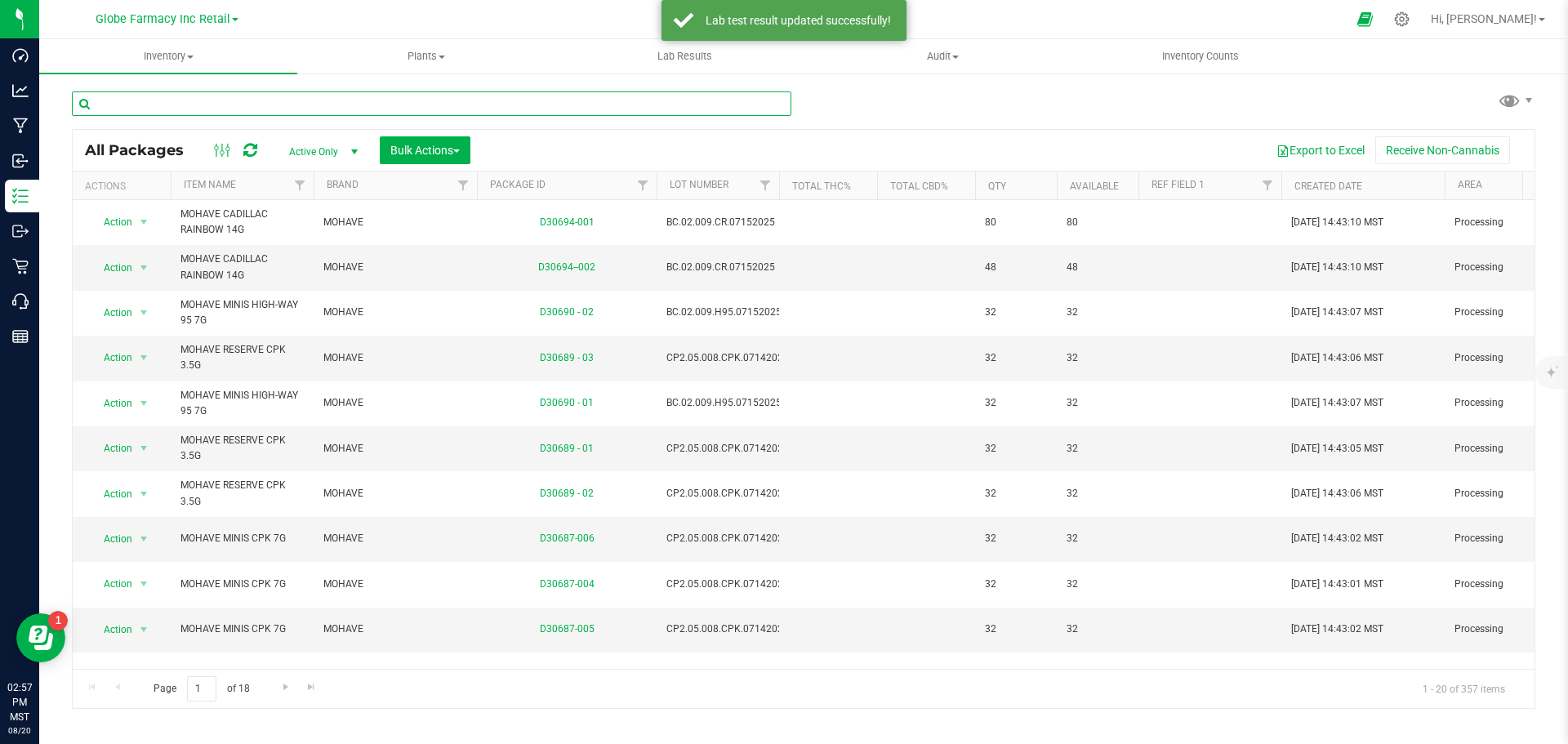
paste input "MGJ902"
click at [445, 103] on input "text" at bounding box center [432, 104] width 719 height 25
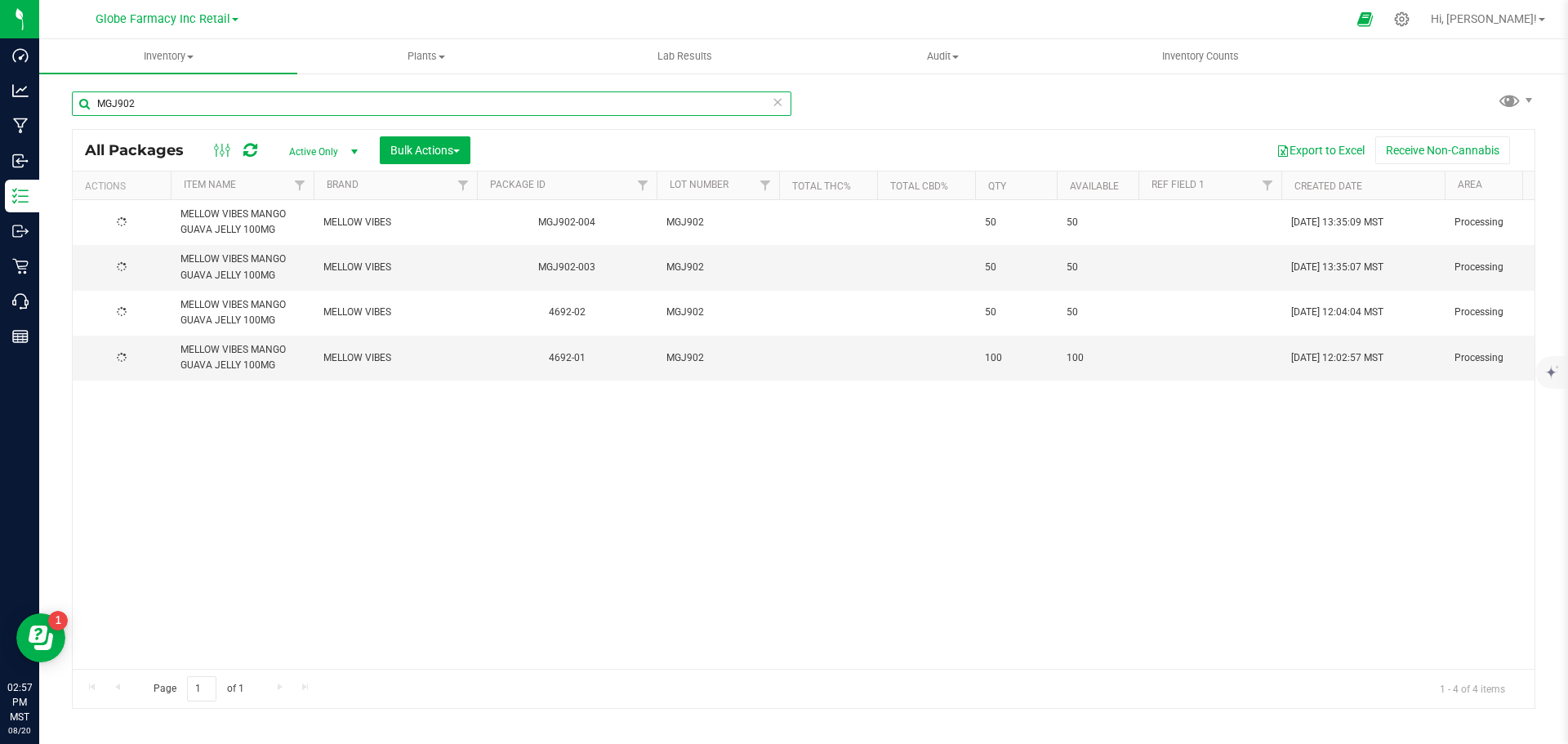
type input "MGJ902"
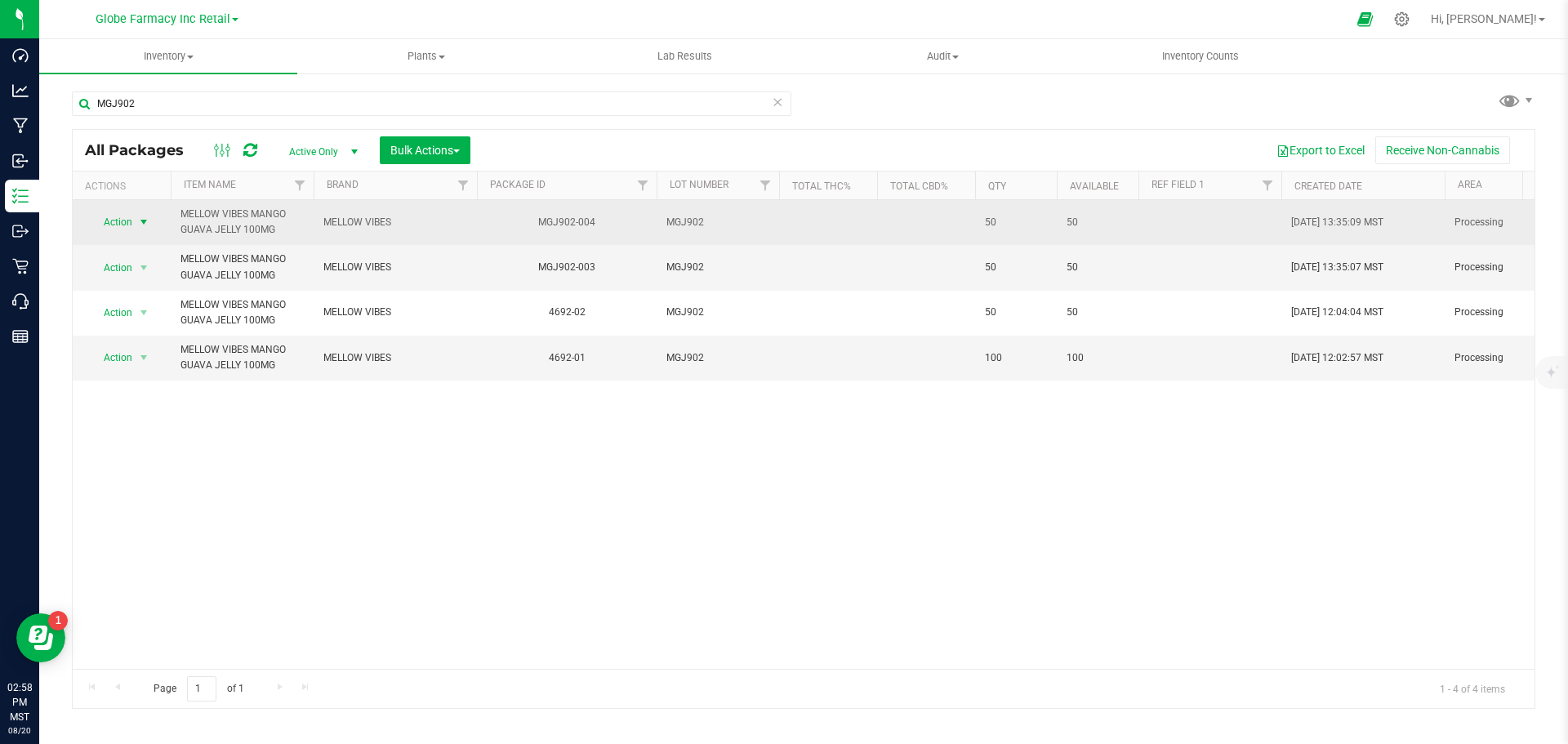
click at [127, 224] on span "Action" at bounding box center [111, 222] width 44 height 23
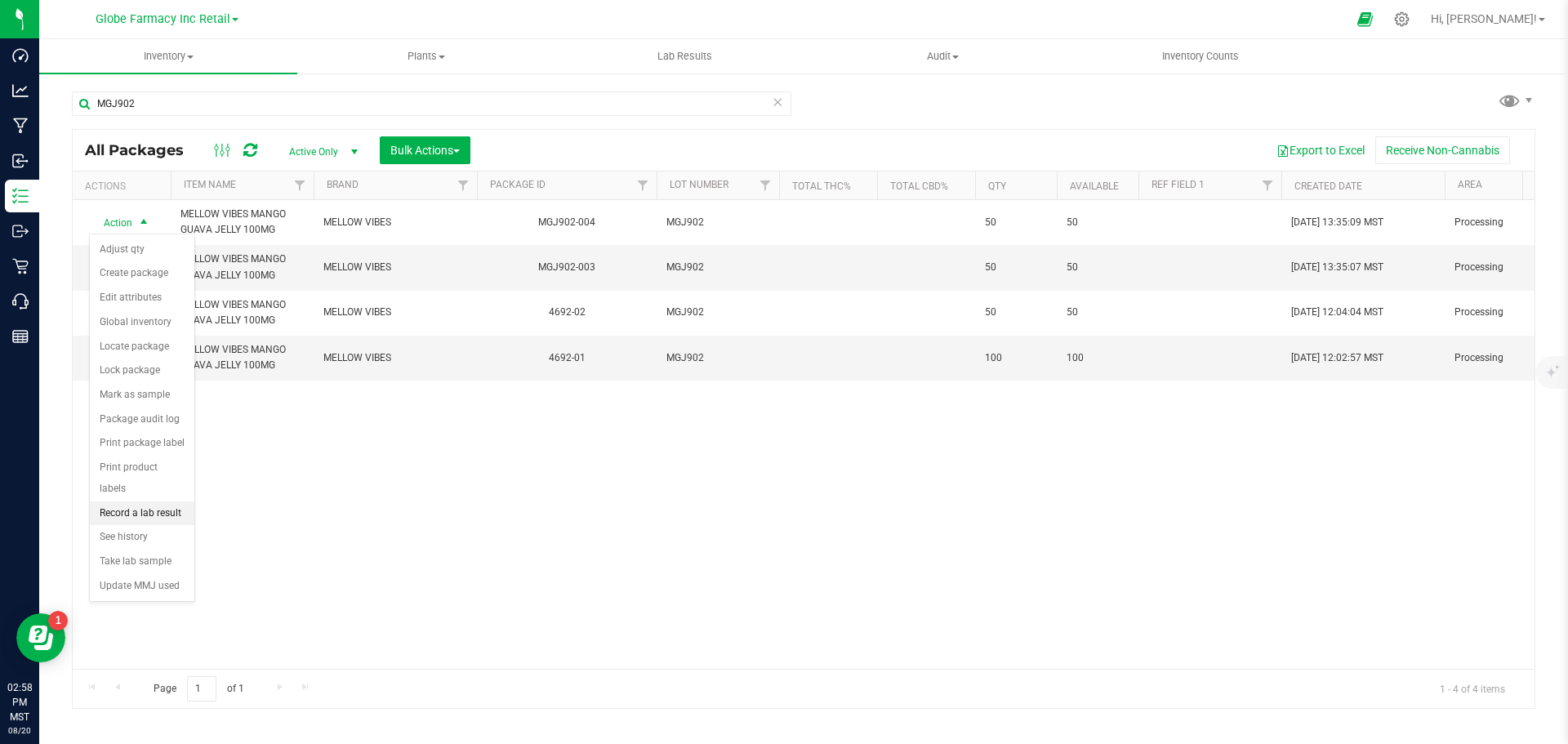
click at [167, 502] on li "Record a lab result" at bounding box center [142, 514] width 105 height 25
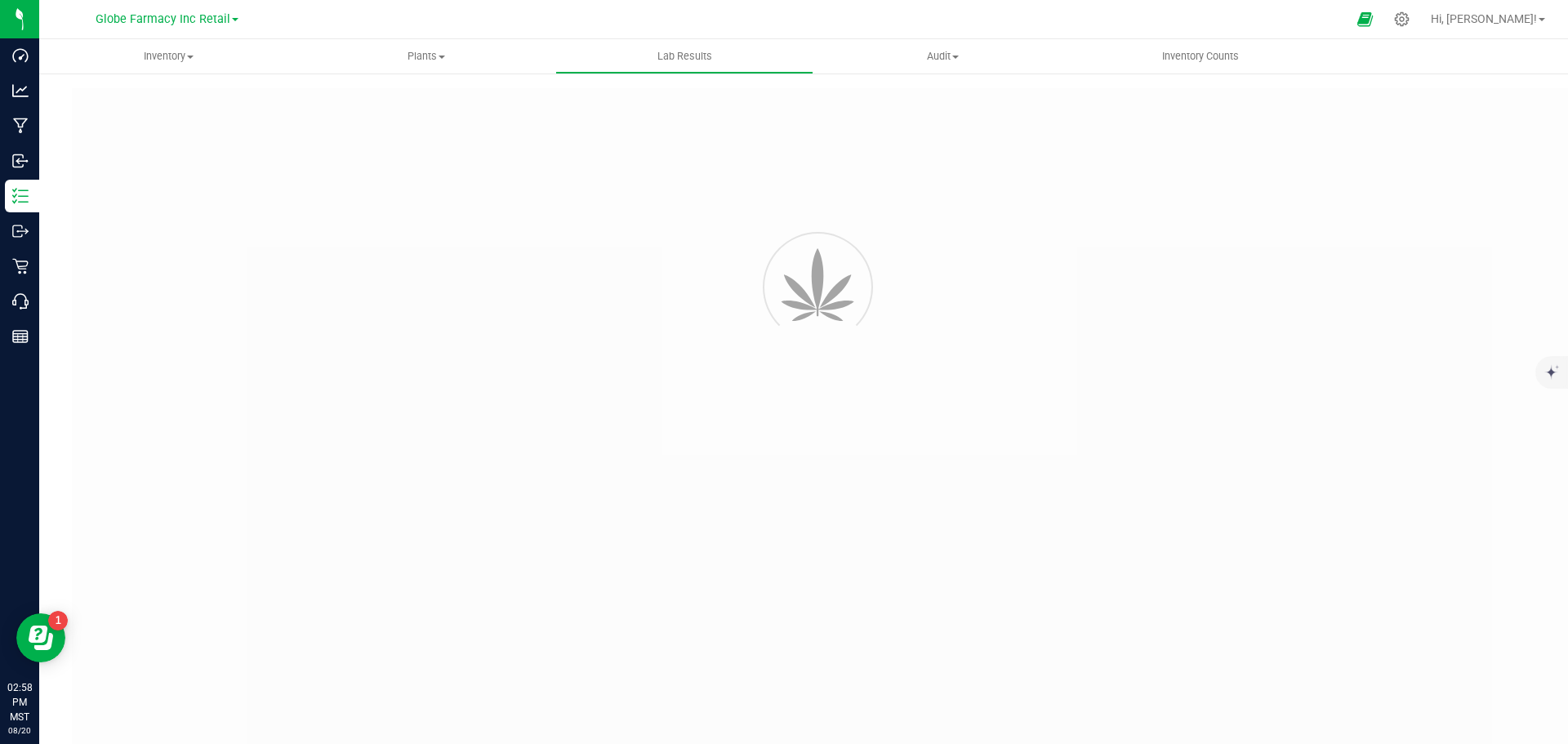
type input "MGJ902-004"
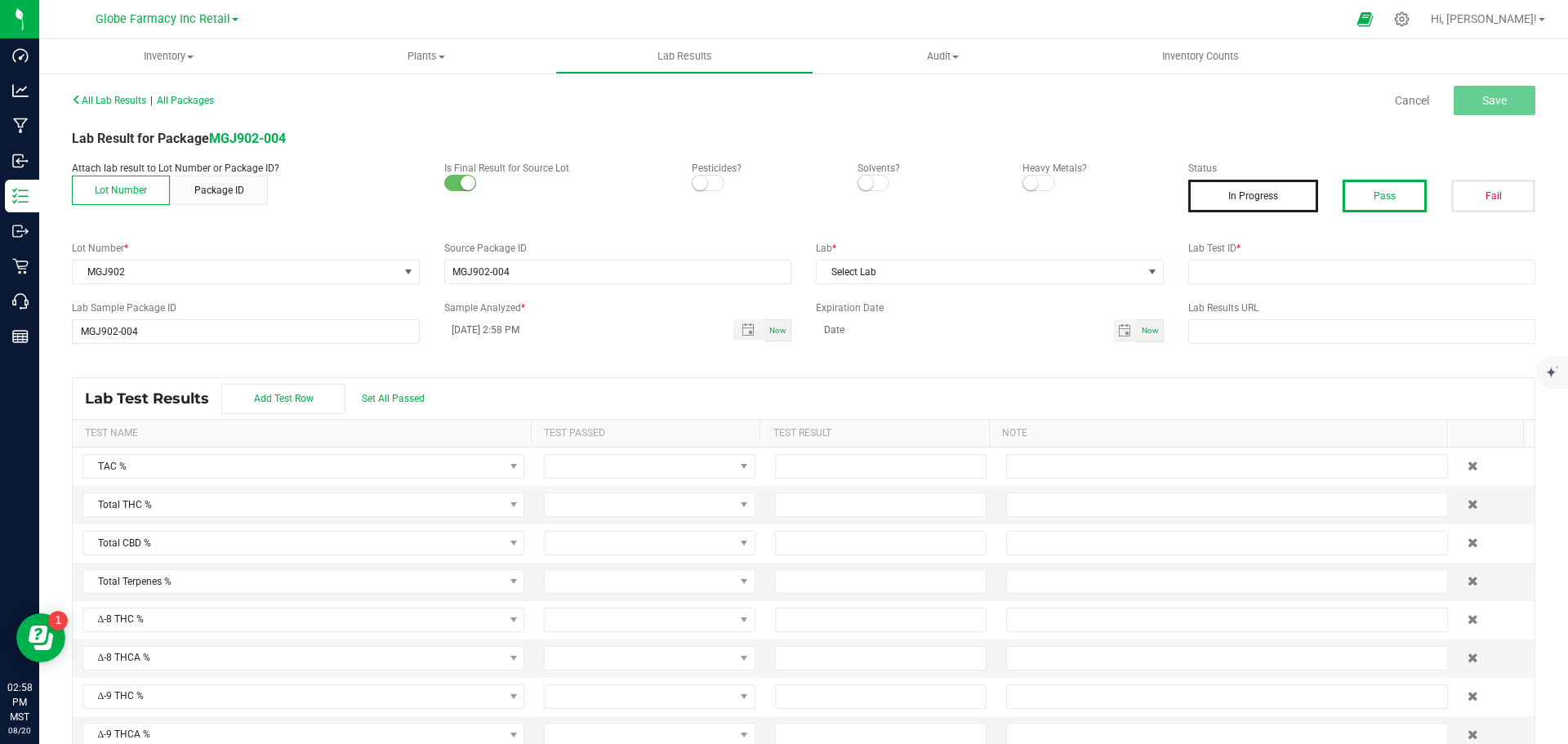
click at [1366, 187] on button "Pass" at bounding box center [1384, 196] width 84 height 32
click at [1272, 285] on div "All Lab Results | All Packages Cancel Save Lab Result for Package MGJ902-004 At…" at bounding box center [804, 425] width 1463 height 673
click at [1249, 270] on input "text" at bounding box center [1362, 271] width 348 height 25
paste input "2507SHZ0067.0244"
type input "2507SHZ0067.0244"
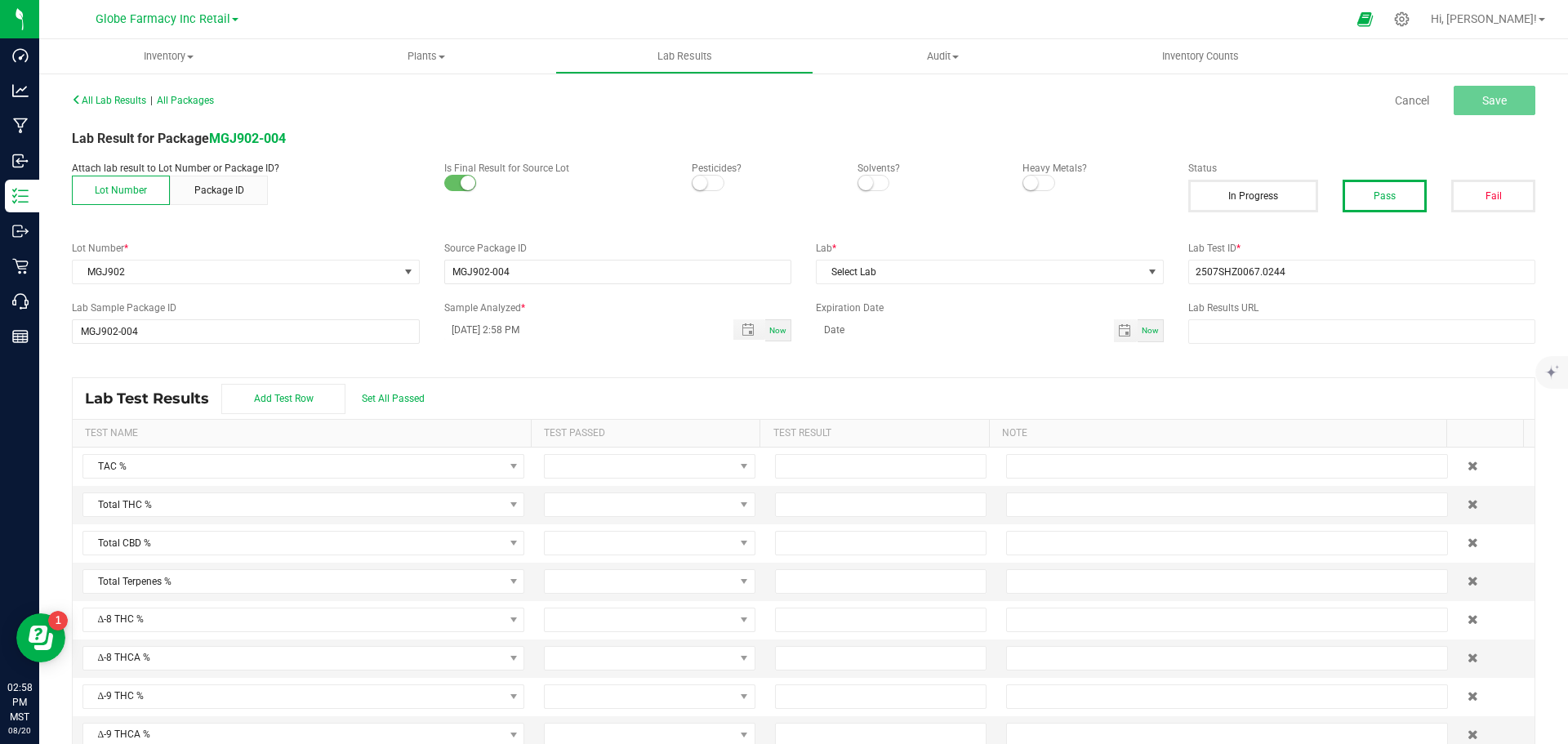
click at [935, 258] on div "Lab * Select Lab" at bounding box center [990, 262] width 372 height 43
click at [931, 263] on span "Select Lab" at bounding box center [980, 271] width 326 height 23
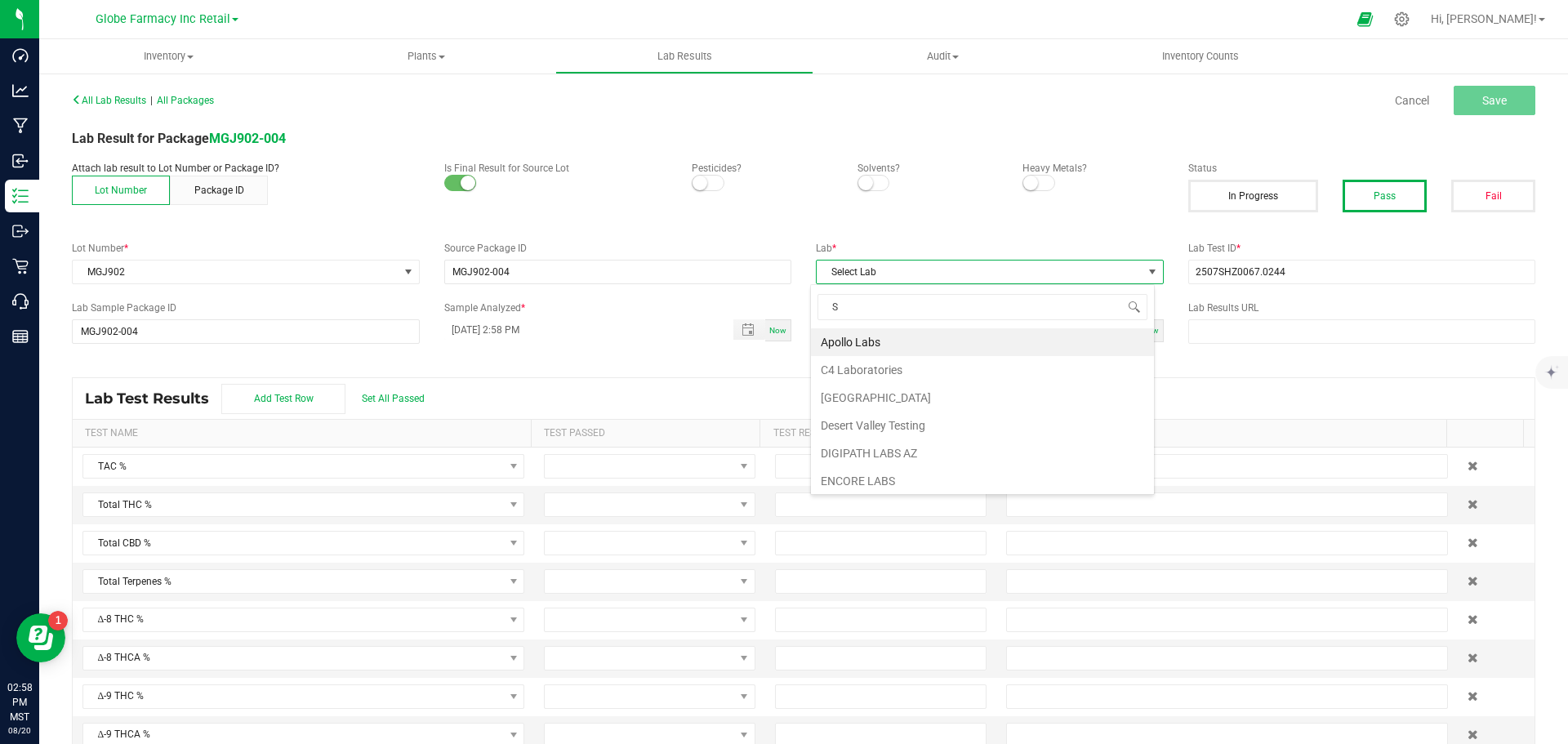
scroll to position [25, 344]
type input "STEE"
drag, startPoint x: 900, startPoint y: 338, endPoint x: 956, endPoint y: 323, distance: 58.0
click at [900, 338] on li "Steep Hill Arizona Lab" at bounding box center [982, 342] width 343 height 28
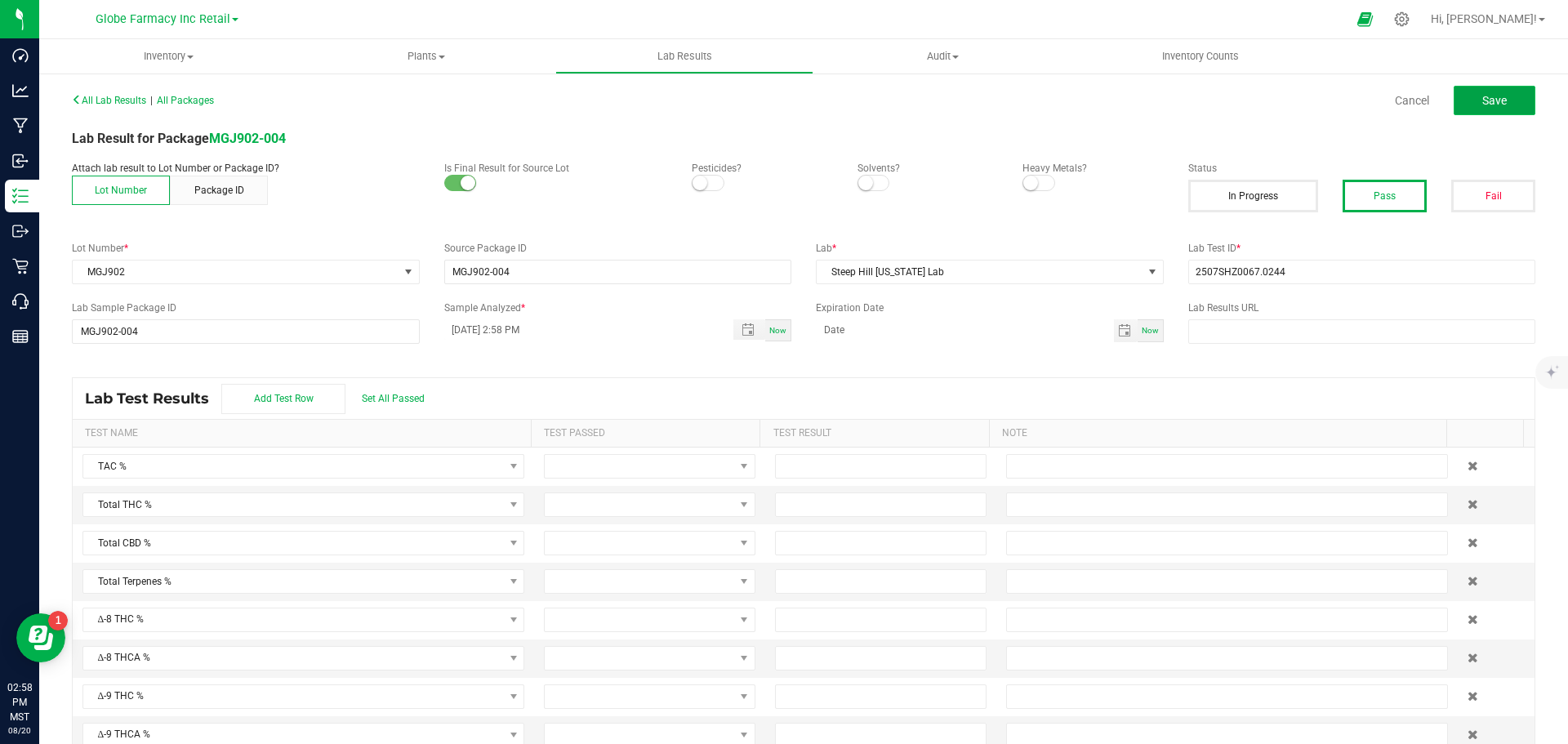
click at [1512, 98] on button "Save" at bounding box center [1495, 100] width 82 height 30
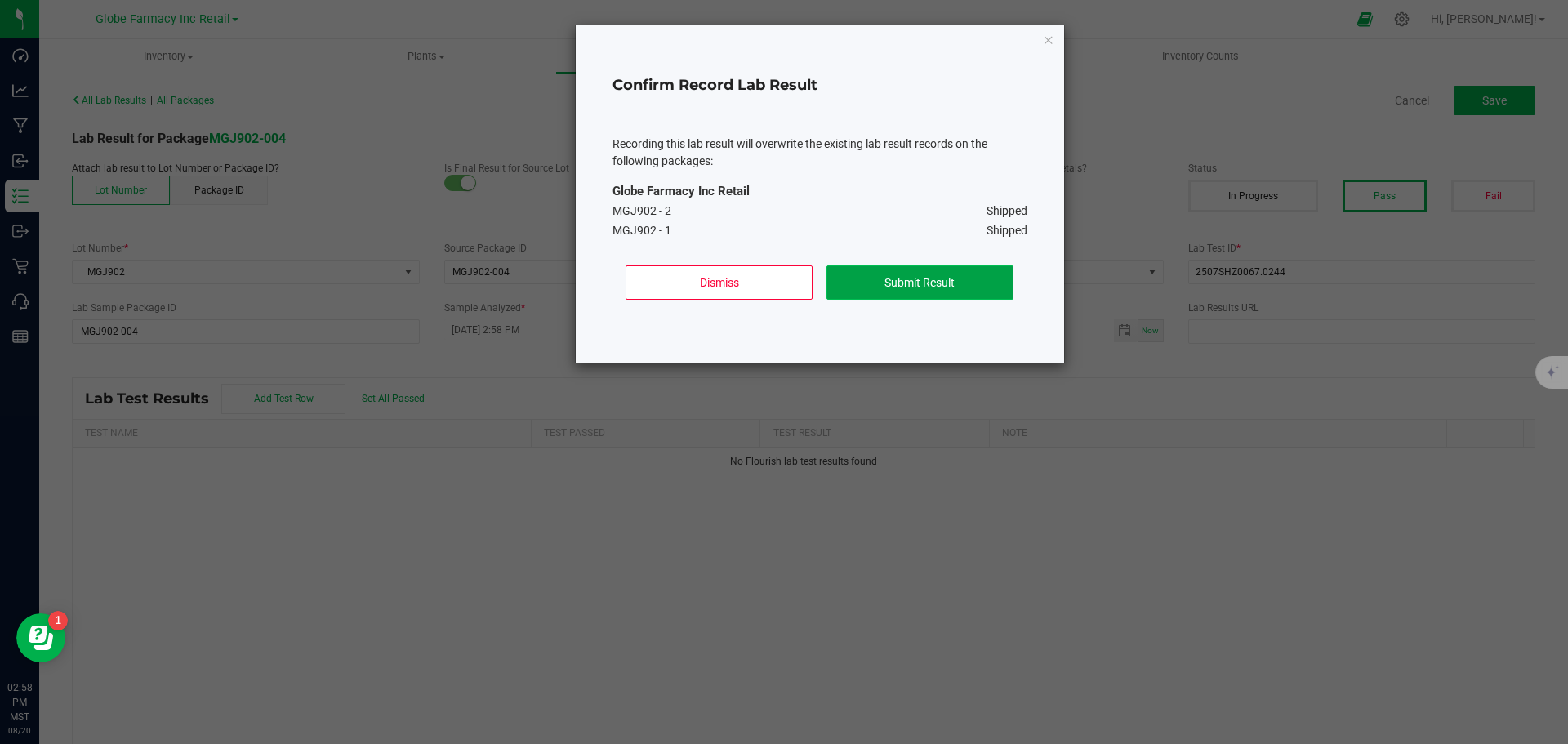
click at [964, 282] on button "Submit Result" at bounding box center [920, 282] width 187 height 34
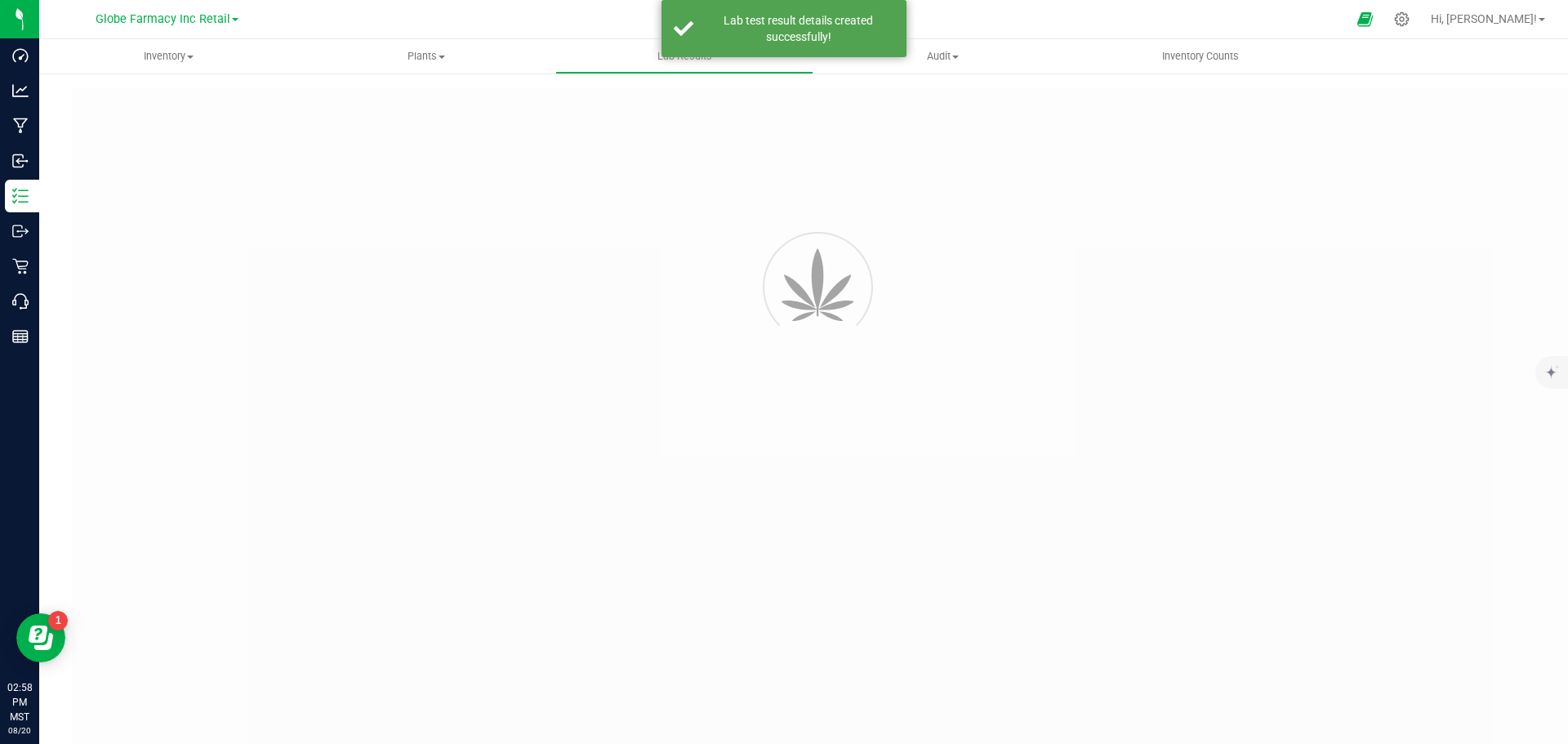
type input "MGJ902-004"
type input "2507SHZ0067.0244"
type input "MGJ902-004"
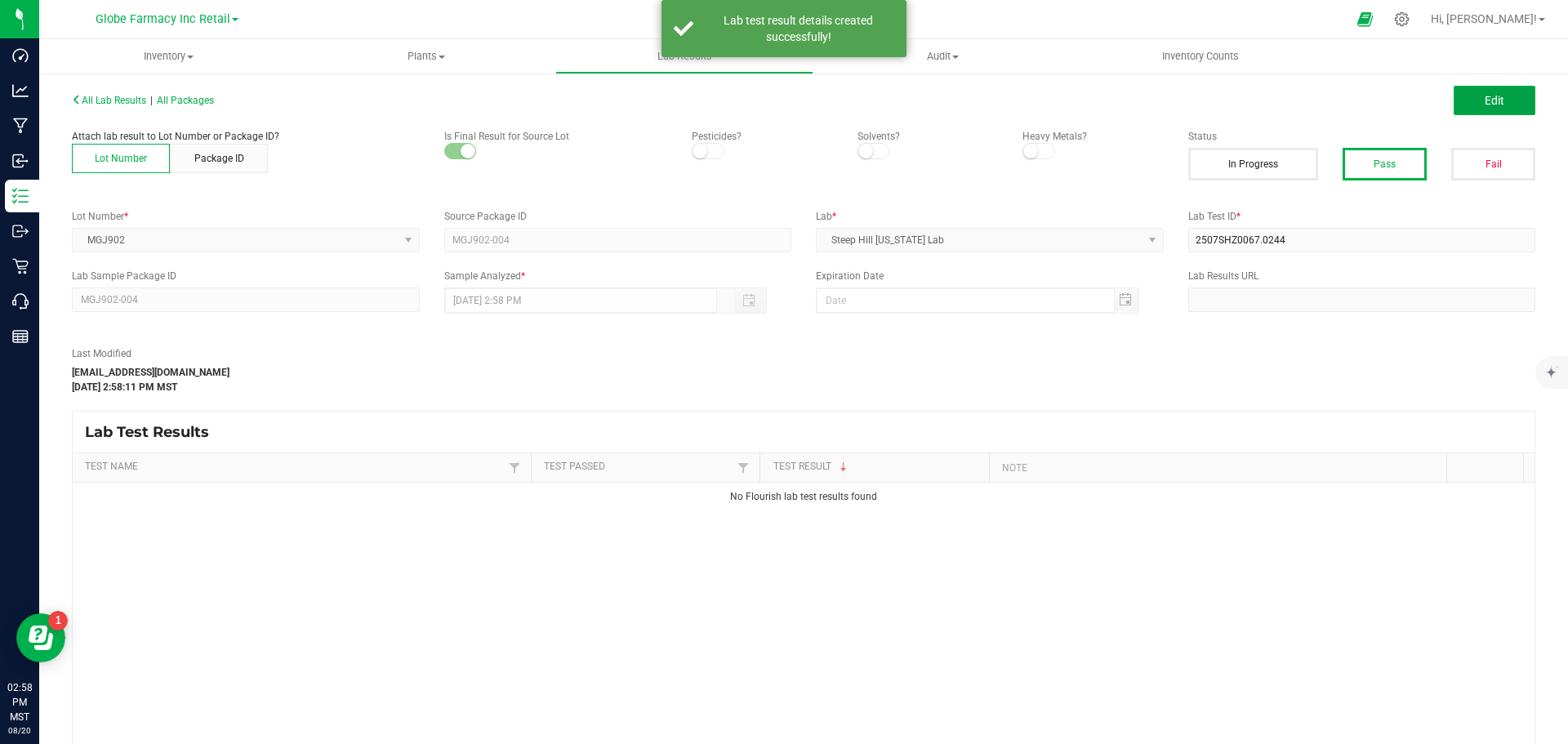
click at [1485, 96] on span "Edit" at bounding box center [1494, 99] width 20 height 13
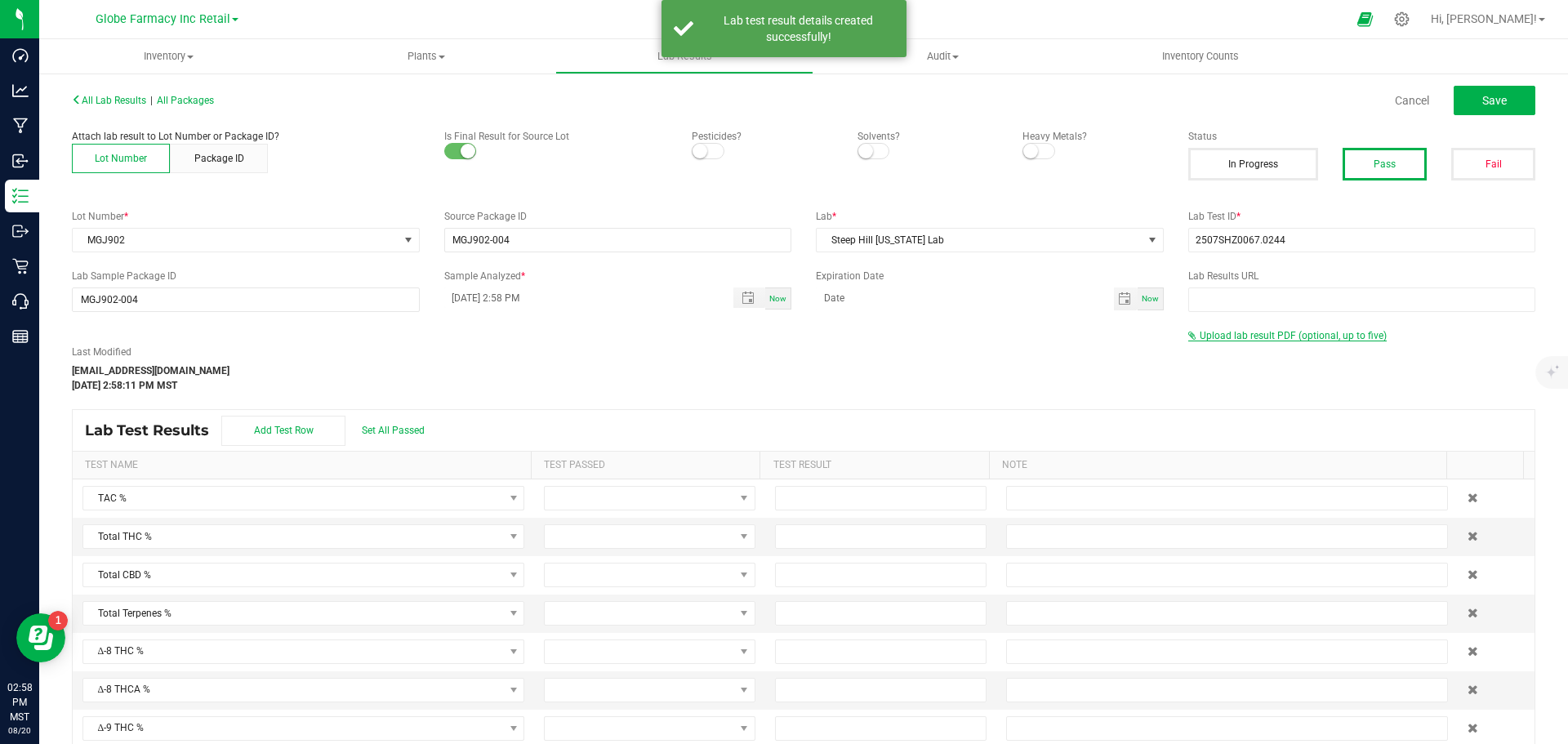
drag, startPoint x: 1332, startPoint y: 344, endPoint x: 1321, endPoint y: 333, distance: 15.6
click at [1331, 342] on div "Last Modified alexar@earthshealing.org Aug 20, 2025 2:58:11 PM MST Upload lab r…" at bounding box center [804, 361] width 1488 height 65
click at [1317, 332] on span "Upload lab result PDF (optional, up to five)" at bounding box center [1293, 335] width 187 height 11
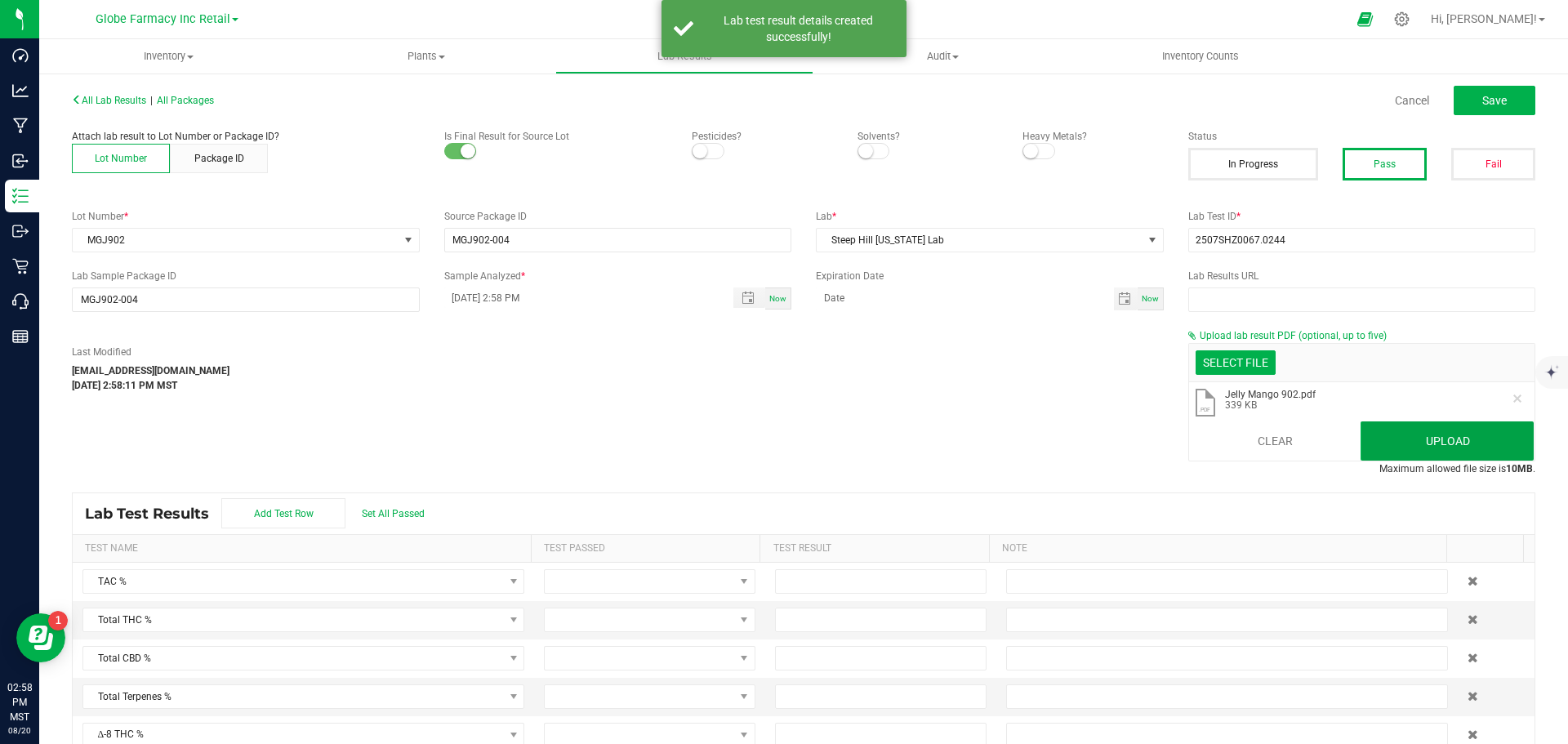
click at [1398, 443] on button "Upload" at bounding box center [1447, 441] width 173 height 39
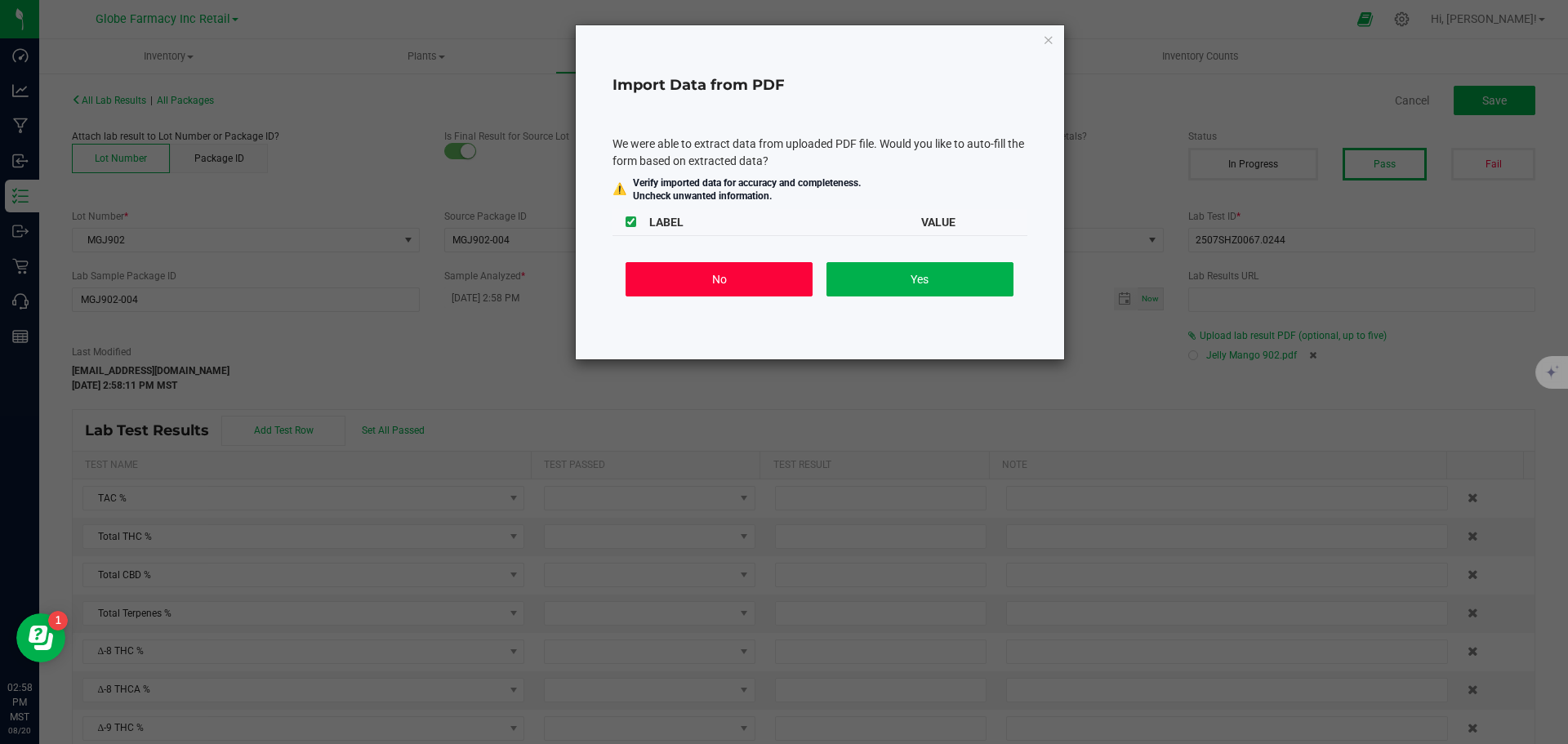
click at [682, 276] on button "No" at bounding box center [719, 279] width 187 height 34
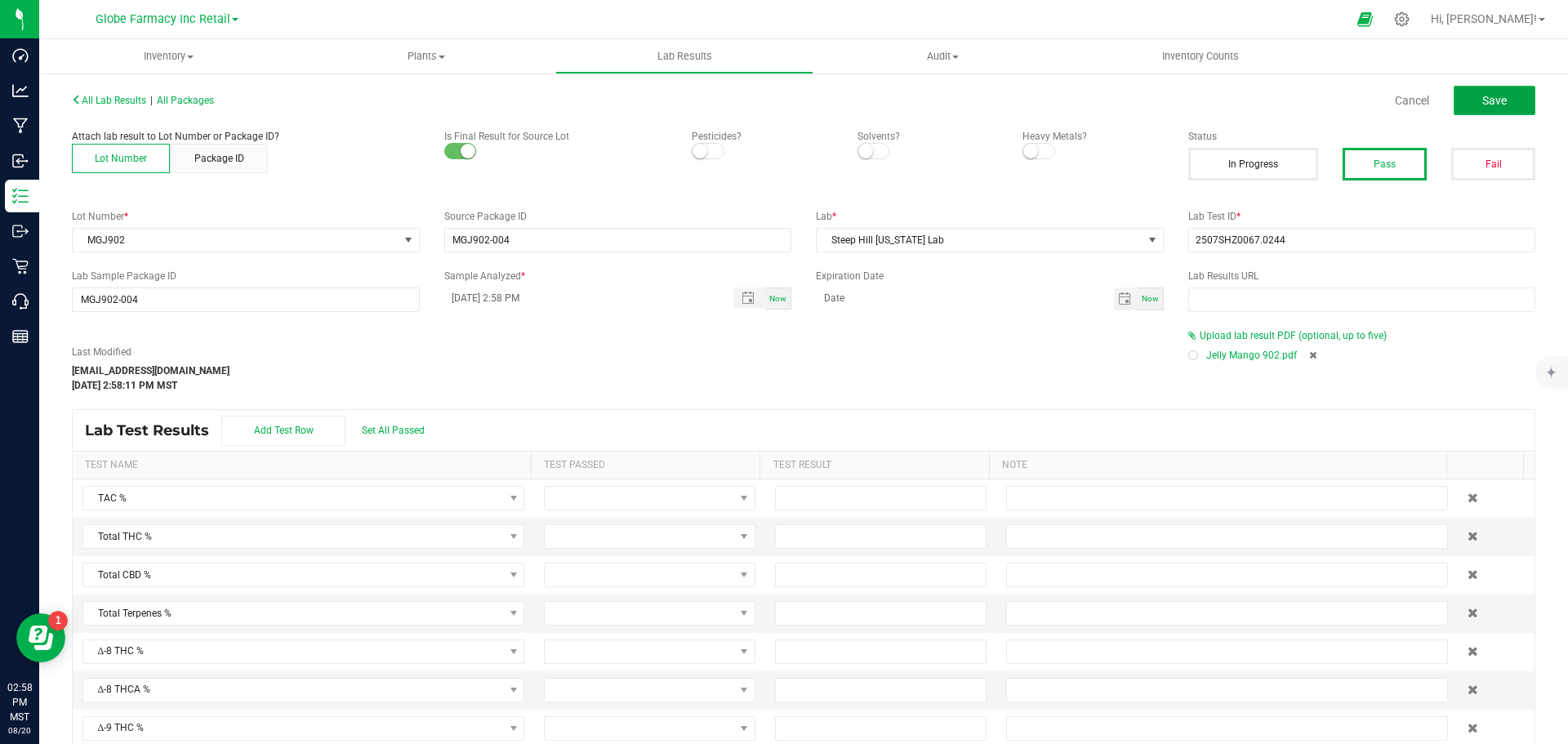
click at [1482, 97] on span "Save" at bounding box center [1494, 99] width 25 height 13
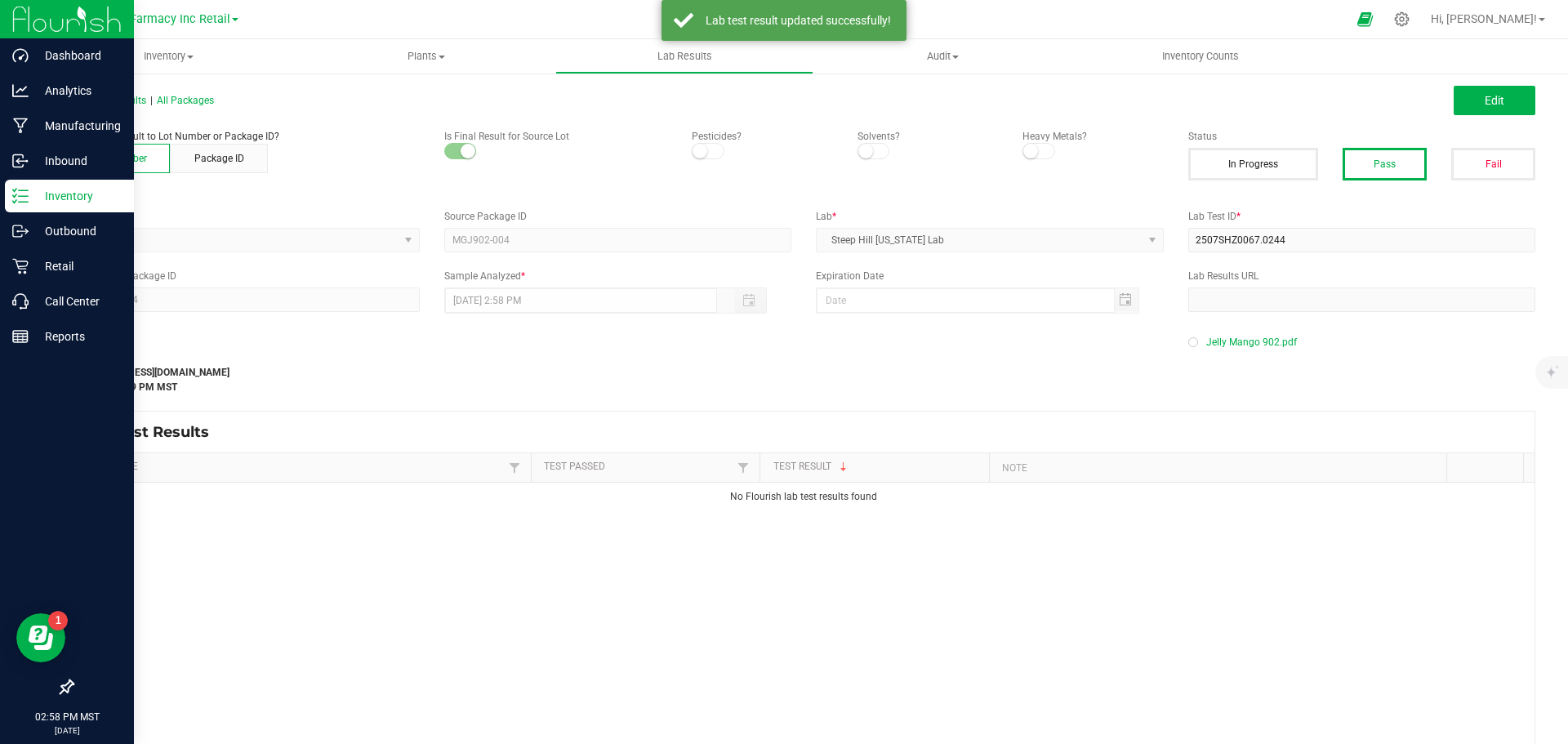
click at [29, 204] on p "Inventory" at bounding box center [77, 196] width 98 height 20
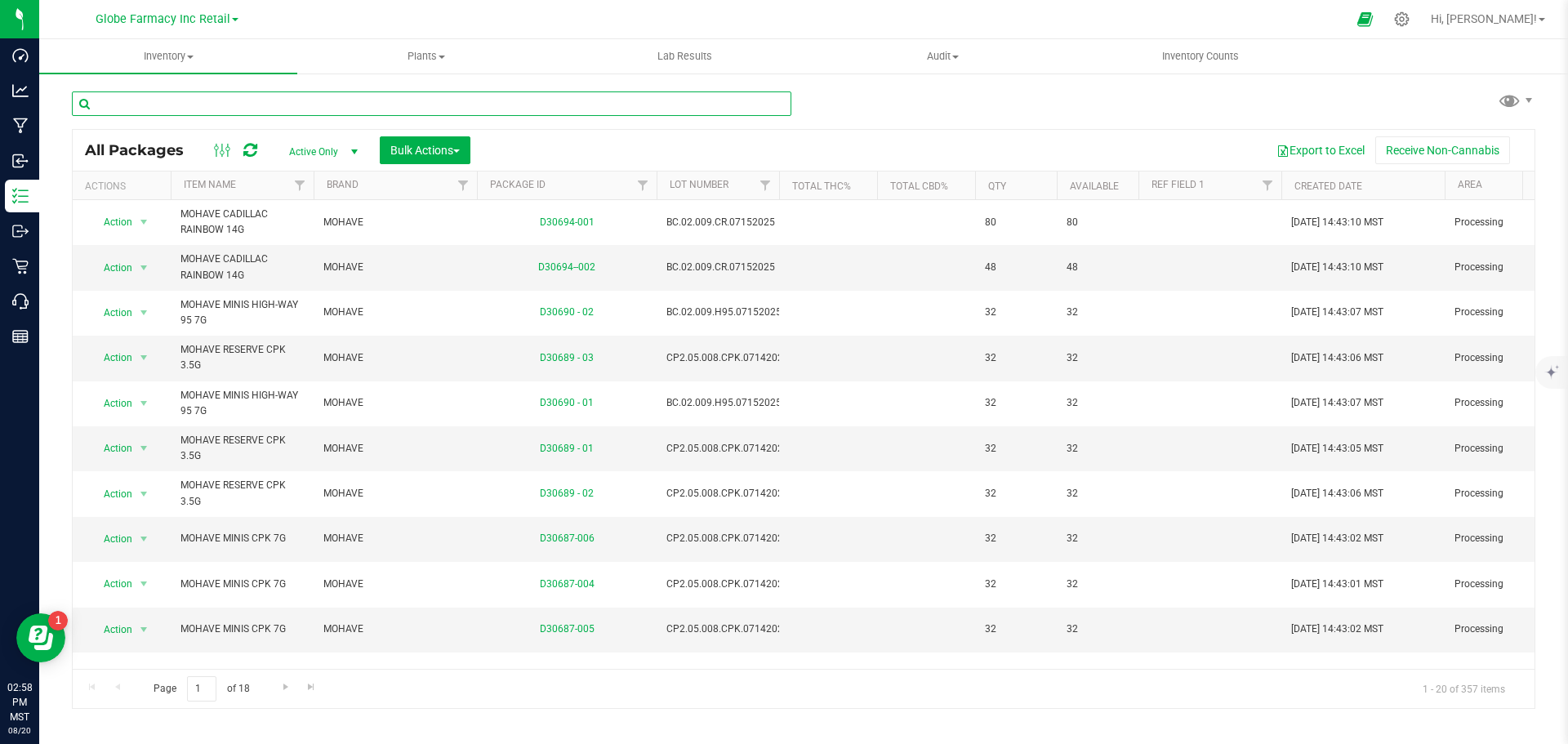
paste input "RLJ802"
click at [291, 104] on input "RLJ802" at bounding box center [432, 104] width 719 height 25
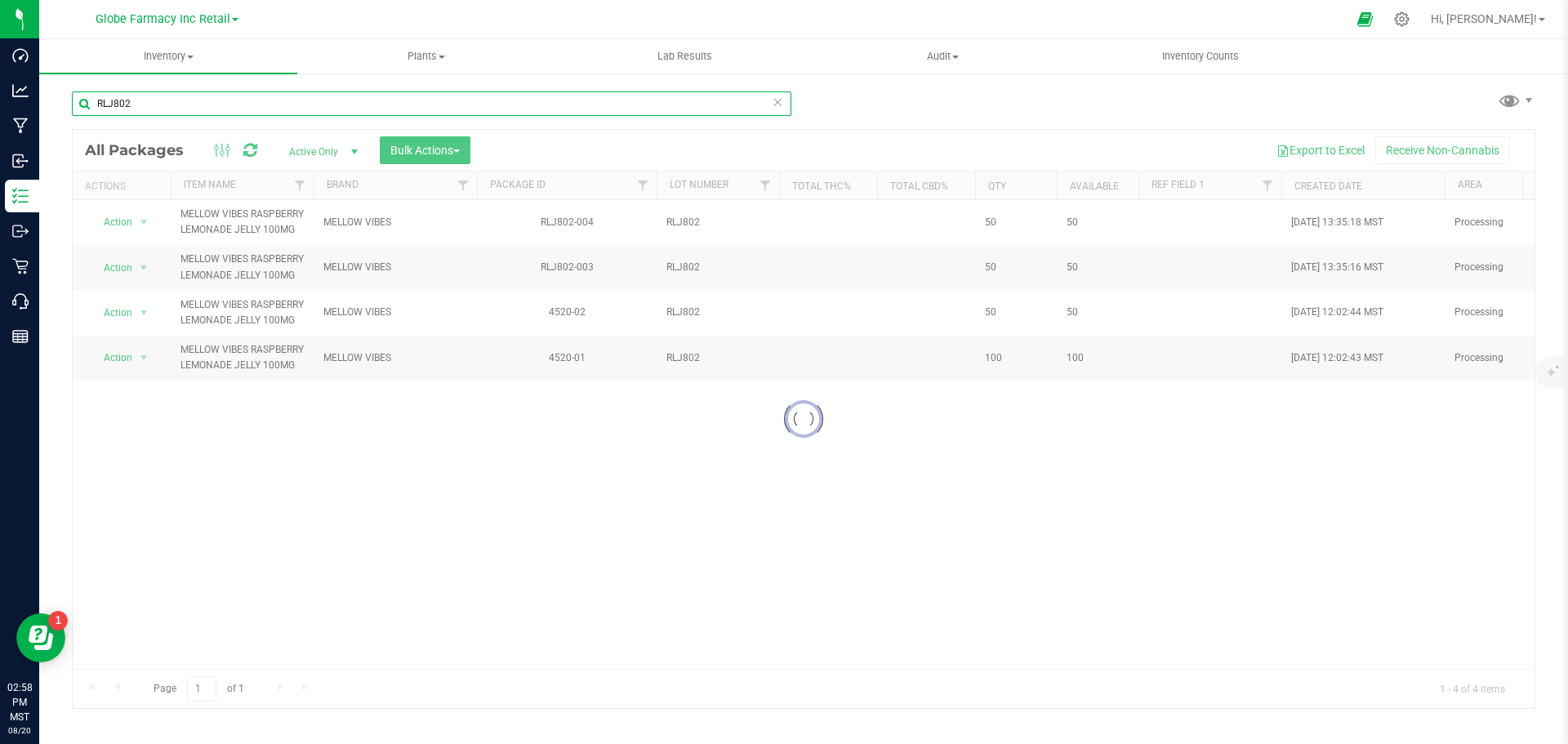
type input "RLJ802"
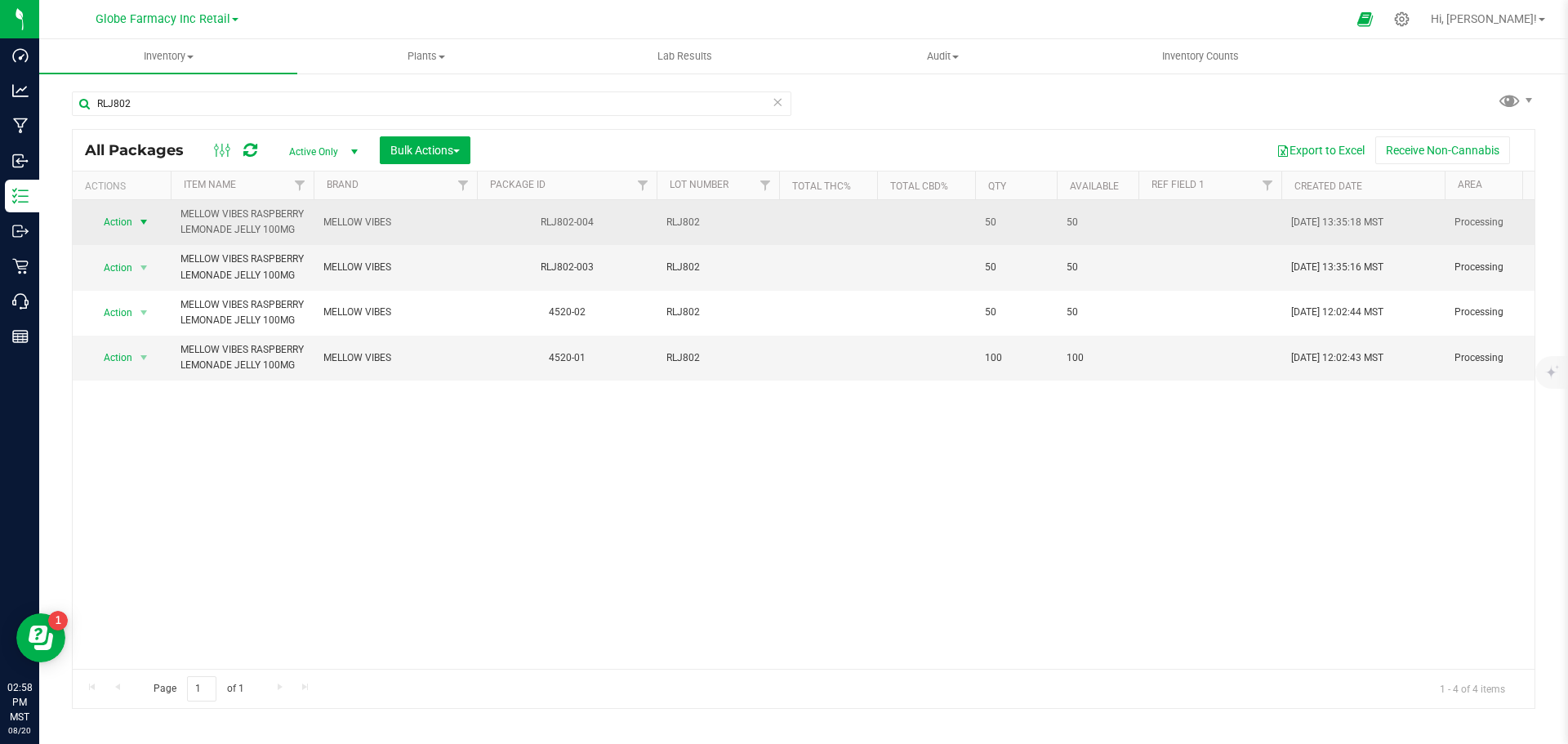
click at [122, 234] on span "Action" at bounding box center [111, 222] width 44 height 23
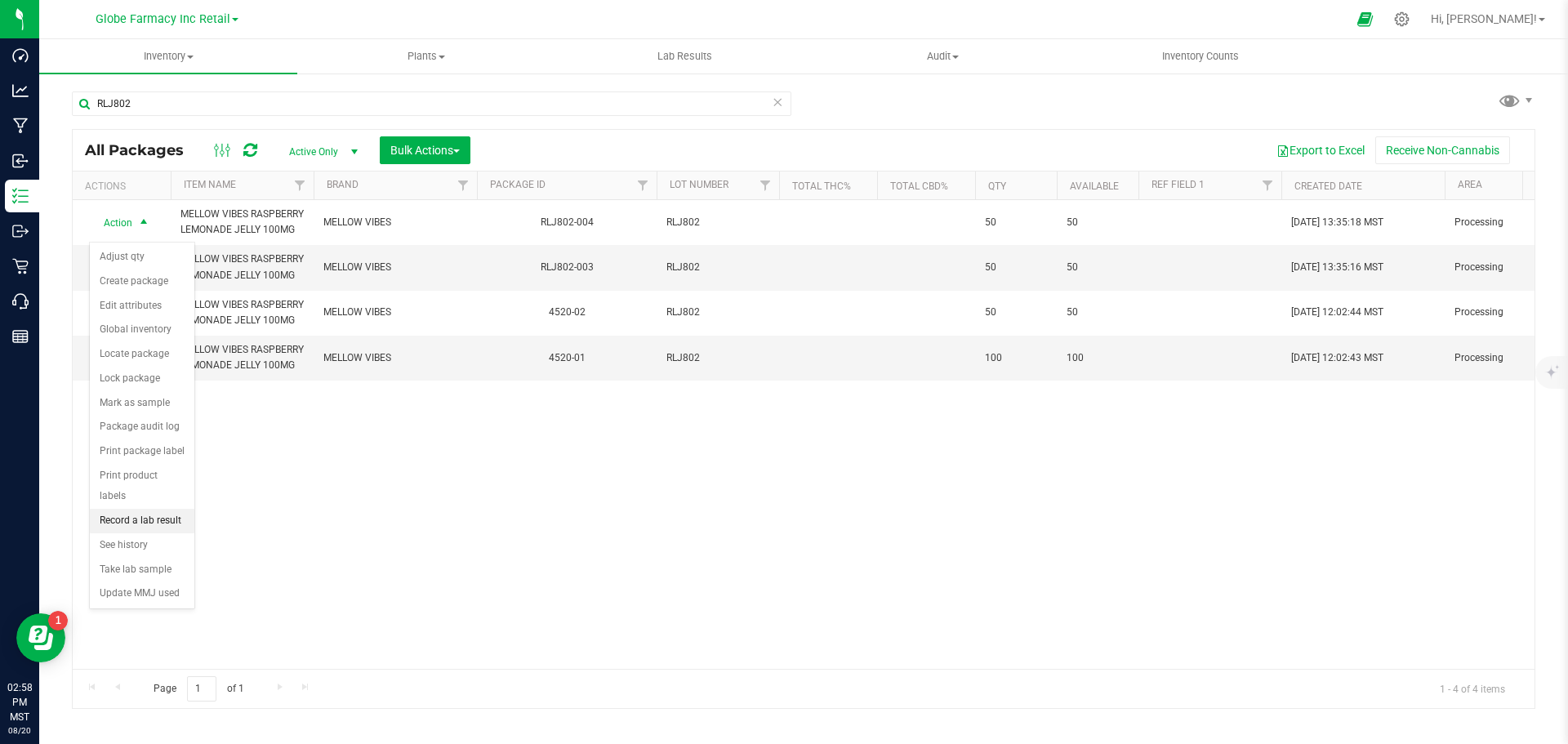
click at [153, 508] on li "Record a lab result" at bounding box center [142, 520] width 105 height 25
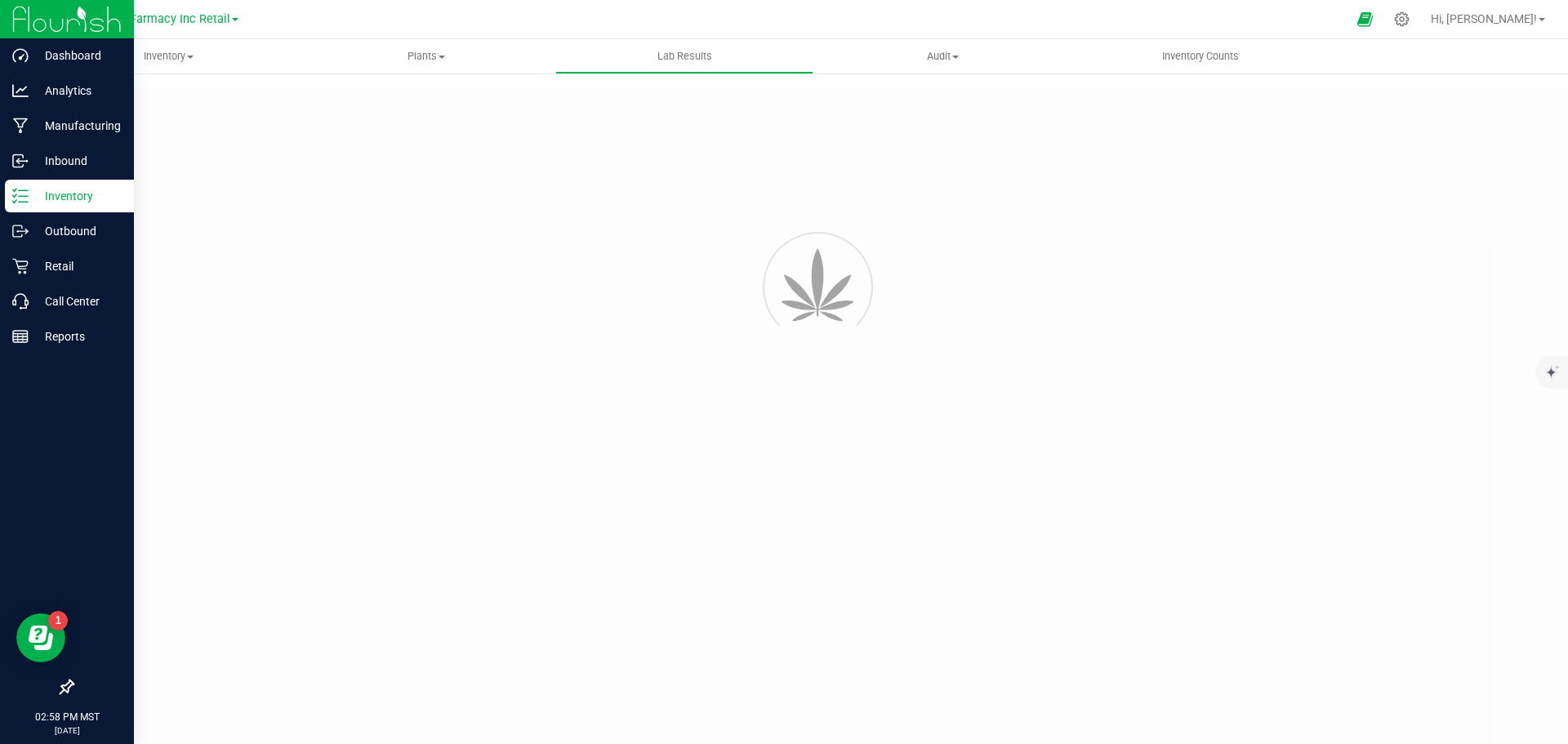
type input "RLJ802-004"
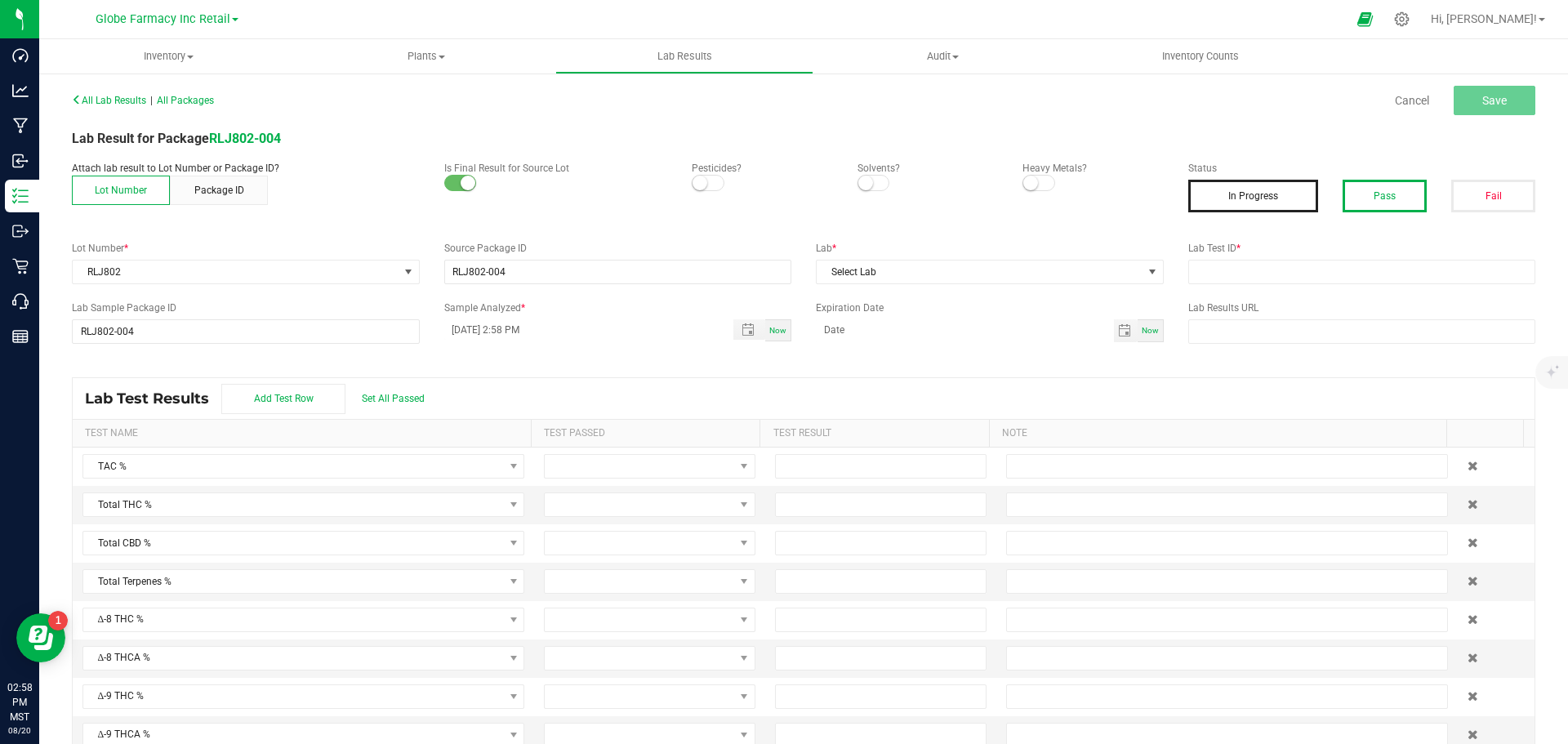
click at [1375, 210] on button "Pass" at bounding box center [1384, 196] width 84 height 32
drag, startPoint x: 1340, startPoint y: 258, endPoint x: 1266, endPoint y: 279, distance: 76.9
click at [1338, 259] on div "Lab Test ID *" at bounding box center [1362, 262] width 372 height 43
drag, startPoint x: 1266, startPoint y: 279, endPoint x: 1085, endPoint y: 289, distance: 181.3
click at [1266, 279] on input "text" at bounding box center [1362, 271] width 348 height 25
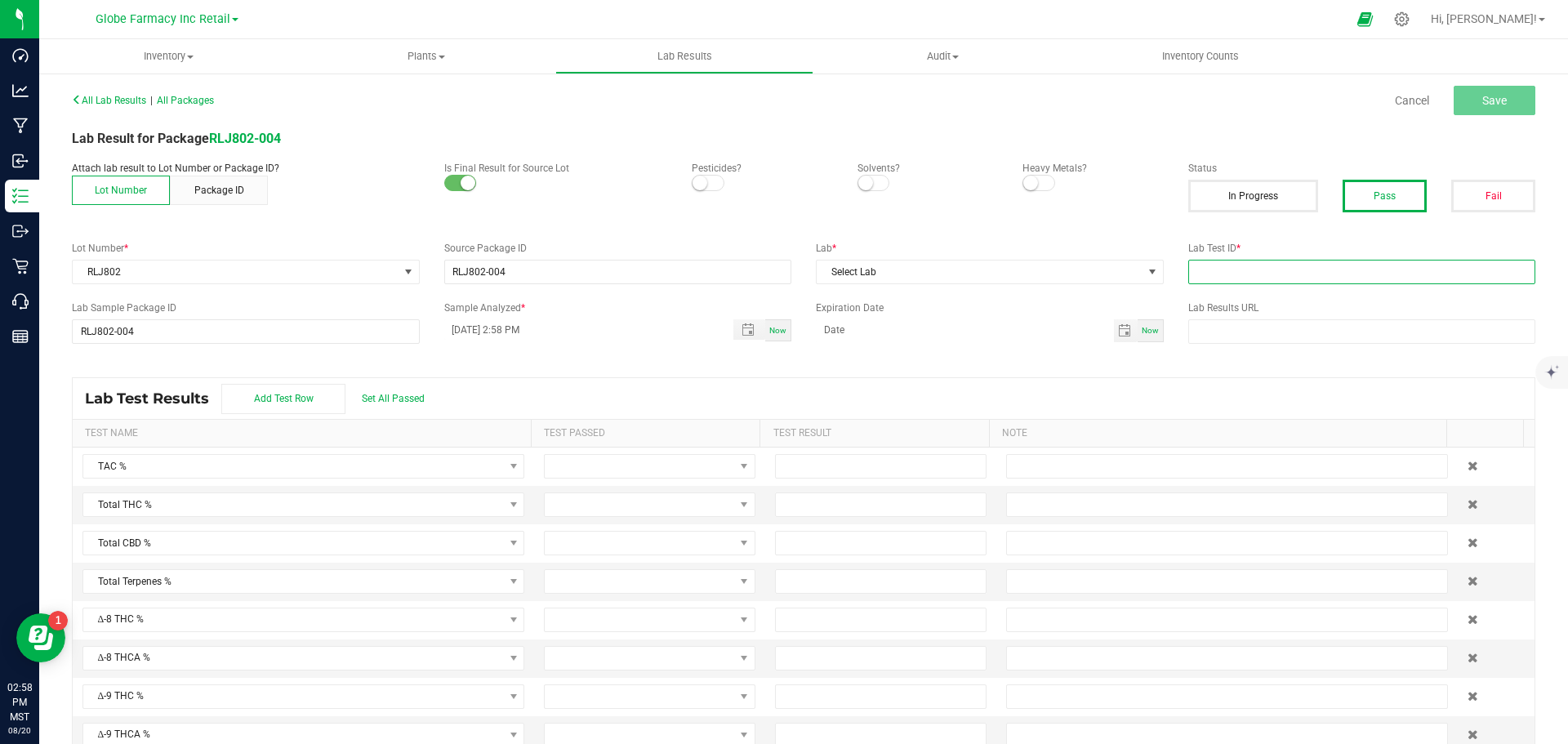
paste input "2506SHZ0039.0131"
type input "2506SHZ0039.0131"
click at [970, 273] on span "Select Lab" at bounding box center [980, 271] width 326 height 23
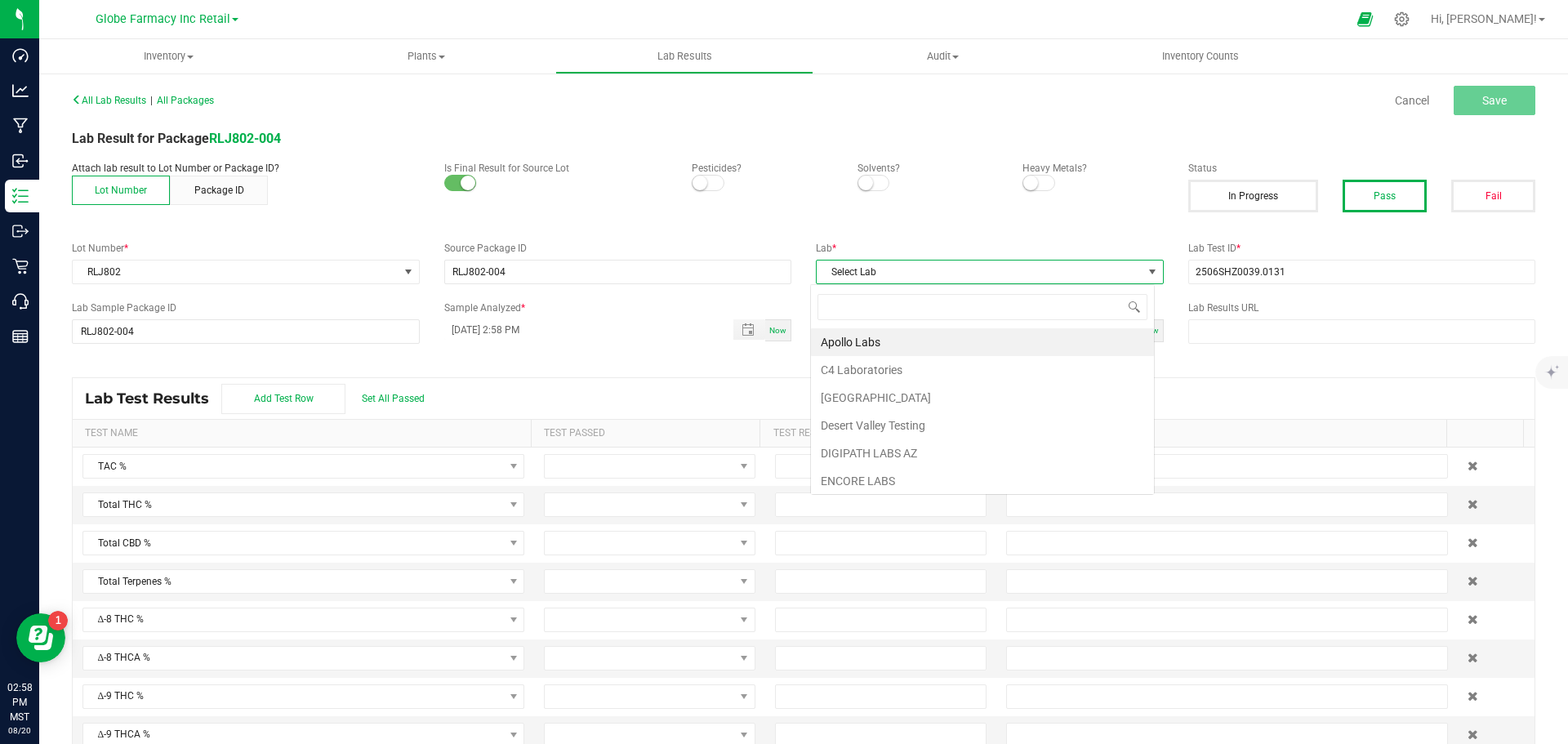
scroll to position [25, 344]
type input "STEE"
click at [842, 351] on li "Steep Hill Arizona Lab" at bounding box center [982, 342] width 343 height 28
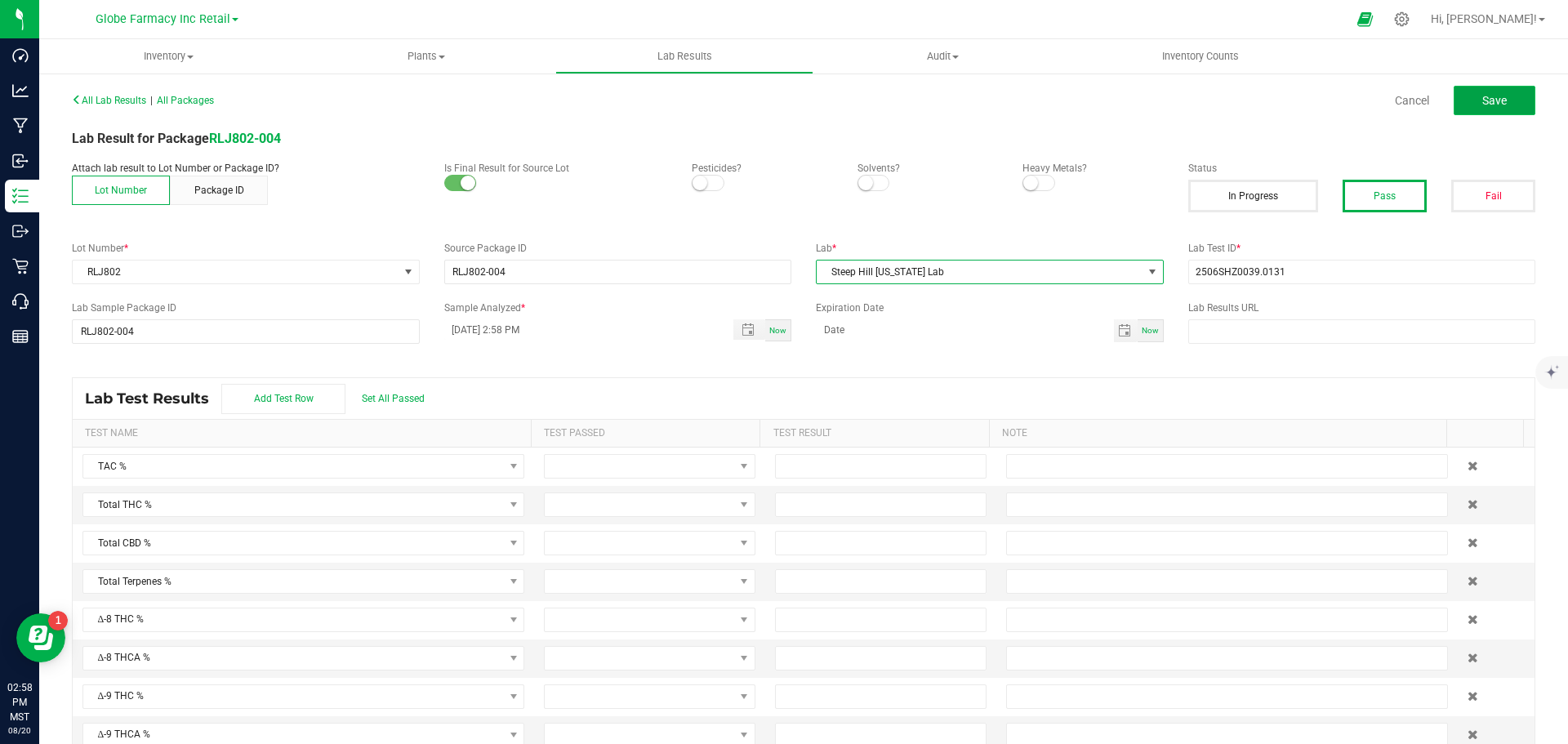
click at [1487, 106] on span "Save" at bounding box center [1494, 99] width 25 height 13
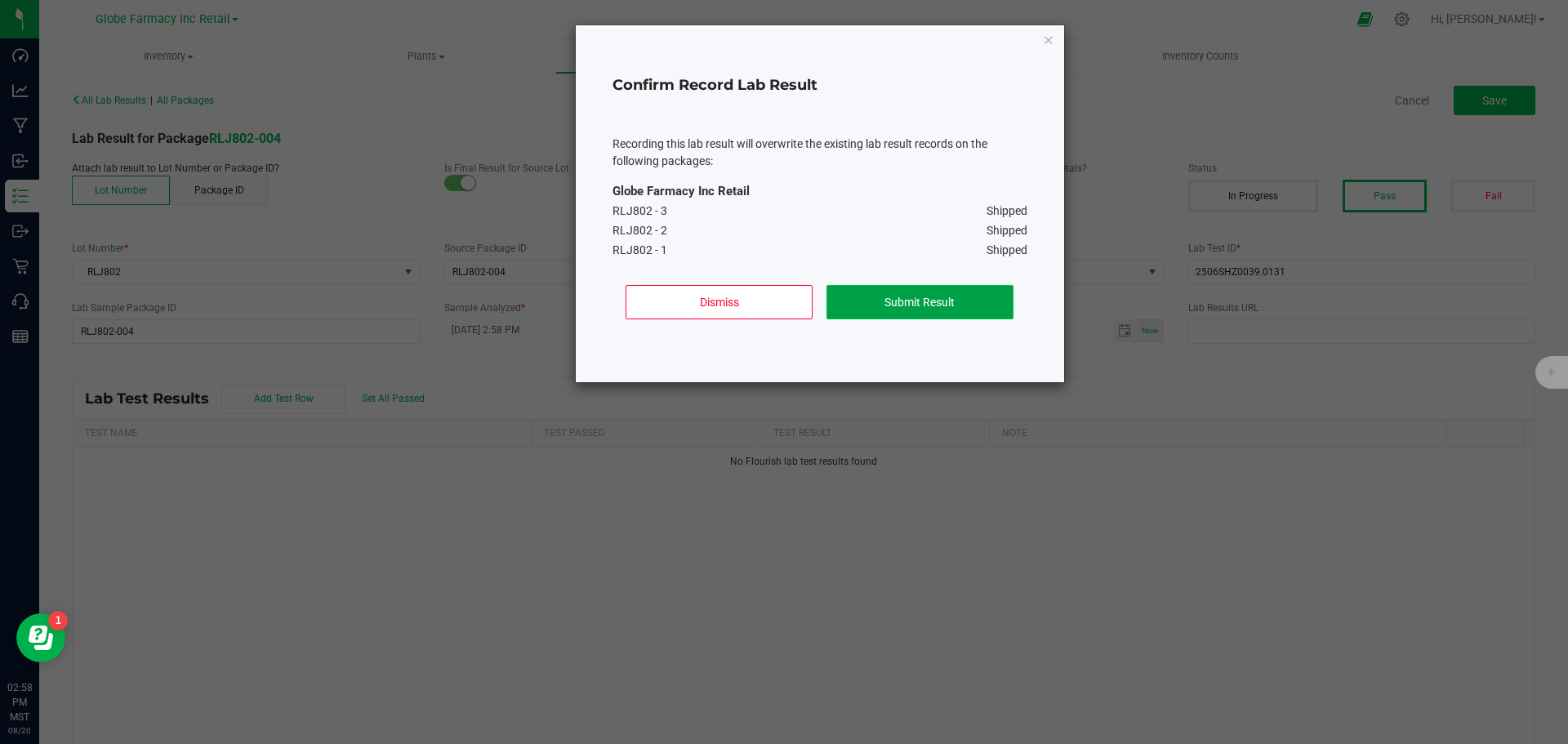
click at [919, 296] on button "Submit Result" at bounding box center [920, 302] width 187 height 34
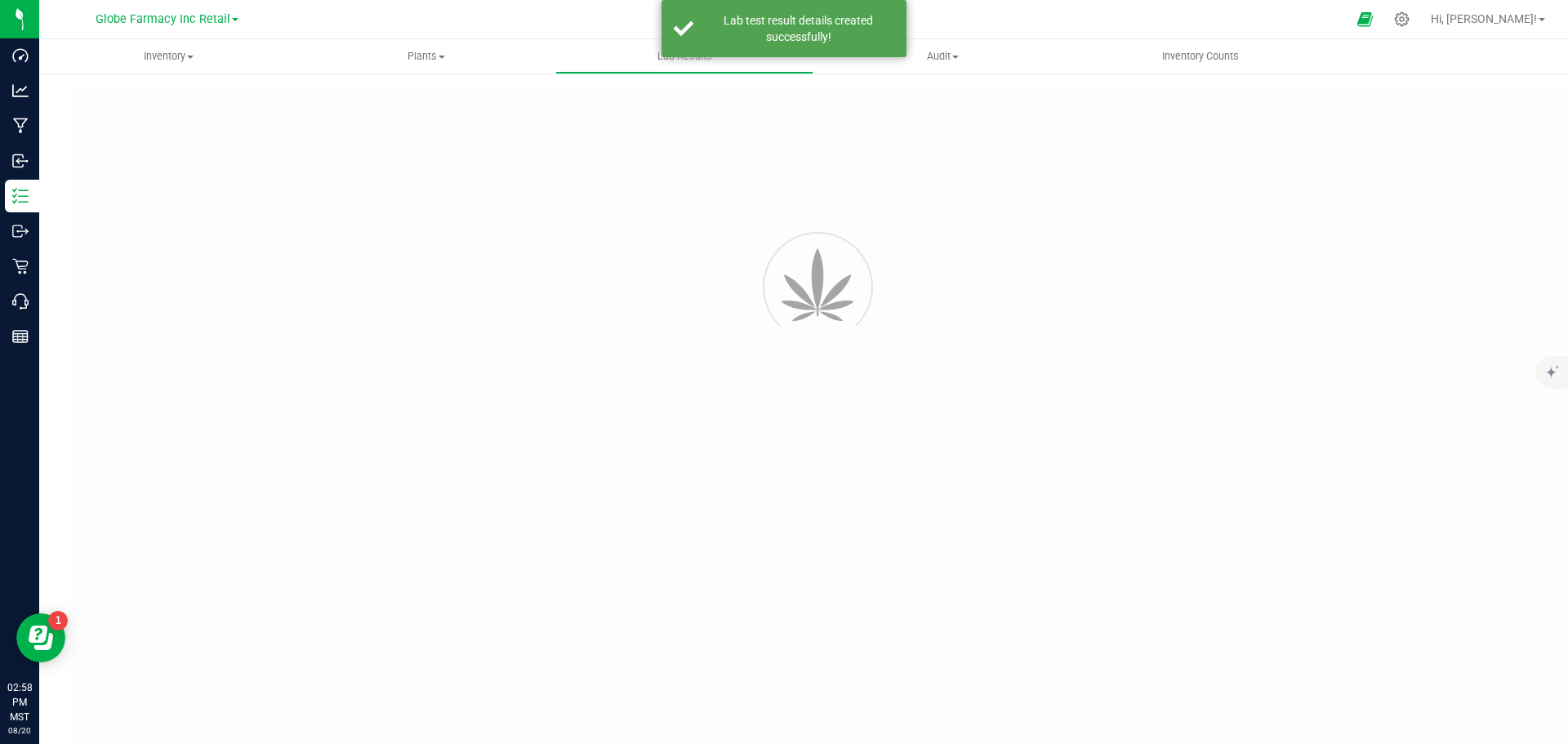
type input "RLJ802-004"
type input "2506SHZ0039.0131"
type input "RLJ802-004"
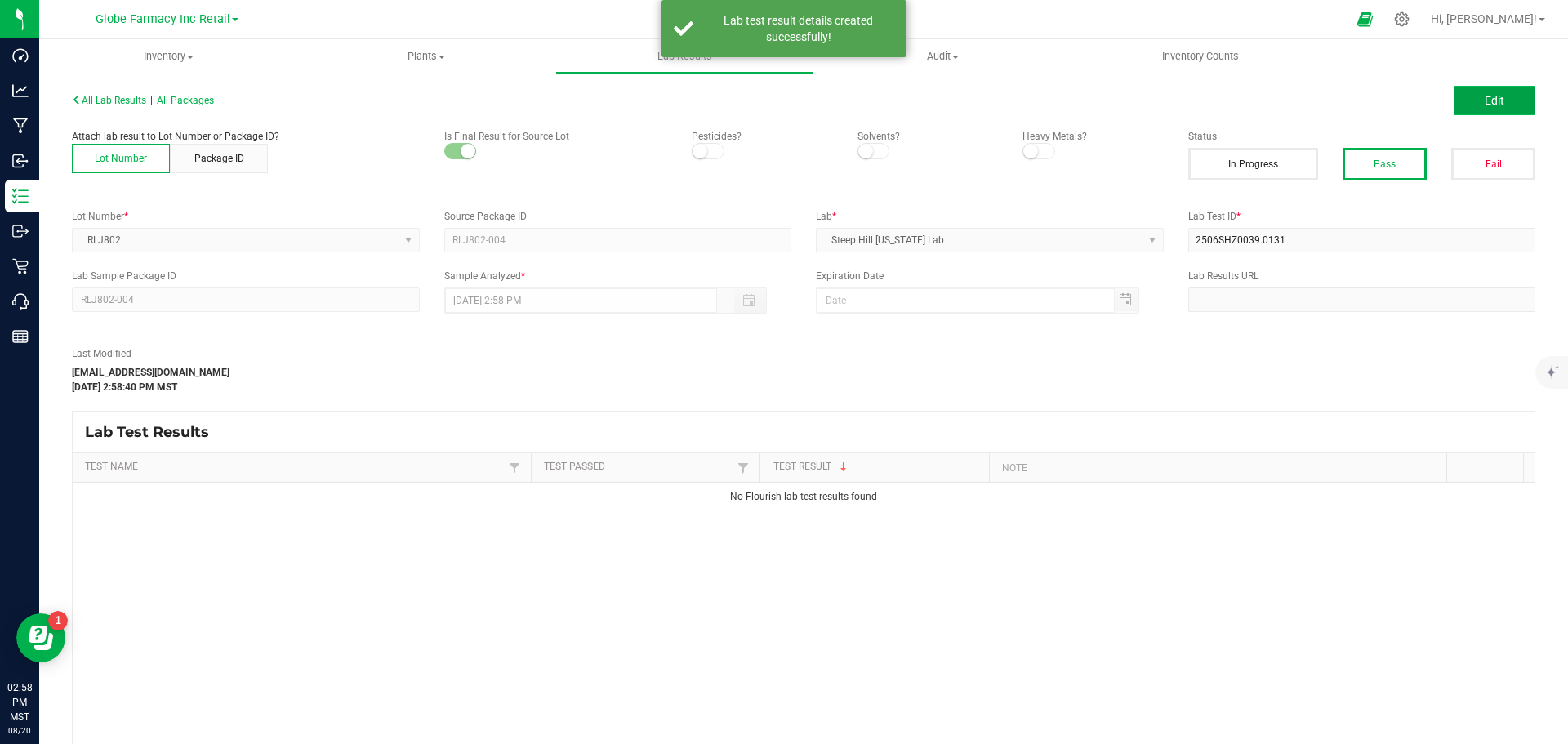
click at [1491, 103] on span "Edit" at bounding box center [1494, 99] width 20 height 13
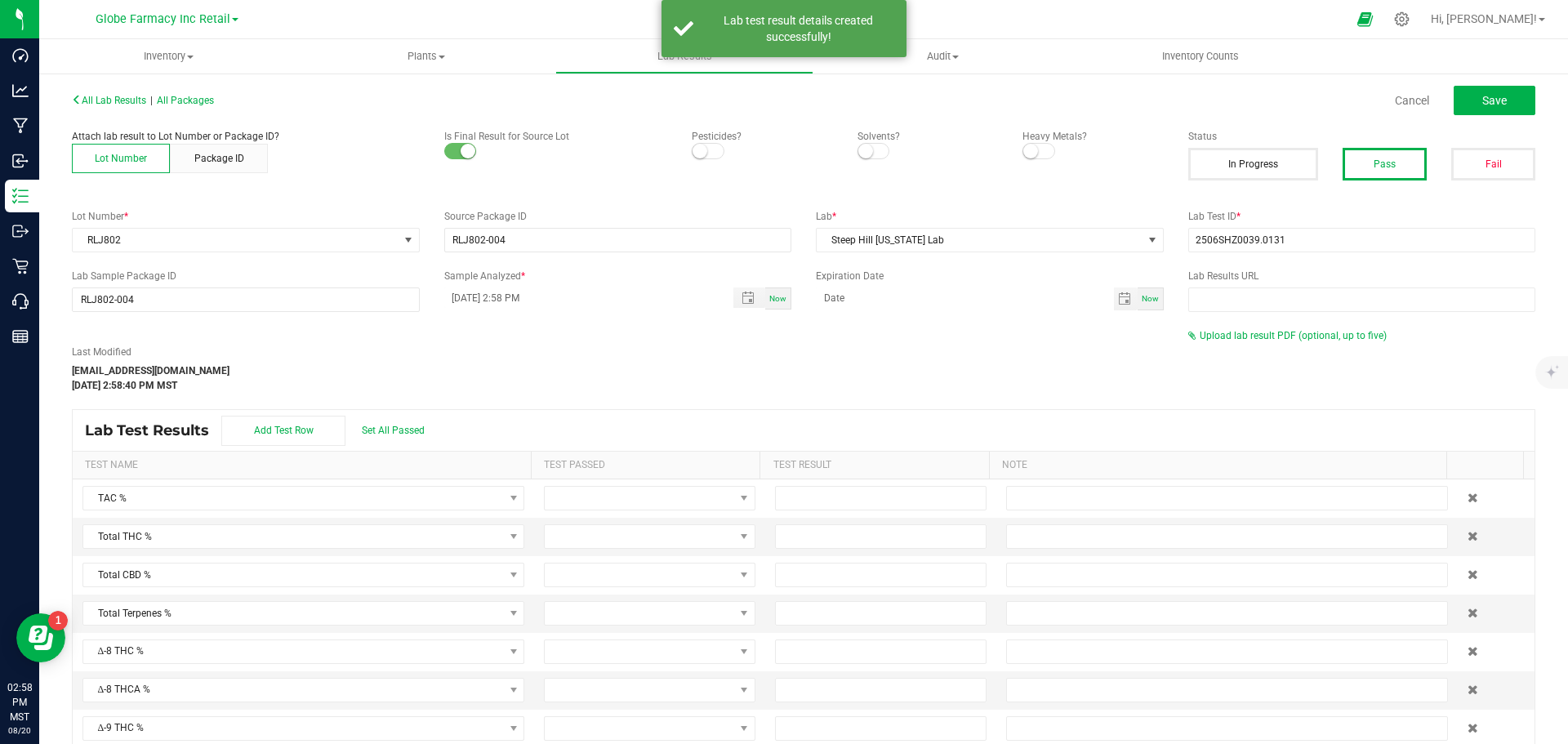
click at [1259, 325] on div "All Lab Results | All Packages Cancel Save Attach lab result to Lot Number or P…" at bounding box center [804, 441] width 1463 height 706
click at [1248, 336] on span "Upload lab result PDF (optional, up to five)" at bounding box center [1293, 335] width 187 height 11
click at [1230, 348] on div "Select file Drop files here to upload" at bounding box center [1361, 362] width 346 height 37
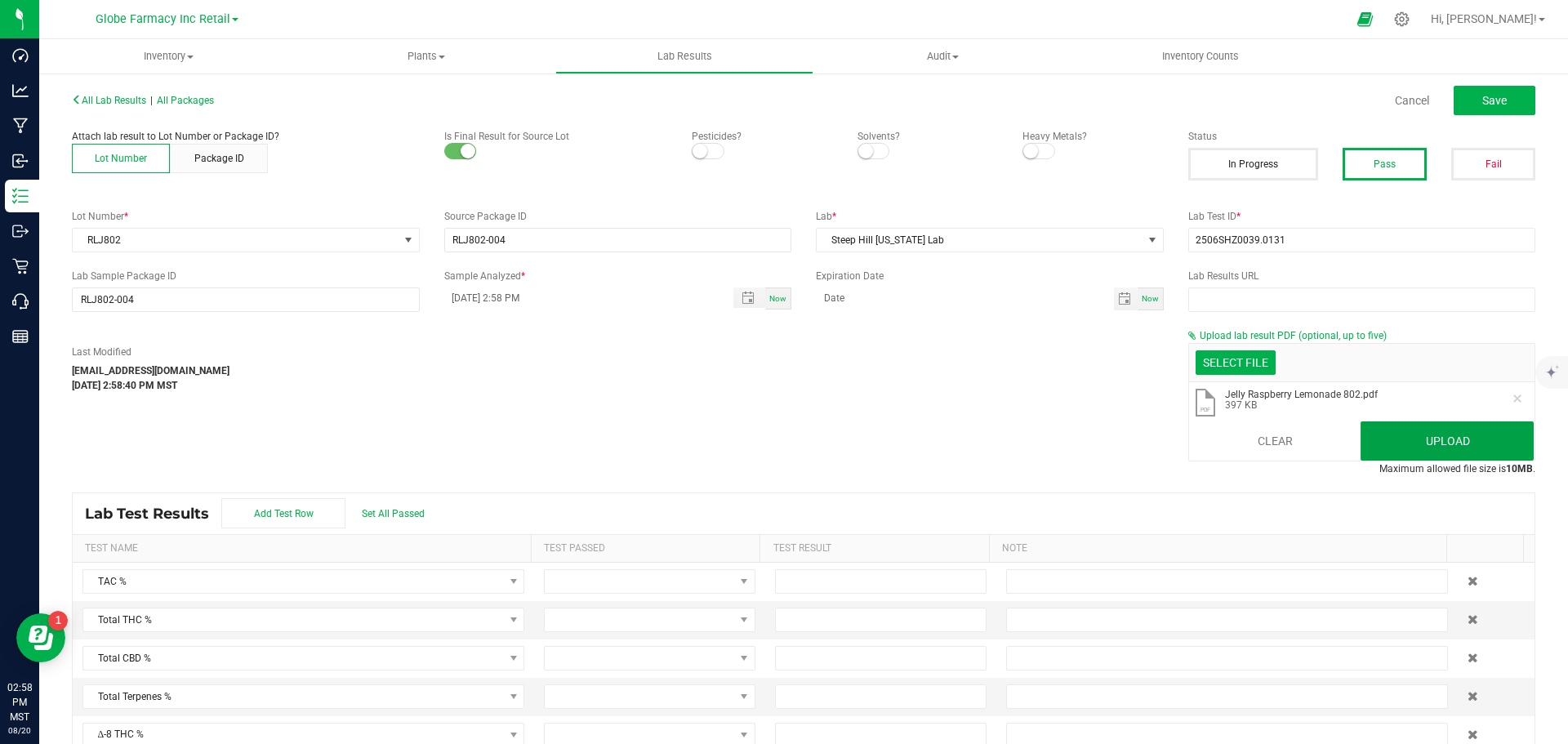
drag, startPoint x: 1406, startPoint y: 445, endPoint x: 1283, endPoint y: 415, distance: 126.6
click at [1406, 445] on button "Upload" at bounding box center [1447, 441] width 173 height 39
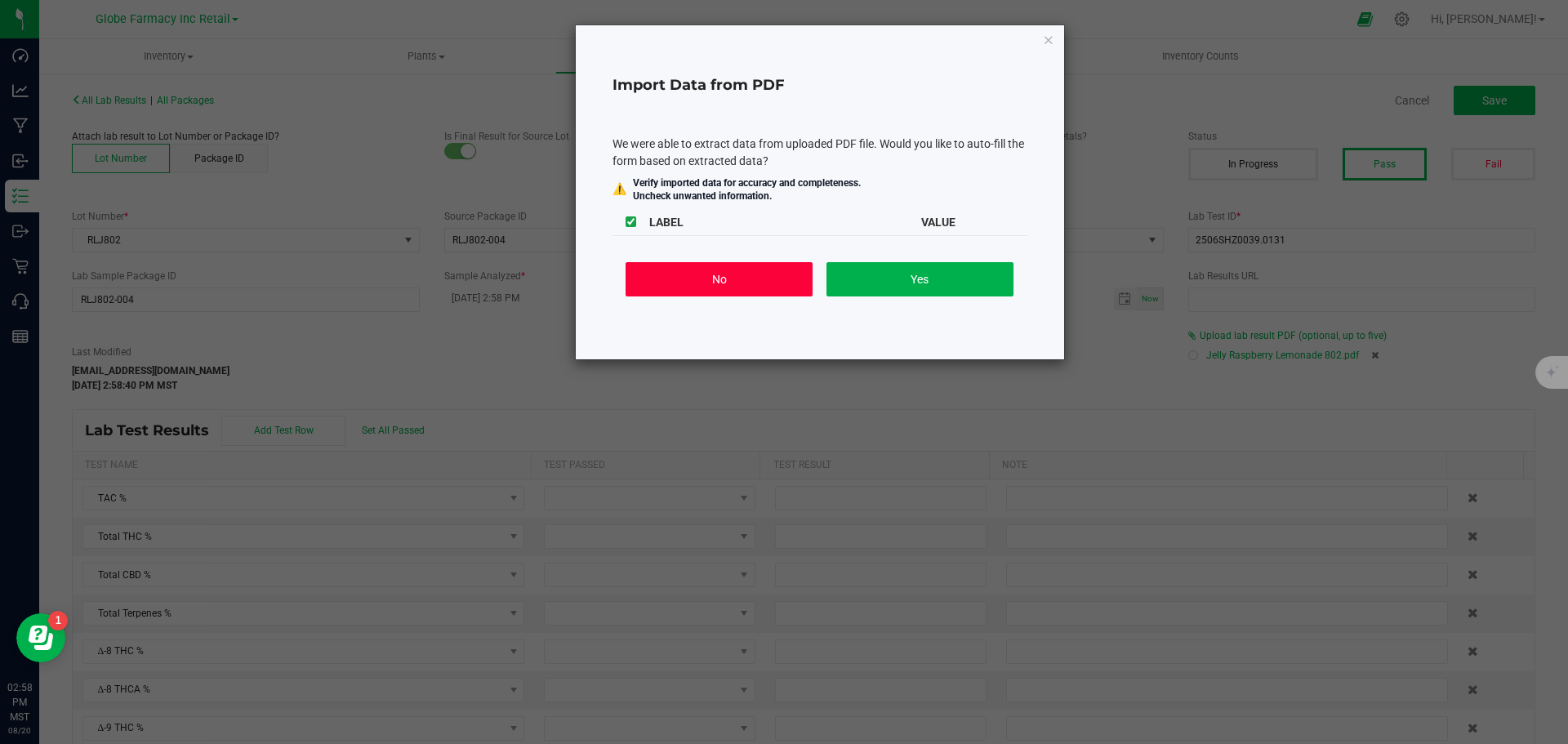
drag, startPoint x: 753, startPoint y: 281, endPoint x: 940, endPoint y: 221, distance: 196.4
click at [753, 281] on button "No" at bounding box center [719, 279] width 187 height 34
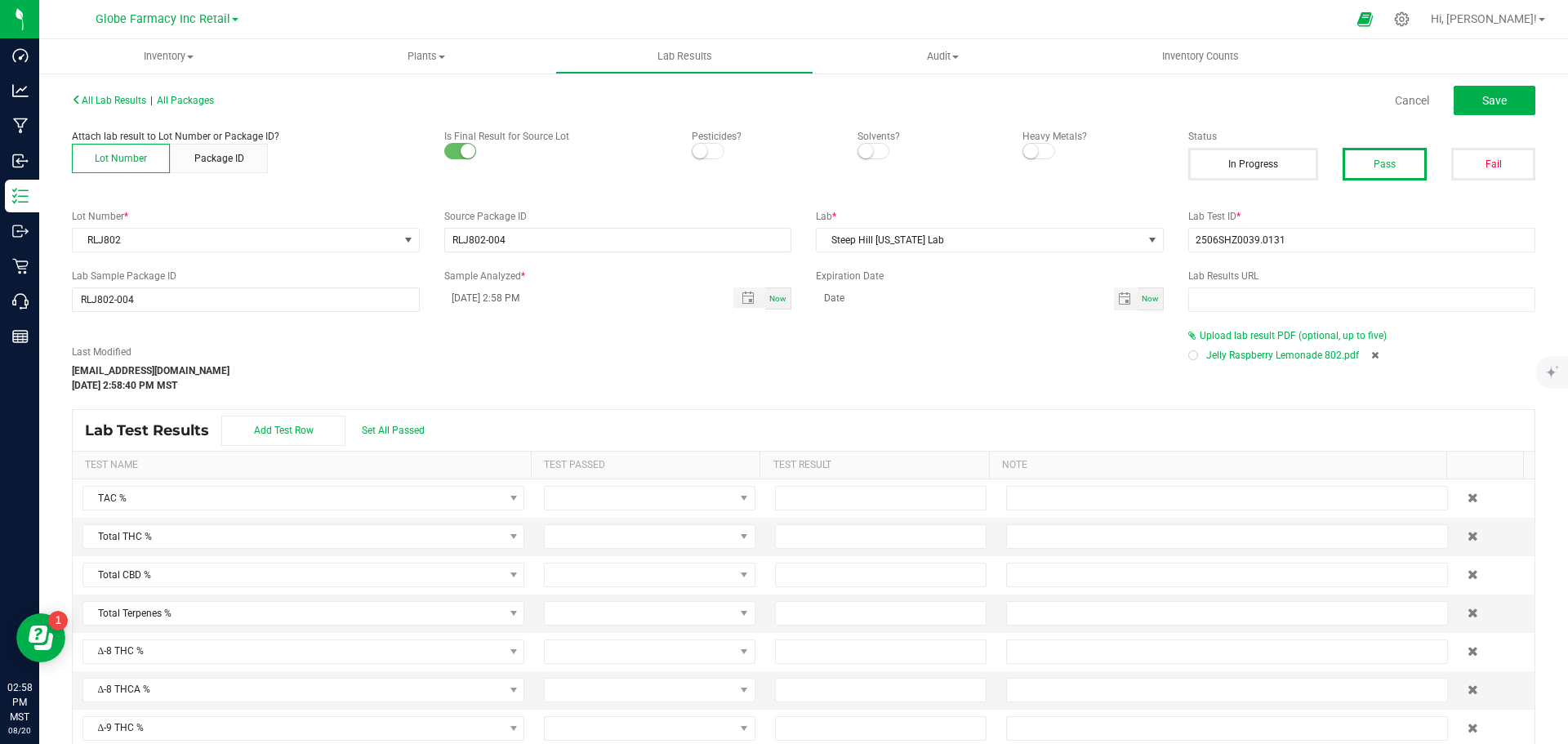
click at [1462, 83] on div "All Lab Results | All Packages Cancel Save" at bounding box center [804, 100] width 1488 height 41
click at [1465, 97] on button "Save" at bounding box center [1495, 100] width 82 height 30
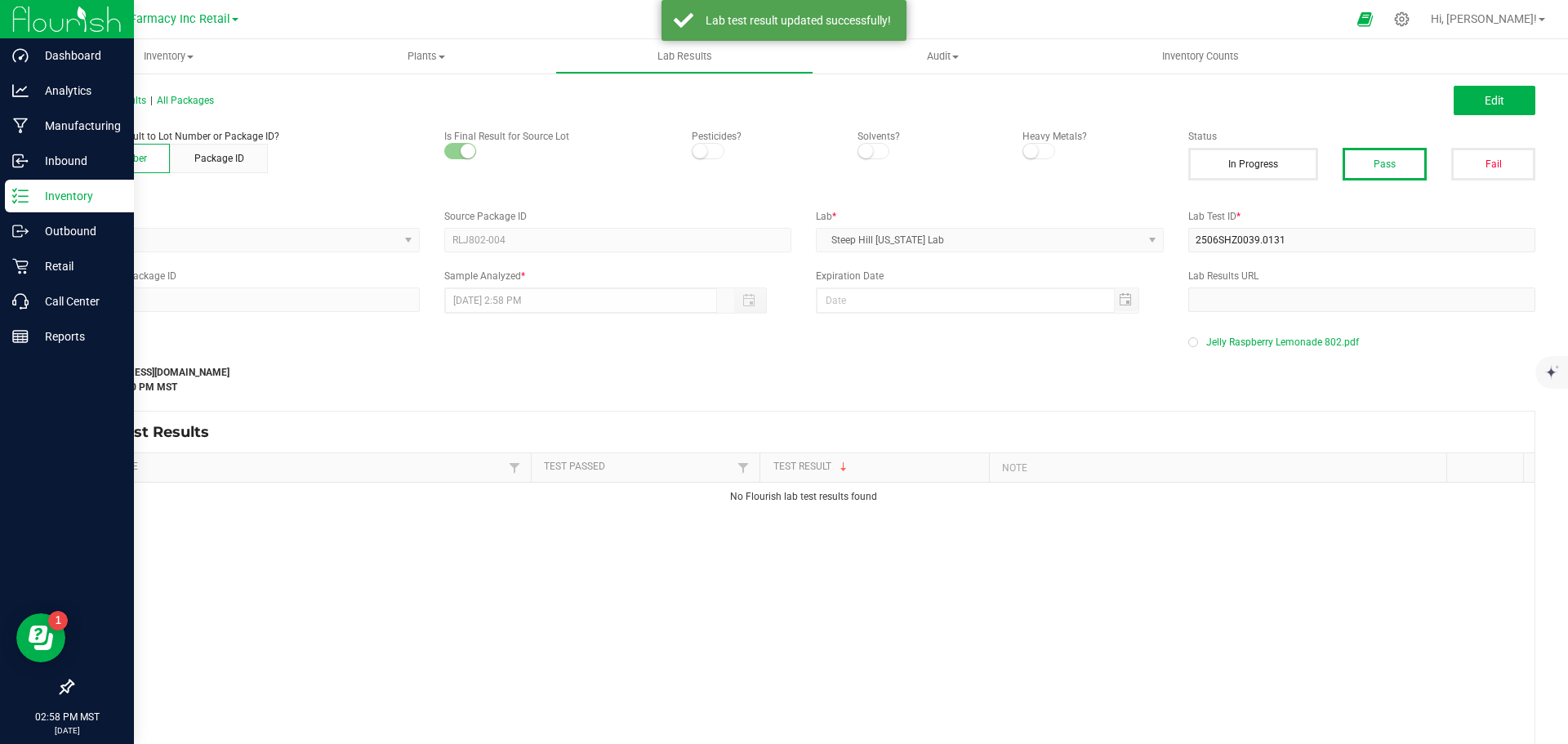
click at [36, 190] on p "Inventory" at bounding box center [77, 196] width 98 height 20
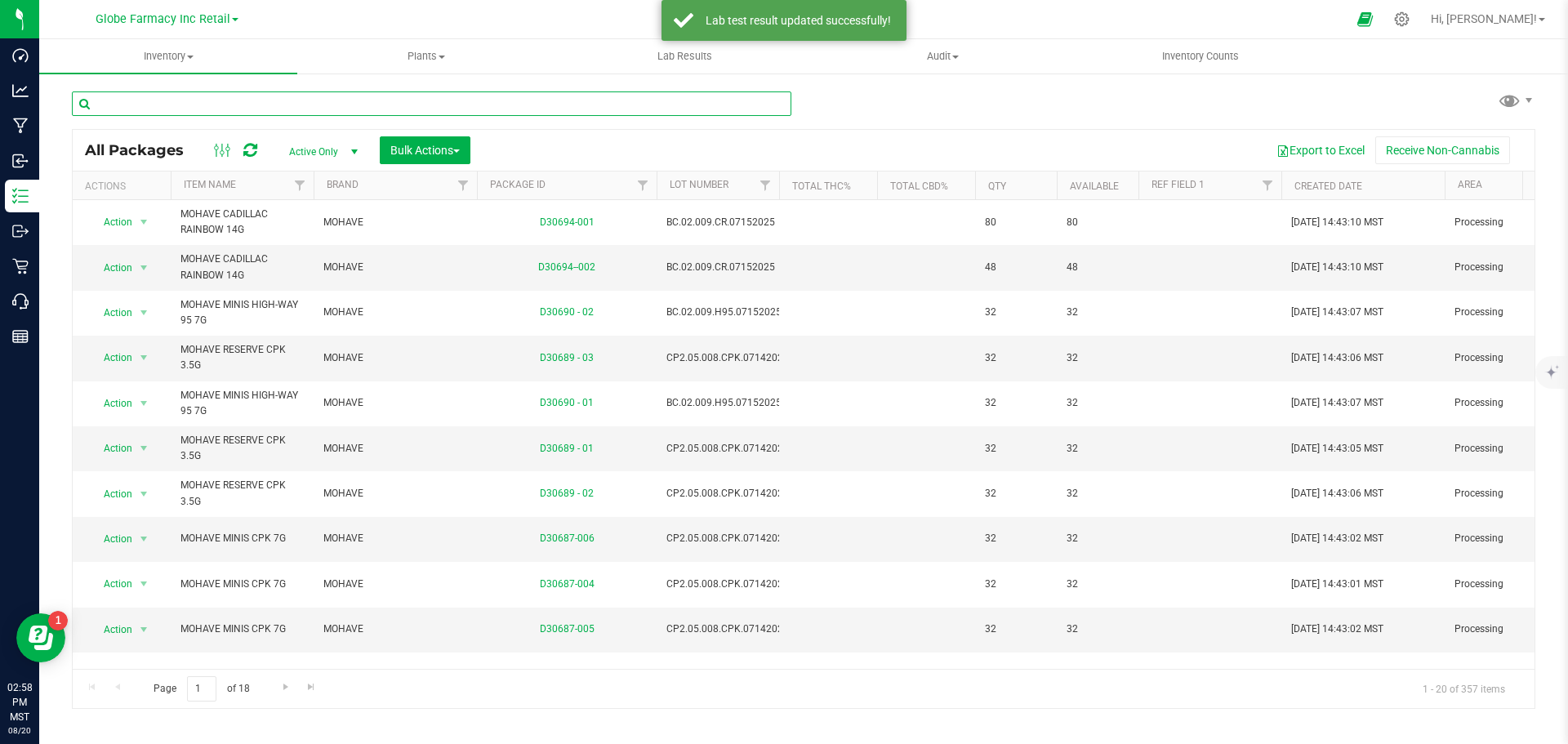
click at [470, 106] on input "text" at bounding box center [432, 104] width 719 height 25
paste input "MOJODB502"
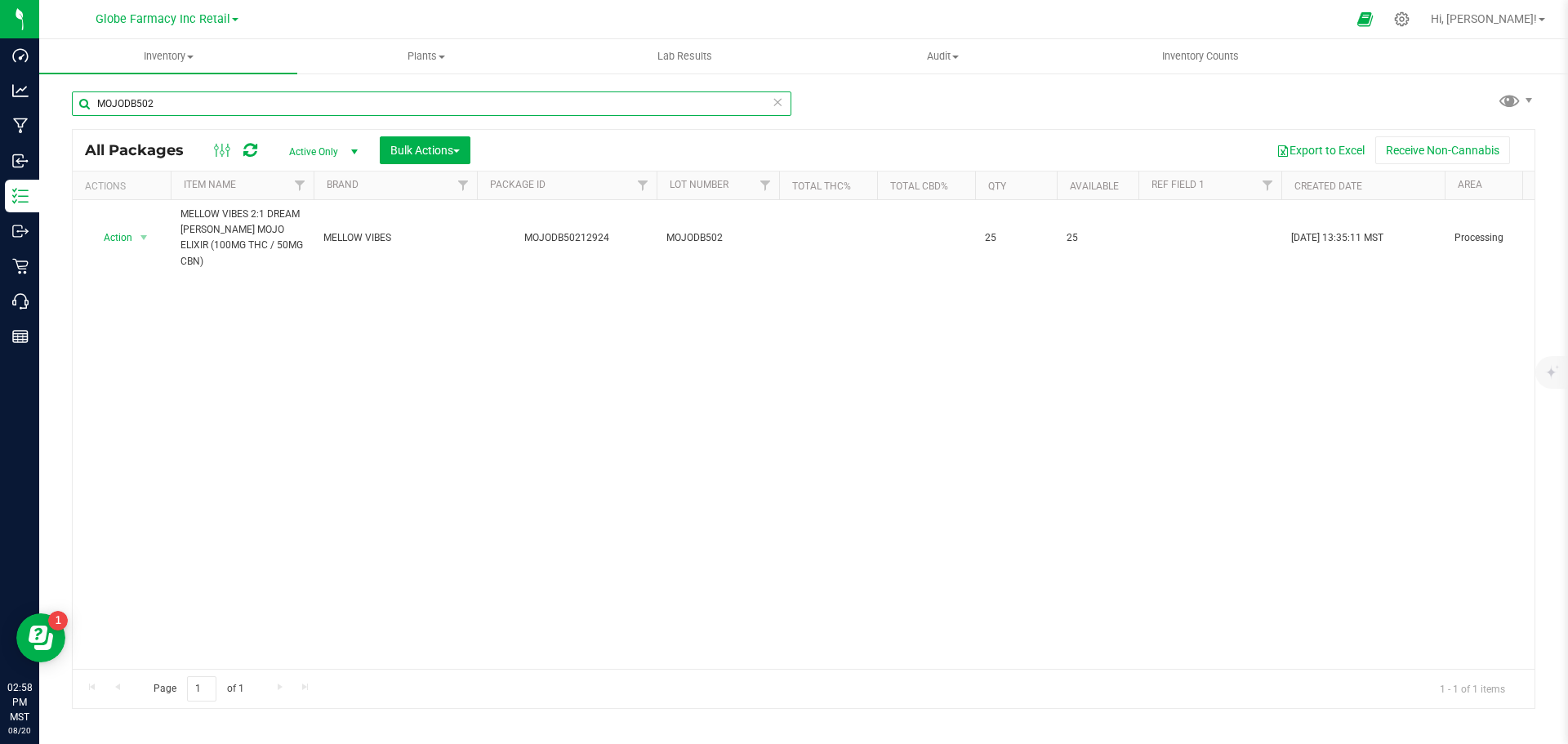
type input "MOJODB502"
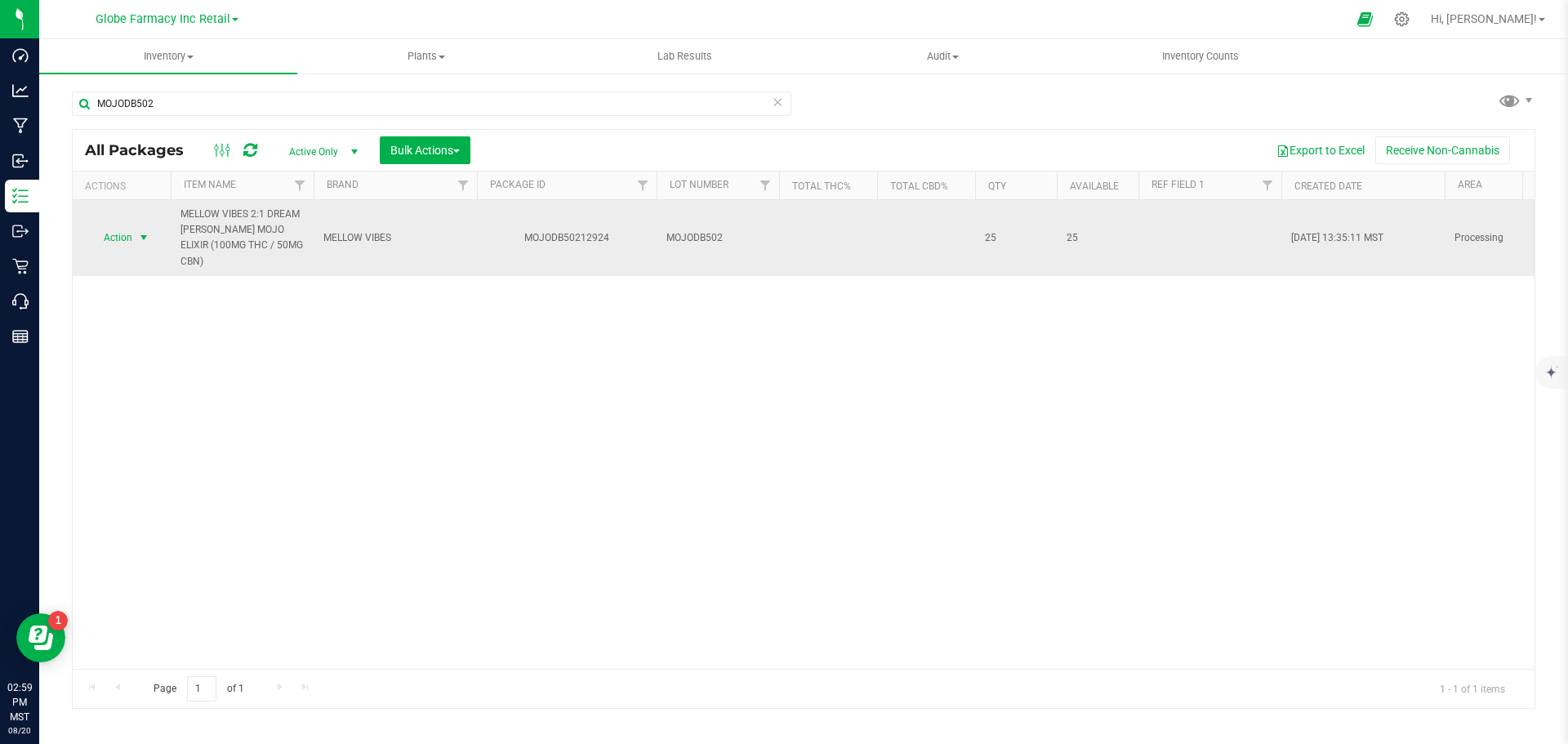
click at [114, 230] on span "Action" at bounding box center [111, 237] width 44 height 23
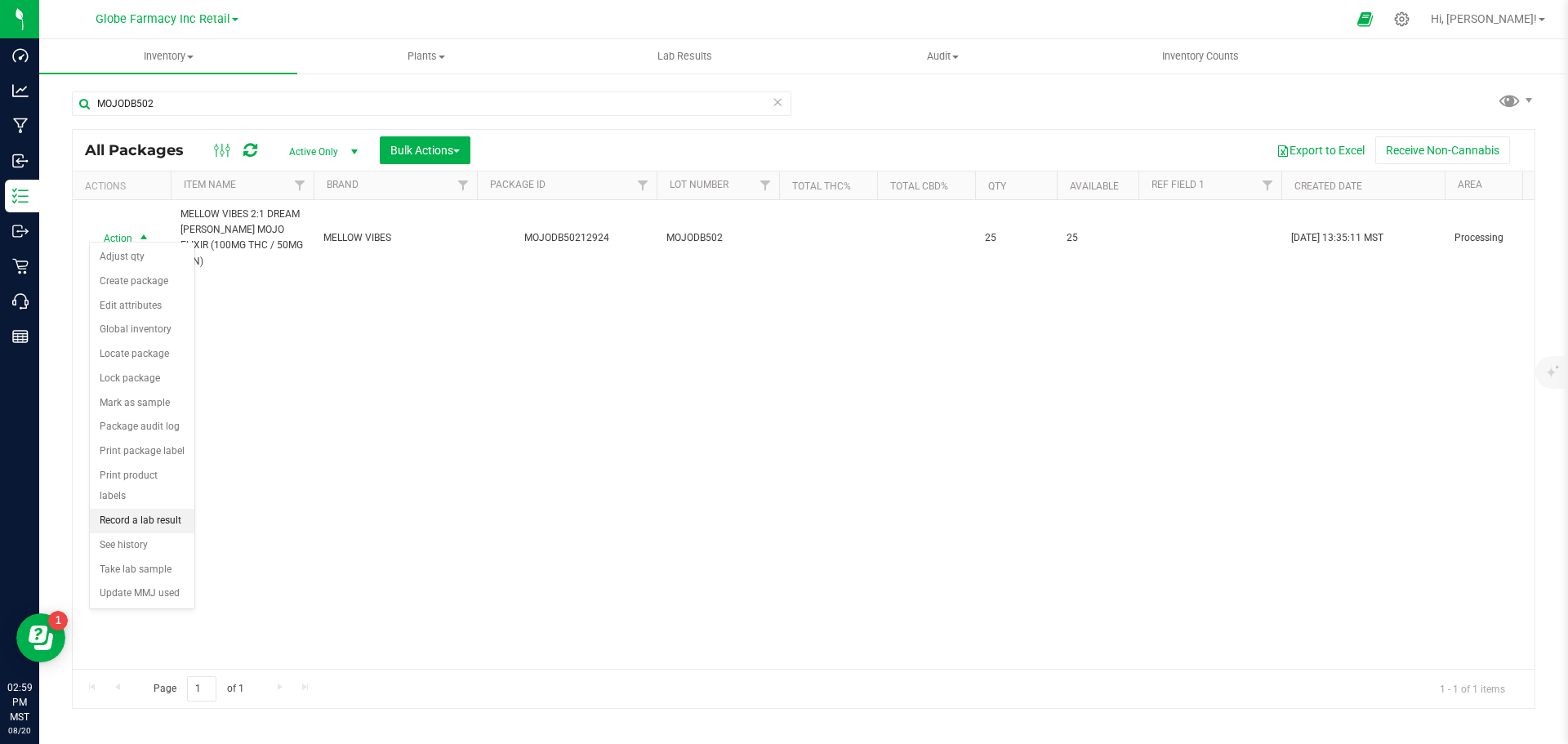
click at [145, 508] on li "Record a lab result" at bounding box center [142, 520] width 105 height 25
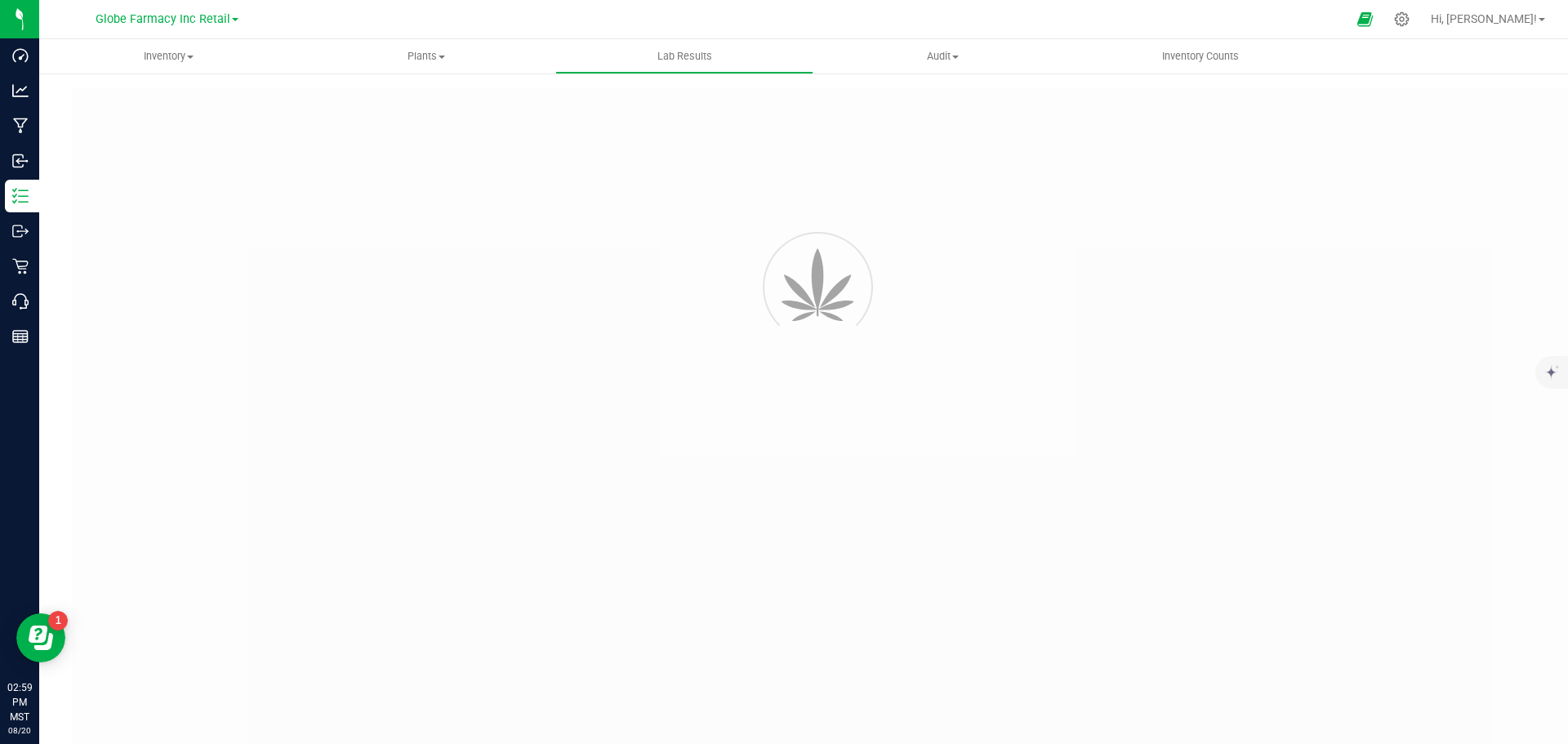
type input "MOJODB50212924"
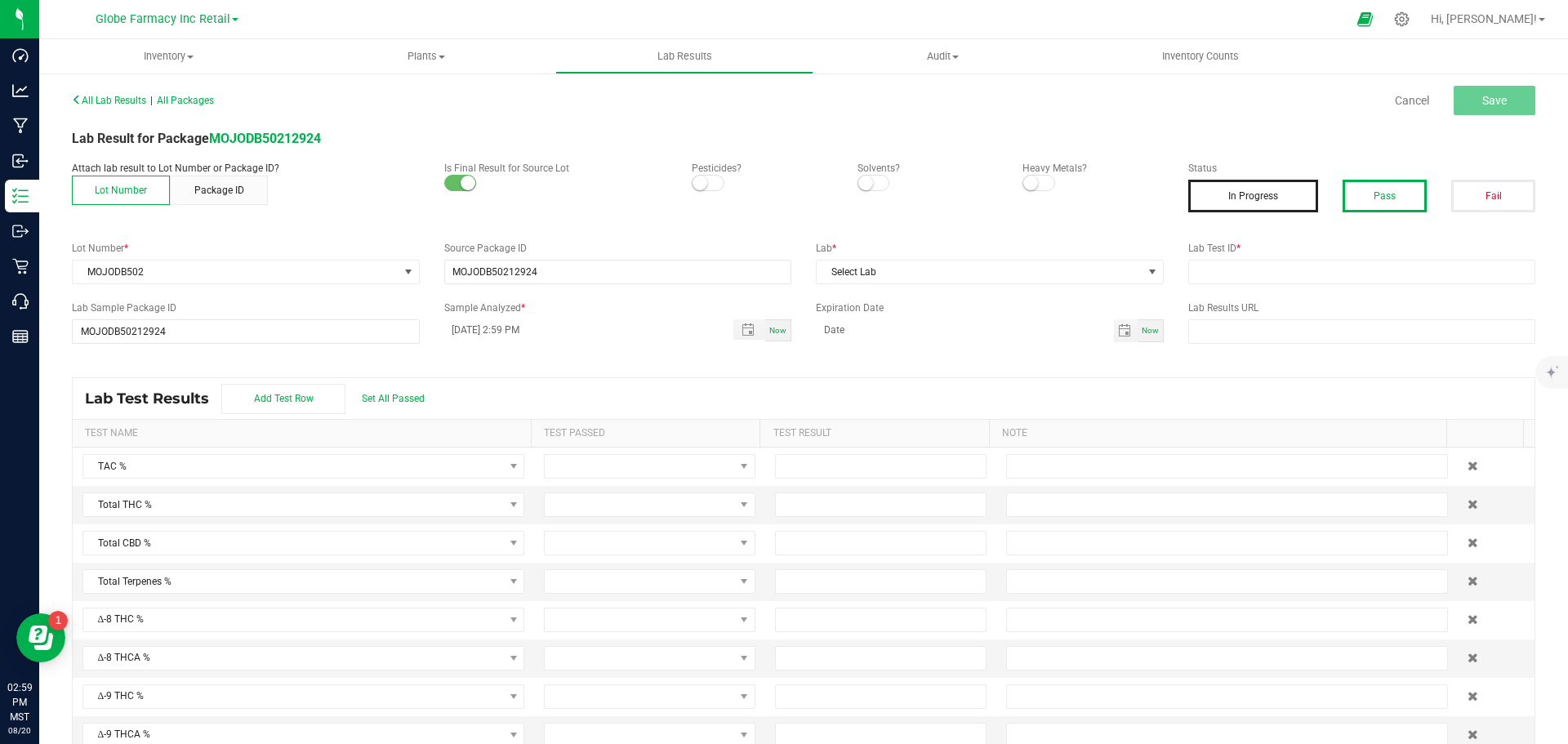
click at [1397, 202] on button "Pass" at bounding box center [1384, 196] width 84 height 32
paste input "2412EAZ0385.1482"
drag, startPoint x: 1315, startPoint y: 270, endPoint x: 1290, endPoint y: 273, distance: 25.2
click at [1314, 270] on input "text" at bounding box center [1362, 271] width 348 height 25
type input "2412EAZ0385.1482"
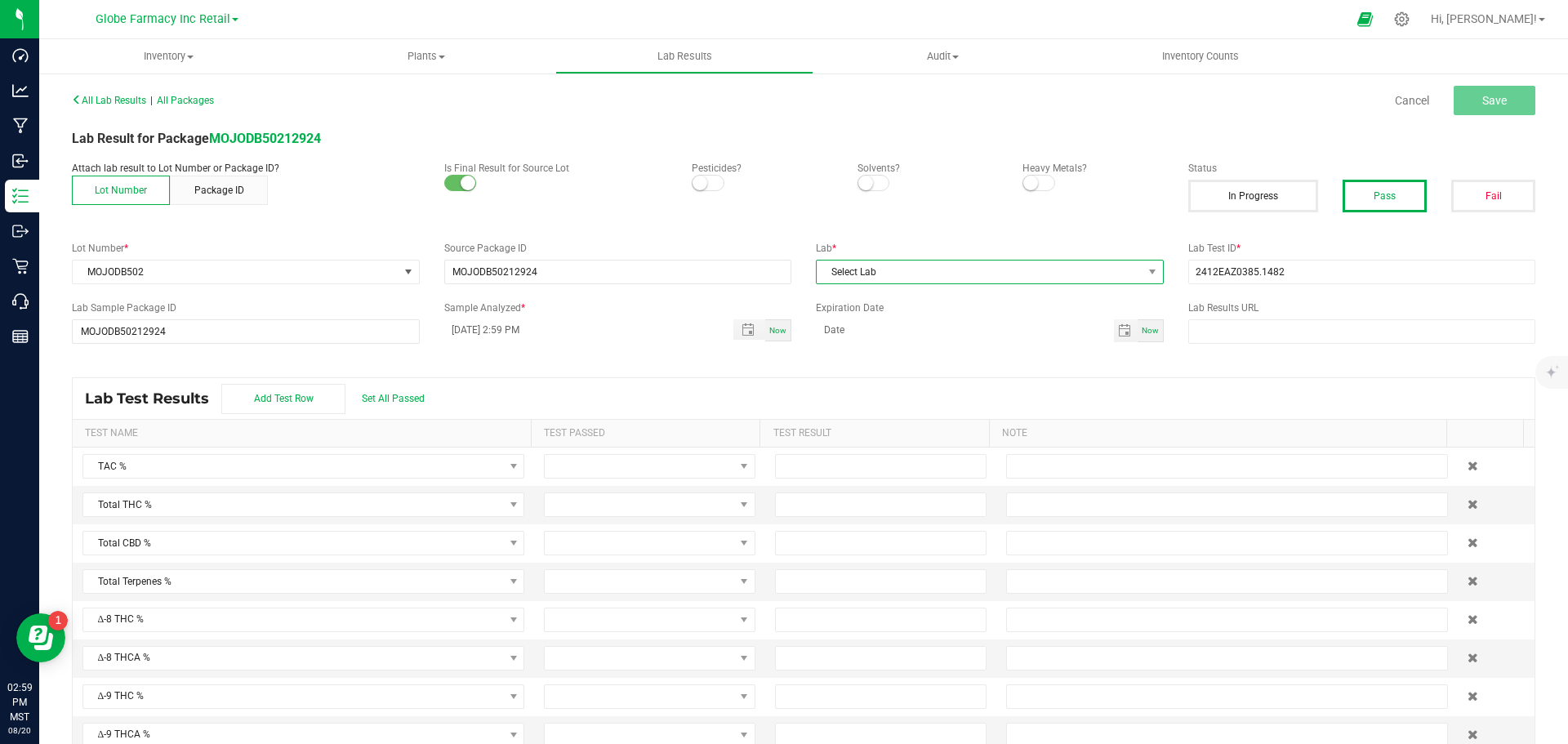
click at [1071, 264] on span "Select Lab" at bounding box center [980, 271] width 326 height 23
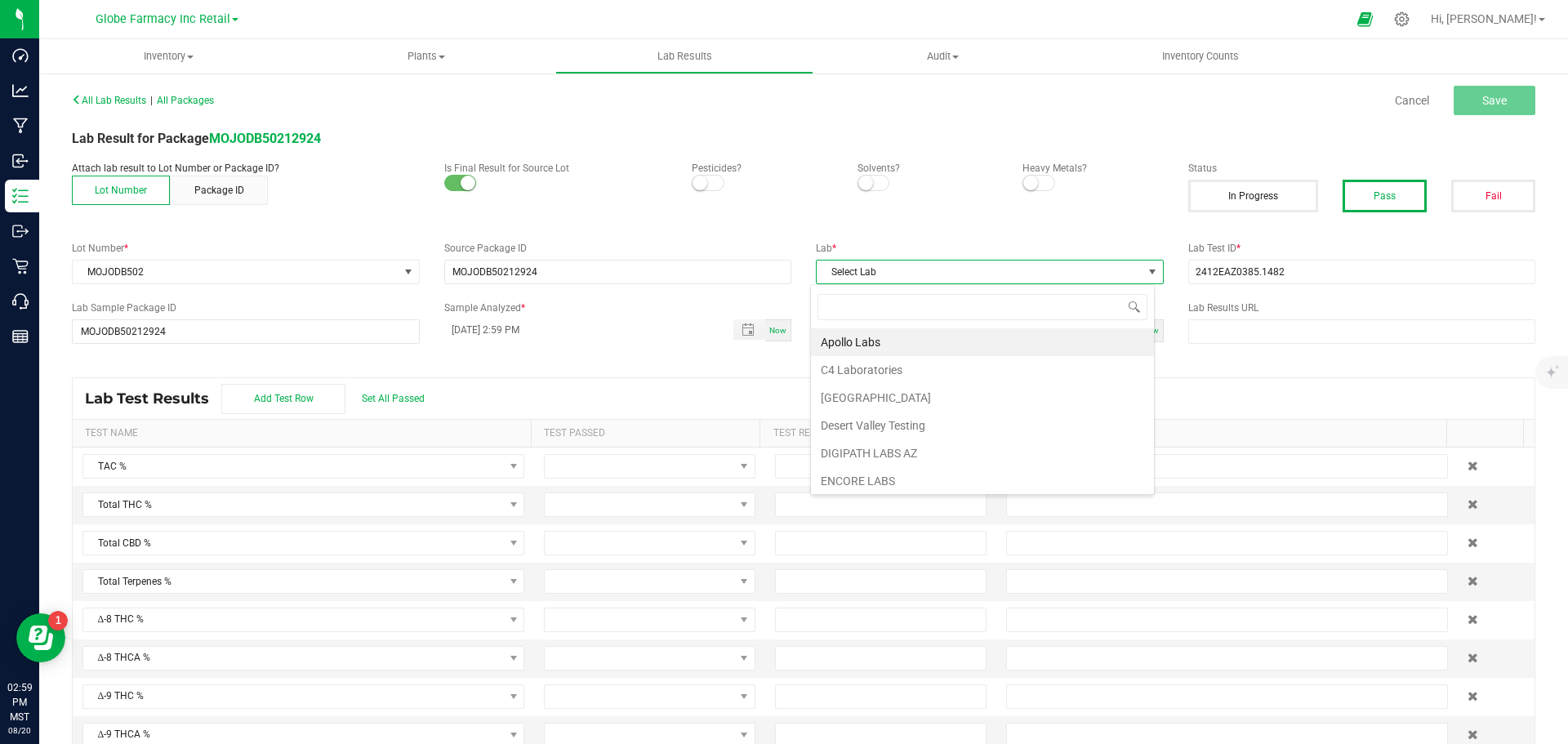
scroll to position [25, 344]
type input "ENC"
click at [881, 335] on li "ENCORE LABS" at bounding box center [982, 342] width 343 height 28
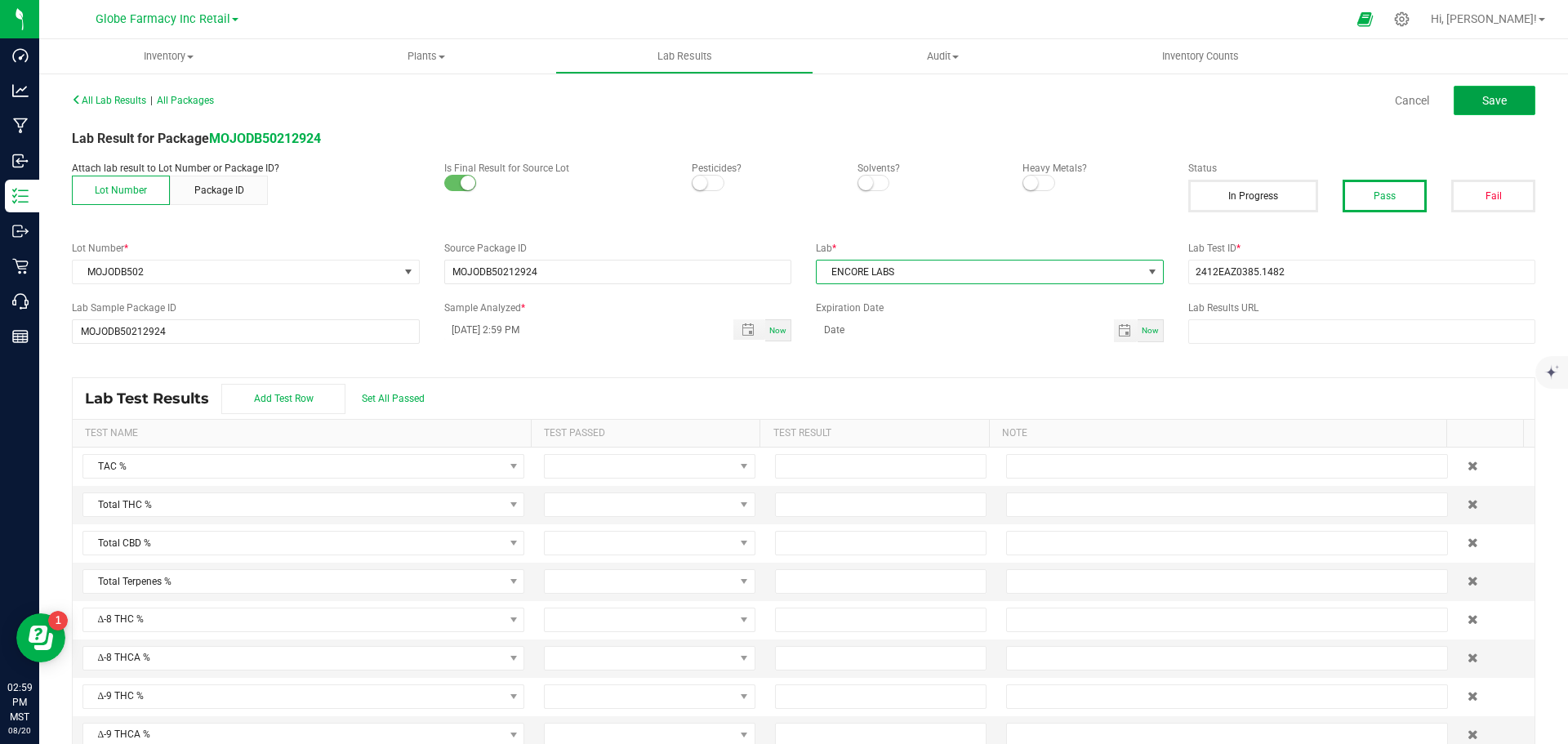
click at [1498, 95] on button "Save" at bounding box center [1495, 100] width 82 height 30
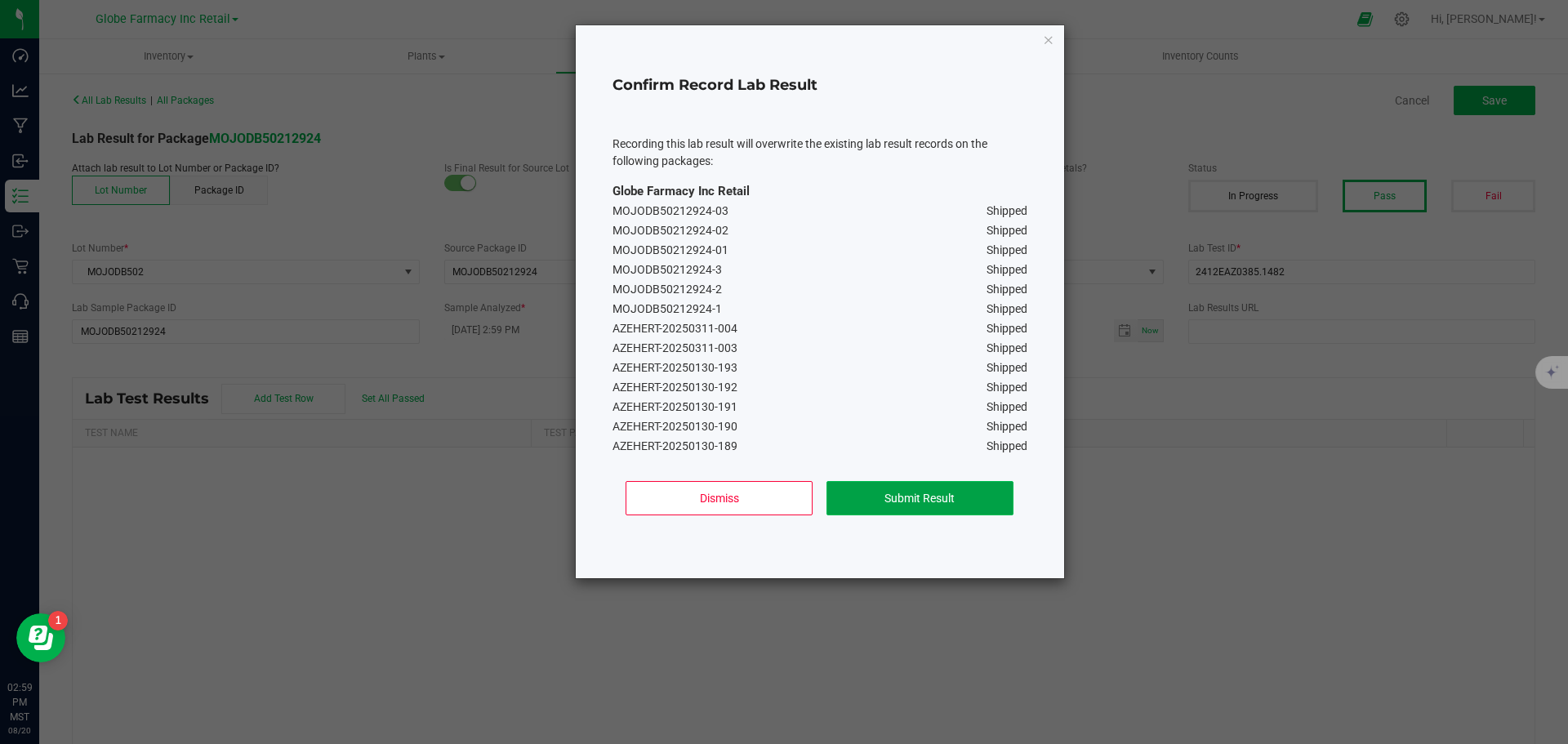
click at [900, 499] on button "Submit Result" at bounding box center [920, 498] width 187 height 34
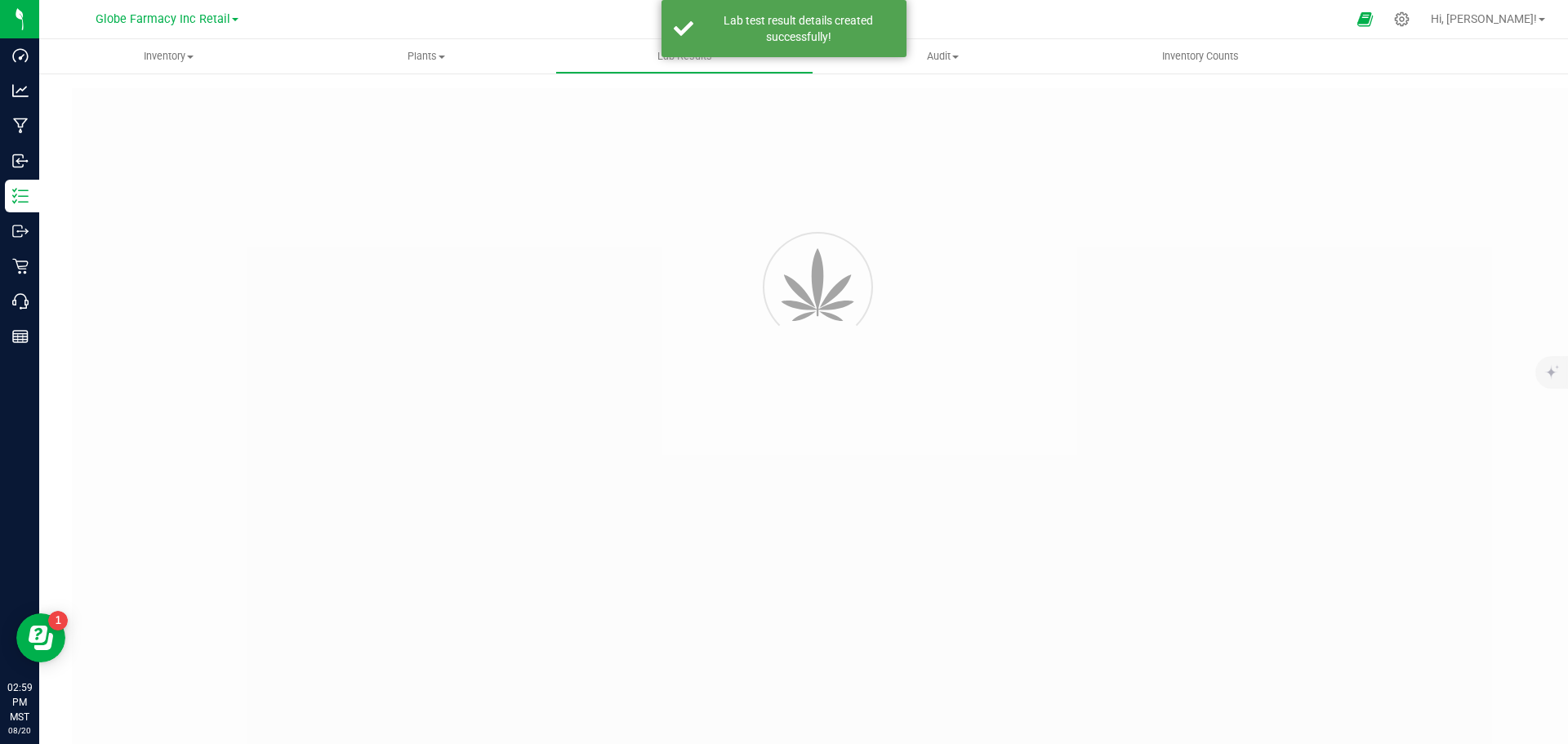
type input "MOJODB50212924"
type input "2412EAZ0385.1482"
type input "MOJODB50212924"
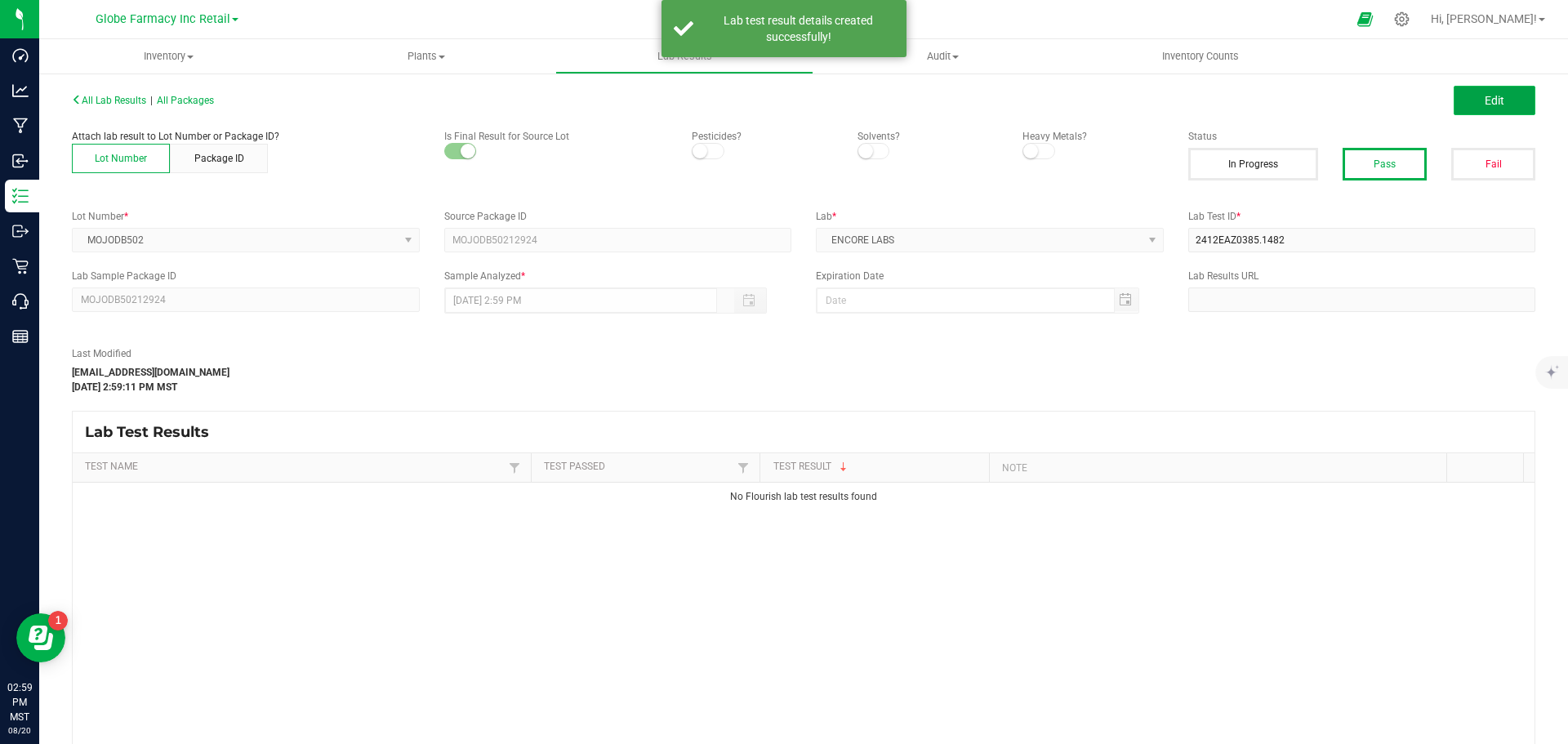
click at [1486, 100] on span "Edit" at bounding box center [1494, 99] width 20 height 13
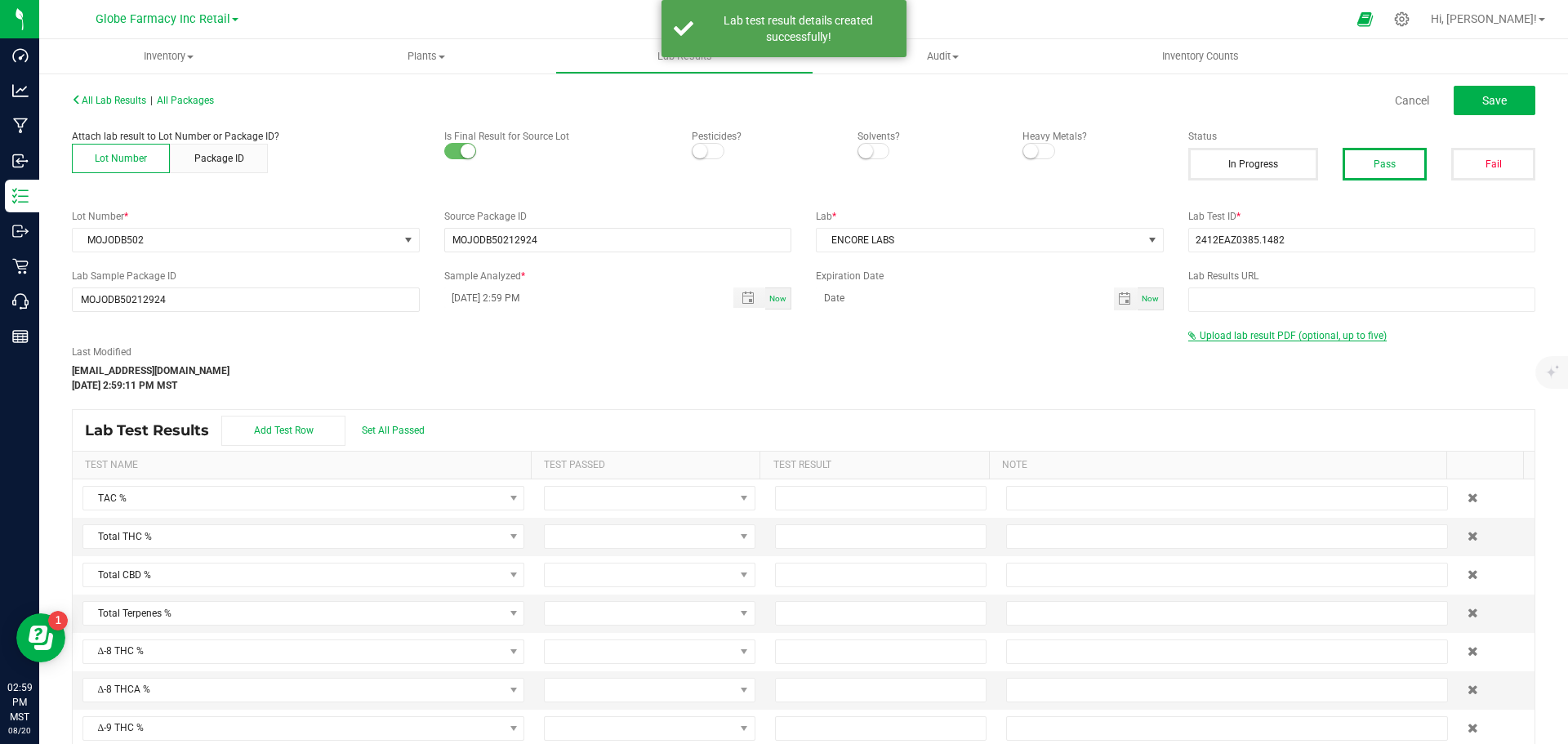
click at [1251, 338] on span "Upload lab result PDF (optional, up to five)" at bounding box center [1293, 335] width 187 height 11
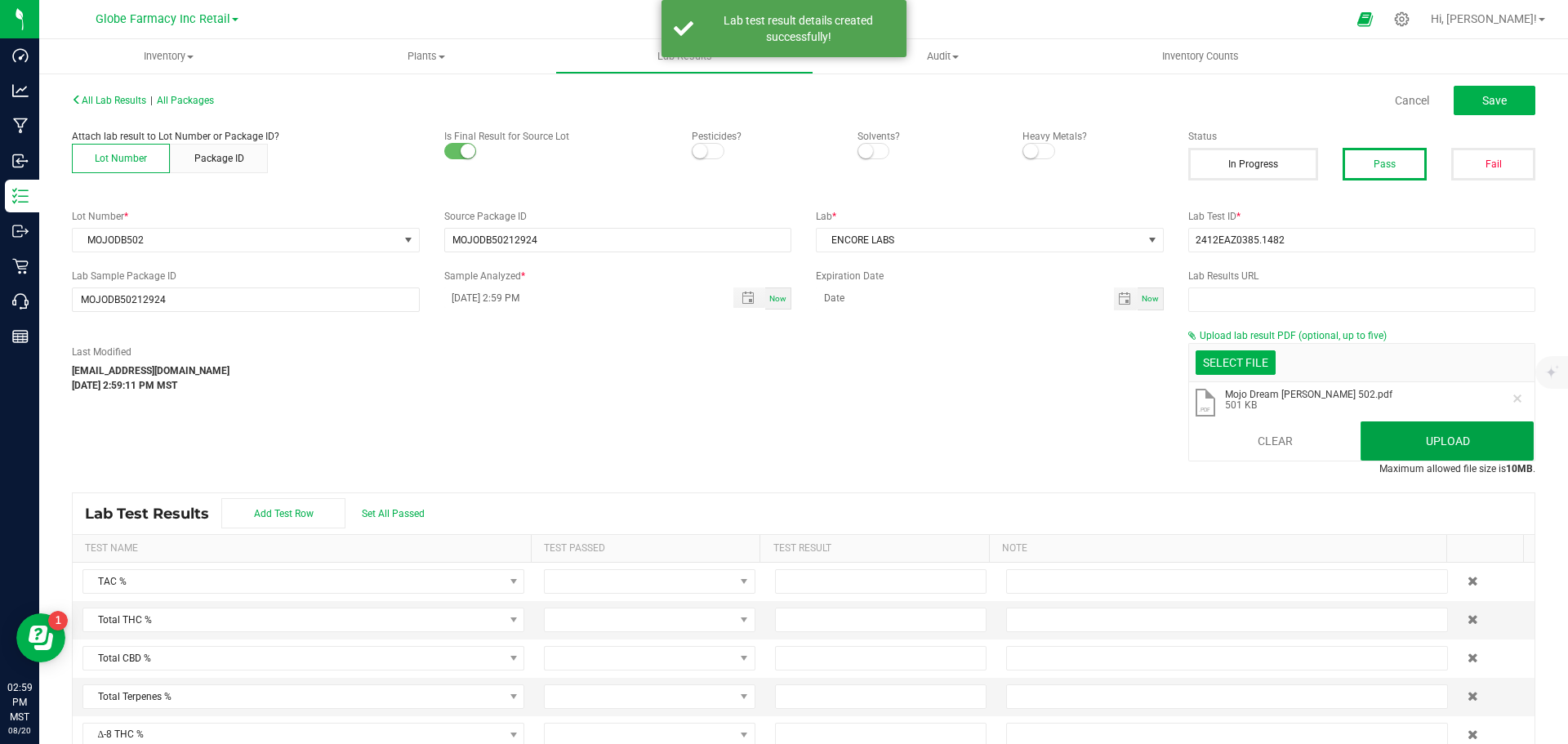
click at [1445, 444] on button "Upload" at bounding box center [1447, 441] width 173 height 39
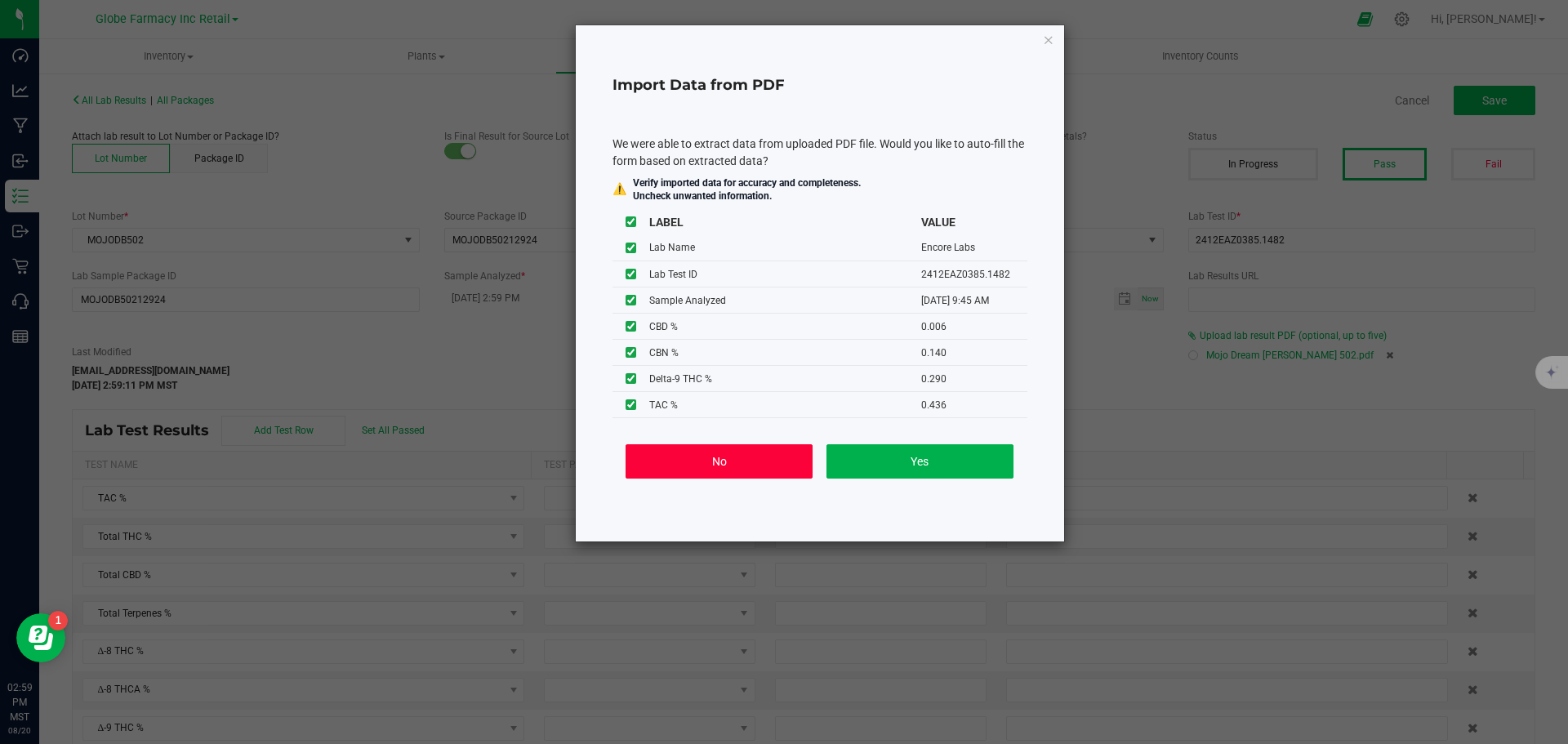
drag, startPoint x: 721, startPoint y: 469, endPoint x: 1185, endPoint y: 261, distance: 508.5
click at [727, 468] on button "No" at bounding box center [719, 462] width 187 height 34
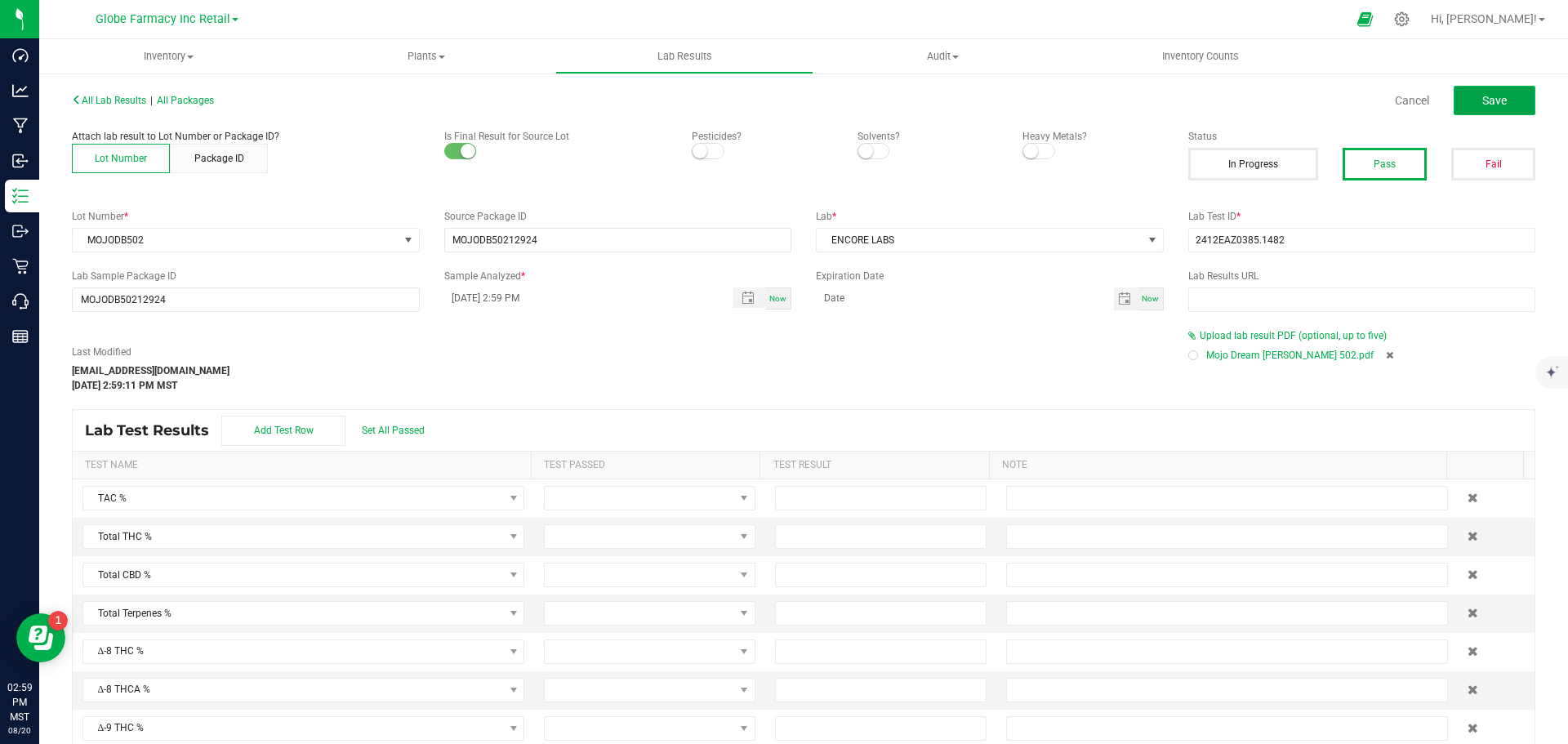
click at [1499, 100] on button "Save" at bounding box center [1495, 100] width 82 height 30
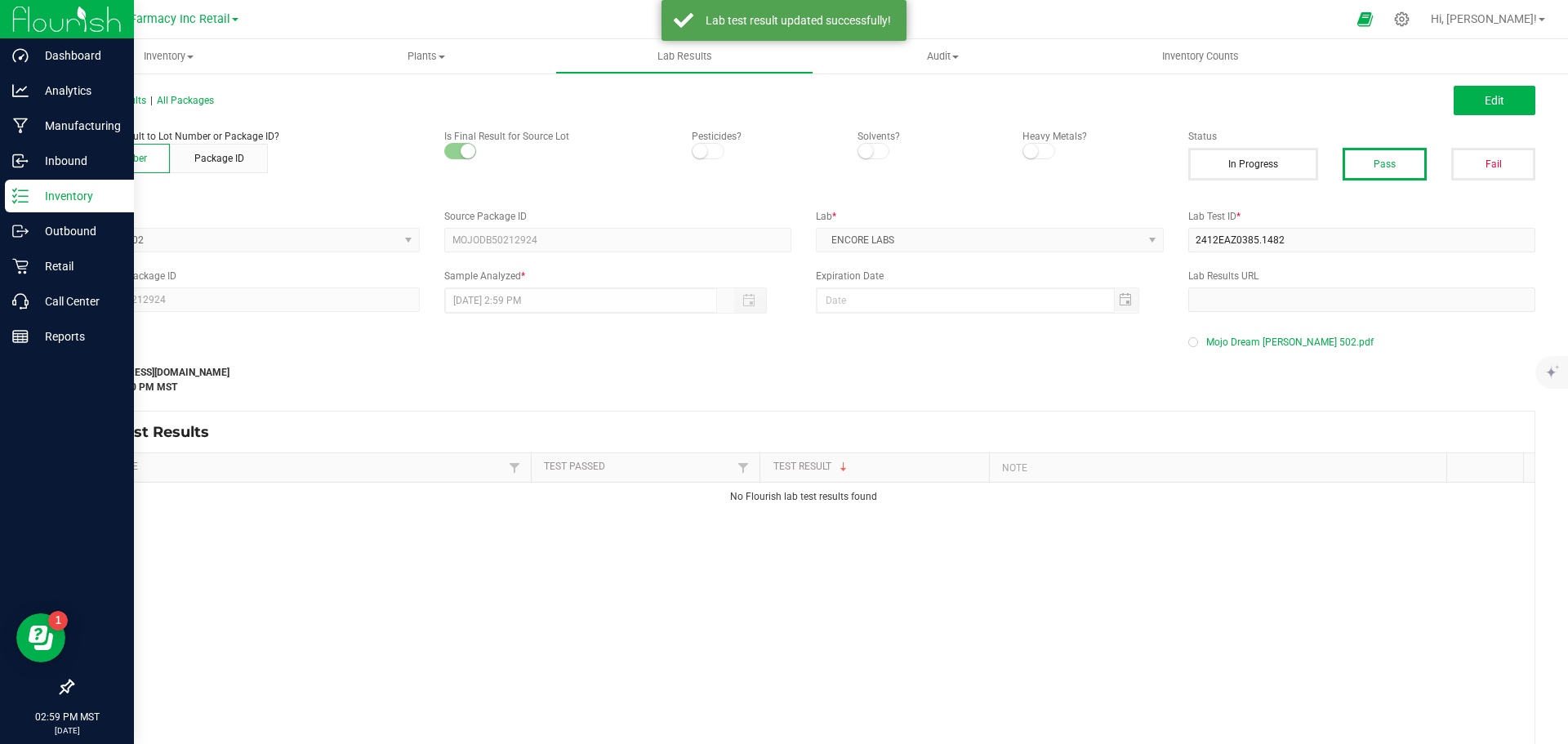
click at [20, 180] on div "Inventory" at bounding box center [70, 196] width 129 height 32
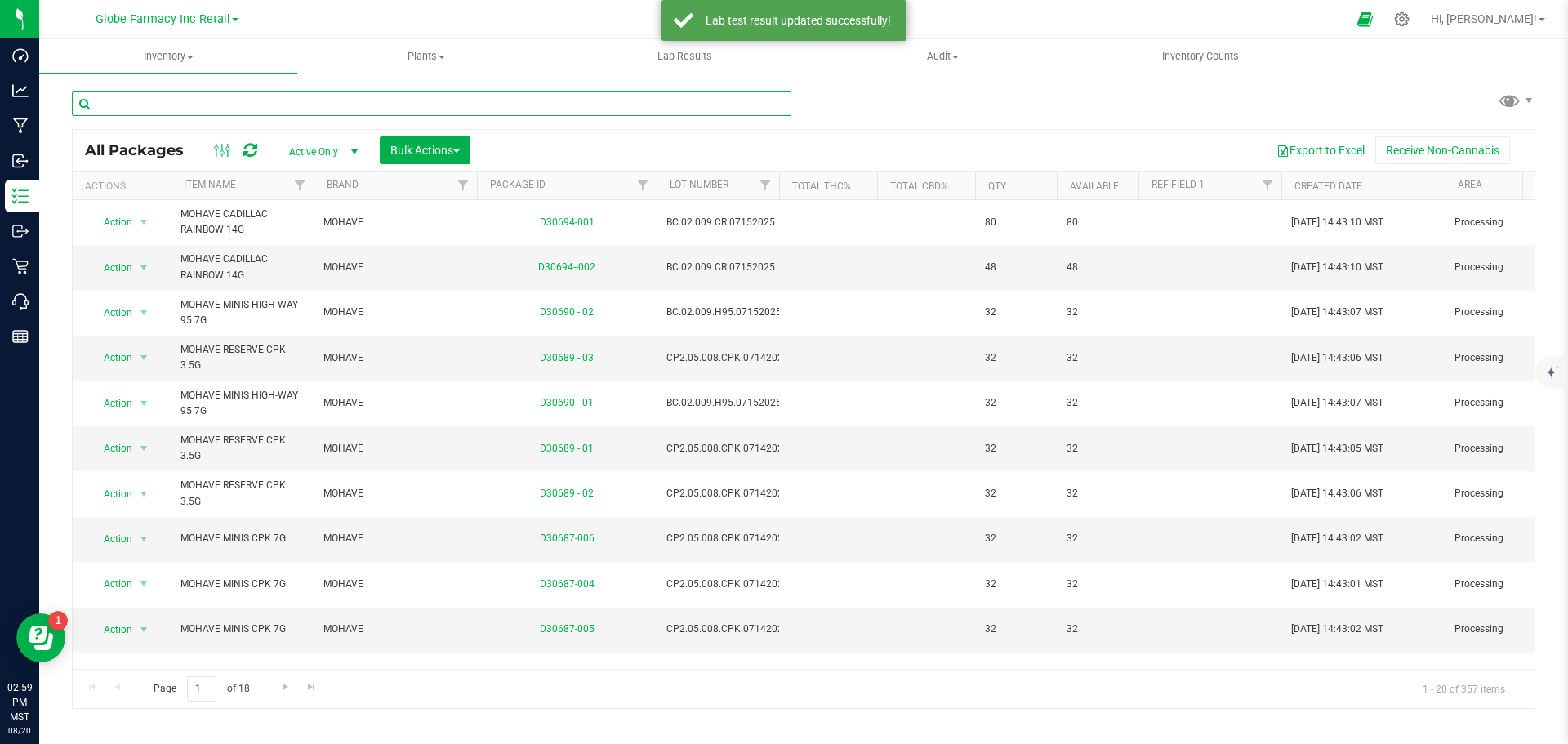
paste input "MOJOG502"
click at [294, 99] on input "text" at bounding box center [432, 104] width 719 height 25
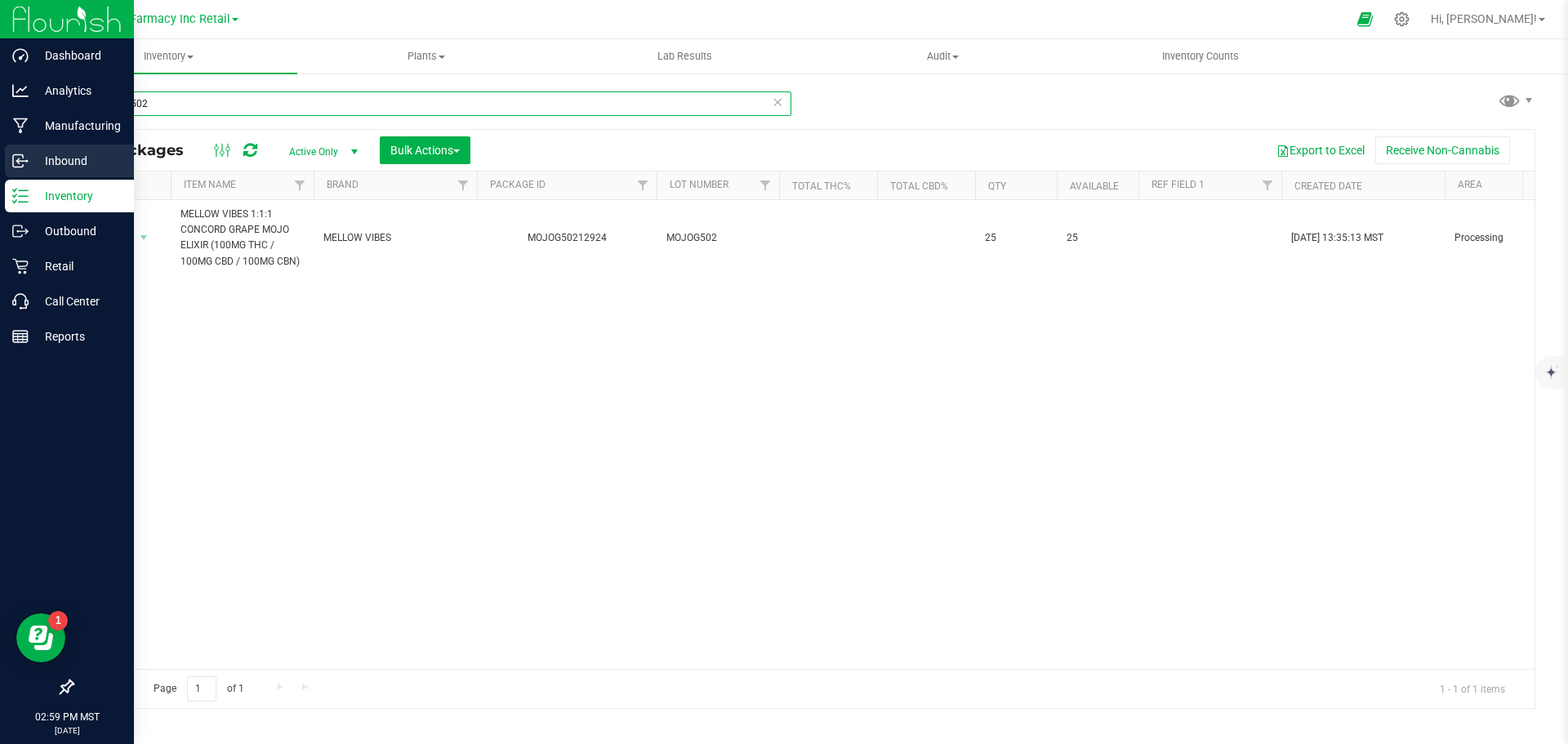
type input "MOJOG502"
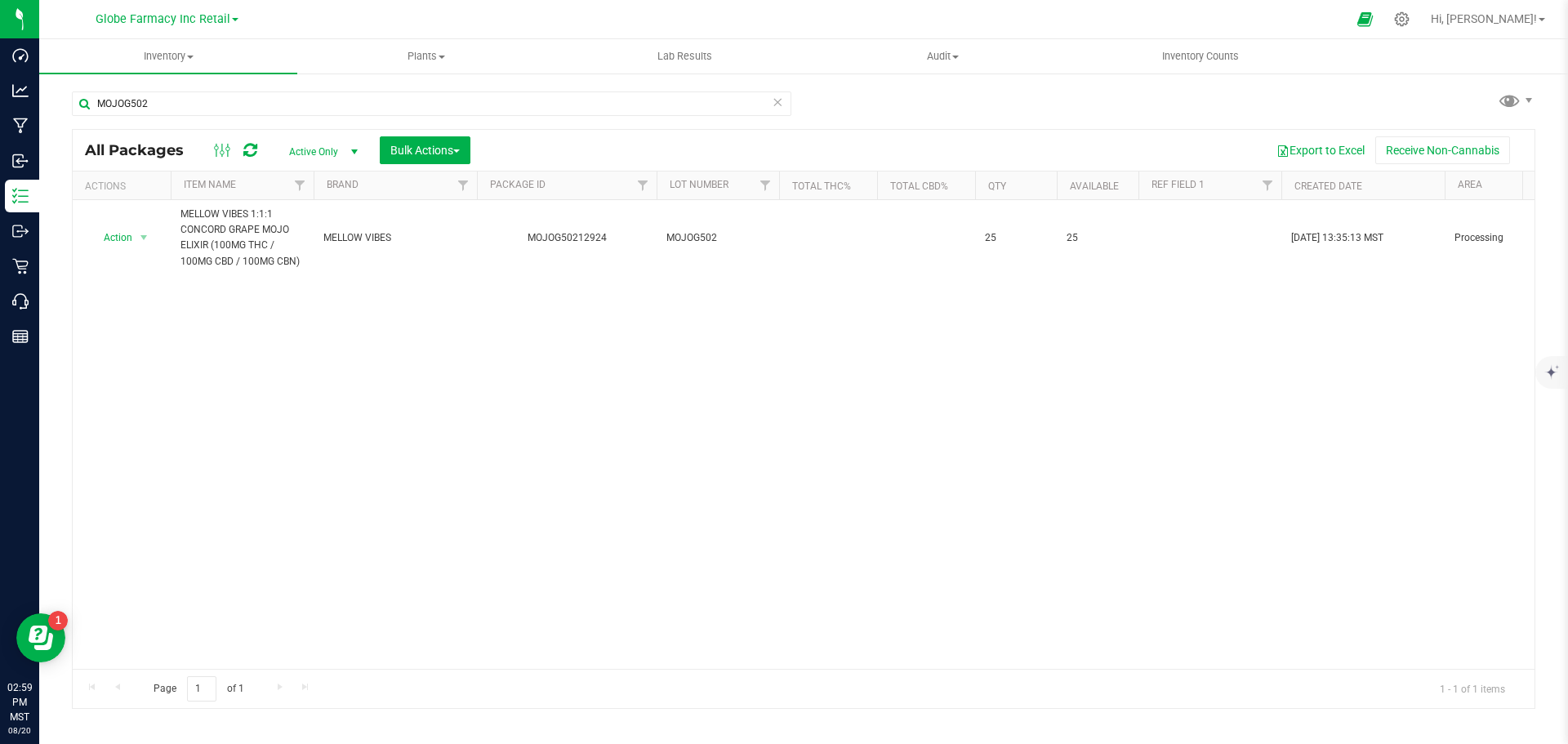
click at [187, 395] on div "Action Action Adjust qty Create package Edit attributes Global inventory Locate…" at bounding box center [803, 434] width 1462 height 469
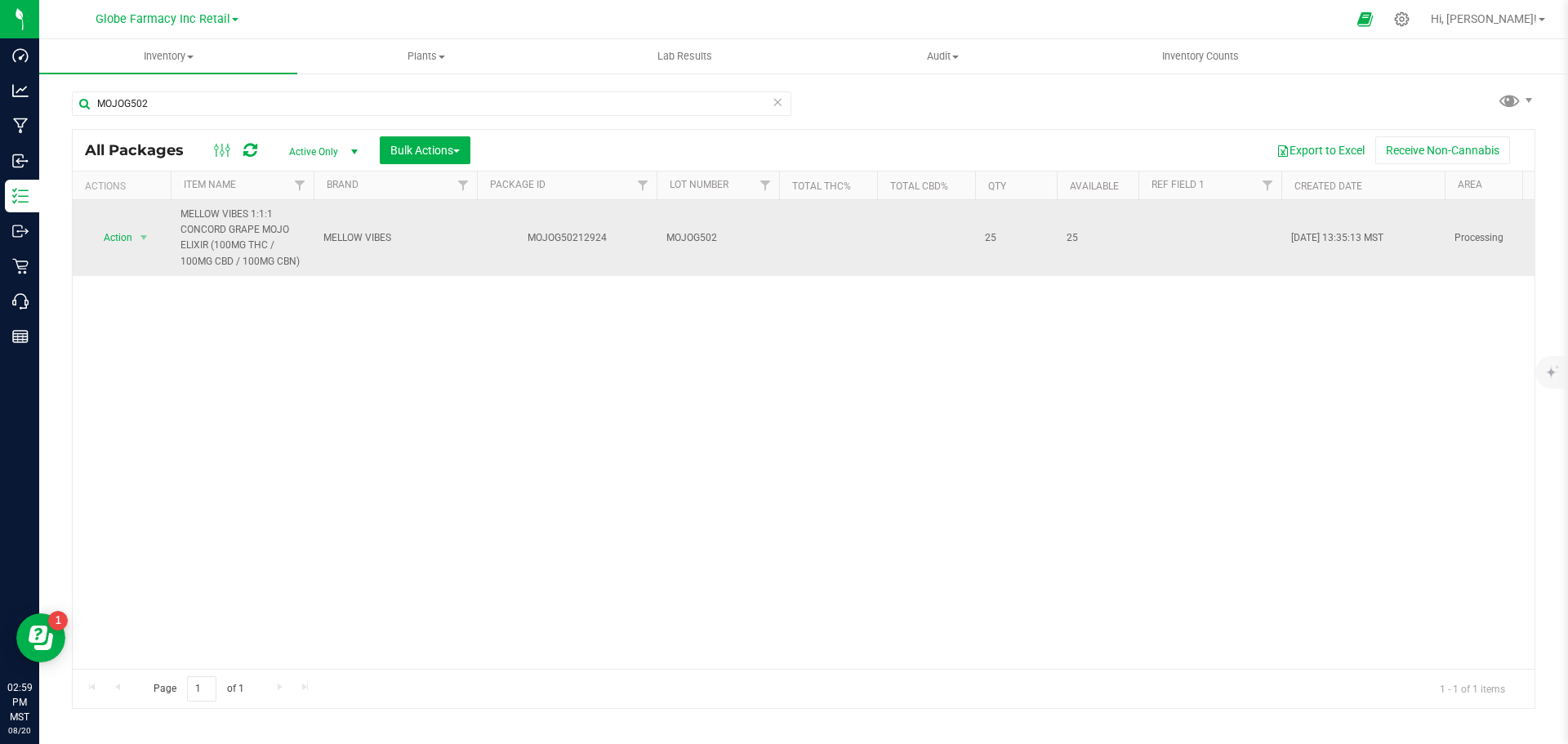
click at [134, 243] on span "select" at bounding box center [145, 237] width 20 height 23
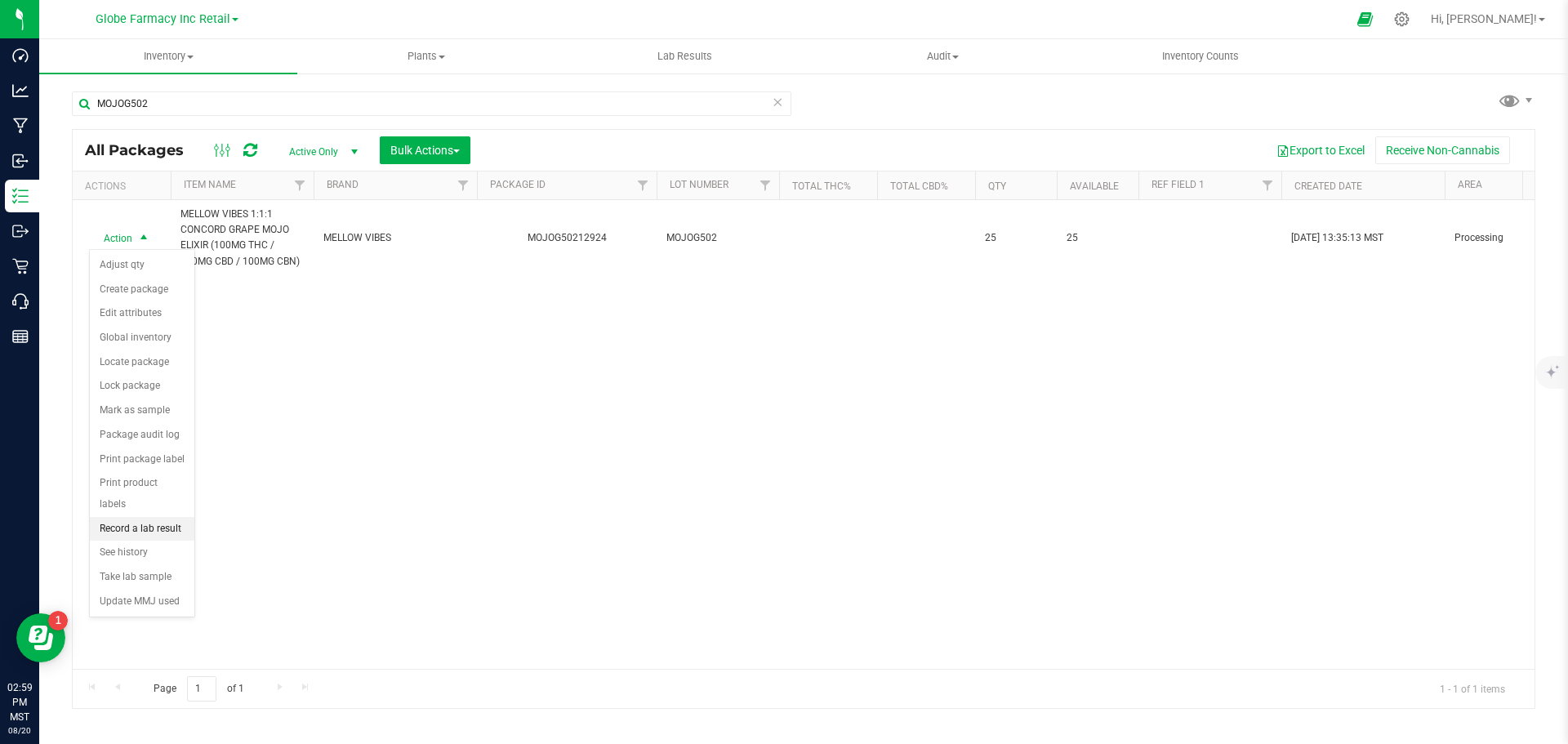
click at [158, 517] on li "Record a lab result" at bounding box center [142, 529] width 105 height 25
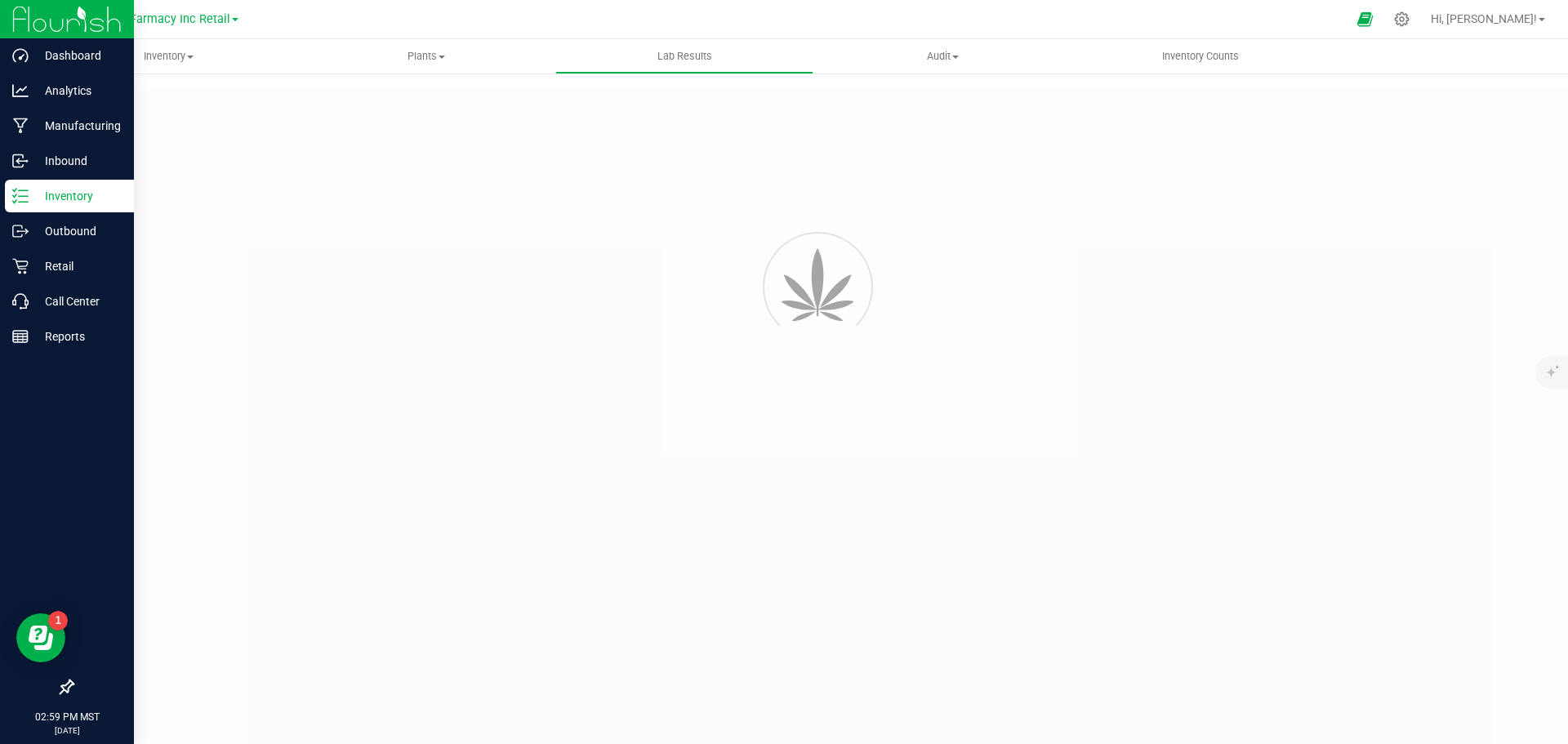
type input "MOJOG50212924"
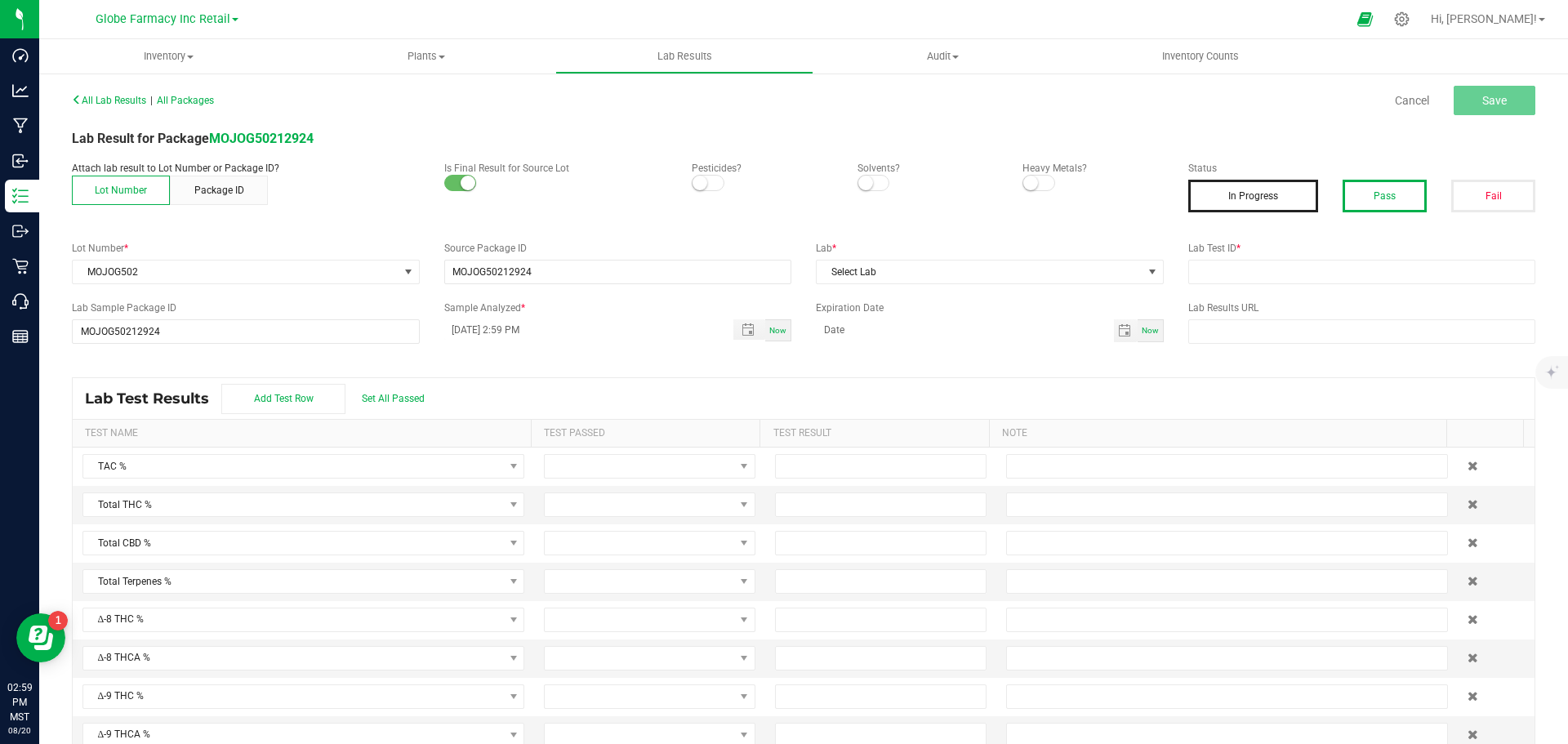
click at [1366, 204] on button "Pass" at bounding box center [1384, 196] width 84 height 32
drag, startPoint x: 1270, startPoint y: 269, endPoint x: 1109, endPoint y: 287, distance: 162.0
click at [1270, 269] on input "text" at bounding box center [1362, 271] width 348 height 25
paste input "2412EAZ0385.1483"
type input "2412EAZ0385.1483"
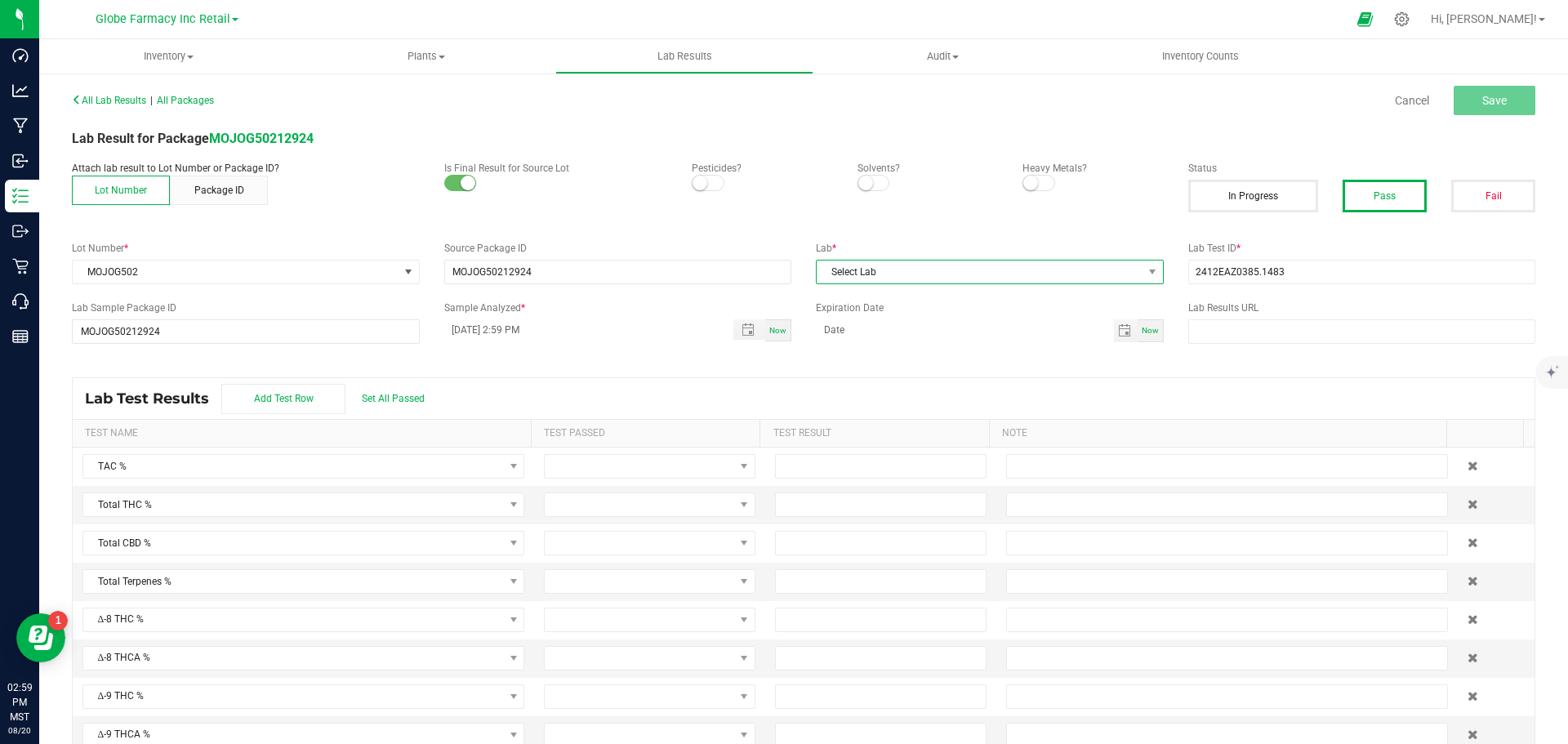
click at [1011, 270] on span "Select Lab" at bounding box center [980, 271] width 326 height 23
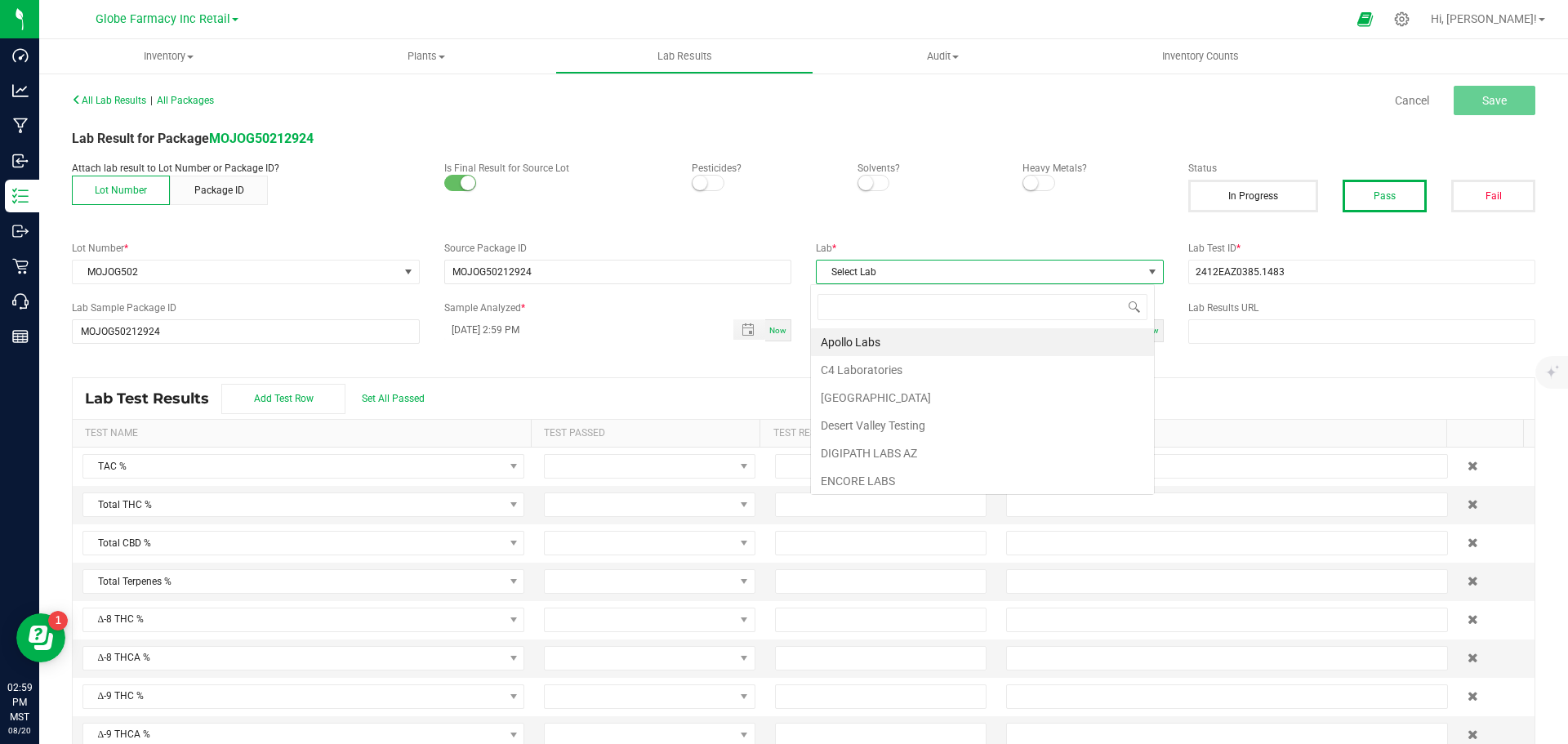
scroll to position [25, 344]
type input "ENC"
click at [902, 338] on li "ENCORE LABS" at bounding box center [982, 342] width 343 height 28
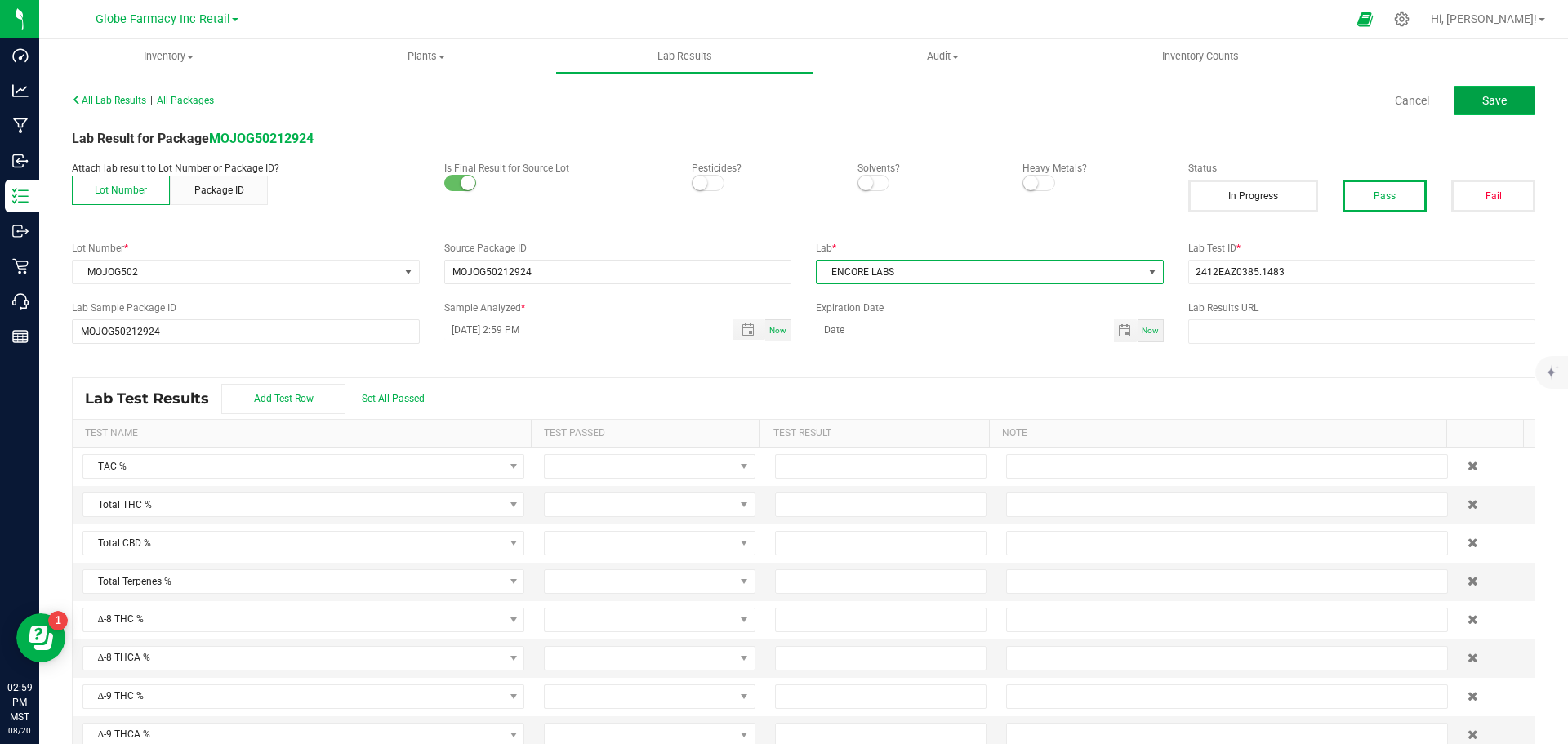
click at [1487, 106] on span "Save" at bounding box center [1494, 99] width 25 height 13
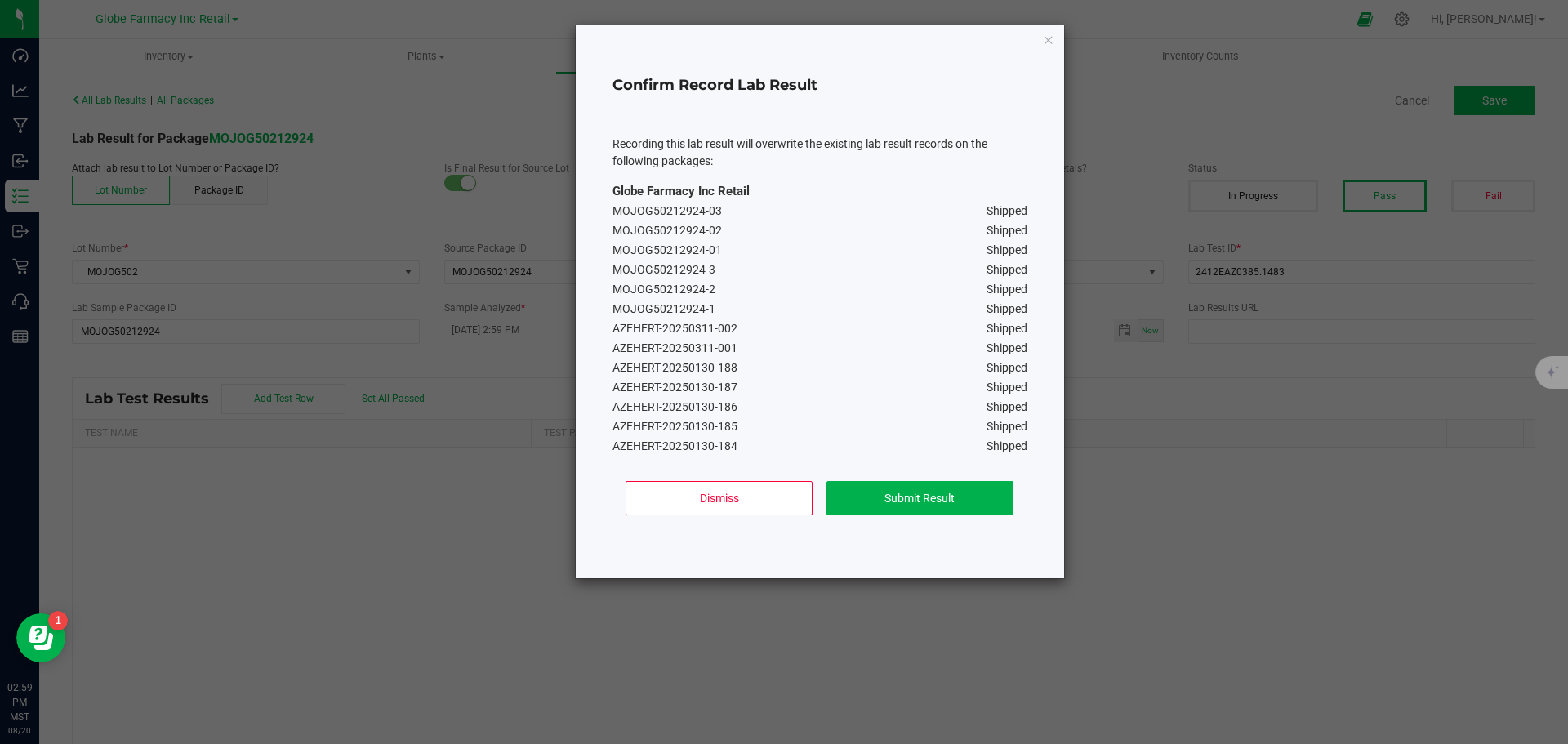
click at [902, 537] on div "Dismiss Submit Result" at bounding box center [820, 504] width 415 height 73
click at [907, 503] on button "Submit Result" at bounding box center [920, 498] width 187 height 34
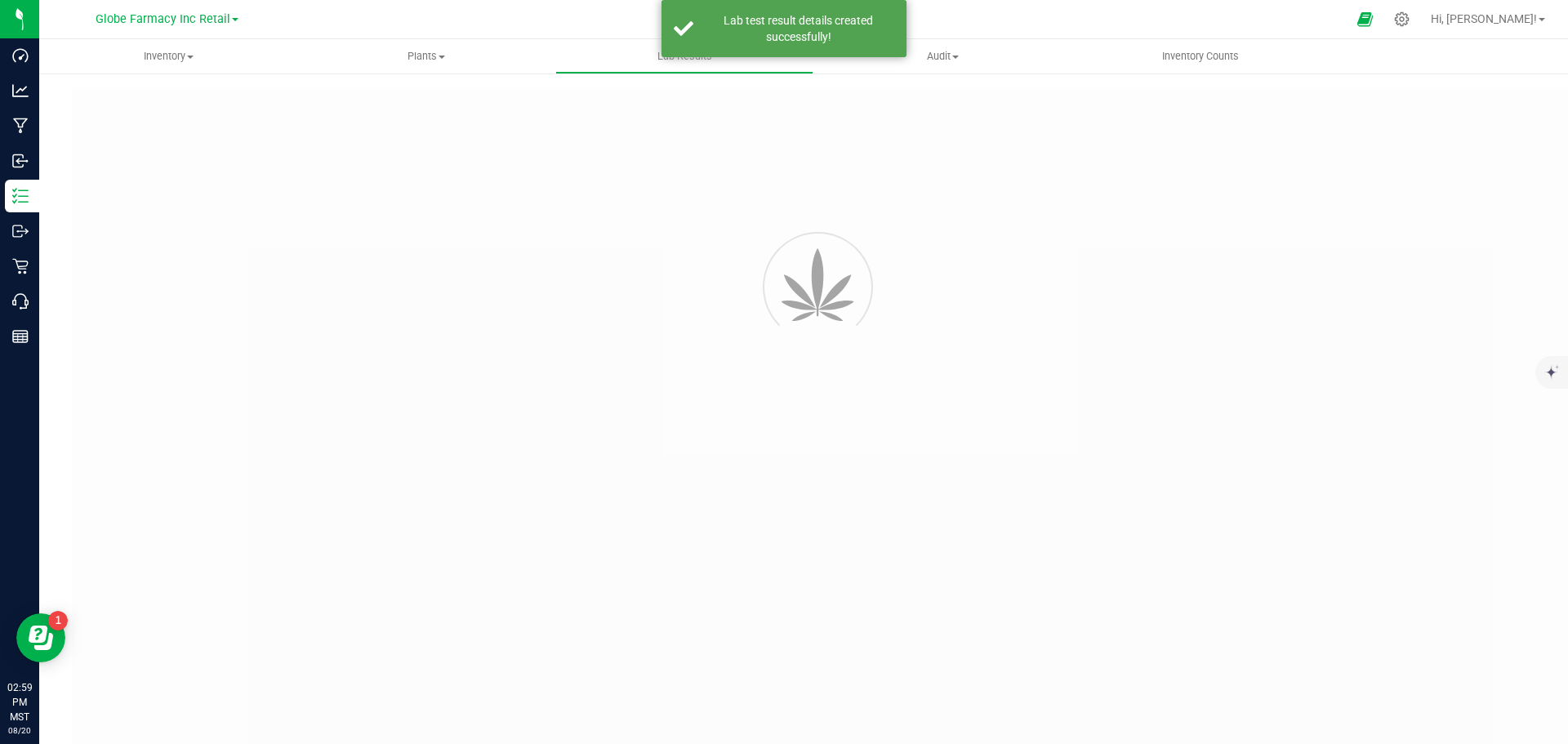
type input "MOJOG50212924"
type input "2412EAZ0385.1483"
type input "MOJOG50212924"
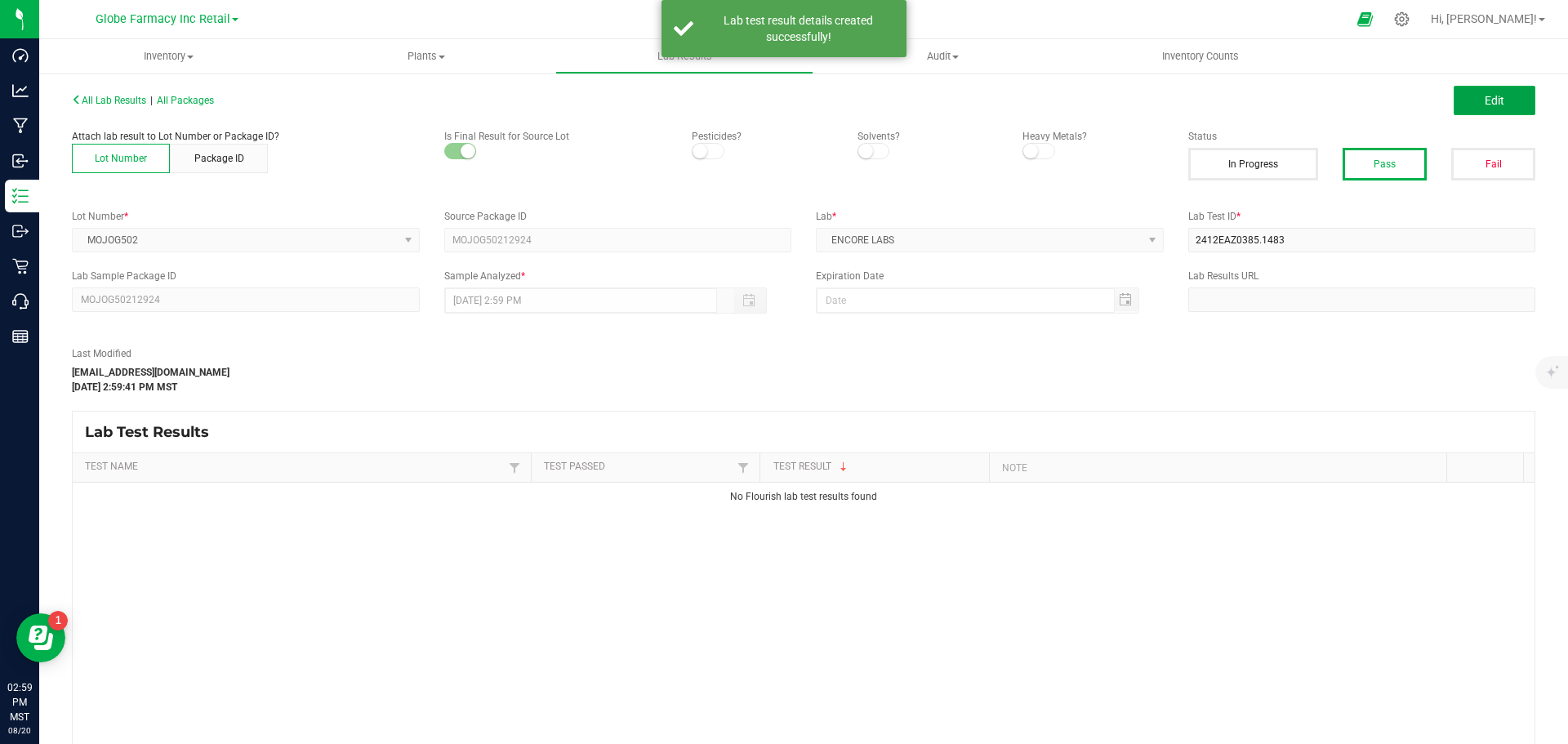
drag, startPoint x: 1459, startPoint y: 109, endPoint x: 1242, endPoint y: 350, distance: 324.3
click at [1475, 91] on button "Edit" at bounding box center [1495, 100] width 82 height 30
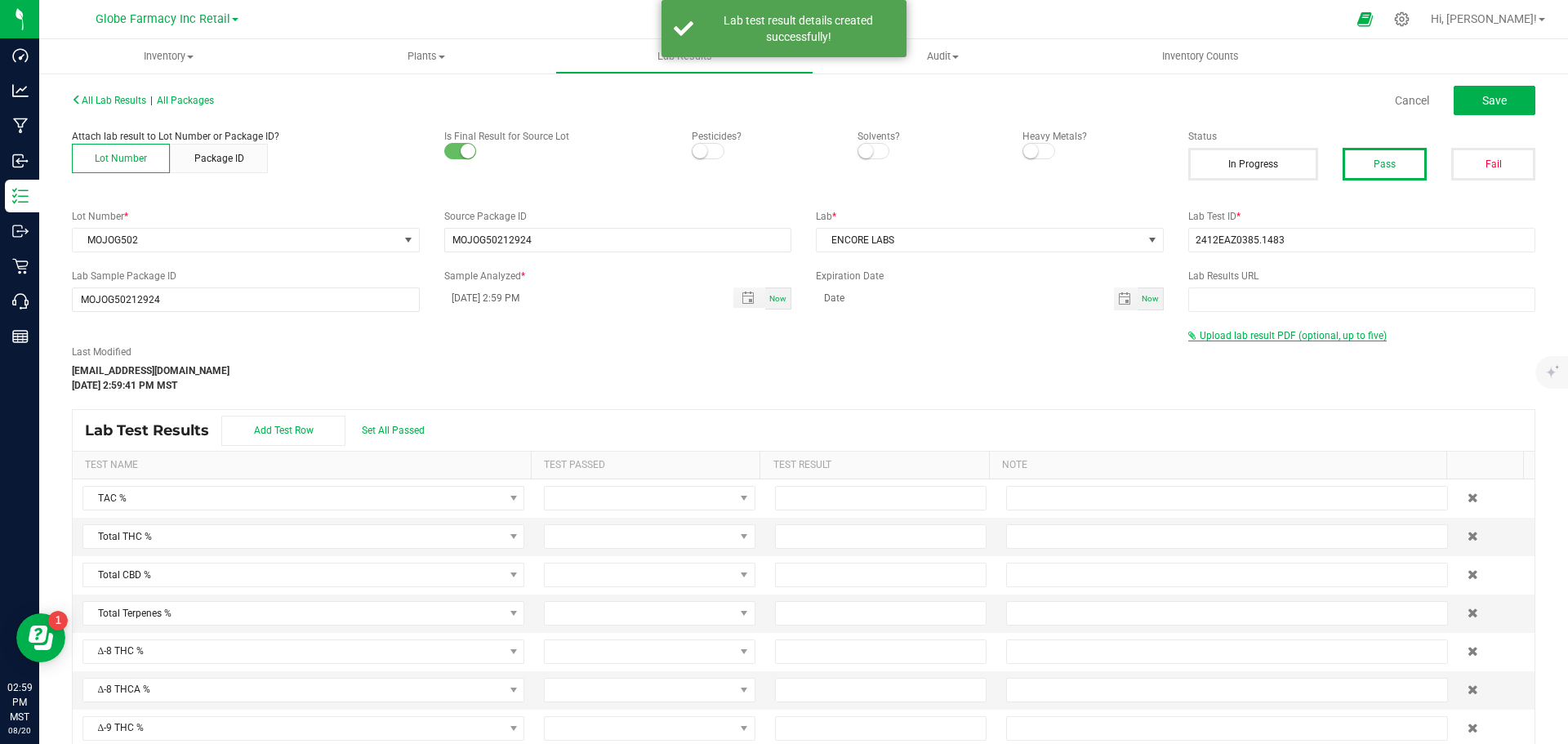
click at [1236, 339] on span "Upload lab result PDF (optional, up to five)" at bounding box center [1293, 335] width 187 height 11
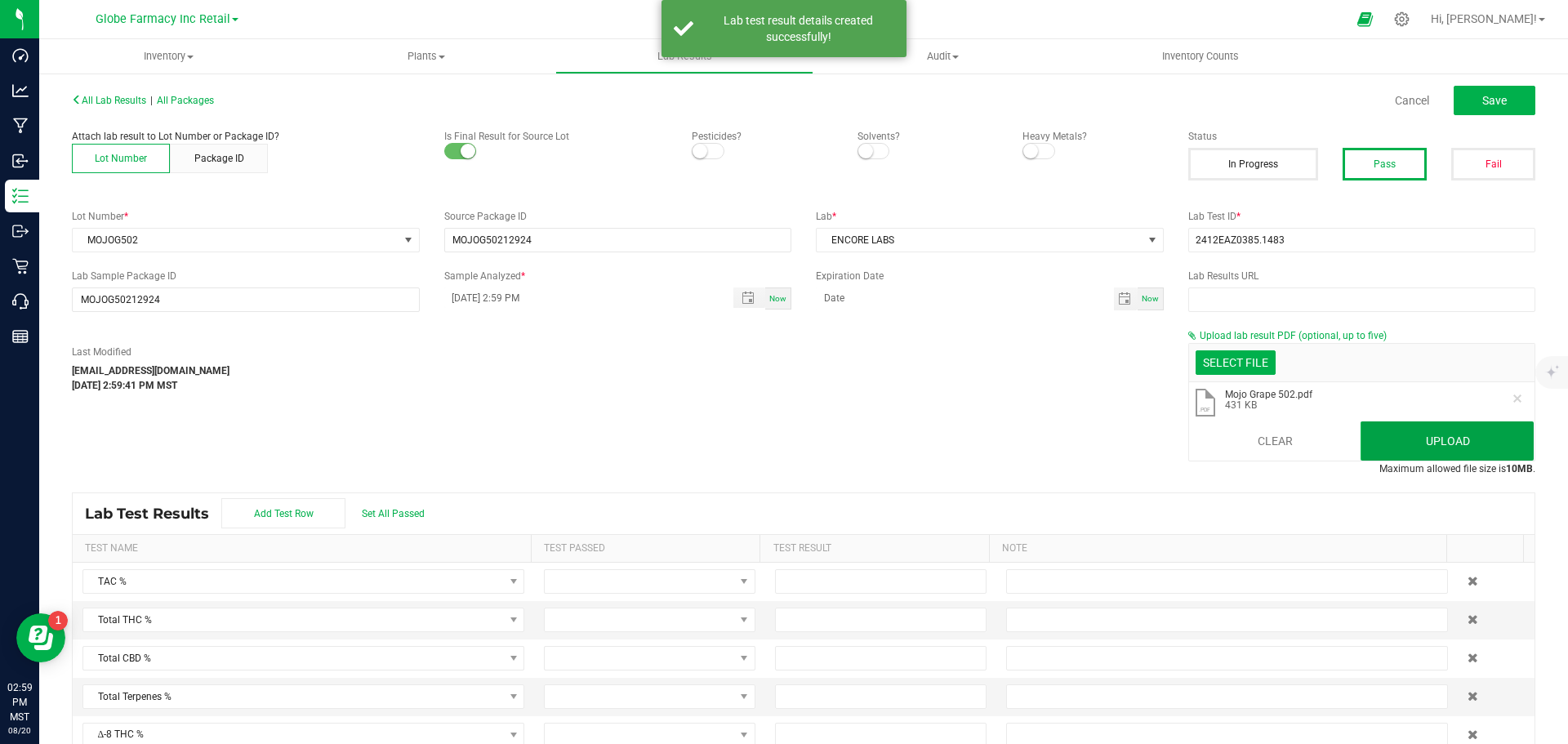
click at [1458, 447] on button "Upload" at bounding box center [1447, 441] width 173 height 39
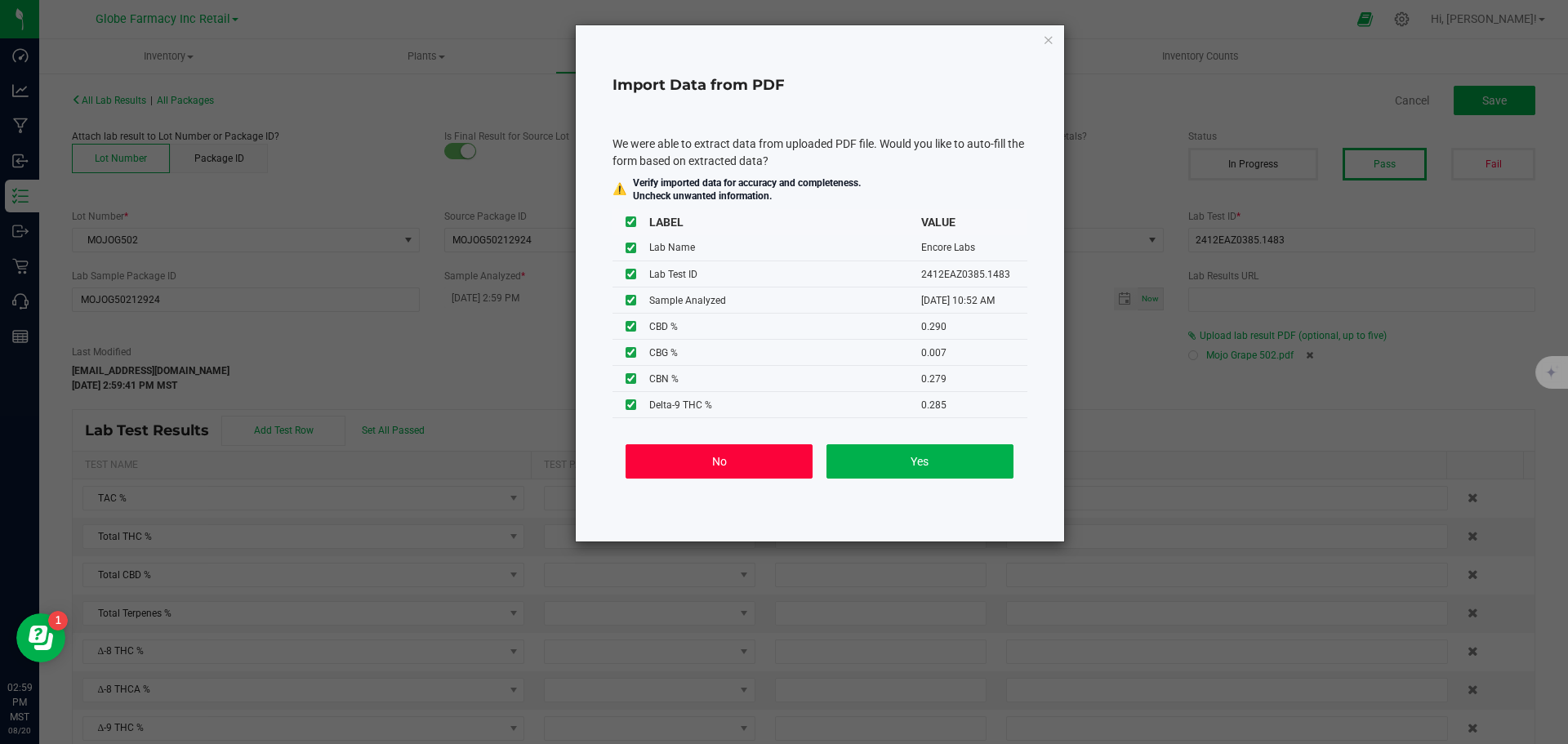
drag, startPoint x: 730, startPoint y: 464, endPoint x: 889, endPoint y: 400, distance: 171.4
click at [730, 464] on button "No" at bounding box center [719, 462] width 187 height 34
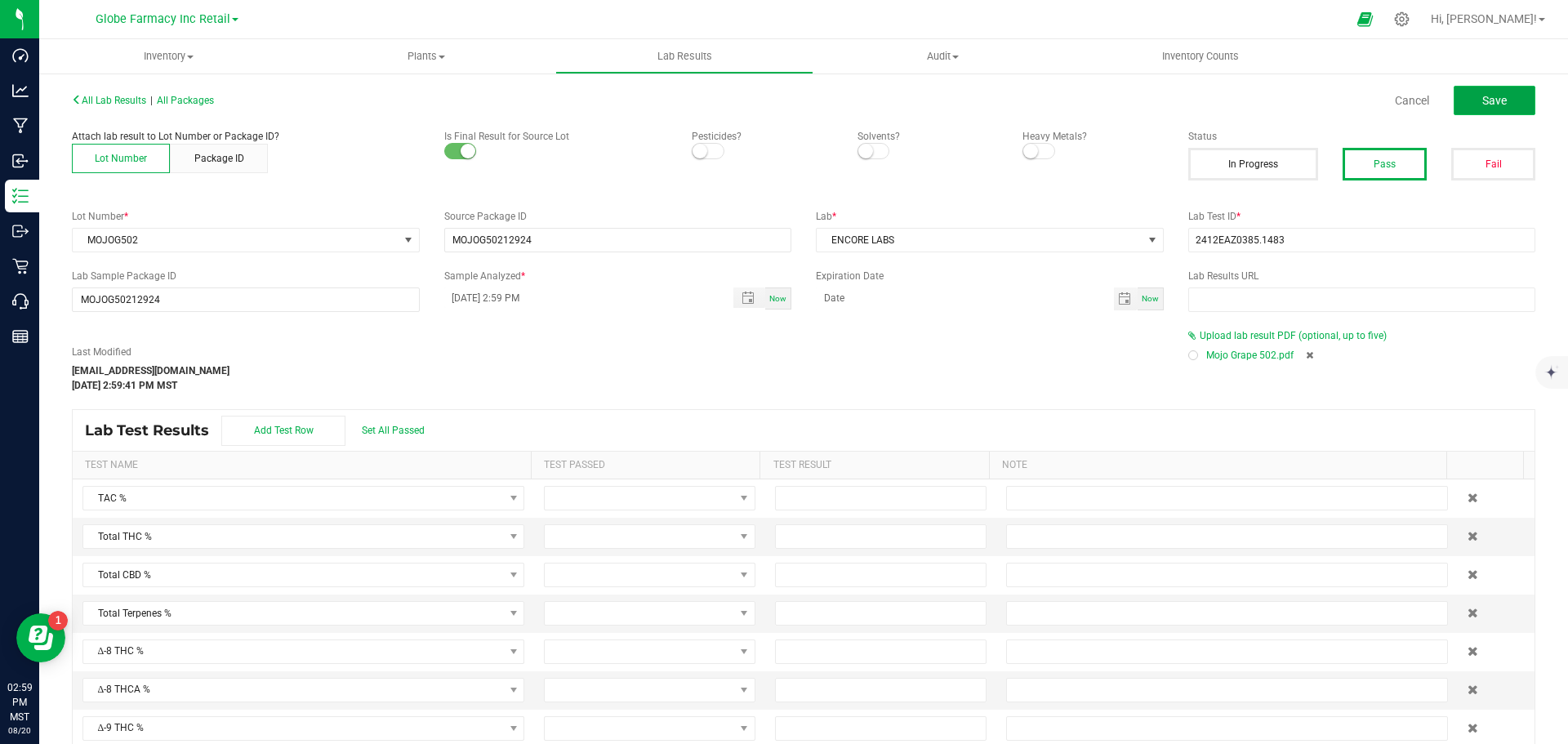
click at [1482, 99] on span "Save" at bounding box center [1494, 99] width 25 height 13
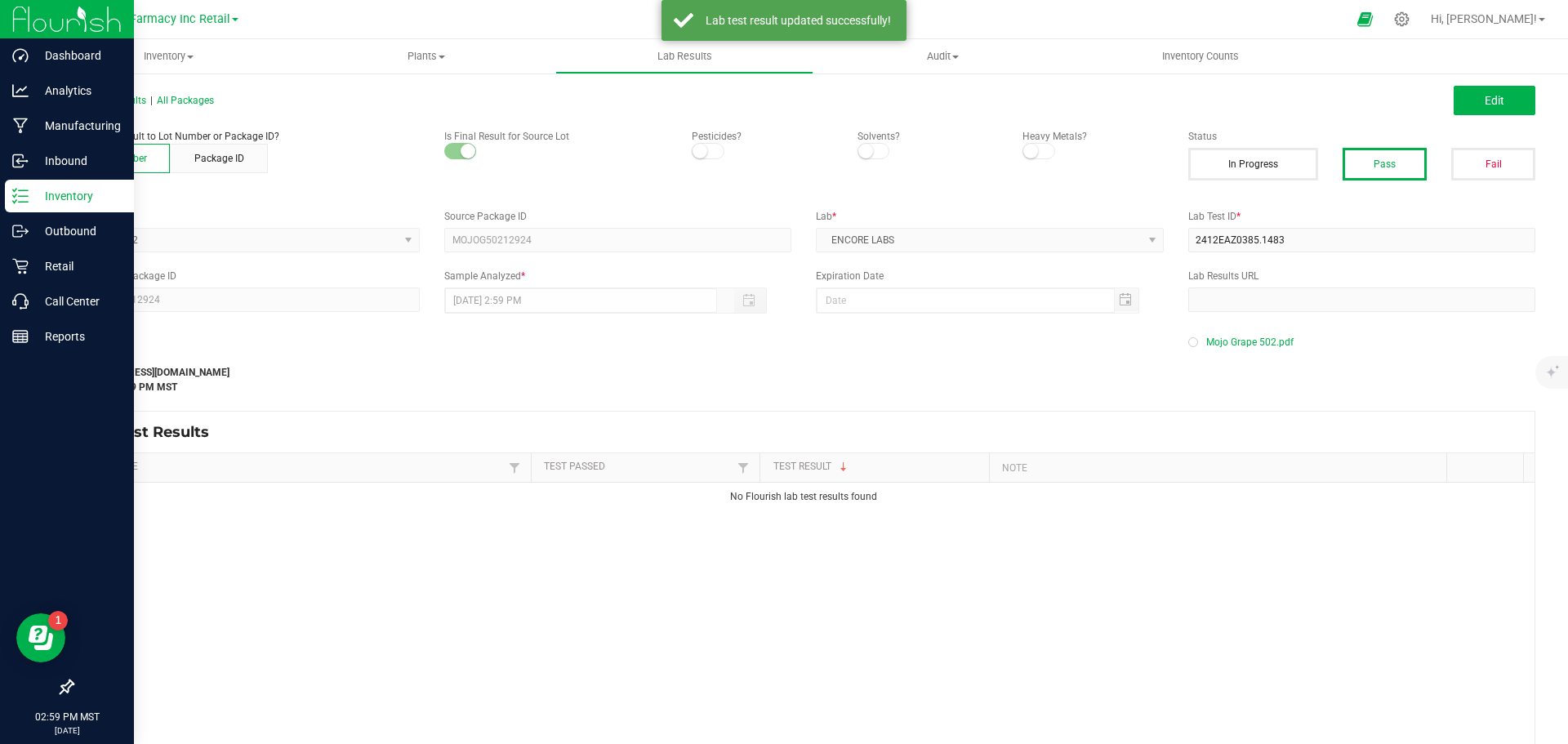
drag, startPoint x: 12, startPoint y: 192, endPoint x: 0, endPoint y: 192, distance: 12.0
click at [12, 192] on icon at bounding box center [20, 196] width 16 height 16
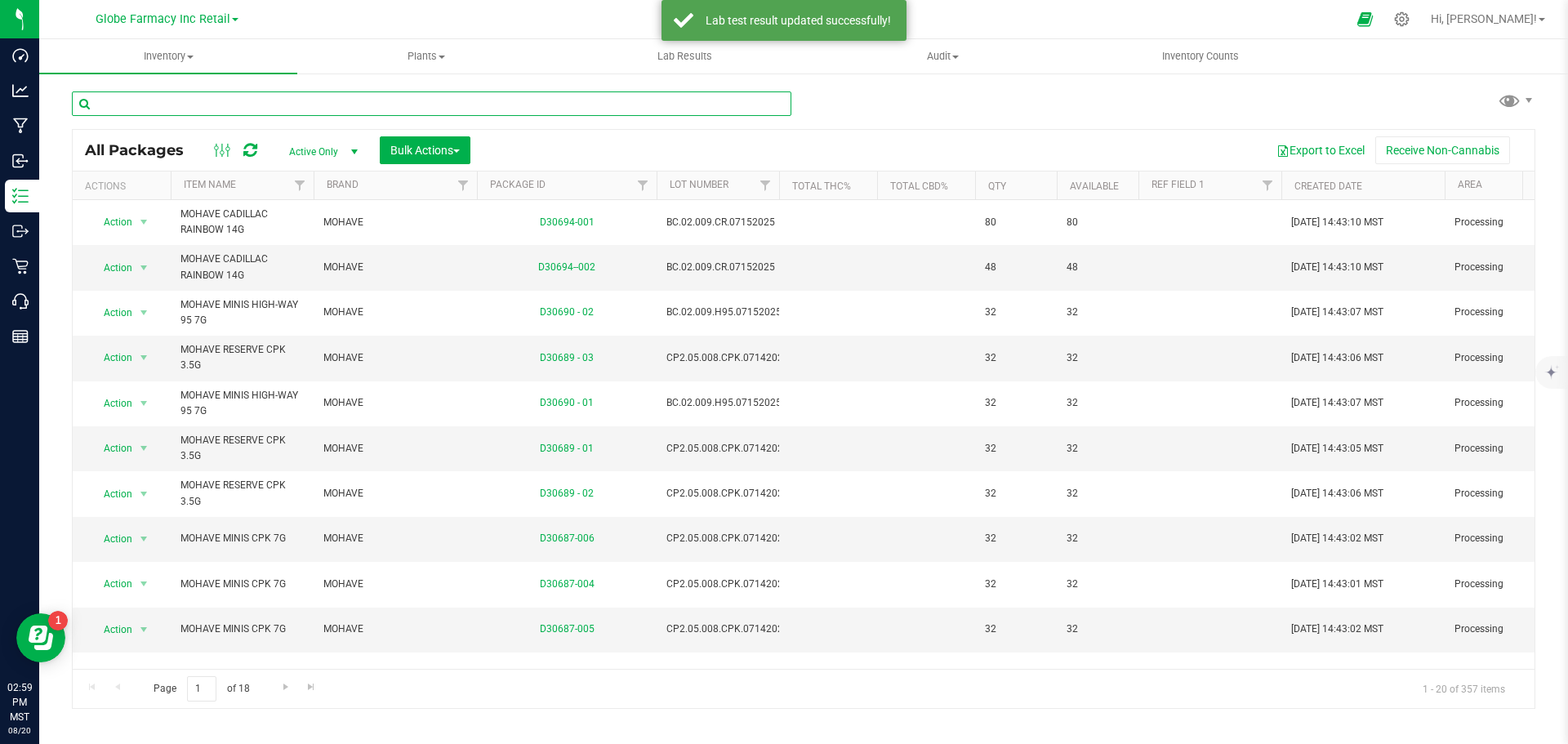
paste input "MOJOMG602"
click at [453, 114] on input "text" at bounding box center [432, 104] width 719 height 25
type input "MOJOMG602"
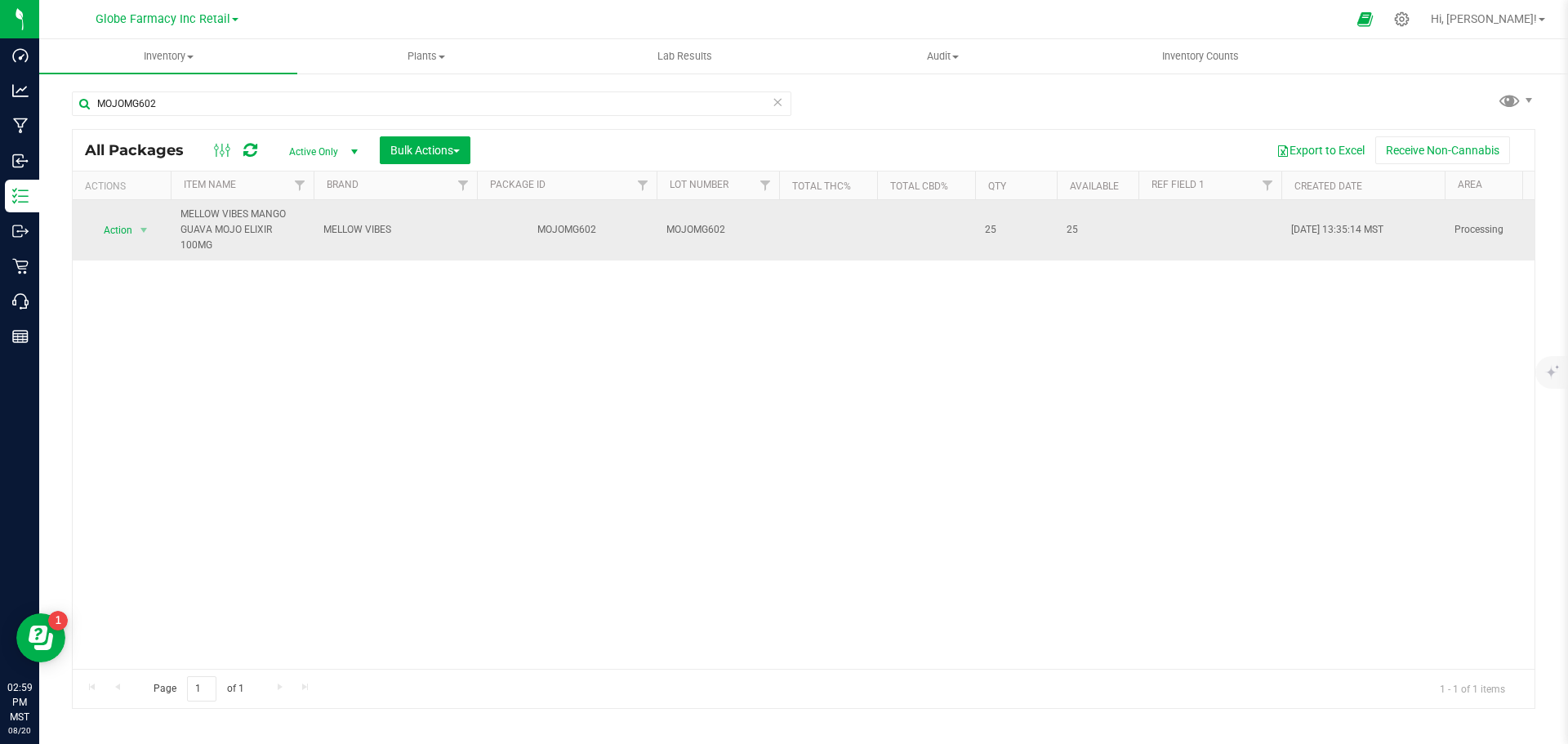
click at [122, 236] on span "Action" at bounding box center [111, 230] width 44 height 23
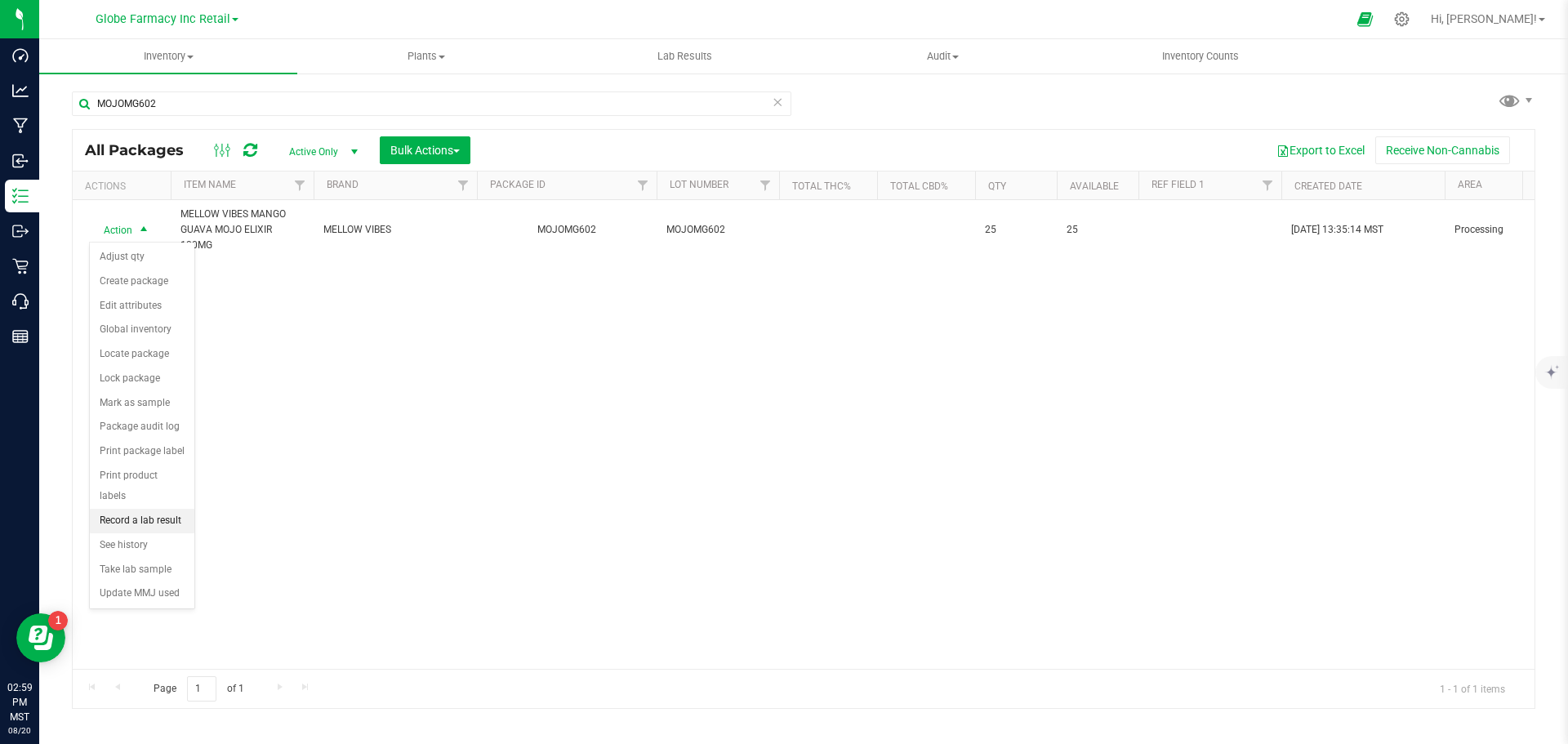
click at [162, 508] on li "Record a lab result" at bounding box center [142, 520] width 105 height 25
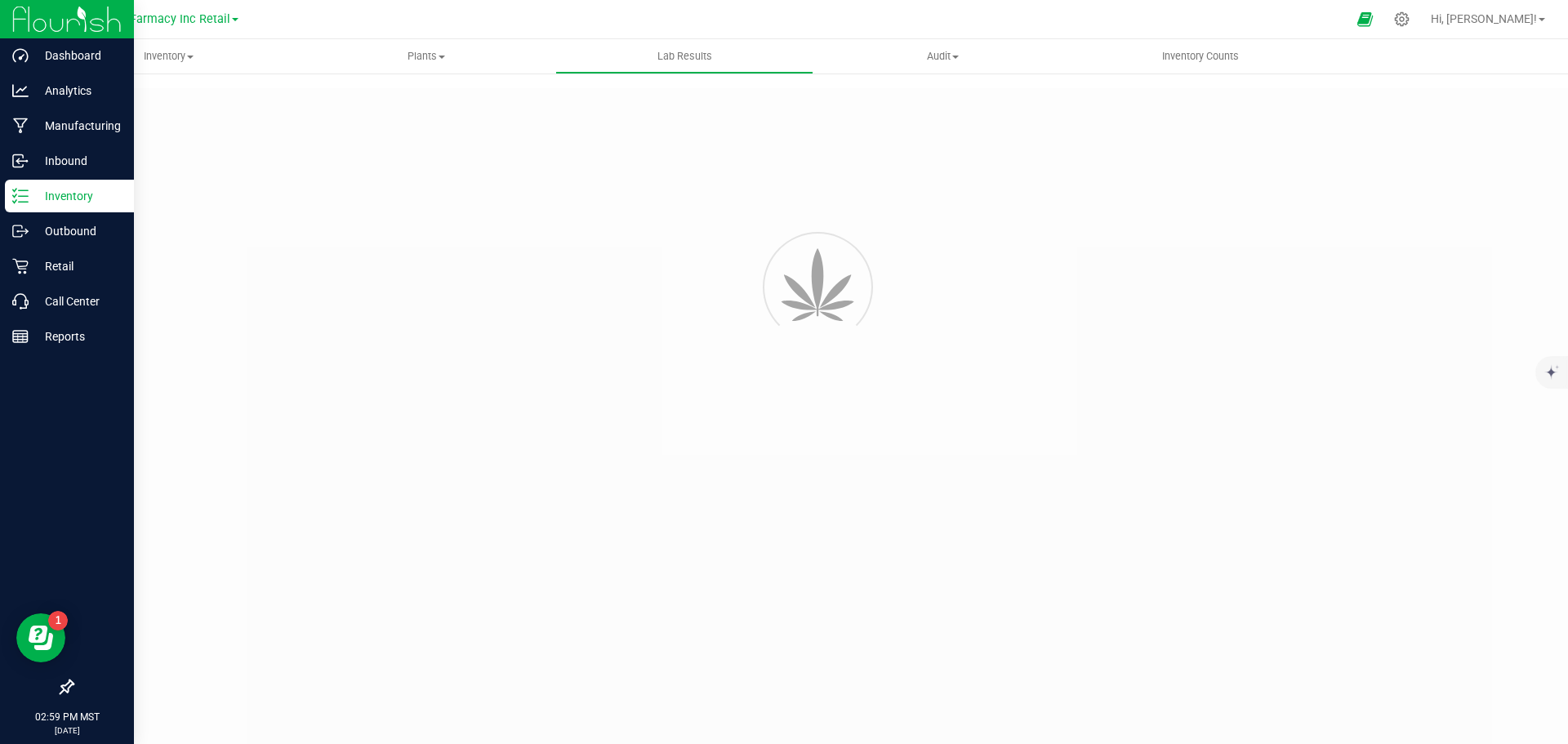
type input "MOJOMG602"
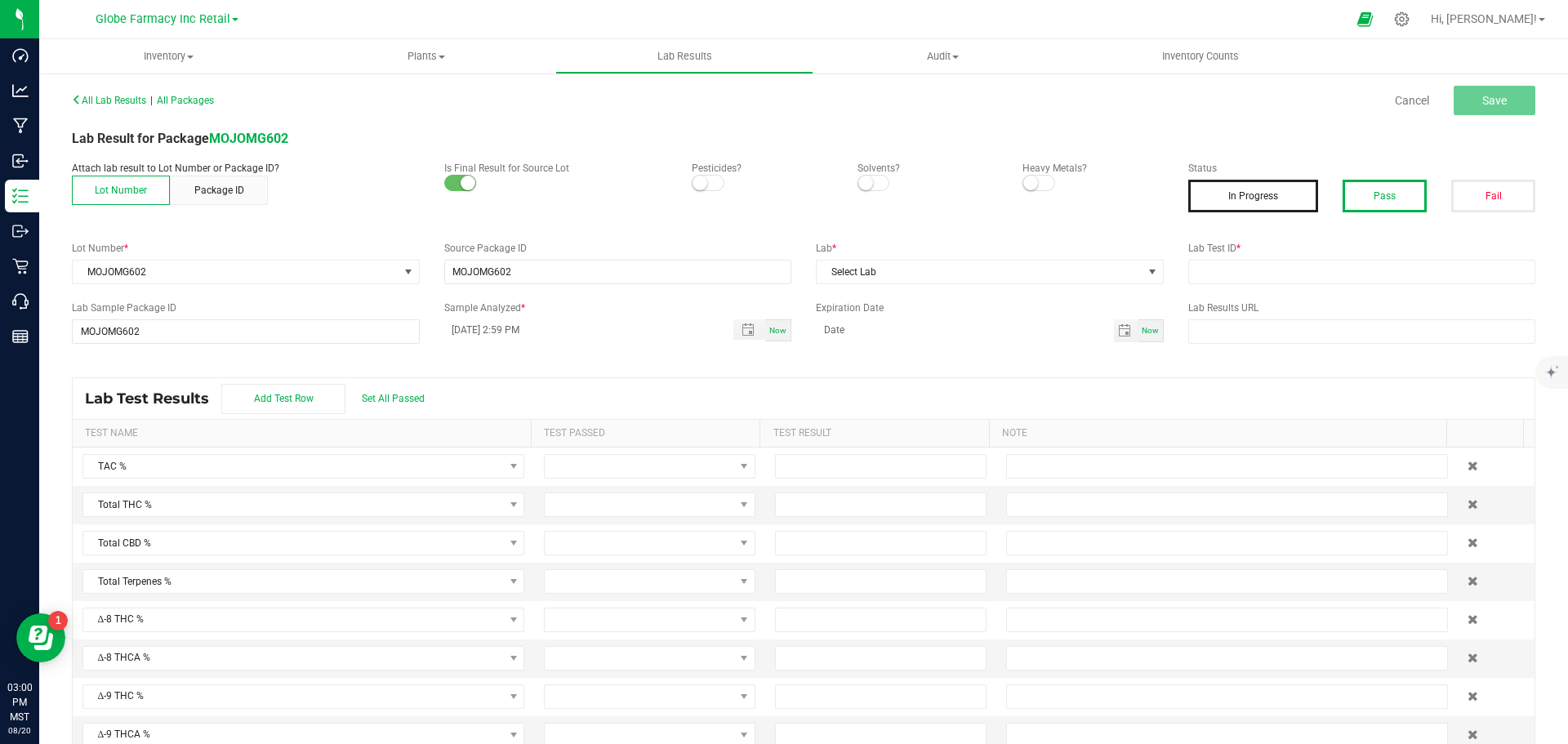
click at [1375, 196] on button "Pass" at bounding box center [1384, 196] width 84 height 32
paste input "2506SHZ0055.0212"
click at [1320, 260] on input "text" at bounding box center [1362, 271] width 348 height 25
type input "2506SHZ0055.0212"
click at [1041, 273] on span "Select Lab" at bounding box center [980, 271] width 326 height 23
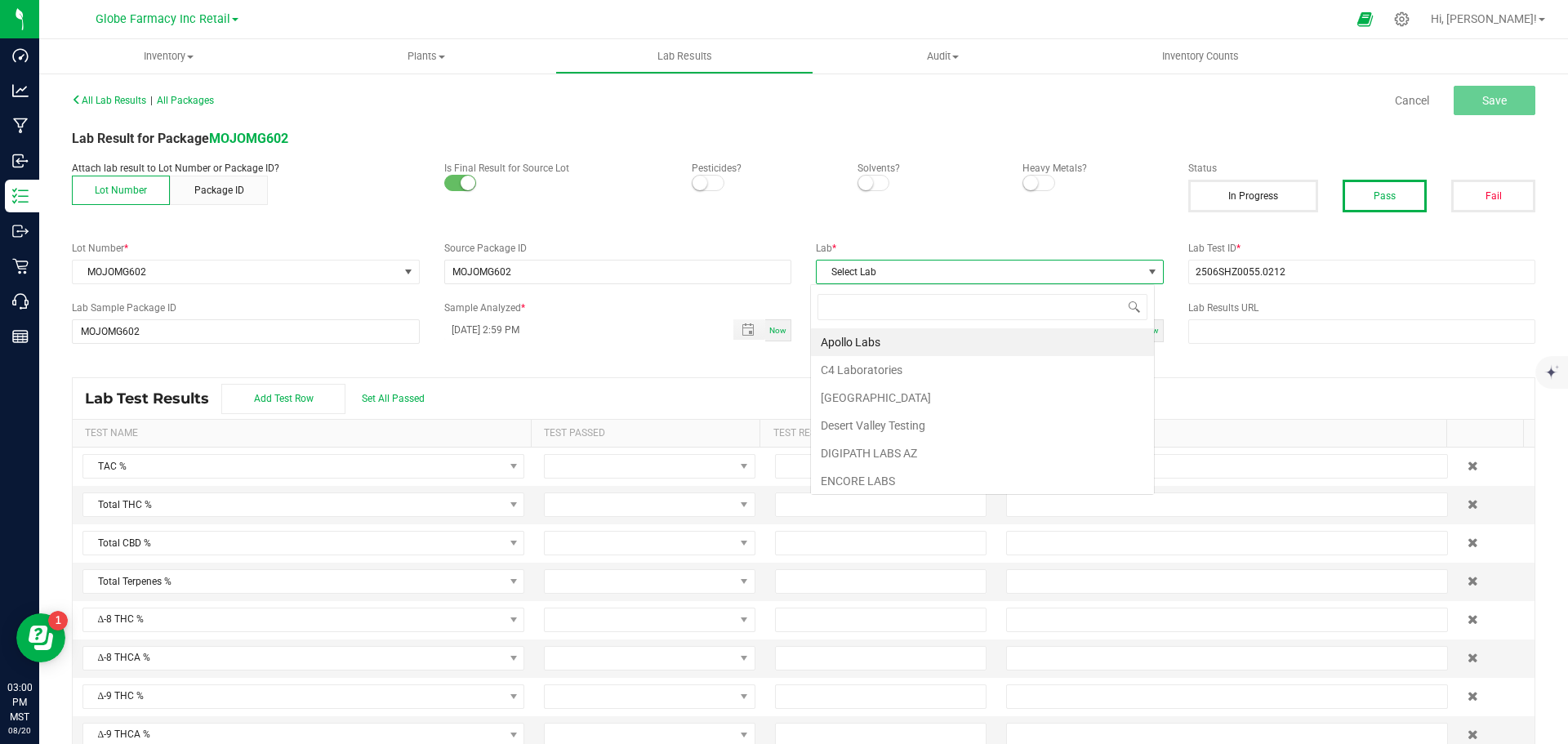
scroll to position [25, 344]
type input "STEE"
click at [898, 338] on li "Steep Hill Arizona Lab" at bounding box center [982, 342] width 343 height 28
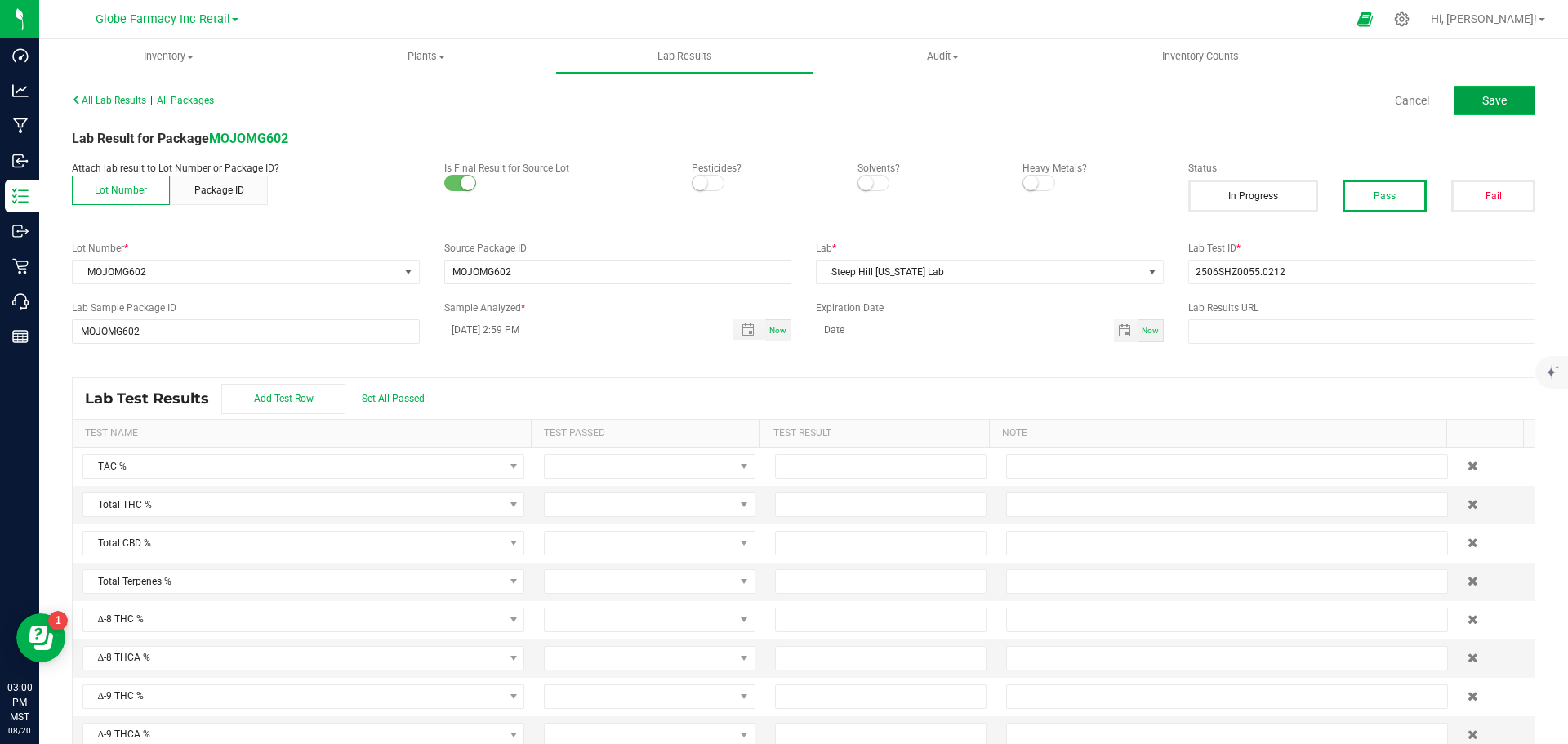
click at [1482, 100] on span "Save" at bounding box center [1494, 99] width 25 height 13
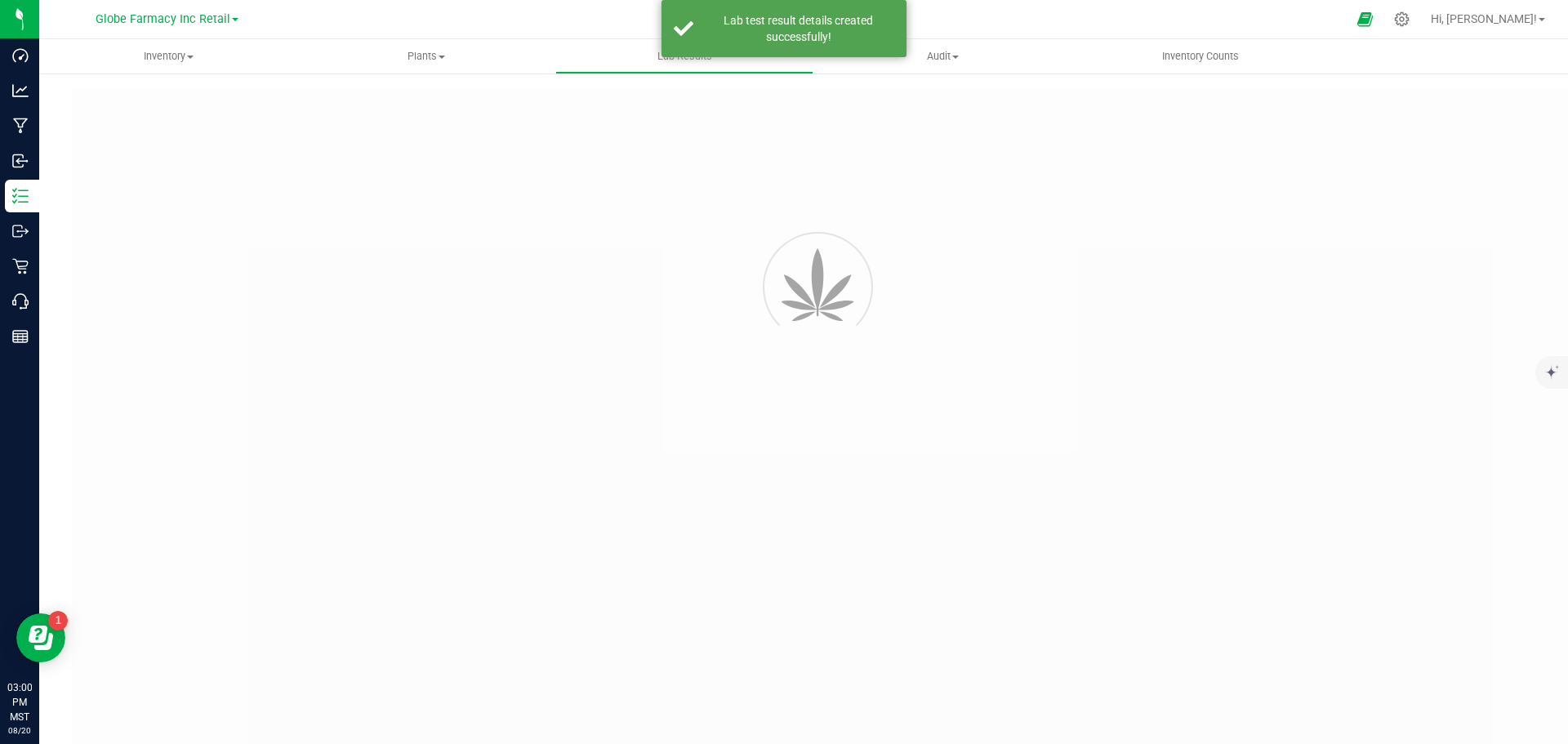
type input "MOJOMG602"
type input "2506SHZ0055.0212"
type input "MOJOMG602"
type input "08/20/2025 2:59 PM"
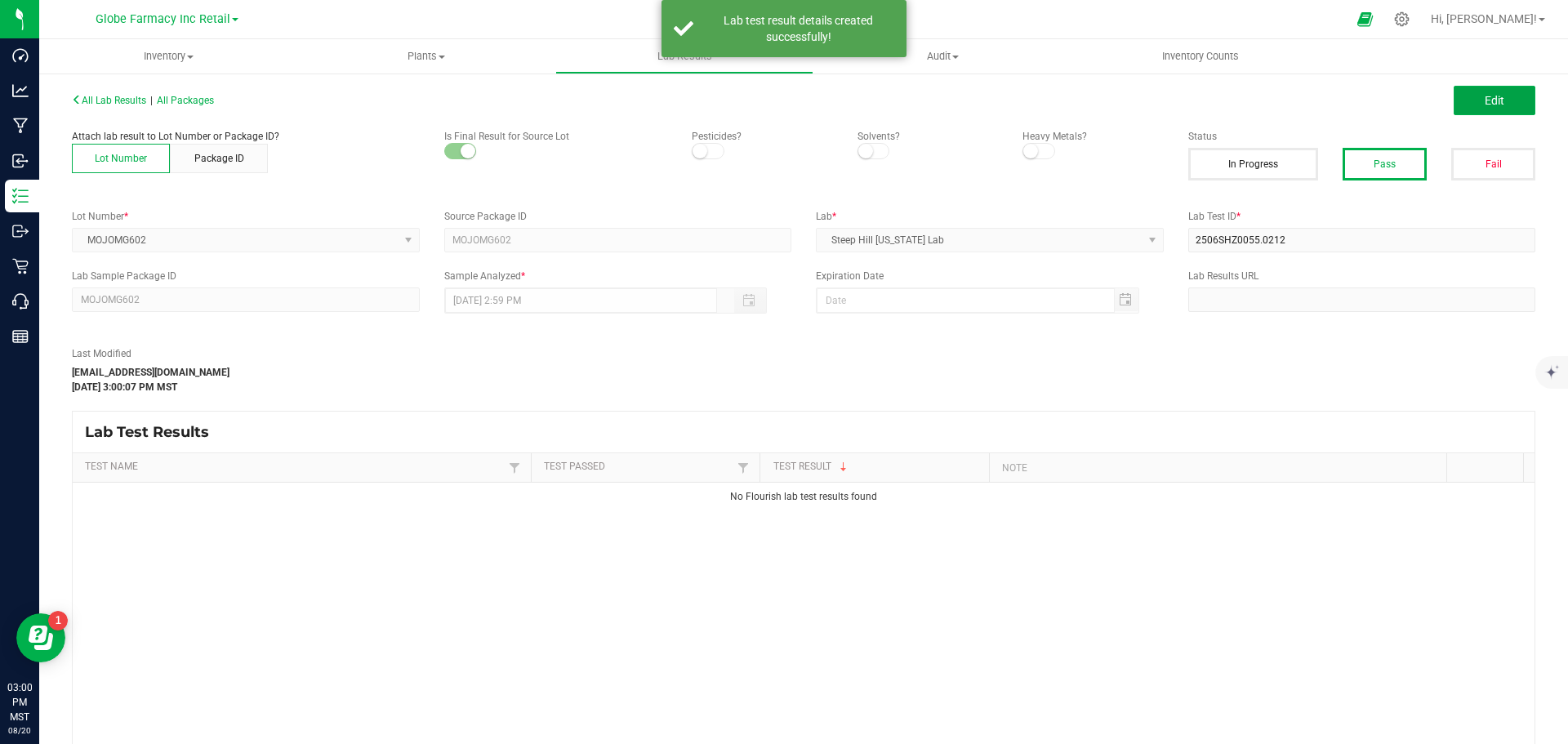
click at [1485, 100] on span "Edit" at bounding box center [1494, 99] width 20 height 13
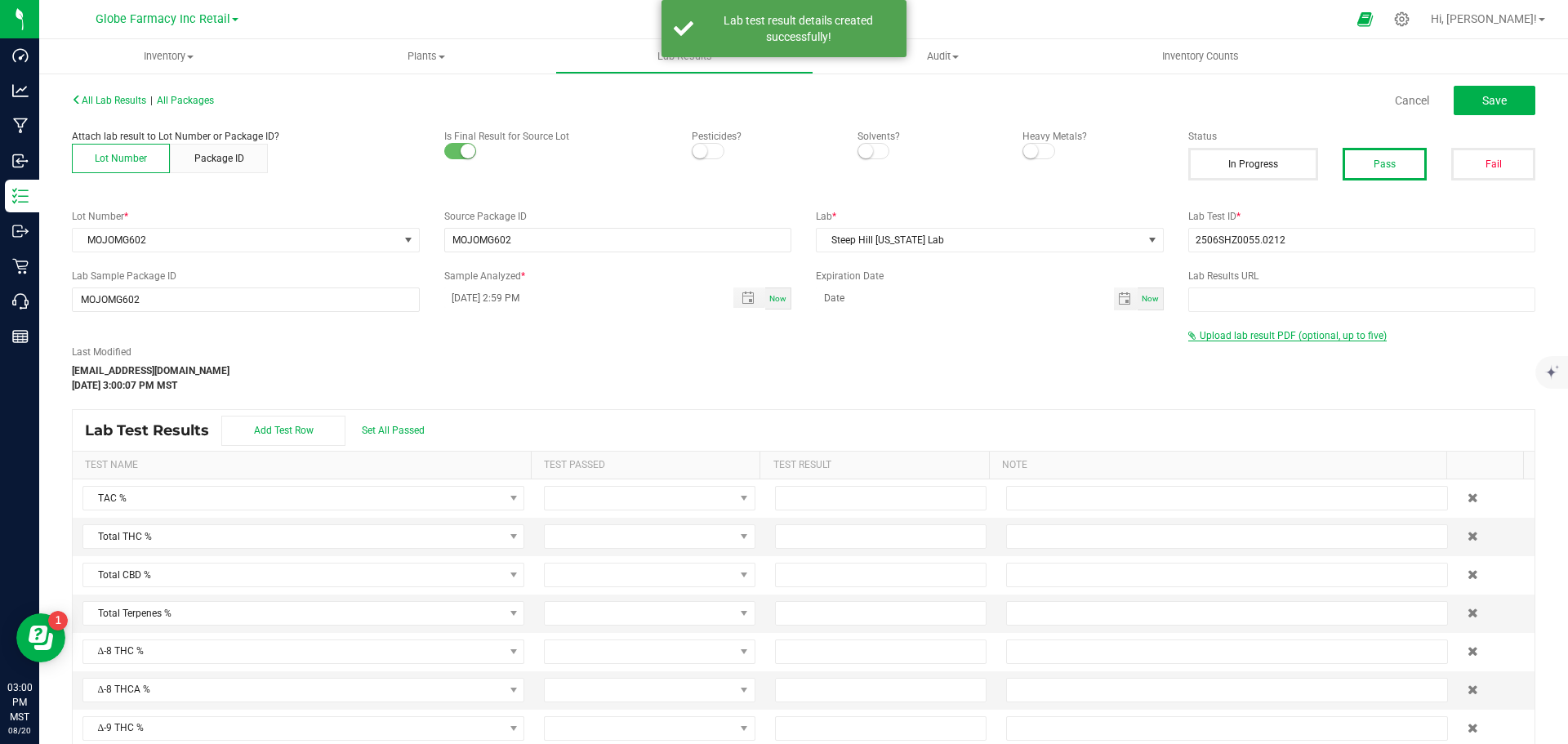
click at [1265, 333] on span "Upload lab result PDF (optional, up to five)" at bounding box center [1293, 335] width 187 height 11
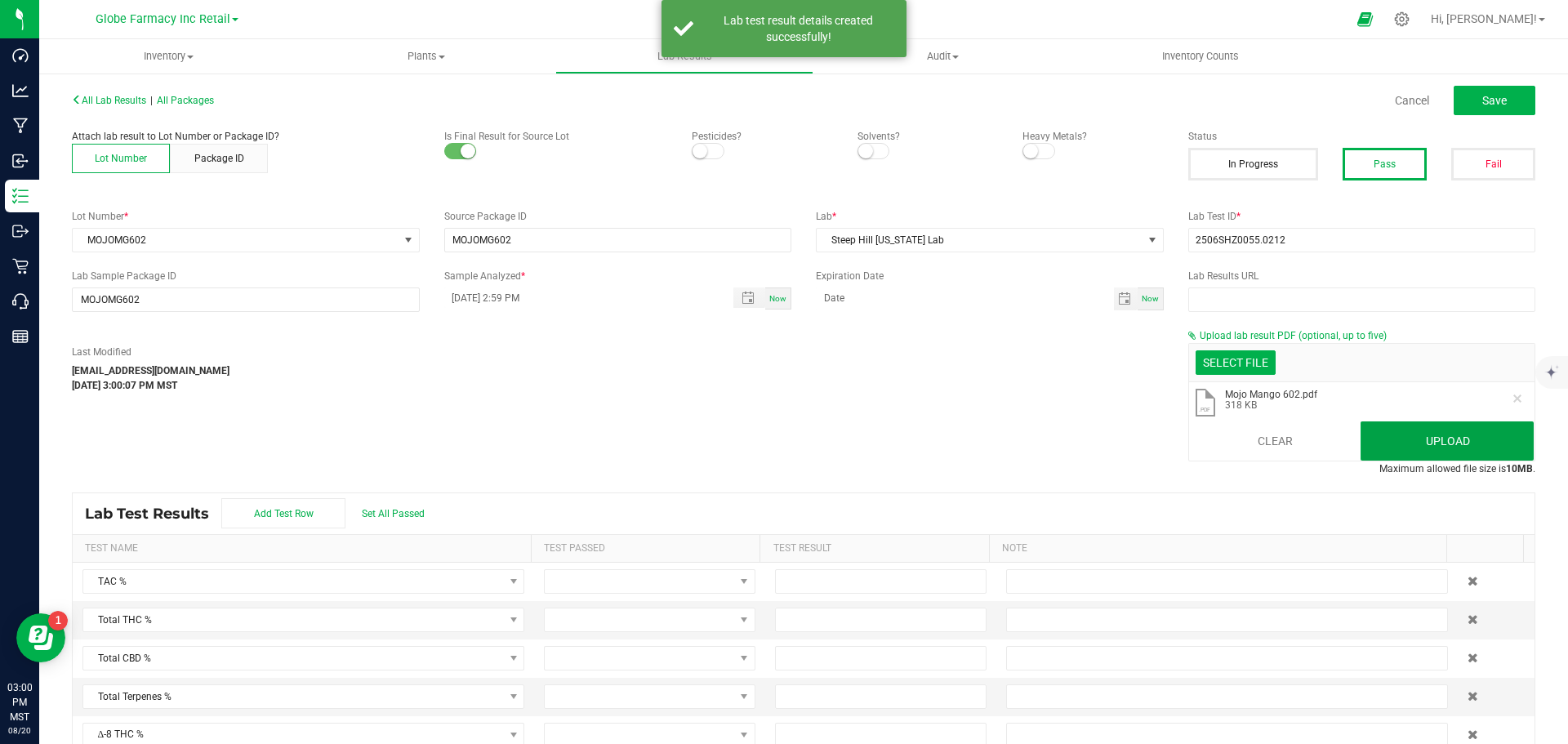
click at [1389, 443] on button "Upload" at bounding box center [1447, 441] width 173 height 39
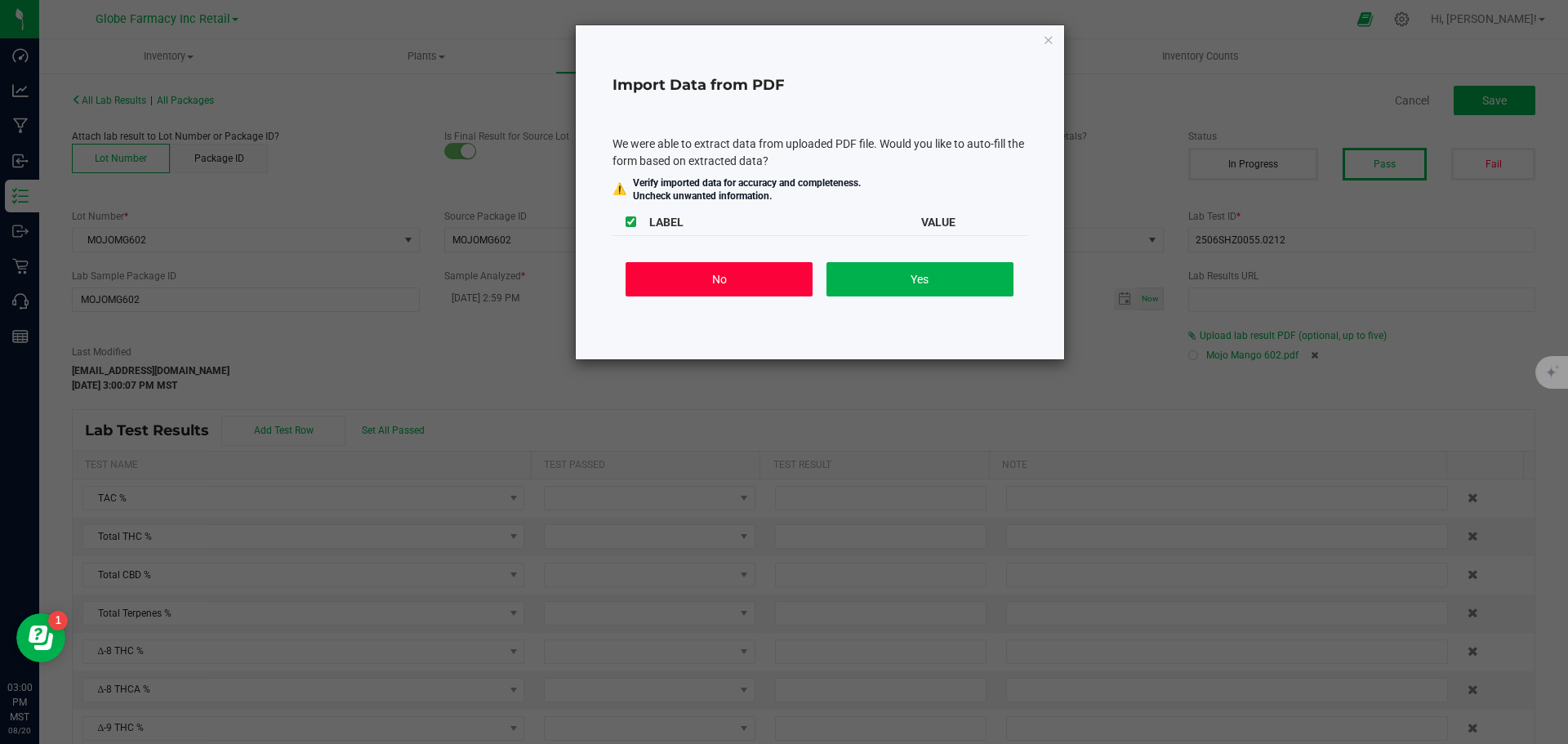
drag, startPoint x: 778, startPoint y: 281, endPoint x: 1029, endPoint y: 226, distance: 257.0
click at [778, 281] on button "No" at bounding box center [719, 279] width 187 height 34
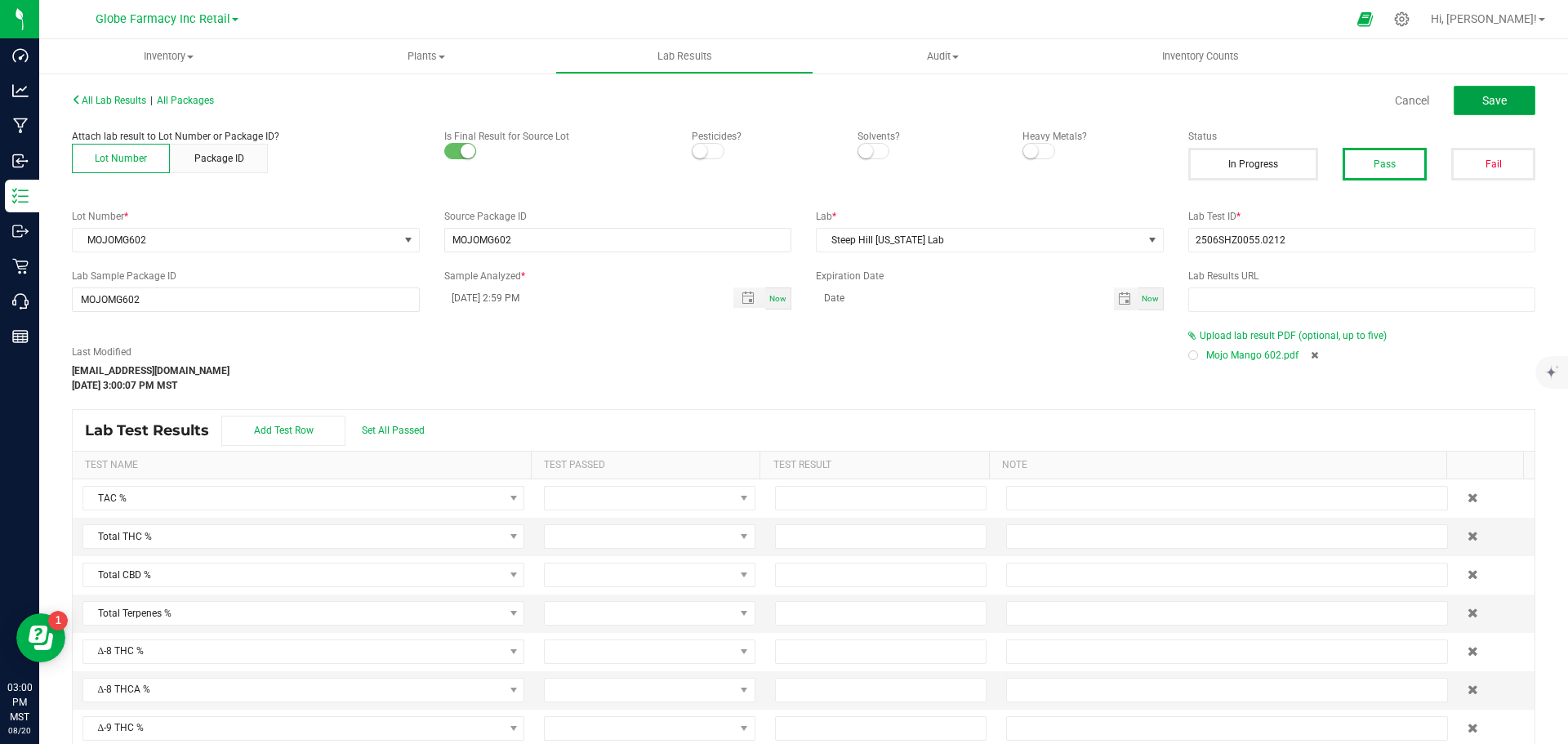
click at [1494, 109] on button "Save" at bounding box center [1495, 100] width 82 height 30
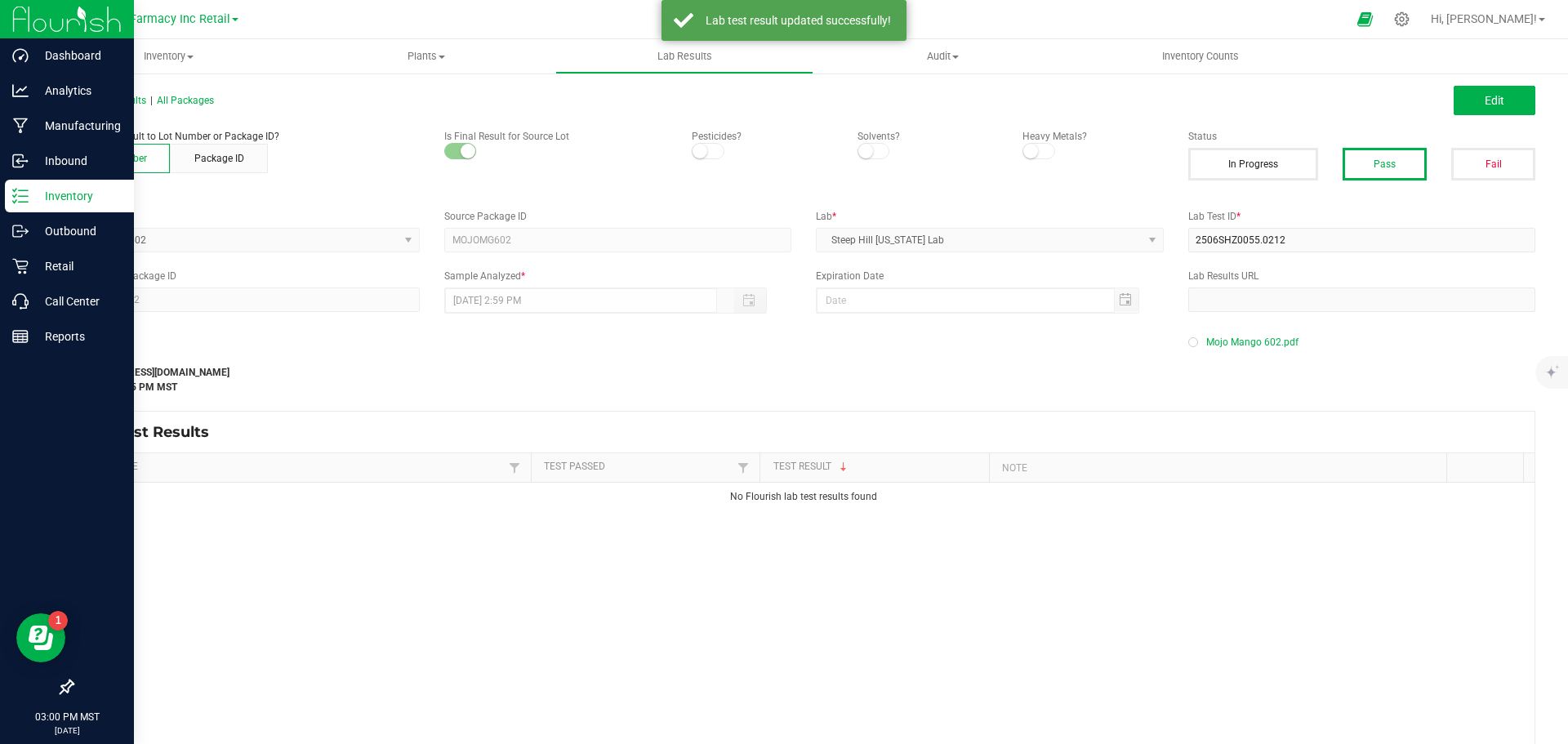
click at [22, 190] on icon at bounding box center [20, 196] width 16 height 16
